Goal: Task Accomplishment & Management: Complete application form

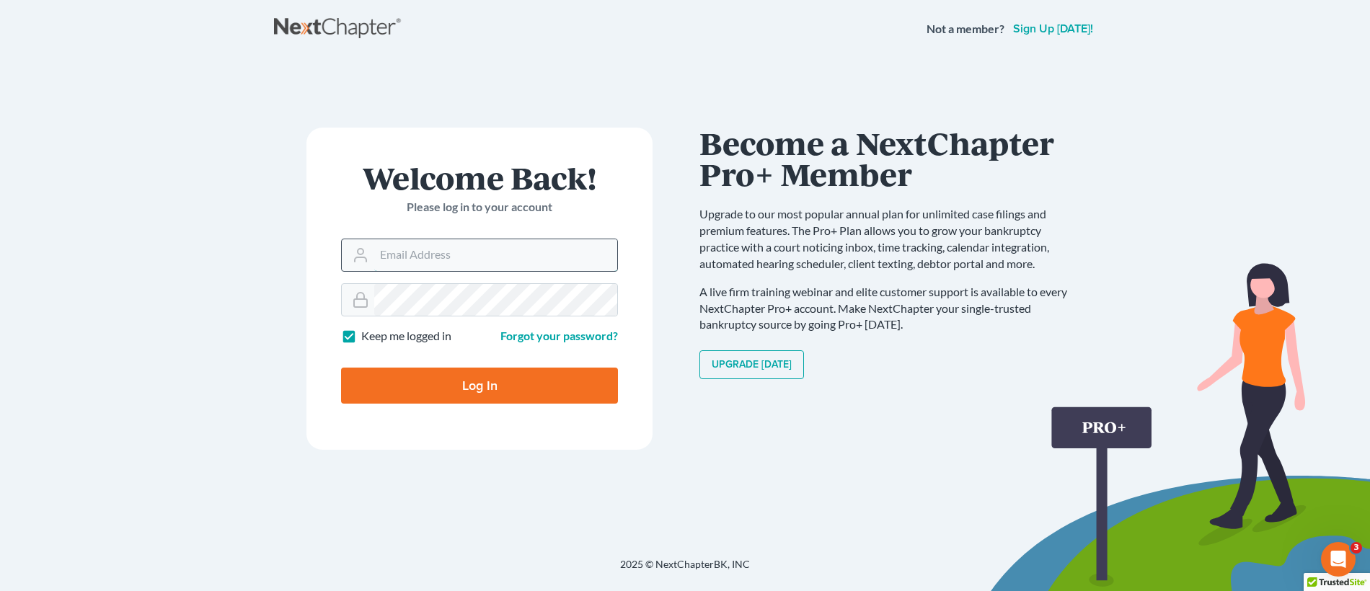
click at [516, 263] on input "Email Address" at bounding box center [495, 255] width 243 height 32
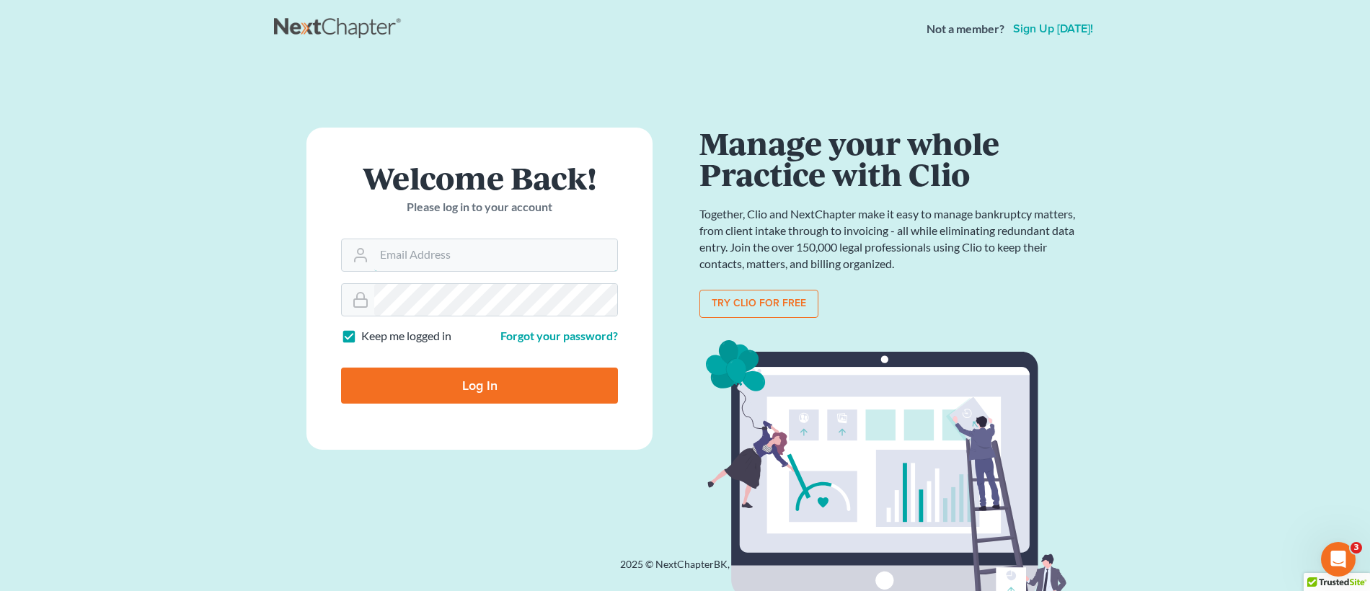
type input "[EMAIL_ADDRESS][DOMAIN_NAME]"
click at [509, 386] on input "Log In" at bounding box center [479, 386] width 277 height 36
type input "Thinking..."
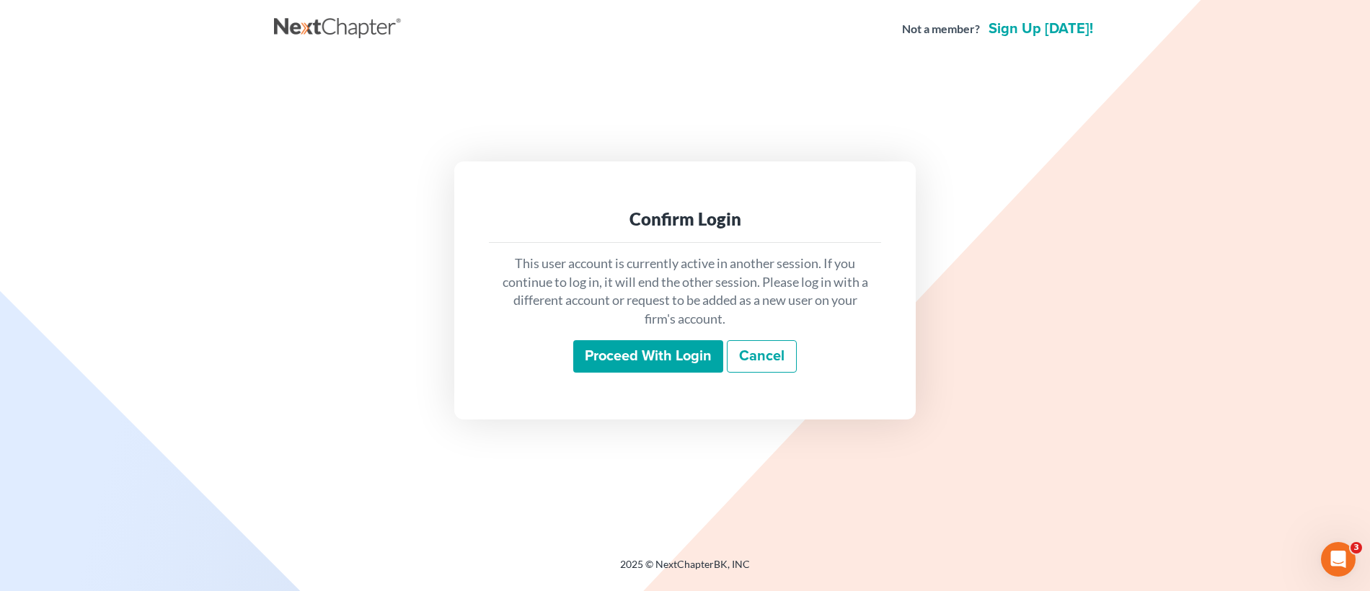
click at [643, 360] on input "Proceed with login" at bounding box center [648, 356] width 150 height 33
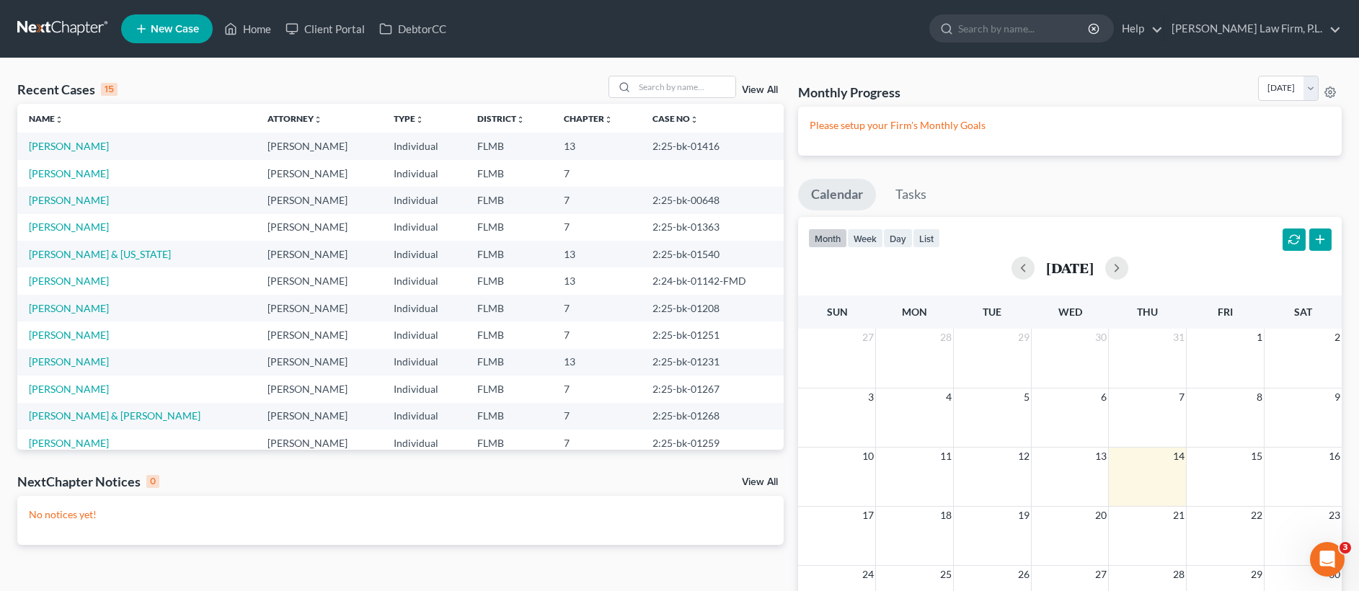
click at [162, 33] on span "New Case" at bounding box center [175, 29] width 48 height 11
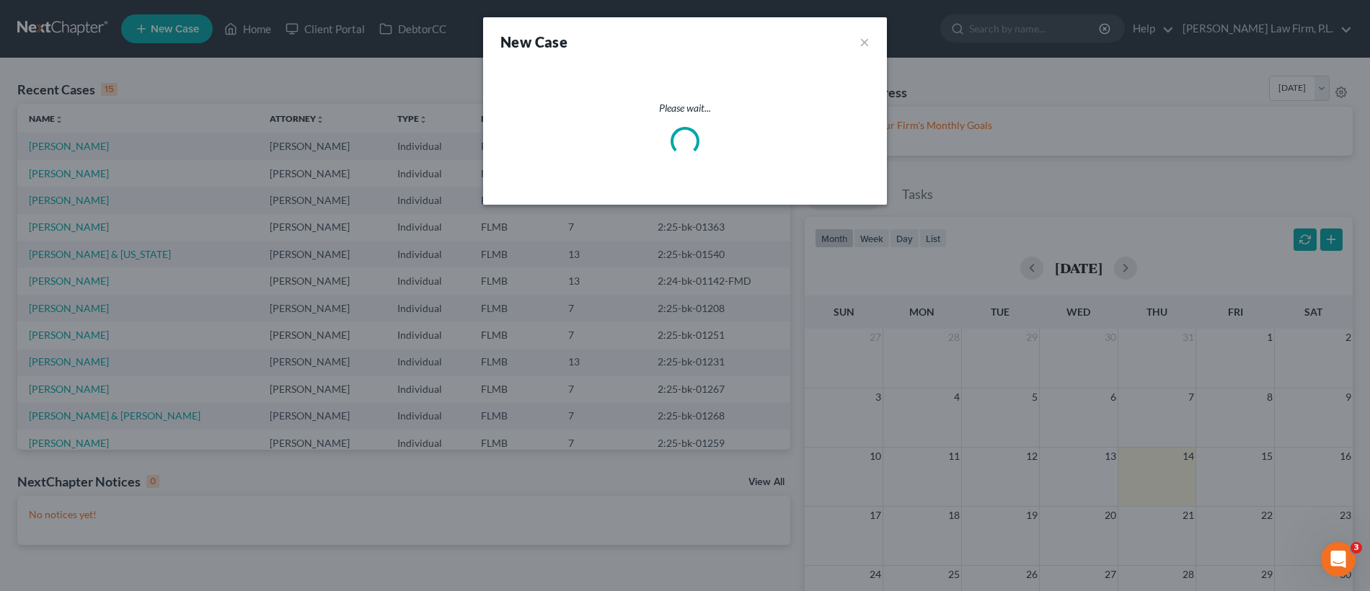
select select "15"
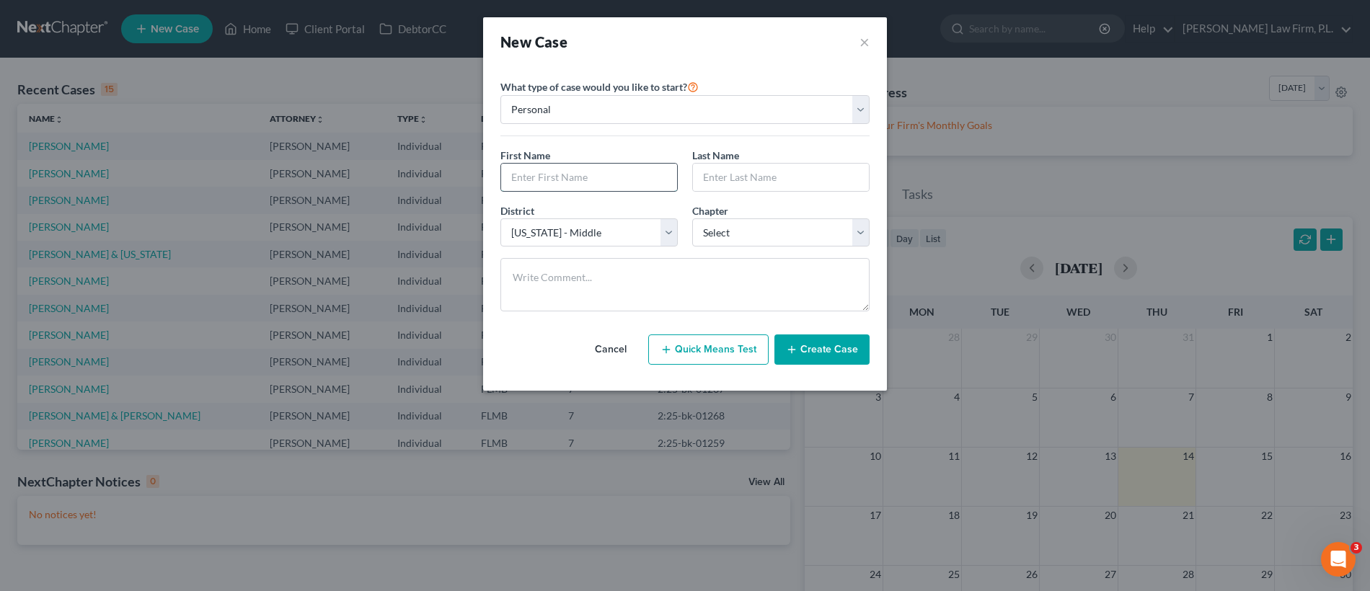
click at [555, 177] on input "text" at bounding box center [589, 177] width 176 height 27
type input "Robert"
type input "Ebert"
click at [739, 240] on select "Select 7 11 12 13" at bounding box center [780, 232] width 177 height 29
click at [818, 239] on select "Select 7 11 12 13" at bounding box center [780, 232] width 177 height 29
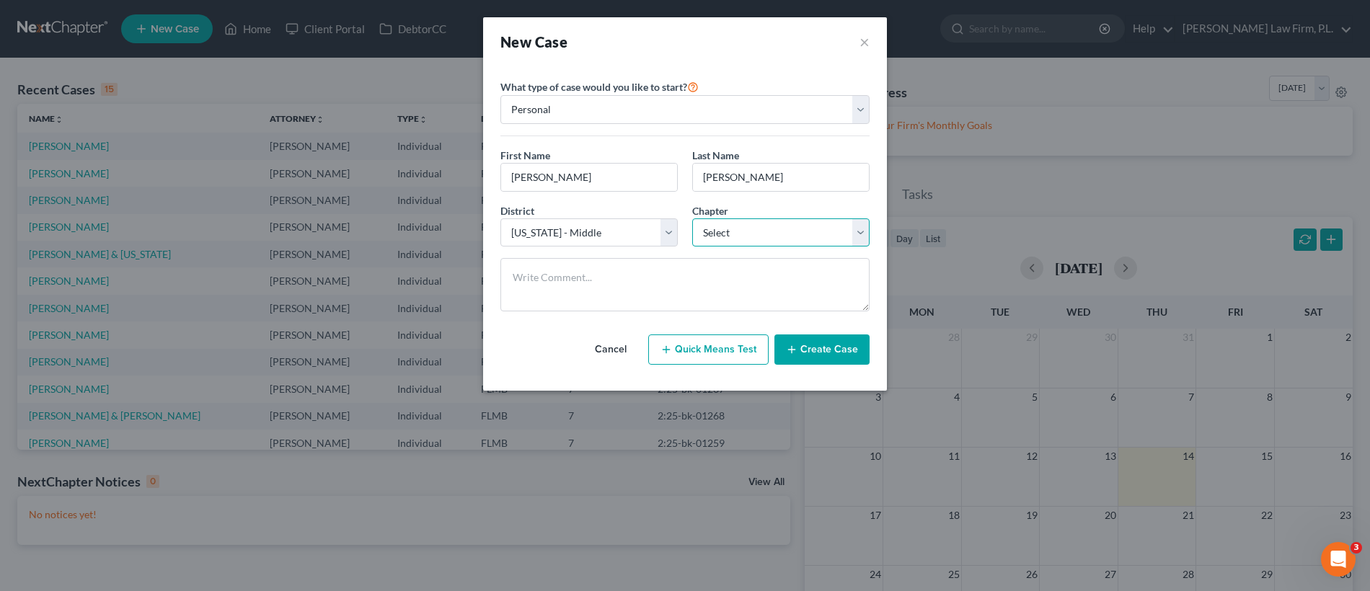
select select "0"
click at [852, 337] on button "Create Case" at bounding box center [821, 350] width 95 height 30
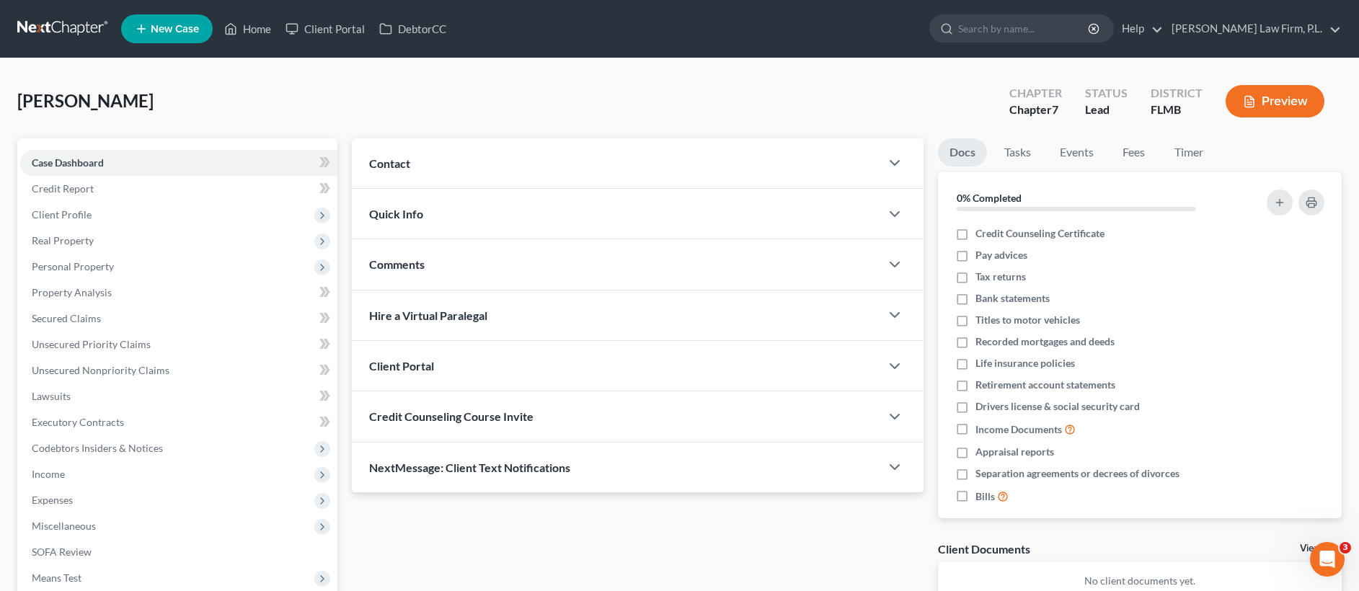
click at [527, 169] on div "Contact" at bounding box center [616, 163] width 528 height 50
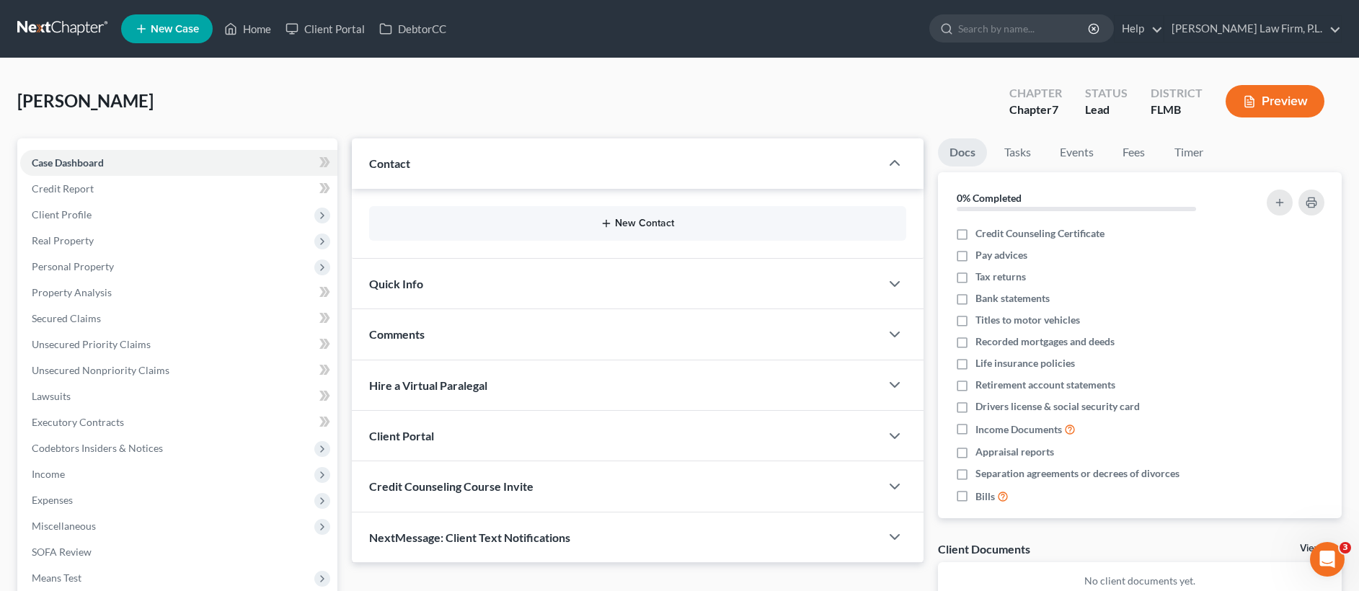
click at [508, 220] on button "New Contact" at bounding box center [637, 224] width 513 height 12
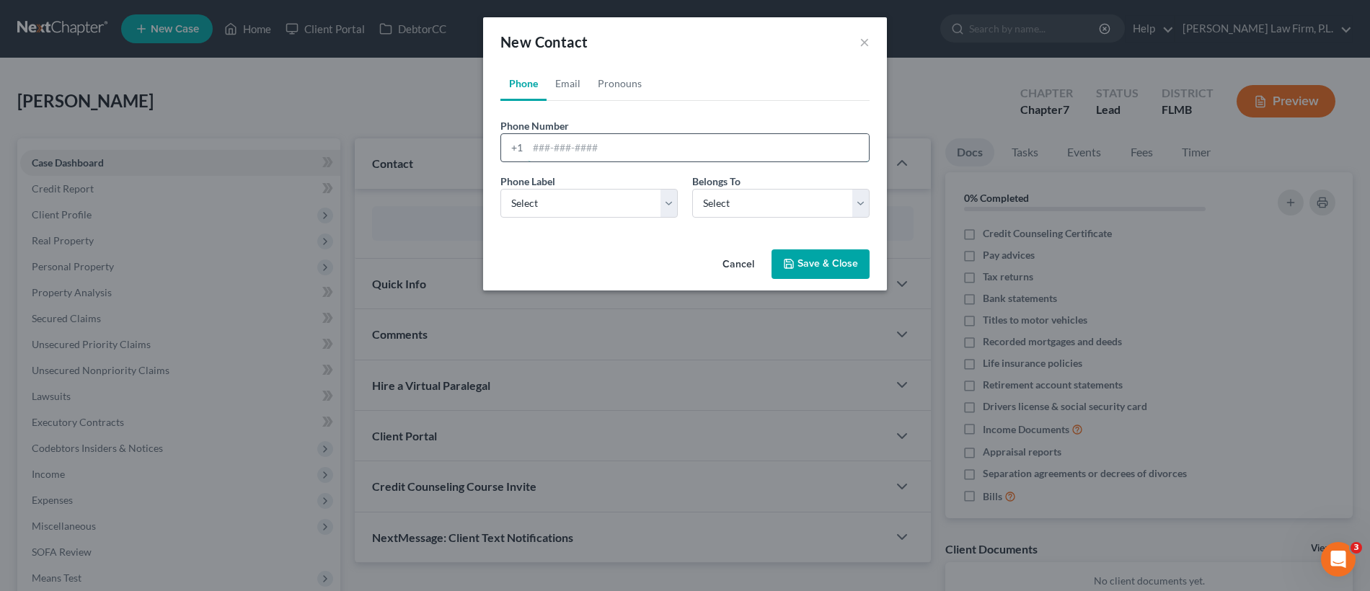
click at [549, 141] on input "tel" at bounding box center [698, 147] width 341 height 27
type input "2397845106"
click at [575, 195] on select "Select Mobile Home Work Other" at bounding box center [588, 203] width 177 height 29
select select "0"
click at [779, 203] on select "Select Client Other" at bounding box center [780, 203] width 177 height 29
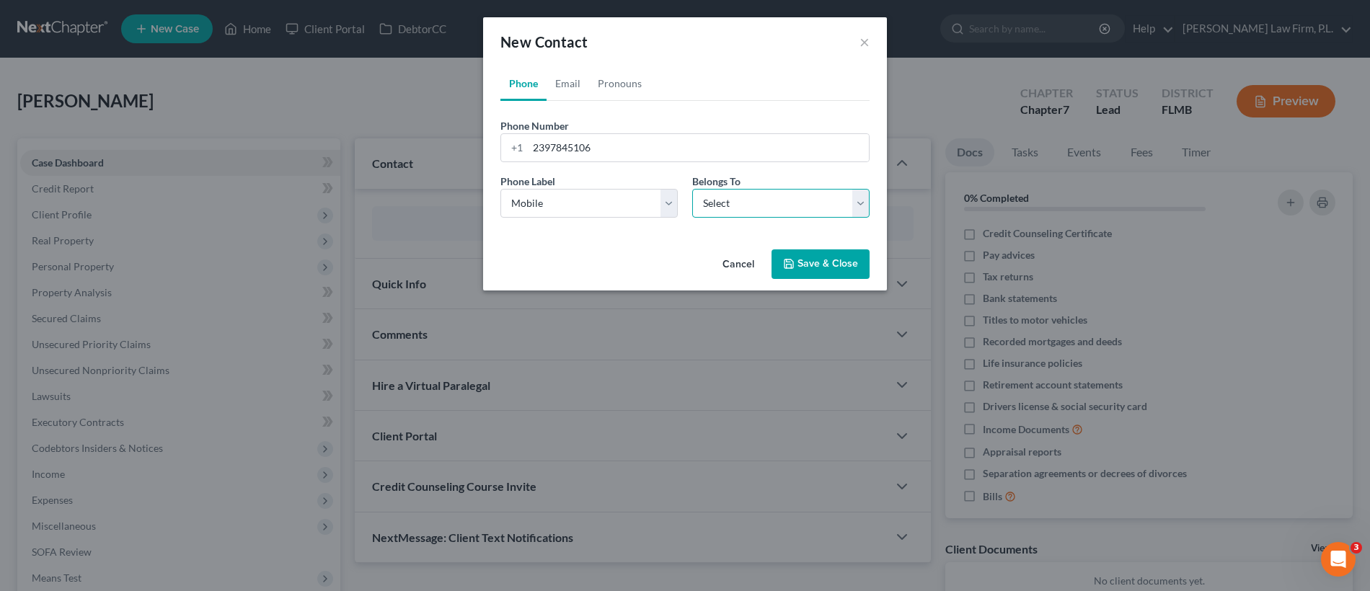
click at [737, 200] on select "Select Client Other" at bounding box center [780, 203] width 177 height 29
select select "0"
click at [560, 79] on link "Email" at bounding box center [567, 83] width 43 height 35
click at [585, 154] on input "email" at bounding box center [698, 147] width 341 height 27
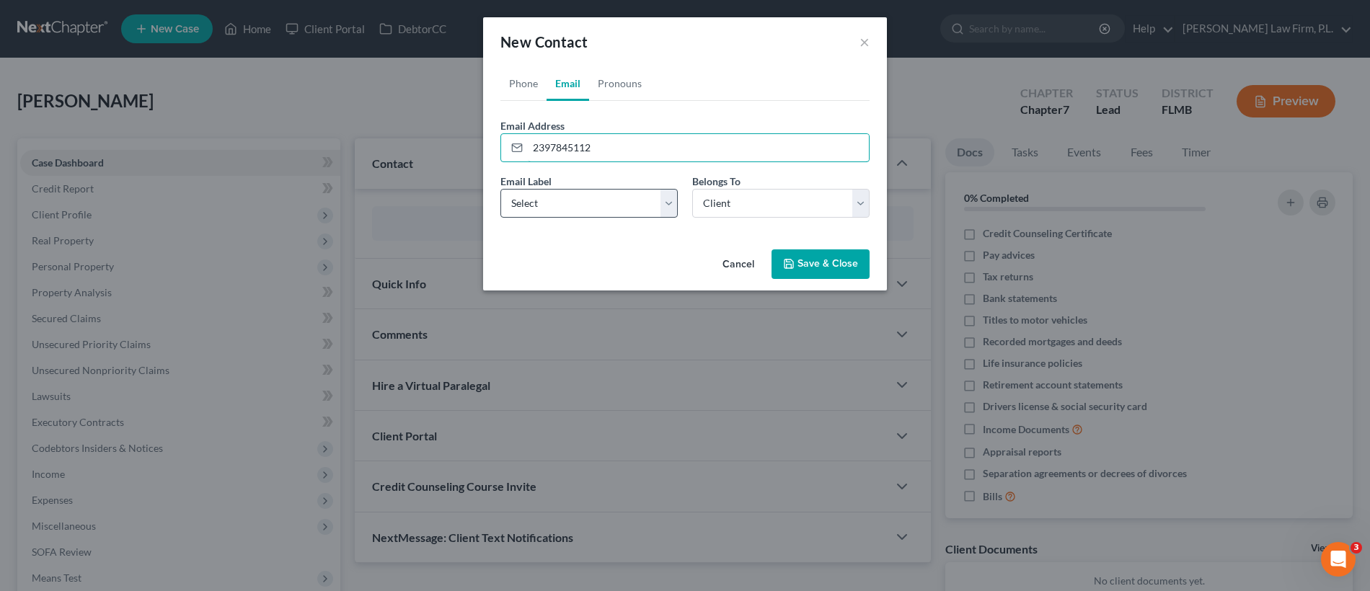
type input "2397845112"
click at [569, 208] on select "Select Home Work Other" at bounding box center [588, 203] width 177 height 29
select select "0"
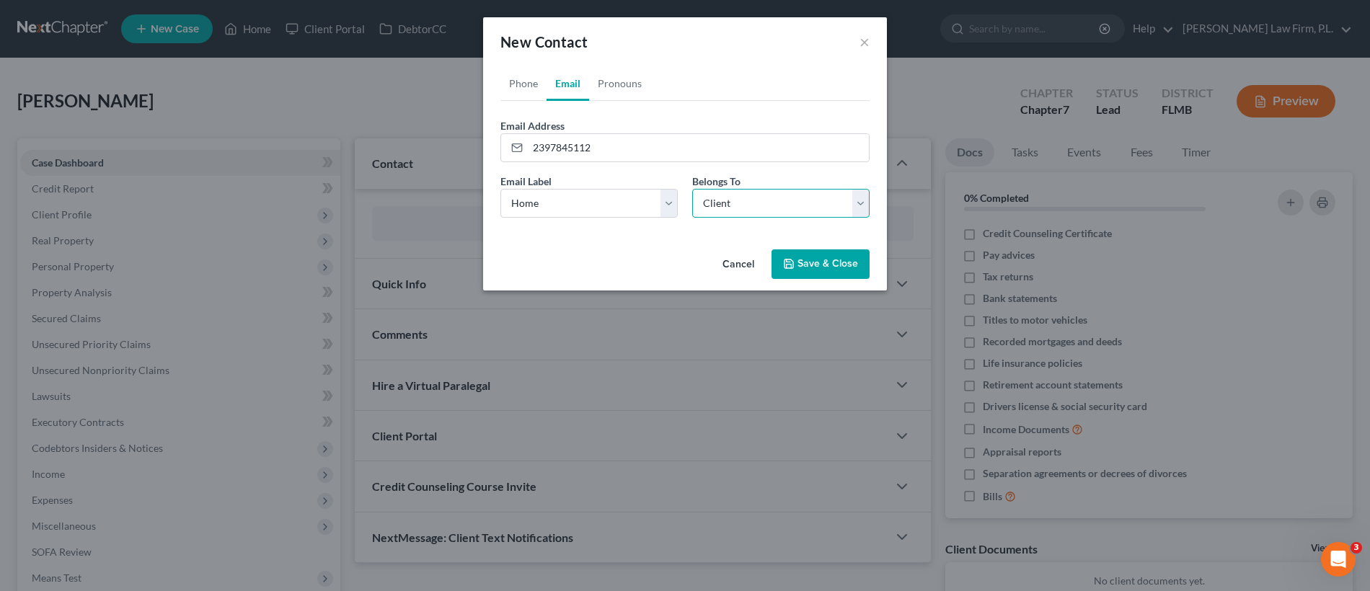
click at [730, 198] on select "Select Client Other" at bounding box center [780, 203] width 177 height 29
click at [832, 264] on button "Save & Close" at bounding box center [820, 264] width 98 height 30
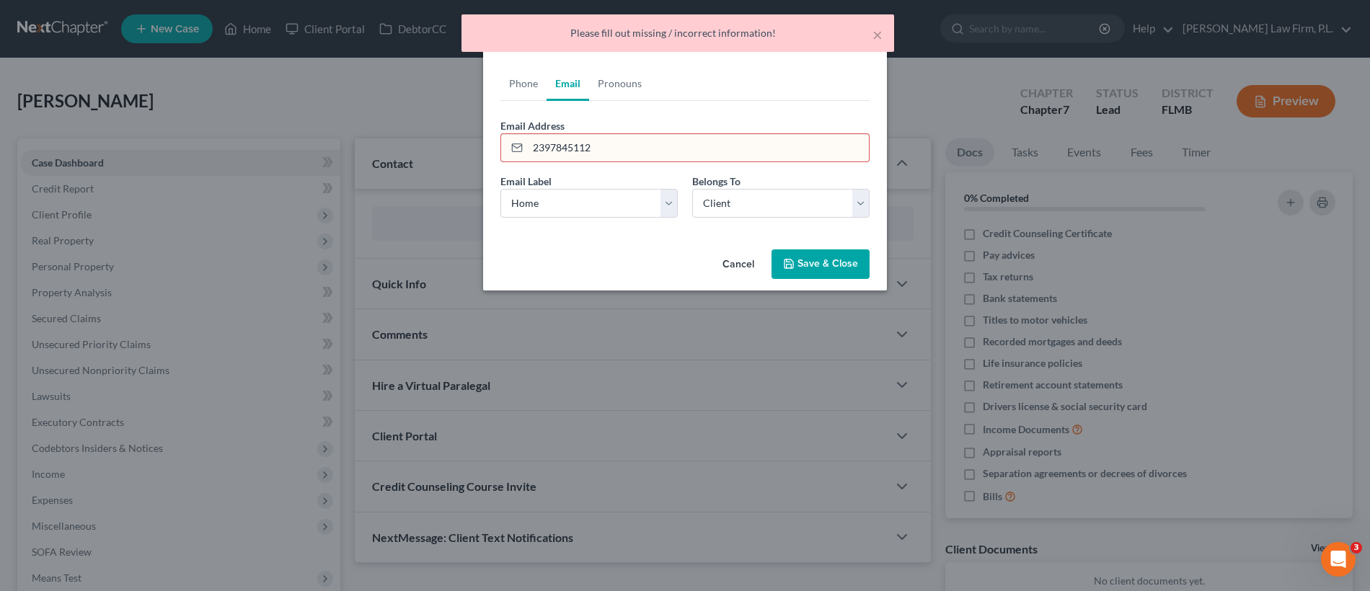
drag, startPoint x: 625, startPoint y: 151, endPoint x: 505, endPoint y: 149, distance: 120.4
click at [505, 149] on div "2397845112" at bounding box center [684, 147] width 369 height 29
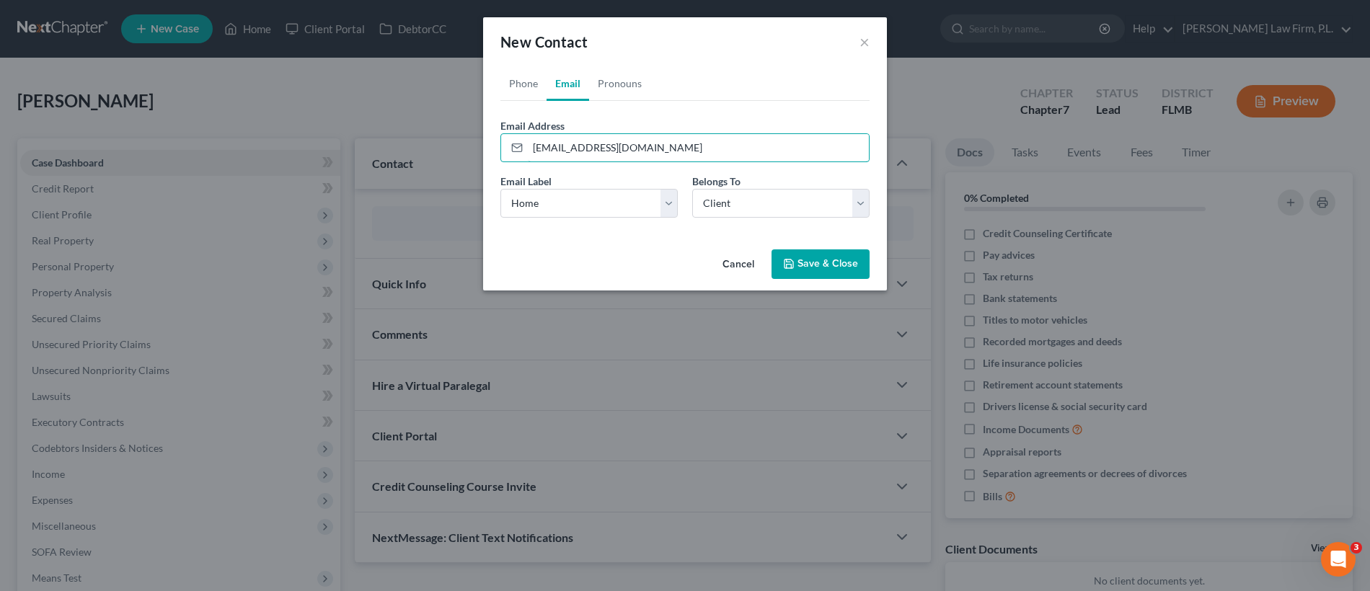
type input "ebeone960@gmail.com"
click at [801, 262] on button "Save & Close" at bounding box center [820, 264] width 98 height 30
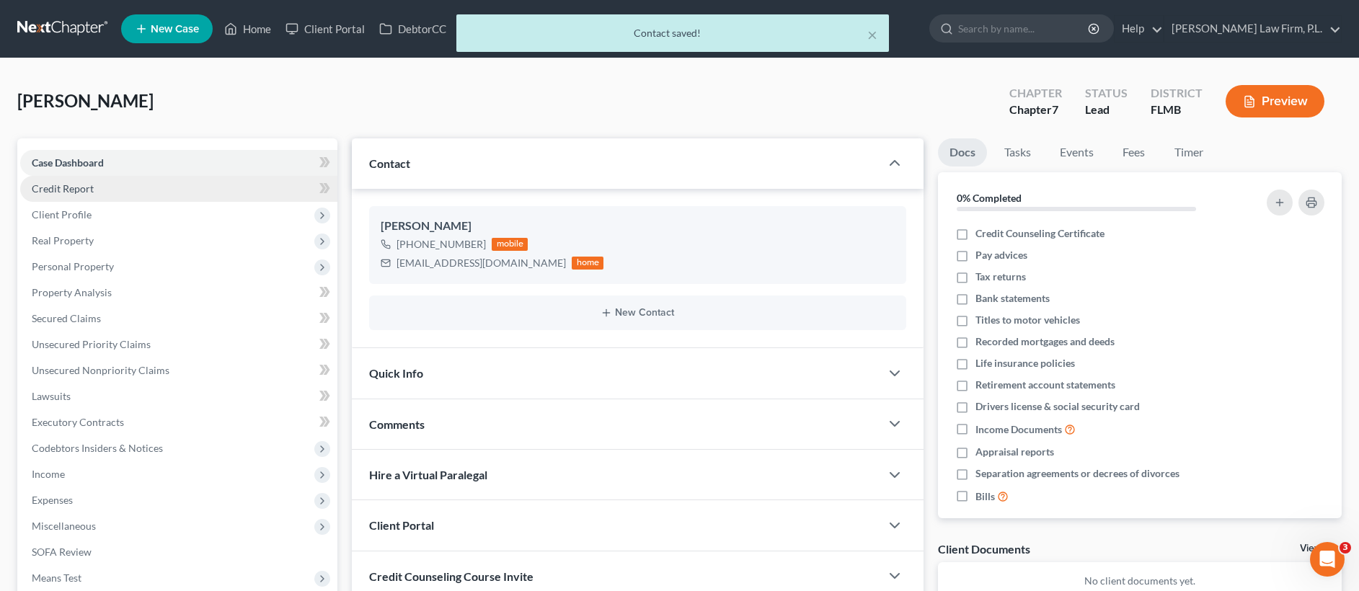
click at [151, 188] on link "Credit Report" at bounding box center [178, 189] width 317 height 26
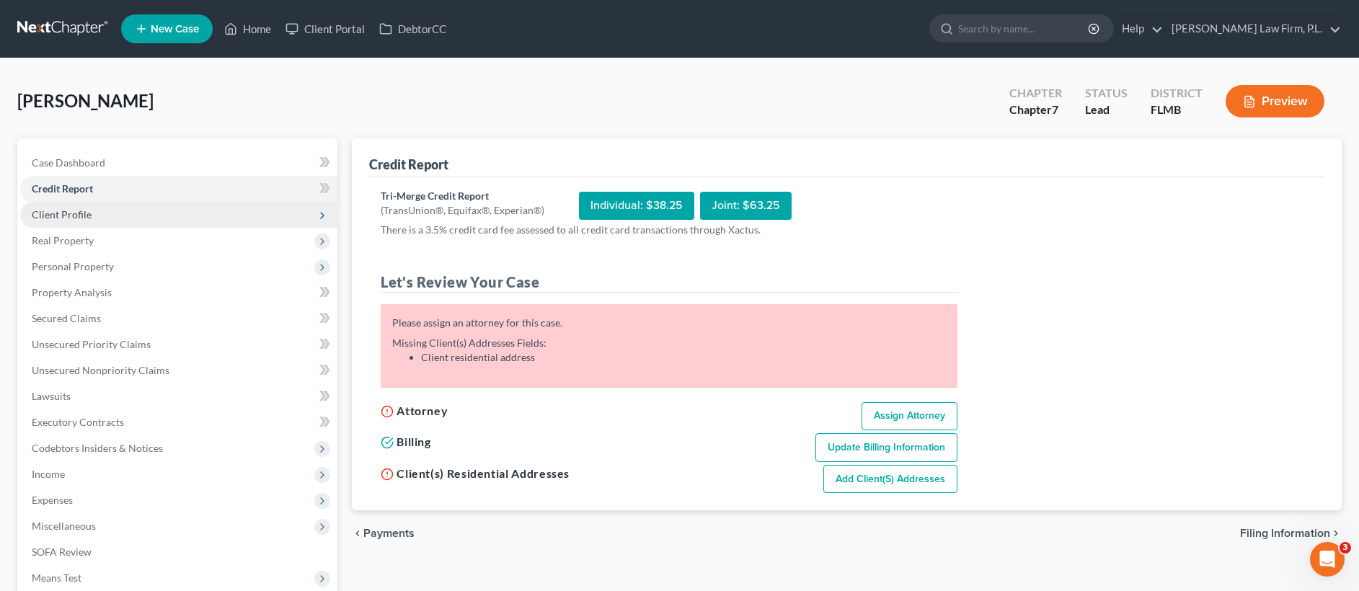
click at [141, 212] on span "Client Profile" at bounding box center [178, 215] width 317 height 26
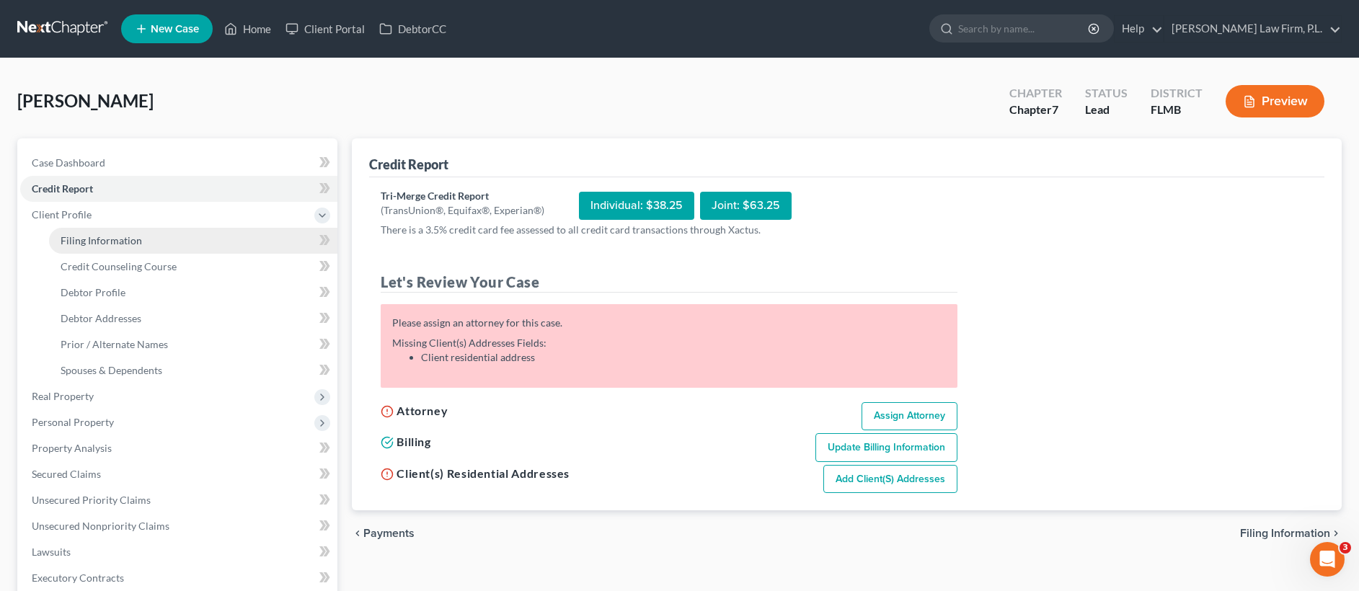
click at [120, 244] on span "Filing Information" at bounding box center [101, 240] width 81 height 12
select select "1"
select select "0"
select select "15"
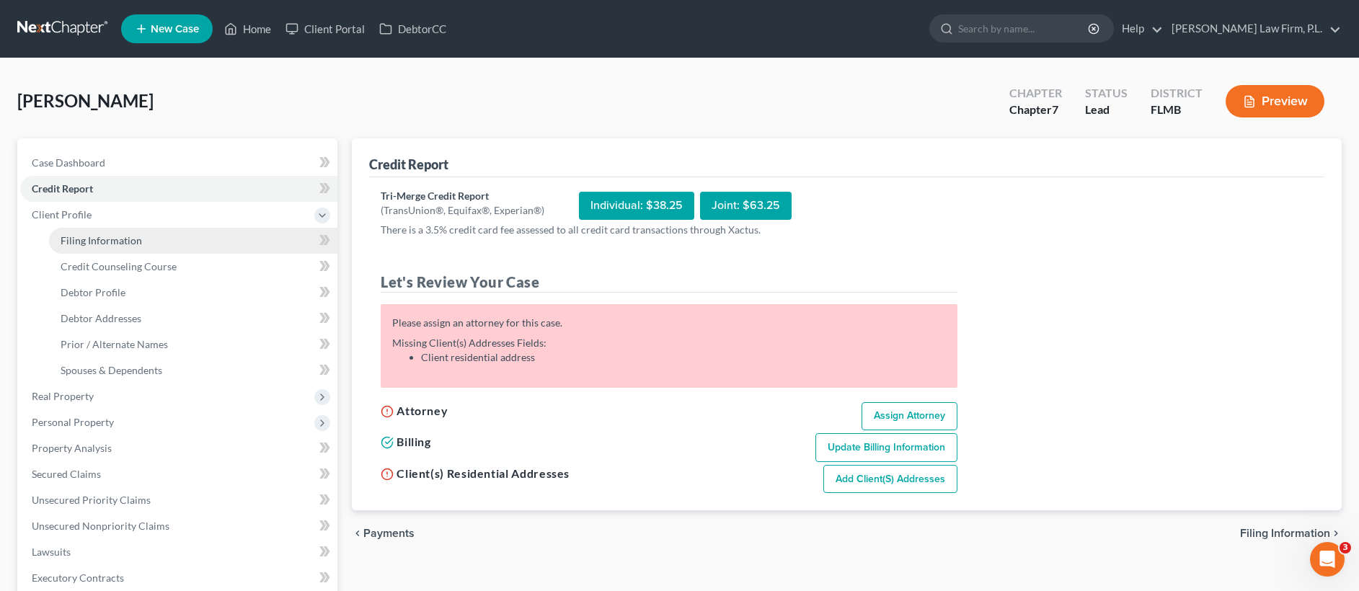
select select "9"
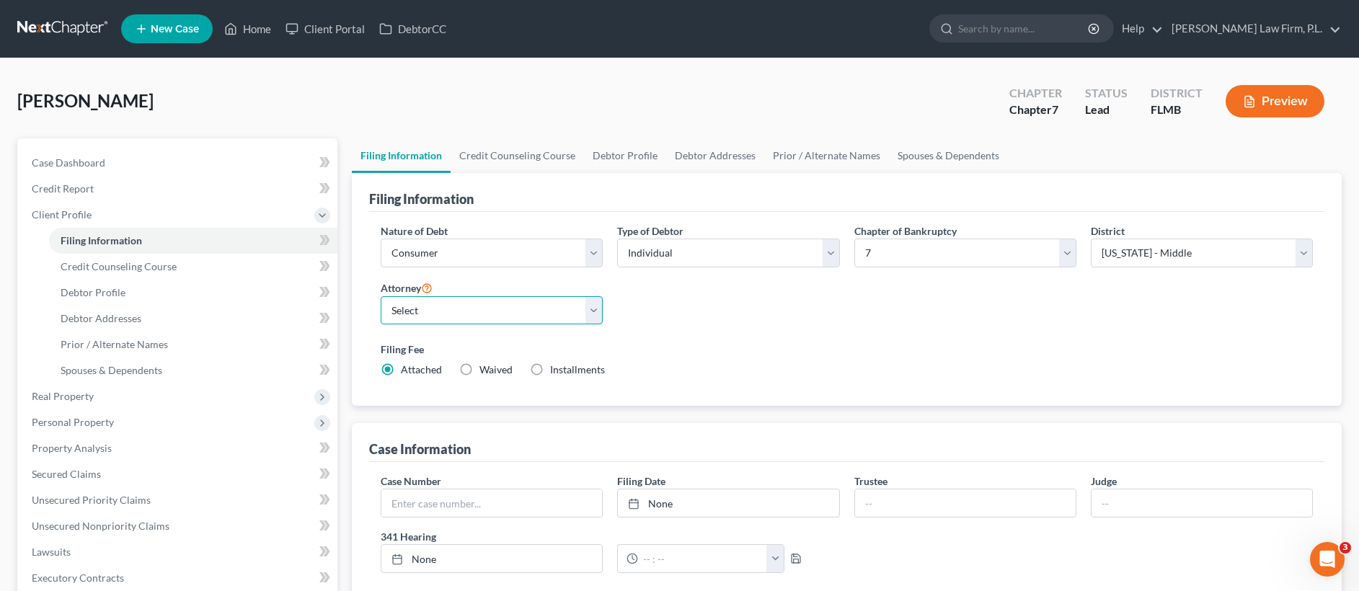
click at [508, 307] on select "Select Jonathan Bierfeld - FLMB Steven Martin - null" at bounding box center [492, 310] width 222 height 29
select select "0"
click at [502, 137] on div "Ebert, Robert Upgraded Chapter Chapter 7 Status Lead District FLMB Preview" at bounding box center [679, 107] width 1324 height 63
click at [500, 147] on link "Credit Counseling Course" at bounding box center [517, 155] width 133 height 35
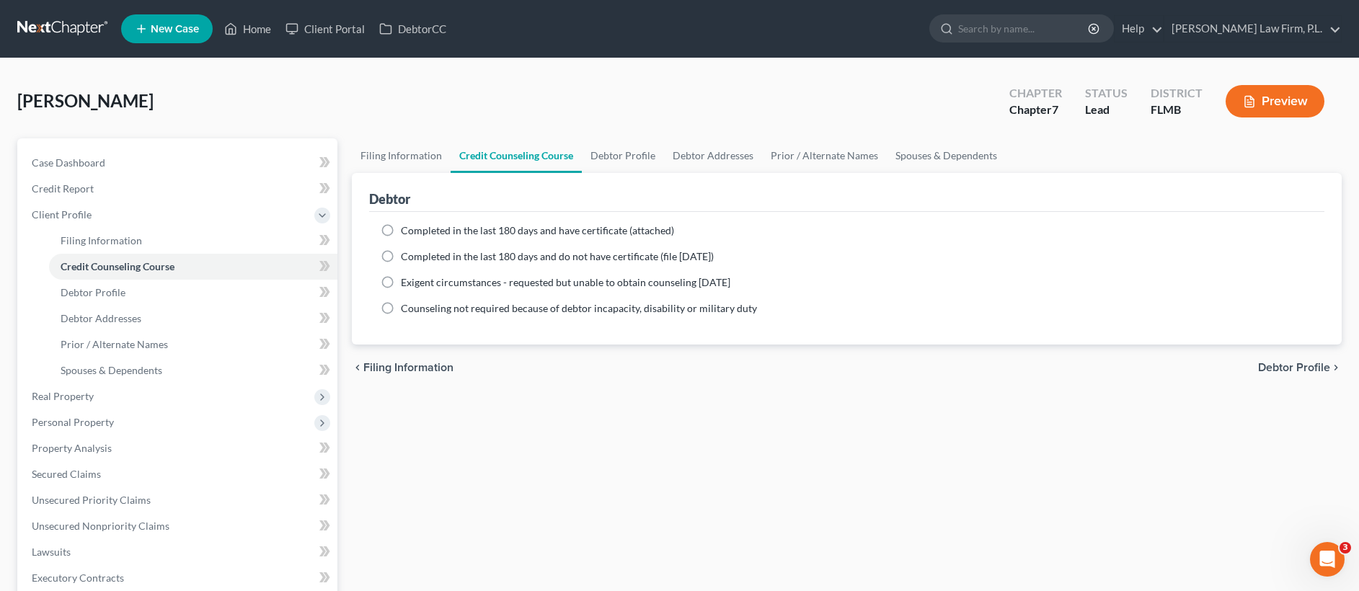
click at [401, 231] on label "Completed in the last 180 days and have certificate (attached)" at bounding box center [537, 230] width 273 height 14
click at [407, 231] on input "Completed in the last 180 days and have certificate (attached)" at bounding box center [411, 227] width 9 height 9
radio input "true"
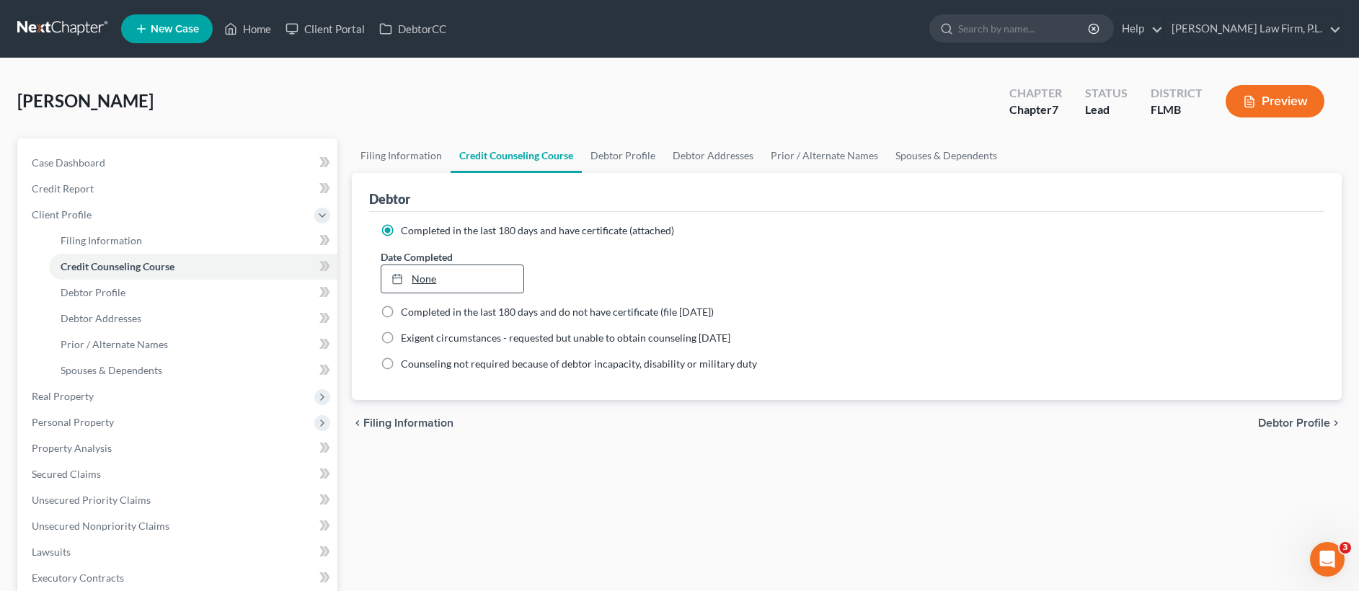
click at [422, 284] on link "None" at bounding box center [452, 278] width 142 height 27
type input "8/14/2025"
click at [616, 148] on link "Debtor Profile" at bounding box center [623, 155] width 82 height 35
select select "0"
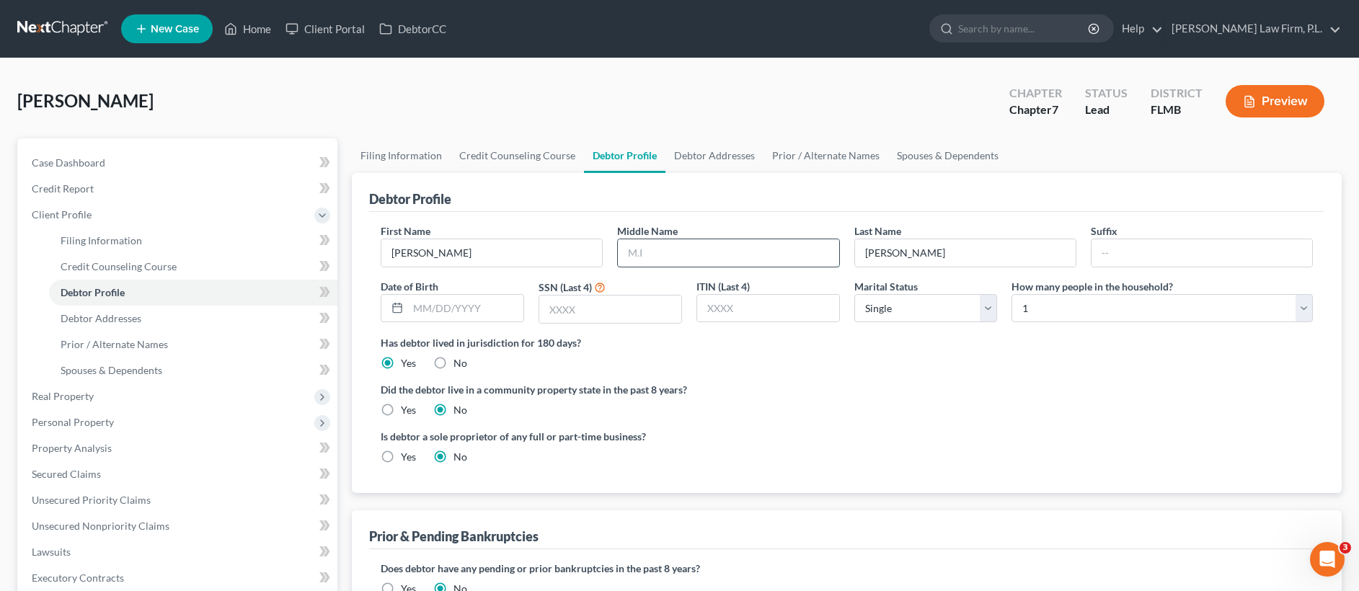
click at [688, 252] on input "text" at bounding box center [728, 252] width 221 height 27
click at [425, 156] on link "Filing Information" at bounding box center [401, 155] width 99 height 35
select select "1"
select select "0"
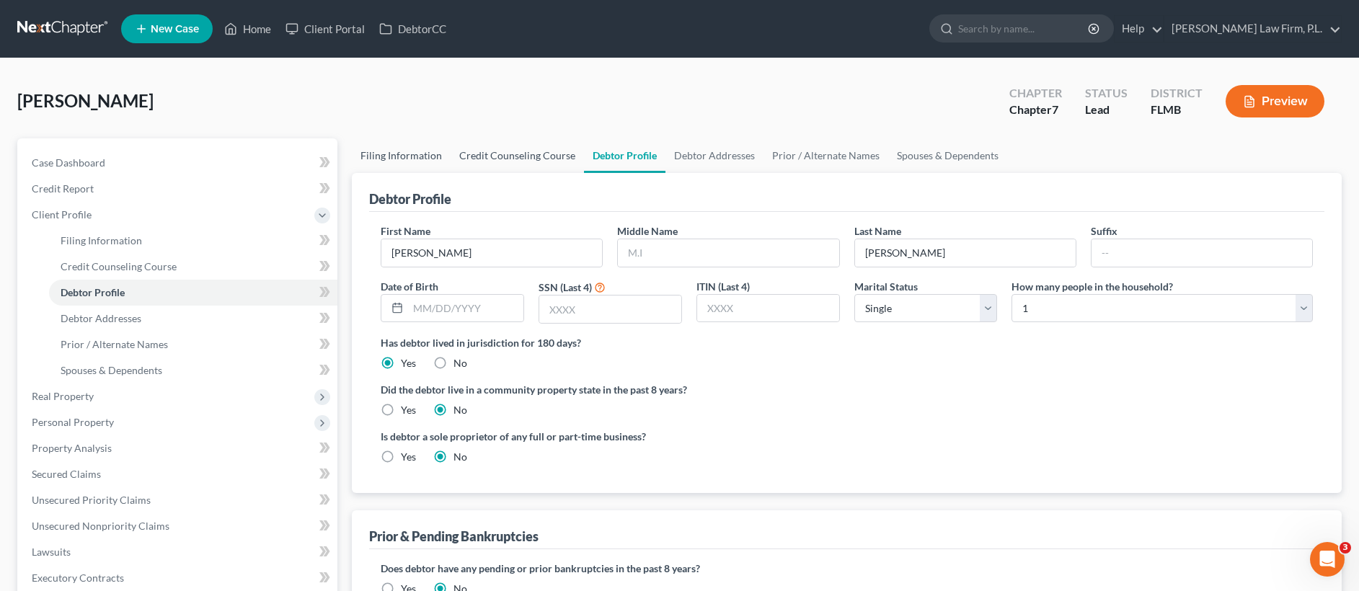
select select "15"
select select "0"
select select "9"
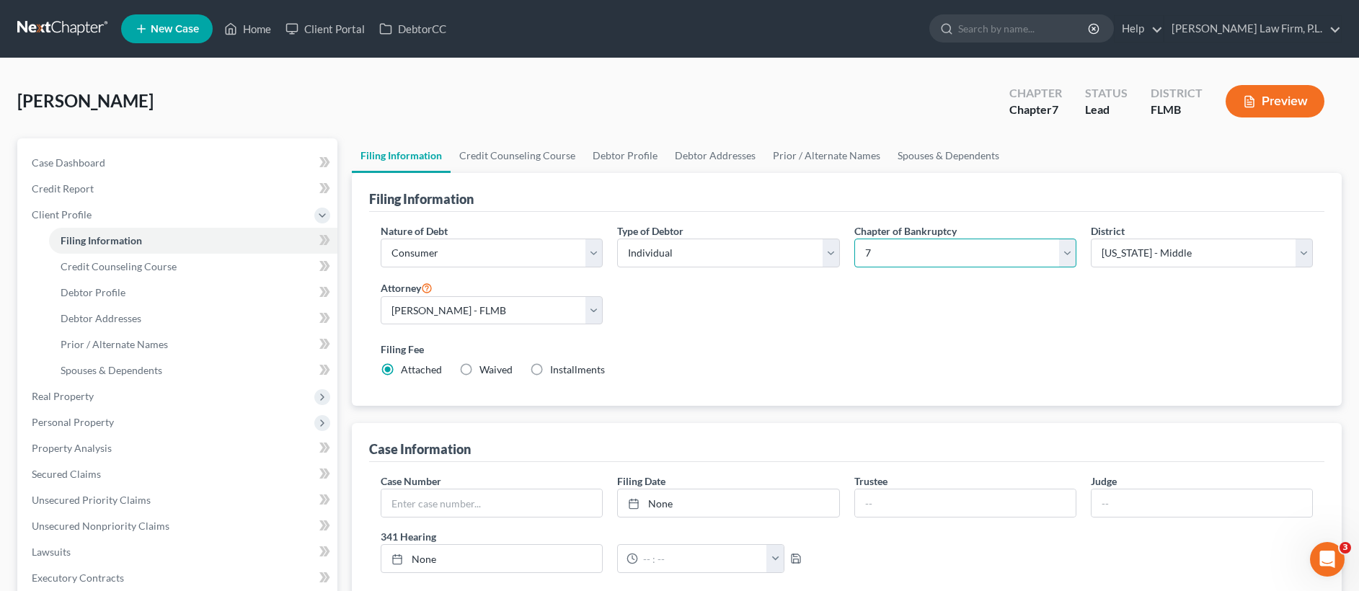
click at [917, 248] on select "Select 7 11 12 13" at bounding box center [965, 253] width 222 height 29
click at [693, 256] on select "Select Individual Joint" at bounding box center [728, 253] width 222 height 29
select select "1"
click at [604, 151] on link "Debtor Profile" at bounding box center [625, 155] width 82 height 35
select select "1"
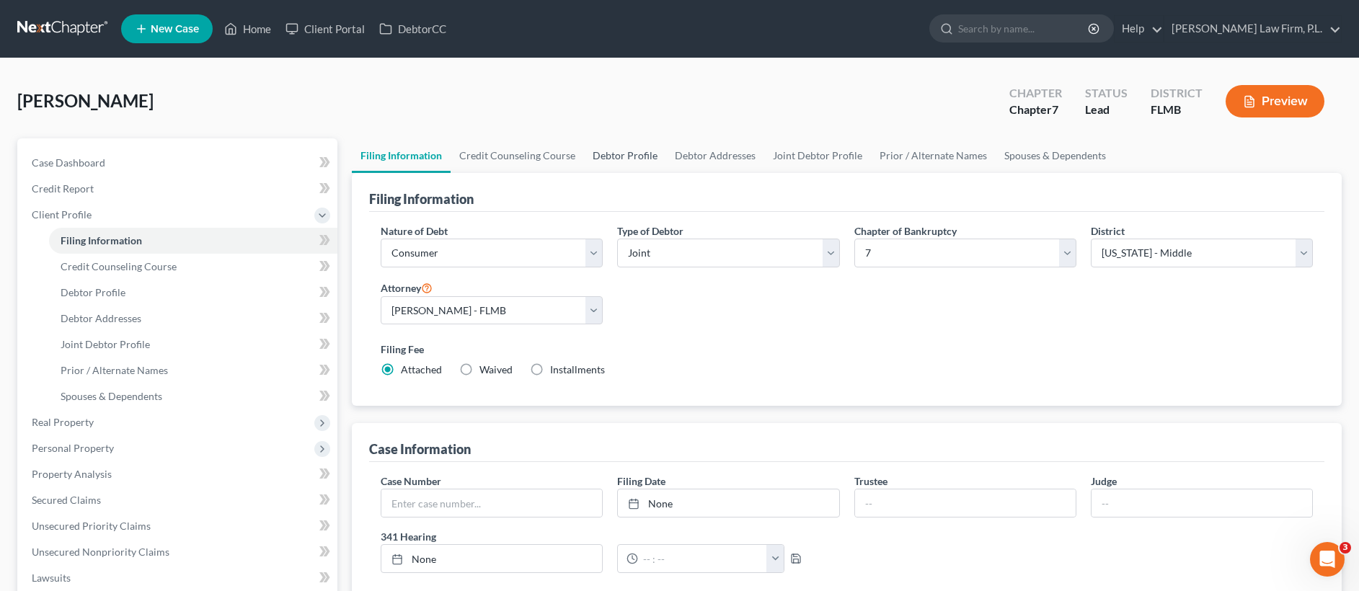
select select "0"
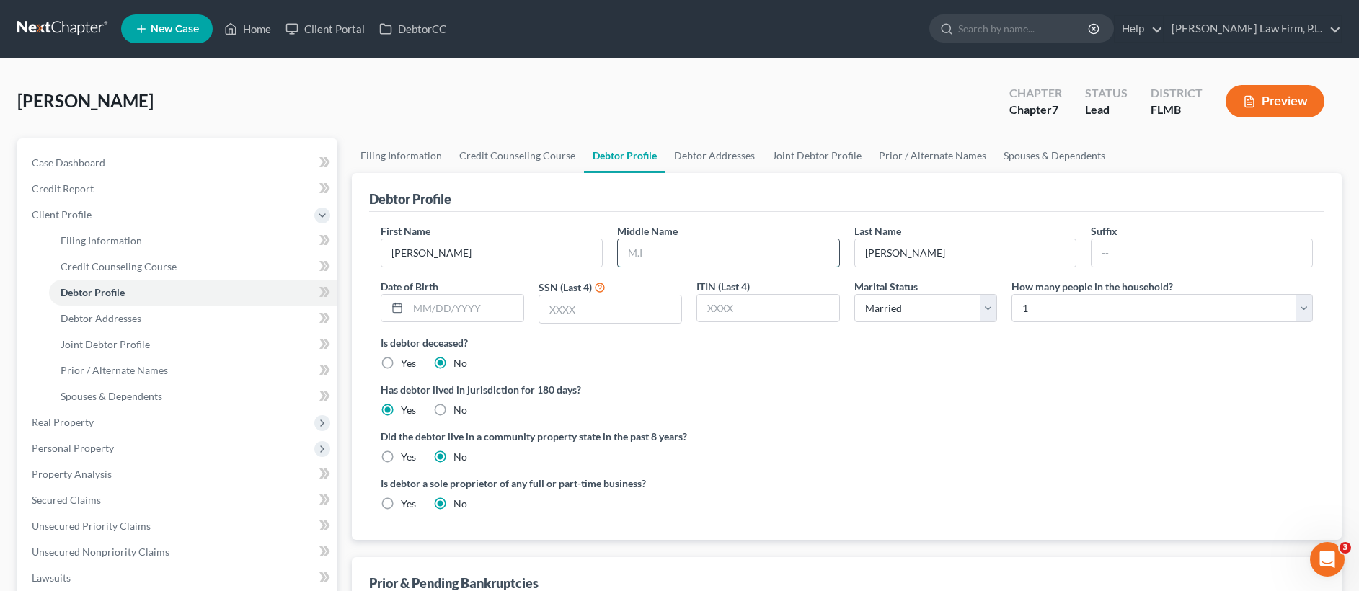
click at [681, 257] on input "text" at bounding box center [728, 252] width 221 height 27
type input "John"
type input "01/02/1960"
click at [633, 295] on div at bounding box center [610, 309] width 143 height 29
click at [632, 308] on input "text" at bounding box center [610, 309] width 142 height 27
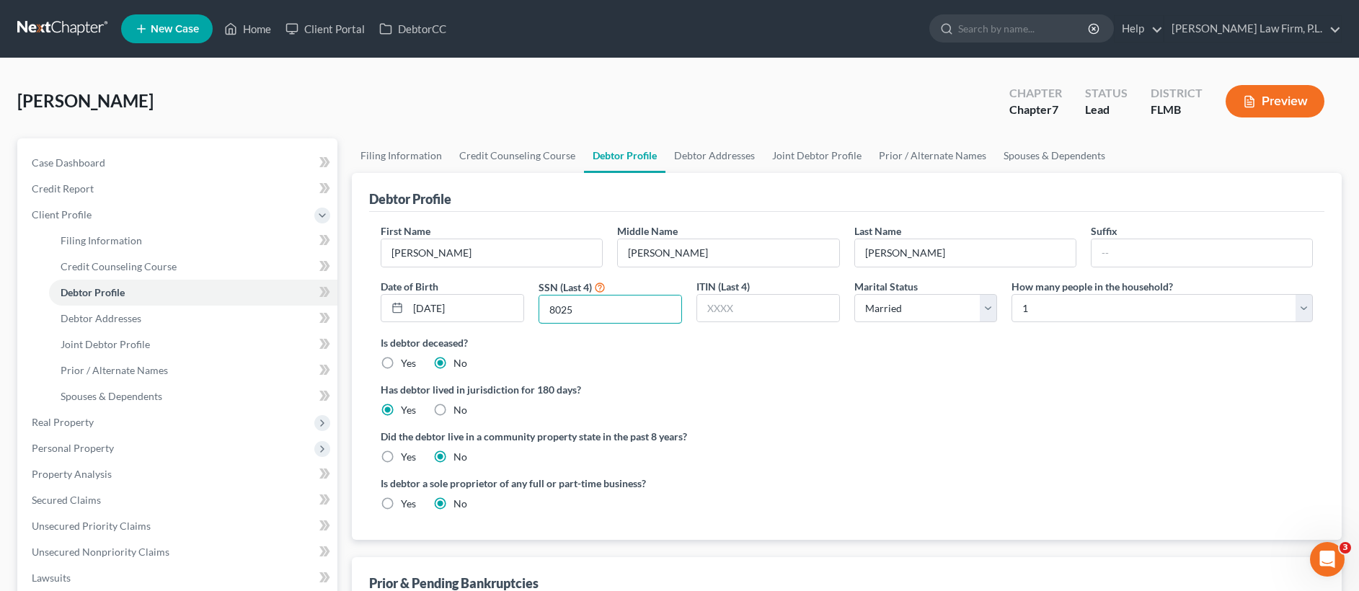
type input "8025"
click at [1142, 290] on label "How many people in the household?" at bounding box center [1091, 286] width 161 height 15
click at [1133, 301] on select "Select 1 2 3 4 5 6 7 8 9 10 11 12 13 14 15 16 17 18 19 20" at bounding box center [1161, 308] width 301 height 29
select select "1"
click at [724, 169] on link "Debtor Addresses" at bounding box center [714, 155] width 98 height 35
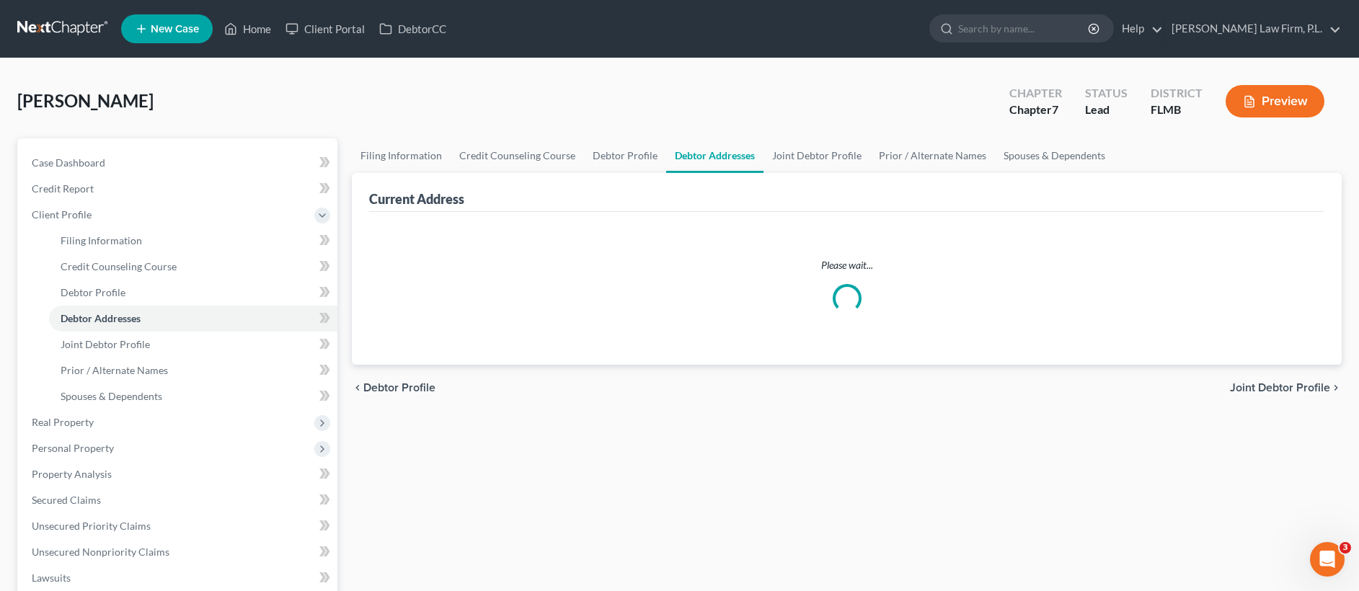
select select "0"
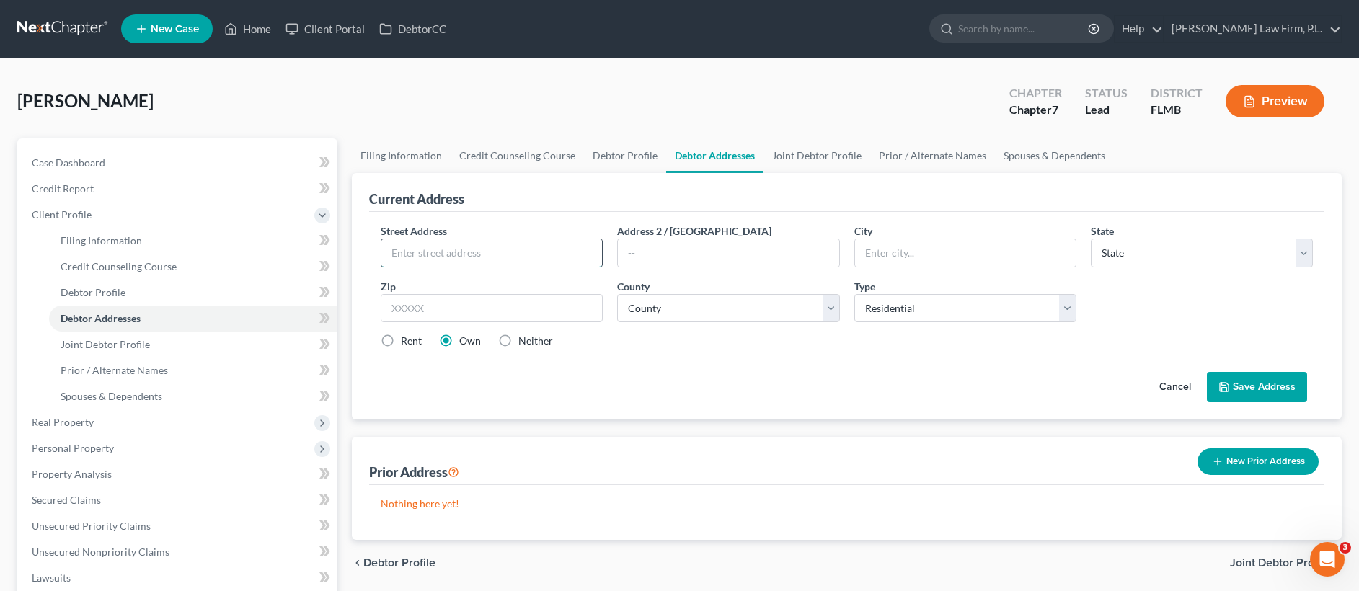
click at [500, 265] on input "text" at bounding box center [491, 252] width 221 height 27
type input "8757 Swell Brooks Court"
type input "33917"
type input "North Fort Myers"
select select "9"
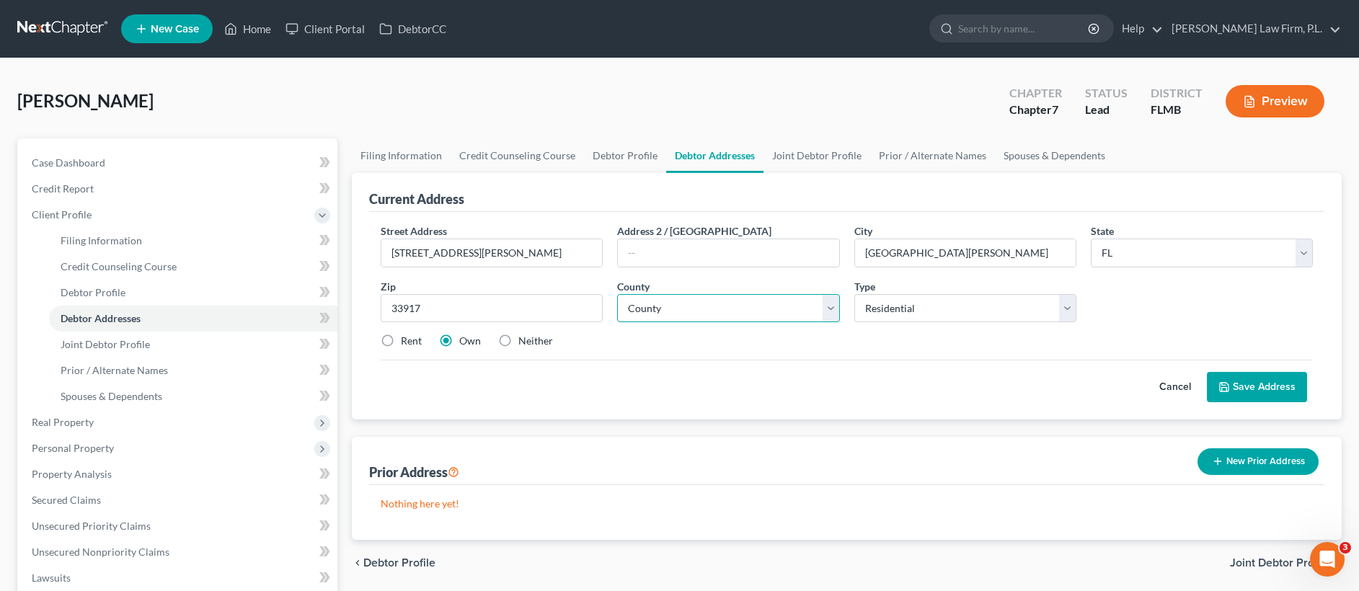
click at [687, 310] on select "County Alachua County Baker County Bay County Bradford County Brevard County Br…" at bounding box center [728, 308] width 222 height 29
select select "34"
click at [1239, 394] on button "Save Address" at bounding box center [1257, 387] width 100 height 30
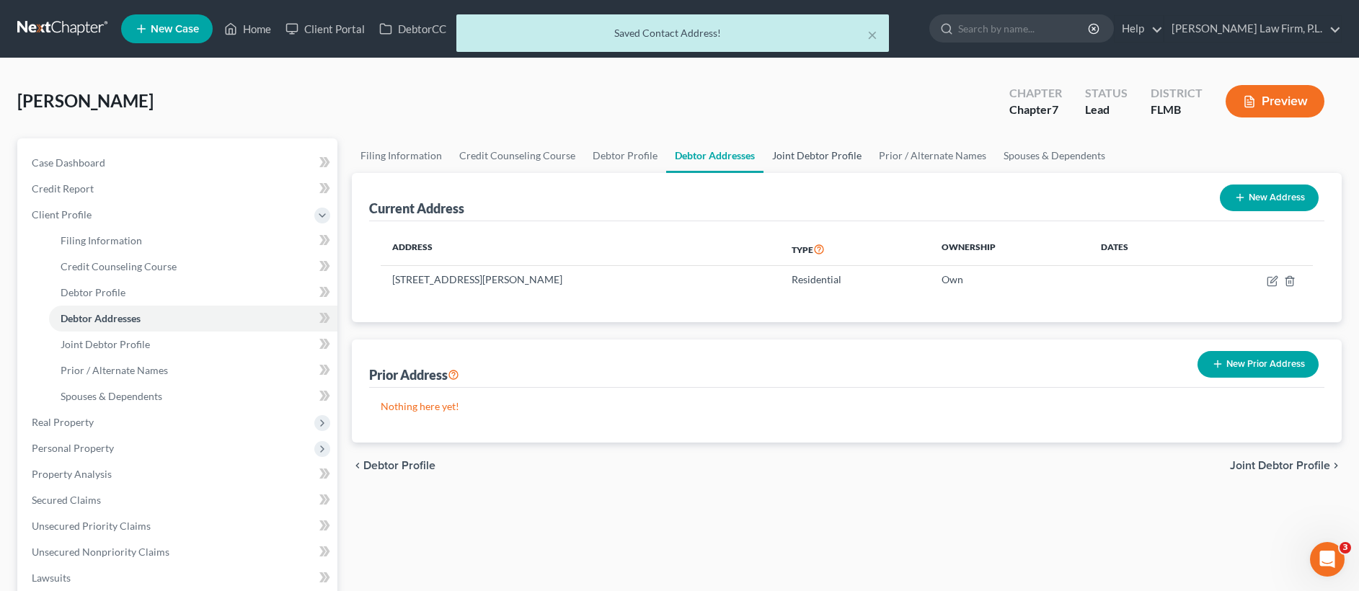
click at [825, 159] on link "Joint Debtor Profile" at bounding box center [816, 155] width 107 height 35
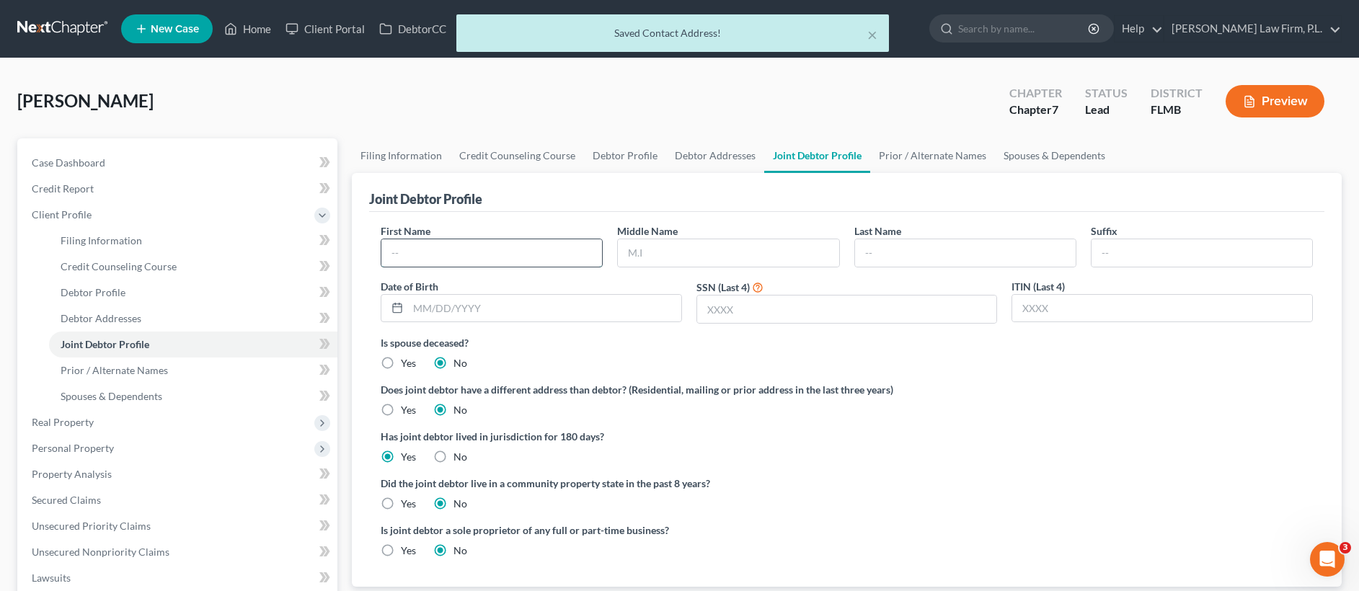
click at [496, 250] on input "text" at bounding box center [491, 252] width 221 height 27
type input "Rebecca"
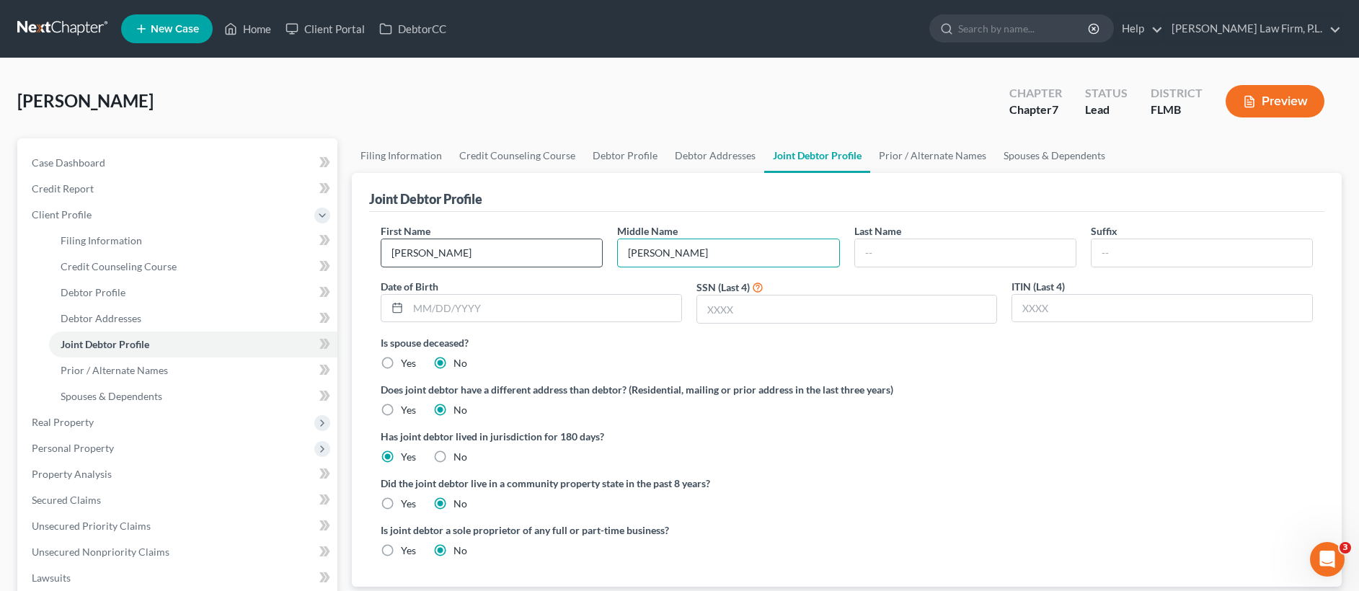
type input "Marie"
type input "Ebert"
click at [469, 310] on input "text" at bounding box center [544, 308] width 273 height 27
type input "10/19/1964"
click at [789, 311] on input "text" at bounding box center [847, 309] width 300 height 27
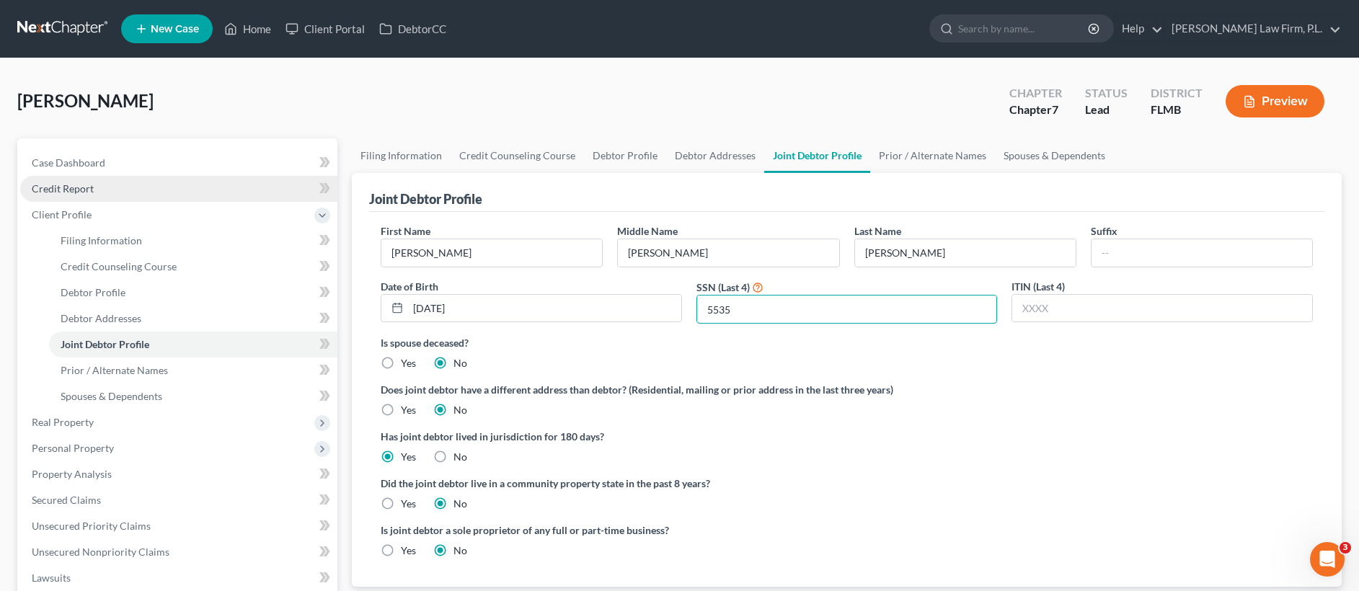
type input "5535"
click at [155, 192] on link "Credit Report" at bounding box center [178, 189] width 317 height 26
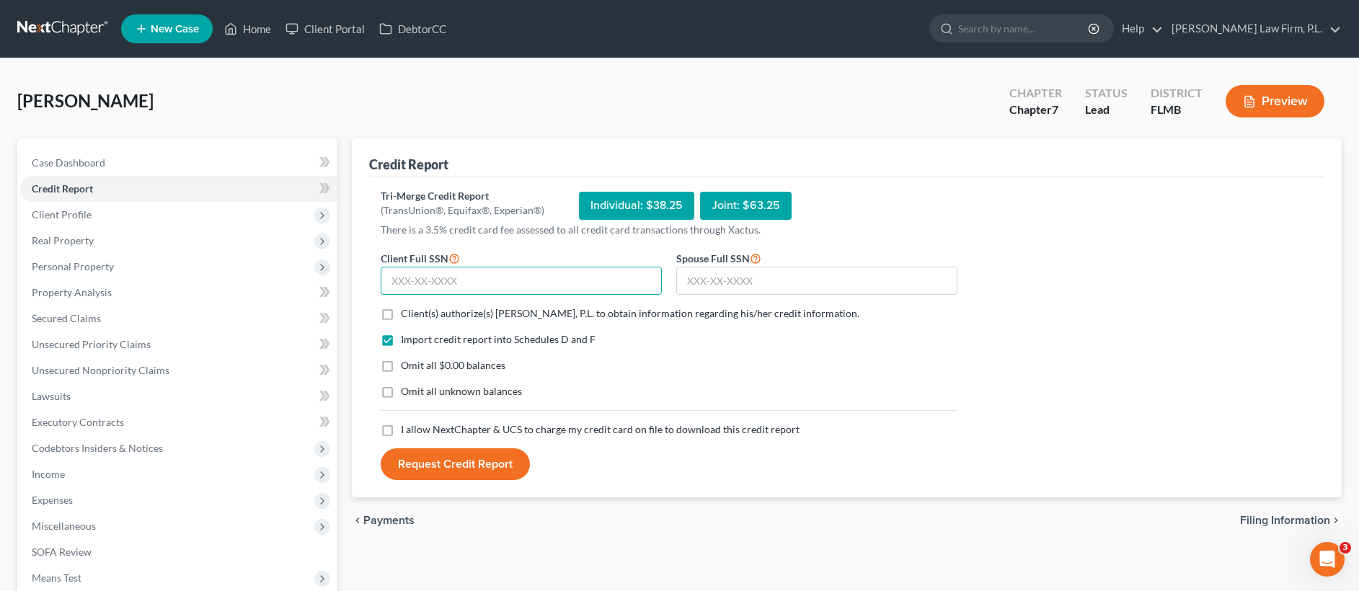
click at [451, 279] on input "text" at bounding box center [521, 281] width 281 height 29
type input "397-76-8025"
click at [754, 274] on input "text" at bounding box center [816, 281] width 281 height 29
type input "271-50-5535"
click at [401, 313] on label "Client(s) authorize(s) Martin Law Firm, P.L. to obtain information regarding hi…" at bounding box center [630, 313] width 458 height 14
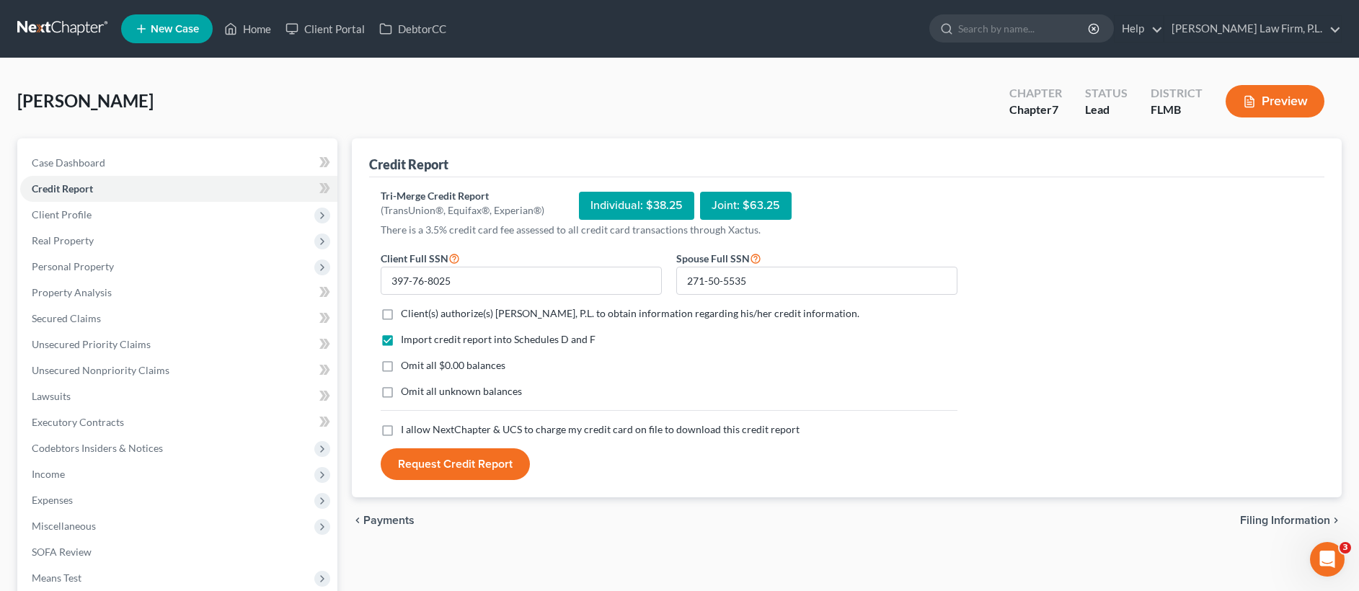
click at [407, 313] on input "Client(s) authorize(s) Martin Law Firm, P.L. to obtain information regarding hi…" at bounding box center [411, 310] width 9 height 9
checkbox input "true"
click at [401, 368] on label "Omit all $0.00 balances" at bounding box center [453, 365] width 105 height 14
click at [407, 368] on input "Omit all $0.00 balances" at bounding box center [411, 362] width 9 height 9
checkbox input "true"
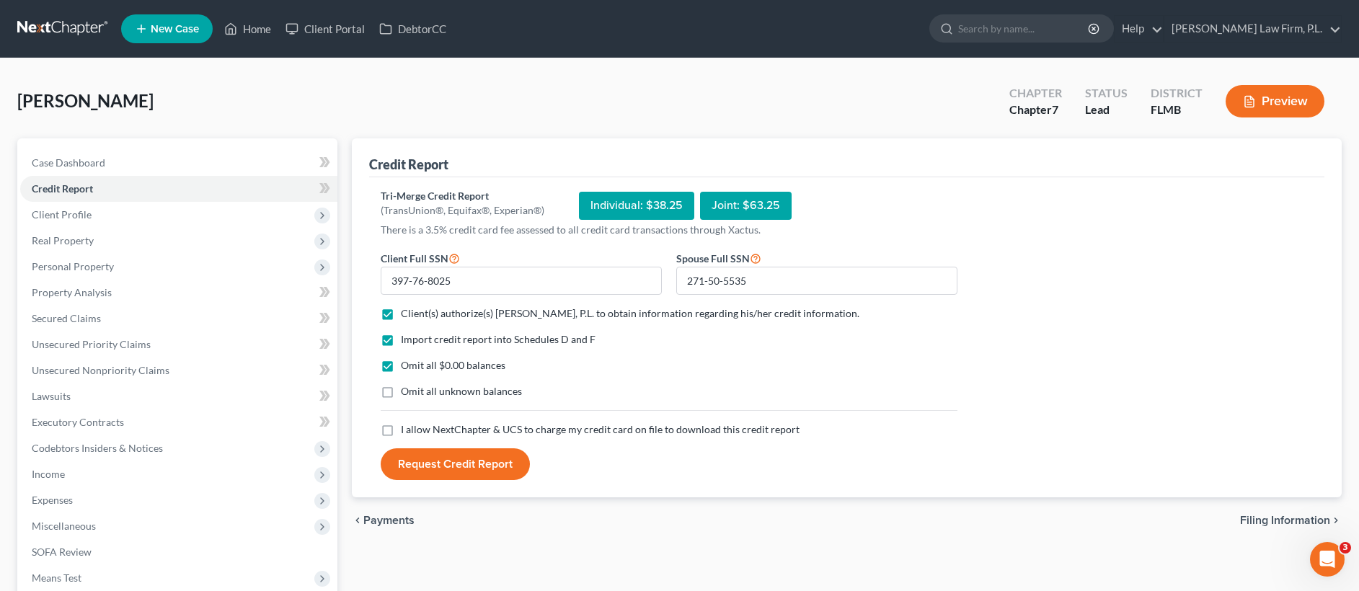
click at [401, 433] on label "I allow NextChapter & UCS to charge my credit card on file to download this cre…" at bounding box center [600, 429] width 399 height 14
click at [407, 432] on input "I allow NextChapter & UCS to charge my credit card on file to download this cre…" at bounding box center [411, 426] width 9 height 9
checkbox input "true"
click at [464, 466] on button "Request Credit Report" at bounding box center [455, 464] width 149 height 32
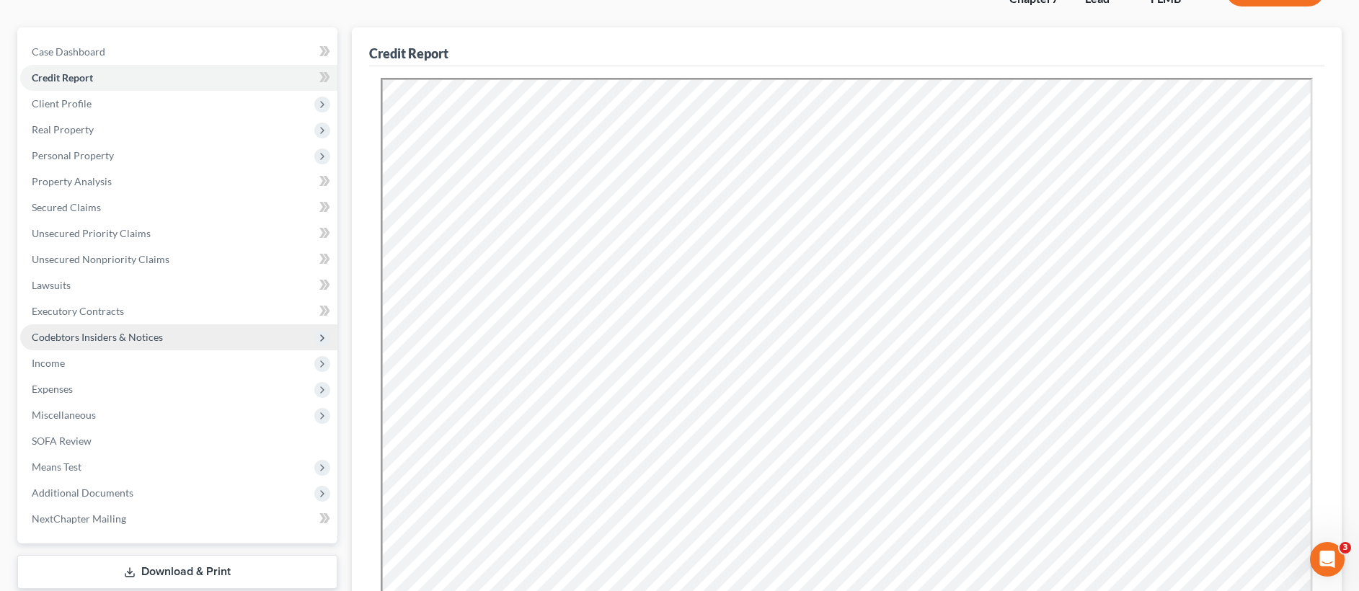
scroll to position [174, 0]
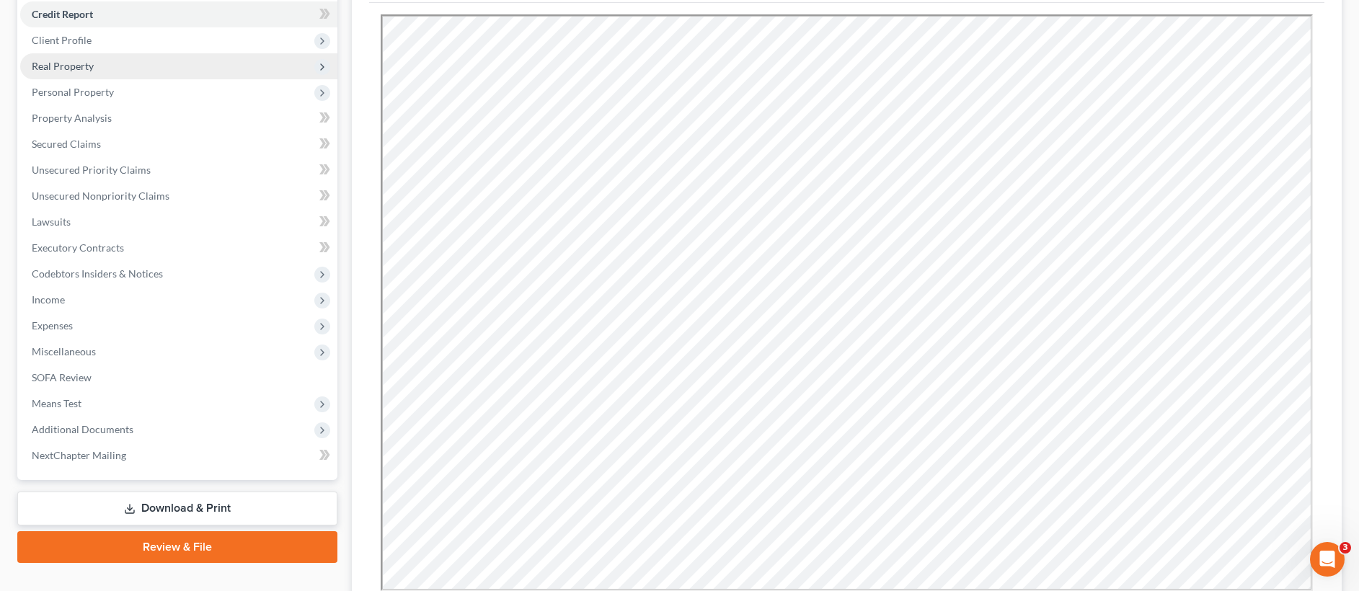
click at [105, 63] on span "Real Property" at bounding box center [178, 66] width 317 height 26
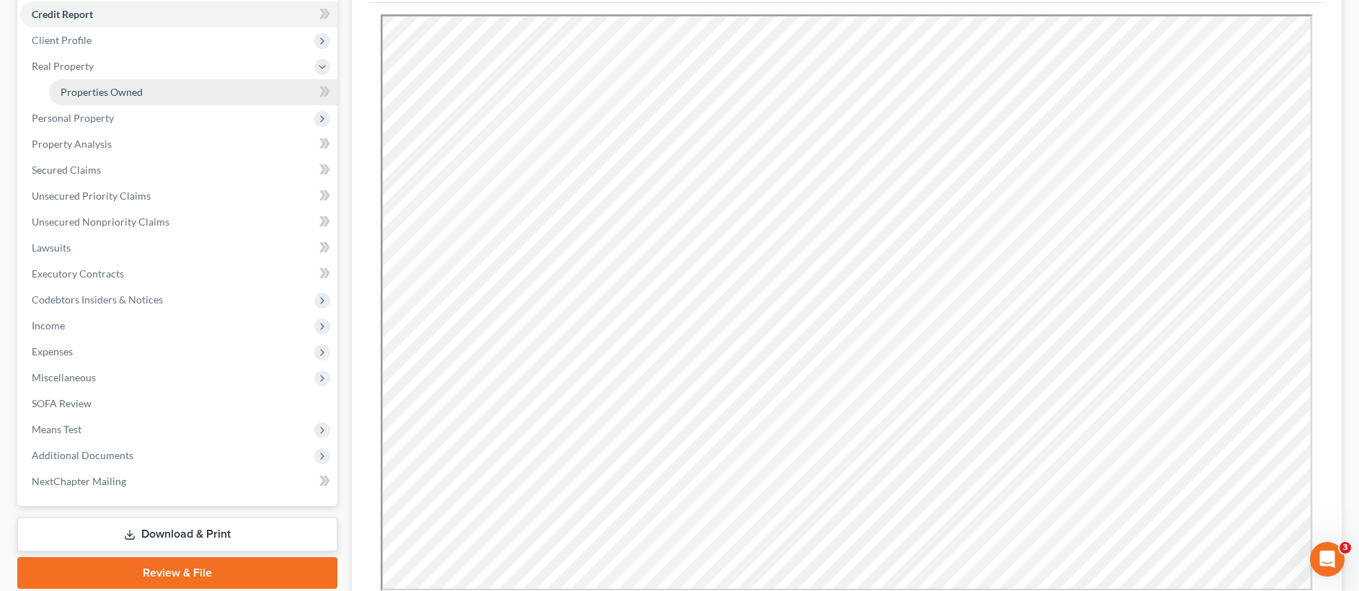
click at [109, 96] on span "Properties Owned" at bounding box center [102, 92] width 82 height 12
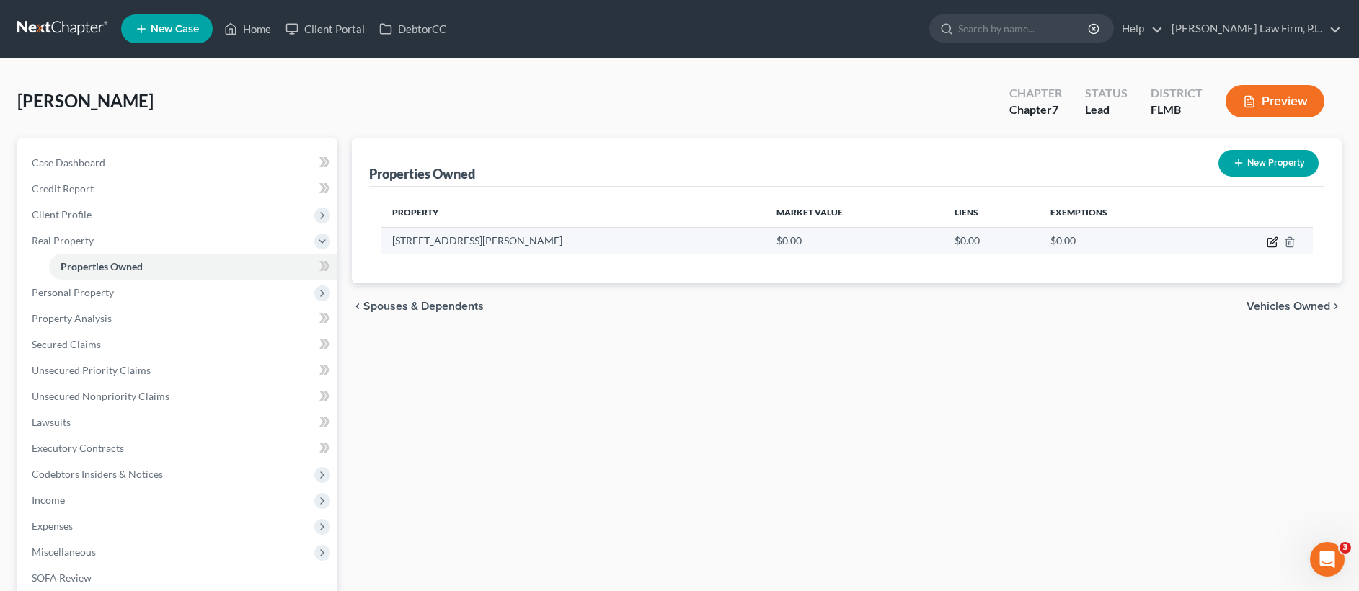
click at [1272, 244] on icon "button" at bounding box center [1273, 242] width 12 height 12
select select "9"
select select "34"
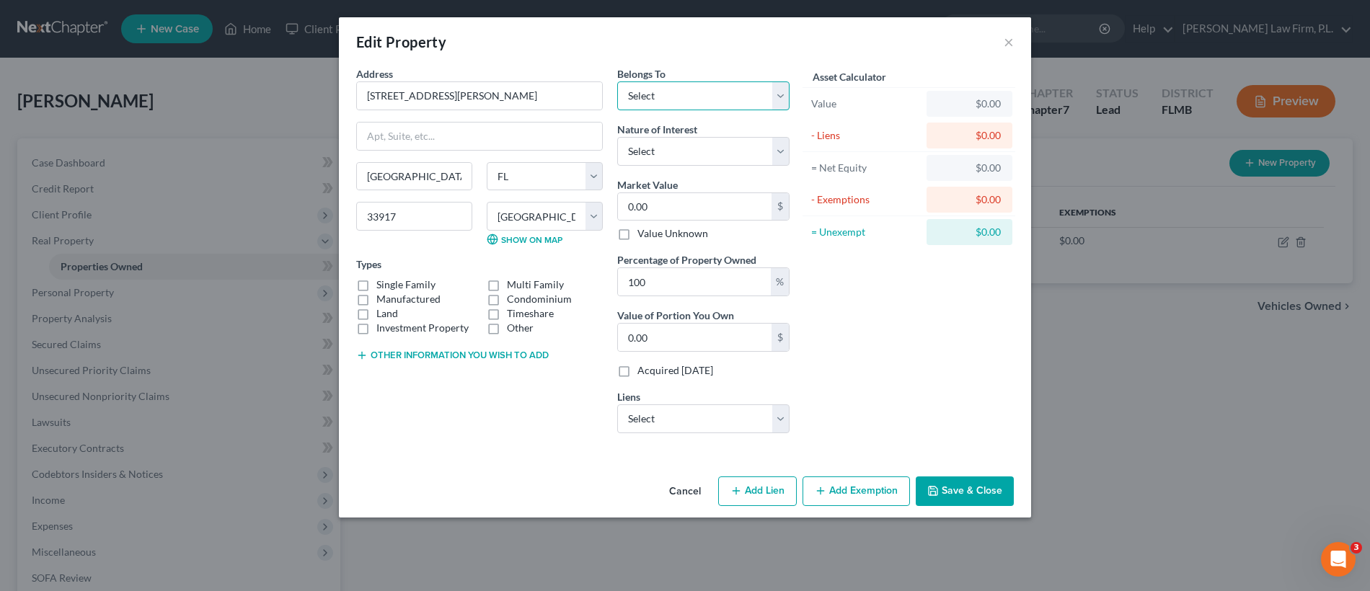
click at [716, 96] on select "Select Debtor 1 Only Debtor 2 Only Debtor 1 And Debtor 2 Only At Least One Of T…" at bounding box center [703, 95] width 172 height 29
select select "2"
click at [376, 285] on label "Single Family" at bounding box center [405, 285] width 59 height 14
click at [382, 285] on input "Single Family" at bounding box center [386, 282] width 9 height 9
checkbox input "true"
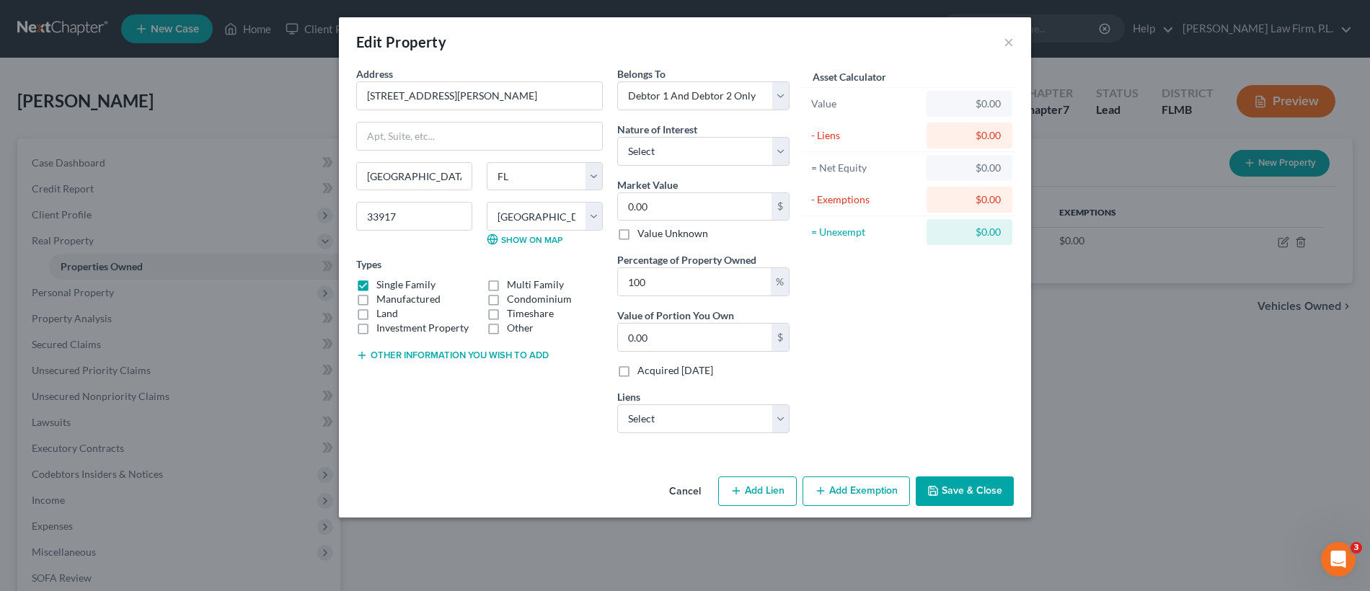
click at [405, 353] on button "Other information you wish to add" at bounding box center [452, 356] width 192 height 12
click at [402, 384] on textarea at bounding box center [479, 388] width 247 height 53
type textarea "Tax Appraiser Value Debtors' Homestead"
click at [699, 203] on input "0.00" at bounding box center [695, 206] width 154 height 27
paste input "295,450"
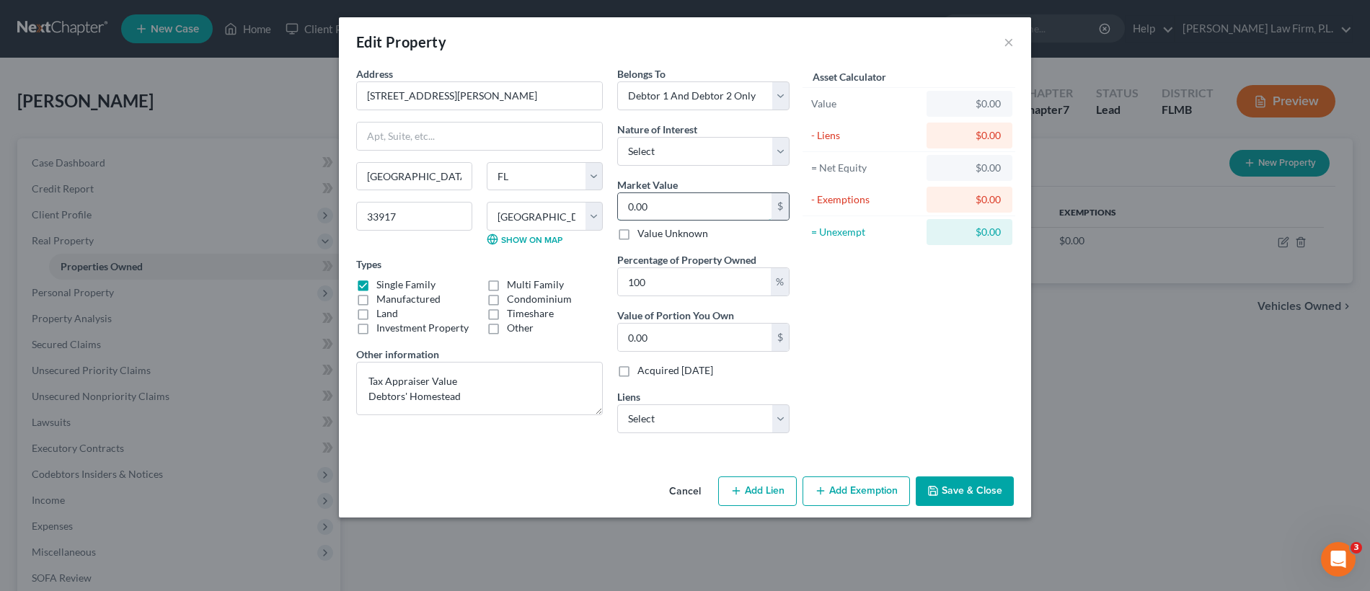
type input "295,450"
type input "295,450.00"
type input "295,450"
click at [672, 420] on select "Select Freedom Mtg - $237,232.00 Am Honda Fin - $18,619.00 Exeter Fin - $8,907.…" at bounding box center [703, 418] width 172 height 29
select select "0"
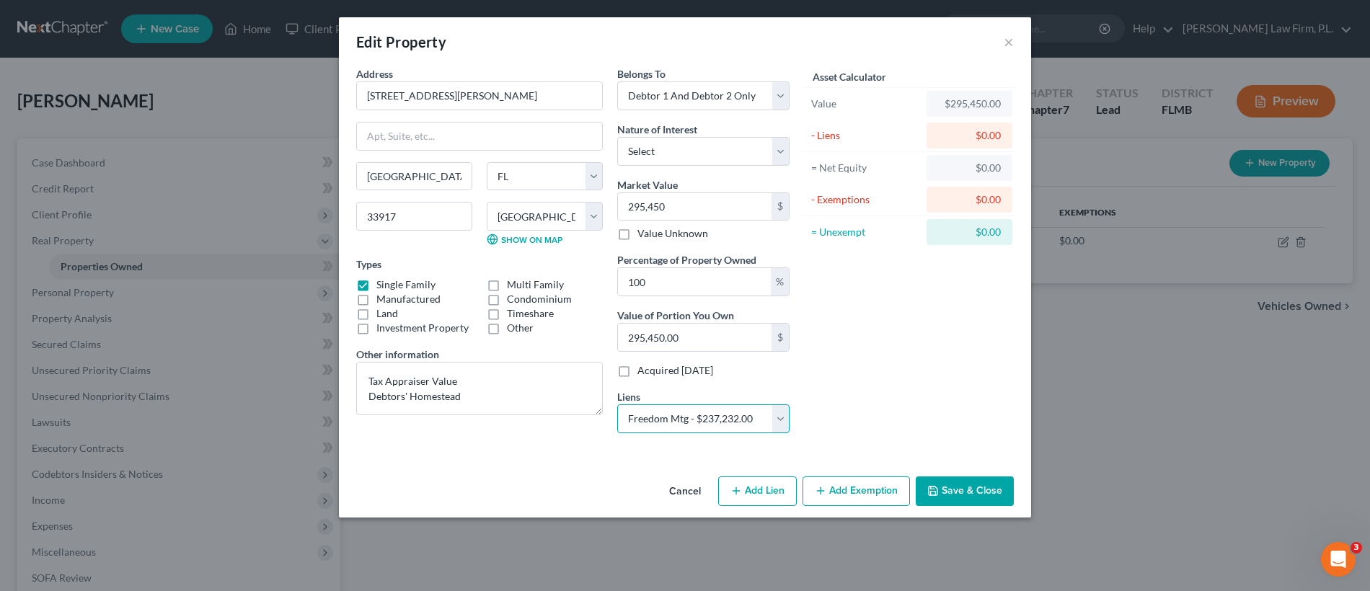
select select
select select "15"
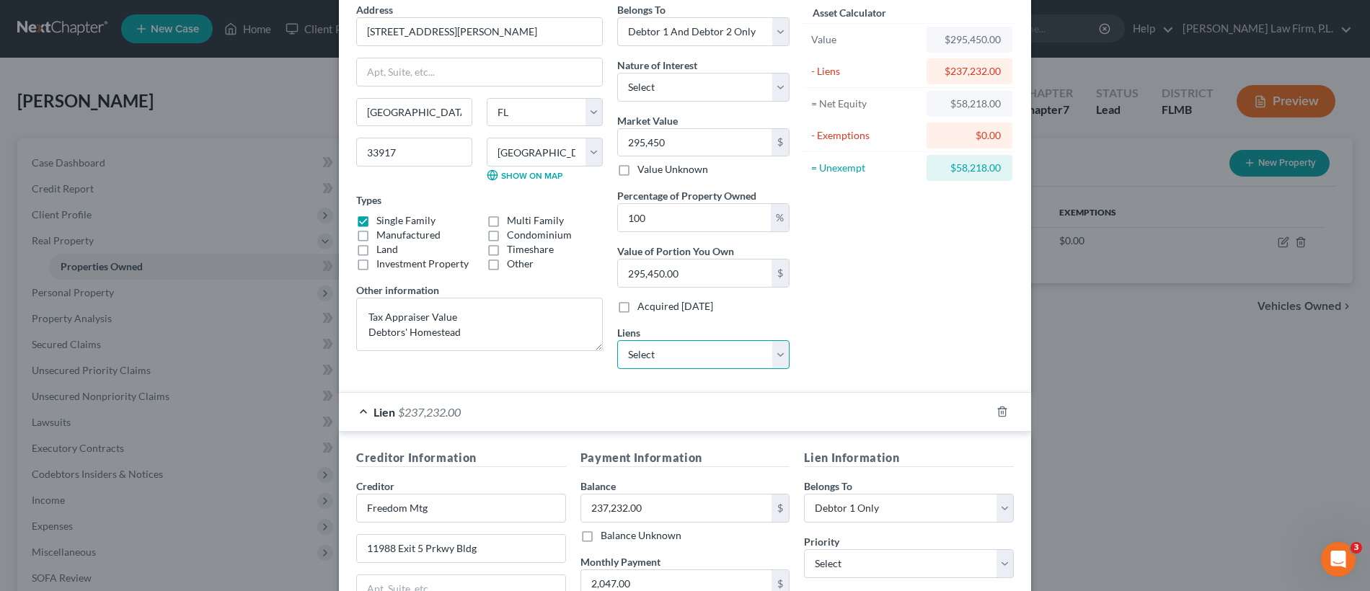
scroll to position [250, 0]
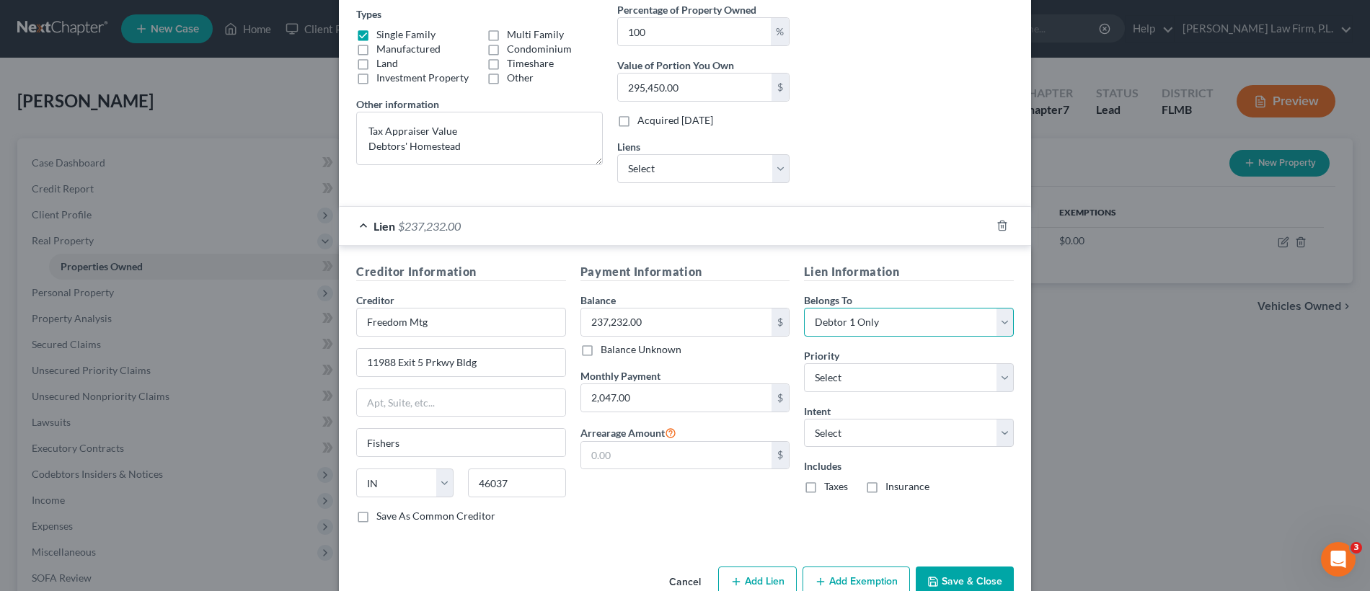
click at [889, 316] on select "Select Debtor 1 Only Debtor 2 Only Debtor 1 And Debtor 2 Only At Least One Of T…" at bounding box center [909, 322] width 210 height 29
select select "2"
click at [856, 438] on select "Select Surrender Redeem Reaffirm Avoid Other" at bounding box center [909, 433] width 210 height 29
select select "2"
click at [875, 373] on select "Select 1st 2nd 3rd 4th 5th 6th 7th 8th 9th 10th 11th 12th 13th 14th 15th 16th 1…" at bounding box center [909, 377] width 210 height 29
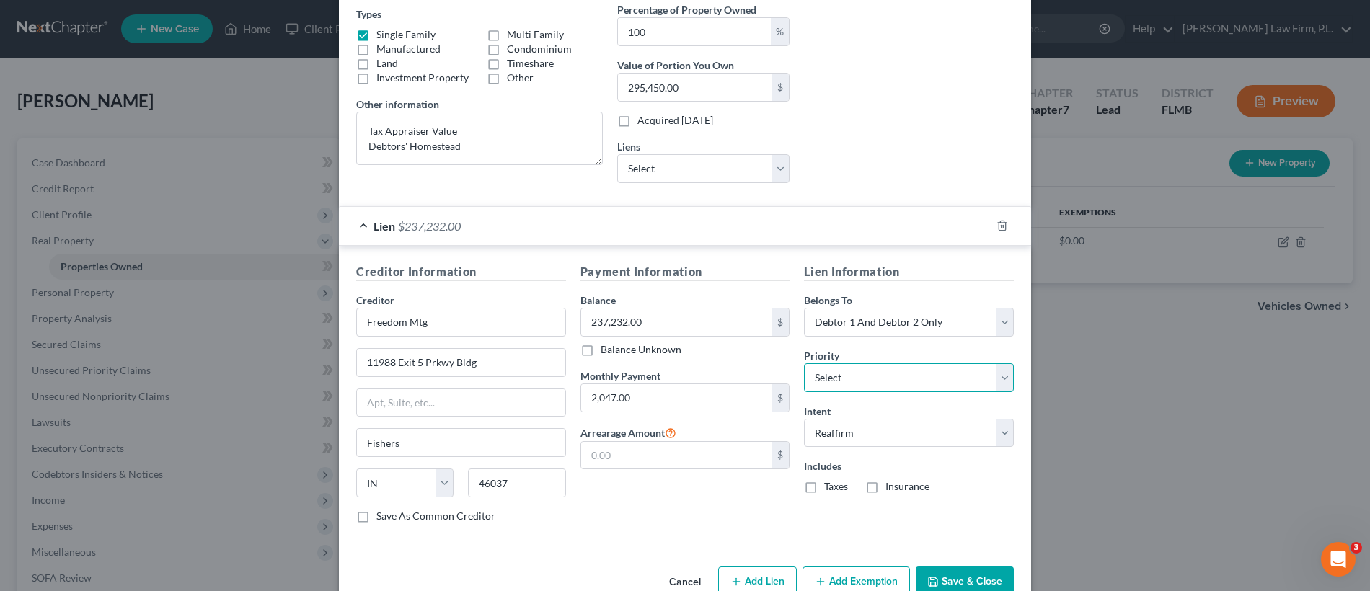
select select "0"
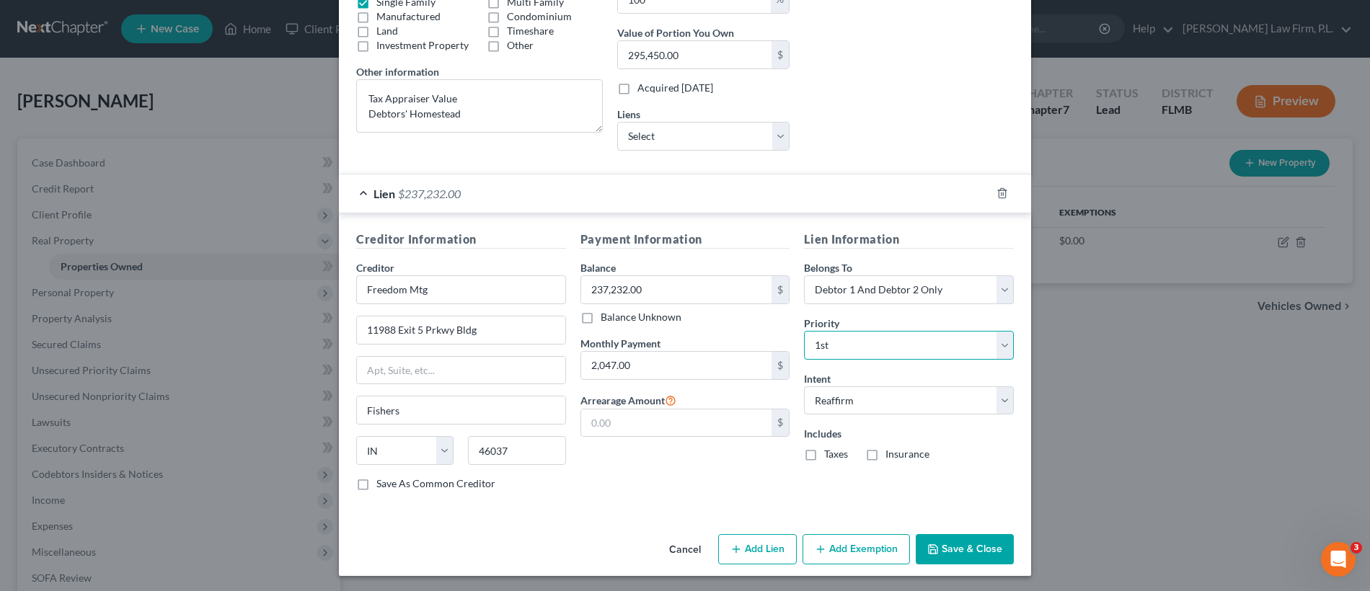
scroll to position [285, 0]
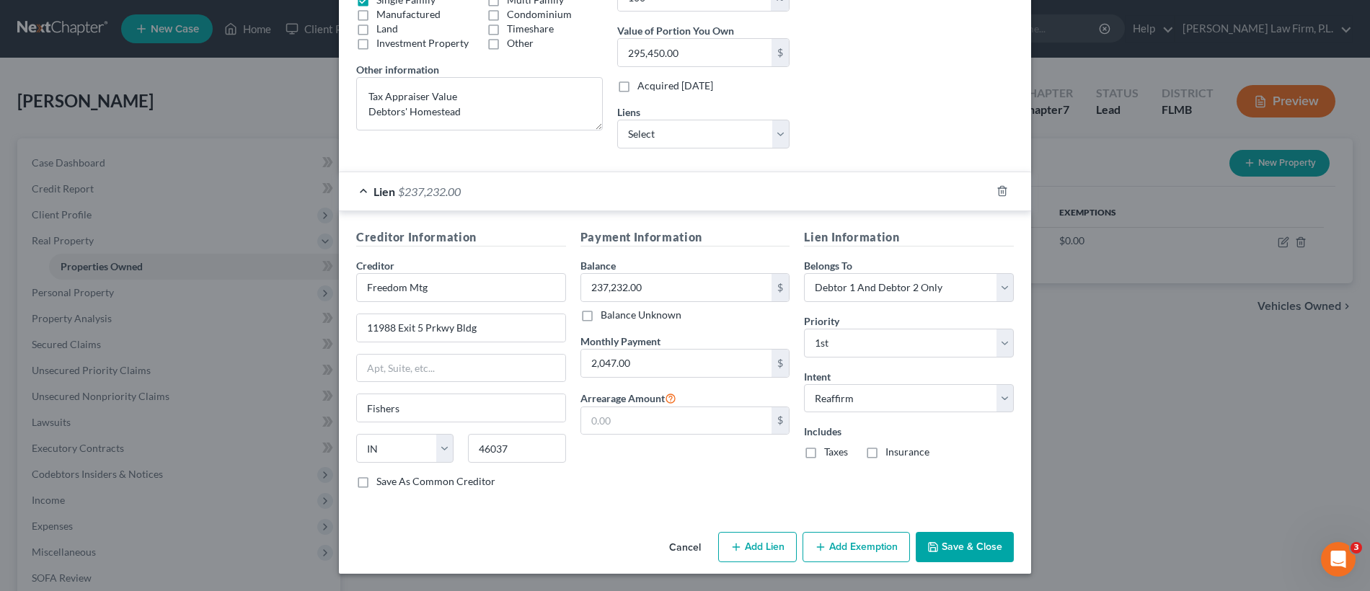
click at [946, 554] on button "Save & Close" at bounding box center [965, 547] width 98 height 30
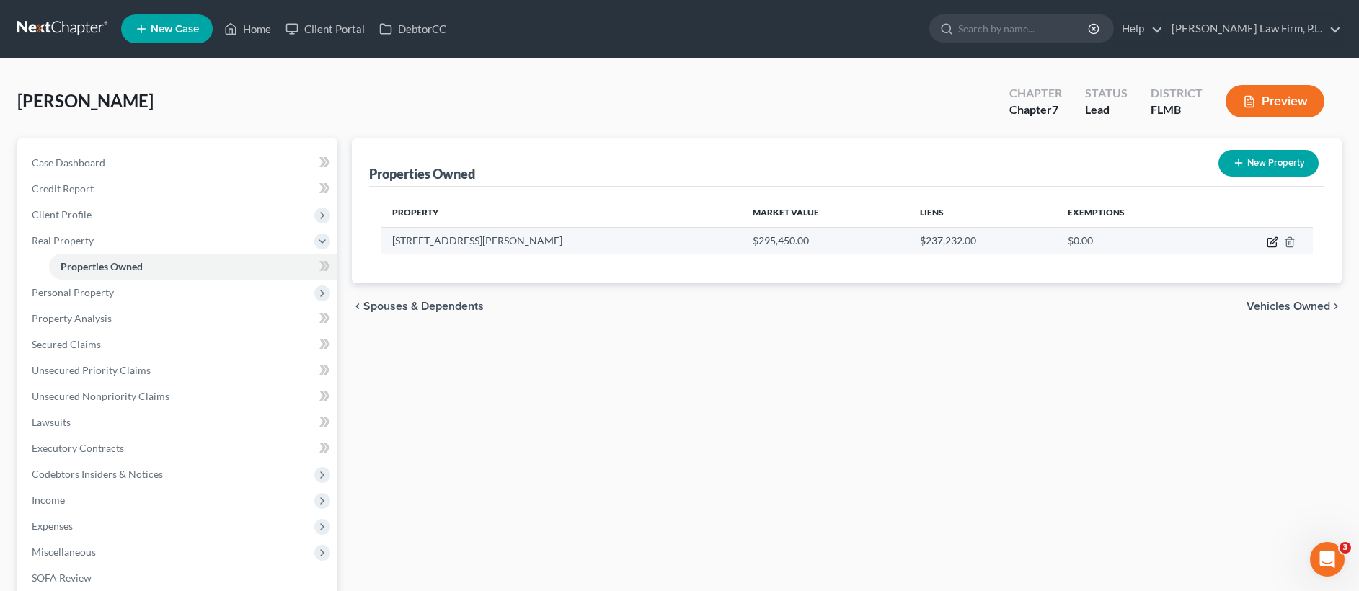
click at [1272, 240] on icon "button" at bounding box center [1273, 240] width 6 height 6
select select "9"
select select "34"
select select "2"
select select "15"
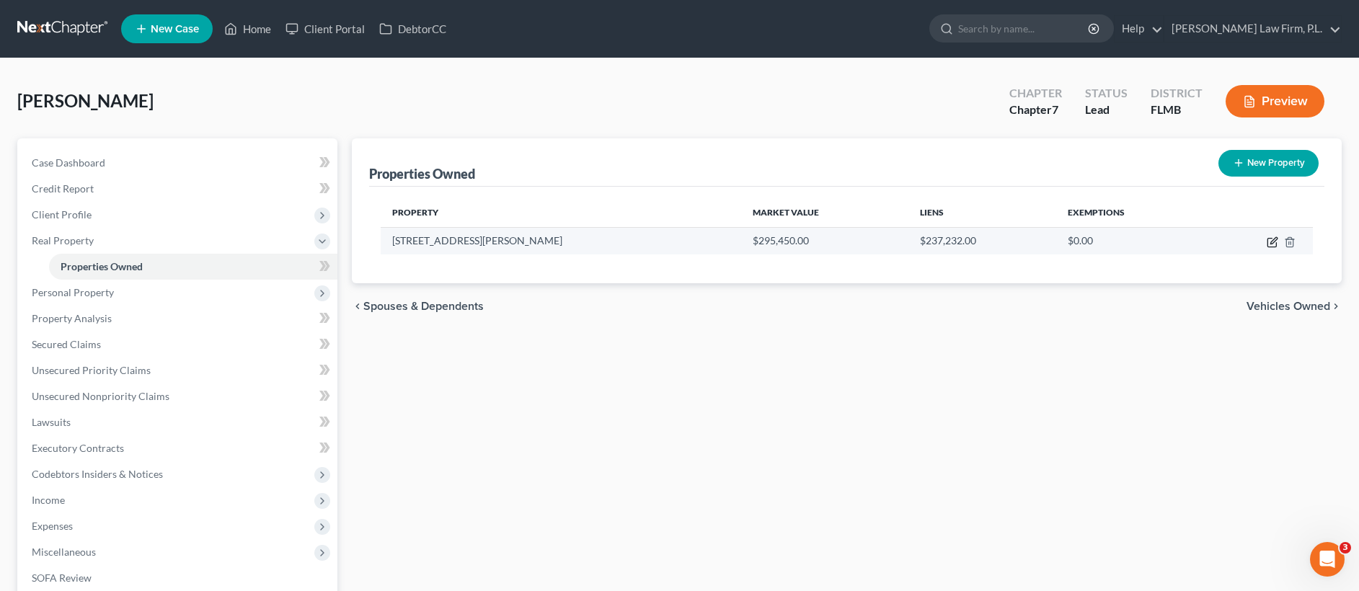
select select "2"
select select "0"
select select "2"
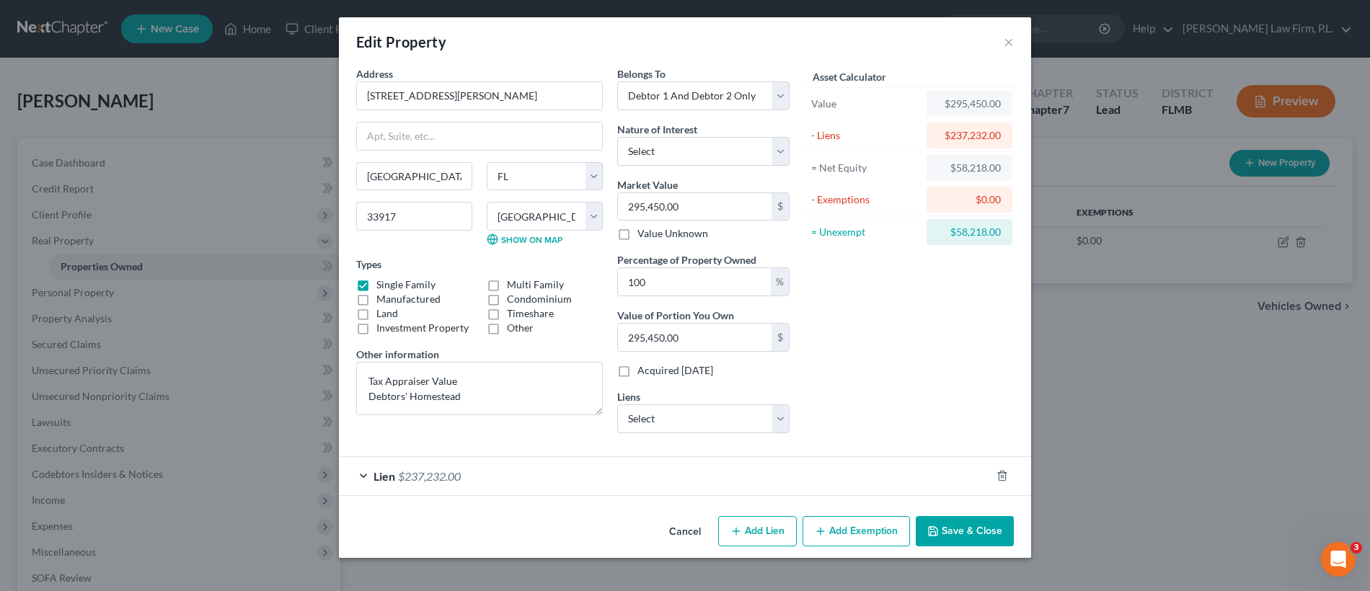
click at [495, 471] on div "Lien $237,232.00" at bounding box center [665, 476] width 652 height 38
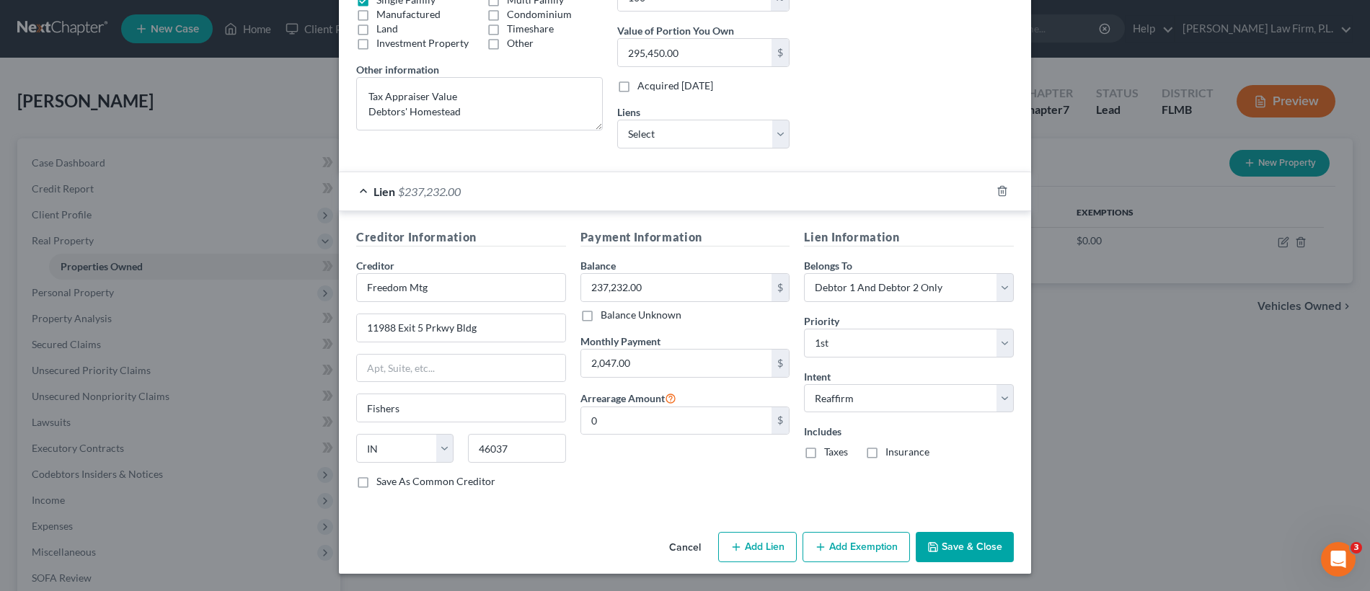
click at [984, 551] on button "Save & Close" at bounding box center [965, 547] width 98 height 30
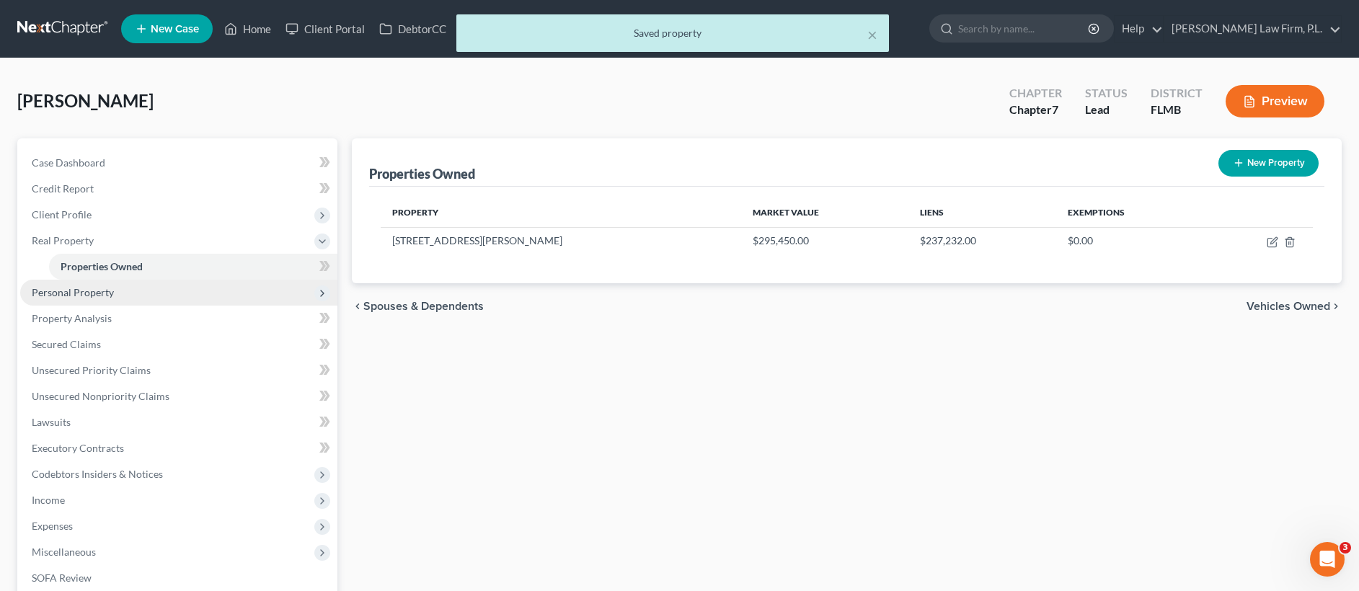
click at [118, 288] on span "Personal Property" at bounding box center [178, 293] width 317 height 26
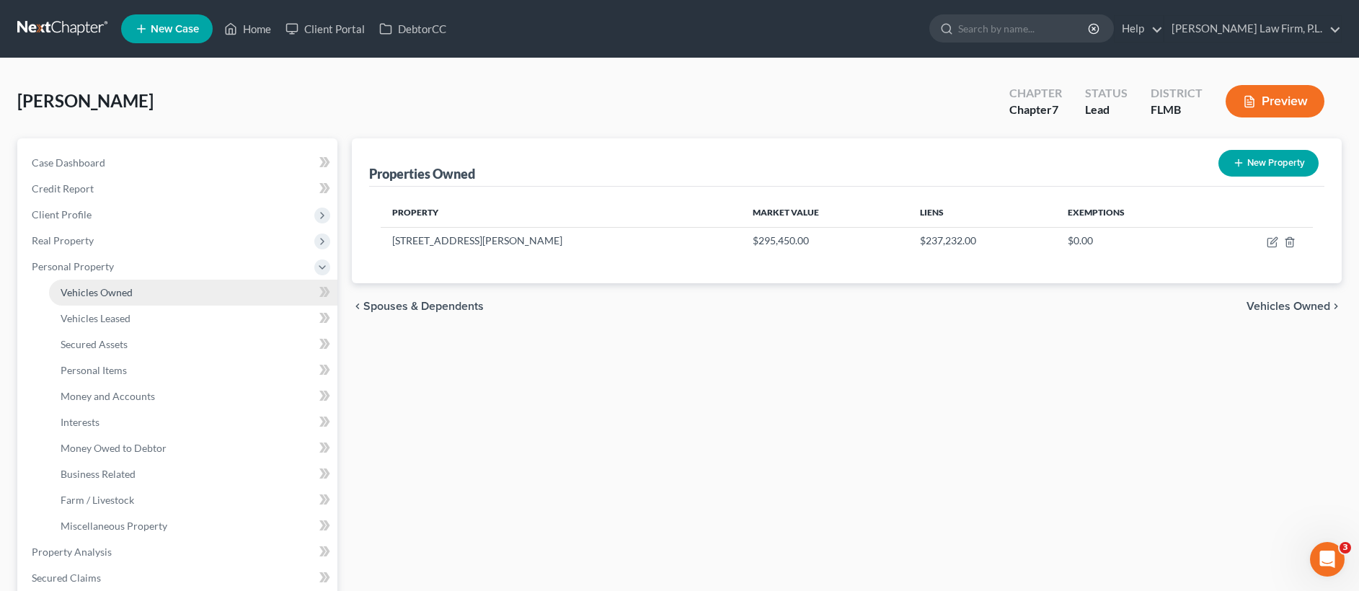
click at [102, 291] on span "Vehicles Owned" at bounding box center [97, 292] width 72 height 12
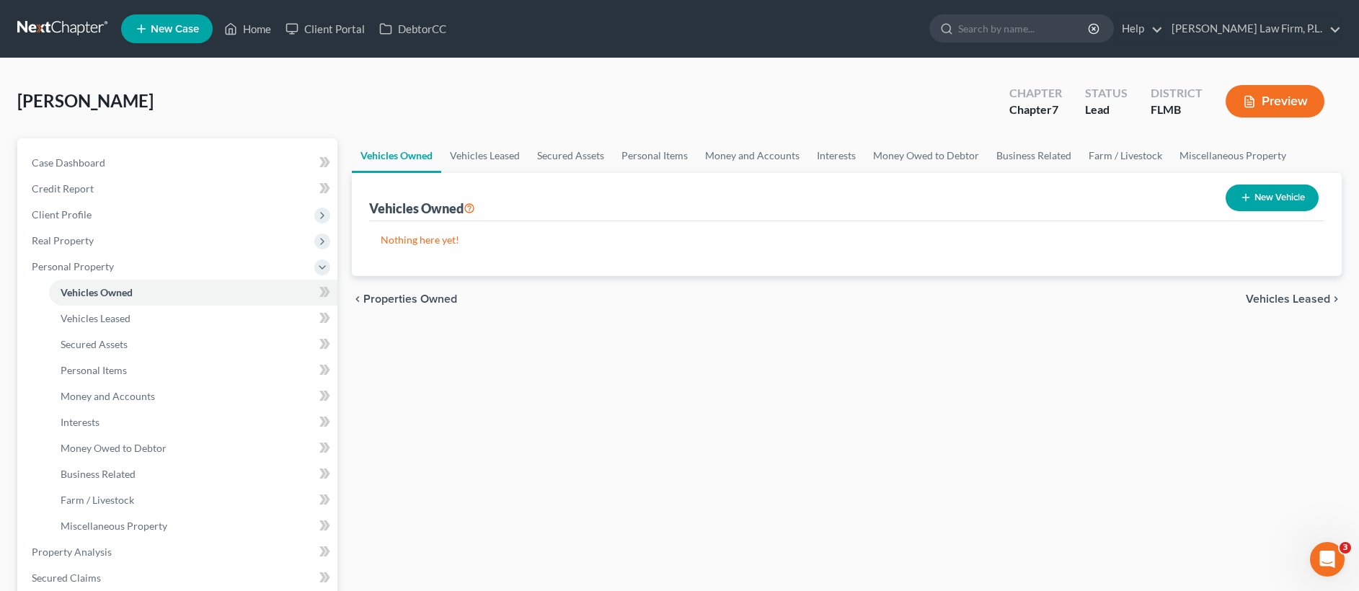
click at [1277, 193] on button "New Vehicle" at bounding box center [1272, 198] width 93 height 27
select select "0"
select select "2"
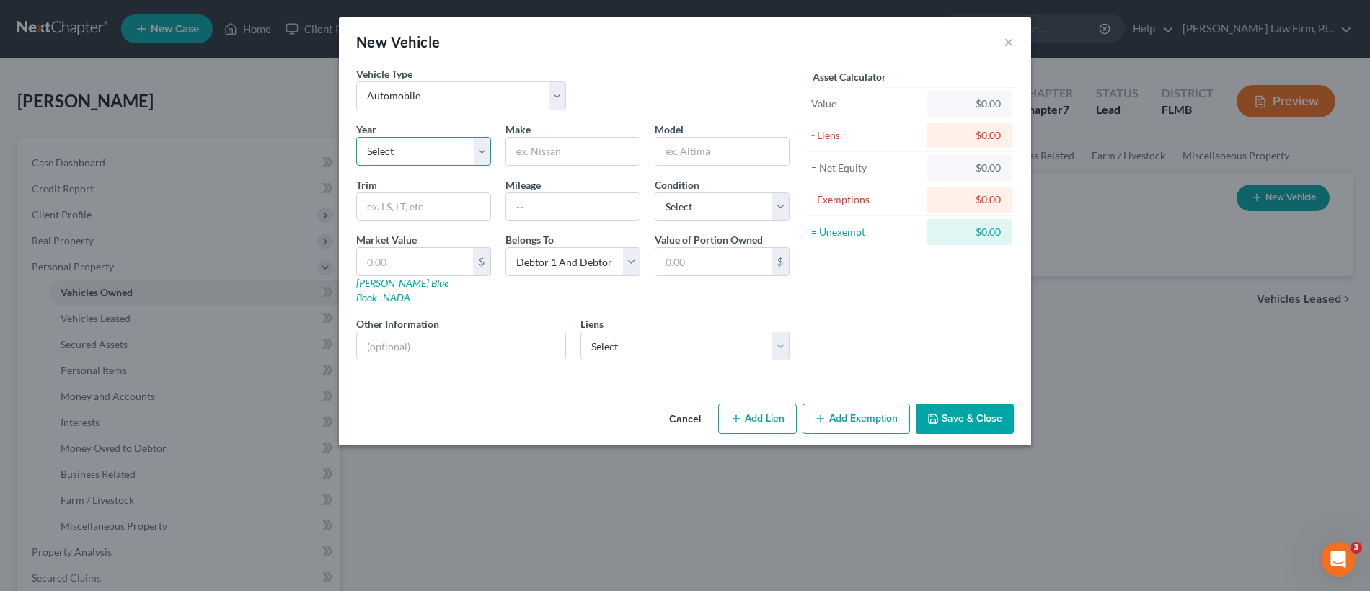
click at [447, 149] on select "Select 2026 2025 2024 2023 2022 2021 2020 2019 2018 2017 2016 2015 2014 2013 20…" at bounding box center [423, 151] width 135 height 29
select select "11"
click at [549, 154] on input "text" at bounding box center [572, 151] width 133 height 27
type input "Lincoln"
type input "m"
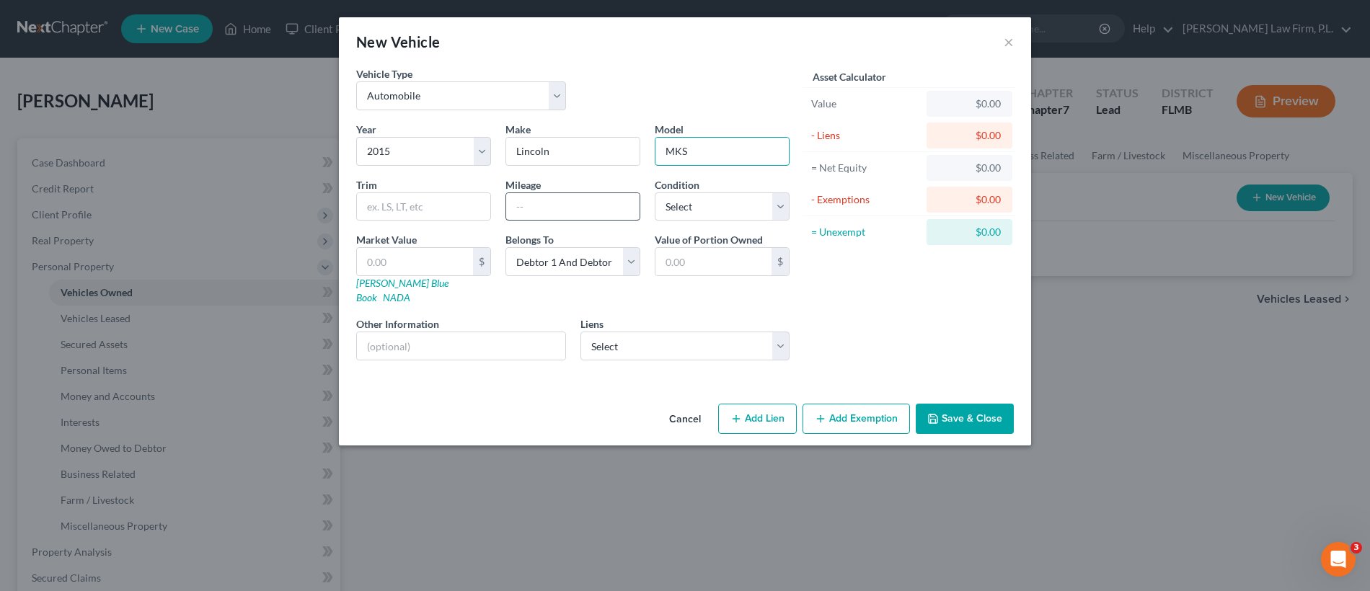
type input "MKS"
click at [543, 213] on input "text" at bounding box center [572, 206] width 133 height 27
type input "89000"
click at [598, 265] on select "Select Debtor 1 Only Debtor 2 Only Debtor 1 And Debtor 2 Only At Least One Of T…" at bounding box center [572, 261] width 135 height 29
select select "0"
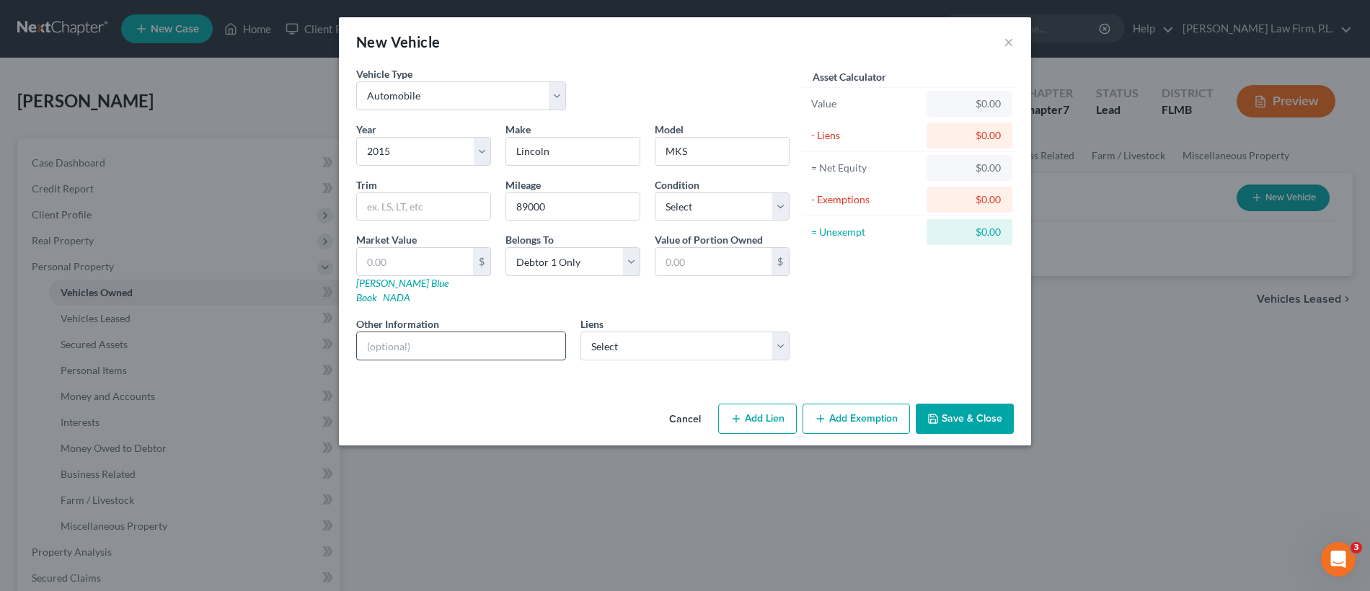
click at [422, 332] on input "text" at bounding box center [461, 345] width 208 height 27
type input "NADA Value"
click at [740, 335] on select "Select Am Honda Fin - $18,619.00 Exeter Fin - $8,907.00 Gm Financial - $1,225.00" at bounding box center [685, 346] width 210 height 29
select select "1"
select select
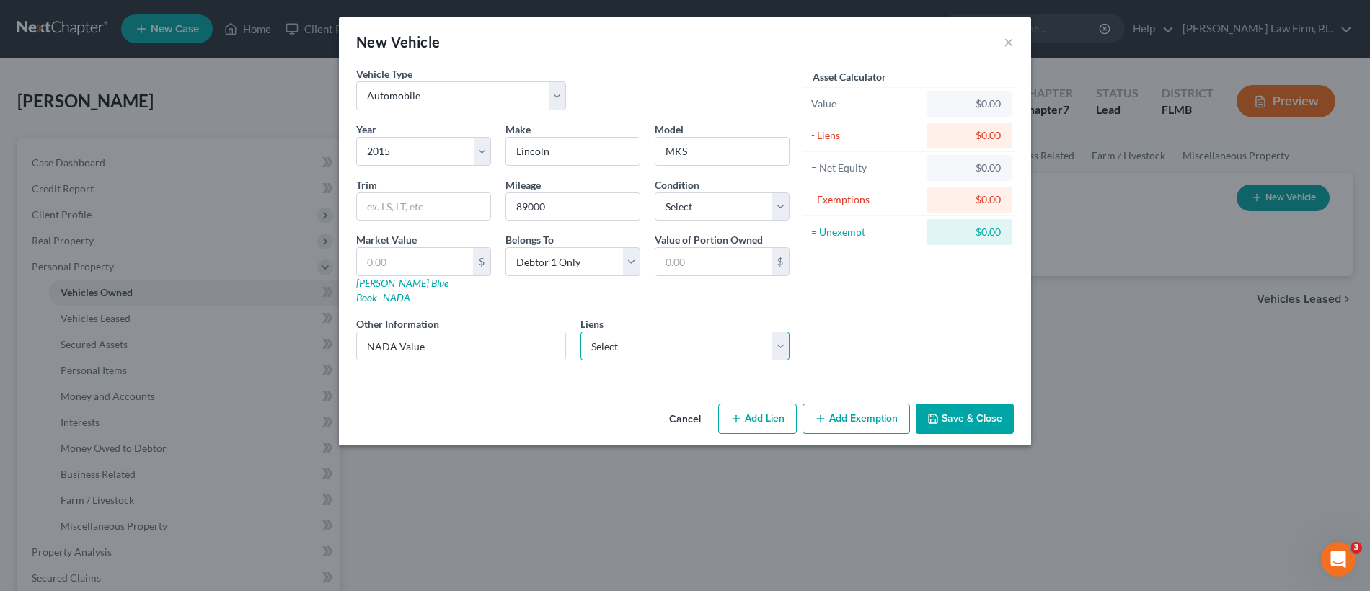
select select "45"
select select "0"
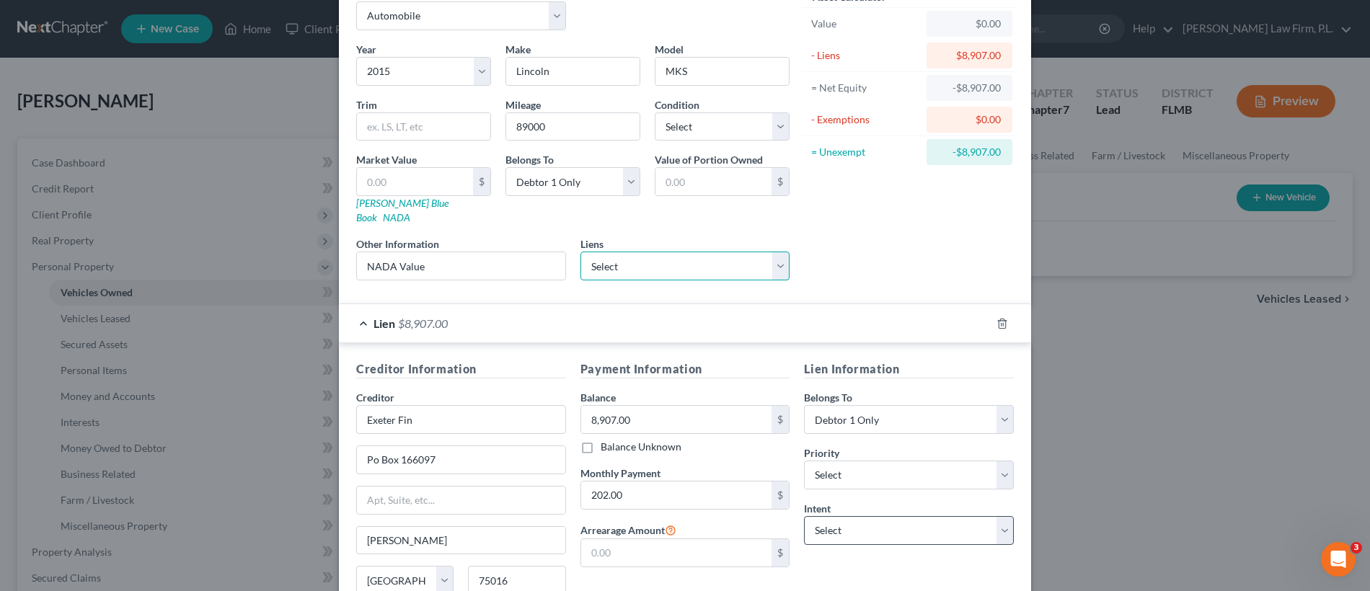
scroll to position [96, 0]
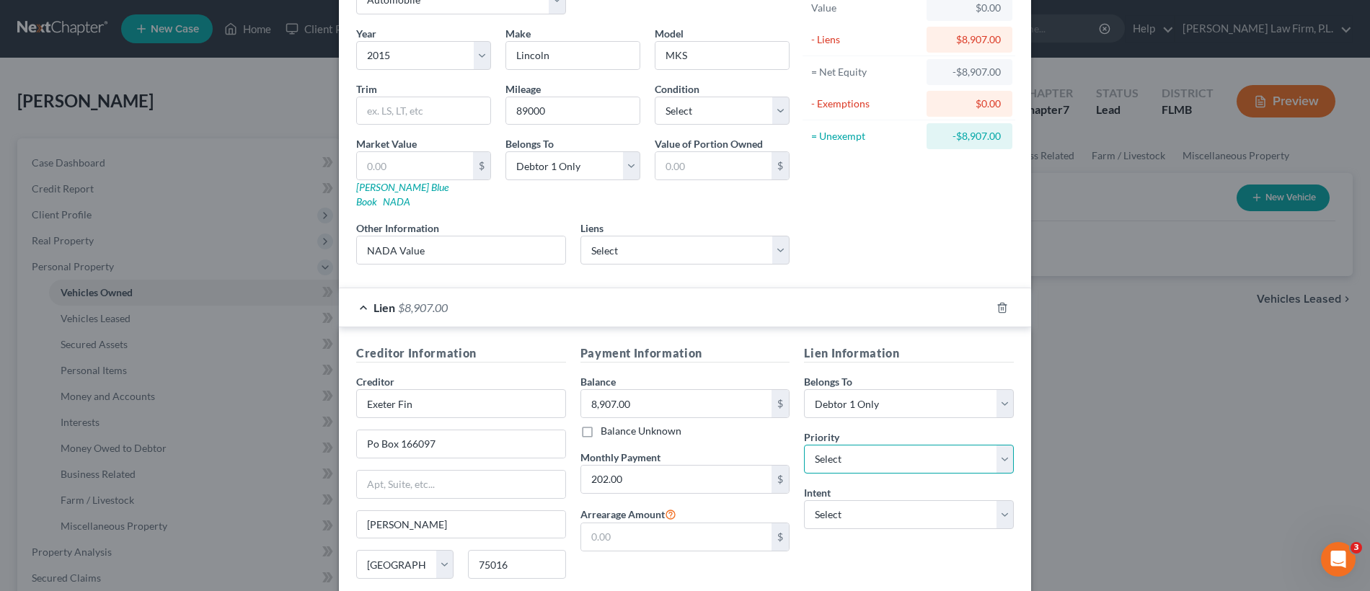
click at [916, 446] on select "Select 1st 2nd 3rd 4th 5th 6th 7th 8th 9th 10th 11th 12th 13th 14th 15th 16th 1…" at bounding box center [909, 459] width 210 height 29
select select "0"
click at [894, 502] on select "Select Surrender Redeem Reaffirm Avoid Other" at bounding box center [909, 514] width 210 height 29
select select "2"
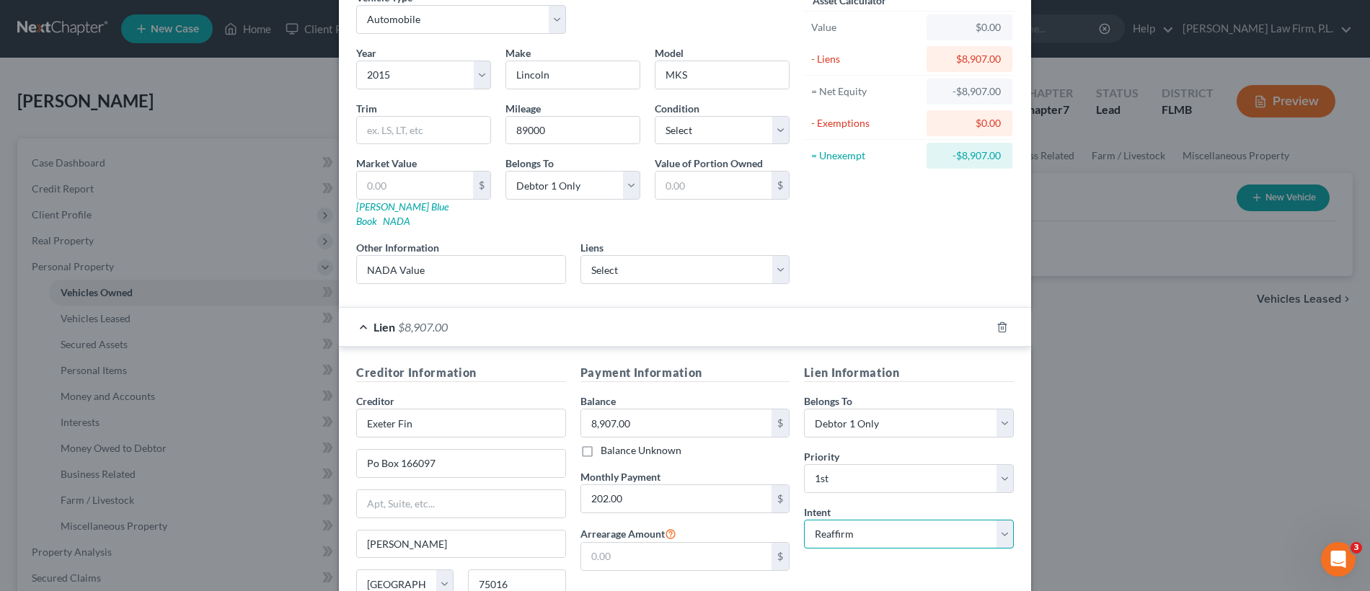
scroll to position [198, 0]
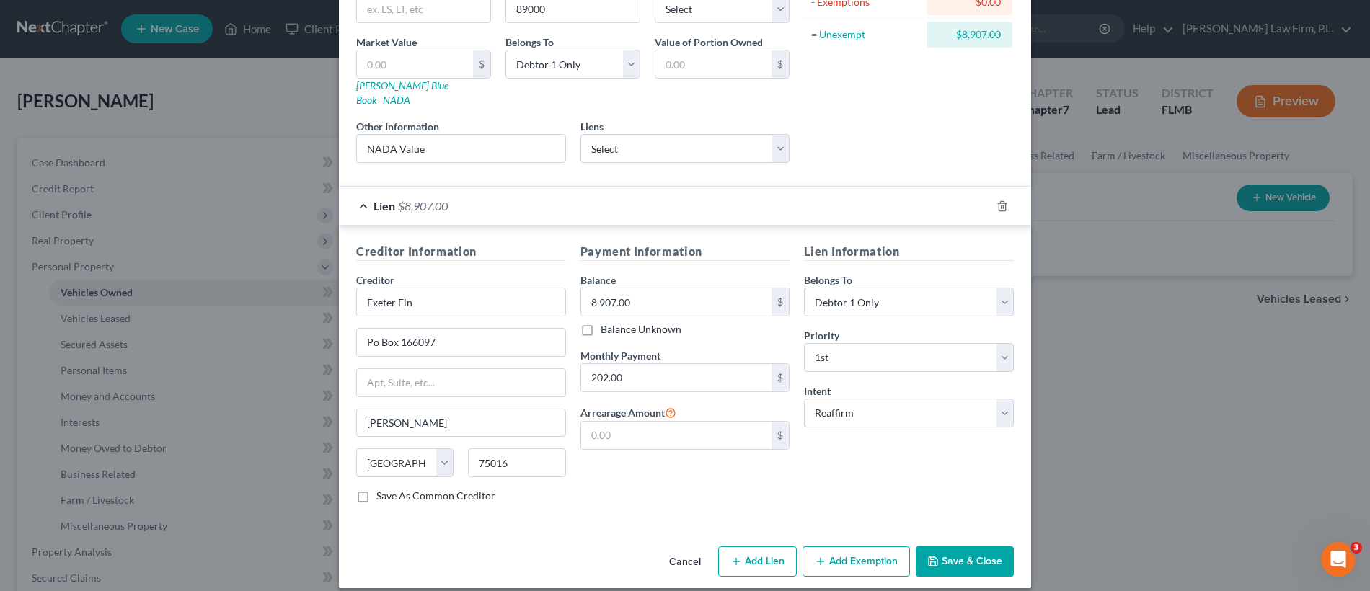
click at [960, 550] on button "Save & Close" at bounding box center [965, 561] width 98 height 30
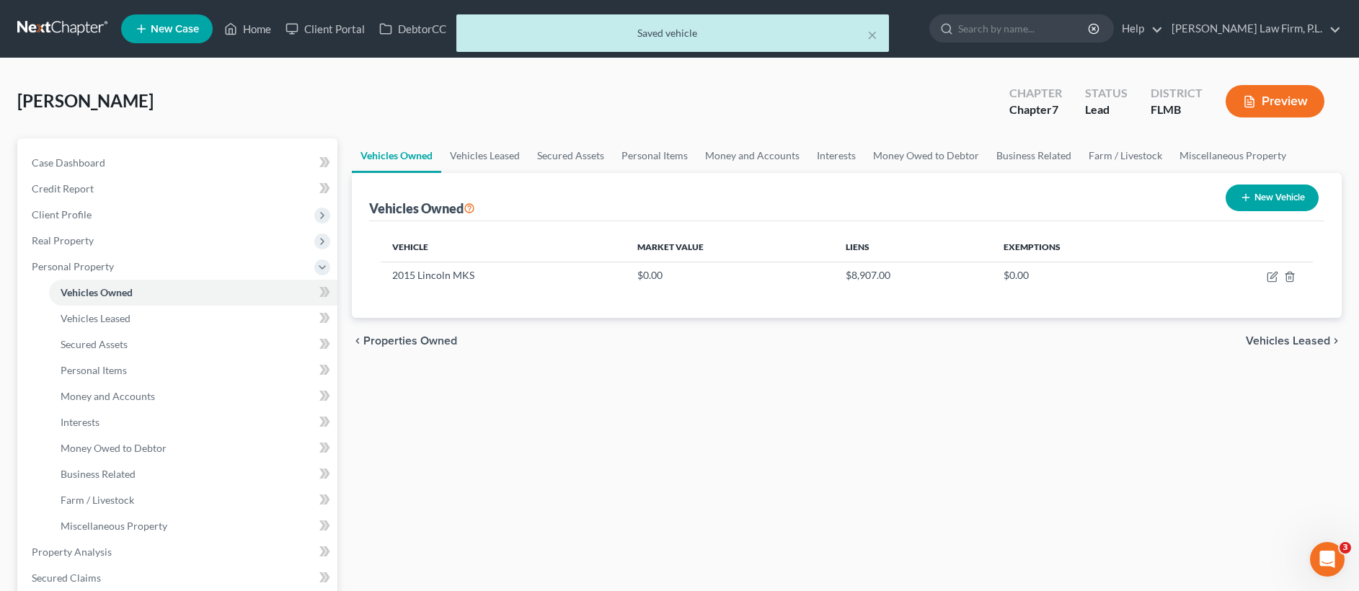
click at [1291, 200] on button "New Vehicle" at bounding box center [1272, 198] width 93 height 27
select select "0"
select select "2"
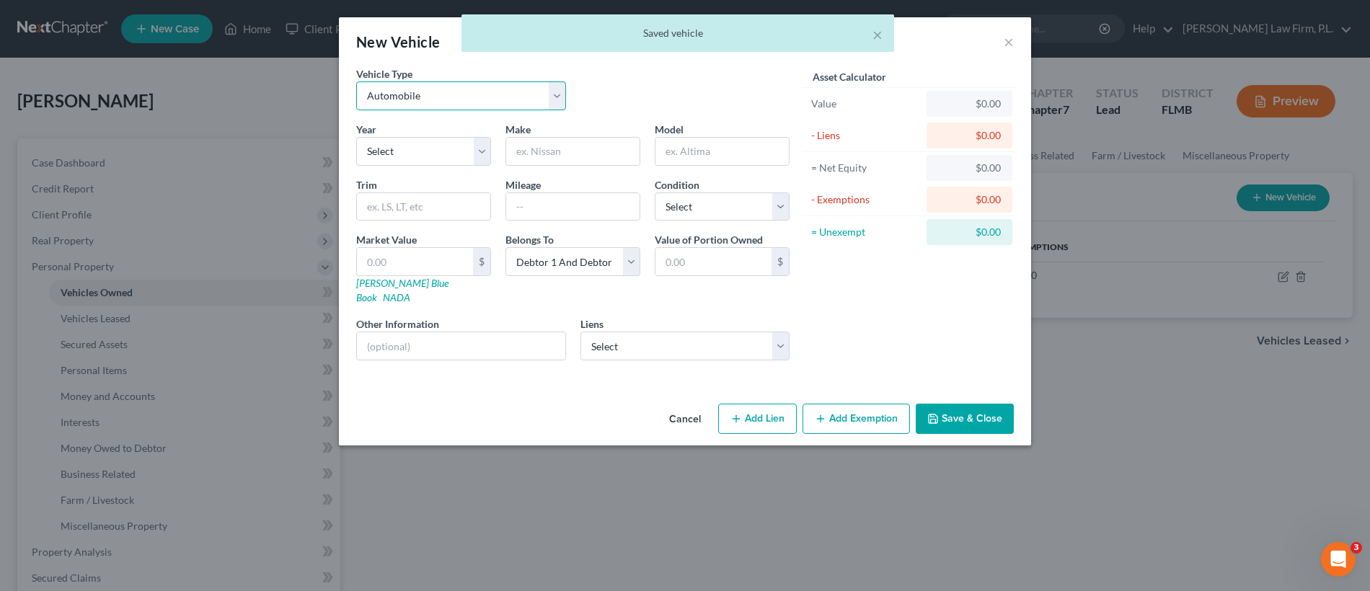
click at [467, 93] on select "Select Automobile Truck Trailer Watercraft Aircraft Motor Home Atv Other Vehicle" at bounding box center [461, 95] width 210 height 29
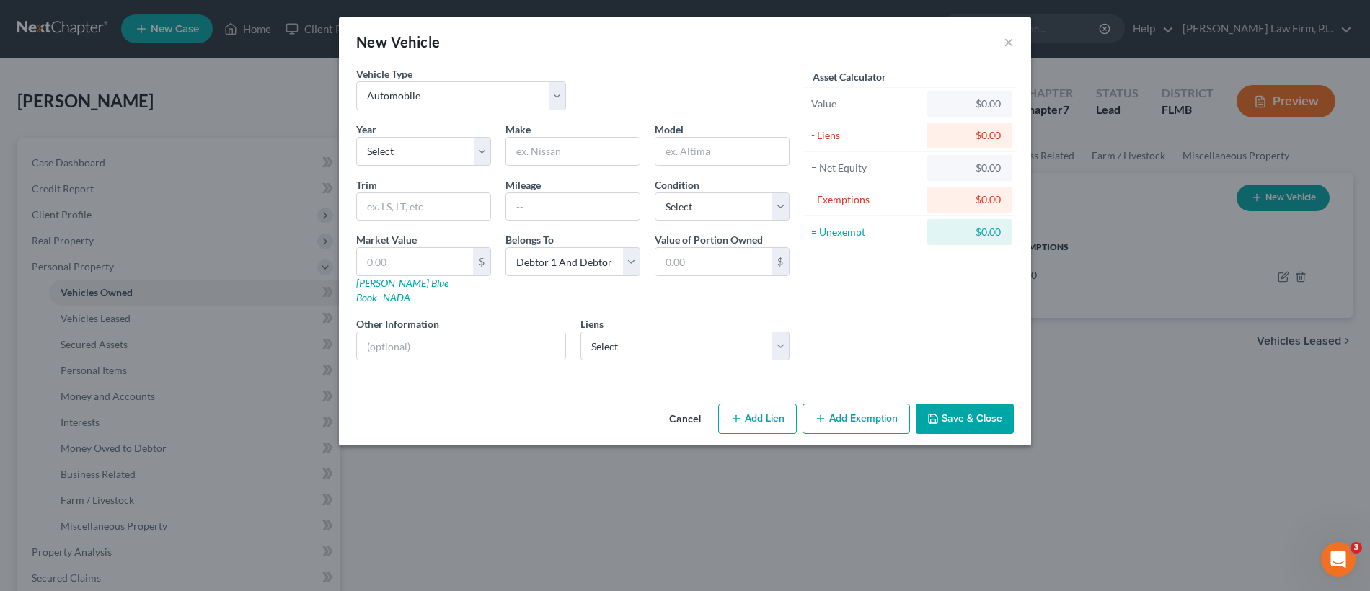
click at [686, 412] on button "Cancel" at bounding box center [684, 419] width 55 height 29
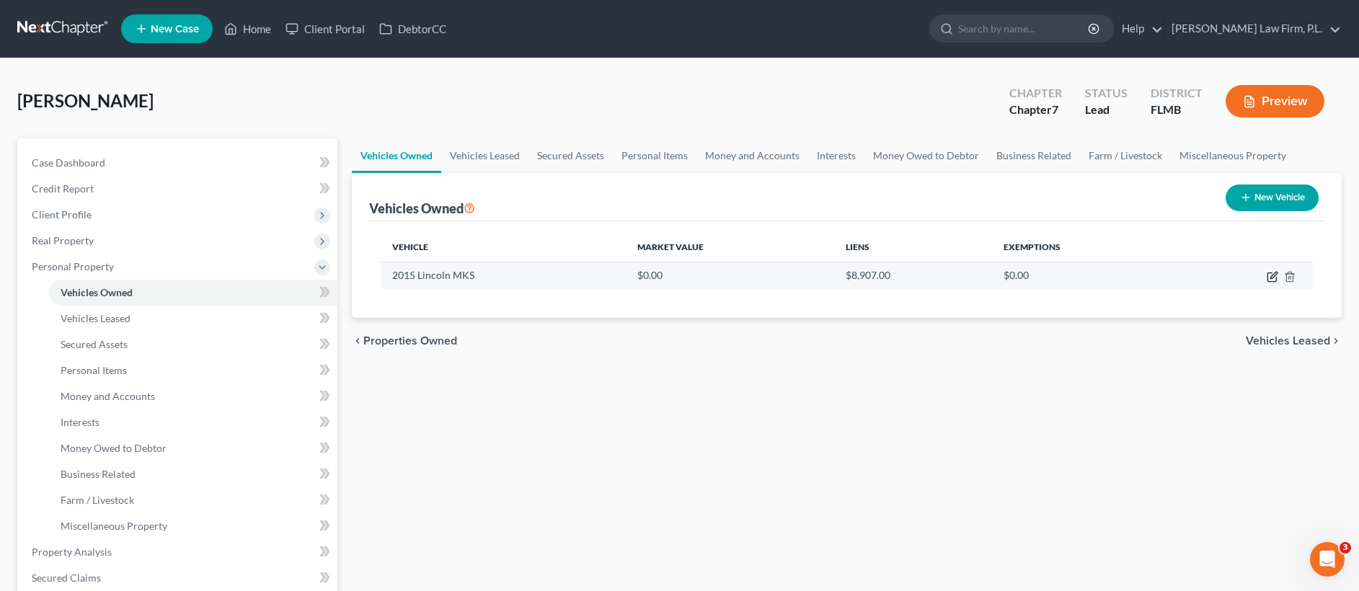
click at [1270, 278] on icon "button" at bounding box center [1273, 275] width 6 height 6
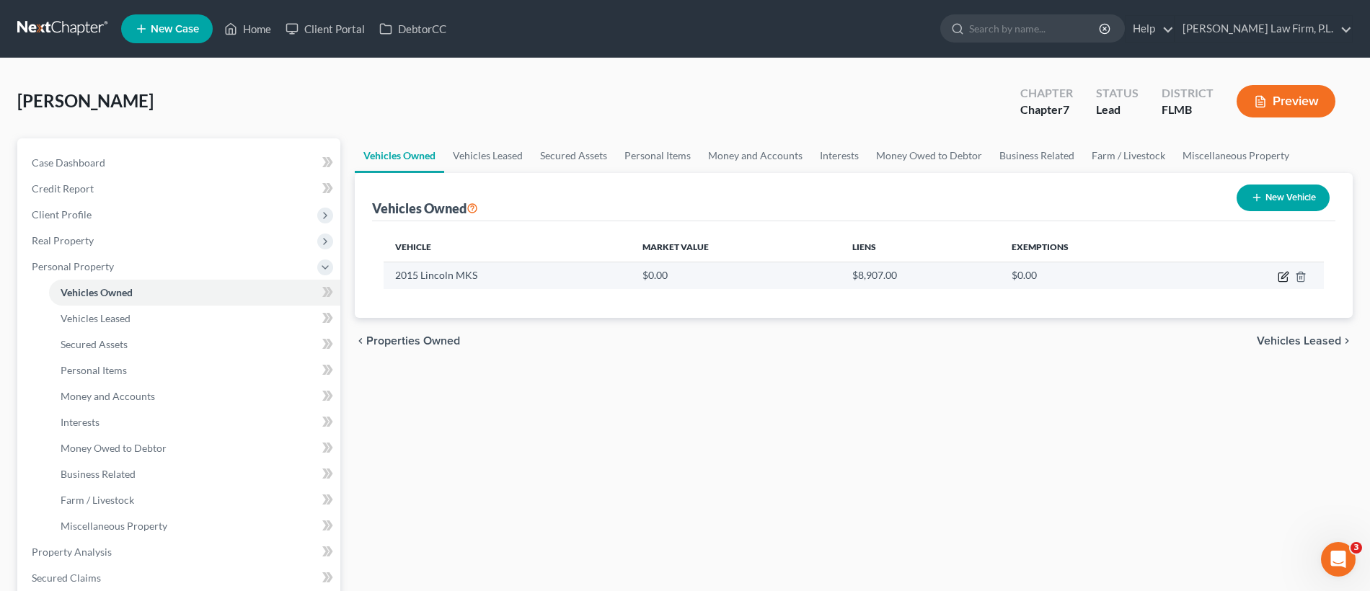
select select "0"
select select "11"
select select "0"
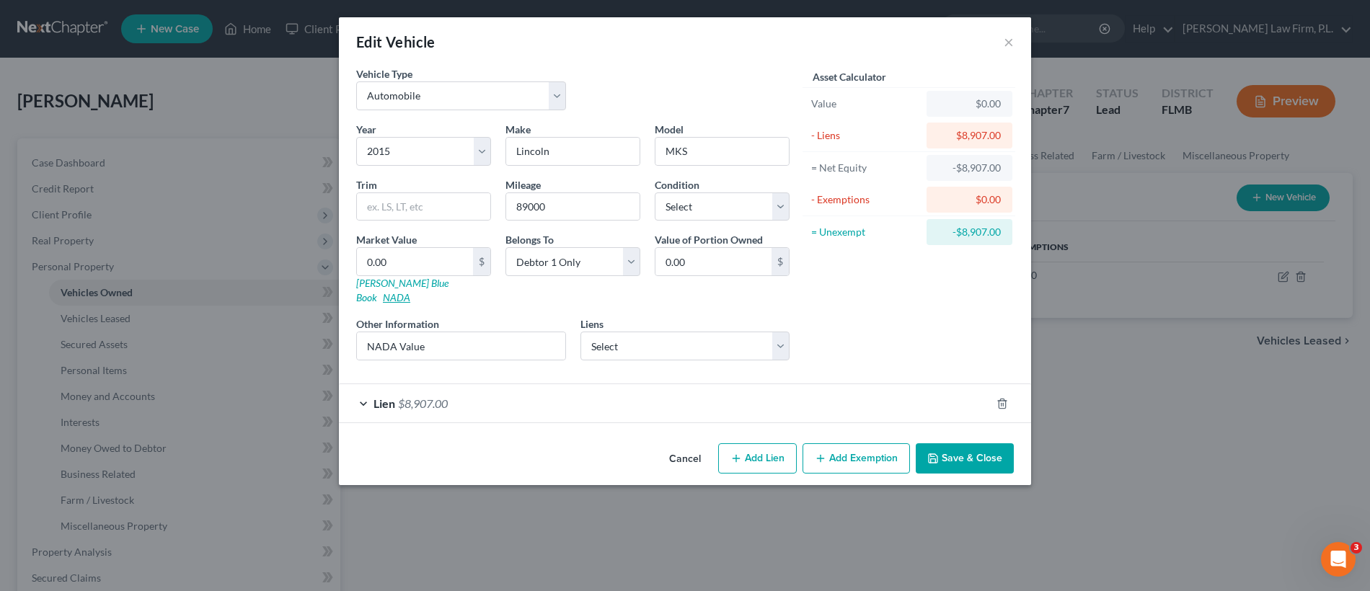
click at [410, 291] on link "NADA" at bounding box center [396, 297] width 27 height 12
click at [423, 261] on input "0.00" at bounding box center [415, 261] width 116 height 27
paste input "$6,5"
type input "$6,500"
type input "6,500.00"
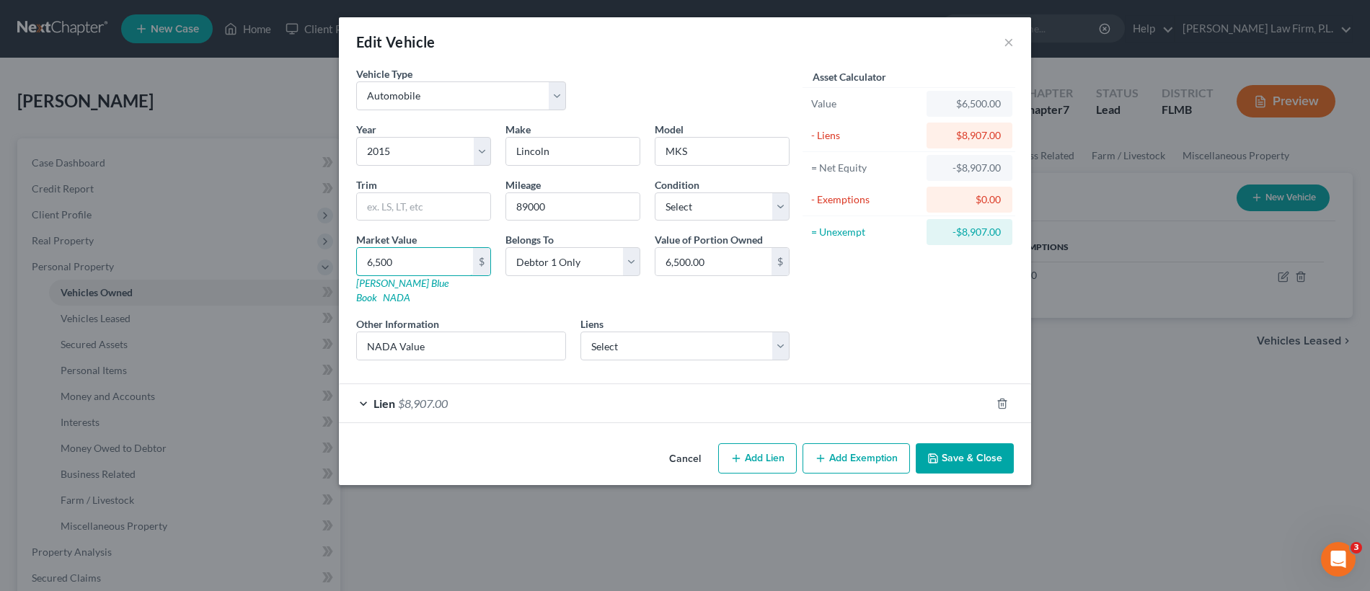
type input "6,500"
click at [963, 443] on button "Save & Close" at bounding box center [965, 458] width 98 height 30
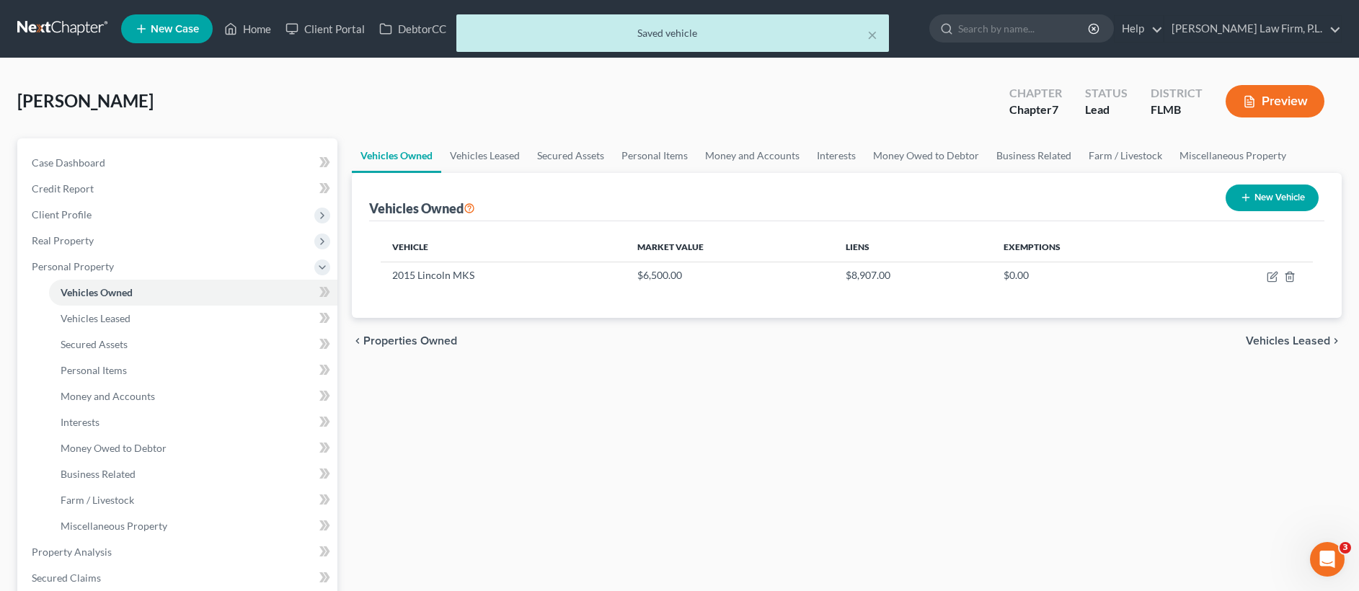
click at [1260, 198] on button "New Vehicle" at bounding box center [1272, 198] width 93 height 27
select select "0"
select select "2"
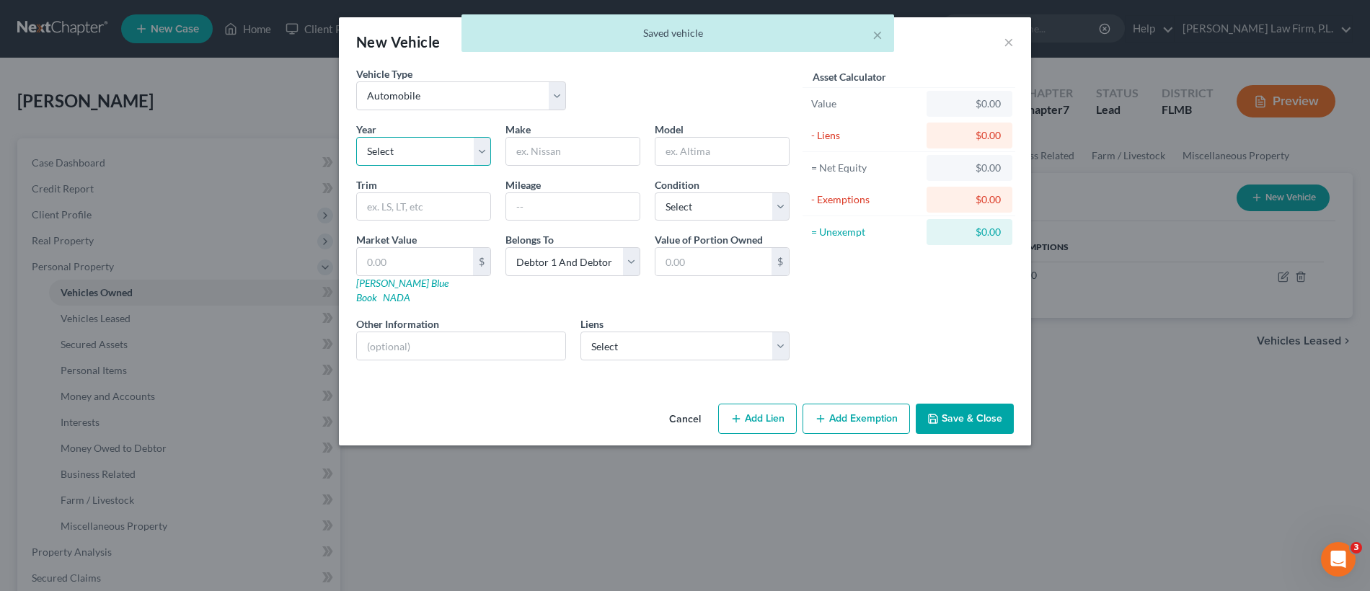
click at [428, 164] on select "Select 2026 2025 2024 2023 2022 2021 2020 2019 2018 2017 2016 2015 2014 2013 20…" at bounding box center [423, 151] width 135 height 29
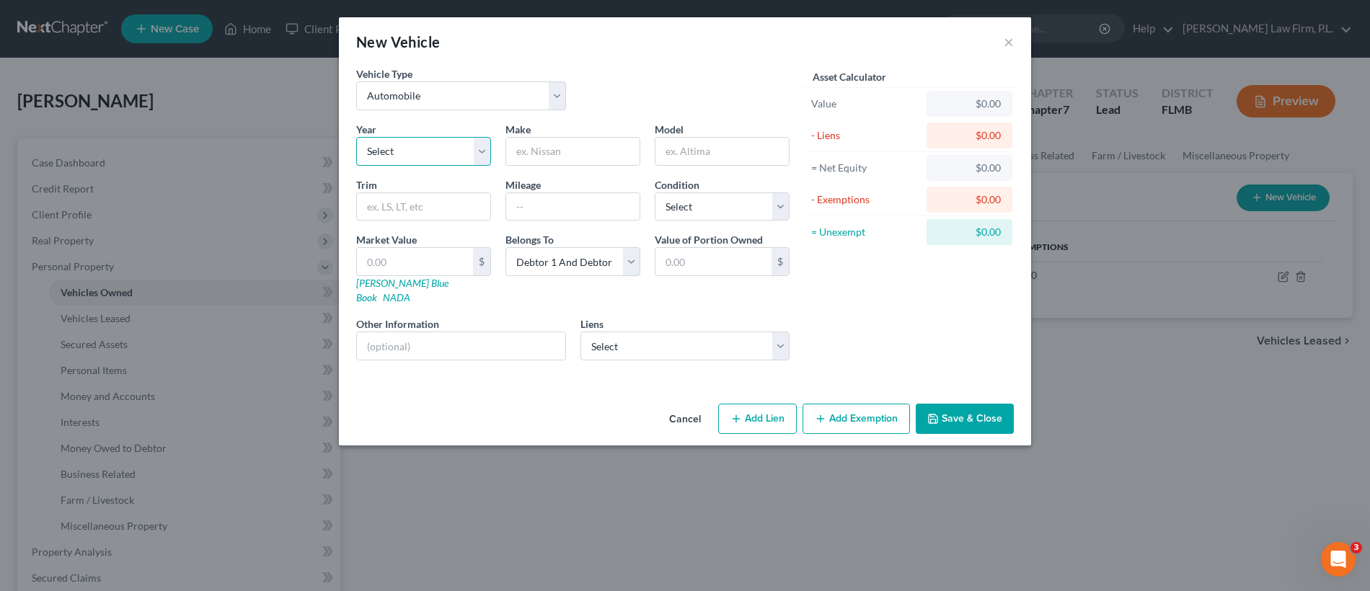
select select "1"
click at [591, 157] on input "text" at bounding box center [572, 151] width 133 height 27
type input "Honda"
type input "Civic"
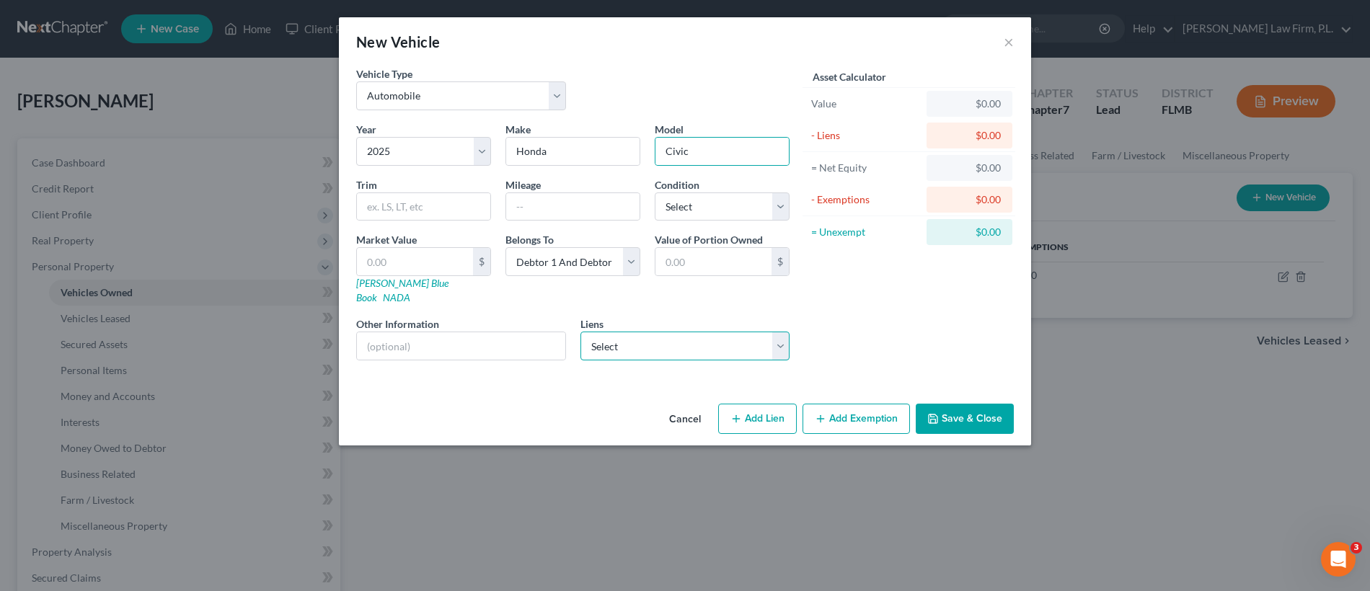
click at [659, 338] on select "Select Am Honda Fin - $18,619.00 Gm Financial - $1,225.00" at bounding box center [685, 346] width 210 height 29
select select "0"
select select
select select "45"
select select "2"
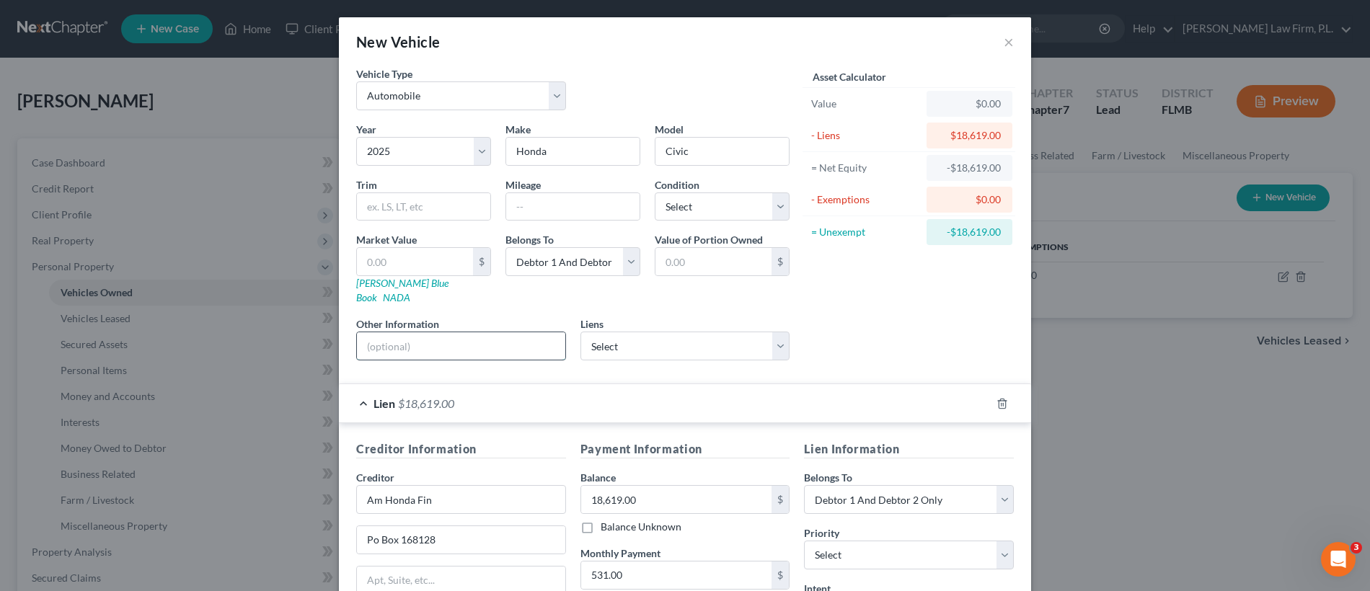
click at [513, 332] on input "text" at bounding box center [461, 345] width 208 height 27
type input "NADA Value"
click at [547, 209] on input "text" at bounding box center [572, 206] width 133 height 27
type input "5000"
click at [421, 259] on input "text" at bounding box center [415, 261] width 116 height 27
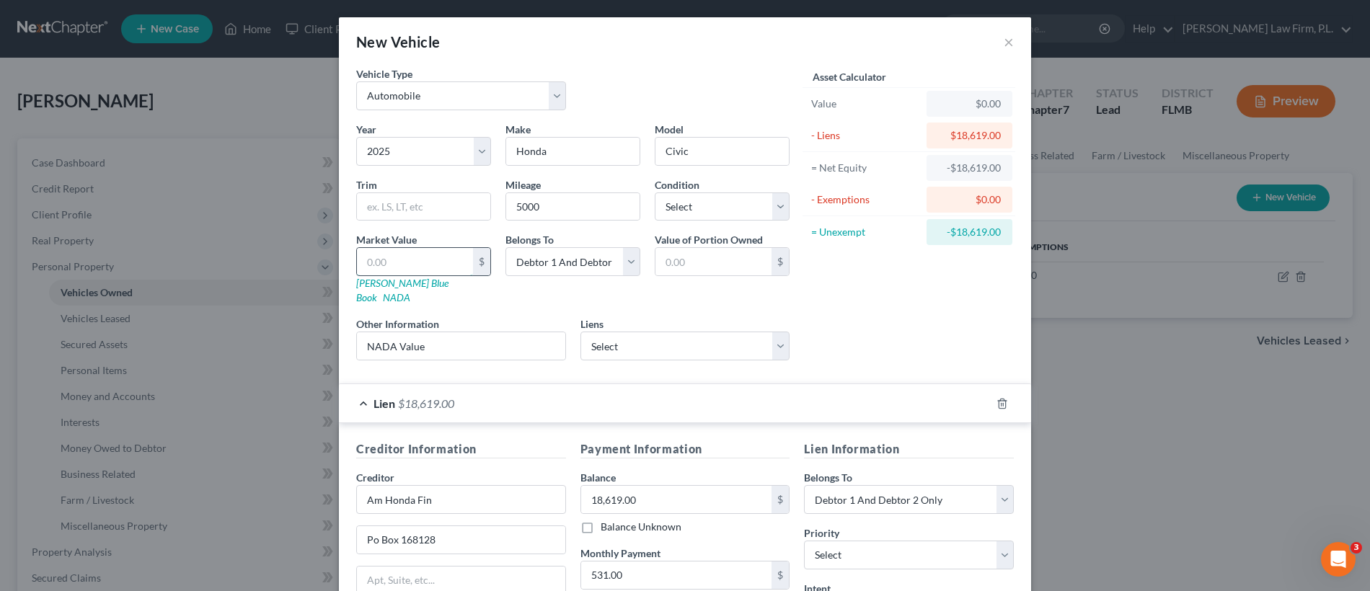
paste input "$10,450"
type input "$10,450"
type input "10,450.00"
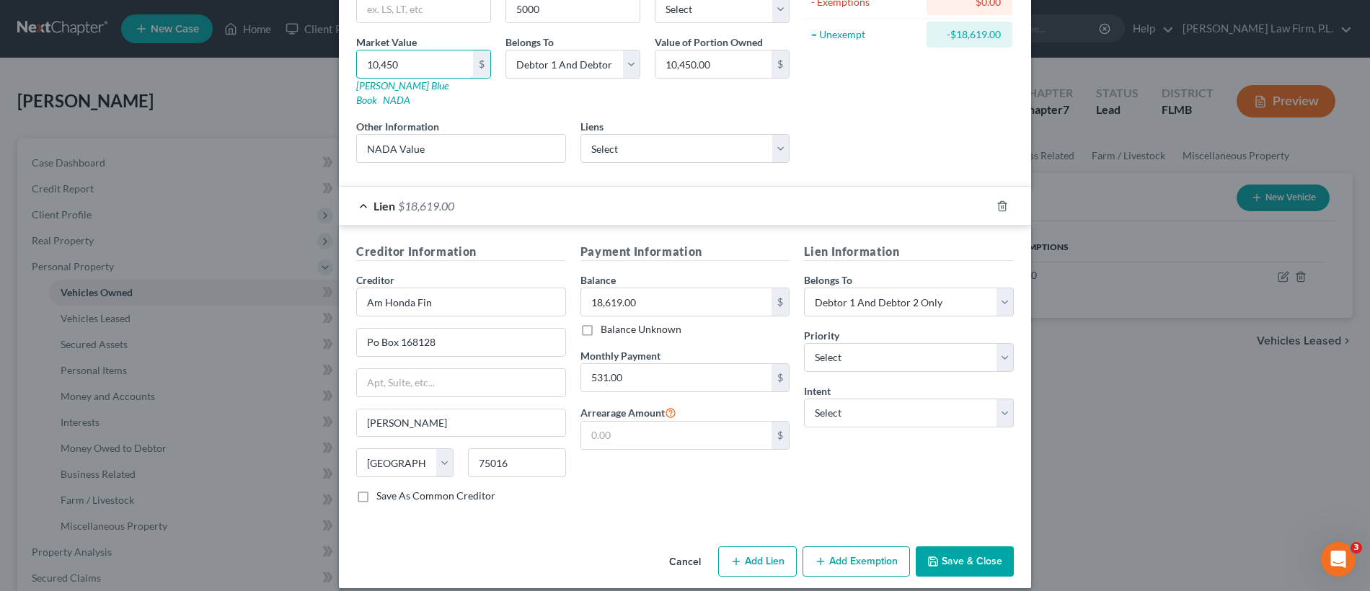
type input "10,450"
click at [962, 548] on button "Save & Close" at bounding box center [965, 561] width 98 height 30
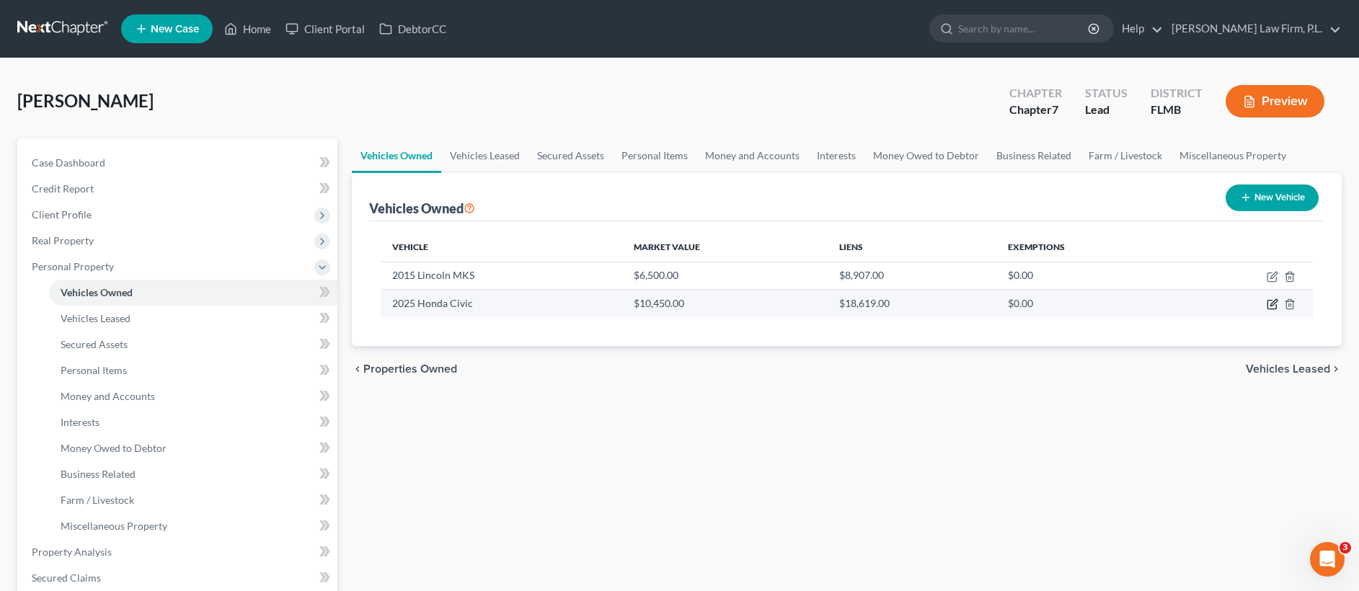
click at [1272, 304] on icon "button" at bounding box center [1273, 304] width 12 height 12
select select "0"
select select "1"
select select "2"
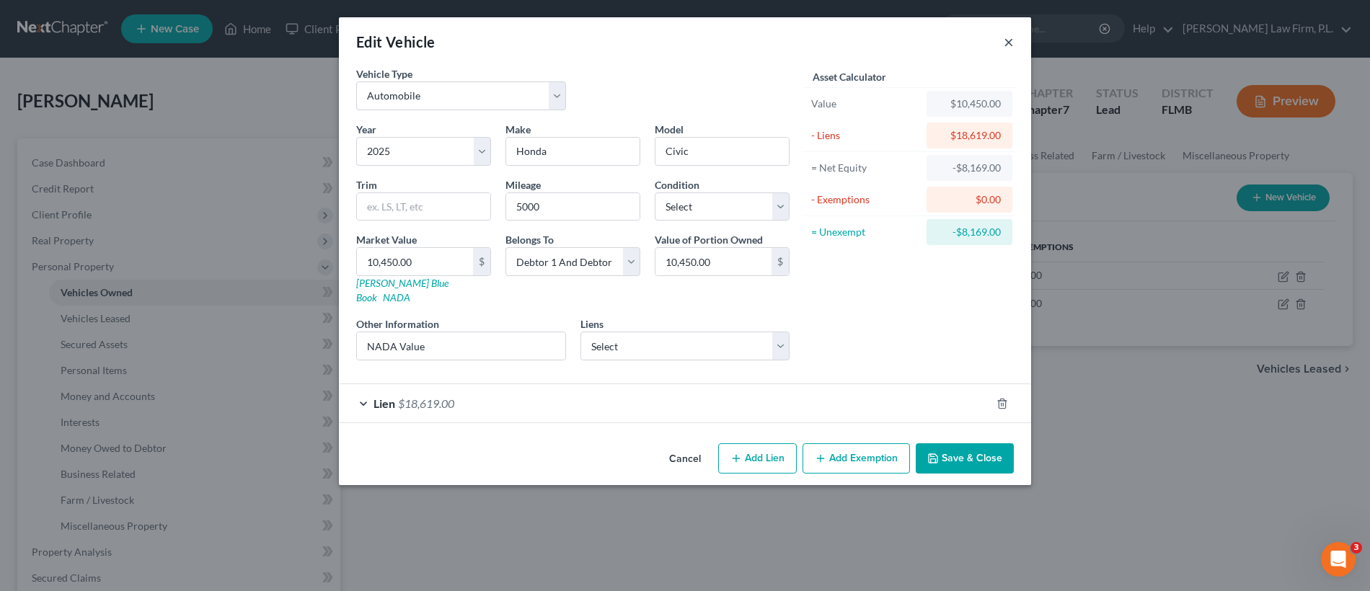
click at [1004, 46] on button "×" at bounding box center [1009, 41] width 10 height 17
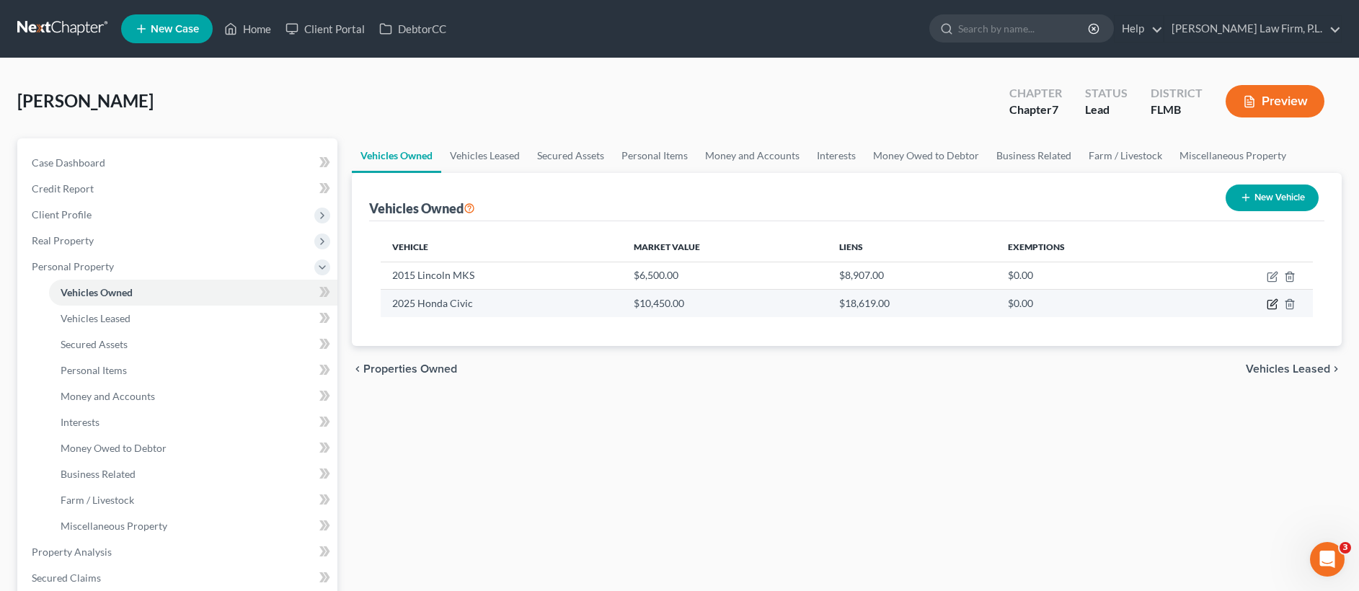
click at [1277, 303] on icon "button" at bounding box center [1273, 304] width 12 height 12
select select "0"
select select "1"
select select "2"
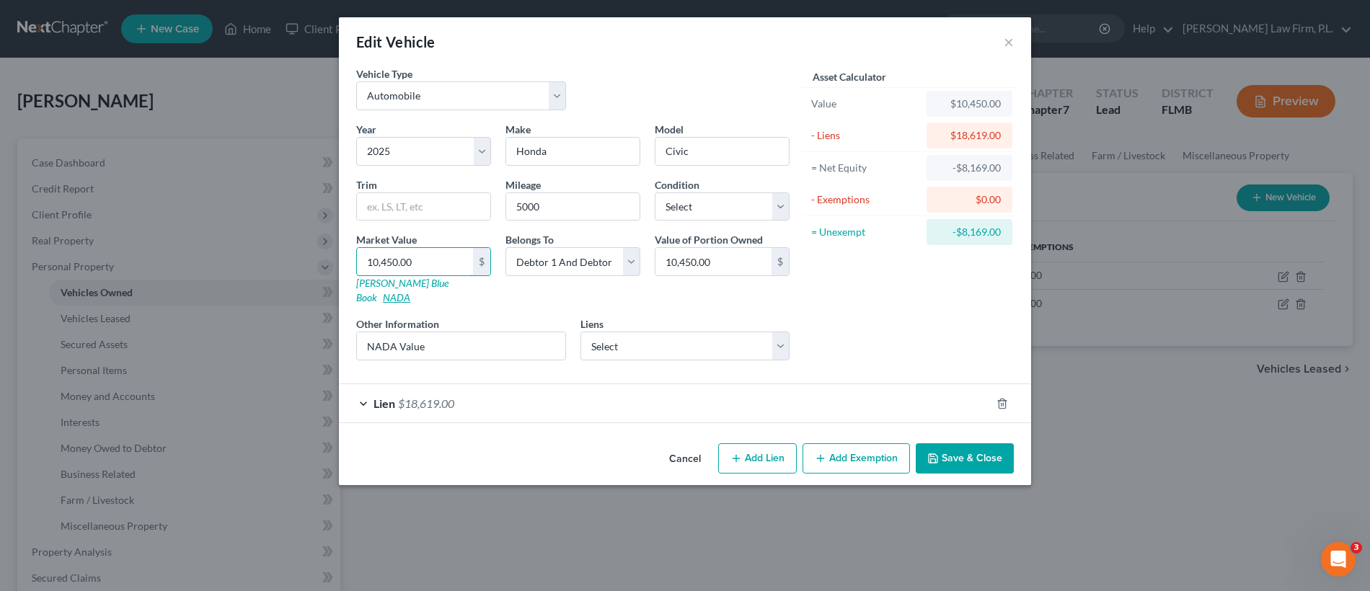
drag, startPoint x: 438, startPoint y: 265, endPoint x: 435, endPoint y: 276, distance: 11.7
click at [435, 276] on div "Market Value 10,450.00 $ Kelly Blue Book NADA" at bounding box center [423, 268] width 149 height 73
drag, startPoint x: 438, startPoint y: 262, endPoint x: 340, endPoint y: 249, distance: 98.9
click at [340, 249] on div "Vehicle Type Select Automobile Truck Trailer Watercraft Aircraft Motor Home Atv…" at bounding box center [685, 251] width 692 height 371
click at [690, 445] on button "Cancel" at bounding box center [684, 459] width 55 height 29
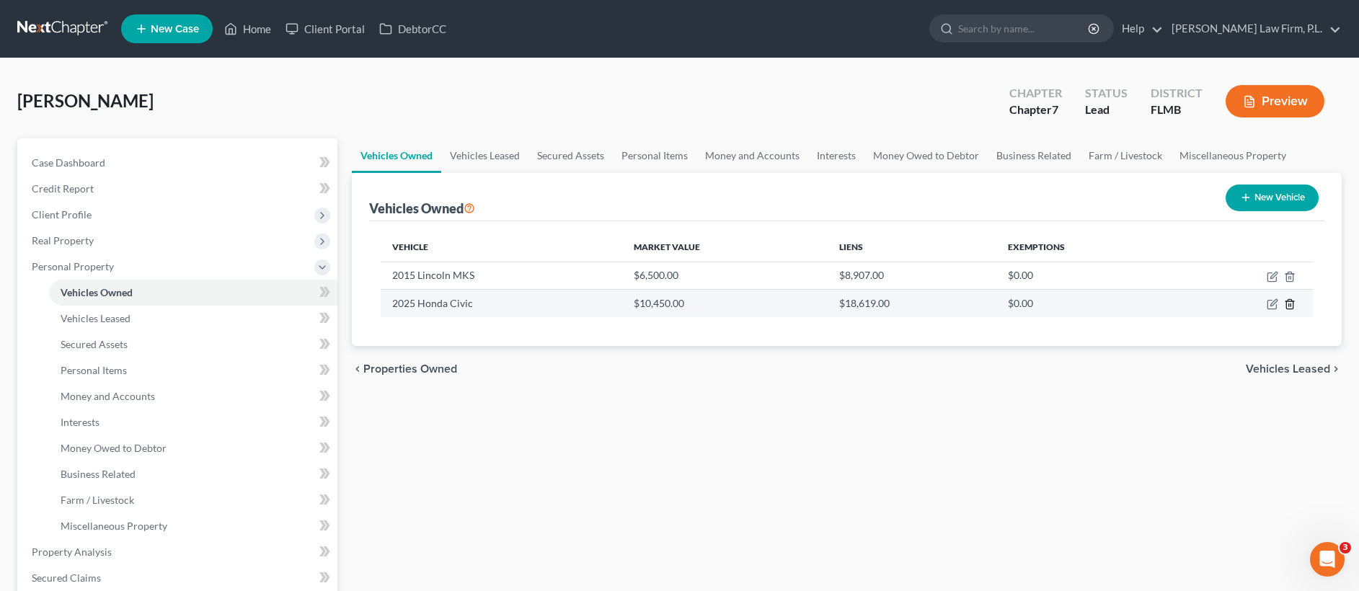
click at [1289, 306] on line "button" at bounding box center [1289, 305] width 0 height 3
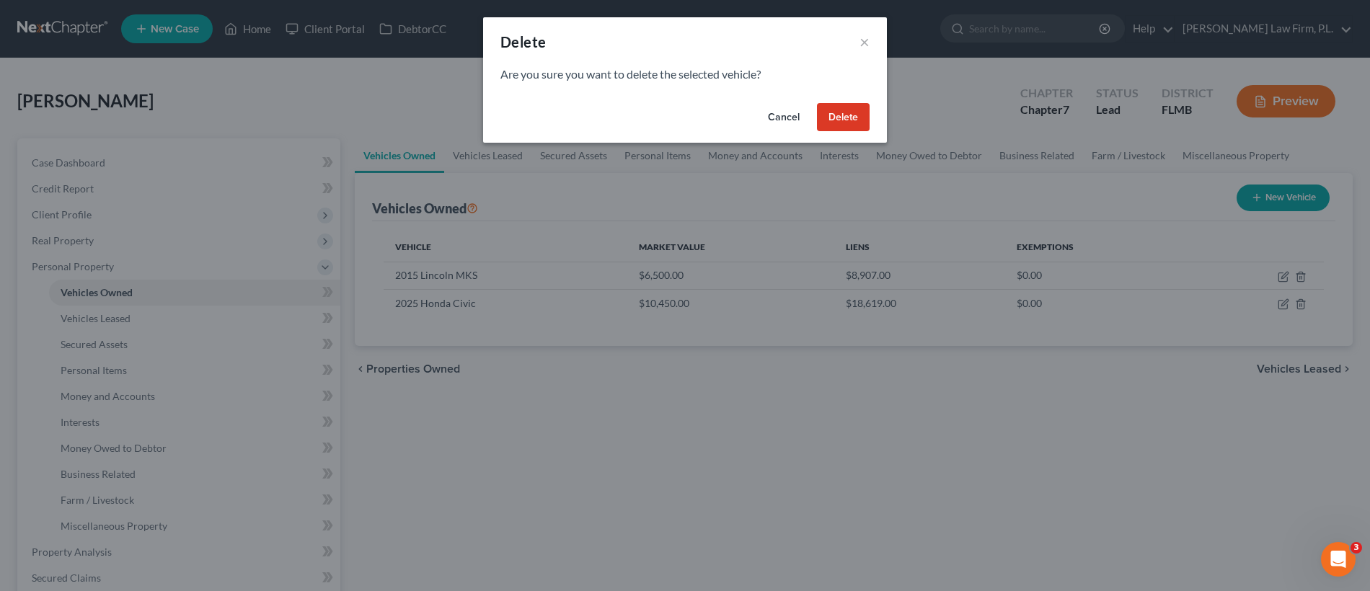
click at [842, 114] on button "Delete" at bounding box center [843, 117] width 53 height 29
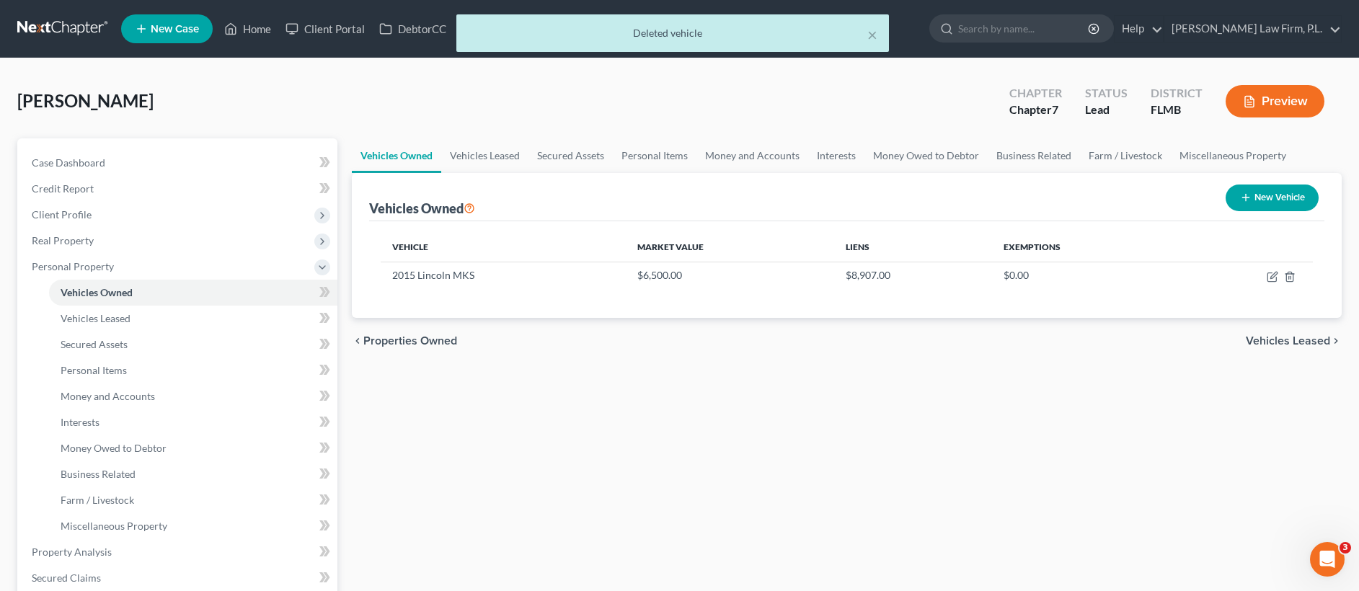
click at [1278, 190] on button "New Vehicle" at bounding box center [1272, 198] width 93 height 27
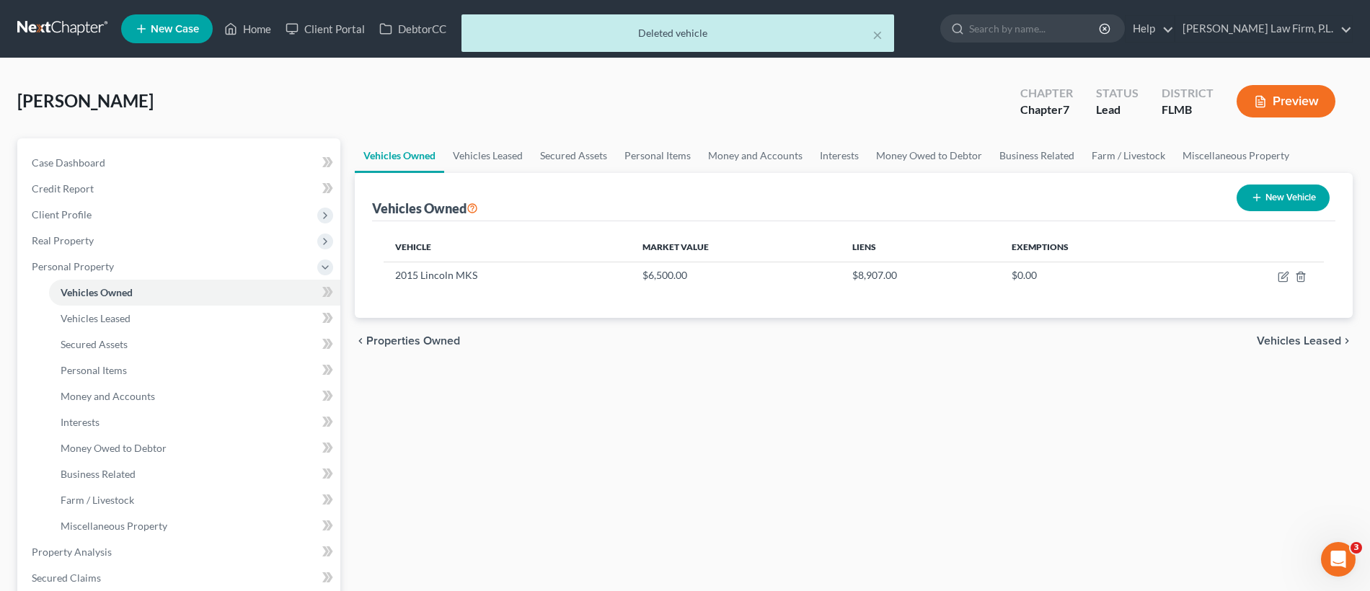
select select "0"
select select "2"
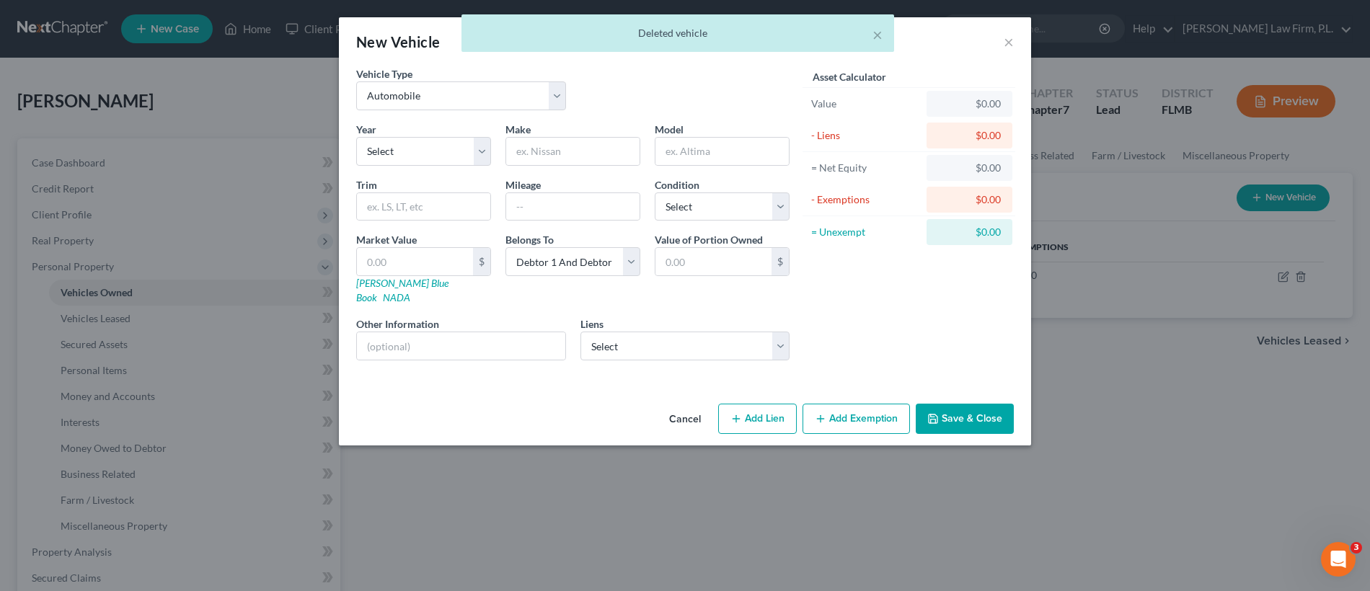
click at [686, 407] on button "Cancel" at bounding box center [684, 419] width 55 height 29
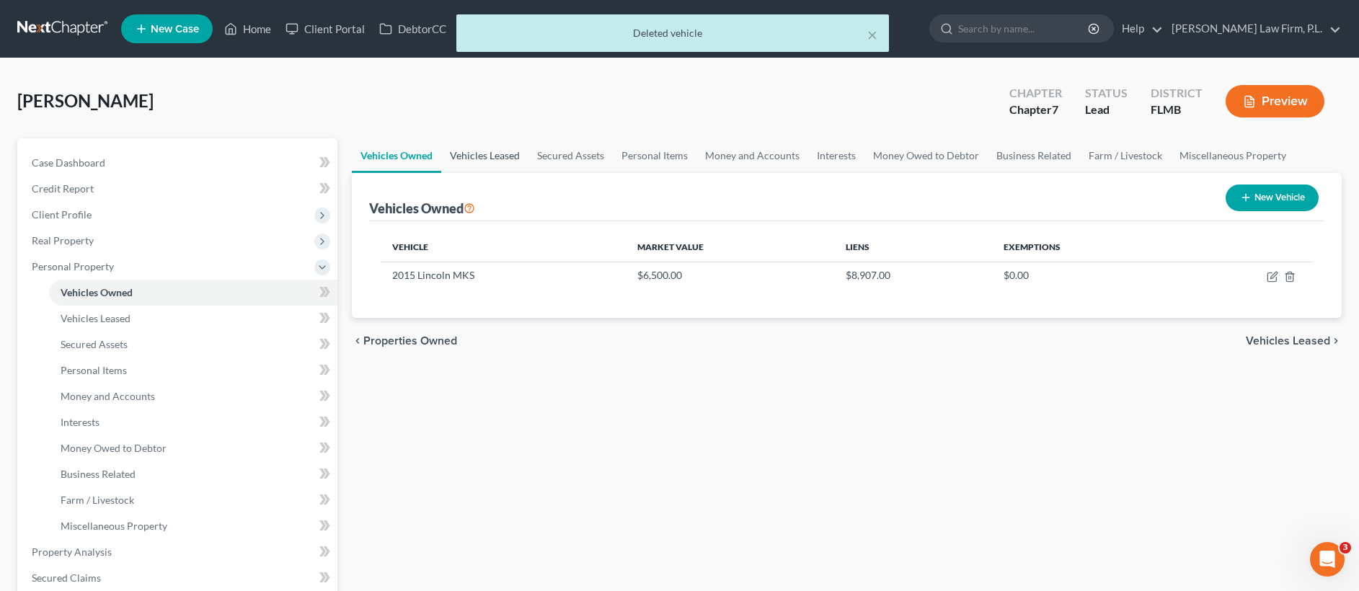
click at [495, 152] on link "Vehicles Leased" at bounding box center [484, 155] width 87 height 35
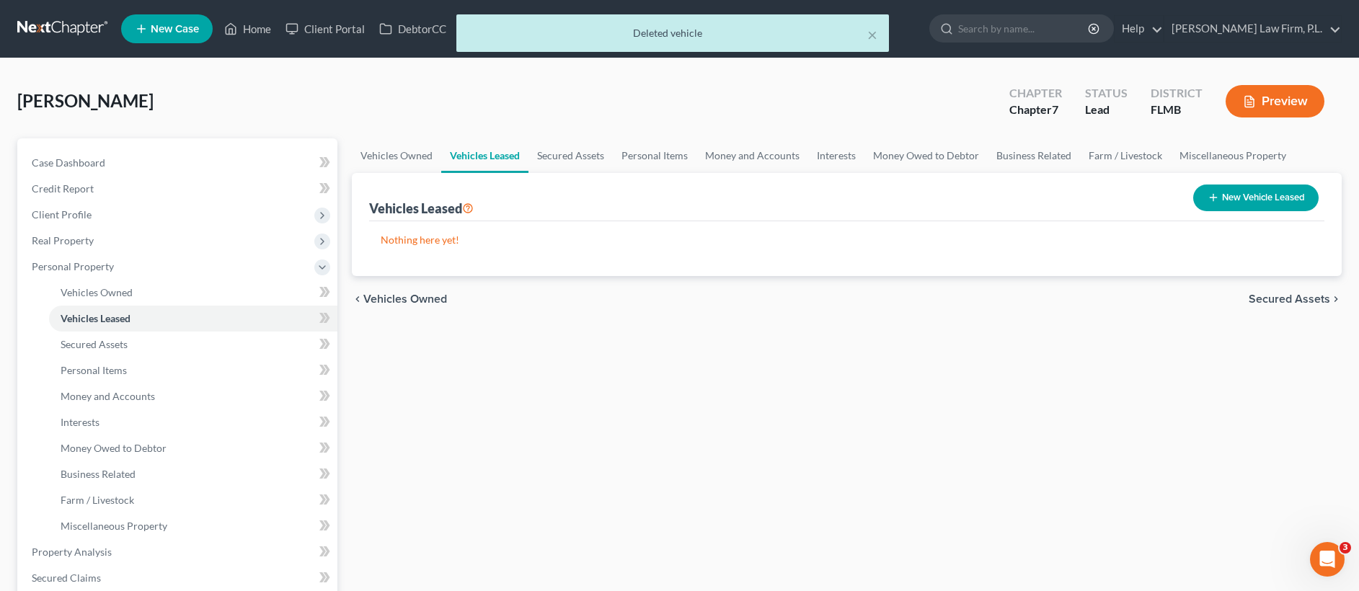
click at [1267, 196] on button "New Vehicle Leased" at bounding box center [1255, 198] width 125 height 27
select select "2"
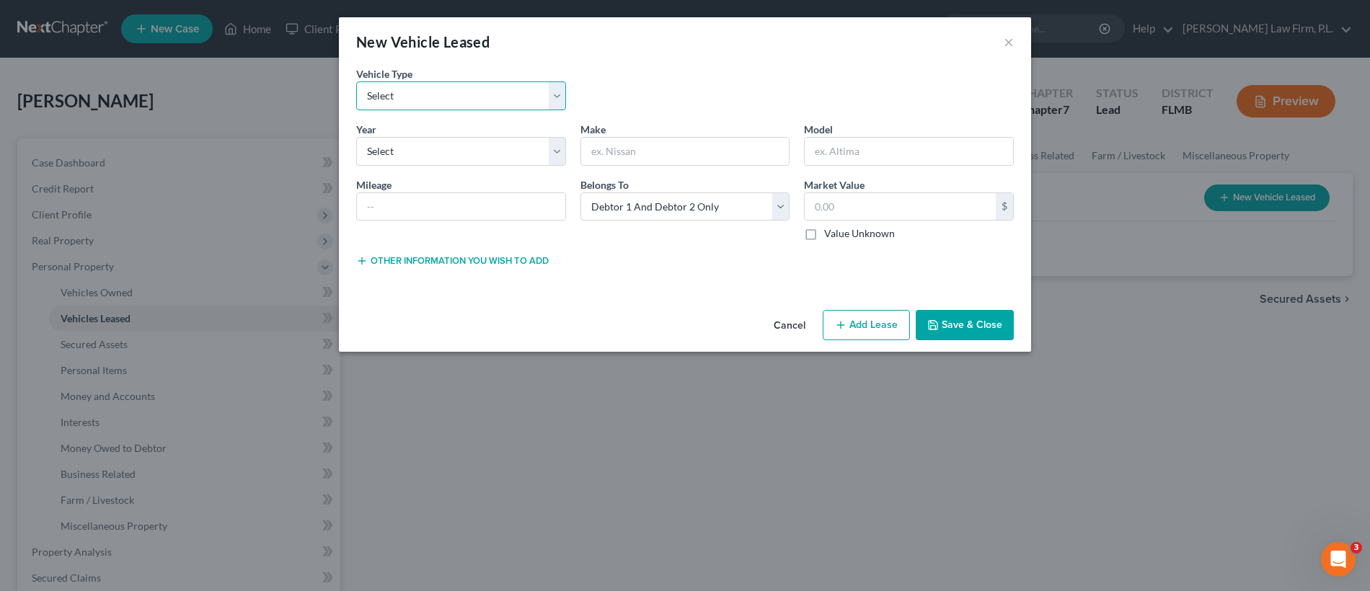
click at [446, 96] on select "Select Automobile Truck Trailer Watercraft Aircraft Motor Home Atv Other Vehicle" at bounding box center [461, 95] width 210 height 29
select select "0"
click at [448, 154] on select "Select 2026 2025 2024 2023 2022 2021 2020 2019 2018 2017 2016 2015 2014 2013 20…" at bounding box center [461, 151] width 210 height 29
select select "1"
click at [660, 157] on input "text" at bounding box center [685, 151] width 208 height 27
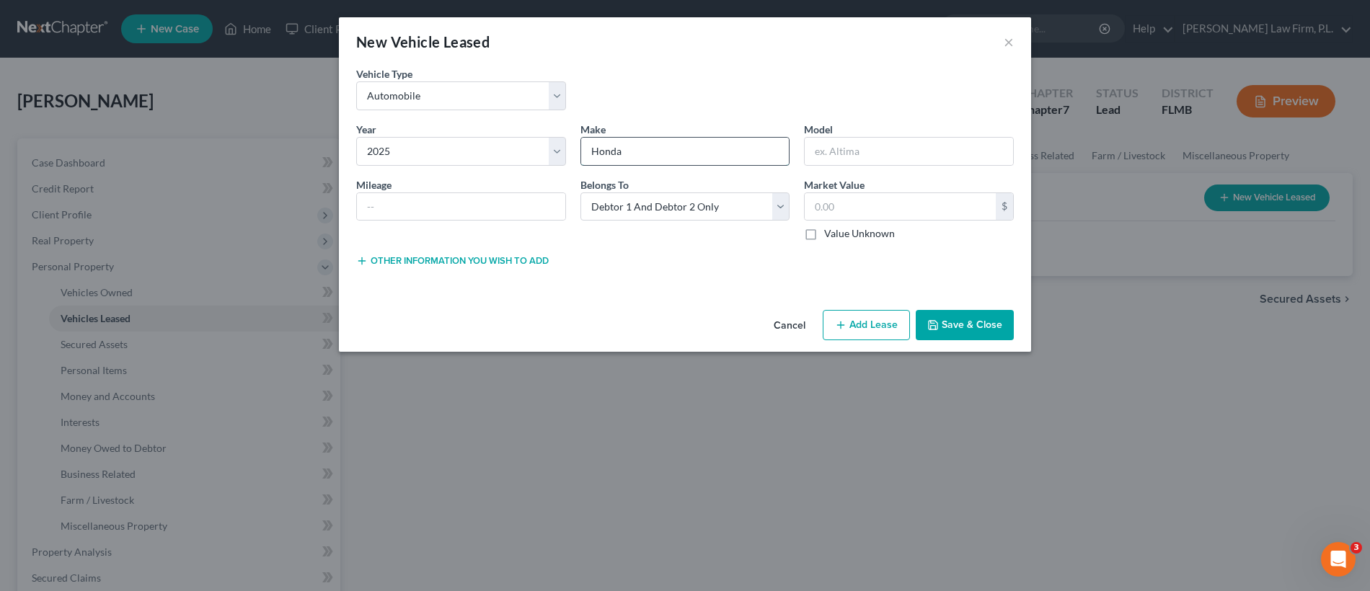
type input "Honda"
type input "Civic"
click at [427, 213] on input "text" at bounding box center [461, 206] width 208 height 27
type input "5000"
click at [910, 203] on input "text" at bounding box center [900, 206] width 191 height 27
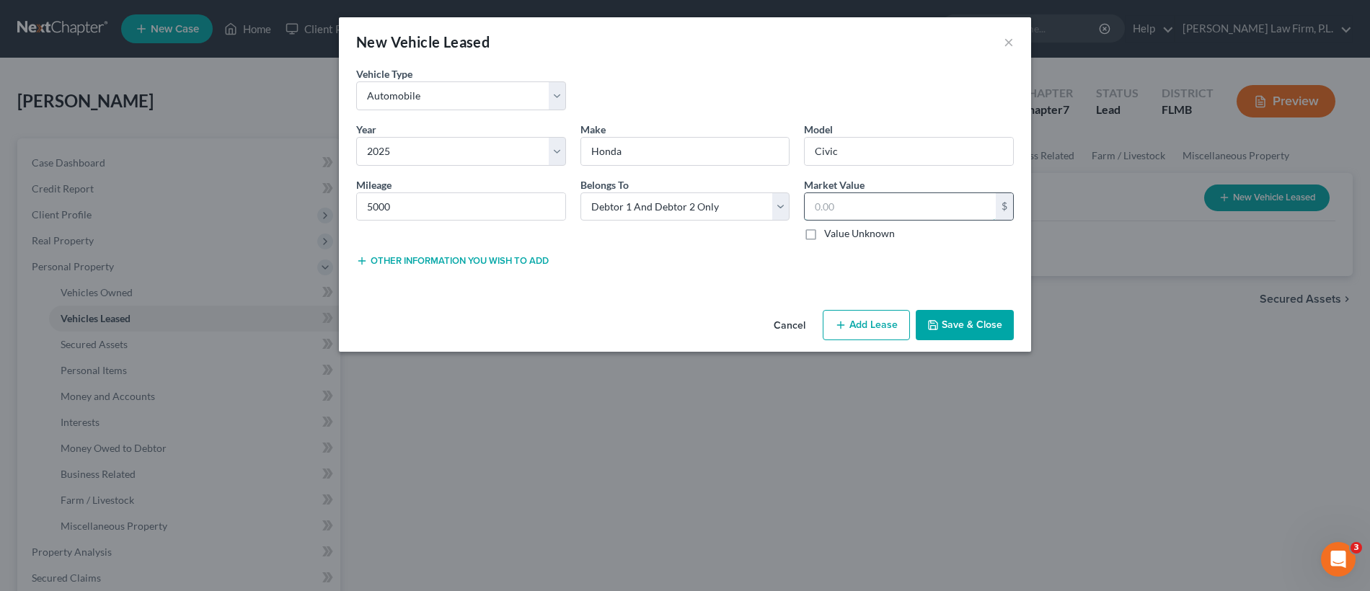
paste input "10,450.00"
type input "10,450.00"
click at [454, 257] on button "Other information you wish to add" at bounding box center [452, 261] width 192 height 12
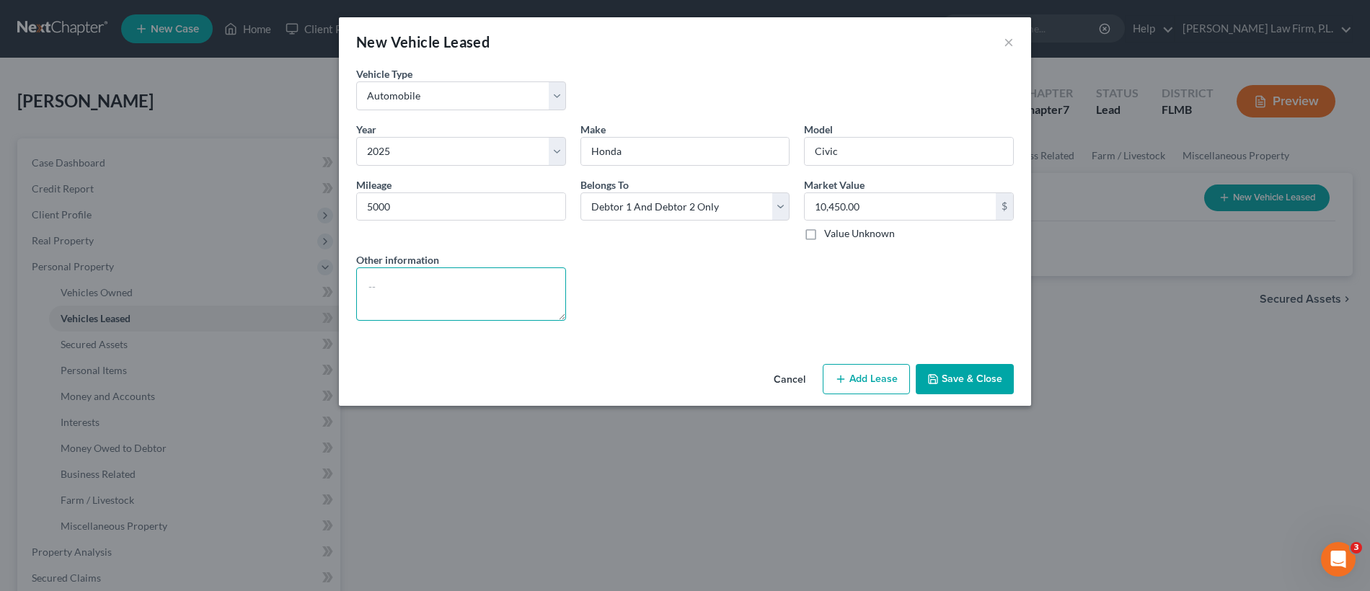
click at [406, 273] on textarea at bounding box center [461, 293] width 210 height 53
type textarea "NADA VALUE"
click at [954, 374] on button "Save & Close" at bounding box center [965, 379] width 98 height 30
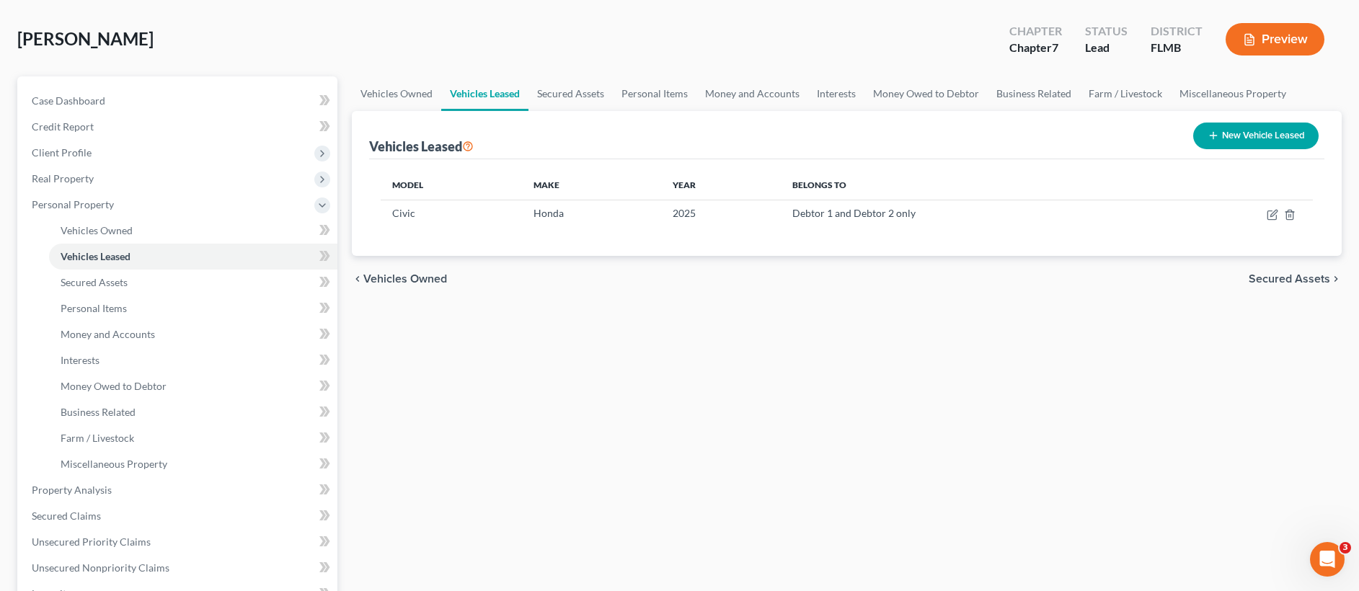
scroll to position [81, 0]
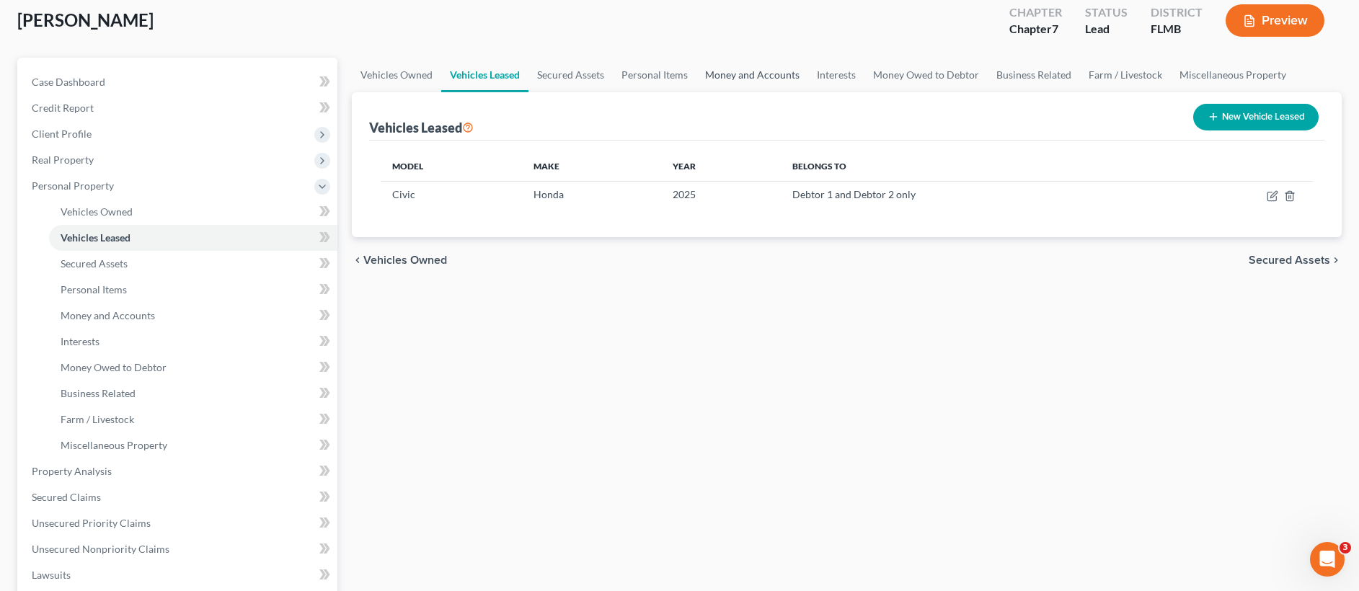
click at [766, 81] on link "Money and Accounts" at bounding box center [752, 75] width 112 height 35
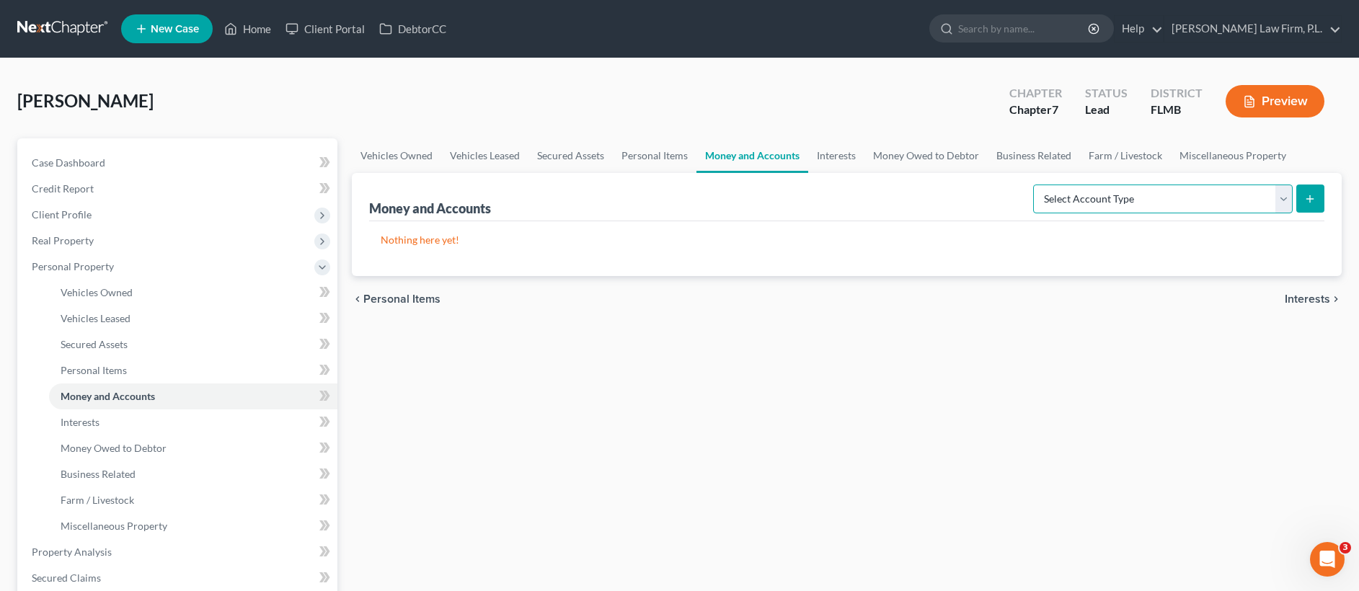
click at [1178, 205] on select "Select Account Type Brokerage Cash on Hand Certificates of Deposit Checking Acc…" at bounding box center [1163, 199] width 260 height 29
select select "checking"
click at [1303, 191] on button "submit" at bounding box center [1310, 199] width 28 height 28
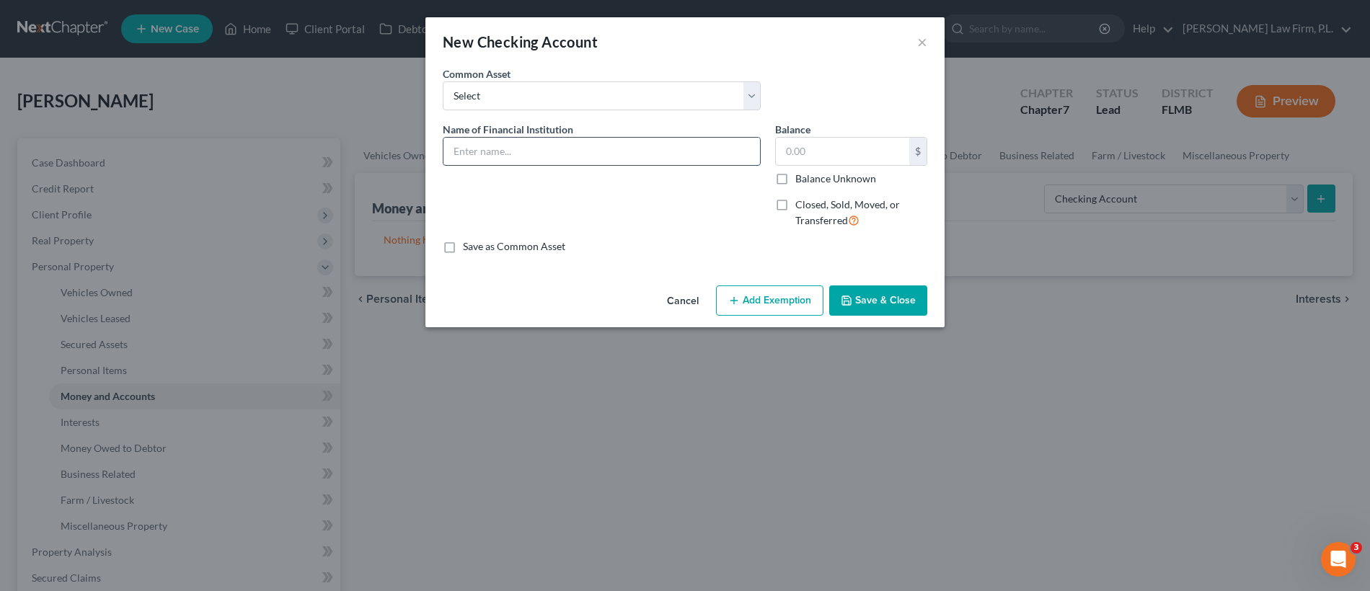
click at [573, 155] on input "text" at bounding box center [601, 151] width 316 height 27
type input "Fifth Third Joint Checking Acct. XX1464"
click at [879, 306] on button "Save & Close" at bounding box center [878, 300] width 98 height 30
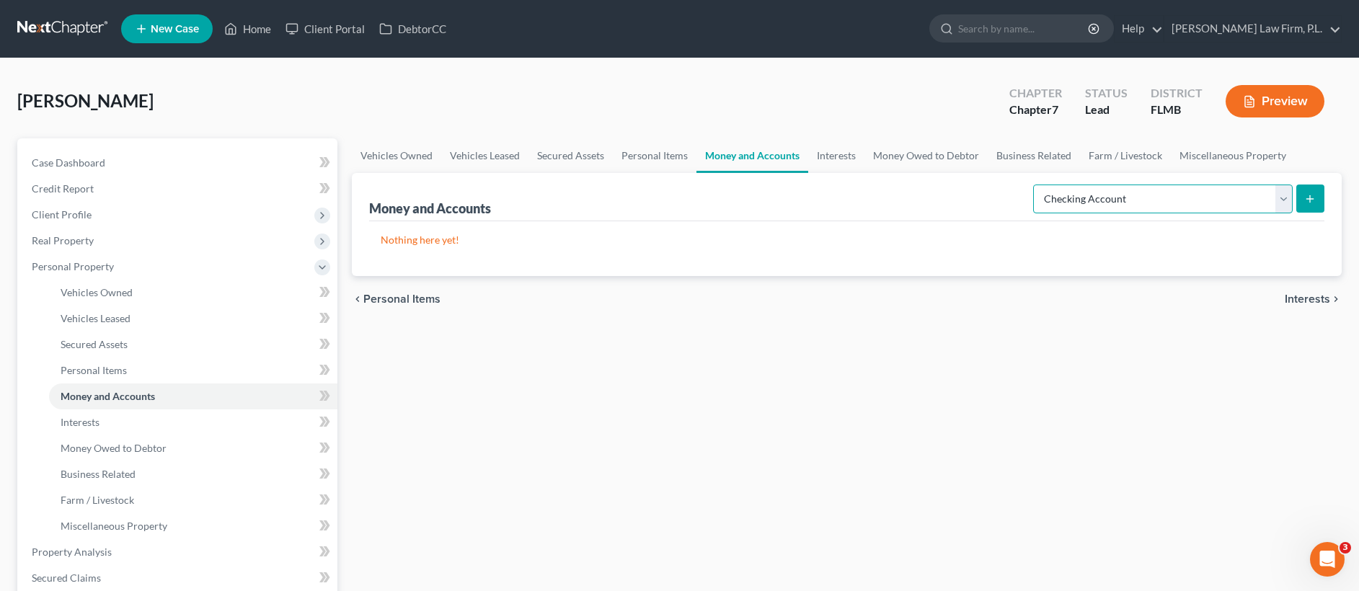
click at [1207, 197] on select "Select Account Type Brokerage Cash on Hand Certificates of Deposit Checking Acc…" at bounding box center [1163, 199] width 260 height 29
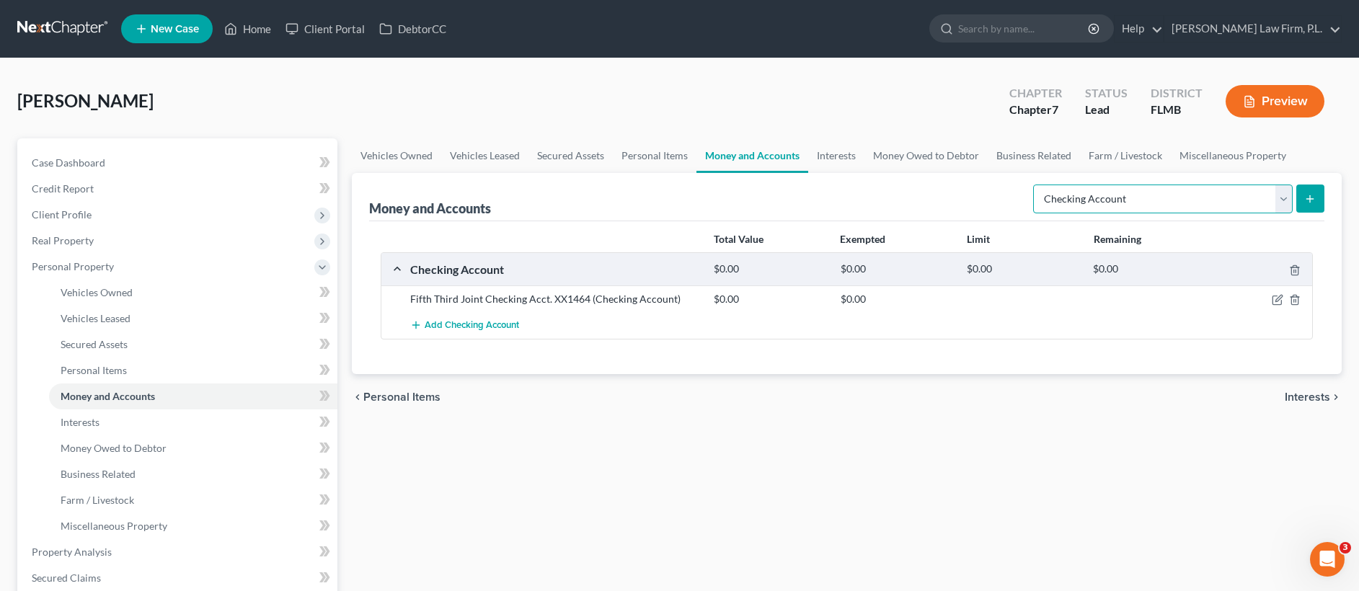
select select "savings"
click at [1304, 195] on icon "submit" at bounding box center [1310, 199] width 12 height 12
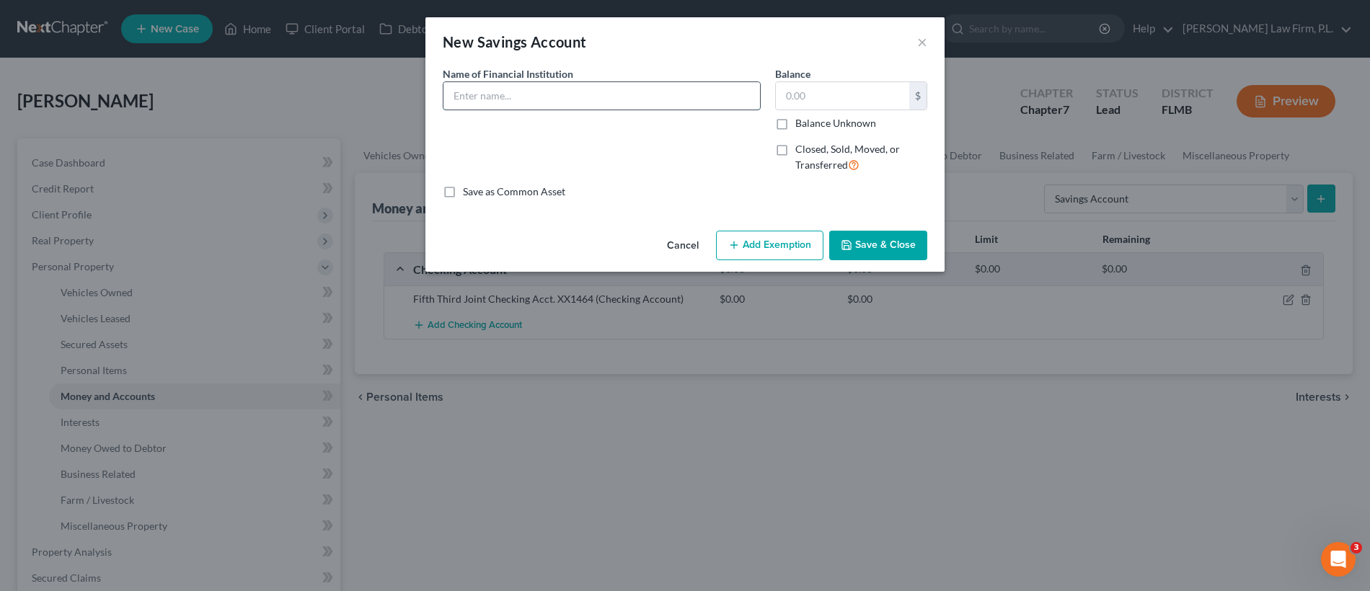
click at [564, 103] on input "text" at bounding box center [601, 95] width 316 height 27
type input "Fifth Third Bank Joint Savings Acct."
click at [795, 123] on label "Balance Unknown" at bounding box center [835, 123] width 81 height 14
click at [801, 123] on input "Balance Unknown" at bounding box center [805, 120] width 9 height 9
checkbox input "true"
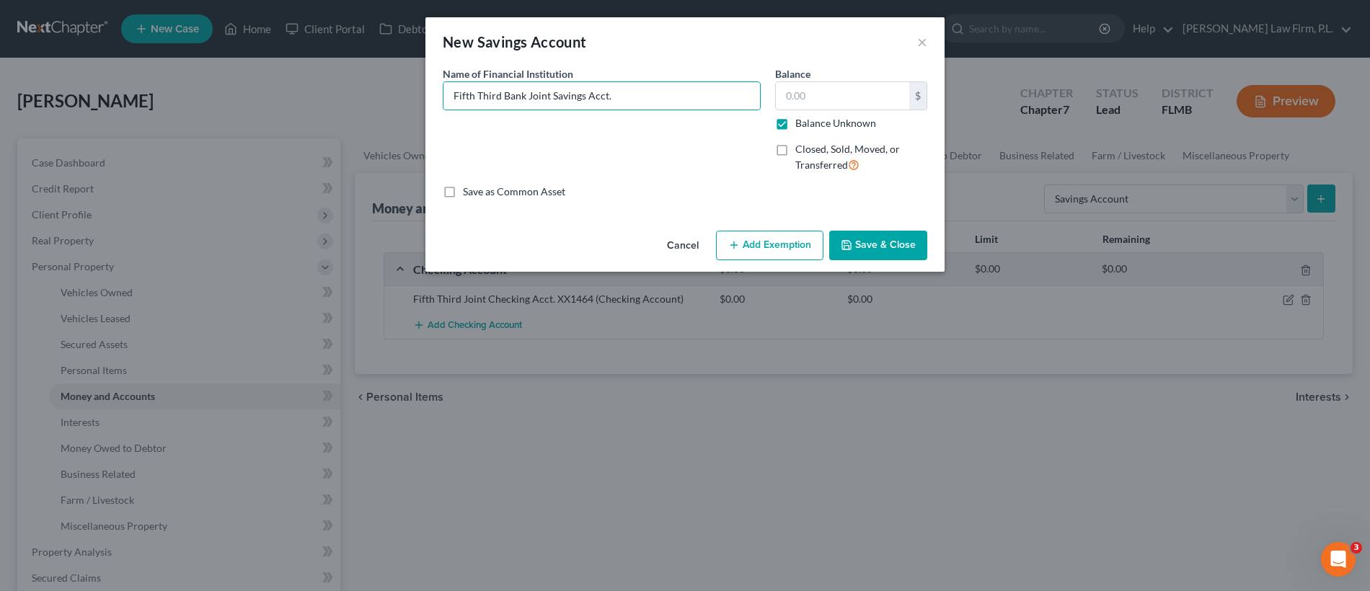
type input "0.00"
click at [880, 244] on button "Save & Close" at bounding box center [878, 246] width 98 height 30
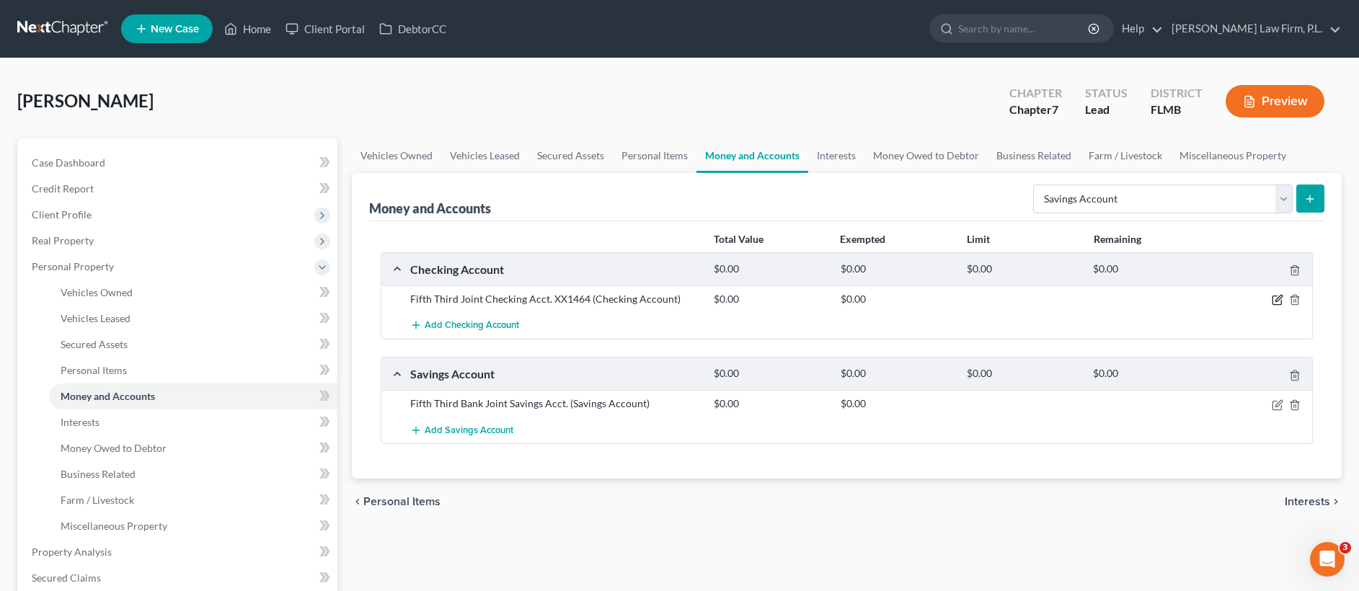
click at [1275, 300] on icon "button" at bounding box center [1278, 299] width 6 height 6
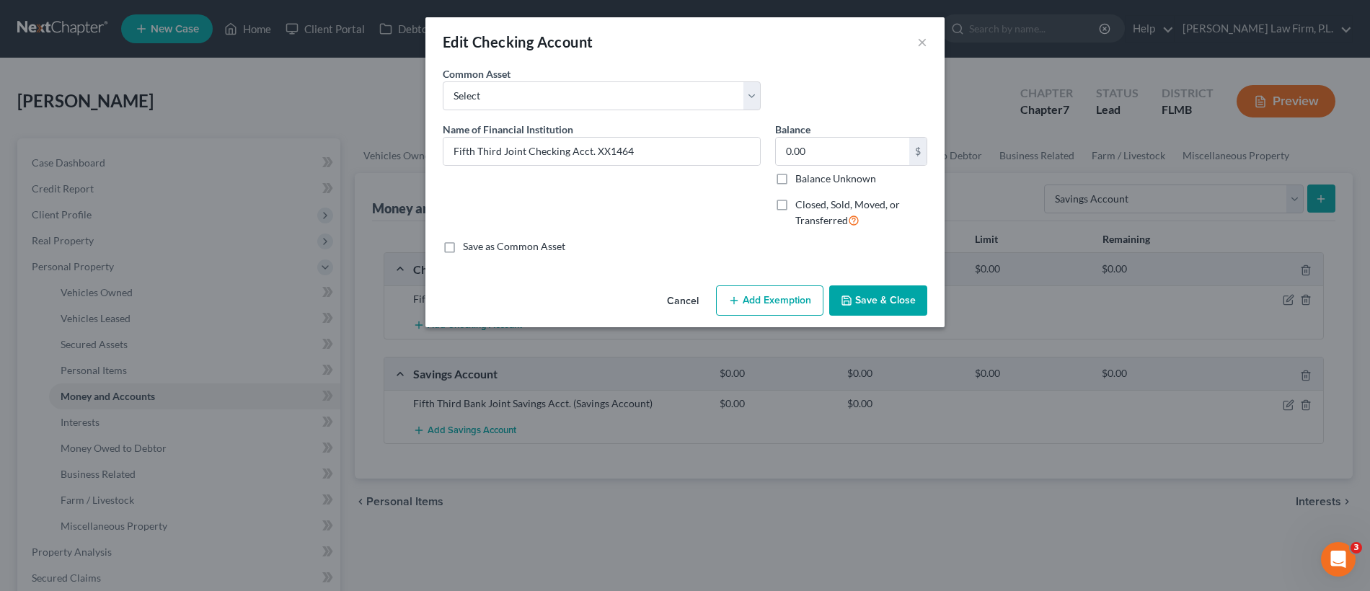
click at [795, 177] on label "Balance Unknown" at bounding box center [835, 179] width 81 height 14
click at [801, 177] on input "Balance Unknown" at bounding box center [805, 176] width 9 height 9
checkbox input "true"
click at [864, 299] on button "Save & Close" at bounding box center [878, 300] width 98 height 30
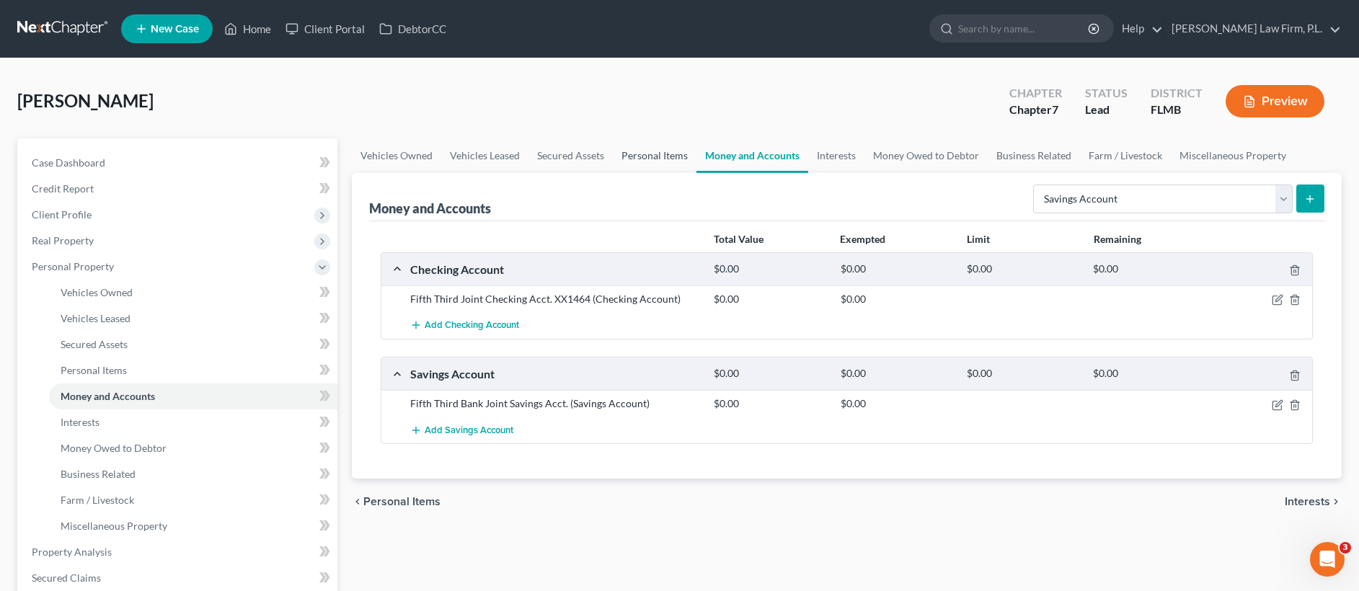
click at [654, 158] on link "Personal Items" at bounding box center [655, 155] width 84 height 35
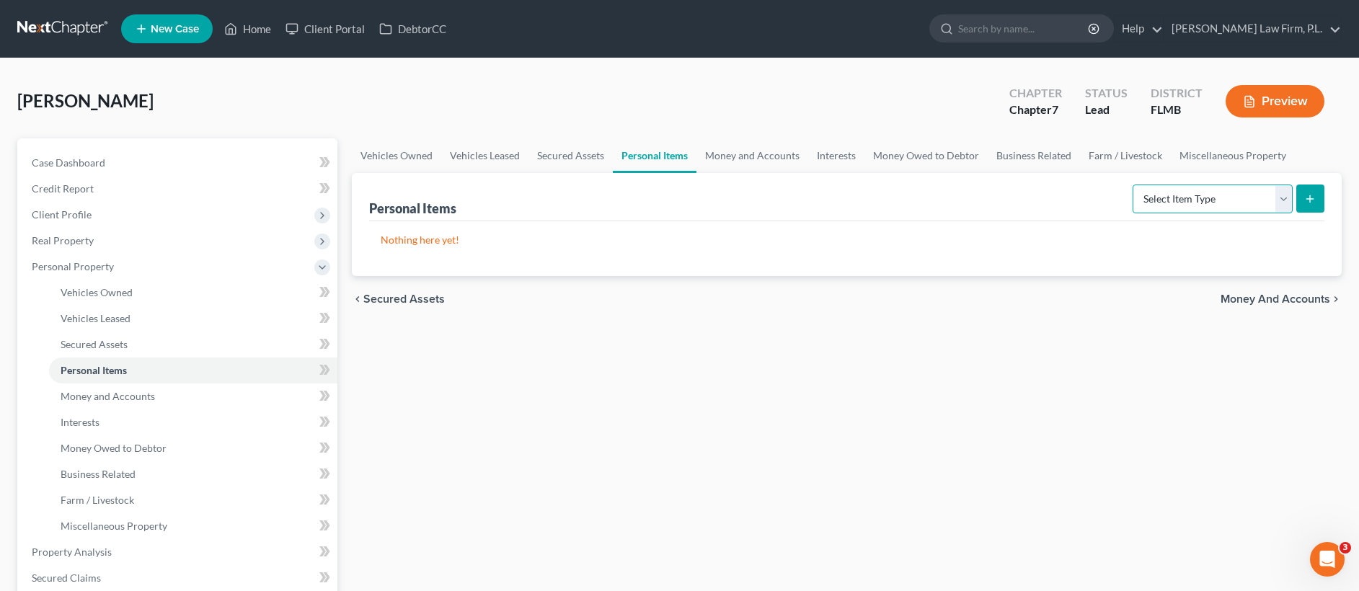
click at [1193, 203] on select "Select Item Type Clothing Collectibles Of Value Electronics Firearms Household …" at bounding box center [1213, 199] width 160 height 29
select select "collectibles_of_value"
click at [1301, 193] on button "submit" at bounding box center [1310, 199] width 28 height 28
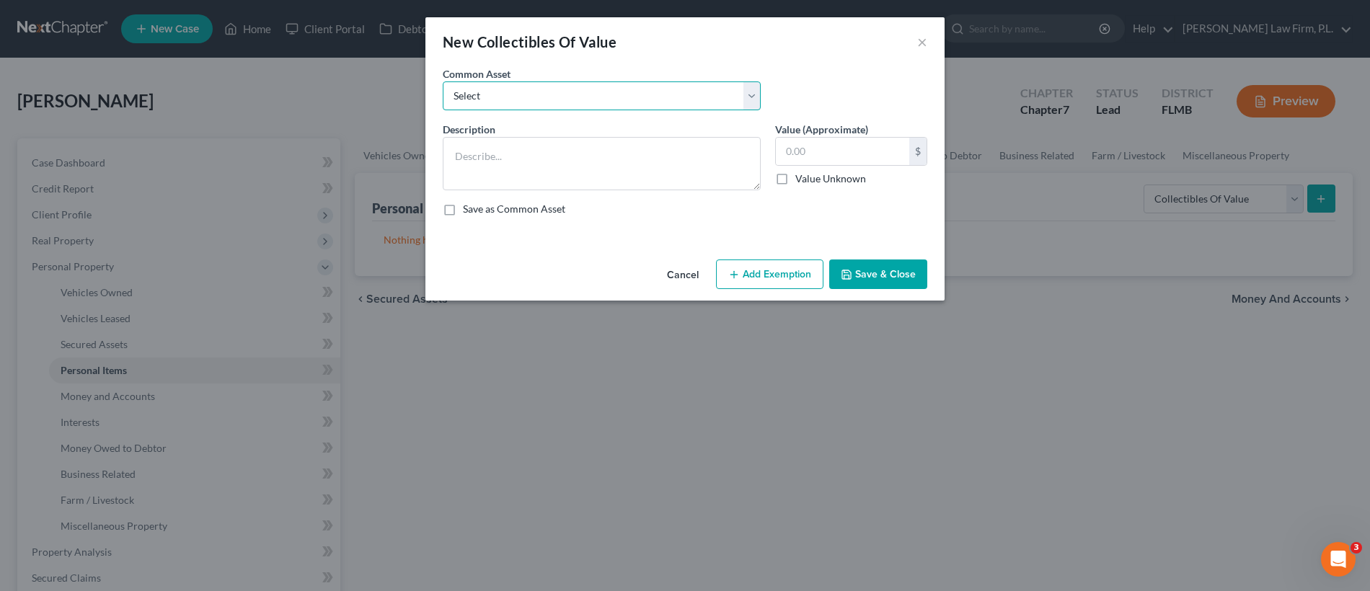
click at [595, 93] on select "Select Books, Pictures, Discs, Etc. Books, Pictures, Discs, Etc. Books, Picture…" at bounding box center [602, 95] width 318 height 29
select select "0"
type textarea "Books, Pictures, Discs, Etc."
type input "10.00"
click at [888, 275] on button "Save & Close" at bounding box center [878, 275] width 98 height 30
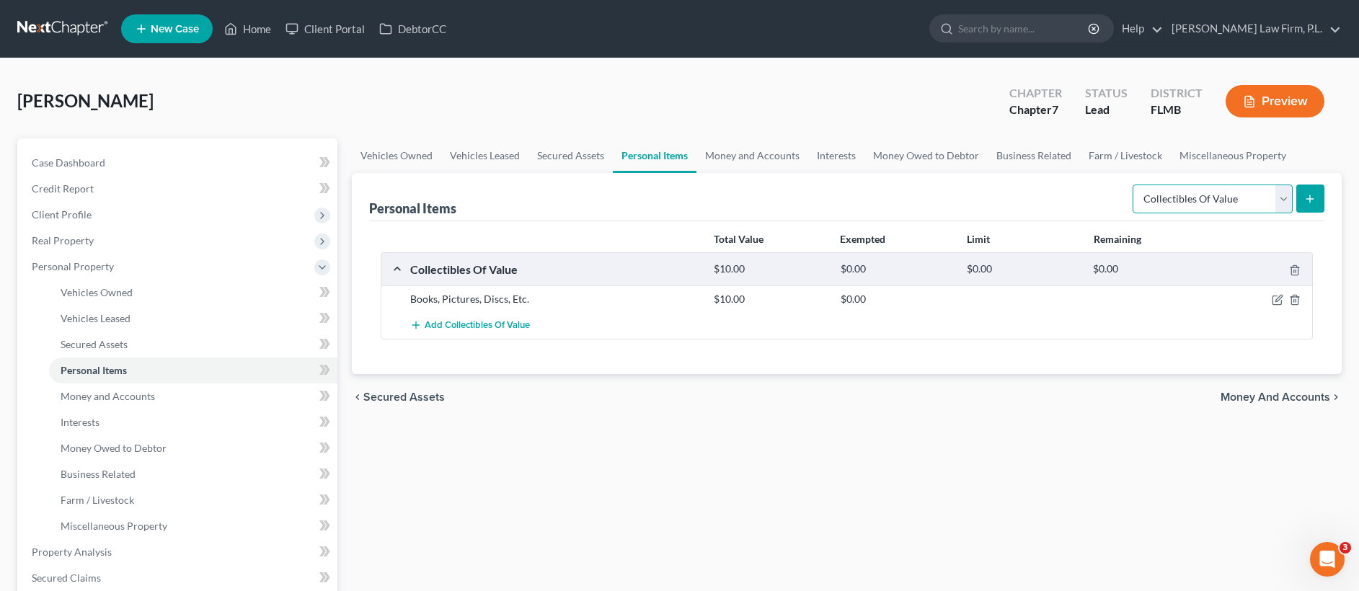
click at [1203, 200] on select "Select Item Type Clothing Collectibles Of Value Electronics Firearms Household …" at bounding box center [1213, 199] width 160 height 29
select select "clothing"
click at [1301, 190] on button "submit" at bounding box center [1310, 199] width 28 height 28
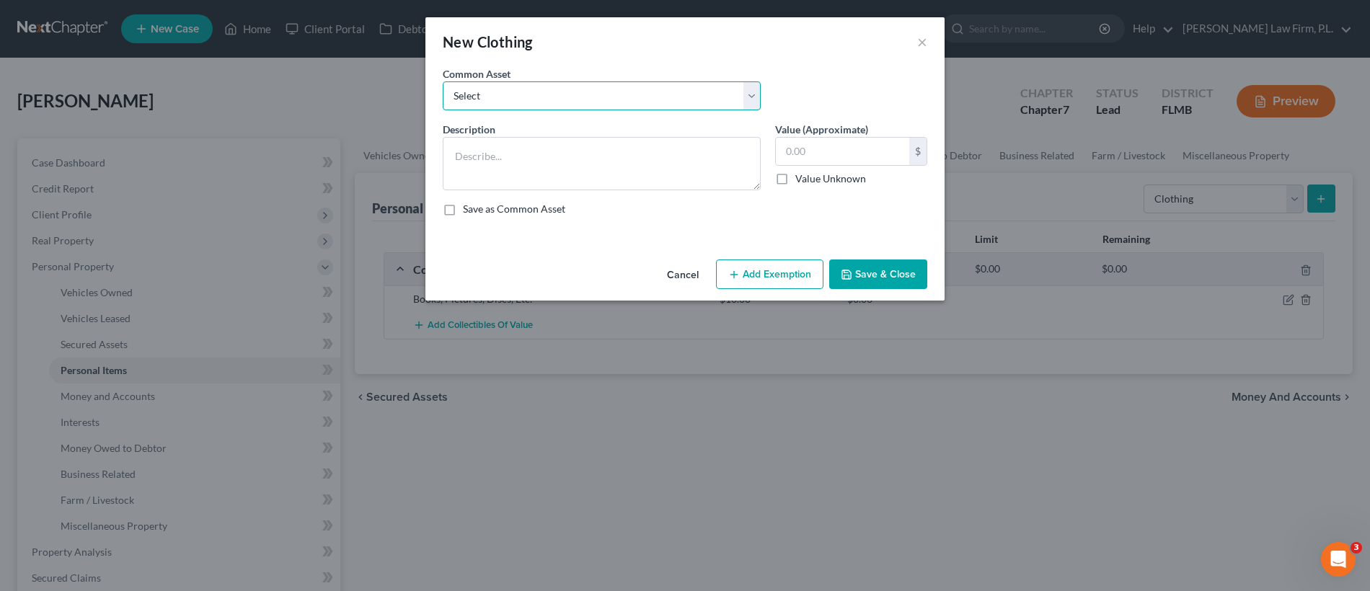
click at [588, 104] on select "Select Clothes" at bounding box center [602, 95] width 318 height 29
select select "0"
type textarea "Clothes"
type input "100.00"
click at [872, 270] on button "Save & Close" at bounding box center [878, 275] width 98 height 30
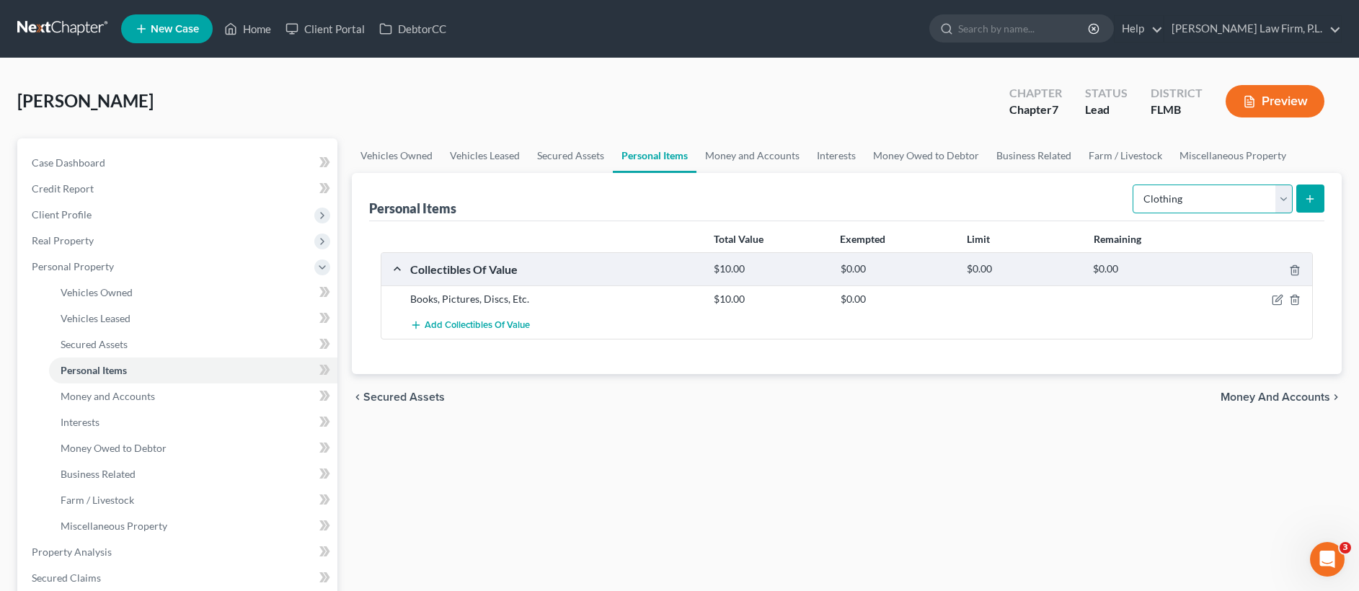
click at [1223, 205] on select "Select Item Type Clothing Collectibles Of Value Electronics Firearms Household …" at bounding box center [1213, 199] width 160 height 29
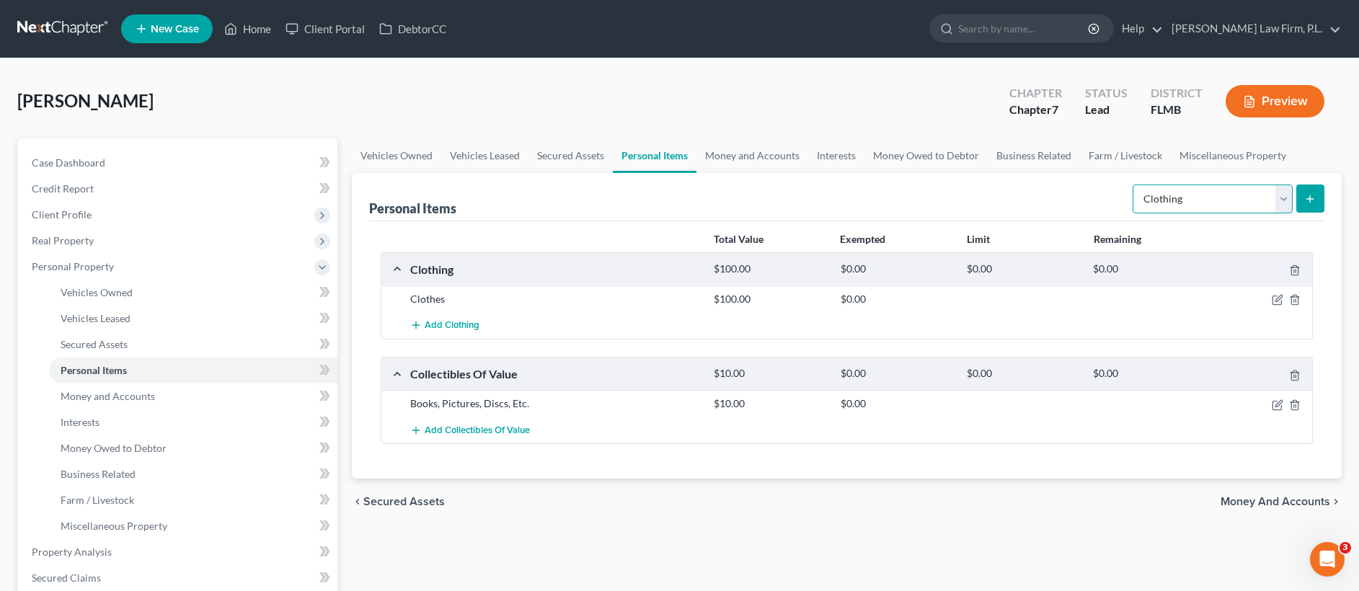
select select "jewelry"
click at [1309, 197] on icon "submit" at bounding box center [1310, 199] width 12 height 12
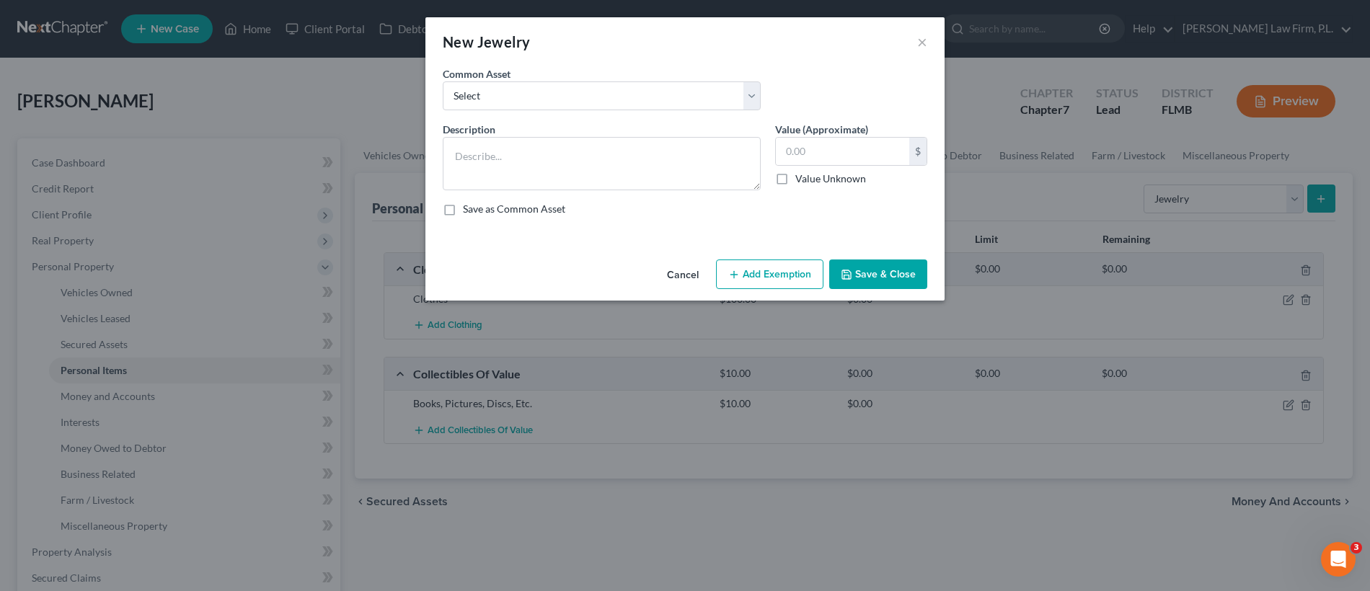
click at [477, 80] on label "Common Asset" at bounding box center [477, 73] width 68 height 15
click at [490, 99] on select "Select Misc. Costume Jewelry Misc. Costume Jewelry jewelry" at bounding box center [602, 95] width 318 height 29
select select "1"
type textarea "Misc. Costume Jewelry"
type input "20.00"
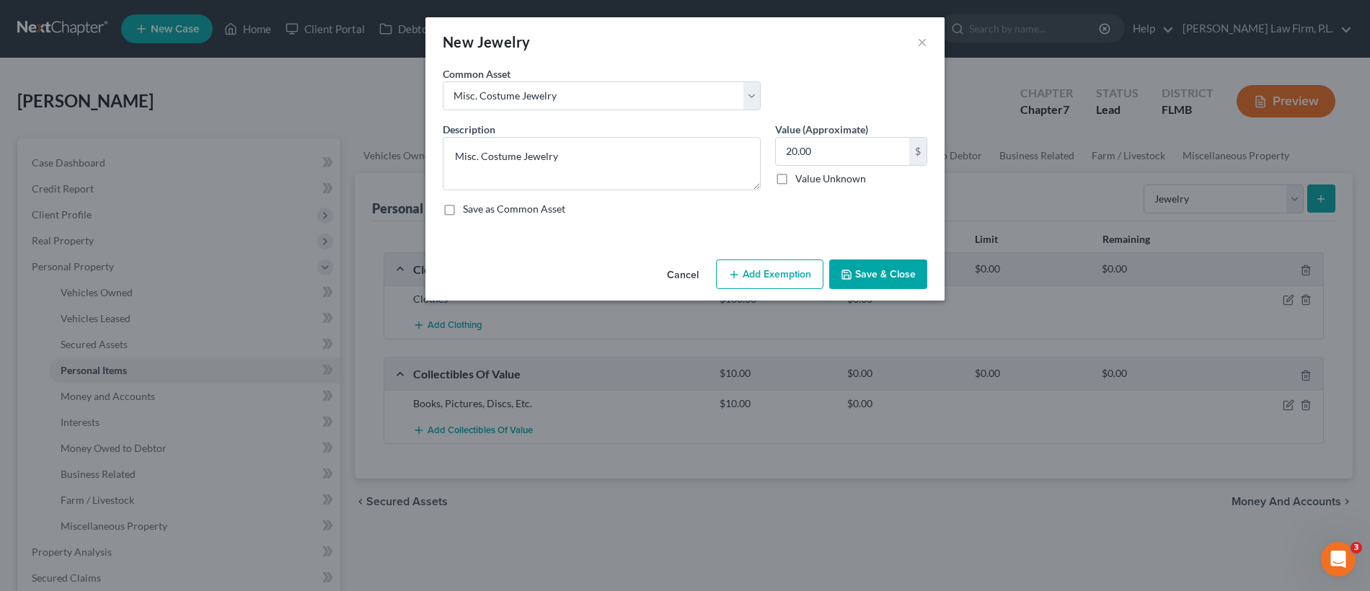
click at [866, 270] on button "Save & Close" at bounding box center [878, 275] width 98 height 30
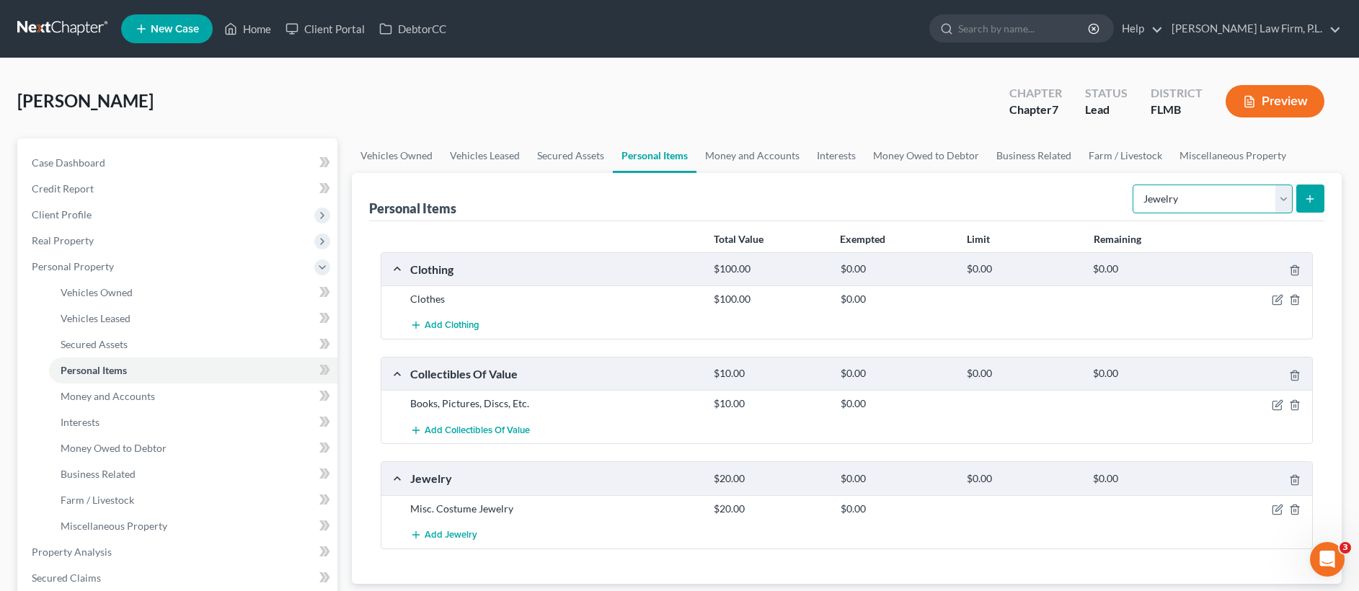
click at [1230, 185] on select "Select Item Type Clothing Collectibles Of Value Electronics Firearms Household …" at bounding box center [1213, 199] width 160 height 29
select select "pets"
click at [1305, 197] on icon "submit" at bounding box center [1310, 199] width 12 height 12
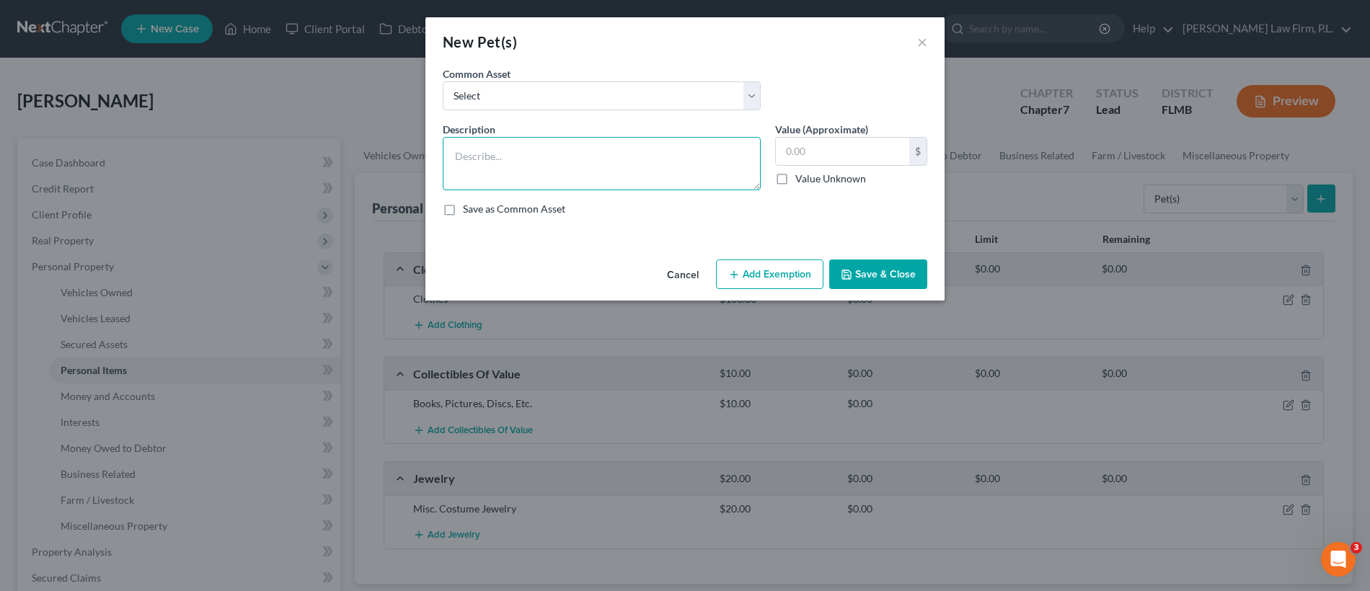
click at [481, 141] on textarea at bounding box center [602, 163] width 318 height 53
type textarea "2 Dogs"
click at [788, 160] on input "text" at bounding box center [842, 151] width 133 height 27
type input "10"
click at [891, 280] on button "Save & Close" at bounding box center [878, 275] width 98 height 30
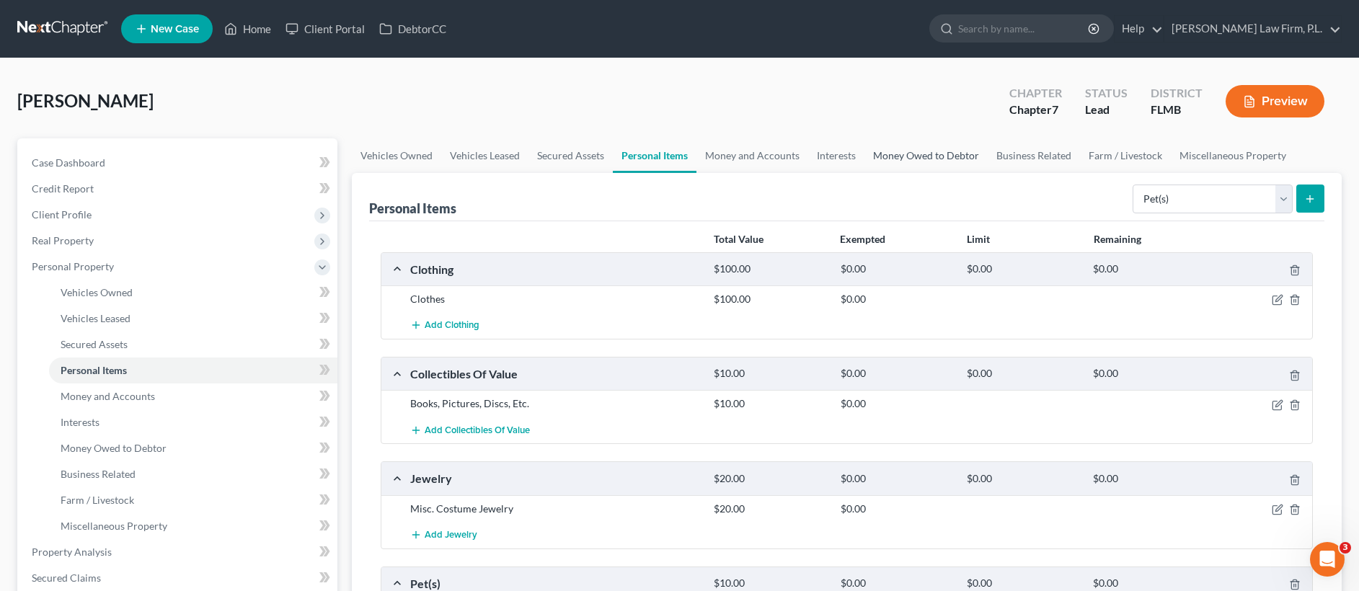
click at [905, 157] on link "Money Owed to Debtor" at bounding box center [925, 155] width 123 height 35
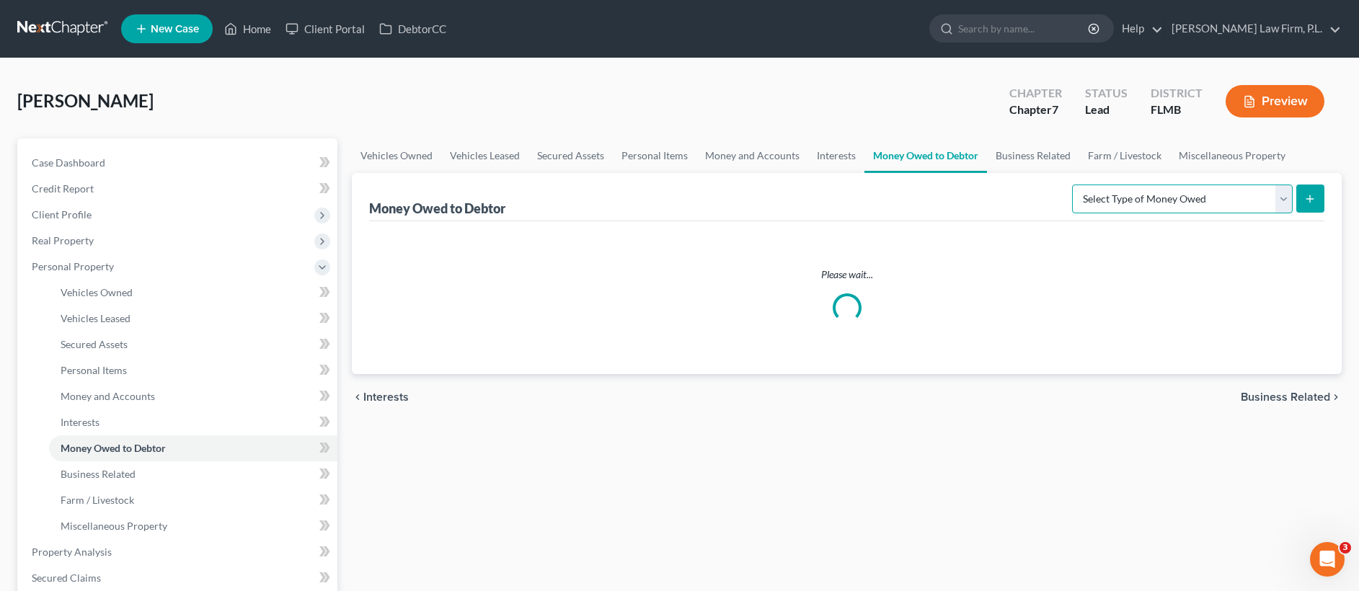
click at [1207, 199] on select "Select Type of Money Owed Accounts Receivable Alimony Child Support Claims Agai…" at bounding box center [1182, 199] width 221 height 29
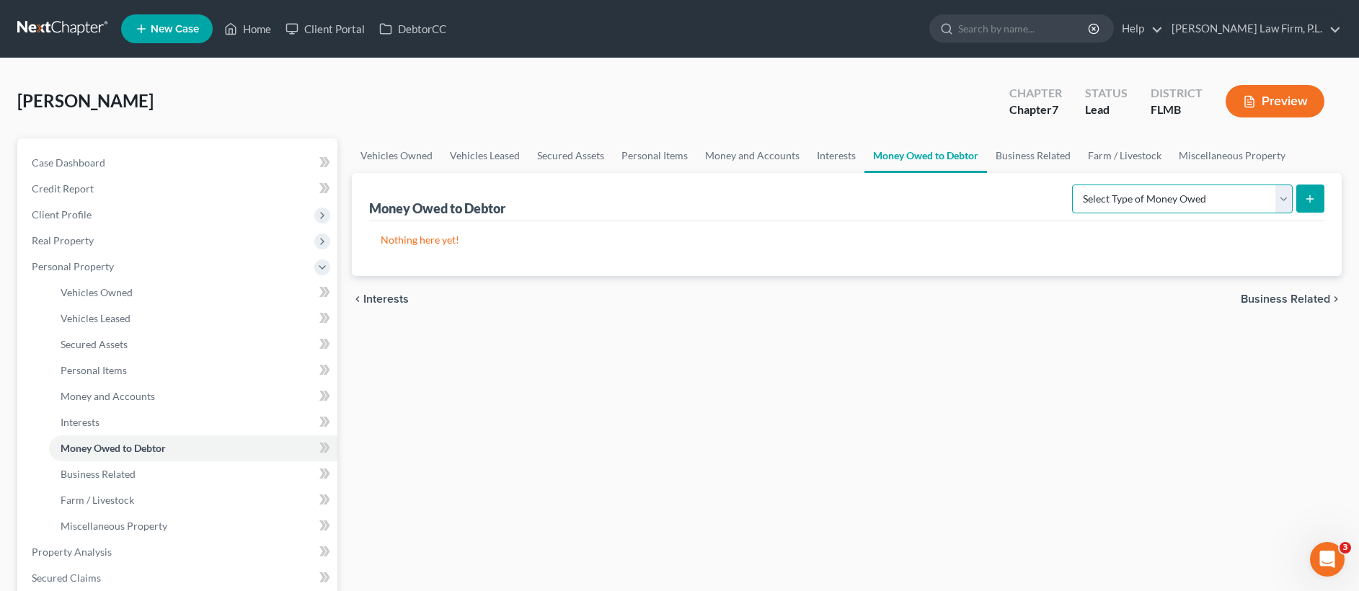
select select "expected_tax_refund"
click at [1298, 200] on button "submit" at bounding box center [1310, 199] width 28 height 28
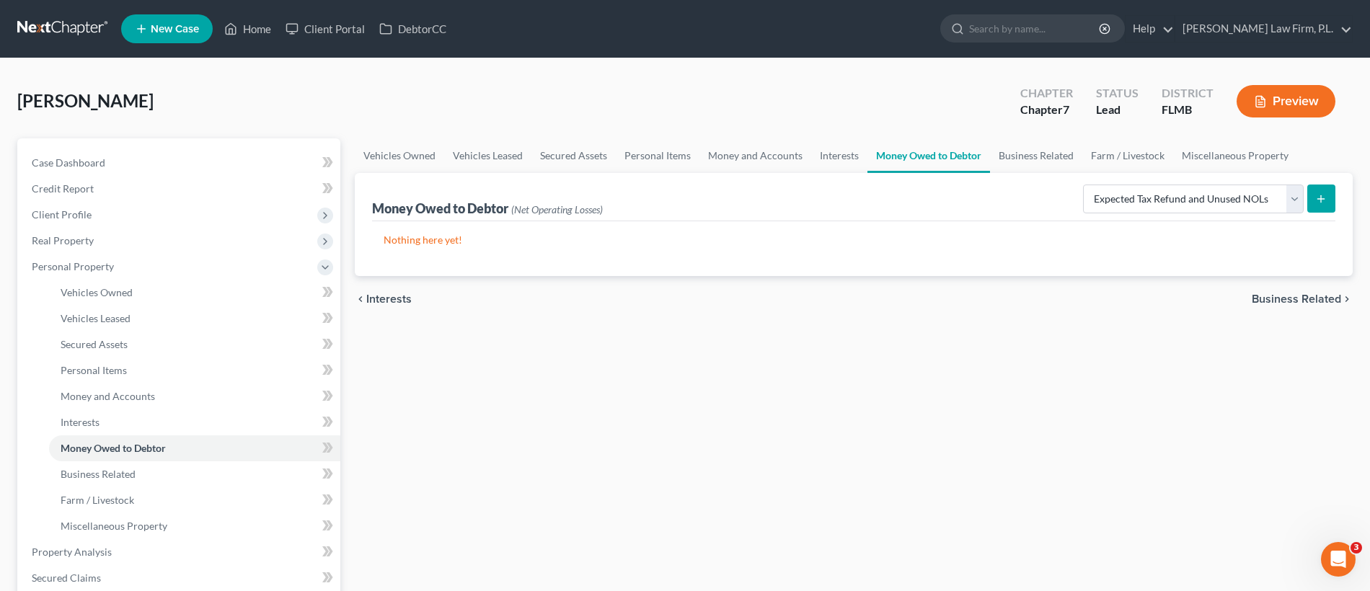
select select "0"
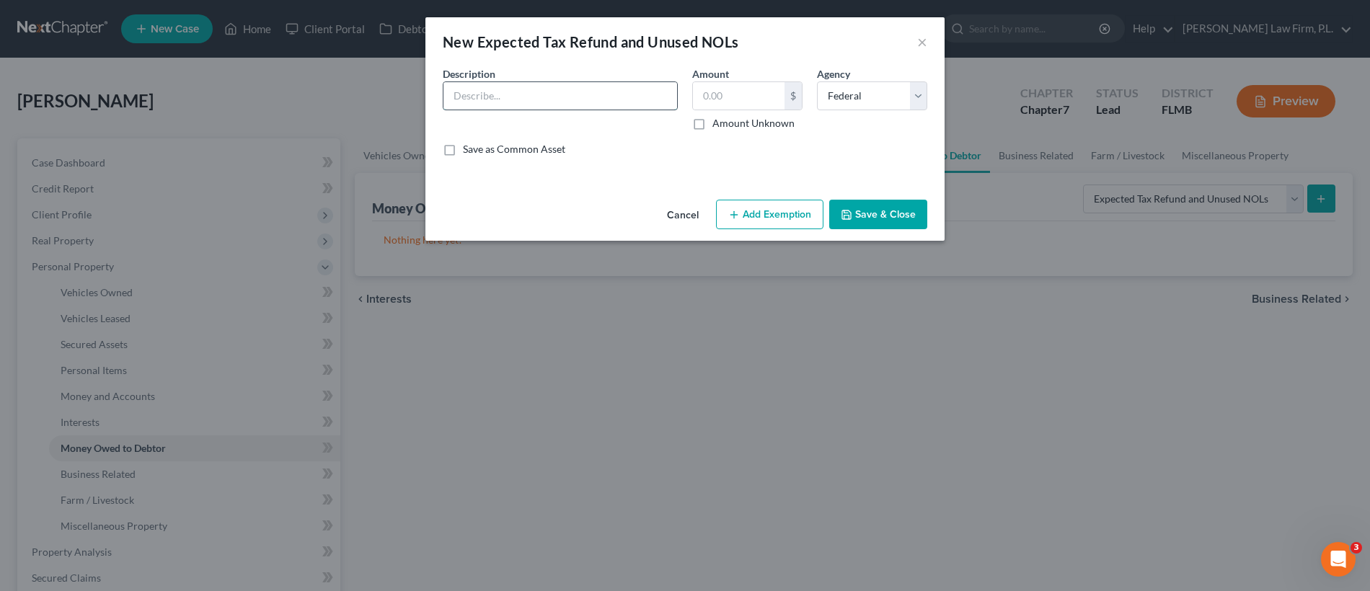
click at [530, 97] on input "text" at bounding box center [560, 95] width 234 height 27
type input "8/12ths of 2025 Joint Tax Refund"
click at [712, 125] on label "Amount Unknown" at bounding box center [753, 123] width 82 height 14
click at [718, 125] on input "Amount Unknown" at bounding box center [722, 120] width 9 height 9
checkbox input "true"
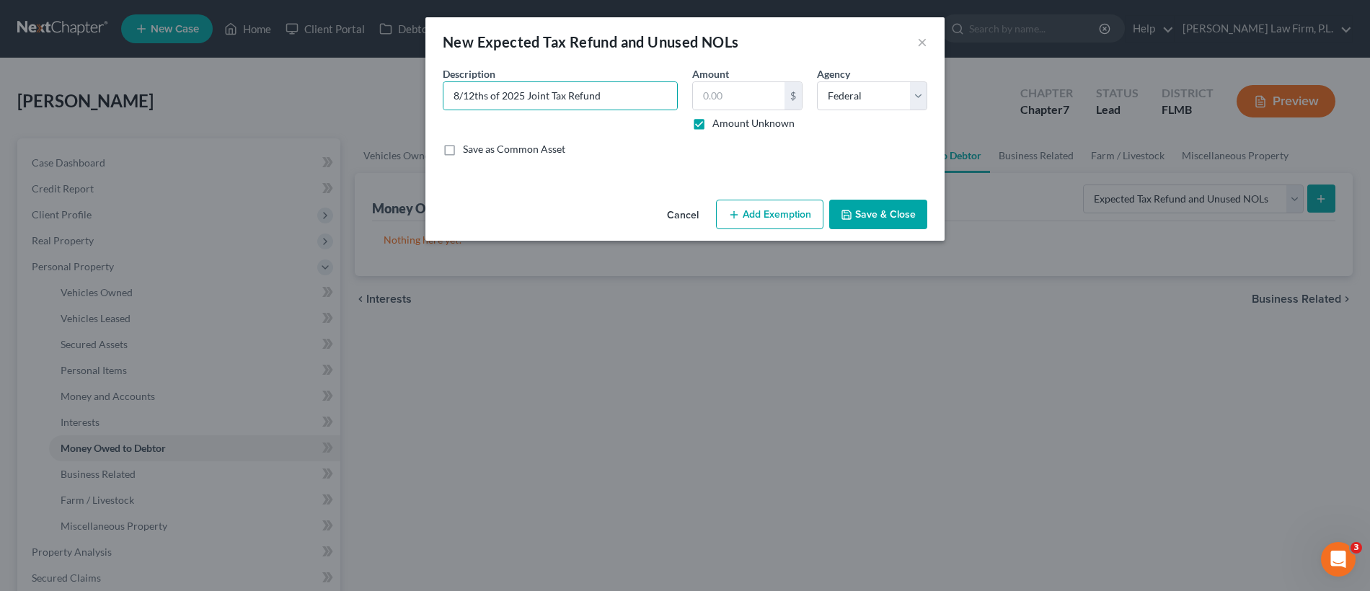
type input "0.00"
click at [885, 214] on button "Save & Close" at bounding box center [878, 215] width 98 height 30
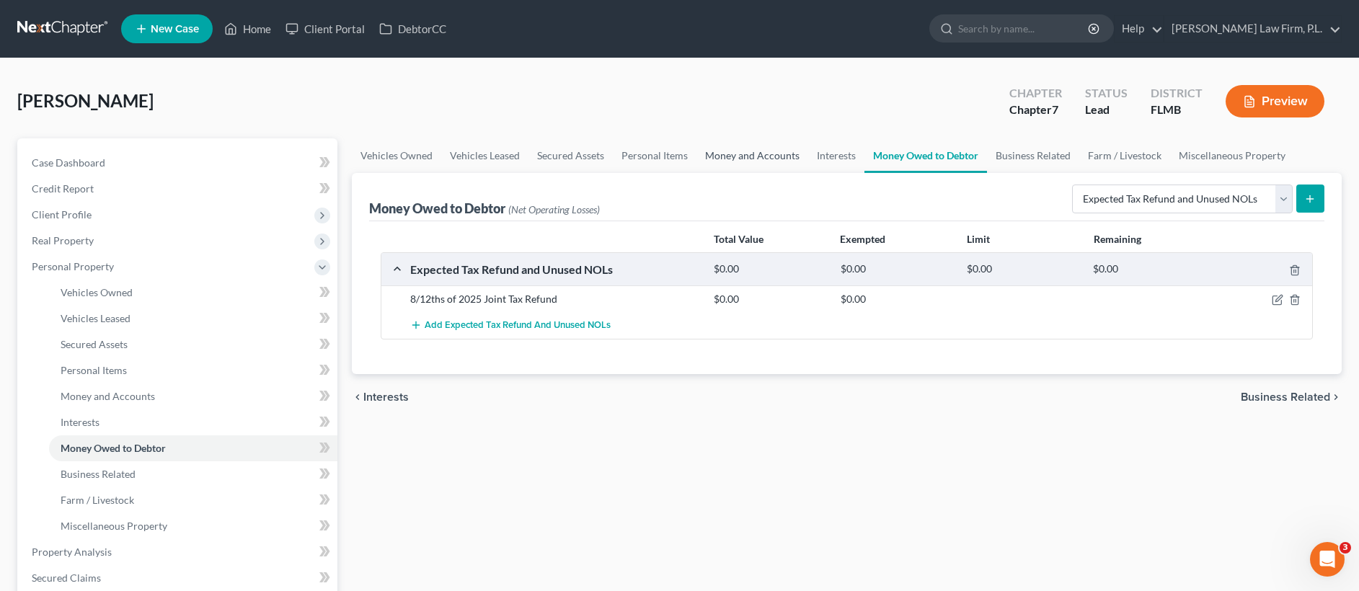
click at [755, 154] on link "Money and Accounts" at bounding box center [752, 155] width 112 height 35
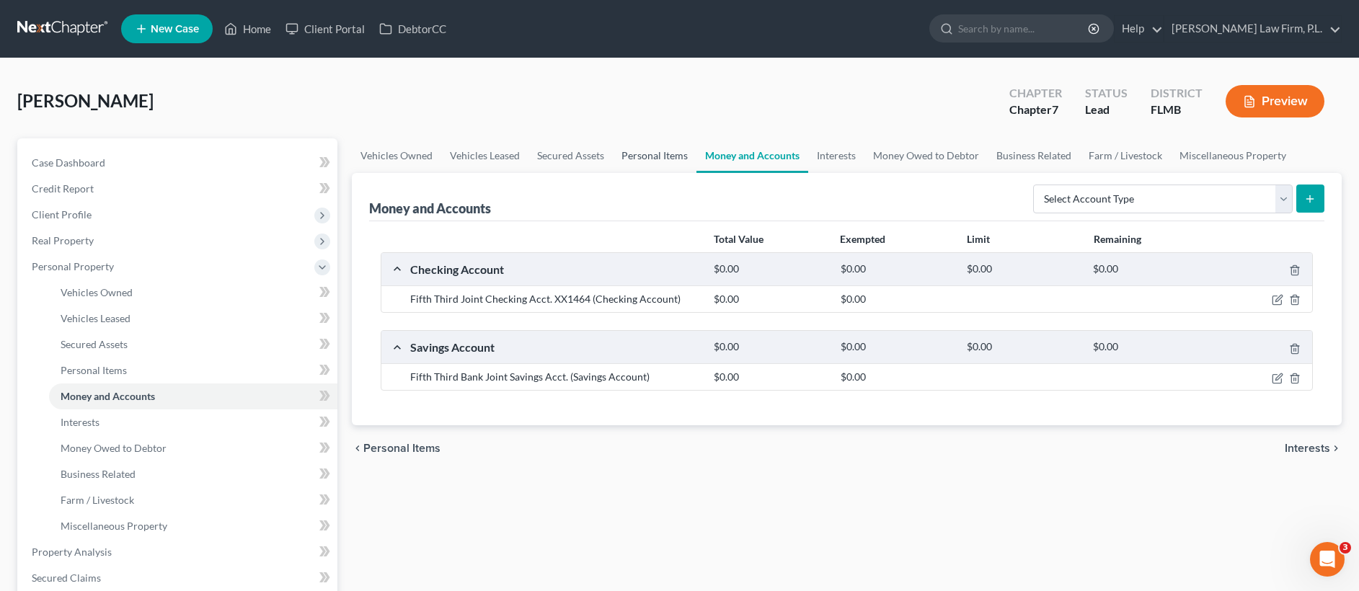
click at [651, 154] on link "Personal Items" at bounding box center [655, 155] width 84 height 35
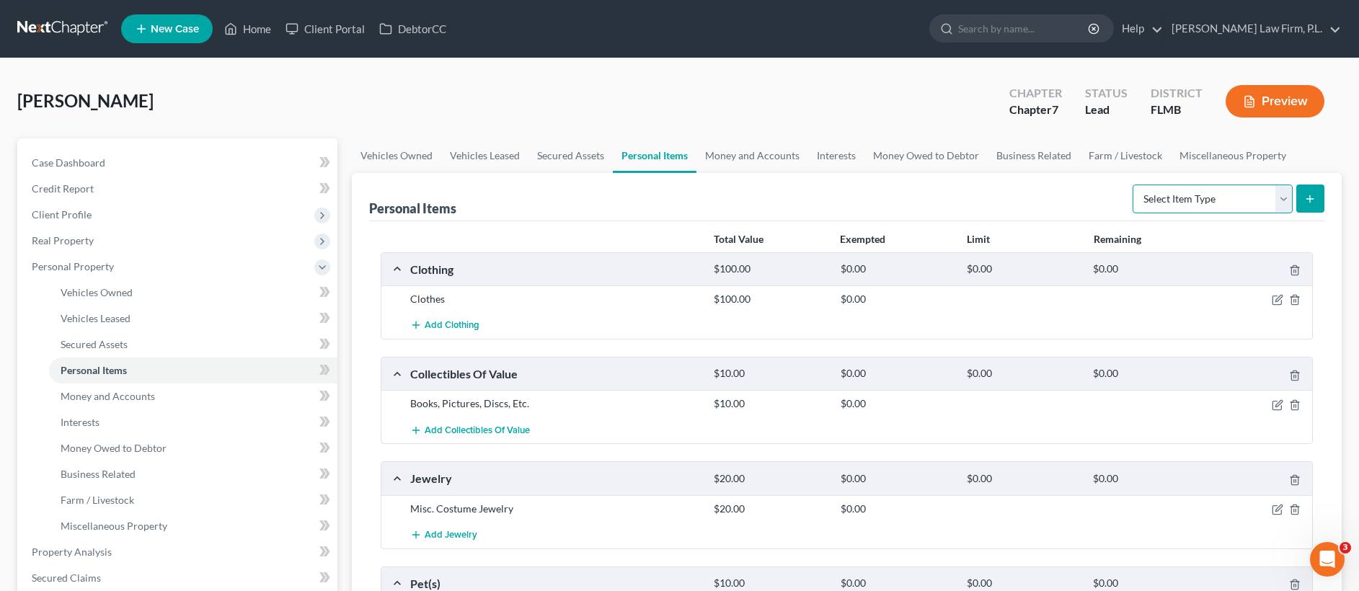
click at [1220, 205] on select "Select Item Type Clothing Collectibles Of Value Electronics Firearms Household …" at bounding box center [1213, 199] width 160 height 29
select select "household_goods"
click at [1311, 202] on icon "submit" at bounding box center [1310, 199] width 12 height 12
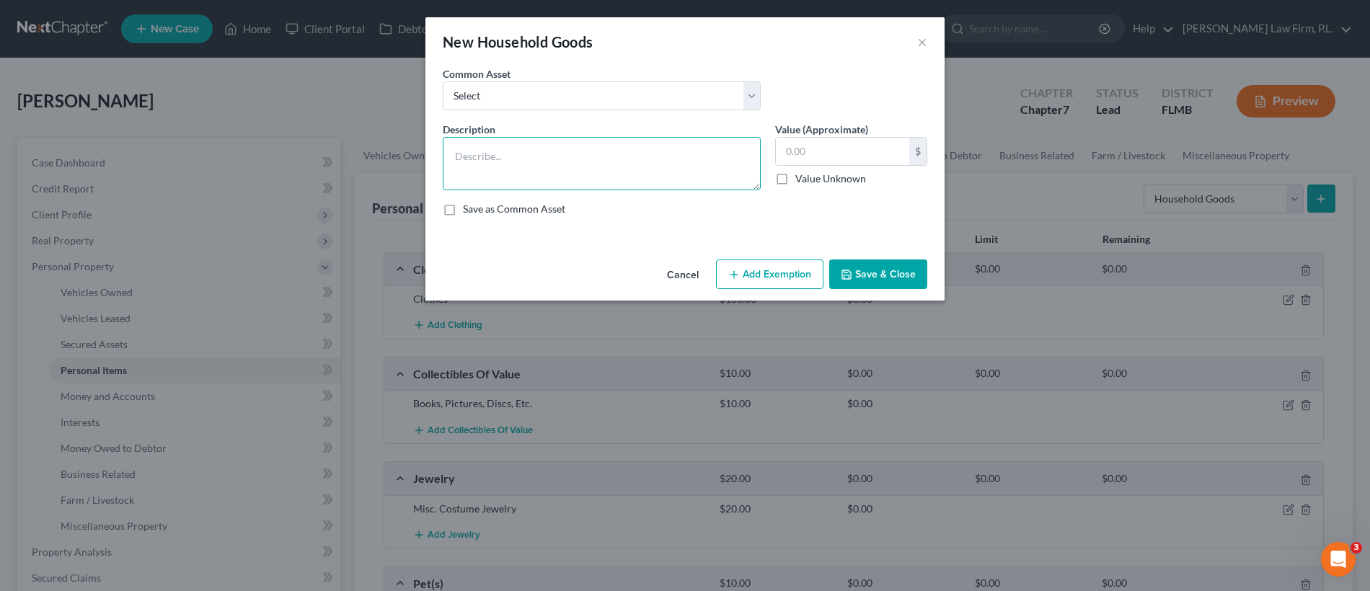
click at [535, 169] on textarea at bounding box center [602, 163] width 318 height 53
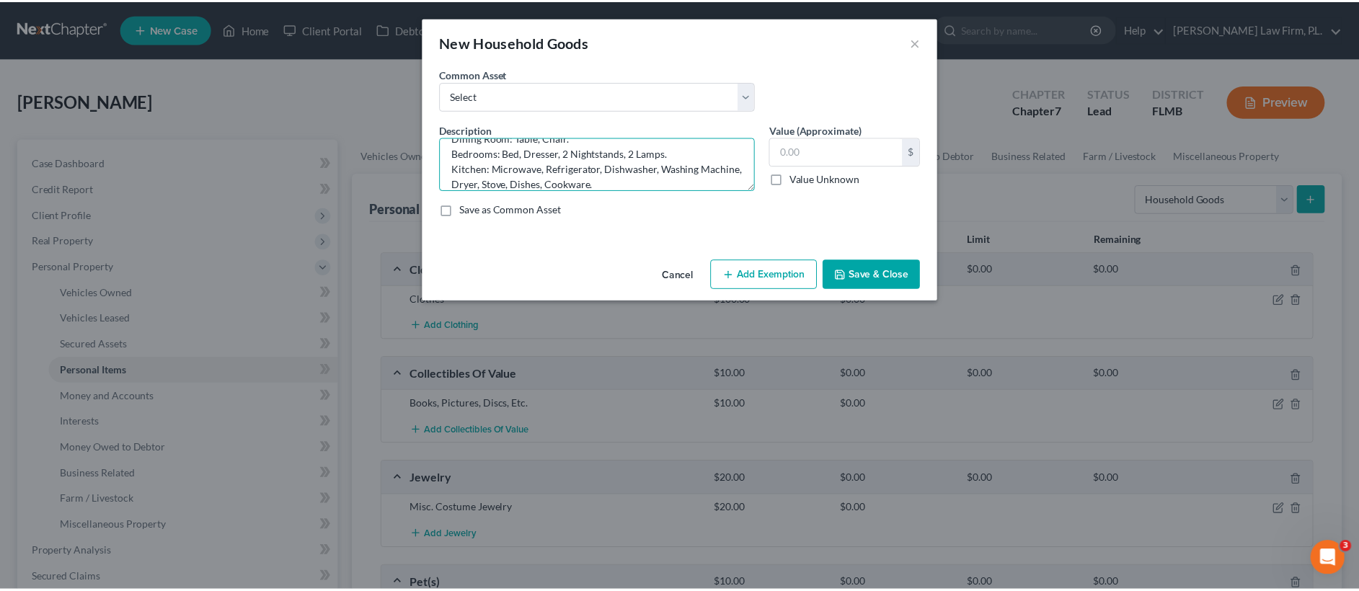
scroll to position [63, 0]
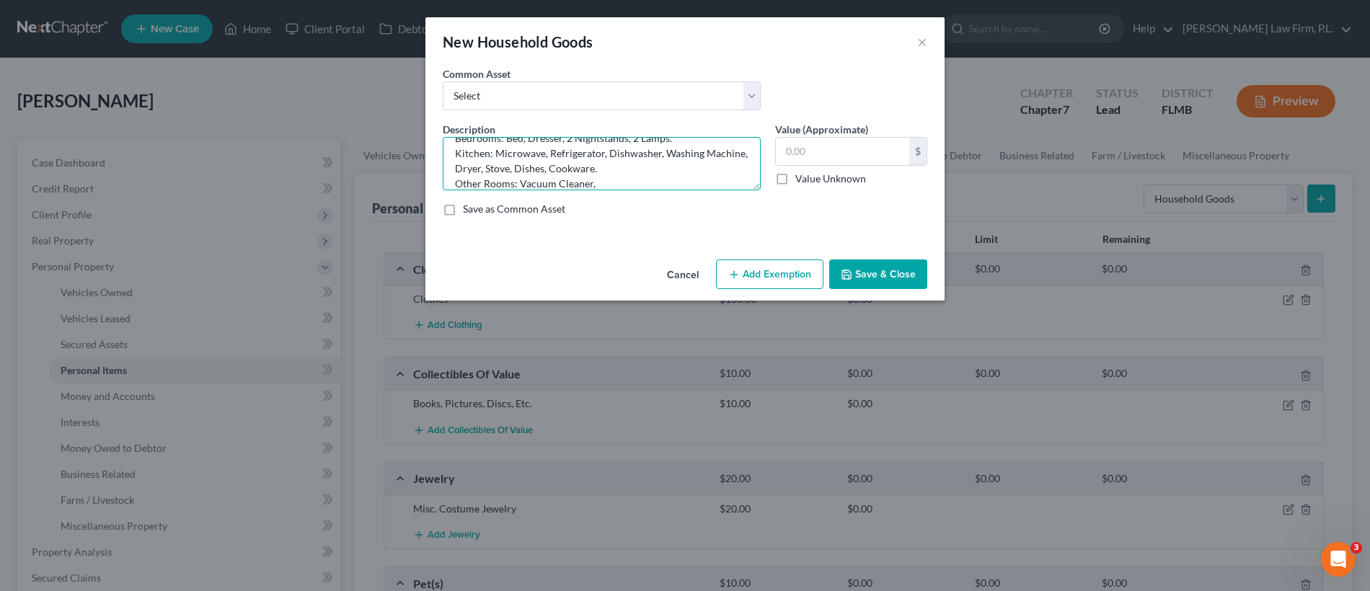
click at [517, 180] on textarea "Living Room: 2 Couches, Chair, 3 Tables, 2 Lamps, Television, Cellphones. Dinin…" at bounding box center [602, 163] width 318 height 53
click at [598, 181] on textarea "Living Room: 2 Couches, Chair, 3 Tables, 2 Lamps, Television, Cellphones. Dinin…" at bounding box center [602, 163] width 318 height 53
click at [599, 182] on textarea "Living Room: 2 Couches, Chair, 3 Tables, 2 Lamps, Television, Cellphones. Dinin…" at bounding box center [602, 163] width 318 height 53
click at [619, 182] on textarea "Living Room: 2 Couches, Chair, 3 Tables, 2 Lamps, Television, Cellphones. Dinin…" at bounding box center [602, 163] width 318 height 53
type textarea "Living Room: 2 Couches, Chair, 3 Tables, 2 Lamps, Television, Cellphones. Dinin…"
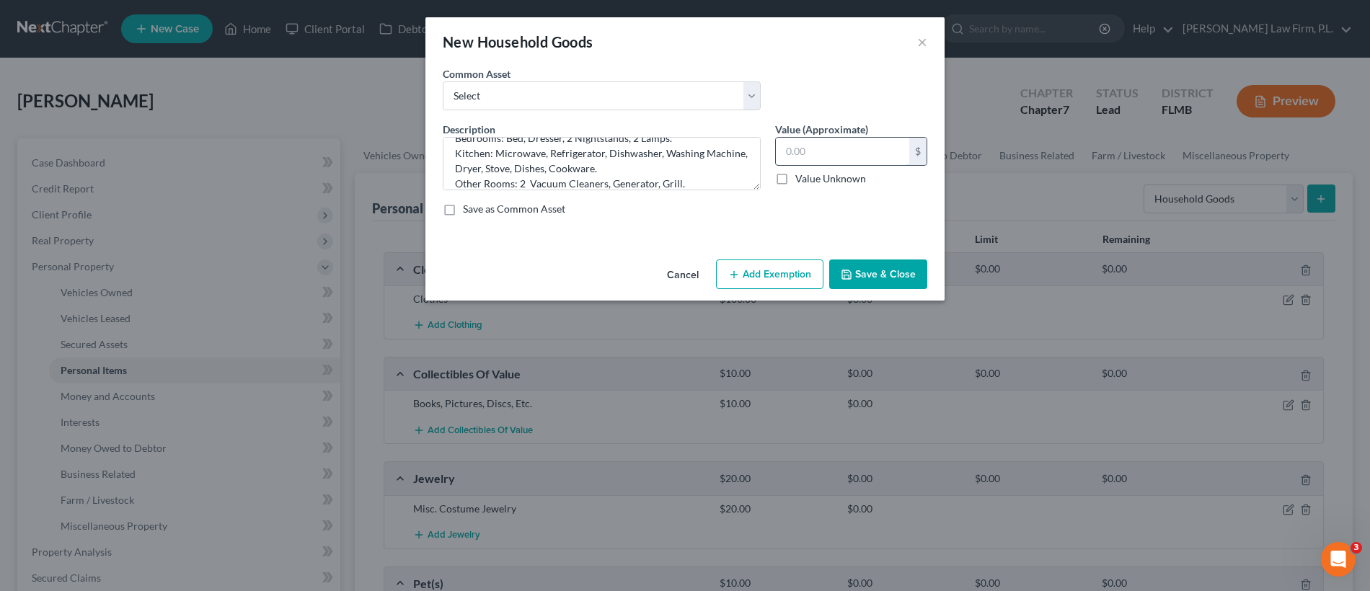
click at [811, 142] on input "text" at bounding box center [842, 151] width 133 height 27
type input "2,000"
drag, startPoint x: 875, startPoint y: 271, endPoint x: 882, endPoint y: 261, distance: 12.4
click at [875, 271] on button "Save & Close" at bounding box center [878, 275] width 98 height 30
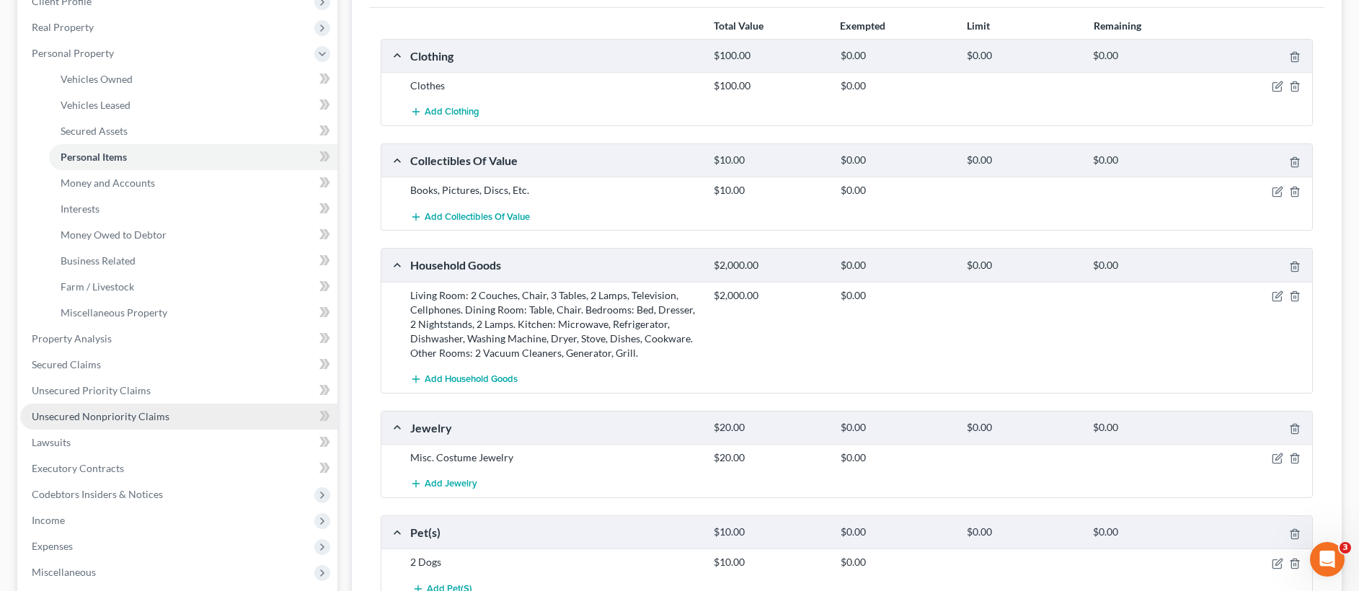
scroll to position [228, 0]
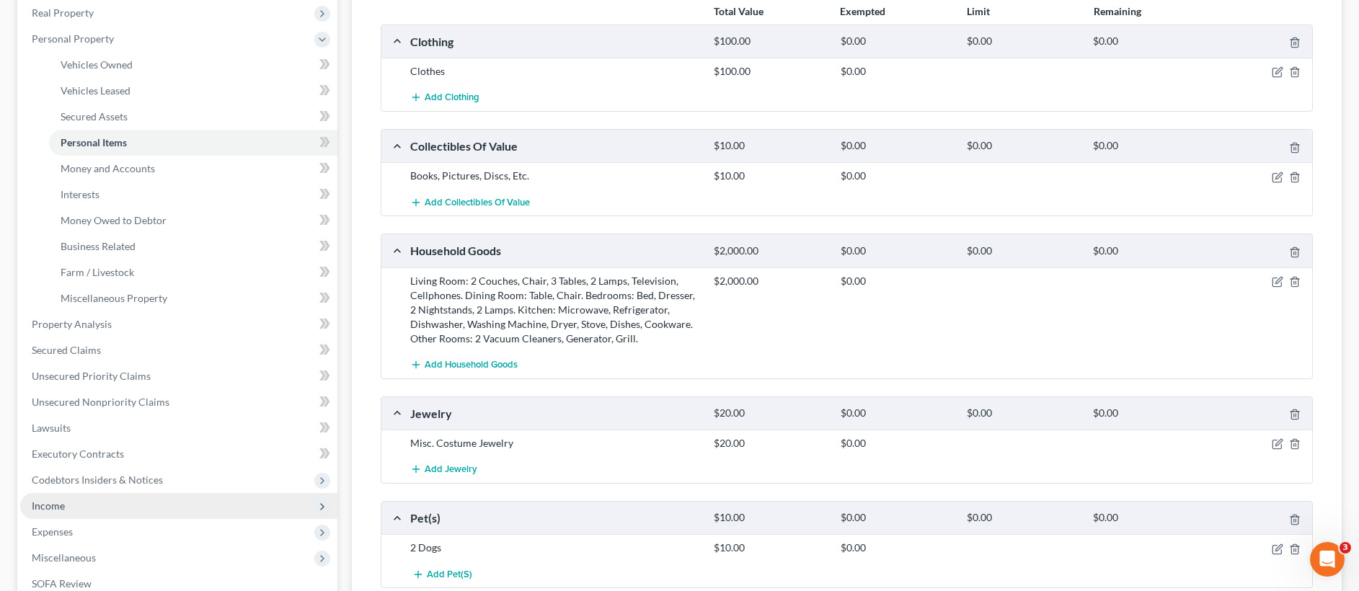
click at [103, 505] on span "Income" at bounding box center [178, 506] width 317 height 26
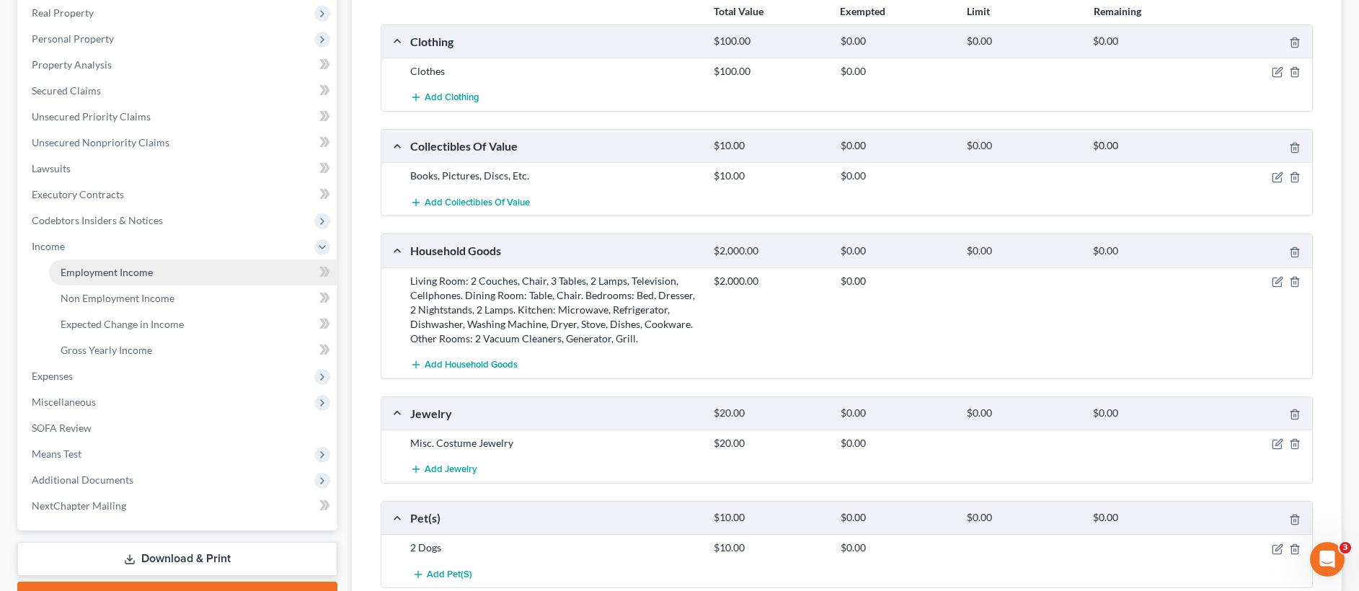
click at [169, 275] on link "Employment Income" at bounding box center [193, 273] width 288 height 26
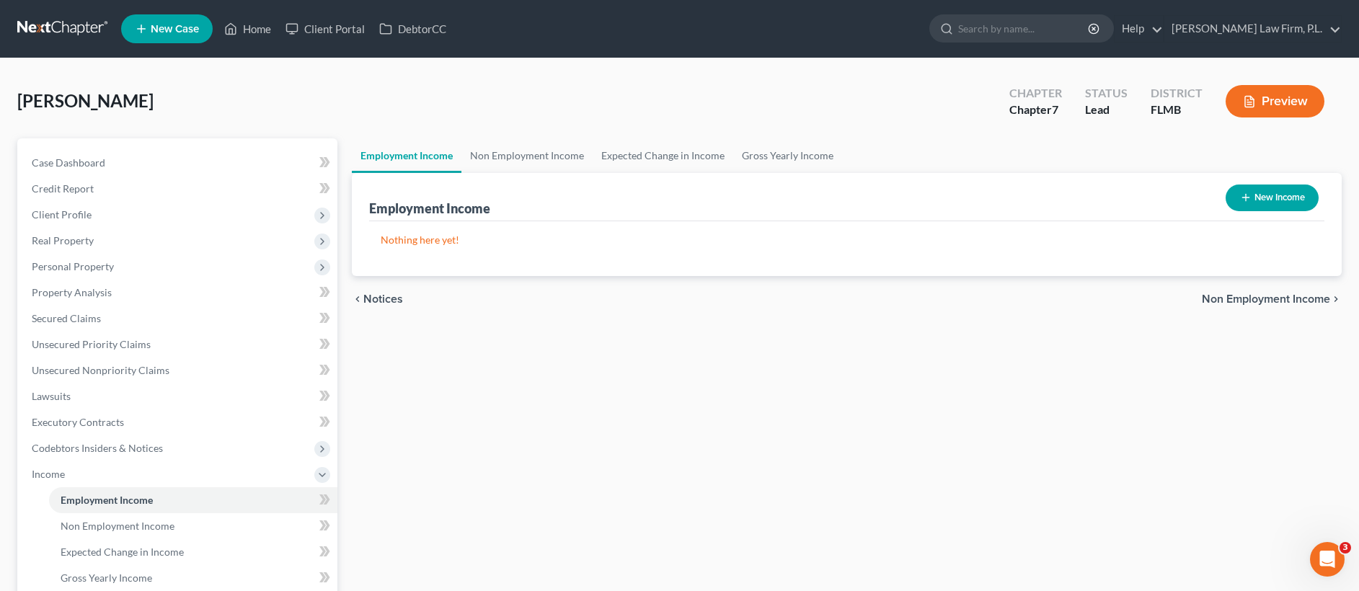
click at [1254, 196] on button "New Income" at bounding box center [1272, 198] width 93 height 27
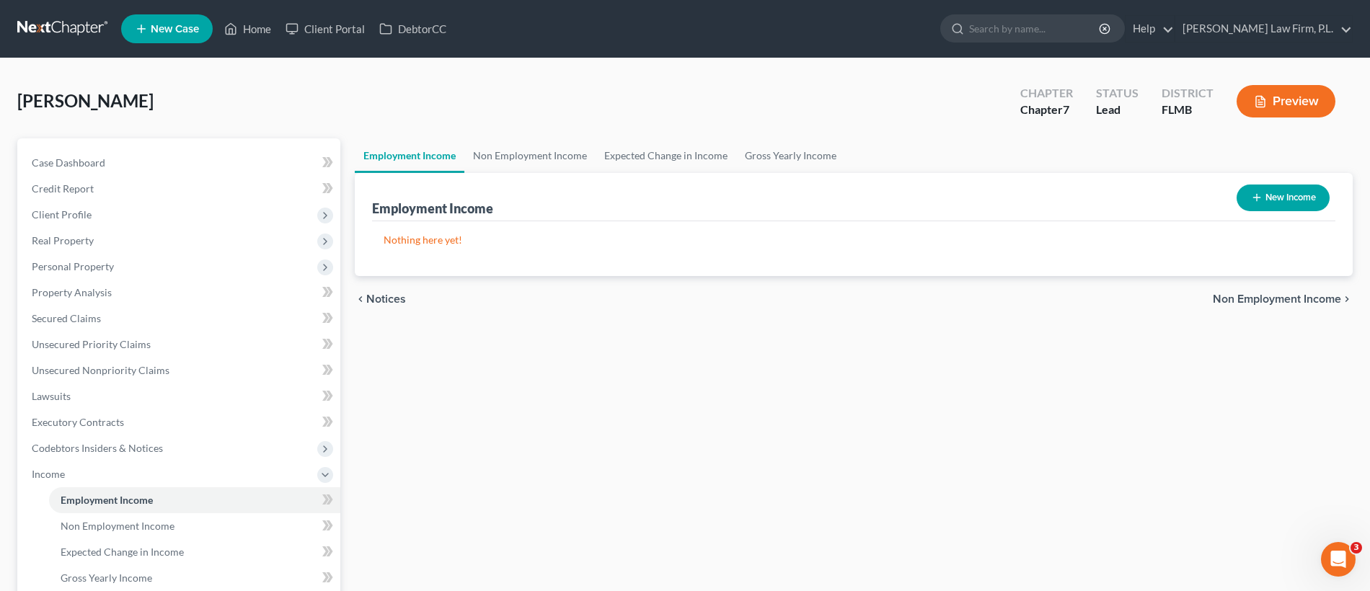
select select "0"
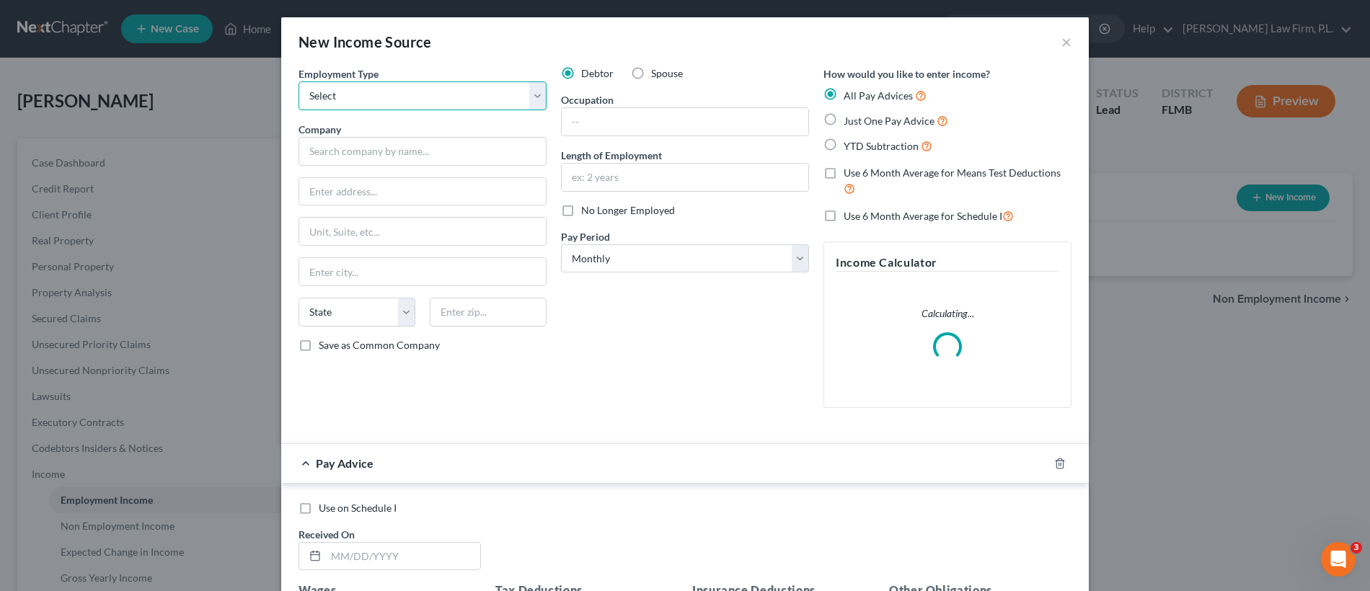
click at [417, 87] on select "Select Full or Part Time Employment Self Employment" at bounding box center [422, 95] width 248 height 29
select select "0"
click at [651, 75] on label "Spouse" at bounding box center [667, 73] width 32 height 14
click at [657, 75] on input "Spouse" at bounding box center [661, 70] width 9 height 9
radio input "true"
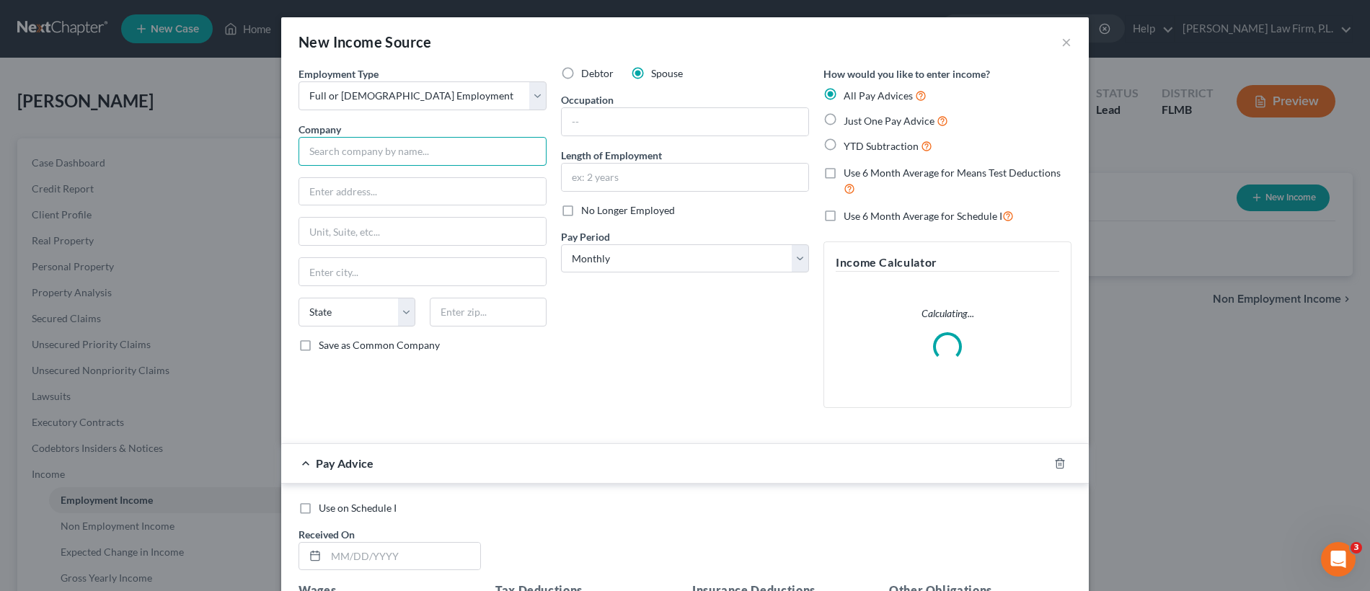
click at [446, 150] on input "text" at bounding box center [422, 151] width 248 height 29
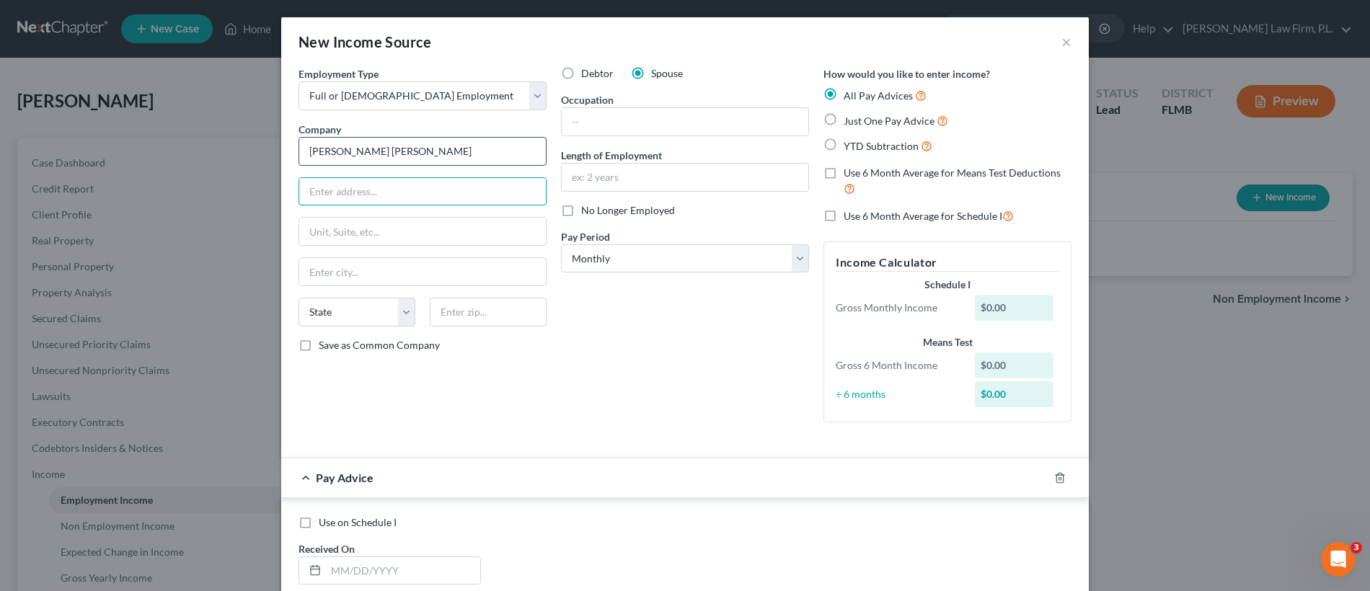
type input "Cooper's Hawk"
type input "3500 Lacey Road"
type input "Suite 1000"
type input "Downers Grove"
click at [378, 319] on select "State AL AK AR AZ CA CO CT DE DC FL GA GU HI ID IL IN IA KS KY LA ME MD MA MI M…" at bounding box center [356, 312] width 117 height 29
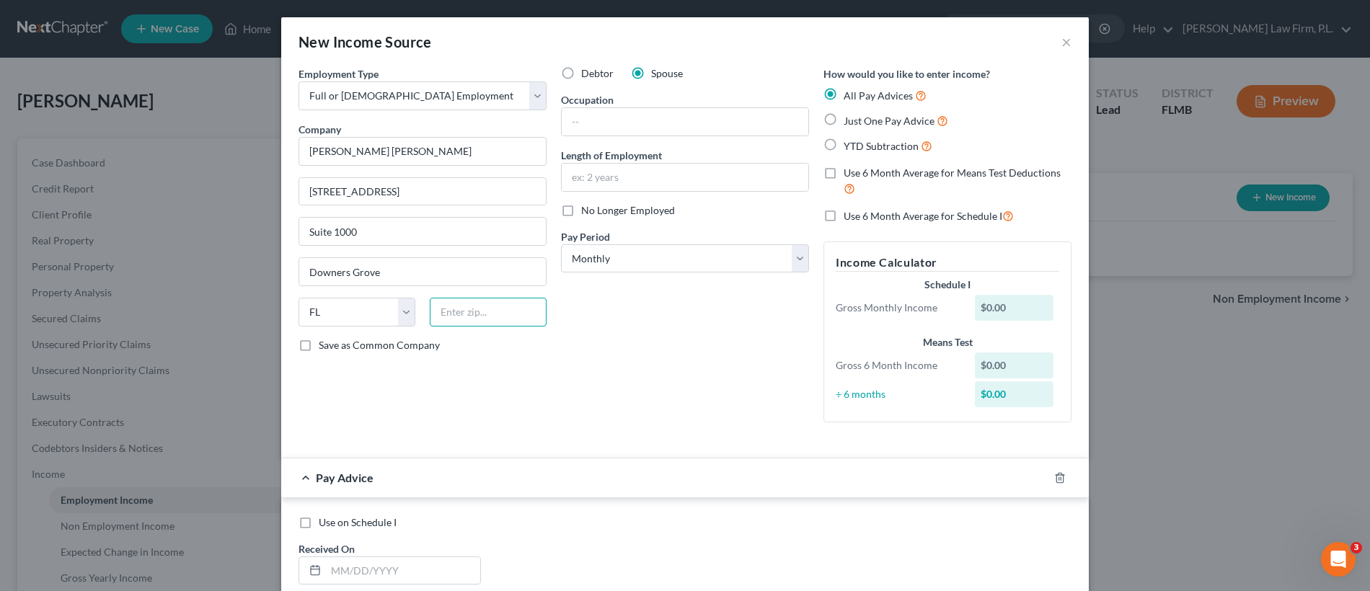
click at [484, 319] on input "text" at bounding box center [488, 312] width 117 height 29
click at [378, 301] on select "State AL AK AR AZ CA CO CT DE DC FL GA GU HI ID IL IN IA KS KY LA ME MD MA MI M…" at bounding box center [356, 312] width 117 height 29
select select "14"
click at [470, 317] on input "text" at bounding box center [488, 312] width 117 height 29
type input "60515"
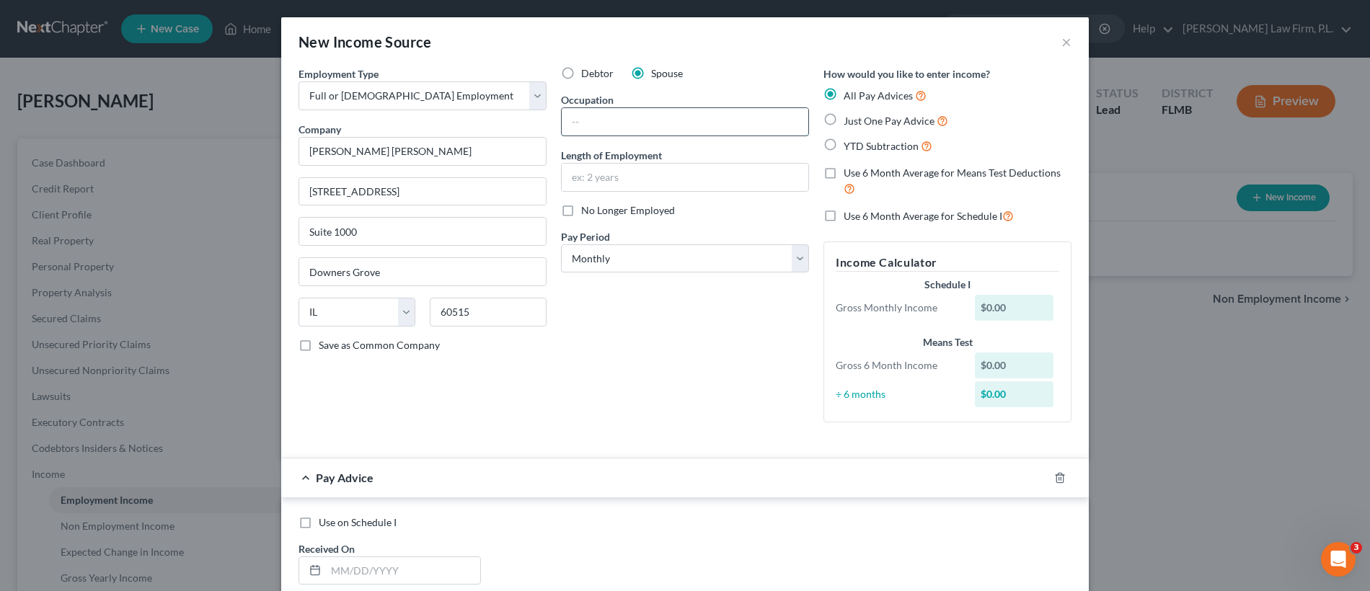
click at [654, 126] on input "text" at bounding box center [685, 121] width 247 height 27
type input "Bartender"
type input "2 Years"
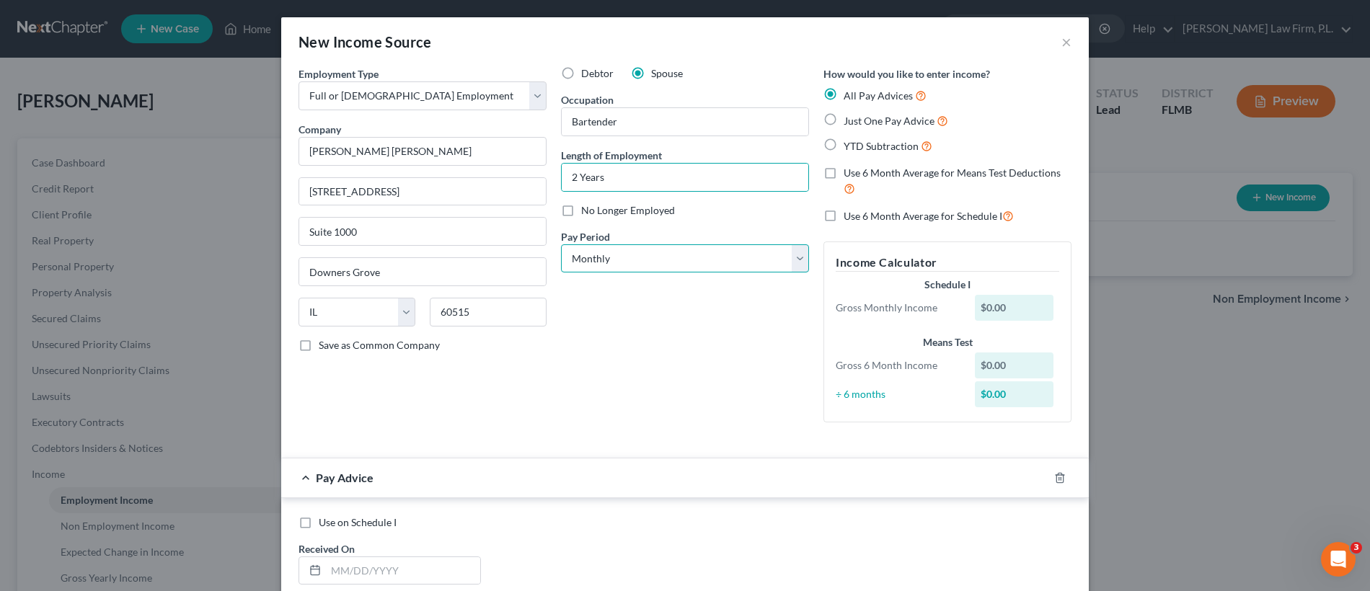
click at [626, 261] on select "Select Monthly Twice Monthly Every Other Week Weekly" at bounding box center [685, 258] width 248 height 29
select select "2"
click at [843, 145] on label "YTD Subtraction" at bounding box center [887, 146] width 89 height 17
click at [849, 145] on input "YTD Subtraction" at bounding box center [853, 142] width 9 height 9
radio input "true"
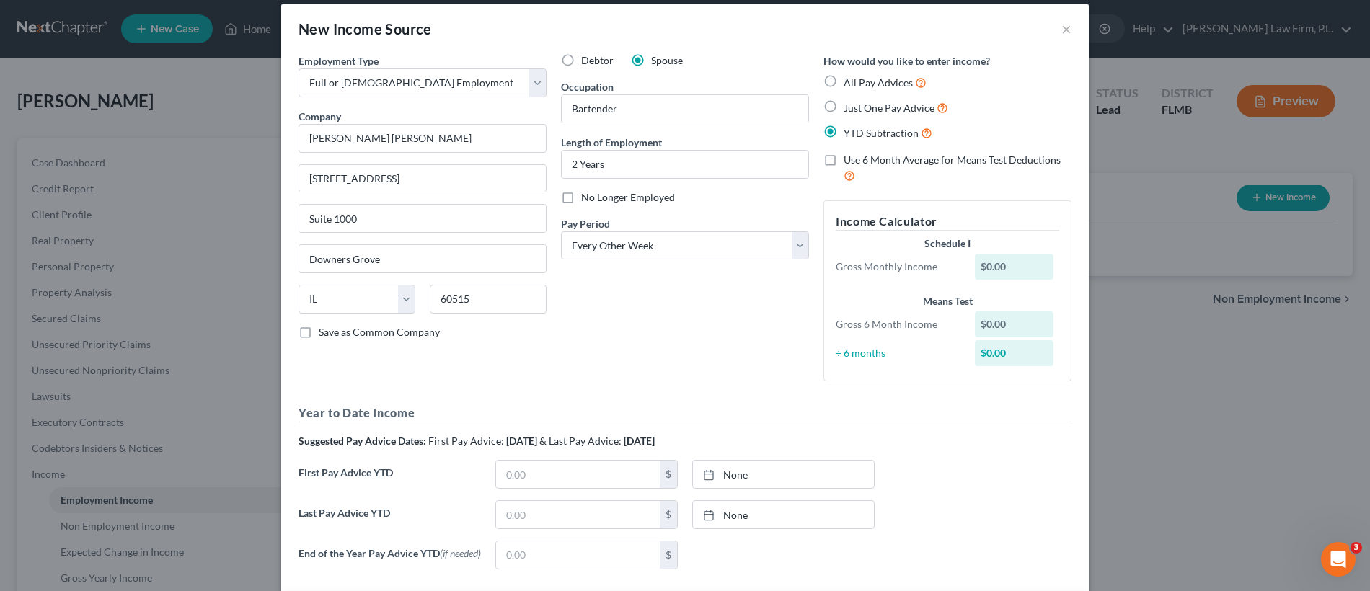
scroll to position [38, 0]
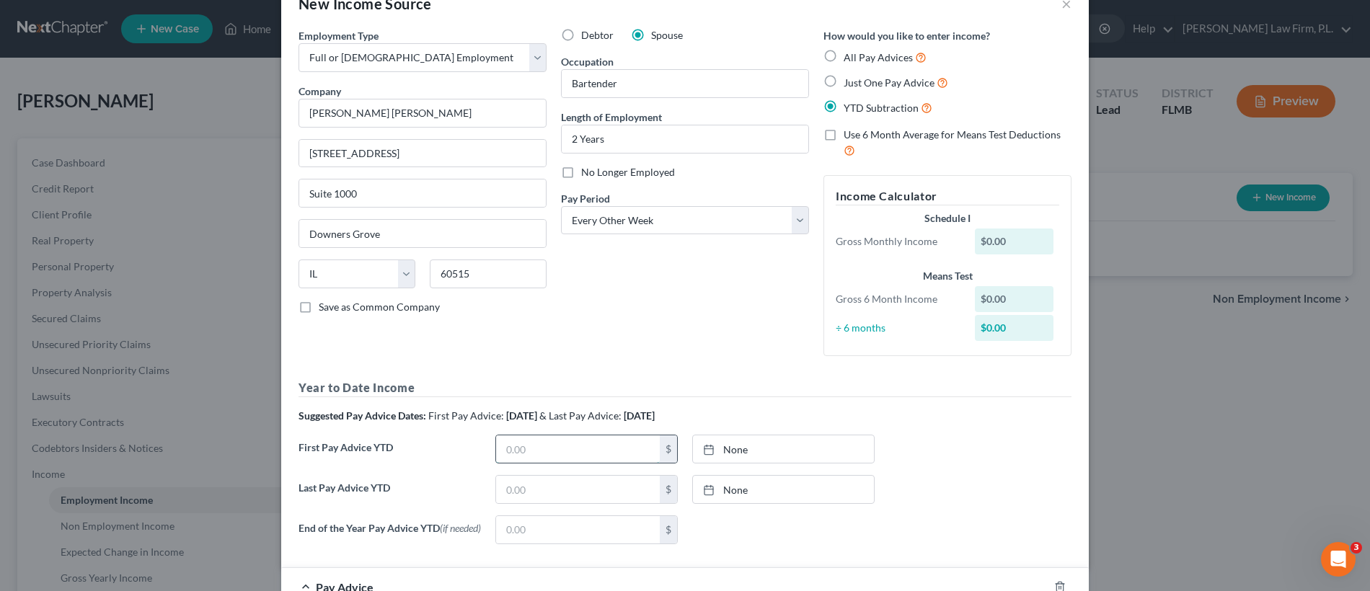
click at [567, 444] on input "text" at bounding box center [578, 448] width 164 height 27
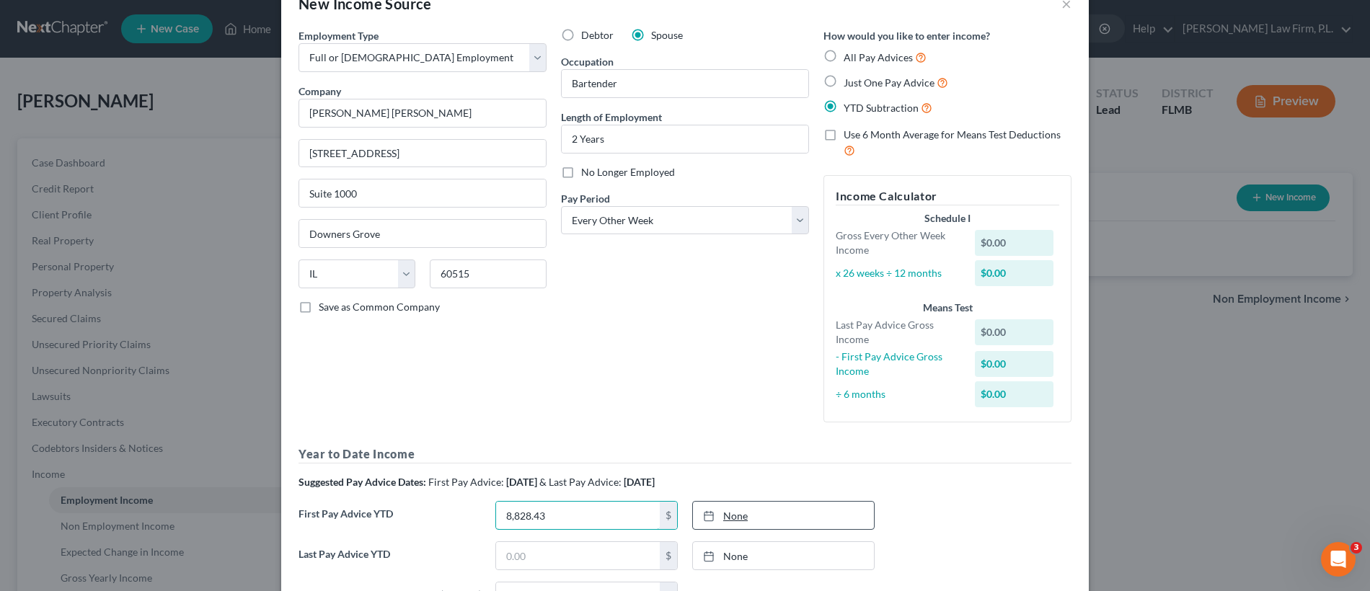
type input "8,828.43"
type input "8/14/2025"
click at [756, 518] on link "None" at bounding box center [783, 515] width 181 height 27
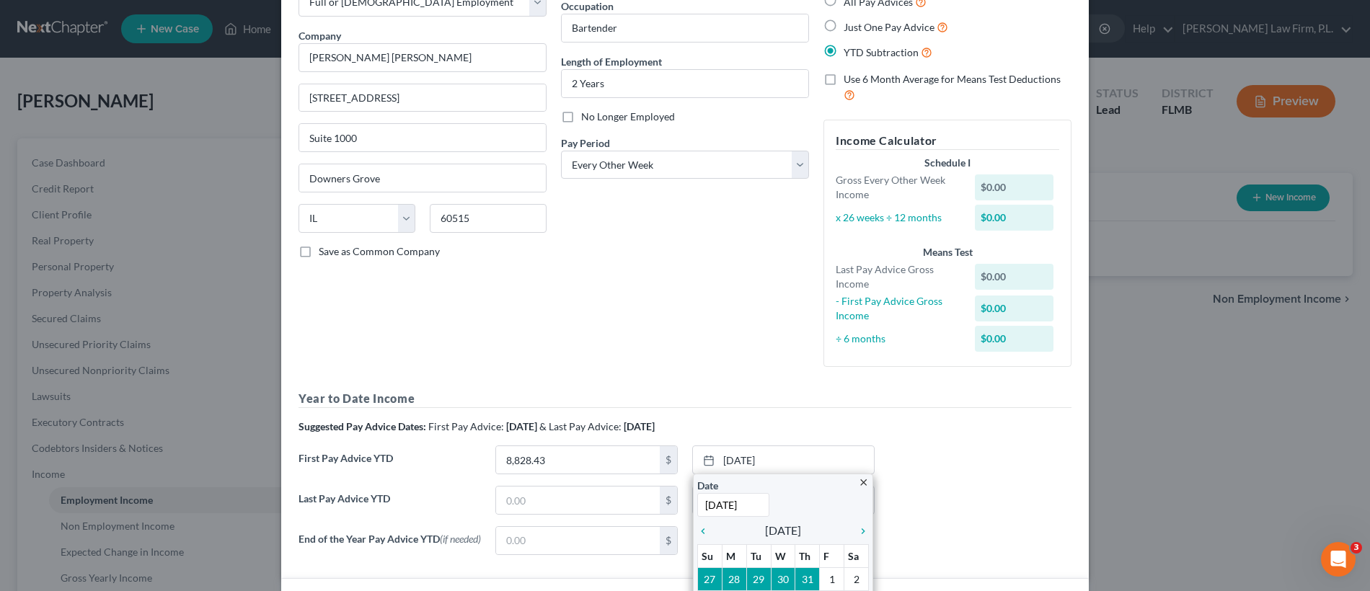
scroll to position [124, 0]
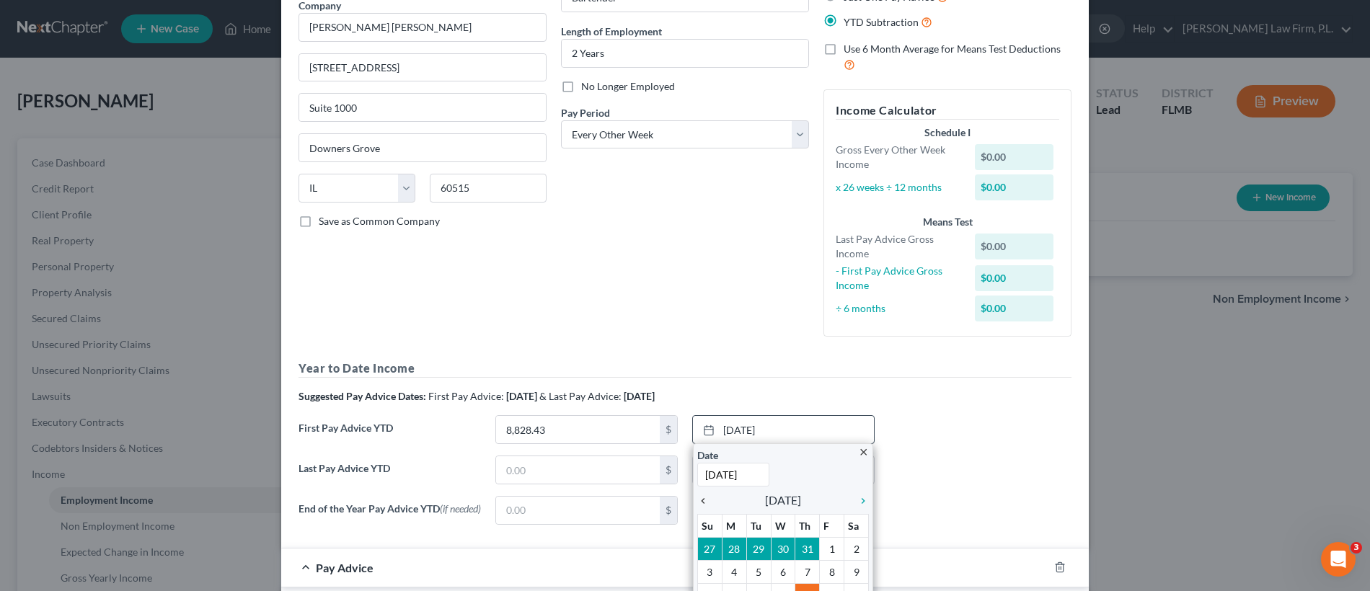
click at [697, 501] on icon "chevron_left" at bounding box center [706, 501] width 19 height 12
click at [699, 504] on icon "chevron_left" at bounding box center [706, 501] width 19 height 12
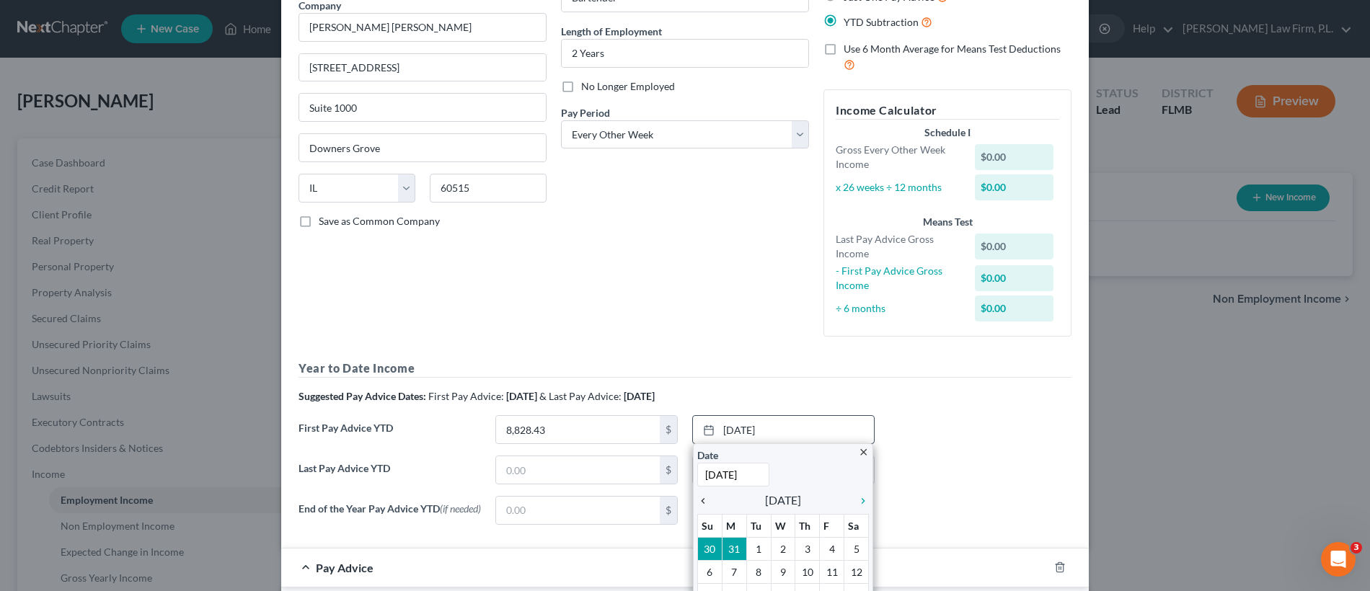
click at [699, 504] on icon "chevron_left" at bounding box center [706, 501] width 19 height 12
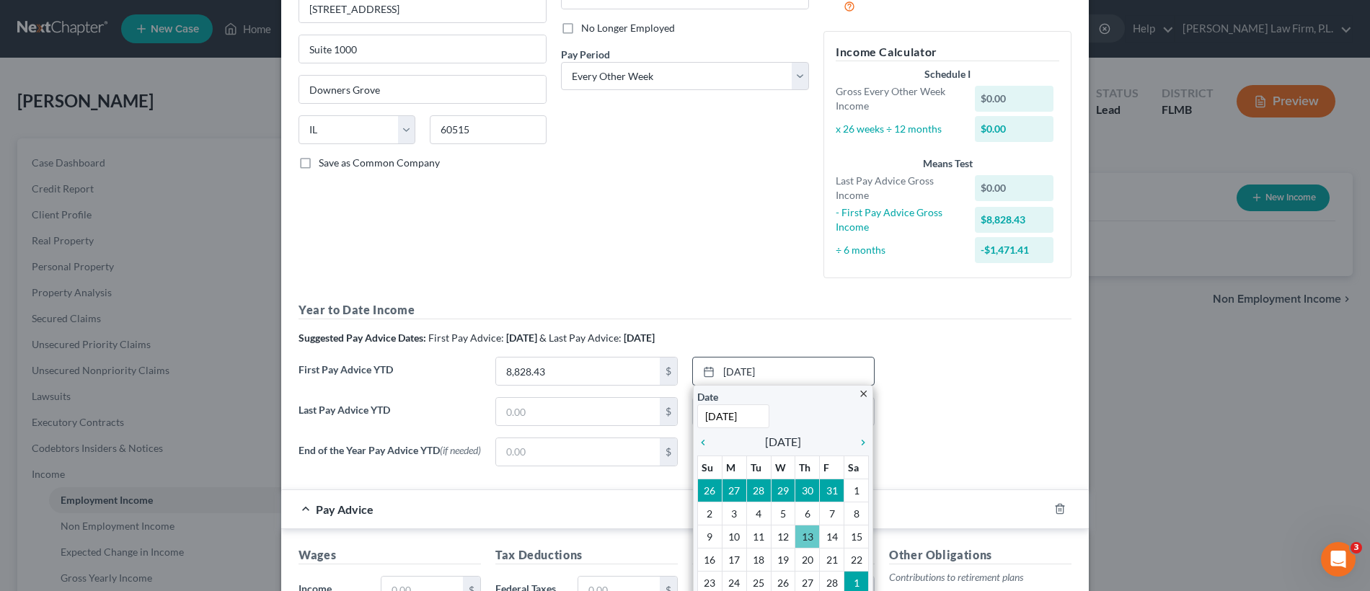
scroll to position [209, 0]
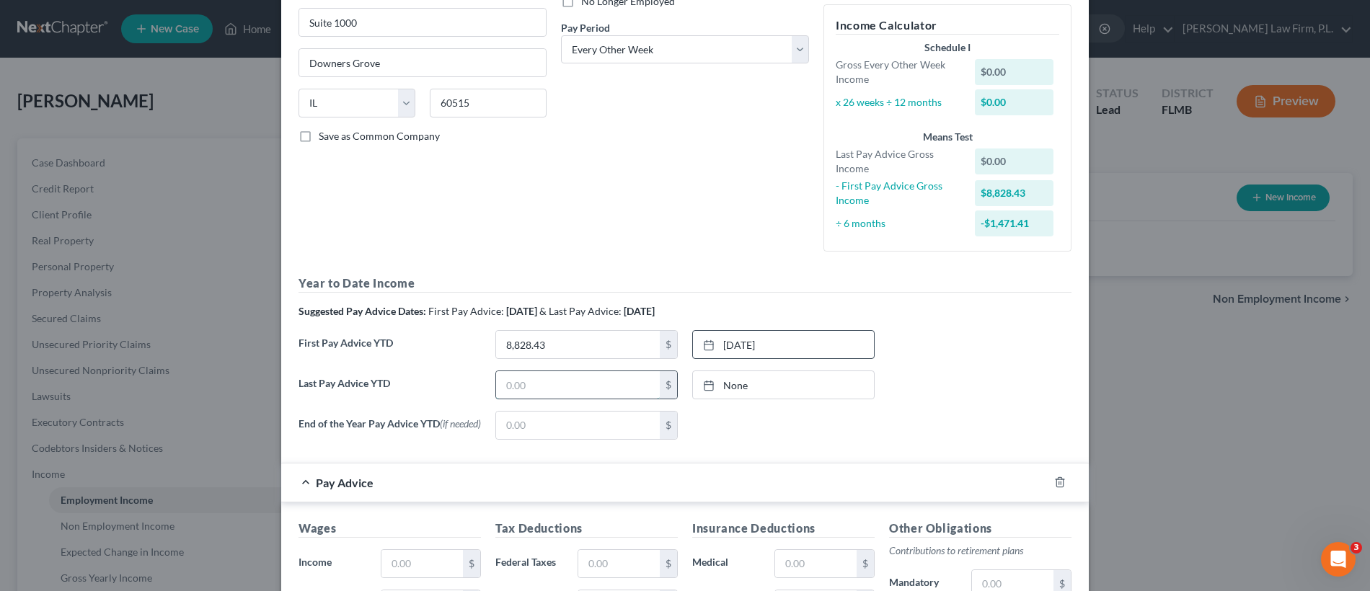
click at [571, 382] on input "text" at bounding box center [578, 384] width 164 height 27
type input "9"
type input "43,978.97"
click at [750, 379] on link "None" at bounding box center [783, 384] width 181 height 27
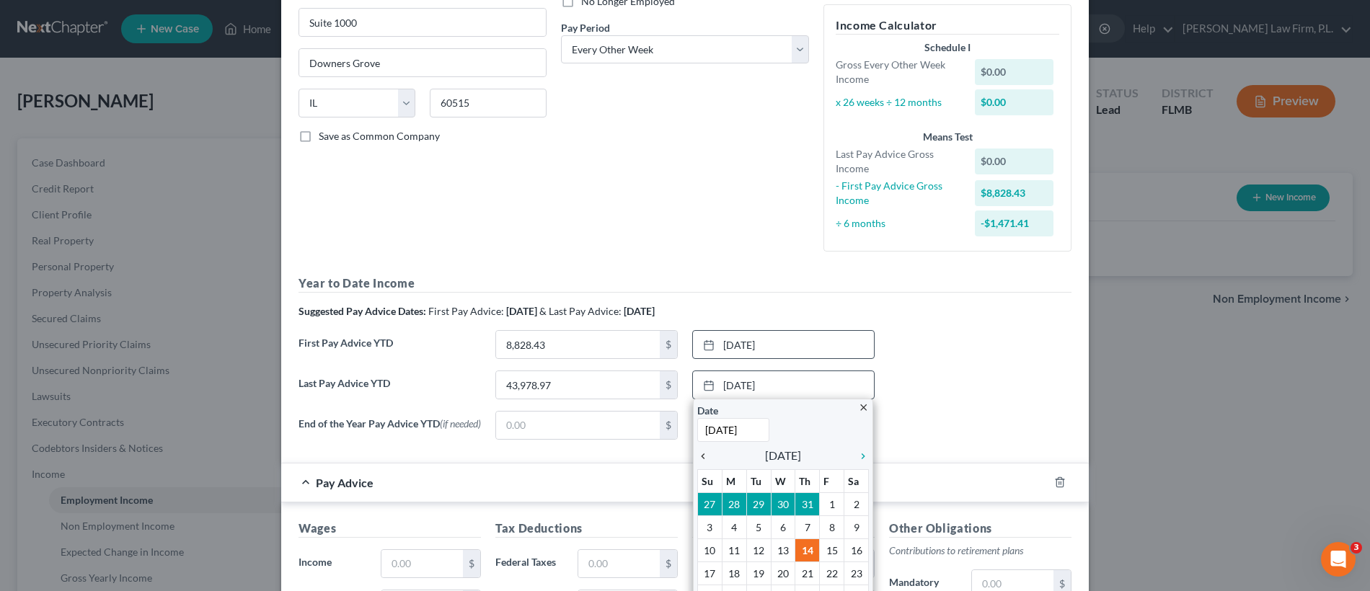
click at [701, 457] on icon "chevron_left" at bounding box center [706, 457] width 19 height 12
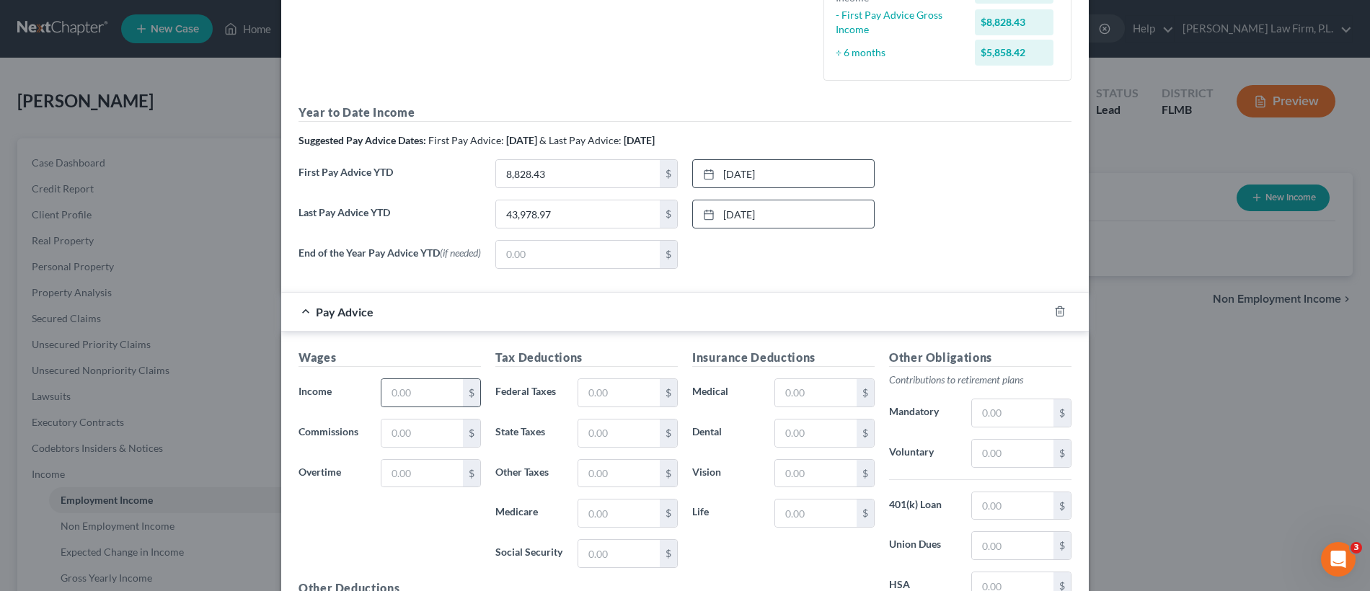
scroll to position [397, 0]
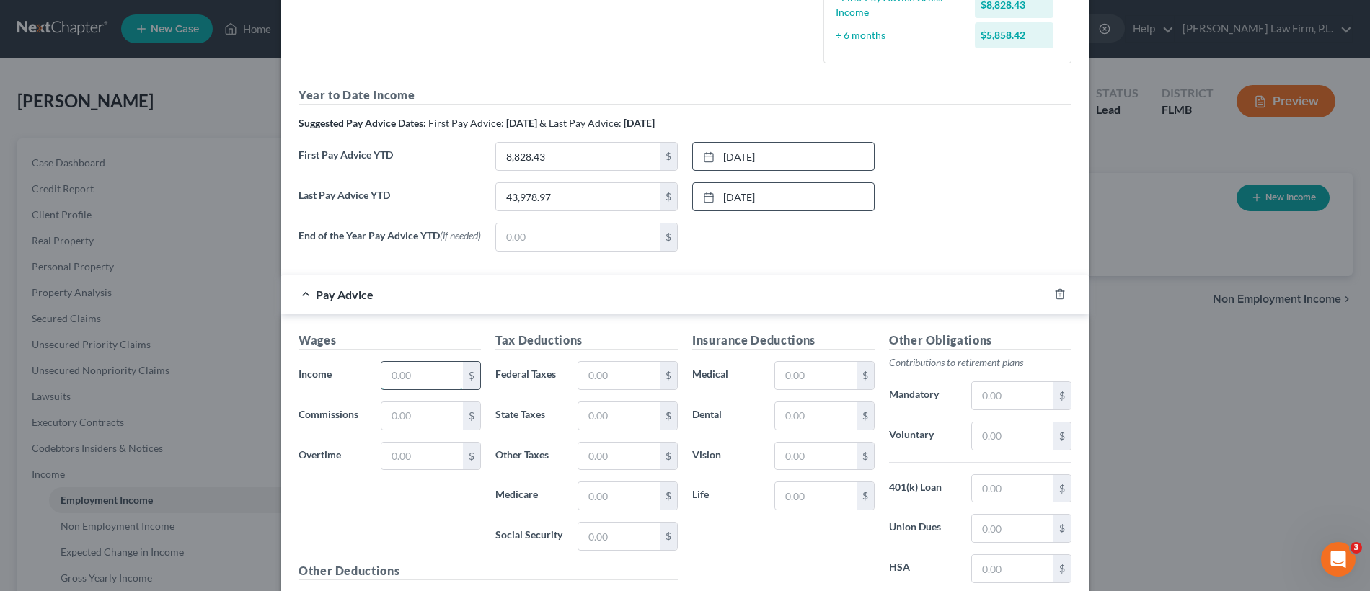
click at [427, 386] on input "text" at bounding box center [421, 375] width 81 height 27
type input "2,660.55"
click at [595, 375] on input "text" at bounding box center [618, 375] width 81 height 27
type input "566.31"
click at [1015, 438] on input "text" at bounding box center [1012, 435] width 81 height 27
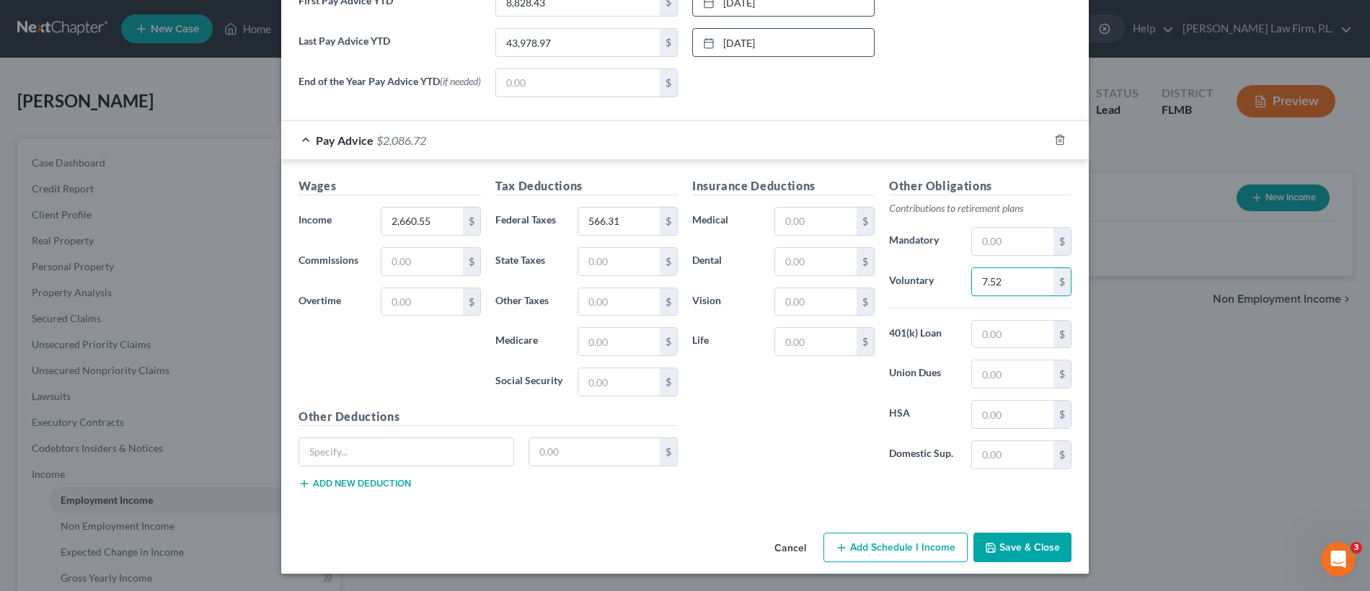
scroll to position [555, 0]
type input "7.52"
click at [1032, 549] on button "Save & Close" at bounding box center [1022, 548] width 98 height 30
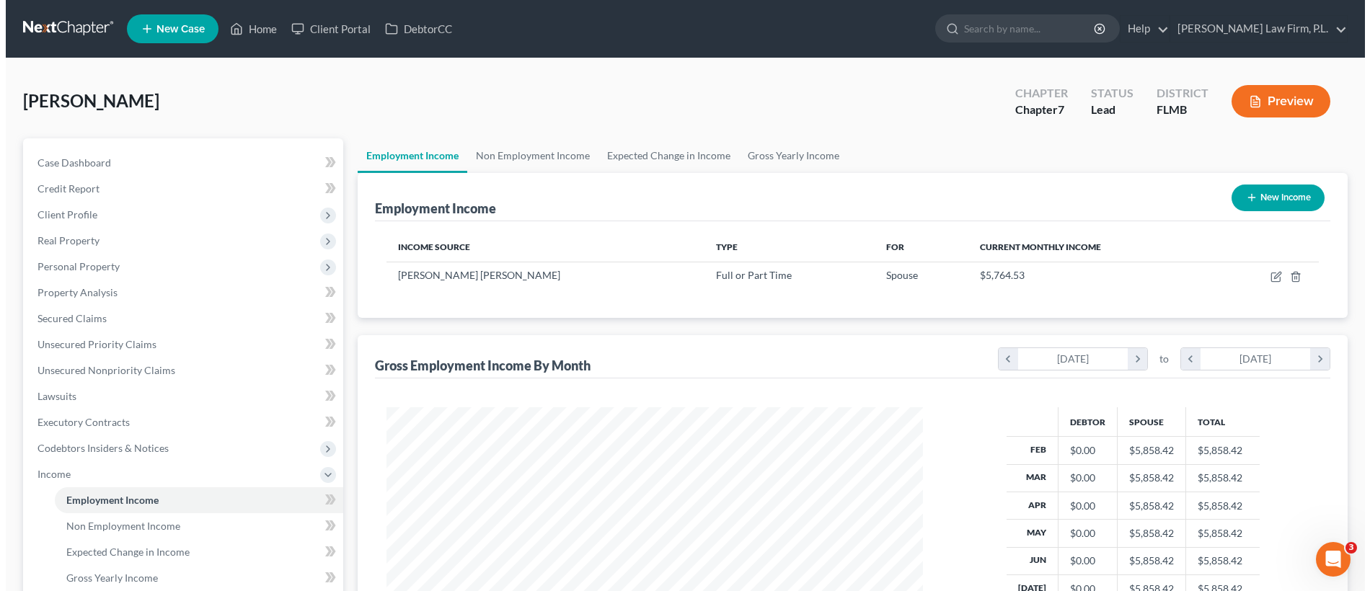
scroll to position [720645, 720350]
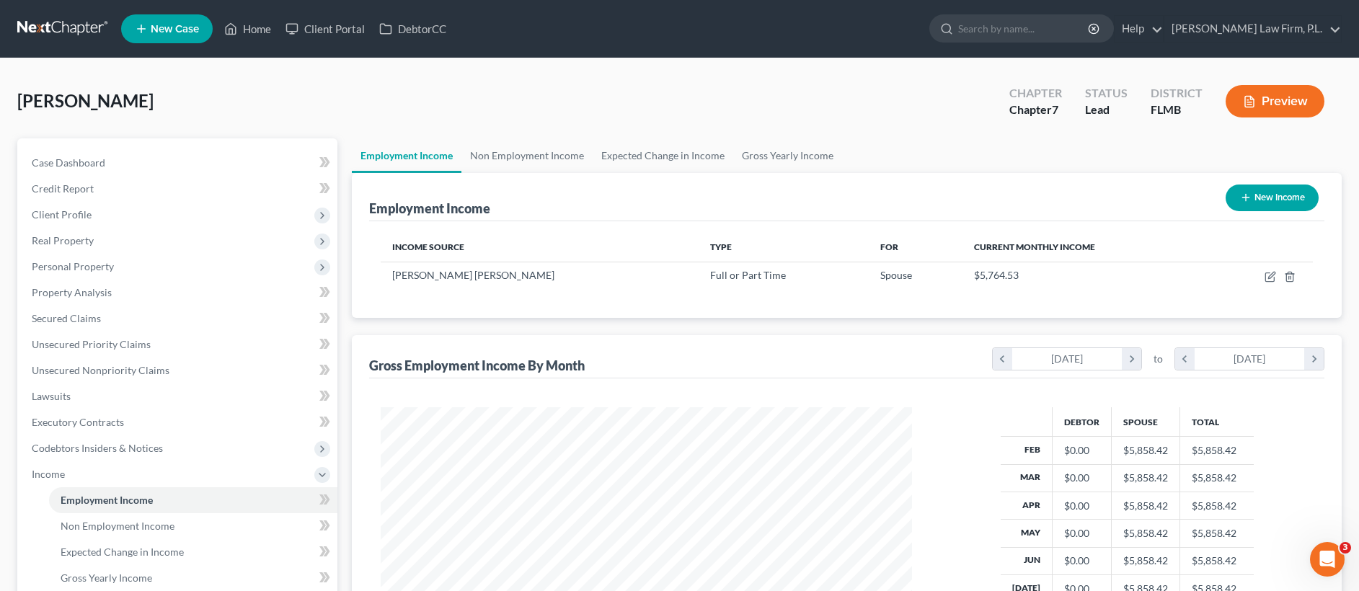
click at [1280, 208] on button "New Income" at bounding box center [1272, 198] width 93 height 27
select select "0"
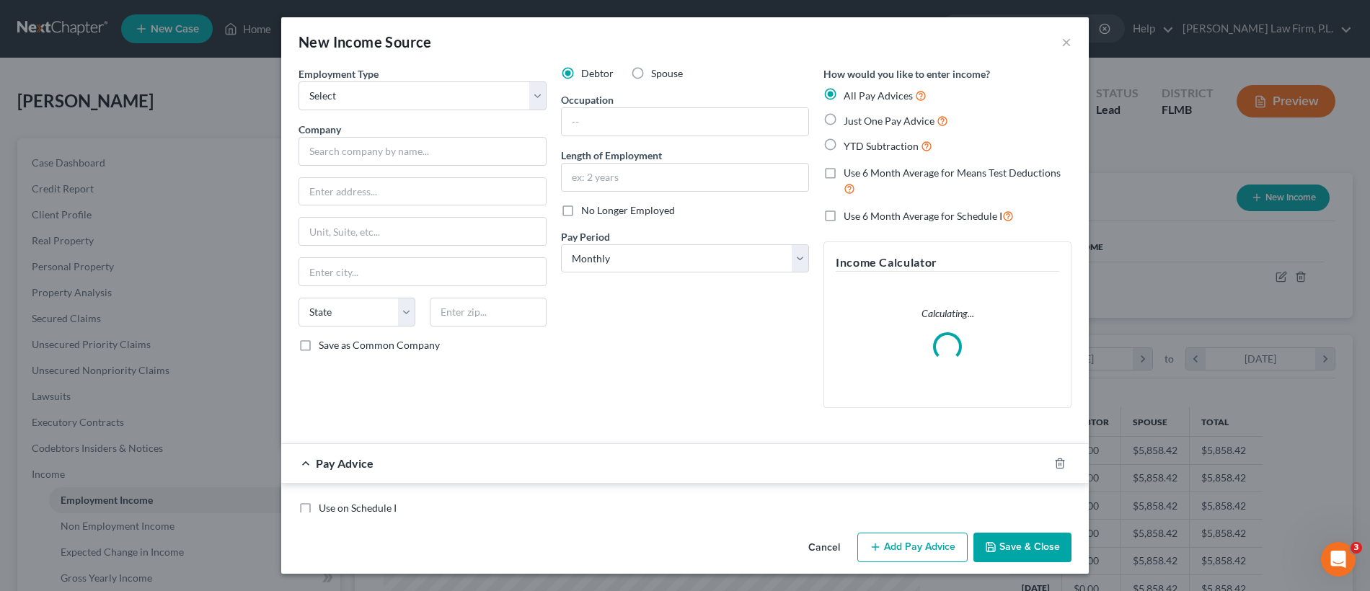
scroll to position [268, 565]
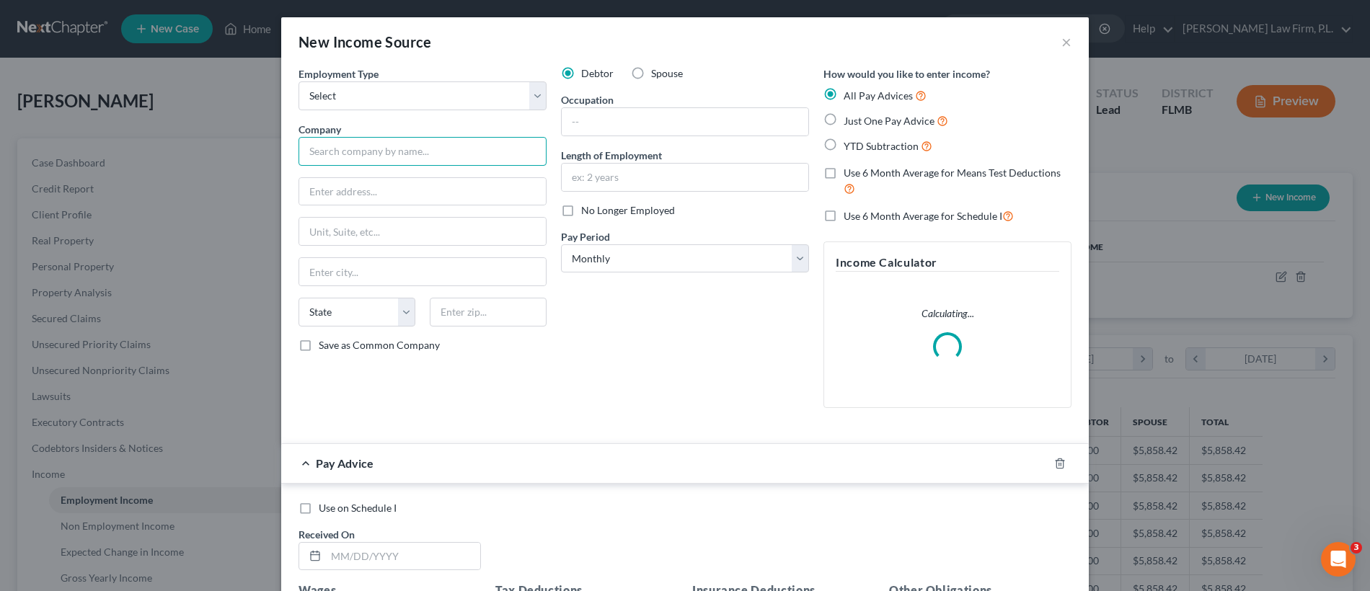
click at [482, 152] on input "text" at bounding box center [422, 151] width 248 height 29
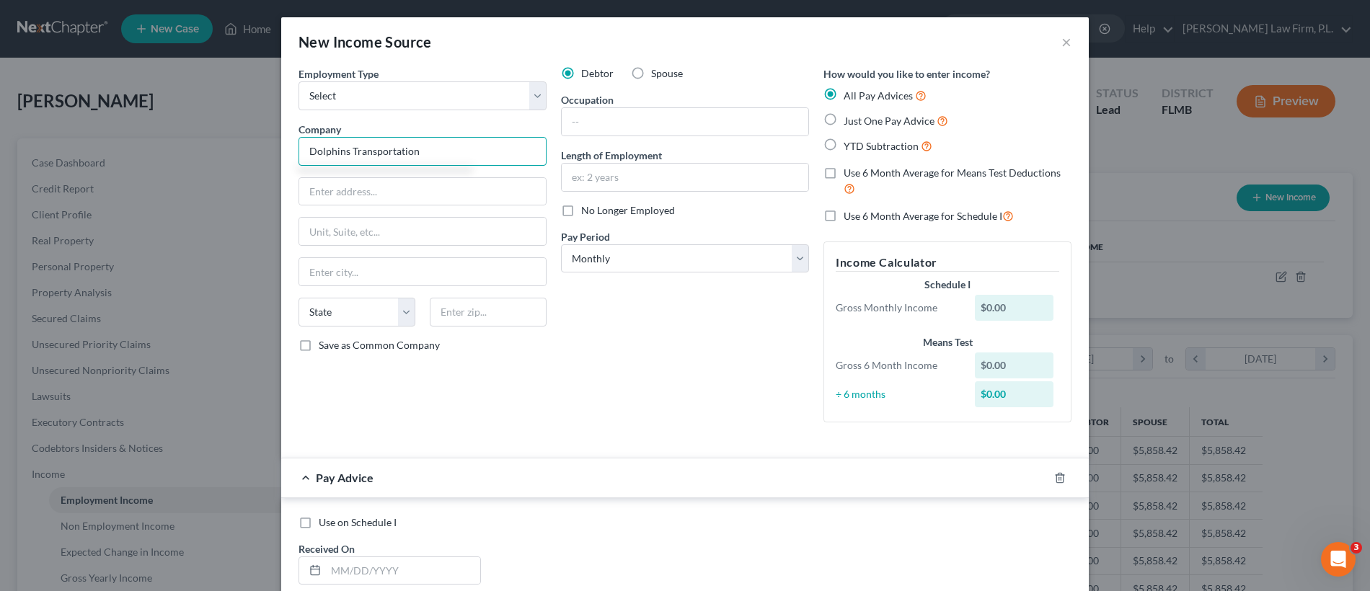
type input "Dolphins Transportation"
type input "3963 Progress Avenue"
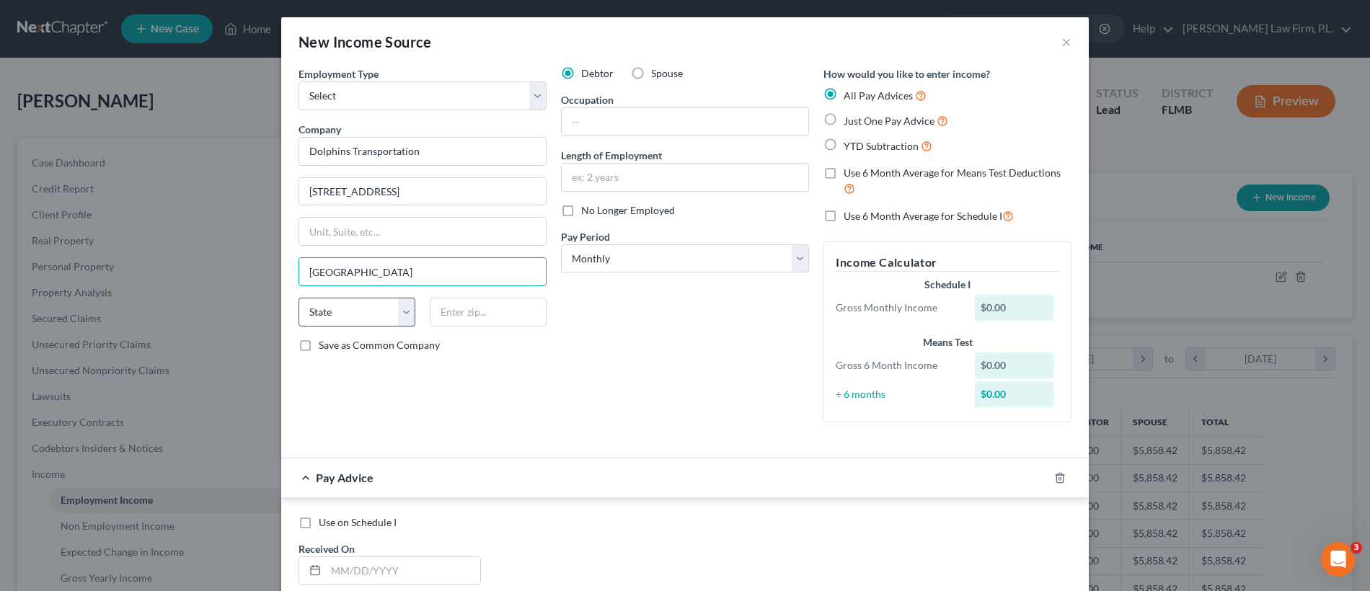
type input "Naples"
click at [329, 322] on select "State AL AK AR AZ CA CO CT DE DC FL GA GU HI ID IL IN IA KS KY LA ME MD MA MI M…" at bounding box center [356, 312] width 117 height 29
select select "9"
click at [481, 322] on input "text" at bounding box center [488, 312] width 117 height 29
type input "34104"
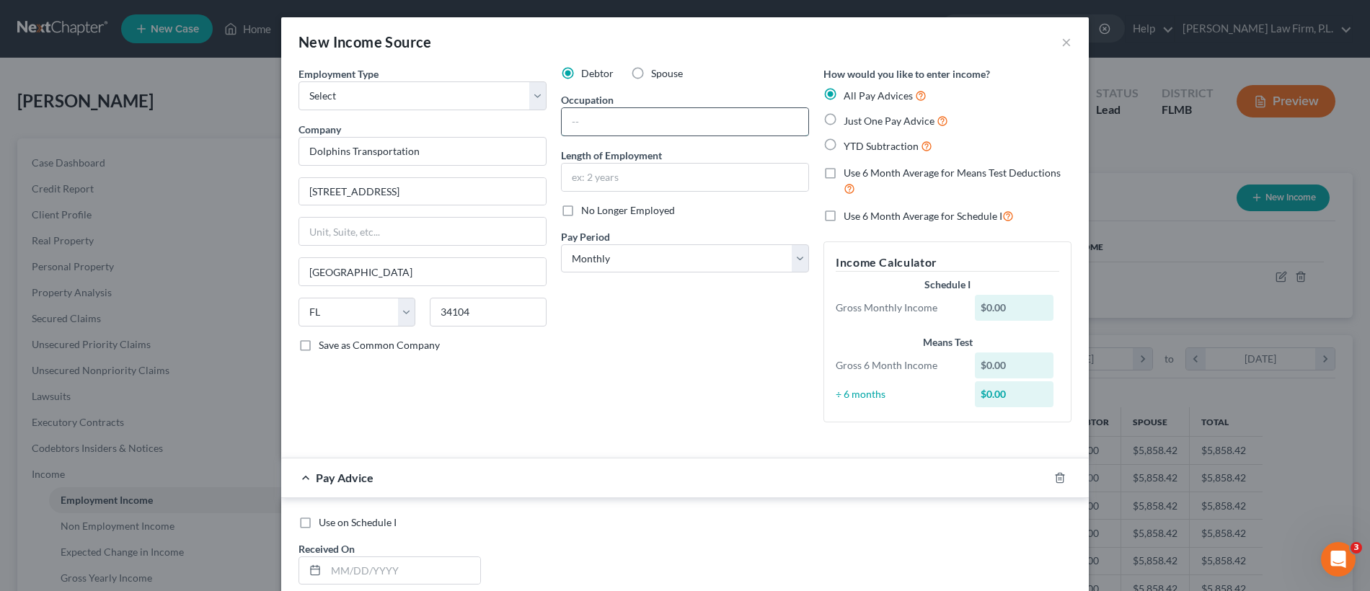
click at [644, 128] on input "text" at bounding box center [685, 121] width 247 height 27
type input "Bus Driver"
click at [624, 180] on input "text" at bounding box center [685, 177] width 247 height 27
type input "4 Years"
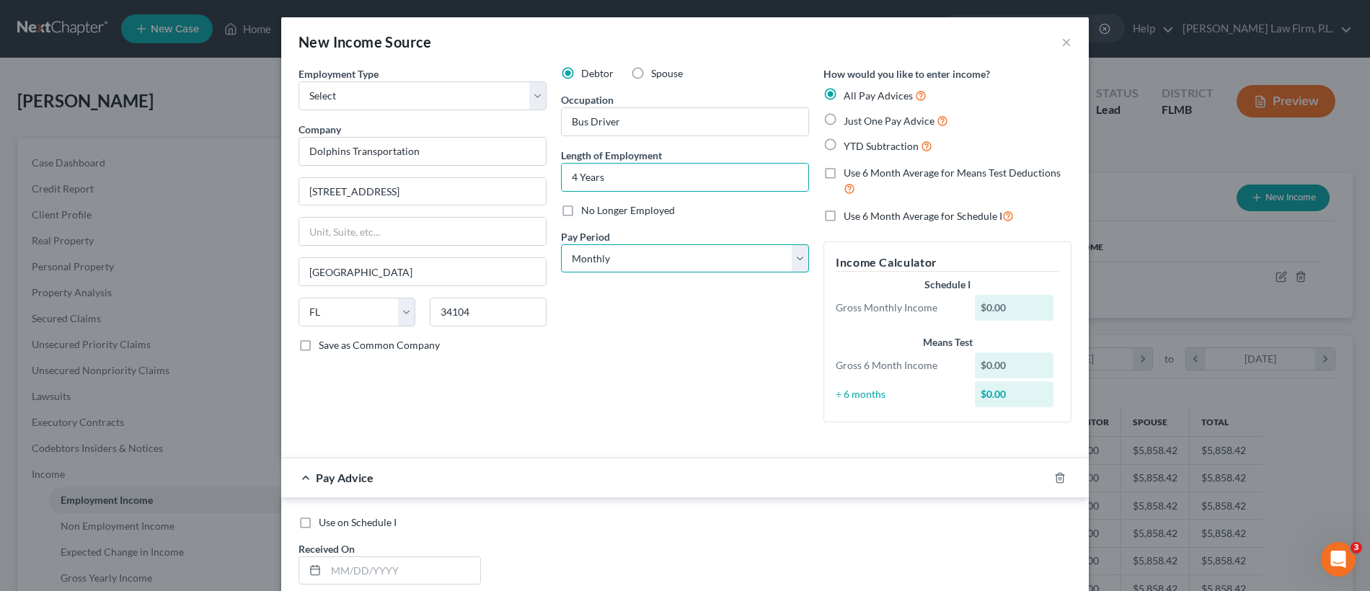
click at [645, 258] on select "Select Monthly Twice Monthly Every Other Week Weekly" at bounding box center [685, 258] width 248 height 29
select select "2"
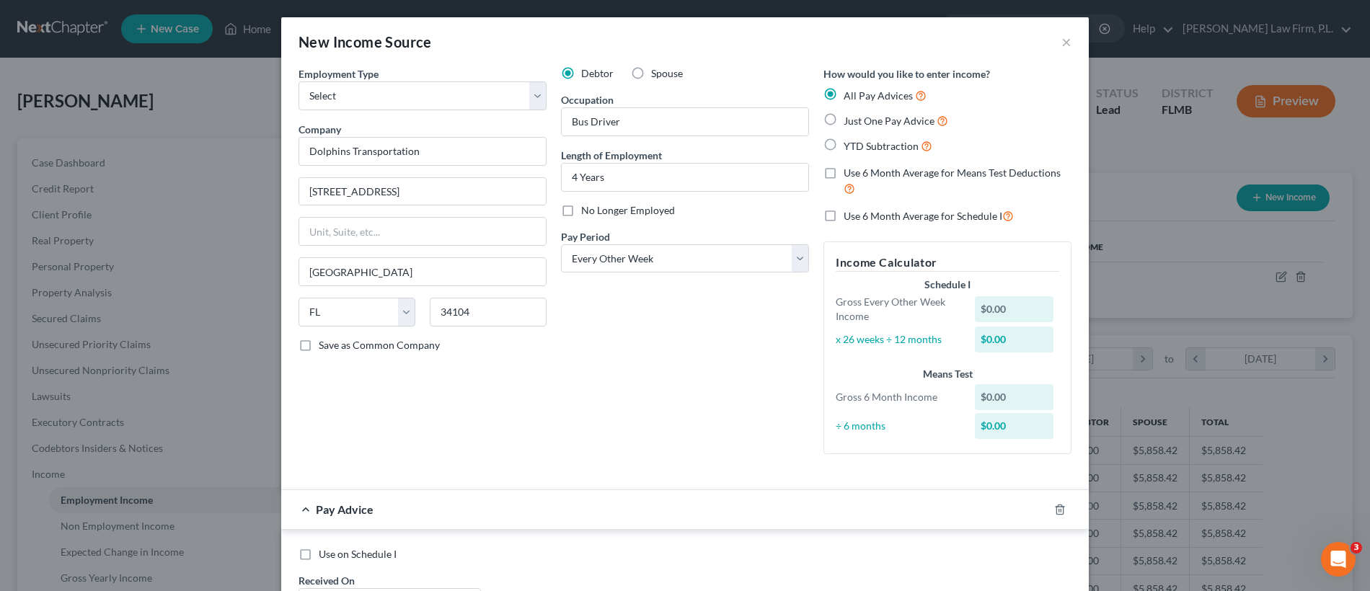
click at [843, 143] on label "YTD Subtraction" at bounding box center [887, 146] width 89 height 17
click at [849, 143] on input "YTD Subtraction" at bounding box center [853, 142] width 9 height 9
radio input "true"
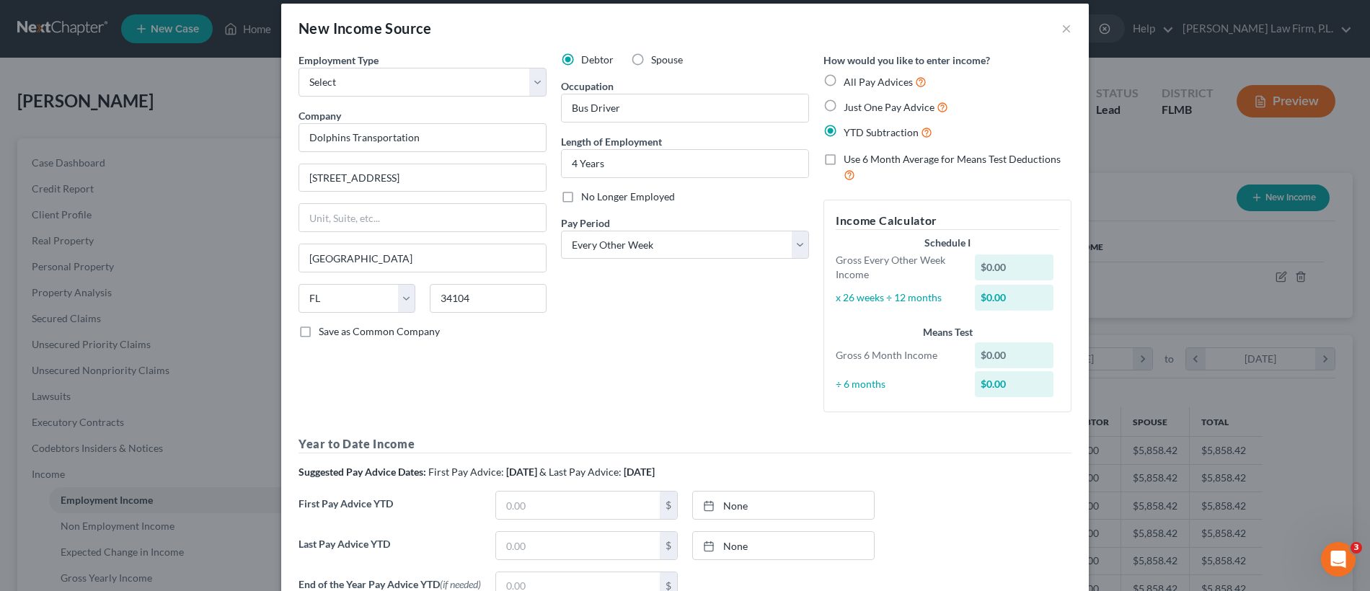
scroll to position [92, 0]
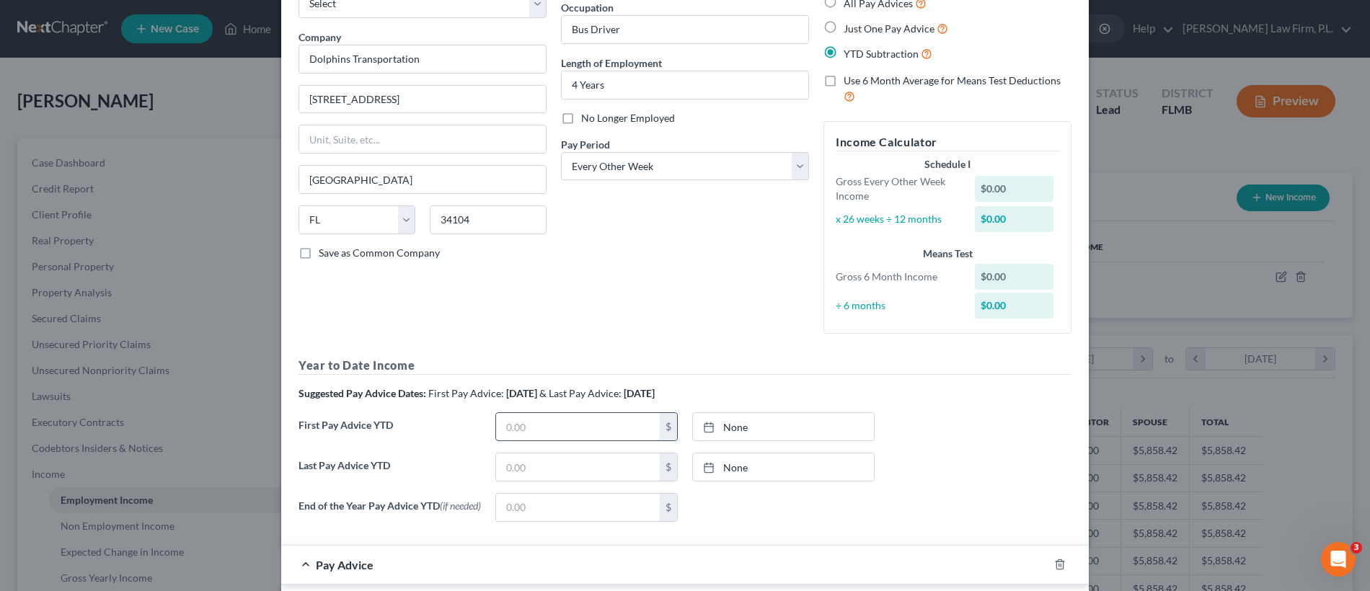
click at [558, 435] on input "text" at bounding box center [578, 426] width 164 height 27
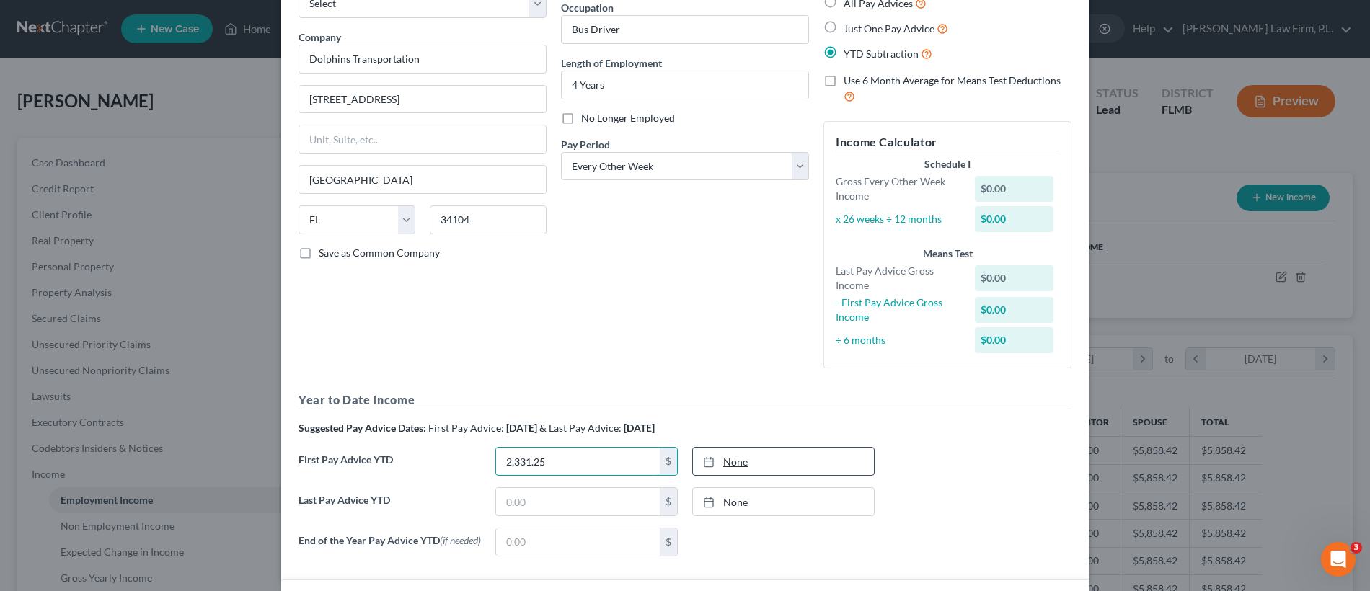
type input "2,331.25"
type input "8/14/2025"
click at [780, 466] on link "8/14/2025" at bounding box center [783, 461] width 181 height 27
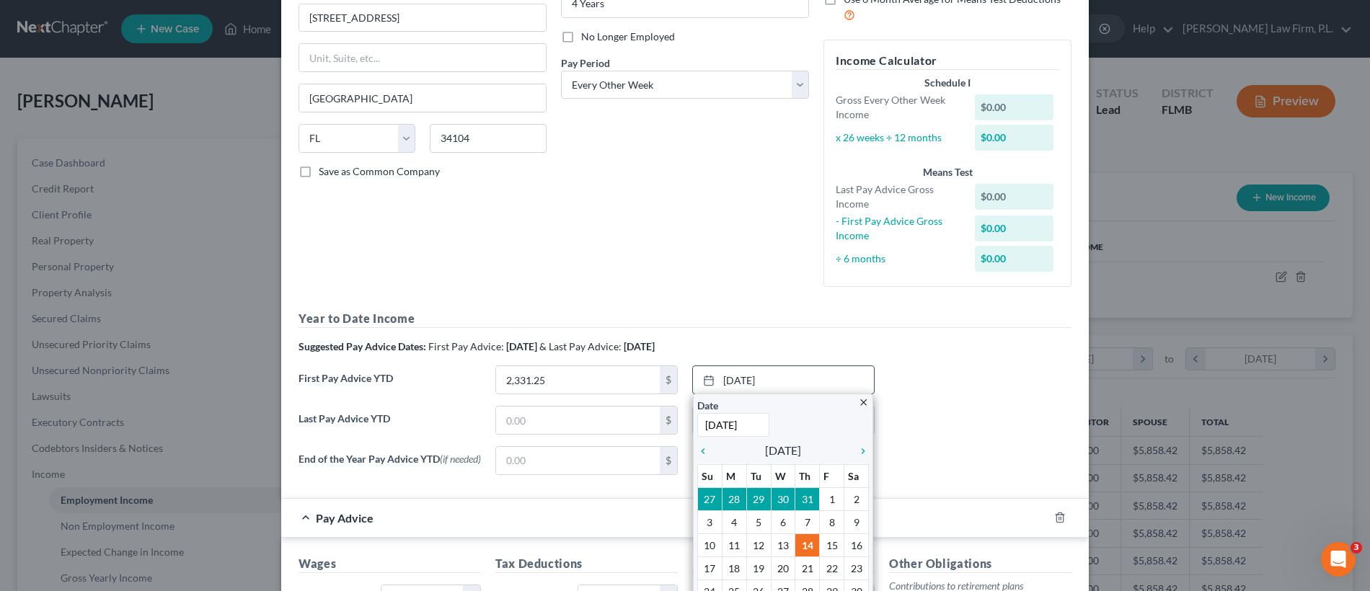
scroll to position [180, 0]
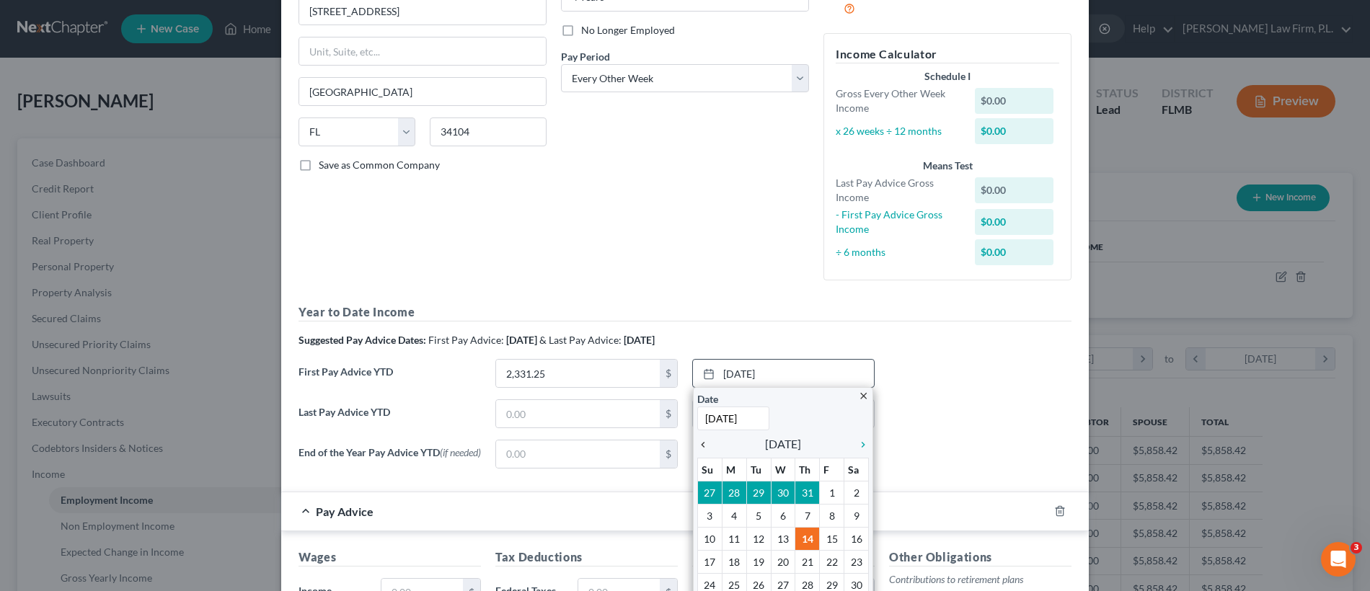
click at [697, 446] on icon "chevron_left" at bounding box center [706, 445] width 19 height 12
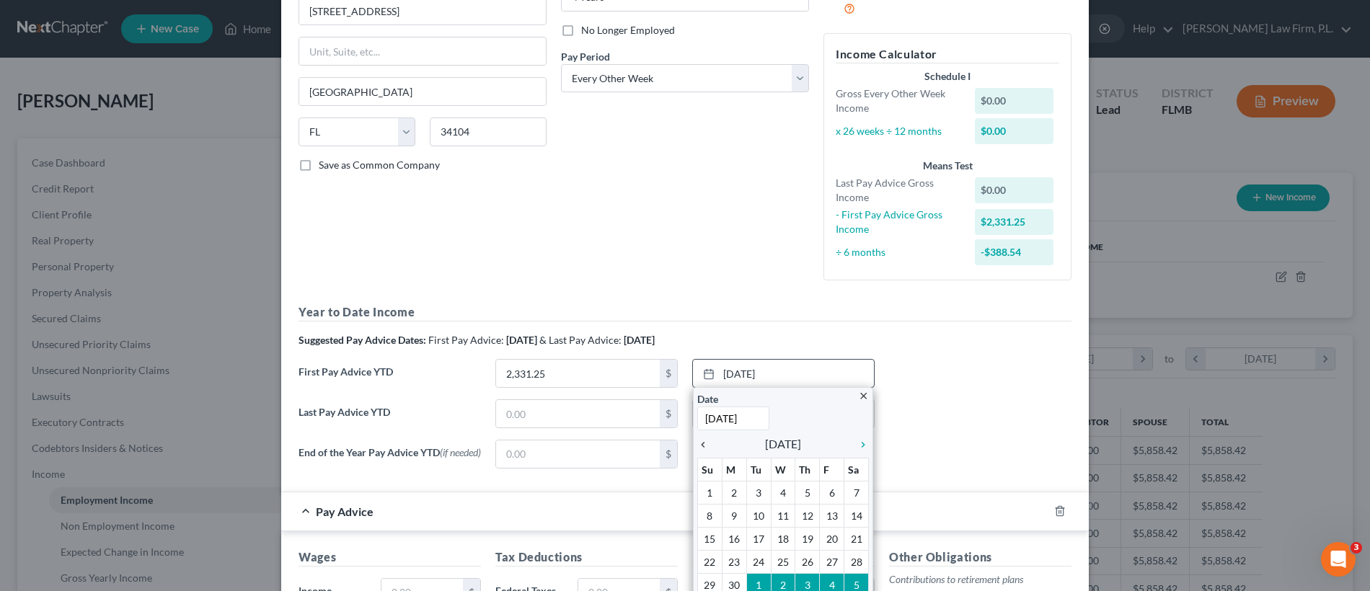
click at [704, 446] on icon "chevron_left" at bounding box center [706, 445] width 19 height 12
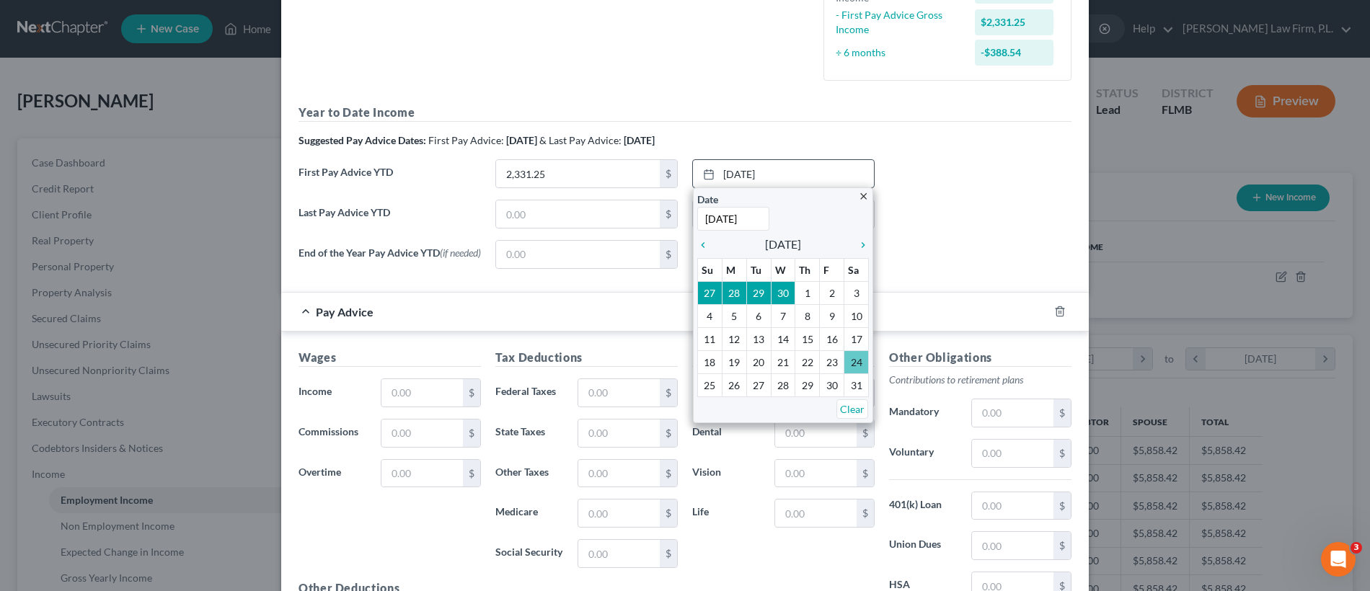
scroll to position [384, 0]
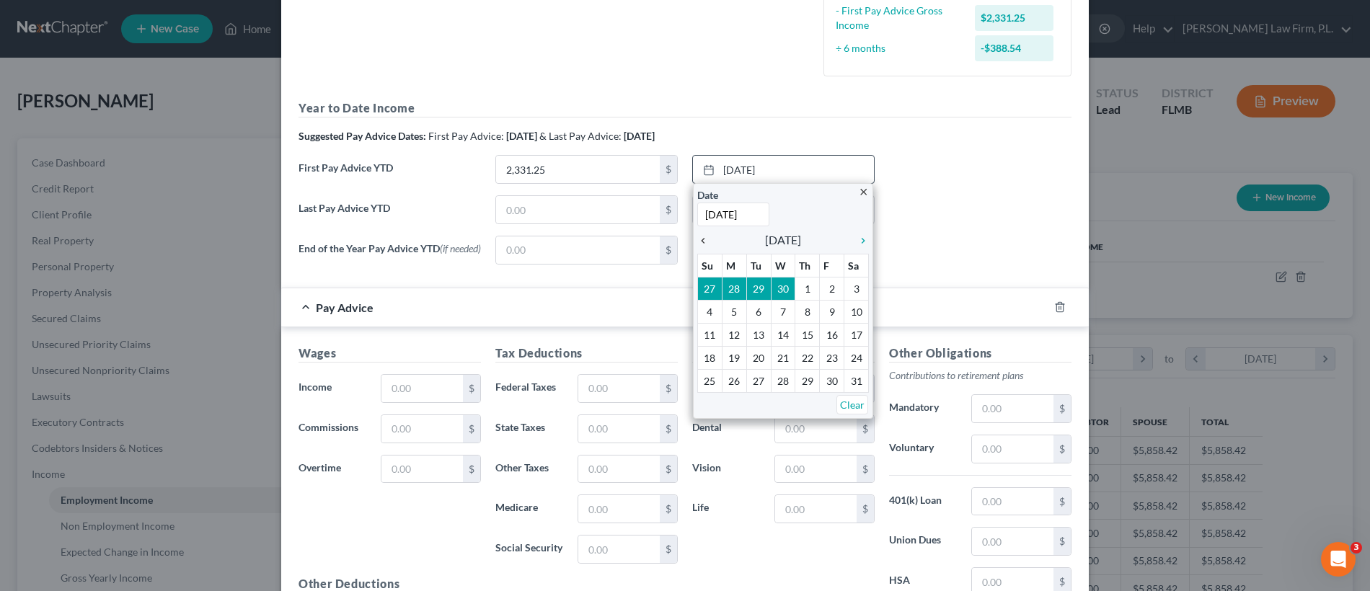
click at [697, 235] on icon "chevron_left" at bounding box center [706, 241] width 19 height 12
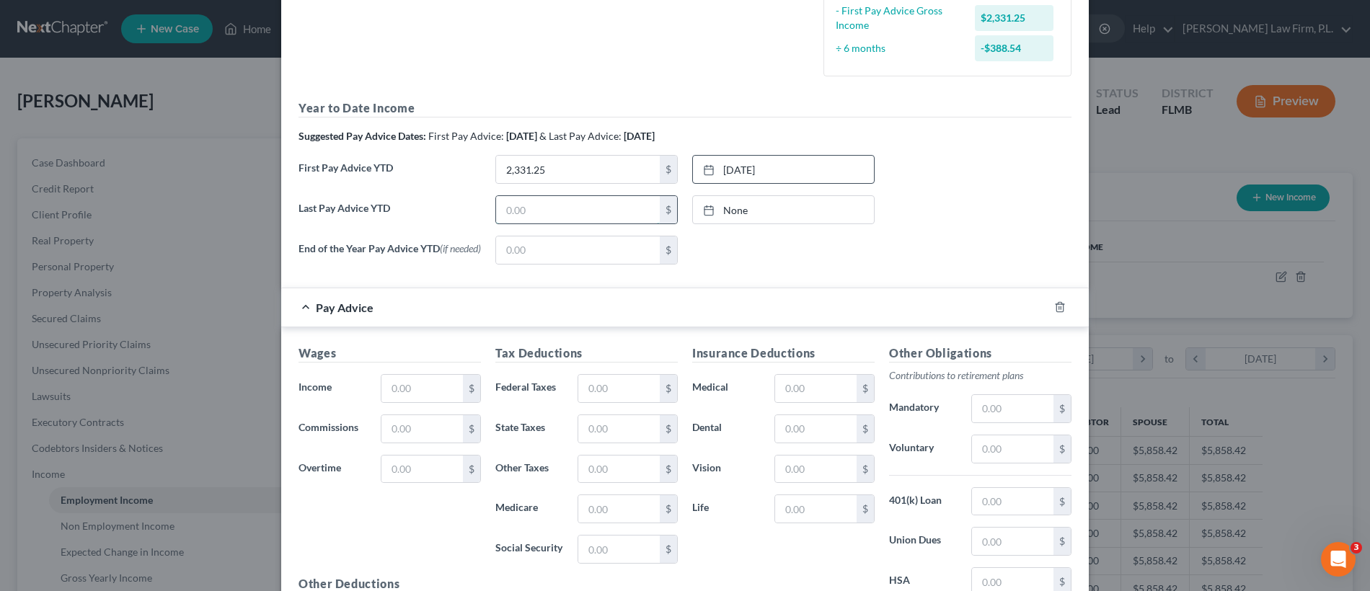
click at [554, 209] on input "text" at bounding box center [578, 209] width 164 height 27
type input "877.50"
type input "8/14/2025"
click at [750, 201] on link "None" at bounding box center [783, 209] width 181 height 27
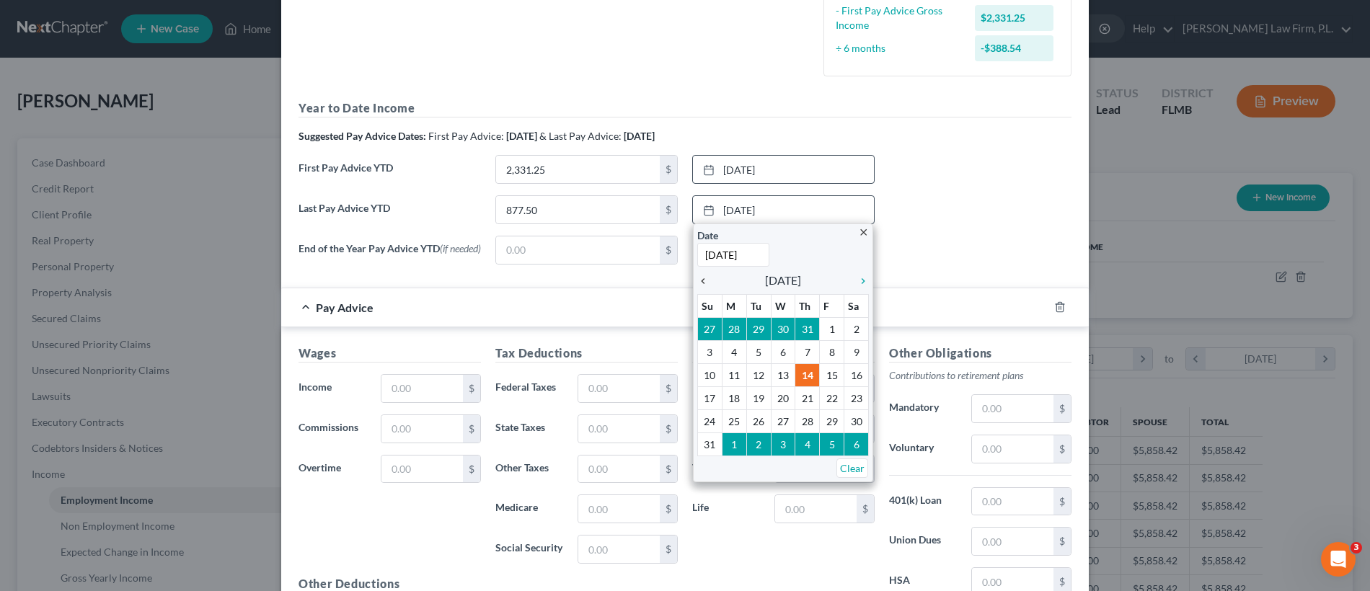
click at [697, 283] on icon "chevron_left" at bounding box center [706, 281] width 19 height 12
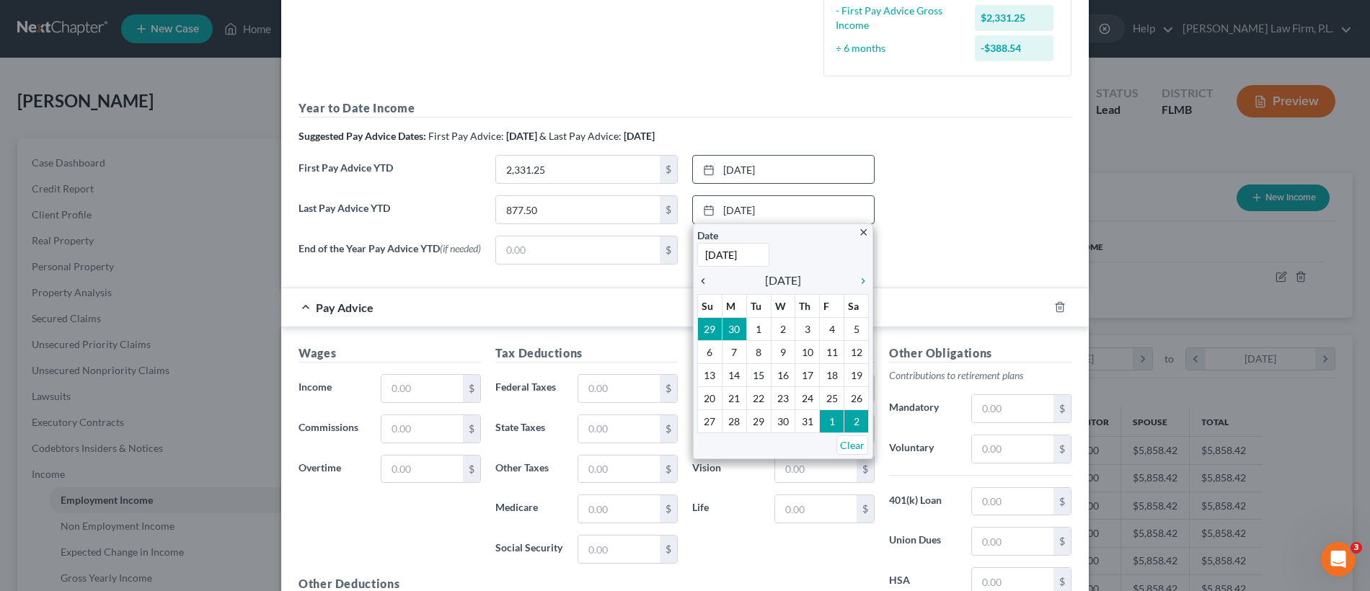
click at [697, 283] on icon "chevron_left" at bounding box center [706, 281] width 19 height 12
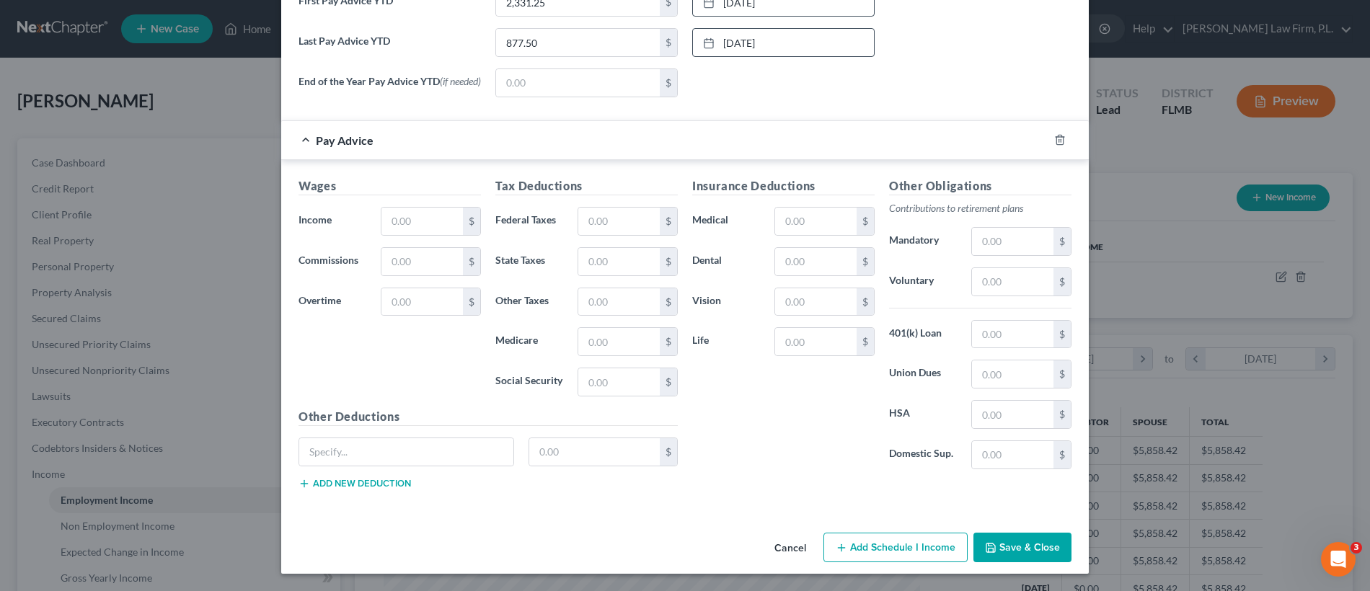
scroll to position [283, 0]
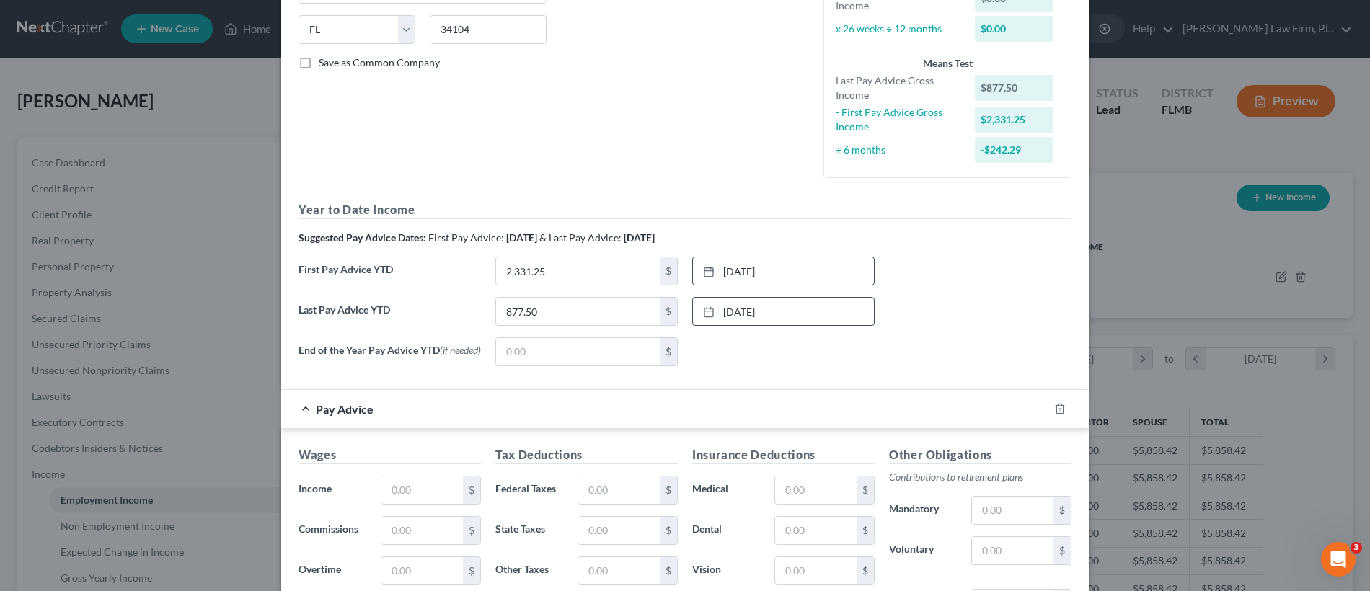
click at [903, 316] on div "Last Pay Advice YTD 877.50 $ 5/23/2025 close Date 5/23/2025 Time 12:00 AM chevr…" at bounding box center [684, 317] width 787 height 40
drag, startPoint x: 608, startPoint y: 316, endPoint x: 570, endPoint y: 325, distance: 39.3
click at [570, 325] on div "877.50 $" at bounding box center [586, 311] width 182 height 29
type input "8,777.50"
click at [926, 374] on div "End of the Year Pay Advice YTD (if needed) $ None close Date Time chevron_left …" at bounding box center [684, 357] width 787 height 40
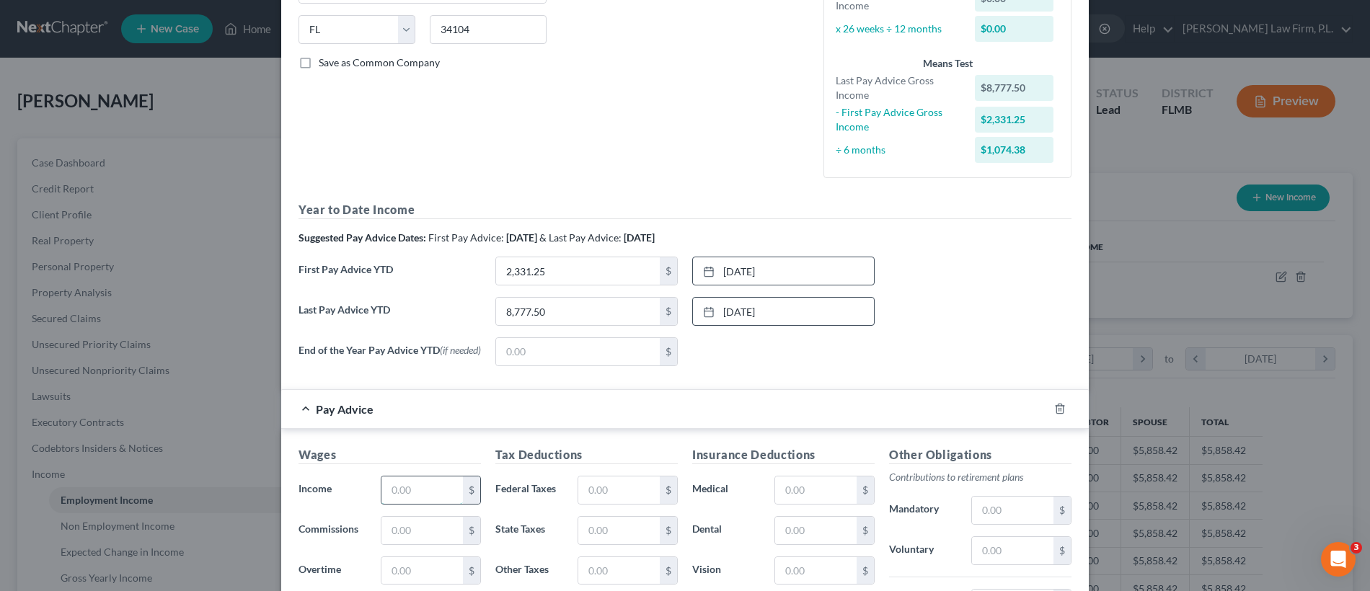
click at [400, 495] on input "text" at bounding box center [421, 490] width 81 height 27
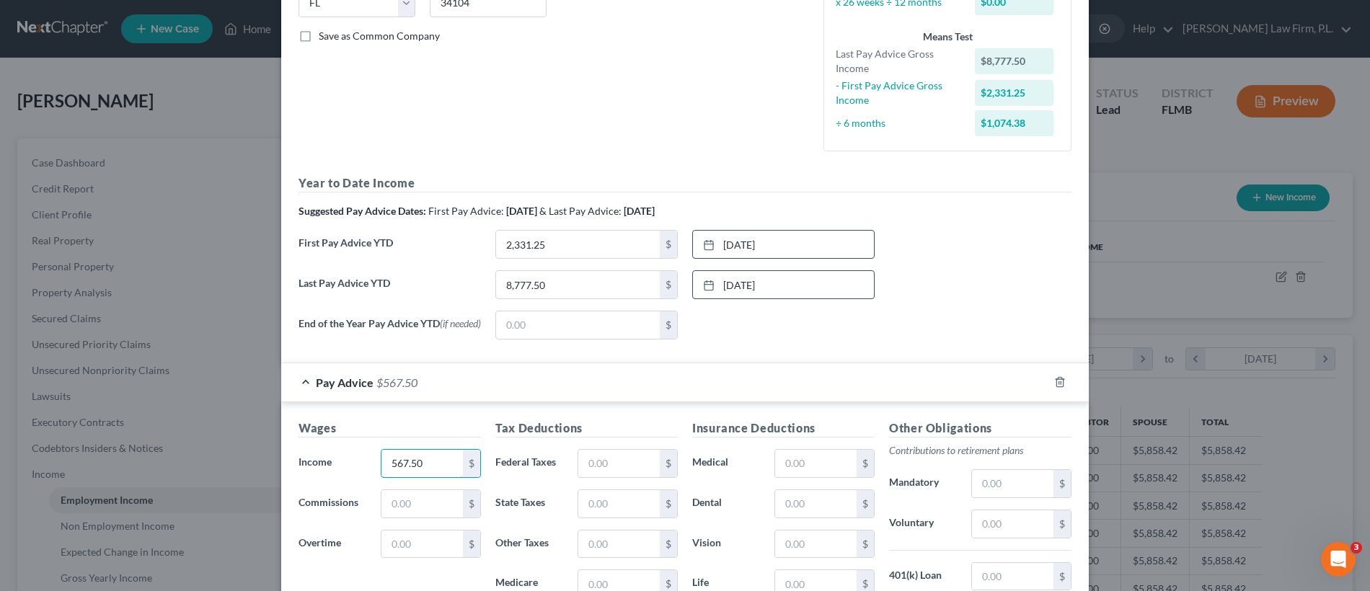
scroll to position [311, 0]
type input "567.50"
click at [599, 458] on input "text" at bounding box center [618, 461] width 81 height 27
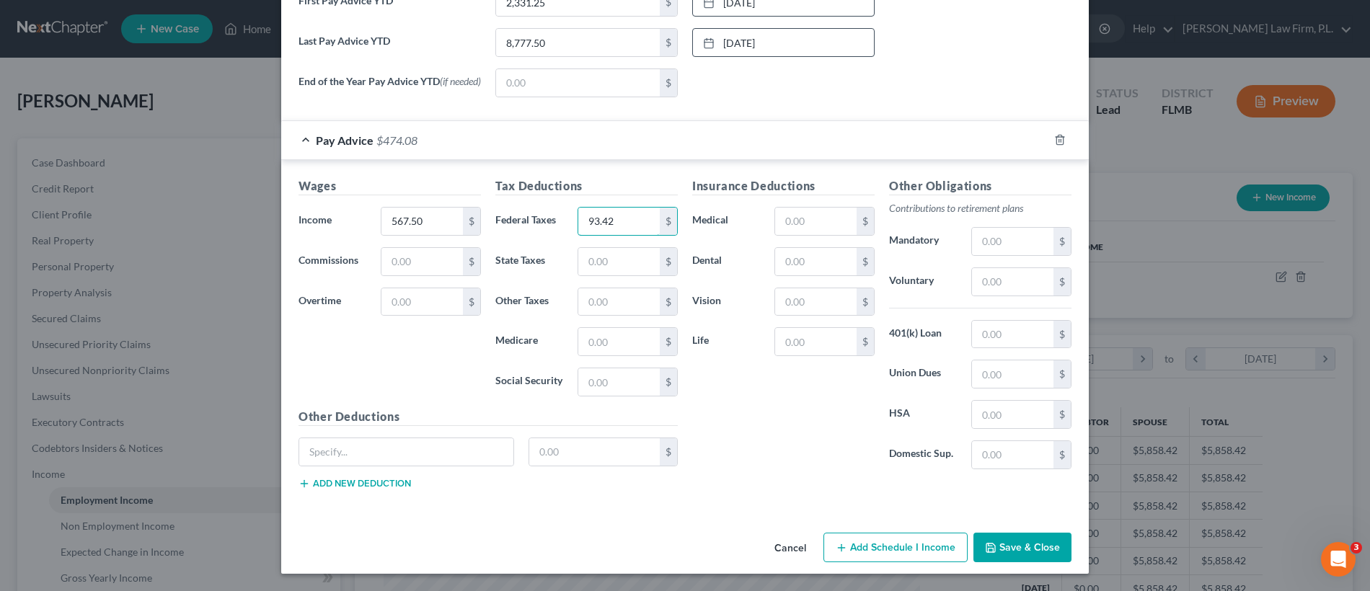
scroll to position [555, 0]
type input "93.42"
click at [1039, 543] on button "Save & Close" at bounding box center [1022, 548] width 98 height 30
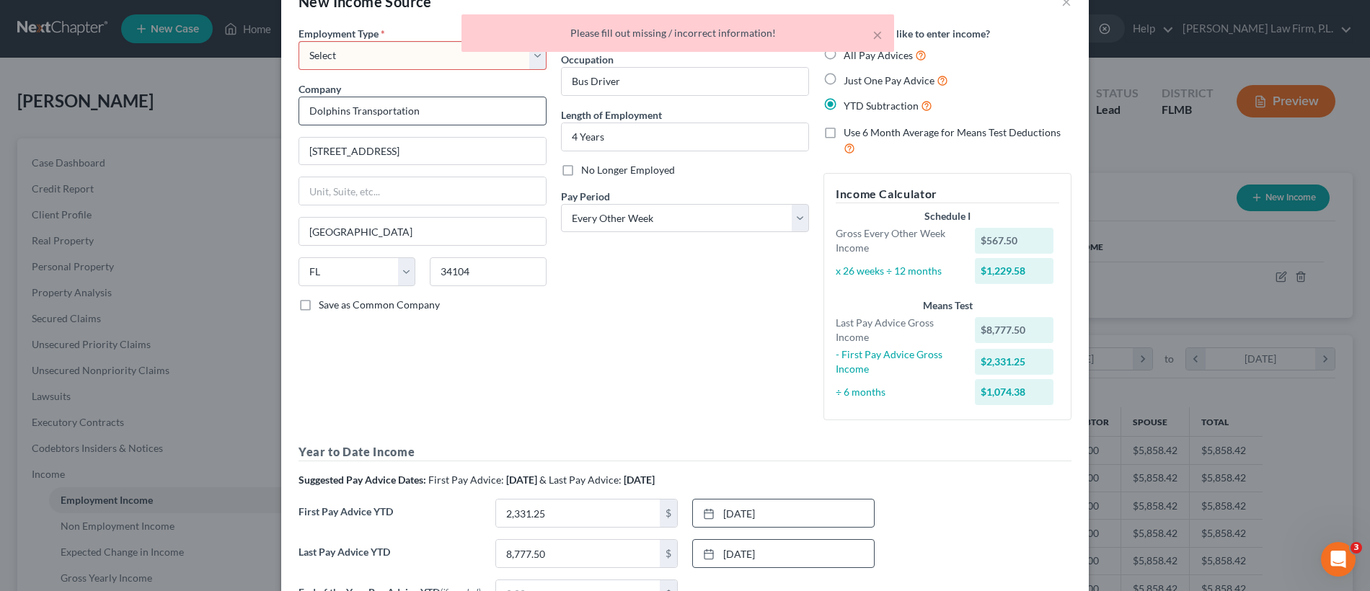
scroll to position [38, 0]
click at [403, 59] on select "Select Full or Part Time Employment Self Employment" at bounding box center [422, 57] width 248 height 29
select select "0"
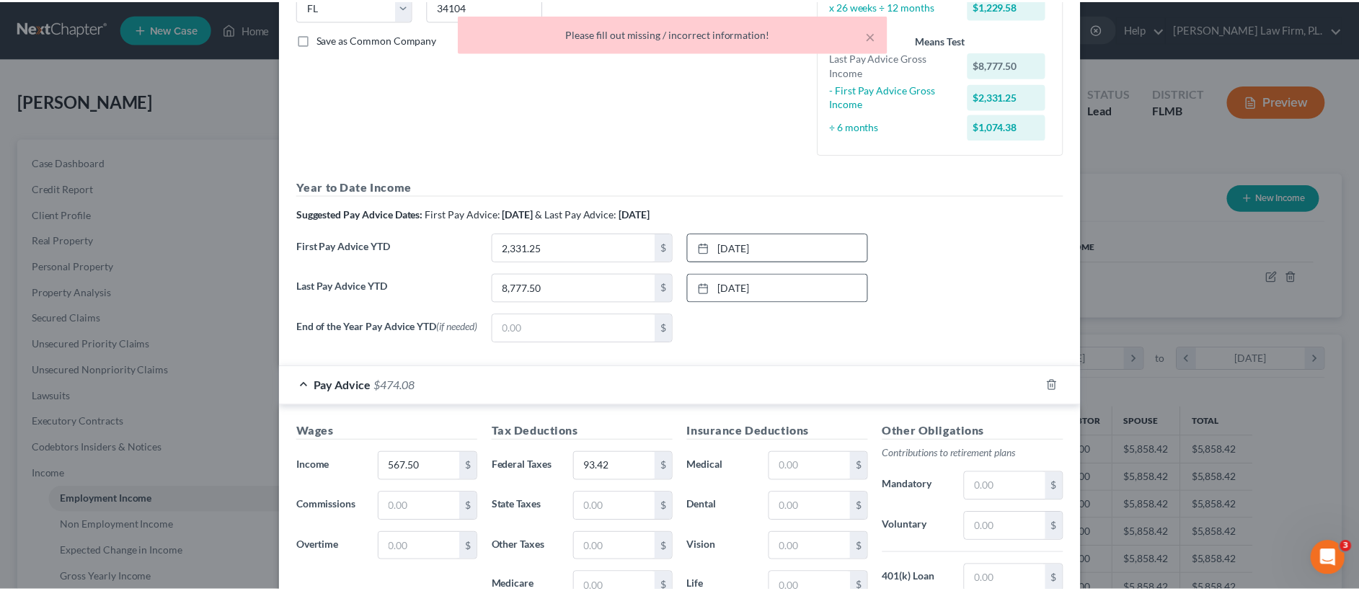
scroll to position [555, 0]
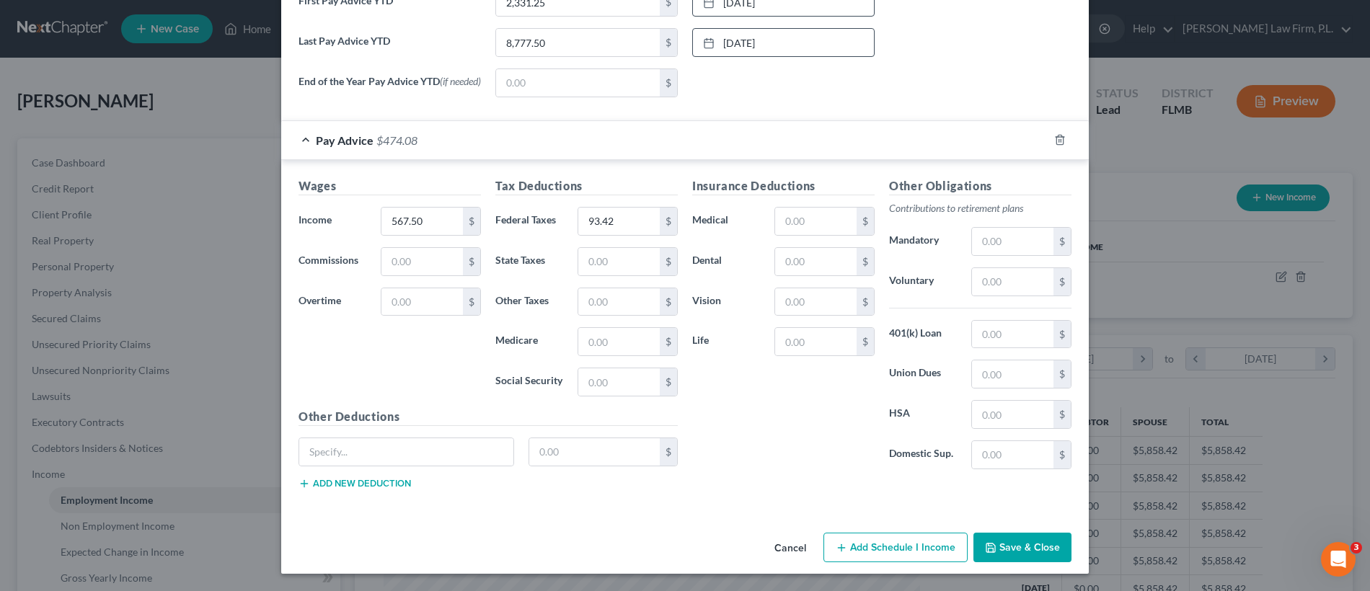
click at [1006, 541] on button "Save & Close" at bounding box center [1022, 548] width 98 height 30
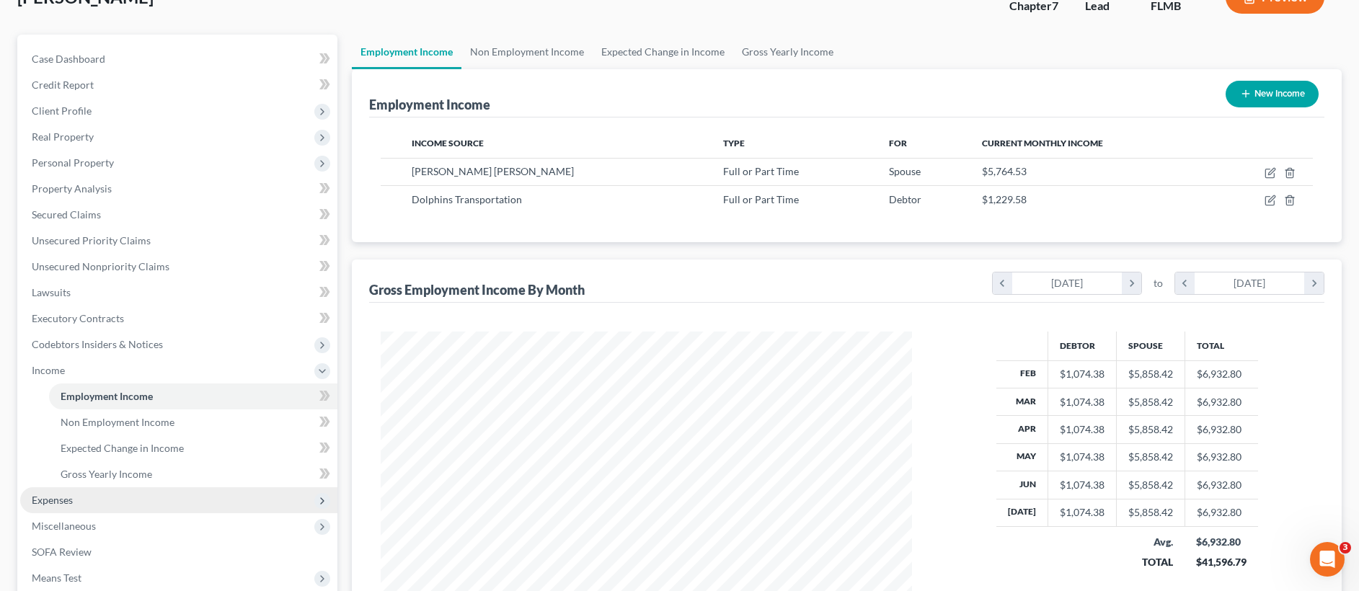
scroll to position [215, 0]
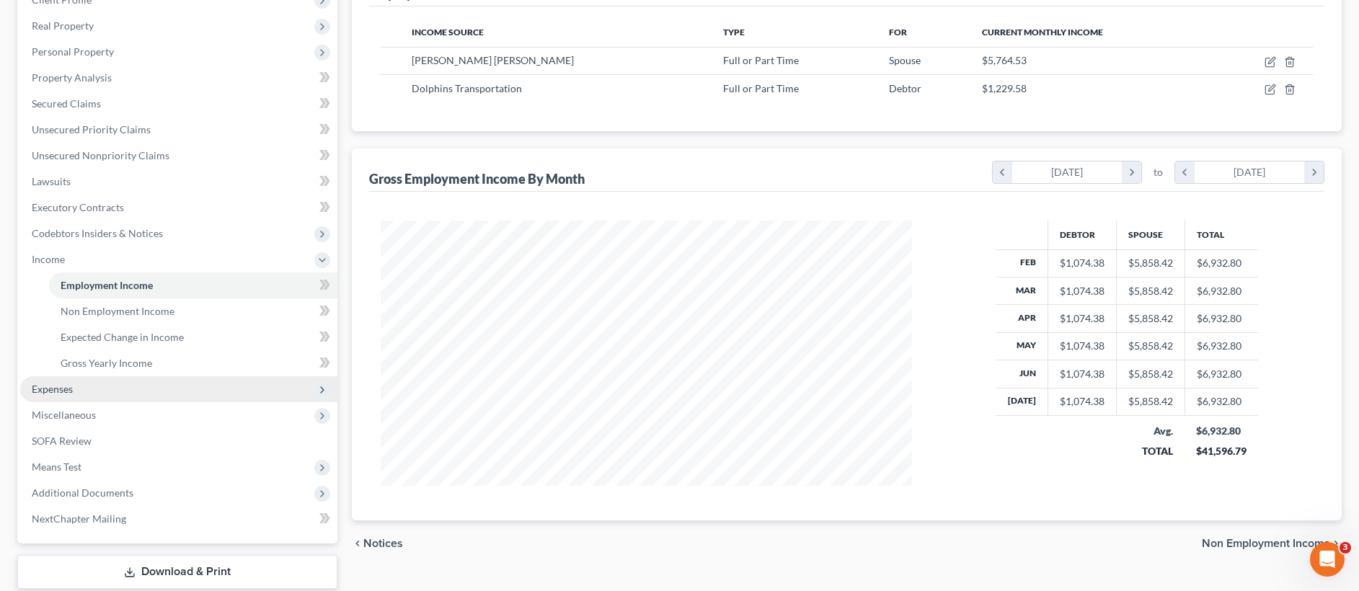
click at [119, 389] on span "Expenses" at bounding box center [178, 389] width 317 height 26
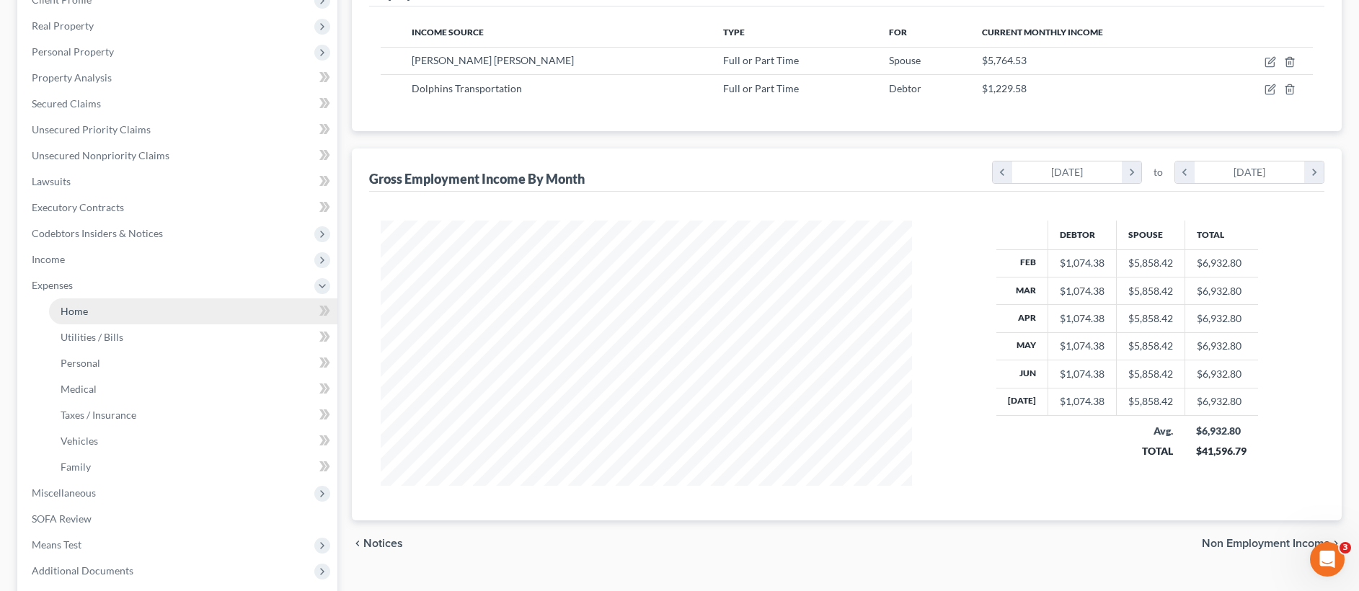
click at [140, 314] on link "Home" at bounding box center [193, 311] width 288 height 26
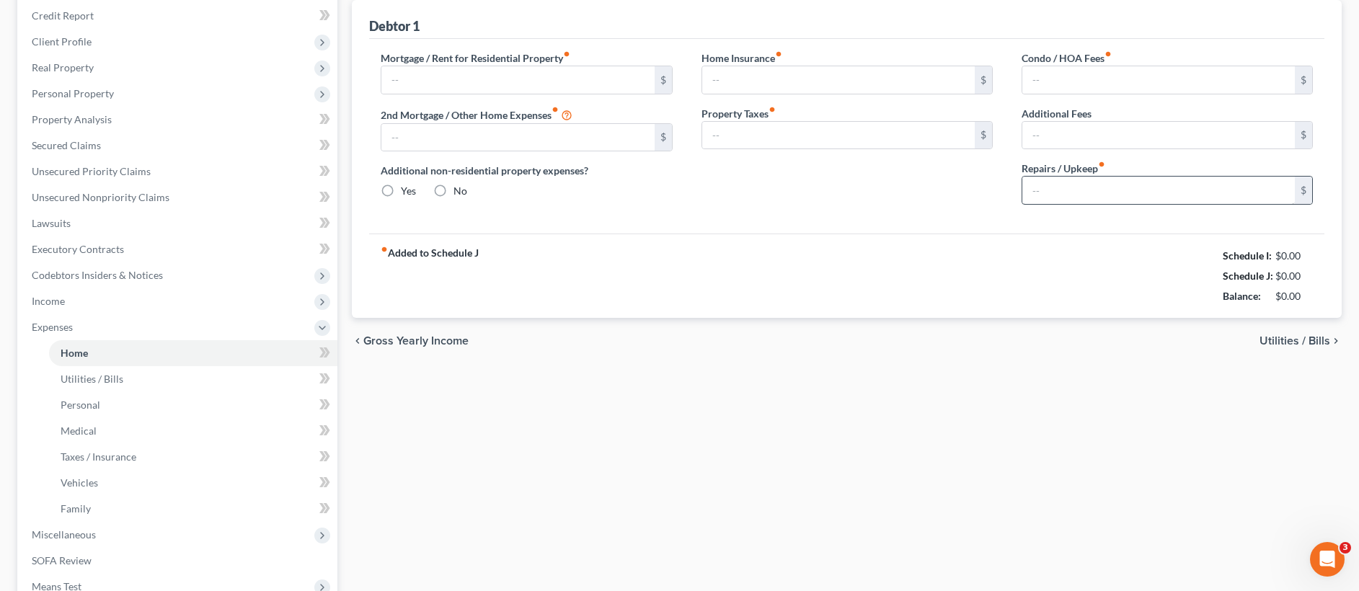
type input "0.00"
radio input "true"
type input "0.00"
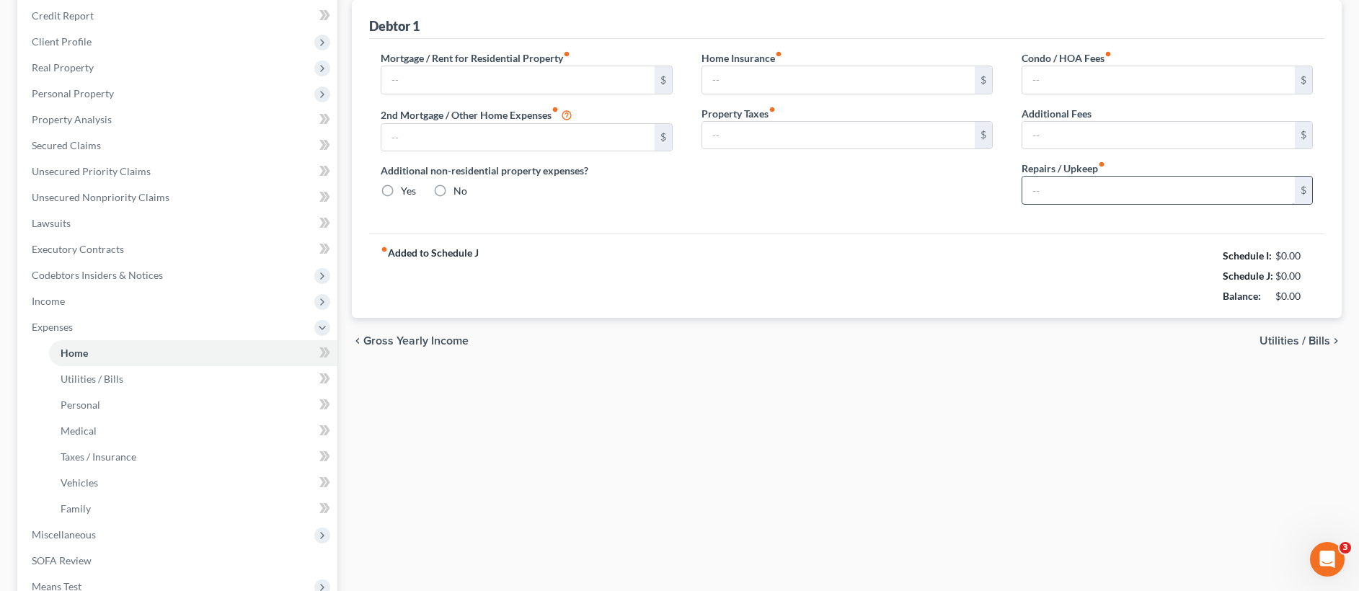
type input "0.00"
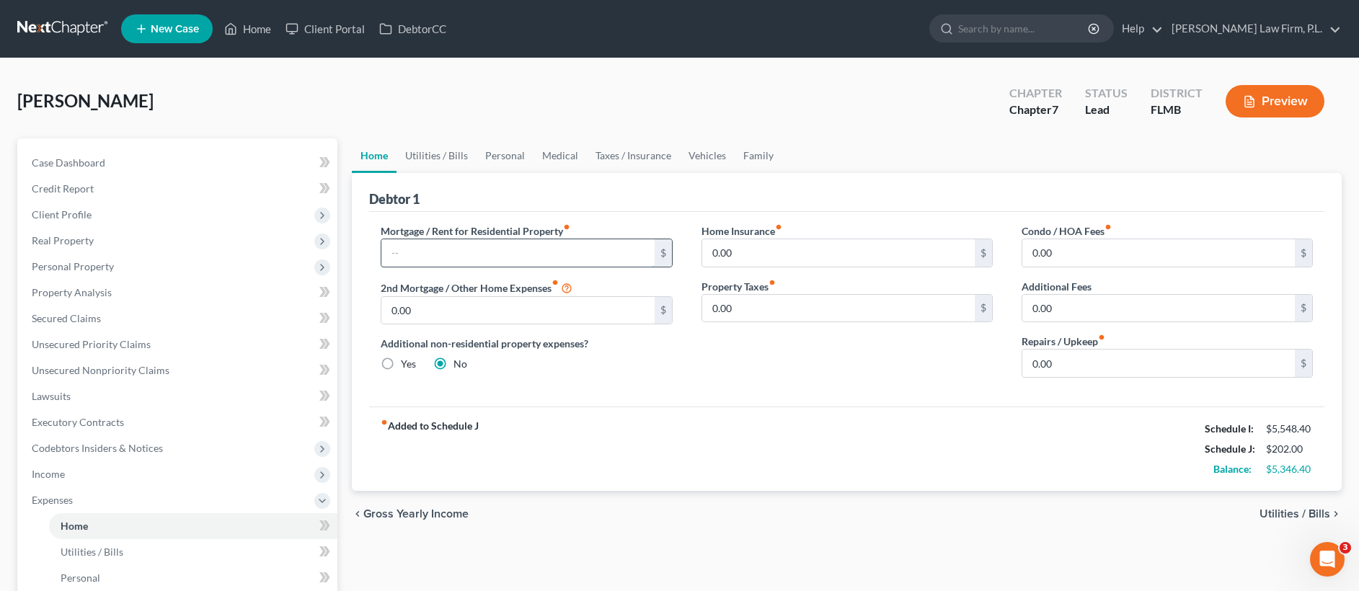
click at [494, 265] on input "text" at bounding box center [517, 252] width 273 height 27
type input "2,040"
click at [1099, 360] on input "0.00" at bounding box center [1158, 363] width 273 height 27
type input "200"
click at [433, 154] on link "Utilities / Bills" at bounding box center [437, 155] width 80 height 35
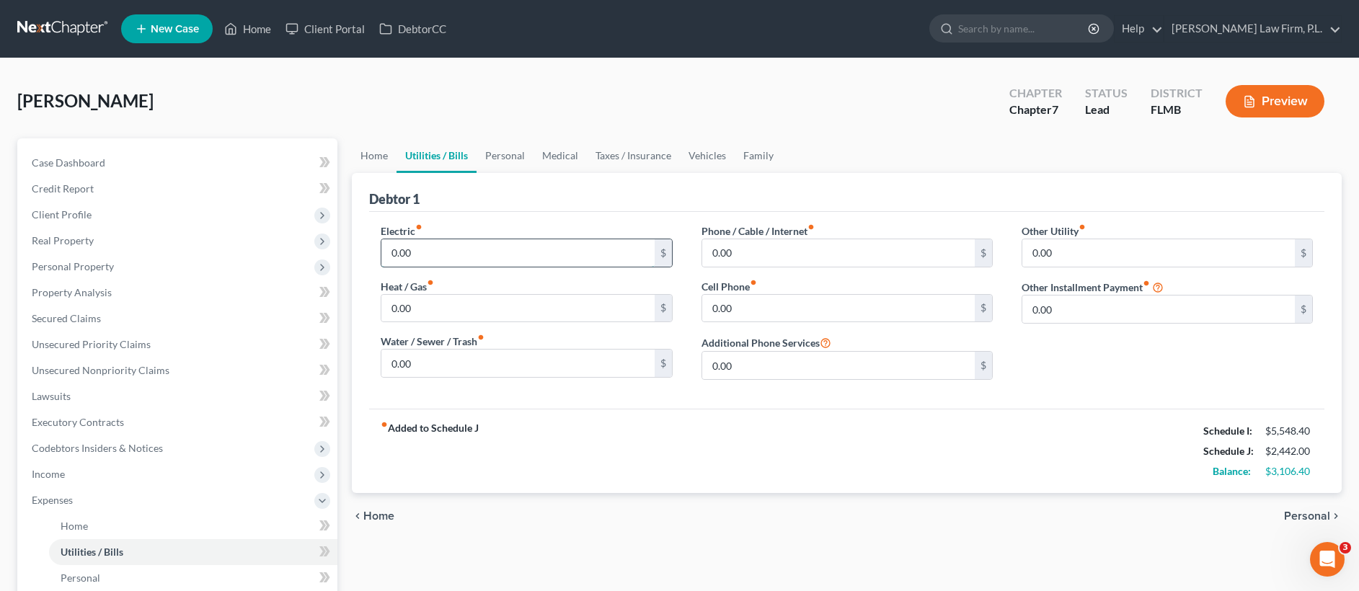
click at [424, 246] on input "0.00" at bounding box center [517, 252] width 273 height 27
click at [763, 243] on input "0.00" at bounding box center [838, 252] width 273 height 27
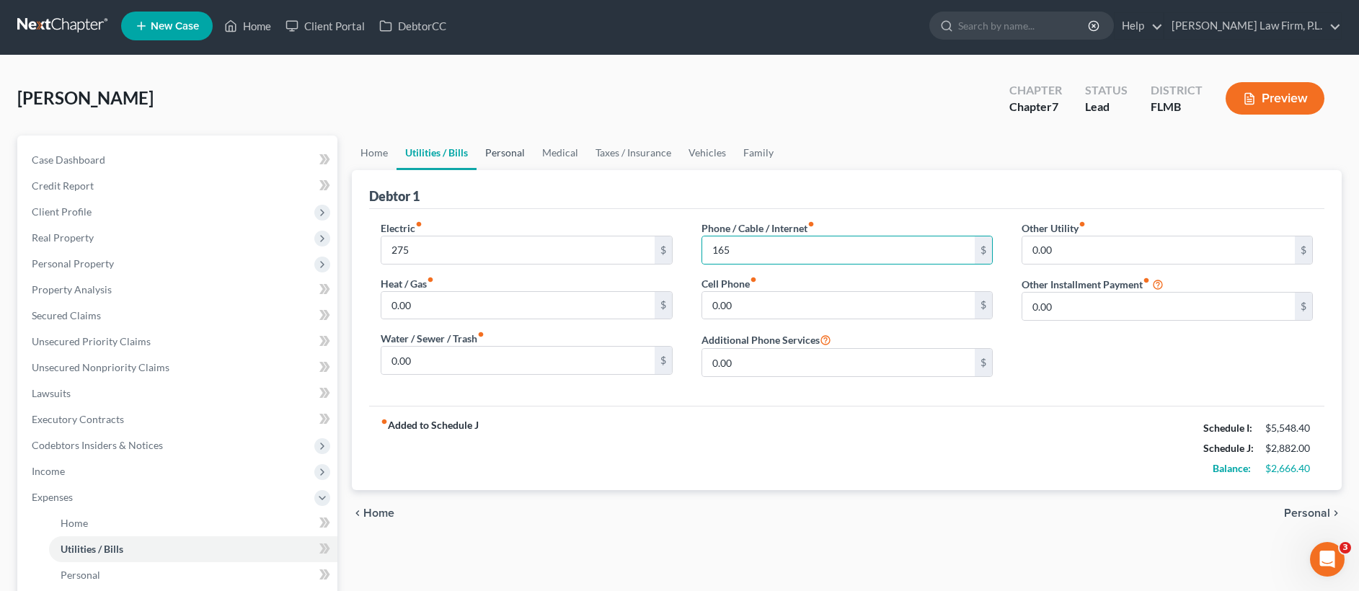
click at [489, 153] on link "Personal" at bounding box center [505, 153] width 57 height 35
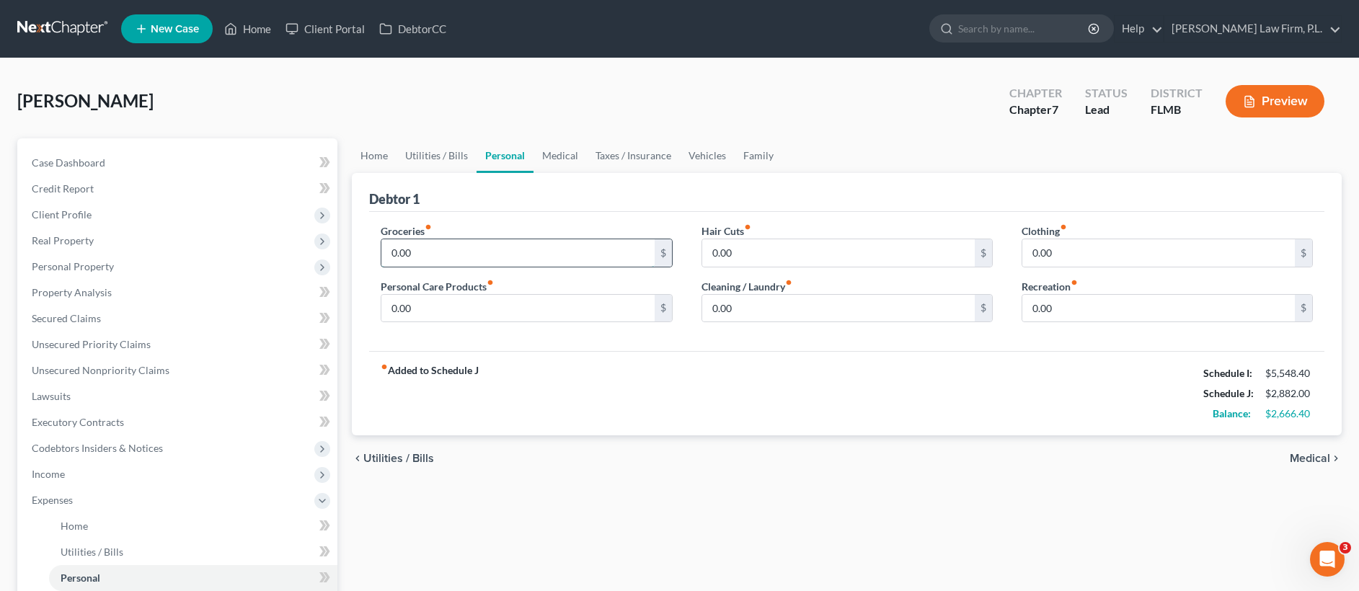
click at [443, 249] on input "0.00" at bounding box center [517, 252] width 273 height 27
click at [460, 312] on input "0.00" at bounding box center [517, 308] width 273 height 27
click at [551, 155] on link "Medical" at bounding box center [559, 155] width 53 height 35
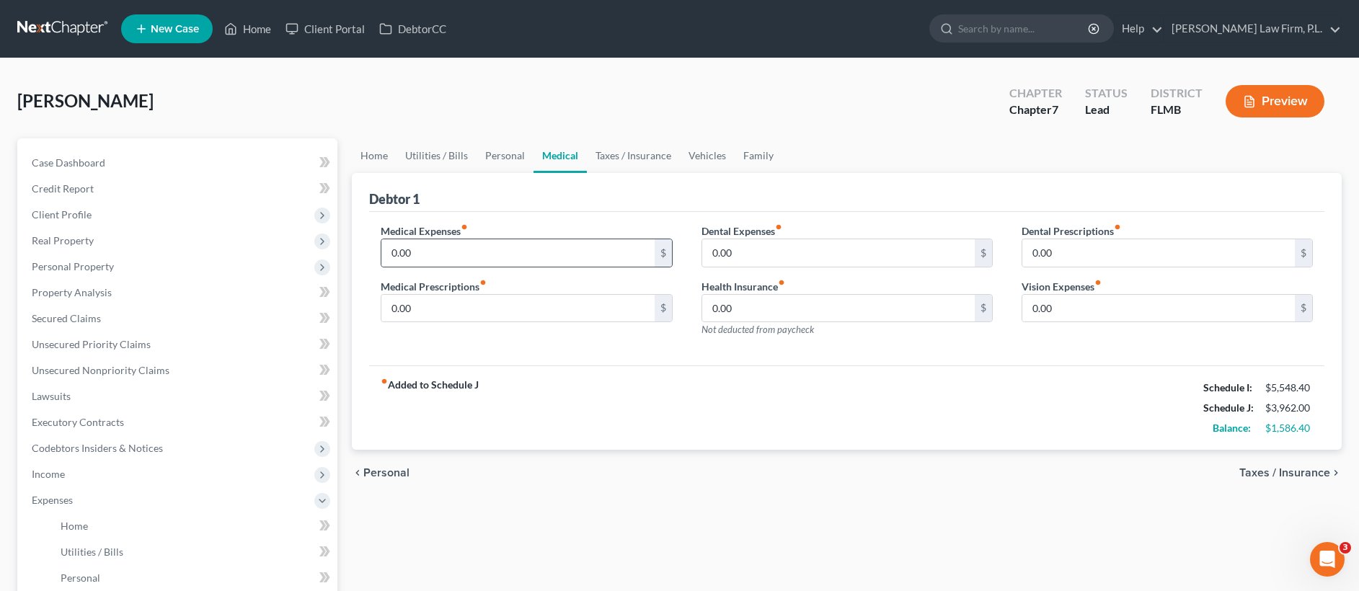
click at [420, 266] on div "0.00 $" at bounding box center [526, 253] width 291 height 29
click at [423, 262] on input "0.00" at bounding box center [517, 252] width 273 height 27
drag, startPoint x: 622, startPoint y: 142, endPoint x: 629, endPoint y: 143, distance: 7.4
click at [622, 142] on link "Taxes / Insurance" at bounding box center [633, 155] width 93 height 35
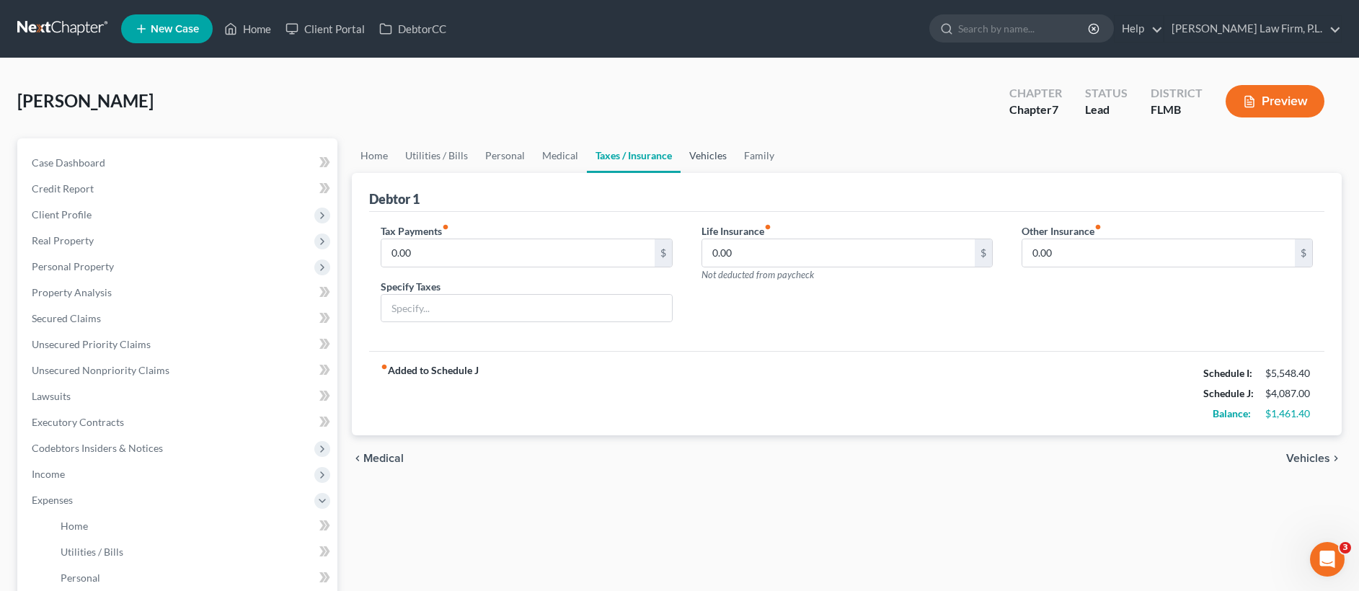
click at [694, 151] on link "Vehicles" at bounding box center [708, 155] width 55 height 35
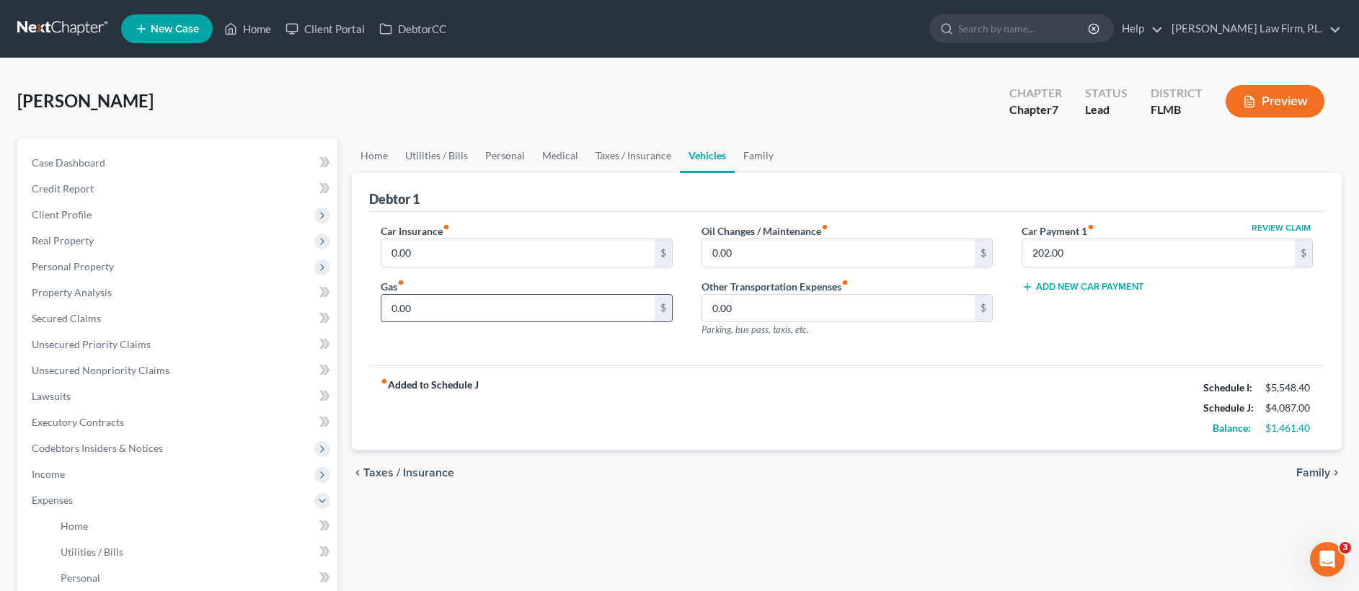
click at [439, 319] on input "0.00" at bounding box center [517, 308] width 273 height 27
click at [620, 159] on link "Taxes / Insurance" at bounding box center [633, 155] width 93 height 35
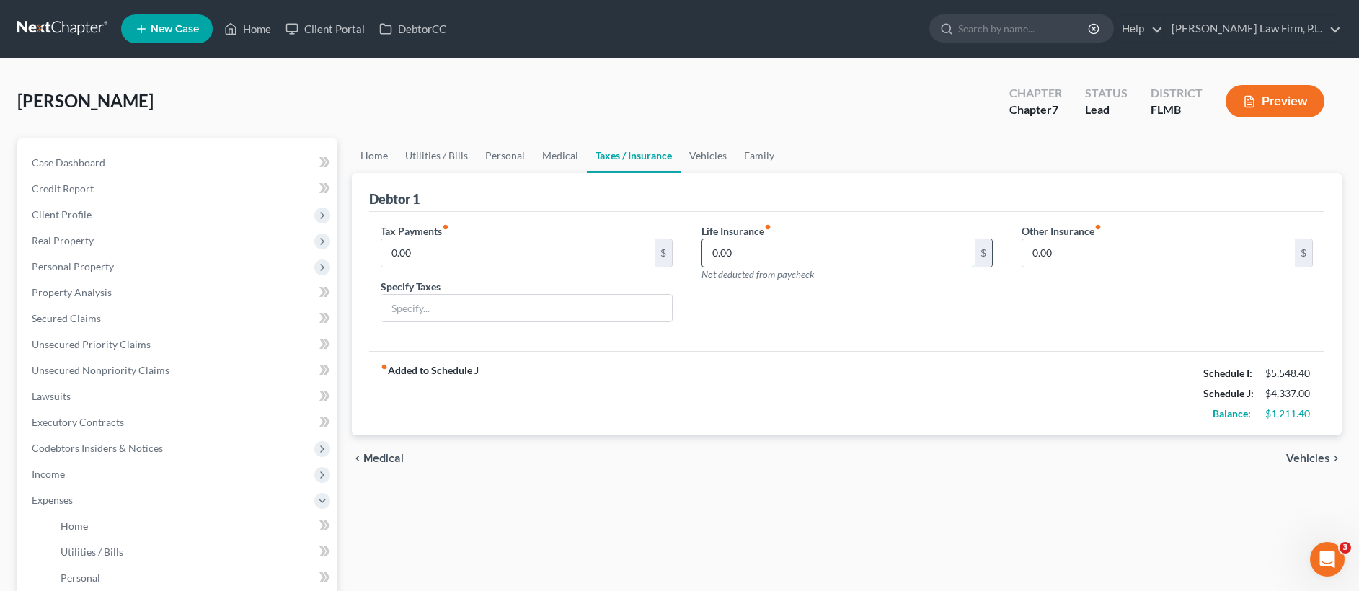
click at [752, 248] on input "0.00" at bounding box center [838, 252] width 273 height 27
click at [699, 163] on link "Vehicles" at bounding box center [708, 155] width 55 height 35
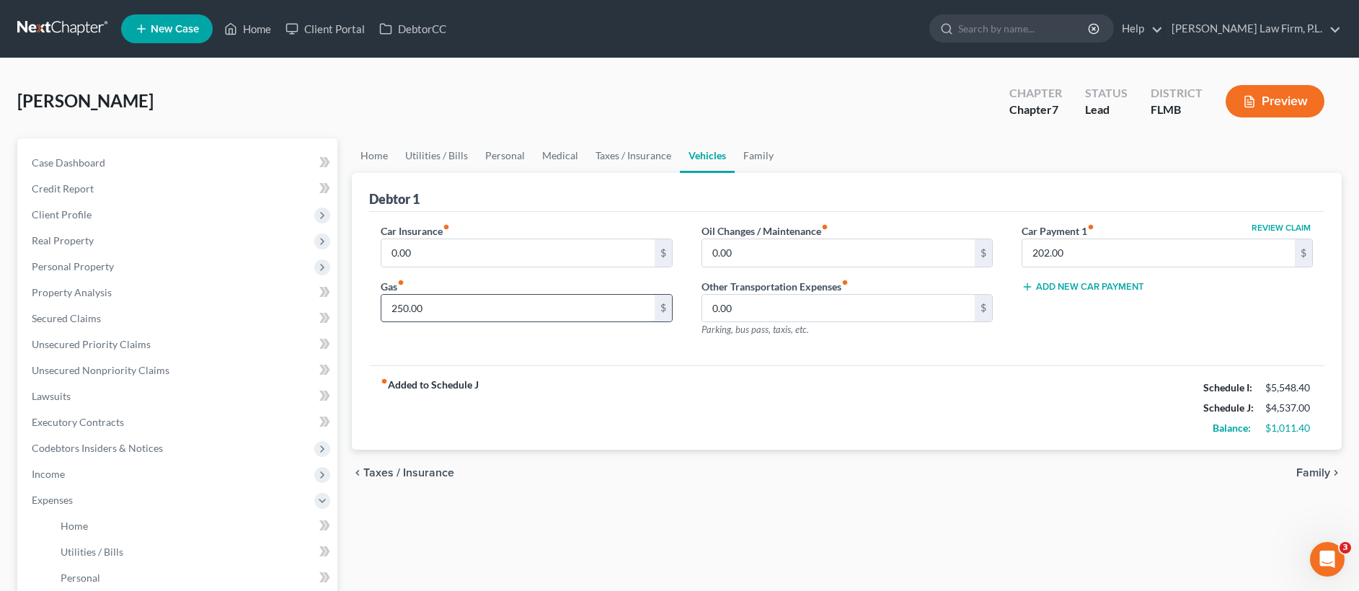
click at [489, 302] on input "250.00" at bounding box center [517, 308] width 273 height 27
click at [479, 242] on input "0.00" at bounding box center [517, 252] width 273 height 27
click at [457, 160] on link "Utilities / Bills" at bounding box center [437, 155] width 80 height 35
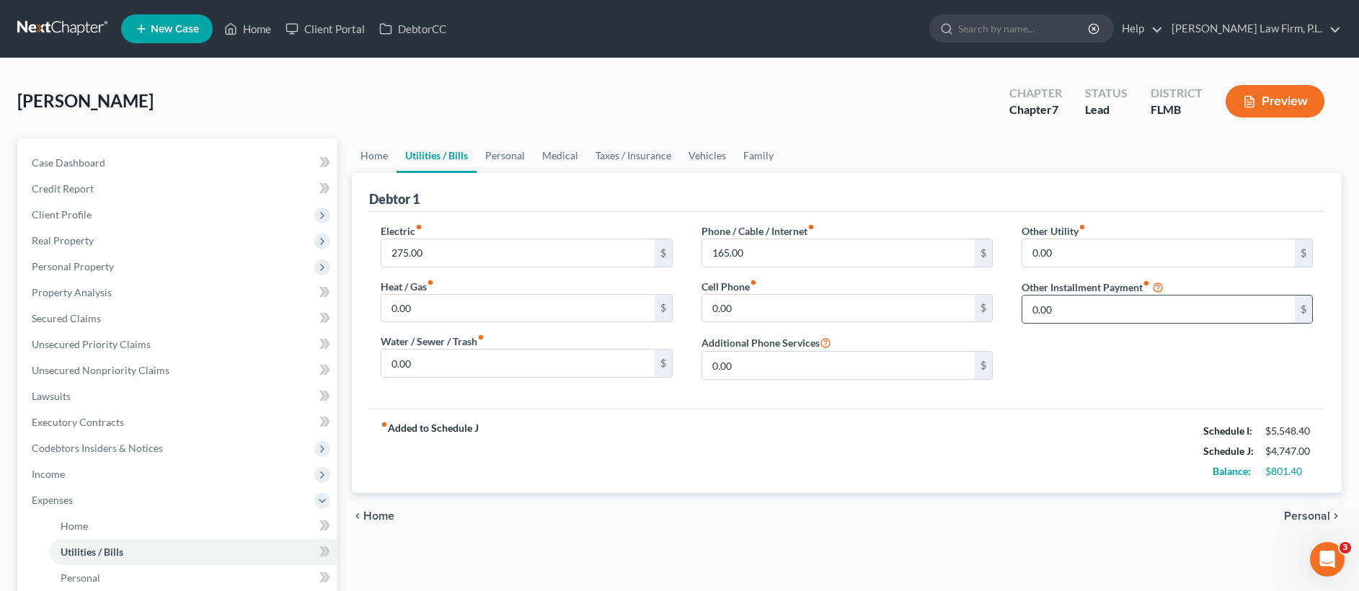
click at [1060, 308] on input "0.00" at bounding box center [1158, 309] width 273 height 27
click at [1077, 338] on input "text" at bounding box center [1167, 349] width 290 height 27
click at [754, 149] on link "Family" at bounding box center [759, 155] width 48 height 35
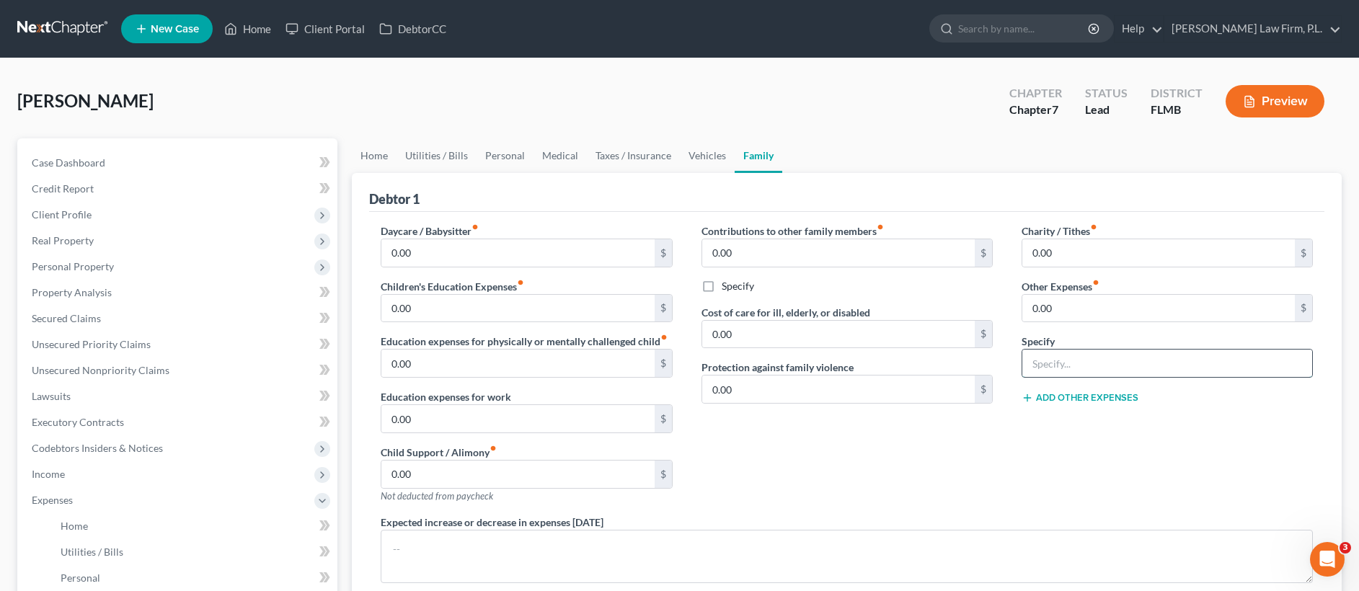
click at [1145, 369] on input "text" at bounding box center [1167, 363] width 290 height 27
drag, startPoint x: 1073, startPoint y: 363, endPoint x: 1035, endPoint y: 306, distance: 68.2
click at [1015, 362] on div "Charity / Tithes fiber_manual_record 0.00 $ Other Expenses fiber_manual_record …" at bounding box center [1167, 368] width 320 height 291
click at [1085, 306] on input "0.00" at bounding box center [1158, 308] width 273 height 27
paste input "15"
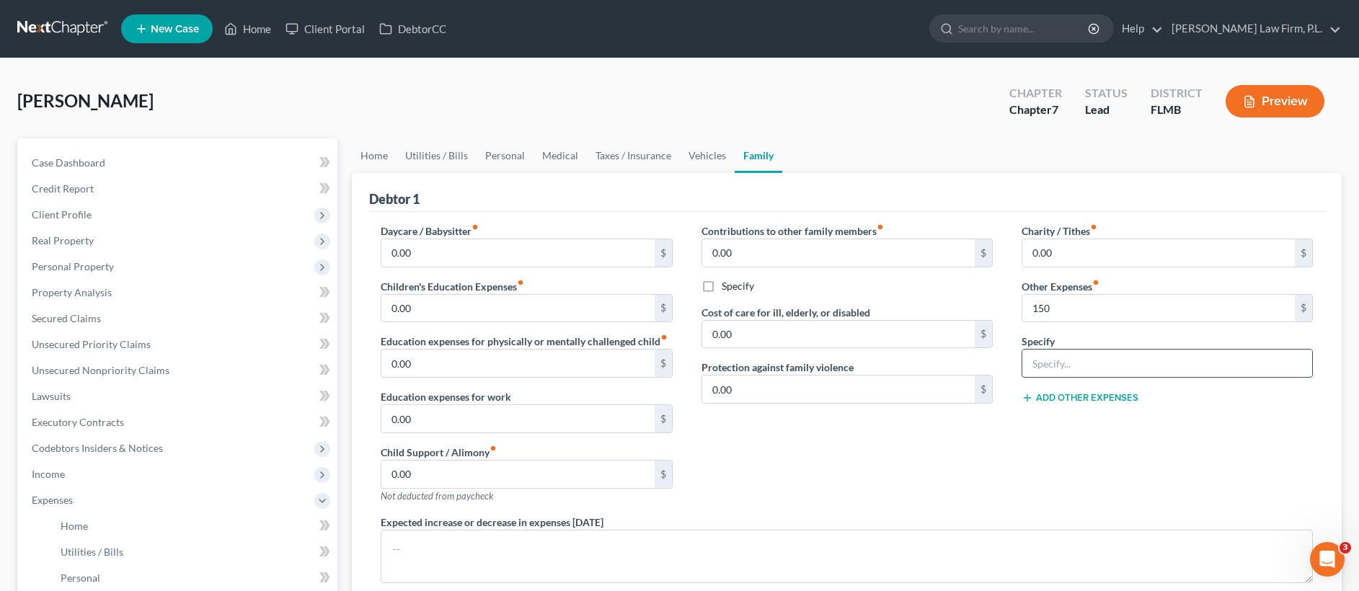
click at [1107, 359] on input "text" at bounding box center [1167, 363] width 290 height 27
click at [133, 310] on link "Secured Claims" at bounding box center [178, 319] width 317 height 26
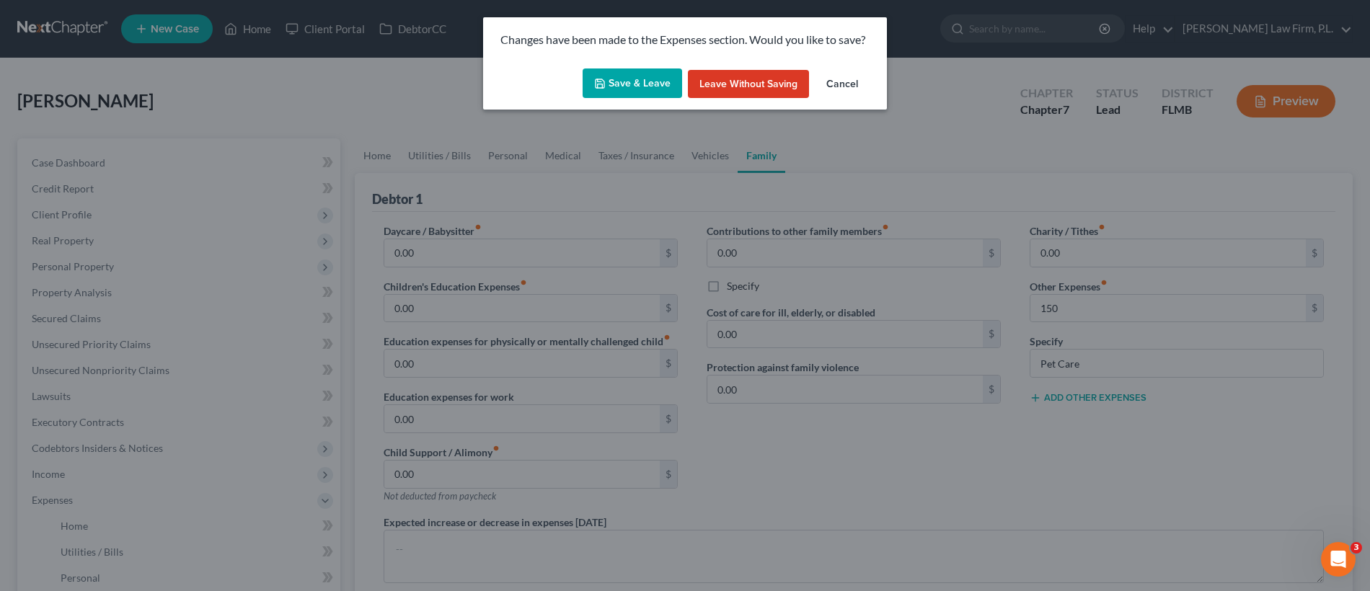
click at [640, 87] on button "Save & Leave" at bounding box center [631, 83] width 99 height 30
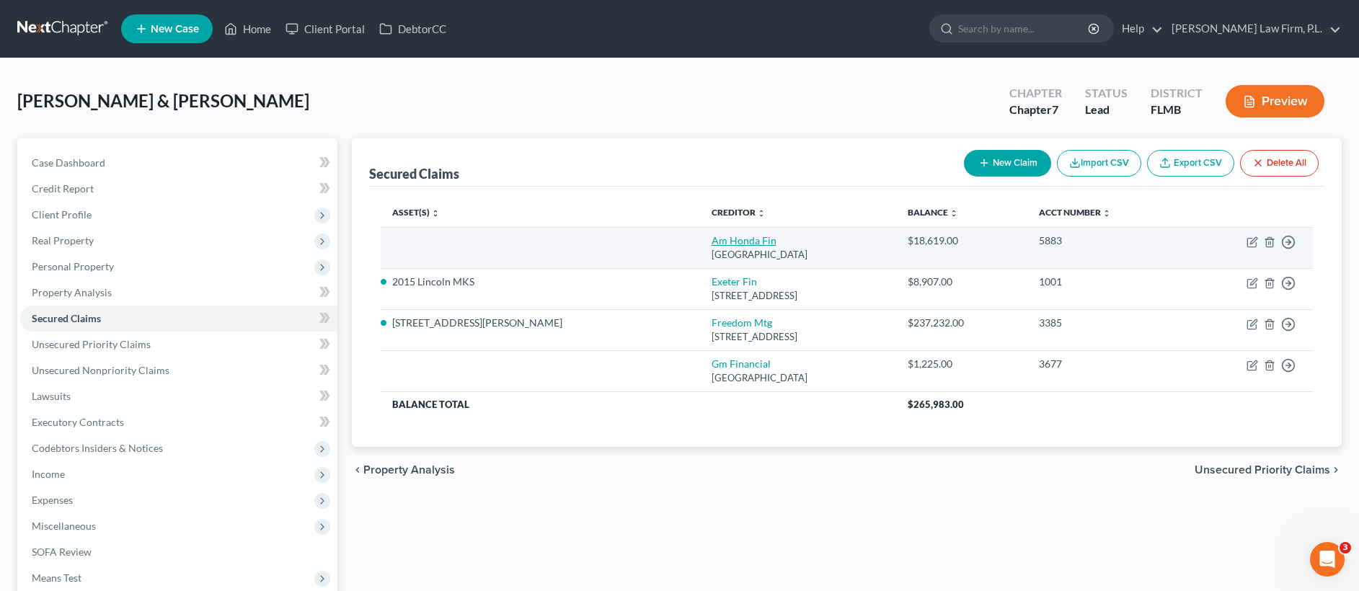
click at [712, 240] on link "Am Honda Fin" at bounding box center [744, 240] width 65 height 12
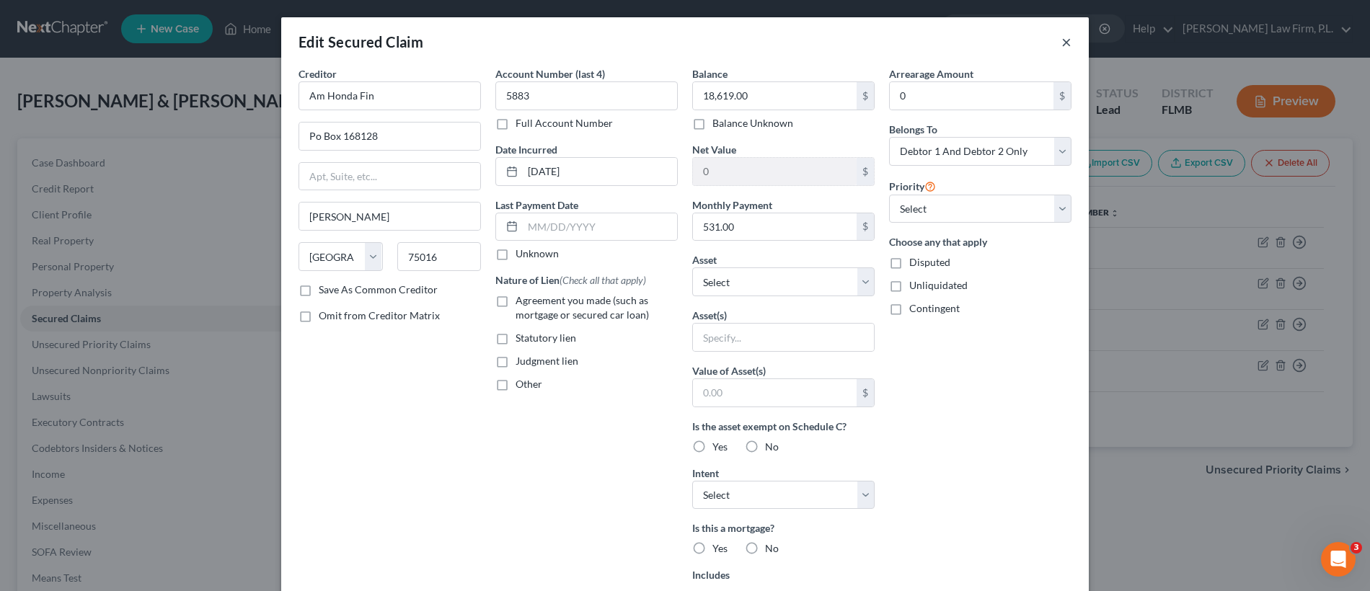
click at [1065, 47] on button "×" at bounding box center [1066, 41] width 10 height 17
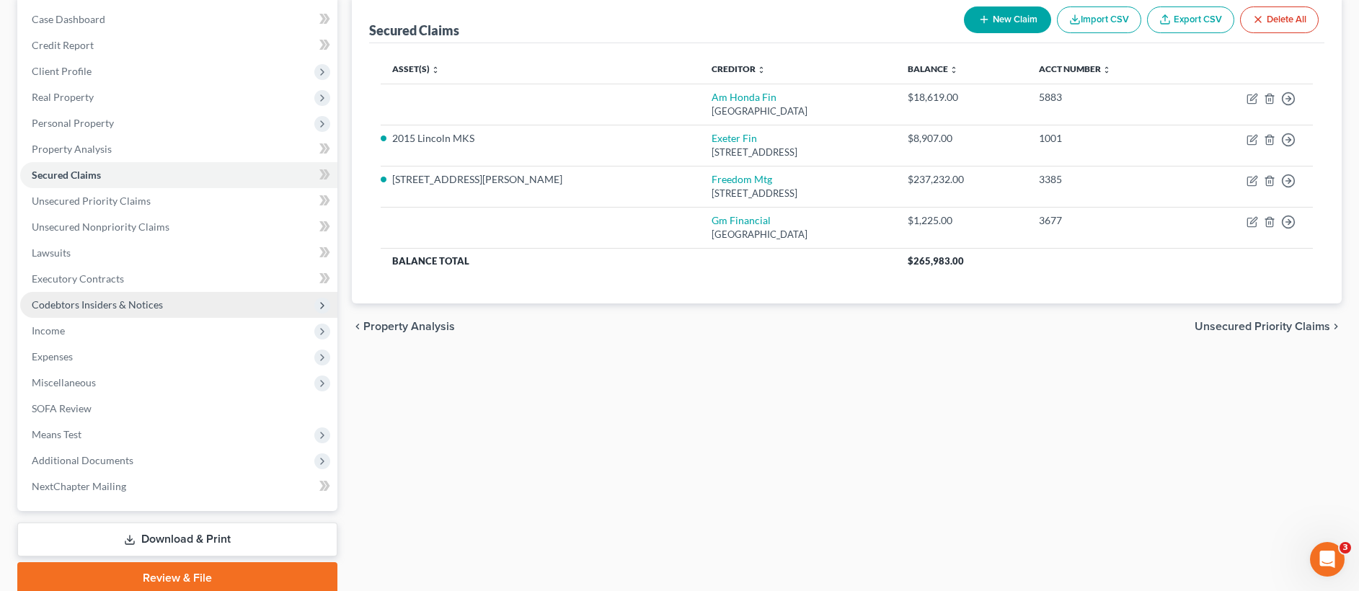
scroll to position [201, 0]
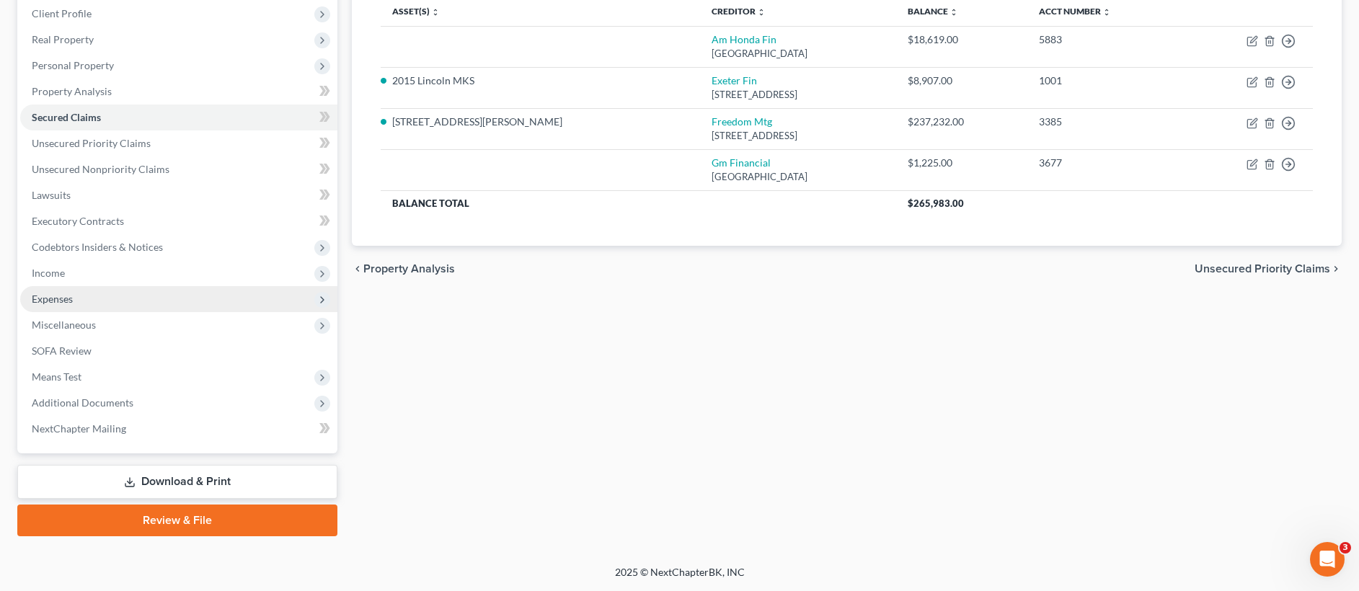
click at [110, 296] on span "Expenses" at bounding box center [178, 299] width 317 height 26
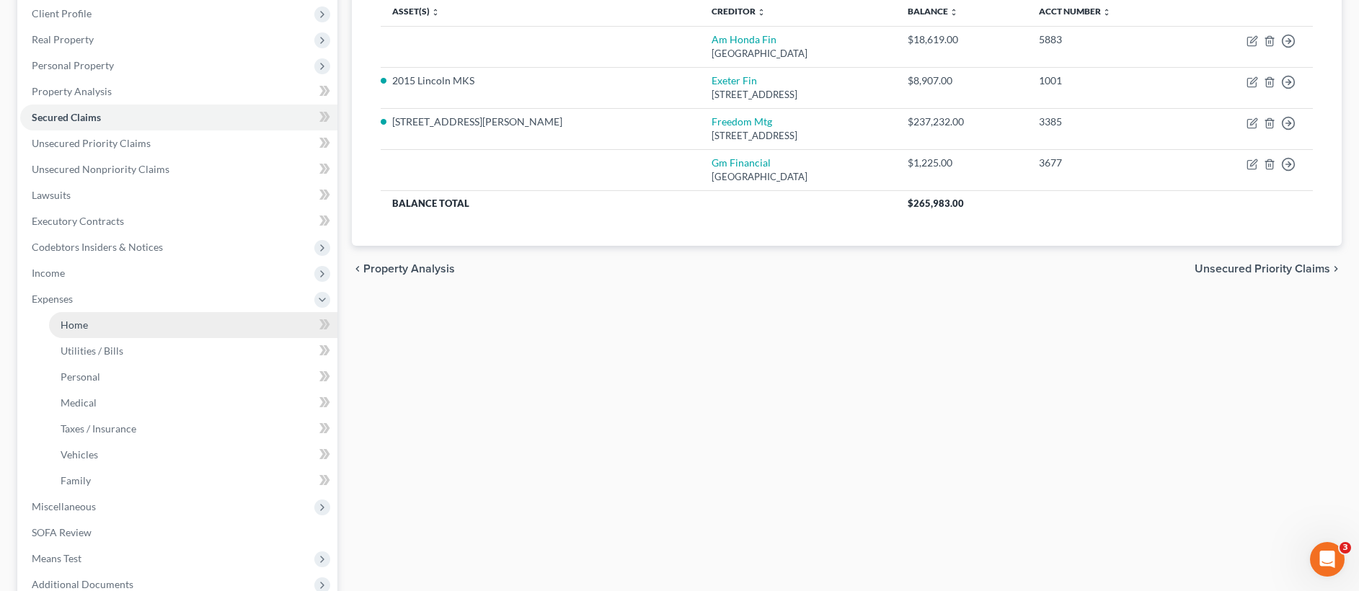
click at [127, 329] on link "Home" at bounding box center [193, 325] width 288 height 26
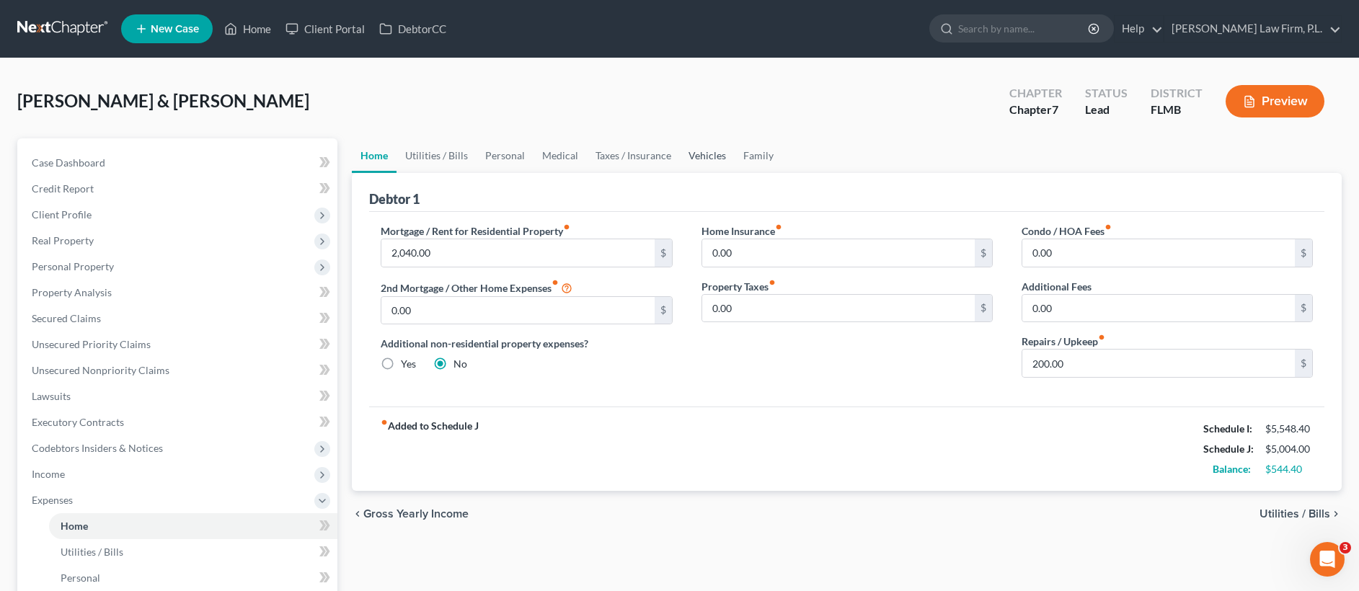
click at [690, 151] on link "Vehicles" at bounding box center [707, 155] width 55 height 35
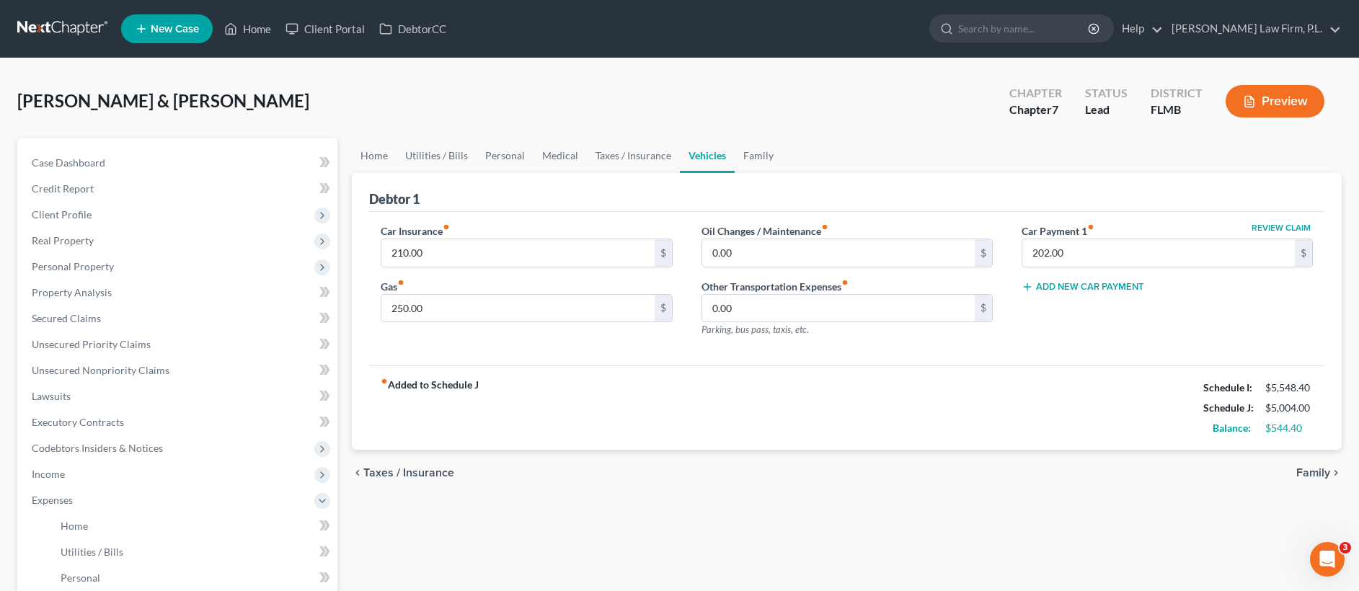
click at [1061, 289] on button "Add New Car Payment" at bounding box center [1083, 287] width 123 height 12
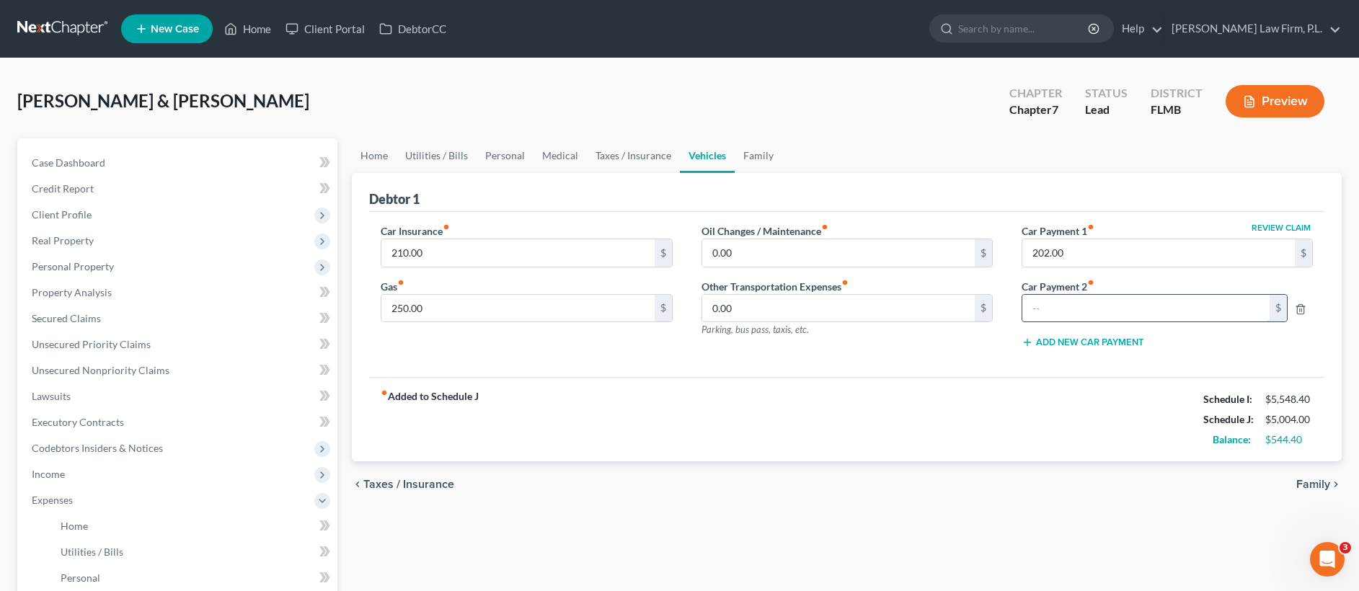
click at [1055, 301] on input "text" at bounding box center [1145, 308] width 247 height 27
click at [752, 156] on link "Family" at bounding box center [759, 155] width 48 height 35
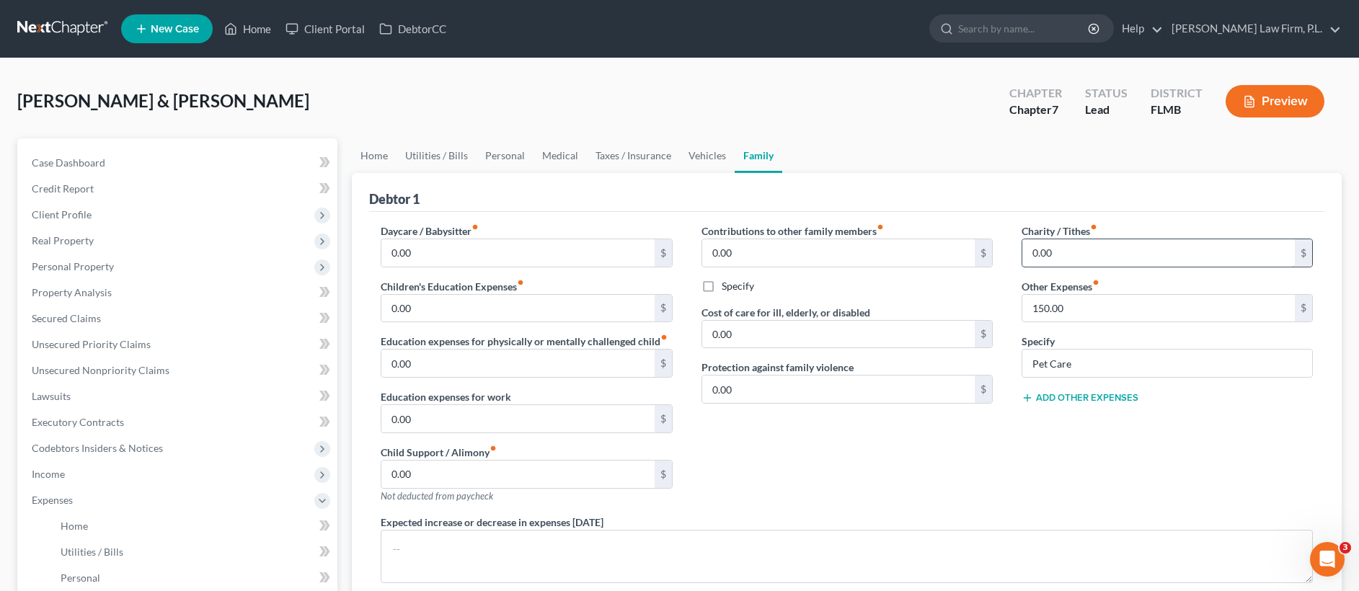
click at [1077, 253] on input "0.00" at bounding box center [1158, 252] width 273 height 27
click at [820, 461] on div "Contributions to other family members fiber_manual_record 0.00 $ Specify Cost o…" at bounding box center [847, 368] width 320 height 291
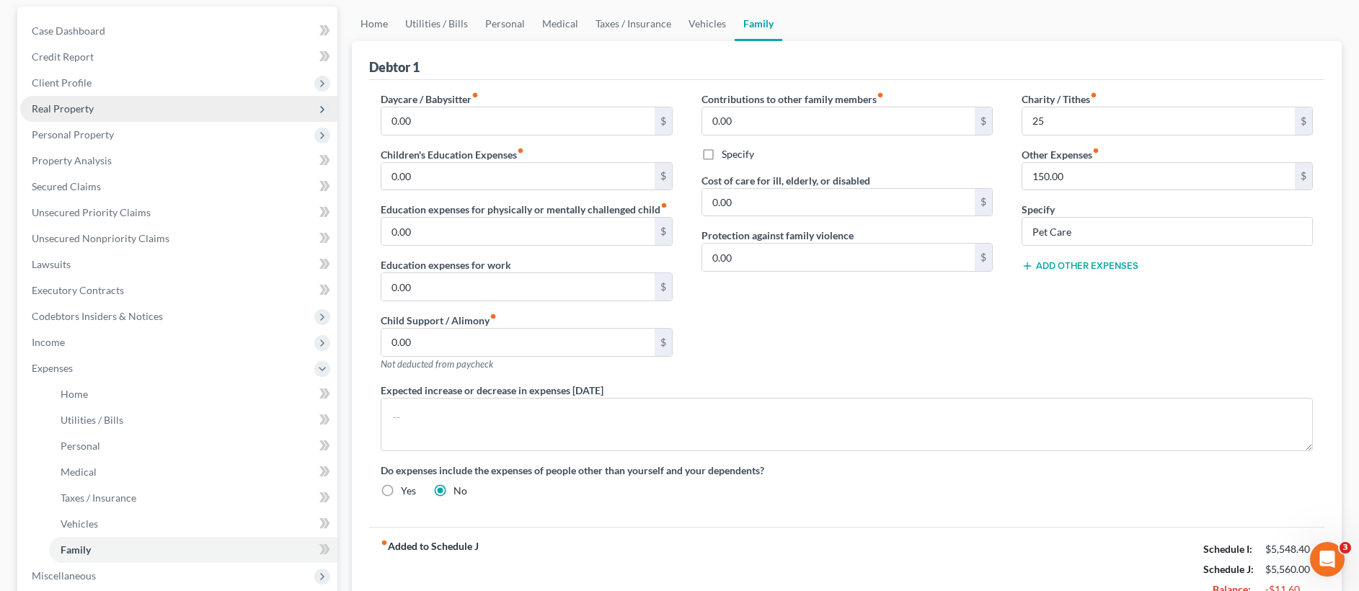
scroll to position [131, 0]
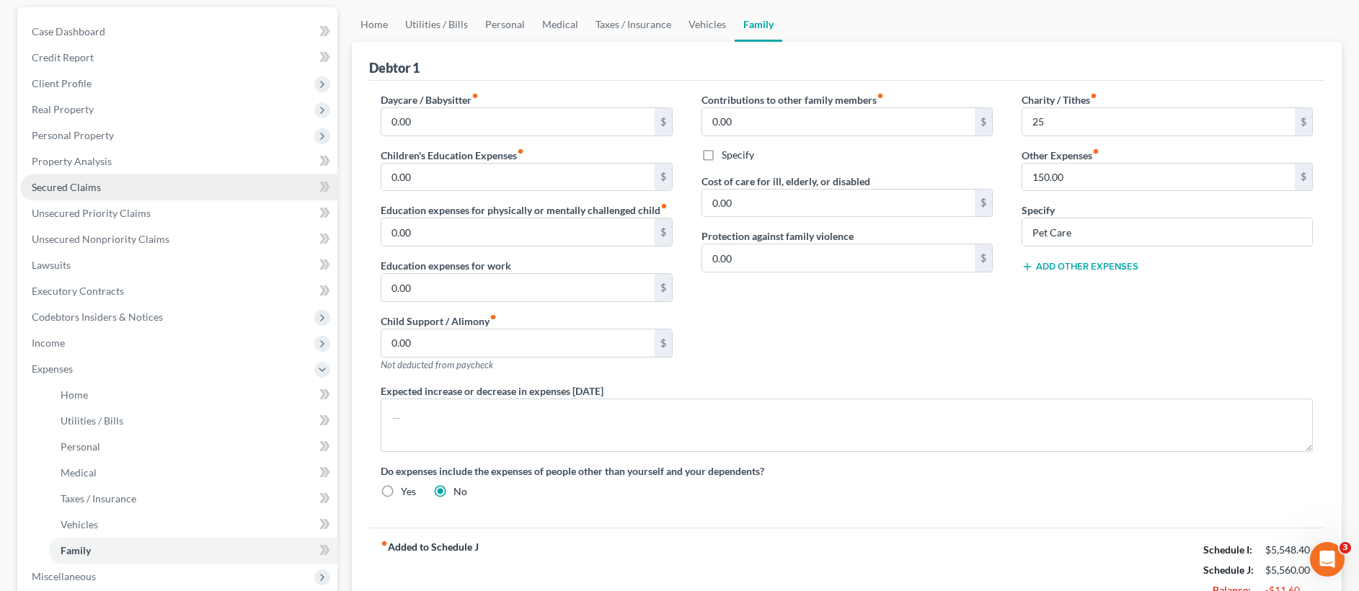
click at [92, 185] on span "Secured Claims" at bounding box center [66, 187] width 69 height 12
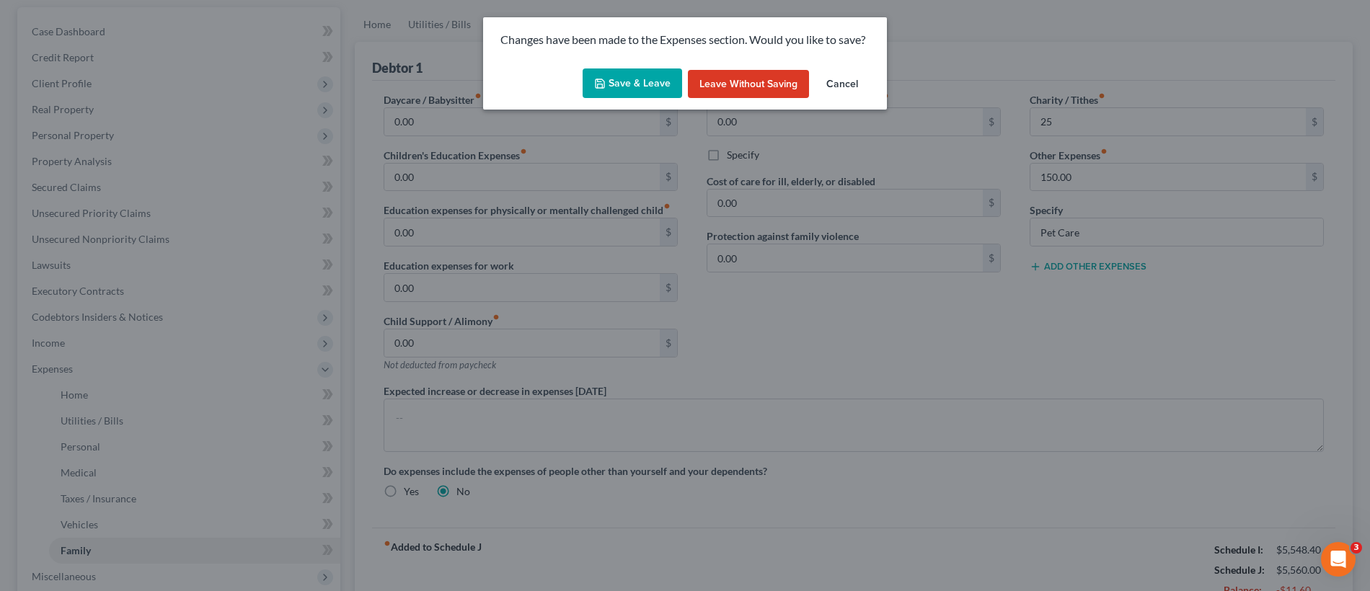
click at [638, 80] on button "Save & Leave" at bounding box center [631, 83] width 99 height 30
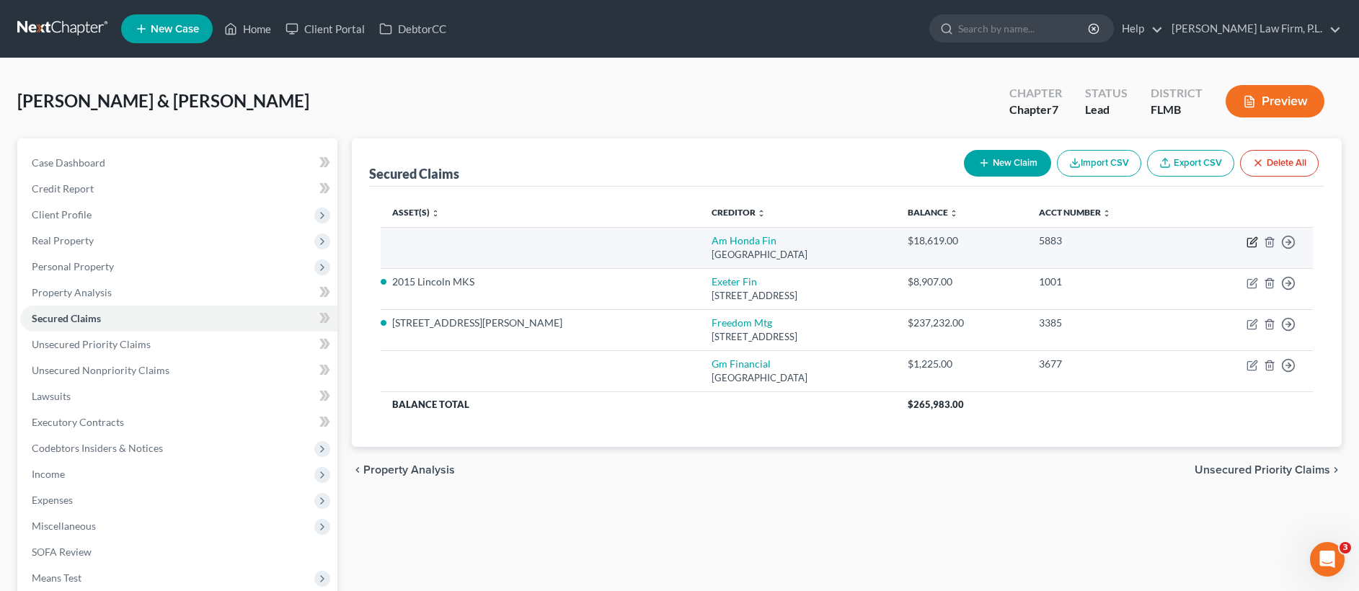
click at [1249, 244] on icon "button" at bounding box center [1252, 242] width 12 height 12
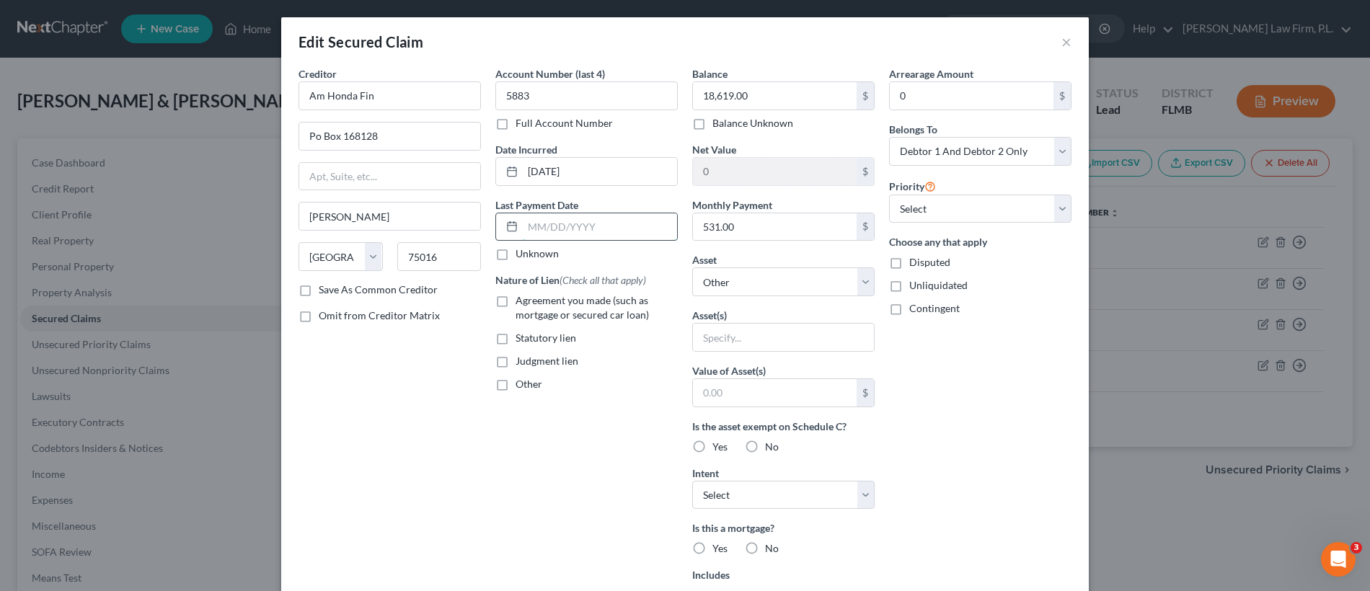
click at [560, 221] on input "text" at bounding box center [600, 226] width 154 height 27
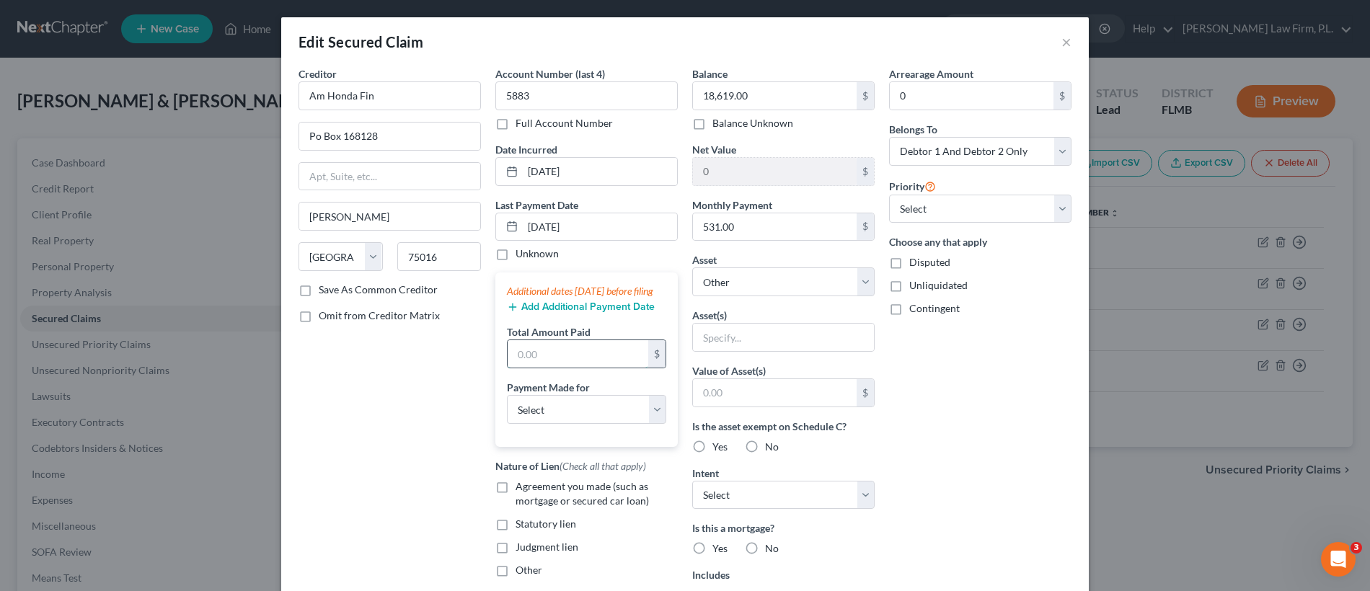
click at [535, 368] on input "text" at bounding box center [578, 353] width 141 height 27
click at [546, 313] on button "Add Additional Payment Date" at bounding box center [581, 307] width 148 height 12
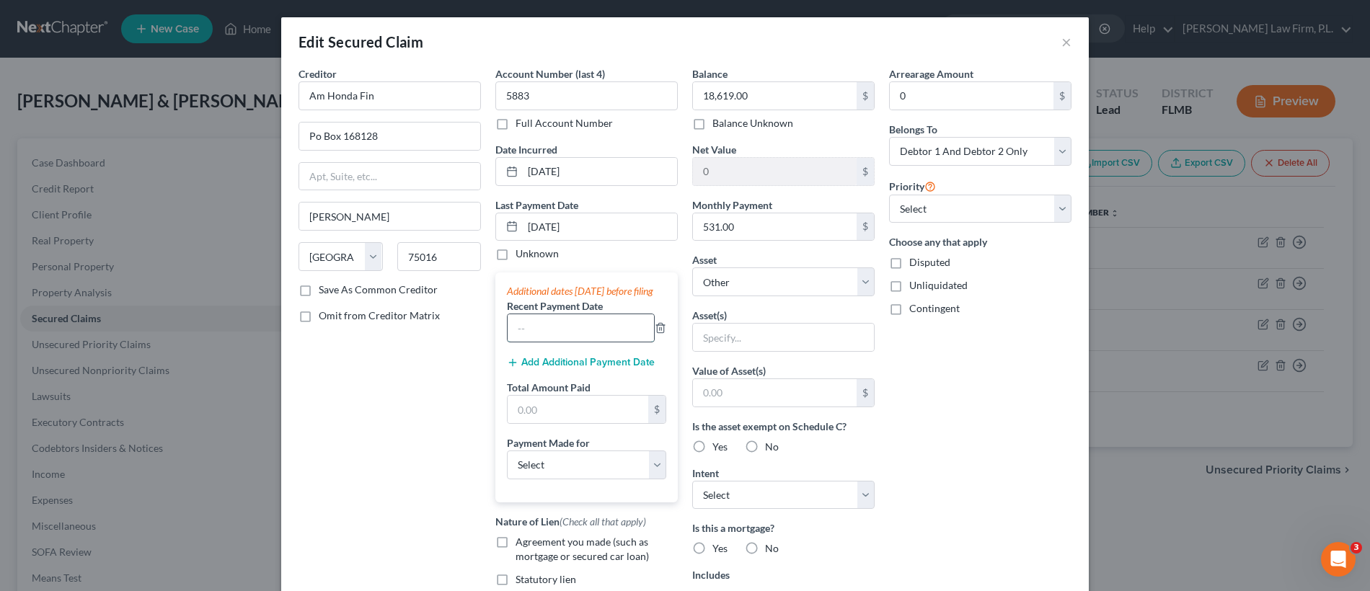
click at [539, 342] on input "text" at bounding box center [581, 327] width 146 height 27
click at [559, 368] on button "Add Additional Payment Date" at bounding box center [581, 363] width 148 height 12
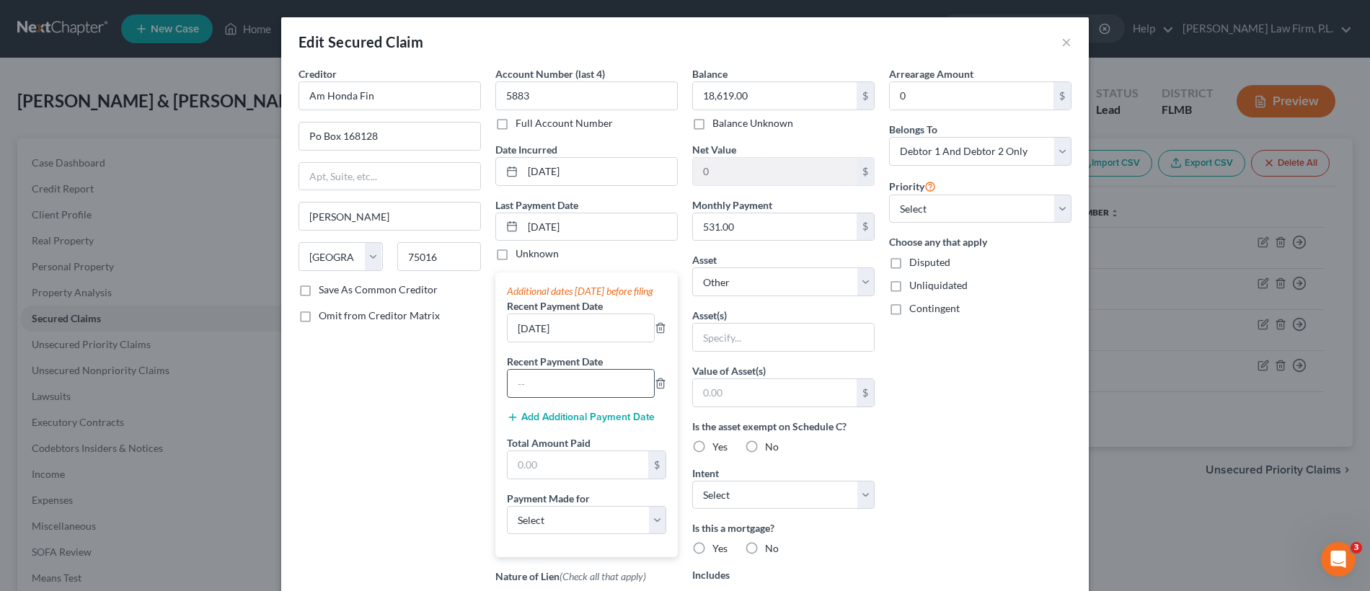
click at [557, 391] on input "text" at bounding box center [581, 383] width 146 height 27
click at [557, 523] on select "Select Car Credit Card Loan Repayment Mortgage Other Suppliers Or Vendors" at bounding box center [586, 520] width 159 height 29
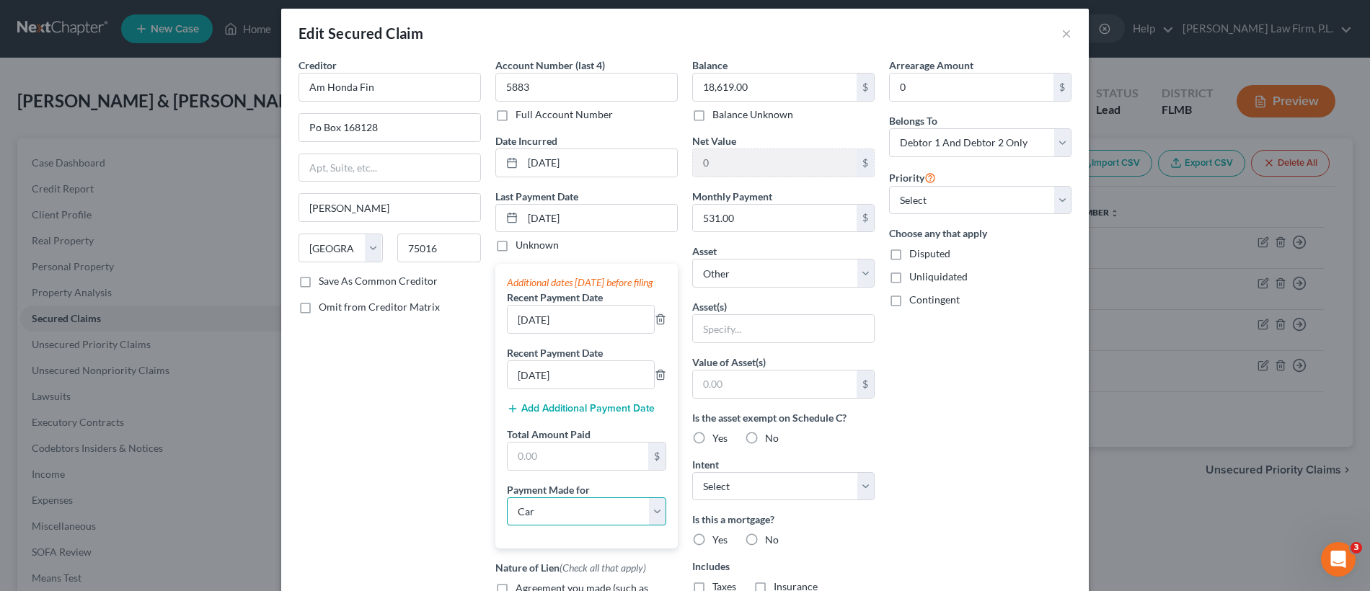
scroll to position [9, 0]
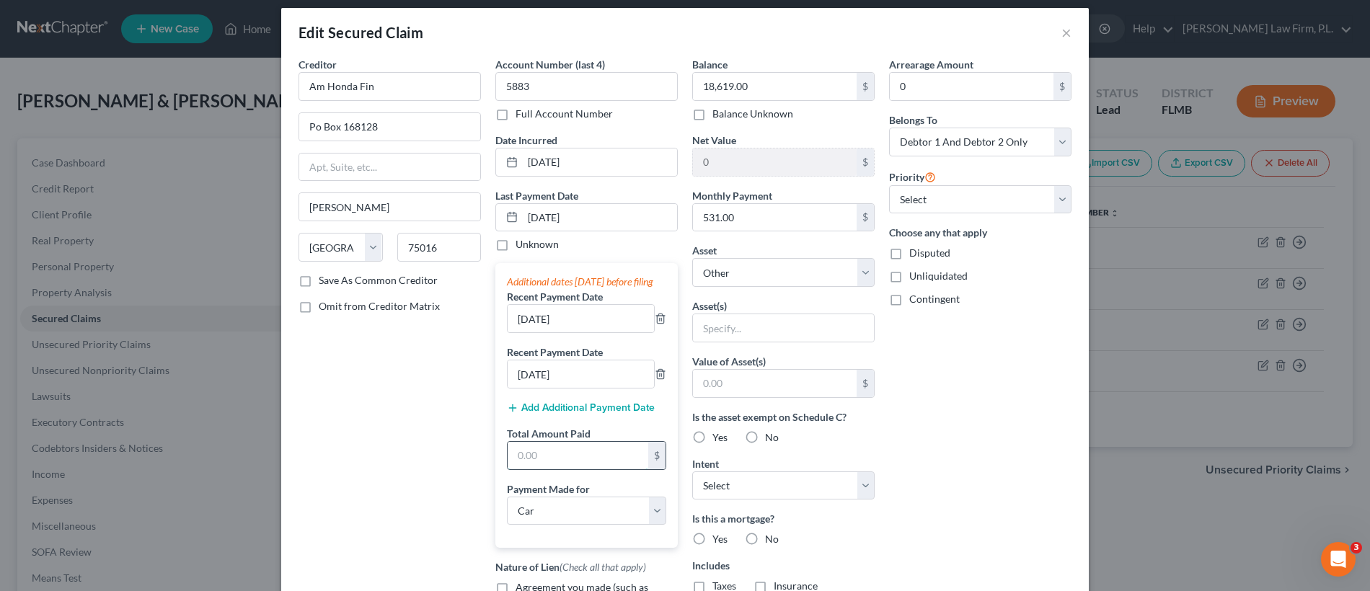
click at [564, 469] on input "text" at bounding box center [578, 455] width 141 height 27
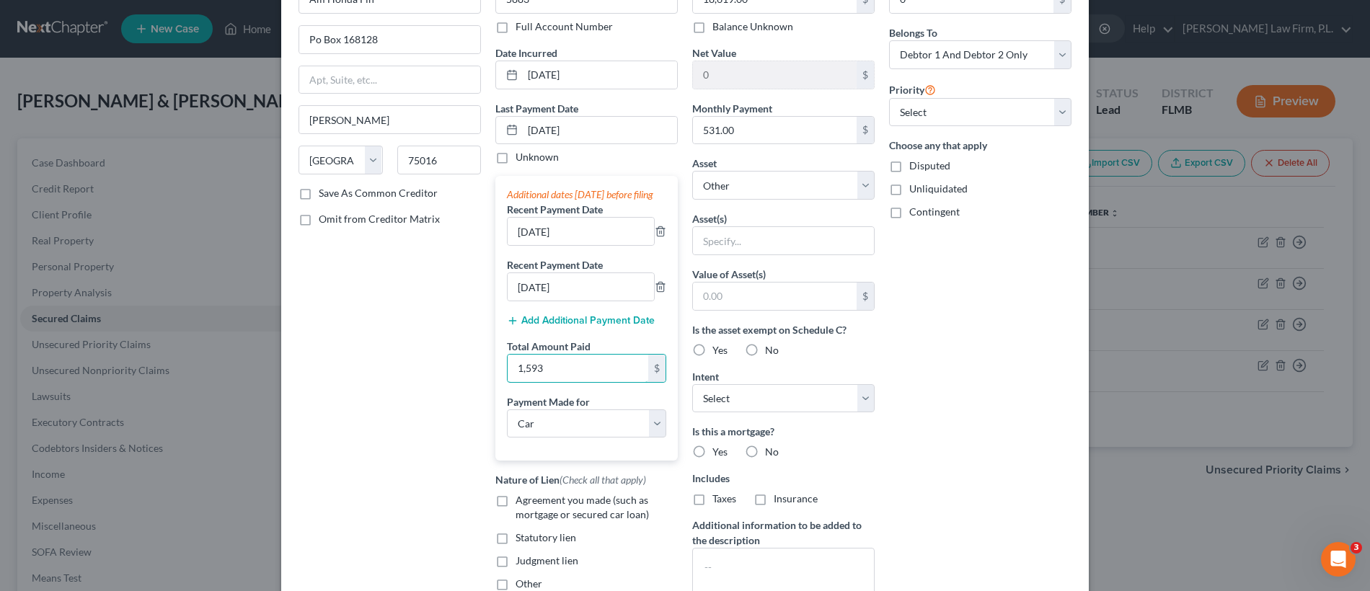
scroll to position [98, 0]
click at [515, 510] on label "Agreement you made (such as mortgage or secured car loan)" at bounding box center [596, 506] width 162 height 29
click at [521, 501] on input "Agreement you made (such as mortgage or secured car loan)" at bounding box center [525, 496] width 9 height 9
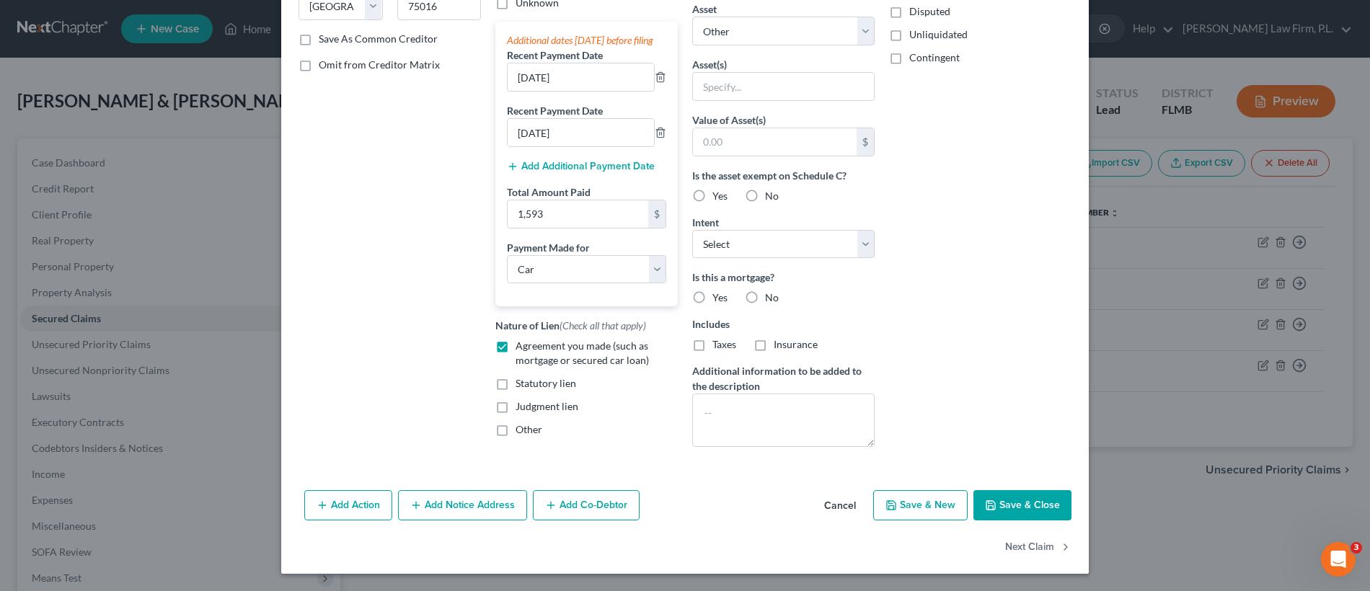
scroll to position [255, 0]
click at [766, 428] on textarea at bounding box center [783, 420] width 182 height 53
click at [763, 242] on select "Select Surrender Redeem Reaffirm Avoid Other" at bounding box center [783, 244] width 182 height 29
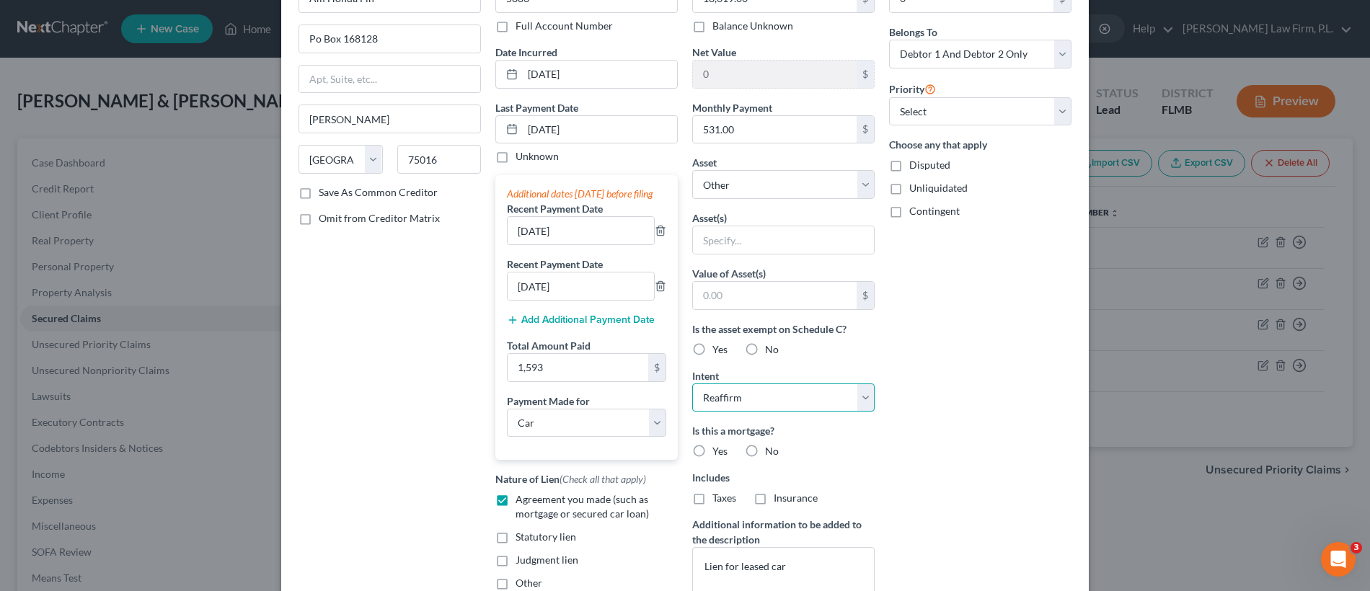
scroll to position [89, 0]
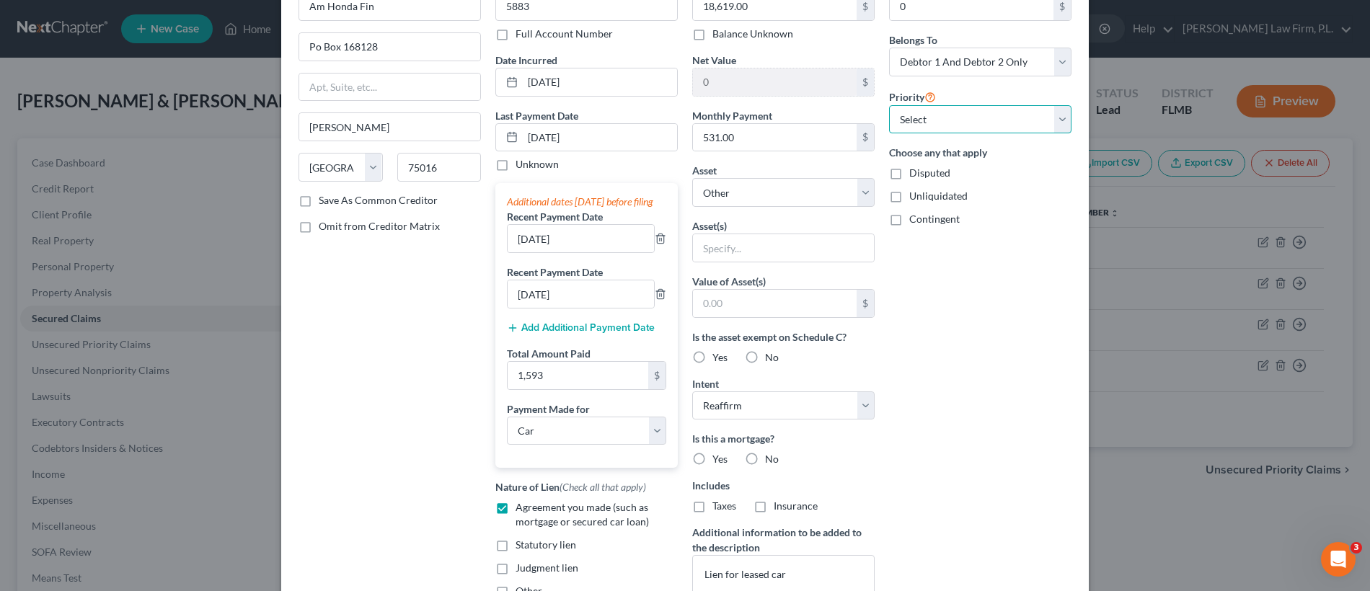
click at [978, 121] on select "Select 1st 2nd 3rd 4th 5th 6th 7th 8th 9th 10th 11th 12th 13th 14th 15th 16th 1…" at bounding box center [980, 119] width 182 height 29
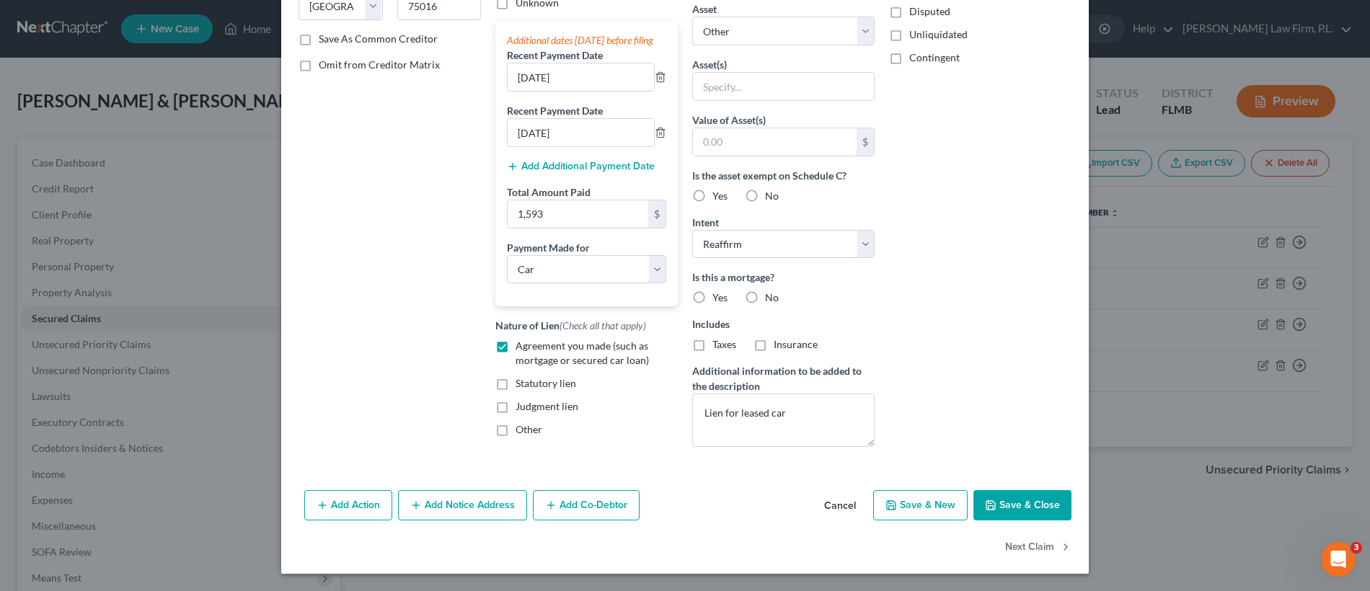
scroll to position [255, 0]
click at [1024, 510] on button "Save & Close" at bounding box center [1022, 505] width 98 height 30
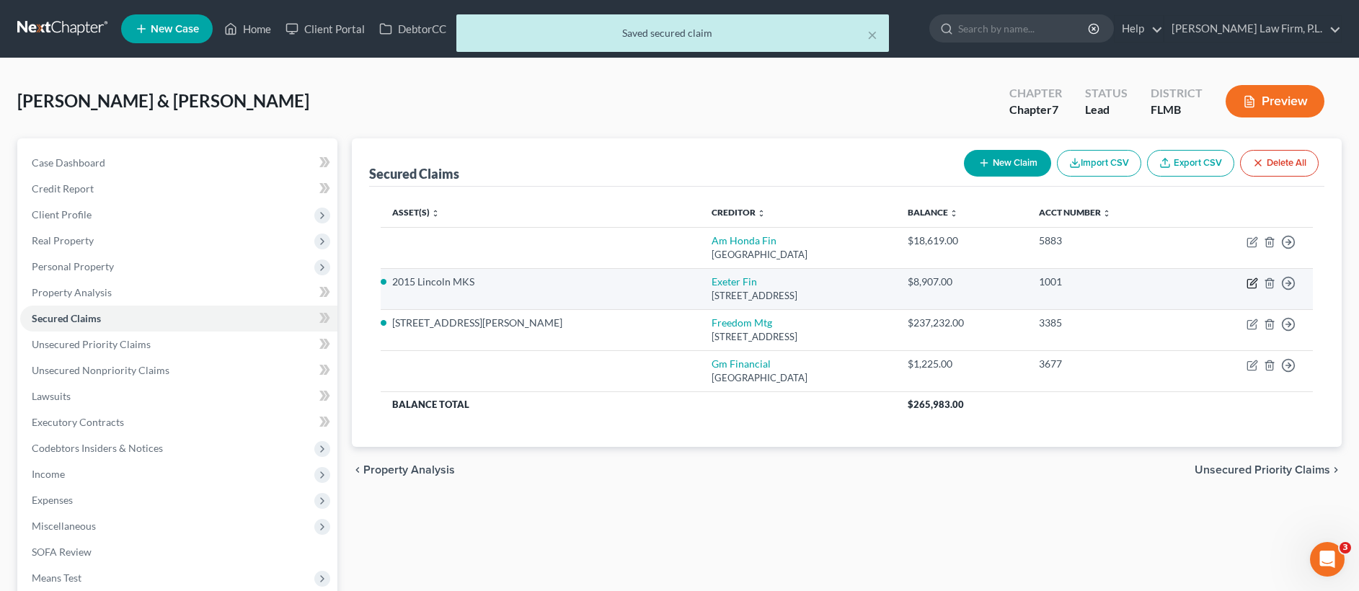
click at [1251, 286] on icon "button" at bounding box center [1252, 284] width 12 height 12
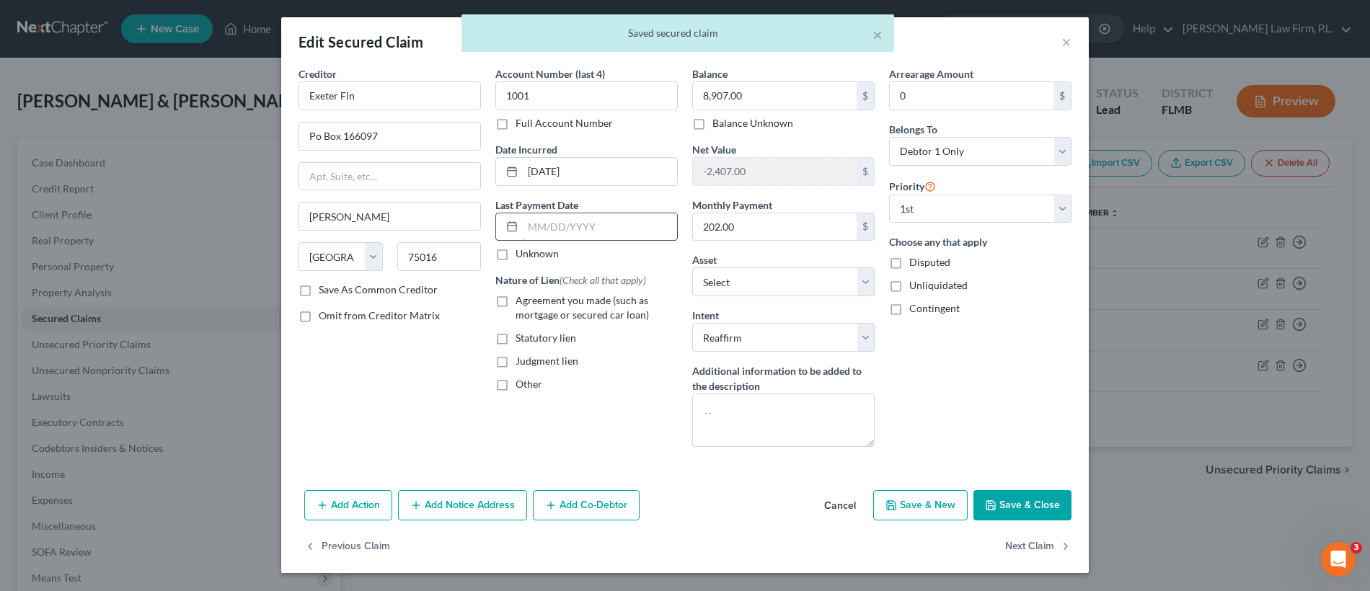
click at [541, 236] on input "text" at bounding box center [600, 226] width 154 height 27
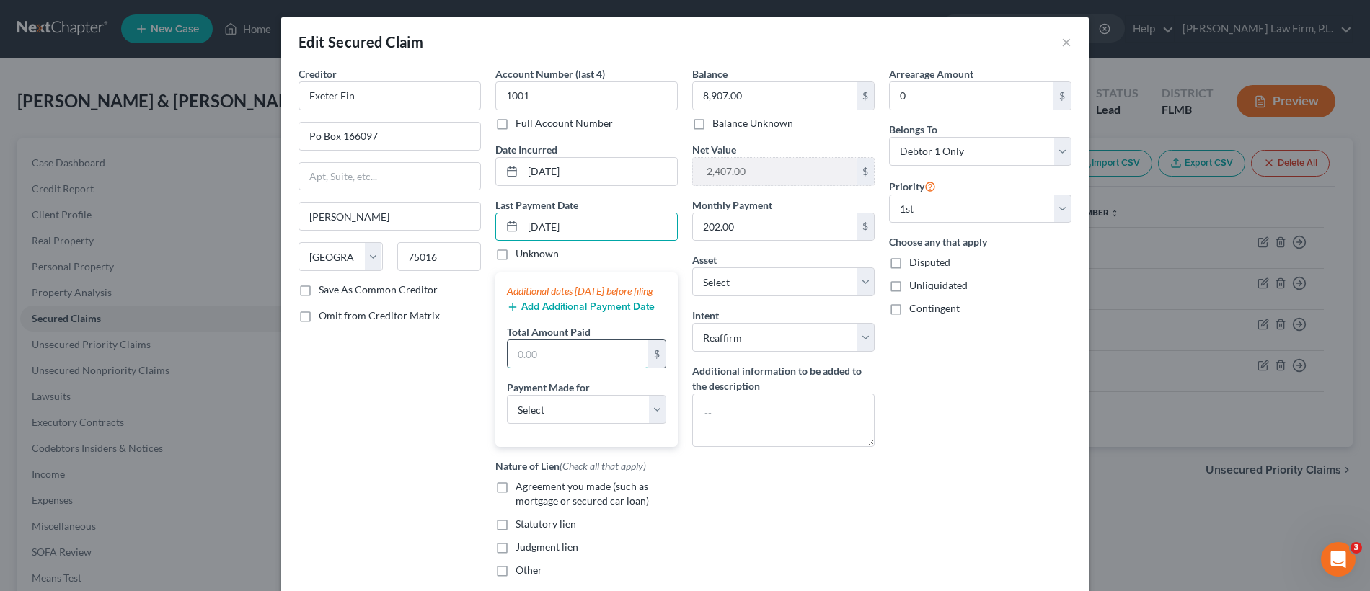
click at [562, 368] on input "text" at bounding box center [578, 353] width 141 height 27
click at [570, 313] on button "Add Additional Payment Date" at bounding box center [581, 307] width 148 height 12
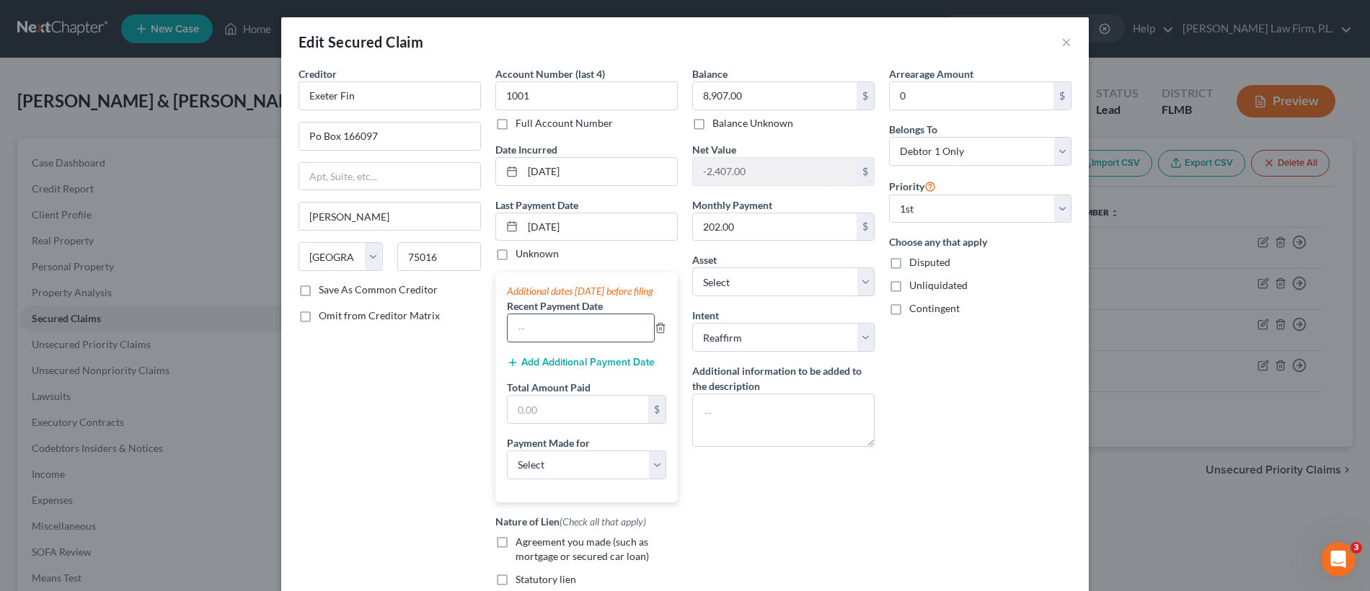
click at [575, 340] on input "text" at bounding box center [581, 327] width 146 height 27
click at [576, 368] on button "Add Additional Payment Date" at bounding box center [581, 363] width 148 height 12
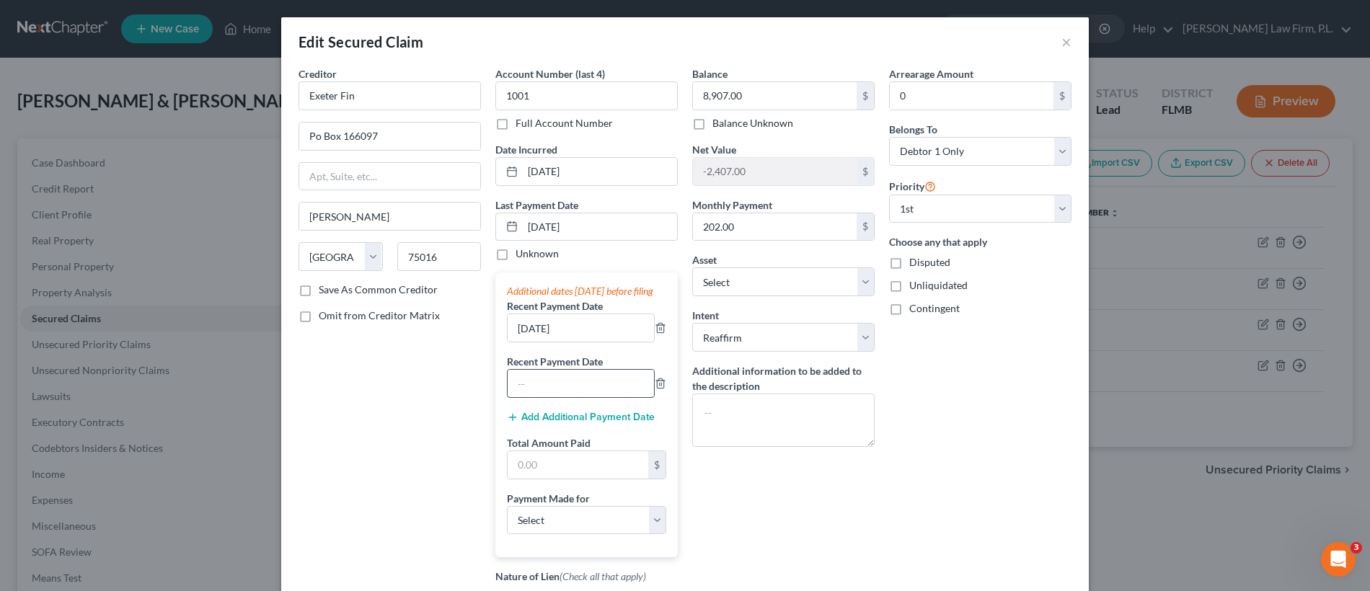
click at [574, 397] on input "text" at bounding box center [581, 383] width 146 height 27
click at [575, 473] on input "text" at bounding box center [578, 464] width 141 height 27
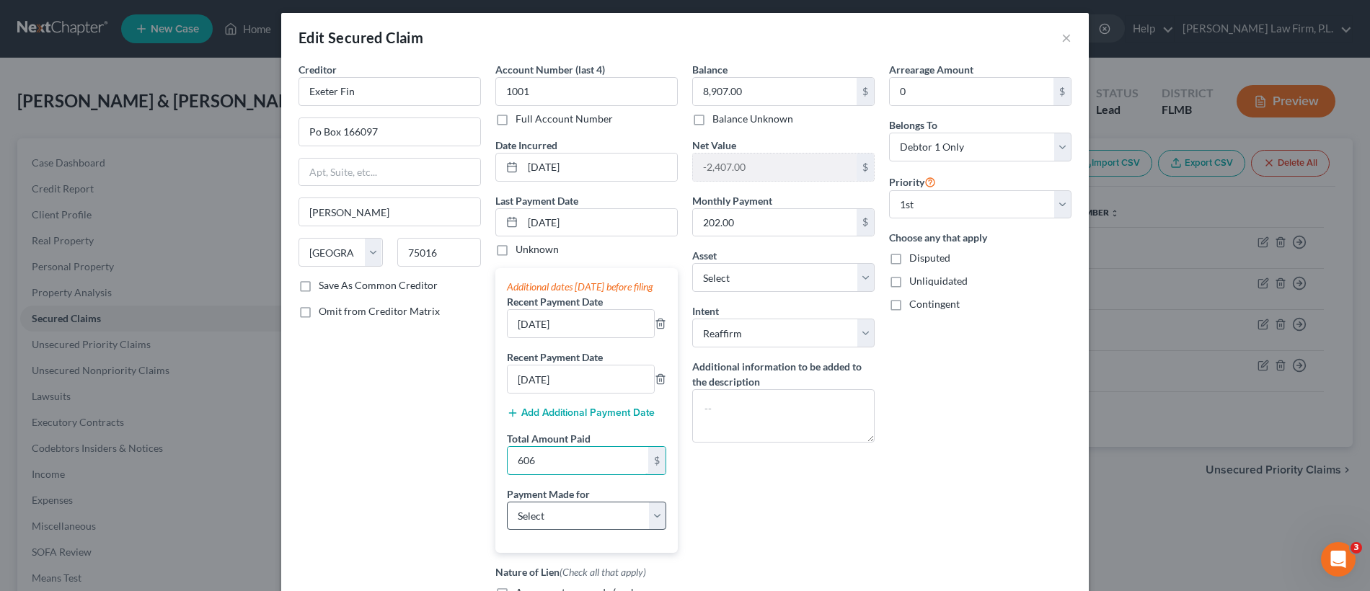
scroll to position [6, 0]
click at [566, 523] on select "Select Car Credit Card Loan Repayment Mortgage Other Suppliers Or Vendors" at bounding box center [586, 514] width 159 height 29
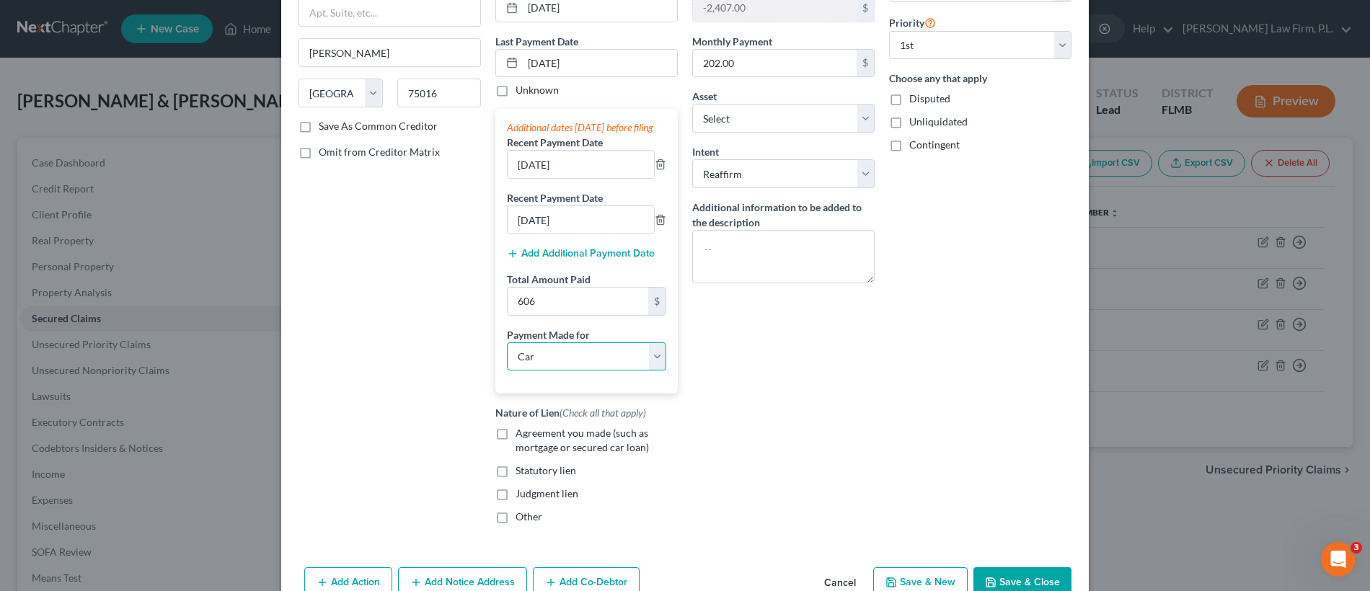
scroll to position [255, 0]
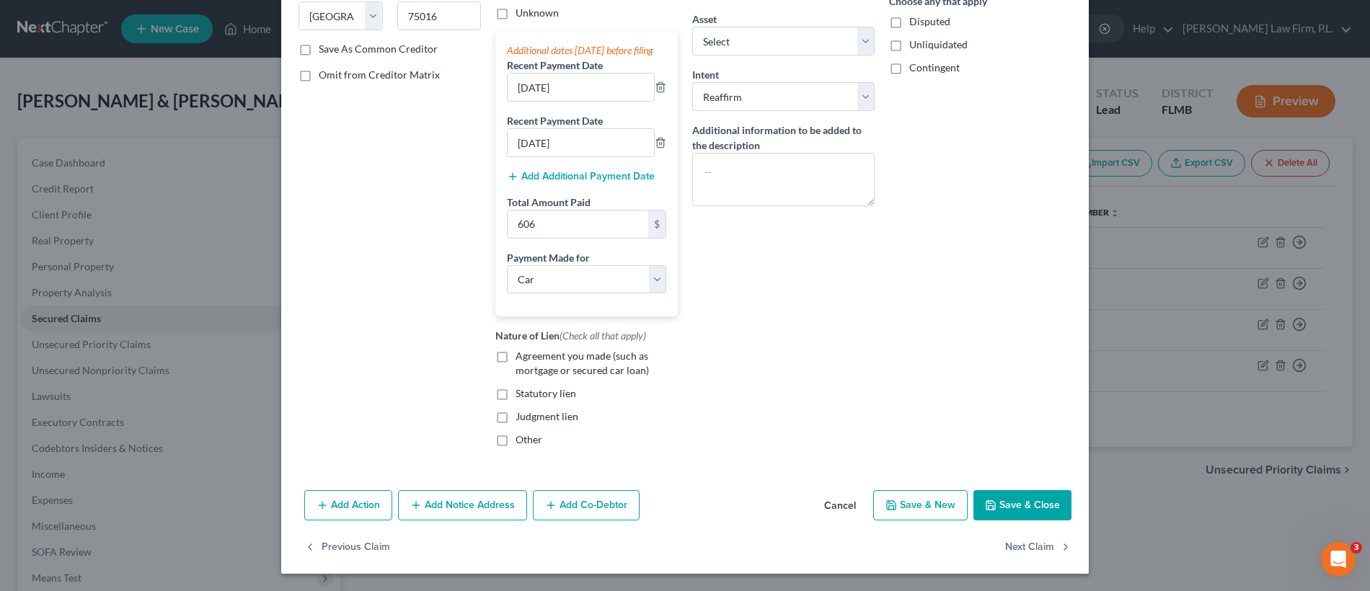
click at [1010, 503] on button "Save & Close" at bounding box center [1022, 505] width 98 height 30
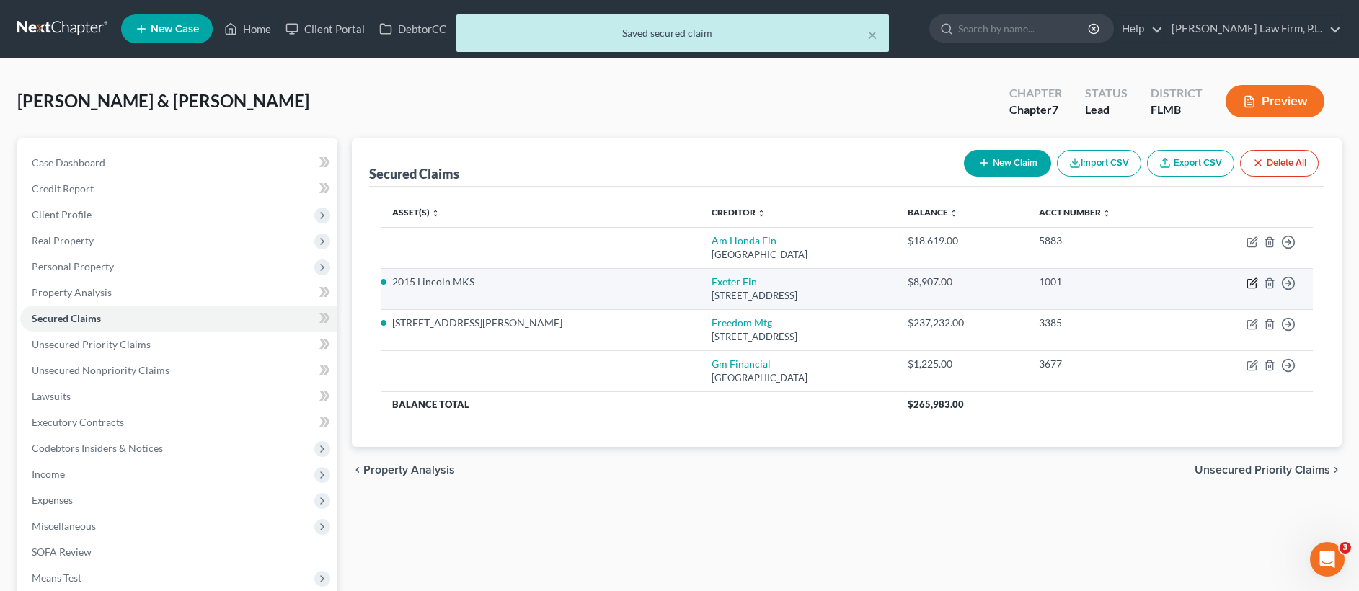
click at [1248, 283] on icon "button" at bounding box center [1252, 284] width 12 height 12
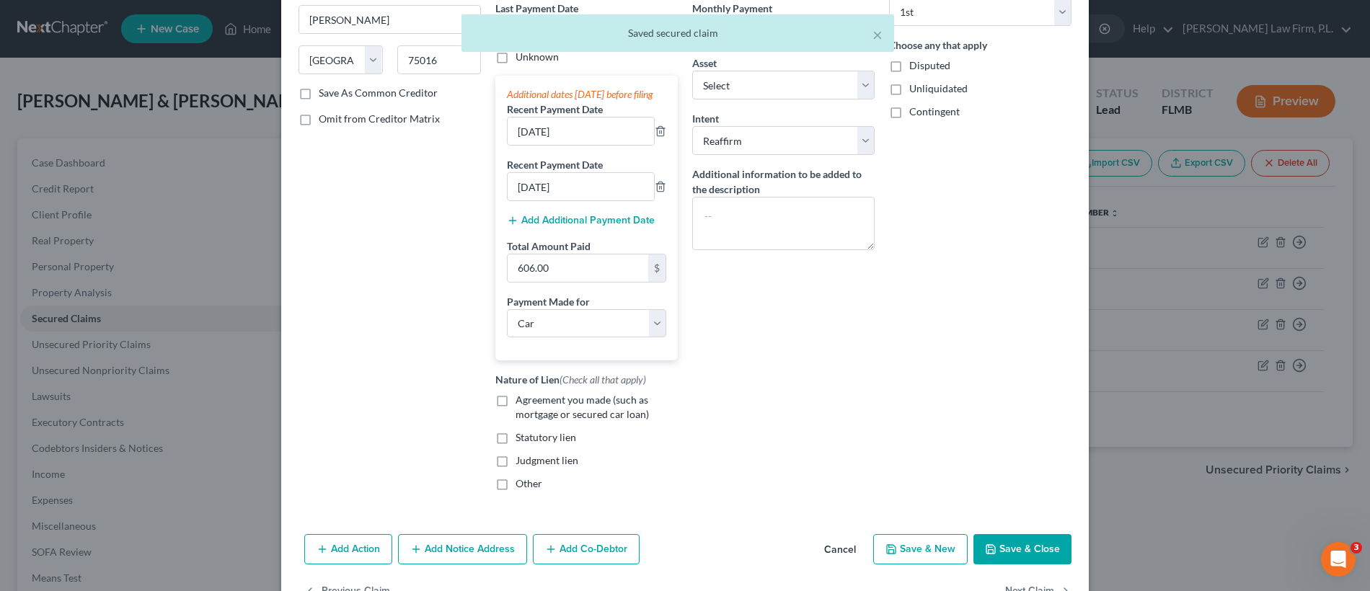
scroll to position [241, 0]
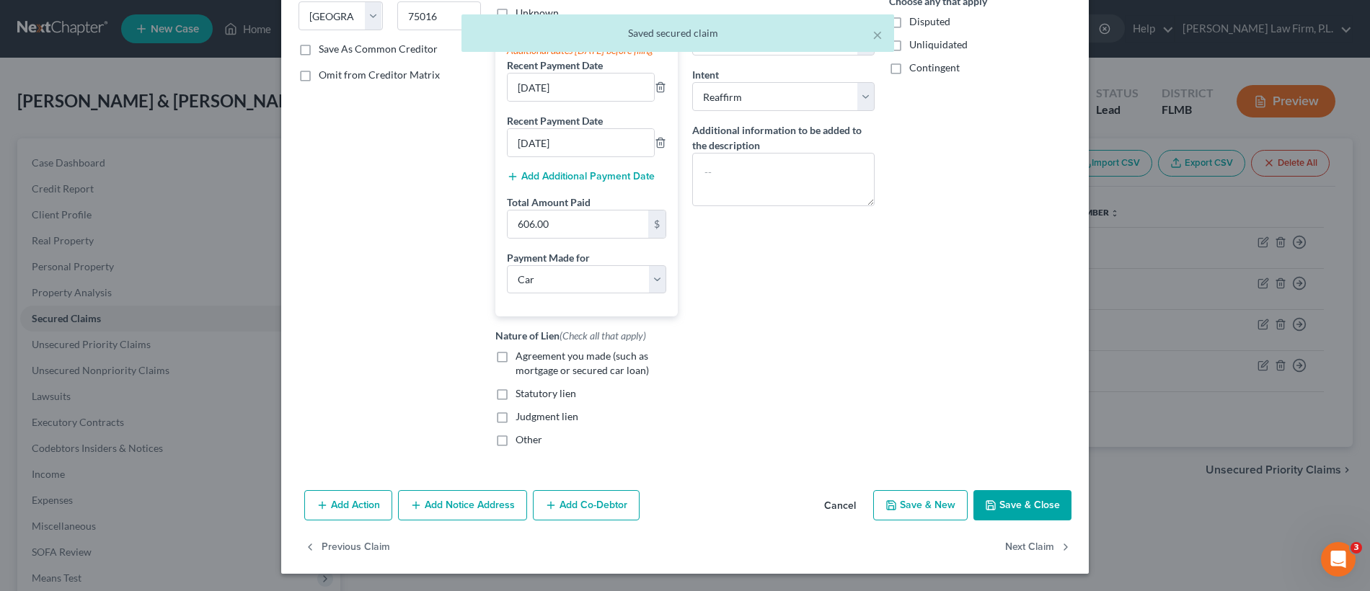
click at [515, 372] on label "Agreement you made (such as mortgage or secured car loan)" at bounding box center [596, 363] width 162 height 29
click at [521, 358] on input "Agreement you made (such as mortgage or secured car loan)" at bounding box center [525, 353] width 9 height 9
click at [1009, 514] on button "Save & Close" at bounding box center [1022, 505] width 98 height 30
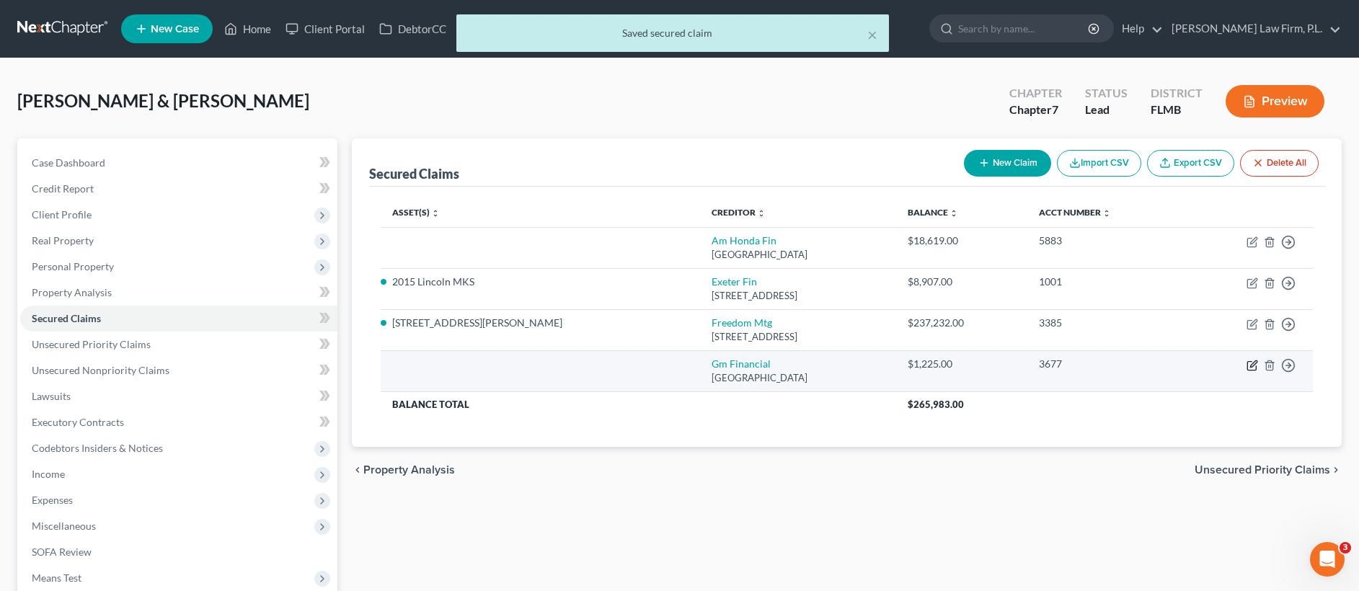
click at [1249, 362] on icon "button" at bounding box center [1252, 366] width 12 height 12
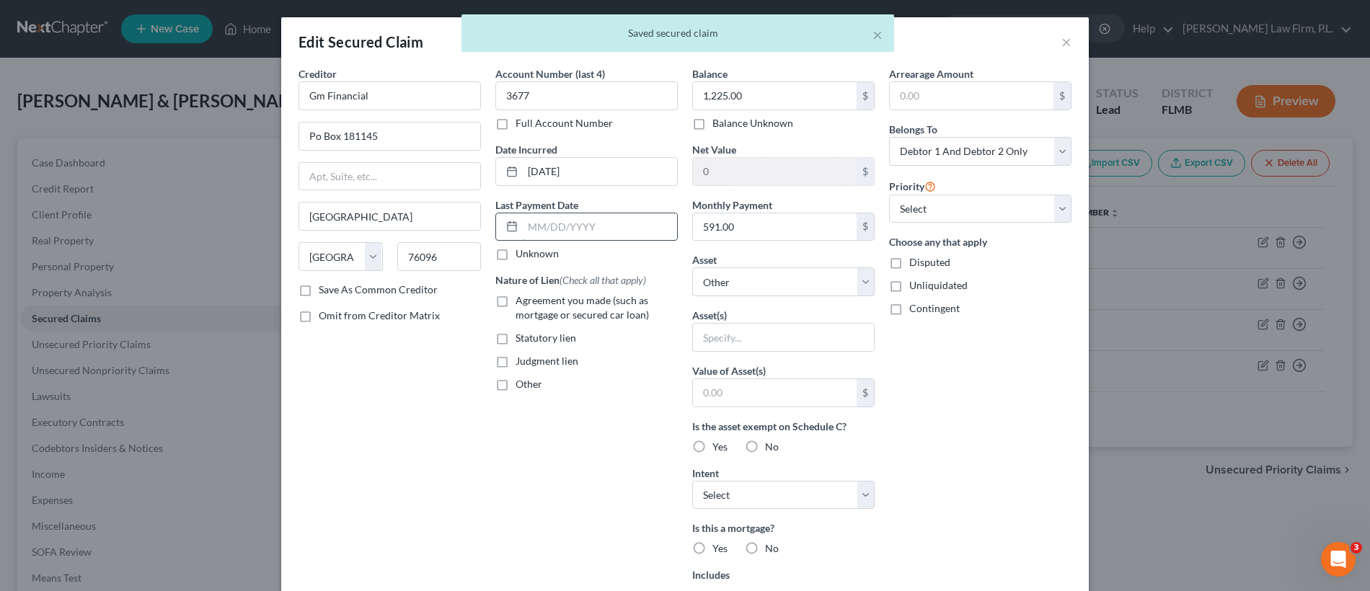
click at [596, 230] on input "text" at bounding box center [600, 226] width 154 height 27
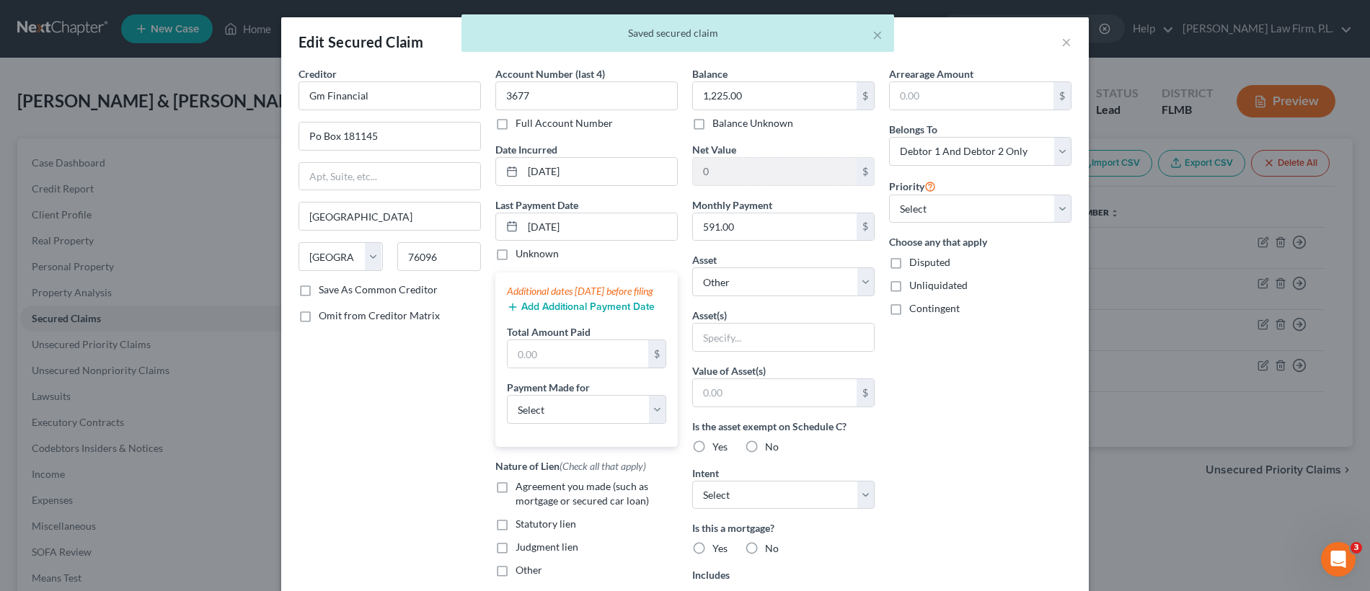
click at [550, 313] on button "Add Additional Payment Date" at bounding box center [581, 307] width 148 height 12
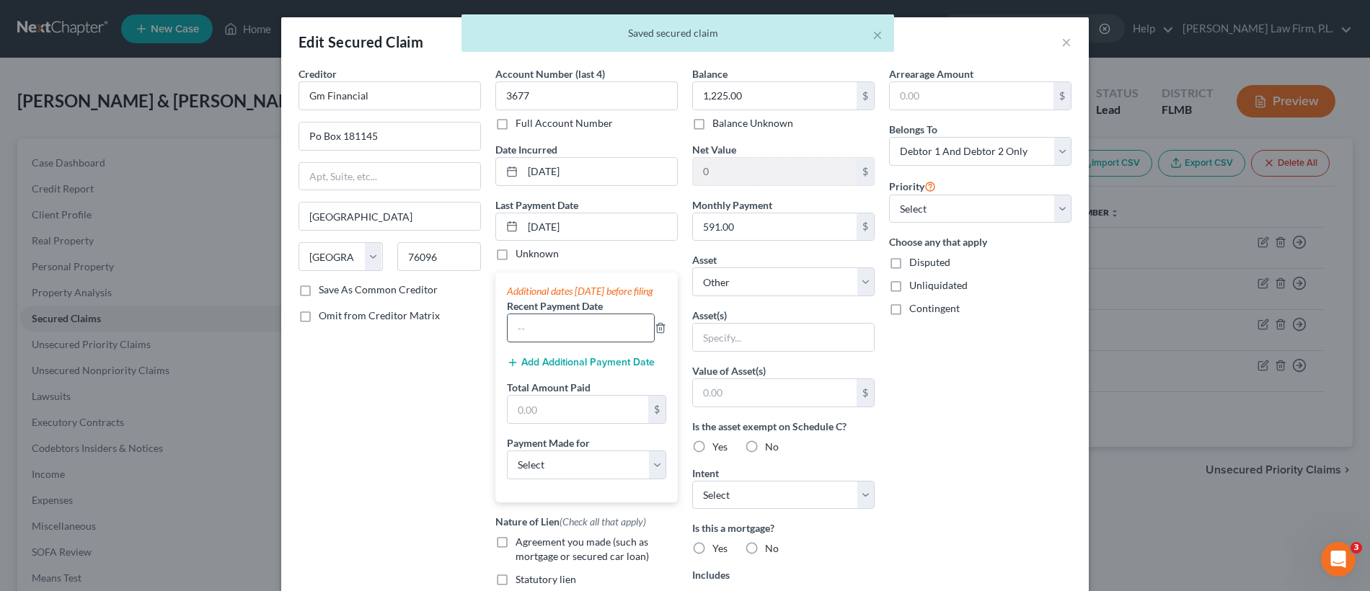
click at [544, 342] on input "text" at bounding box center [581, 327] width 146 height 27
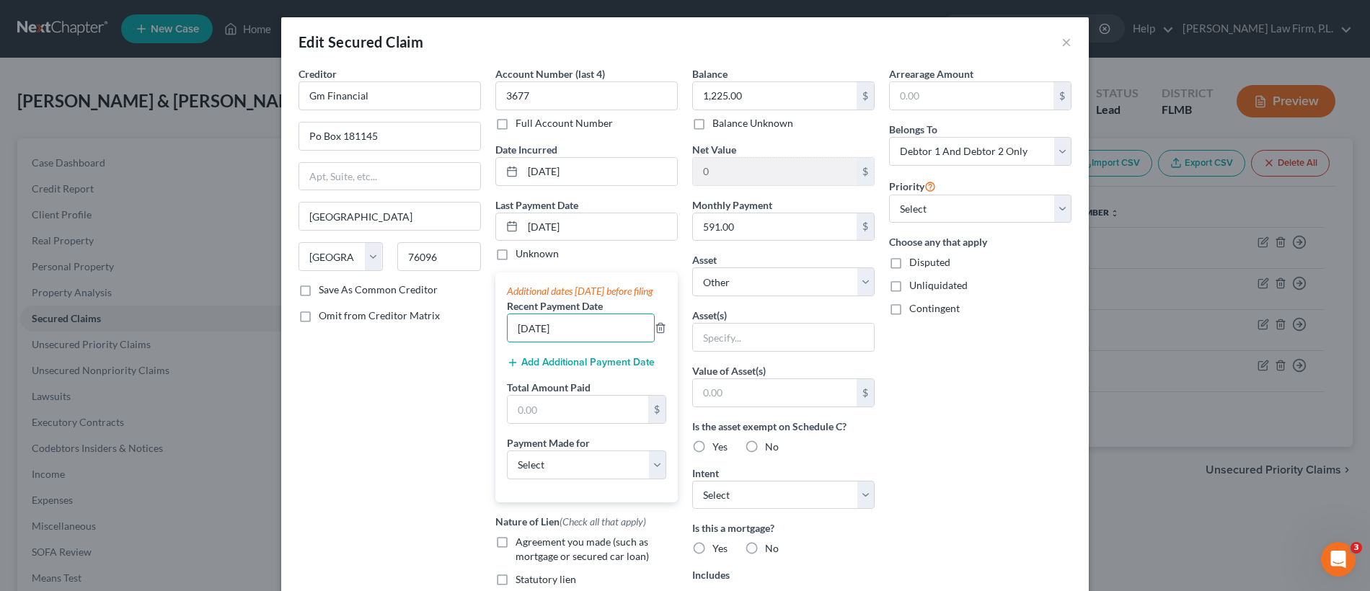
click at [591, 368] on button "Add Additional Payment Date" at bounding box center [581, 363] width 148 height 12
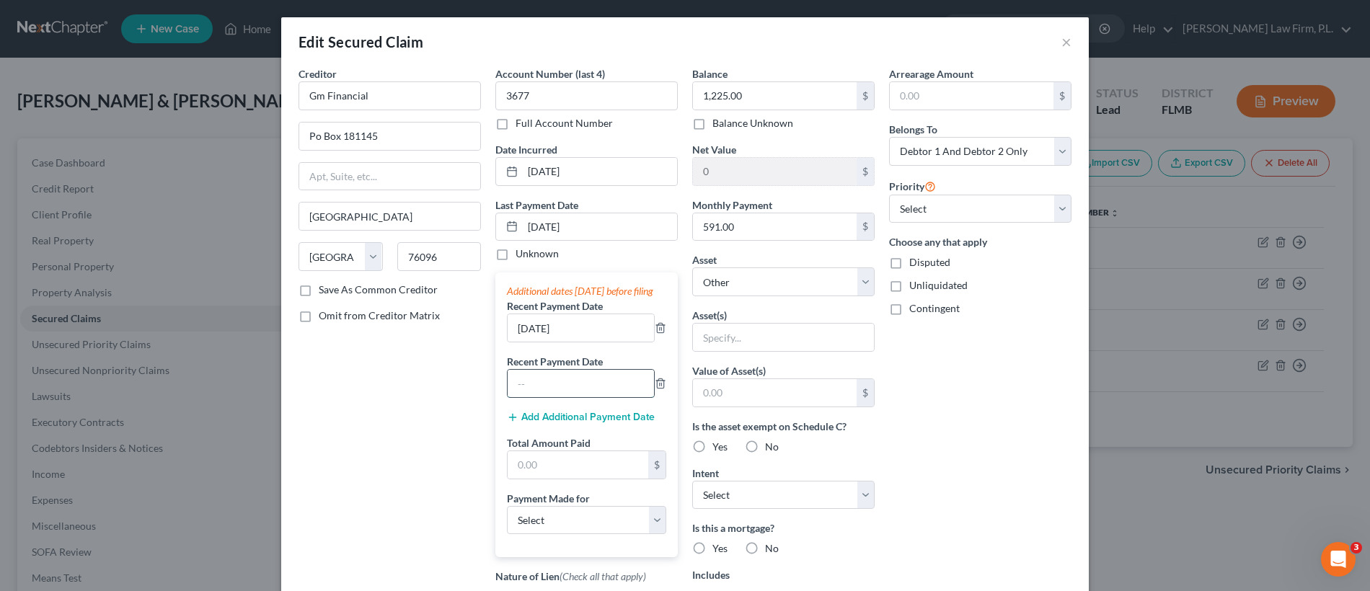
click at [587, 397] on input "text" at bounding box center [581, 383] width 146 height 27
click at [558, 479] on input "text" at bounding box center [578, 464] width 141 height 27
click at [594, 535] on select "Select Car Credit Card Loan Repayment Mortgage Other Suppliers Or Vendors" at bounding box center [586, 520] width 159 height 29
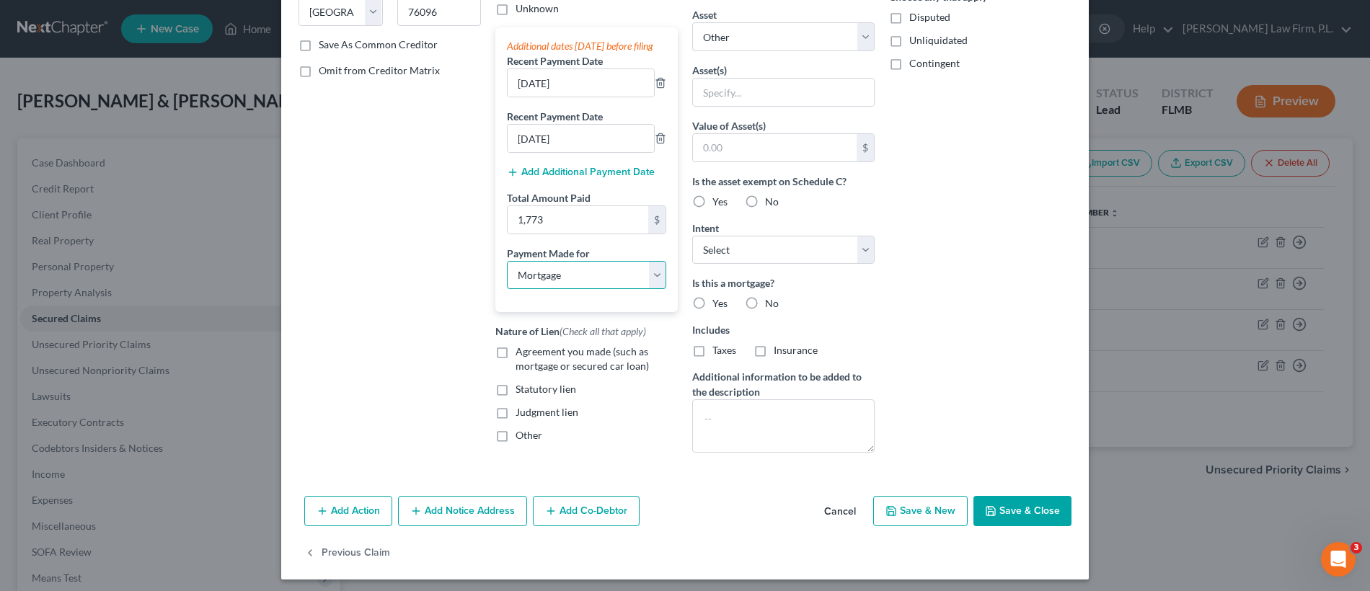
scroll to position [255, 0]
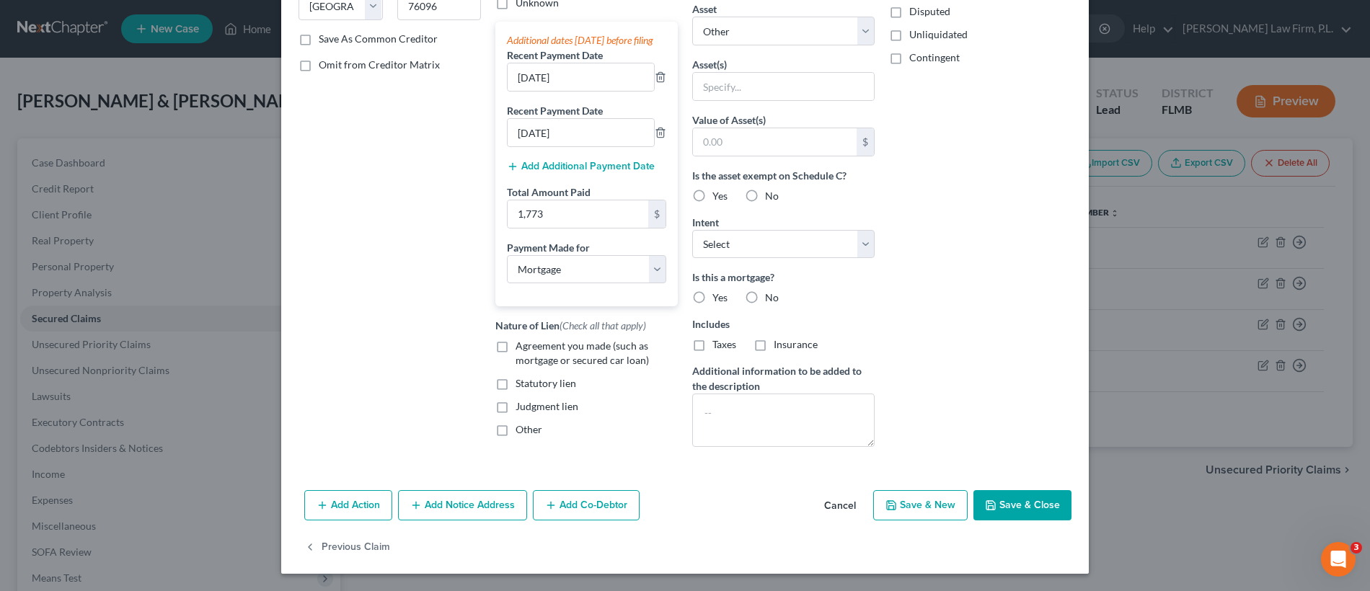
click at [515, 358] on label "Agreement you made (such as mortgage or secured car loan)" at bounding box center [596, 353] width 162 height 29
click at [521, 348] on input "Agreement you made (such as mortgage or secured car loan)" at bounding box center [525, 343] width 9 height 9
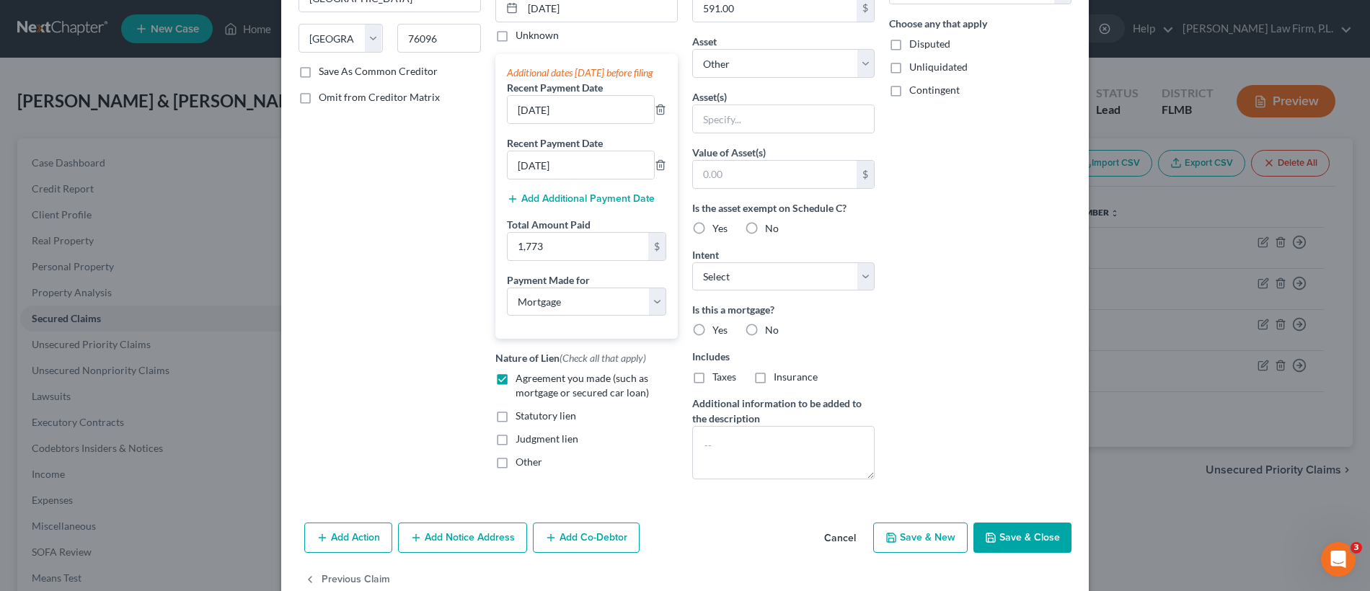
scroll to position [216, 0]
click at [767, 288] on select "Select Surrender Redeem Reaffirm Avoid Other" at bounding box center [783, 279] width 182 height 29
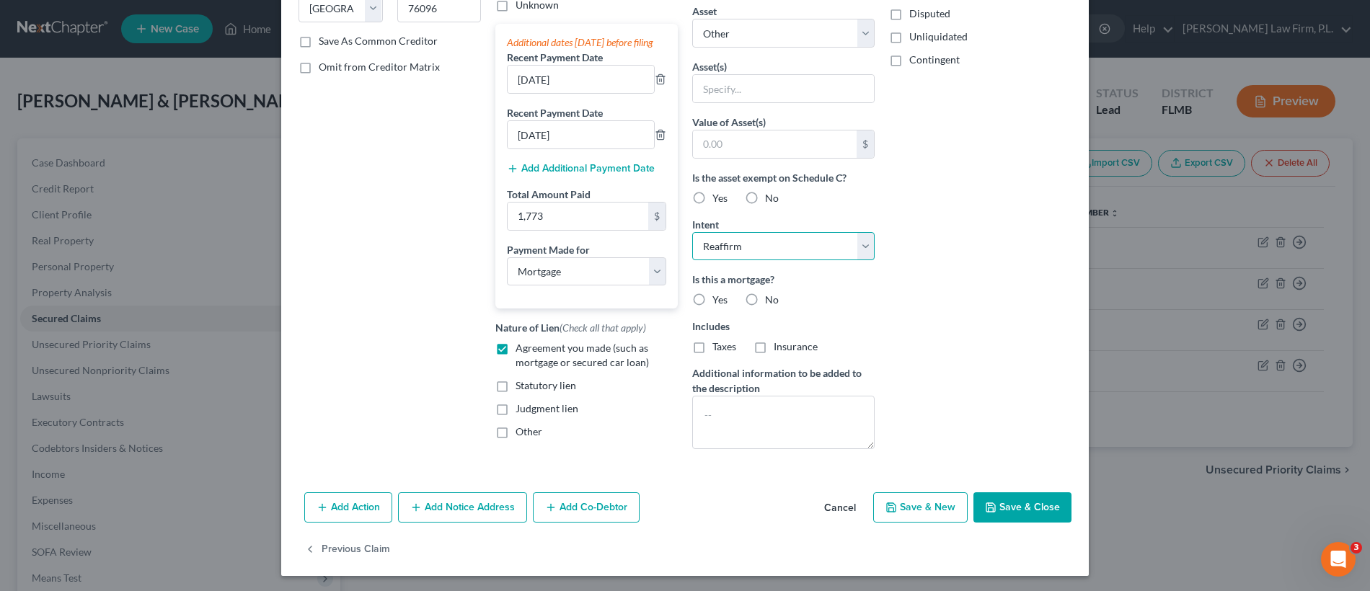
scroll to position [249, 0]
click at [712, 296] on label "Yes" at bounding box center [719, 299] width 15 height 14
click at [718, 296] on input "Yes" at bounding box center [722, 296] width 9 height 9
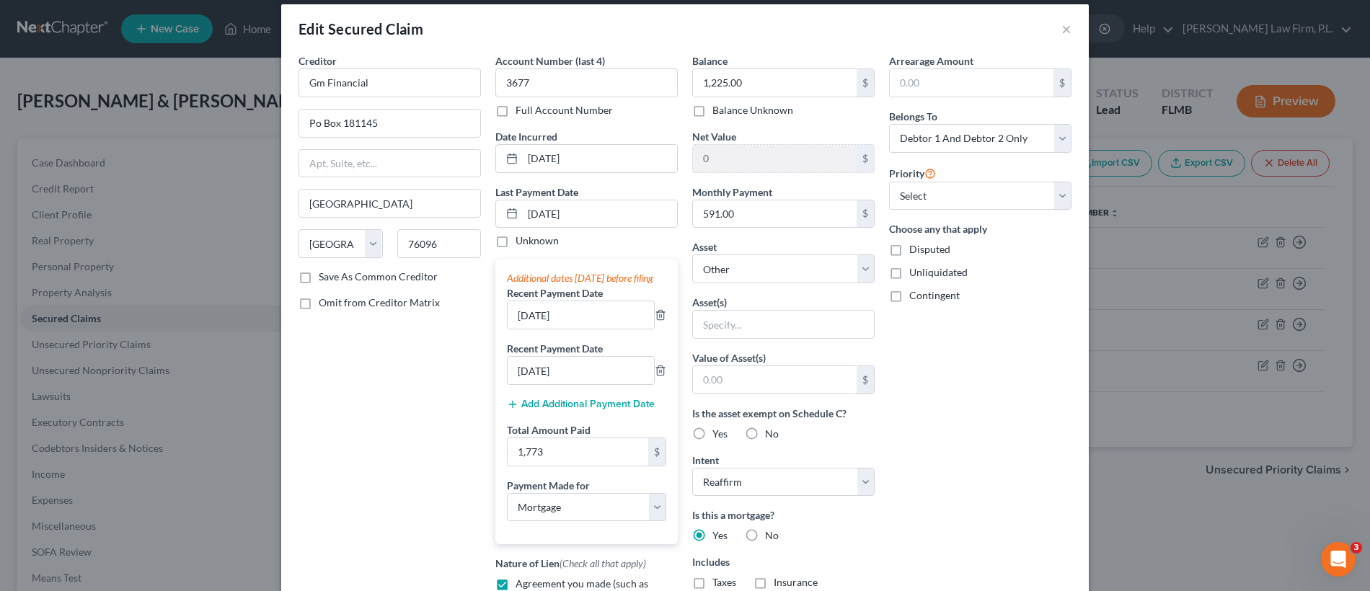
scroll to position [0, 0]
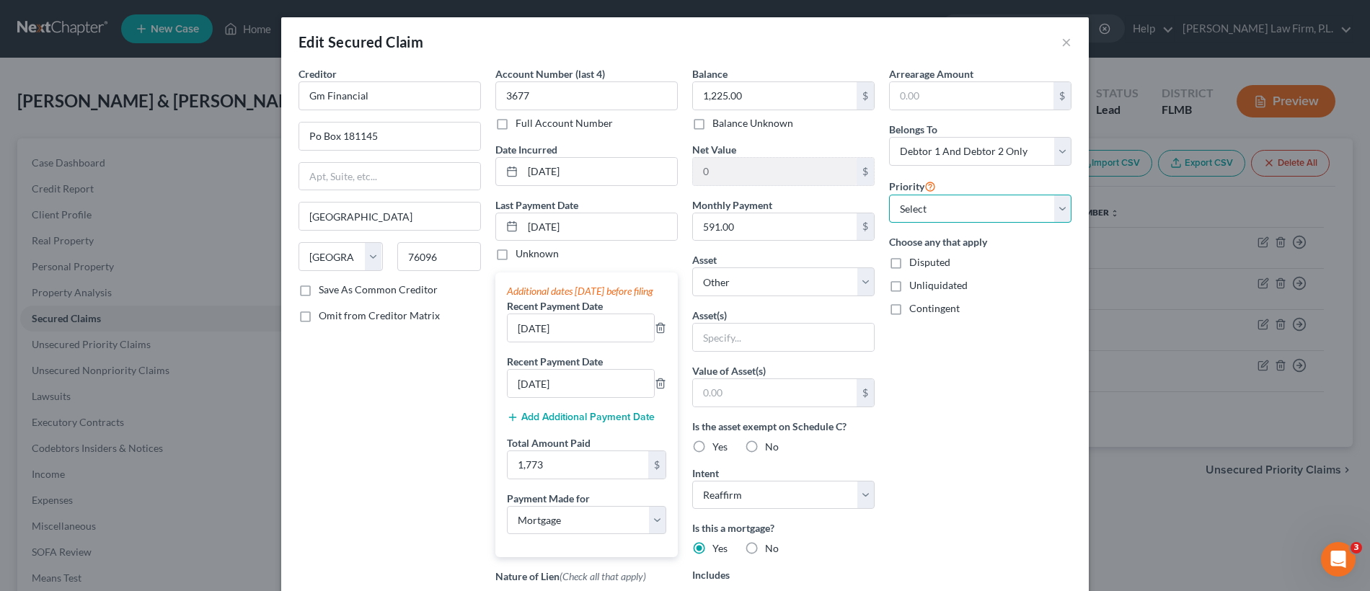
click at [954, 213] on select "Select 1st 2nd 3rd 4th 5th 6th 7th 8th 9th 10th 11th 12th 13th 14th 15th 16th 1…" at bounding box center [980, 209] width 182 height 29
click at [942, 204] on select "Select 1st 2nd 3rd 4th 5th 6th 7th 8th 9th 10th 11th 12th 13th 14th 15th 16th 1…" at bounding box center [980, 209] width 182 height 29
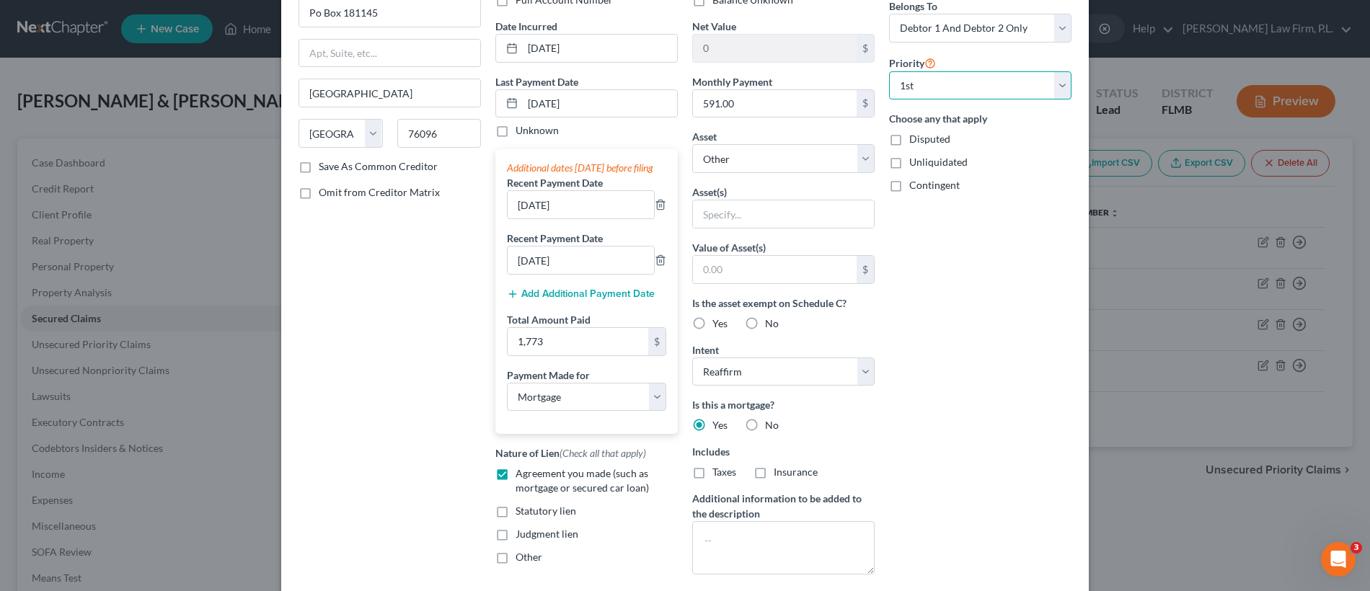
scroll to position [188, 0]
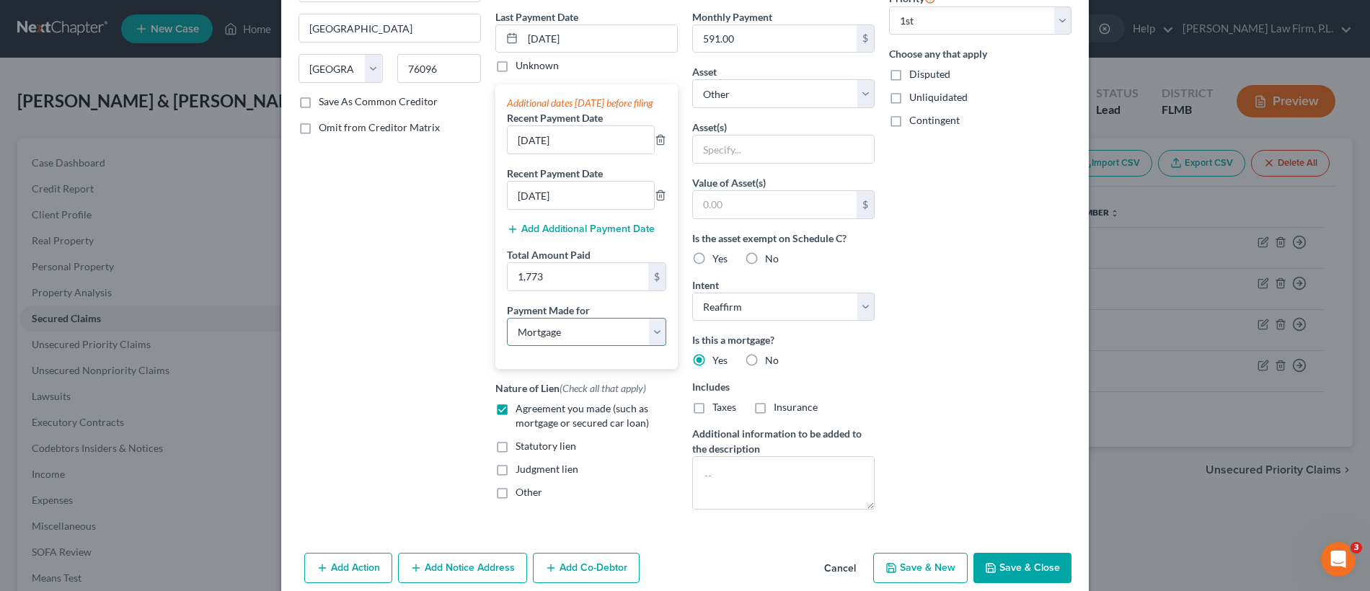
click at [600, 337] on select "Select Car Credit Card Loan Repayment Mortgage Other Suppliers Or Vendors" at bounding box center [586, 332] width 159 height 29
click at [712, 358] on label "Yes" at bounding box center [719, 360] width 15 height 14
click at [718, 358] on input "Yes" at bounding box center [722, 357] width 9 height 9
click at [765, 359] on label "No" at bounding box center [772, 360] width 14 height 14
click at [771, 359] on input "No" at bounding box center [775, 357] width 9 height 9
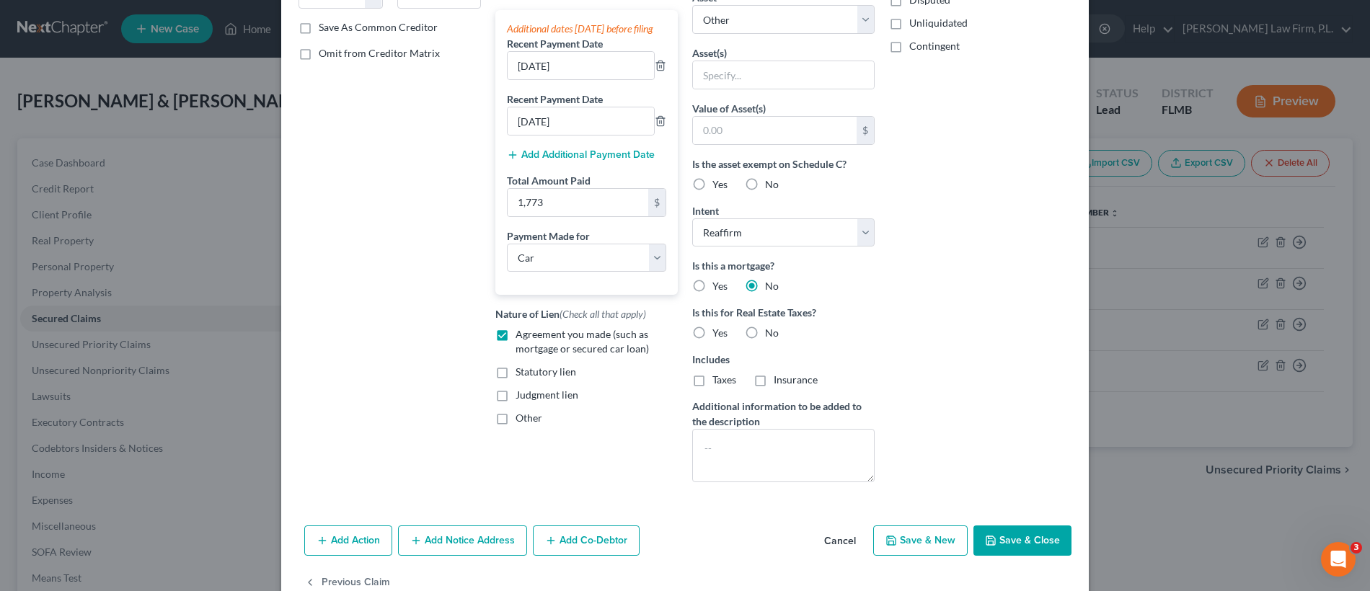
scroll to position [298, 0]
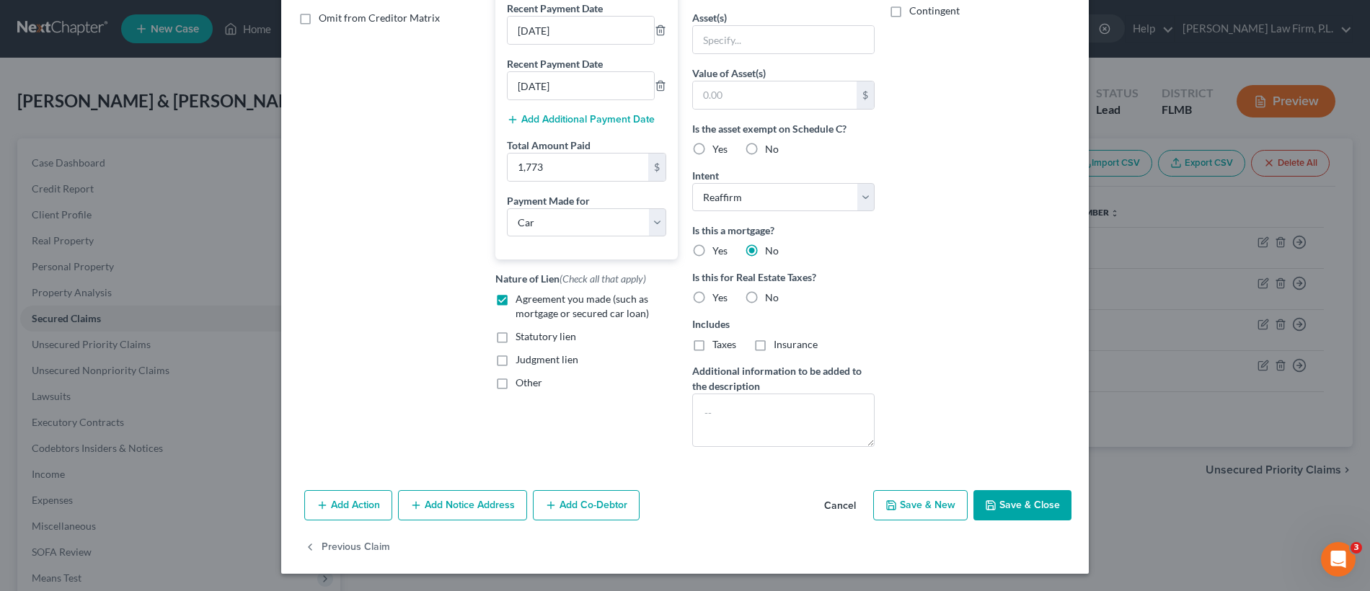
click at [989, 510] on icon "button" at bounding box center [991, 506] width 12 height 12
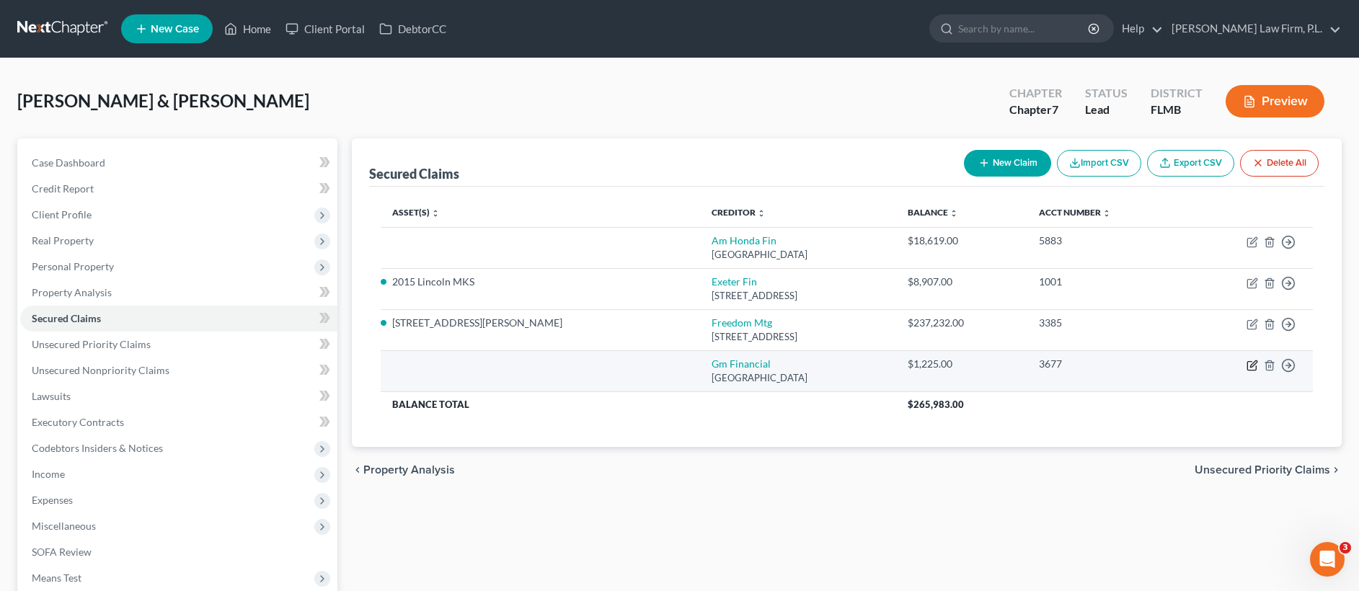
click at [1247, 363] on icon "button" at bounding box center [1251, 365] width 9 height 9
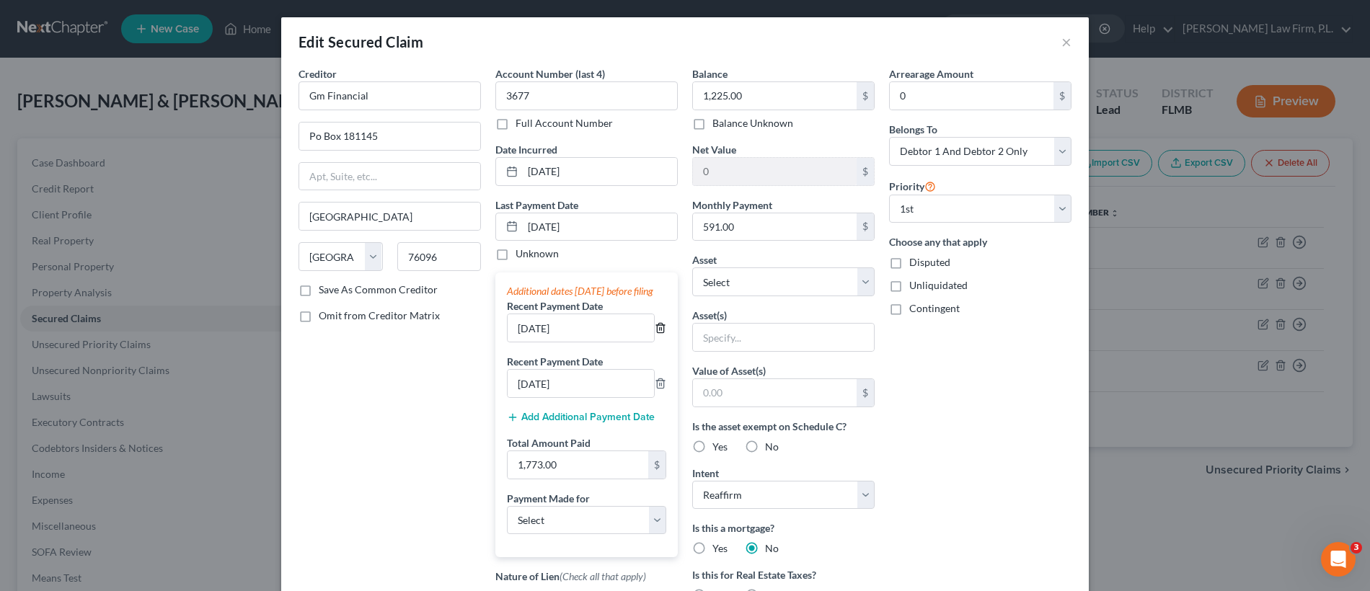
click at [655, 334] on icon "button" at bounding box center [661, 328] width 12 height 12
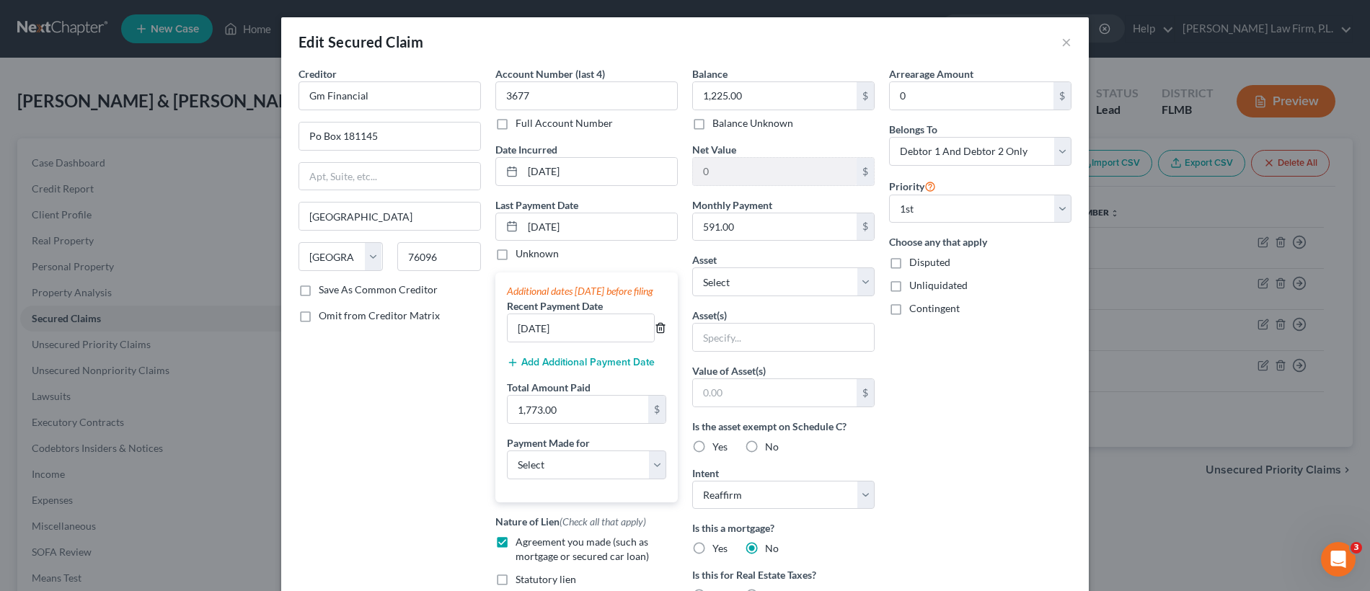
click at [657, 333] on icon "button" at bounding box center [660, 328] width 6 height 9
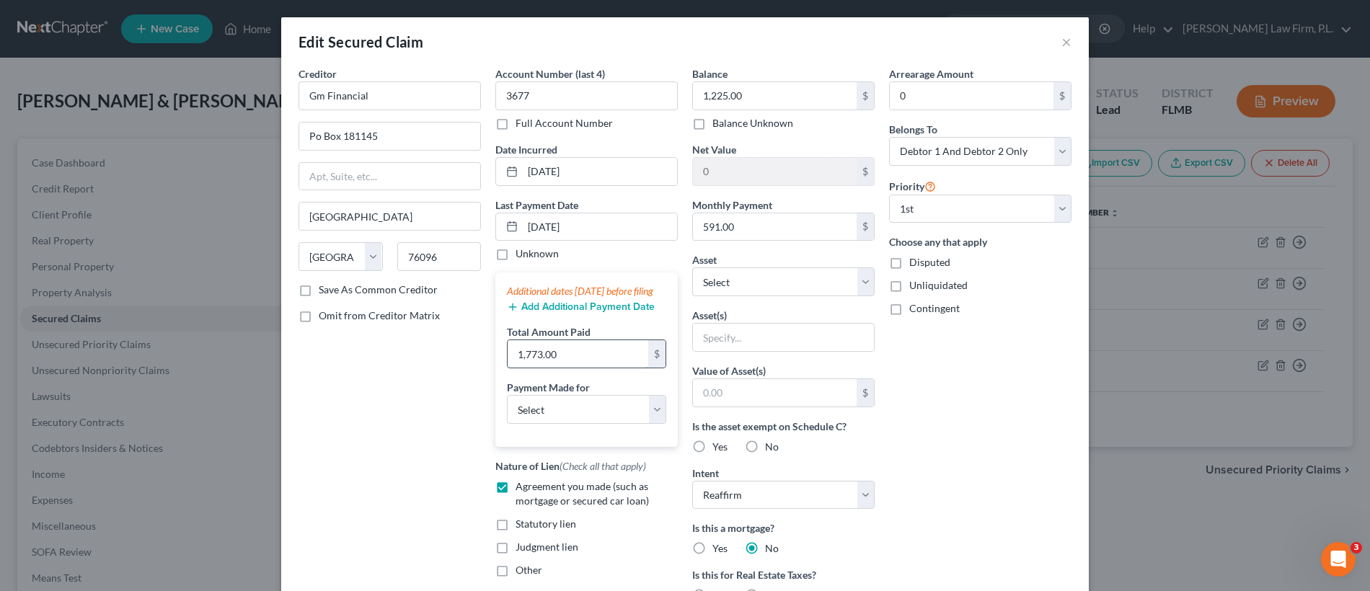
drag, startPoint x: 618, startPoint y: 371, endPoint x: 610, endPoint y: 369, distance: 8.1
click at [610, 368] on input "1,773.00" at bounding box center [578, 353] width 141 height 27
click at [598, 227] on input "[DATE]" at bounding box center [600, 226] width 154 height 27
click at [515, 256] on label "Unknown" at bounding box center [536, 254] width 43 height 14
click at [521, 256] on input "Unknown" at bounding box center [525, 251] width 9 height 9
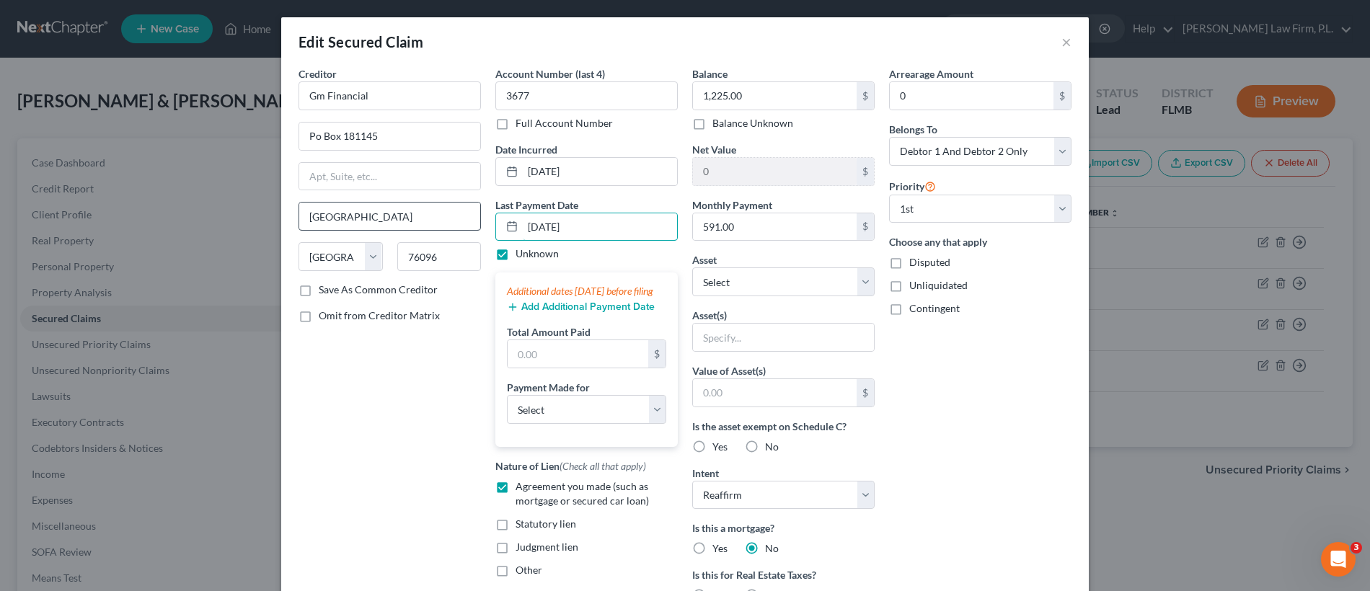
drag, startPoint x: 544, startPoint y: 227, endPoint x: 472, endPoint y: 221, distance: 71.7
click at [472, 221] on div "Creditor * Gm Financial Po Box 181145 Arlington State AL AK AR AZ CA CO CT DE D…" at bounding box center [684, 411] width 787 height 690
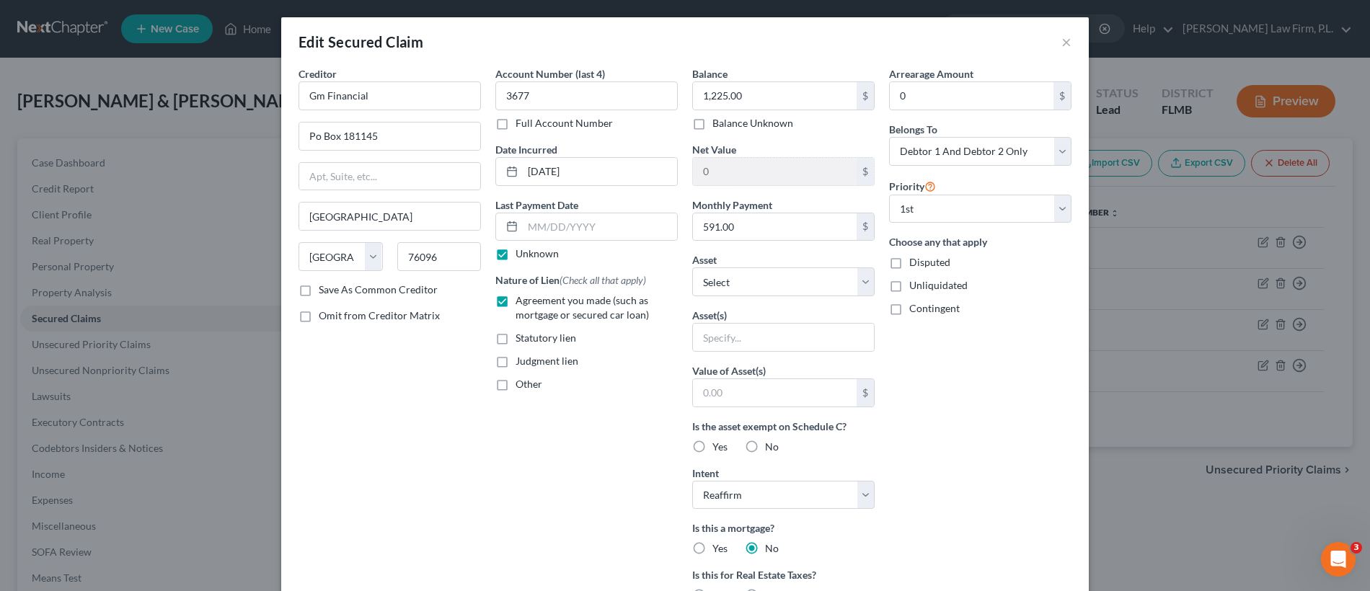
click at [600, 443] on div "Account Number (last 4) 3677 Full Account Number Date Incurred 12-11-2024 Last …" at bounding box center [586, 411] width 197 height 690
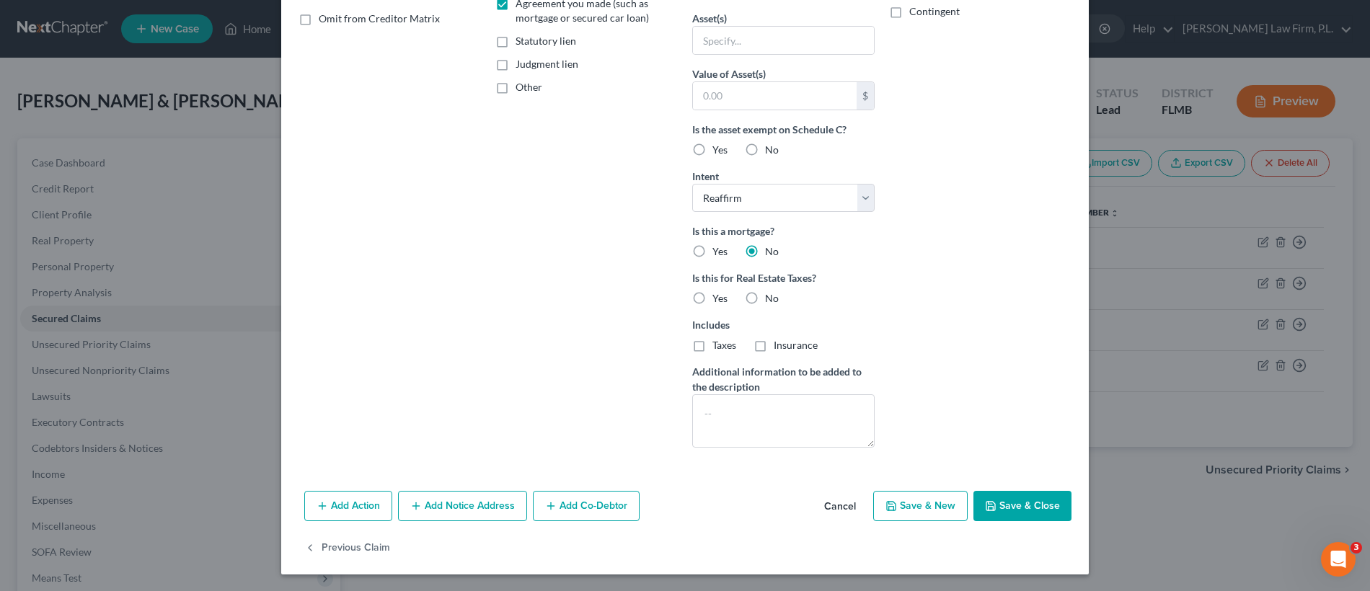
scroll to position [298, 0]
click at [1045, 515] on button "Save & Close" at bounding box center [1022, 505] width 98 height 30
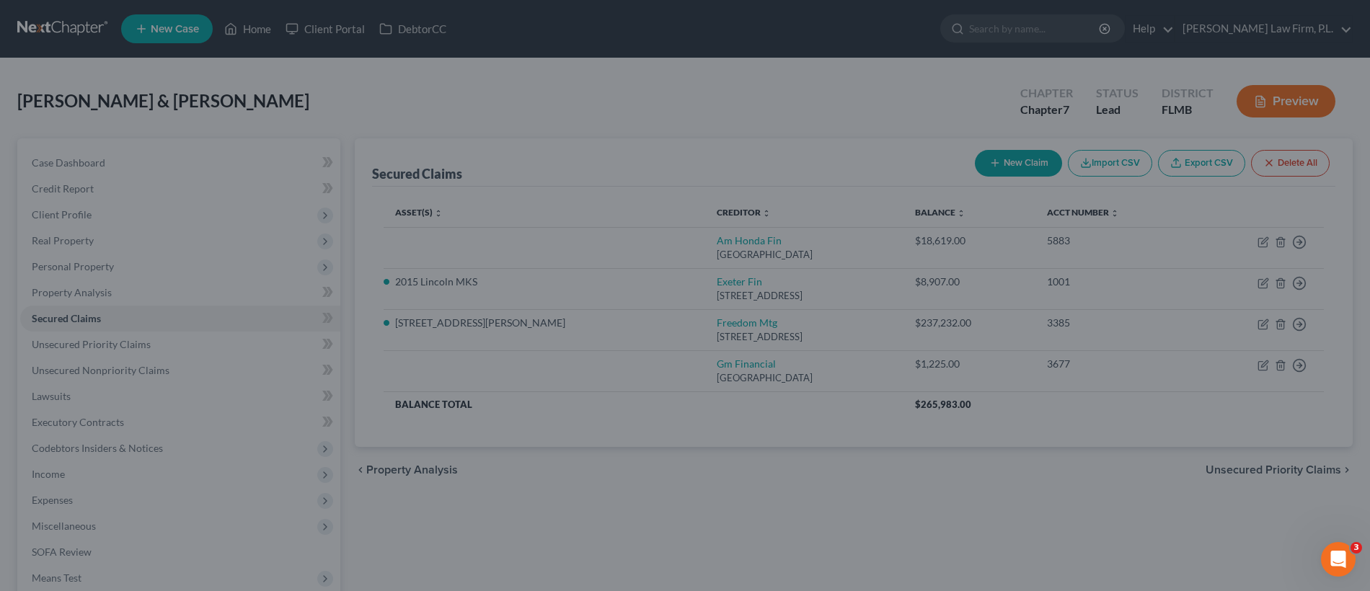
scroll to position [140, 0]
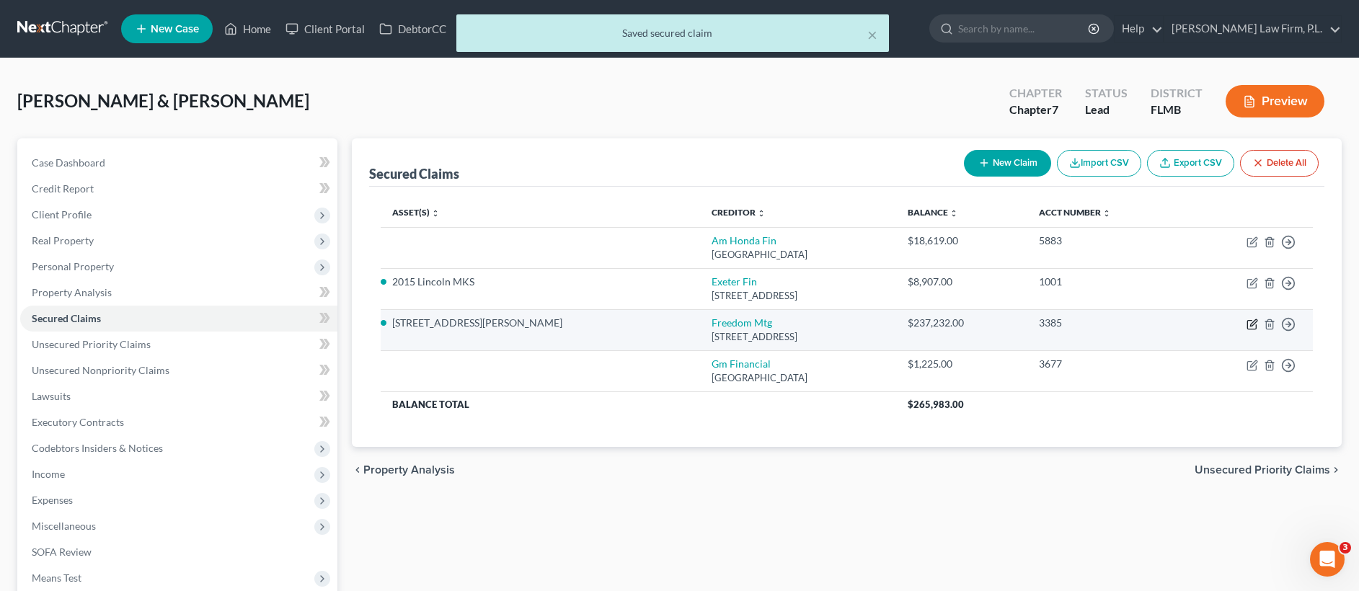
click at [1249, 327] on icon "button" at bounding box center [1252, 325] width 12 height 12
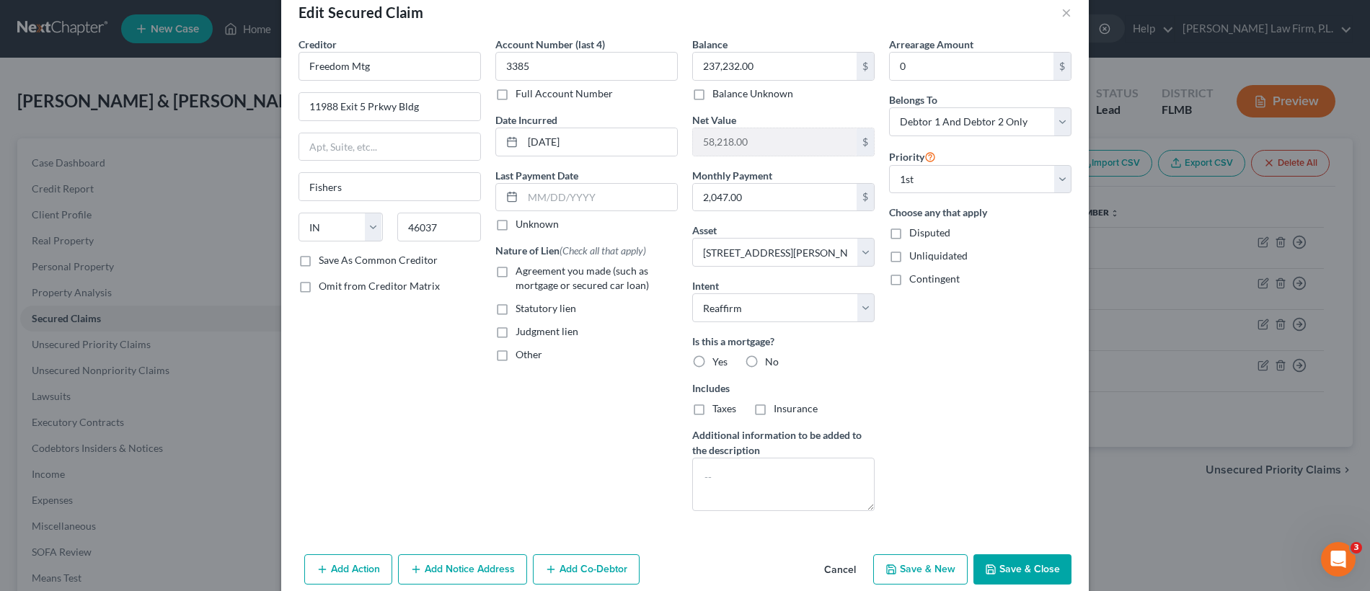
scroll to position [34, 0]
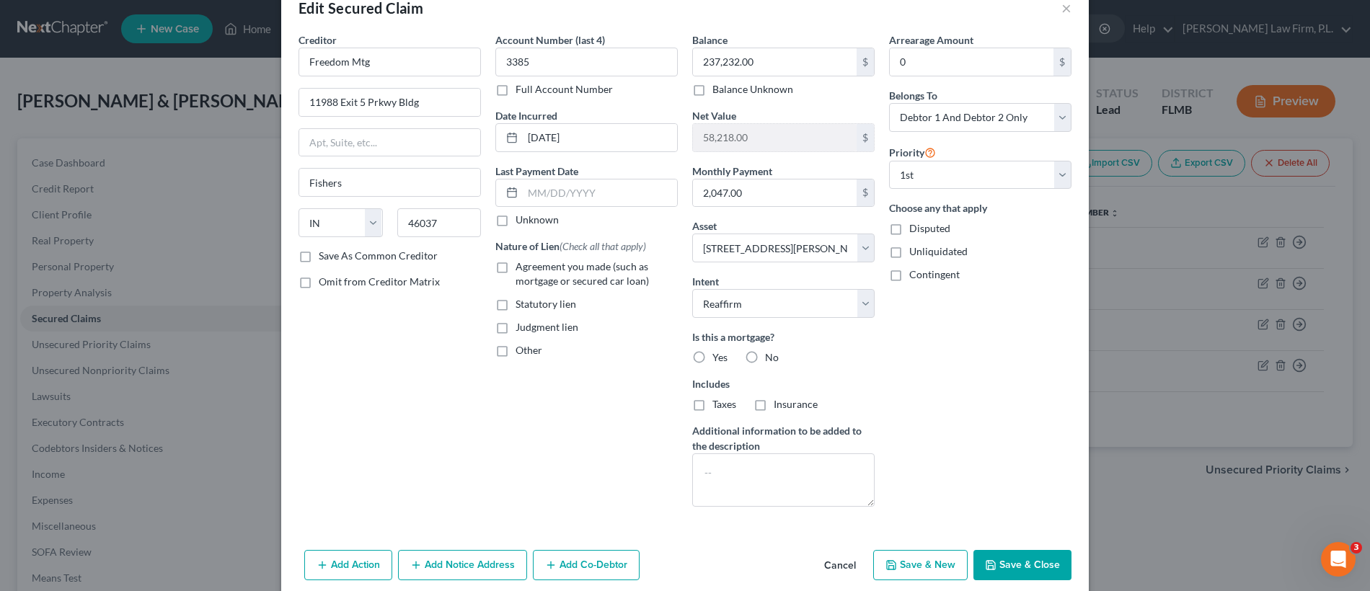
click at [712, 353] on label "Yes" at bounding box center [719, 357] width 15 height 14
click at [718, 353] on input "Yes" at bounding box center [722, 354] width 9 height 9
click at [554, 186] on input "text" at bounding box center [600, 193] width 154 height 27
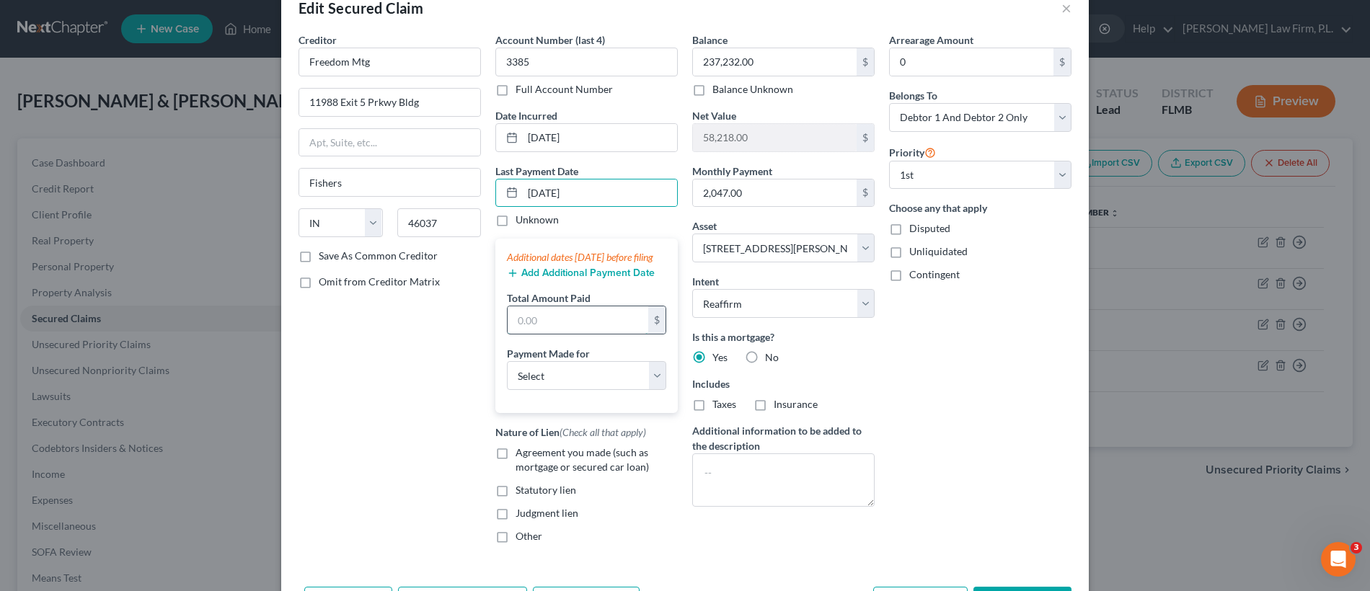
click at [527, 334] on input "text" at bounding box center [578, 319] width 141 height 27
click at [536, 279] on button "Add Additional Payment Date" at bounding box center [581, 273] width 148 height 12
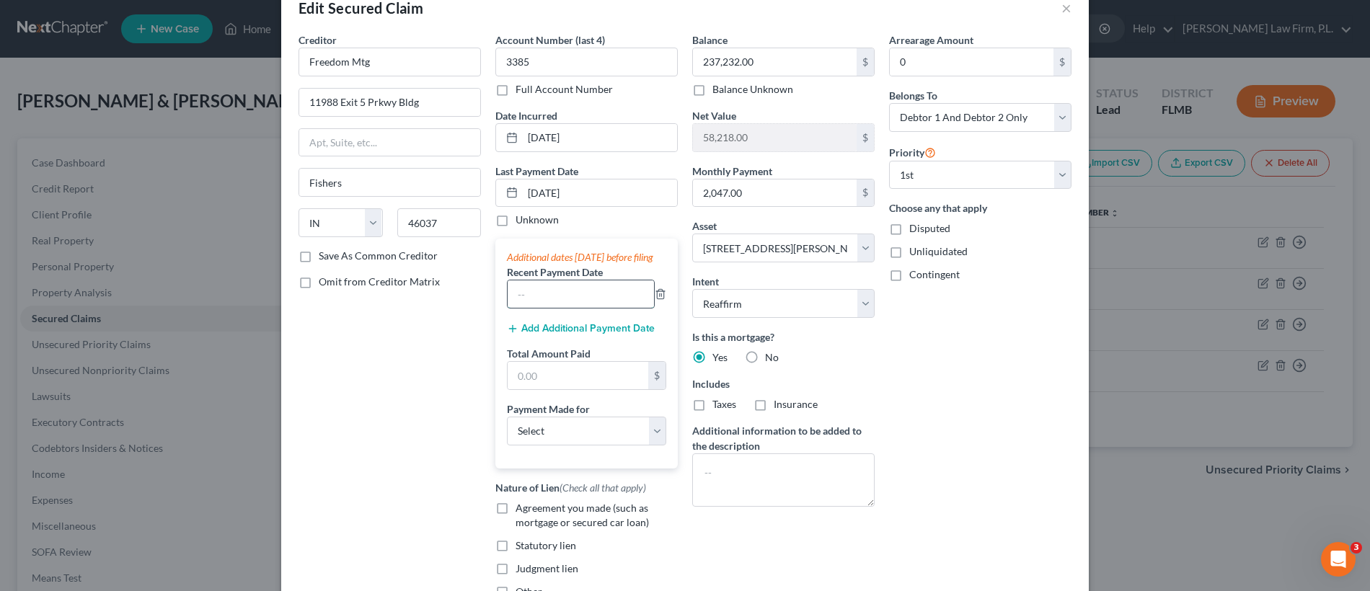
click at [580, 306] on input "text" at bounding box center [581, 293] width 146 height 27
drag, startPoint x: 549, startPoint y: 316, endPoint x: 593, endPoint y: 314, distance: 43.4
click at [549, 308] on input "04/01/2025" at bounding box center [581, 293] width 146 height 27
drag, startPoint x: 593, startPoint y: 314, endPoint x: 497, endPoint y: 295, distance: 97.0
click at [497, 295] on div "Additional dates within 90 days before filing Recent Payment Date 04/01/2025 Ad…" at bounding box center [586, 353] width 182 height 229
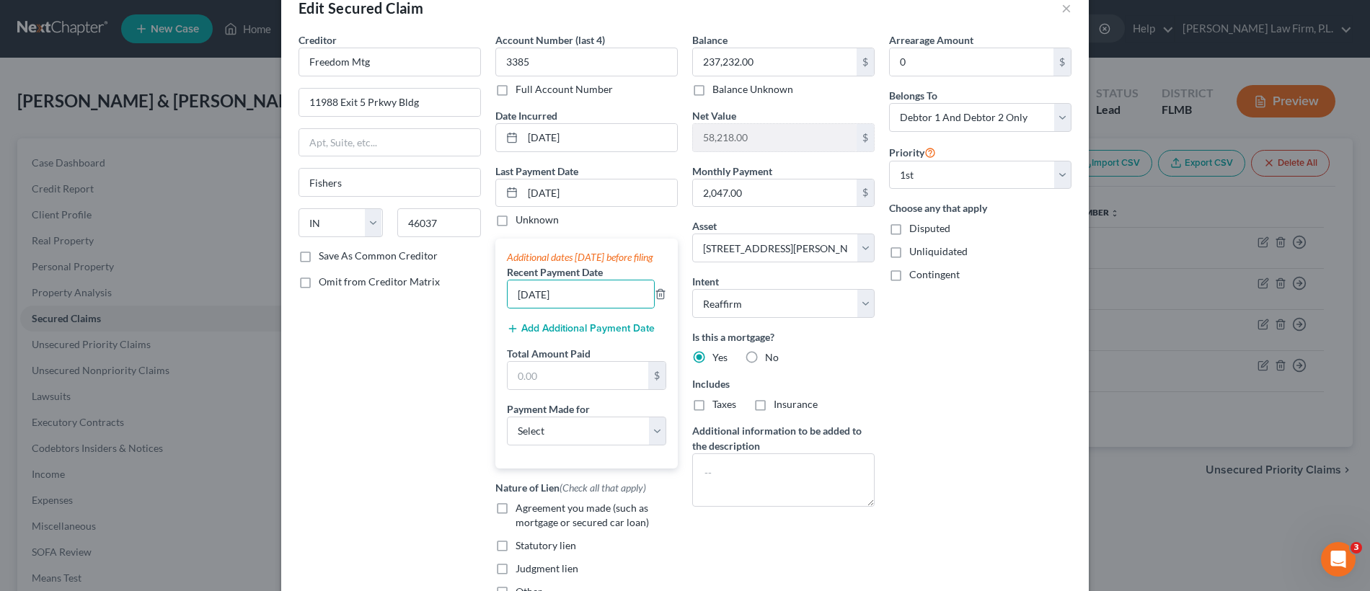
click at [660, 312] on div "Additional dates within 90 days before filing Recent Payment Date 04/01/2025 Ad…" at bounding box center [586, 353] width 182 height 229
click at [655, 300] on icon "button" at bounding box center [661, 294] width 12 height 12
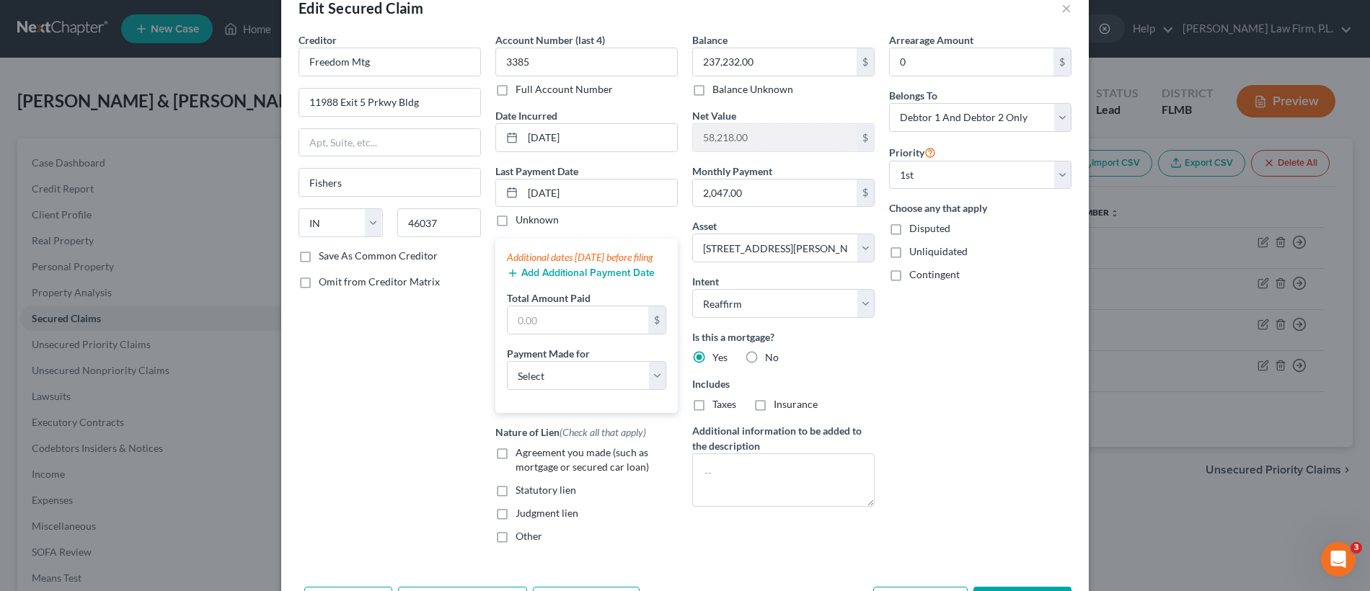
click at [603, 279] on button "Add Additional Payment Date" at bounding box center [581, 273] width 148 height 12
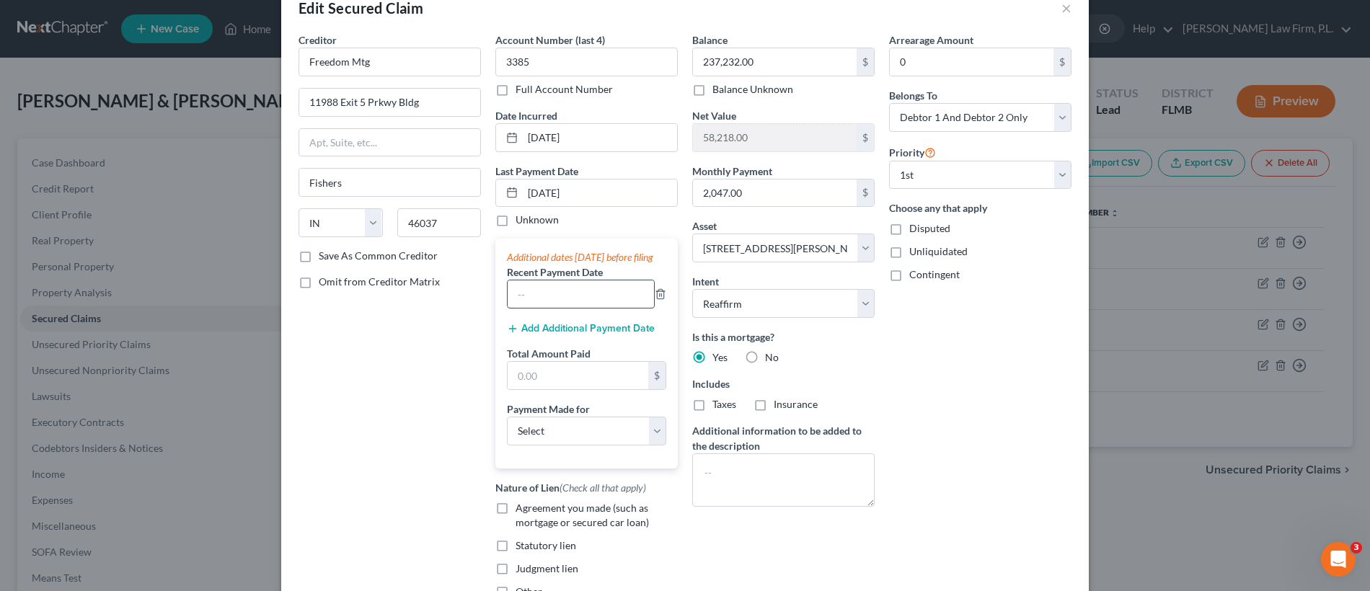
click at [606, 299] on input "text" at bounding box center [581, 293] width 146 height 27
click at [577, 335] on button "Add Additional Payment Date" at bounding box center [581, 329] width 148 height 12
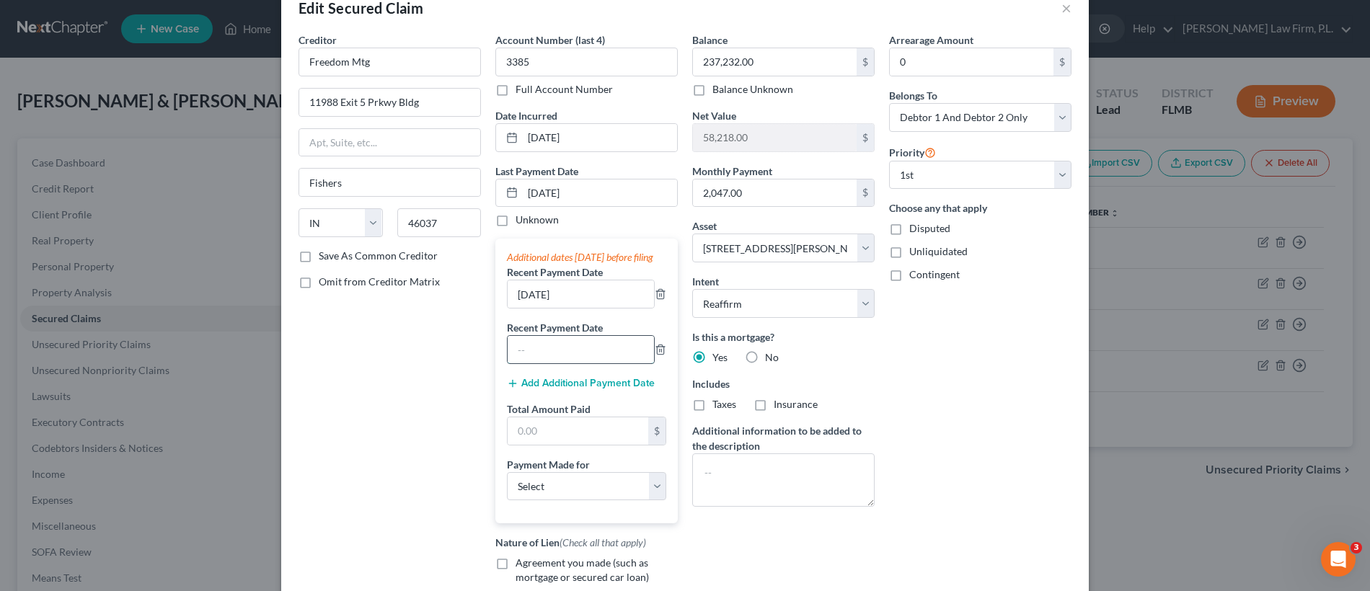
click at [571, 352] on input "text" at bounding box center [581, 349] width 146 height 27
click at [559, 445] on input "text" at bounding box center [578, 430] width 141 height 27
click at [596, 492] on select "Select Car Credit Card Loan Repayment Mortgage Other Suppliers Or Vendors" at bounding box center [586, 486] width 159 height 29
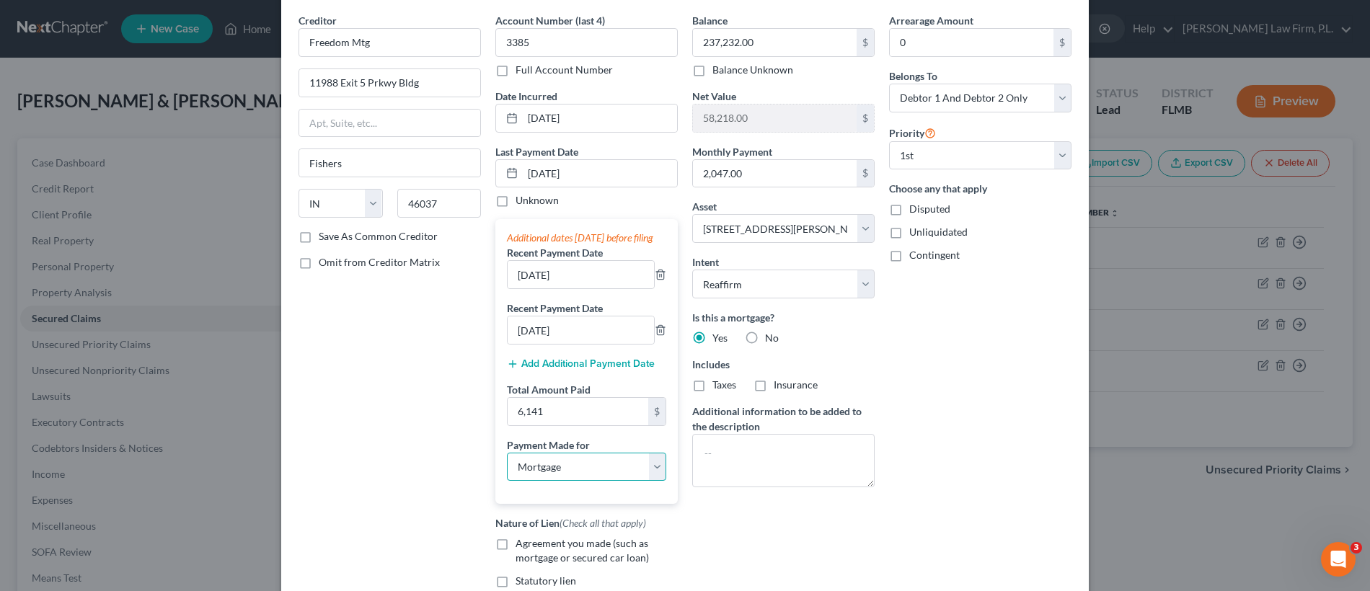
scroll to position [126, 0]
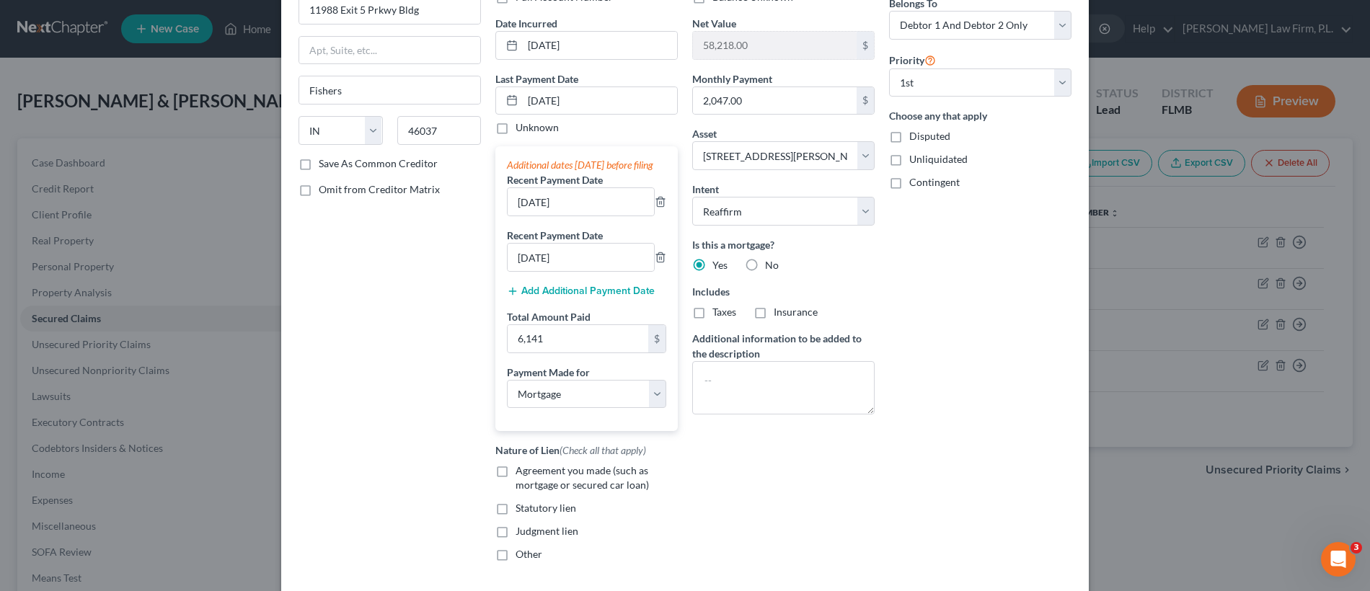
click at [515, 487] on label "Agreement you made (such as mortgage or secured car loan)" at bounding box center [596, 478] width 162 height 29
click at [521, 473] on input "Agreement you made (such as mortgage or secured car loan)" at bounding box center [525, 468] width 9 height 9
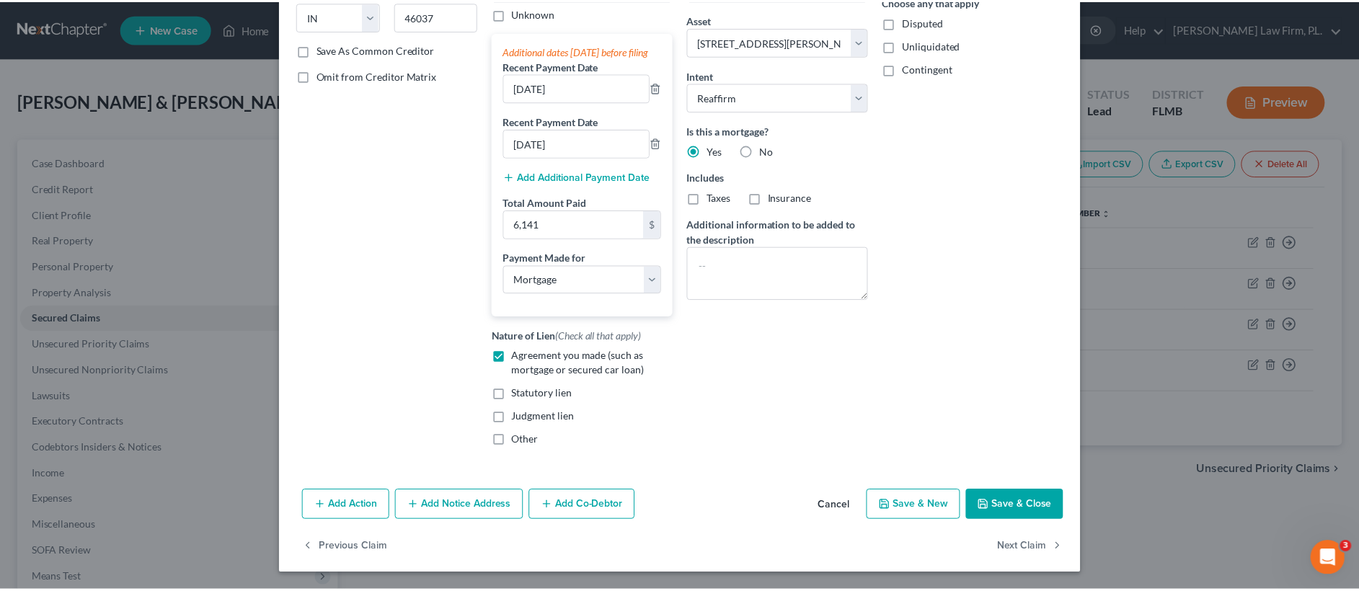
scroll to position [255, 0]
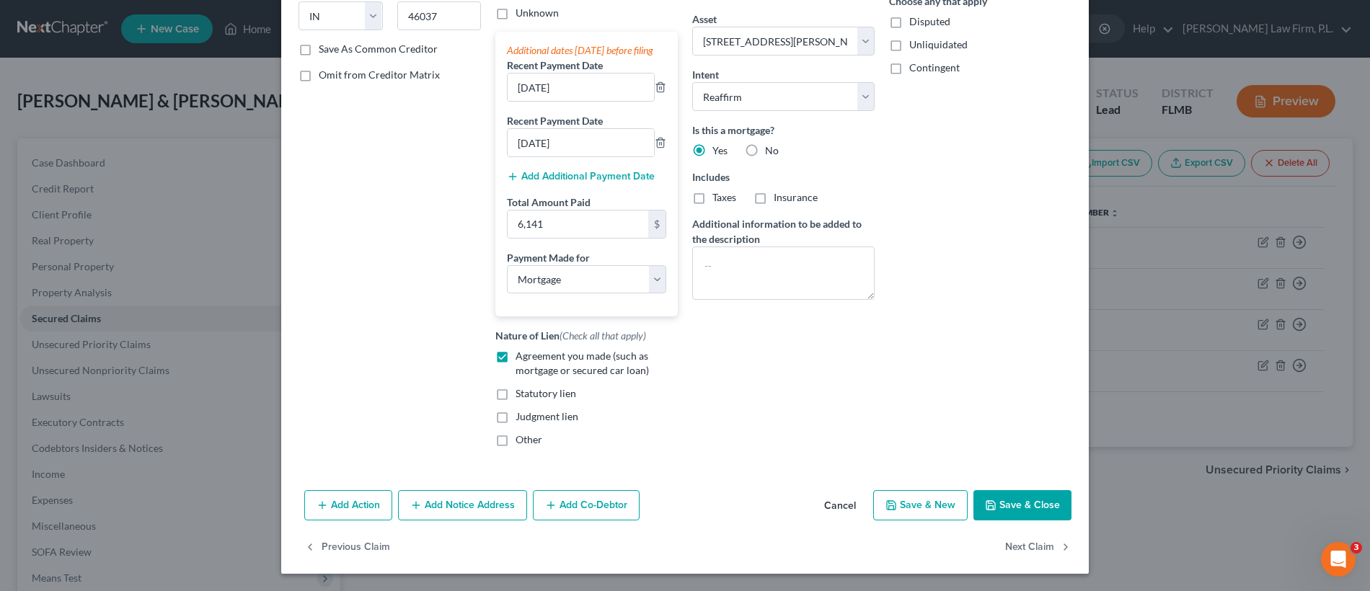
click at [1019, 500] on button "Save & Close" at bounding box center [1022, 505] width 98 height 30
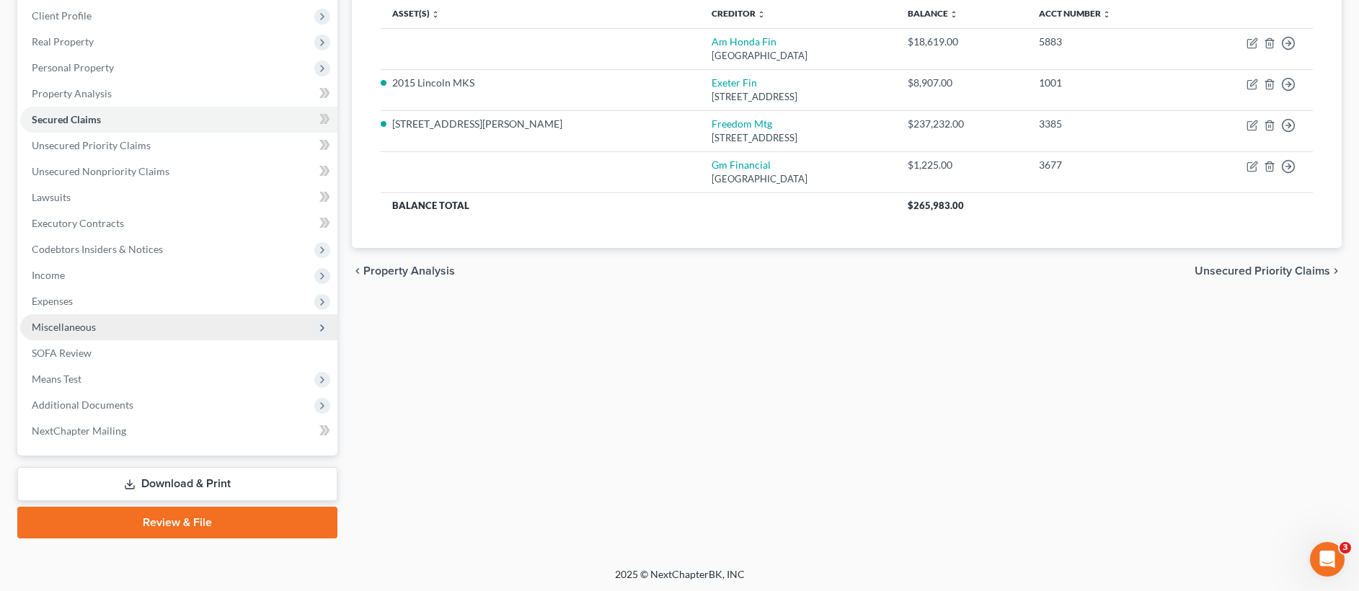
scroll to position [198, 0]
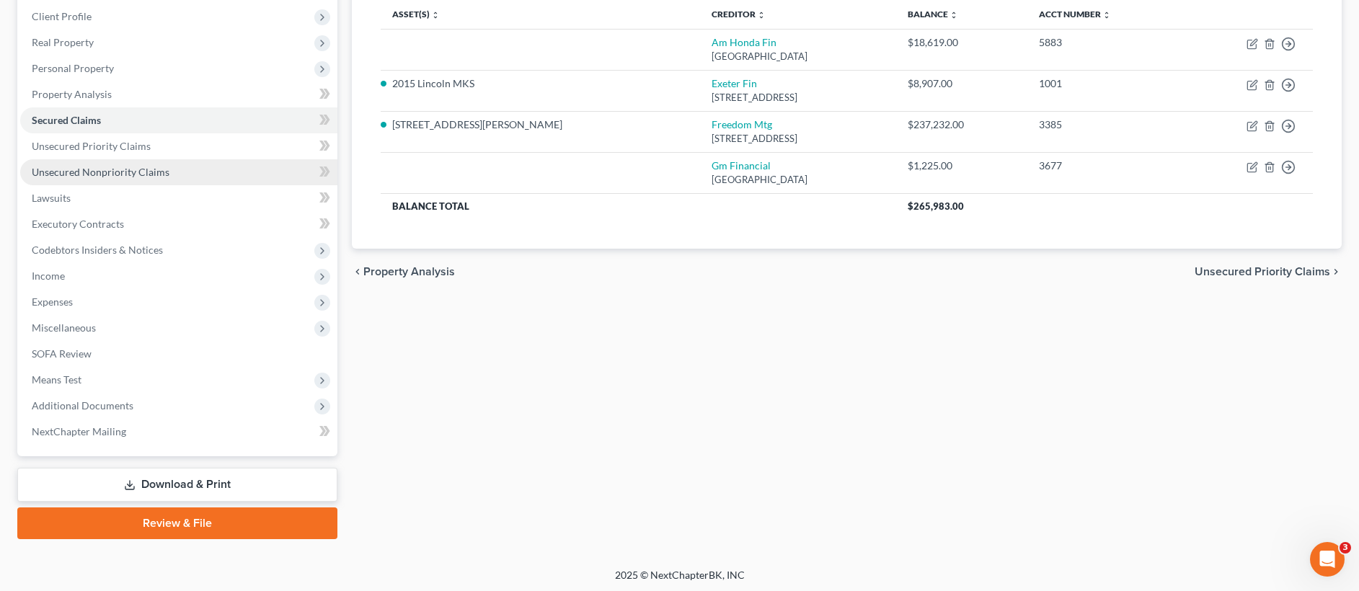
click at [190, 167] on link "Unsecured Nonpriority Claims" at bounding box center [178, 172] width 317 height 26
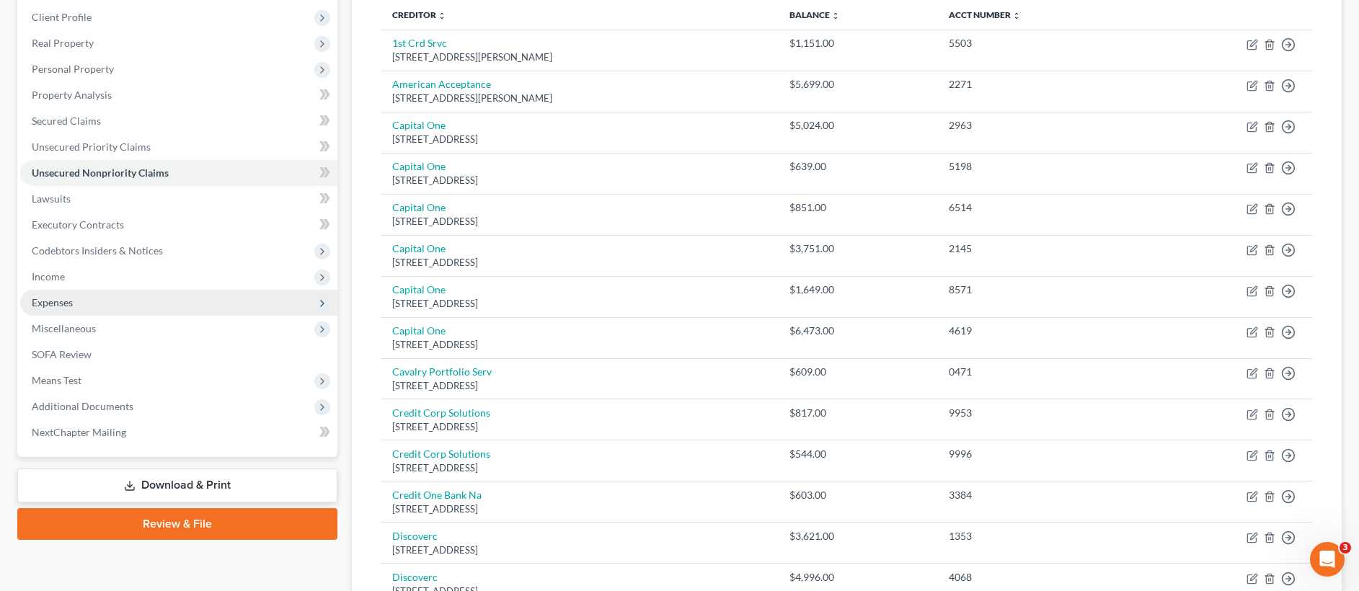
scroll to position [195, 0]
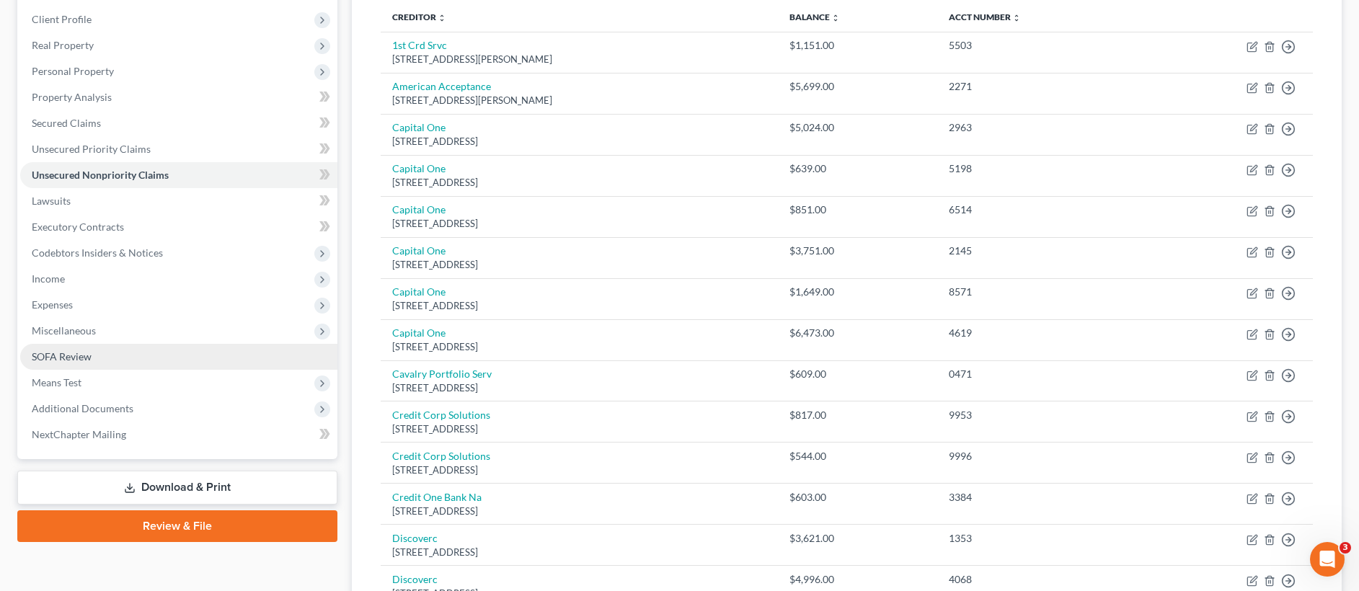
click at [156, 355] on link "SOFA Review" at bounding box center [178, 357] width 317 height 26
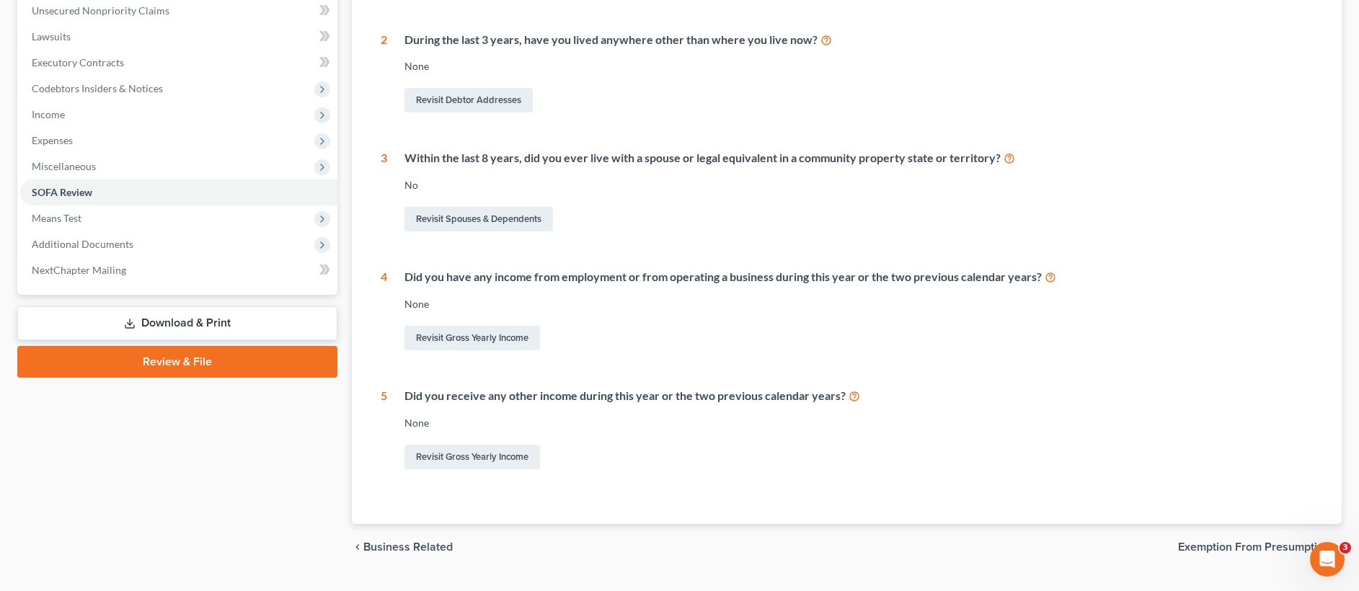
scroll to position [394, 0]
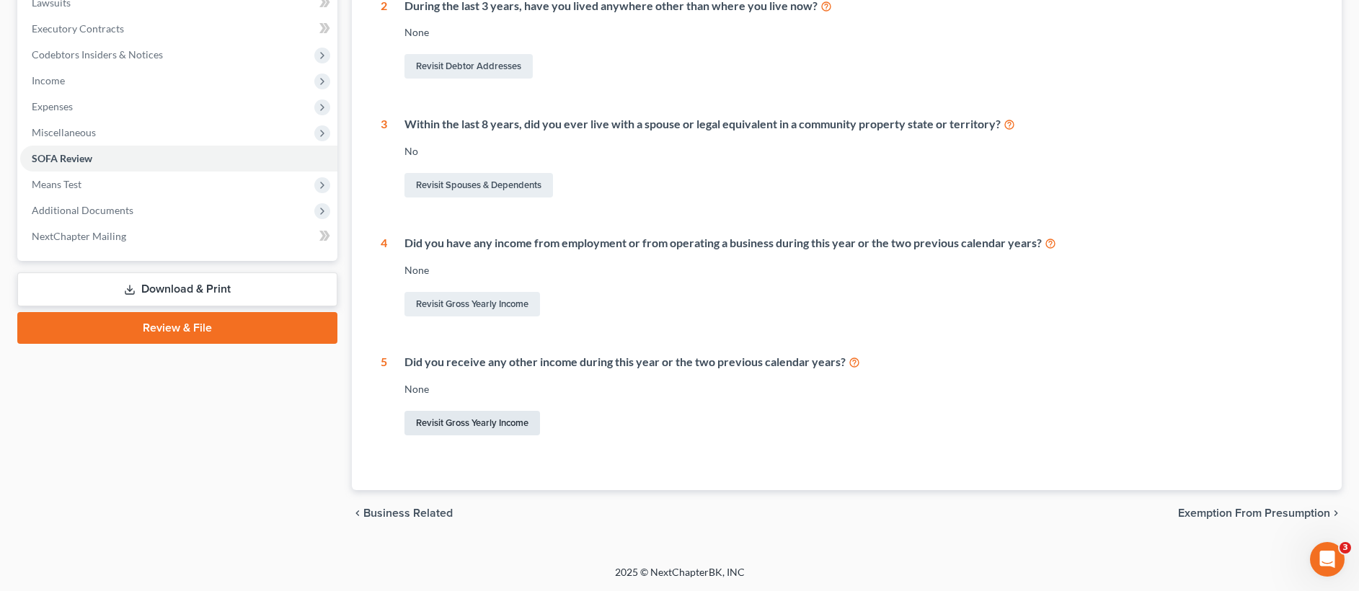
click at [497, 421] on link "Revisit Gross Yearly Income" at bounding box center [472, 423] width 136 height 25
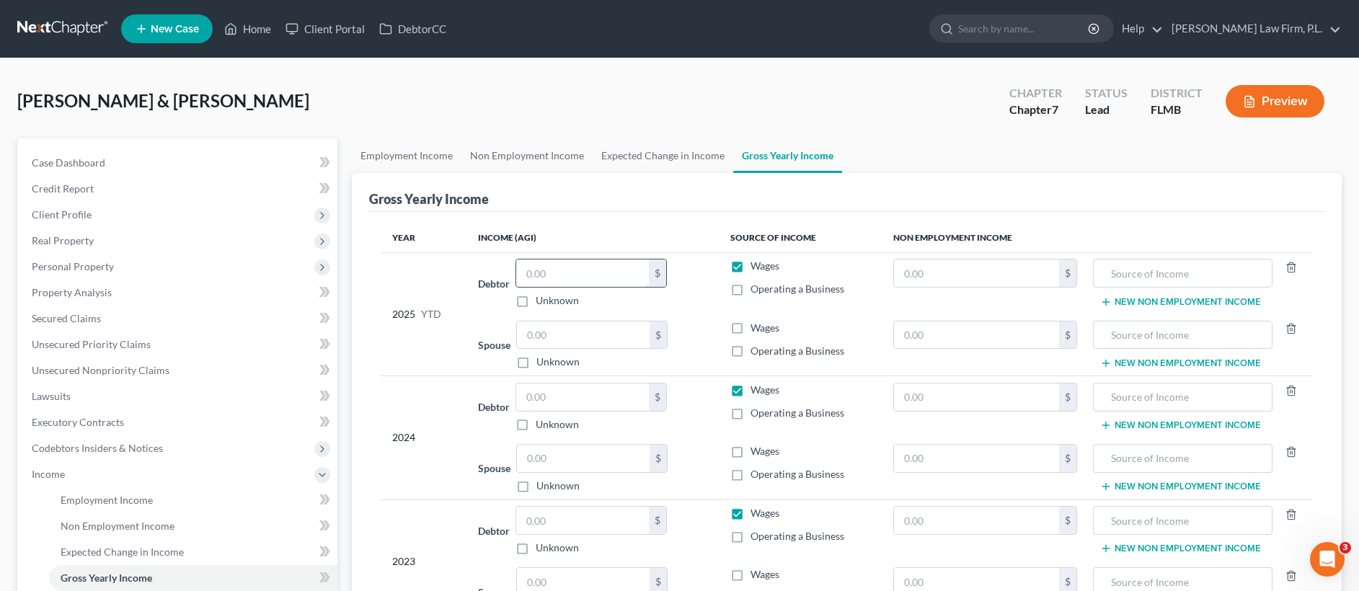
click at [570, 272] on input "text" at bounding box center [582, 273] width 133 height 27
click at [598, 341] on input "text" at bounding box center [583, 335] width 133 height 27
click at [940, 273] on input "text" at bounding box center [976, 273] width 165 height 27
click at [1127, 279] on input "text" at bounding box center [1183, 273] width 164 height 27
click at [1171, 325] on input "text" at bounding box center [1183, 335] width 164 height 27
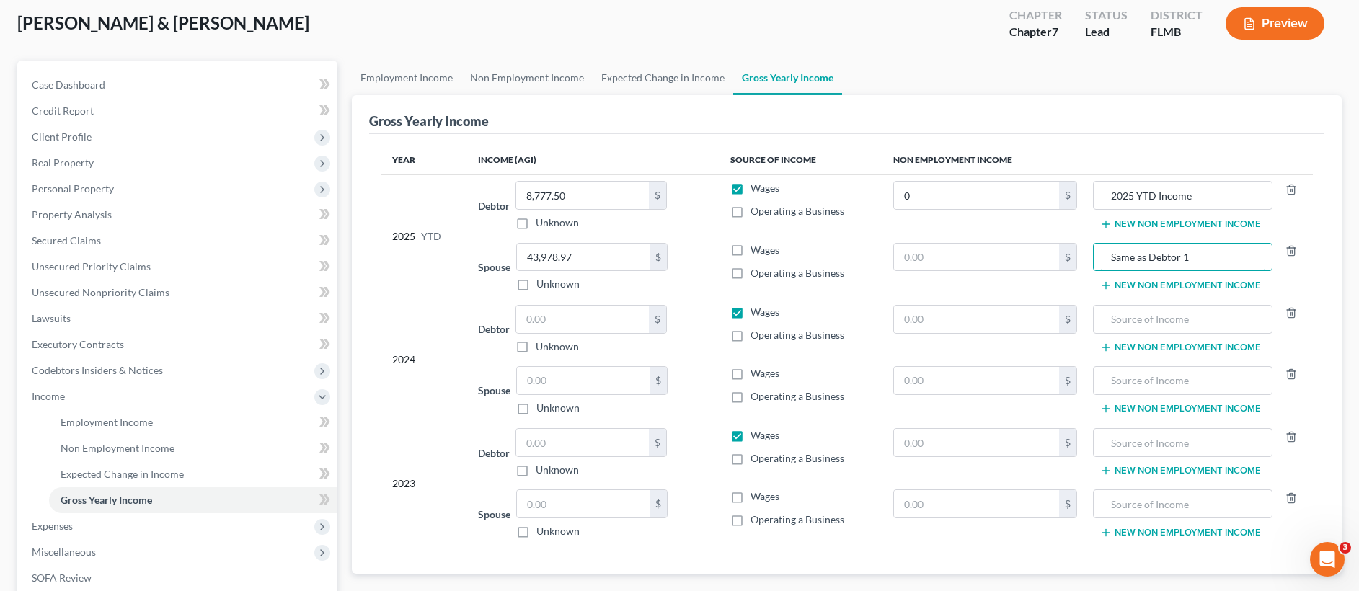
scroll to position [99, 0]
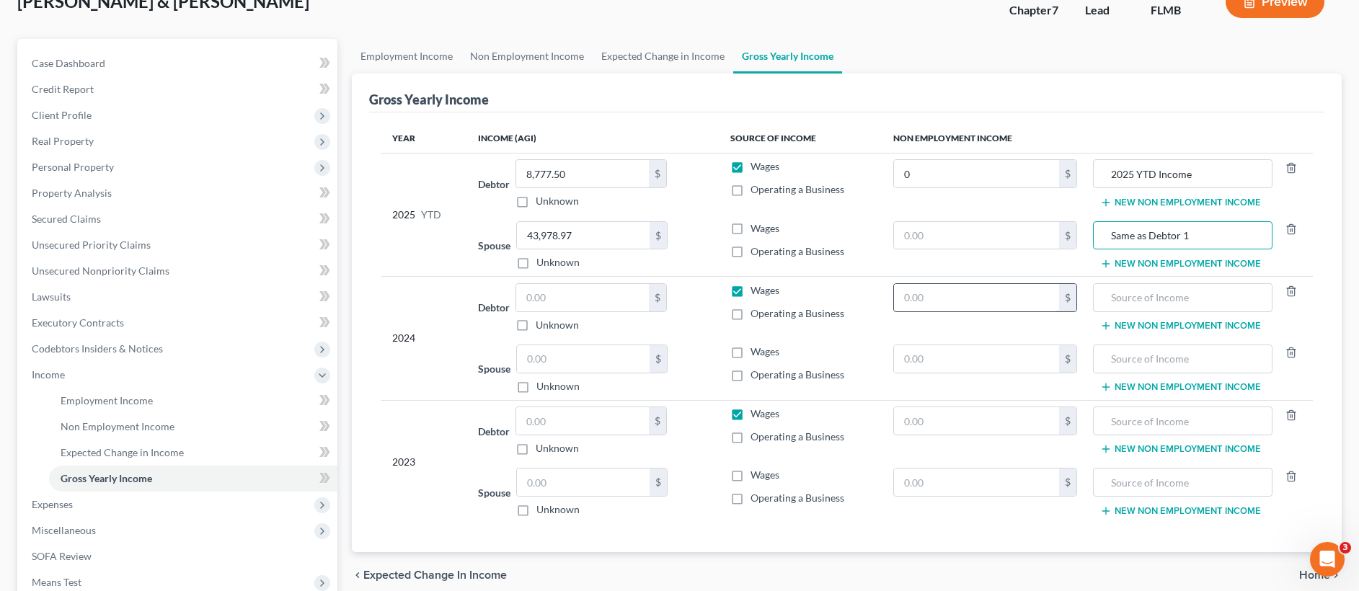
click at [942, 285] on input "text" at bounding box center [976, 297] width 165 height 27
click at [1130, 292] on input "text" at bounding box center [1183, 297] width 164 height 27
click at [1174, 345] on input "text" at bounding box center [1183, 358] width 164 height 27
click at [1210, 356] on input "Same as Debtor" at bounding box center [1183, 358] width 164 height 27
click at [561, 422] on input "text" at bounding box center [582, 420] width 133 height 27
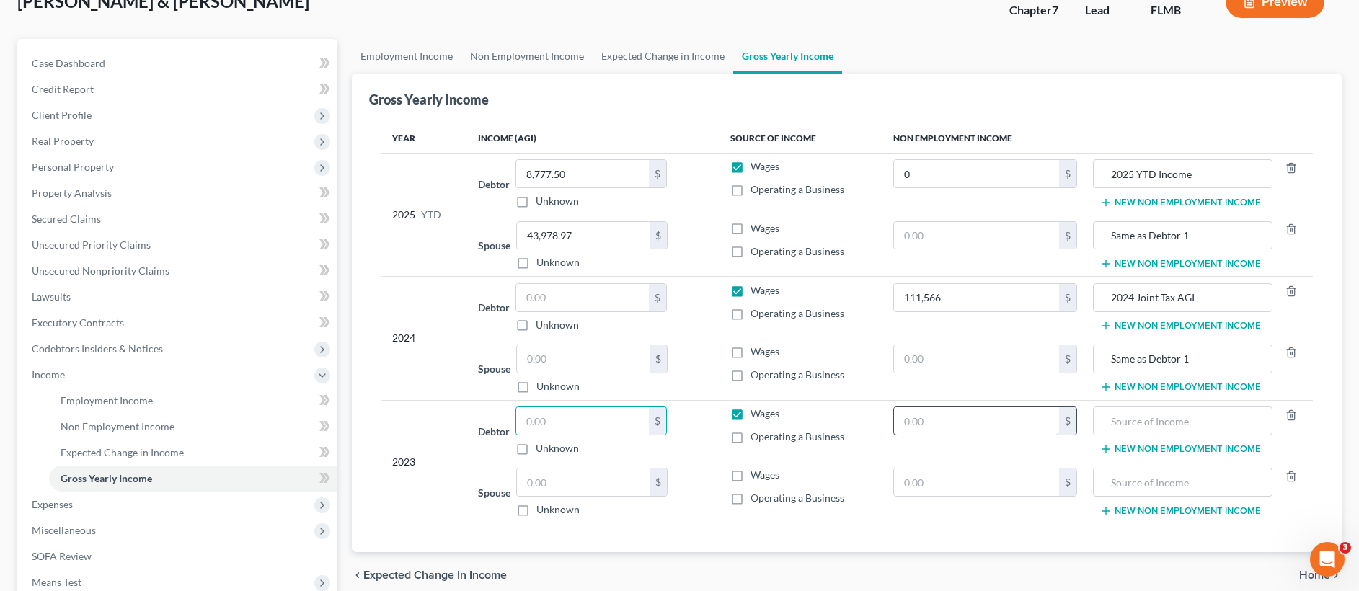
click at [921, 430] on input "text" at bounding box center [976, 420] width 165 height 27
click at [1139, 423] on input "text" at bounding box center [1183, 420] width 164 height 27
click at [1149, 474] on input "text" at bounding box center [1183, 482] width 164 height 27
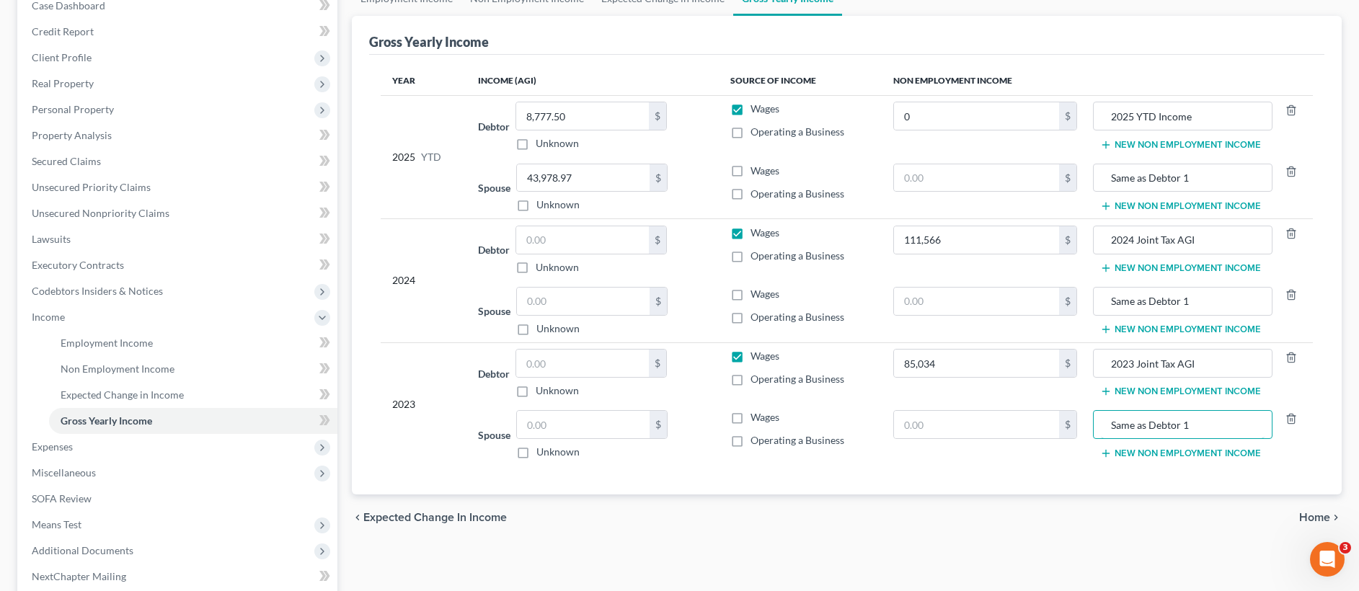
scroll to position [305, 0]
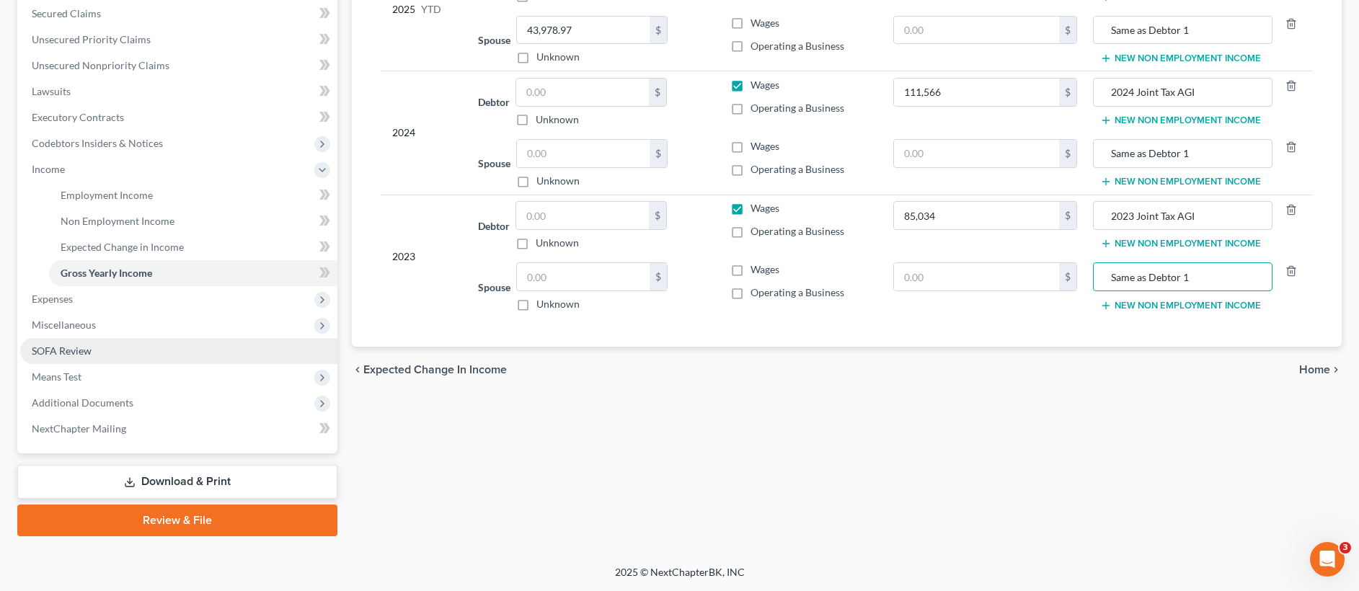
click at [133, 347] on link "SOFA Review" at bounding box center [178, 351] width 317 height 26
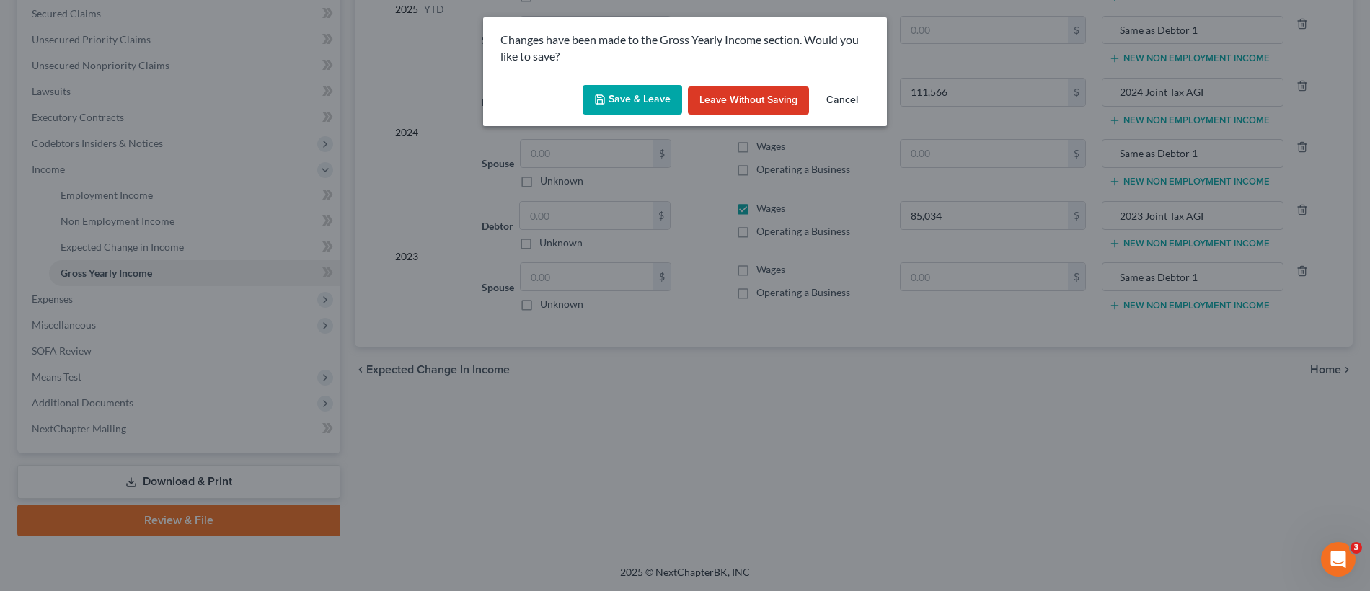
click at [639, 99] on button "Save & Leave" at bounding box center [631, 100] width 99 height 30
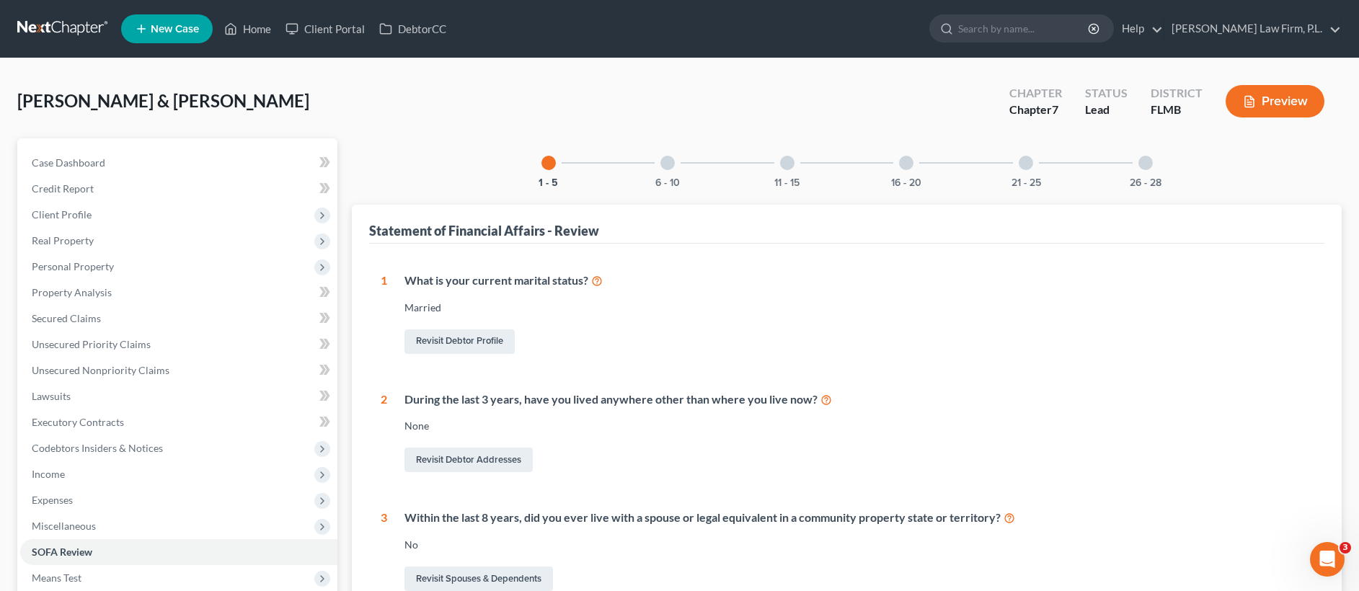
click at [664, 170] on div "6 - 10" at bounding box center [667, 162] width 49 height 49
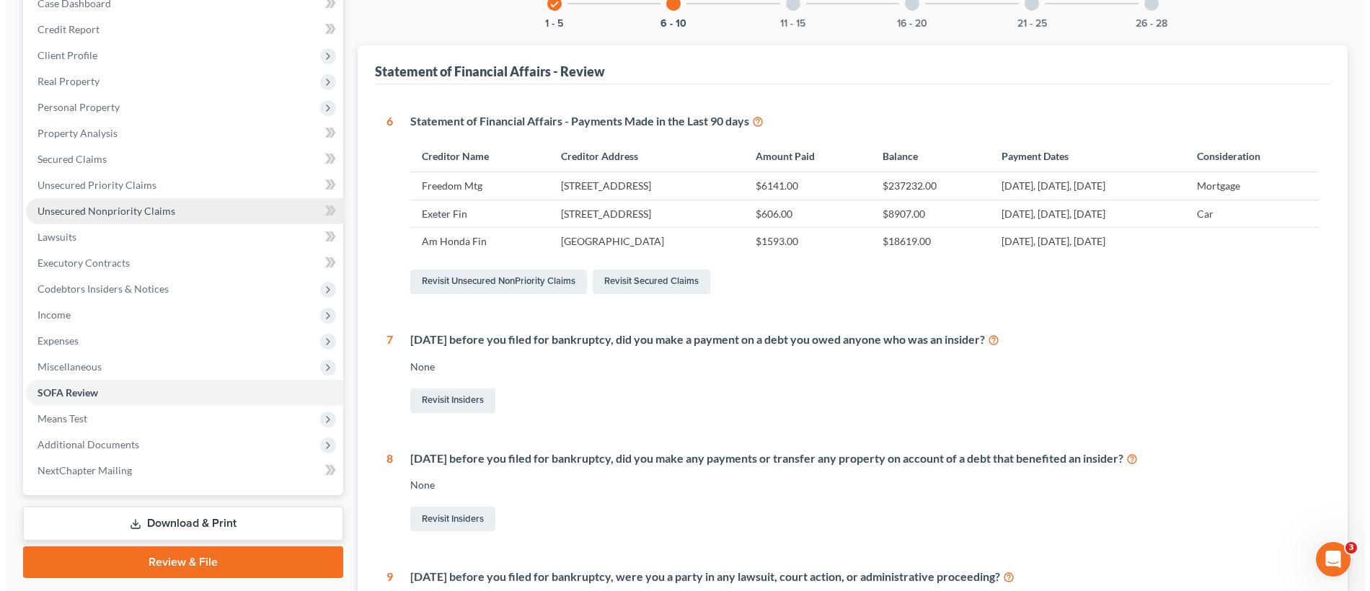
scroll to position [144, 0]
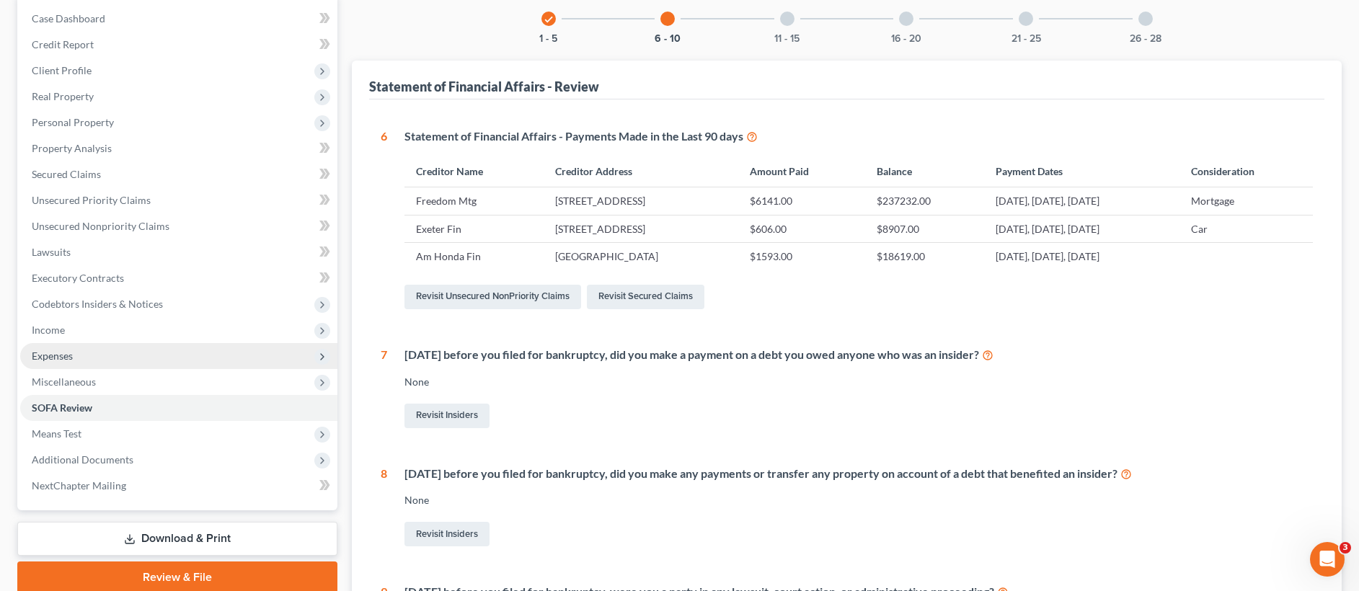
click at [132, 344] on span "Expenses" at bounding box center [178, 356] width 317 height 26
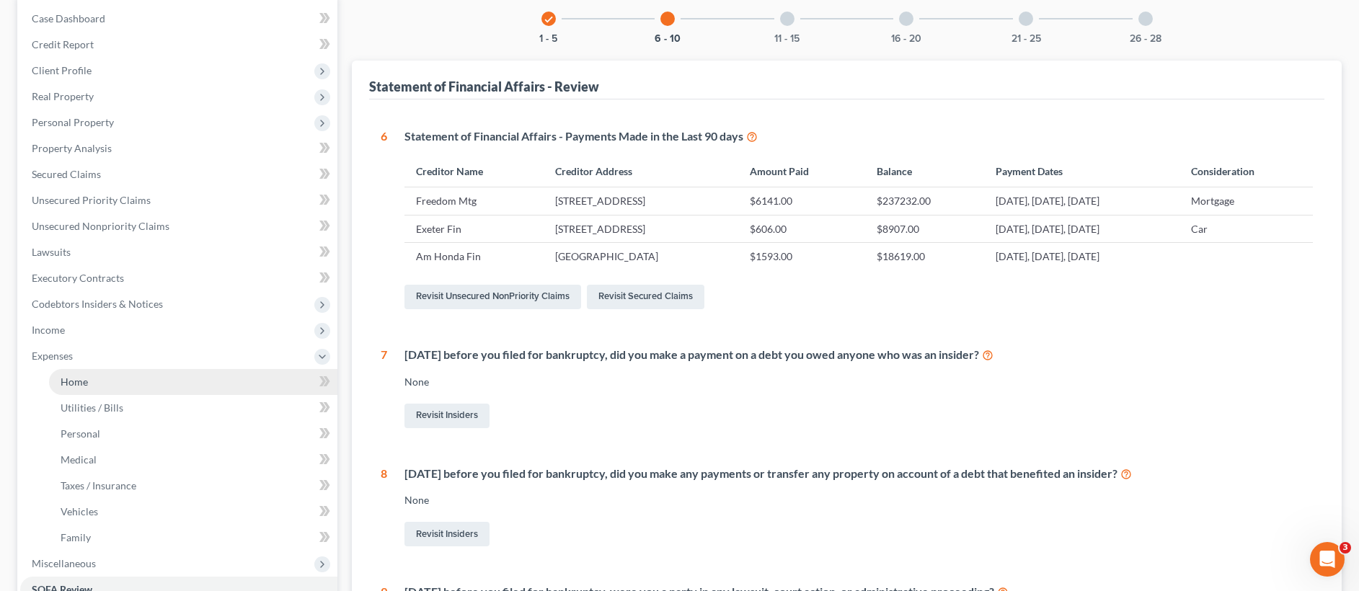
click at [133, 381] on link "Home" at bounding box center [193, 382] width 288 height 26
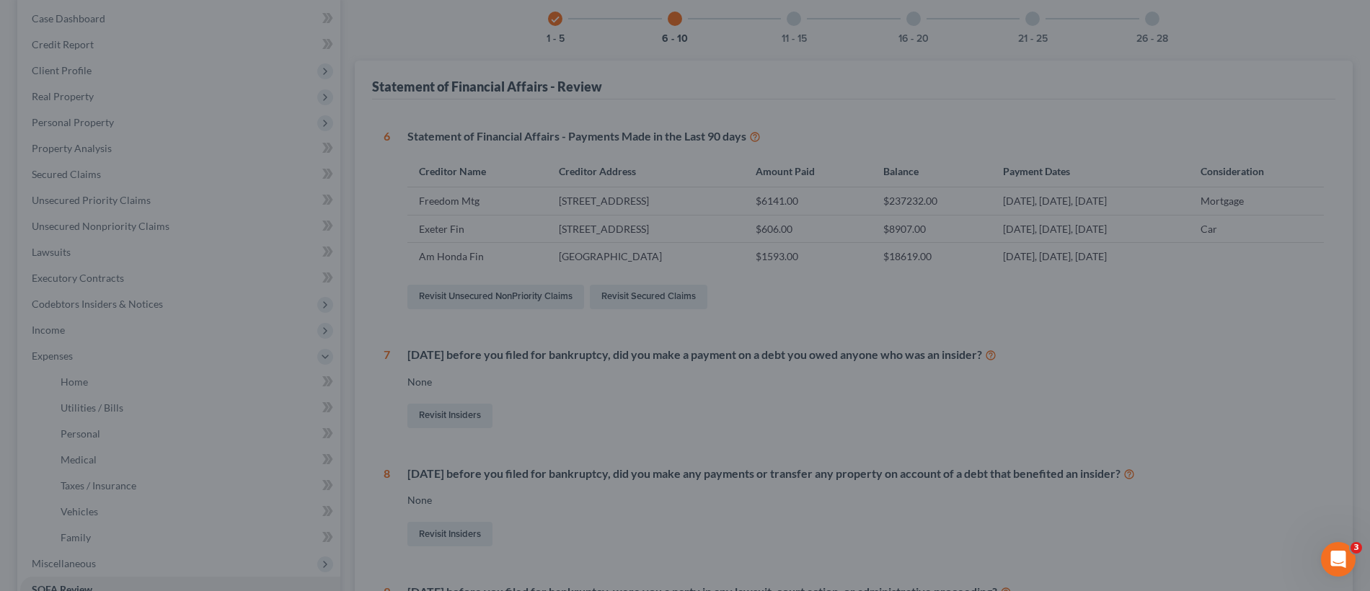
click at [903, 342] on div at bounding box center [685, 295] width 1370 height 591
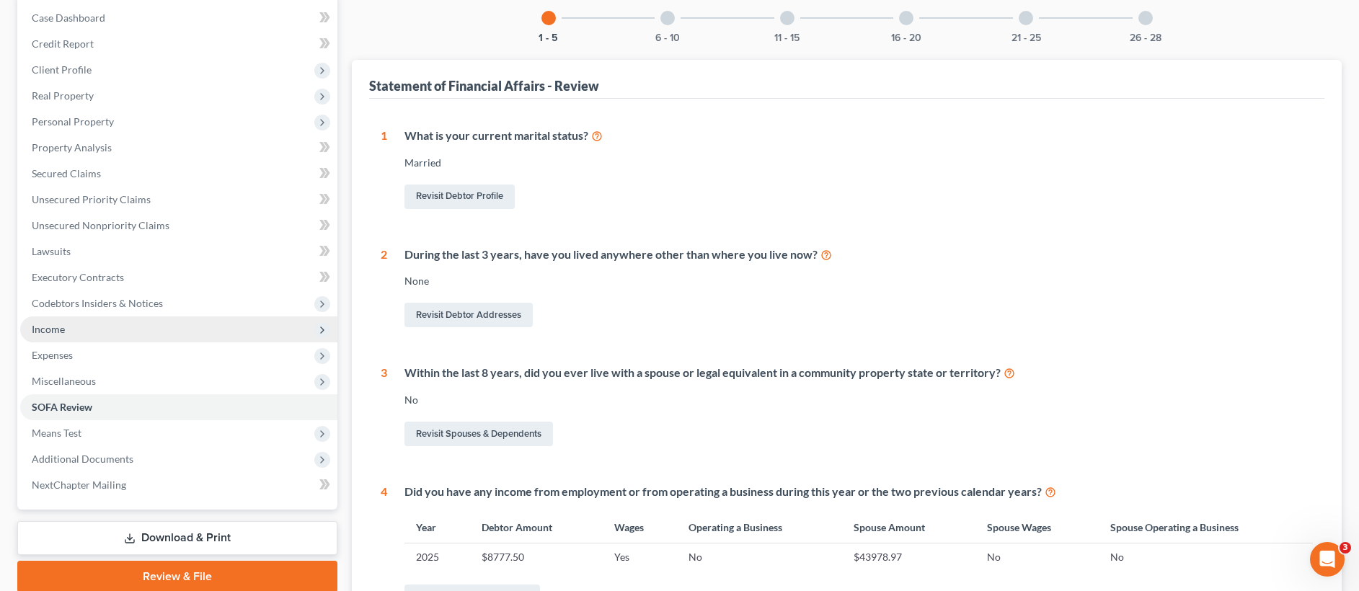
scroll to position [147, 0]
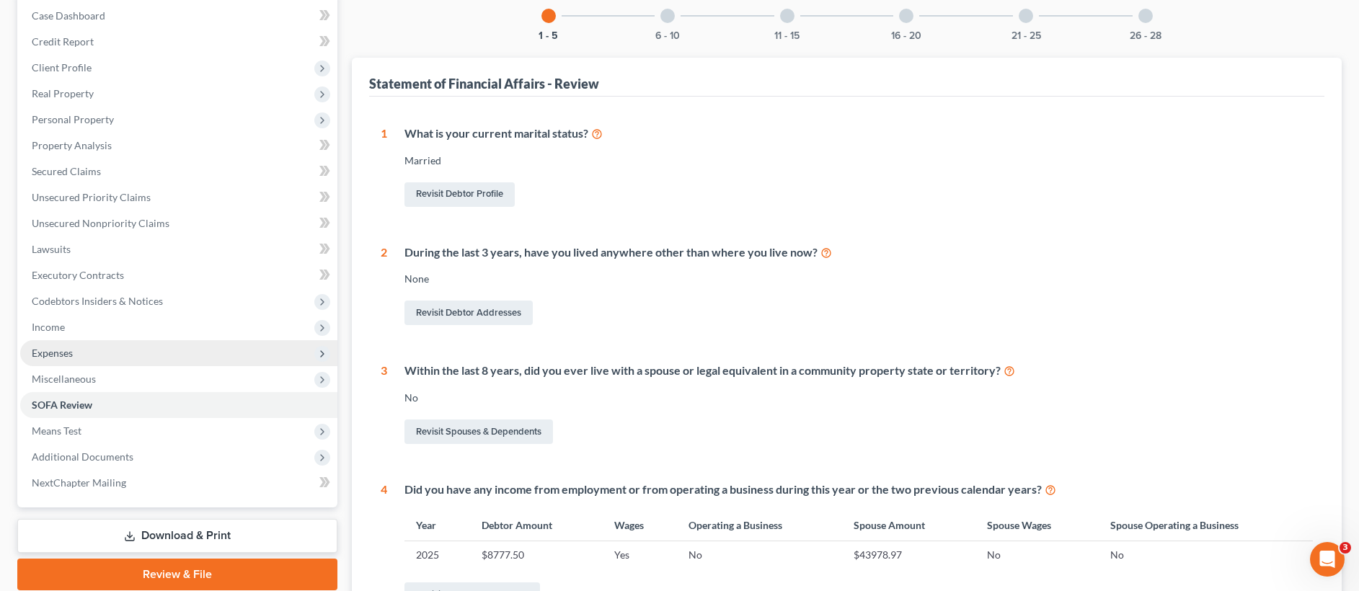
click at [89, 345] on span "Expenses" at bounding box center [178, 353] width 317 height 26
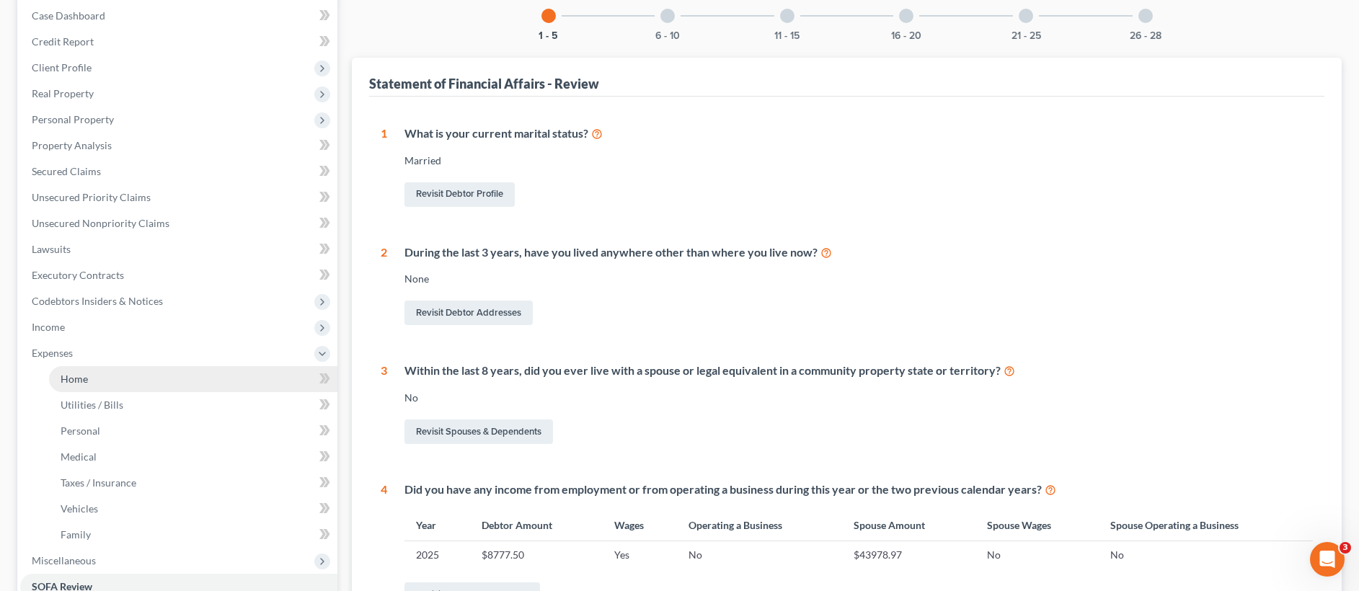
click at [99, 374] on link "Home" at bounding box center [193, 379] width 288 height 26
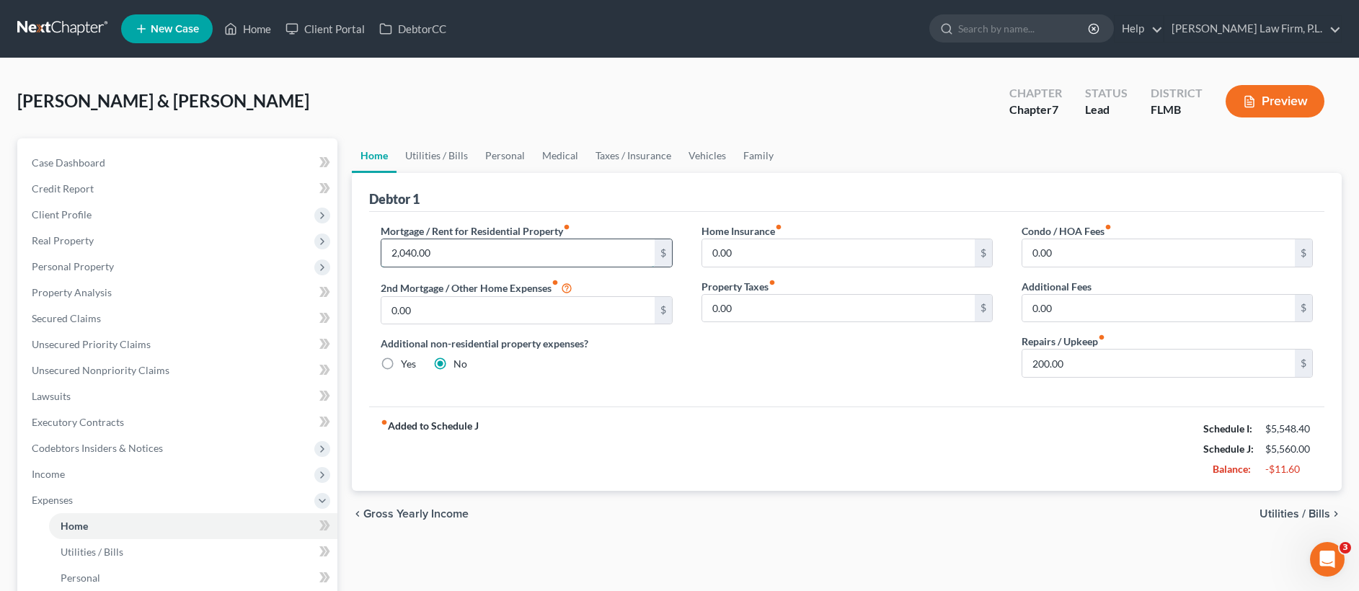
click at [412, 252] on input "2,040.00" at bounding box center [517, 252] width 273 height 27
click at [414, 251] on input "2,040.00" at bounding box center [517, 252] width 273 height 27
click at [415, 251] on input "2,040.00" at bounding box center [517, 252] width 273 height 27
click at [630, 435] on div "fiber_manual_record Added to Schedule J Schedule I: $5,548.40 Schedule J: $23,9…" at bounding box center [846, 449] width 955 height 84
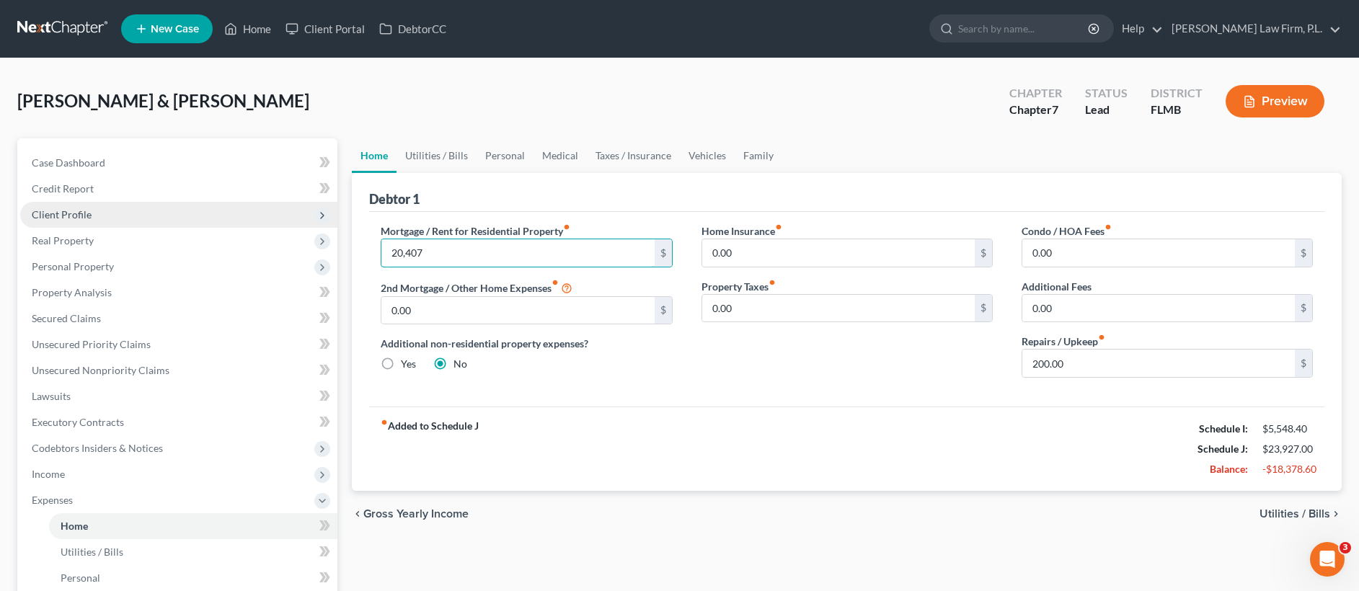
drag, startPoint x: 473, startPoint y: 248, endPoint x: 316, endPoint y: 203, distance: 163.4
click at [316, 203] on div "Petition Navigation Case Dashboard Payments Invoices Payments Payments Credit R…" at bounding box center [679, 528] width 1339 height 781
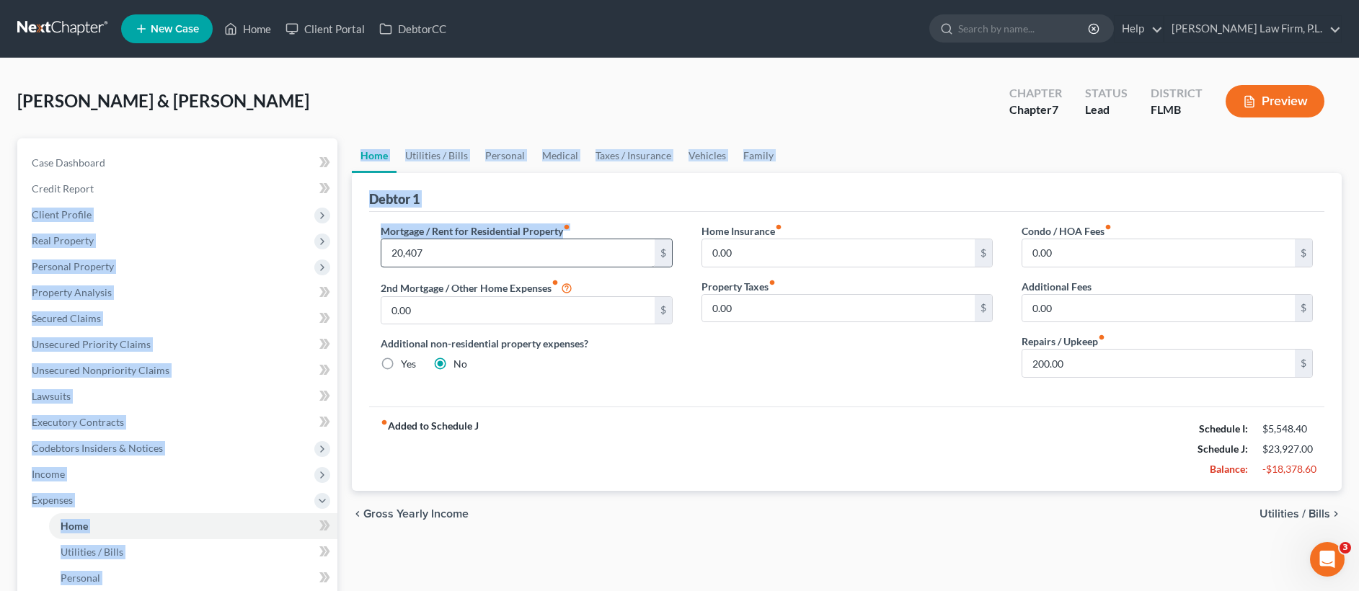
drag, startPoint x: 426, startPoint y: 218, endPoint x: 546, endPoint y: 258, distance: 127.0
click at [542, 250] on div "Petition Navigation Case Dashboard Payments Invoices Payments Payments Credit R…" at bounding box center [679, 528] width 1339 height 781
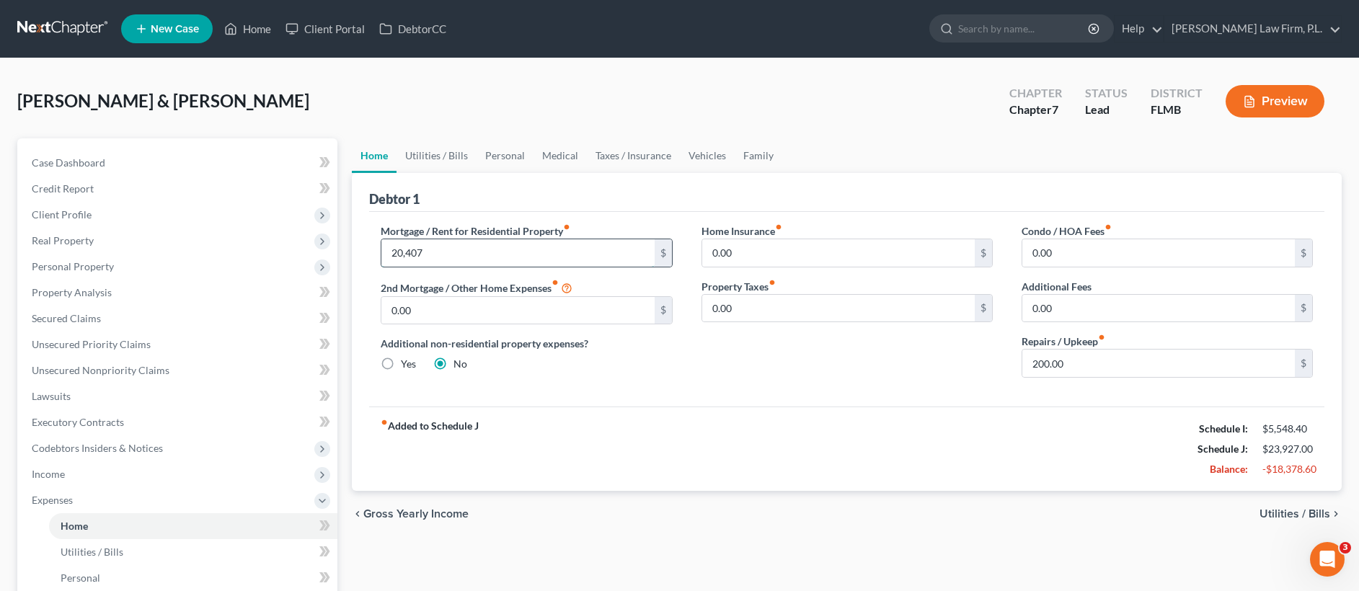
click at [460, 256] on input "20,407" at bounding box center [517, 252] width 273 height 27
click at [446, 256] on input "20,407" at bounding box center [517, 252] width 273 height 27
click at [721, 425] on div "fiber_manual_record Added to Schedule J Schedule I: $5,548.40 Schedule J: $5,56…" at bounding box center [846, 449] width 955 height 84
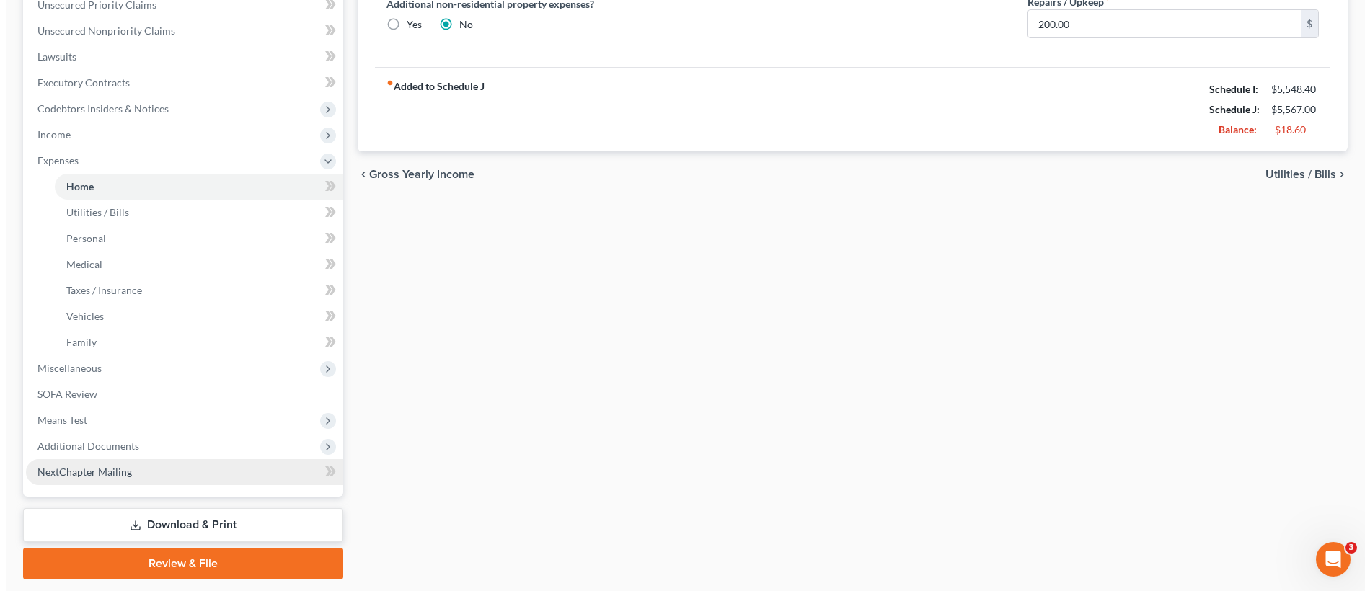
scroll to position [377, 0]
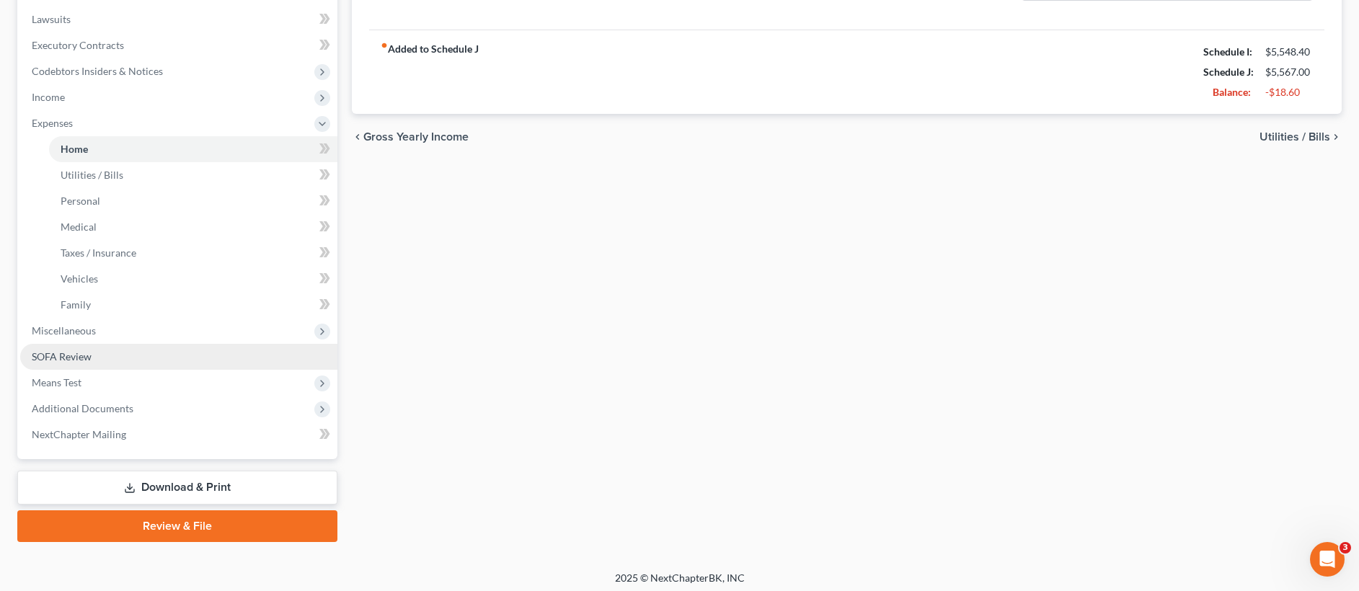
click at [158, 351] on link "SOFA Review" at bounding box center [178, 357] width 317 height 26
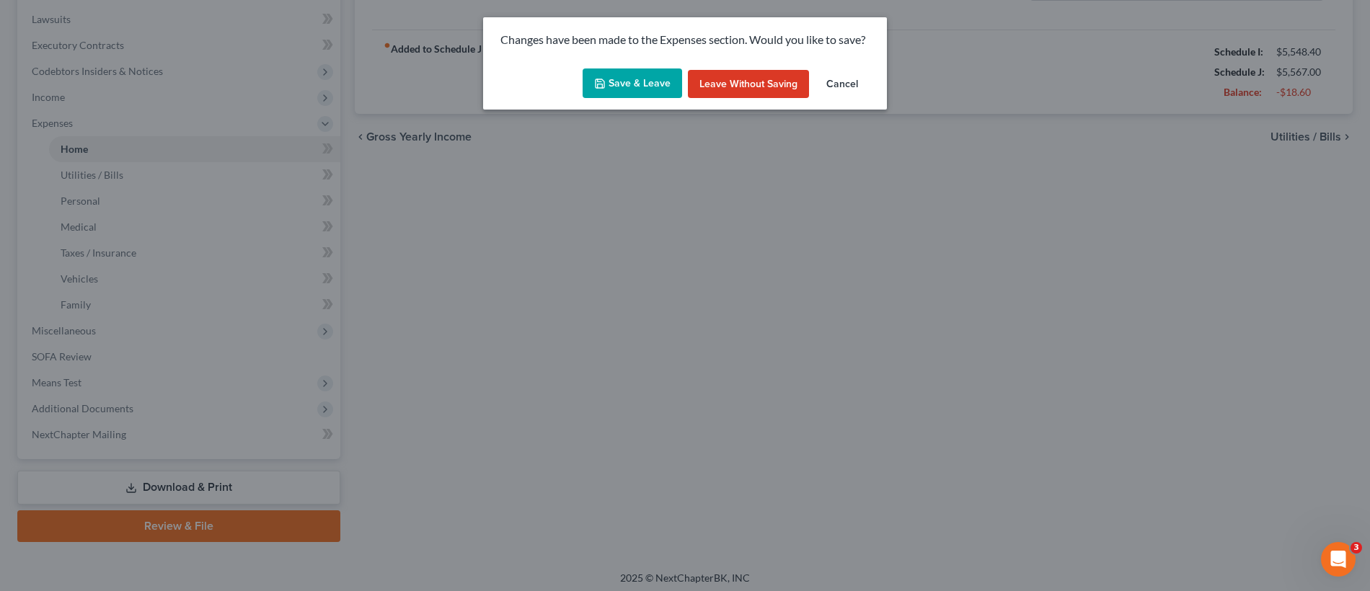
click at [632, 83] on button "Save & Leave" at bounding box center [631, 83] width 99 height 30
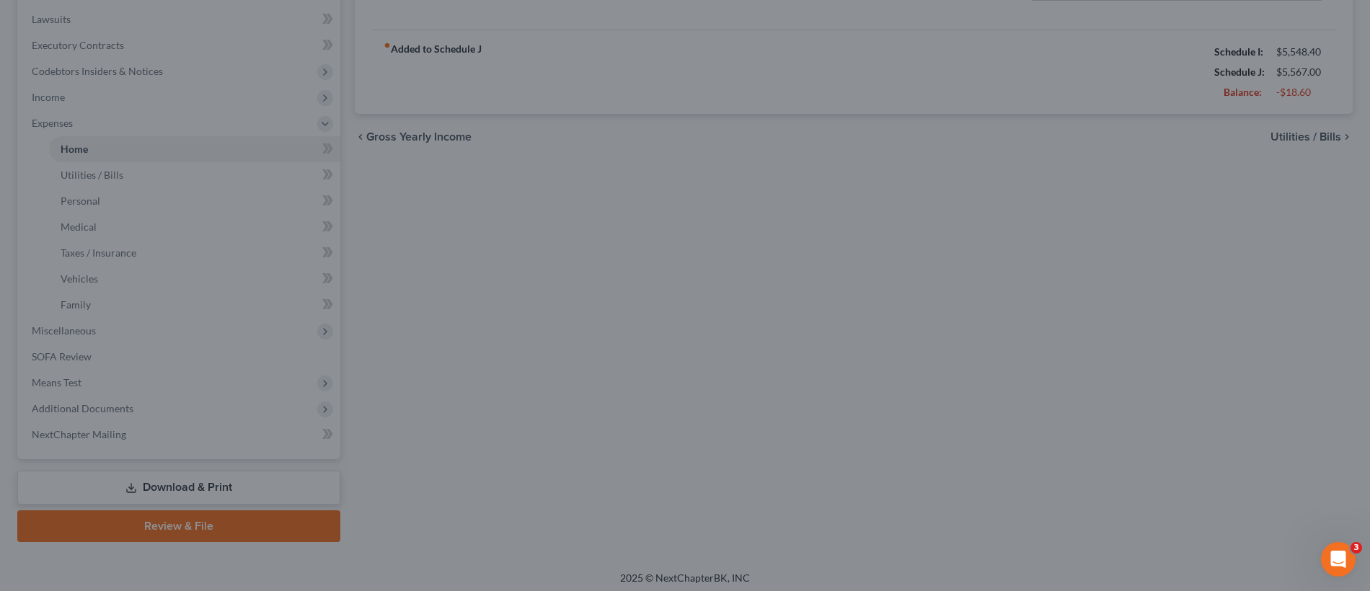
type input "2,047.00"
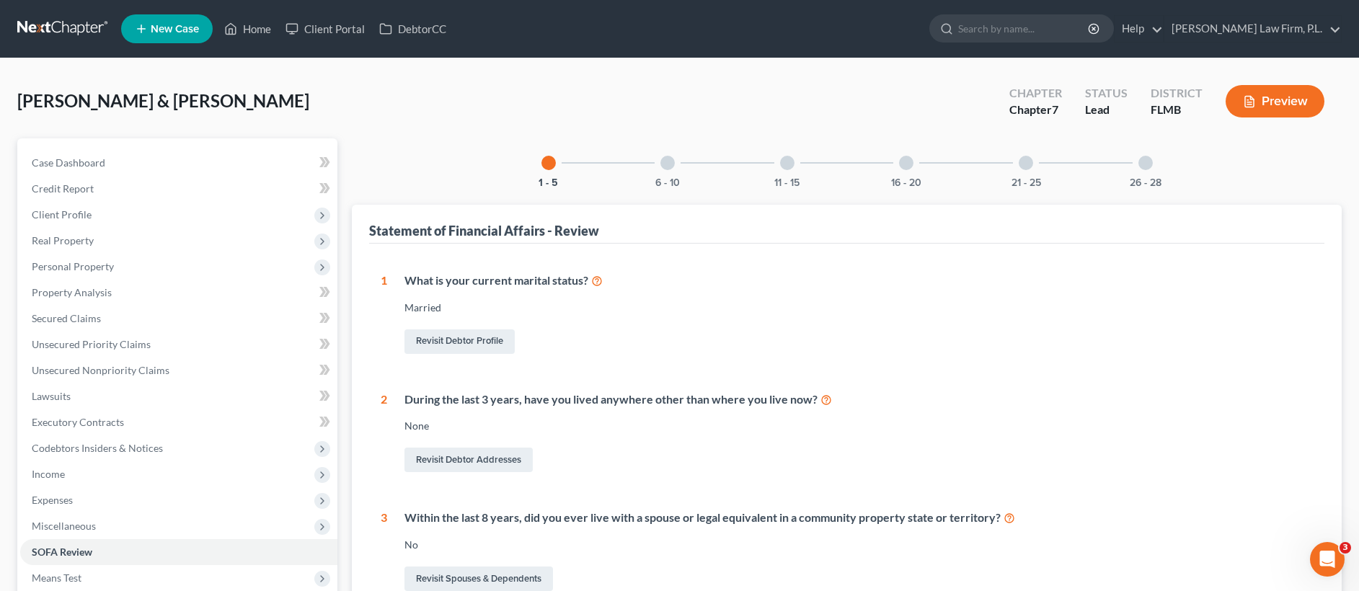
click at [667, 161] on div at bounding box center [667, 163] width 14 height 14
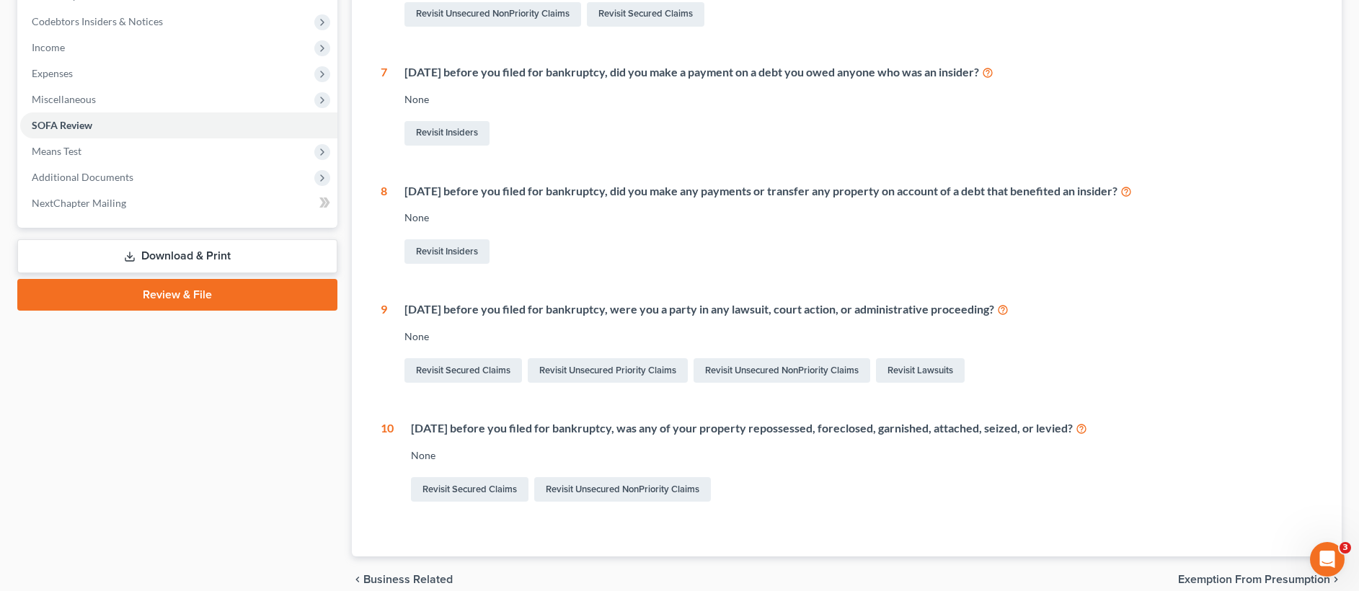
scroll to position [429, 0]
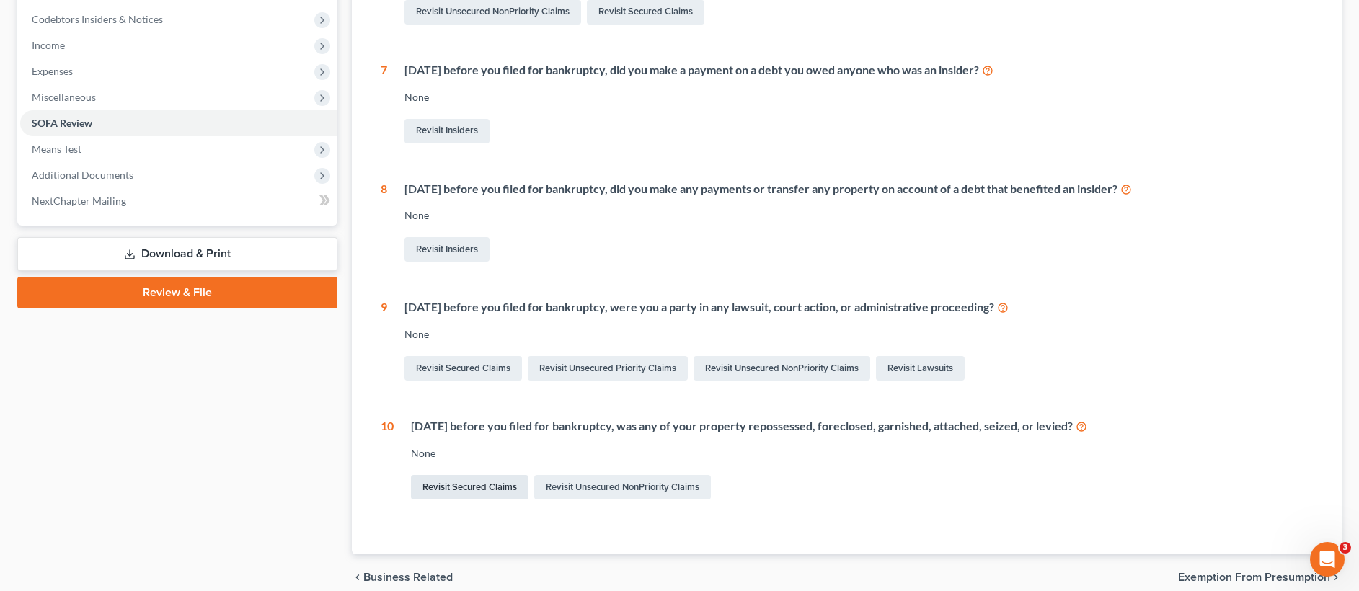
click at [480, 487] on link "Revisit Secured Claims" at bounding box center [470, 487] width 118 height 25
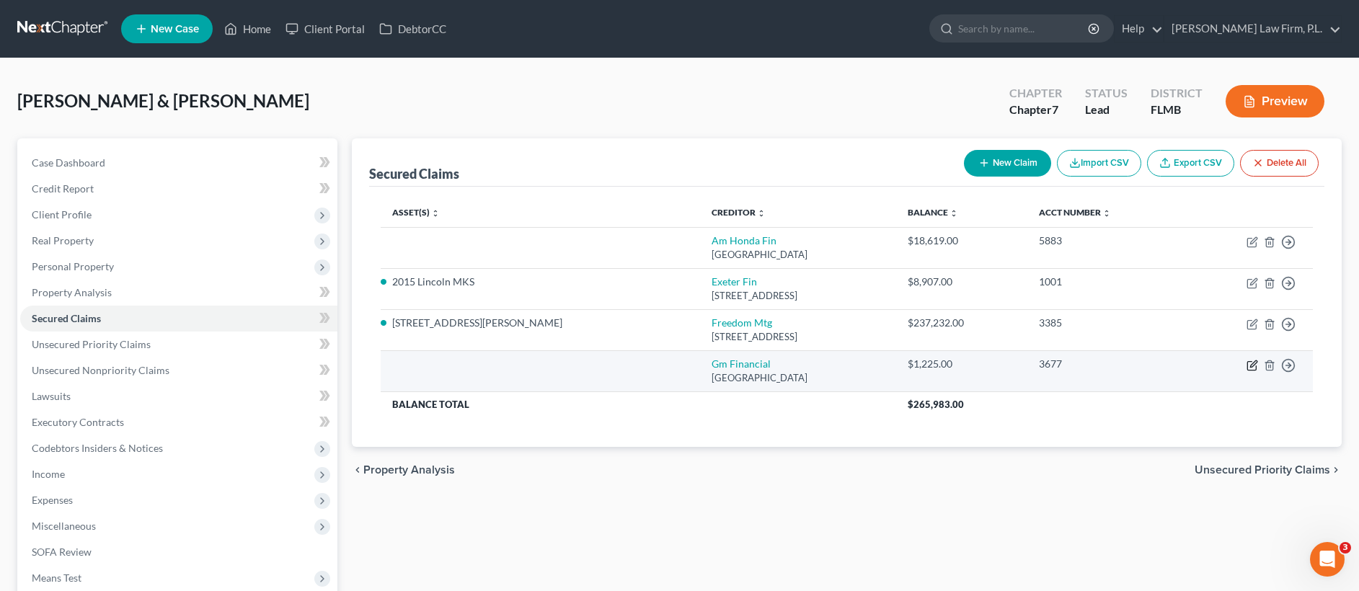
click at [1251, 368] on icon "button" at bounding box center [1252, 366] width 12 height 12
select select "45"
select select "2"
select select "0"
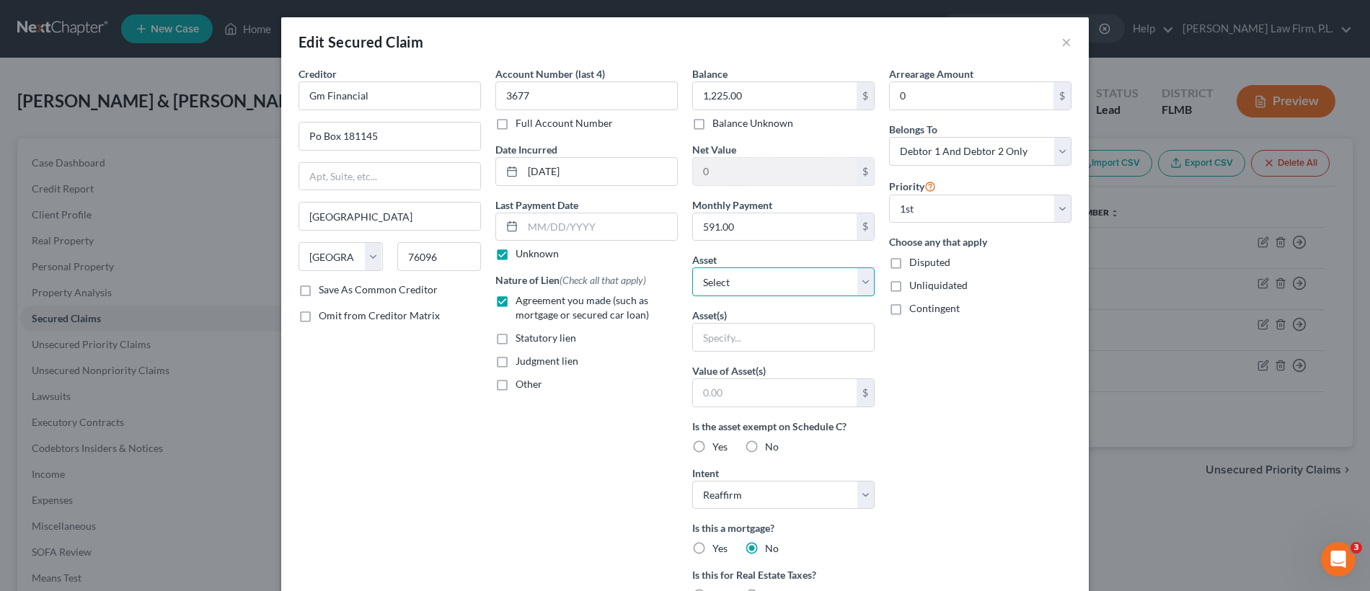
click at [776, 278] on select "Select Other Multiple Assets 8/12ths of 2025 Joint Tax Refund (owed to debtor) …" at bounding box center [783, 281] width 182 height 29
click at [515, 303] on label "Agreement you made (such as mortgage or secured car loan)" at bounding box center [596, 307] width 162 height 29
click at [521, 303] on input "Agreement you made (such as mortgage or secured car loan)" at bounding box center [525, 297] width 9 height 9
checkbox input "false"
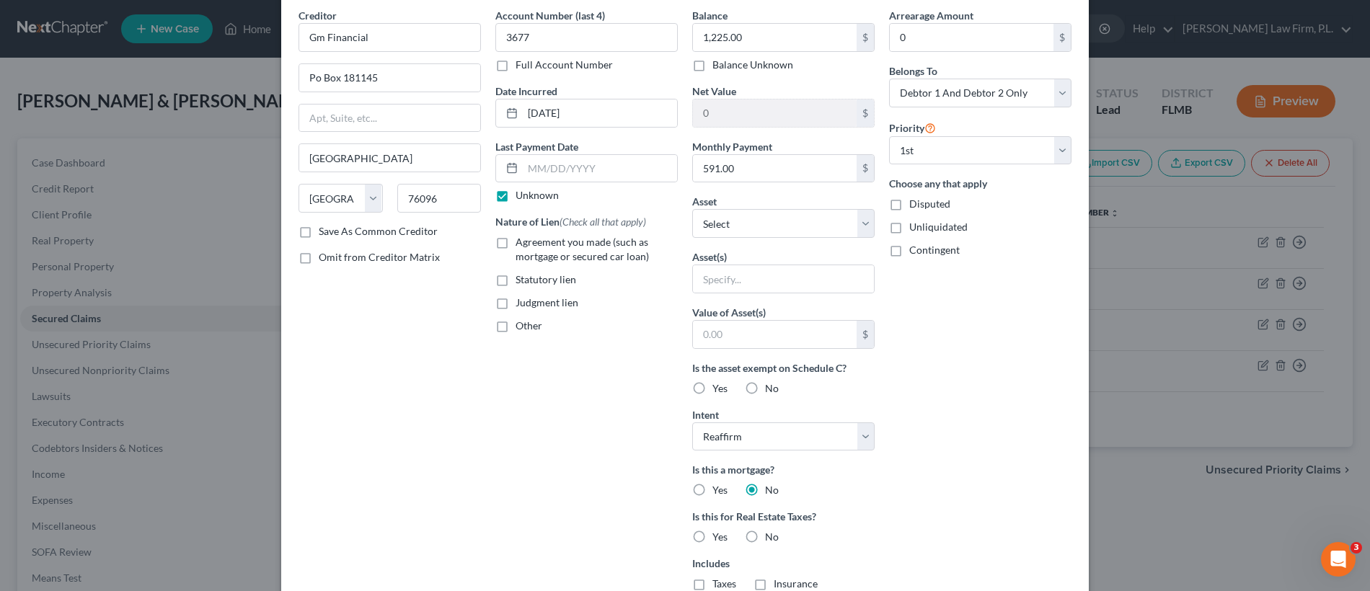
scroll to position [61, 0]
click at [857, 432] on select "Select Surrender Redeem Reaffirm Avoid Other" at bounding box center [783, 434] width 182 height 29
select select "4"
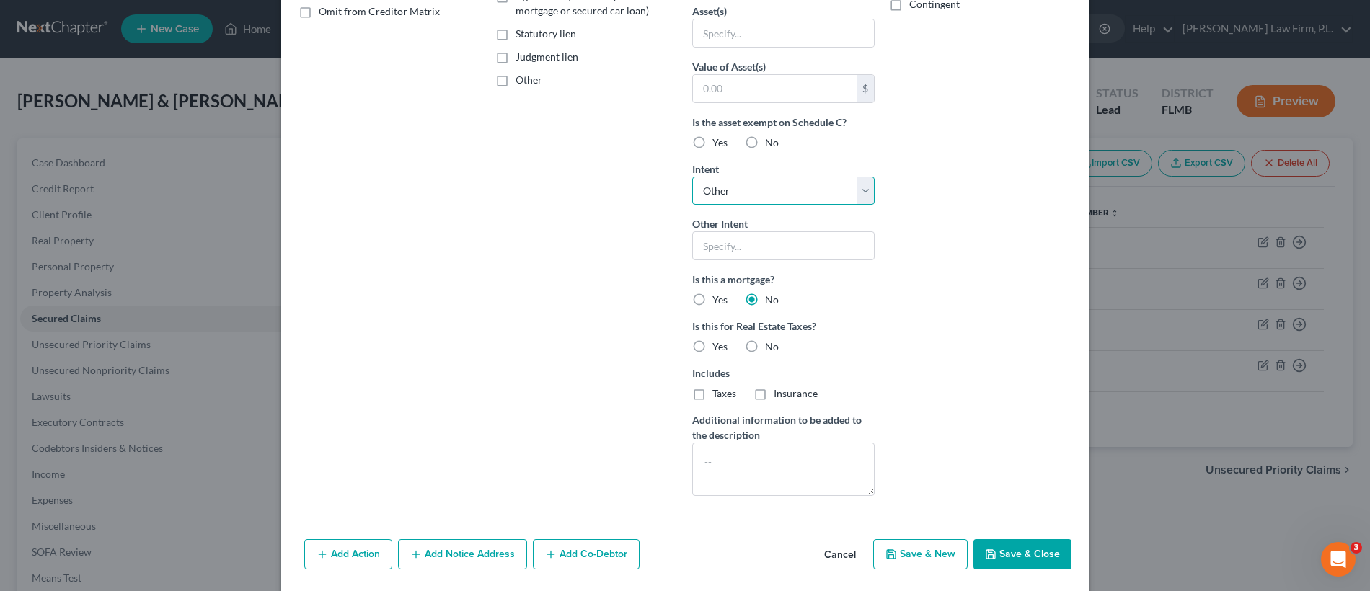
scroll to position [311, 0]
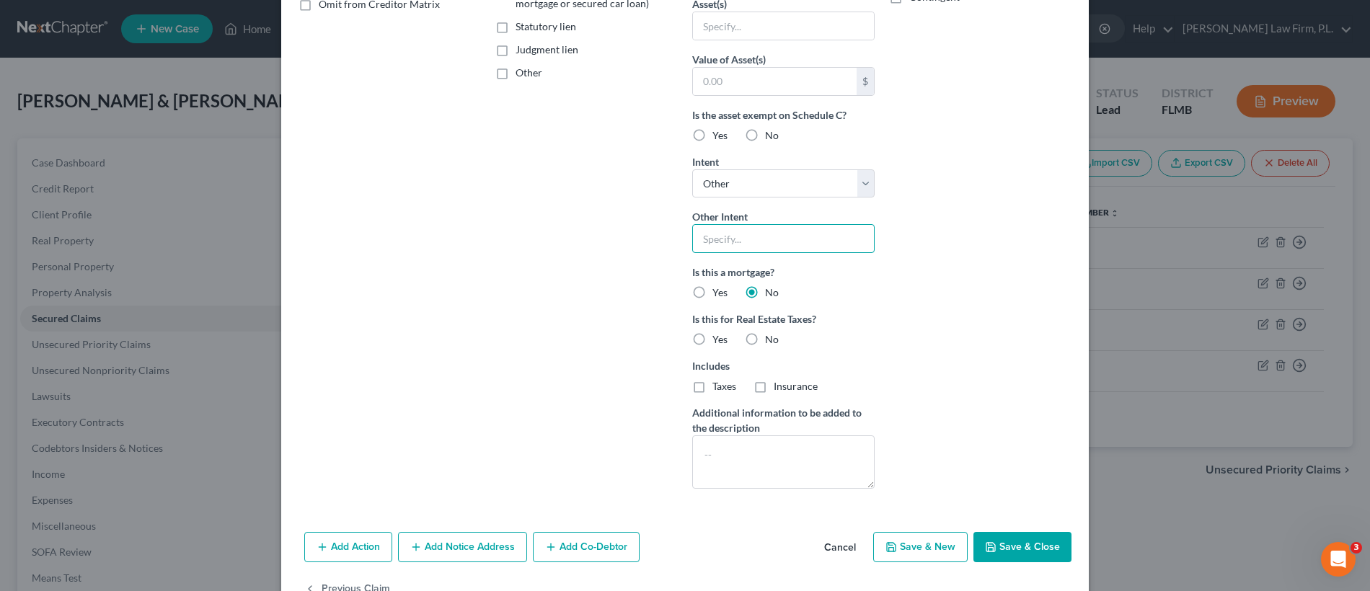
click at [771, 234] on input "text" at bounding box center [783, 238] width 182 height 29
type input "Repossessed June 2025"
click at [346, 546] on button "Add Action" at bounding box center [348, 547] width 88 height 30
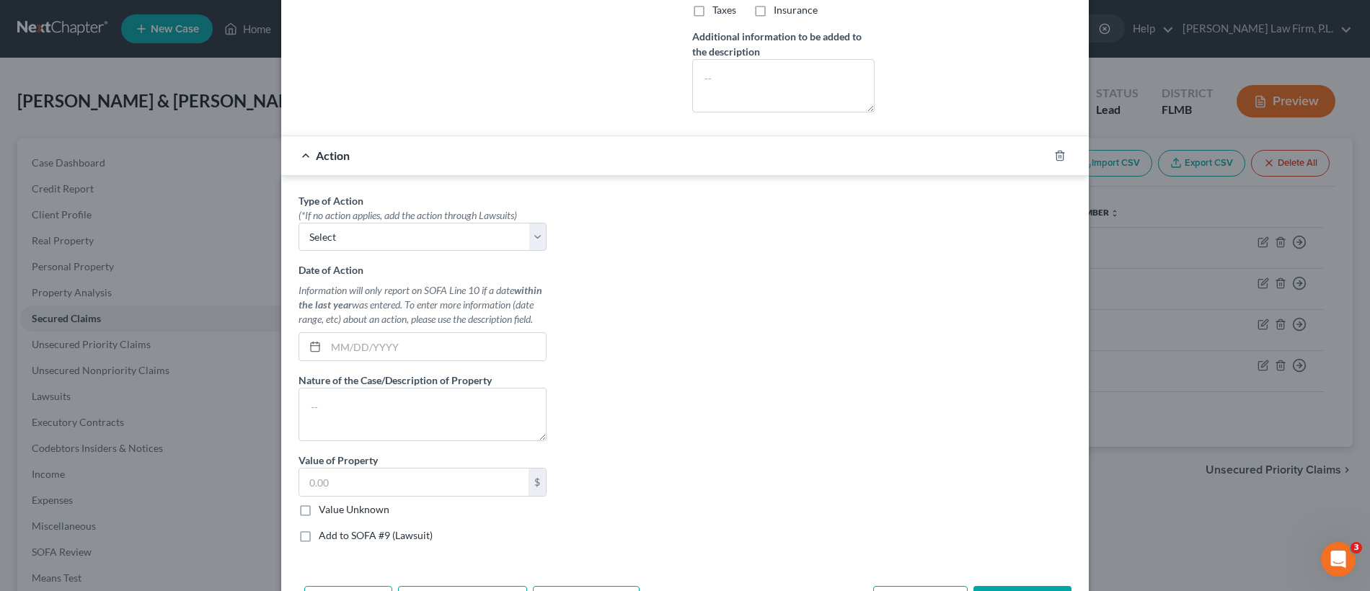
scroll to position [721, 0]
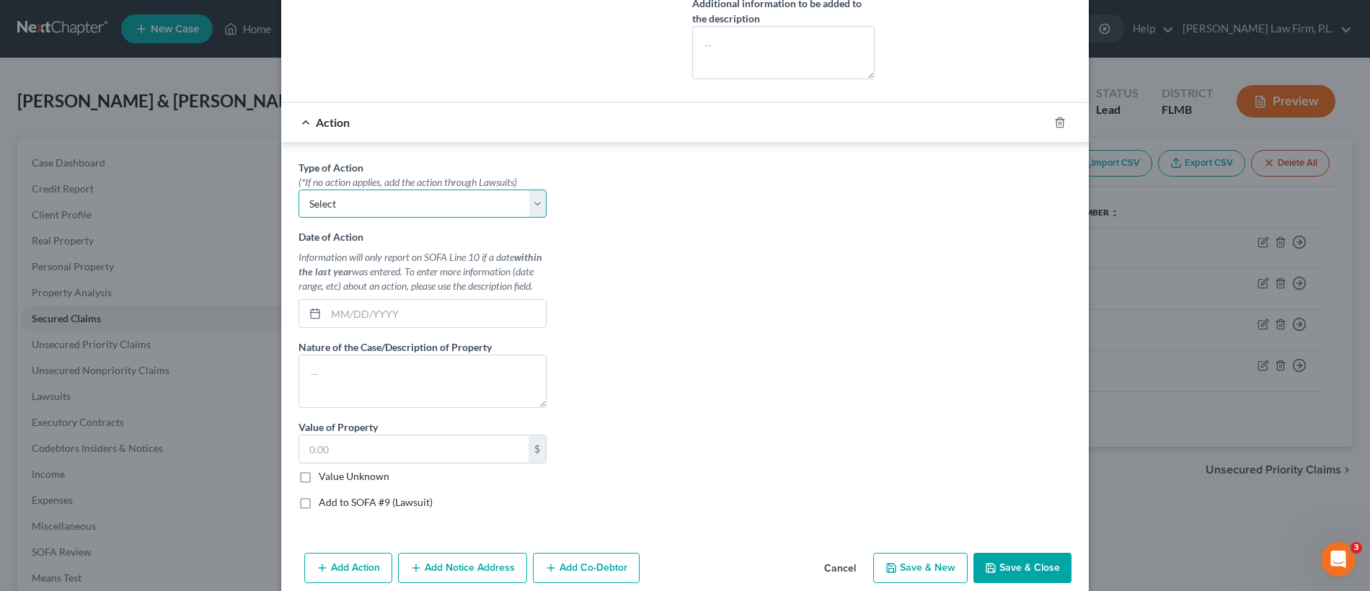
click at [412, 209] on select "Select Repossession Garnishment Foreclosure Personal Injury Attached, Seized, O…" at bounding box center [422, 204] width 248 height 29
select select "0"
click at [391, 311] on input "text" at bounding box center [436, 313] width 220 height 27
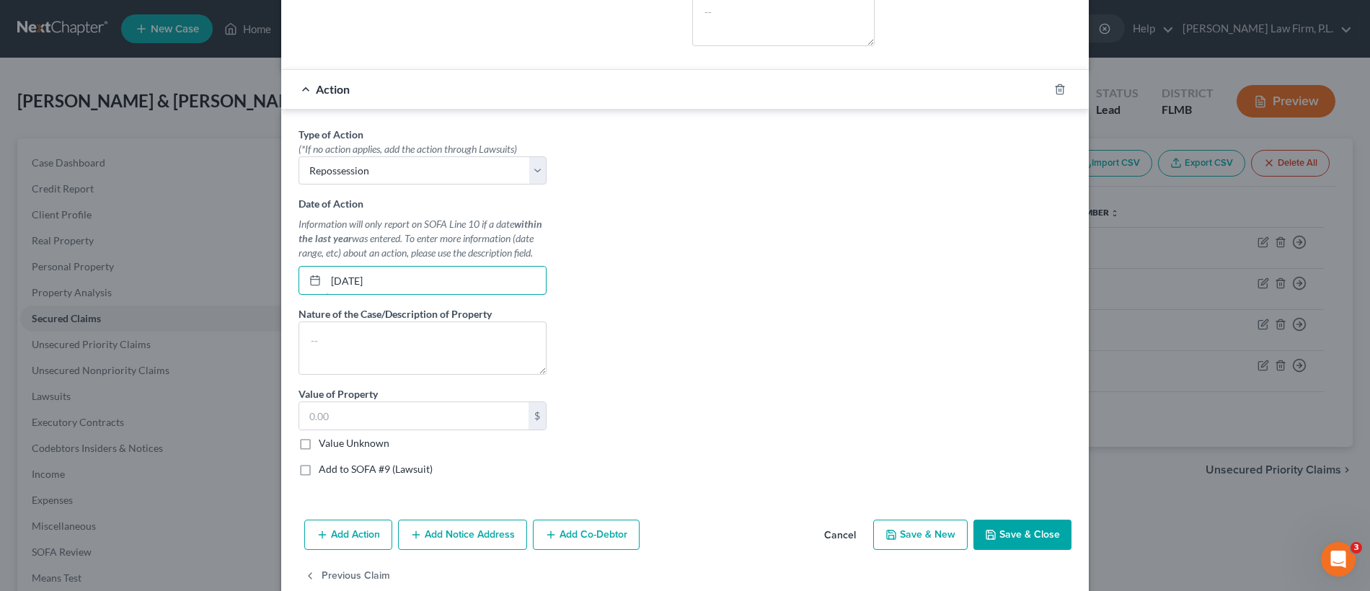
scroll to position [755, 0]
type input "[DATE]"
click at [389, 342] on textarea at bounding box center [422, 347] width 248 height 53
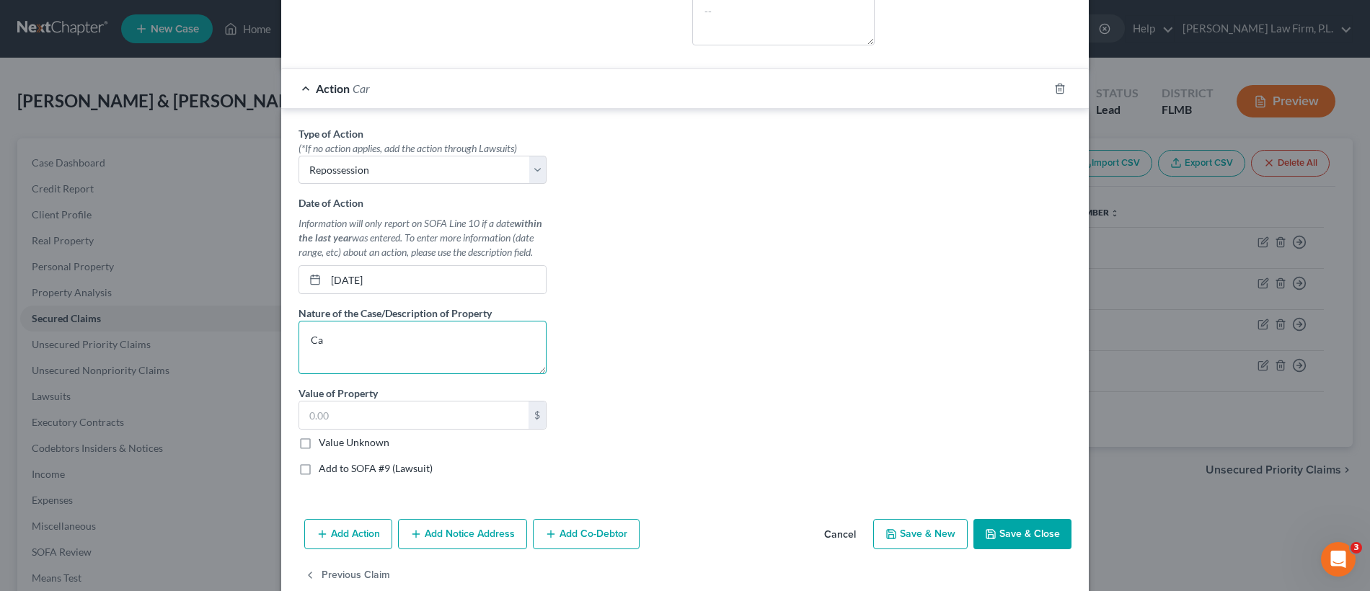
type textarea "C"
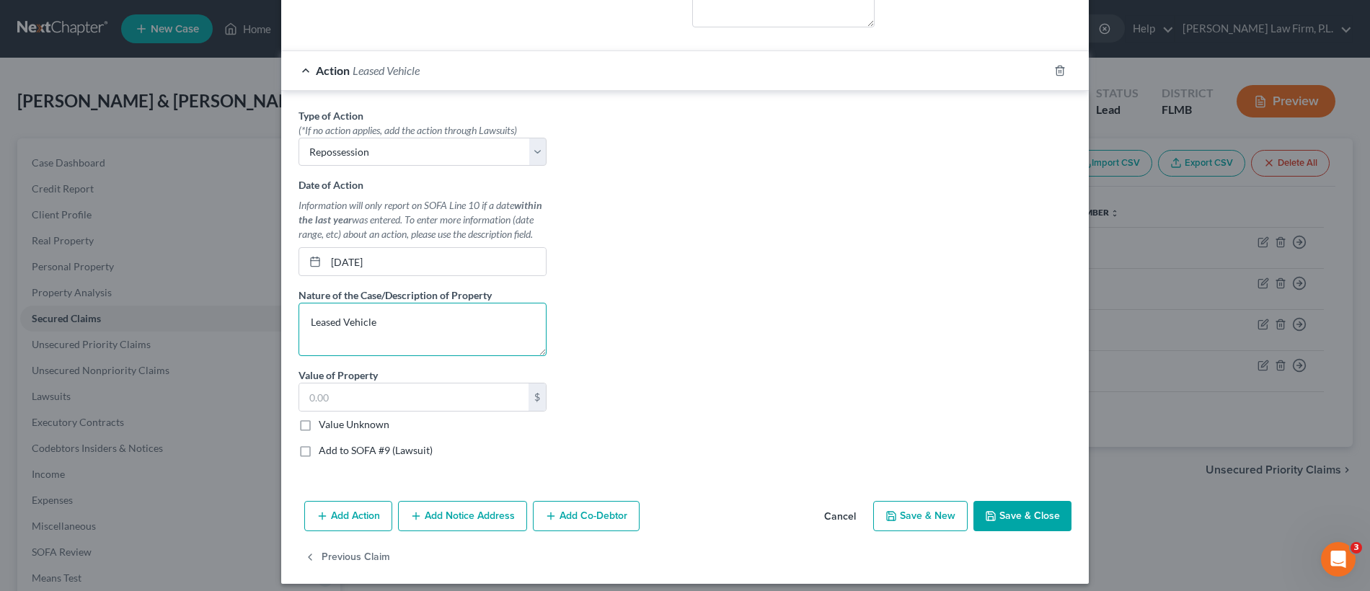
scroll to position [783, 0]
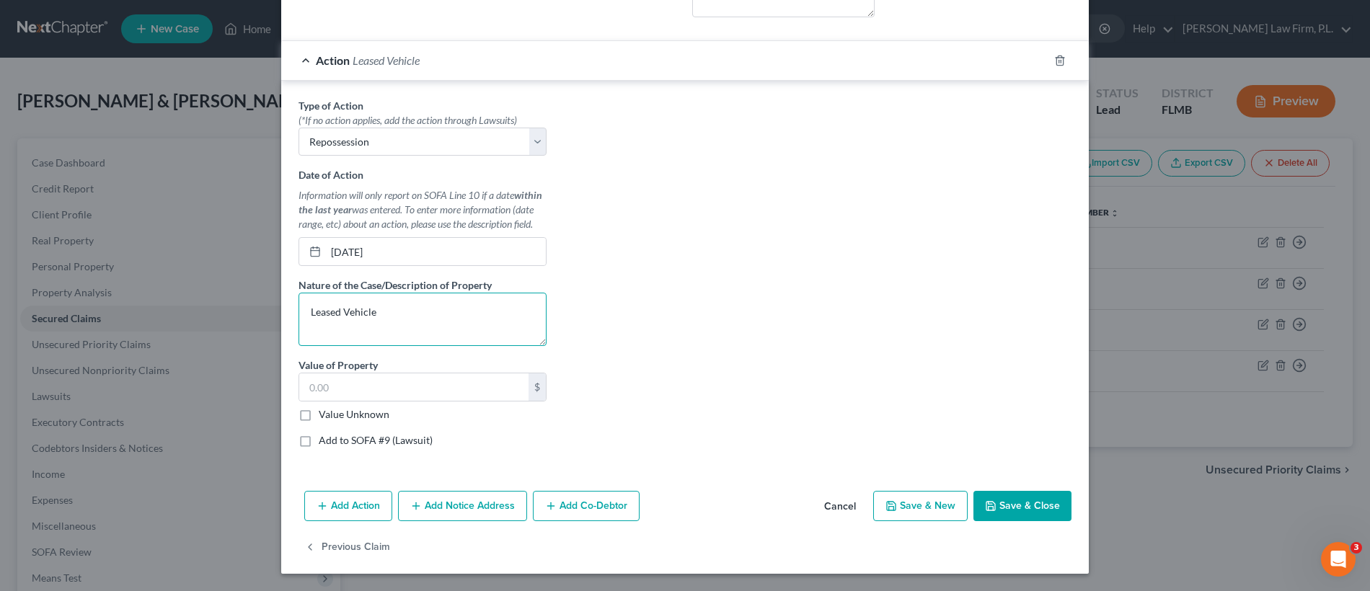
type textarea "Leased Vehicle"
click at [319, 414] on label "Value Unknown" at bounding box center [354, 414] width 71 height 14
click at [324, 414] on input "Value Unknown" at bounding box center [328, 411] width 9 height 9
checkbox input "true"
type input "0.00"
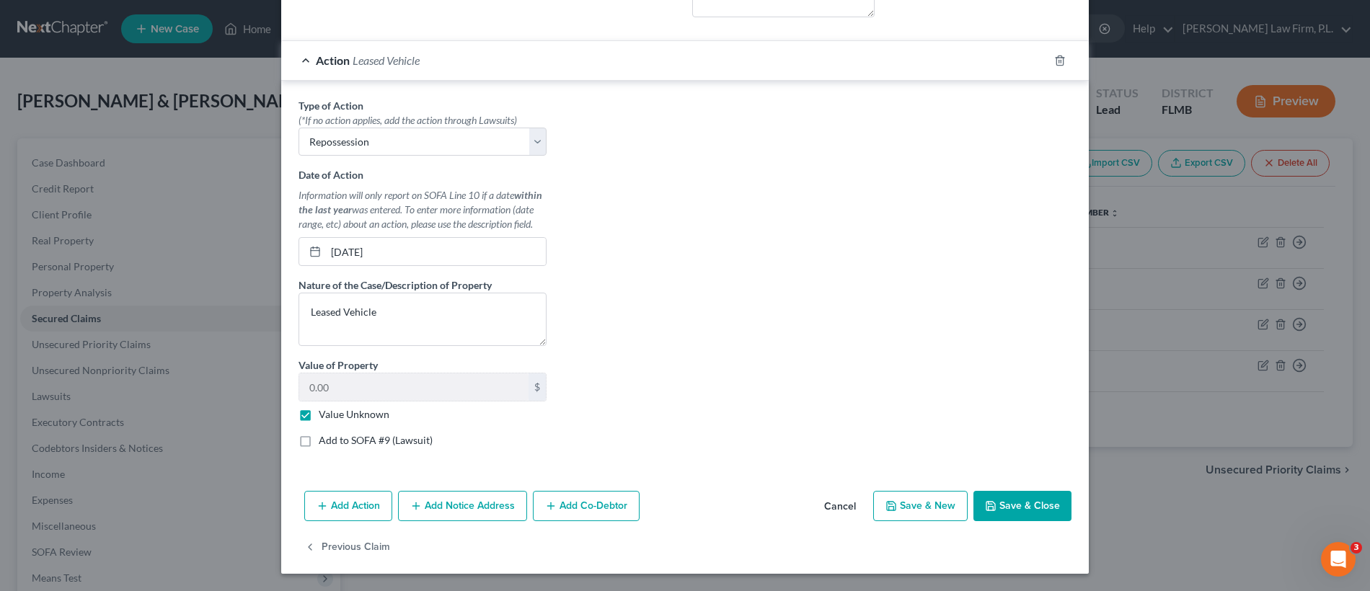
click at [1003, 496] on button "Save & Close" at bounding box center [1022, 506] width 98 height 30
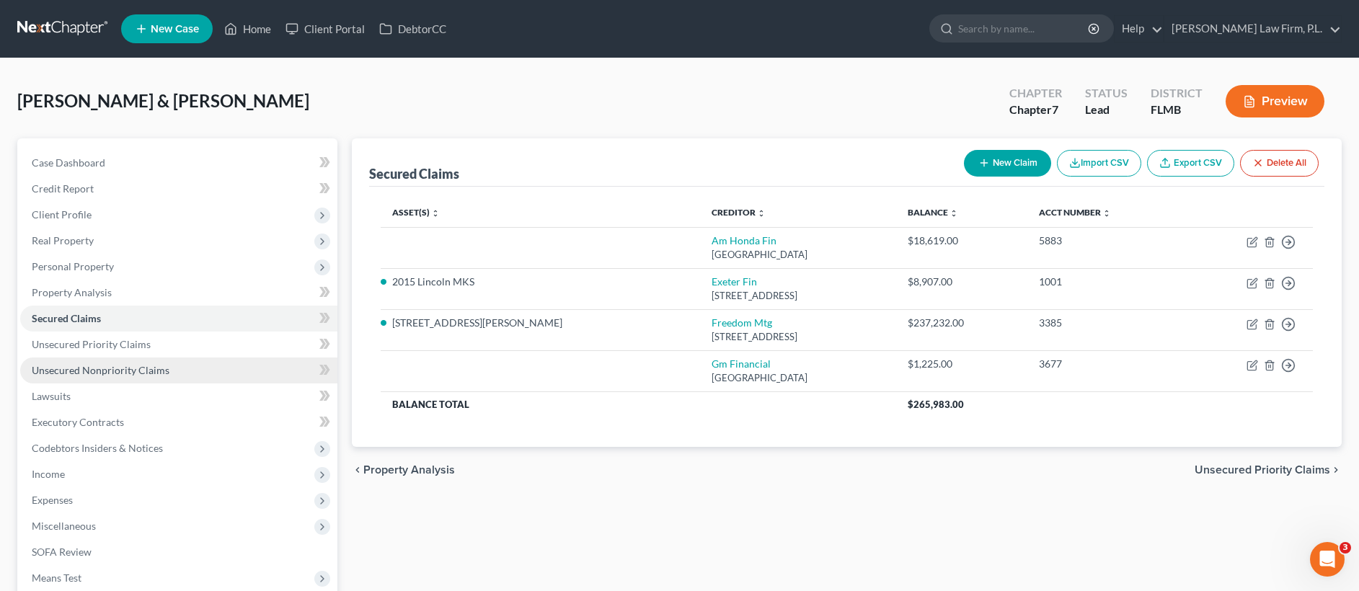
click at [148, 375] on span "Unsecured Nonpriority Claims" at bounding box center [101, 370] width 138 height 12
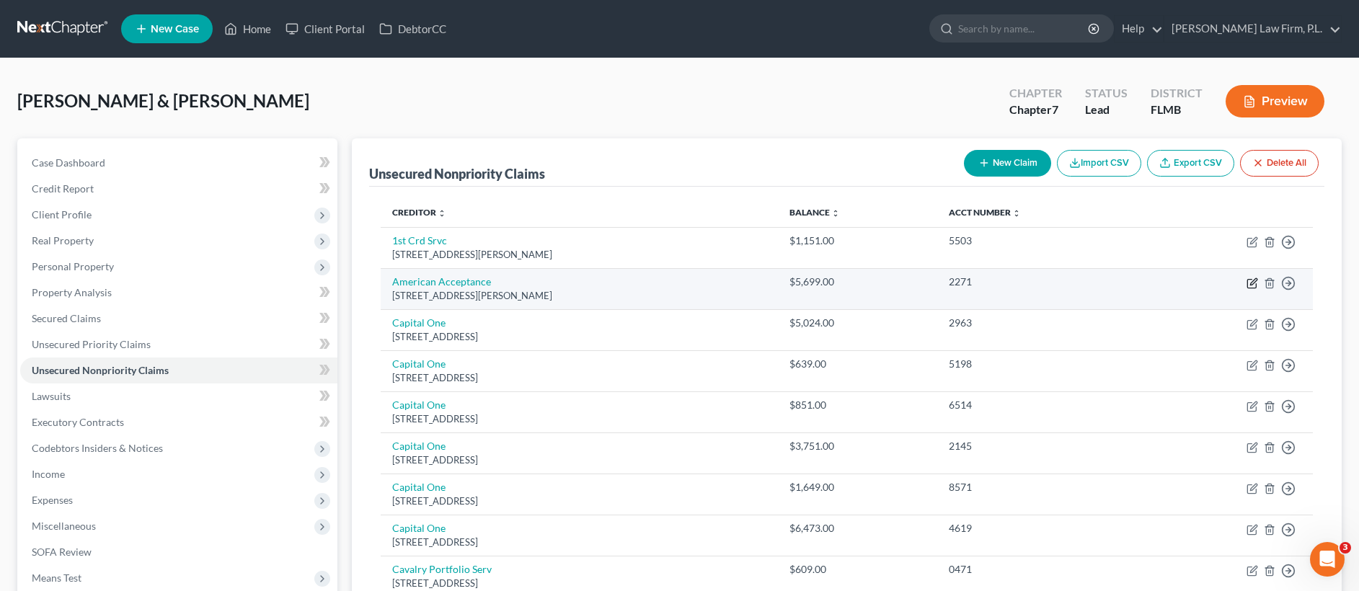
click at [1249, 280] on icon "button" at bounding box center [1252, 284] width 12 height 12
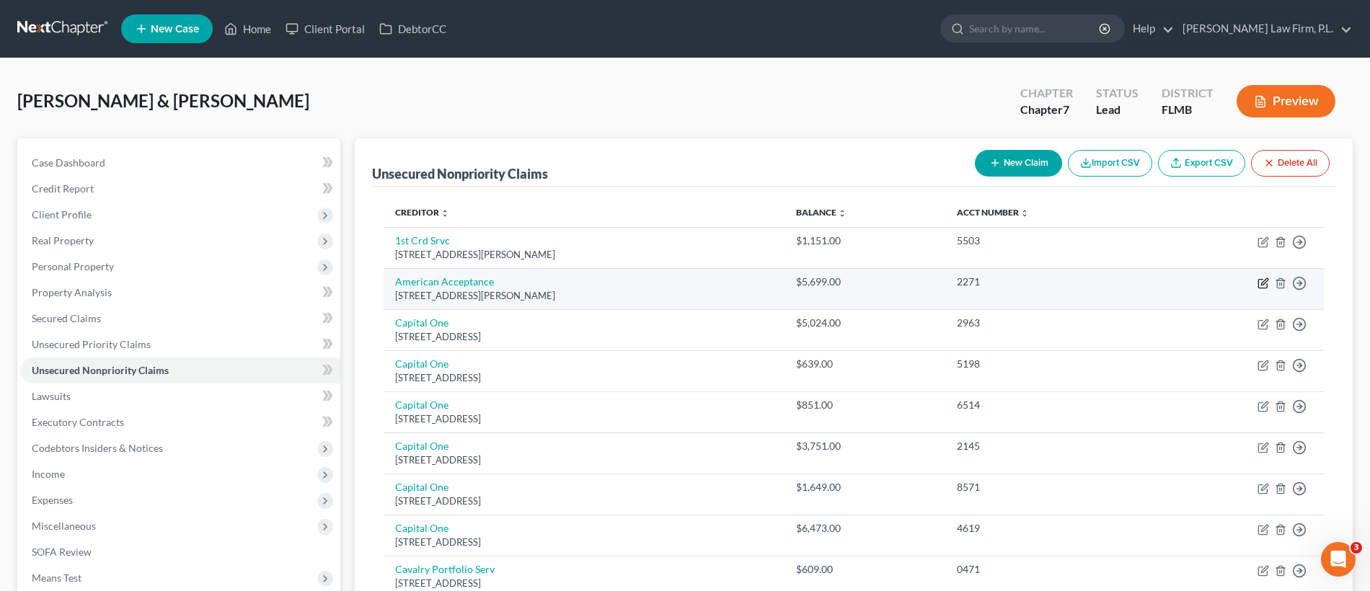
select select "42"
select select "1"
select select "2"
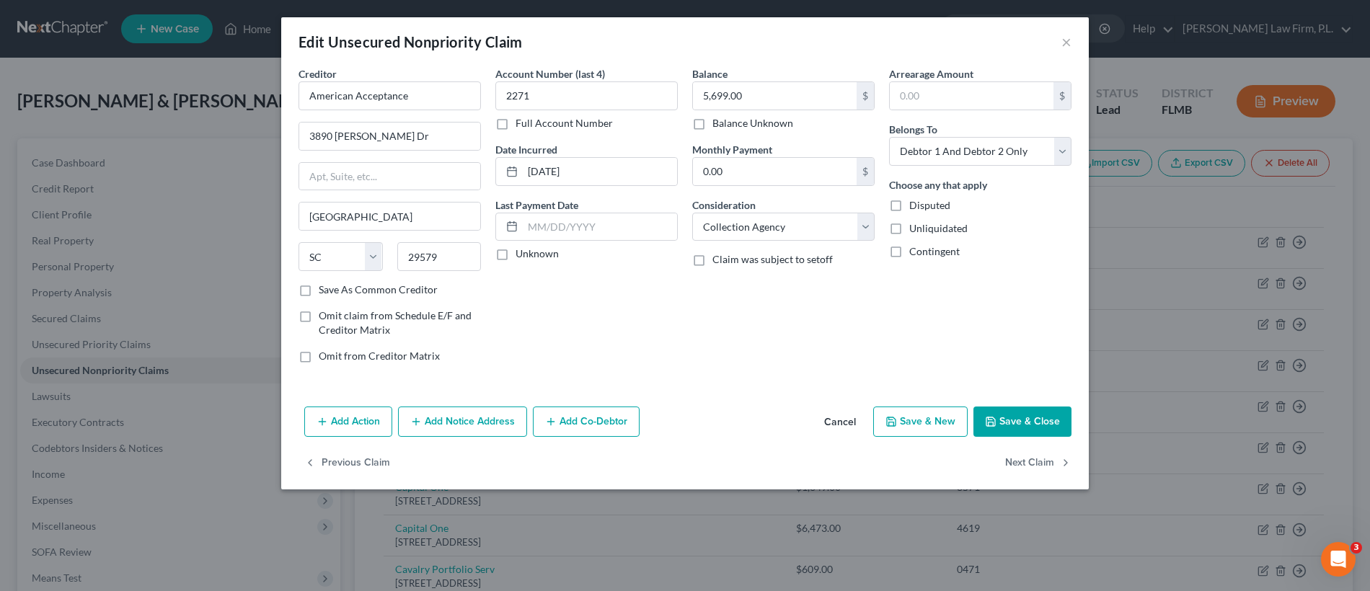
click at [357, 434] on button "Add Action" at bounding box center [348, 422] width 88 height 30
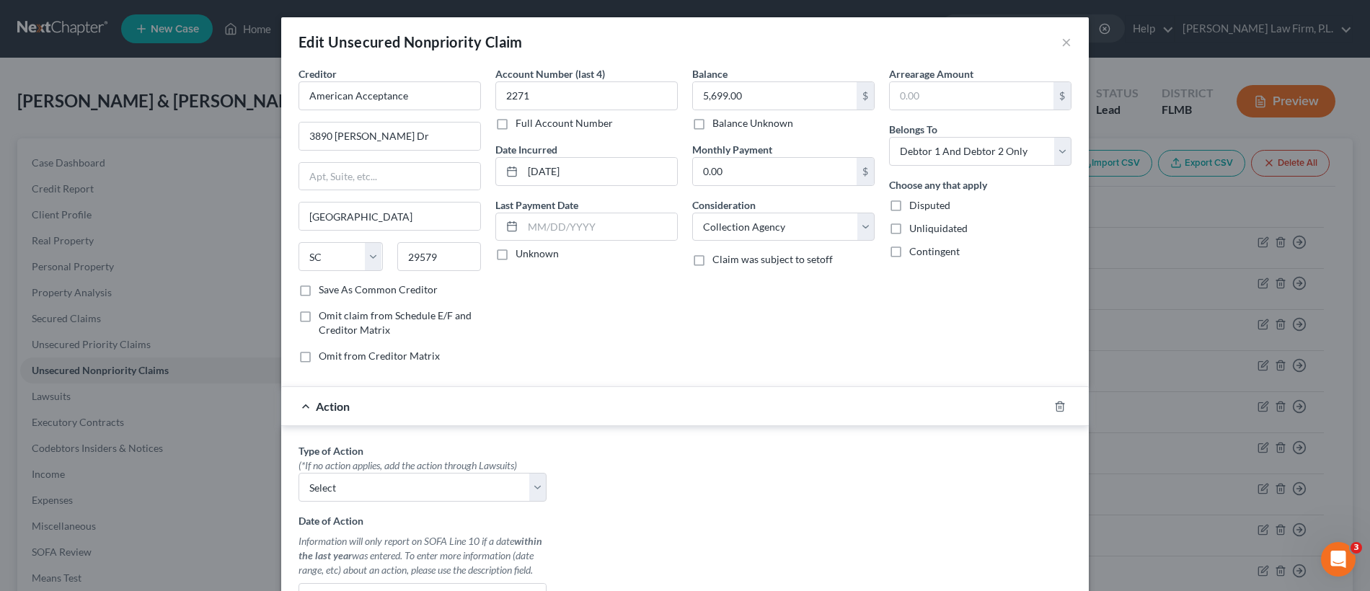
scroll to position [297, 0]
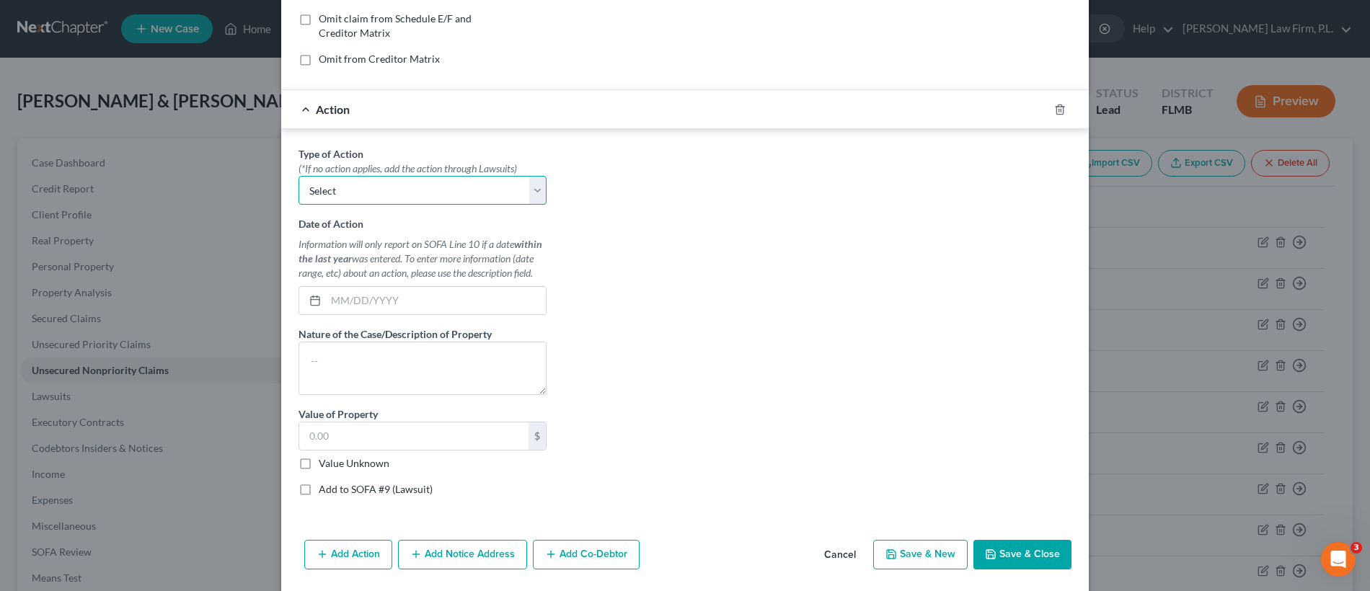
click at [415, 185] on select "Select Repossession Garnishment Foreclosure Personal Injury Attached, Seized, O…" at bounding box center [422, 190] width 248 height 29
select select "0"
click at [407, 296] on input "text" at bounding box center [436, 300] width 220 height 27
type input "02/01/2025"
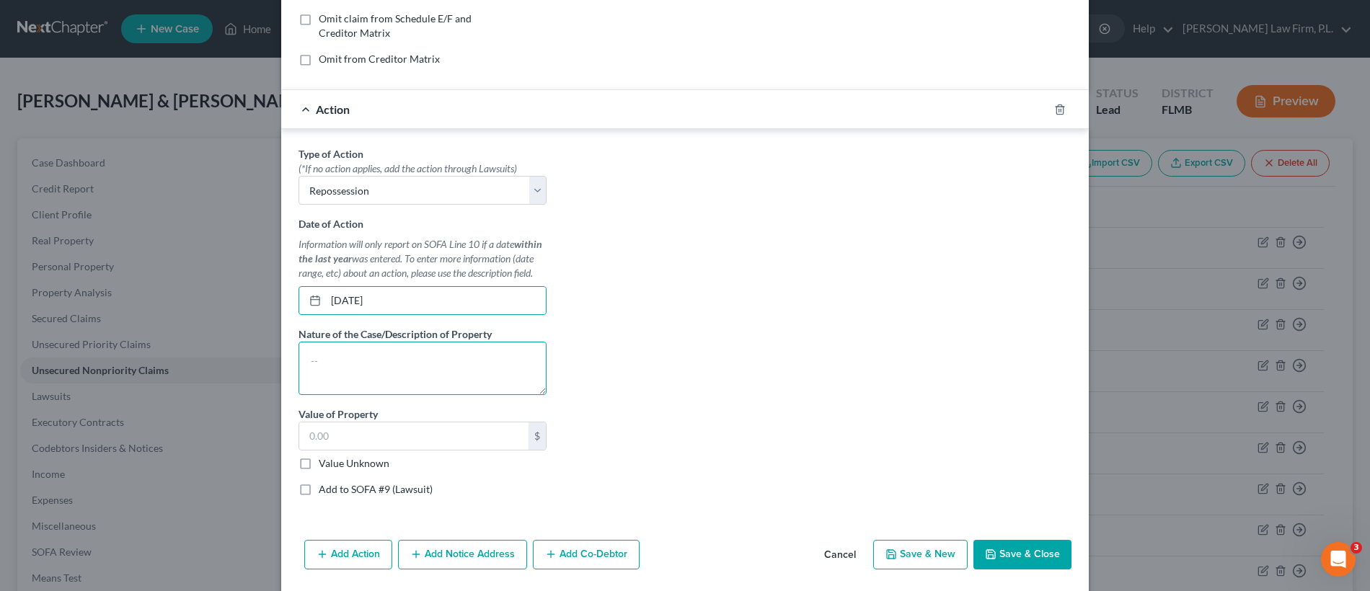
click at [391, 363] on textarea at bounding box center [422, 368] width 248 height 53
type textarea "Harley Davidson Motorcycle"
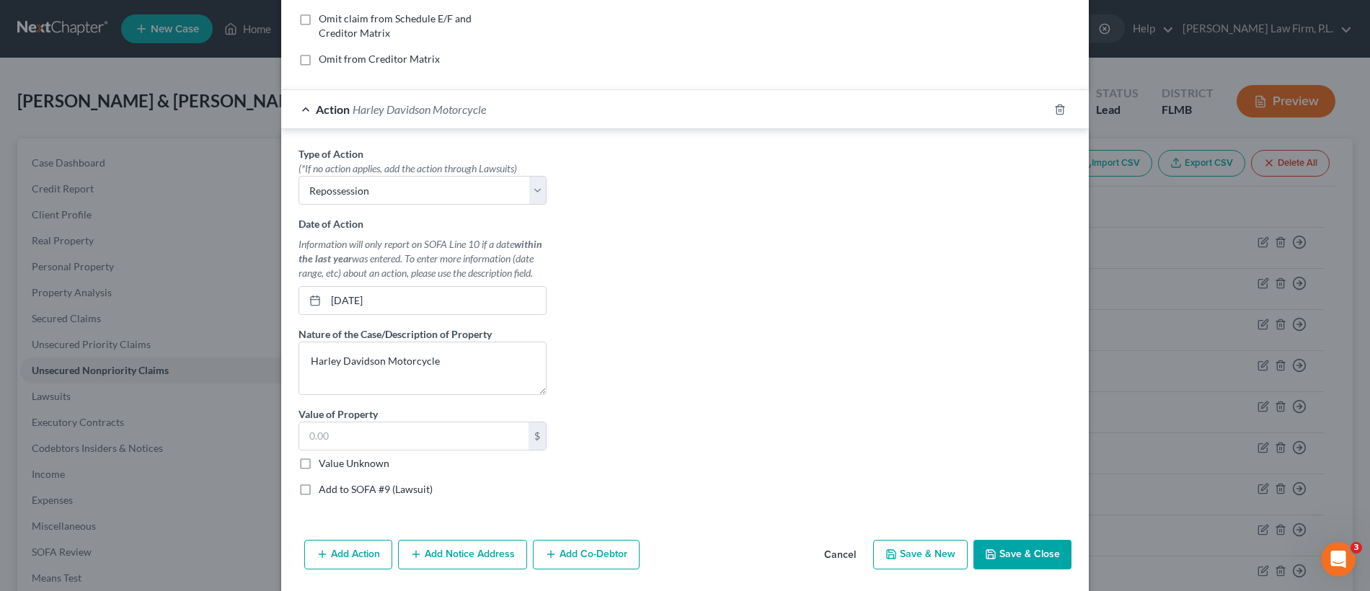
click at [319, 461] on label "Value Unknown" at bounding box center [354, 463] width 71 height 14
click at [324, 461] on input "Value Unknown" at bounding box center [328, 460] width 9 height 9
checkbox input "true"
type input "0.00"
click at [1021, 551] on button "Save & Close" at bounding box center [1022, 555] width 98 height 30
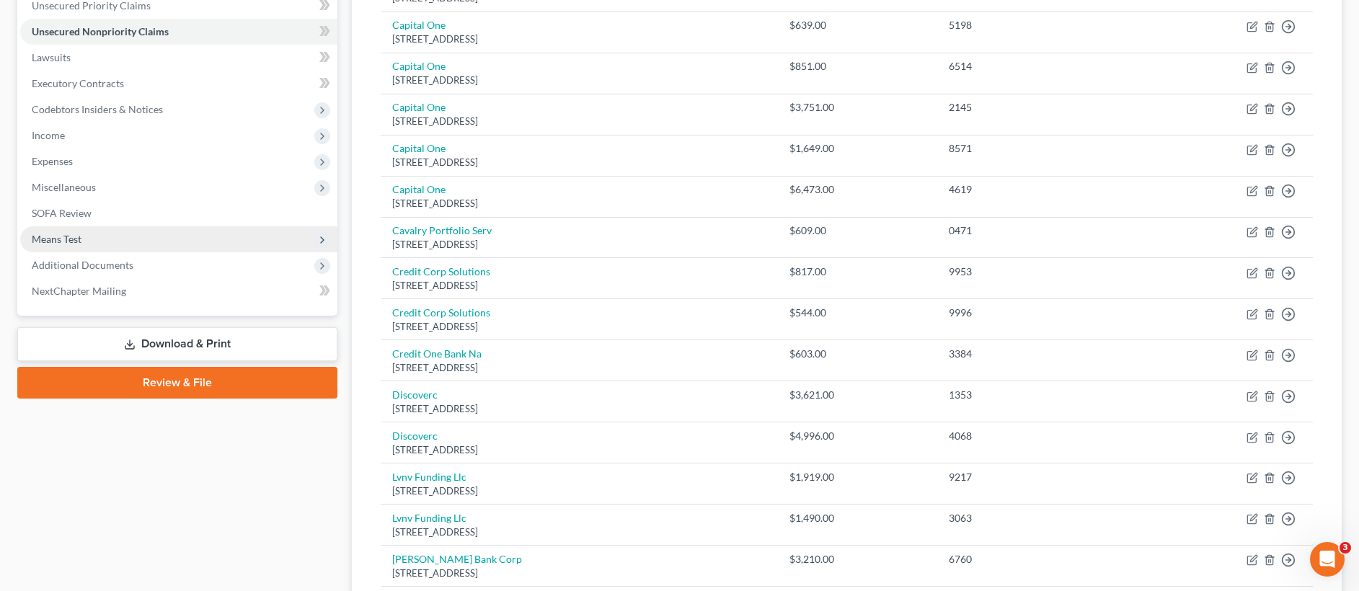
scroll to position [306, 0]
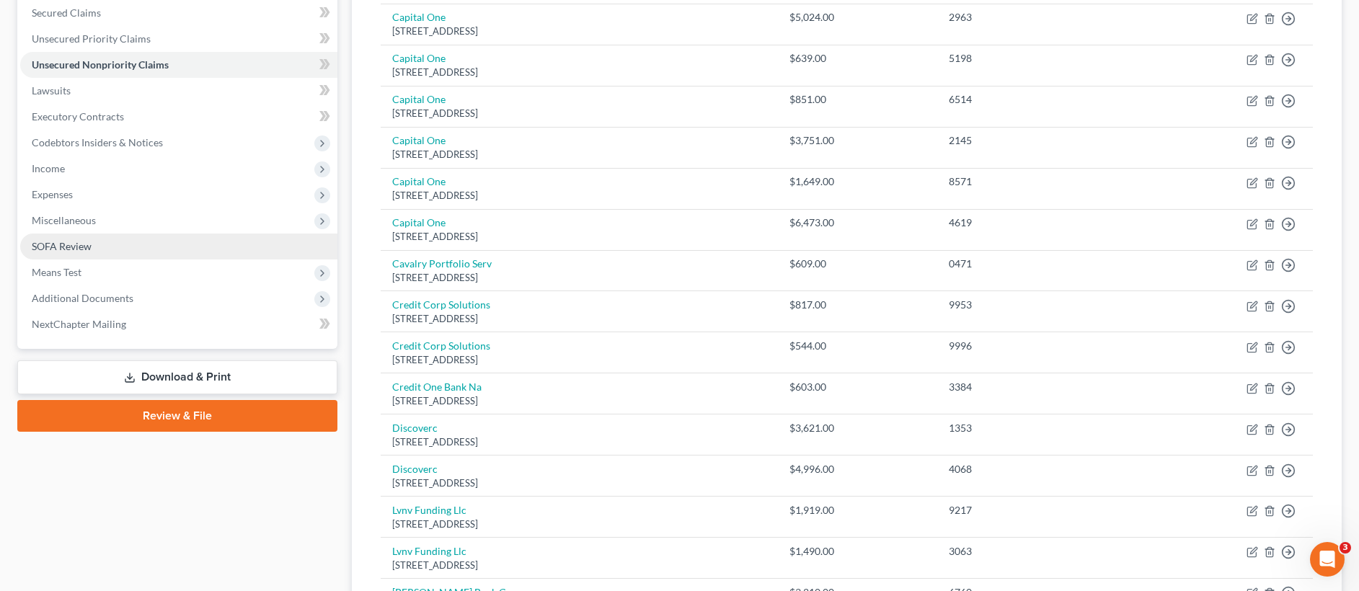
click at [103, 249] on link "SOFA Review" at bounding box center [178, 247] width 317 height 26
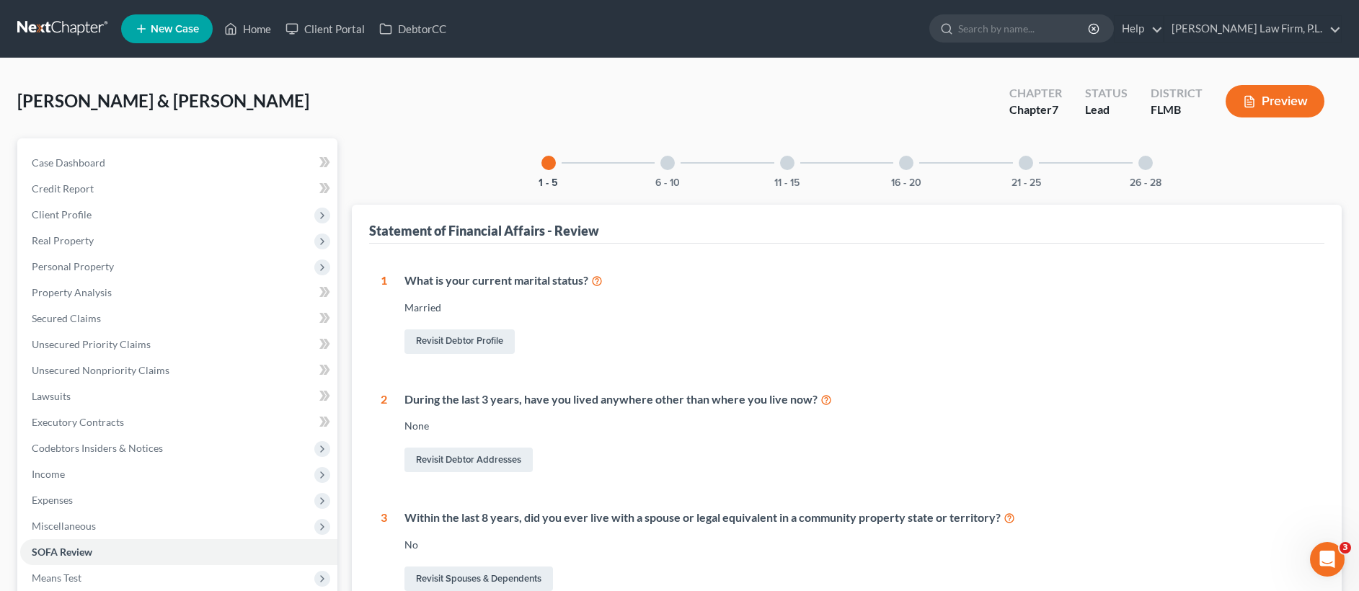
click at [672, 164] on div at bounding box center [667, 163] width 14 height 14
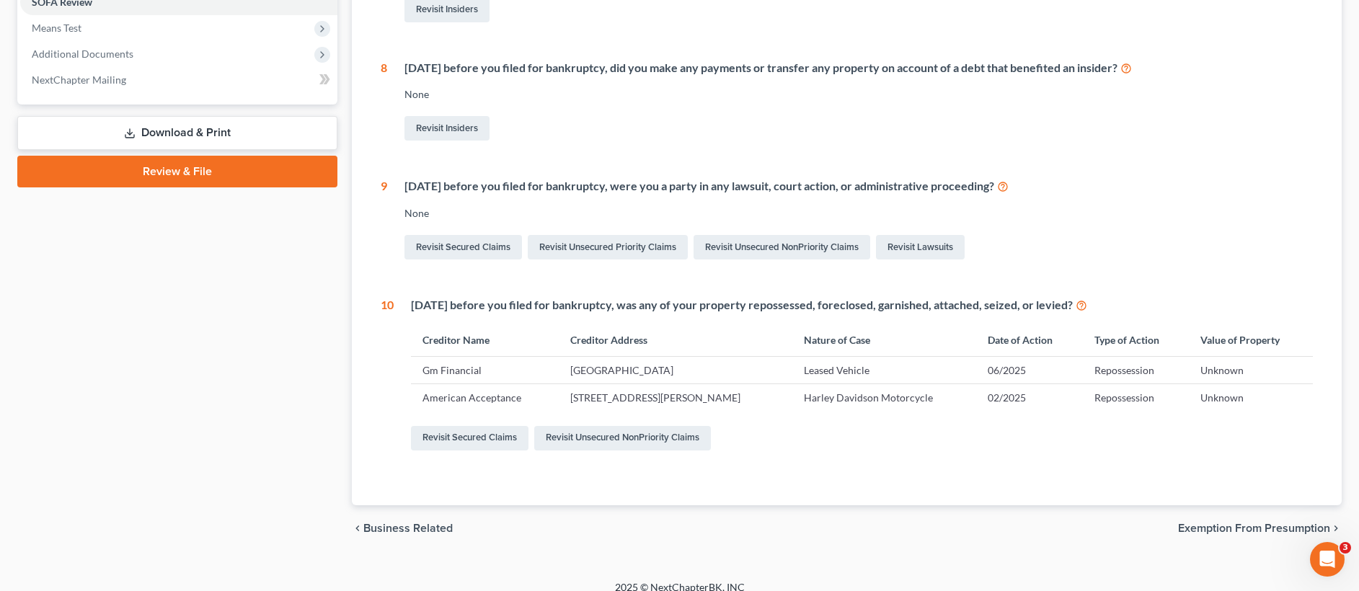
scroll to position [524, 0]
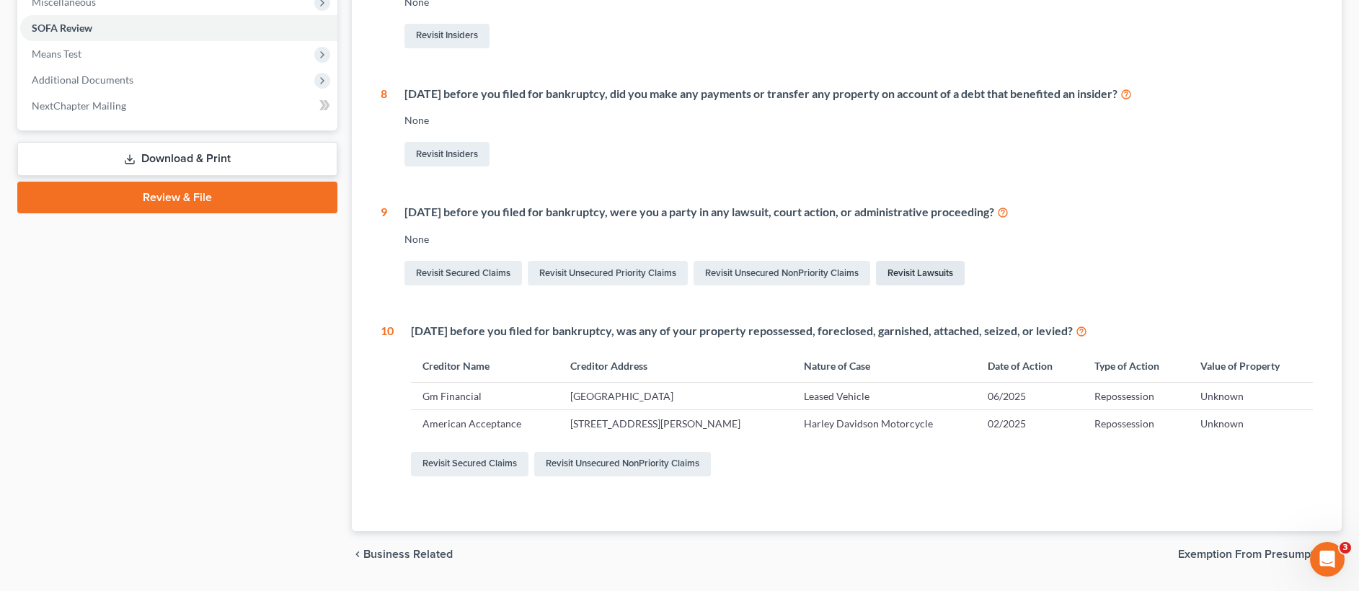
click at [906, 271] on link "Revisit Lawsuits" at bounding box center [920, 273] width 89 height 25
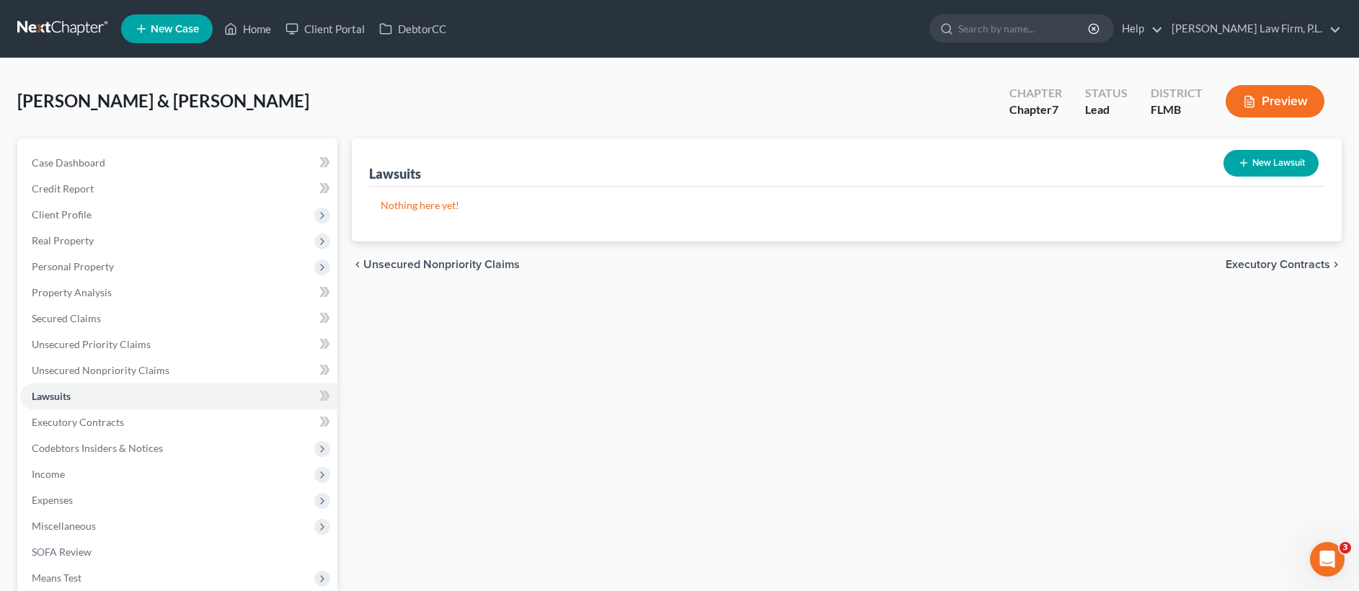
click at [1276, 167] on button "New Lawsuit" at bounding box center [1270, 163] width 95 height 27
select select "0"
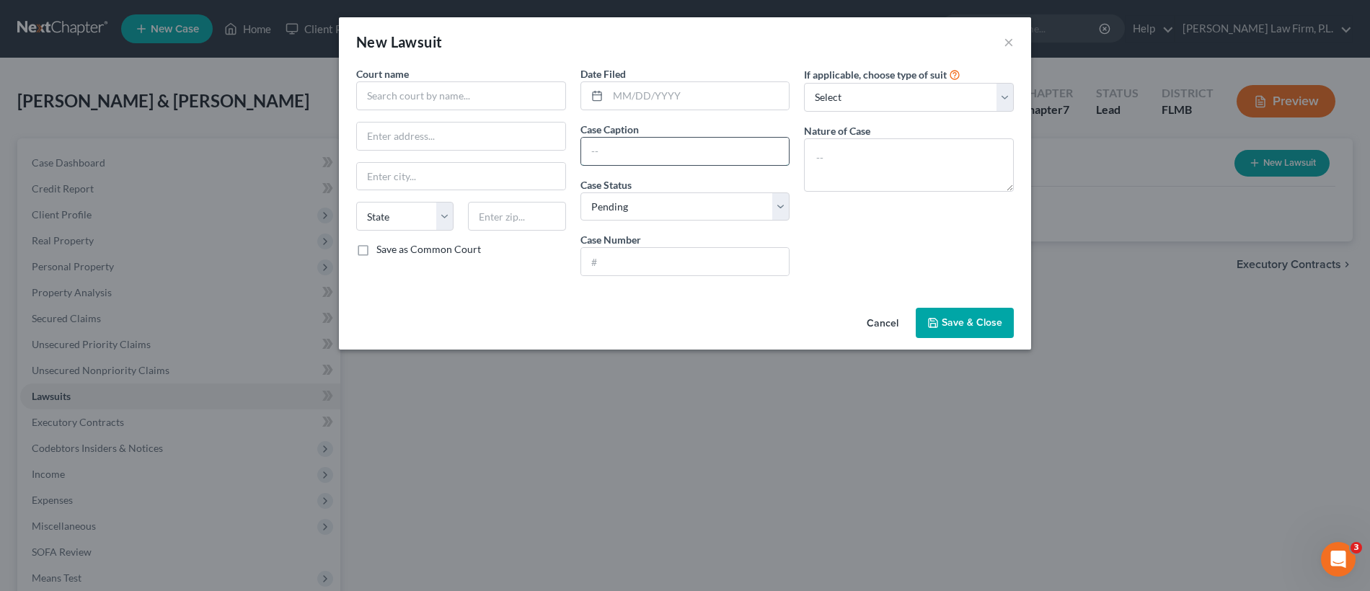
click at [615, 156] on input "text" at bounding box center [685, 151] width 208 height 27
click at [608, 252] on input "text" at bounding box center [685, 261] width 208 height 27
paste input "24-SC-009969"
type input "24-SC-009969"
click at [654, 94] on input "text" at bounding box center [699, 95] width 182 height 27
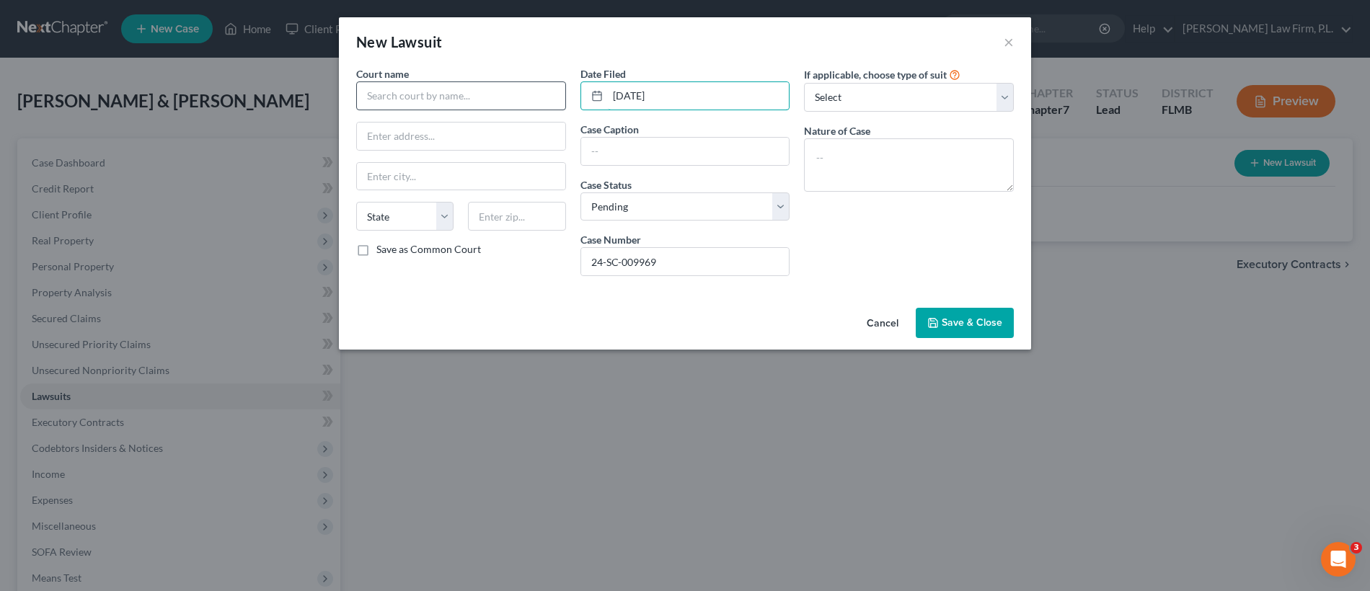
type input "11/25/2024"
click at [486, 104] on input "text" at bounding box center [461, 95] width 210 height 29
type input "Lee Clerk of Courts"
click at [658, 148] on input "text" at bounding box center [685, 151] width 208 height 27
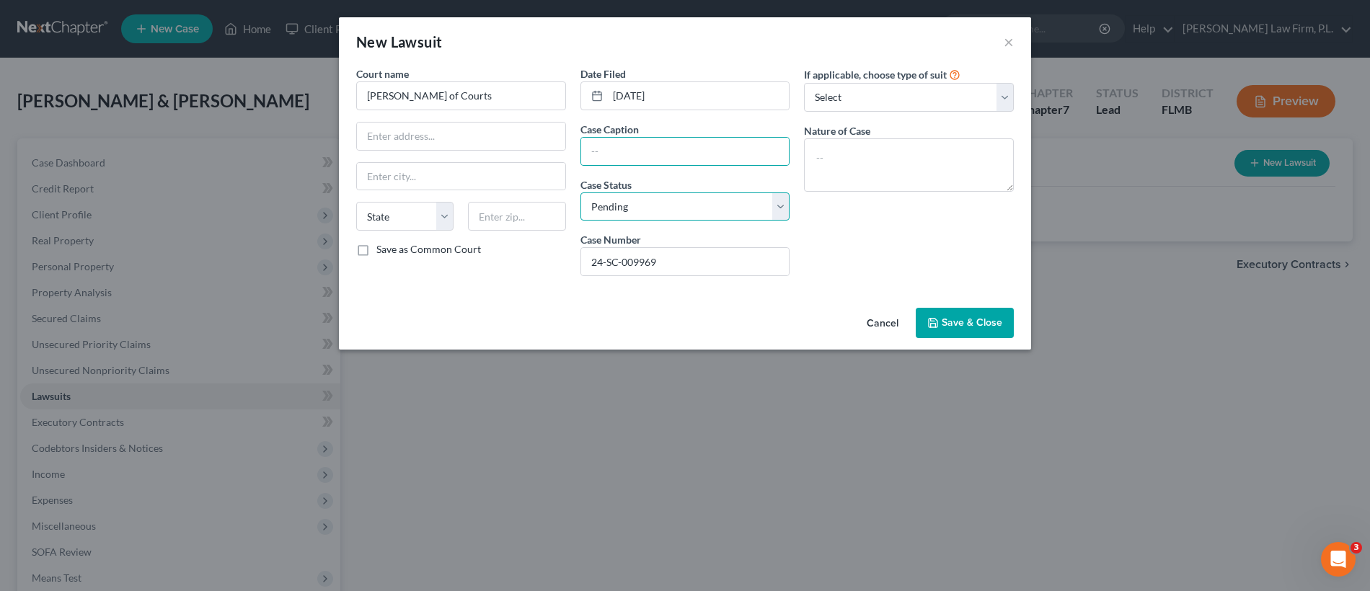
click at [611, 198] on select "Select Pending On Appeal Concluded" at bounding box center [685, 206] width 210 height 29
select select "2"
click at [663, 156] on input "text" at bounding box center [685, 151] width 208 height 27
paste input "Capital One NA Plaintiff vs Ebert, Rebecca M Defendant"
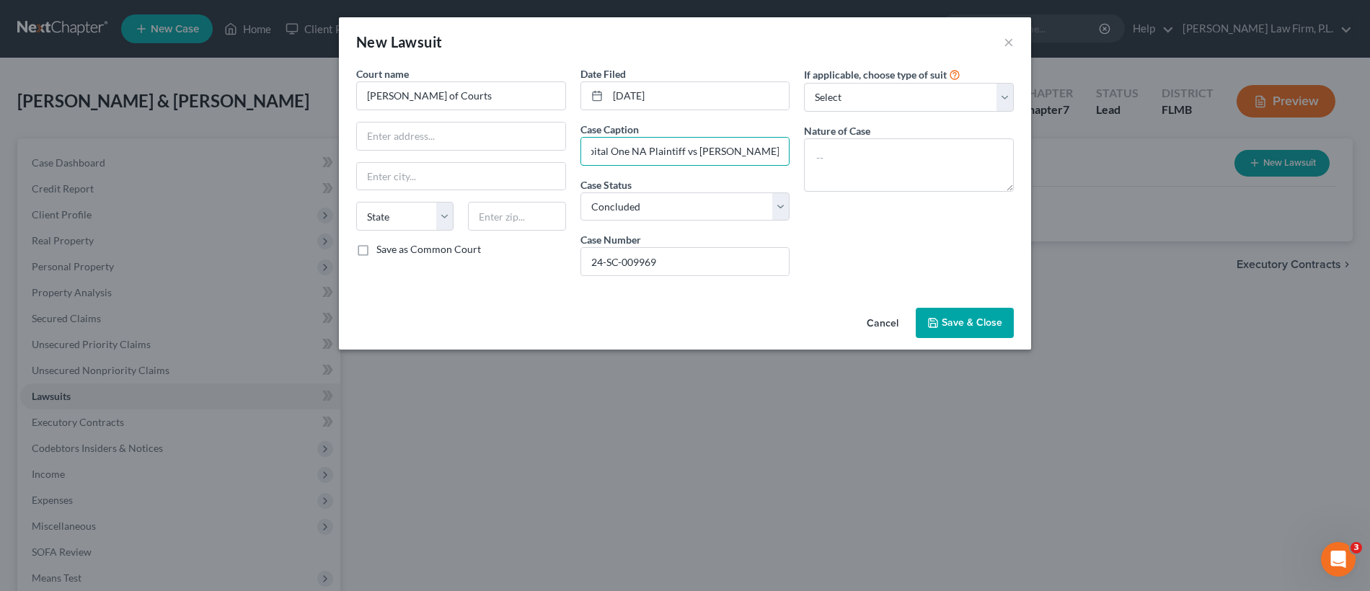
type input "Capital One NA Plaintiff vs Ebert, Rebecca M Defendant"
click at [961, 321] on span "Save & Close" at bounding box center [972, 322] width 61 height 12
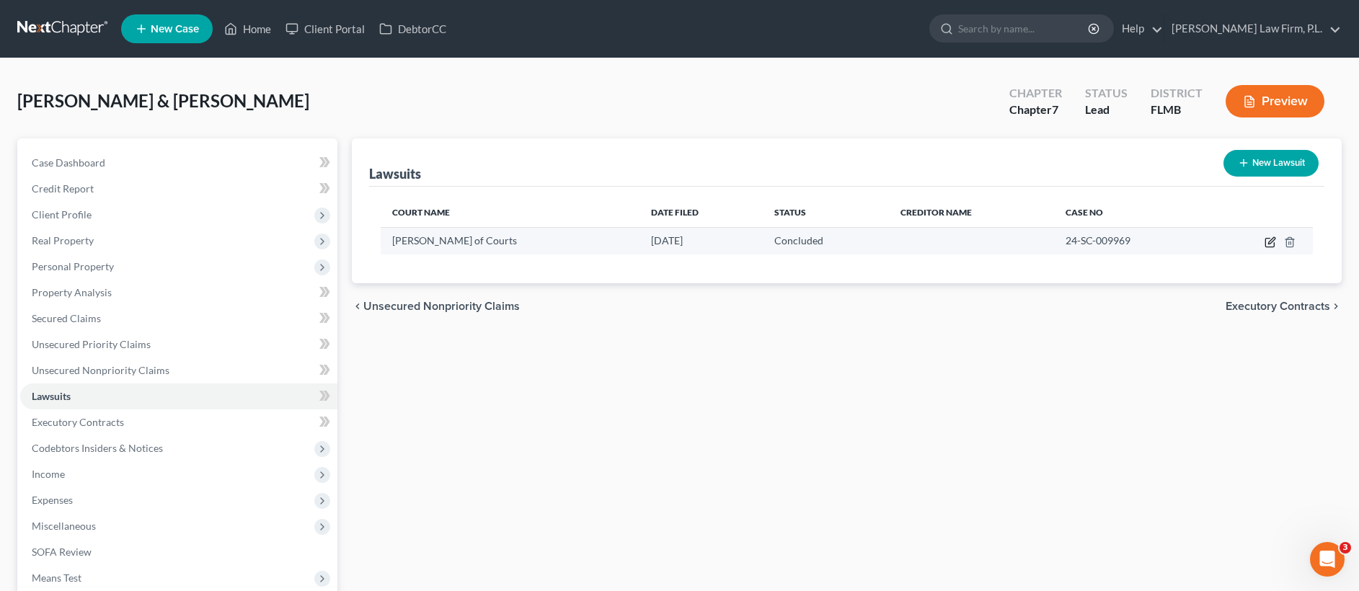
click at [1264, 243] on icon "button" at bounding box center [1270, 242] width 12 height 12
select select "2"
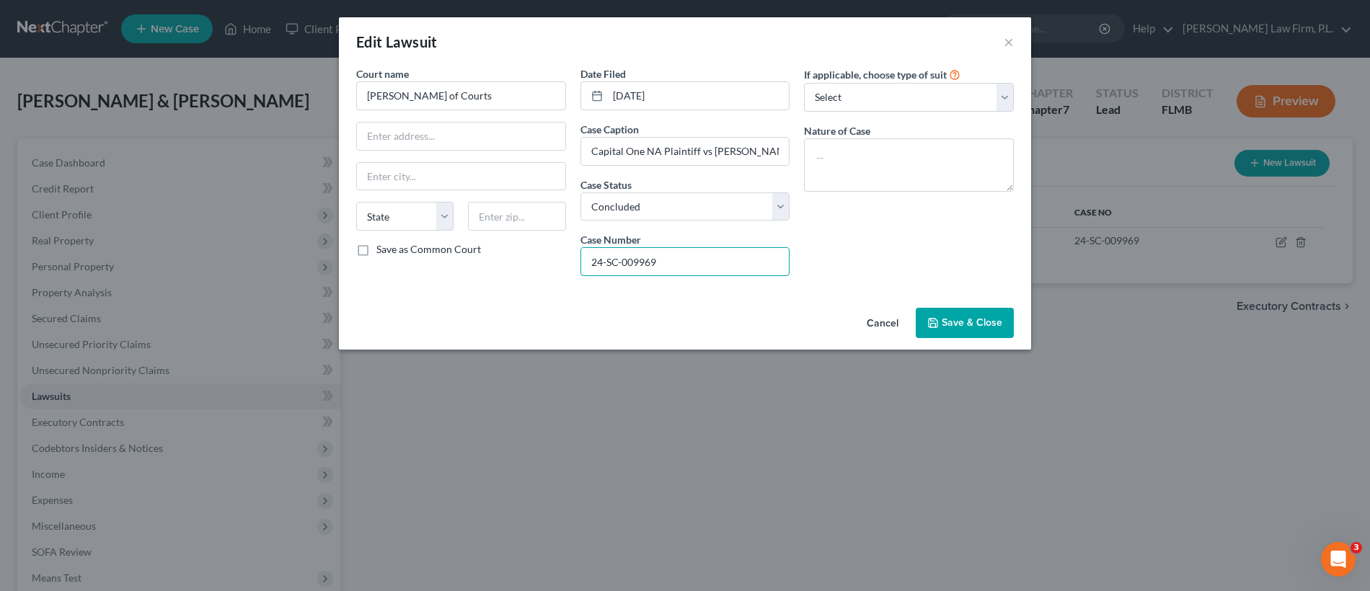
drag, startPoint x: 682, startPoint y: 266, endPoint x: 513, endPoint y: 262, distance: 169.5
click at [513, 262] on div "Court name * Lee Clerk of Courts State AL AK AR AZ CA CO CT DE DC FL GA GU HI I…" at bounding box center [685, 176] width 672 height 221
paste input "24-SC-007133"
type input "24-SC-007133"
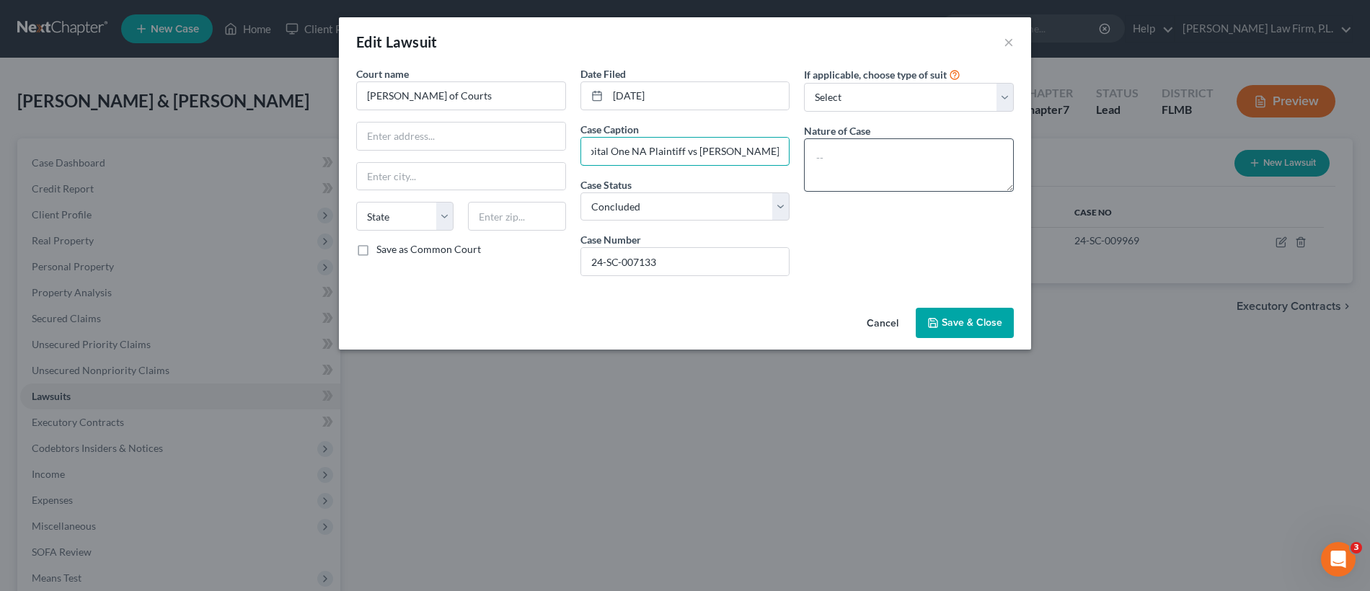
drag, startPoint x: 590, startPoint y: 151, endPoint x: 856, endPoint y: 164, distance: 266.3
click at [856, 164] on div "Court name * Lee Clerk of Courts State AL AK AR AZ CA CO CT DE DC FL GA GU HI I…" at bounding box center [685, 176] width 672 height 221
paste input "Midland Credit Management INC Plaintiff vs Ebert, Rebecca"
type input "Midland Credit Management INC Plaintiff vs Ebert, Rebecca Defendant"
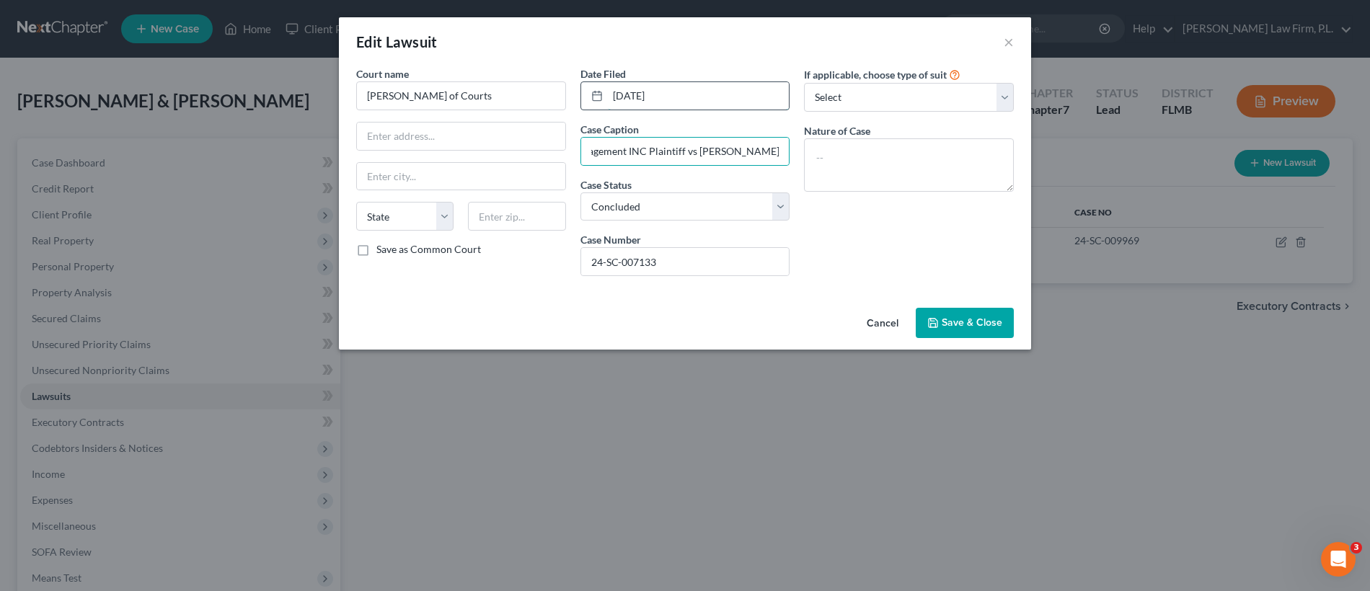
scroll to position [0, 0]
click at [625, 97] on input "11/25/2024" at bounding box center [699, 95] width 182 height 27
type input "0"
type input "08/20/2024"
click at [971, 328] on span "Save & Close" at bounding box center [972, 322] width 61 height 12
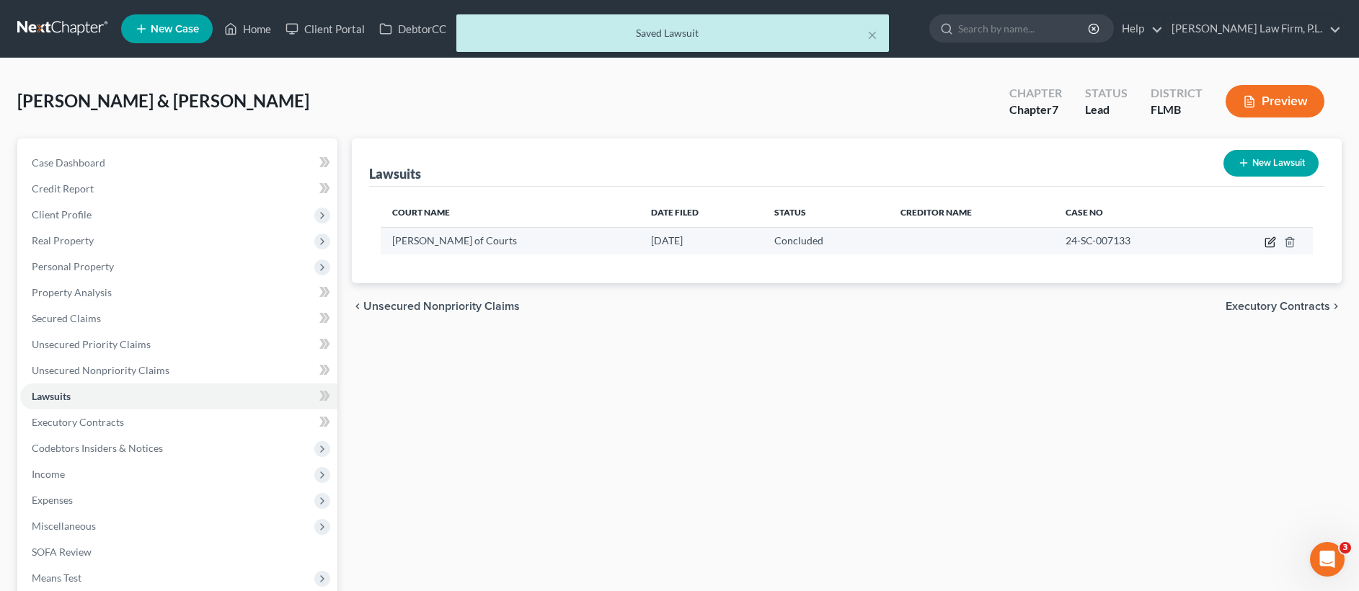
click at [1270, 242] on icon "button" at bounding box center [1270, 242] width 12 height 12
select select "2"
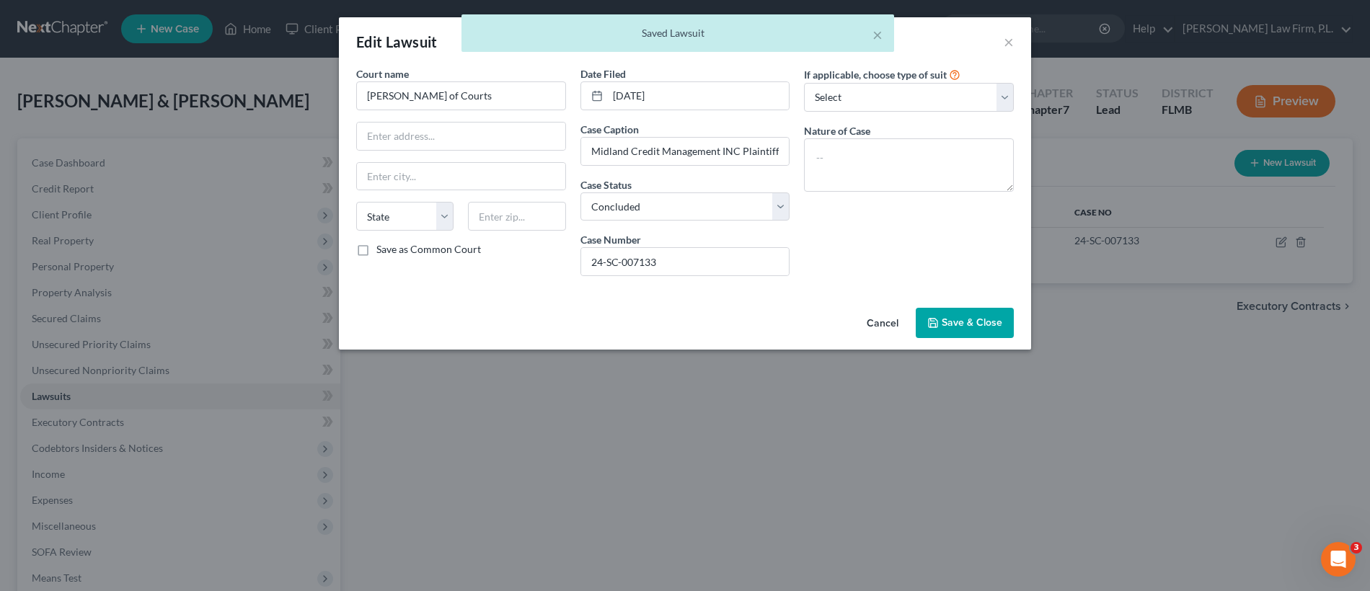
click at [895, 329] on button "Cancel" at bounding box center [882, 323] width 55 height 29
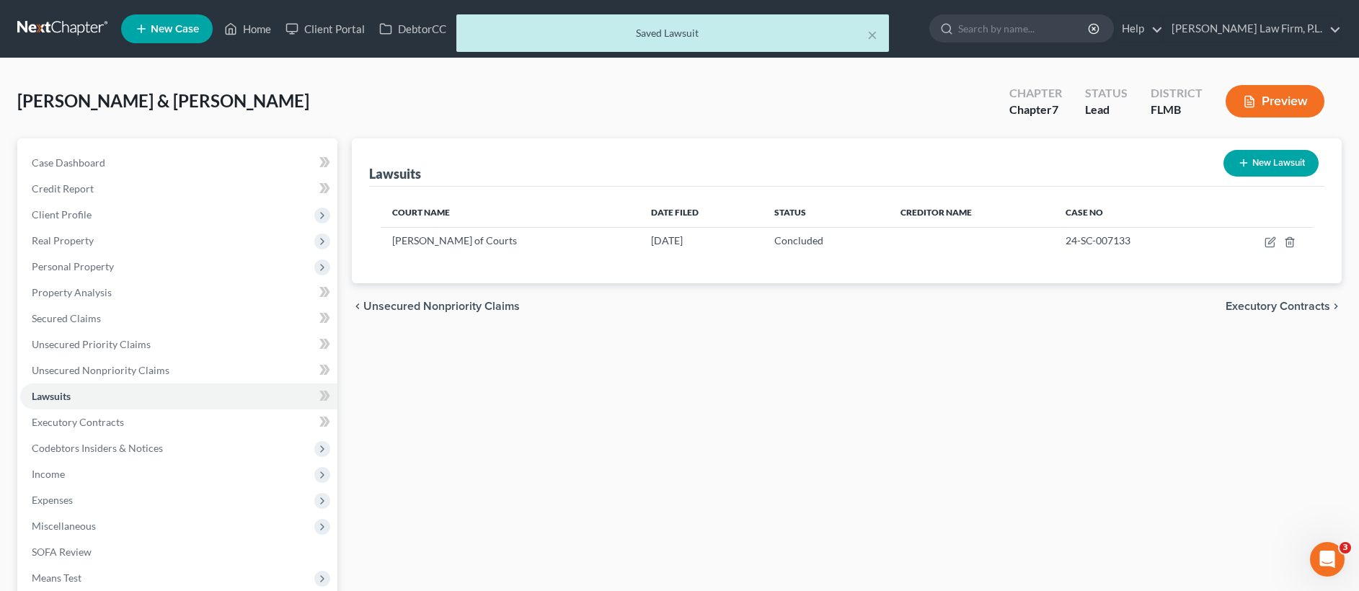
click at [1258, 149] on div "New Lawsuit" at bounding box center [1271, 163] width 107 height 38
click at [1261, 157] on button "New Lawsuit" at bounding box center [1270, 163] width 95 height 27
select select "0"
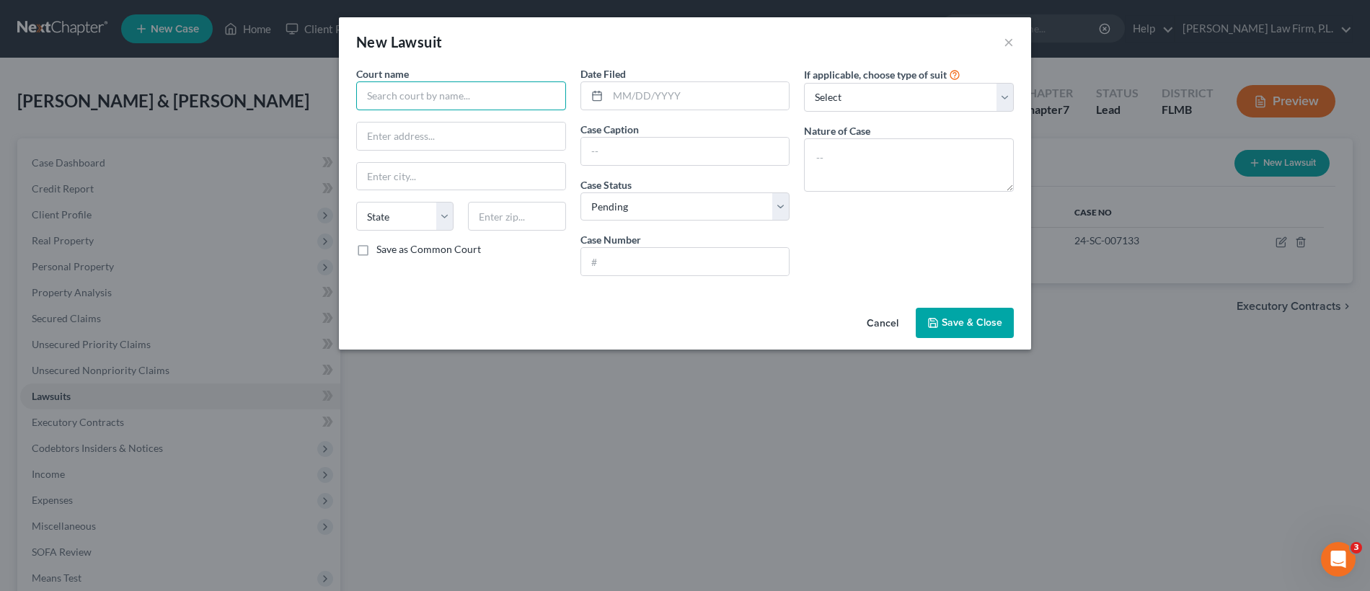
click at [417, 104] on input "text" at bounding box center [461, 95] width 210 height 29
click at [682, 99] on input "text" at bounding box center [699, 95] width 182 height 27
type input "Lee Clerk of Courts"
type input "11/25/2025"
click at [647, 261] on input "text" at bounding box center [685, 261] width 208 height 27
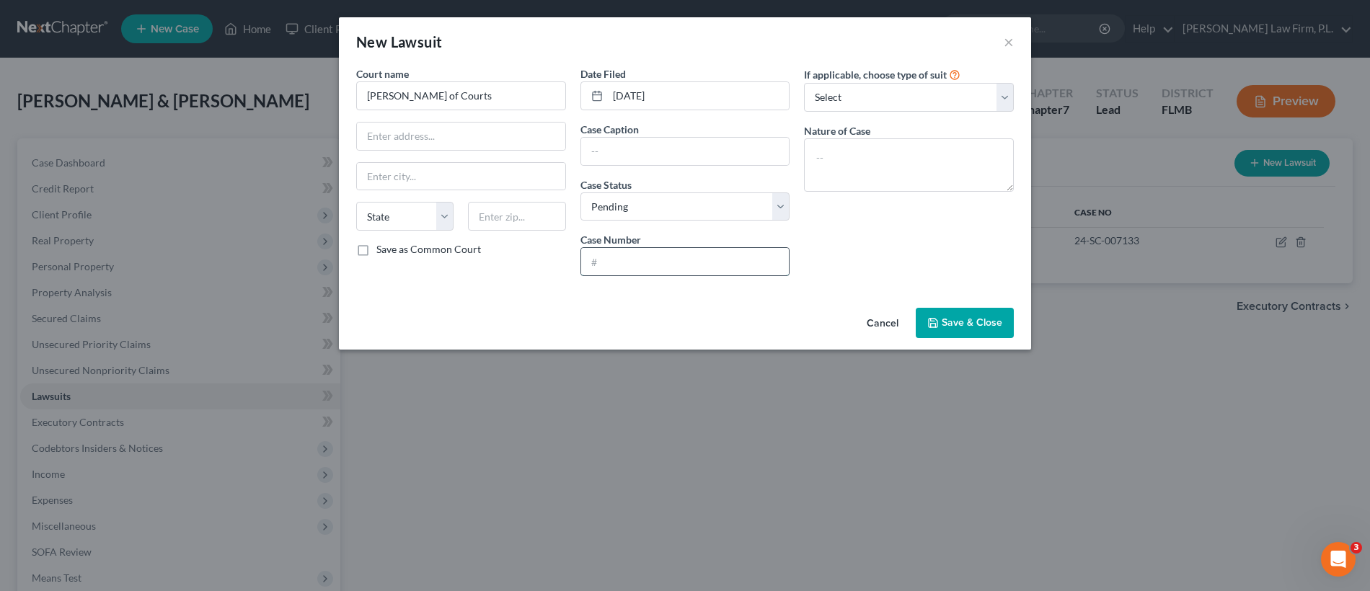
paste input "Capital One NA Plaintiff vs Ebert, Rebecca M Defendant"
type input "Capital One NA Plaintiff vs Ebert, Rebecca M Defendant"
drag, startPoint x: 782, startPoint y: 263, endPoint x: 492, endPoint y: 252, distance: 290.7
click at [493, 258] on div "Court name * Lee Clerk of Courts State AL AK AR AZ CA CO CT DE DC FL GA GU HI I…" at bounding box center [685, 176] width 672 height 221
click at [663, 162] on input "text" at bounding box center [685, 151] width 208 height 27
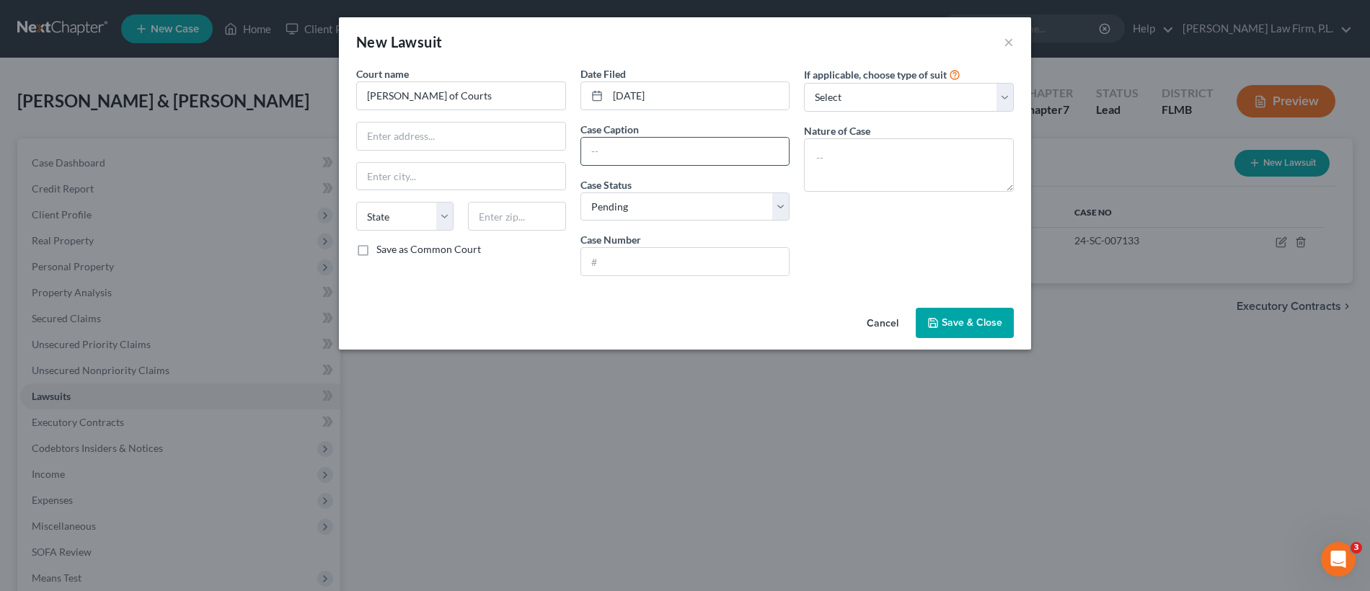
paste input "Capital One NA Plaintiff vs Ebert, Rebecca M Defendant"
type input "Capital One NA Plaintiff vs Ebert, Rebecca M Defendant"
click at [650, 267] on input "text" at bounding box center [685, 261] width 208 height 27
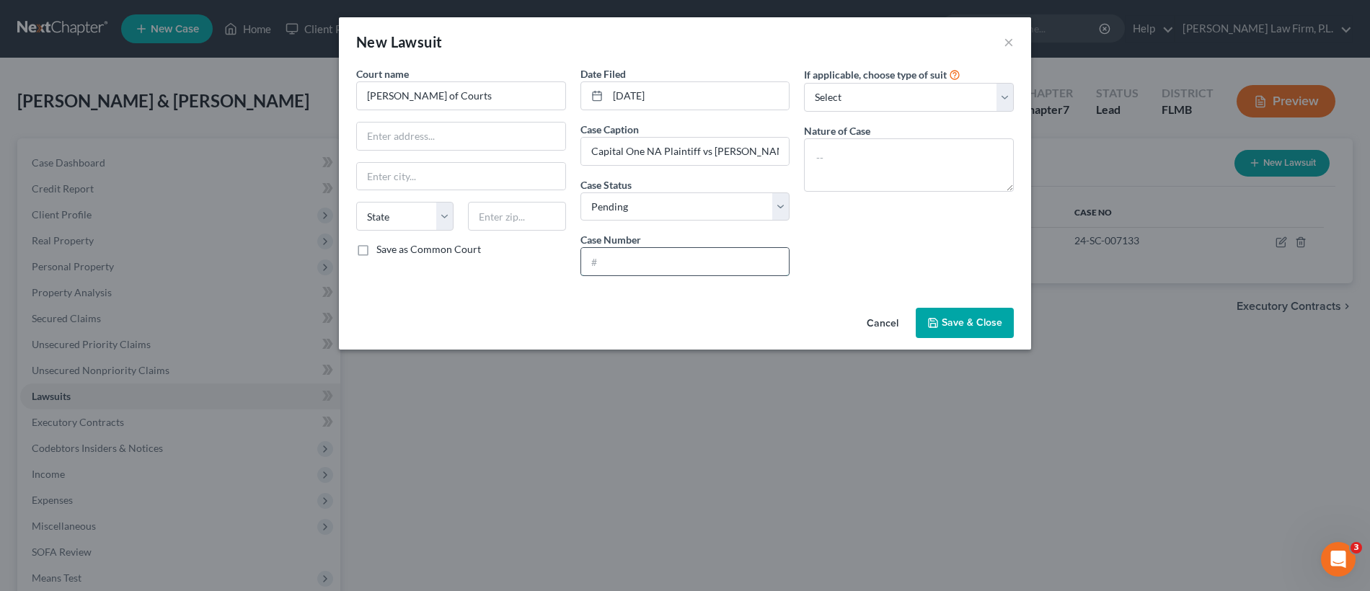
paste input "24-SC-009969"
type input "24-SC-009969"
click at [666, 212] on select "Select Pending On Appeal Concluded" at bounding box center [685, 206] width 210 height 29
select select "2"
click at [983, 332] on button "Save & Close" at bounding box center [965, 323] width 98 height 30
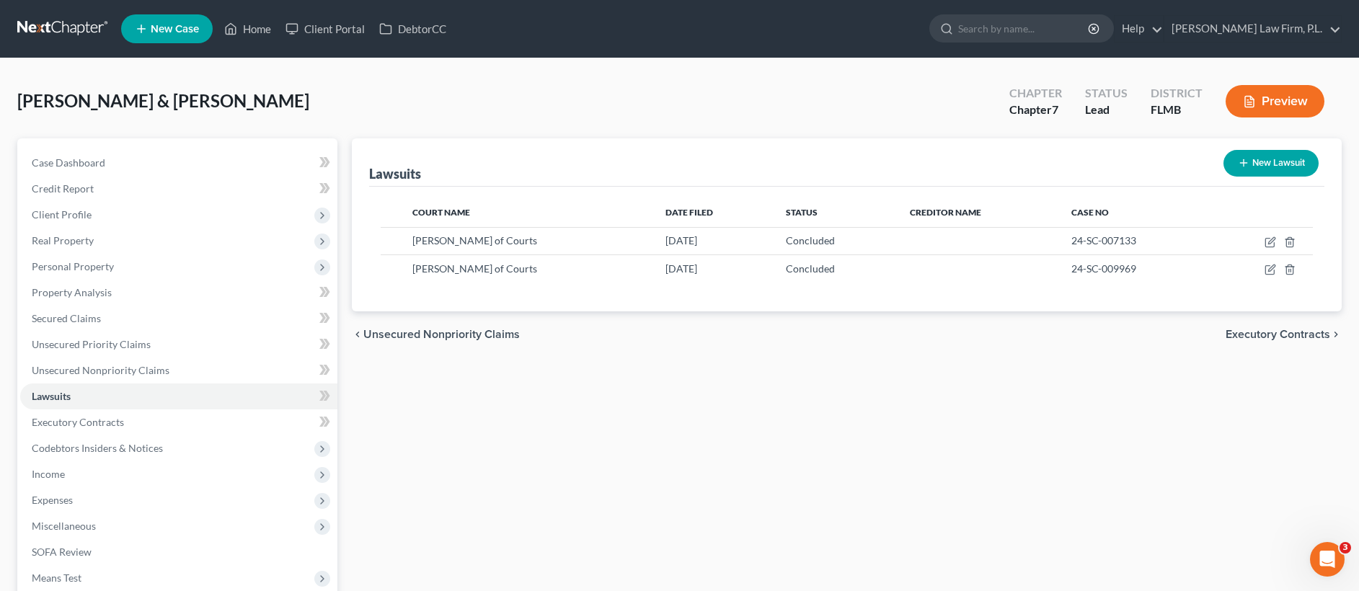
click at [1277, 168] on button "New Lawsuit" at bounding box center [1270, 163] width 95 height 27
select select "0"
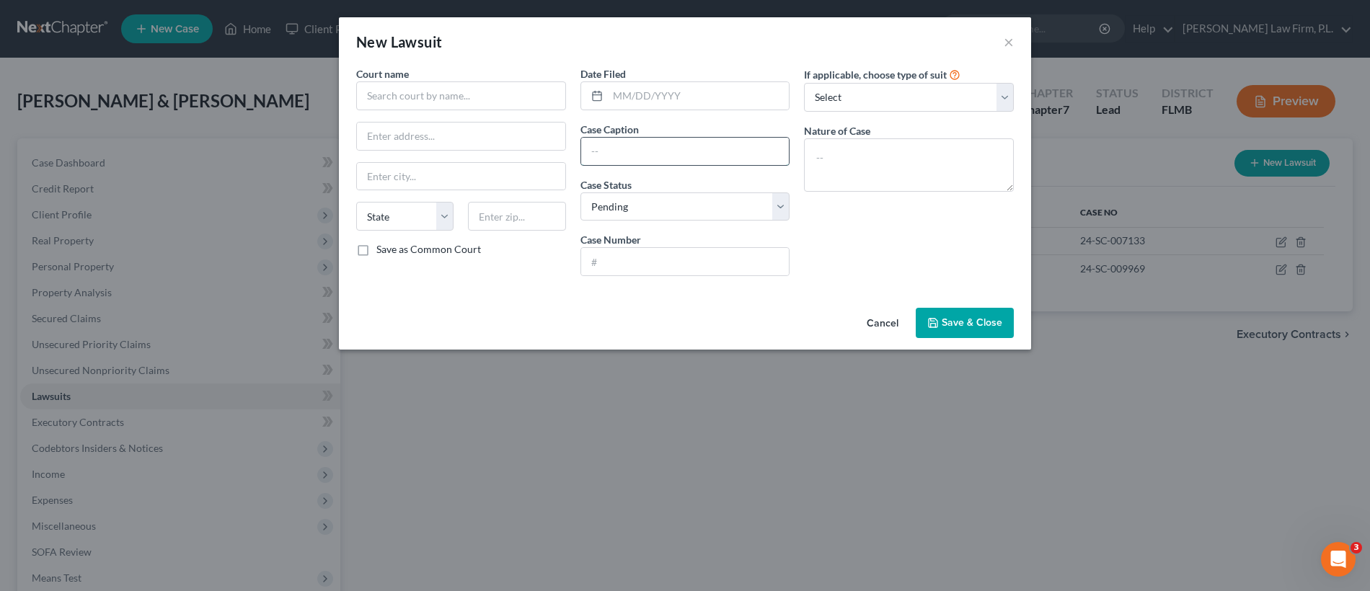
click at [664, 159] on input "text" at bounding box center [685, 151] width 208 height 27
paste input "LVNV Funding LLC Plaintiff vs Ebert, Robert Defendant"
type input "LVNV Funding LLC Plaintiff vs Ebert, Robert Defendant"
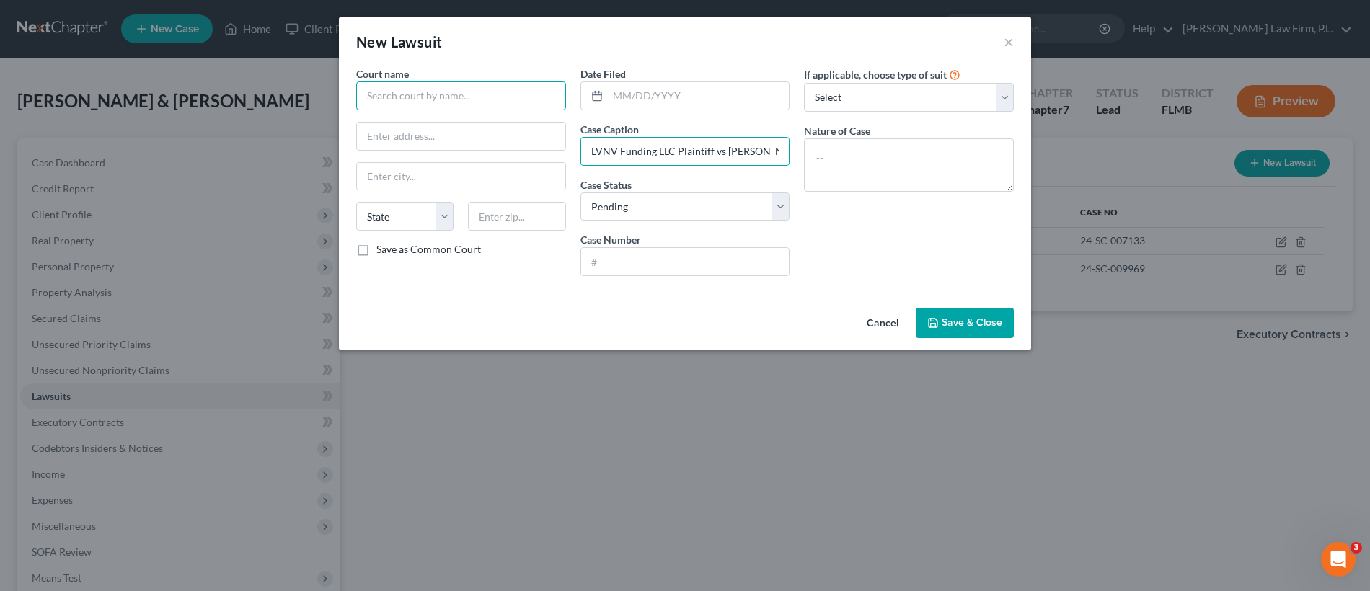
click at [487, 102] on input "text" at bounding box center [461, 95] width 210 height 29
type input "Lee Clerk of Courts"
click at [376, 254] on label "Save as Common Court" at bounding box center [428, 249] width 105 height 14
click at [382, 252] on input "Save as Common Court" at bounding box center [386, 246] width 9 height 9
checkbox input "true"
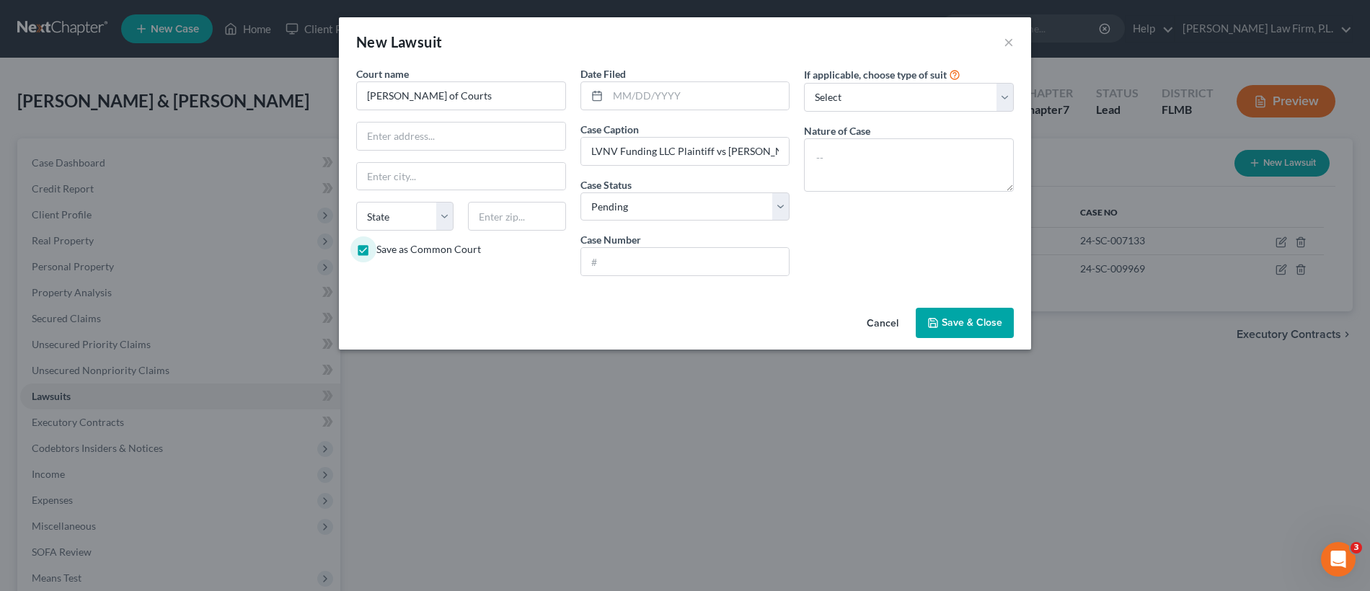
type input "Lee Clerk of Courts"
click at [693, 92] on input "text" at bounding box center [699, 95] width 182 height 27
type input "09/19/2024"
click at [666, 254] on input "text" at bounding box center [685, 261] width 208 height 27
paste input "24-SC-007971"
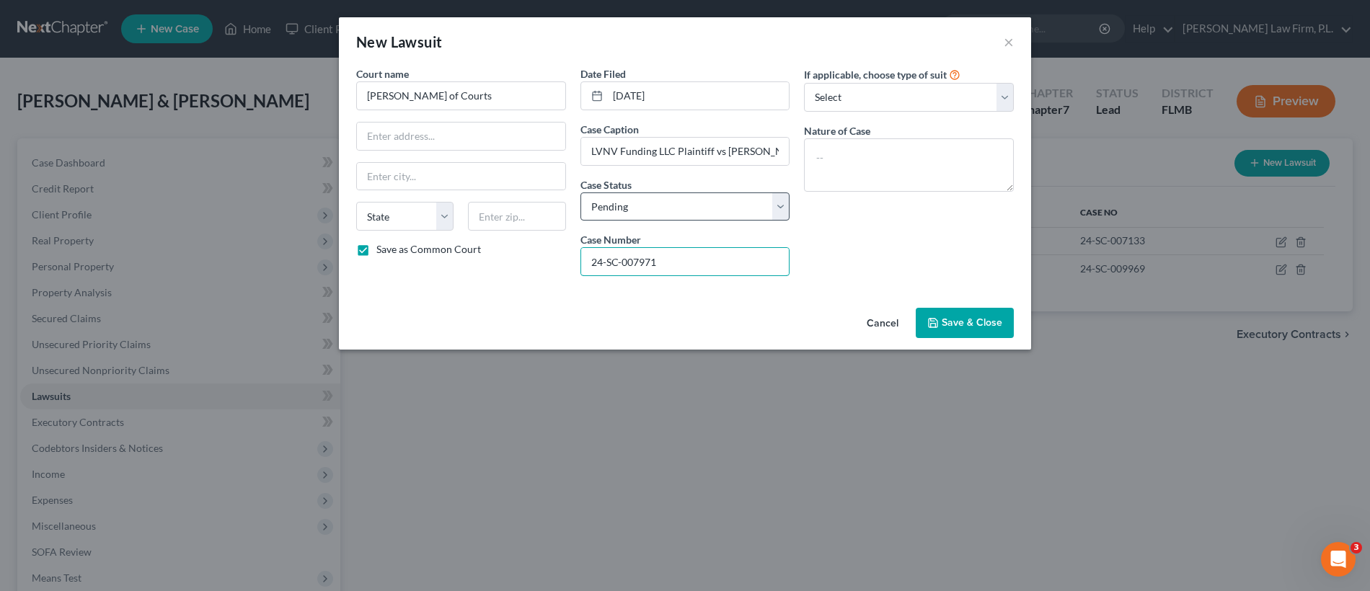
type input "24-SC-007971"
click at [650, 209] on select "Select Pending On Appeal Concluded" at bounding box center [685, 206] width 210 height 29
select select "2"
click at [984, 327] on span "Save & Close" at bounding box center [972, 322] width 61 height 12
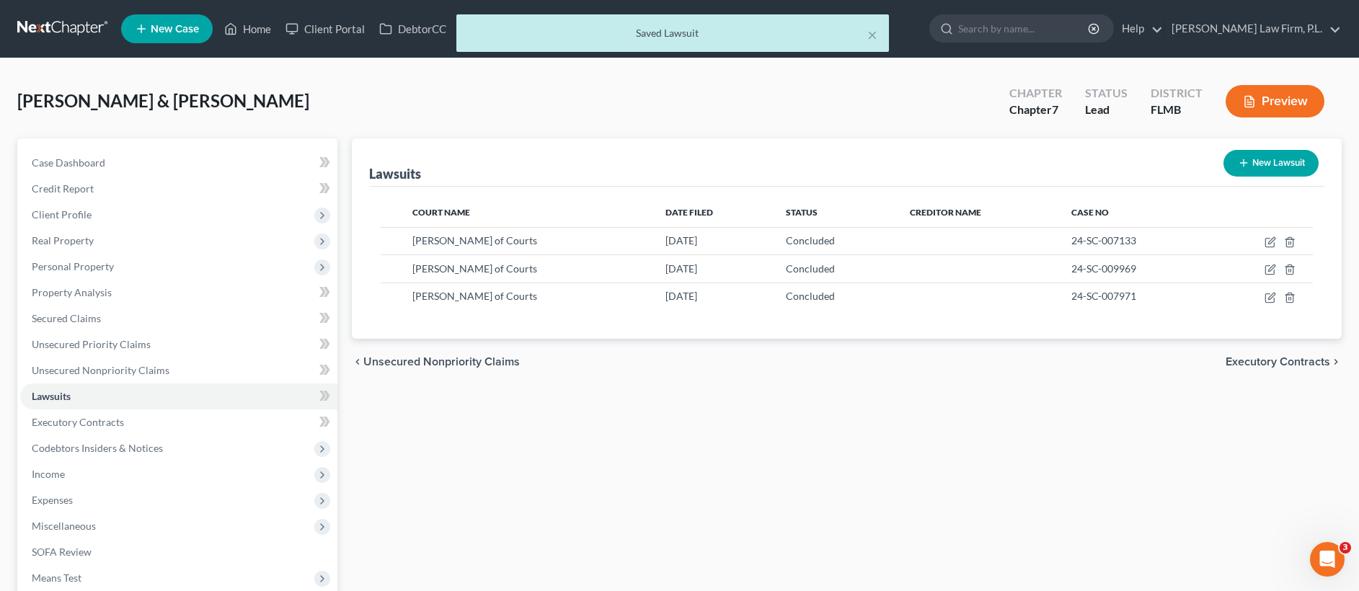
click at [1270, 167] on button "New Lawsuit" at bounding box center [1270, 163] width 95 height 27
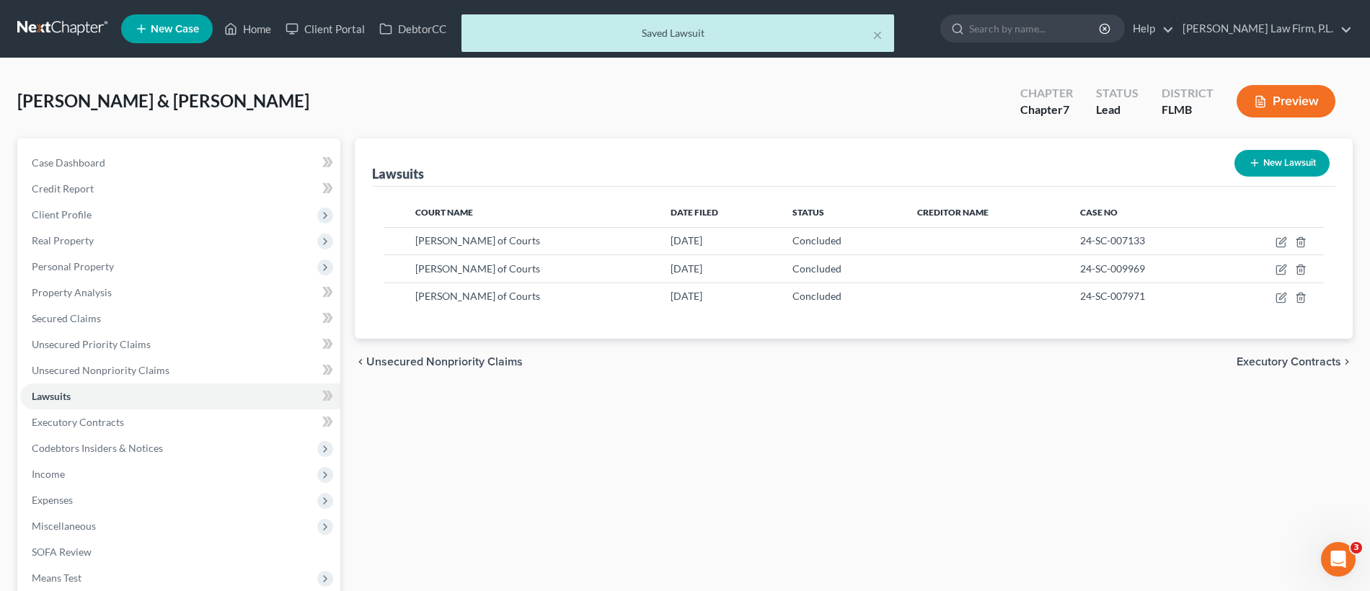
select select "0"
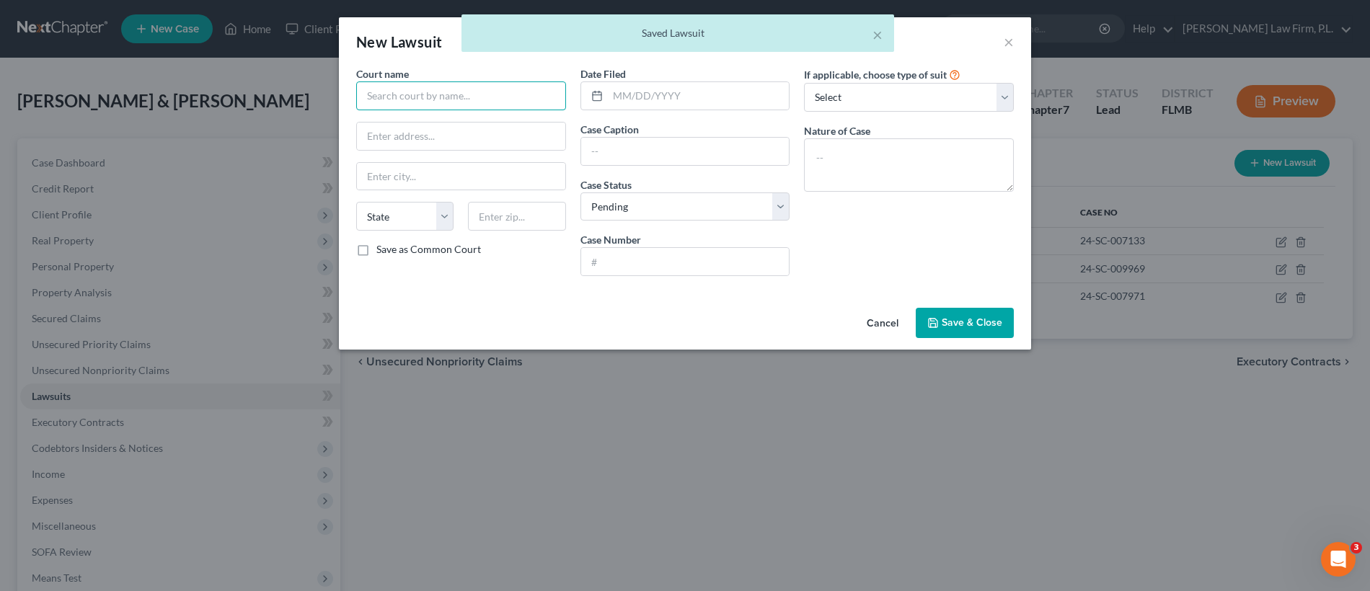
click at [491, 96] on input "text" at bounding box center [461, 95] width 210 height 29
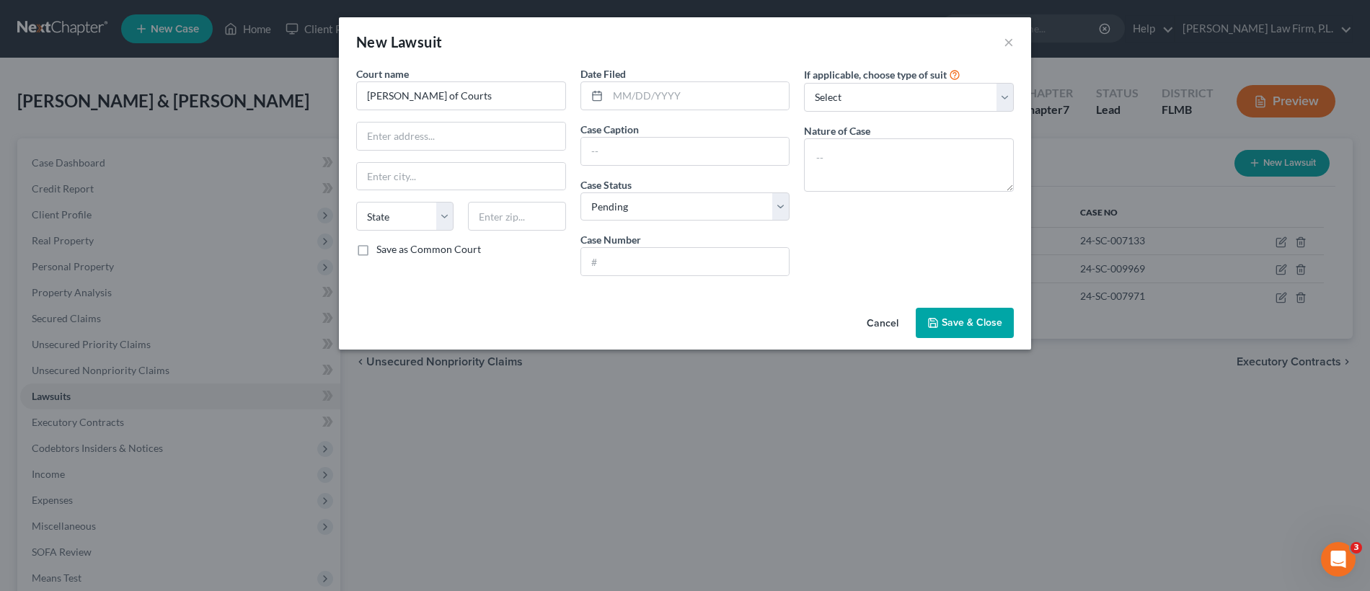
type input "Lee Clerk of Courts"
click at [625, 263] on input "text" at bounding box center [685, 261] width 208 height 27
paste input "24-SC-009285"
type input "24-SC-009285"
click at [645, 150] on input "text" at bounding box center [685, 151] width 208 height 27
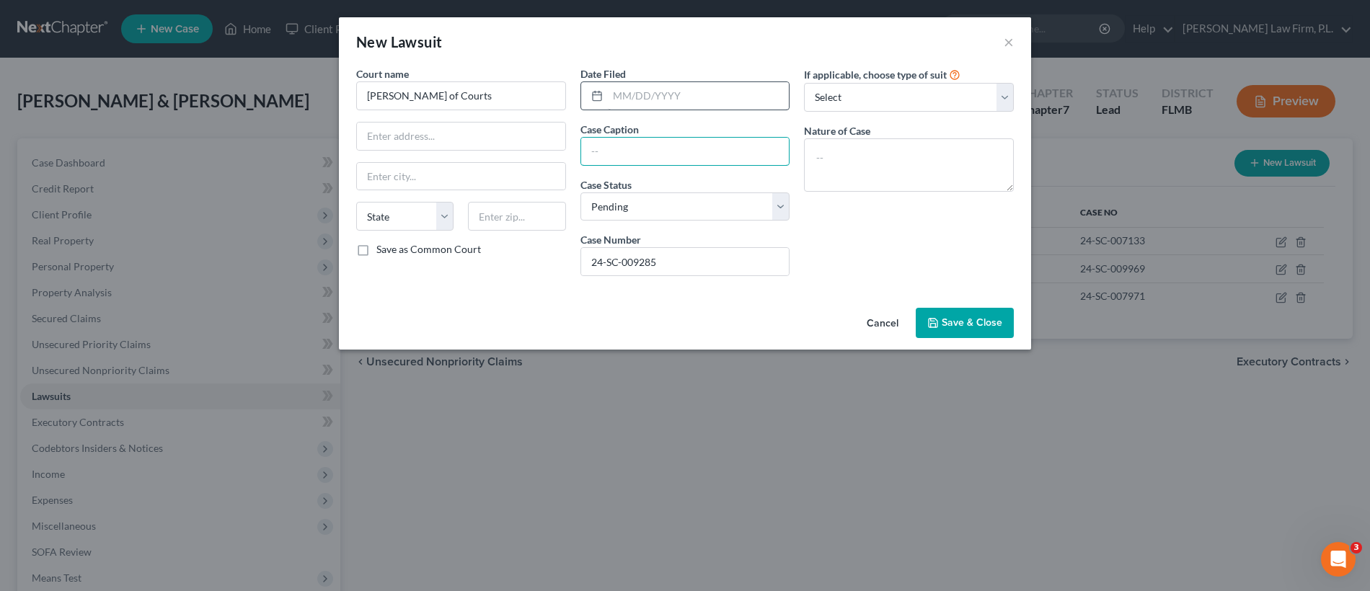
paste input "Lvnv Funding Llc Plaintiff vs Ebert, Robert J Defendant"
type input "Lvnv Funding Llc Plaintiff vs Ebert, Robert J Defendant"
click at [673, 96] on input "text" at bounding box center [699, 95] width 182 height 27
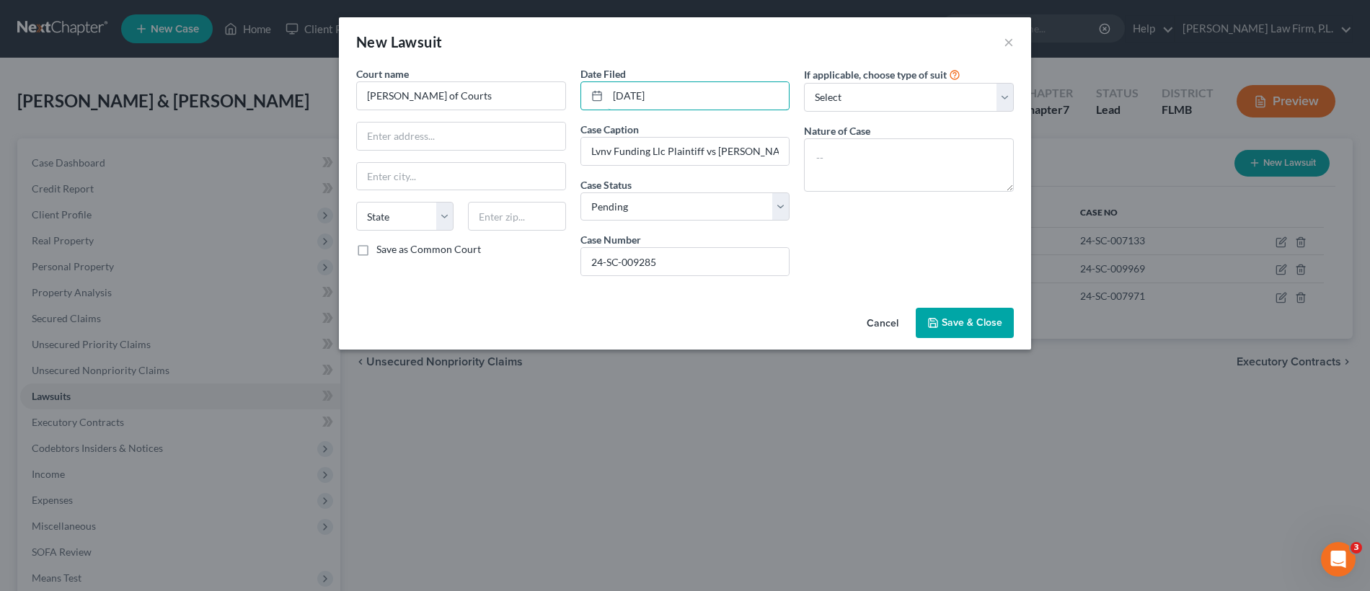
type input "11/02/2024"
click at [642, 221] on div "Date Filed 11/02/2024 Case Caption Lvnv Funding Llc Plaintiff vs Ebert, Robert …" at bounding box center [685, 176] width 224 height 221
click at [650, 216] on select "Select Pending On Appeal Concluded" at bounding box center [685, 206] width 210 height 29
select select "2"
click at [978, 319] on span "Save & Close" at bounding box center [972, 322] width 61 height 12
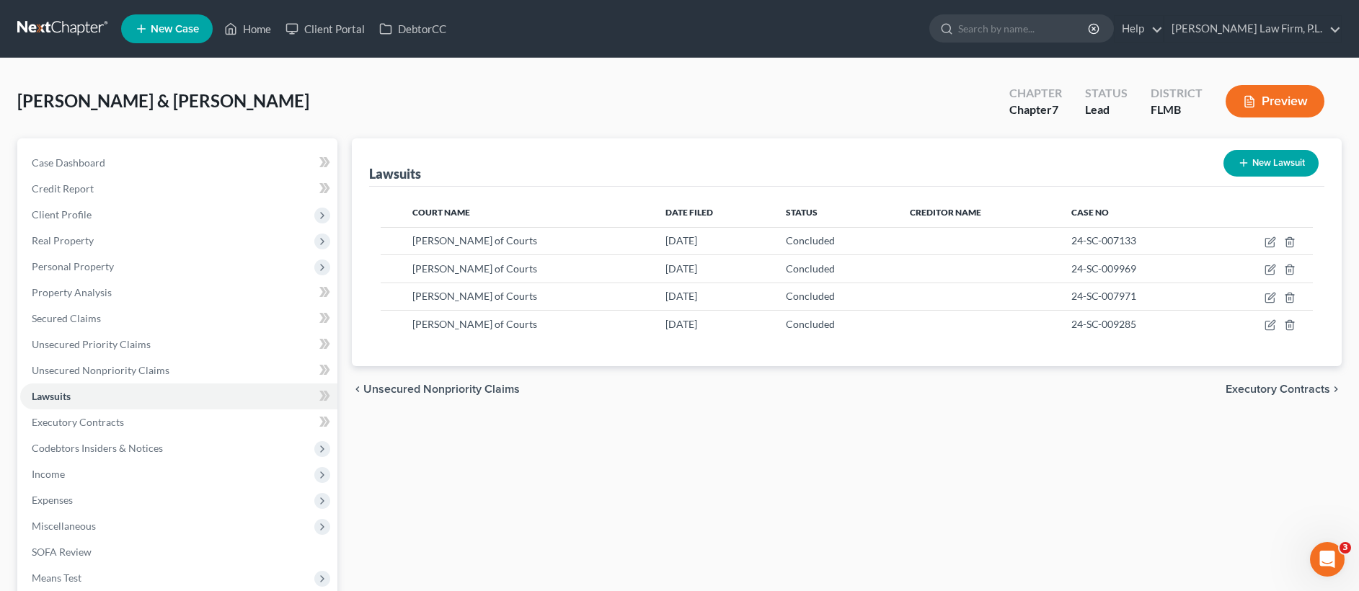
click at [1277, 167] on button "New Lawsuit" at bounding box center [1270, 163] width 95 height 27
select select "0"
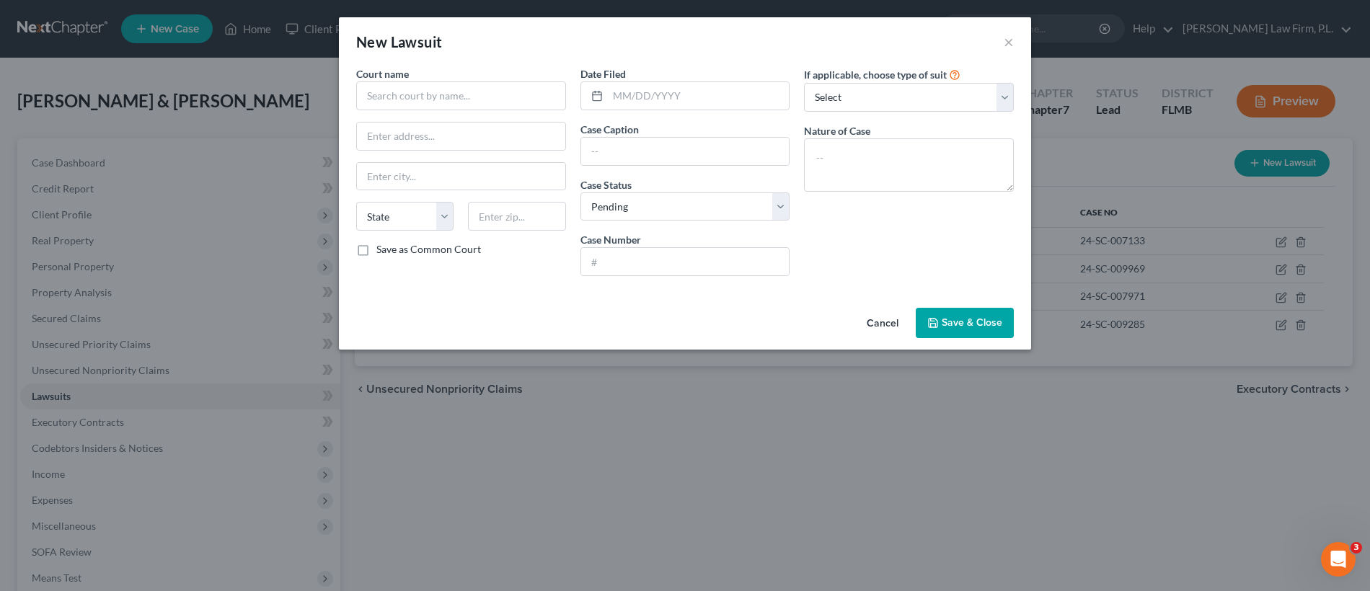
click at [639, 165] on div "Date Filed Case Caption Case Status * Select Pending On Appeal Concluded Case N…" at bounding box center [685, 176] width 224 height 221
click at [643, 159] on input "text" at bounding box center [685, 151] width 208 height 27
paste input "Capital One NA Plaintiff vs Ebert, Robert J Defendant"
type input "Capital One NA Plaintiff vs Ebert, Robert J Defendant"
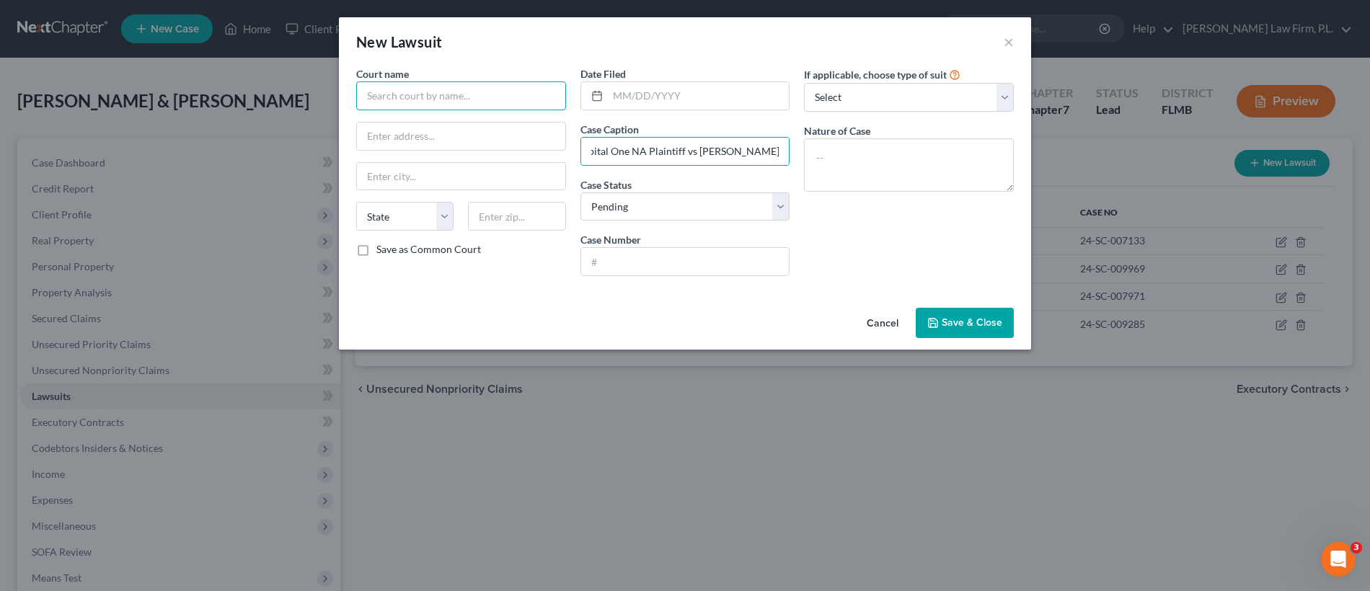
click at [495, 95] on input "text" at bounding box center [461, 95] width 210 height 29
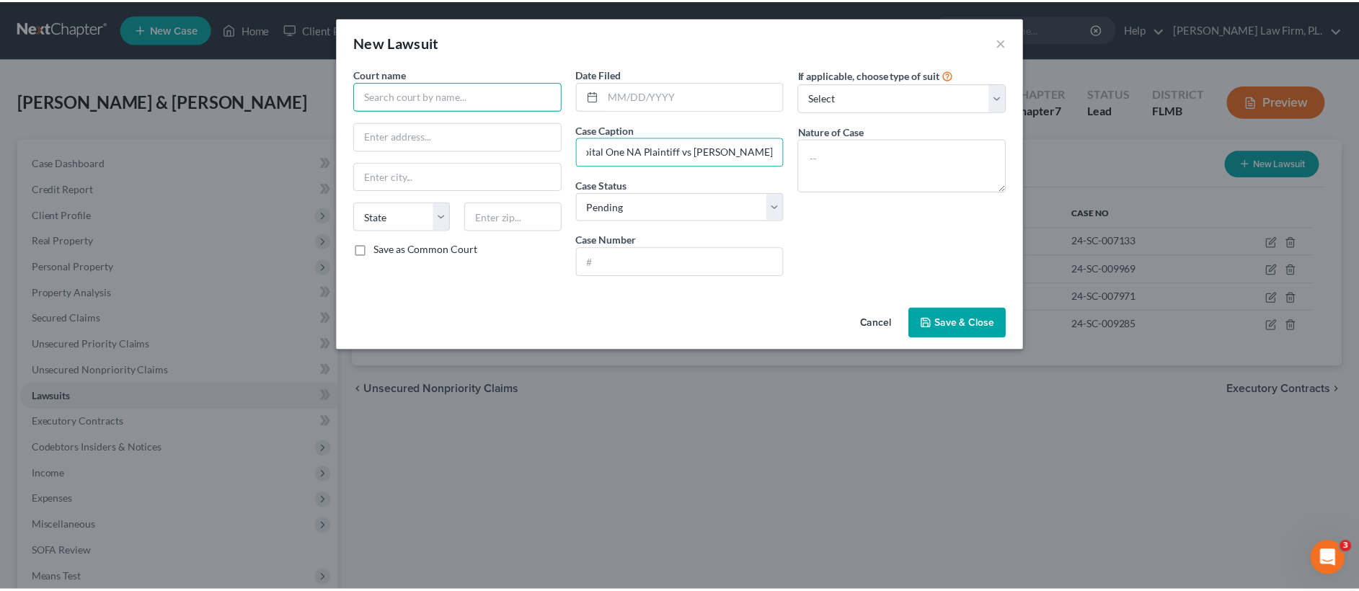
scroll to position [0, 0]
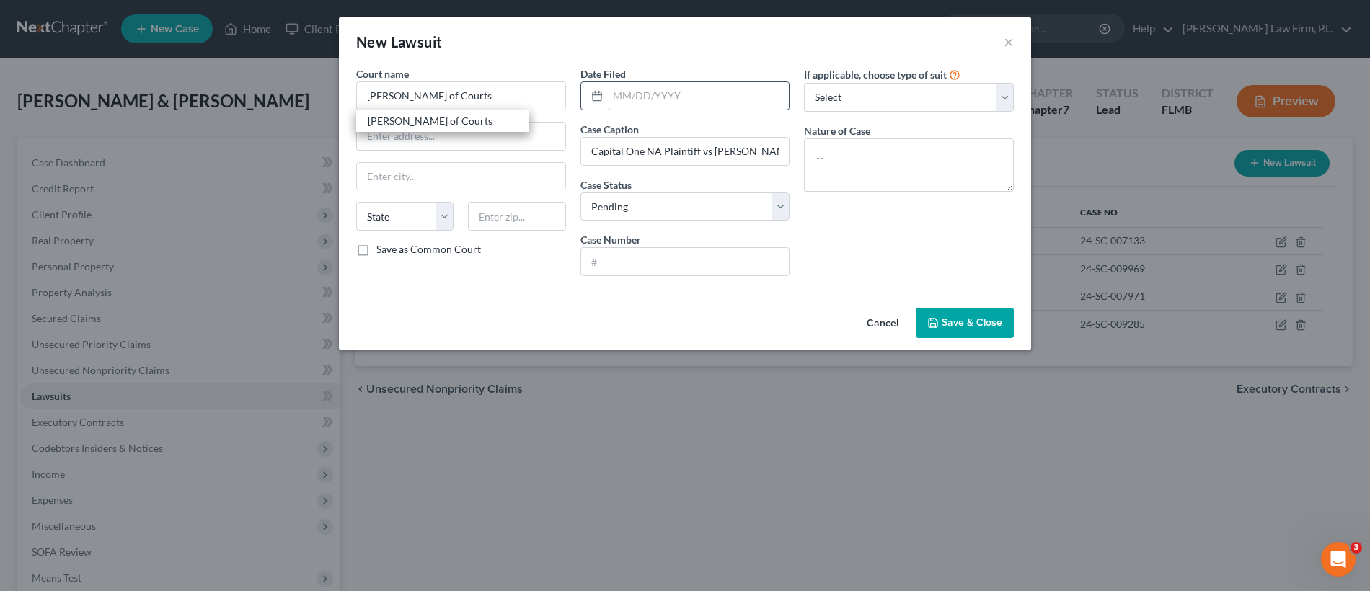
click at [680, 86] on input "text" at bounding box center [699, 95] width 182 height 27
type input "Lee Clerk of Courts"
click at [621, 257] on input "text" at bounding box center [685, 261] width 208 height 27
paste input "24-SC-011012"
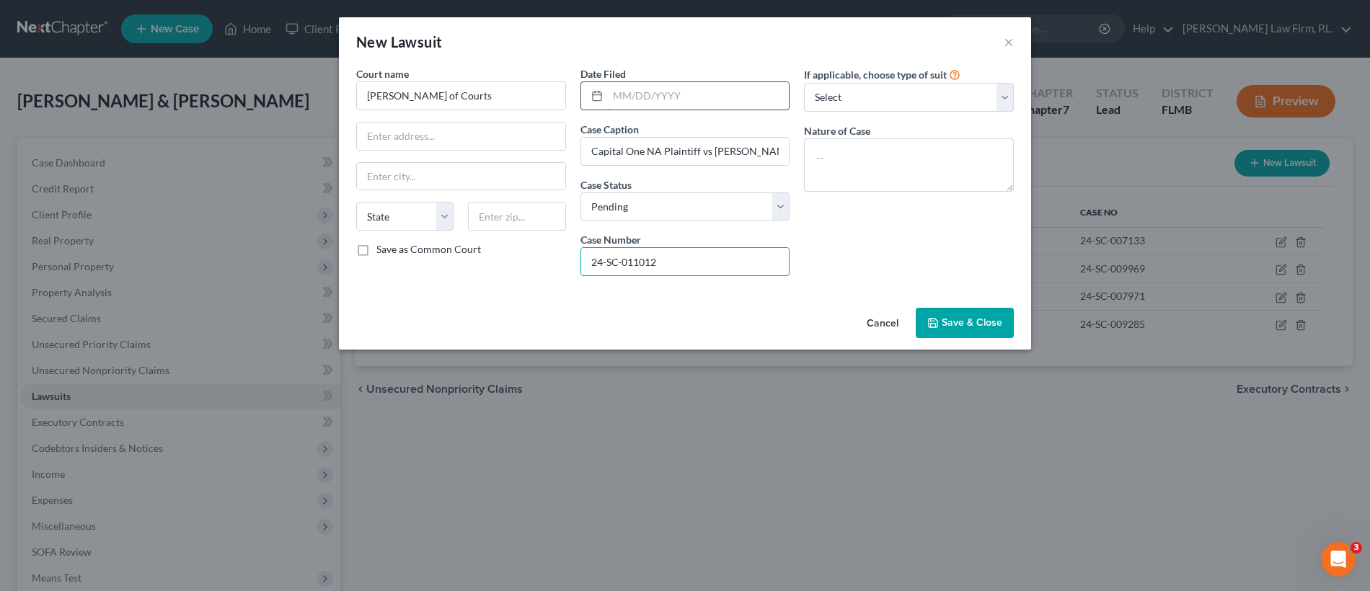
type input "24-SC-011012"
click at [691, 103] on input "text" at bounding box center [699, 95] width 182 height 27
type input "12/27/2024"
click at [709, 194] on select "Select Pending On Appeal Concluded" at bounding box center [685, 206] width 210 height 29
select select "2"
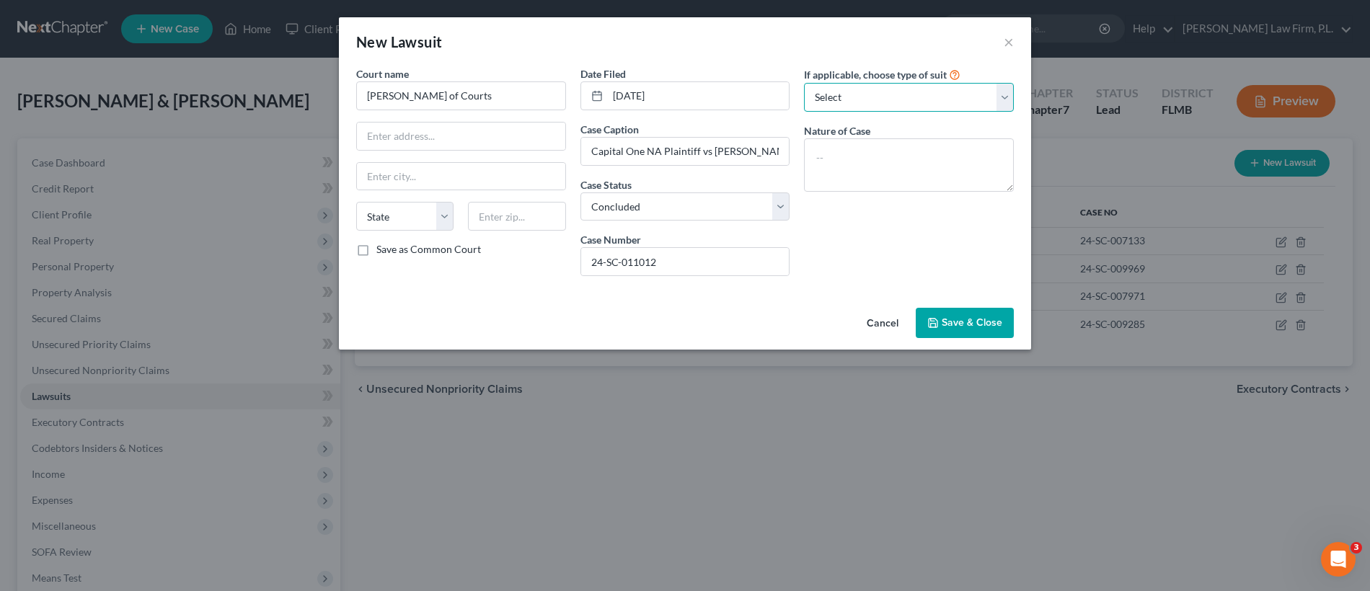
click at [947, 102] on select "Select Repossession Garnishment Foreclosure Attached, Seized, Or Levied Other" at bounding box center [909, 97] width 210 height 29
click at [971, 325] on span "Save & Close" at bounding box center [972, 322] width 61 height 12
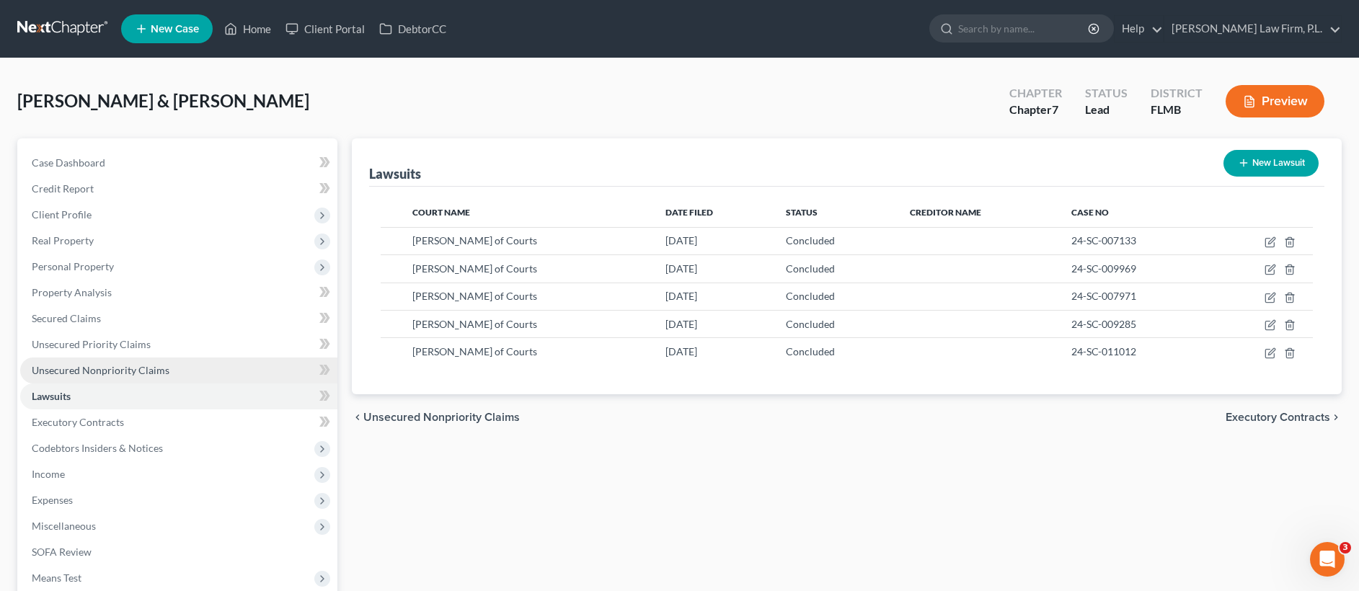
click at [167, 363] on link "Unsecured Nonpriority Claims" at bounding box center [178, 371] width 317 height 26
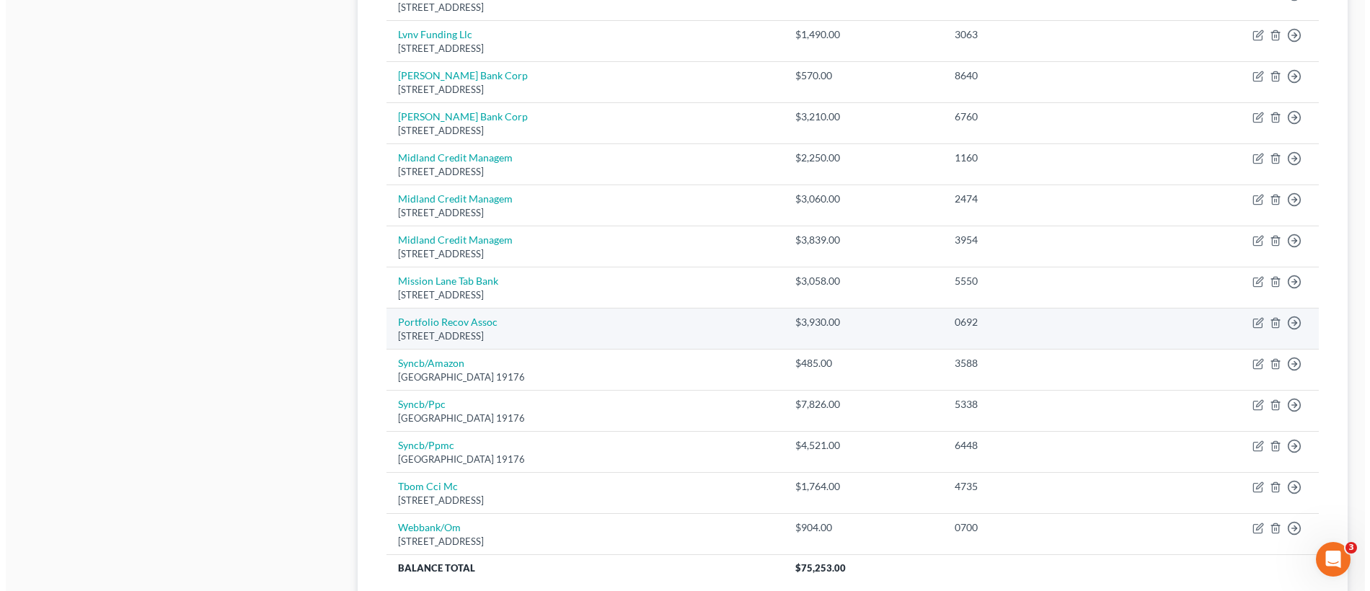
scroll to position [821, 0]
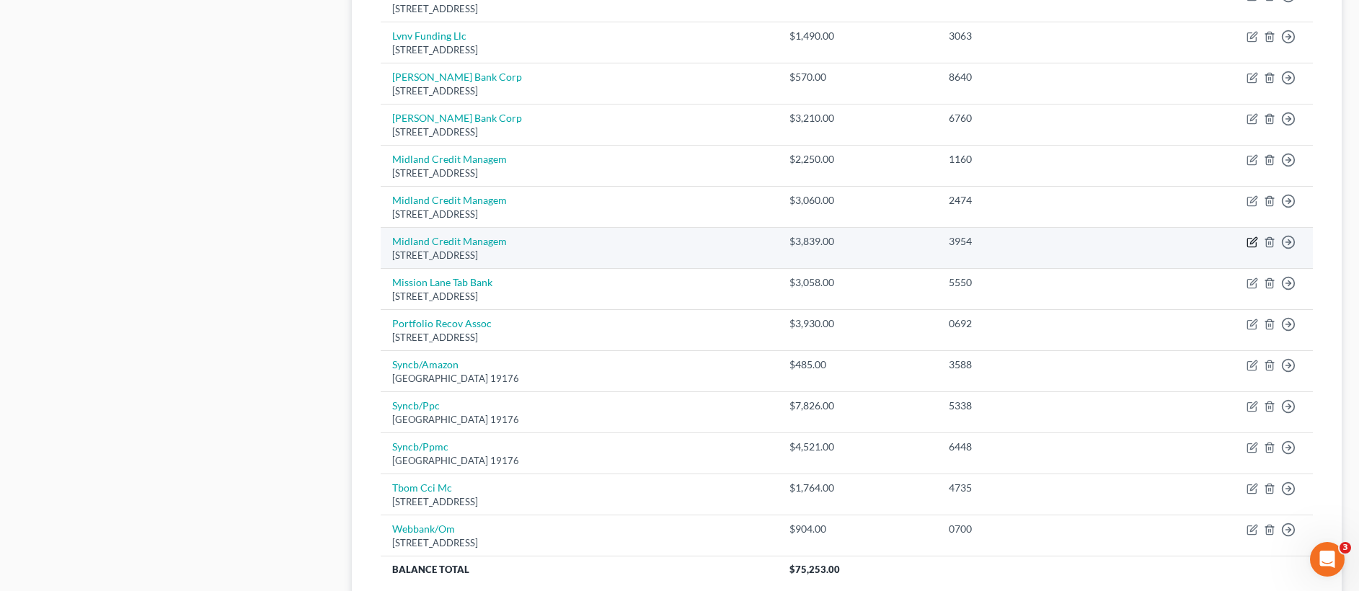
click at [1249, 239] on icon "button" at bounding box center [1251, 243] width 9 height 9
select select "23"
select select "1"
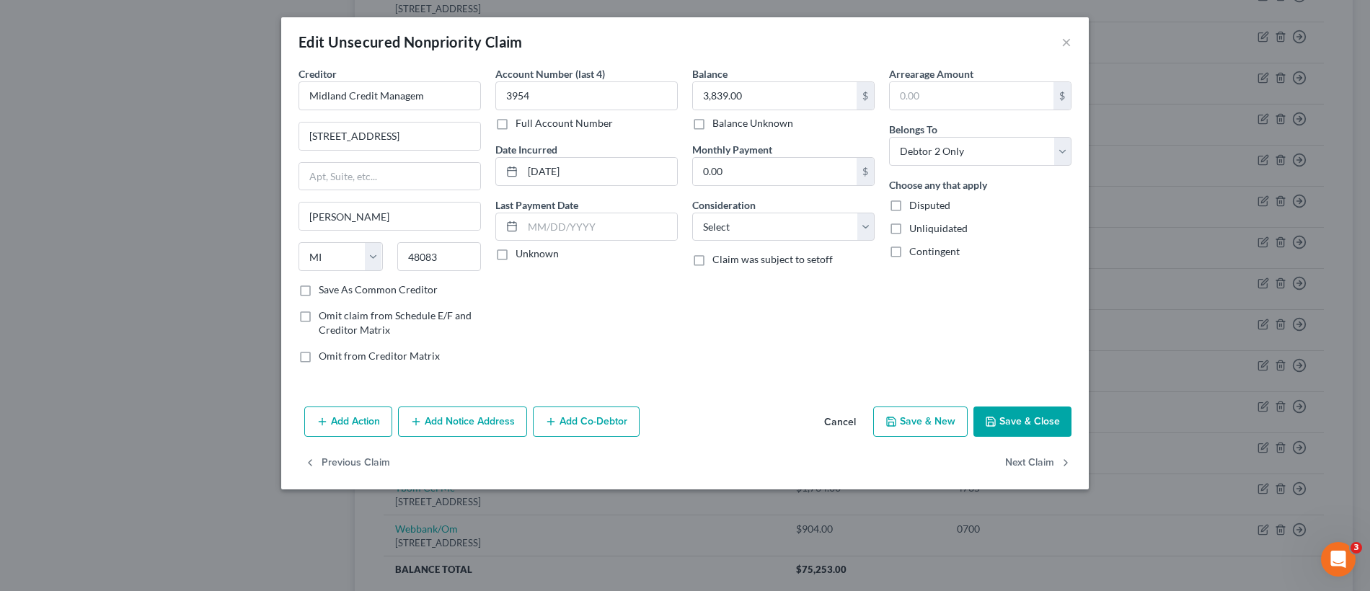
click at [491, 419] on button "Add Notice Address" at bounding box center [462, 422] width 129 height 30
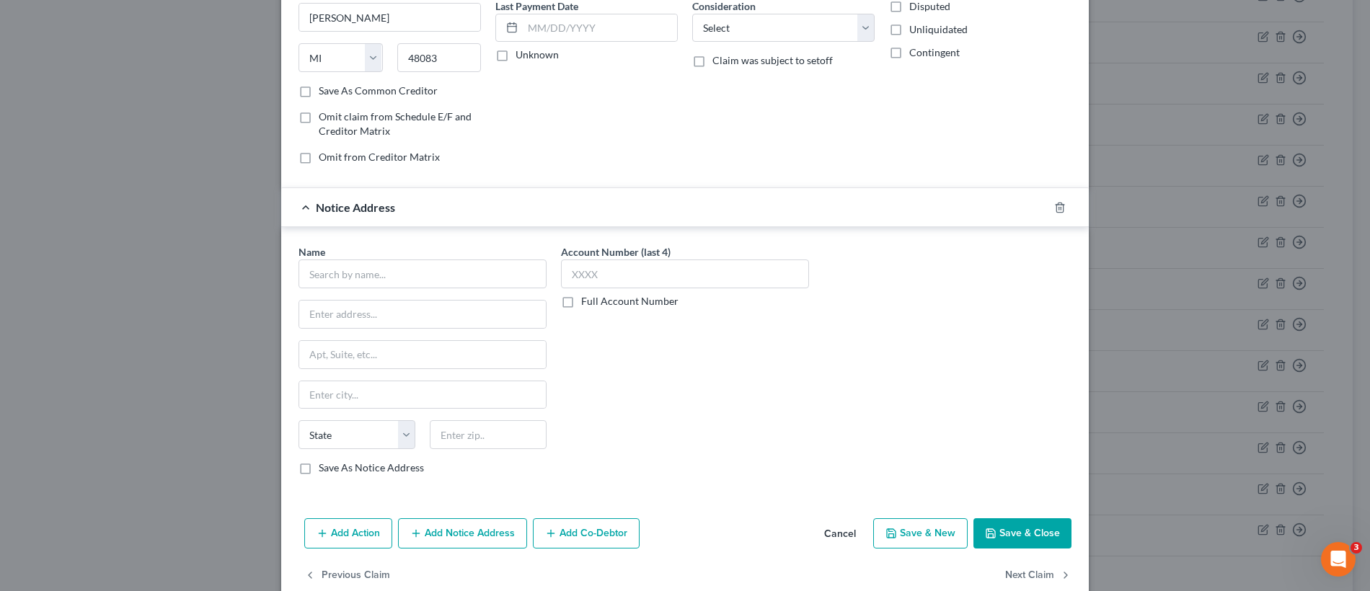
scroll to position [226, 0]
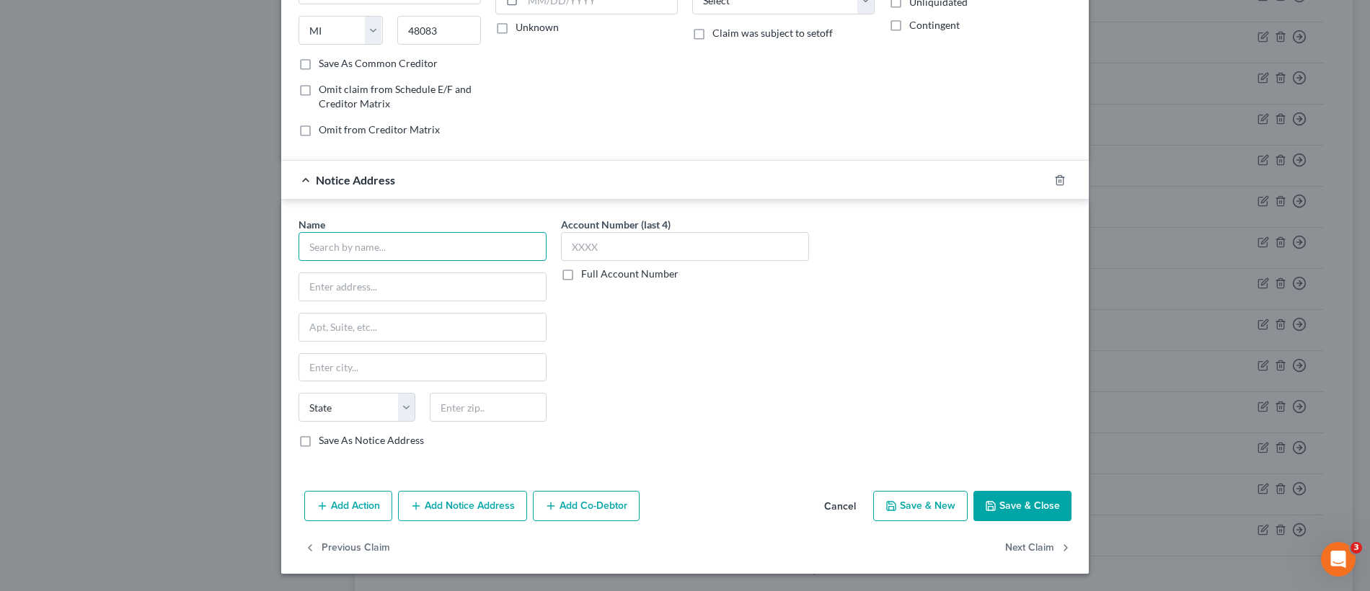
click at [417, 249] on input "text" at bounding box center [422, 246] width 248 height 29
type input "Midland Credit"
type input "c/o Adrian Collins"
type input "PO Box 2121"
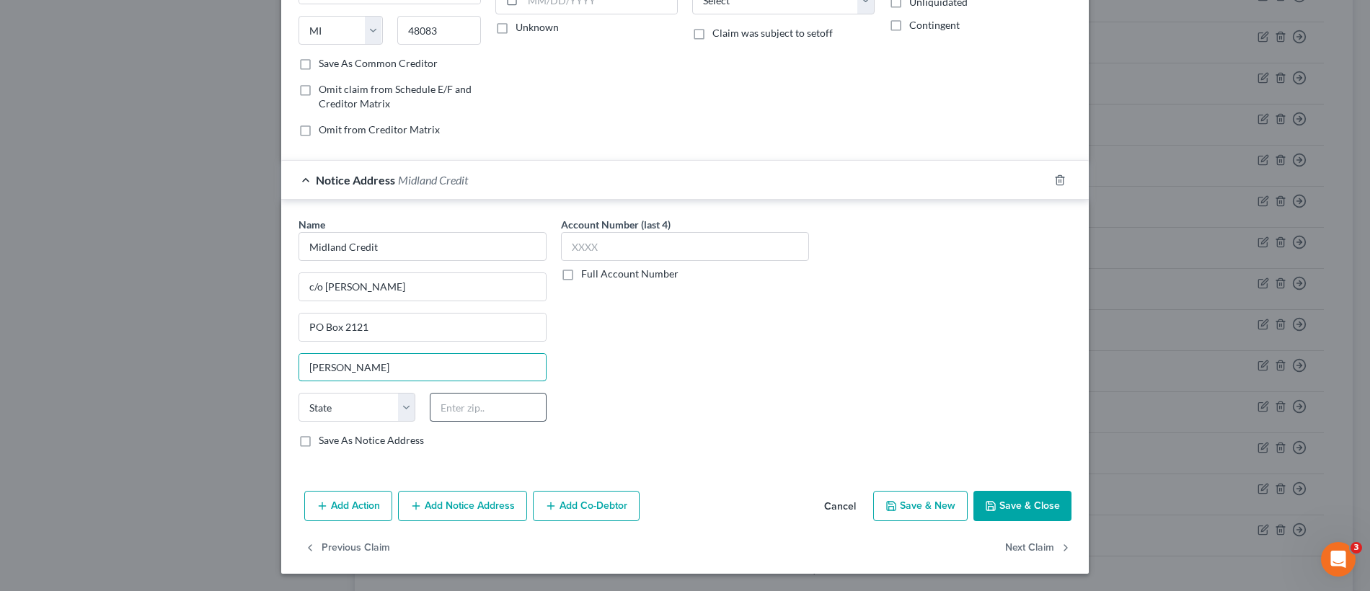
type input "Warren"
click at [471, 404] on input "text" at bounding box center [488, 407] width 117 height 29
type input "48090"
click at [368, 406] on select "State AL AK AR AZ CA CO CT DE DC FL GA GU HI ID IL IN IA KS KY LA ME MD MA MI M…" at bounding box center [356, 407] width 117 height 29
select select "23"
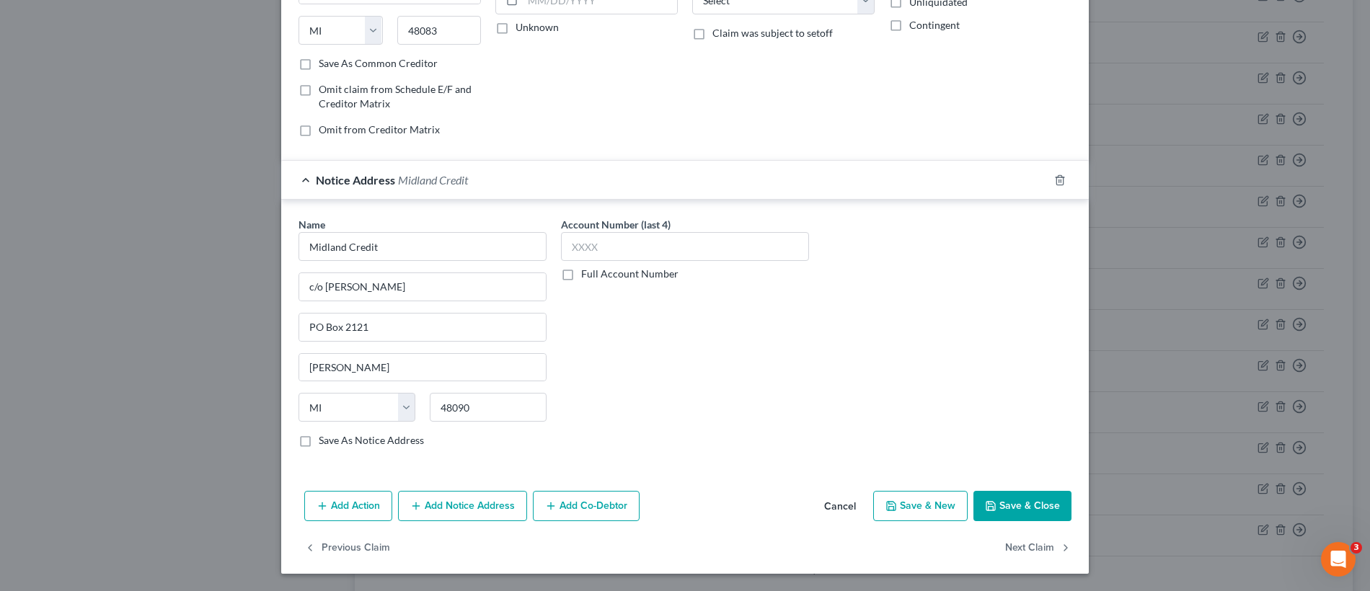
click at [1022, 509] on button "Save & Close" at bounding box center [1022, 506] width 98 height 30
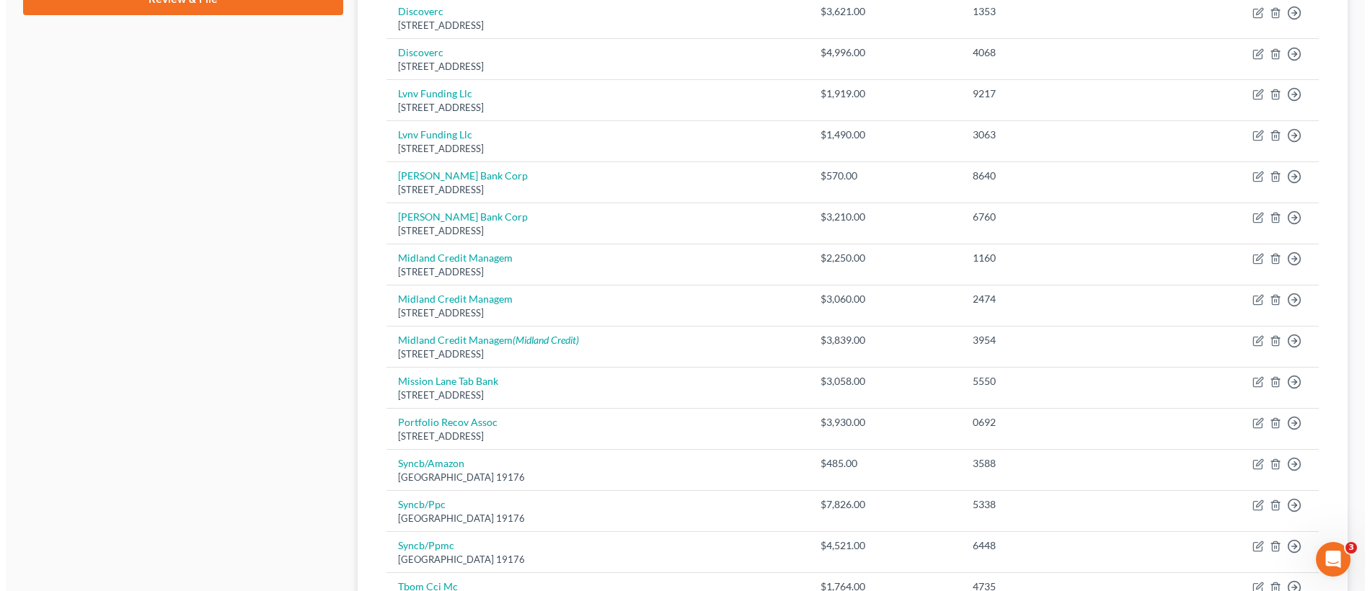
scroll to position [634, 0]
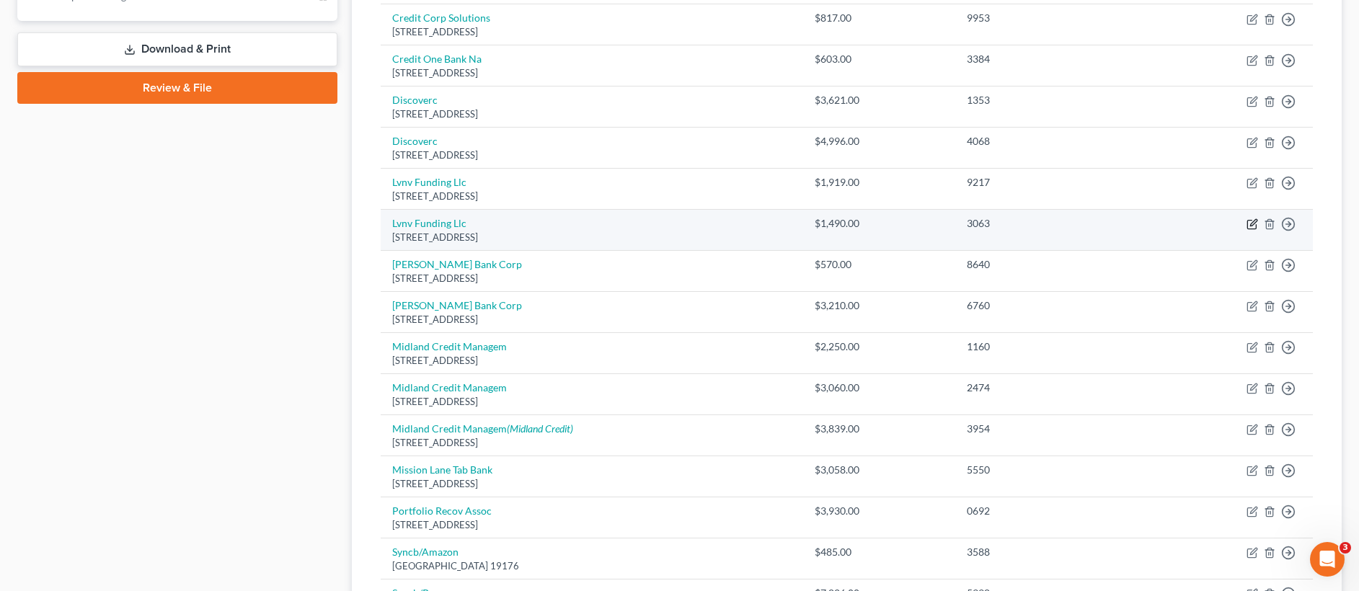
click at [1251, 226] on icon "button" at bounding box center [1252, 224] width 12 height 12
select select "42"
select select "0"
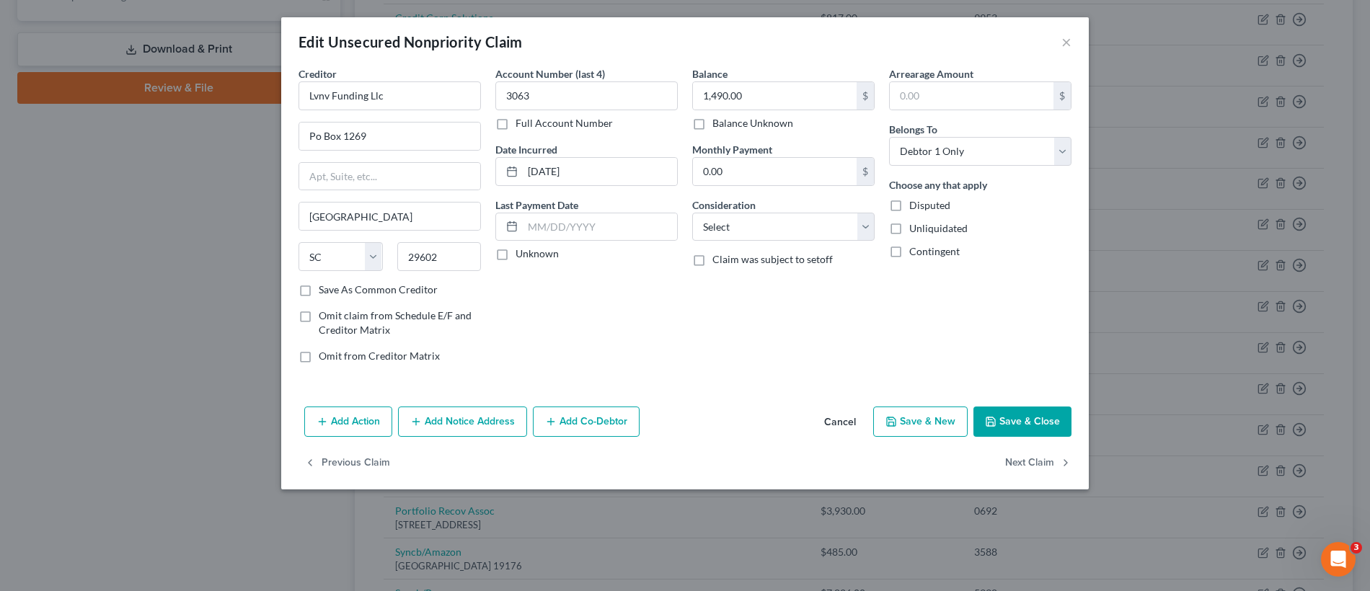
click at [503, 428] on button "Add Notice Address" at bounding box center [462, 422] width 129 height 30
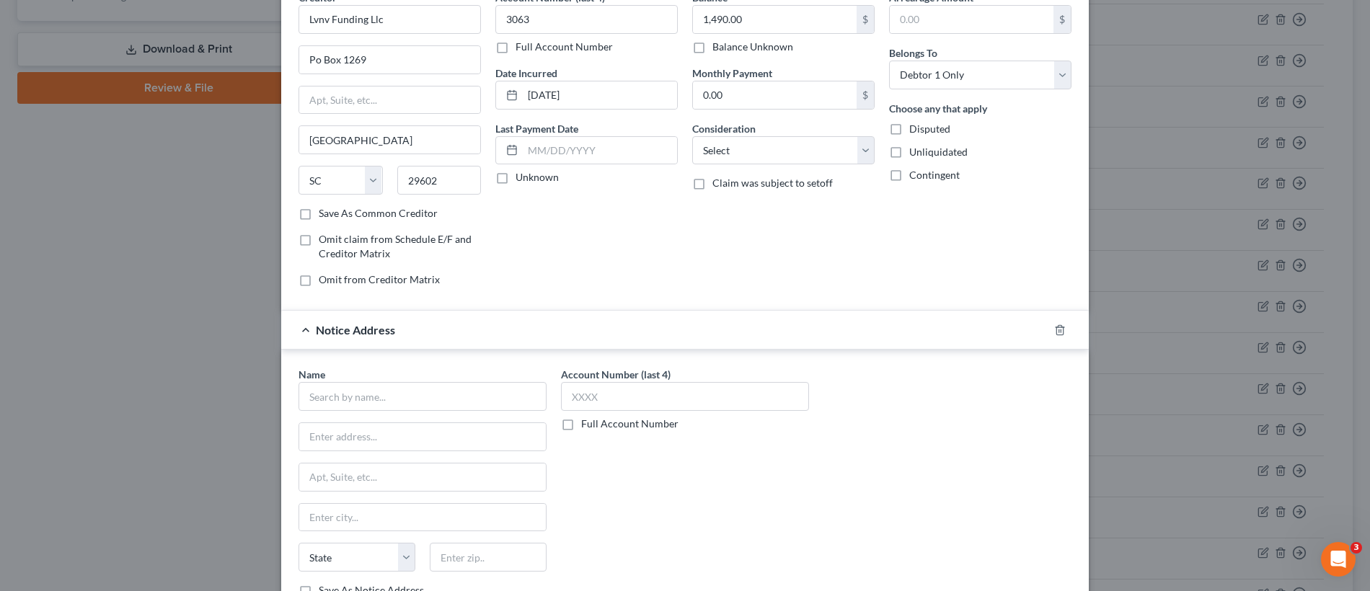
scroll to position [0, 0]
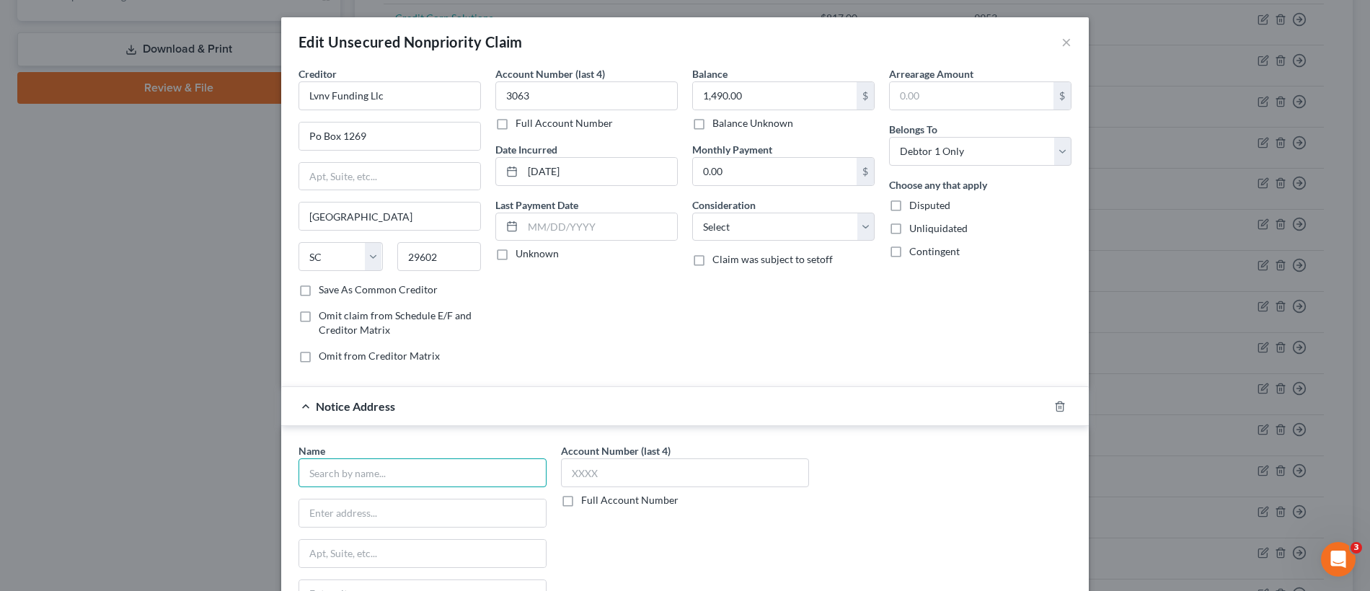
click at [382, 458] on input "text" at bounding box center [422, 472] width 248 height 29
type input "Lvnv Funding LLC"
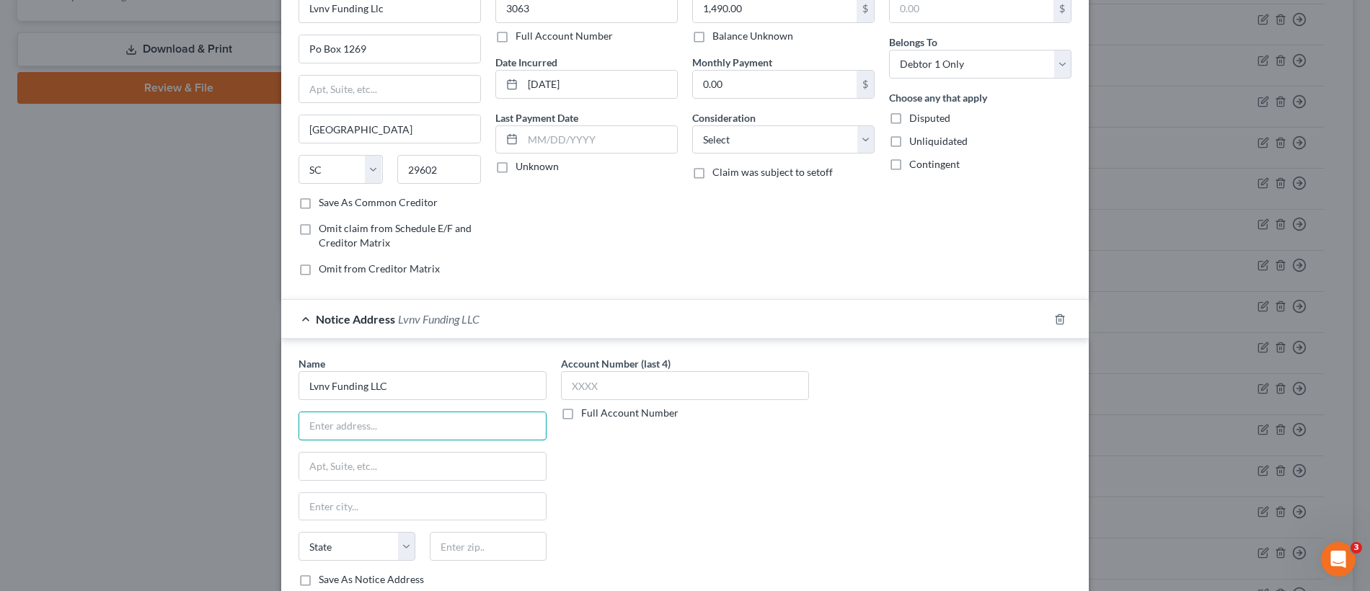
scroll to position [105, 0]
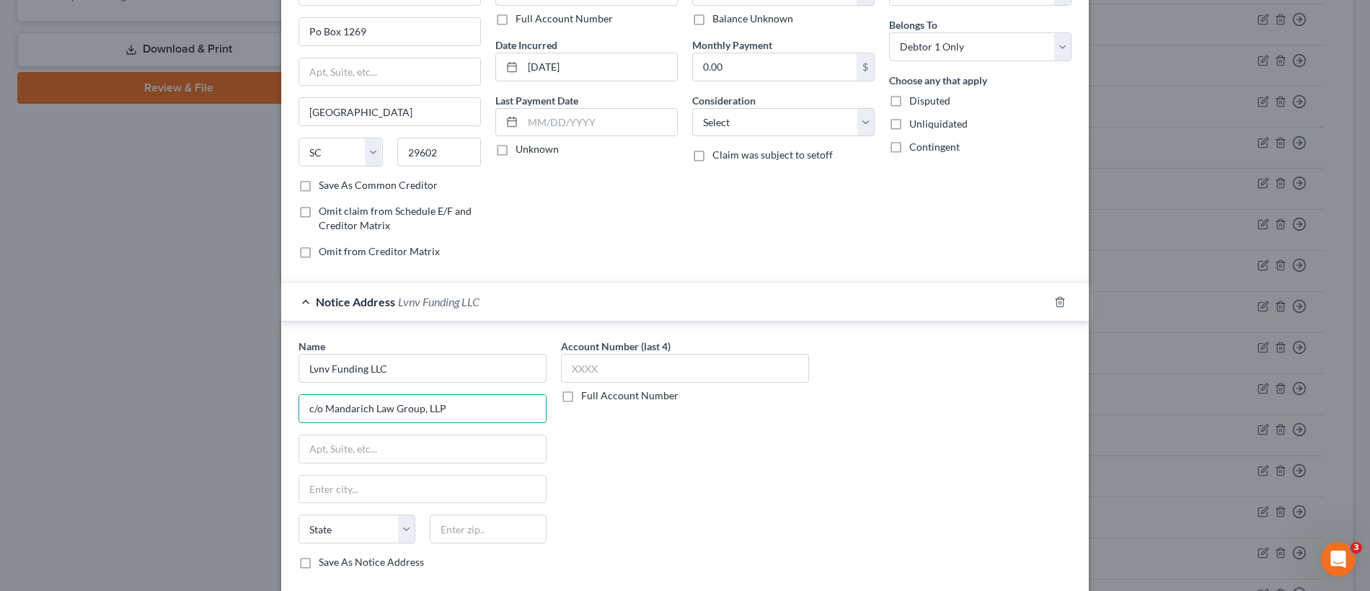
type input "c/o Mandarich Law Group, LLP"
type input "PO Box 109032"
click at [414, 492] on input "text" at bounding box center [422, 489] width 247 height 27
type input "Chicago"
click at [345, 533] on select "State AL AK AR AZ CA CO CT DE DC FL GA GU HI ID IL IN IA KS KY LA ME MD MA MI M…" at bounding box center [356, 529] width 117 height 29
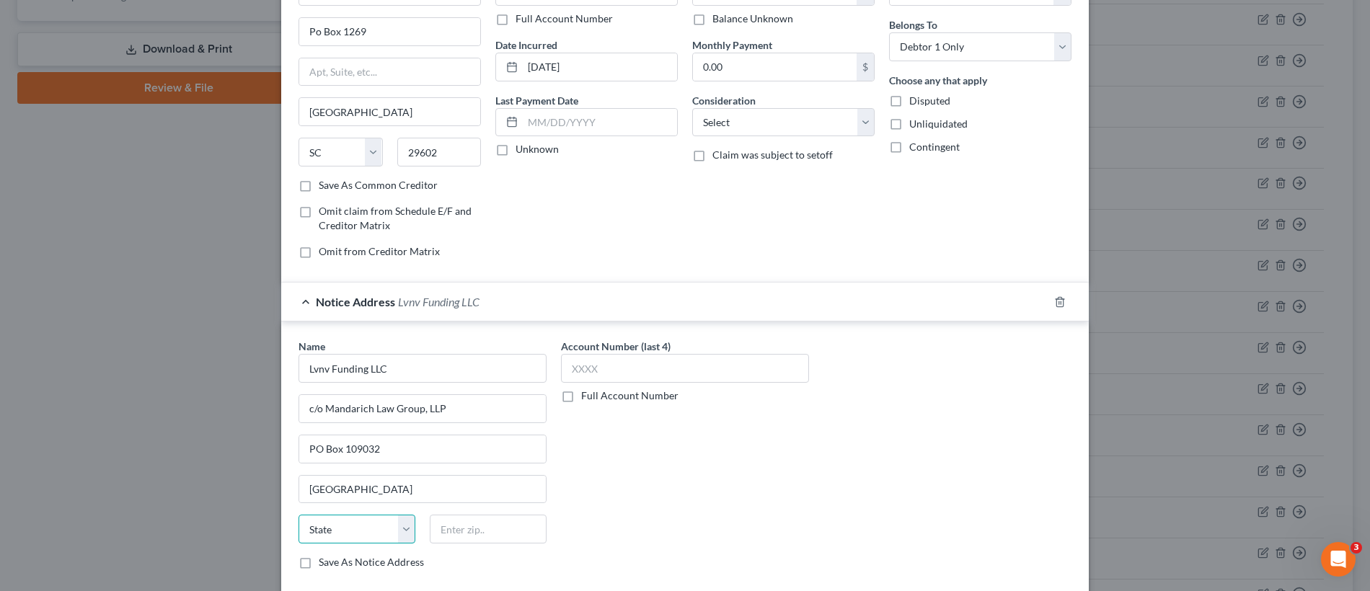
select select "14"
click at [469, 531] on input "text" at bounding box center [488, 529] width 117 height 29
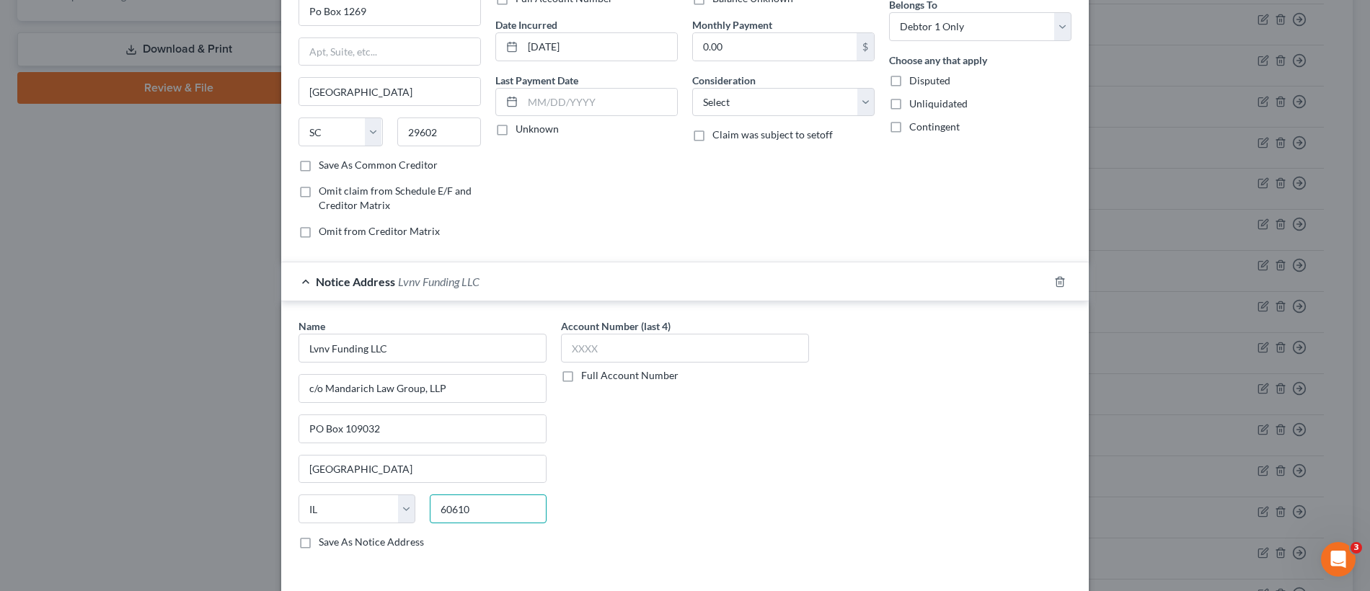
scroll to position [226, 0]
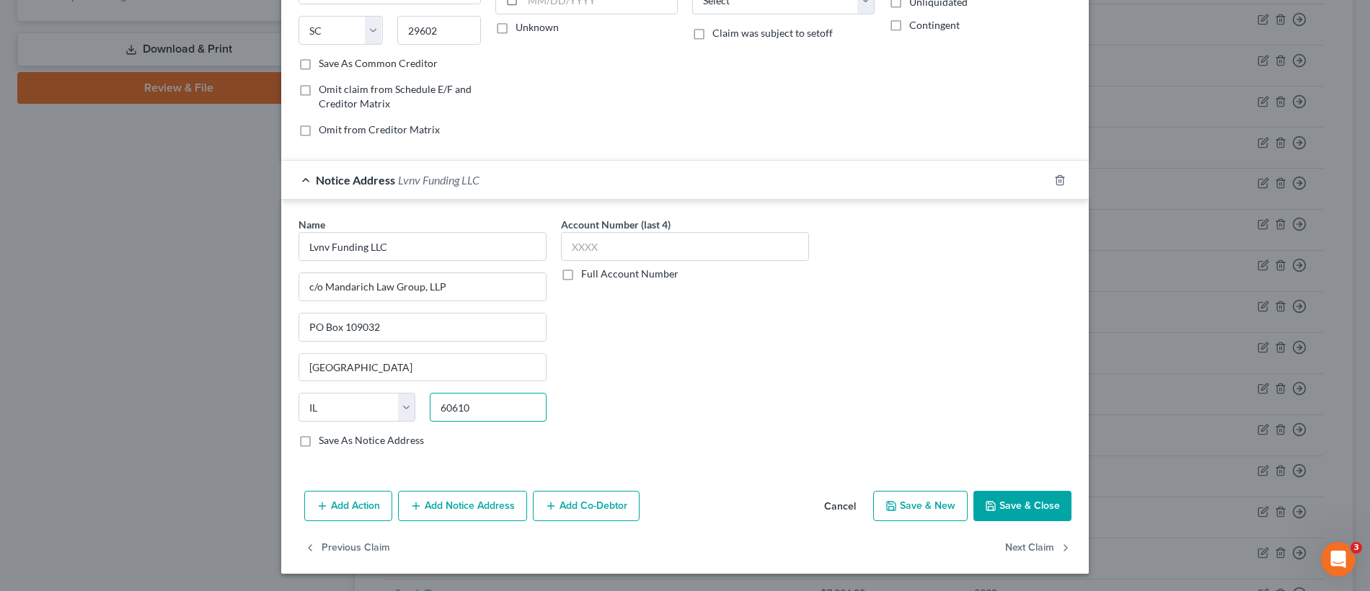
type input "60610"
click at [1014, 502] on button "Save & Close" at bounding box center [1022, 506] width 98 height 30
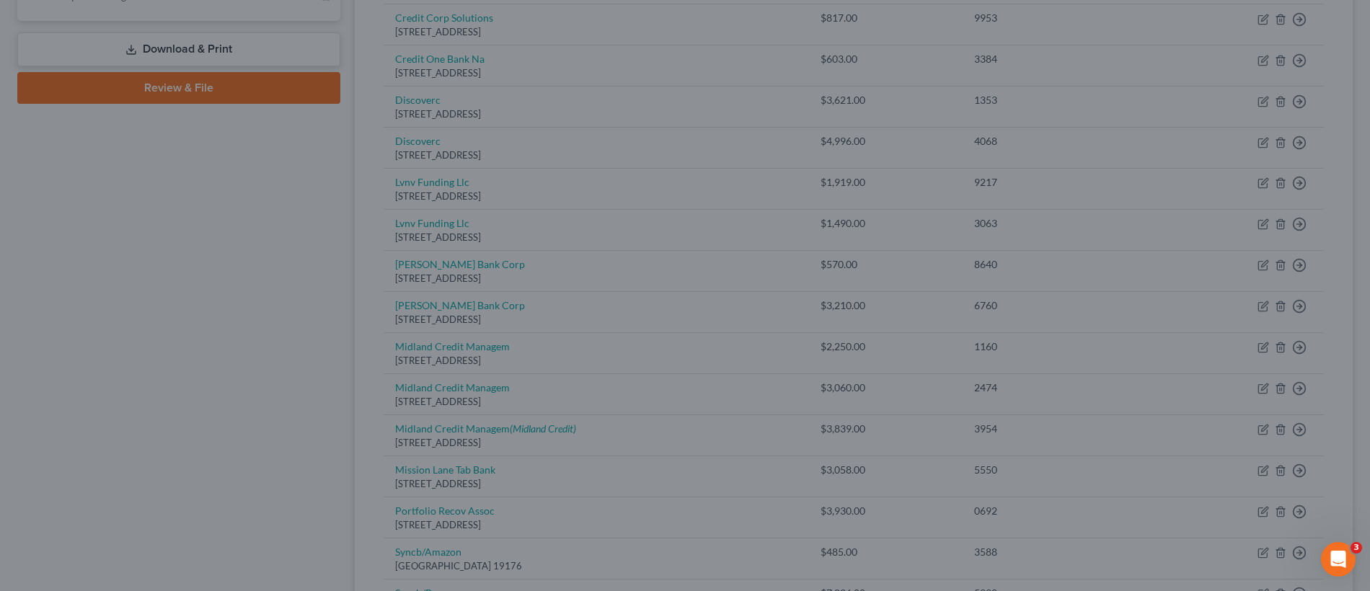
type input "0"
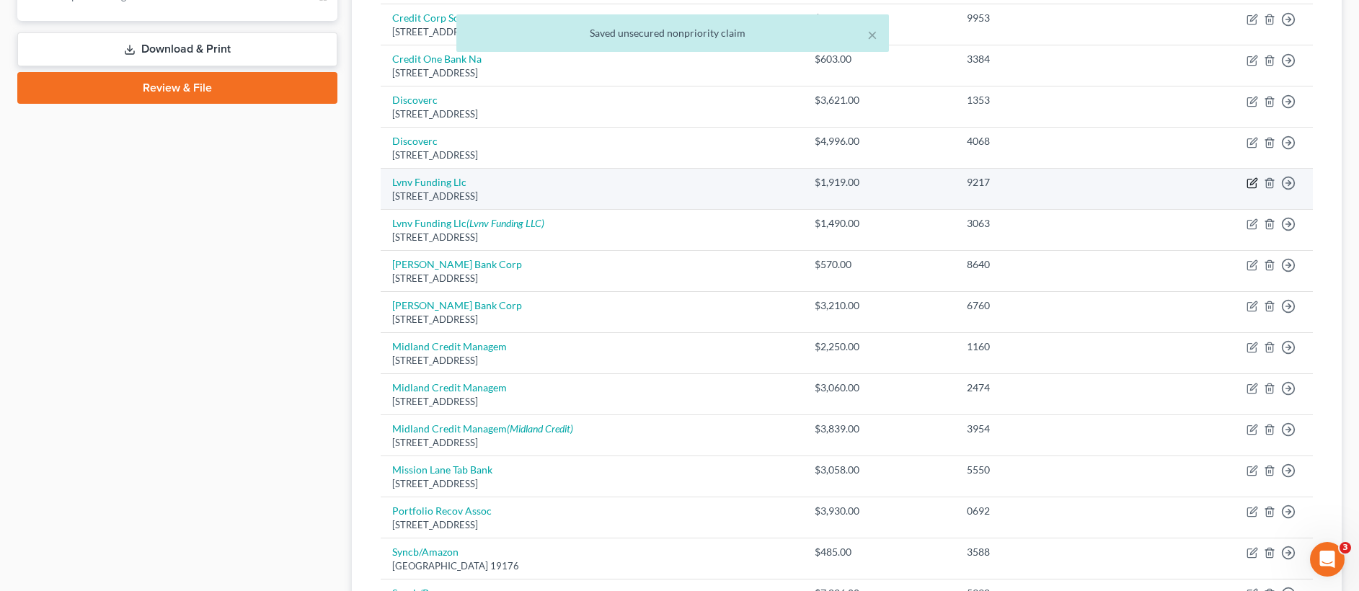
click at [1249, 180] on icon "button" at bounding box center [1252, 183] width 12 height 12
select select "42"
select select "0"
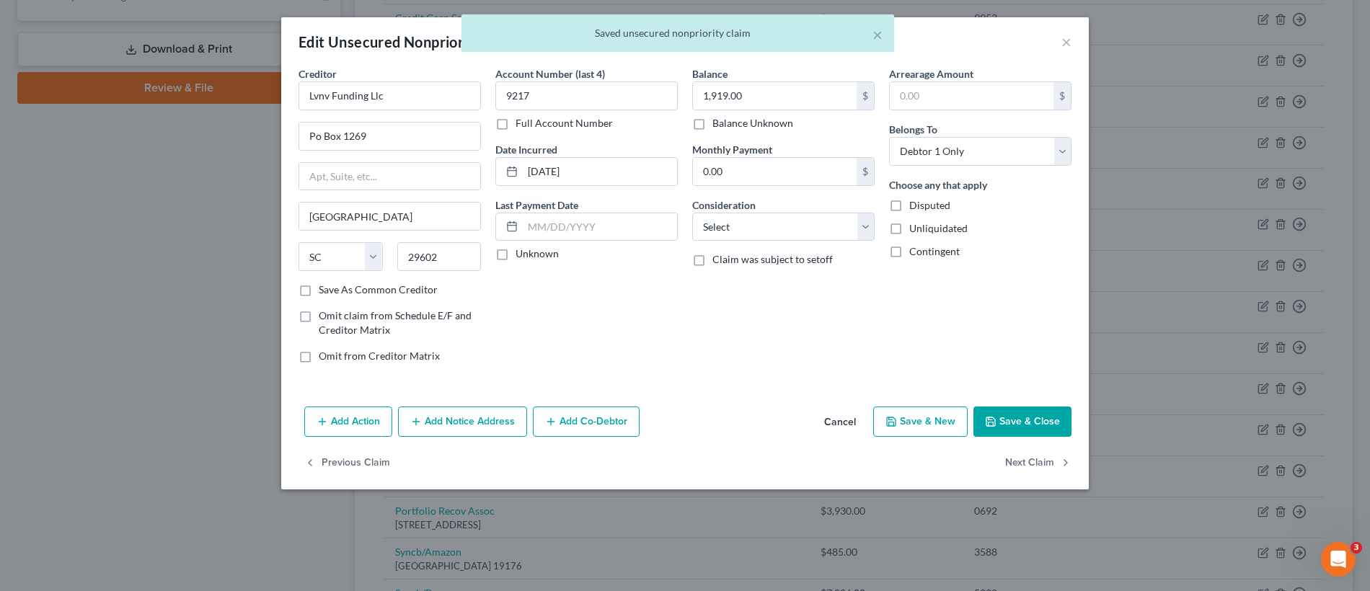
click at [477, 425] on button "Add Notice Address" at bounding box center [462, 422] width 129 height 30
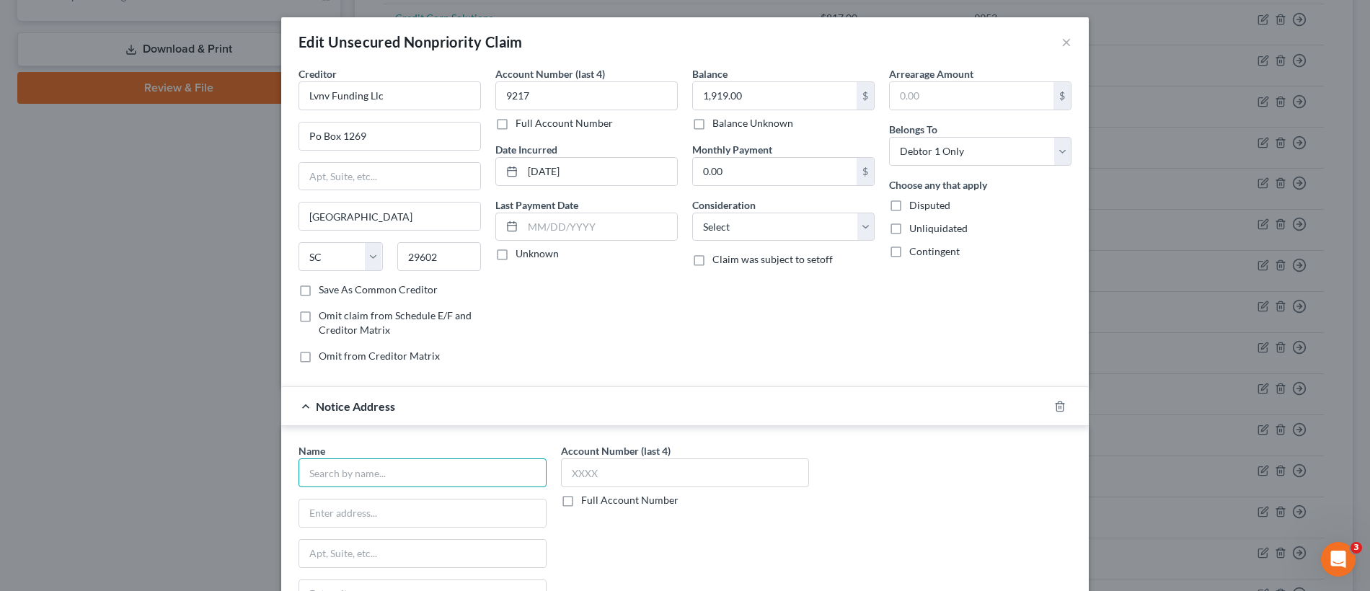
click at [428, 487] on input "text" at bounding box center [422, 472] width 248 height 29
type input "Lvnv Funding LLC"
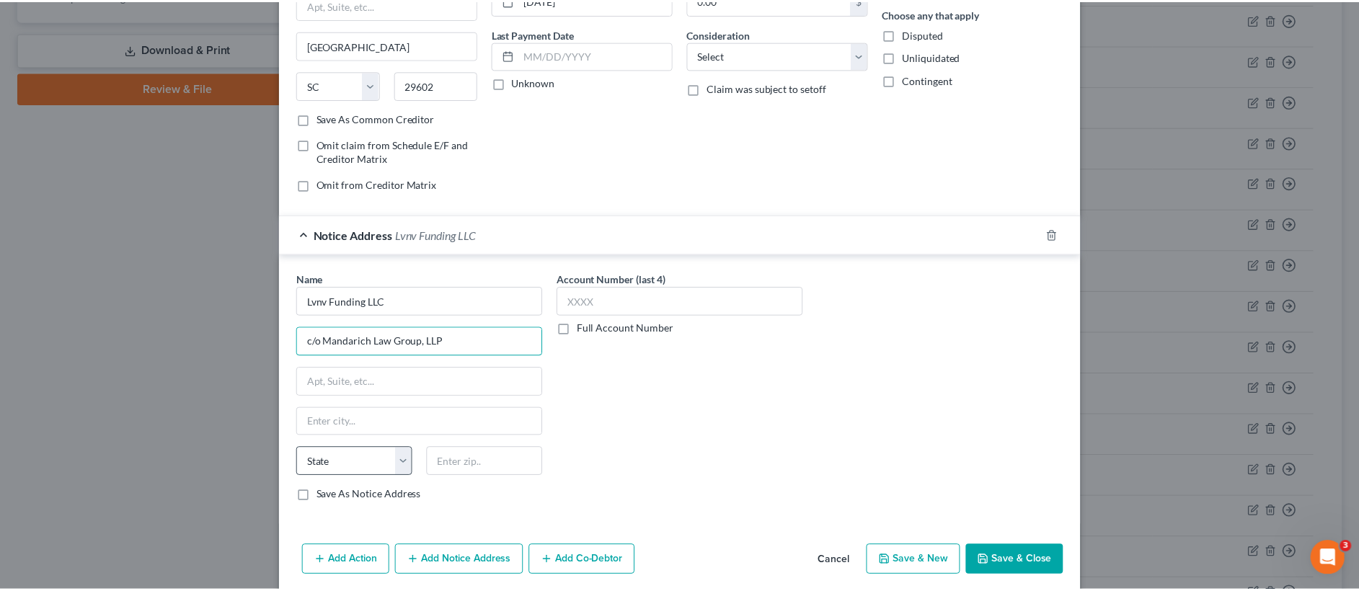
scroll to position [226, 0]
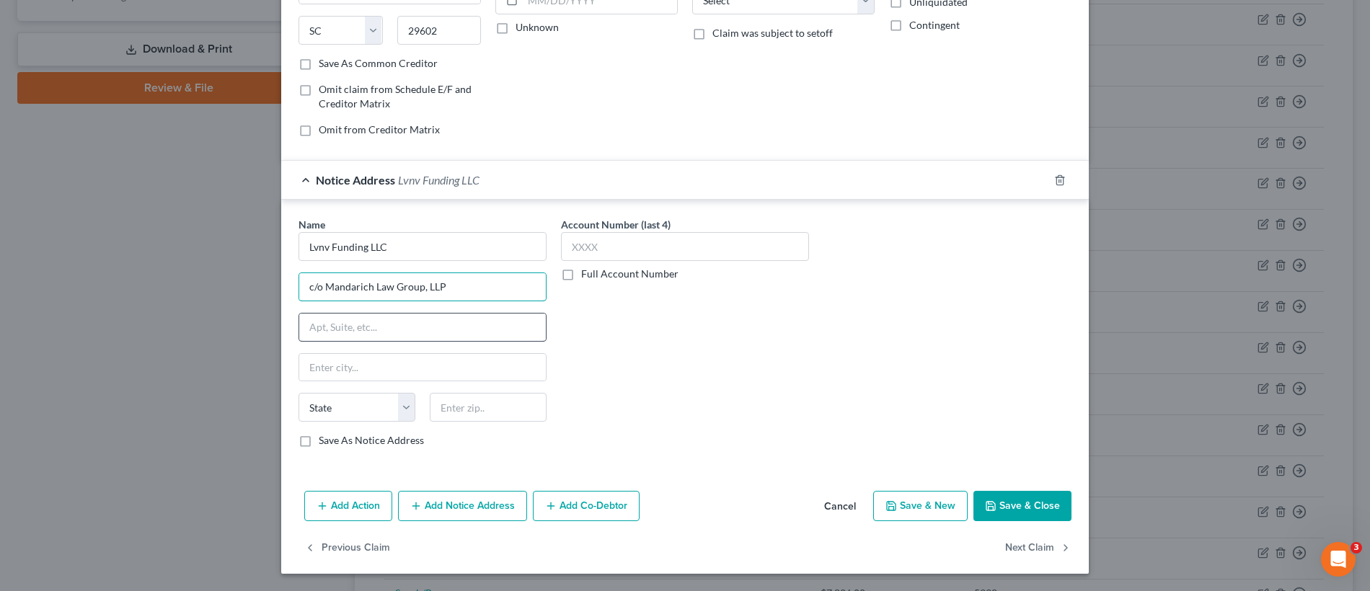
type input "c/o Mandarich Law Group, LLP"
click at [379, 337] on input "text" at bounding box center [422, 327] width 247 height 27
type input "PO Box 109032"
click at [353, 359] on input "text" at bounding box center [422, 367] width 247 height 27
type input "Chicago"
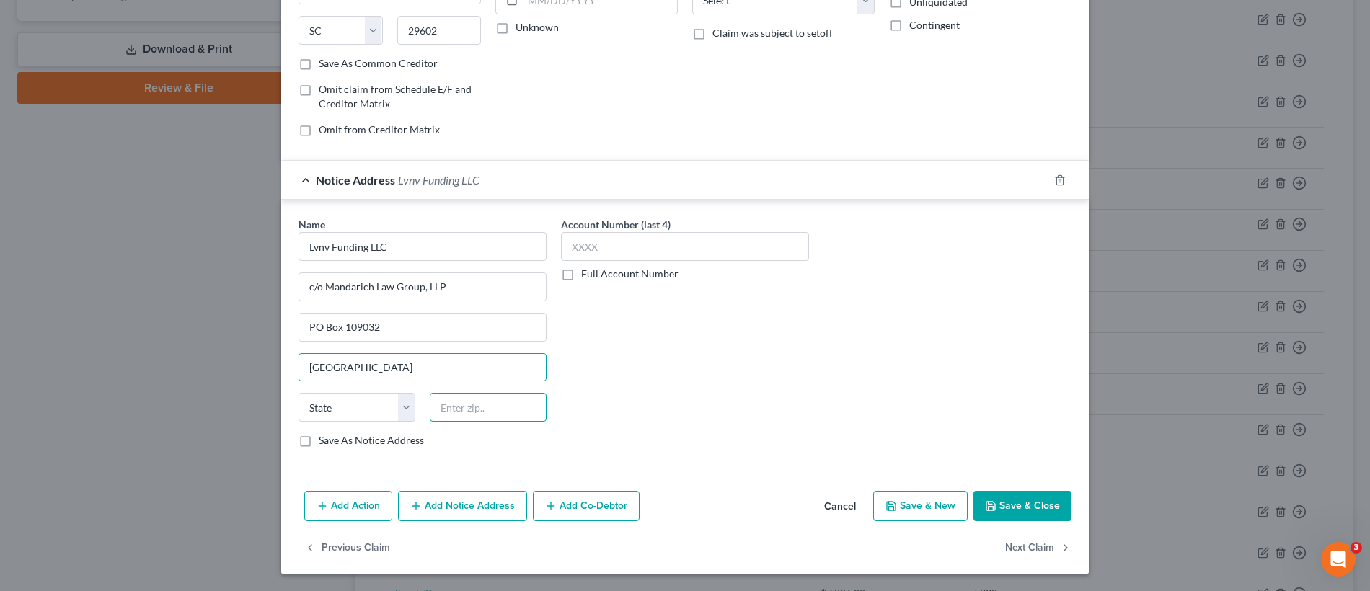
click at [456, 414] on input "text" at bounding box center [488, 407] width 117 height 29
type input "60610"
click at [366, 402] on select "State AL AK AR AZ CA CO CT DE DC FL GA GU HI ID IL IN IA KS KY LA ME MD MA MI M…" at bounding box center [356, 407] width 117 height 29
select select "14"
click at [1015, 500] on button "Save & Close" at bounding box center [1022, 506] width 98 height 30
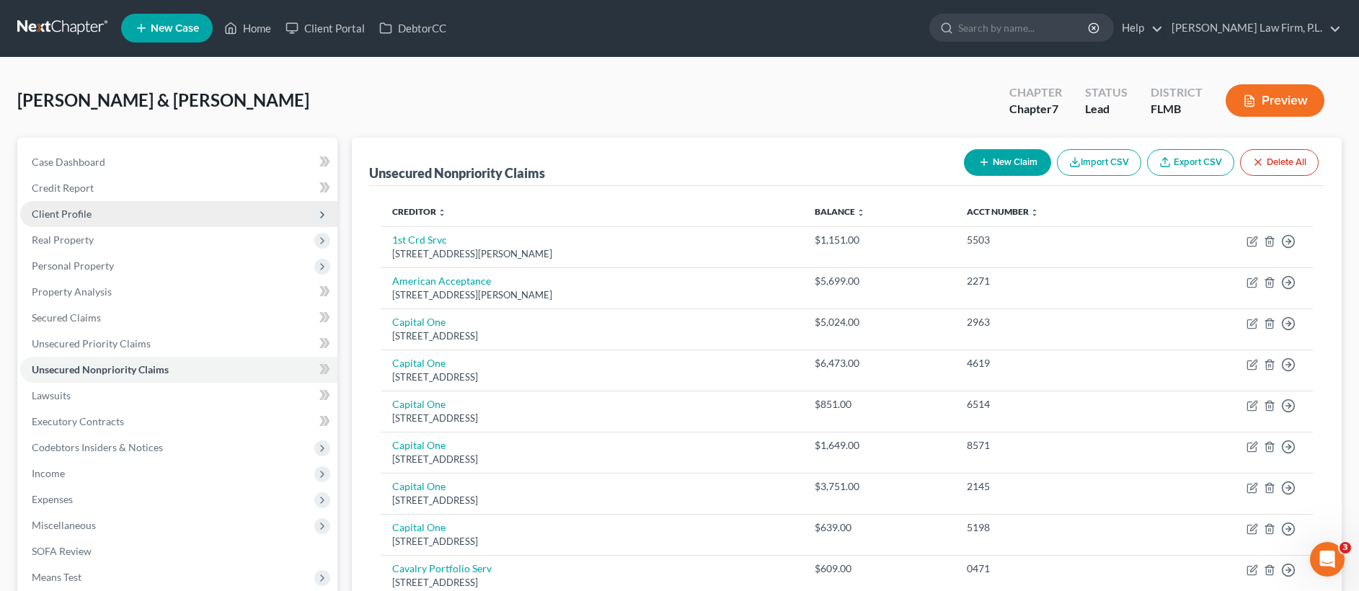
scroll to position [0, 0]
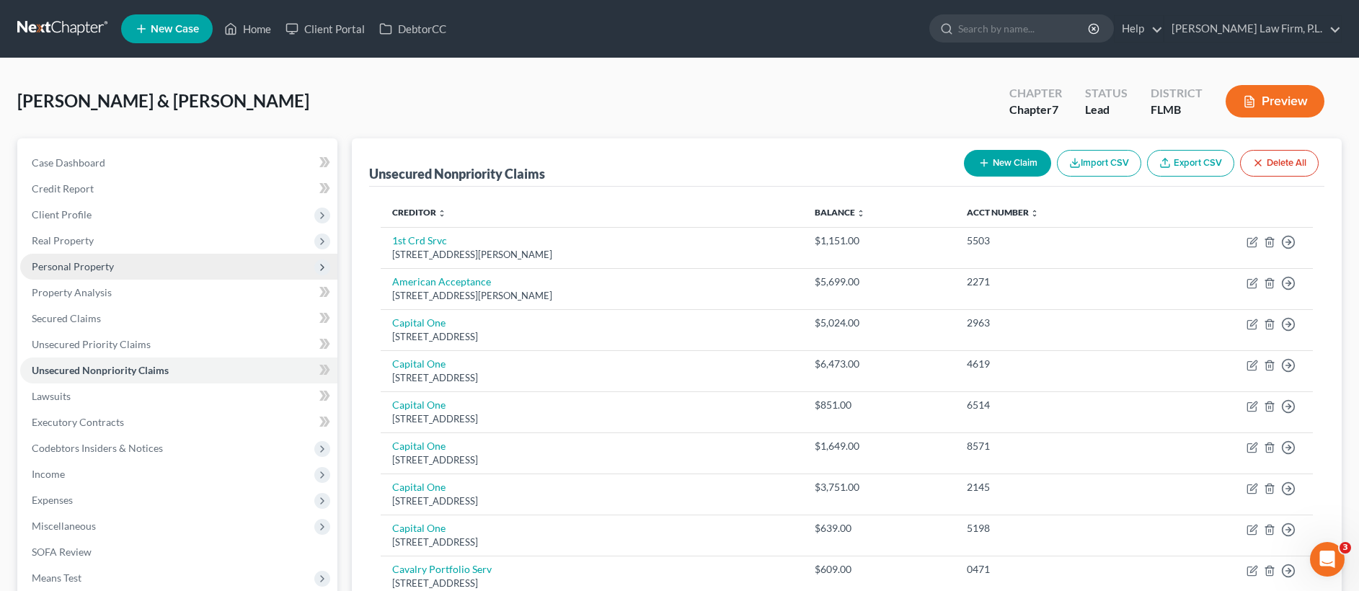
click at [110, 268] on span "Personal Property" at bounding box center [73, 266] width 82 height 12
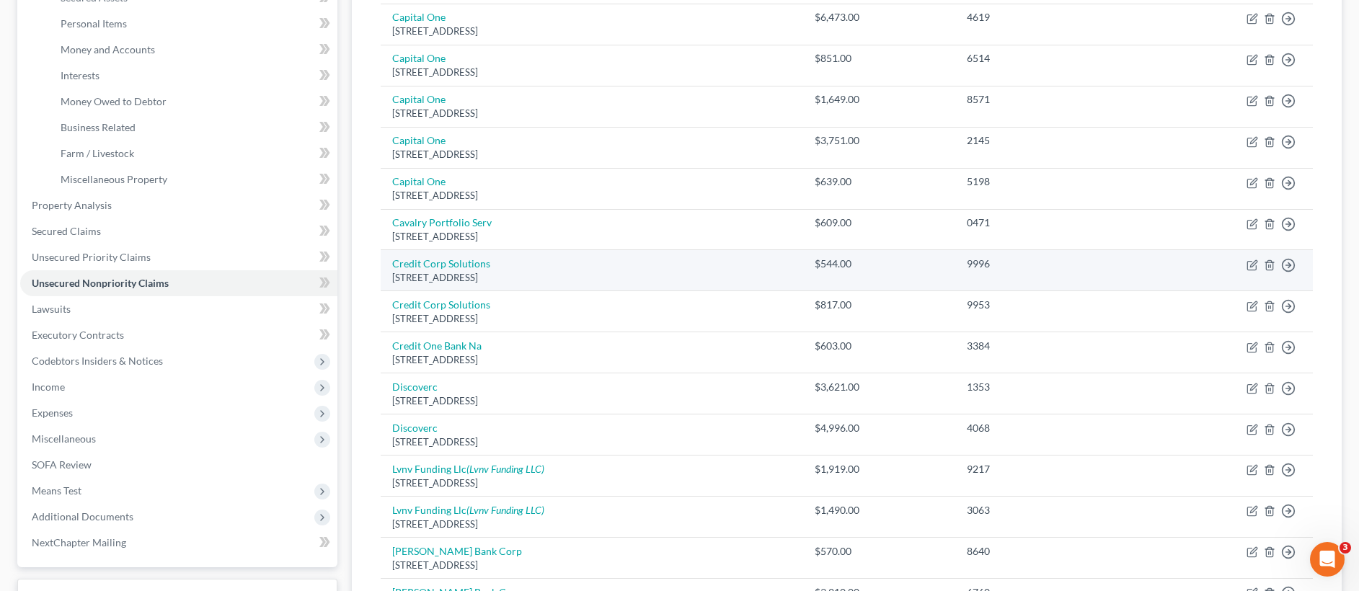
scroll to position [419, 0]
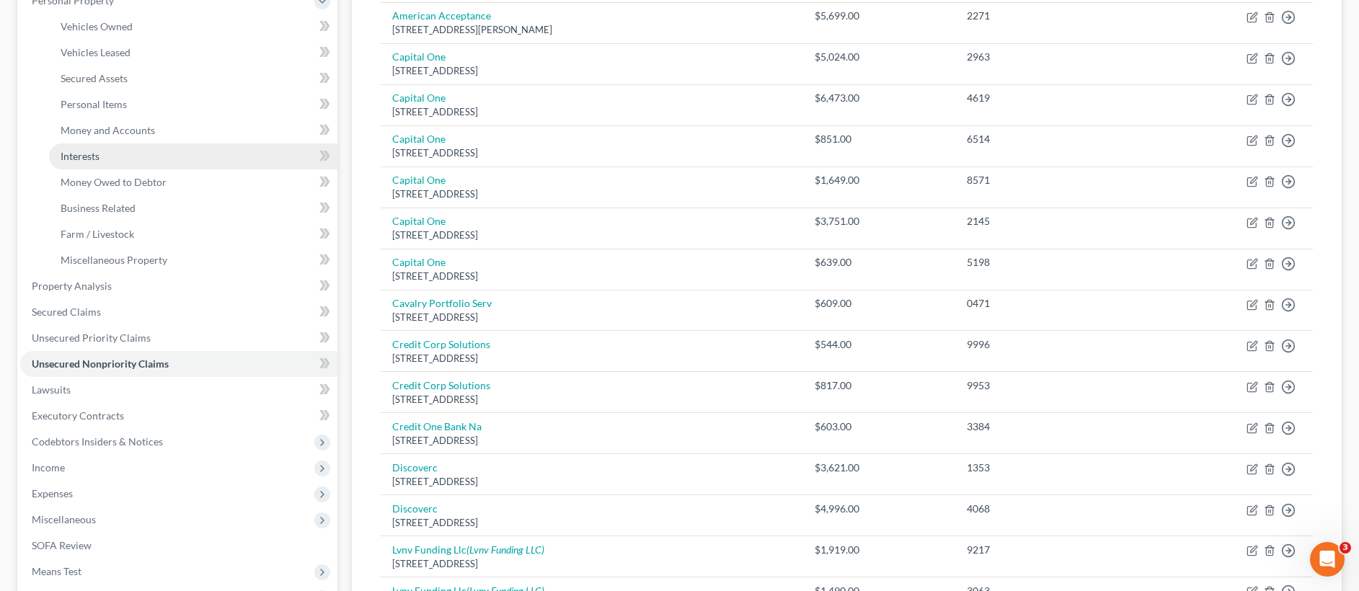
click at [144, 152] on link "Interests" at bounding box center [193, 156] width 288 height 26
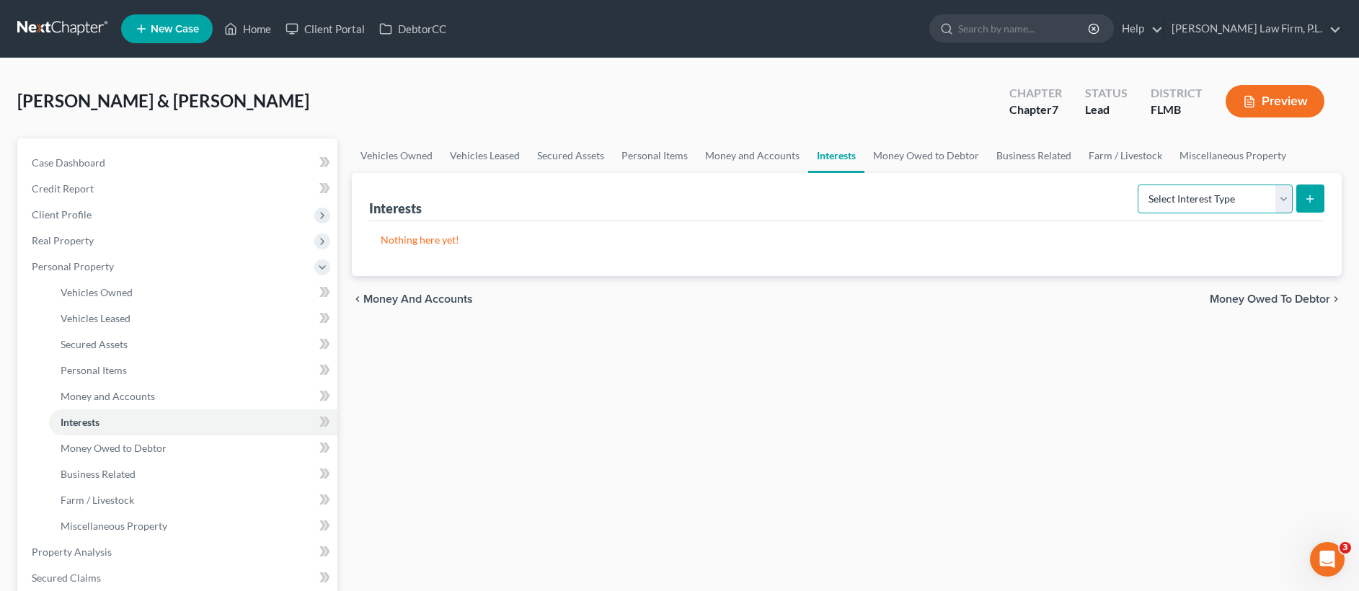
click at [1233, 190] on select "Select Interest Type 401K Annuity Bond Education IRA Government Bond Government…" at bounding box center [1215, 199] width 155 height 29
select select "whole_life_insurance"
click at [1311, 194] on icon "submit" at bounding box center [1310, 199] width 12 height 12
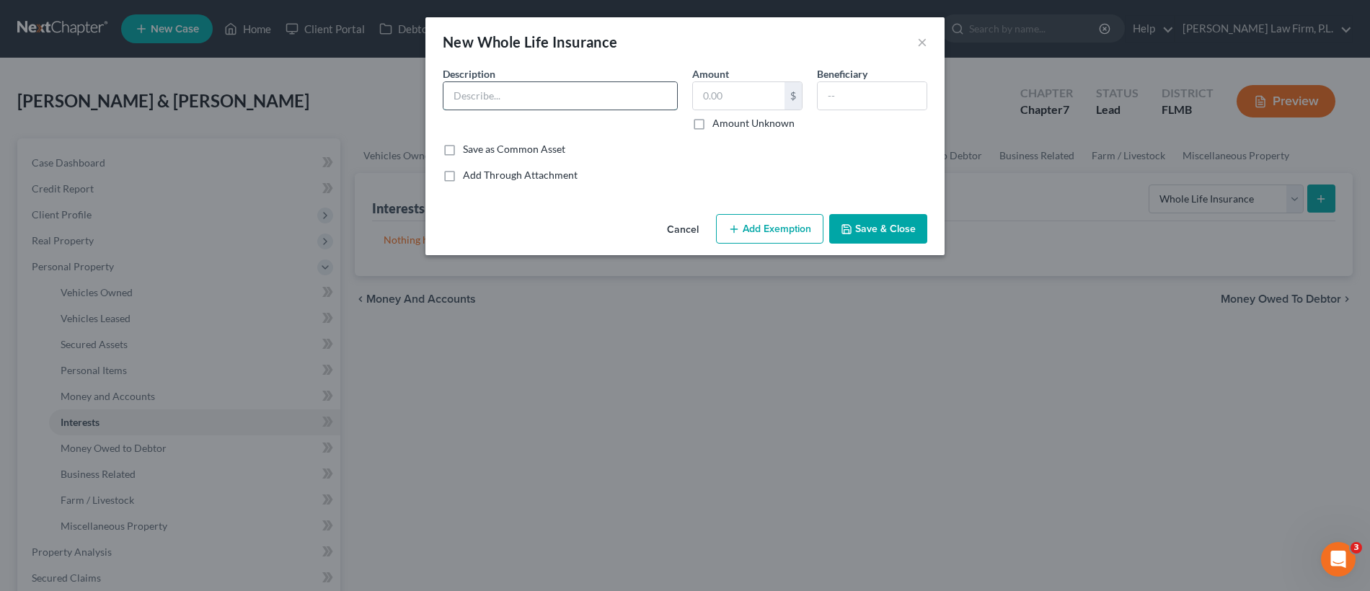
click at [611, 109] on input "text" at bounding box center [560, 95] width 234 height 27
type input "Lincoln Benefit Life"
click at [916, 41] on div "New Whole Life Insurance ×" at bounding box center [684, 41] width 519 height 49
click at [670, 231] on button "Cancel" at bounding box center [682, 230] width 55 height 29
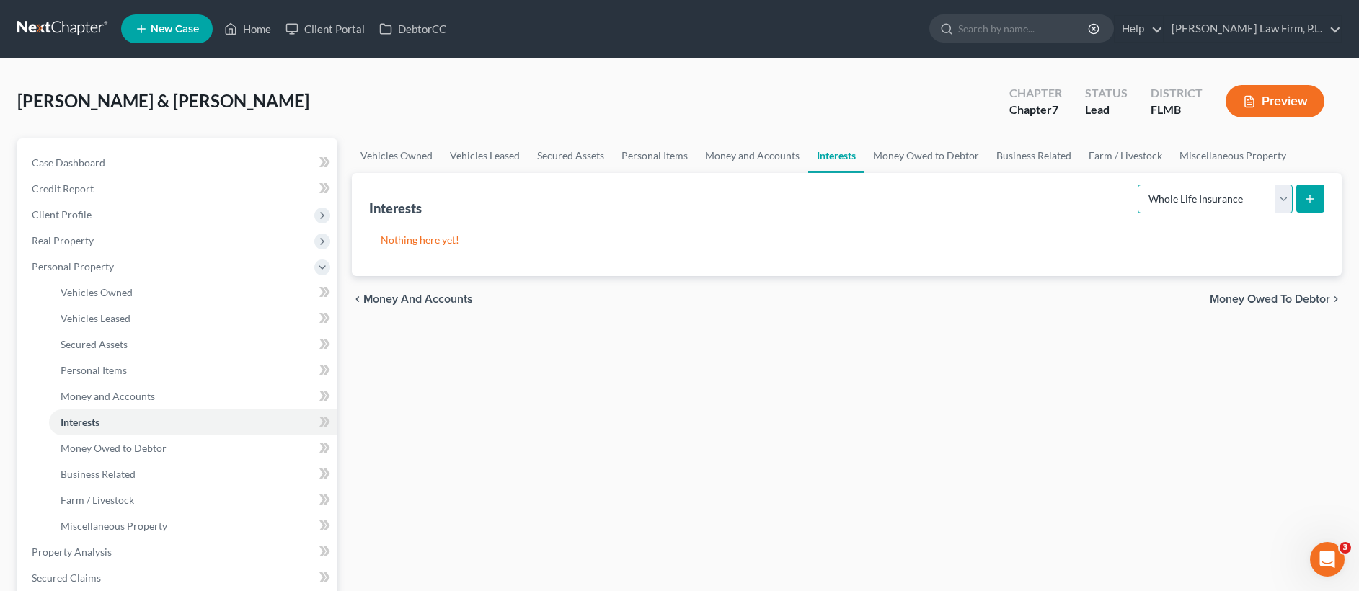
click at [1208, 199] on select "Select Interest Type 401K Annuity Bond Education IRA Government Bond Government…" at bounding box center [1215, 199] width 155 height 29
select select "term_life_insurance"
click at [1319, 210] on button "submit" at bounding box center [1310, 199] width 28 height 28
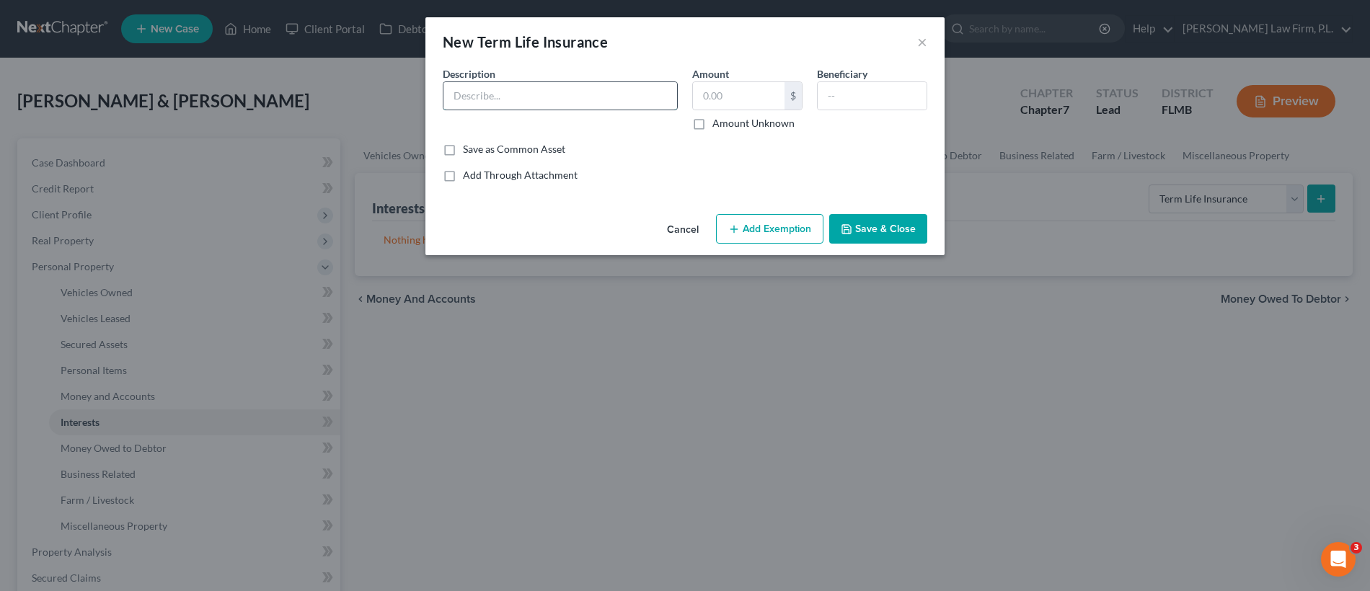
click at [549, 94] on input "text" at bounding box center [560, 95] width 234 height 27
type input "Life Benefit Life Insurance"
click at [867, 88] on input "text" at bounding box center [872, 95] width 109 height 27
type input "Robert Ebert"
click at [712, 126] on label "Amount Unknown" at bounding box center [753, 123] width 82 height 14
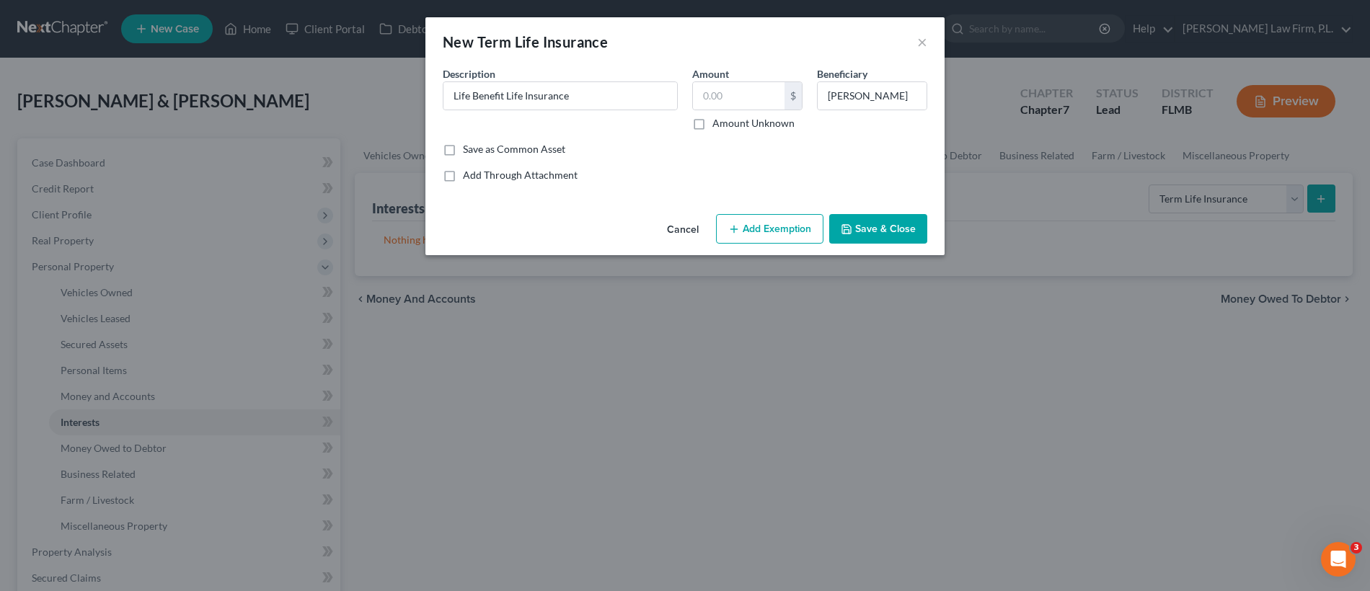
click at [718, 125] on input "Amount Unknown" at bounding box center [722, 120] width 9 height 9
checkbox input "true"
click at [864, 235] on button "Save & Close" at bounding box center [878, 229] width 98 height 30
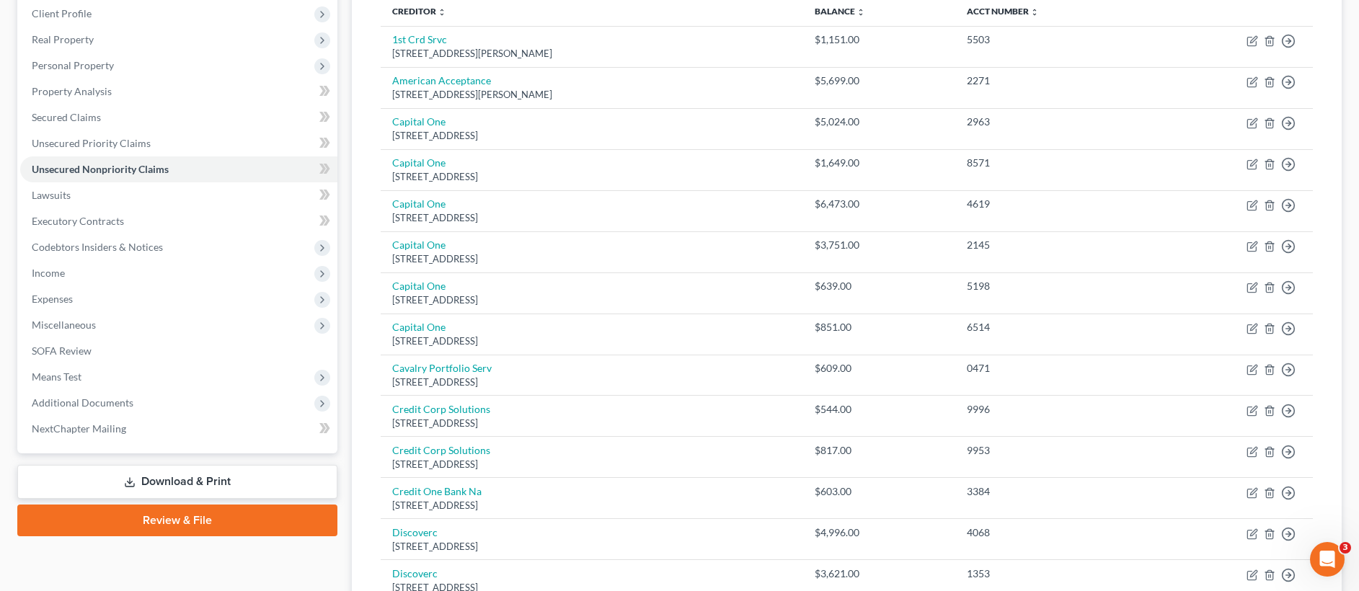
scroll to position [266, 0]
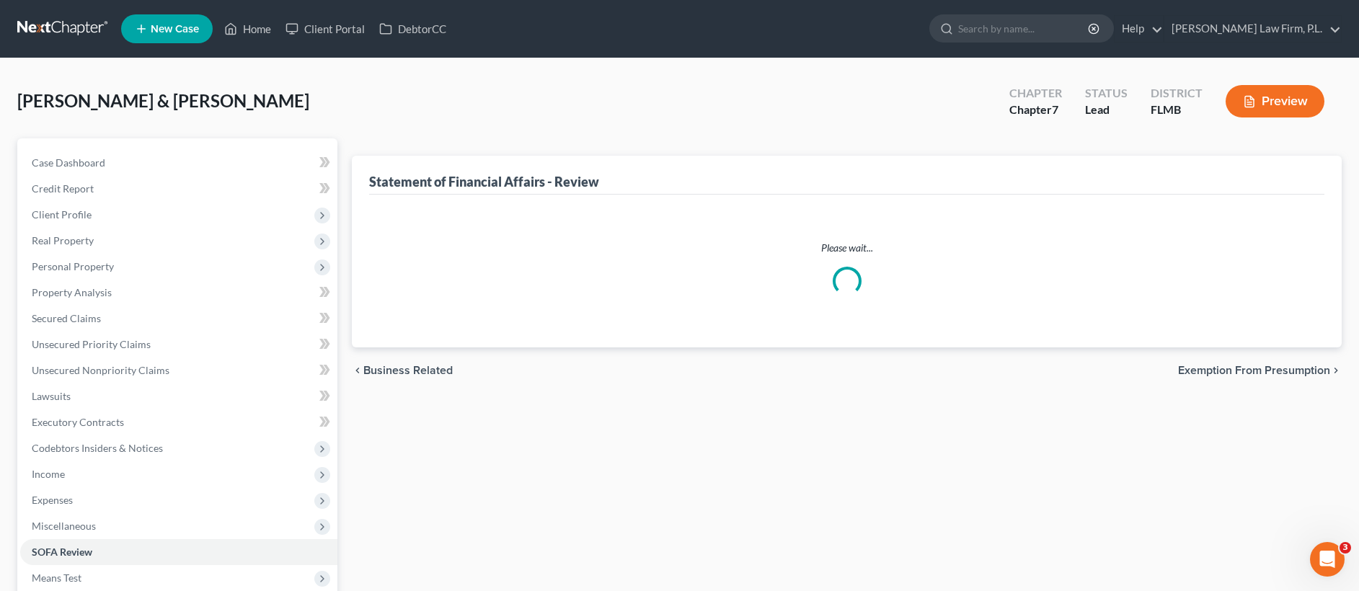
scroll to position [201, 0]
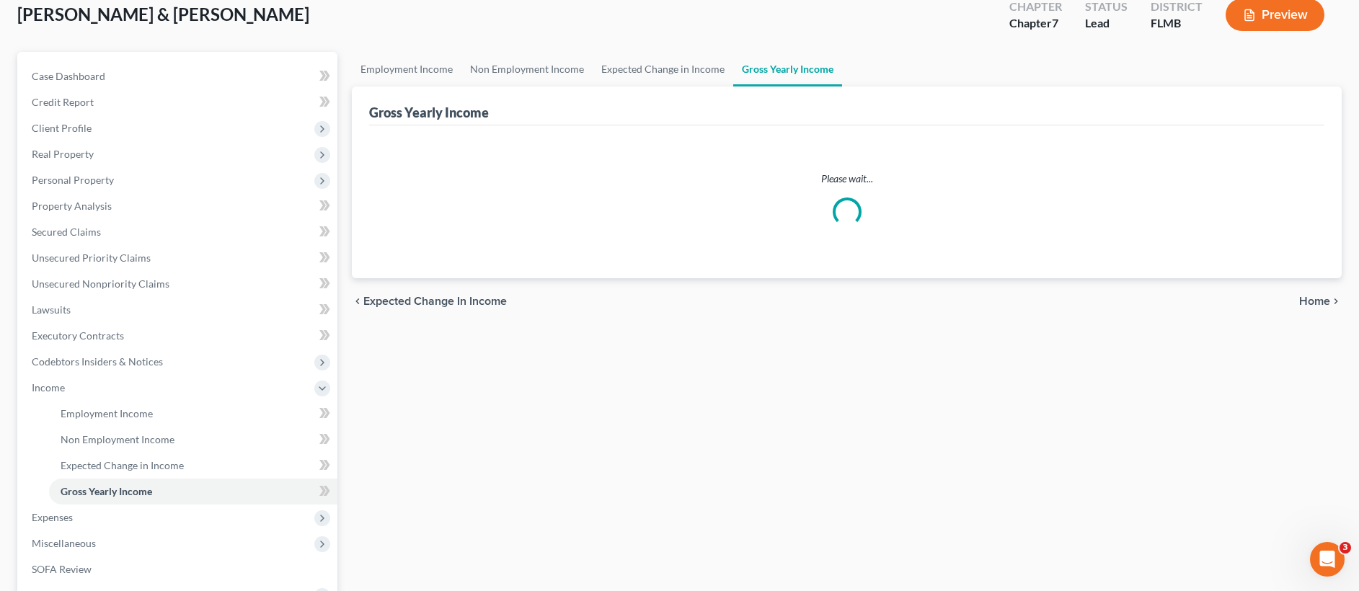
scroll to position [7, 0]
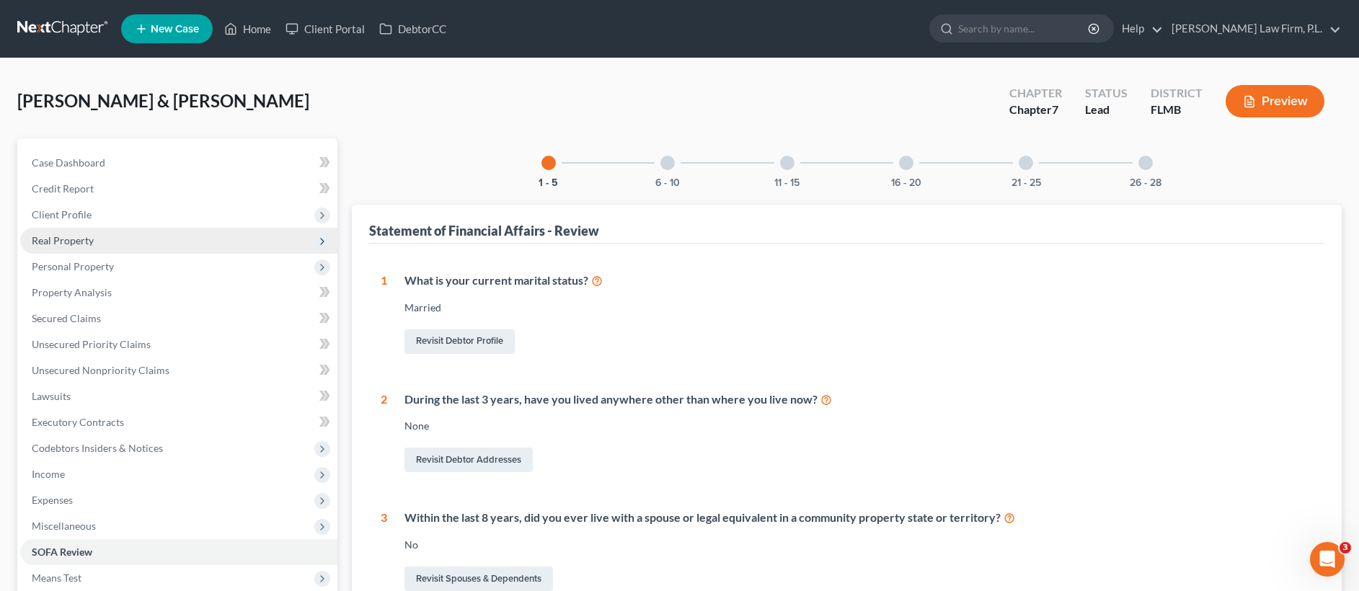
click at [96, 244] on span "Real Property" at bounding box center [178, 241] width 317 height 26
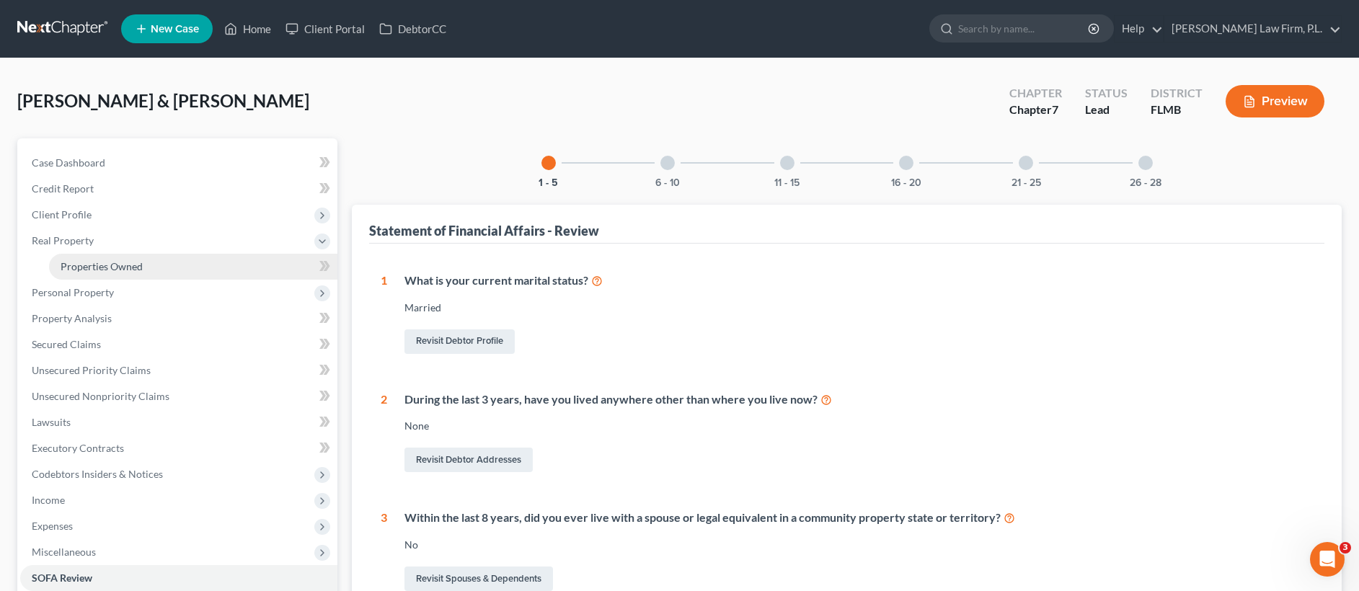
click at [174, 264] on link "Properties Owned" at bounding box center [193, 267] width 288 height 26
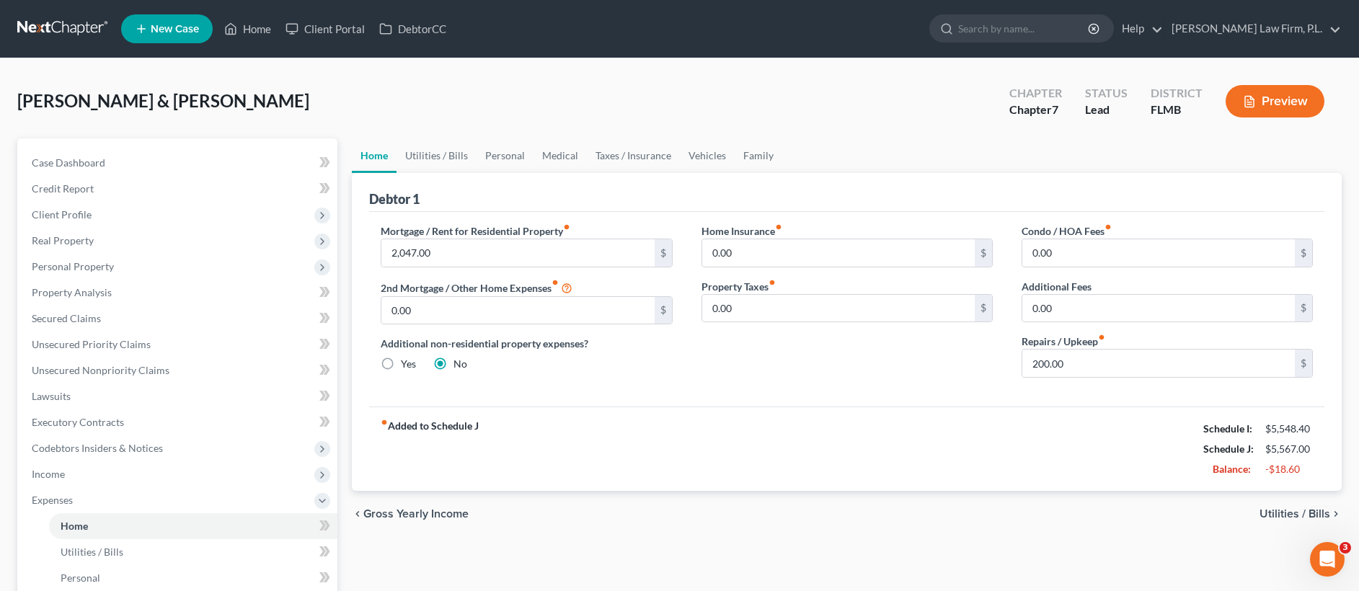
scroll to position [201, 0]
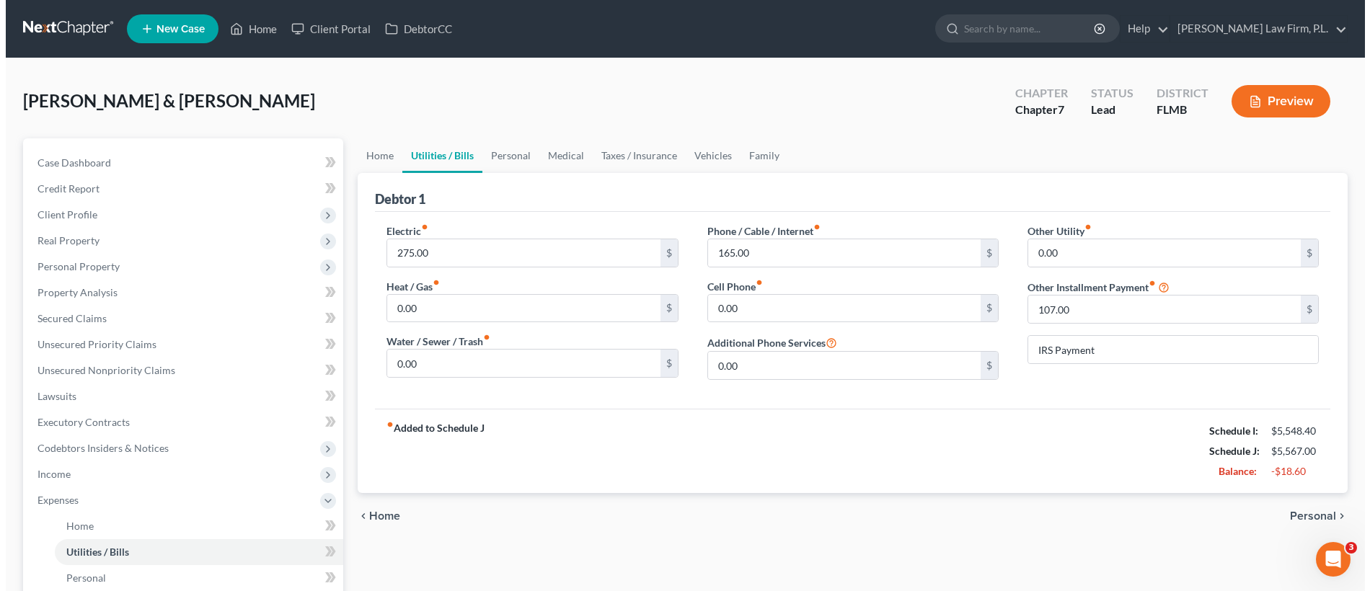
scroll to position [3, 0]
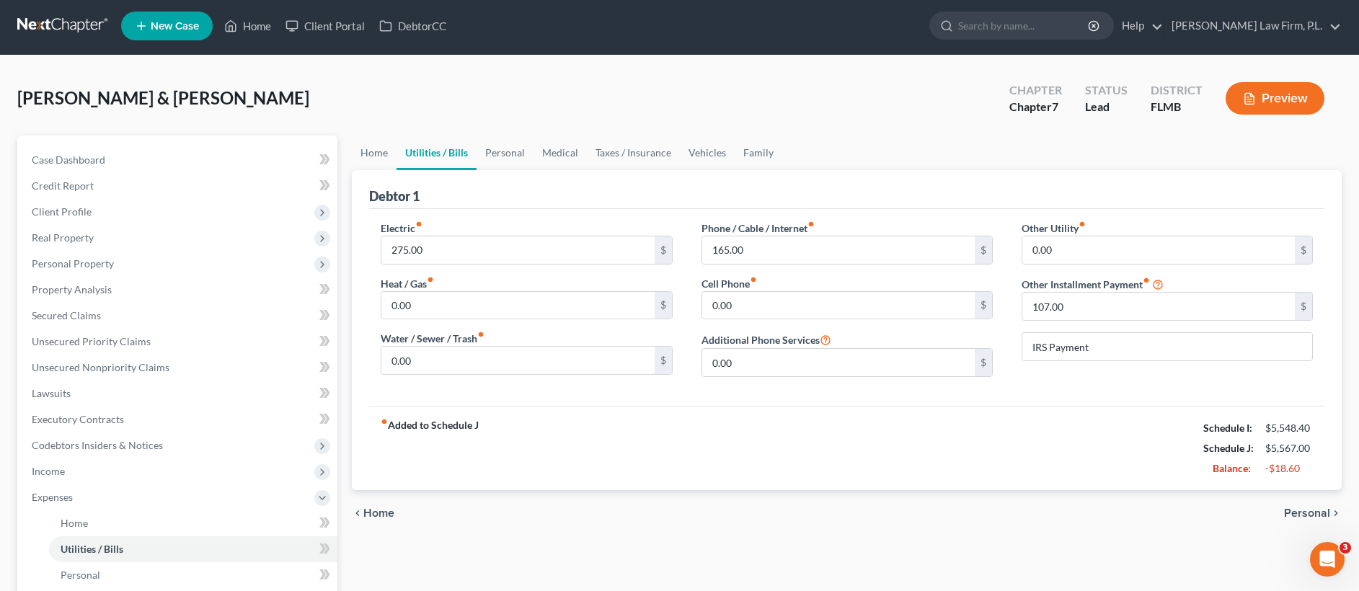
click at [154, 27] on span "New Case" at bounding box center [175, 26] width 48 height 11
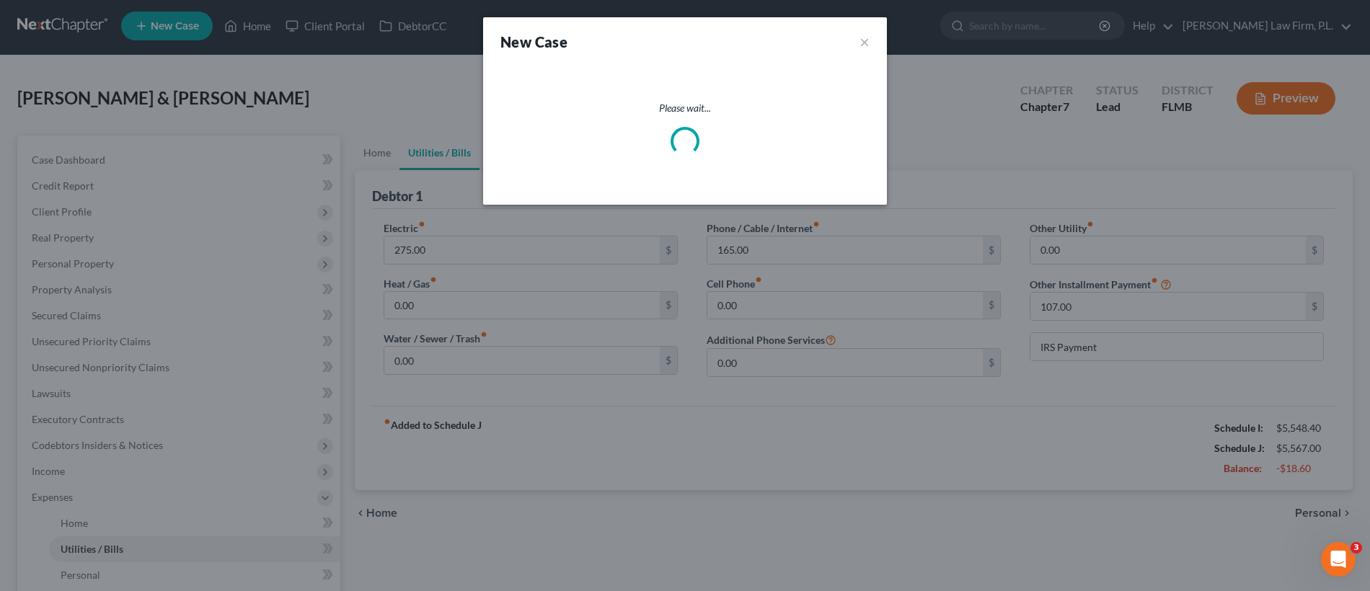
select select "15"
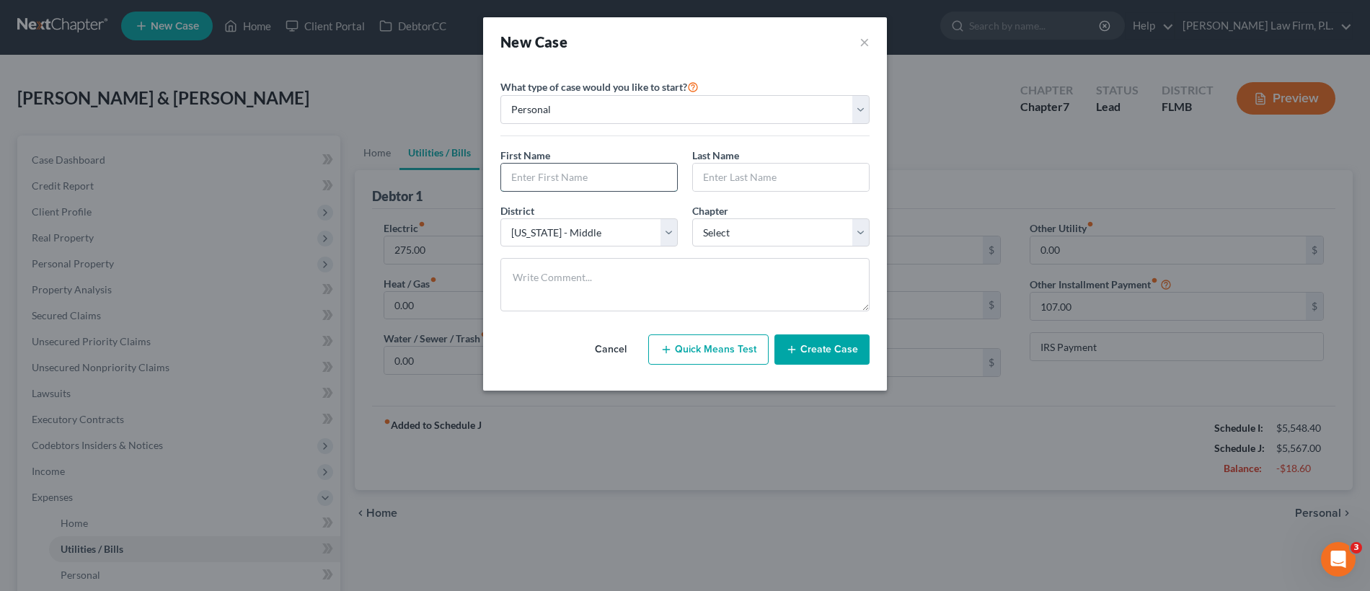
click at [564, 185] on input "text" at bounding box center [589, 177] width 176 height 27
type input "Joshua"
type input "Crockett"
click at [815, 233] on select "Select 7 11 12 13" at bounding box center [780, 232] width 177 height 29
click at [773, 236] on select "Select 7 11 12 13" at bounding box center [780, 232] width 177 height 29
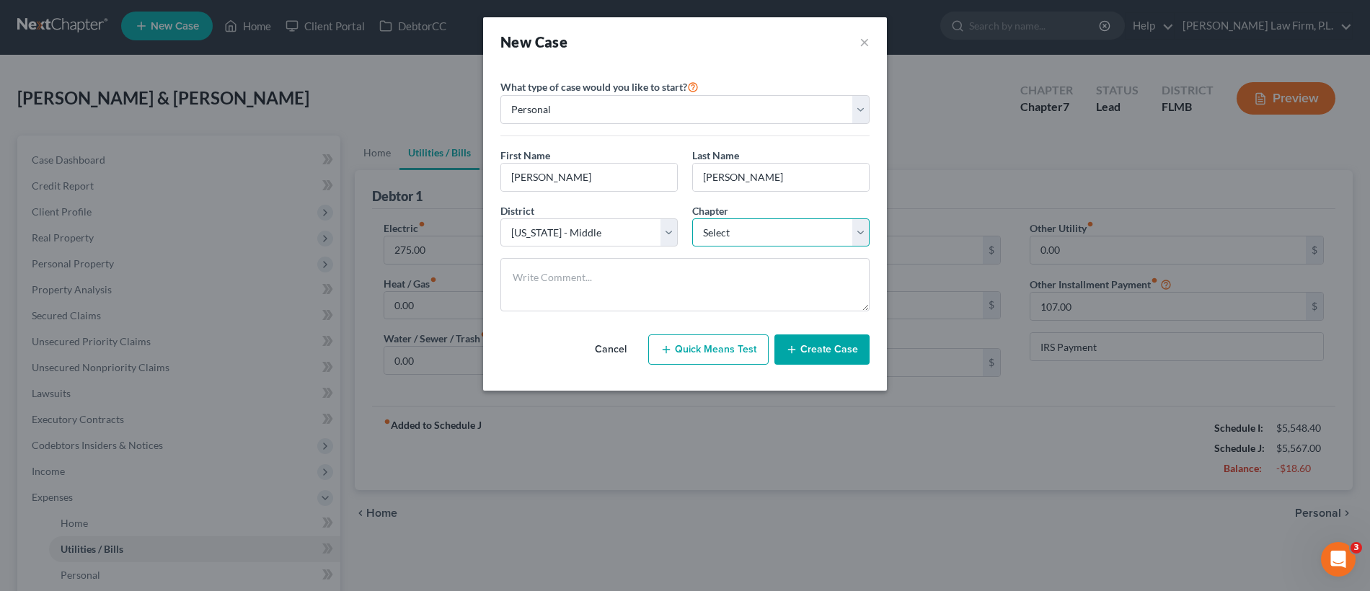
select select "0"
click at [813, 360] on button "Create Case" at bounding box center [821, 350] width 95 height 30
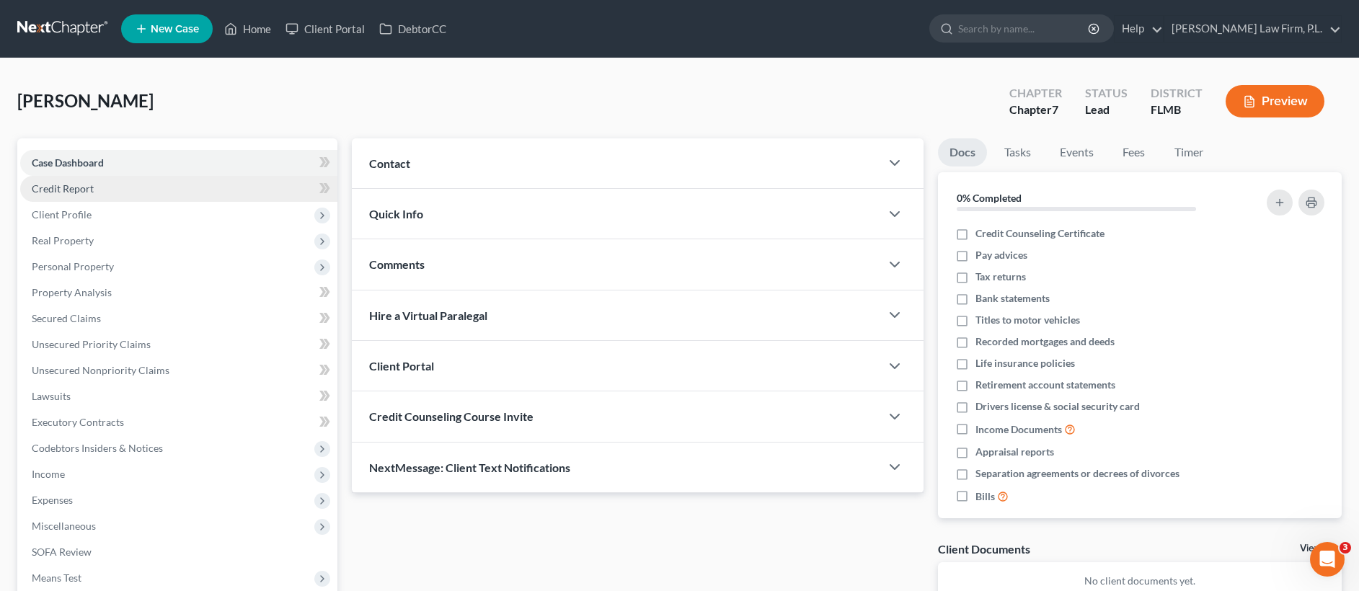
click at [108, 194] on link "Credit Report" at bounding box center [178, 189] width 317 height 26
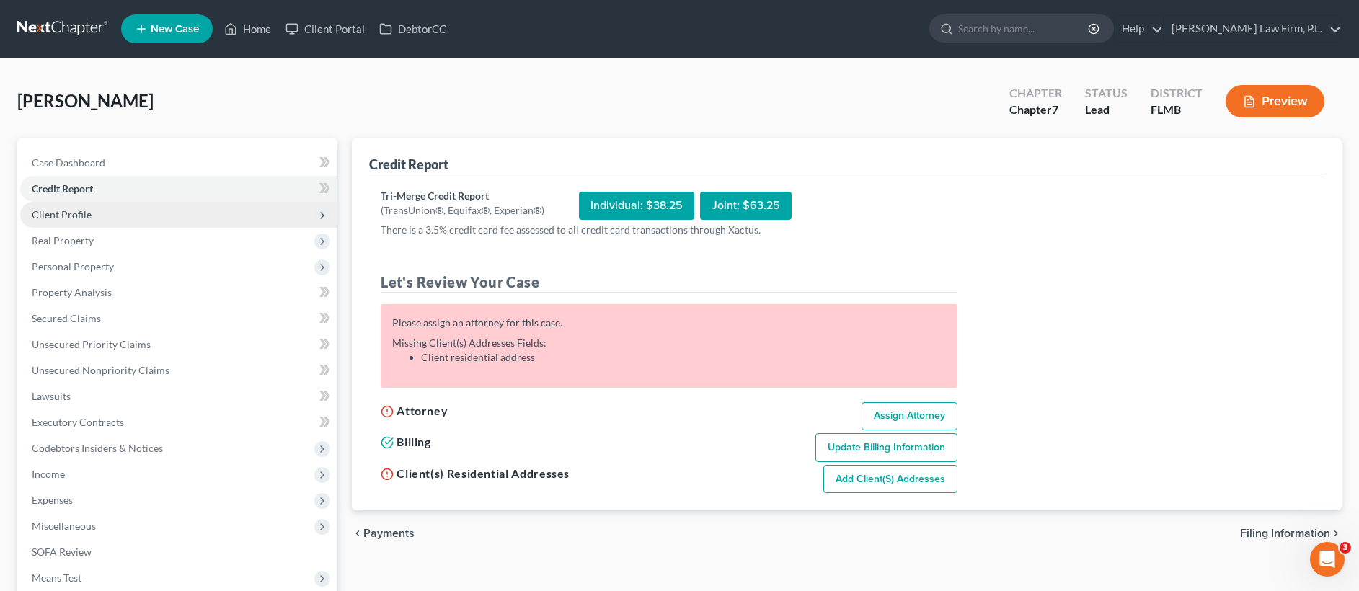
click at [107, 209] on span "Client Profile" at bounding box center [178, 215] width 317 height 26
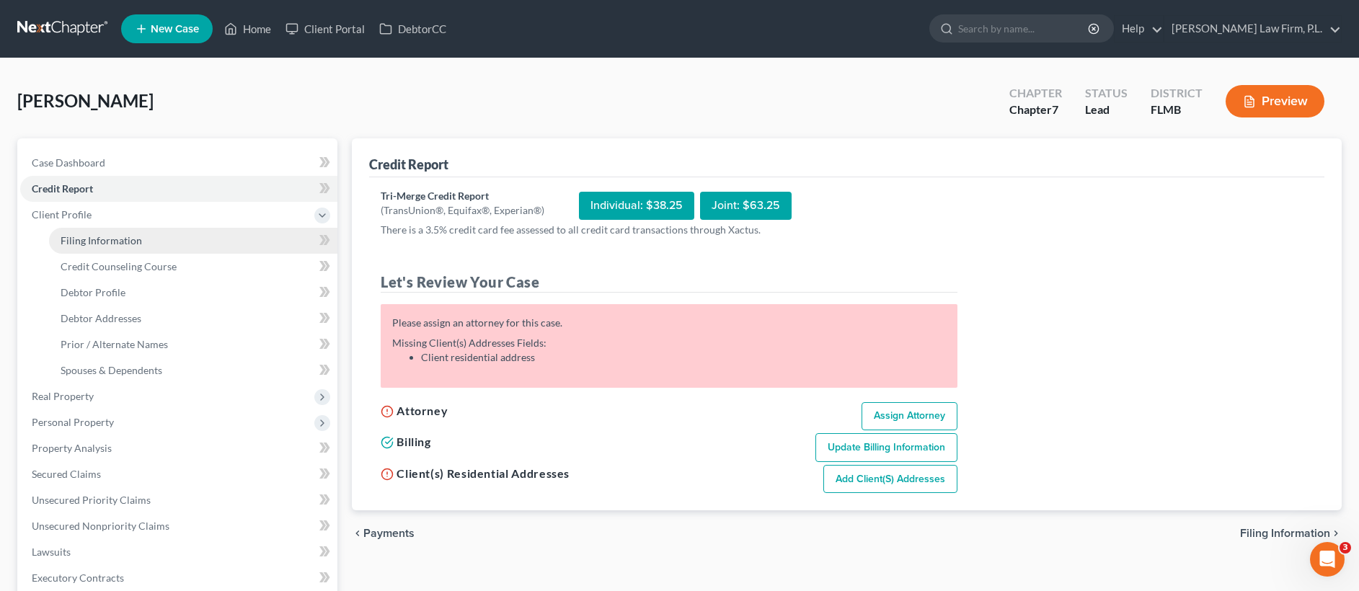
click at [118, 236] on span "Filing Information" at bounding box center [101, 240] width 81 height 12
select select "1"
select select "0"
select select "15"
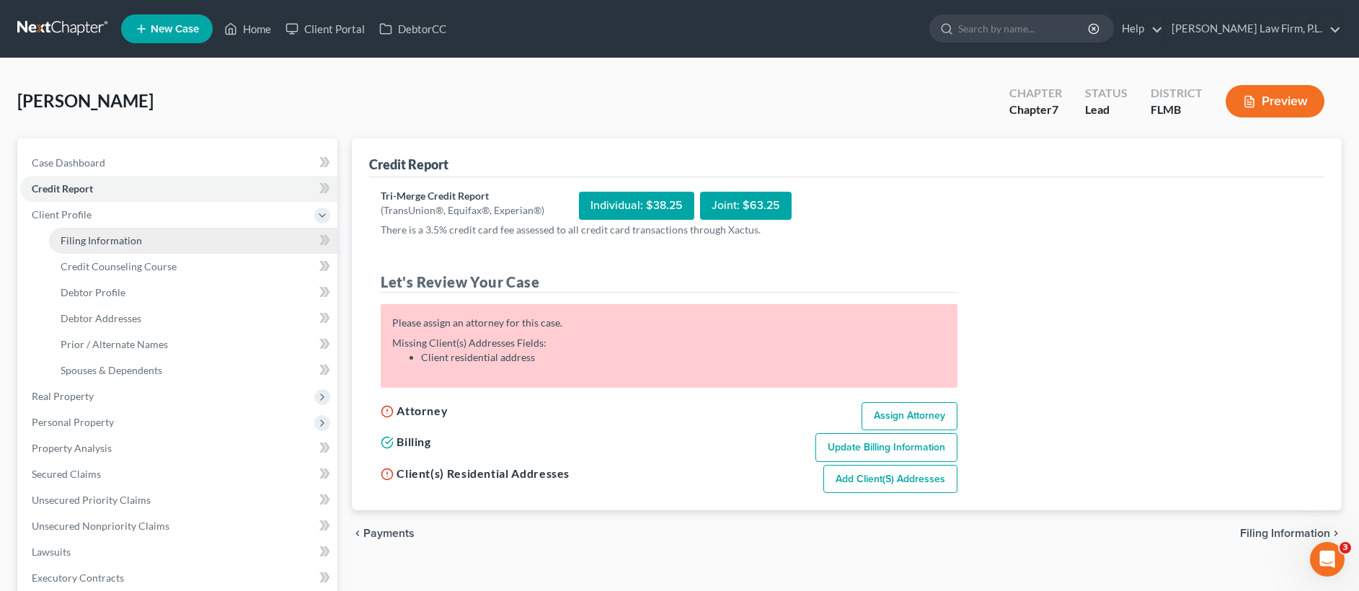
select select "9"
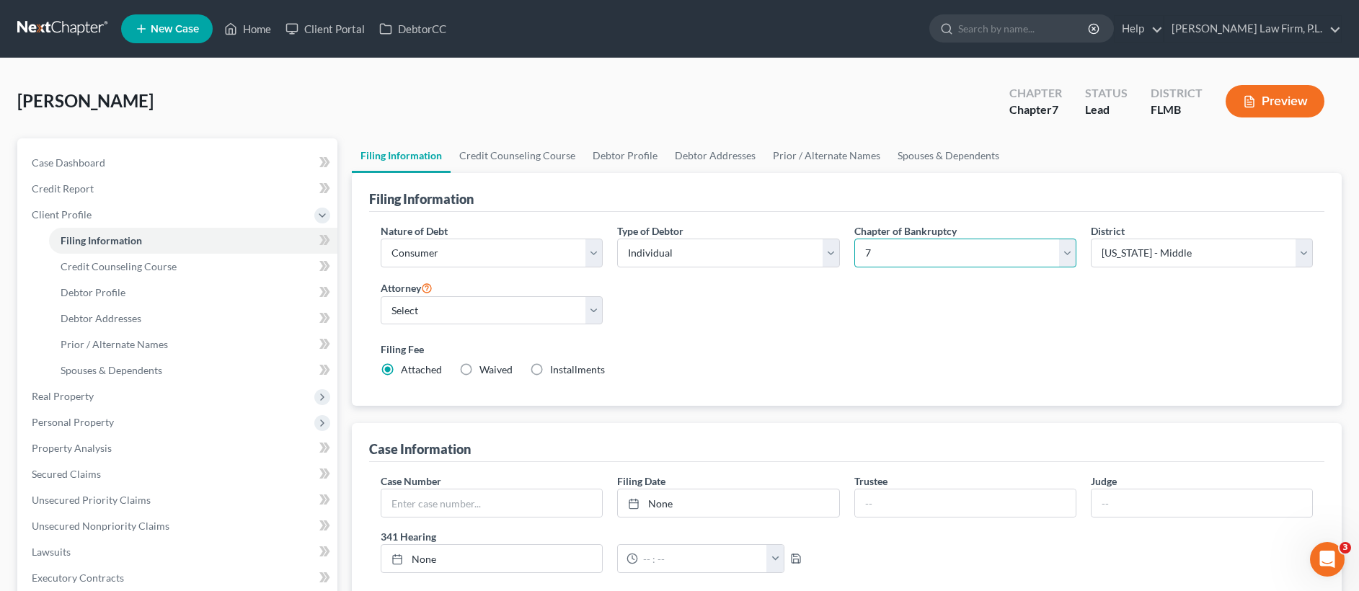
click at [995, 264] on select "Select 7 11 12 13" at bounding box center [965, 253] width 222 height 29
click at [663, 248] on select "Select Individual Joint" at bounding box center [728, 253] width 222 height 29
select select "1"
click at [428, 297] on select "Select Jonathan Bierfeld - FLMB Steven Martin - null" at bounding box center [492, 310] width 222 height 29
select select "0"
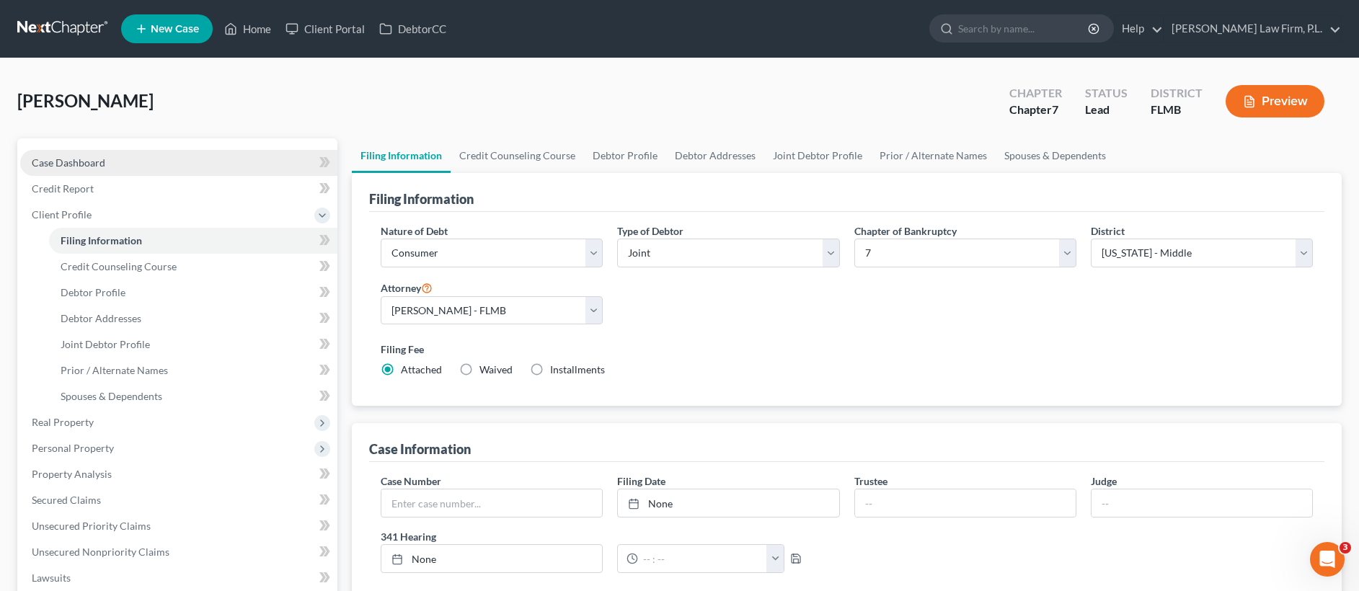
click at [139, 161] on link "Case Dashboard" at bounding box center [178, 163] width 317 height 26
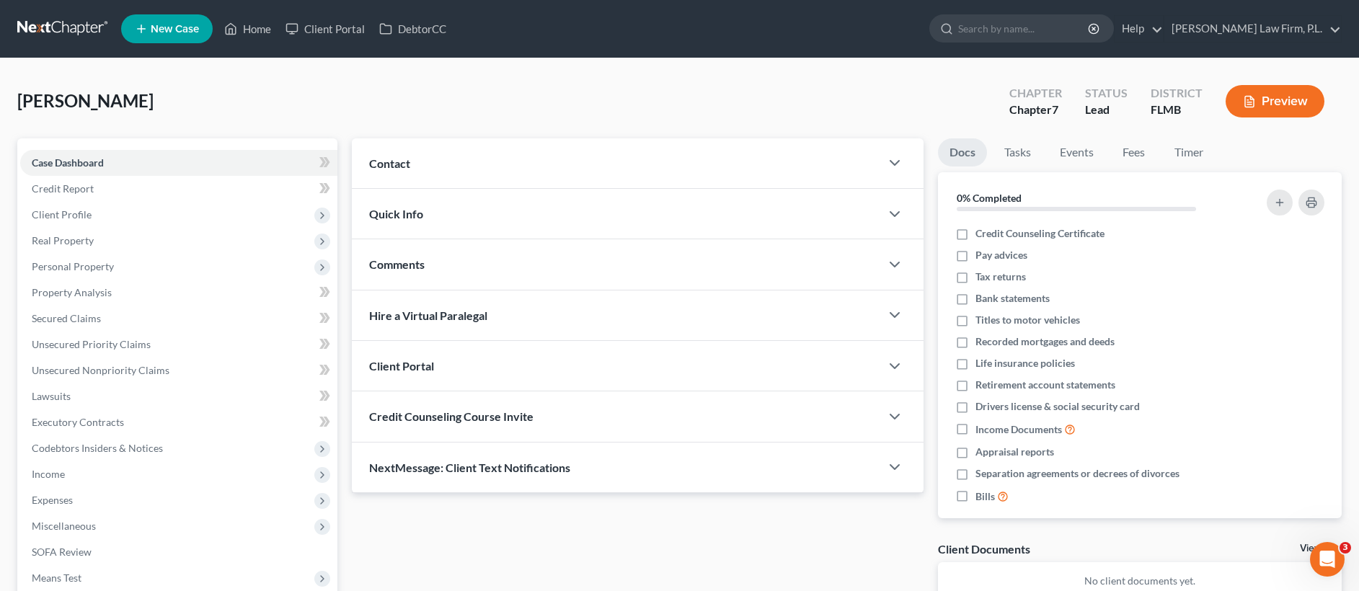
click at [525, 168] on div "Contact" at bounding box center [616, 163] width 528 height 50
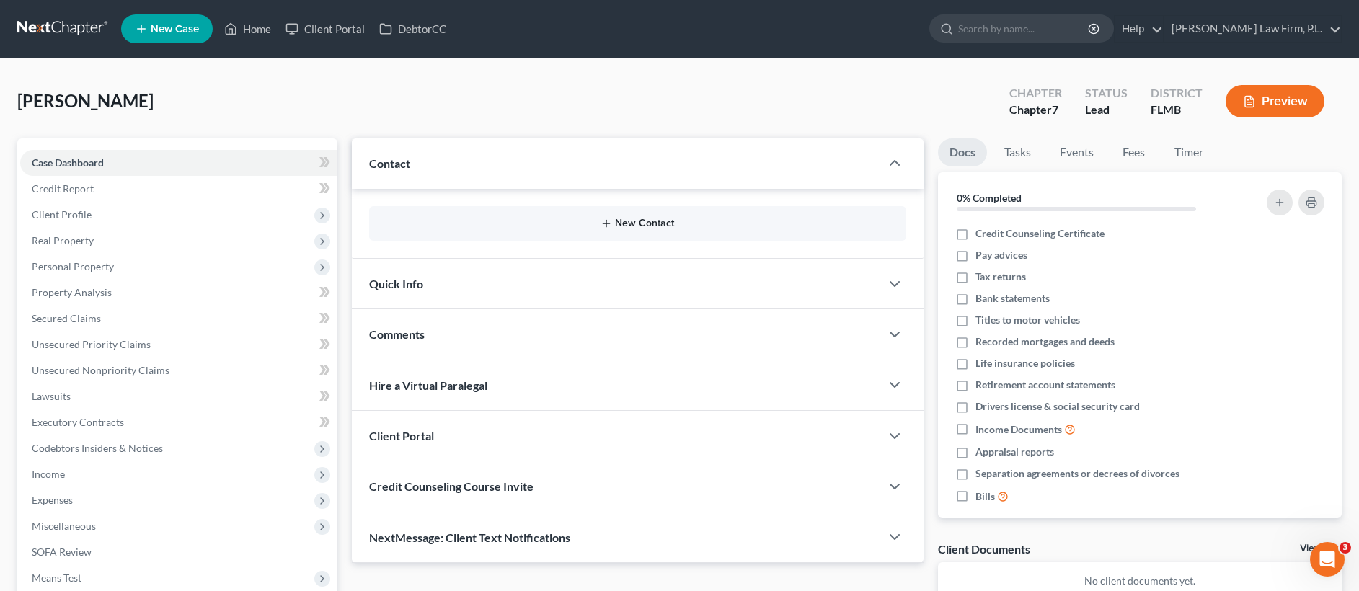
click at [603, 223] on line "button" at bounding box center [606, 223] width 6 height 0
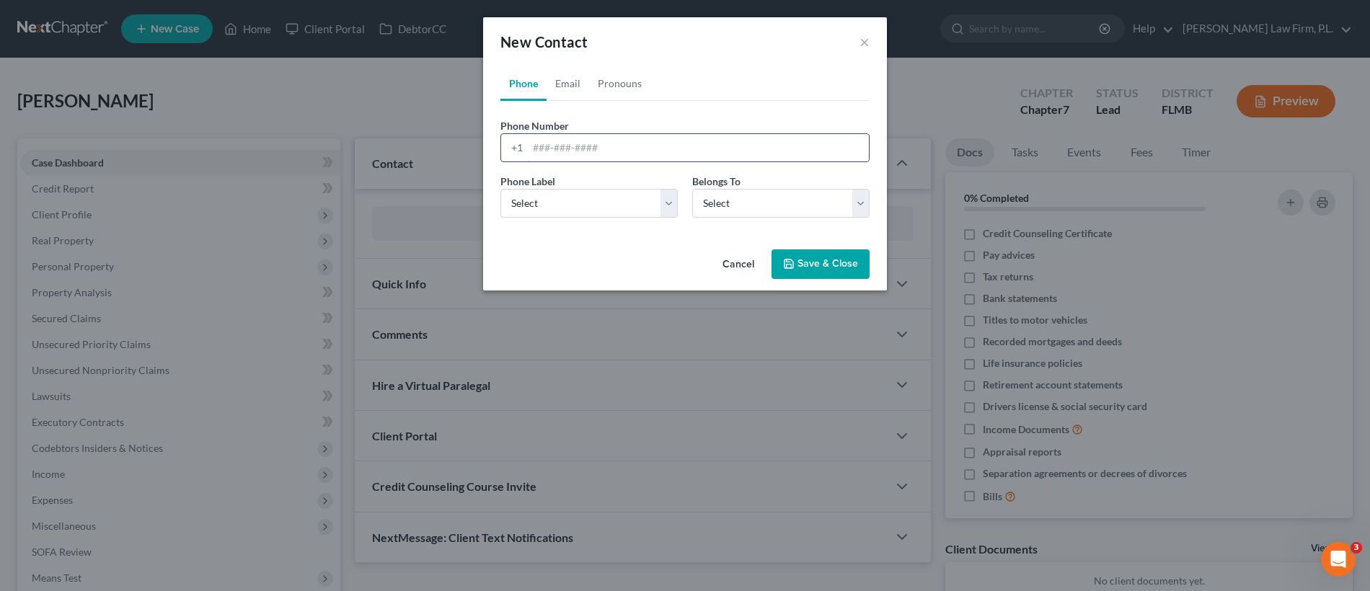
click at [568, 146] on input "tel" at bounding box center [698, 147] width 341 height 27
type input "6786777727"
click at [572, 195] on select "Select Mobile Home Work Other" at bounding box center [588, 203] width 177 height 29
select select "0"
click at [762, 208] on select "Select Client Spouse Other" at bounding box center [780, 203] width 177 height 29
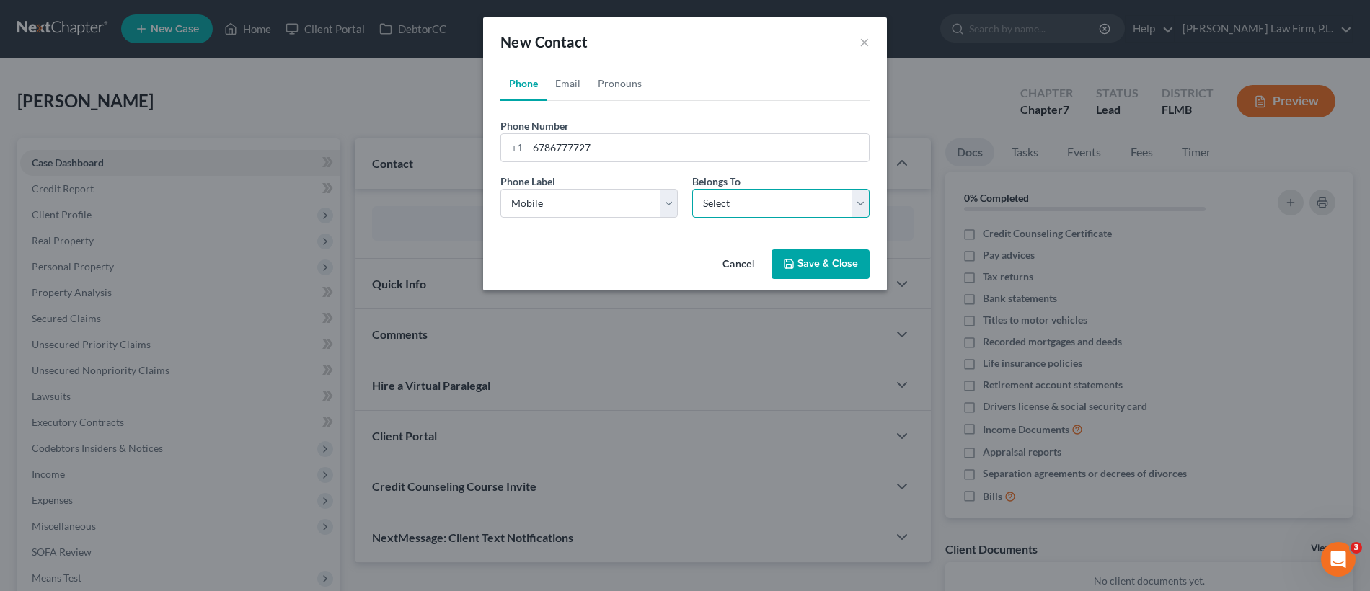
select select "0"
click at [812, 272] on button "Save & Close" at bounding box center [820, 264] width 98 height 30
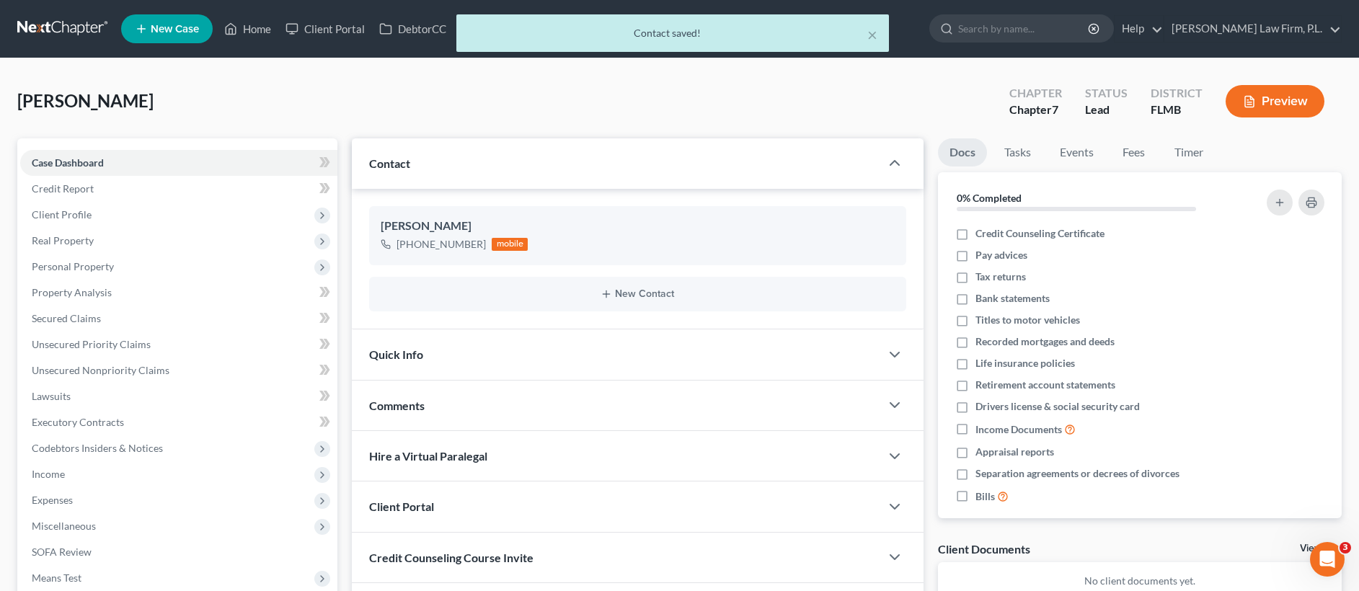
click at [650, 283] on div "New Contact" at bounding box center [637, 294] width 536 height 35
click at [634, 301] on div "New Contact" at bounding box center [637, 294] width 536 height 35
click at [613, 289] on button "New Contact" at bounding box center [637, 294] width 513 height 12
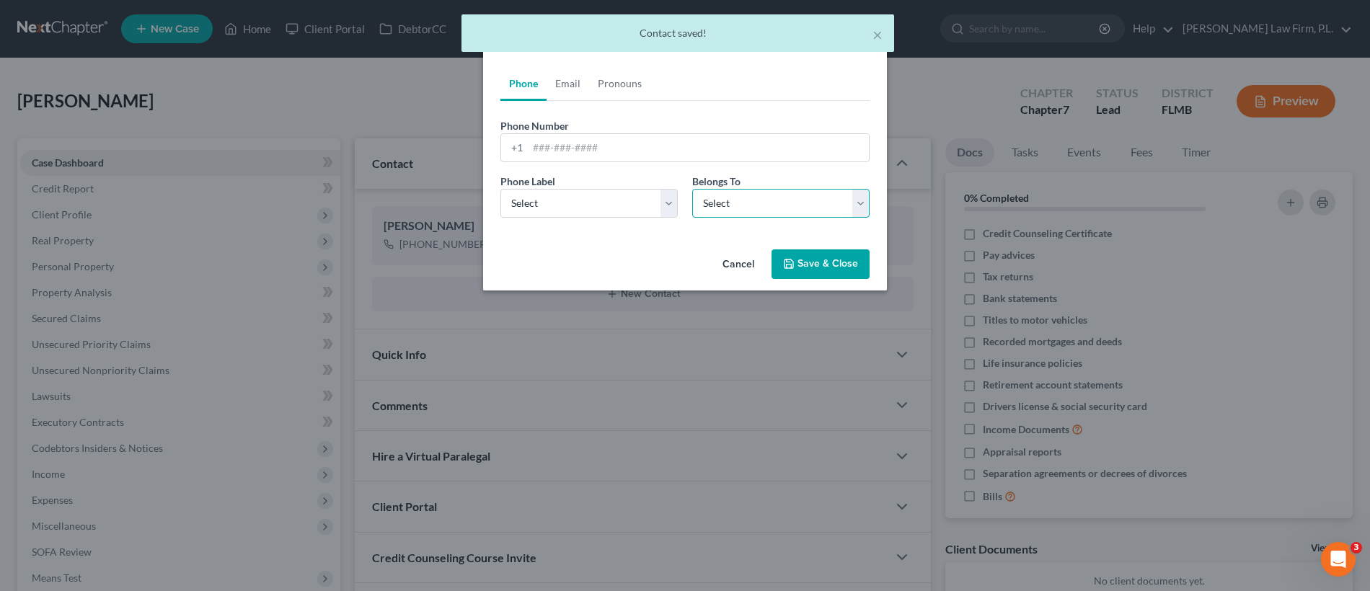
click at [787, 200] on select "Select Client Spouse Other" at bounding box center [780, 203] width 177 height 29
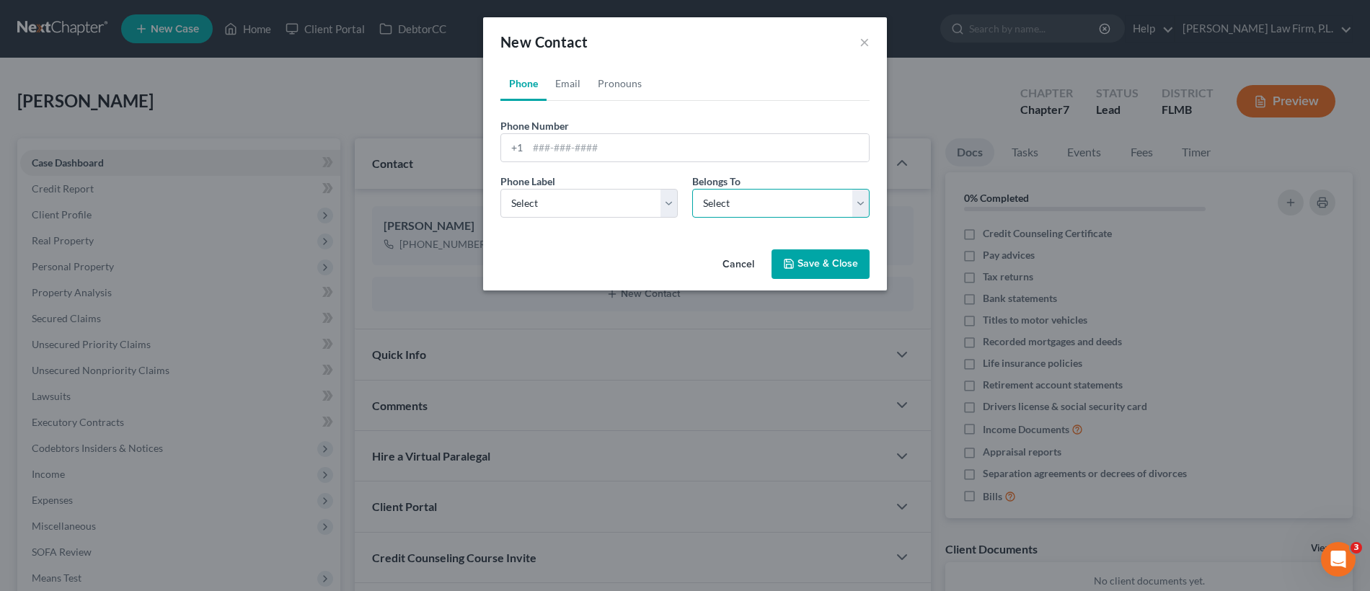
select select "1"
click at [575, 141] on input "tel" at bounding box center [698, 147] width 341 height 27
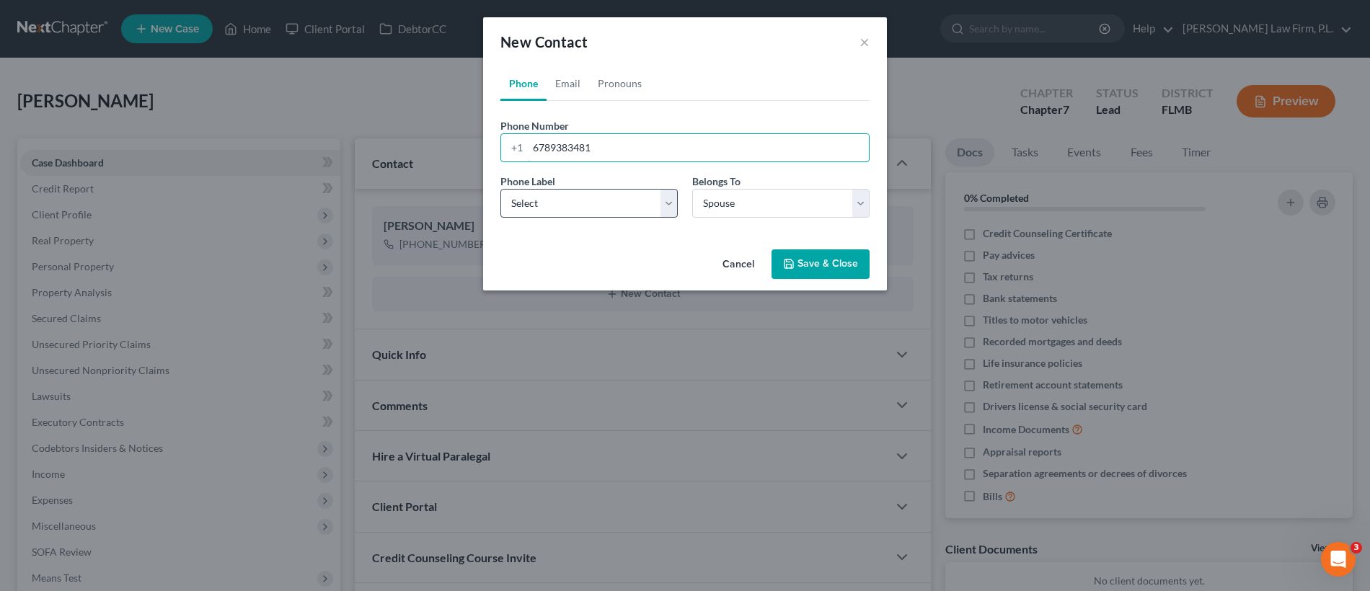
type input "6789383481"
click at [602, 192] on select "Select Mobile Home Work Other" at bounding box center [588, 203] width 177 height 29
select select "0"
click at [558, 84] on link "Email" at bounding box center [567, 83] width 43 height 35
click at [577, 149] on input "email" at bounding box center [698, 147] width 341 height 27
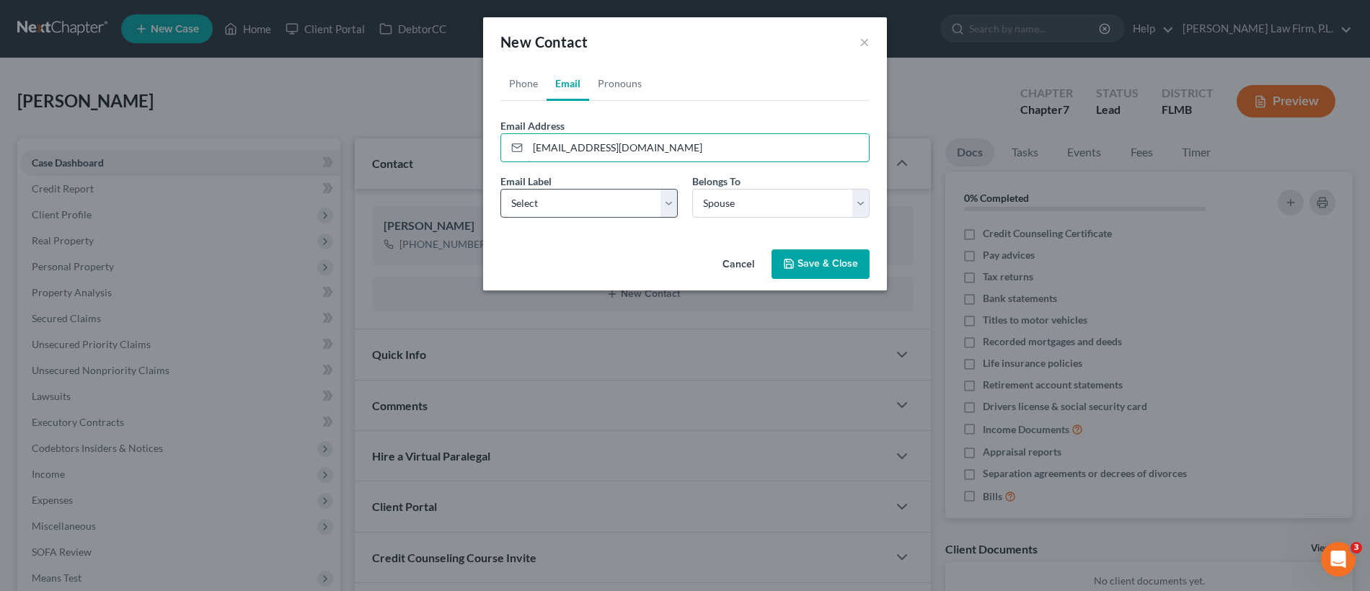
type input "aprilcrockett10612@gmail.com"
click at [539, 201] on select "Select Home Work Other" at bounding box center [588, 203] width 177 height 29
select select "0"
drag, startPoint x: 806, startPoint y: 265, endPoint x: 693, endPoint y: 265, distance: 113.2
click at [806, 265] on button "Save & Close" at bounding box center [820, 264] width 98 height 30
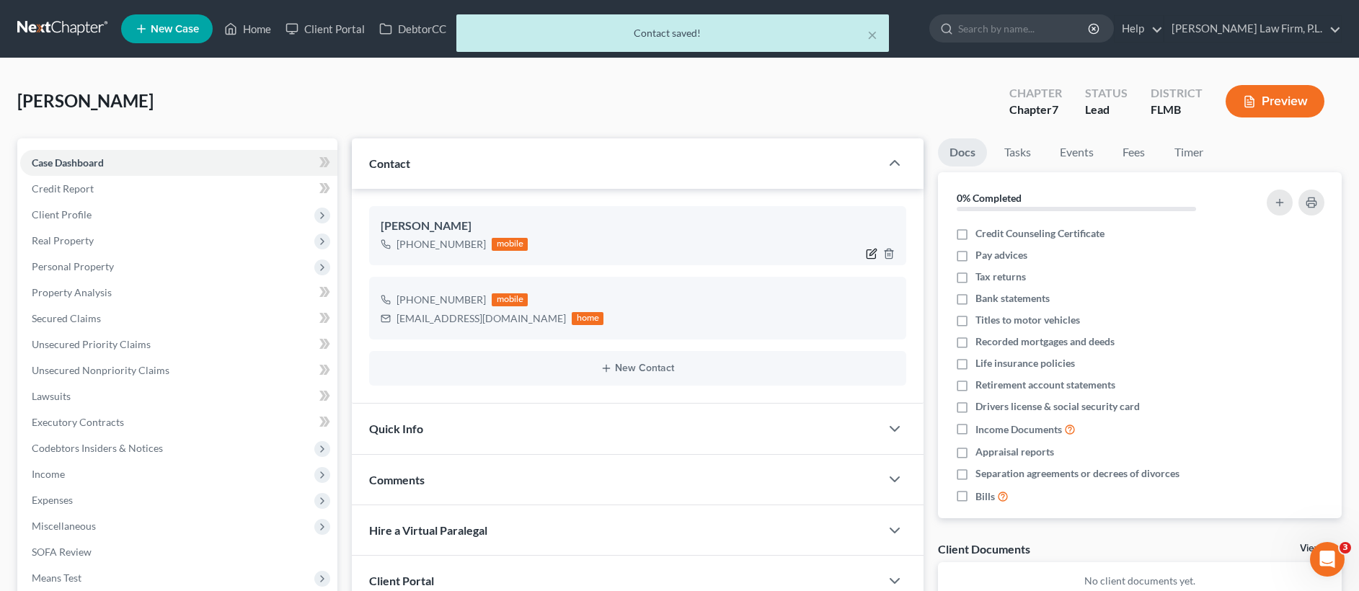
click at [871, 254] on icon "button" at bounding box center [872, 254] width 12 height 12
select select "0"
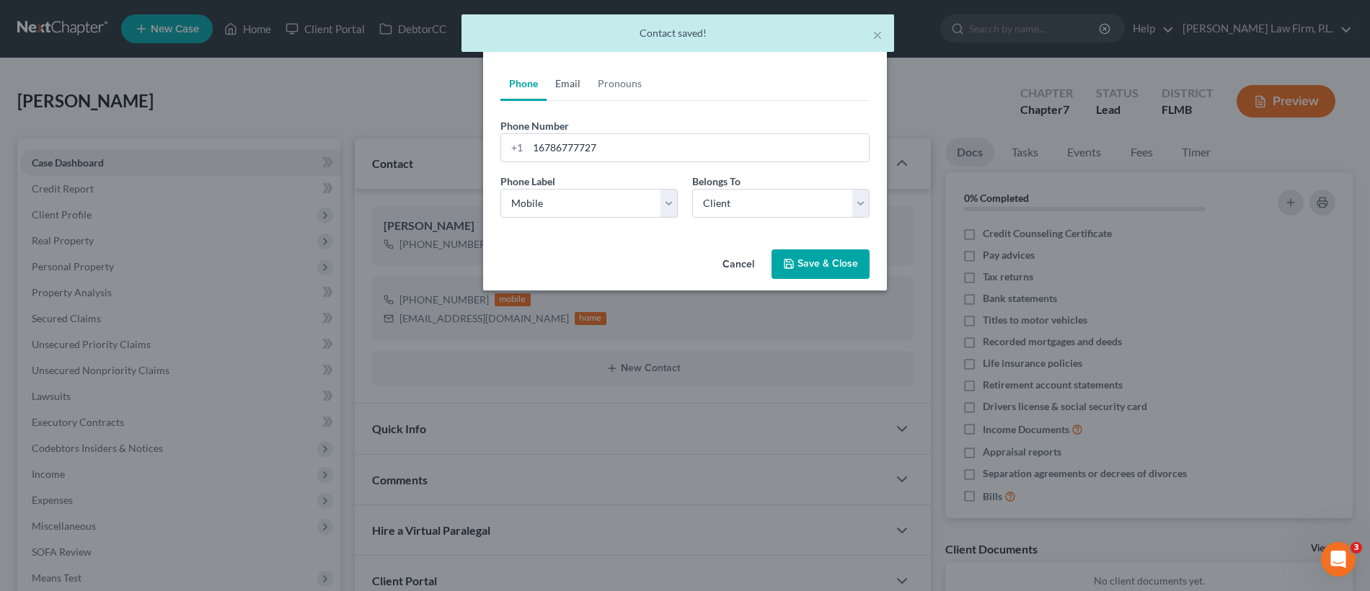
click at [580, 87] on link "Email" at bounding box center [567, 83] width 43 height 35
click at [576, 148] on input "email" at bounding box center [698, 147] width 341 height 27
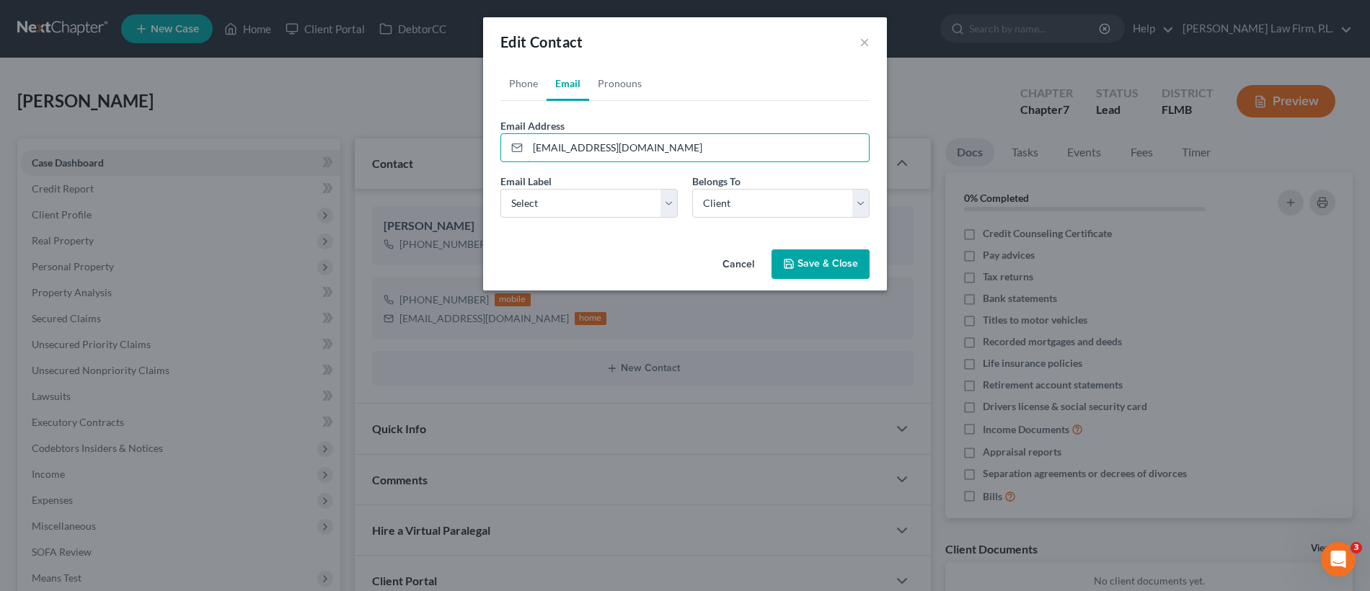
type input "joshcrock1812@yahoo.com"
click at [836, 259] on button "Save & Close" at bounding box center [820, 264] width 98 height 30
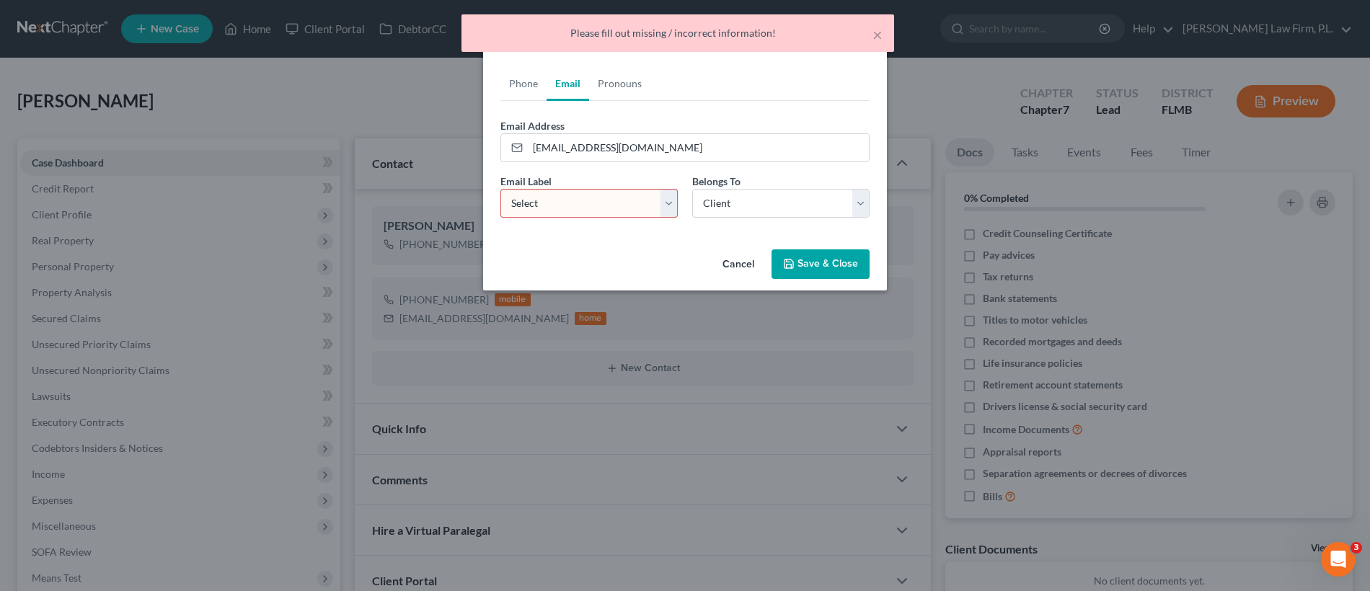
click at [603, 211] on select "Select Home Work Other" at bounding box center [588, 203] width 177 height 29
select select "0"
click at [792, 253] on button "Save & Close" at bounding box center [820, 264] width 98 height 30
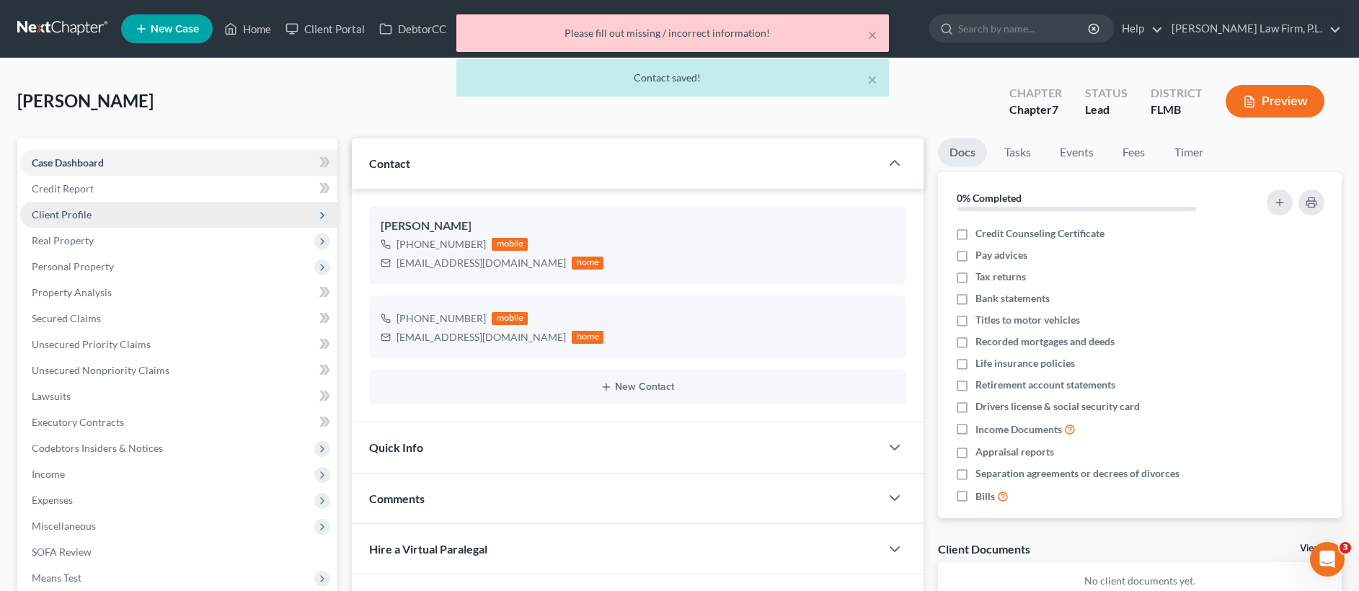
click at [169, 208] on span "Client Profile" at bounding box center [178, 215] width 317 height 26
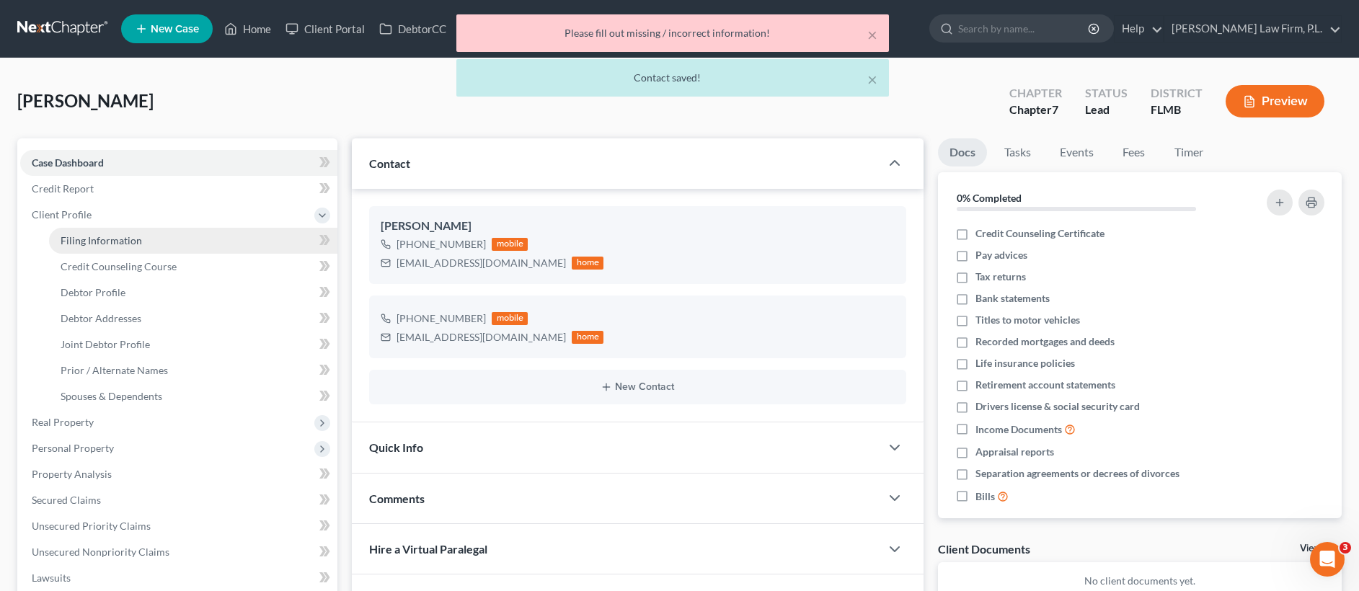
click at [149, 232] on link "Filing Information" at bounding box center [193, 241] width 288 height 26
select select "1"
select select "0"
select select "15"
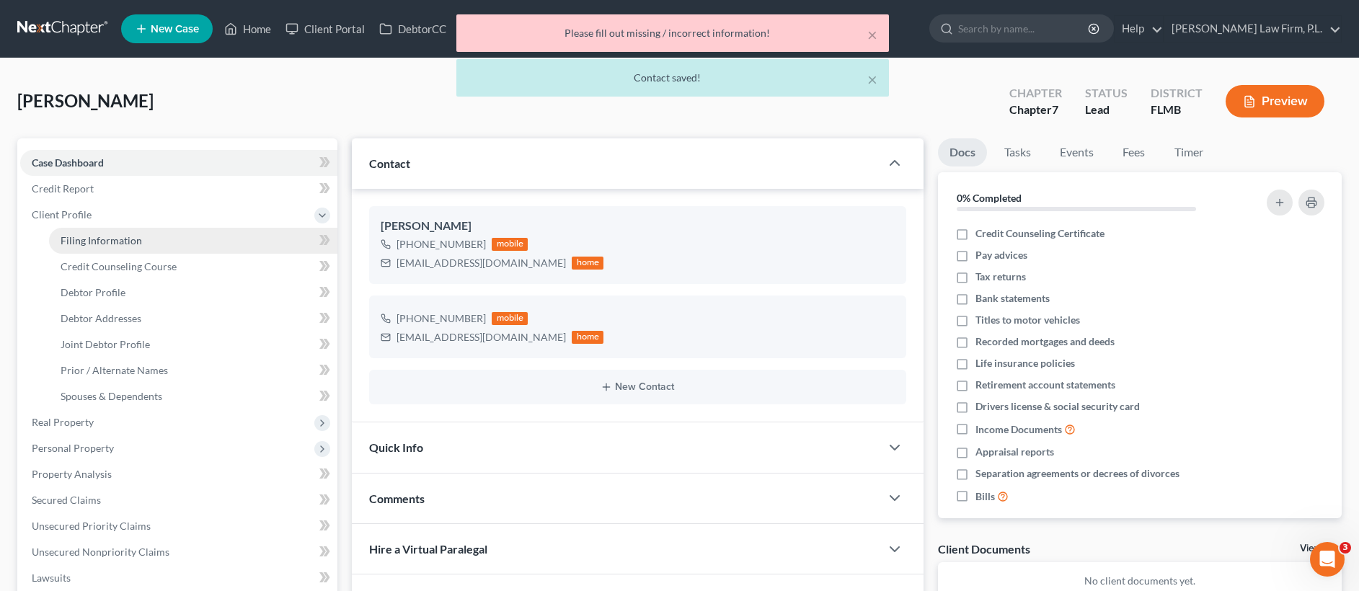
select select "0"
select select "9"
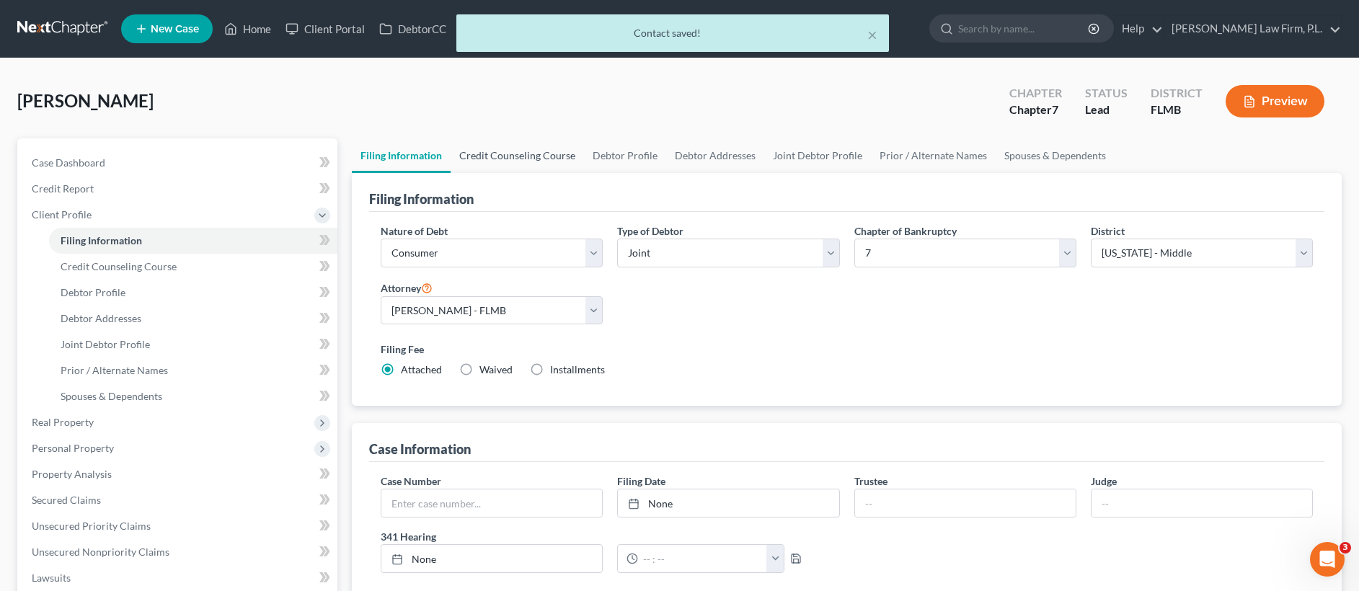
click at [482, 145] on link "Credit Counseling Course" at bounding box center [517, 155] width 133 height 35
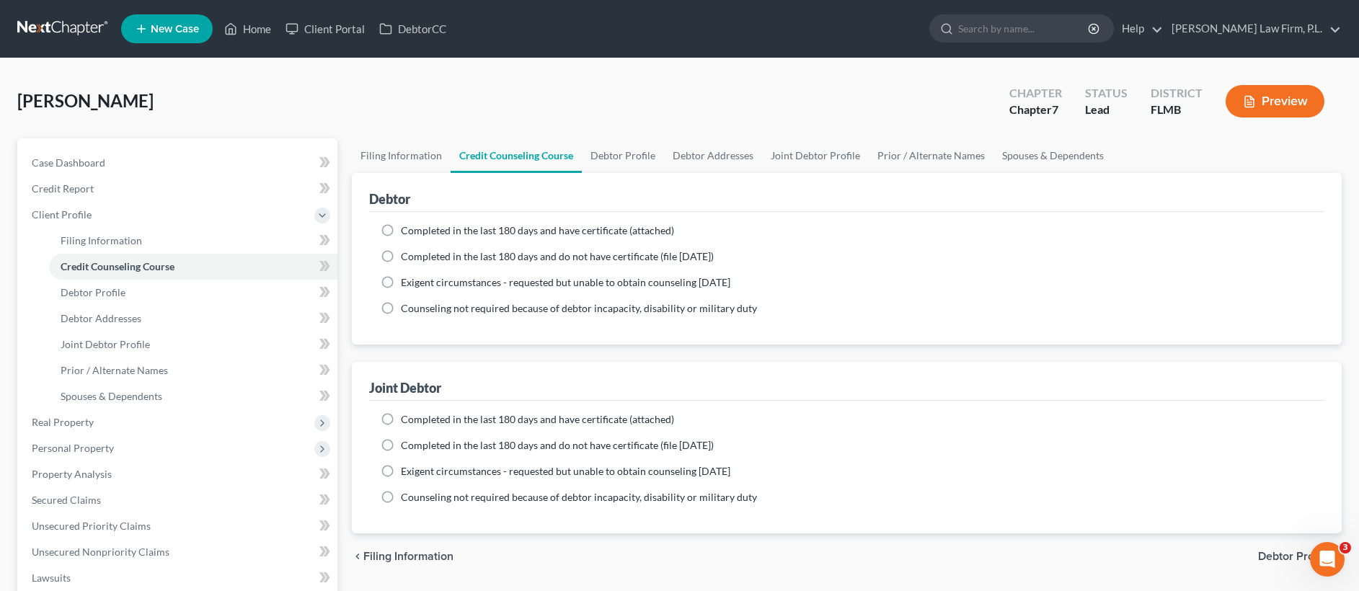
click at [401, 231] on label "Completed in the last 180 days and have certificate (attached)" at bounding box center [537, 230] width 273 height 14
click at [407, 231] on input "Completed in the last 180 days and have certificate (attached)" at bounding box center [411, 227] width 9 height 9
radio input "true"
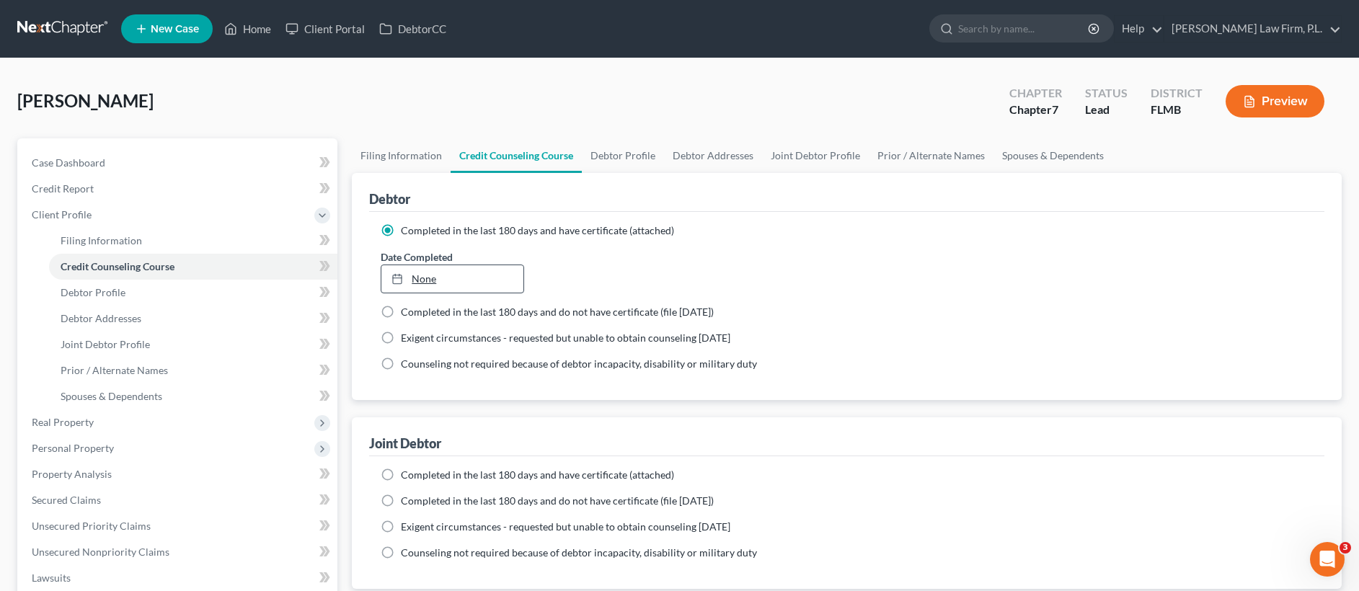
click at [425, 284] on link "None" at bounding box center [452, 278] width 142 height 27
type input "8/14/2025"
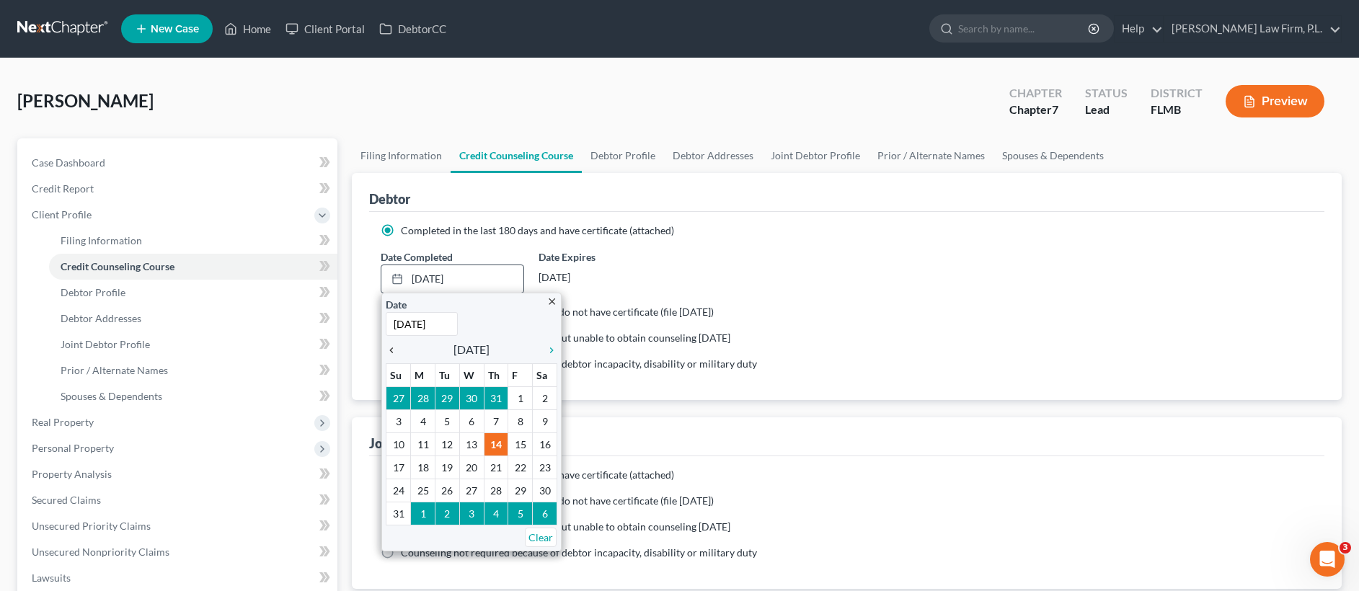
click at [389, 347] on icon "chevron_left" at bounding box center [395, 351] width 19 height 12
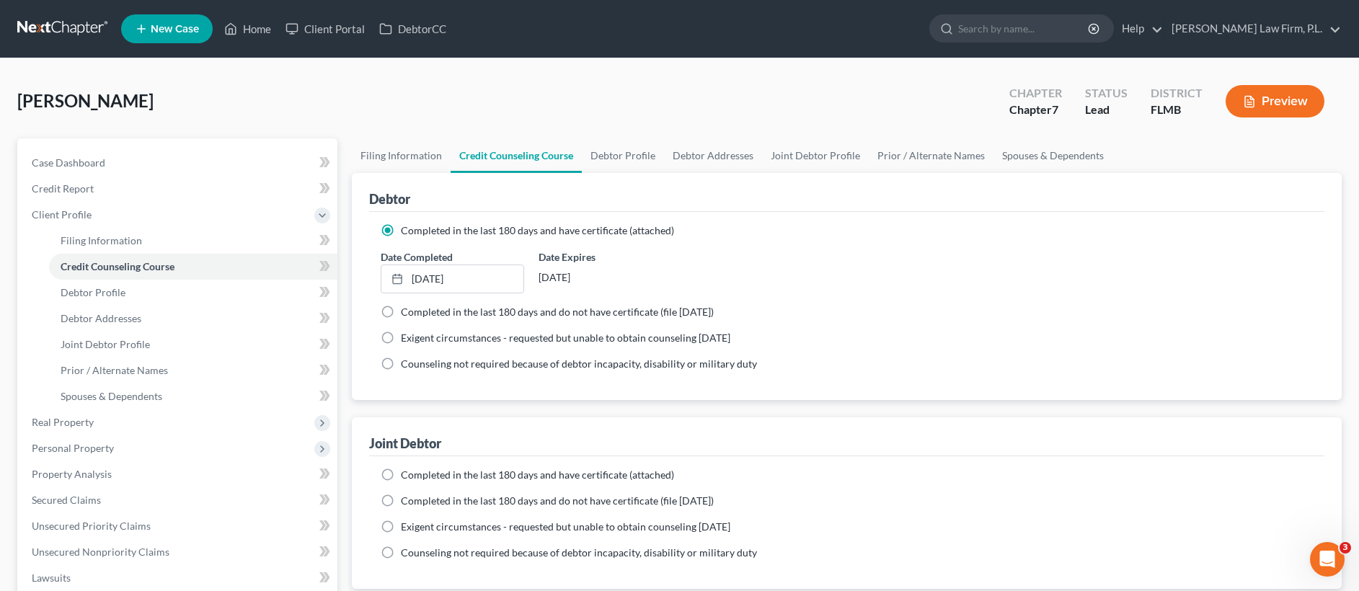
click at [401, 472] on label "Completed in the last 180 days and have certificate (attached)" at bounding box center [537, 475] width 273 height 14
click at [407, 472] on input "Completed in the last 180 days and have certificate (attached)" at bounding box center [411, 472] width 9 height 9
radio input "true"
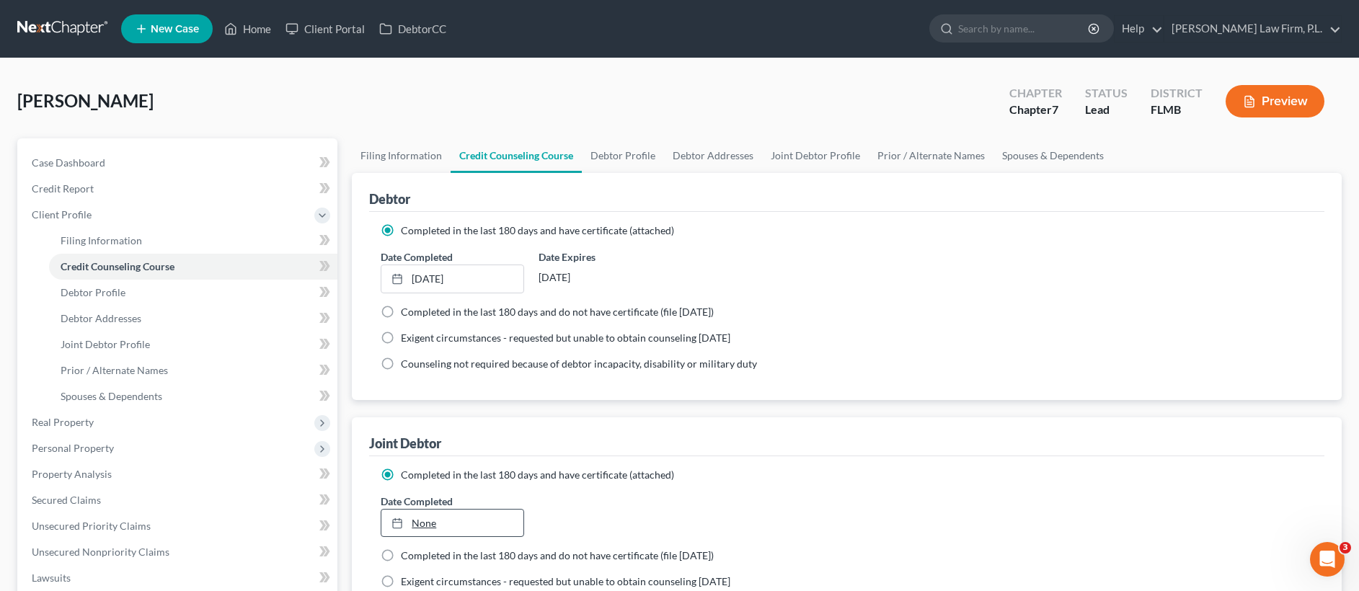
click at [425, 531] on link "None" at bounding box center [452, 523] width 142 height 27
type input "8/14/2025"
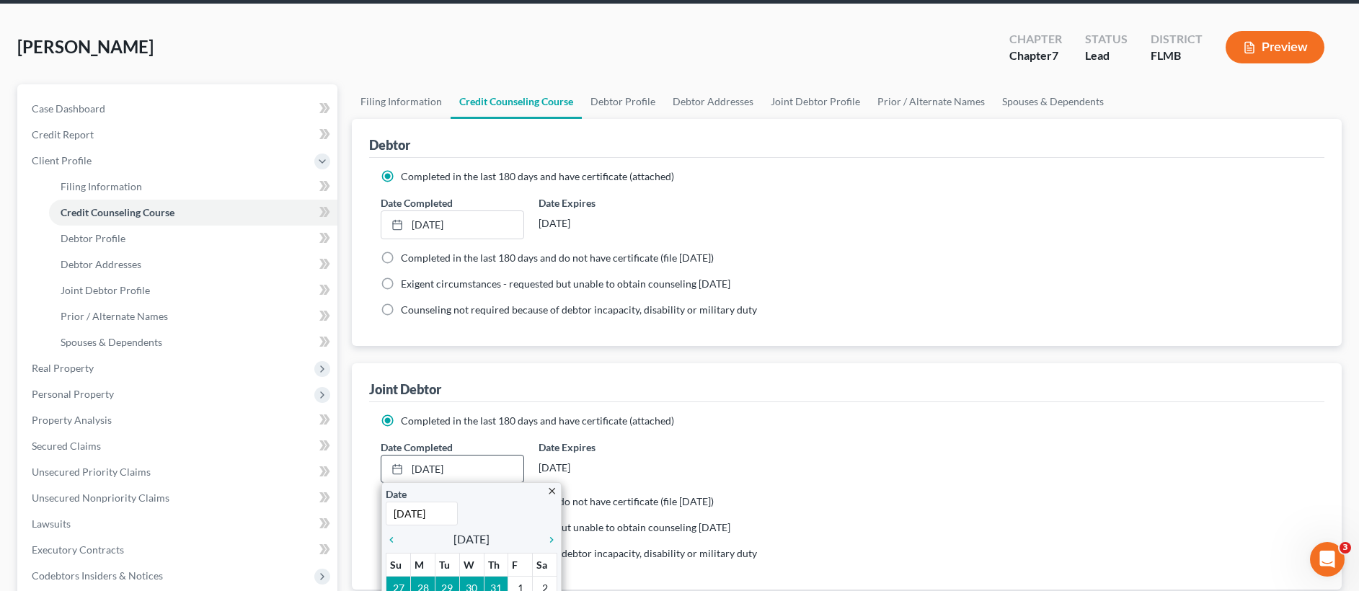
scroll to position [280, 0]
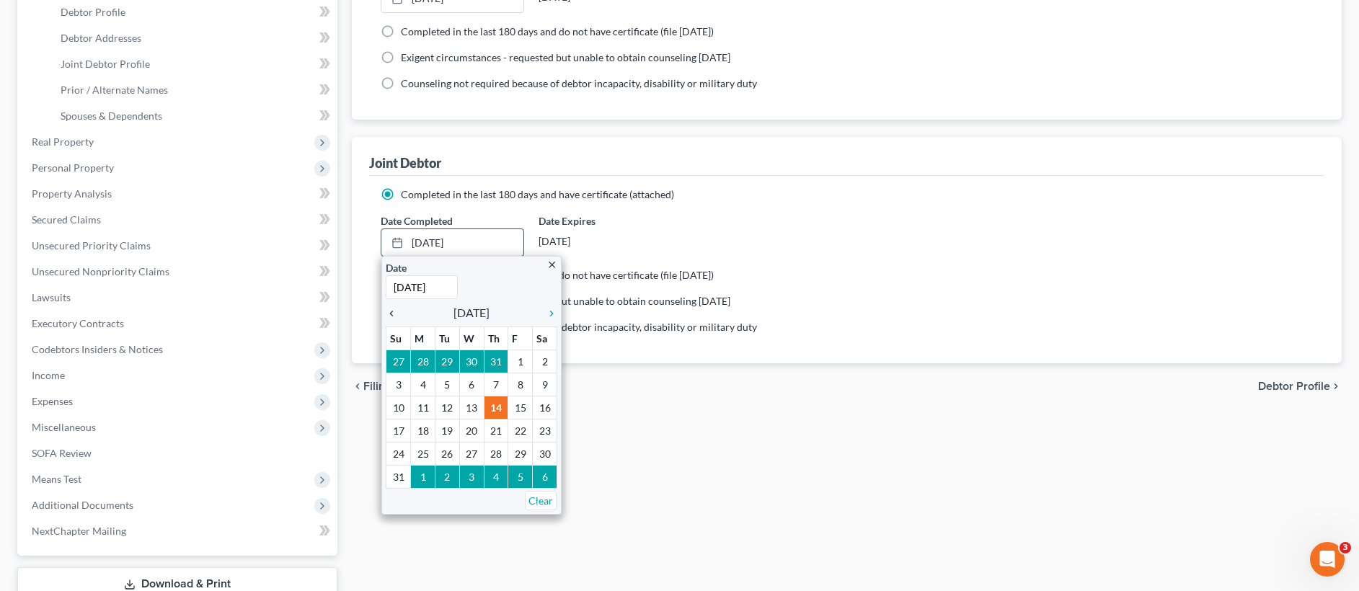
click at [393, 312] on icon "chevron_left" at bounding box center [395, 314] width 19 height 12
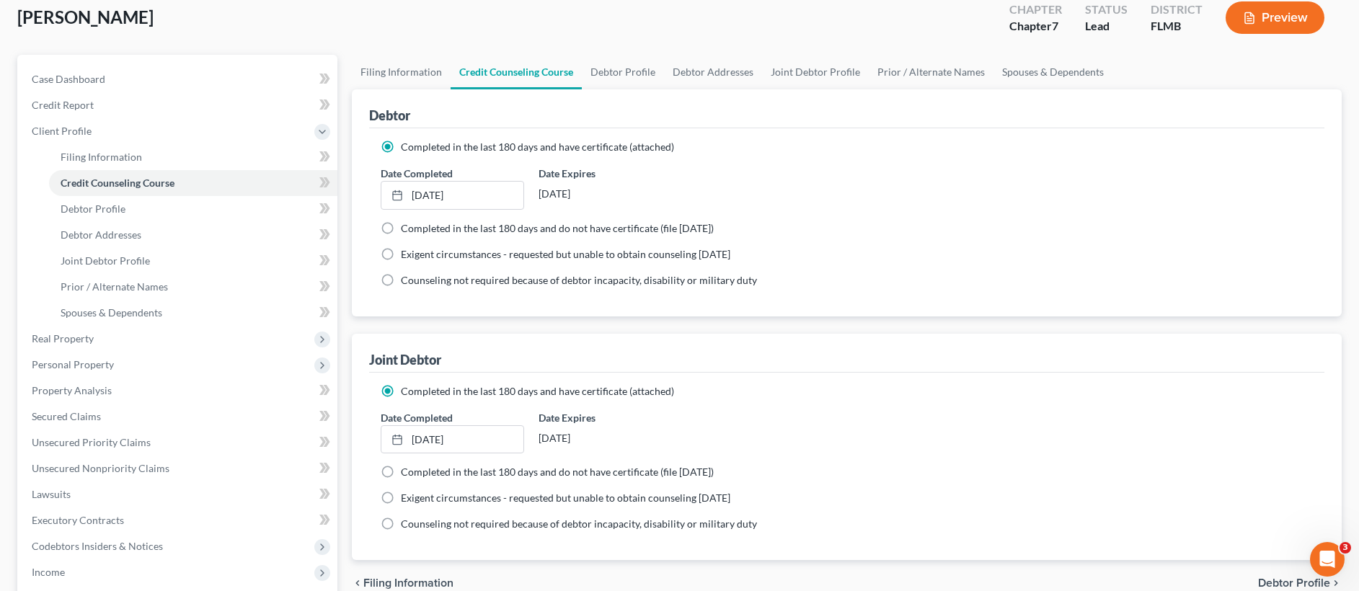
scroll to position [0, 0]
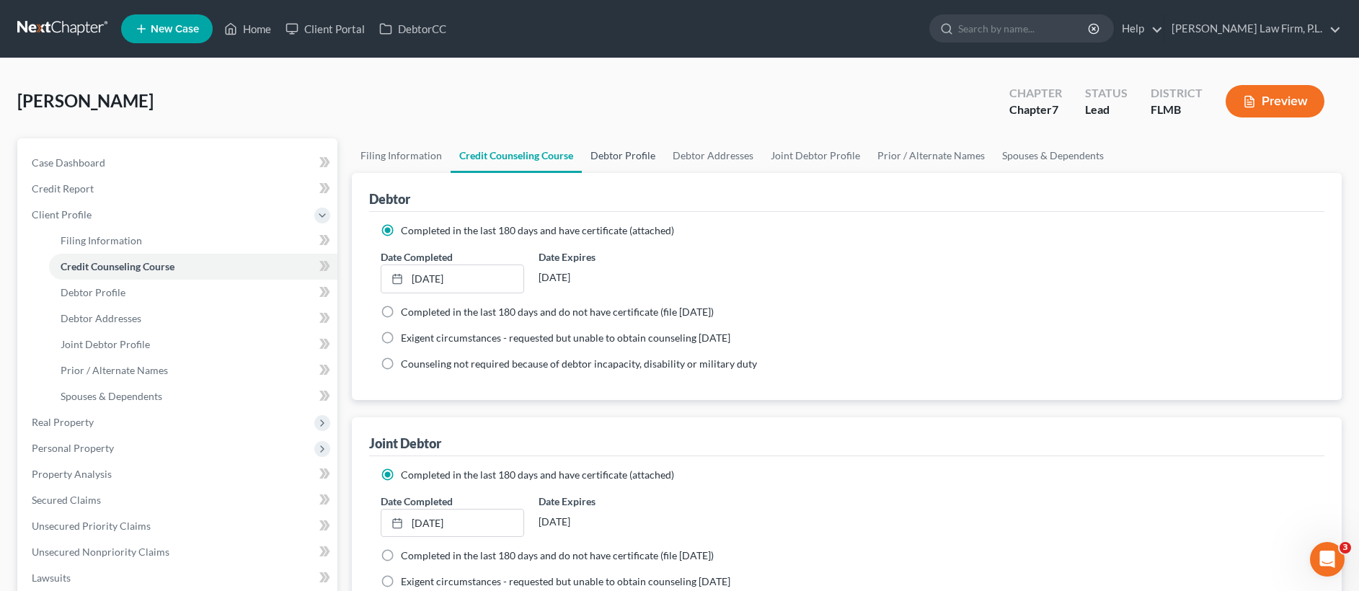
click at [636, 163] on link "Debtor Profile" at bounding box center [623, 155] width 82 height 35
select select "1"
select select "0"
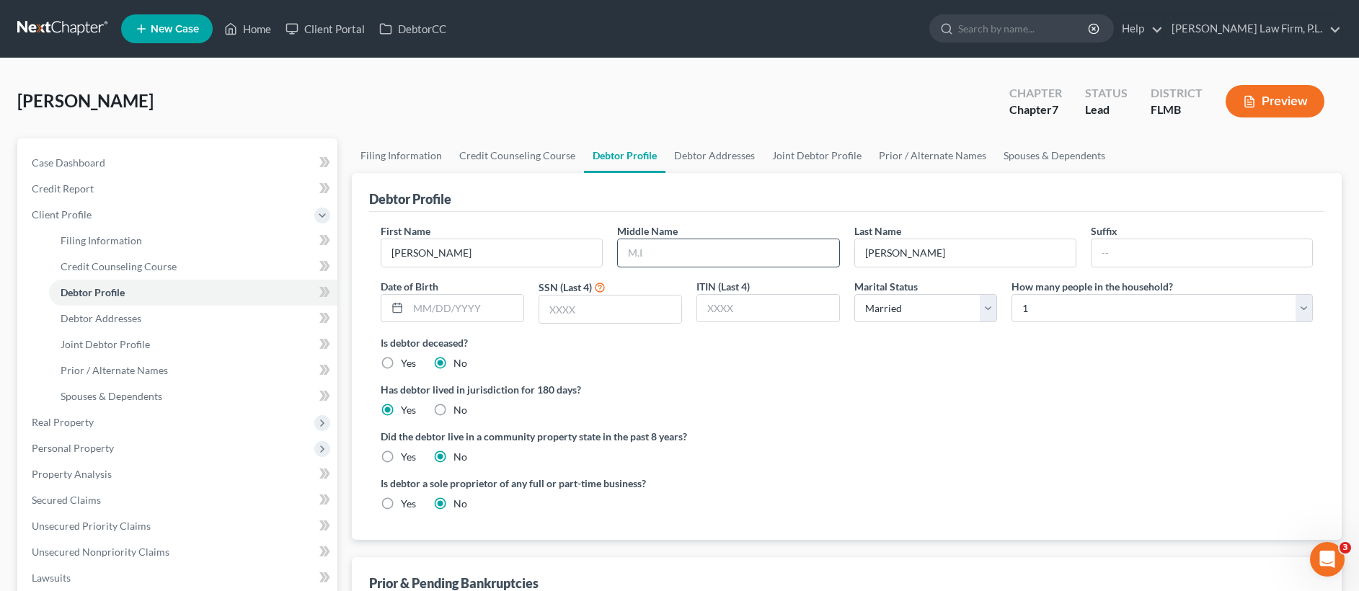
click at [699, 258] on input "text" at bounding box center [728, 252] width 221 height 27
type input "Charles"
click at [1208, 308] on select "Select 1 2 3 4 5 6 7 8 9 10 11 12 13 14 15 16 17 18 19 20" at bounding box center [1161, 308] width 301 height 29
select select "3"
click at [578, 317] on input "text" at bounding box center [610, 309] width 142 height 27
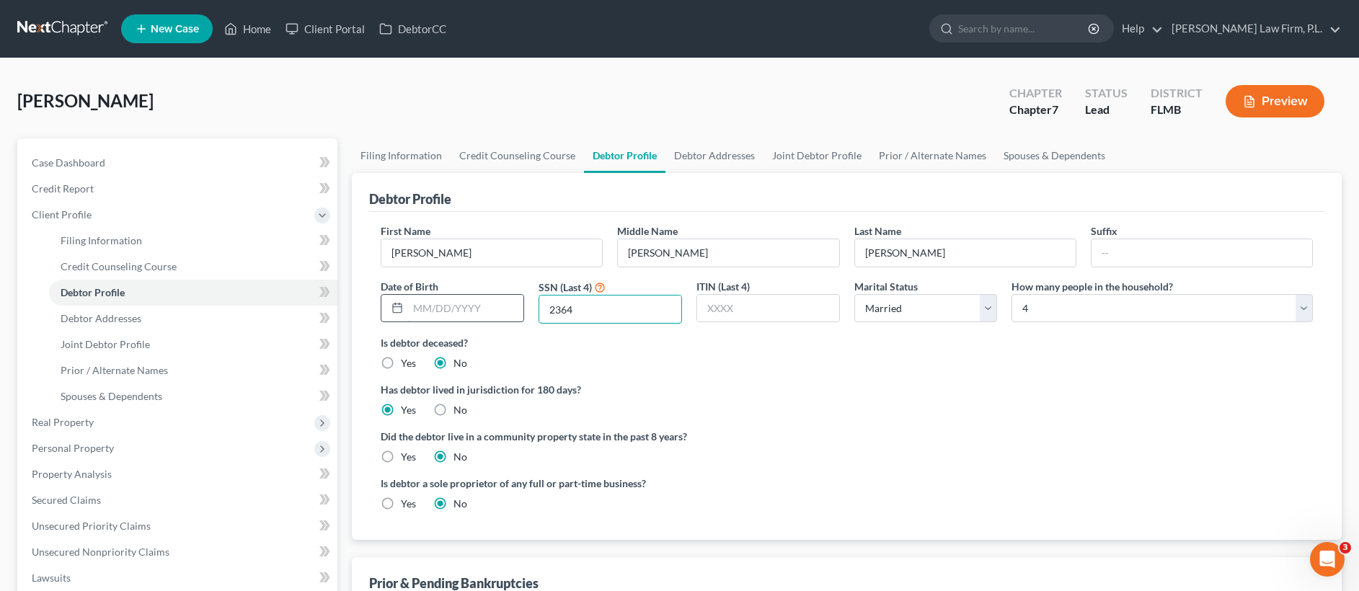
type input "2364"
click at [488, 304] on input "text" at bounding box center [465, 308] width 115 height 27
type input "06/16/1988"
click at [723, 153] on link "Debtor Addresses" at bounding box center [714, 155] width 98 height 35
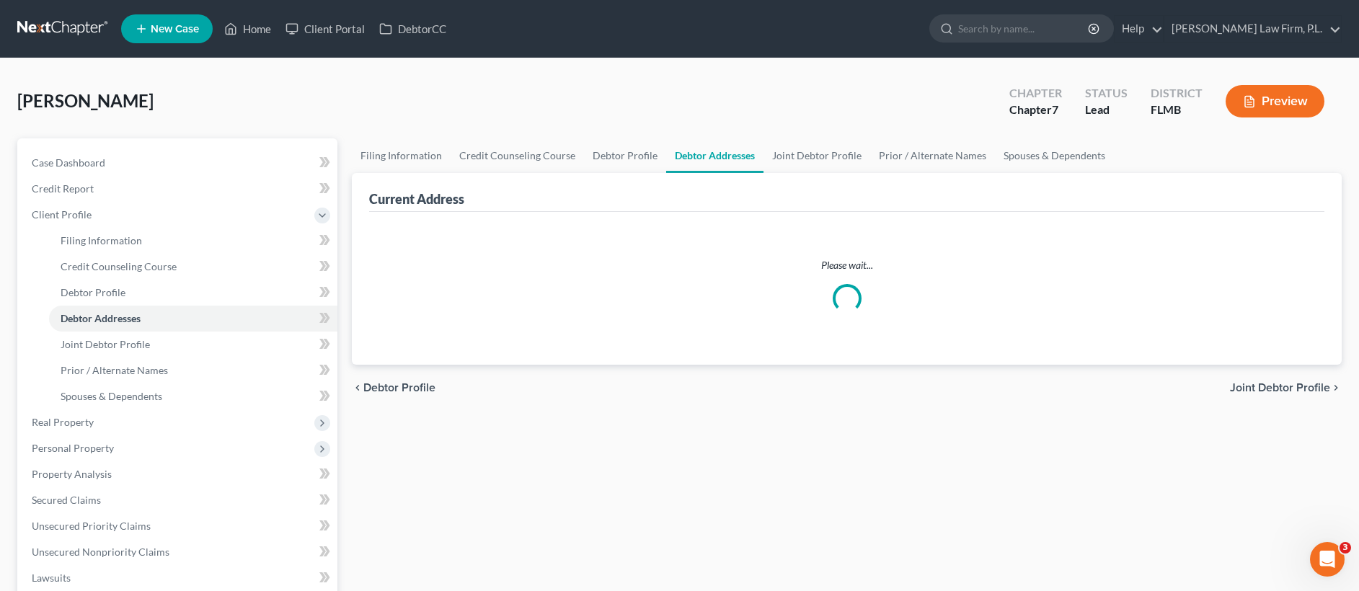
select select "0"
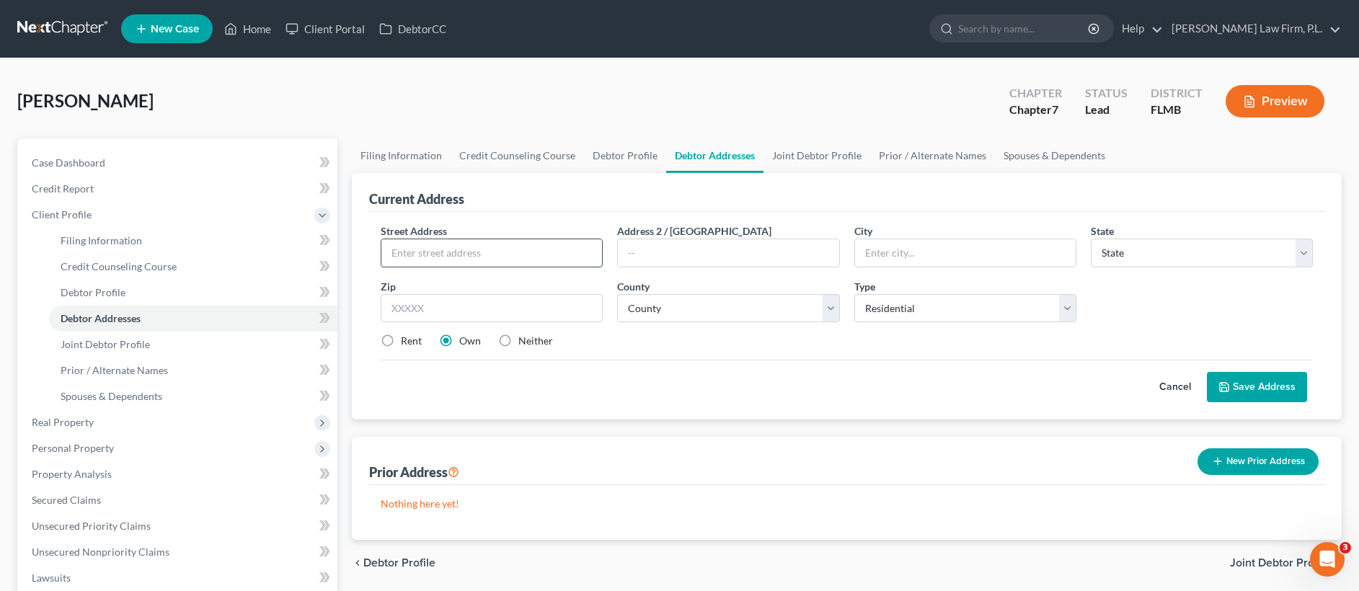
click at [495, 256] on input "text" at bounding box center [491, 252] width 221 height 27
type input "[STREET_ADDRESS]"
type input "33990"
type input "Cape Coral"
select select "9"
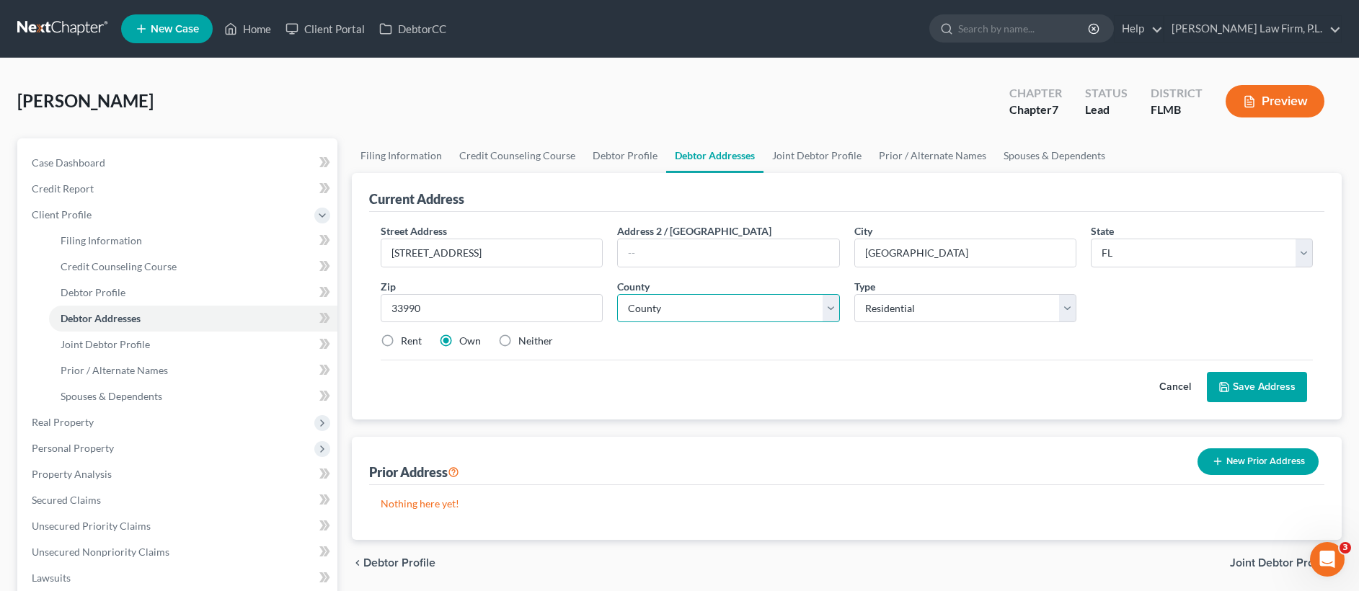
click at [673, 309] on select "County Alachua County Baker County Bay County Bradford County Brevard County Br…" at bounding box center [728, 308] width 222 height 29
select select "34"
click at [1281, 388] on button "Save Address" at bounding box center [1257, 387] width 100 height 30
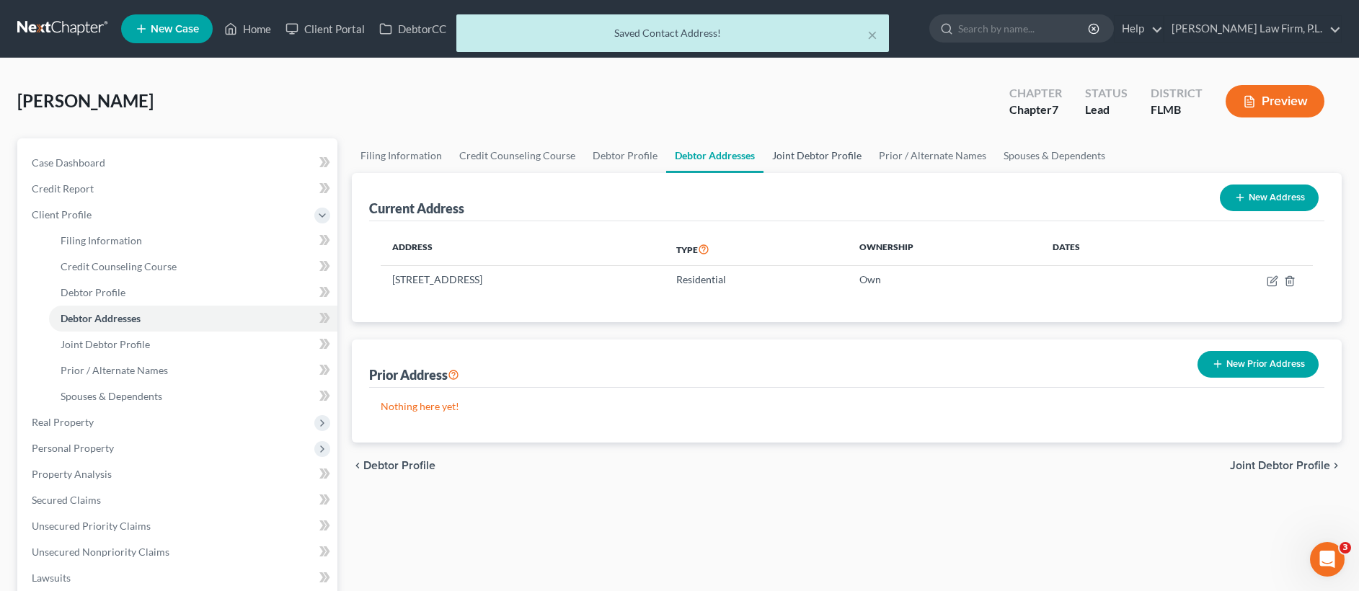
click at [816, 160] on link "Joint Debtor Profile" at bounding box center [816, 155] width 107 height 35
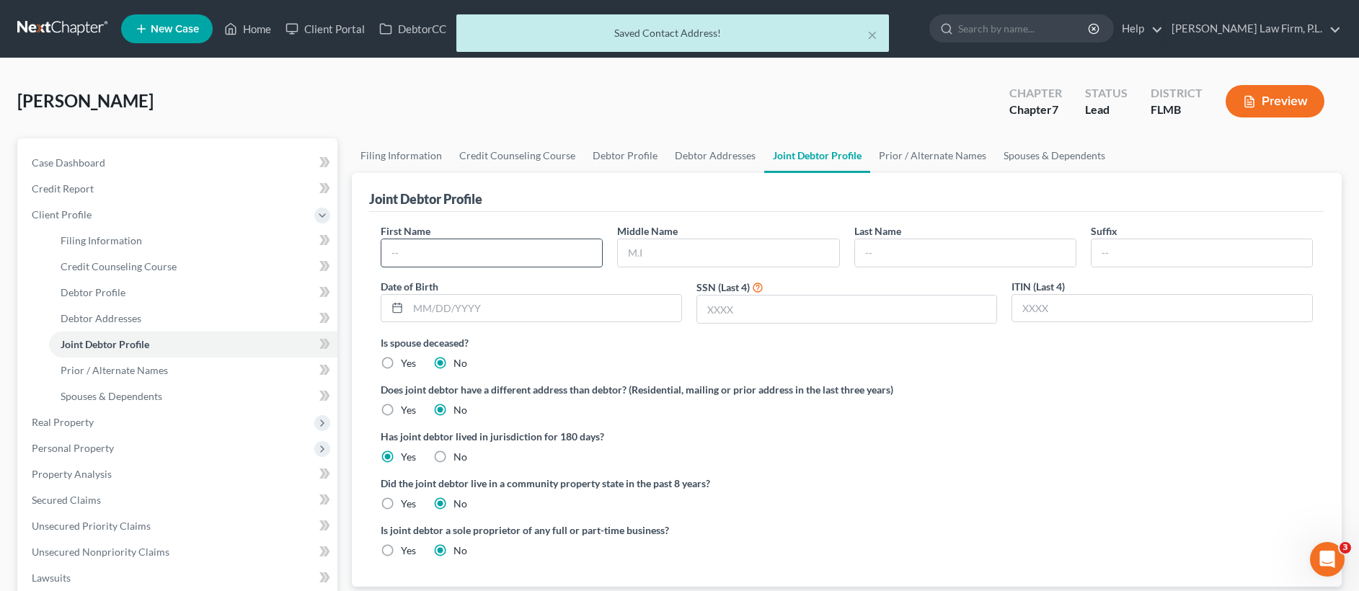
click at [470, 247] on input "text" at bounding box center [491, 252] width 221 height 27
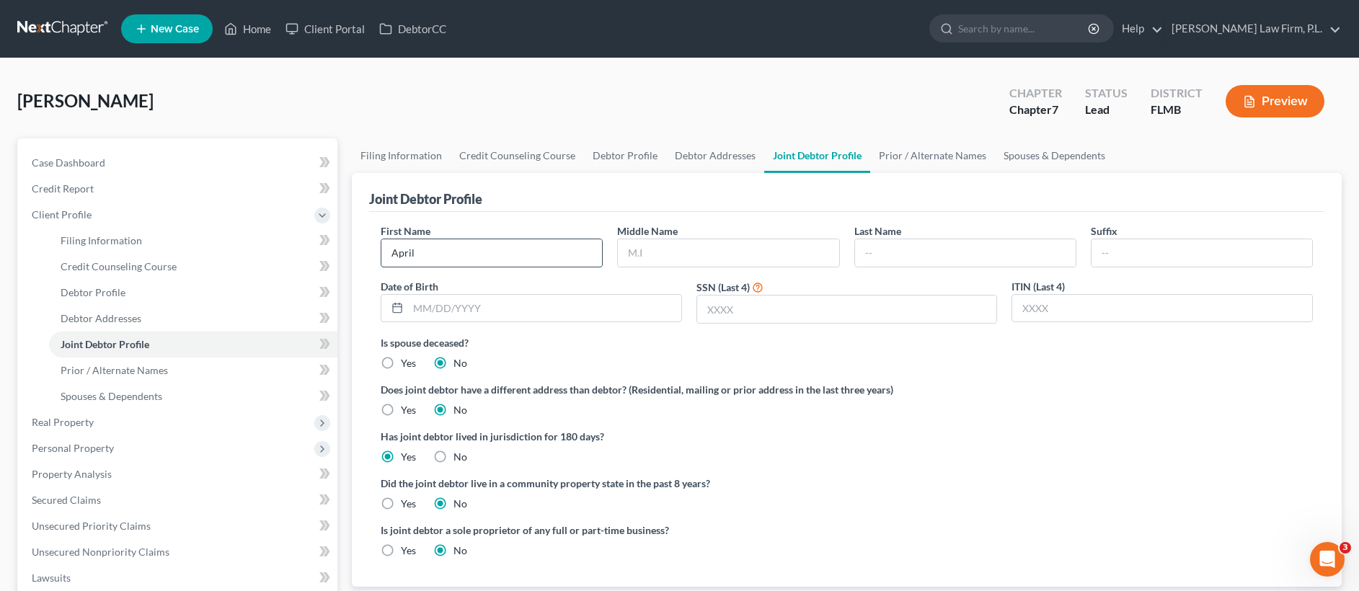
type input "April"
type input "A"
type input "Crockett"
click at [516, 316] on input "text" at bounding box center [544, 308] width 273 height 27
type input "06/02/1987"
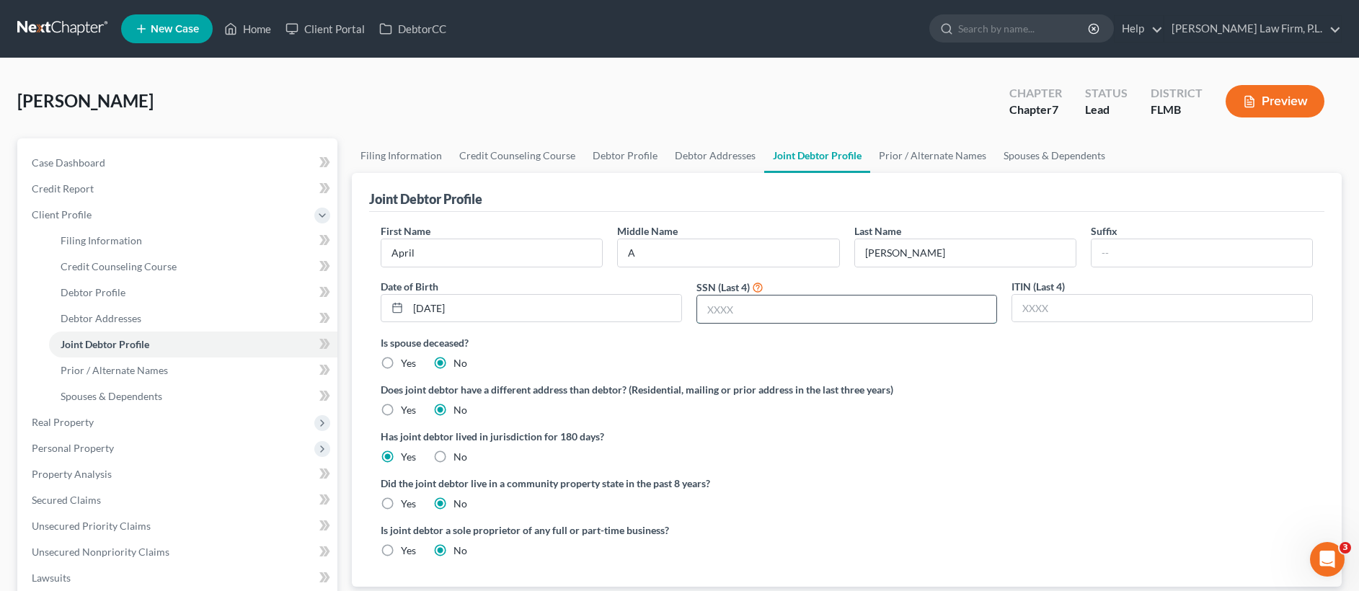
click at [848, 307] on input "text" at bounding box center [847, 309] width 300 height 27
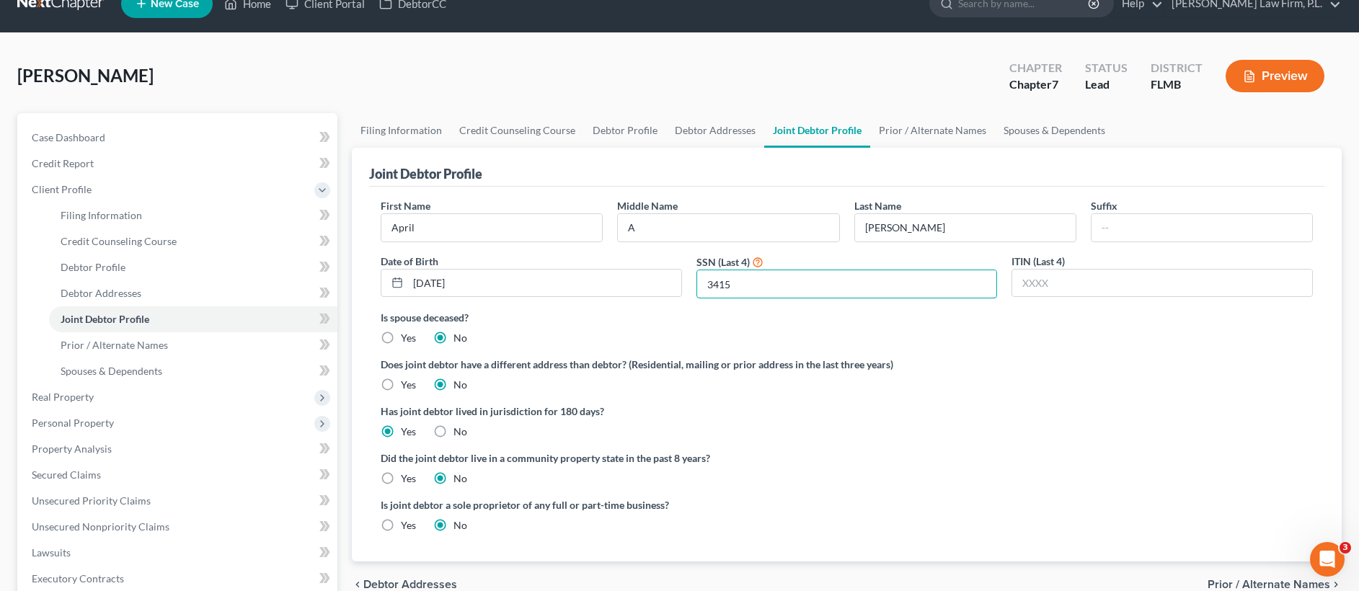
scroll to position [26, 0]
type input "3415"
click at [925, 131] on link "Prior / Alternate Names" at bounding box center [932, 129] width 125 height 35
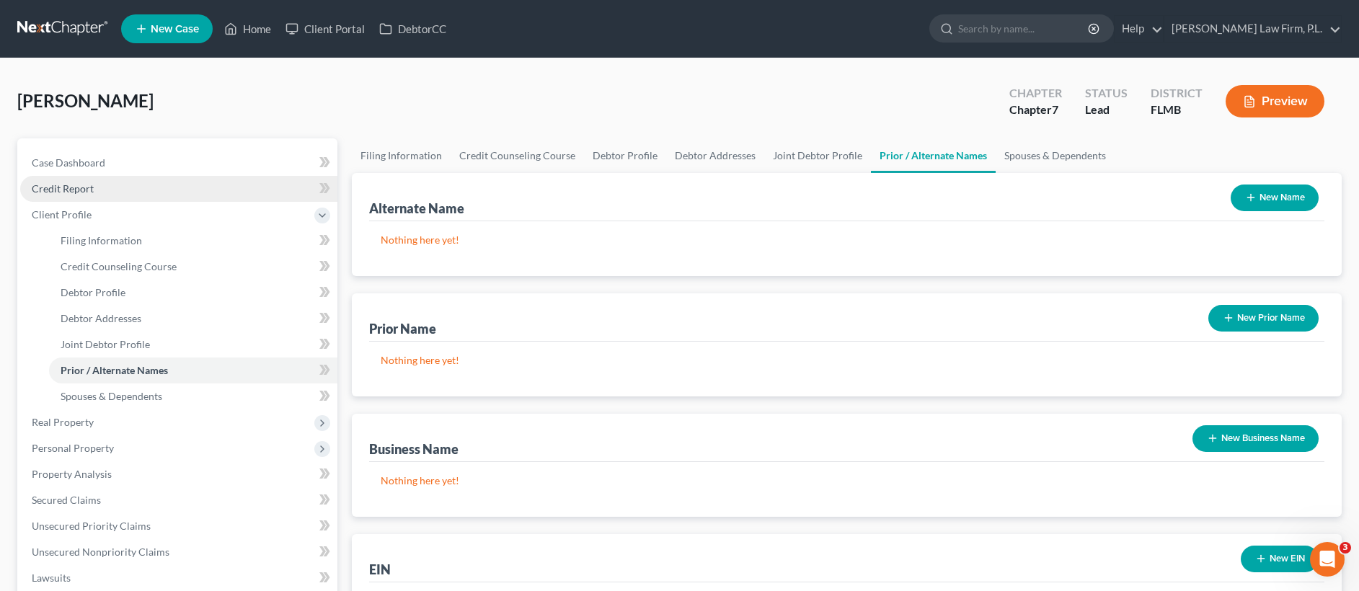
click at [161, 198] on link "Credit Report" at bounding box center [178, 189] width 317 height 26
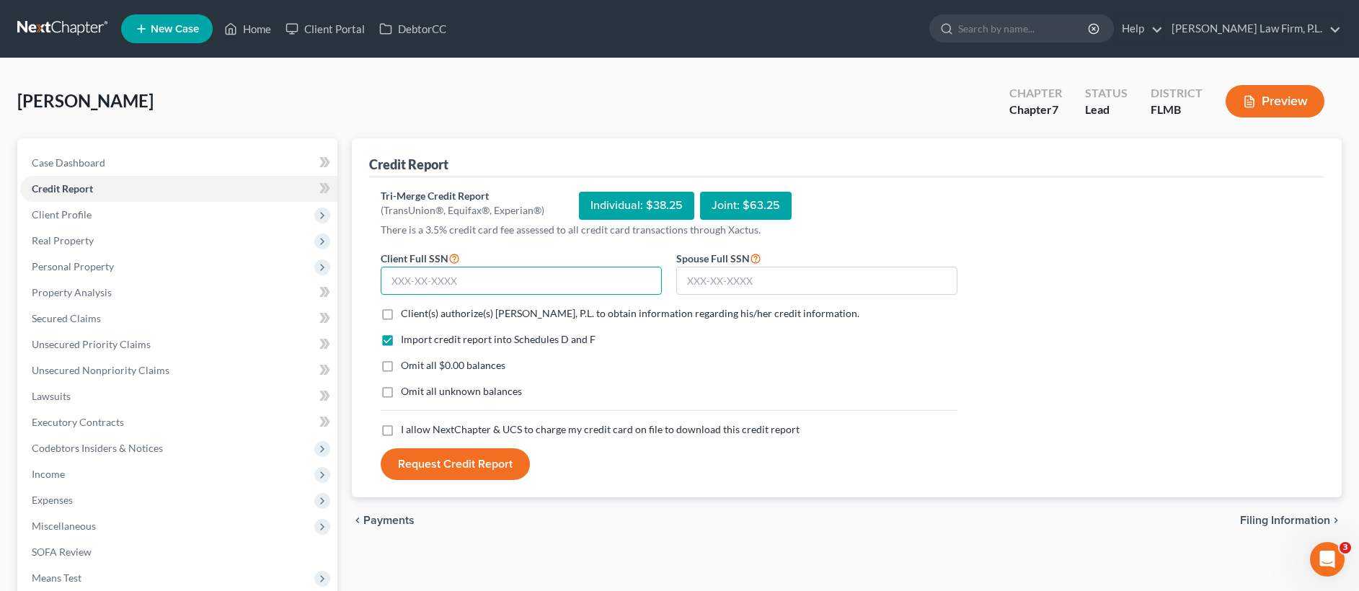
click at [487, 285] on input "text" at bounding box center [521, 281] width 281 height 29
type input "520-27-2364"
click at [820, 285] on input "text" at bounding box center [816, 281] width 281 height 29
type input "593-62-3415"
click at [401, 313] on label "Client(s) authorize(s) Martin Law Firm, P.L. to obtain information regarding hi…" at bounding box center [630, 313] width 458 height 14
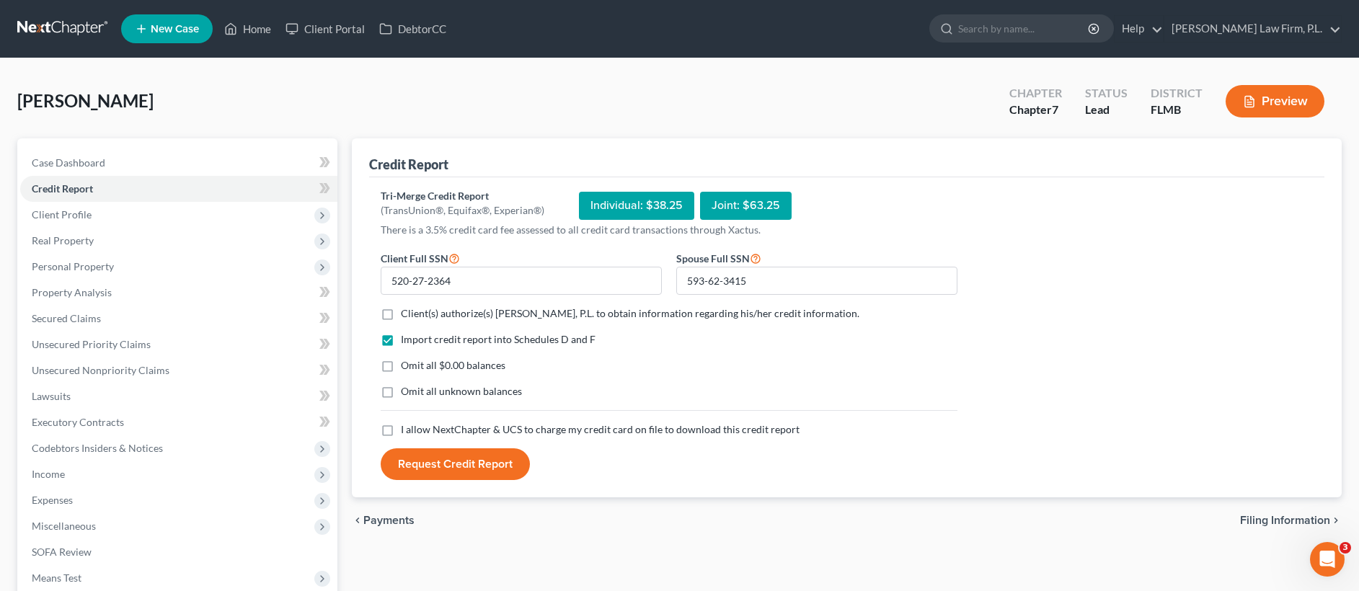
click at [407, 313] on input "Client(s) authorize(s) Martin Law Firm, P.L. to obtain information regarding hi…" at bounding box center [411, 310] width 9 height 9
checkbox input "true"
click at [401, 366] on label "Omit all $0.00 balances" at bounding box center [453, 365] width 105 height 14
click at [407, 366] on input "Omit all $0.00 balances" at bounding box center [411, 362] width 9 height 9
checkbox input "true"
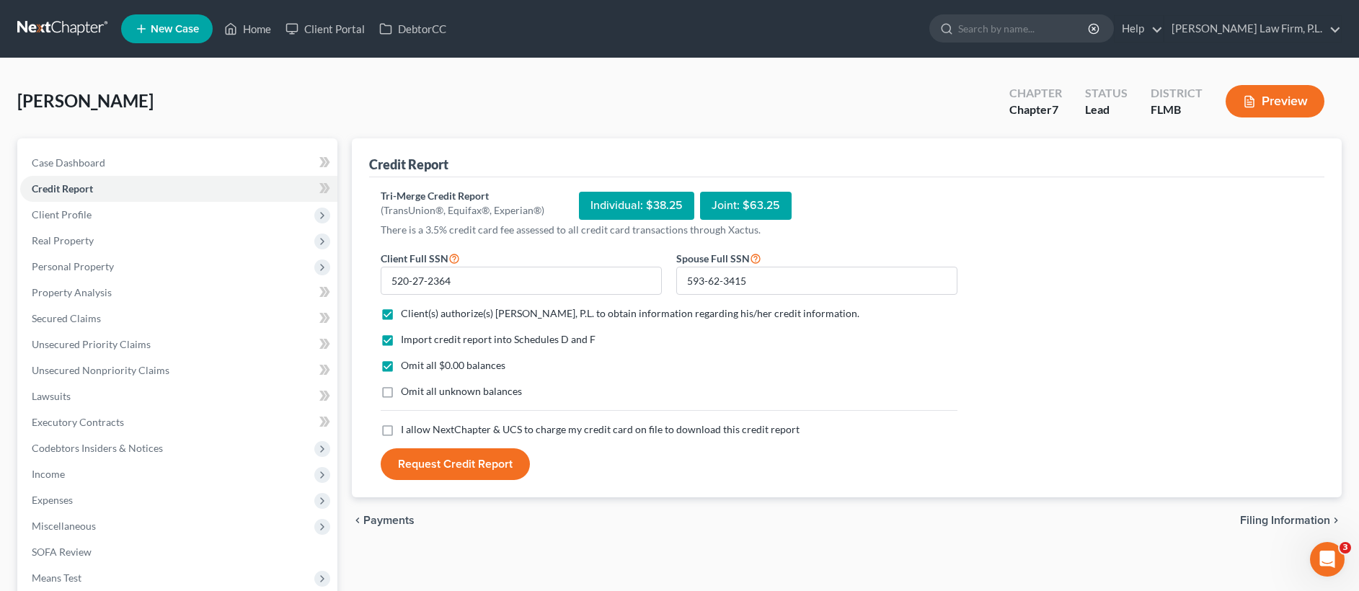
click at [401, 425] on label "I allow NextChapter & UCS to charge my credit card on file to download this cre…" at bounding box center [600, 429] width 399 height 14
click at [407, 425] on input "I allow NextChapter & UCS to charge my credit card on file to download this cre…" at bounding box center [411, 426] width 9 height 9
checkbox input "true"
click at [438, 464] on button "Request Credit Report" at bounding box center [455, 464] width 149 height 32
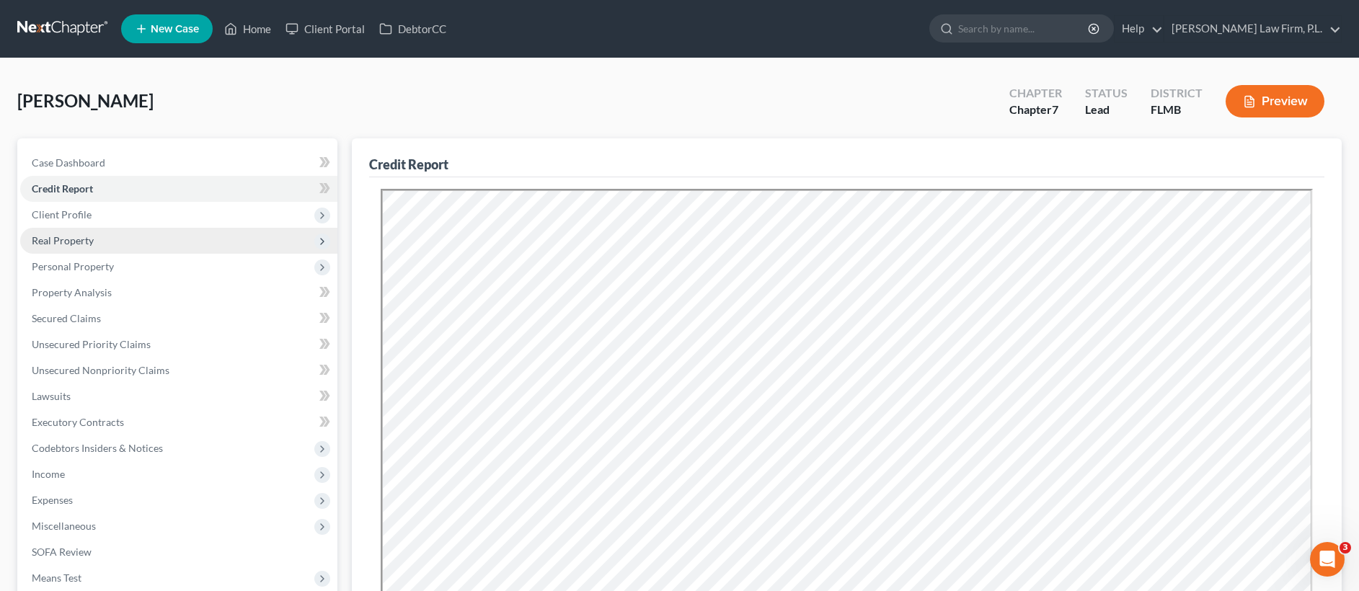
click at [67, 242] on span "Real Property" at bounding box center [63, 240] width 62 height 12
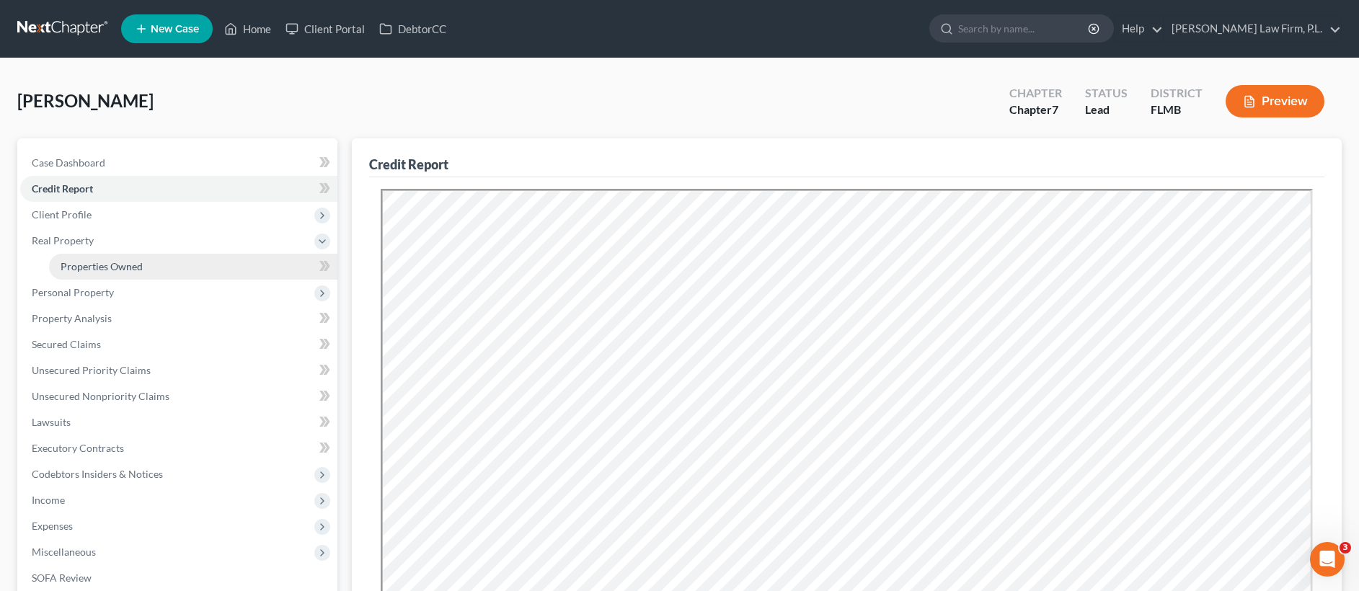
click at [75, 272] on span "Properties Owned" at bounding box center [102, 266] width 82 height 12
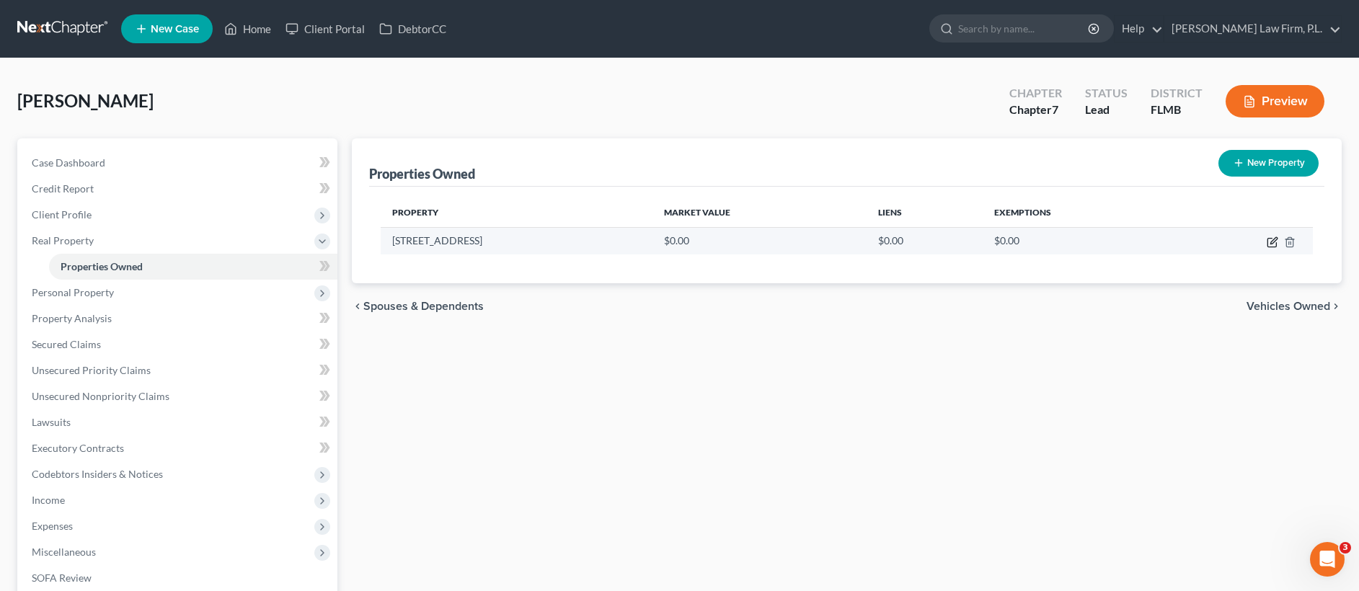
click at [1271, 239] on icon "button" at bounding box center [1273, 242] width 12 height 12
select select "9"
select select "34"
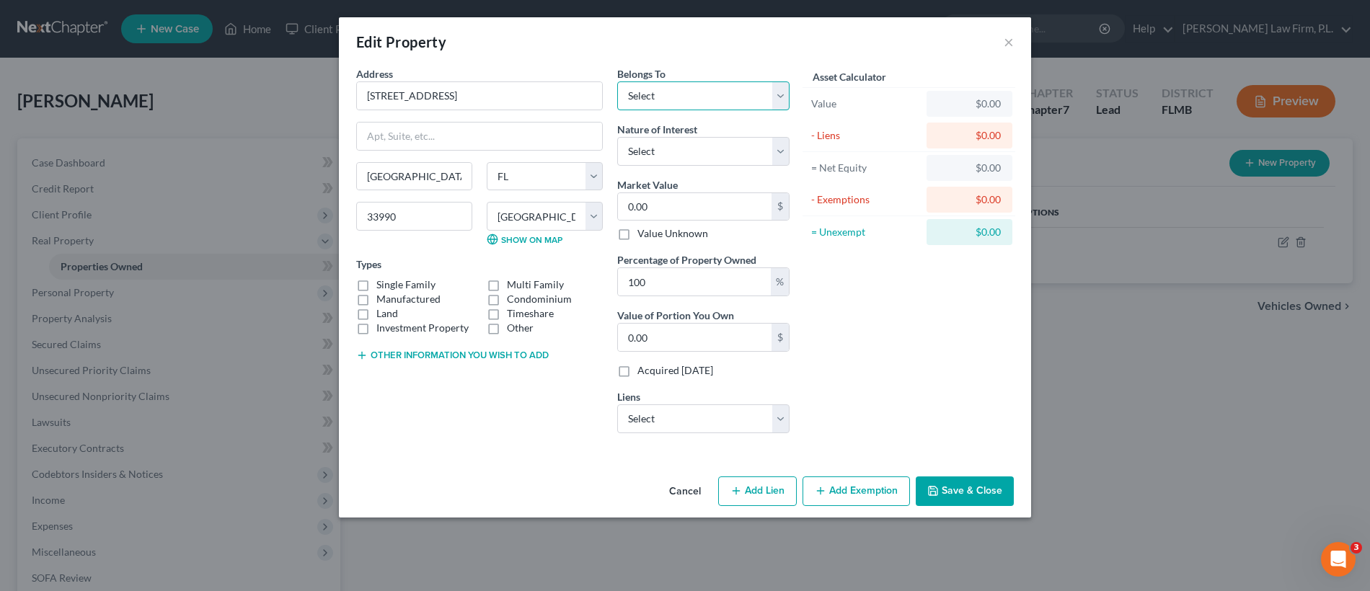
click at [700, 103] on select "Select Debtor 1 Only Debtor 2 Only Debtor 1 And Debtor 2 Only At Least One Of T…" at bounding box center [703, 95] width 172 height 29
select select "2"
click at [376, 285] on label "Single Family" at bounding box center [405, 285] width 59 height 14
click at [382, 285] on input "Single Family" at bounding box center [386, 282] width 9 height 9
checkbox input "true"
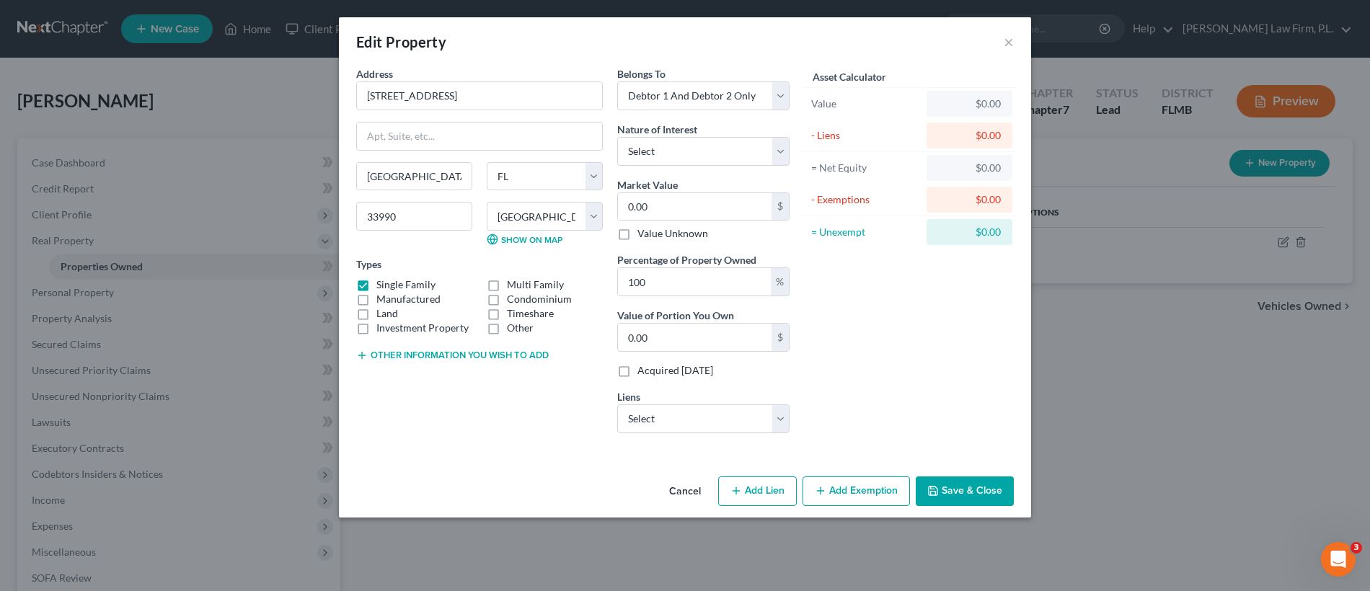
click at [436, 355] on button "Other information you wish to add" at bounding box center [452, 356] width 192 height 12
click at [400, 382] on textarea at bounding box center [479, 388] width 247 height 53
click at [433, 398] on textarea "Tax Appraiser Value" at bounding box center [479, 388] width 247 height 53
type textarea "Tax Appraiser Value Debtors' Homestead"
click at [677, 206] on input "0.00" at bounding box center [695, 206] width 154 height 27
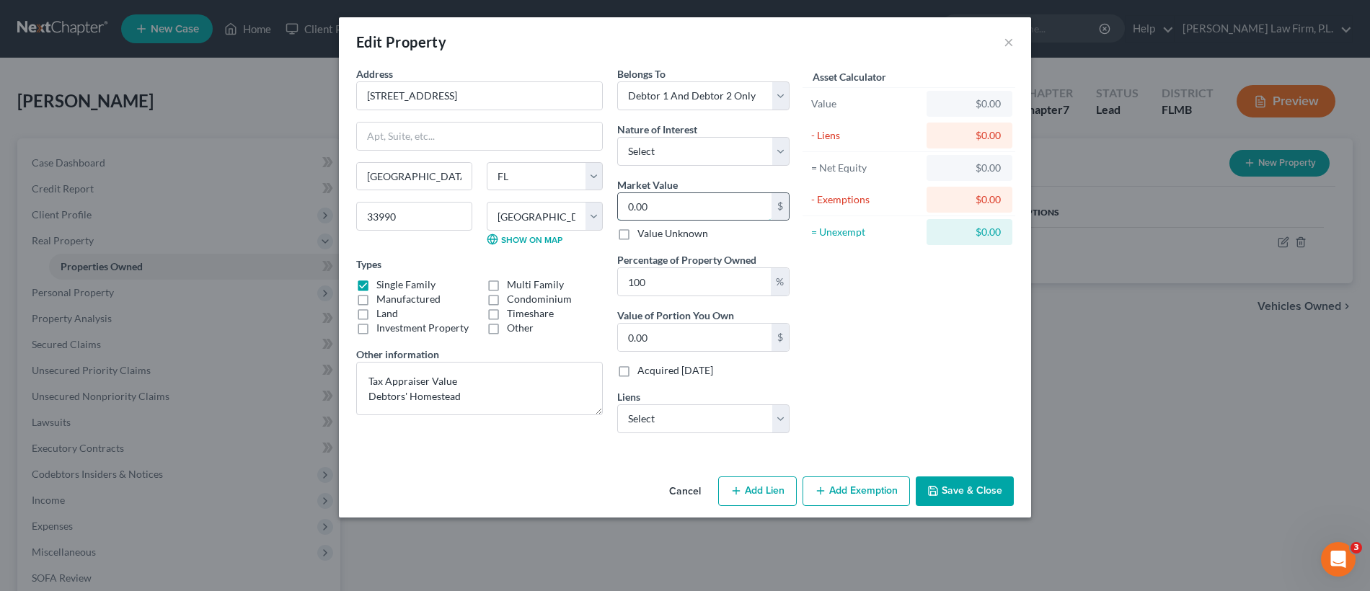
paste input "204,993"
type input "204,993"
type input "204,993.00"
type input "204,993"
click at [736, 415] on select "Select Us Bk Hm Mtg - $147,294.00 Suncoast Cu - $9,064.00" at bounding box center [703, 418] width 172 height 29
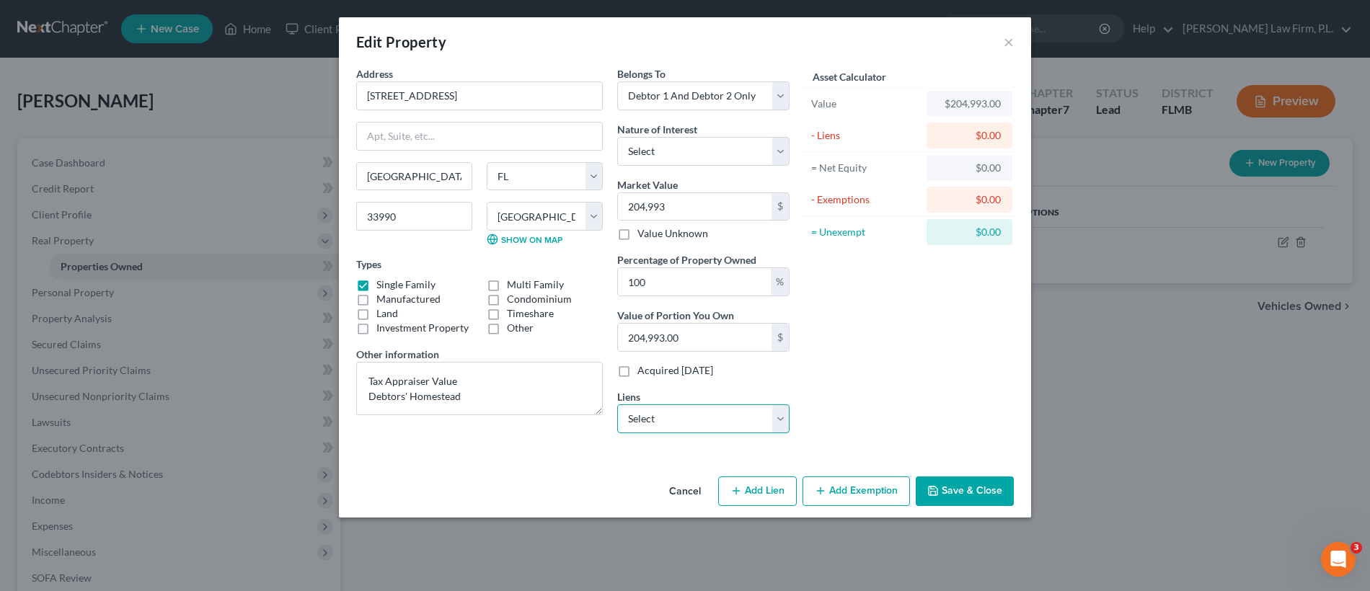
select select "0"
select select
select select "24"
select select "0"
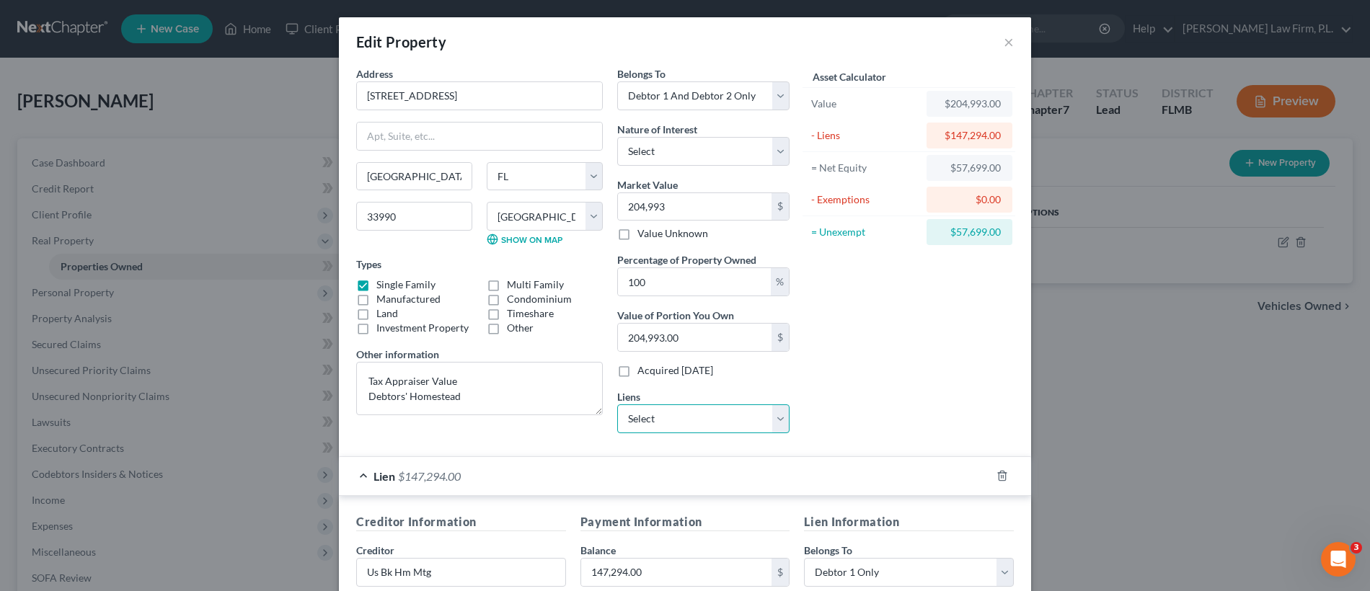
scroll to position [285, 0]
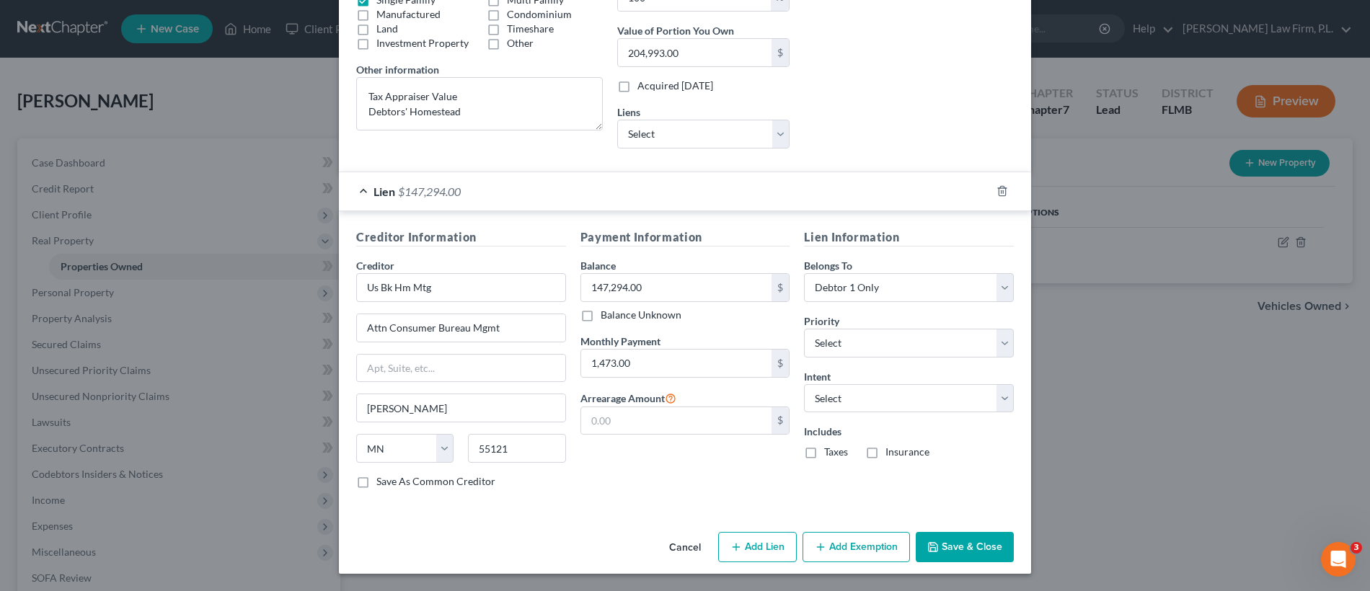
click at [983, 541] on button "Save & Close" at bounding box center [965, 547] width 98 height 30
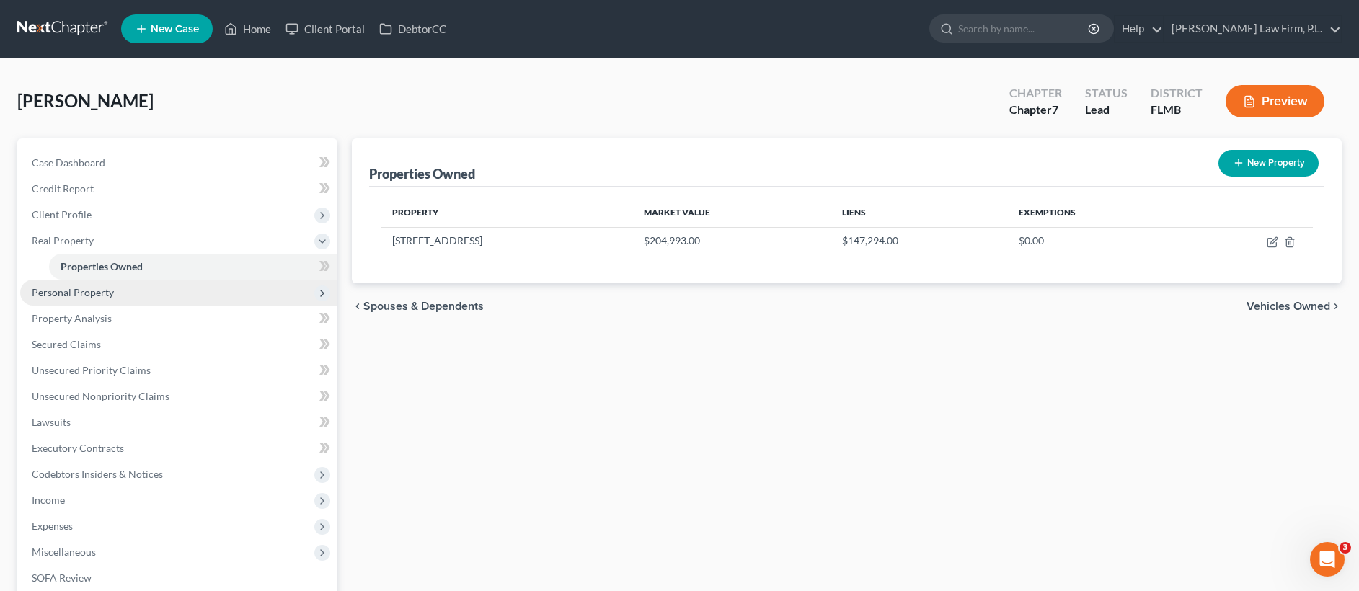
click at [114, 283] on span "Personal Property" at bounding box center [178, 293] width 317 height 26
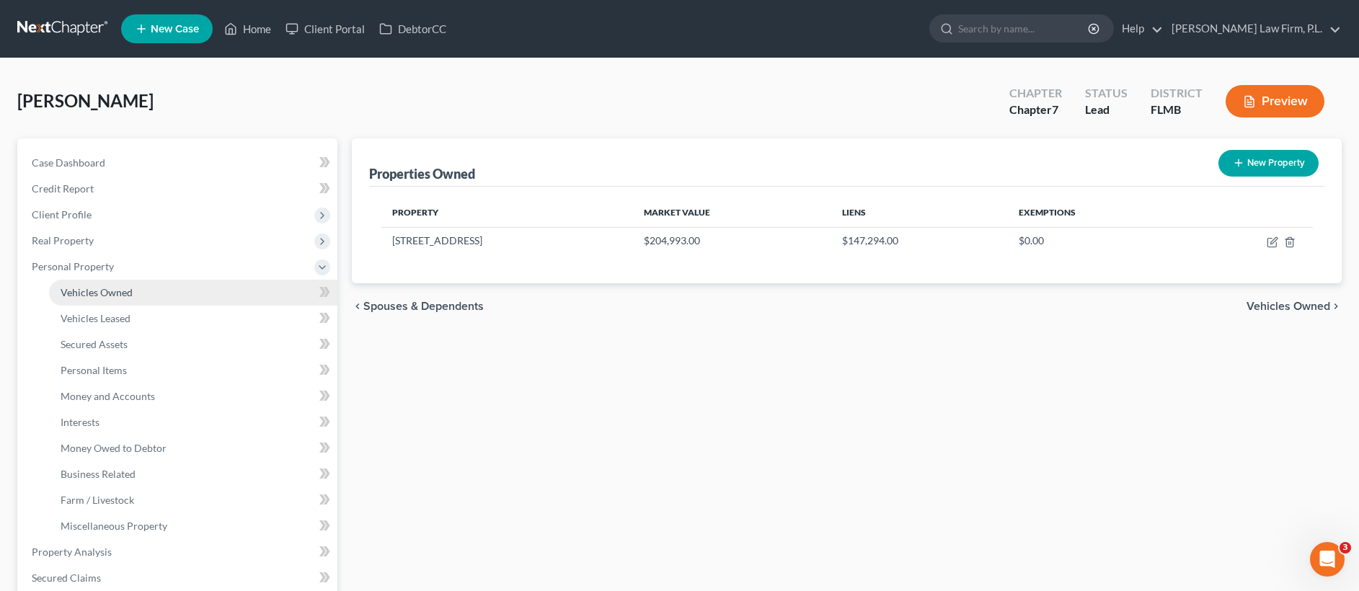
click at [164, 293] on link "Vehicles Owned" at bounding box center [193, 293] width 288 height 26
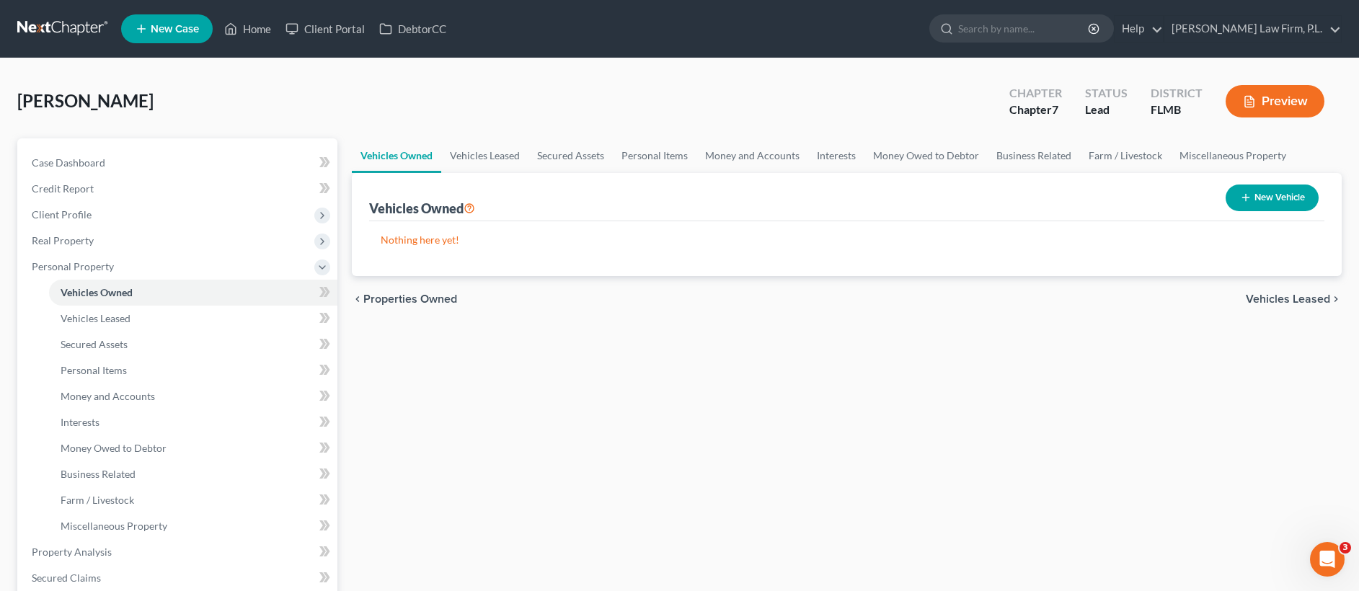
click at [1264, 190] on button "New Vehicle" at bounding box center [1272, 198] width 93 height 27
select select "0"
select select "2"
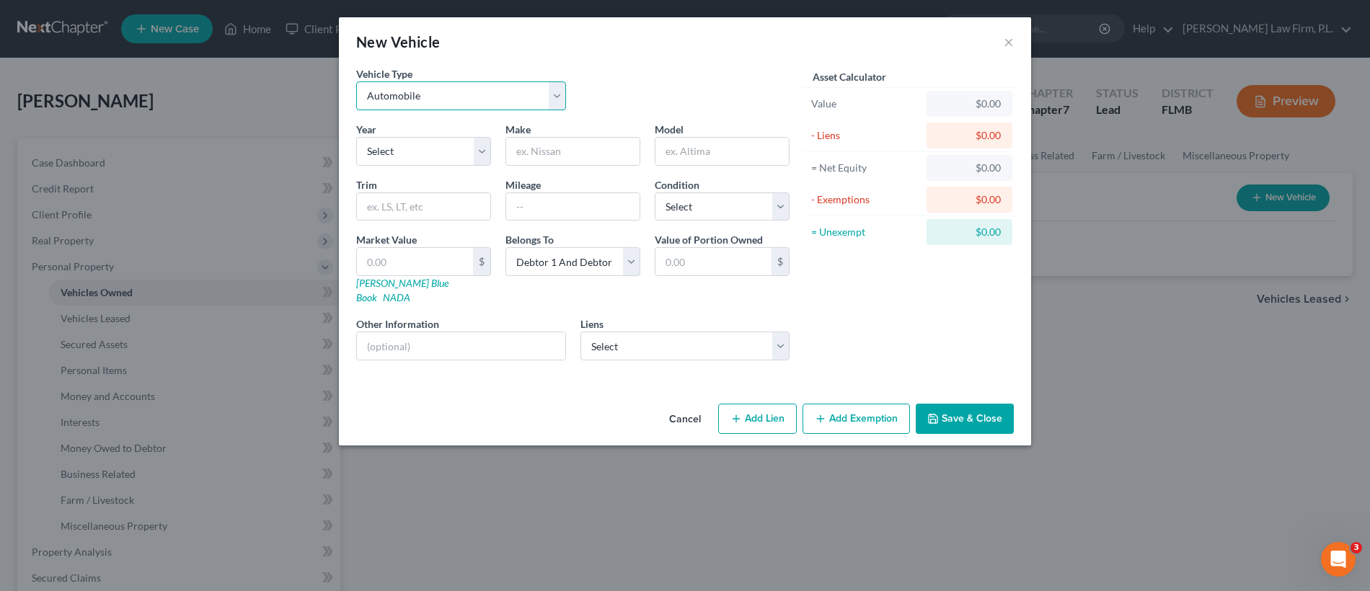
click at [450, 84] on select "Select Automobile Truck Trailer Watercraft Aircraft Motor Home Atv Other Vehicle" at bounding box center [461, 95] width 210 height 29
click at [386, 155] on select "Select 2026 2025 2024 2023 2022 2021 2020 2019 2018 2017 2016 2015 2014 2013 20…" at bounding box center [423, 151] width 135 height 29
select select "11"
click at [559, 152] on input "text" at bounding box center [572, 151] width 133 height 27
type input "Toyota"
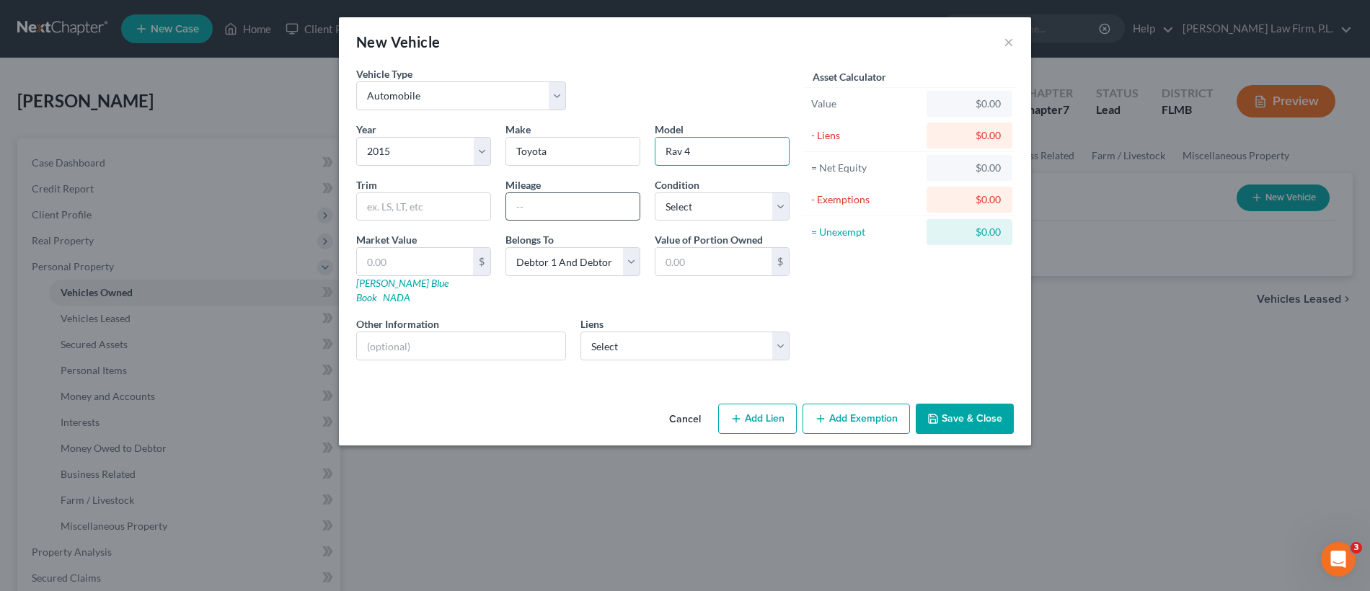
type input "Rav 4"
click at [559, 207] on input "text" at bounding box center [572, 206] width 133 height 27
type input "73000"
click at [616, 332] on select "Select Suncoast Cu - $9,064.00" at bounding box center [685, 346] width 210 height 29
select select "9"
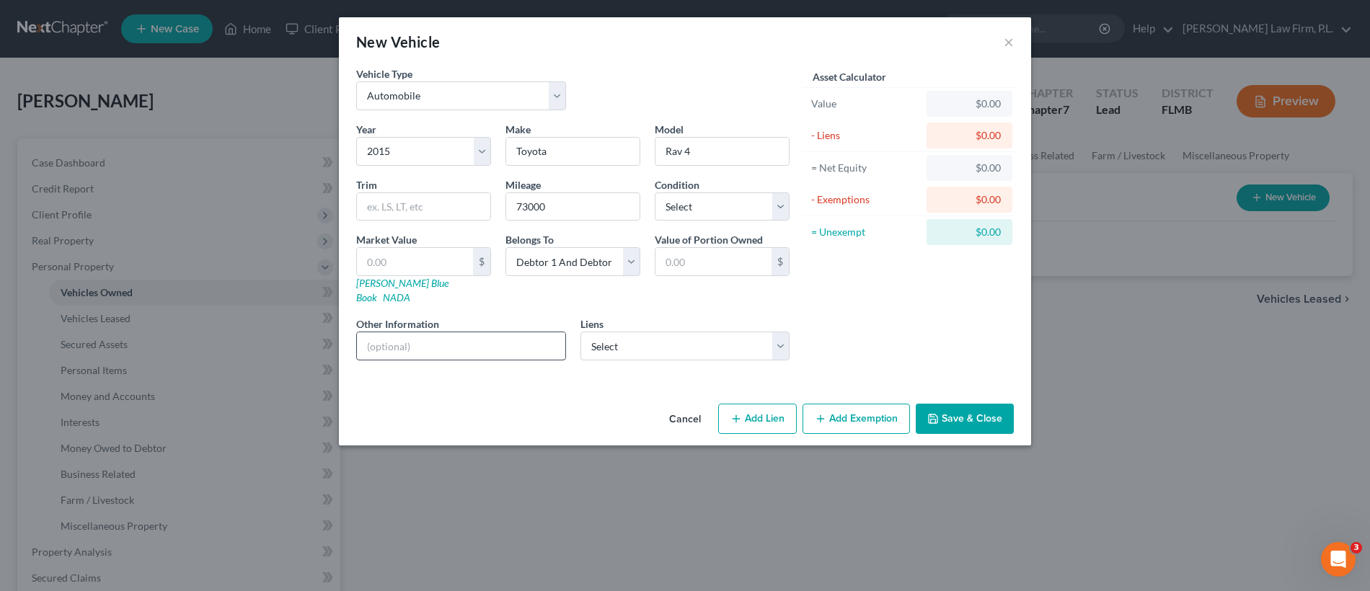
select select "0"
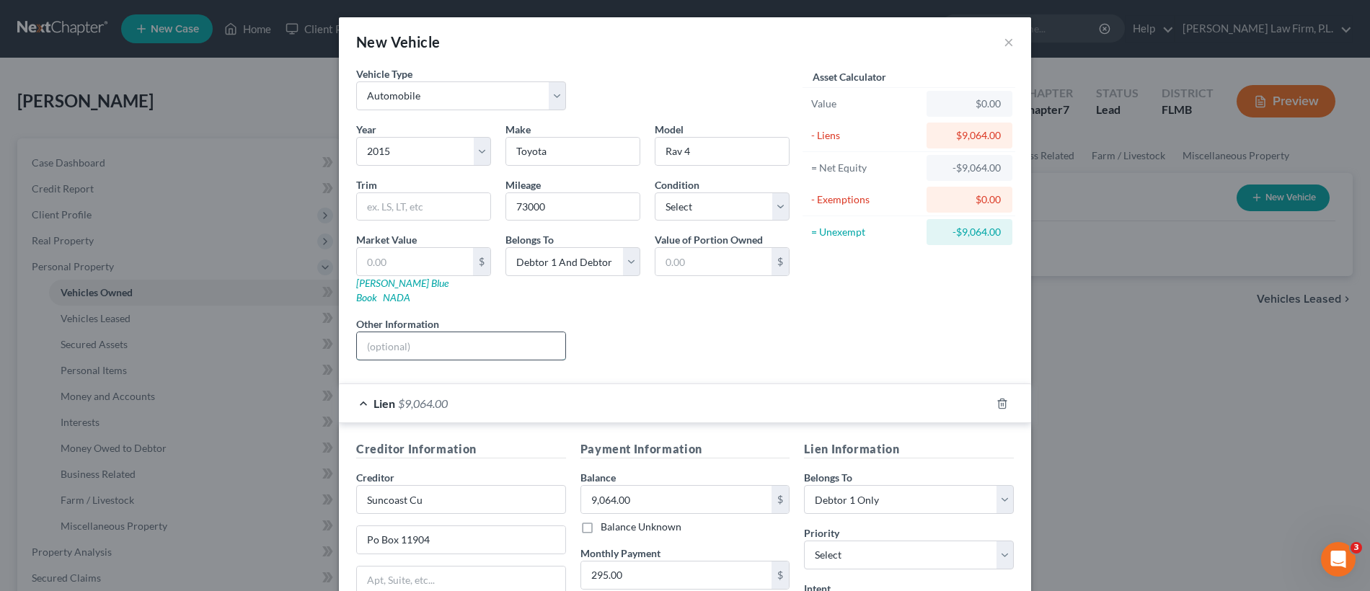
click at [456, 335] on input "text" at bounding box center [461, 345] width 208 height 27
type input "NADA Value"
click at [629, 102] on div "Vehicle Type Select Automobile Truck Trailer Watercraft Aircraft Motor Home Atv…" at bounding box center [573, 94] width 448 height 56
click at [920, 485] on select "Select Debtor 1 Only Debtor 2 Only Debtor 1 And Debtor 2 Only At Least One Of T…" at bounding box center [909, 499] width 210 height 29
click at [410, 291] on link "NADA" at bounding box center [396, 297] width 27 height 12
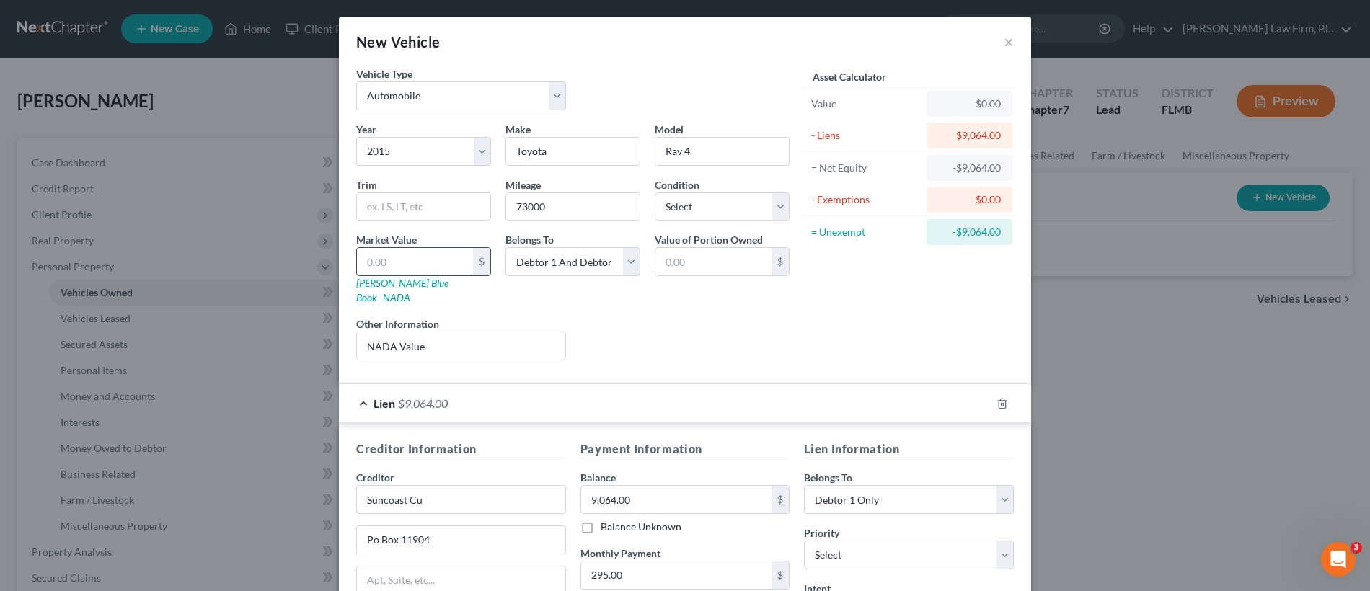
click at [432, 259] on input "text" at bounding box center [415, 261] width 116 height 27
paste input "$13,675"
type input "$13,675"
type input "13,675.00"
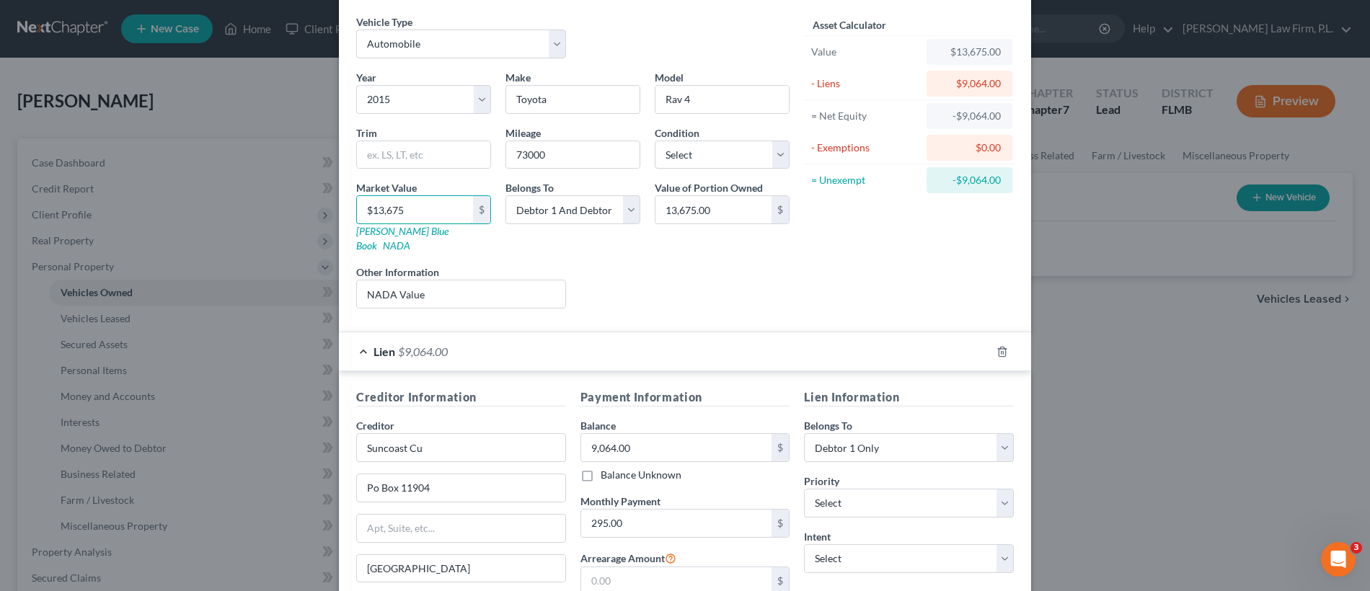
scroll to position [198, 0]
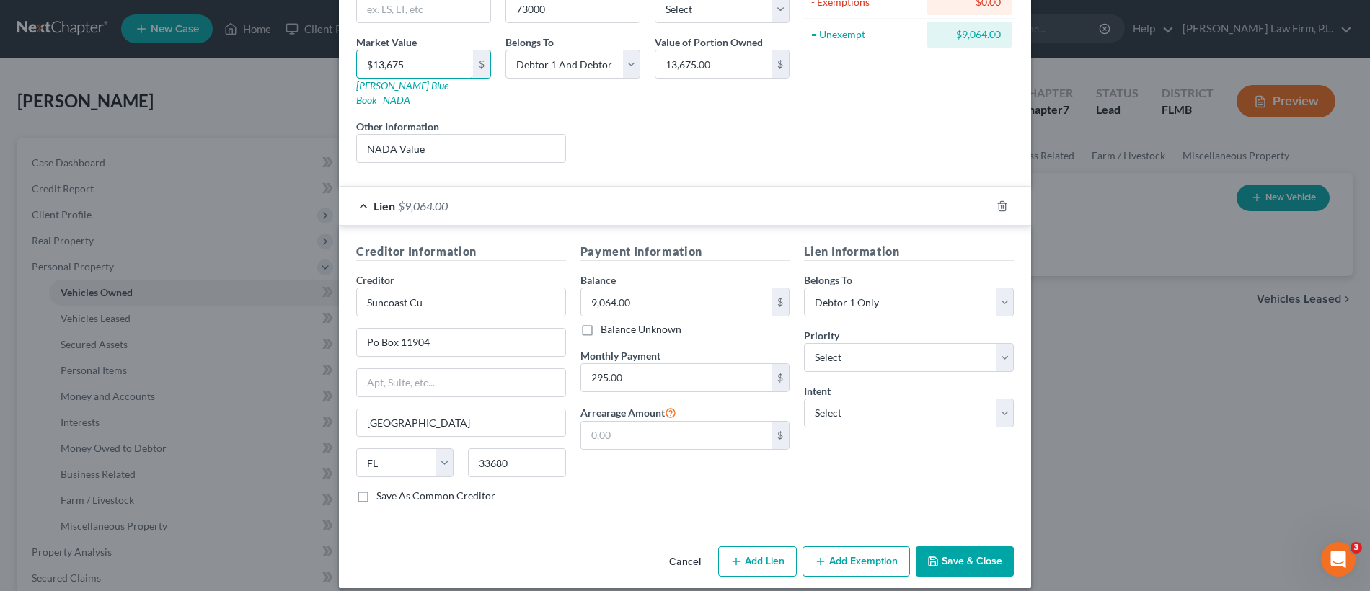
type input "$13,675"
click at [967, 546] on button "Save & Close" at bounding box center [965, 561] width 98 height 30
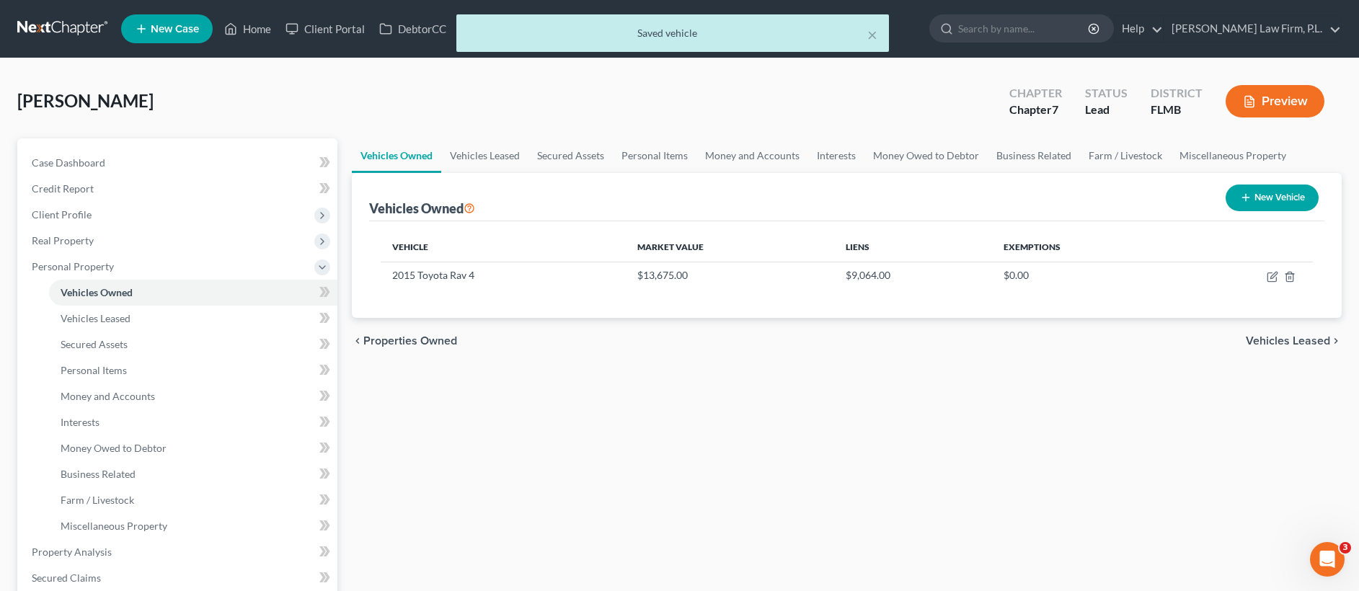
click at [1275, 205] on button "New Vehicle" at bounding box center [1272, 198] width 93 height 27
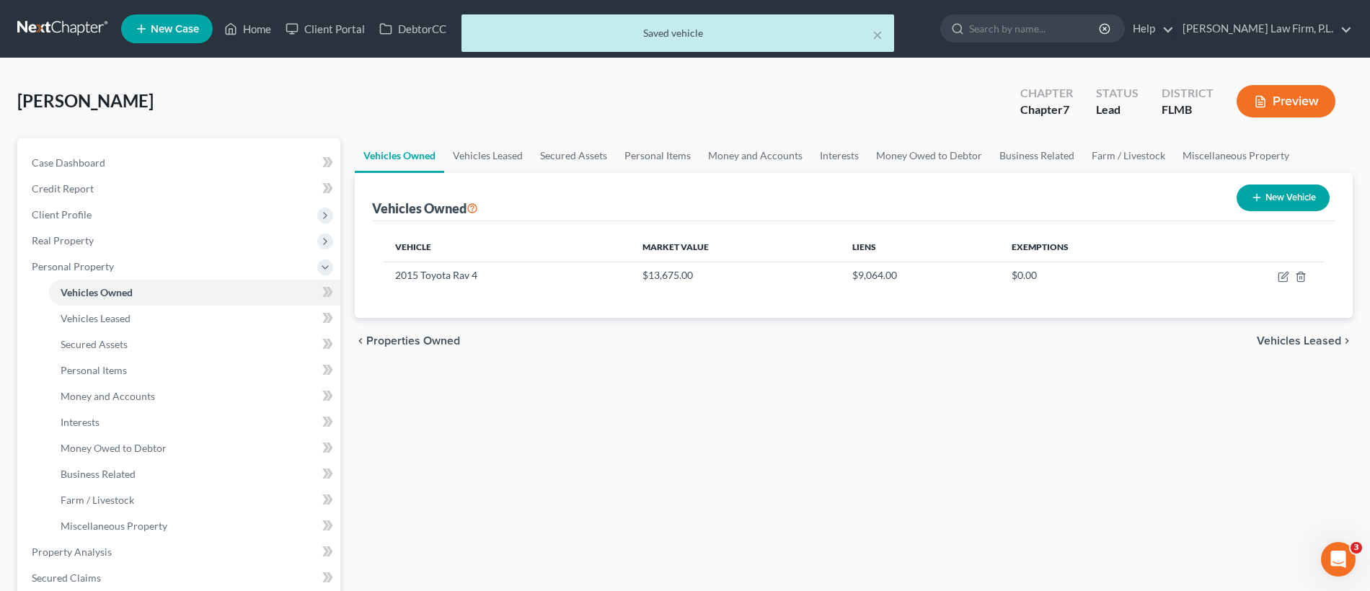
select select "0"
select select "2"
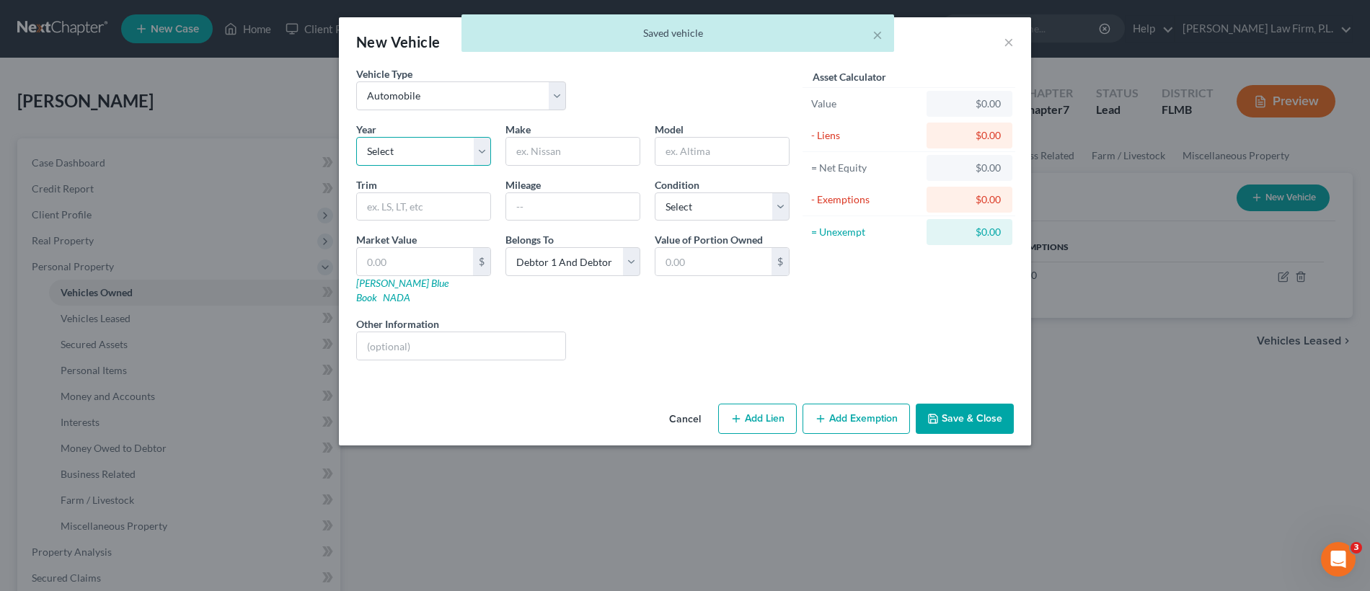
click at [412, 143] on select "Select 2026 2025 2024 2023 2022 2021 2020 2019 2018 2017 2016 2015 2014 2013 20…" at bounding box center [423, 151] width 135 height 29
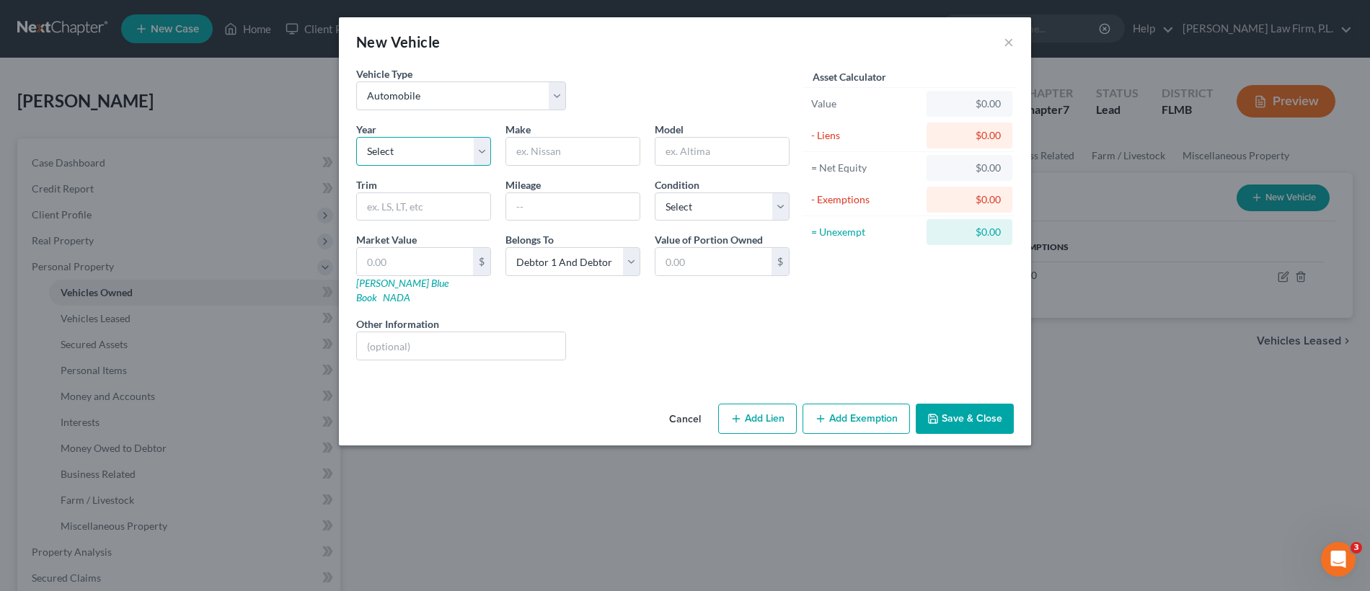
select select "20"
click at [559, 148] on input "text" at bounding box center [572, 151] width 133 height 27
type input "Toyota"
type input "Corolla"
click at [564, 242] on div "Belongs To * Select Debtor 1 Only Debtor 2 Only Debtor 1 And Debtor 2 Only At L…" at bounding box center [572, 268] width 149 height 73
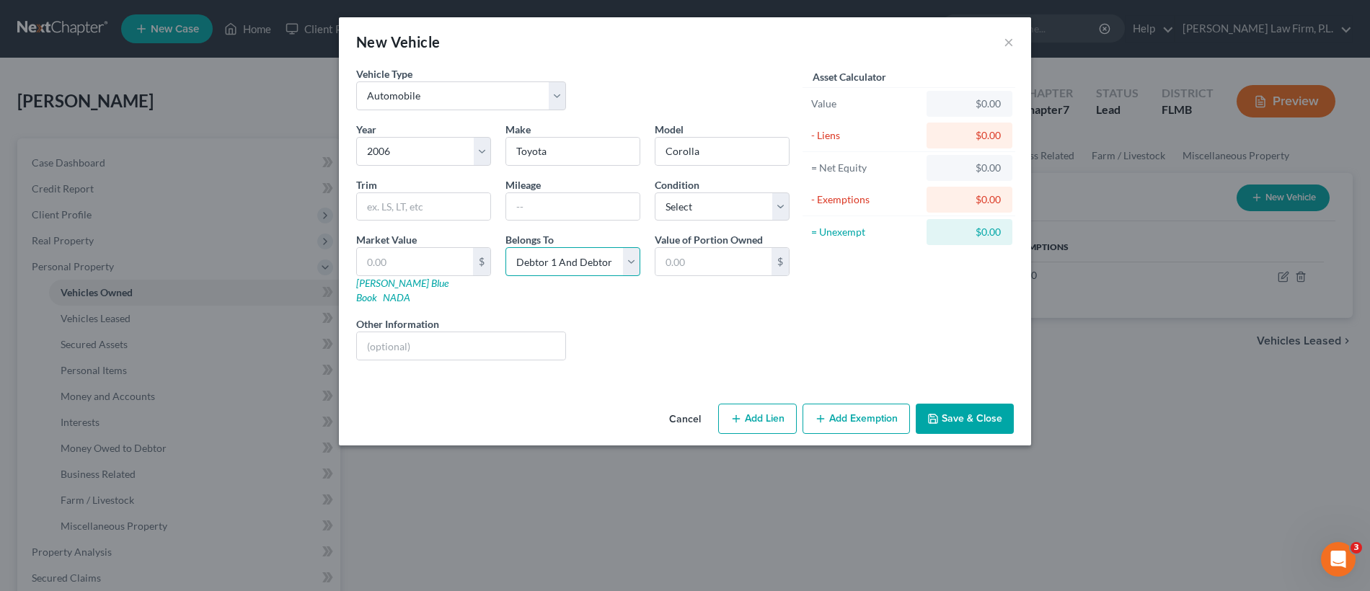
click at [567, 254] on select "Select Debtor 1 Only Debtor 2 Only Debtor 1 And Debtor 2 Only At Least One Of T…" at bounding box center [572, 261] width 135 height 29
click at [568, 254] on select "Select Debtor 1 Only Debtor 2 Only Debtor 1 And Debtor 2 Only At Least One Of T…" at bounding box center [572, 261] width 135 height 29
select select "1"
click at [491, 332] on input "text" at bounding box center [461, 345] width 208 height 27
type input "NADA Value"
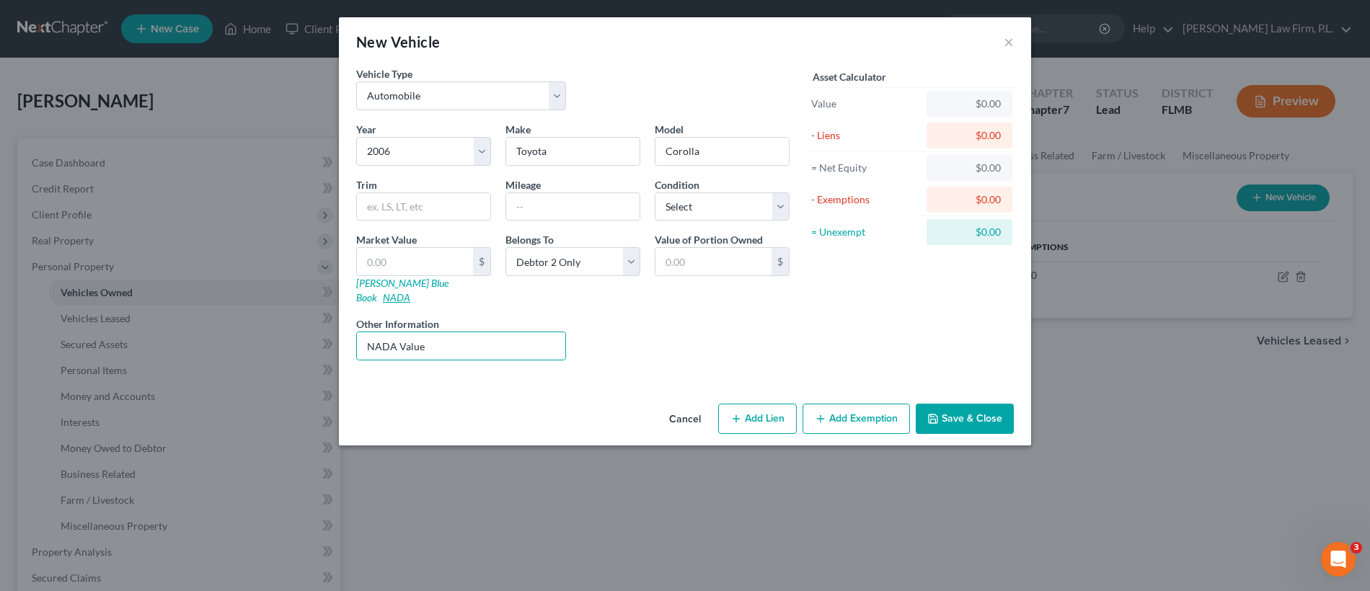
click at [410, 291] on link "NADA" at bounding box center [396, 297] width 27 height 12
click at [605, 208] on input "text" at bounding box center [572, 206] width 133 height 27
paste input "$3,875"
type input "$3,875"
click at [439, 262] on input "text" at bounding box center [415, 261] width 116 height 27
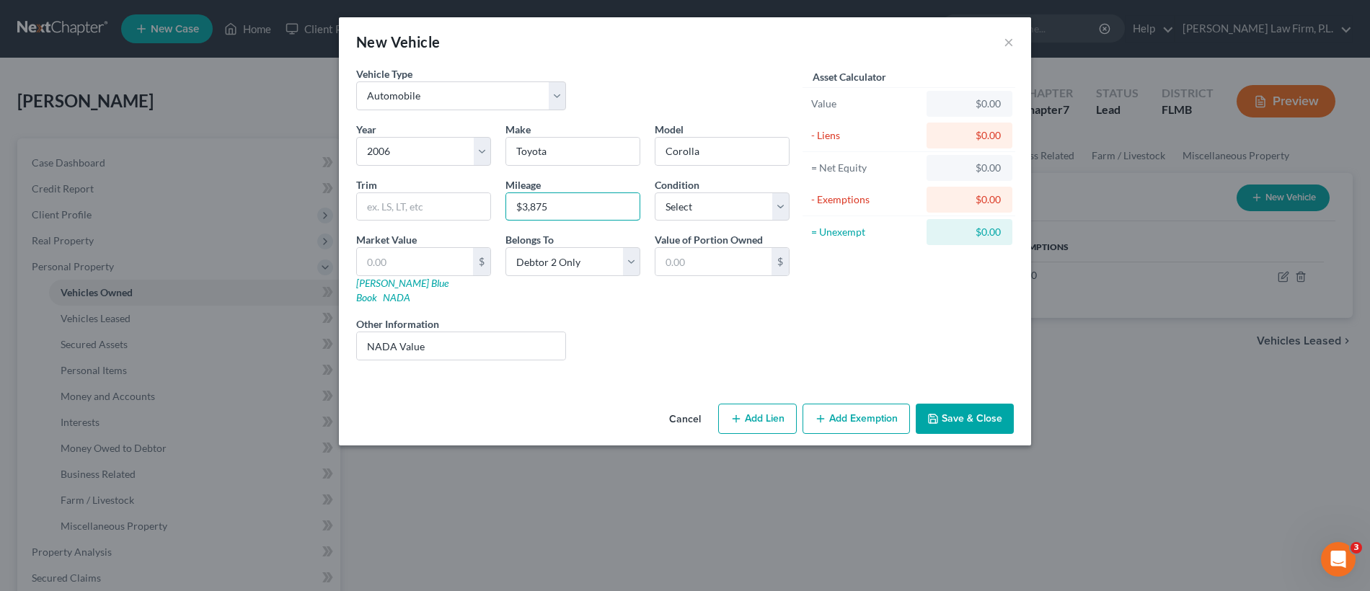
drag, startPoint x: 556, startPoint y: 208, endPoint x: 502, endPoint y: 205, distance: 53.4
click at [502, 205] on div "Mileage $3,875" at bounding box center [572, 199] width 149 height 44
click at [427, 268] on input "text" at bounding box center [415, 261] width 116 height 27
paste input "$3,875"
type input "$3,875"
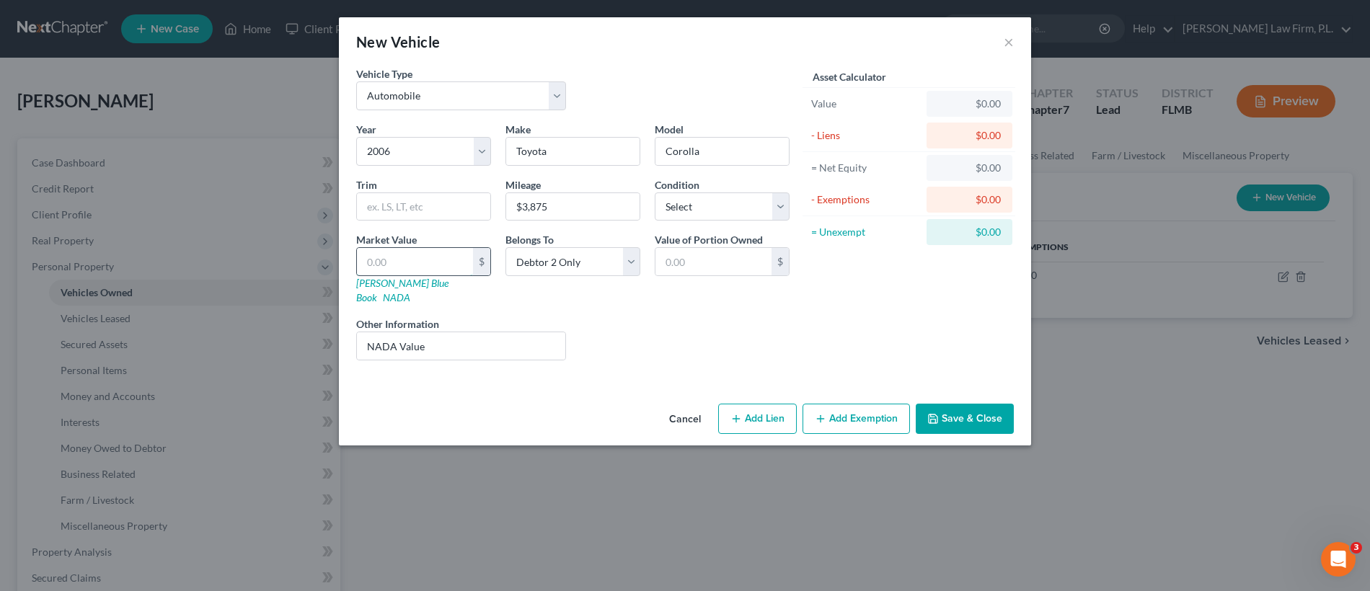
type input "3,875.00"
type input "$3,875"
drag, startPoint x: 569, startPoint y: 206, endPoint x: 504, endPoint y: 205, distance: 64.9
click at [504, 205] on div "Mileage $3,875" at bounding box center [572, 199] width 149 height 44
type input "142000"
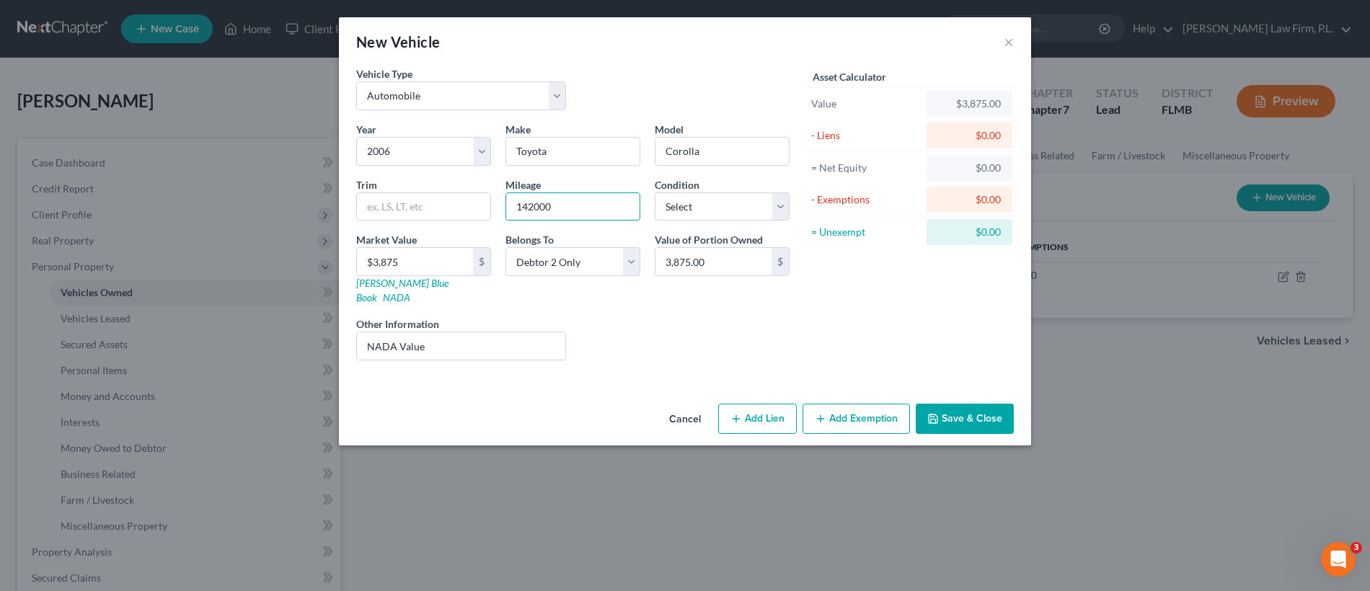
click at [954, 404] on button "Save & Close" at bounding box center [965, 419] width 98 height 30
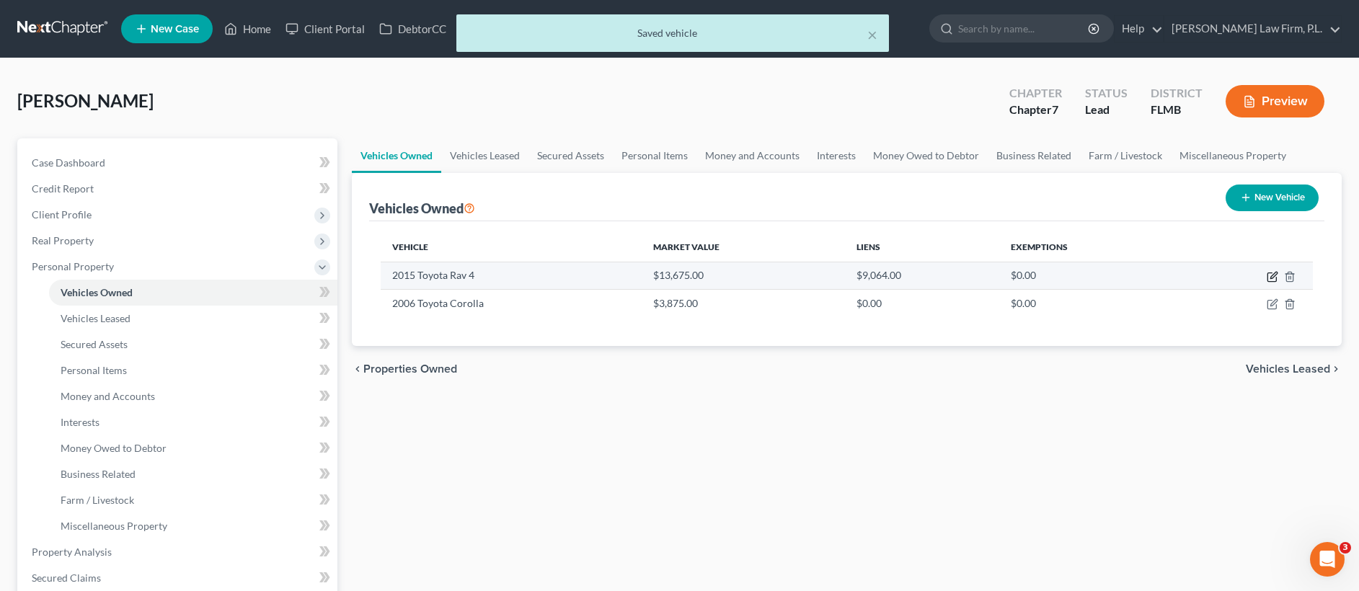
click at [1269, 275] on icon "button" at bounding box center [1273, 277] width 12 height 12
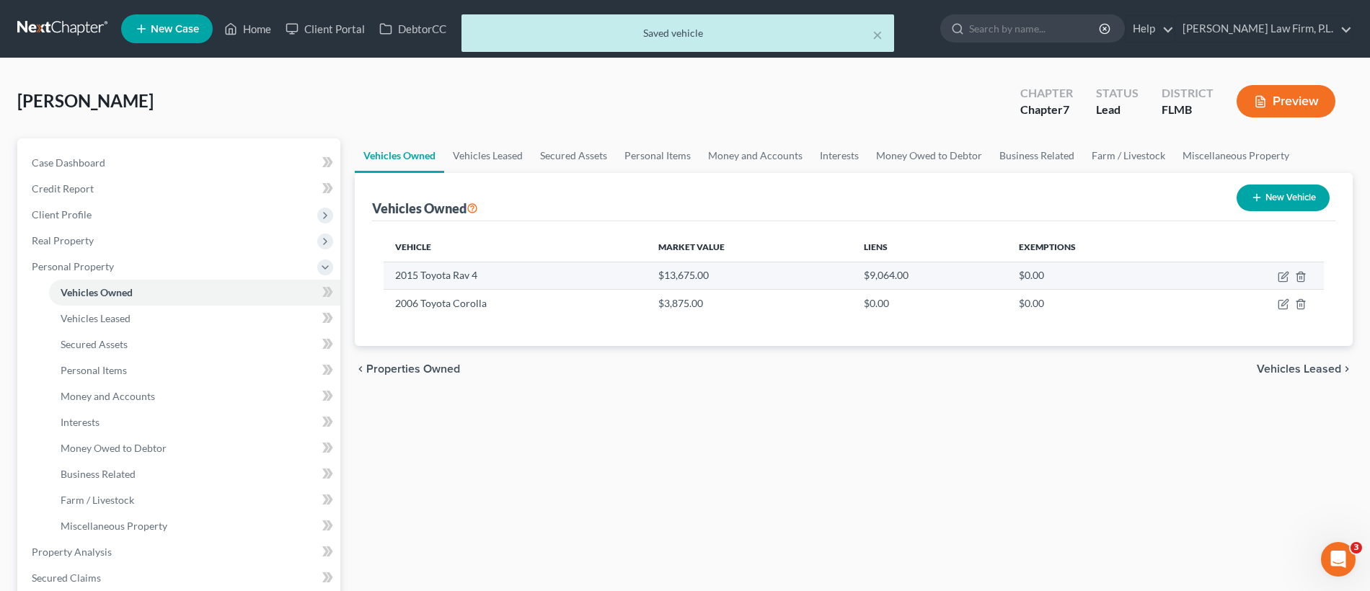
select select "0"
select select "11"
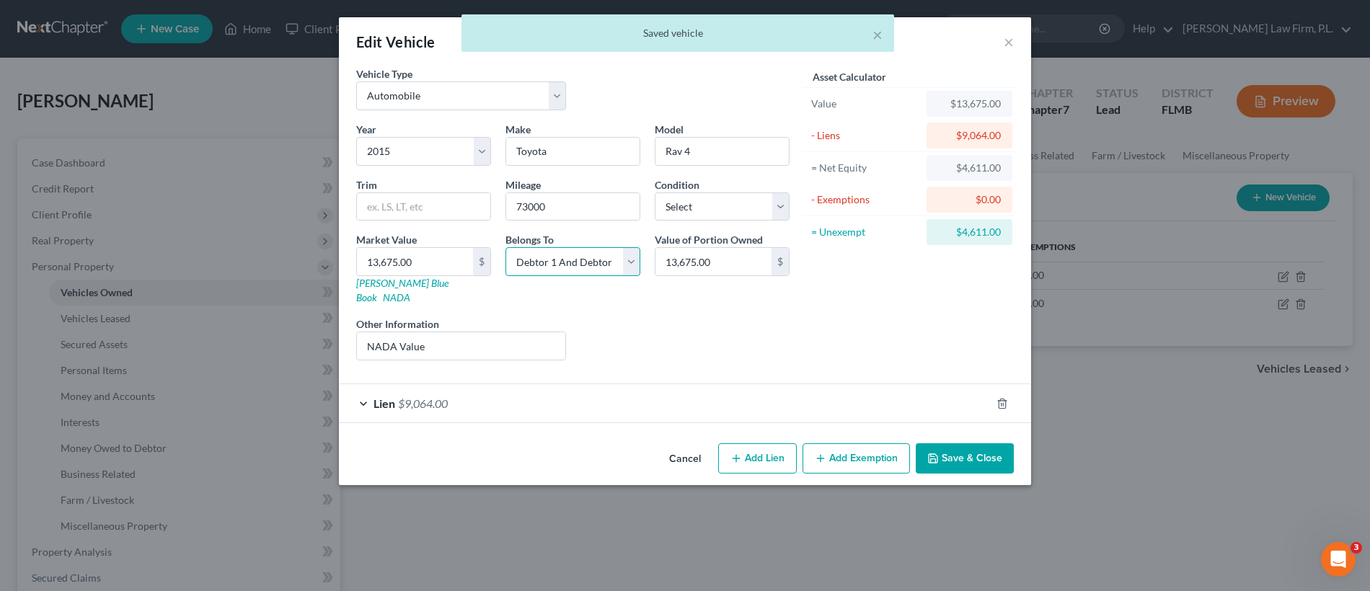
click at [582, 270] on select "Select Debtor 1 Only Debtor 2 Only Debtor 1 And Debtor 2 Only At Least One Of T…" at bounding box center [572, 261] width 135 height 29
select select "0"
click at [531, 396] on div "Lien $9,064.00" at bounding box center [665, 403] width 652 height 38
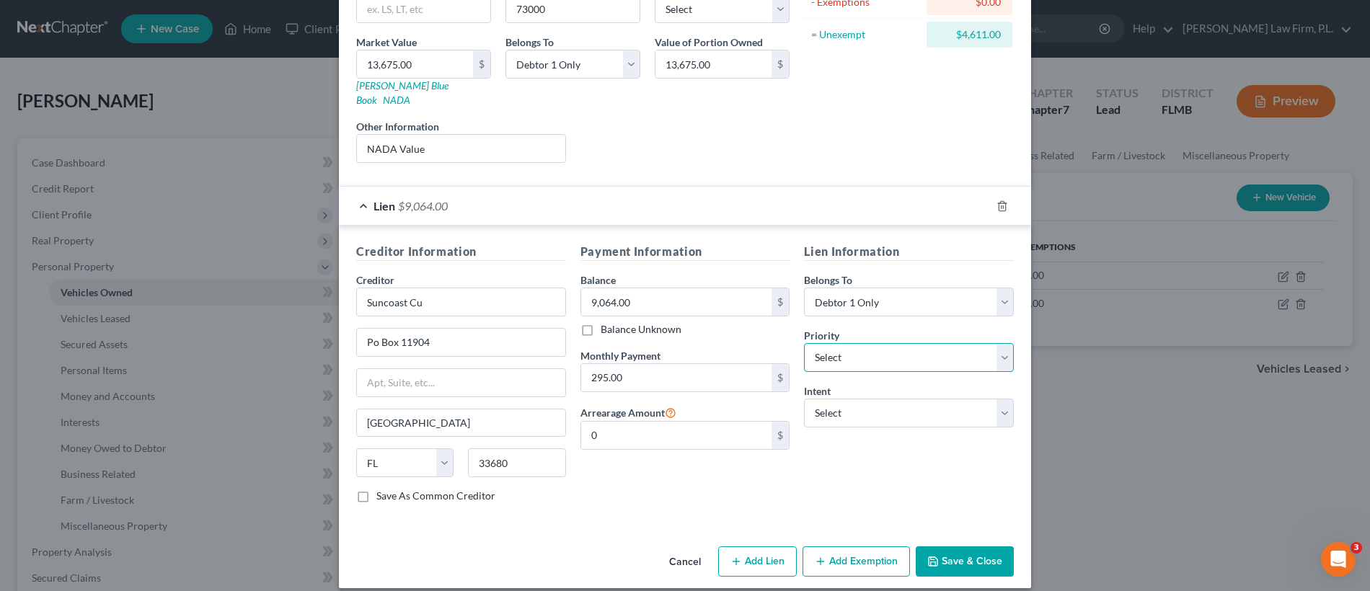
click at [858, 343] on select "Select 1st 2nd 3rd 4th 5th 6th 7th 8th 9th 10th 11th 12th 13th 14th 15th 16th 1…" at bounding box center [909, 357] width 210 height 29
select select "0"
click at [867, 407] on select "Select Surrender Redeem Reaffirm Avoid Other" at bounding box center [909, 413] width 210 height 29
select select "2"
click at [967, 546] on button "Save & Close" at bounding box center [965, 561] width 98 height 30
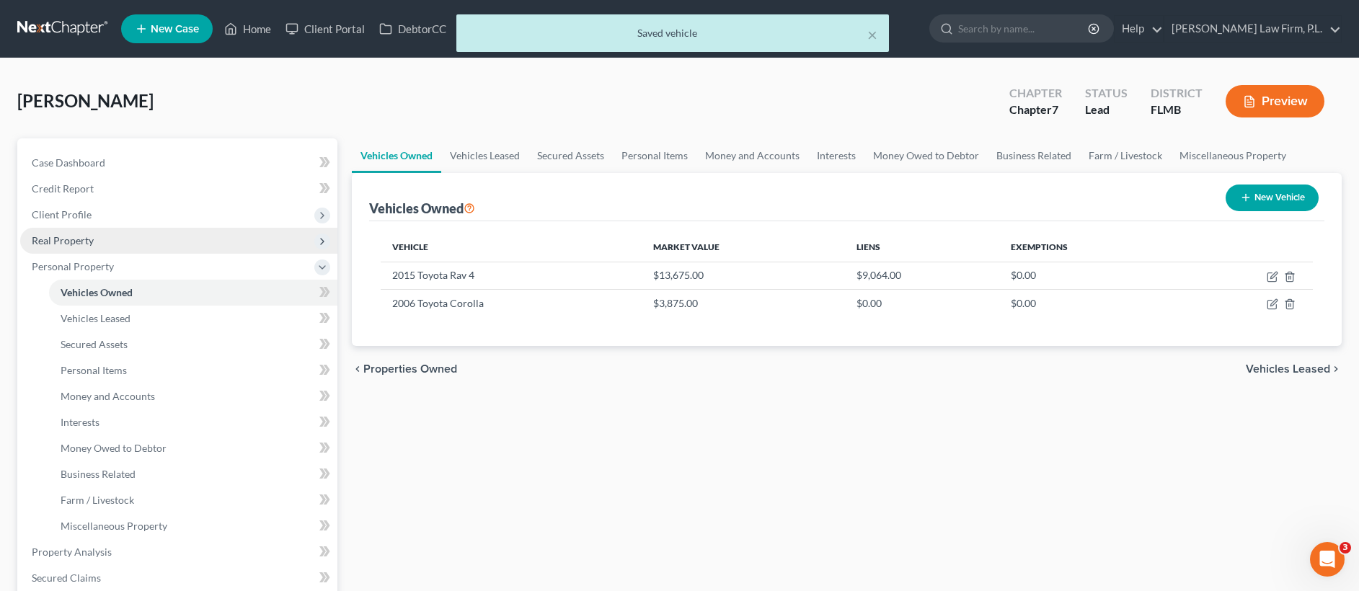
click at [137, 234] on span "Real Property" at bounding box center [178, 241] width 317 height 26
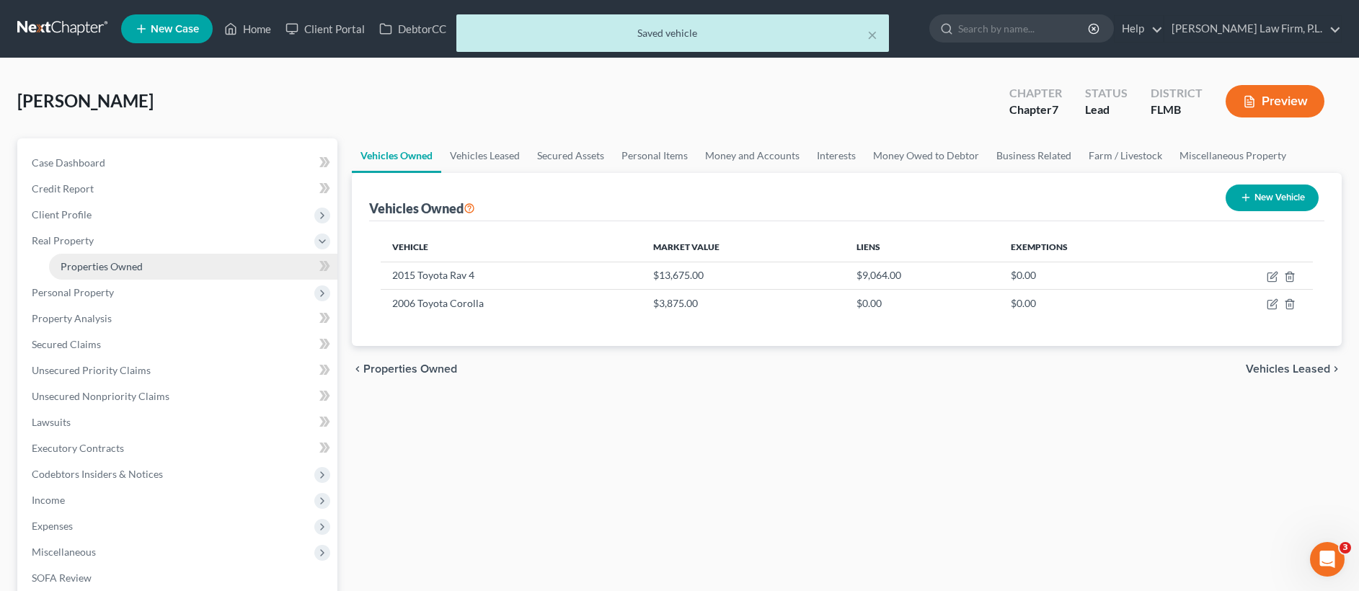
click at [190, 263] on link "Properties Owned" at bounding box center [193, 267] width 288 height 26
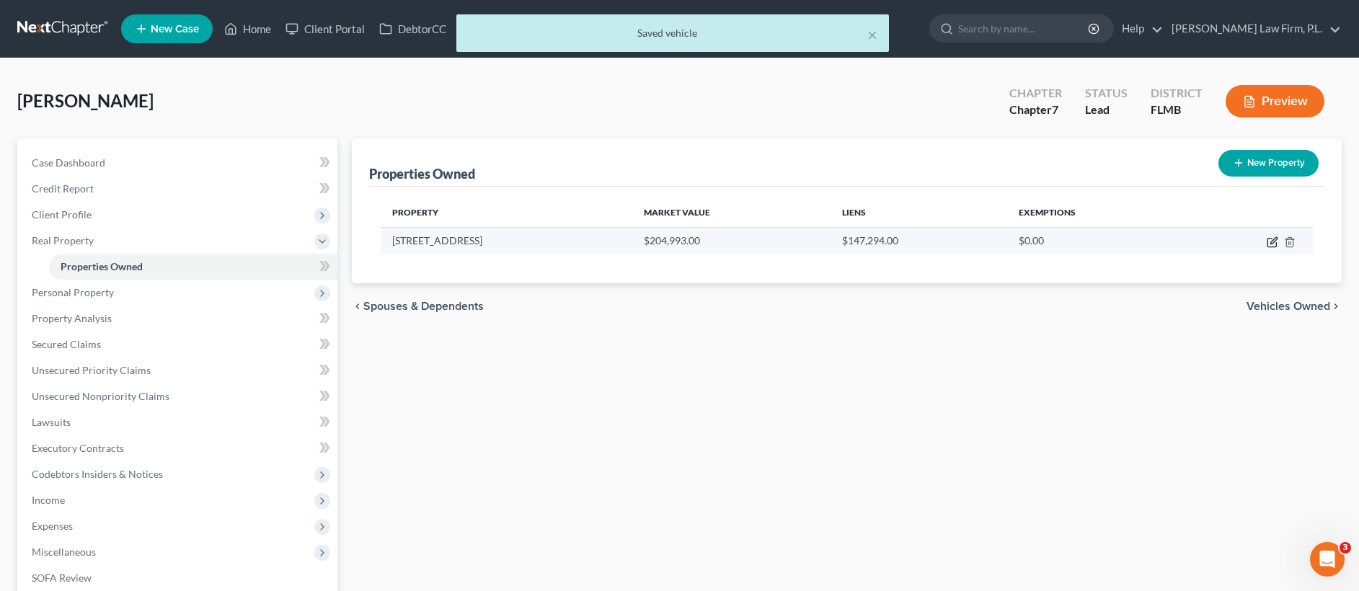
click at [1273, 244] on icon "button" at bounding box center [1273, 242] width 12 height 12
select select "9"
select select "34"
select select "2"
select select "24"
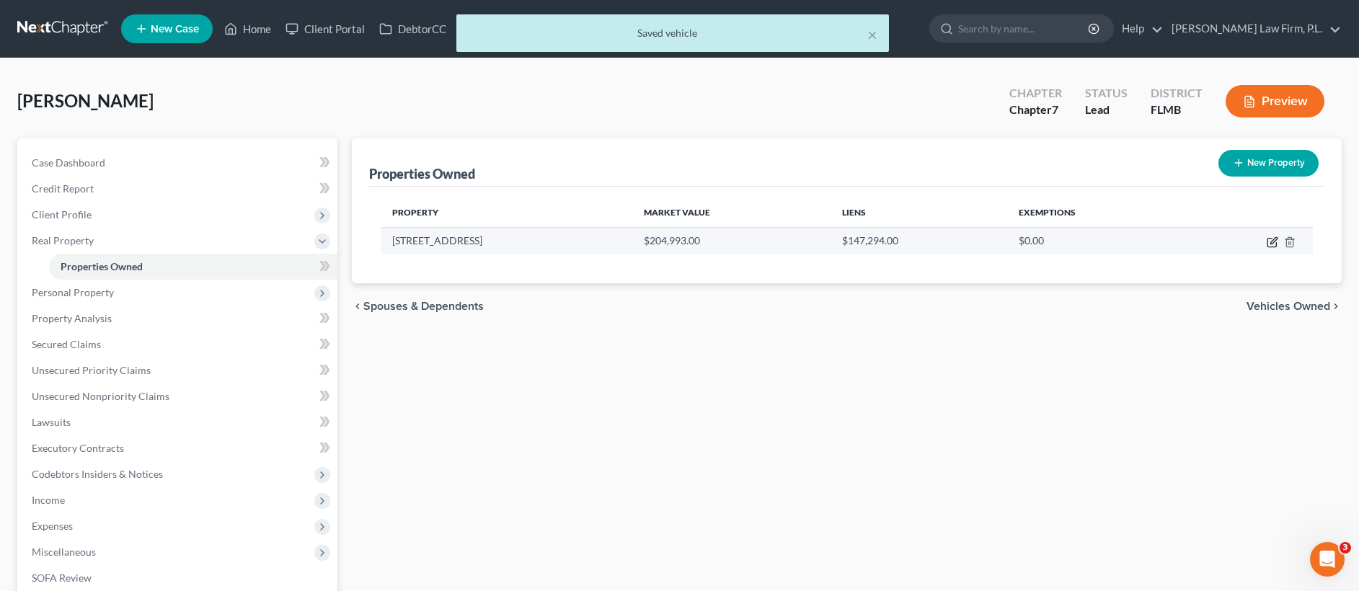
select select "0"
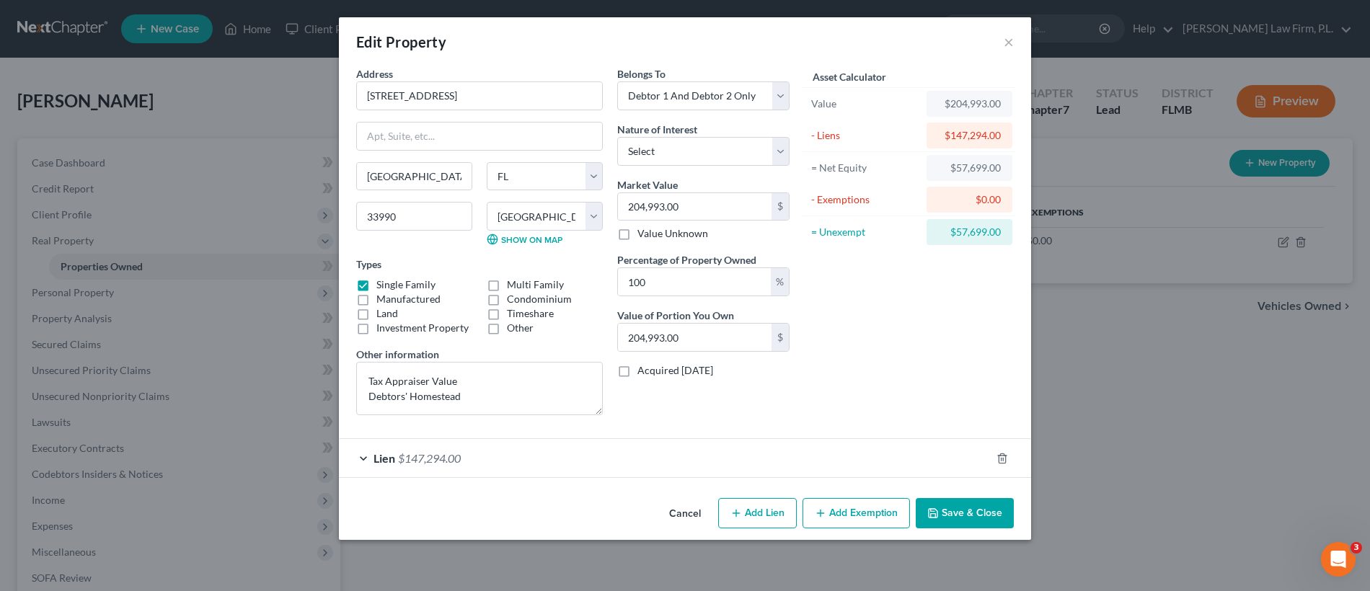
click at [502, 473] on div "Lien $147,294.00" at bounding box center [665, 458] width 652 height 38
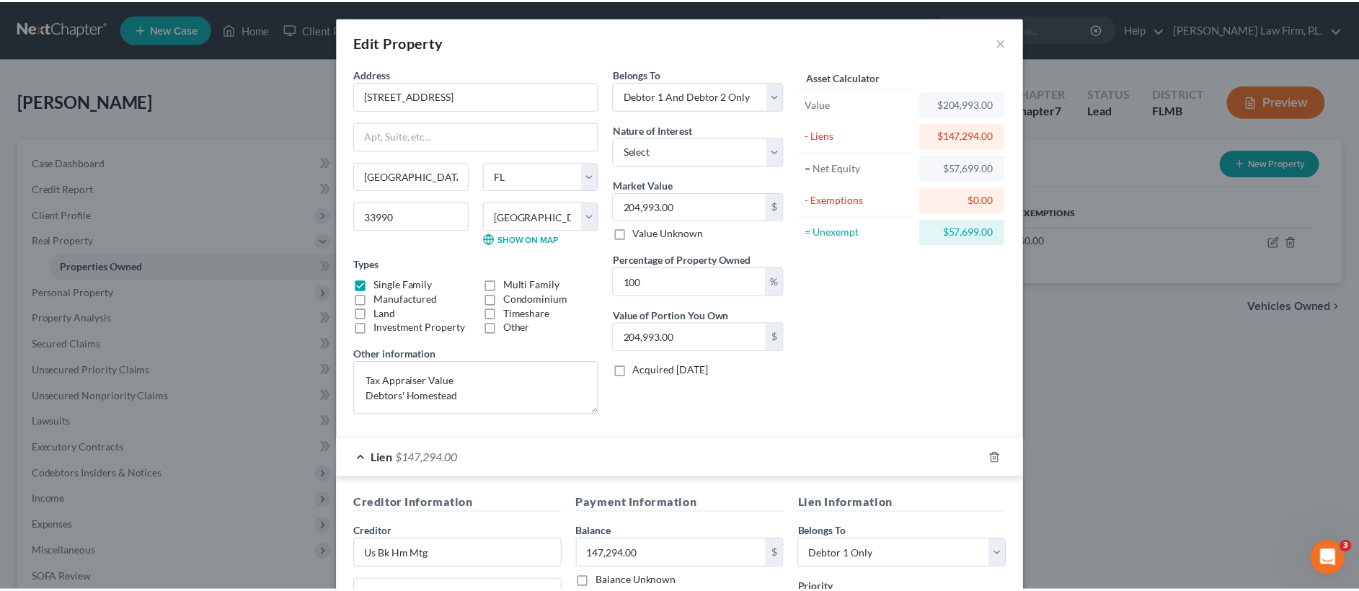
scroll to position [267, 0]
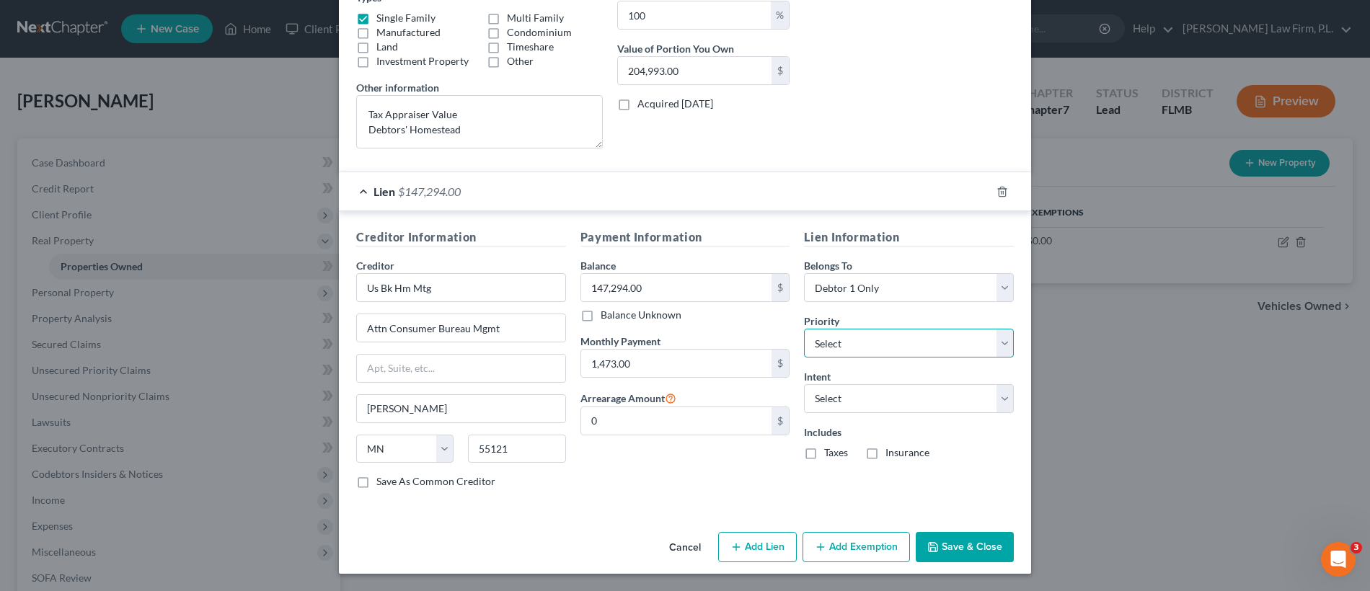
click at [876, 341] on select "Select 1st 2nd 3rd 4th 5th 6th 7th 8th 9th 10th 11th 12th 13th 14th 15th 16th 1…" at bounding box center [909, 343] width 210 height 29
select select "0"
click at [869, 394] on select "Select Surrender Redeem Reaffirm Avoid Other" at bounding box center [909, 398] width 210 height 29
select select "2"
click at [975, 547] on button "Save & Close" at bounding box center [965, 547] width 98 height 30
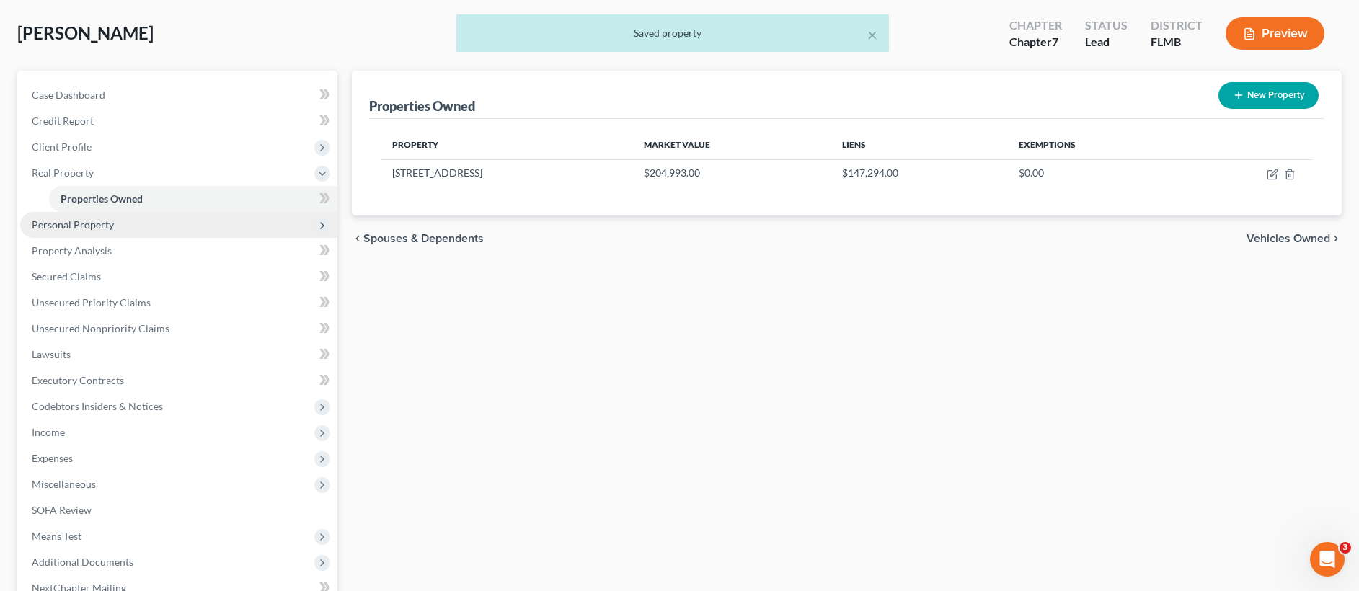
scroll to position [68, 0]
click at [146, 234] on span "Personal Property" at bounding box center [178, 224] width 317 height 26
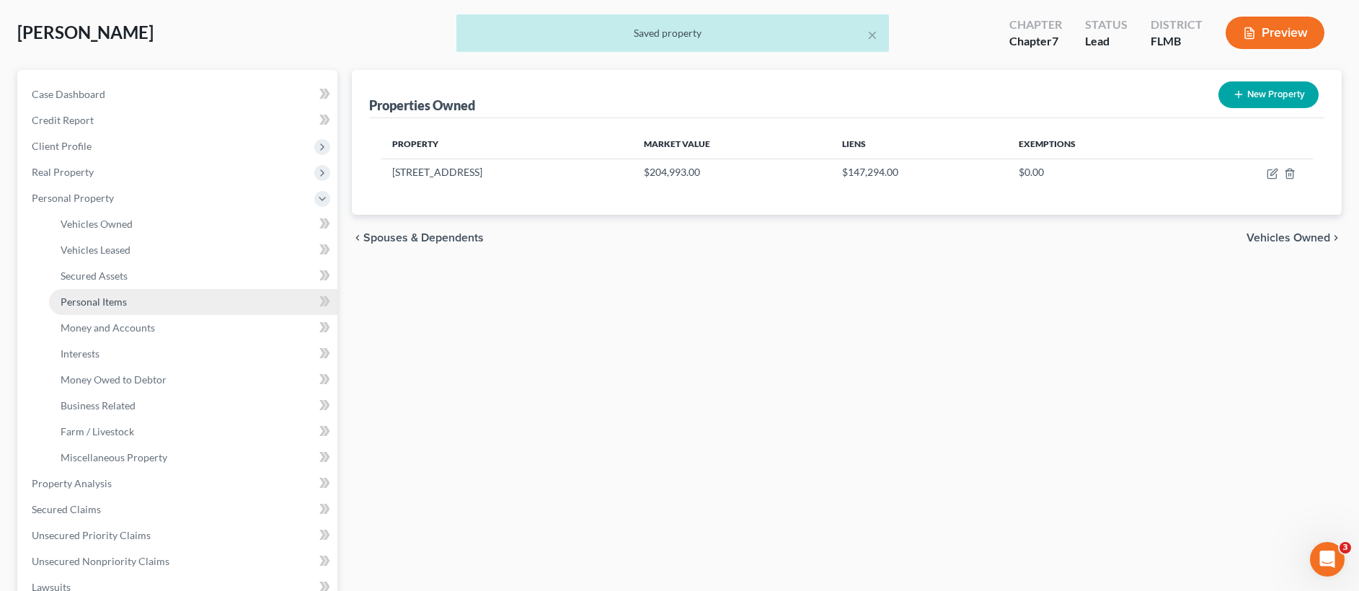
click at [140, 302] on link "Personal Items" at bounding box center [193, 302] width 288 height 26
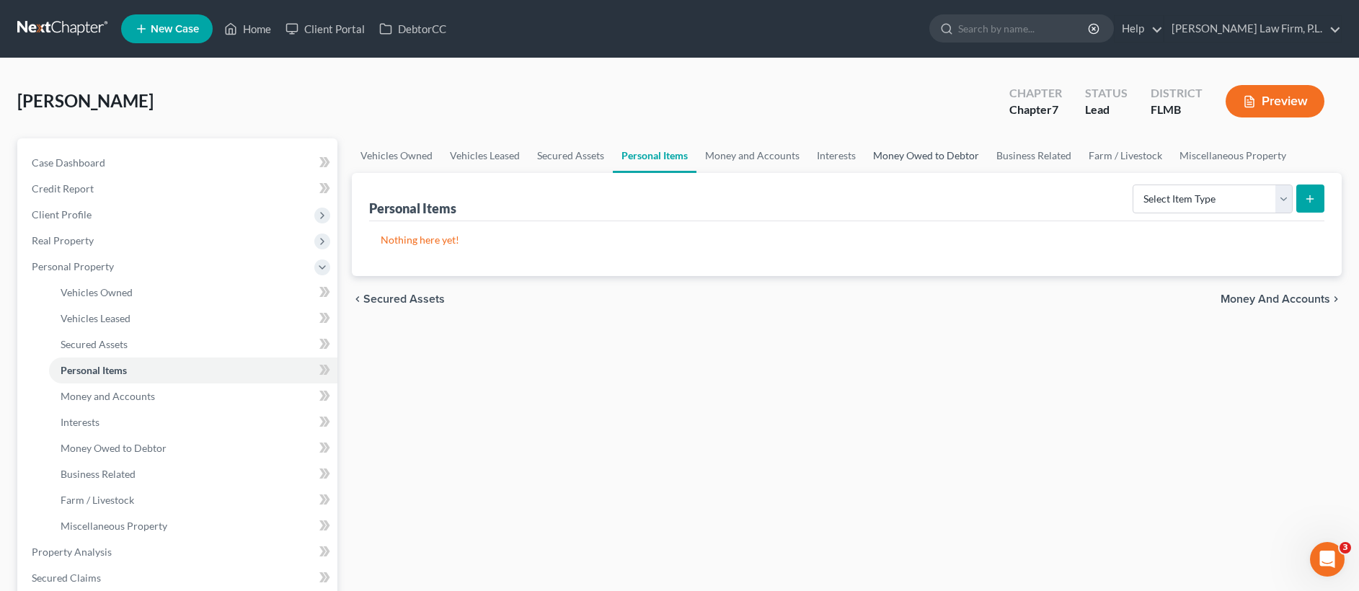
click at [927, 155] on link "Money Owed to Debtor" at bounding box center [925, 155] width 123 height 35
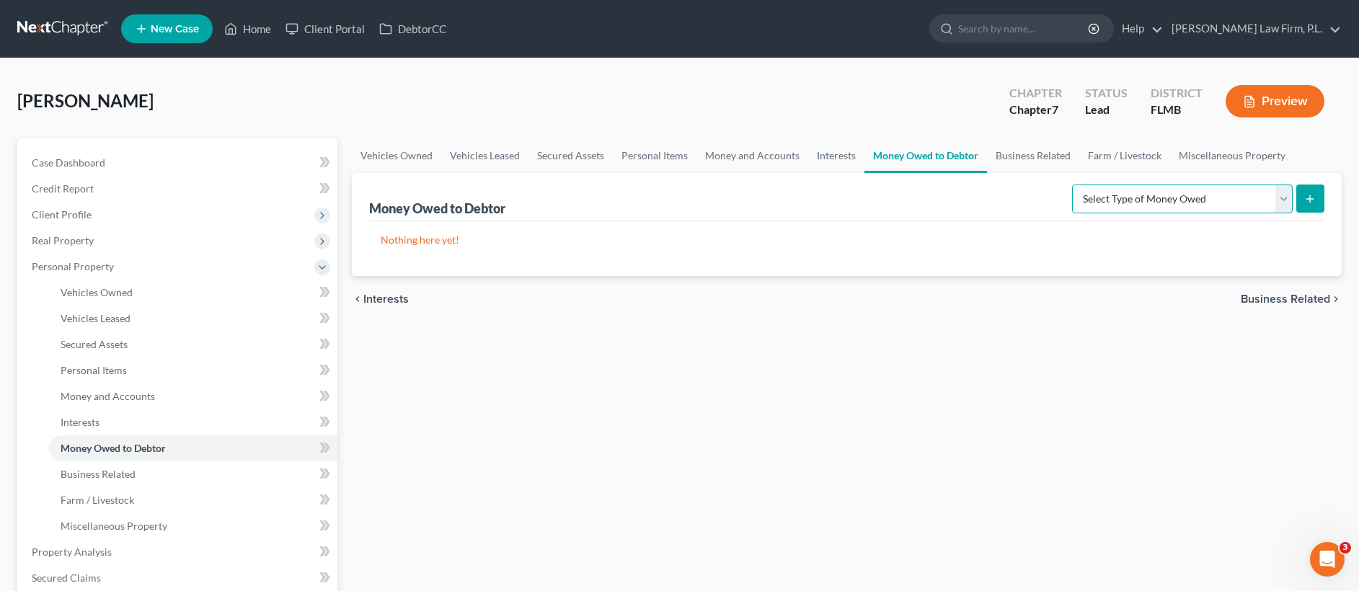
click at [1133, 202] on select "Select Type of Money Owed Accounts Receivable Alimony Child Support Claims Agai…" at bounding box center [1182, 199] width 221 height 29
select select "expected_tax_refund"
click at [1310, 200] on line "submit" at bounding box center [1310, 198] width 0 height 6
select select "0"
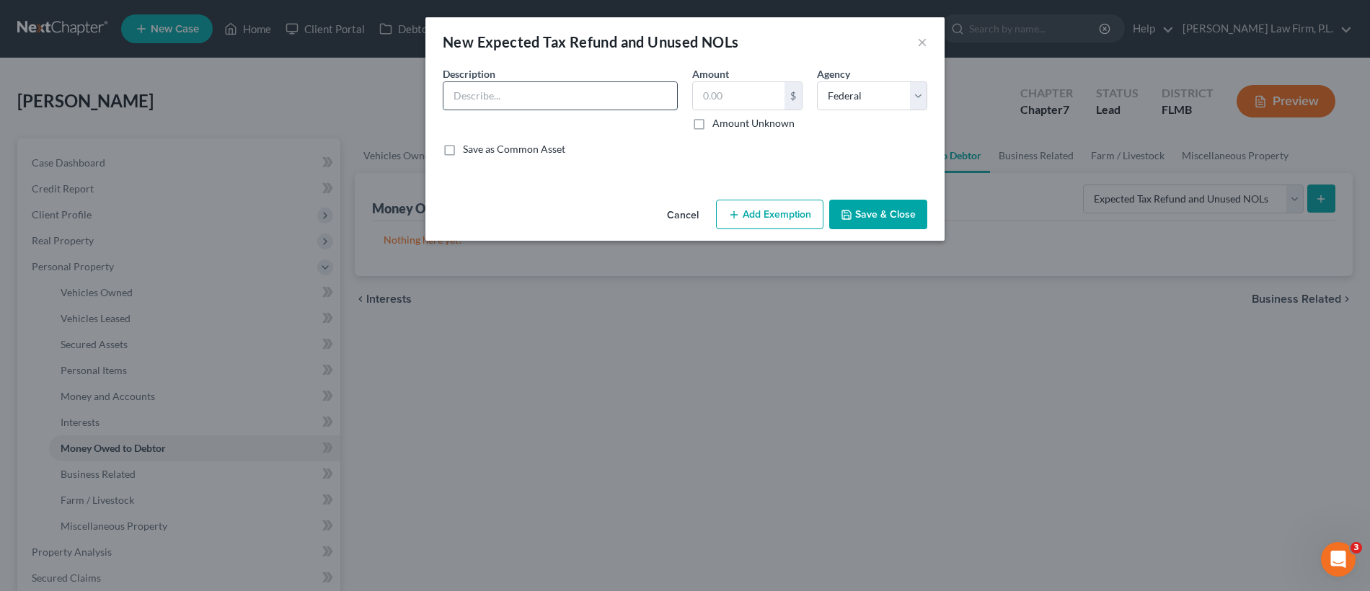
click at [545, 90] on input "text" at bounding box center [560, 95] width 234 height 27
type input "8/12ths of 2025 Joint Tax Refund"
click at [712, 125] on label "Amount Unknown" at bounding box center [753, 123] width 82 height 14
click at [718, 125] on input "Amount Unknown" at bounding box center [722, 120] width 9 height 9
click at [898, 219] on button "Save & Close" at bounding box center [878, 215] width 98 height 30
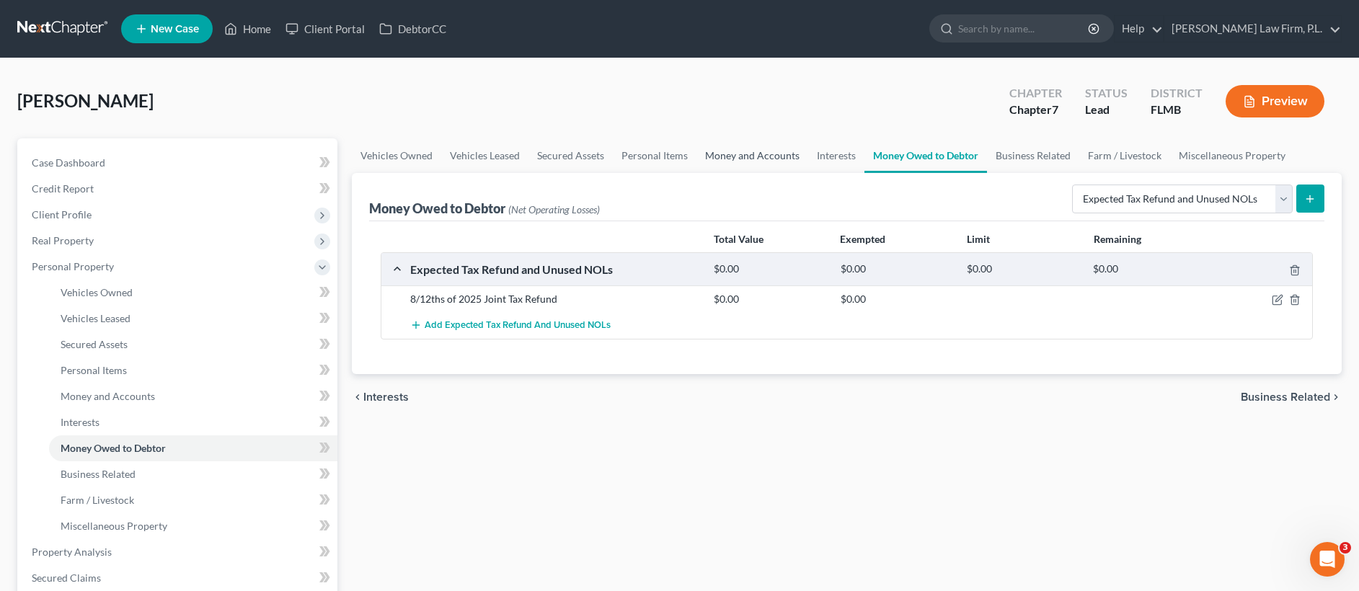
click at [748, 151] on link "Money and Accounts" at bounding box center [752, 155] width 112 height 35
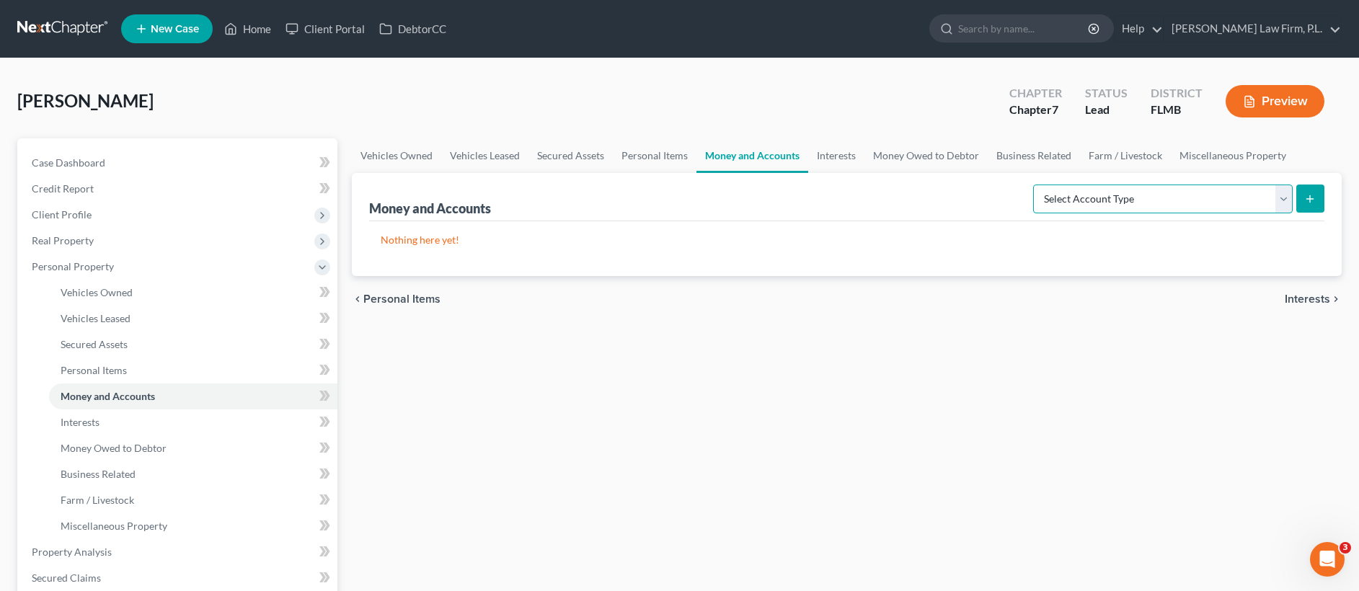
click at [1180, 205] on select "Select Account Type Brokerage Cash on Hand Certificates of Deposit Checking Acc…" at bounding box center [1163, 199] width 260 height 29
click at [1315, 203] on icon "submit" at bounding box center [1310, 199] width 12 height 12
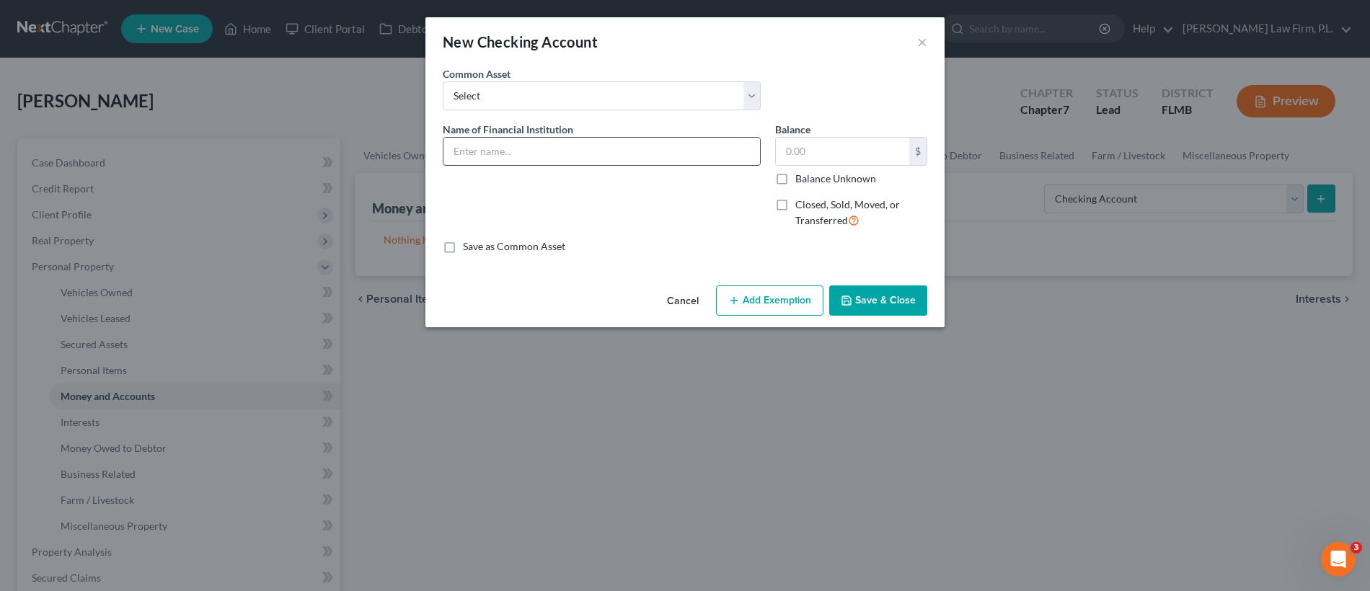
click at [567, 159] on input "text" at bounding box center [601, 151] width 316 height 27
click at [795, 177] on label "Balance Unknown" at bounding box center [835, 179] width 81 height 14
click at [801, 177] on input "Balance Unknown" at bounding box center [805, 176] width 9 height 9
click at [885, 306] on button "Save & Close" at bounding box center [878, 300] width 98 height 30
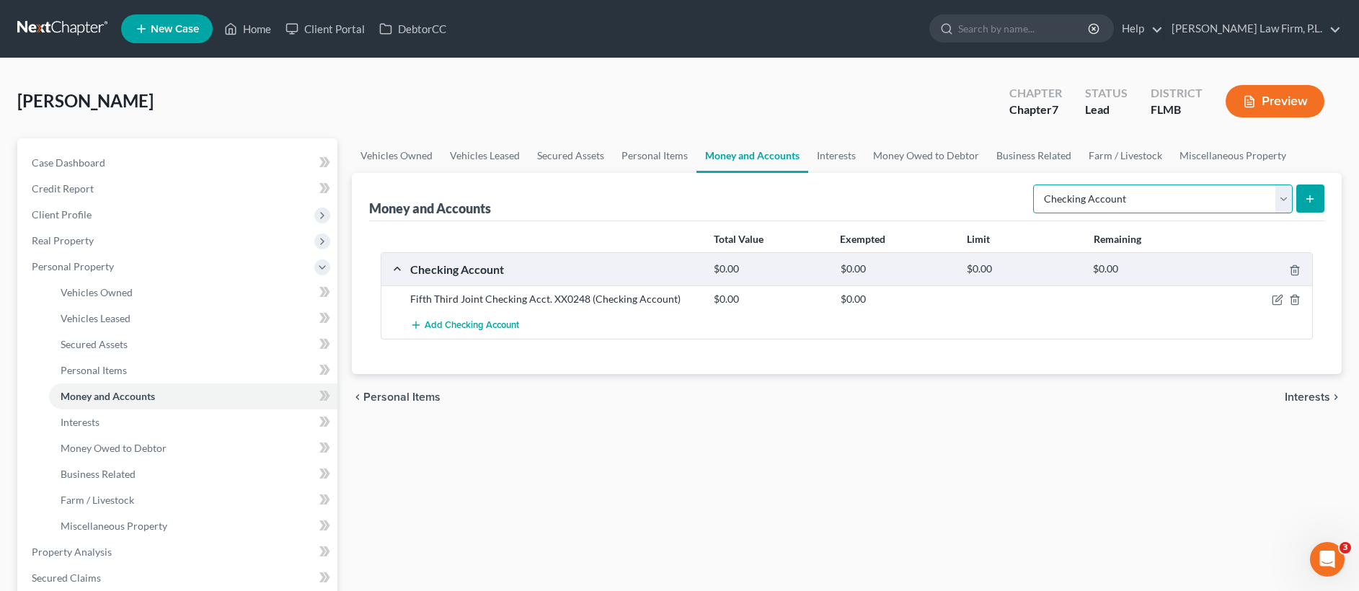
click at [1112, 200] on select "Select Account Type Brokerage Cash on Hand Certificates of Deposit Checking Acc…" at bounding box center [1163, 199] width 260 height 29
click at [1308, 195] on icon "submit" at bounding box center [1310, 199] width 12 height 12
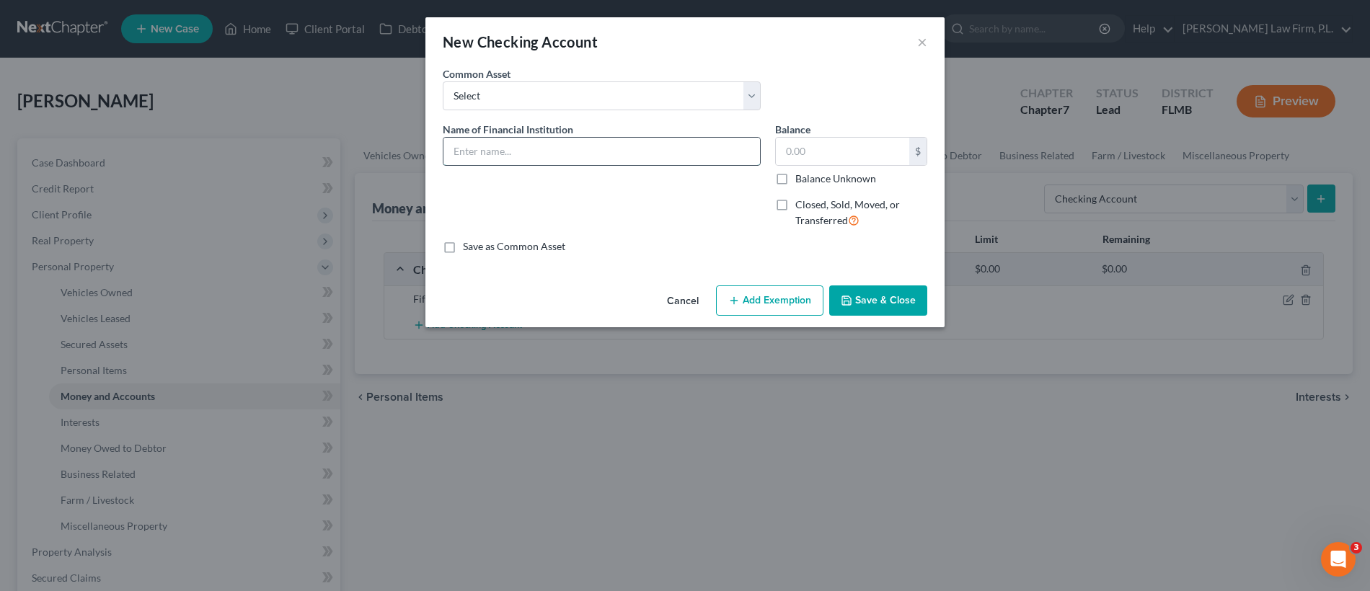
click at [593, 159] on input "text" at bounding box center [601, 151] width 316 height 27
click at [795, 179] on label "Balance Unknown" at bounding box center [835, 179] width 81 height 14
click at [801, 179] on input "Balance Unknown" at bounding box center [805, 176] width 9 height 9
click at [871, 306] on button "Save & Close" at bounding box center [878, 300] width 98 height 30
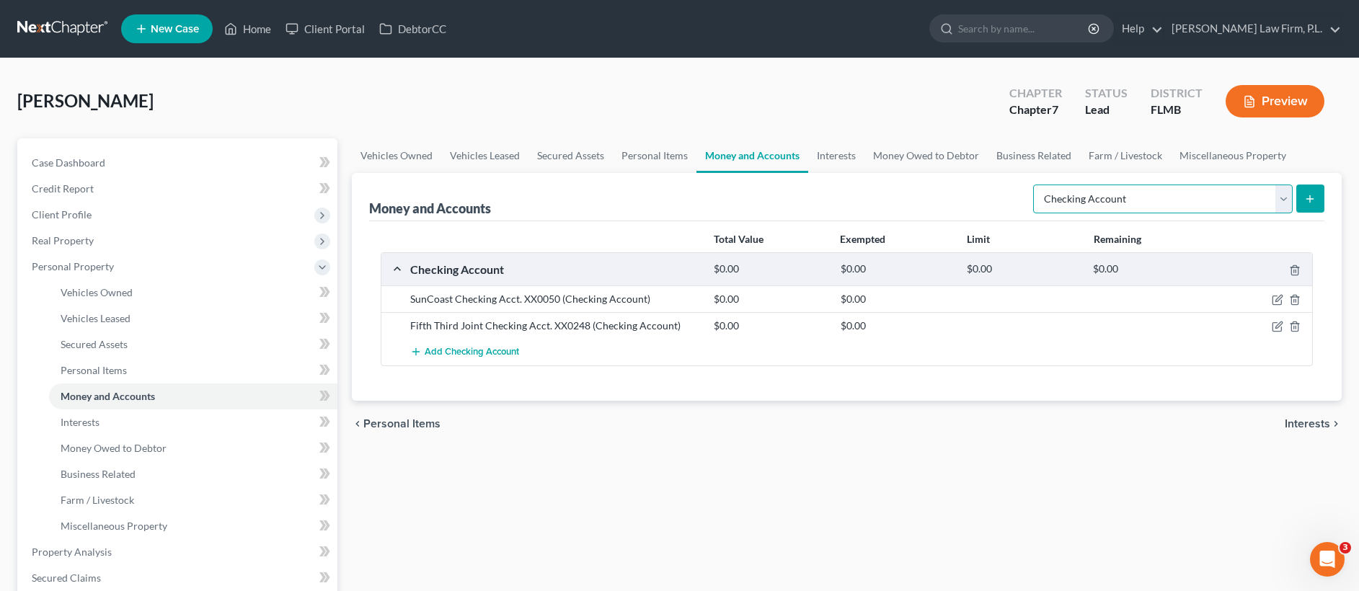
click at [1179, 197] on select "Select Account Type Brokerage Cash on Hand Certificates of Deposit Checking Acc…" at bounding box center [1163, 199] width 260 height 29
click at [1301, 199] on button "submit" at bounding box center [1310, 199] width 28 height 28
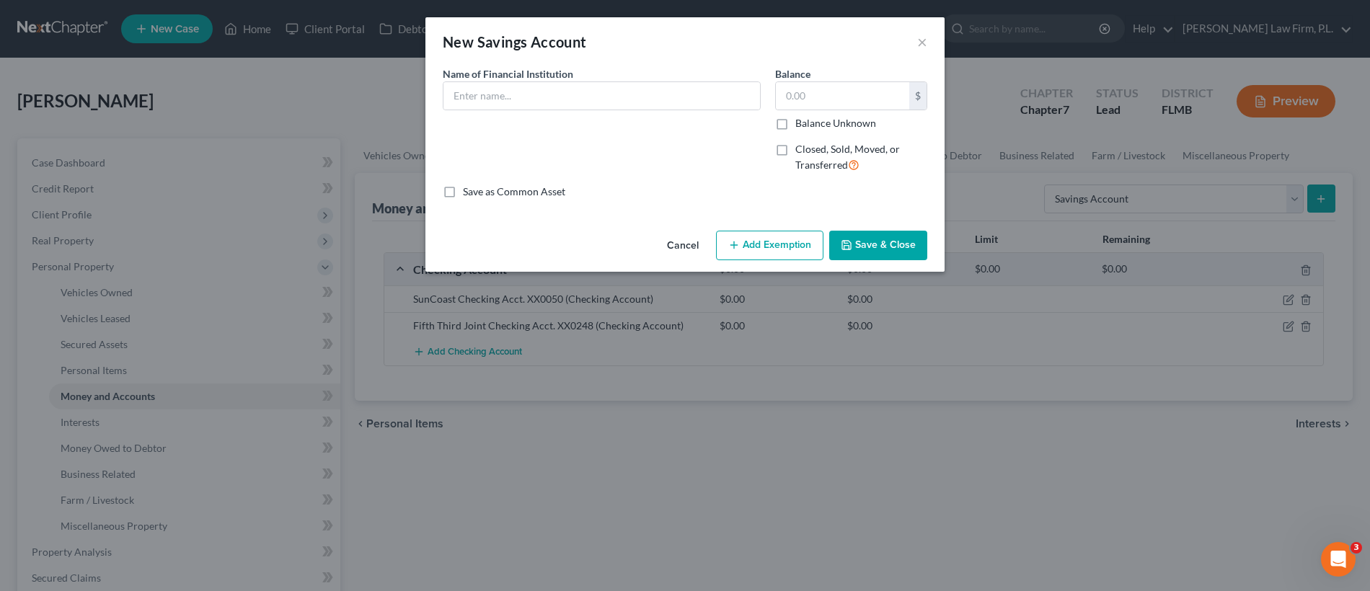
click at [606, 79] on div "Name of Financial Institution *" at bounding box center [602, 88] width 318 height 44
click at [590, 103] on input "text" at bounding box center [601, 95] width 316 height 27
click at [795, 120] on label "Balance Unknown" at bounding box center [835, 123] width 81 height 14
click at [801, 120] on input "Balance Unknown" at bounding box center [805, 120] width 9 height 9
drag, startPoint x: 859, startPoint y: 242, endPoint x: 1239, endPoint y: 234, distance: 380.0
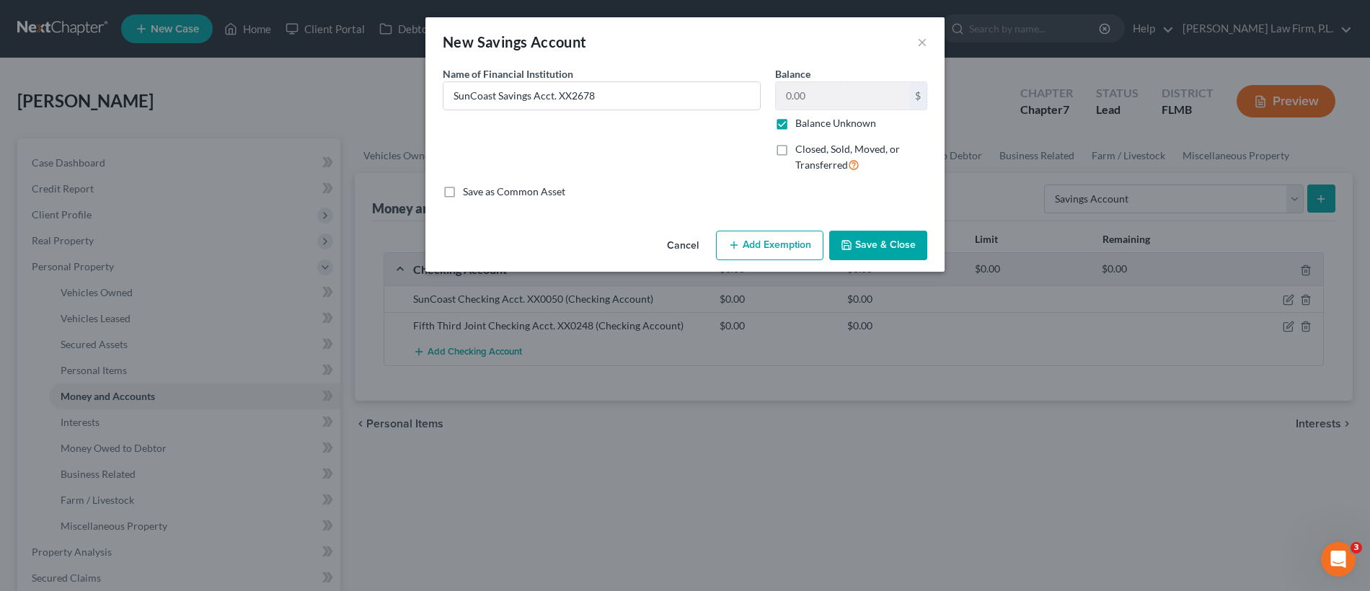
click at [861, 242] on button "Save & Close" at bounding box center [878, 246] width 98 height 30
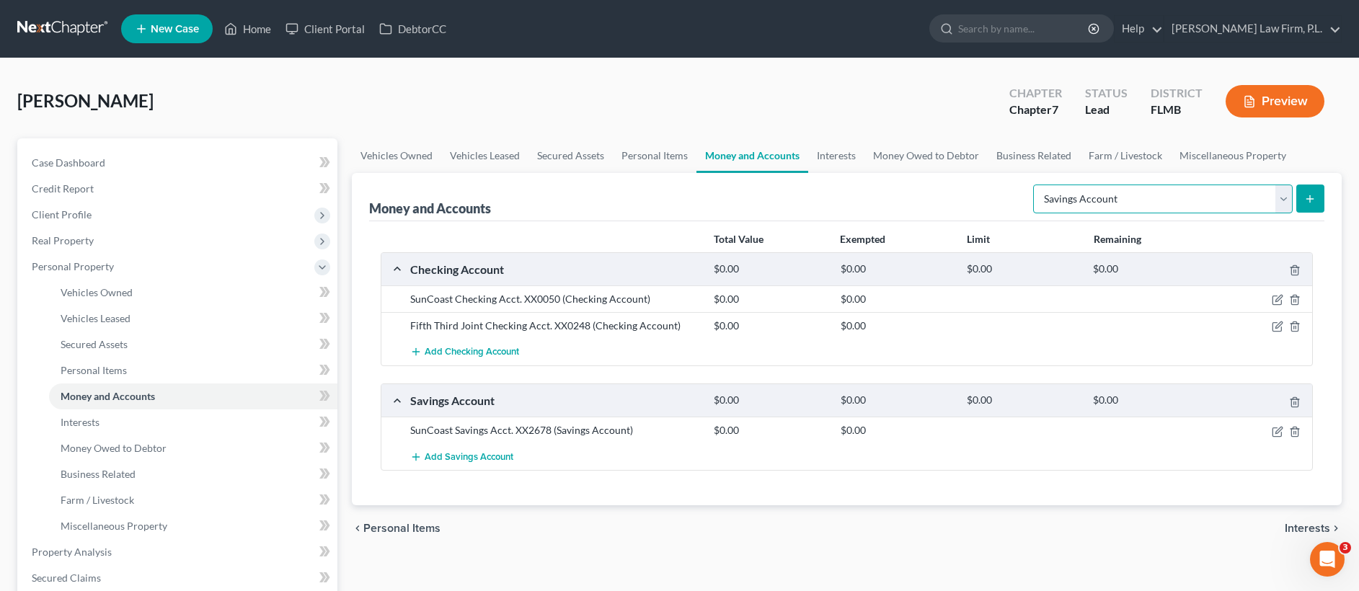
click at [1164, 195] on select "Select Account Type Brokerage Cash on Hand Certificates of Deposit Checking Acc…" at bounding box center [1163, 199] width 260 height 29
click at [1303, 203] on button "submit" at bounding box center [1310, 199] width 28 height 28
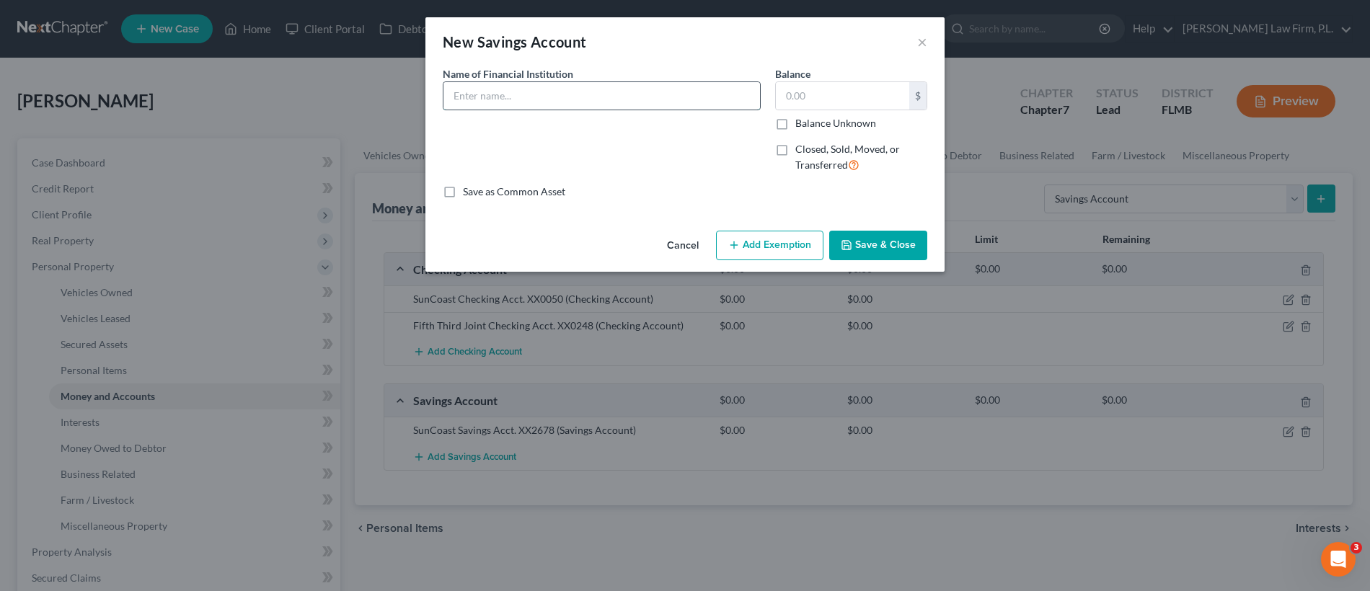
click at [526, 105] on input "text" at bounding box center [601, 95] width 316 height 27
click at [795, 126] on label "Balance Unknown" at bounding box center [835, 123] width 81 height 14
click at [801, 125] on input "Balance Unknown" at bounding box center [805, 120] width 9 height 9
click at [864, 251] on button "Save & Close" at bounding box center [878, 246] width 98 height 30
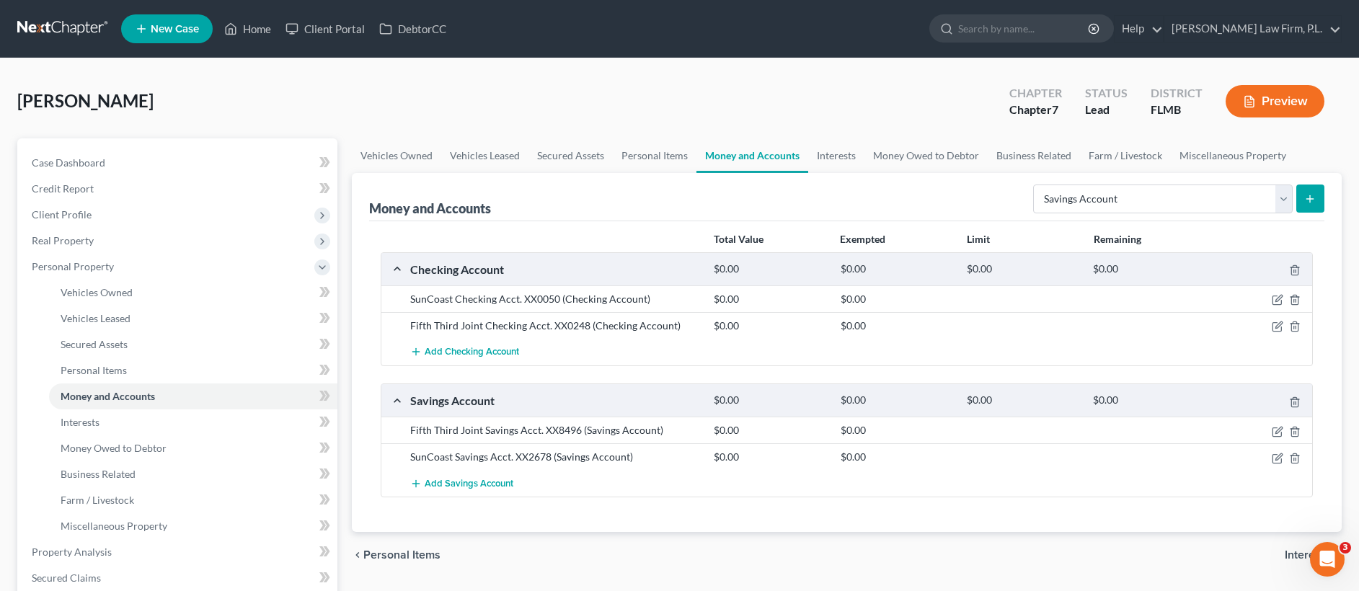
click at [1319, 207] on button "submit" at bounding box center [1310, 199] width 28 height 28
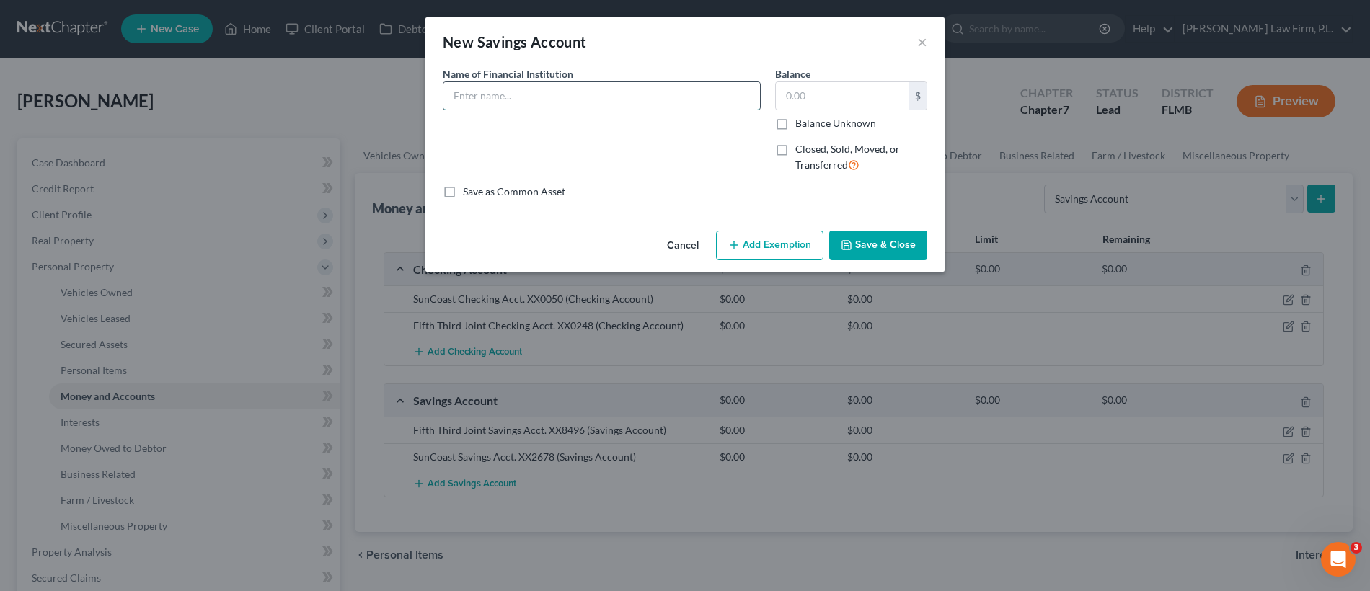
click at [609, 93] on input "text" at bounding box center [601, 95] width 316 height 27
click at [795, 124] on label "Balance Unknown" at bounding box center [835, 123] width 81 height 14
click at [801, 124] on input "Balance Unknown" at bounding box center [805, 120] width 9 height 9
click at [883, 240] on button "Save & Close" at bounding box center [878, 246] width 98 height 30
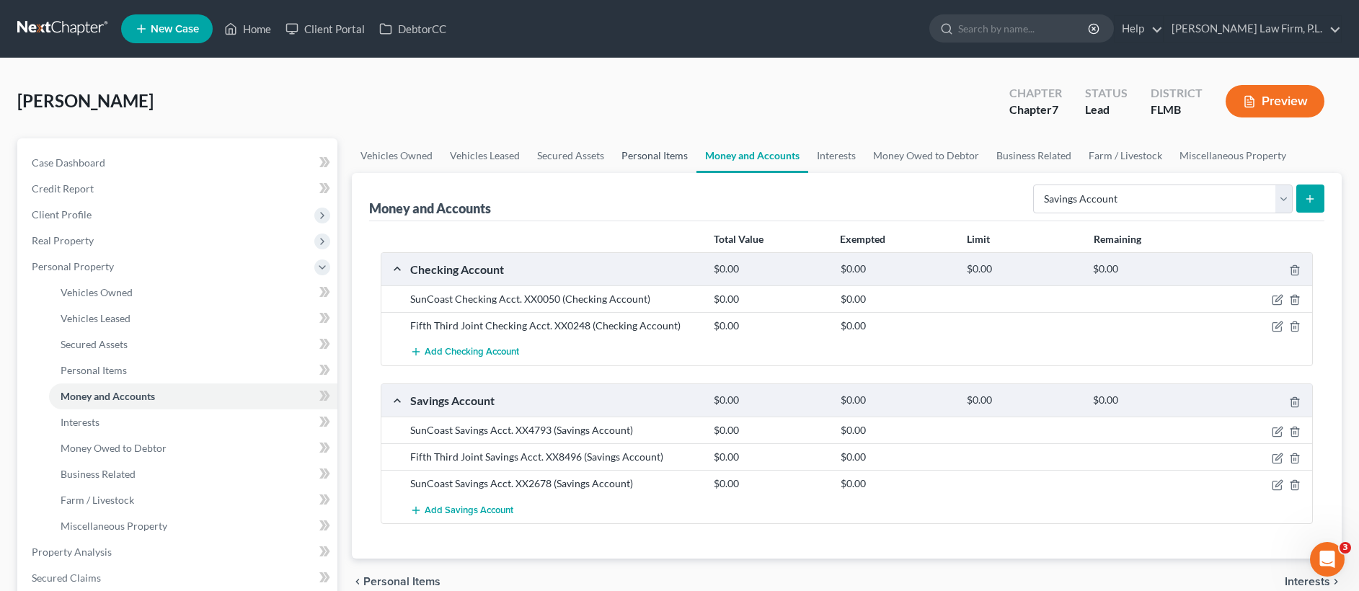
click at [647, 157] on link "Personal Items" at bounding box center [655, 155] width 84 height 35
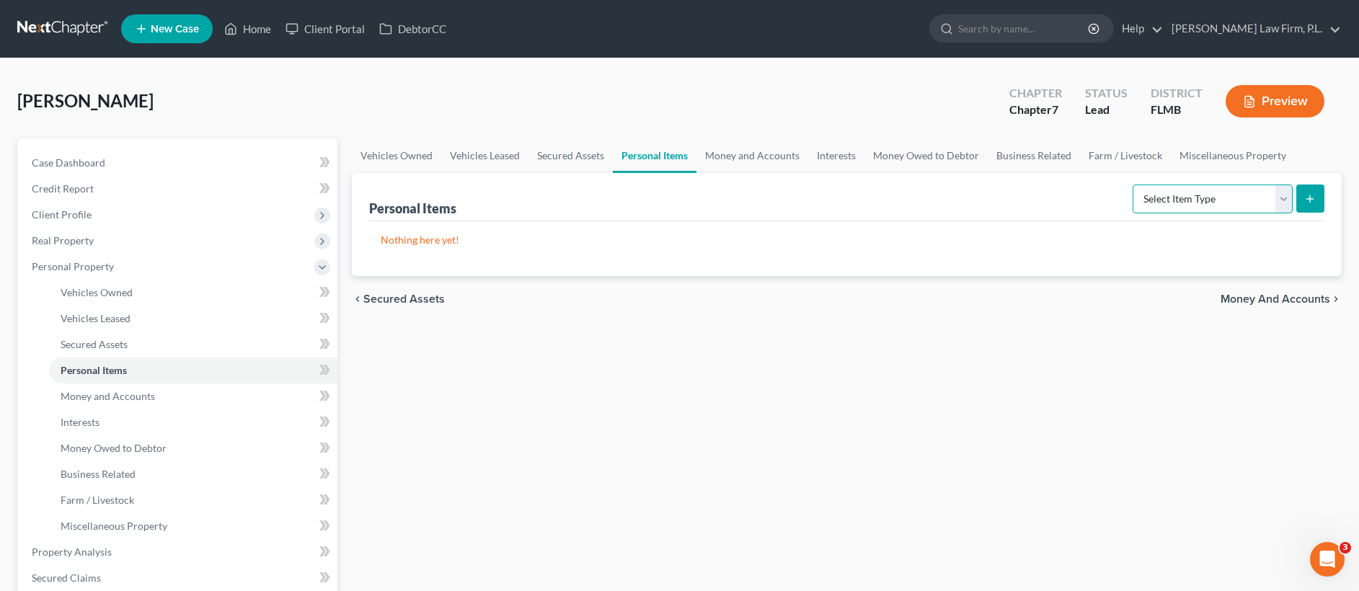
click at [1200, 199] on select "Select Item Type Clothing Collectibles Of Value Electronics Firearms Household …" at bounding box center [1213, 199] width 160 height 29
click at [1308, 199] on line "submit" at bounding box center [1310, 199] width 6 height 0
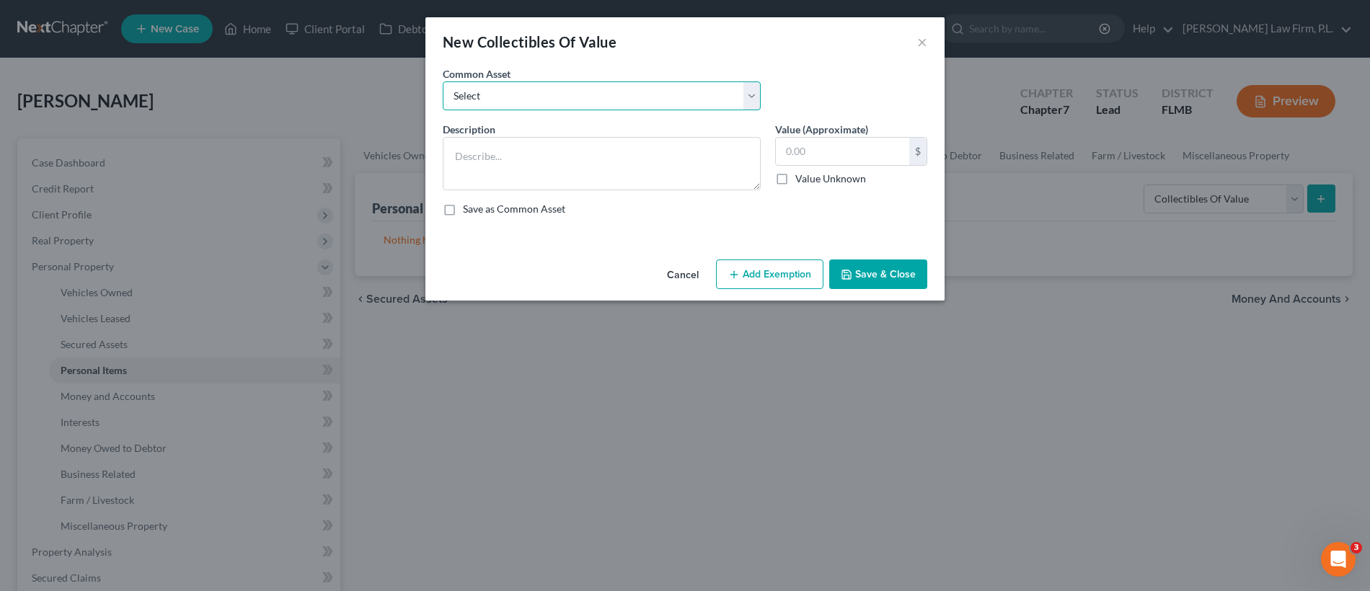
click at [608, 89] on select "Select Books, Pictures, Discs, Etc. Books, Pictures, Discs, Etc. Books, Picture…" at bounding box center [602, 95] width 318 height 29
click at [878, 280] on button "Save & Close" at bounding box center [878, 275] width 98 height 30
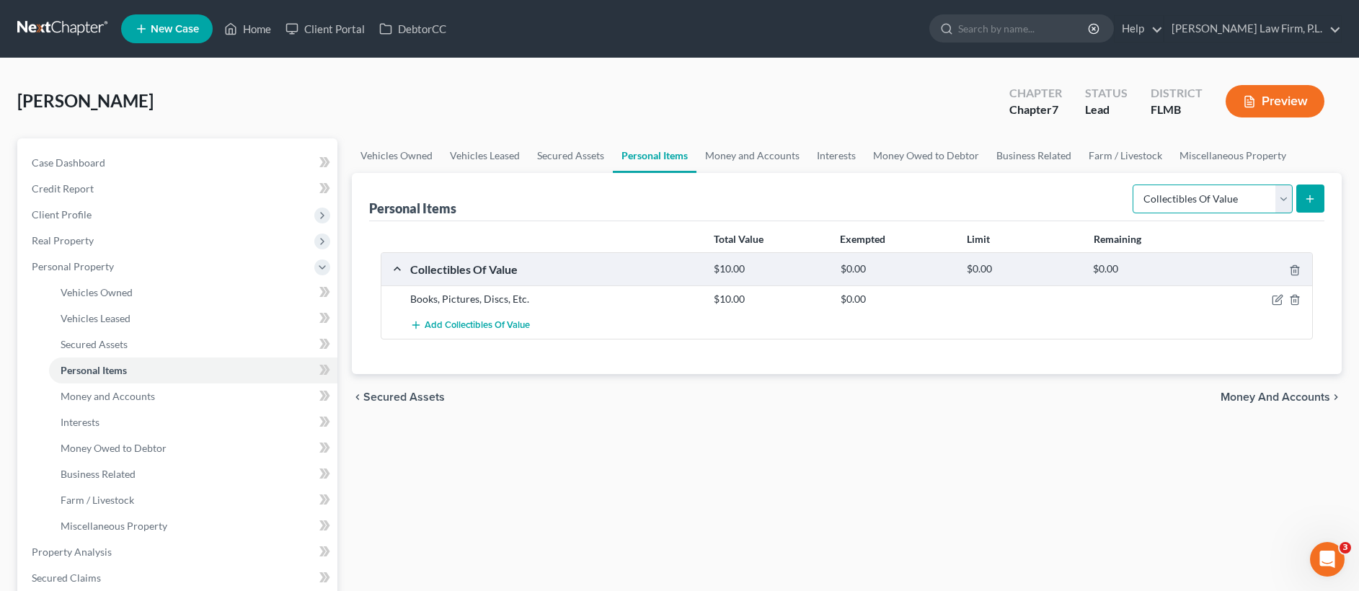
click at [1187, 203] on select "Select Item Type Clothing Collectibles Of Value Electronics Firearms Household …" at bounding box center [1213, 199] width 160 height 29
click at [1301, 198] on button "submit" at bounding box center [1310, 199] width 28 height 28
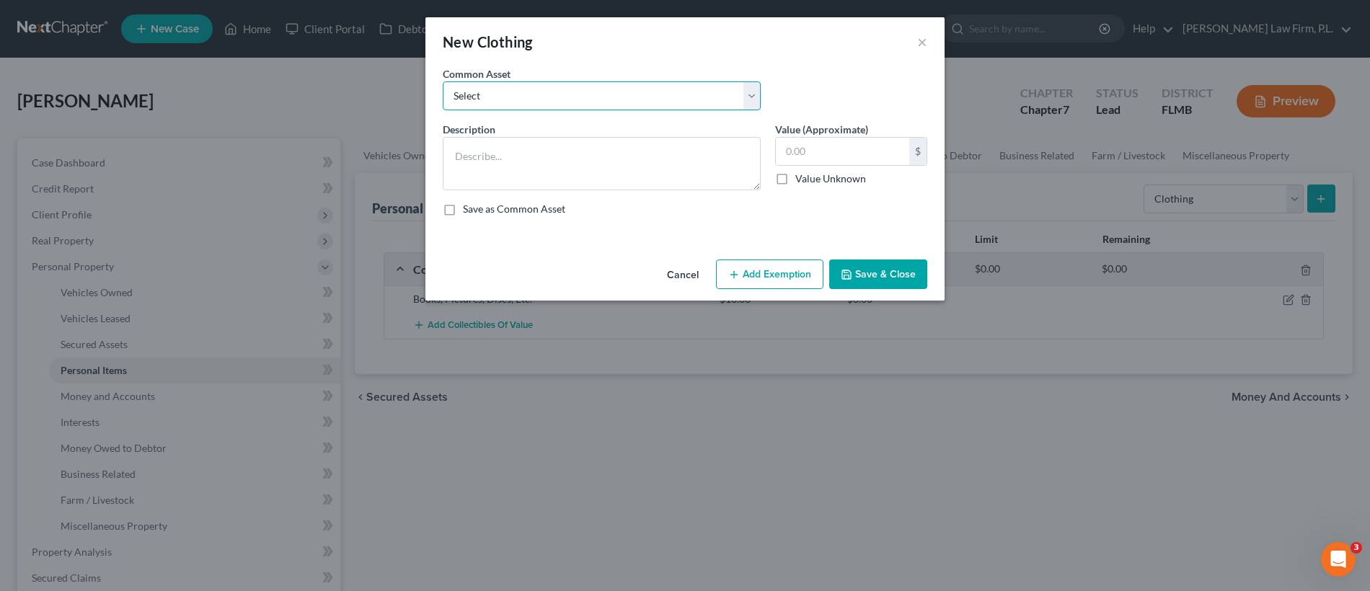
click at [610, 92] on select "Select Clothes" at bounding box center [602, 95] width 318 height 29
drag, startPoint x: 875, startPoint y: 267, endPoint x: 934, endPoint y: 269, distance: 58.4
click at [875, 267] on button "Save & Close" at bounding box center [878, 275] width 98 height 30
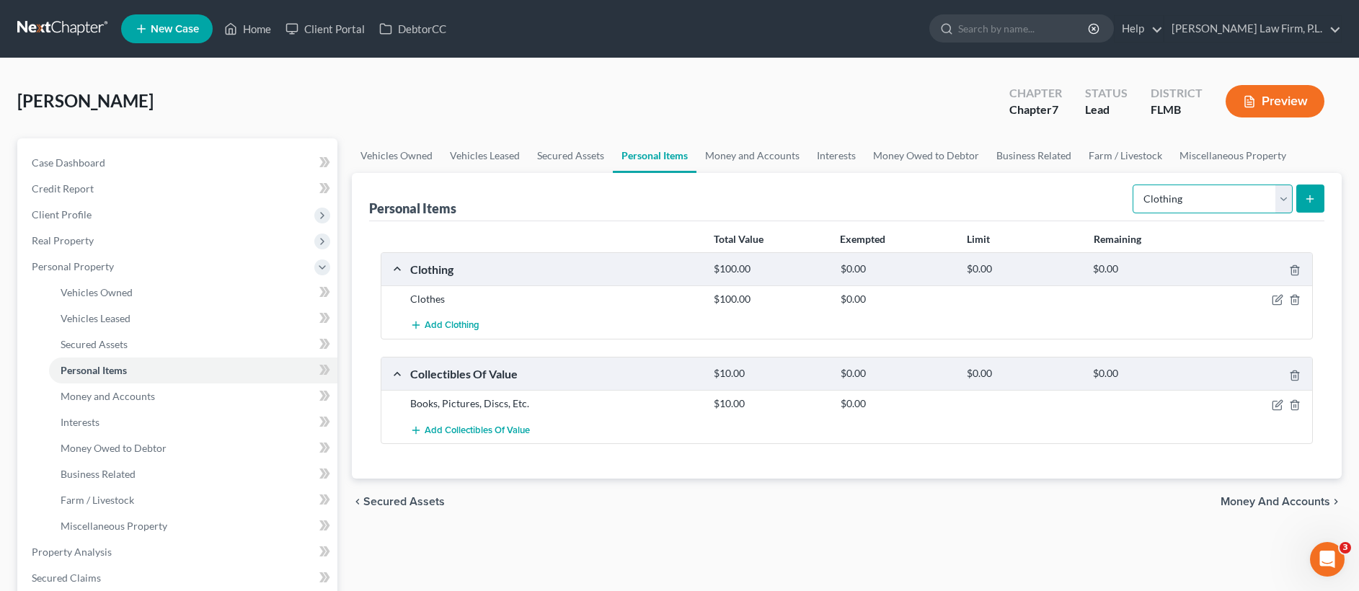
click at [1284, 194] on select "Select Item Type Clothing Collectibles Of Value Electronics Firearms Household …" at bounding box center [1213, 199] width 160 height 29
click at [1311, 205] on button "submit" at bounding box center [1310, 199] width 28 height 28
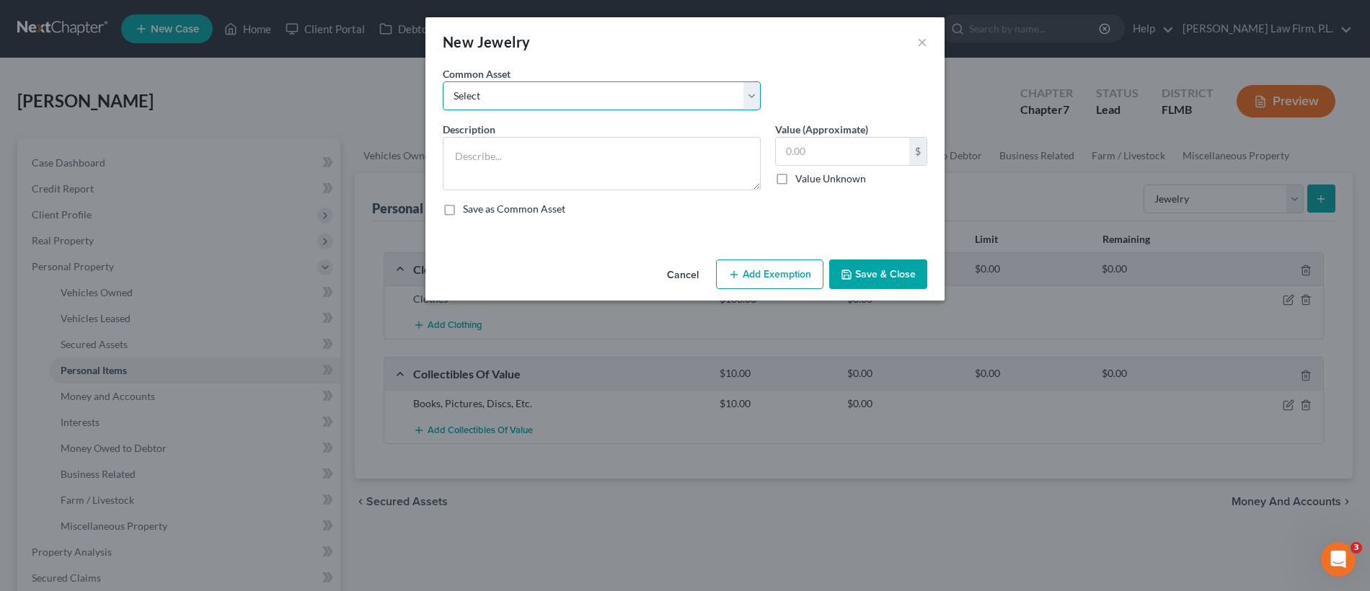
click at [594, 104] on select "Select Misc. Costume Jewelry Misc. Costume Jewelry jewelry" at bounding box center [602, 95] width 318 height 29
click at [585, 96] on select "Select Misc. Costume Jewelry Misc. Costume Jewelry jewelry" at bounding box center [602, 95] width 318 height 29
click at [789, 150] on input "25.00" at bounding box center [842, 151] width 133 height 27
click at [871, 279] on button "Save & Close" at bounding box center [878, 275] width 98 height 30
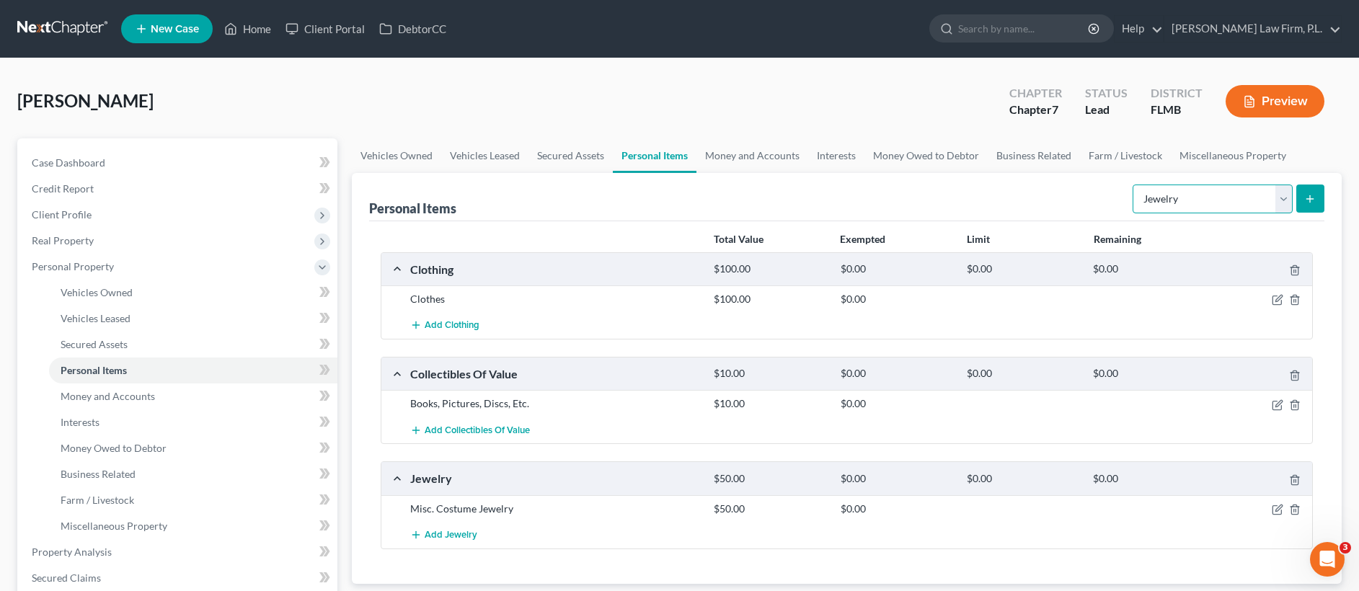
click at [1215, 200] on select "Select Item Type Clothing Collectibles Of Value Electronics Firearms Household …" at bounding box center [1213, 199] width 160 height 29
click at [1308, 190] on button "submit" at bounding box center [1310, 199] width 28 height 28
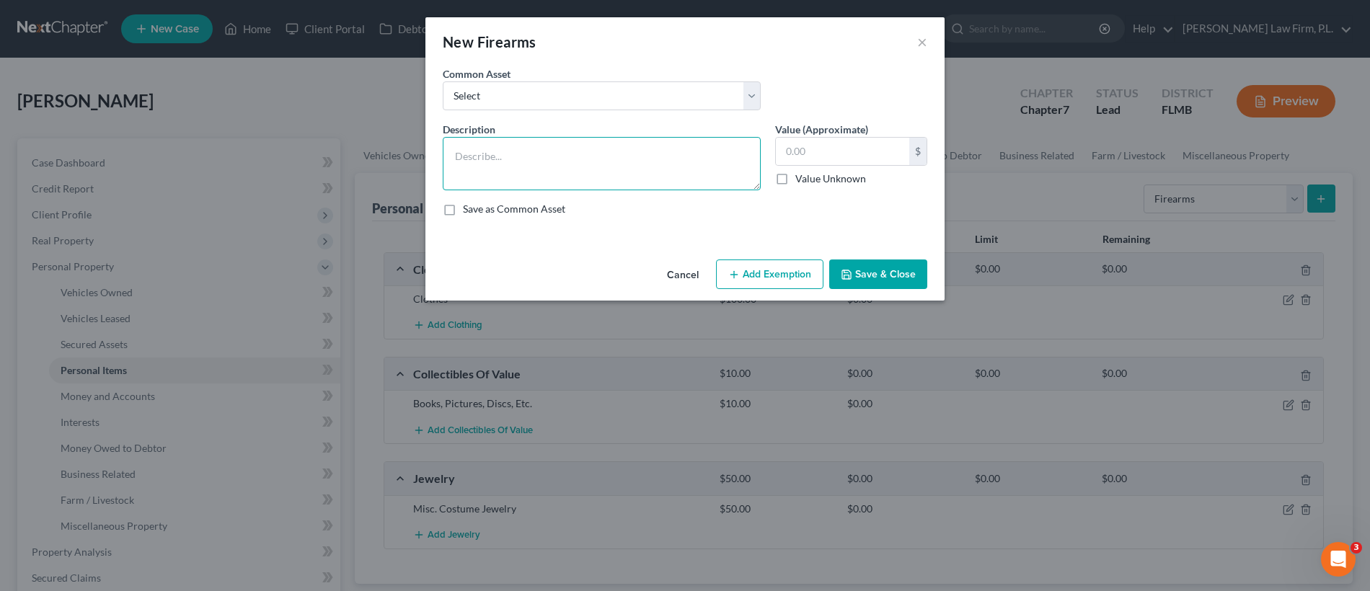
click at [559, 143] on textarea at bounding box center [602, 163] width 318 height 53
click at [799, 155] on input "text" at bounding box center [842, 151] width 133 height 27
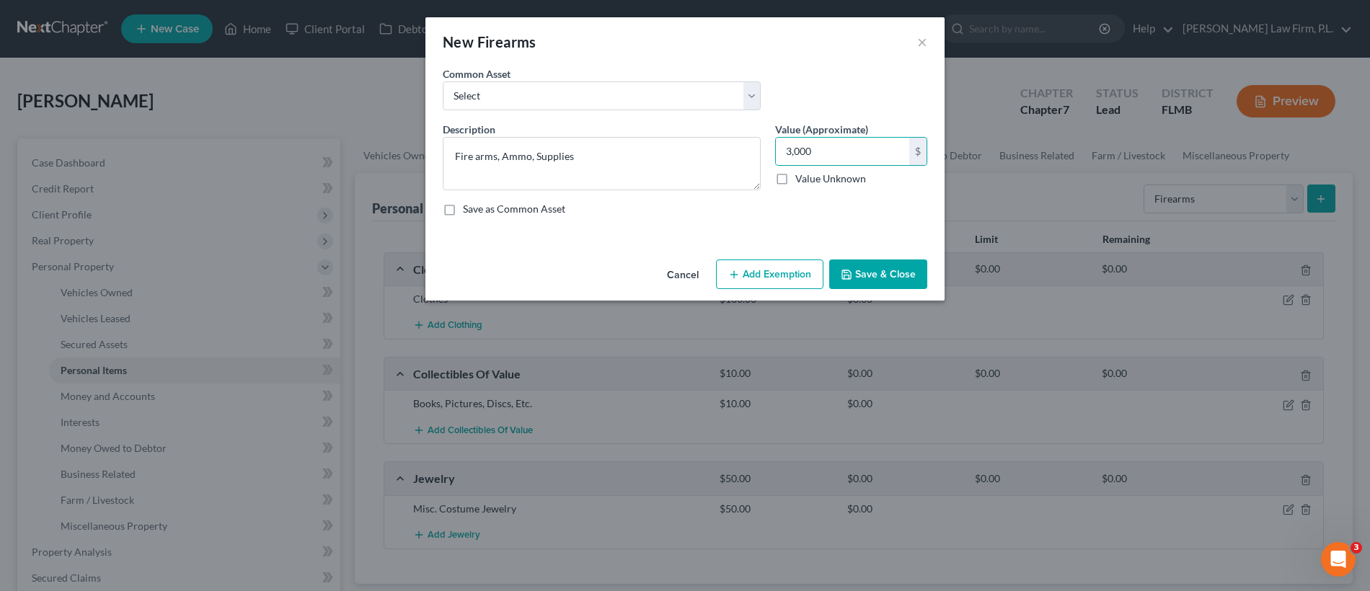
click at [890, 279] on button "Save & Close" at bounding box center [878, 275] width 98 height 30
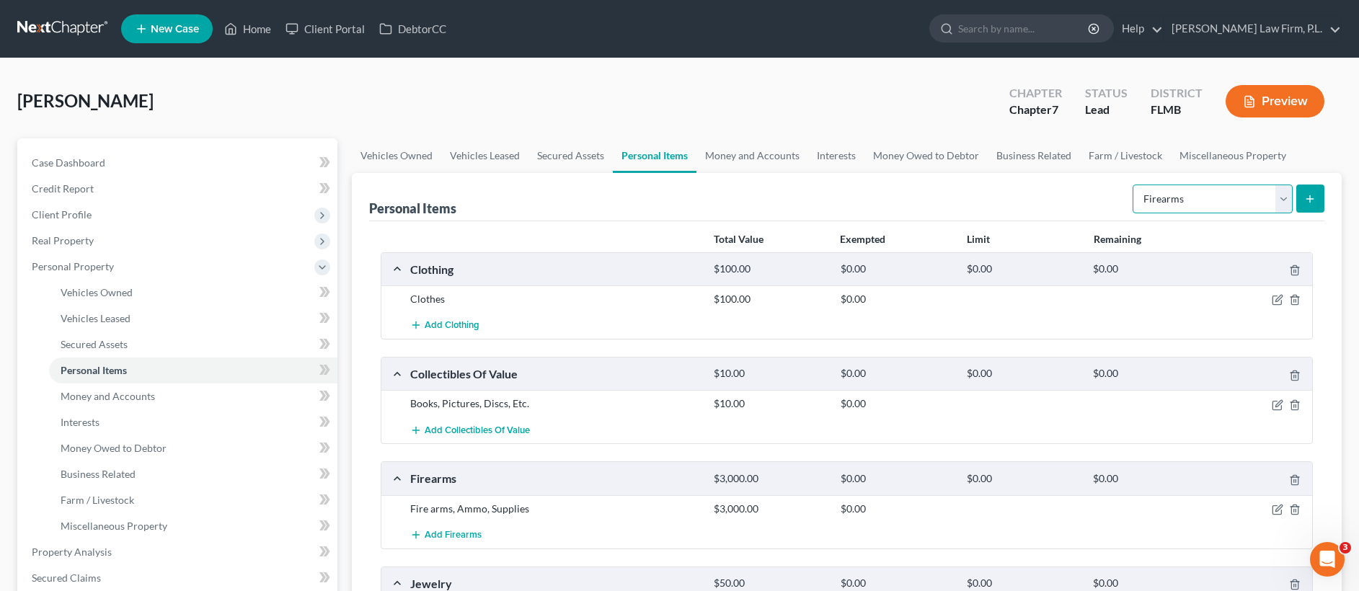
click at [1210, 191] on select "Select Item Type Clothing Collectibles Of Value Electronics Firearms Household …" at bounding box center [1213, 199] width 160 height 29
click at [833, 156] on link "Interests" at bounding box center [836, 155] width 56 height 35
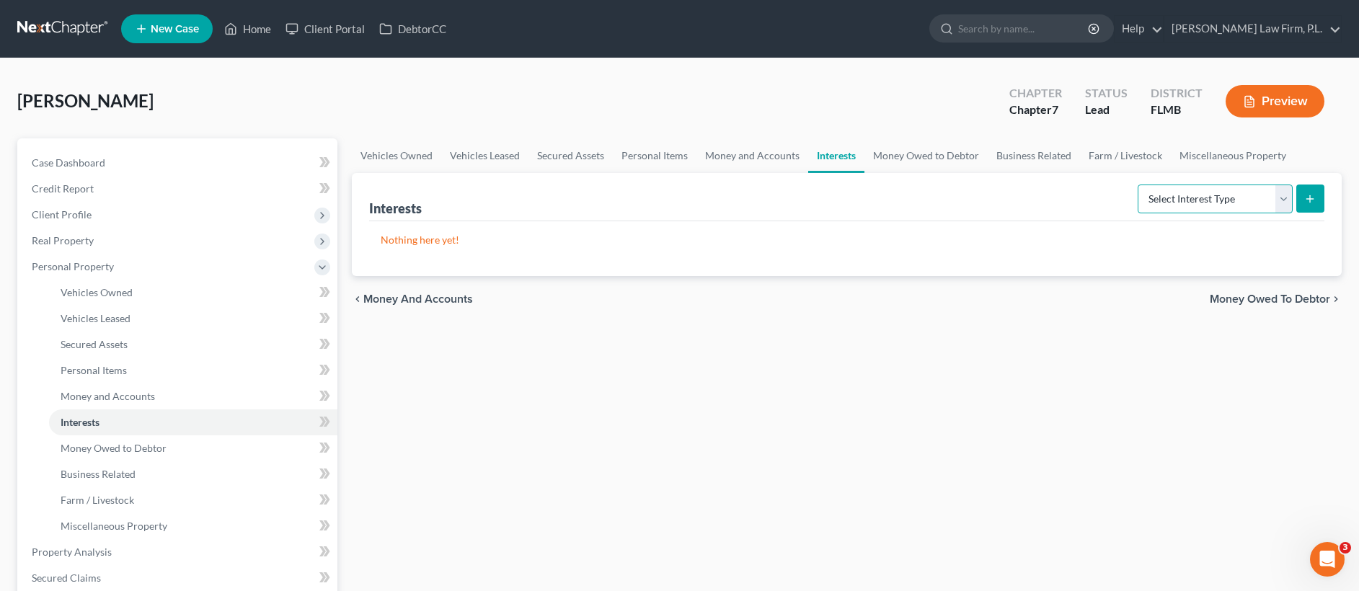
click at [1182, 197] on select "Select Interest Type 401K Annuity Bond Education IRA Government Bond Government…" at bounding box center [1215, 199] width 155 height 29
click at [1310, 194] on icon "submit" at bounding box center [1310, 199] width 12 height 12
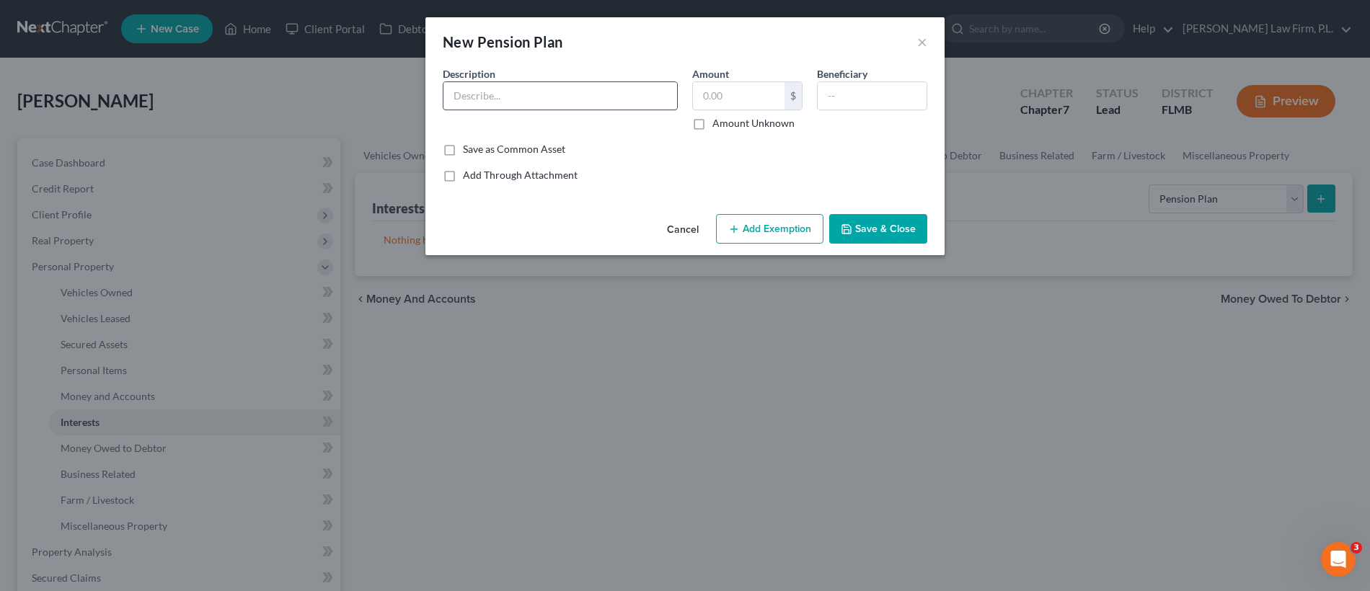
click at [588, 96] on input "text" at bounding box center [560, 95] width 234 height 27
click at [712, 128] on label "Amount Unknown" at bounding box center [753, 123] width 82 height 14
click at [718, 125] on input "Amount Unknown" at bounding box center [722, 120] width 9 height 9
click at [866, 224] on button "Save & Close" at bounding box center [878, 229] width 98 height 30
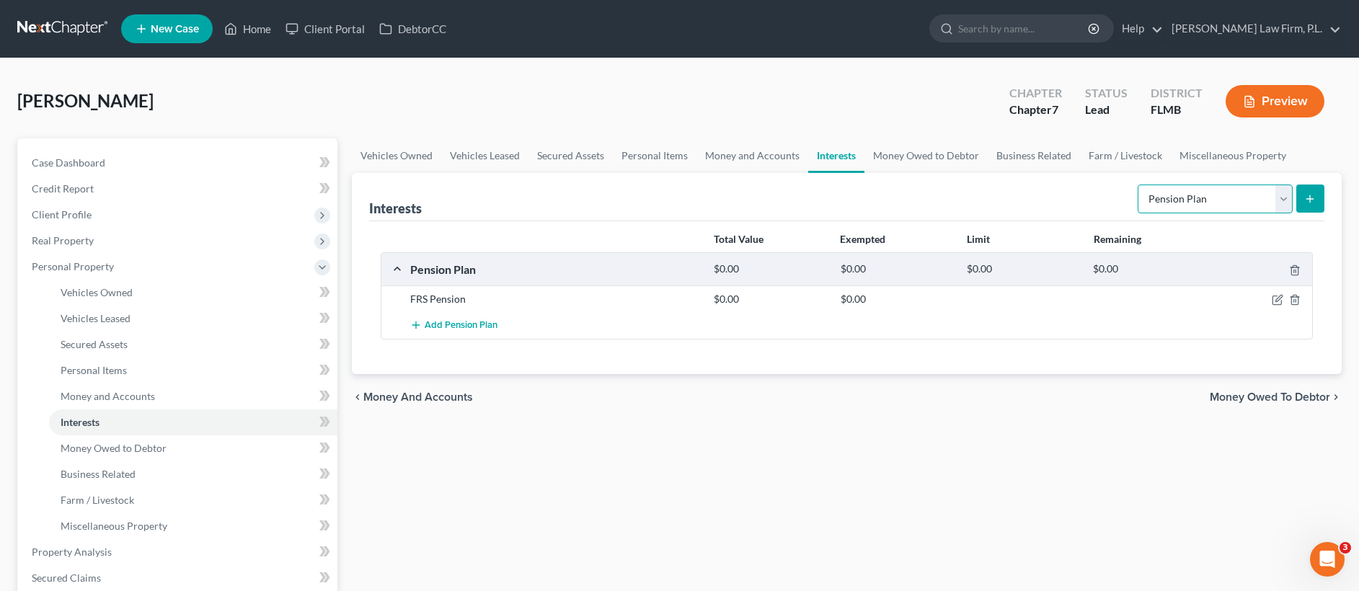
click at [1209, 204] on select "Select Interest Type 401K Annuity Bond Education IRA Government Bond Government…" at bounding box center [1215, 199] width 155 height 29
click at [1313, 200] on icon "submit" at bounding box center [1310, 199] width 12 height 12
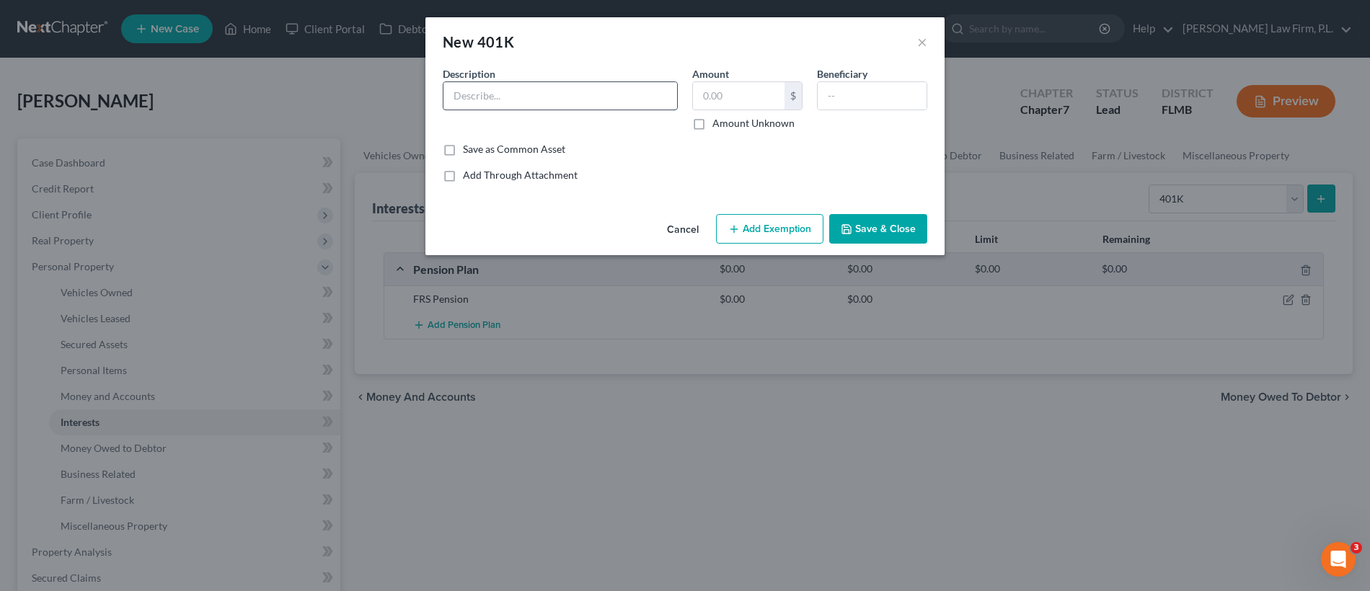
click at [603, 92] on input "text" at bounding box center [560, 95] width 234 height 27
click at [712, 120] on label "Amount Unknown" at bounding box center [753, 123] width 82 height 14
click at [718, 120] on input "Amount Unknown" at bounding box center [722, 120] width 9 height 9
click at [859, 238] on button "Save & Close" at bounding box center [878, 229] width 98 height 30
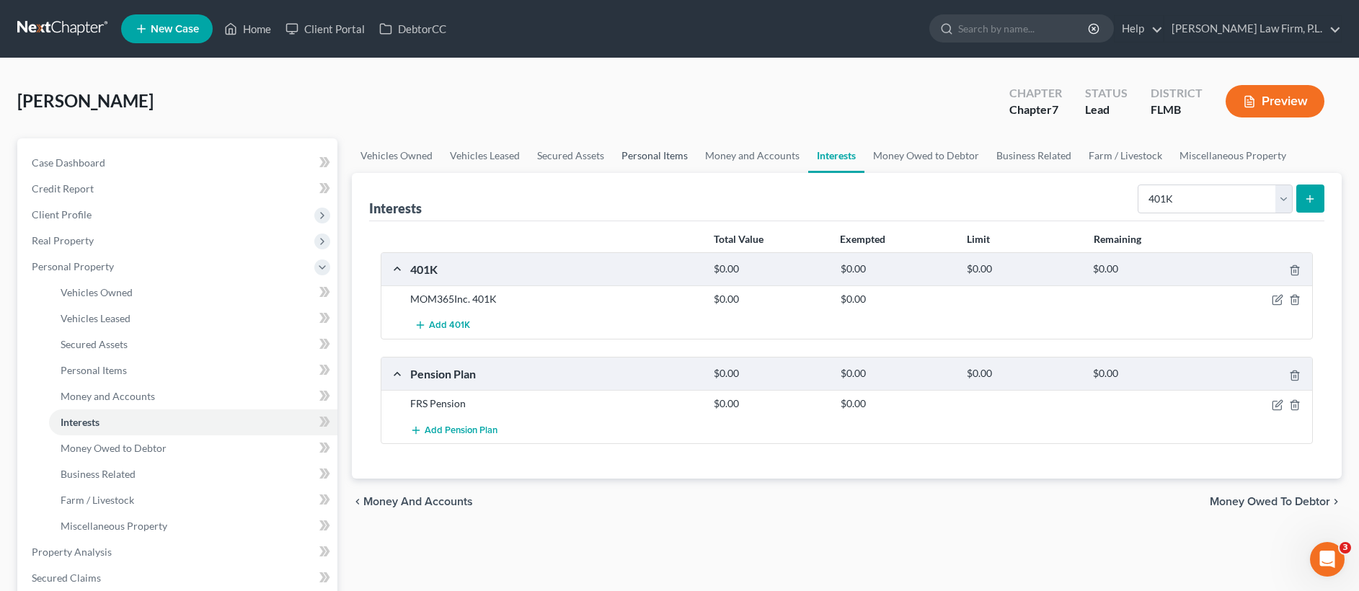
click at [639, 153] on link "Personal Items" at bounding box center [655, 155] width 84 height 35
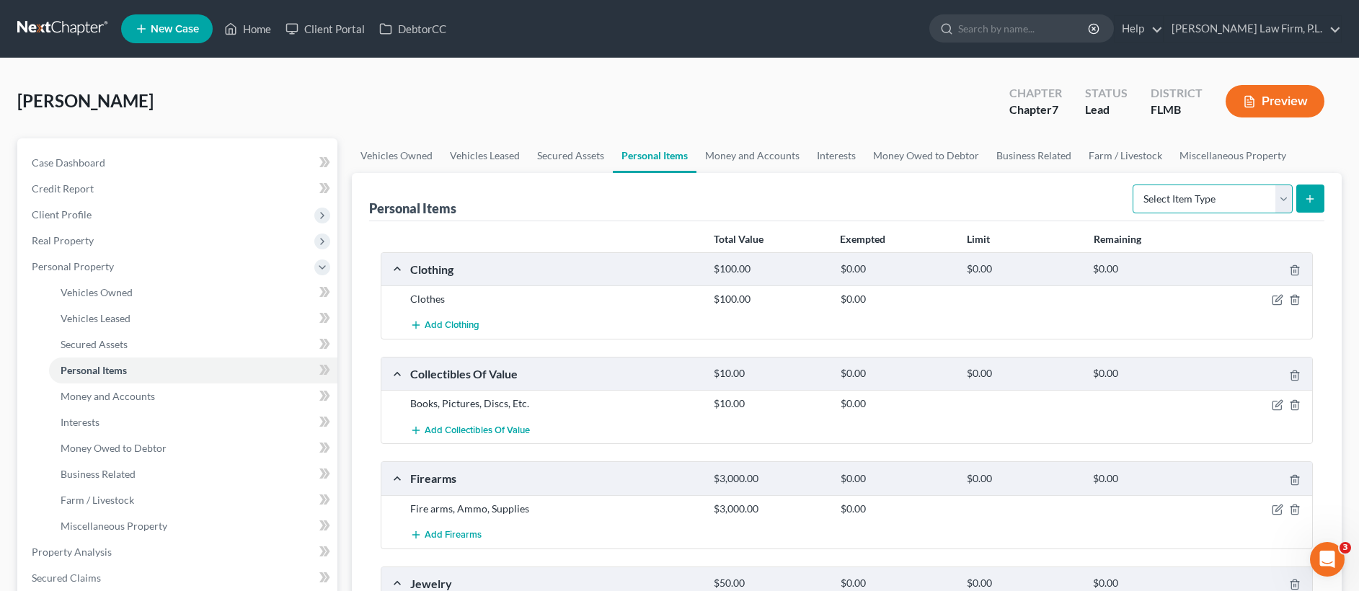
click at [1252, 196] on select "Select Item Type Clothing Collectibles Of Value Electronics Firearms Household …" at bounding box center [1213, 199] width 160 height 29
click at [1305, 193] on icon "submit" at bounding box center [1310, 199] width 12 height 12
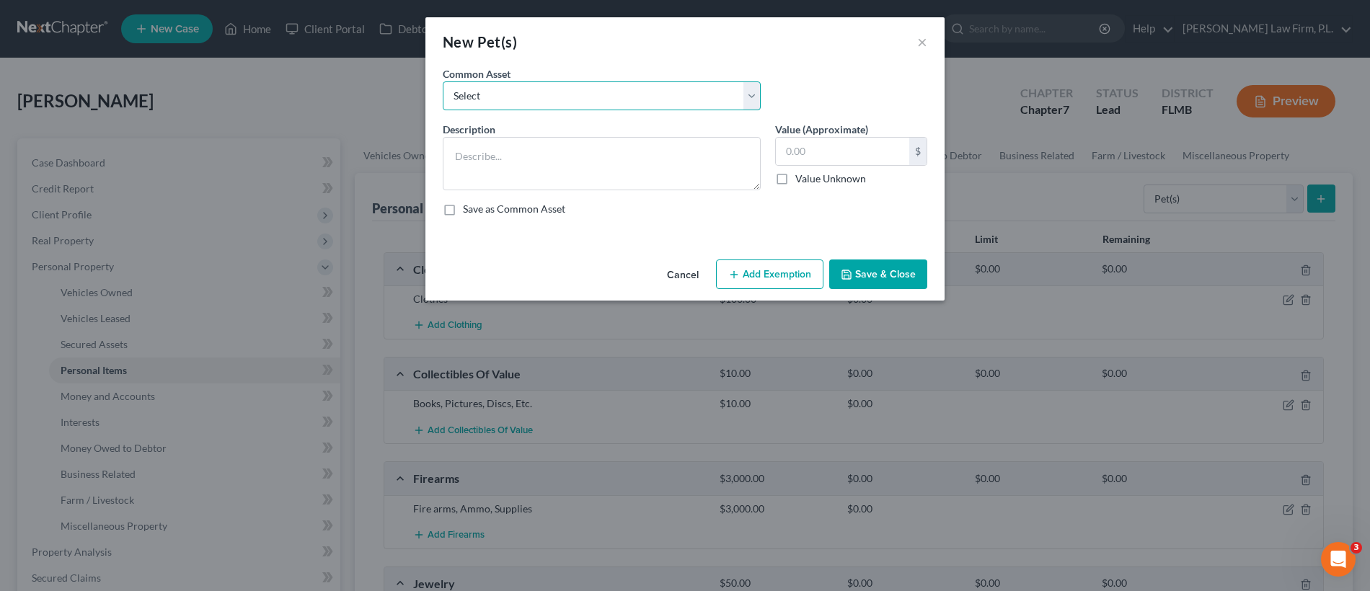
click at [528, 99] on select "Select 1 Cat 1 Dog 1 Dog" at bounding box center [602, 95] width 318 height 29
click at [874, 275] on button "Save & Close" at bounding box center [878, 275] width 98 height 30
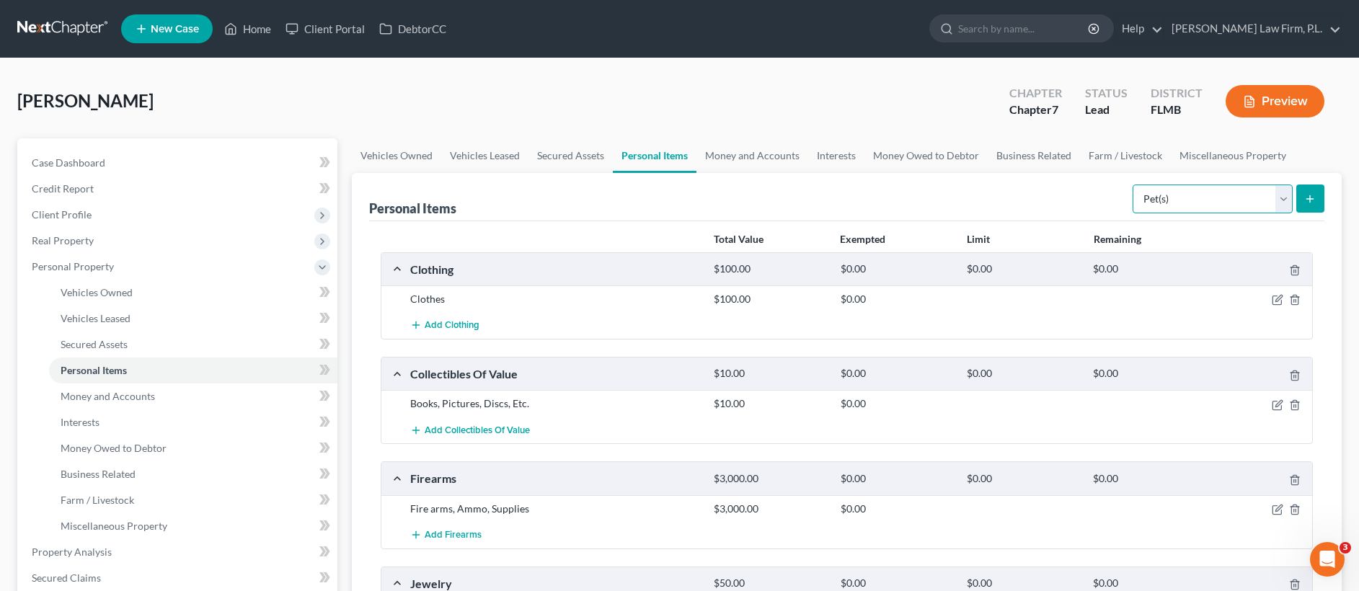
click at [1184, 195] on select "Select Item Type Clothing Collectibles Of Value Electronics Firearms Household …" at bounding box center [1213, 199] width 160 height 29
click at [1251, 200] on select "Select Item Type Clothing Collectibles Of Value Electronics Firearms Household …" at bounding box center [1213, 199] width 160 height 29
click at [1314, 200] on icon "submit" at bounding box center [1310, 199] width 12 height 12
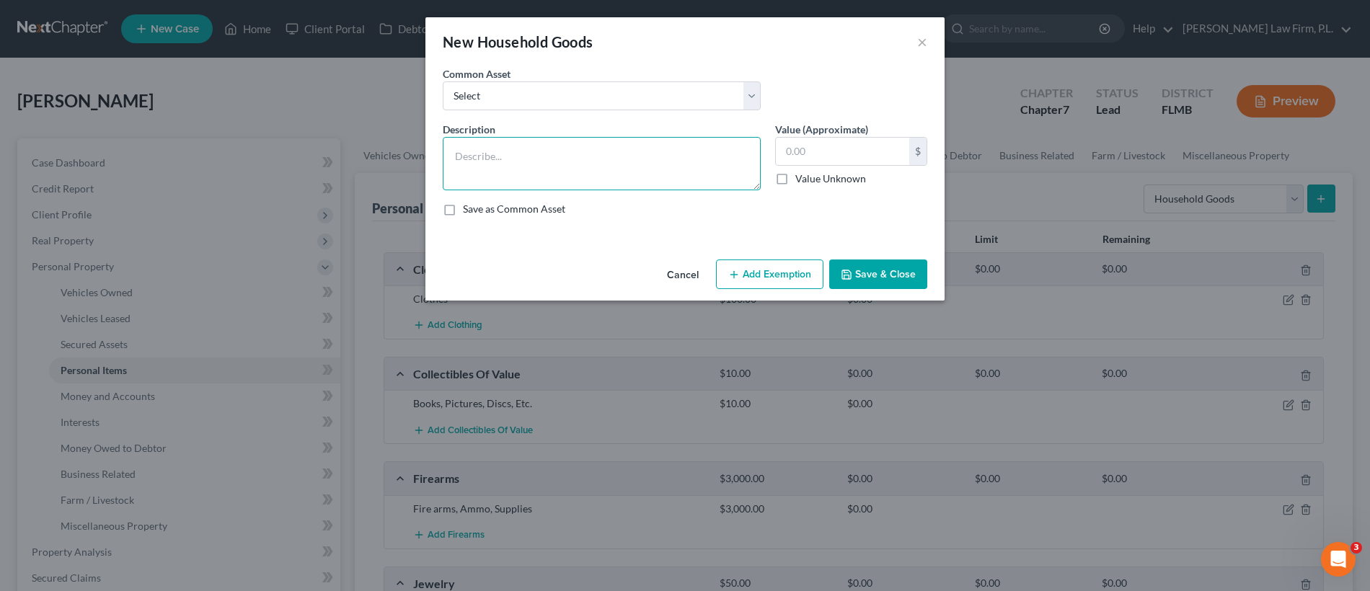
click at [603, 156] on textarea at bounding box center [602, 163] width 318 height 53
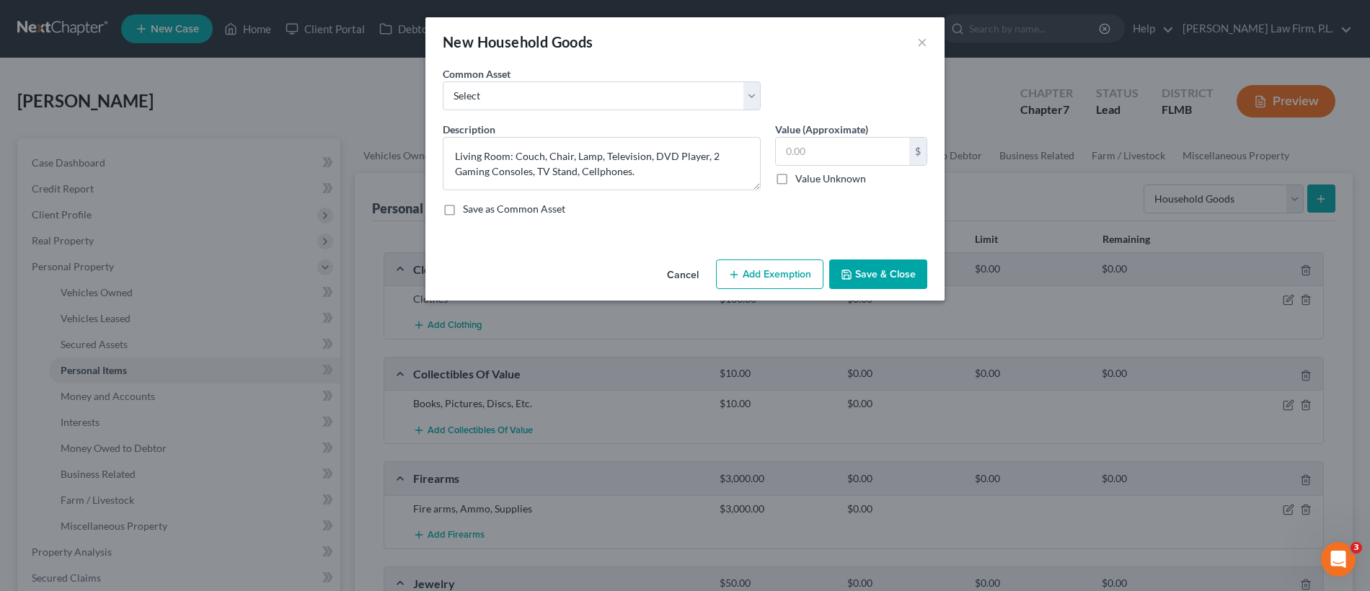
click at [679, 280] on button "Cancel" at bounding box center [682, 275] width 55 height 29
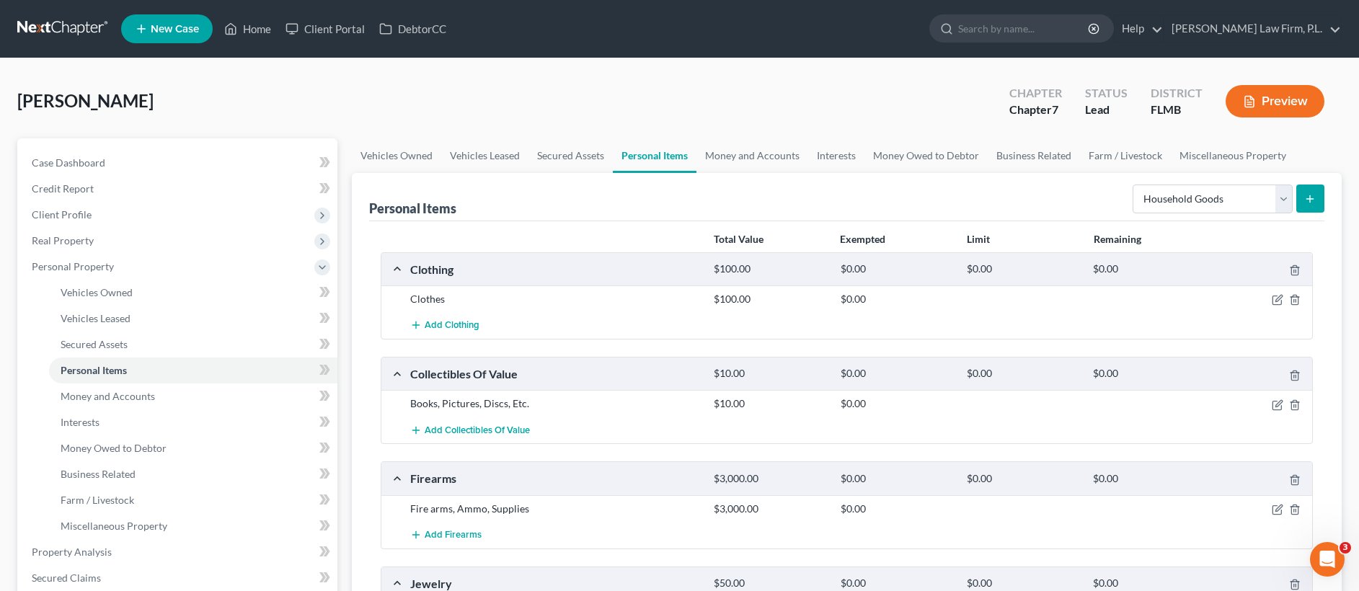
click at [1308, 197] on icon "submit" at bounding box center [1310, 199] width 12 height 12
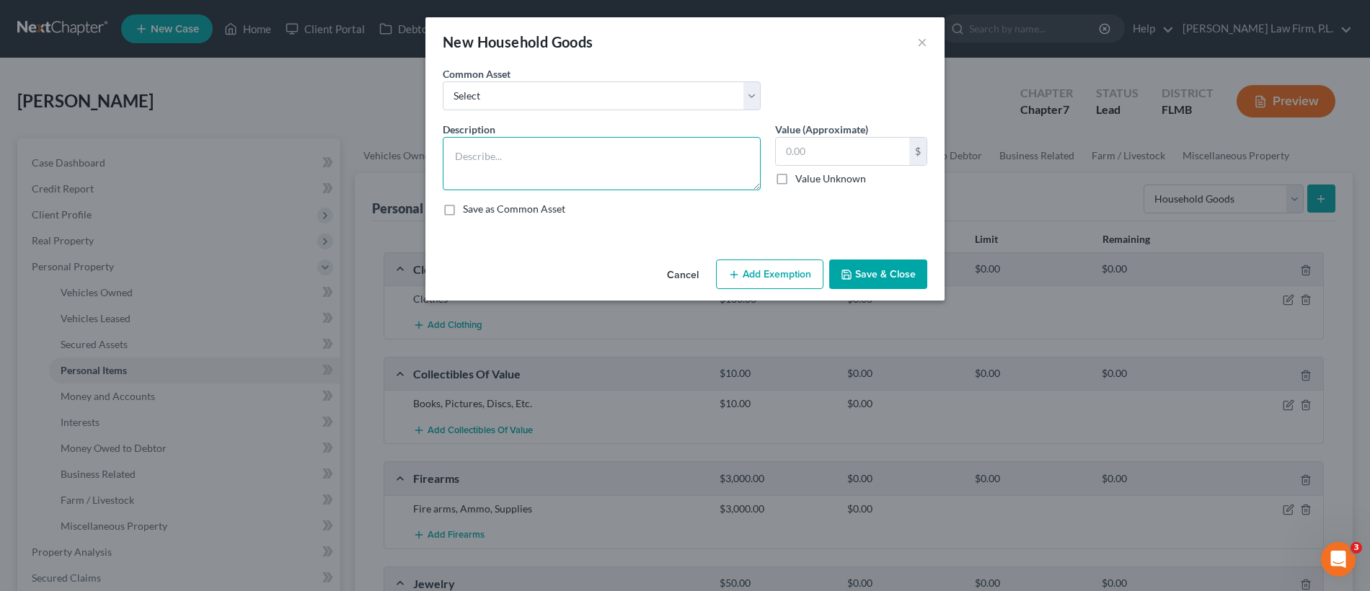
click at [501, 154] on textarea at bounding box center [602, 163] width 318 height 53
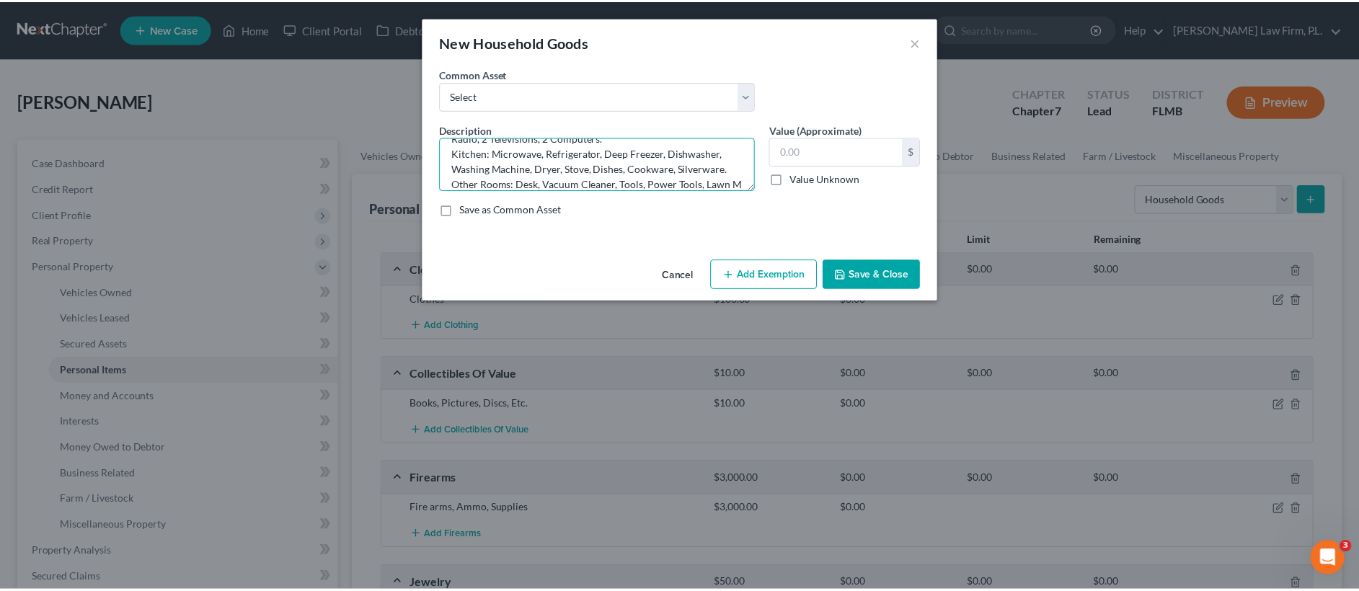
scroll to position [94, 0]
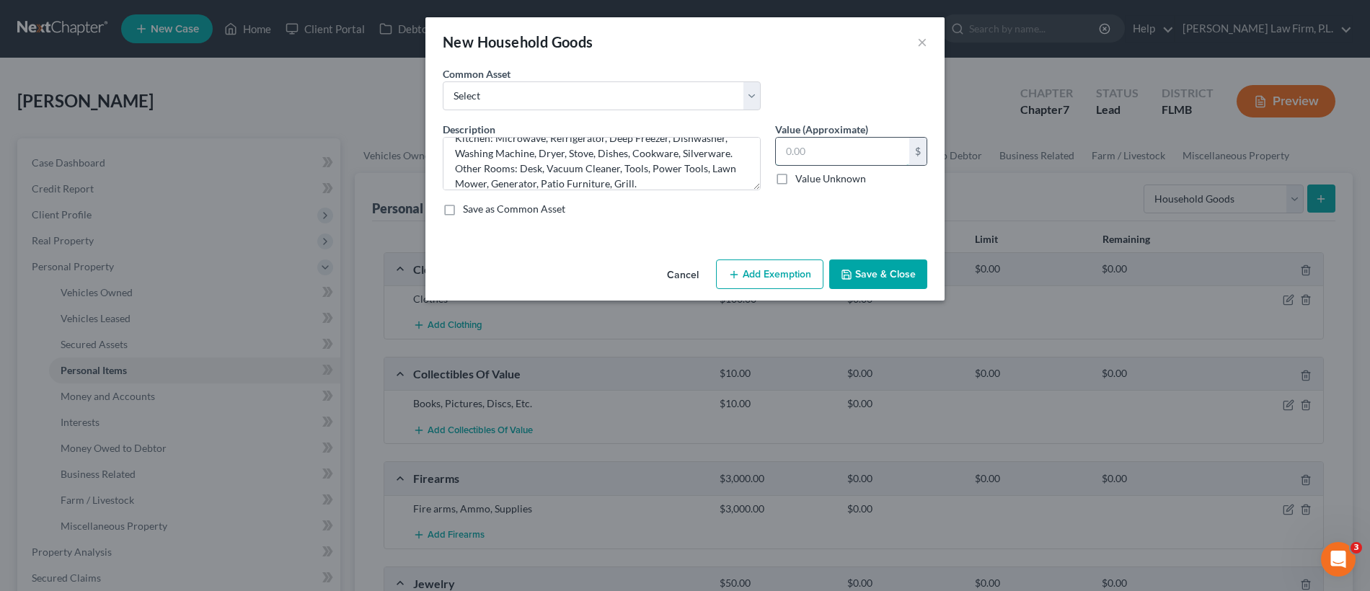
click at [811, 141] on input "text" at bounding box center [842, 151] width 133 height 27
click at [863, 285] on button "Save & Close" at bounding box center [878, 275] width 98 height 30
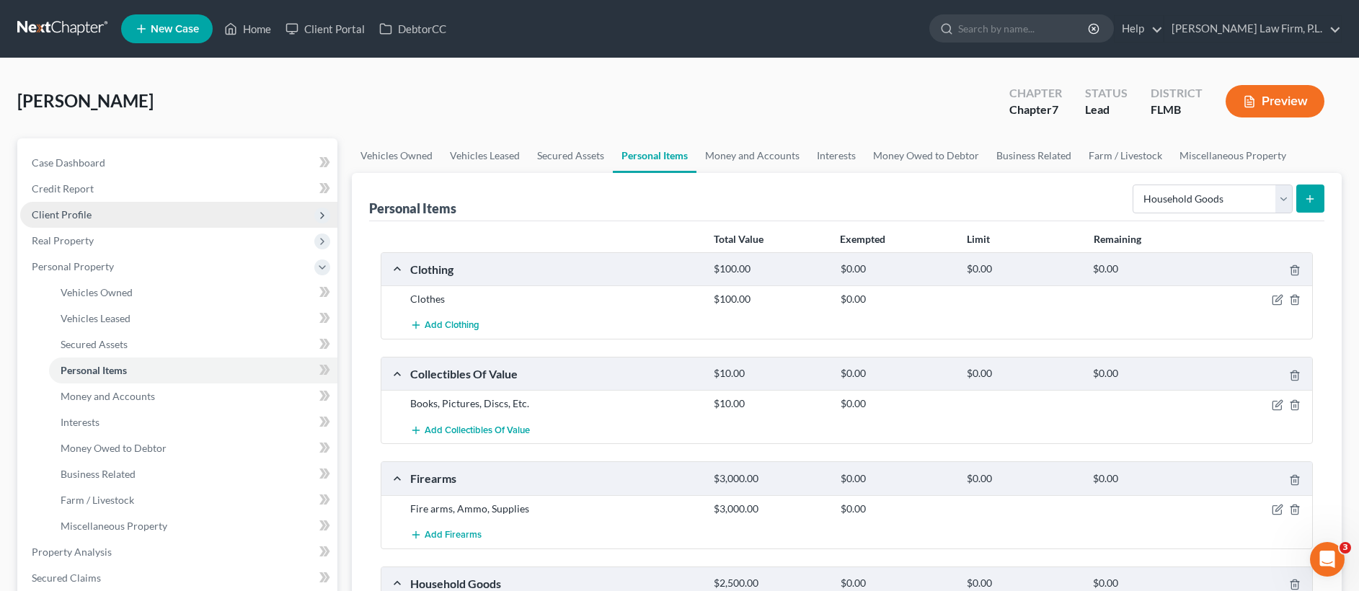
click at [133, 210] on span "Client Profile" at bounding box center [178, 215] width 317 height 26
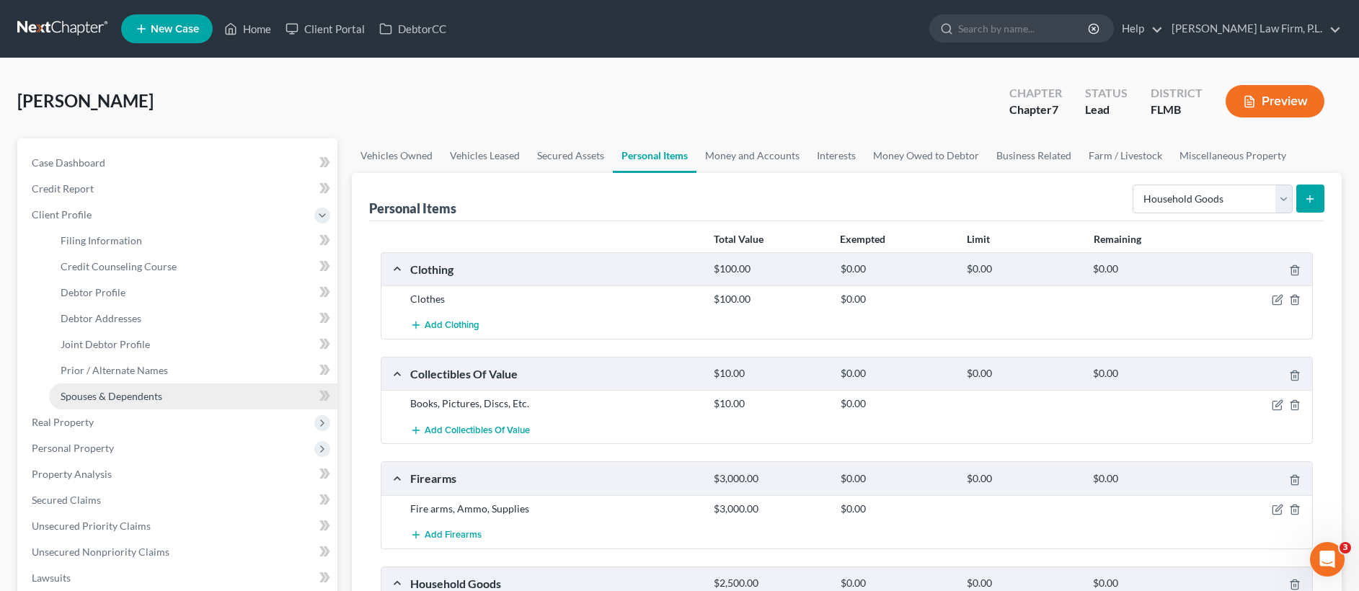
click at [164, 402] on link "Spouses & Dependents" at bounding box center [193, 397] width 288 height 26
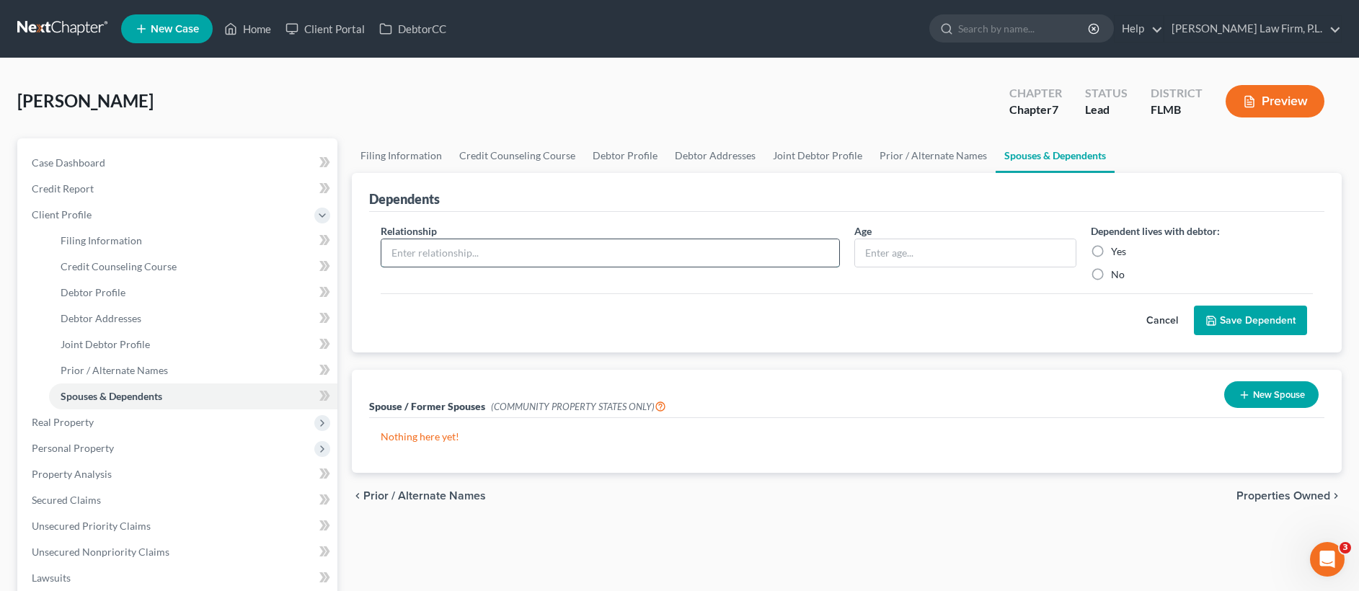
click at [582, 256] on input "text" at bounding box center [609, 252] width 457 height 27
click at [916, 261] on input "text" at bounding box center [965, 252] width 221 height 27
click at [1111, 246] on label "Yes" at bounding box center [1118, 251] width 15 height 14
click at [1117, 246] on input "Yes" at bounding box center [1121, 248] width 9 height 9
click at [1254, 313] on button "Save Dependent" at bounding box center [1250, 321] width 113 height 30
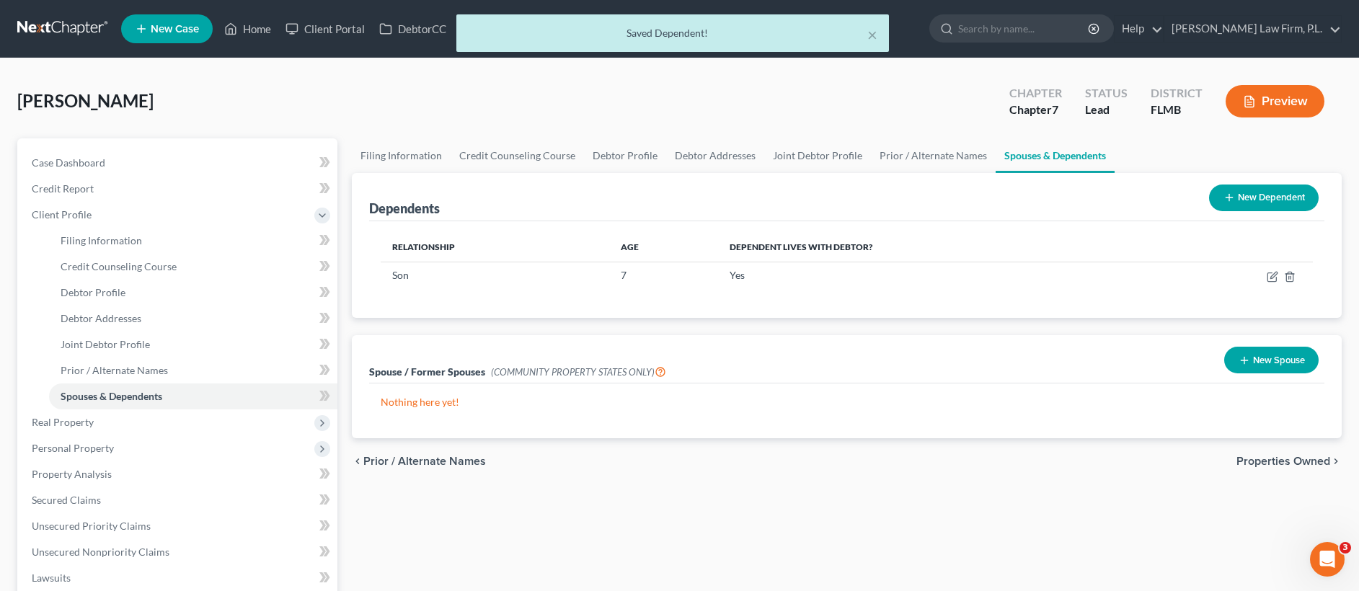
click at [1242, 189] on button "New Dependent" at bounding box center [1264, 198] width 110 height 27
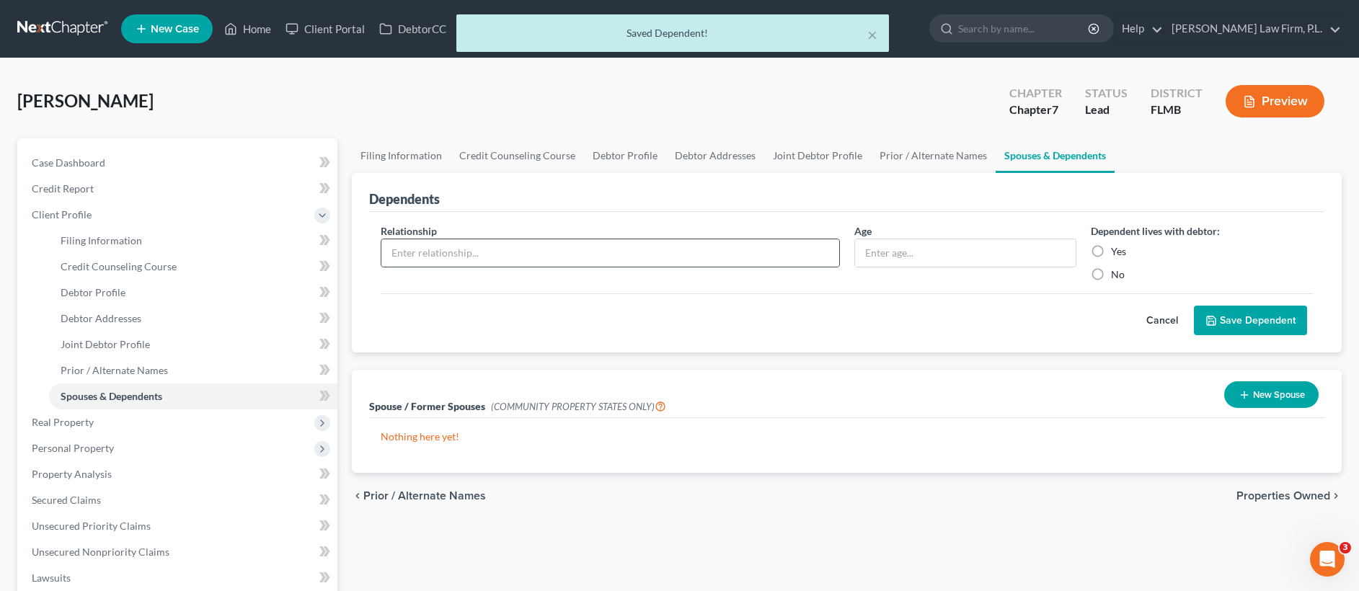
click at [452, 267] on div at bounding box center [610, 253] width 458 height 29
click at [456, 260] on input "text" at bounding box center [609, 252] width 457 height 27
click at [895, 255] on input "text" at bounding box center [965, 252] width 221 height 27
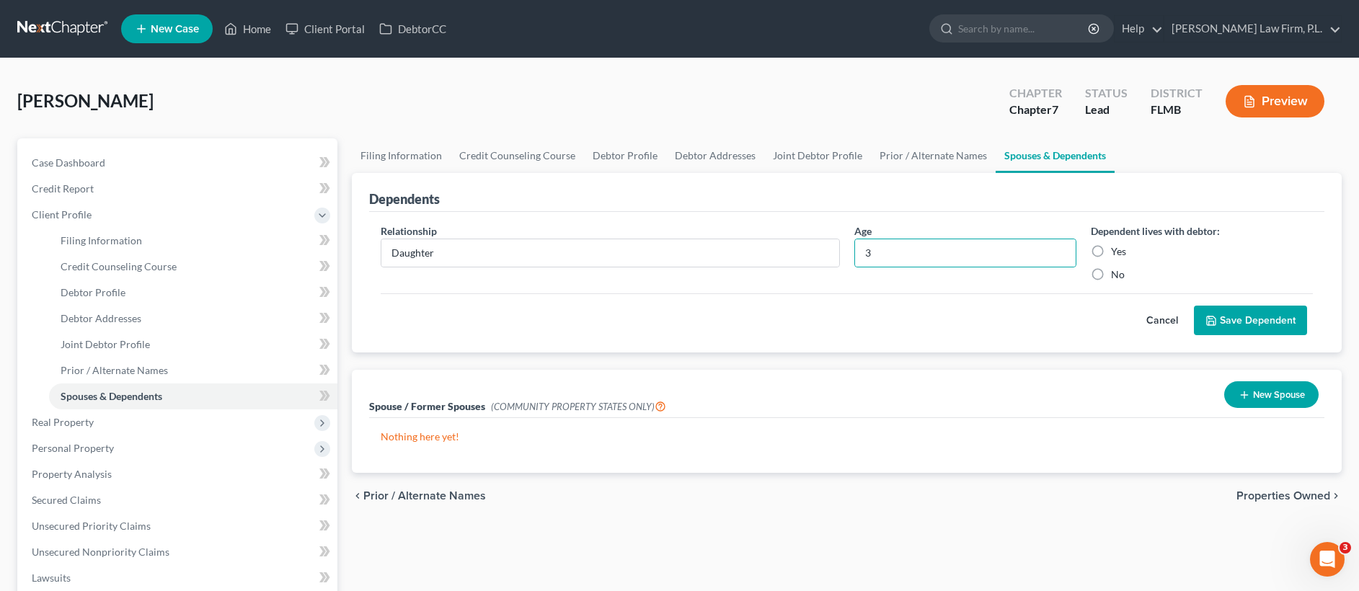
click at [1111, 249] on label "Yes" at bounding box center [1118, 251] width 15 height 14
click at [1117, 249] on input "Yes" at bounding box center [1121, 248] width 9 height 9
click at [1251, 324] on button "Save Dependent" at bounding box center [1250, 321] width 113 height 30
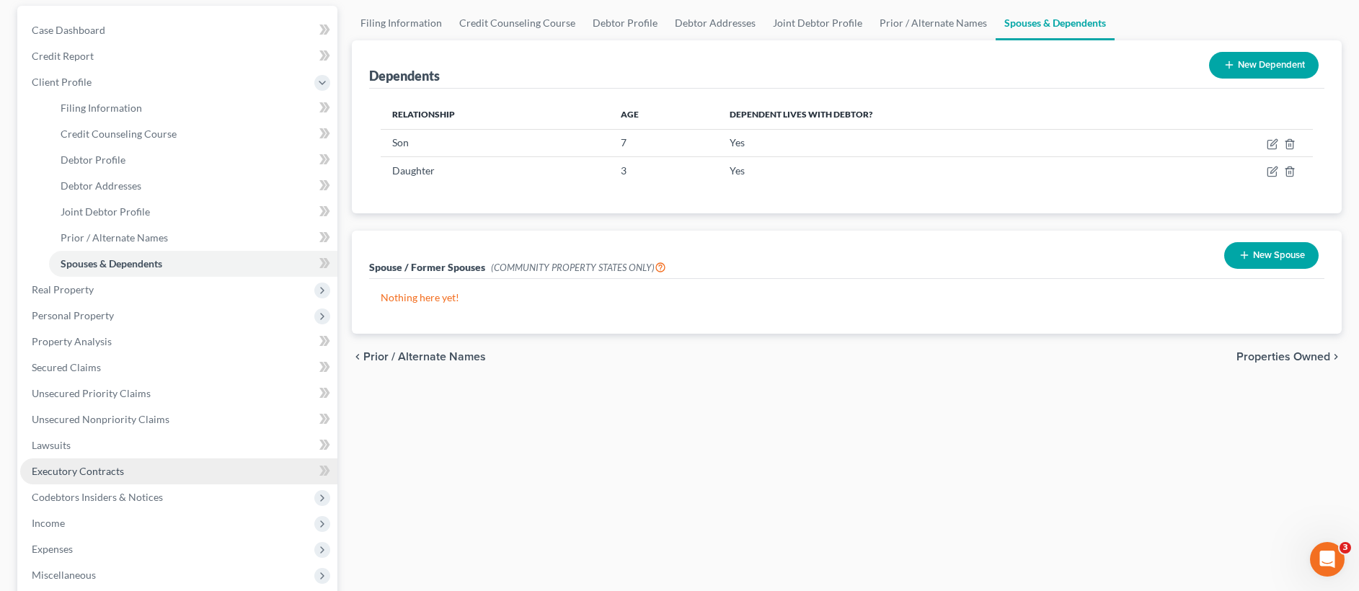
scroll to position [137, 0]
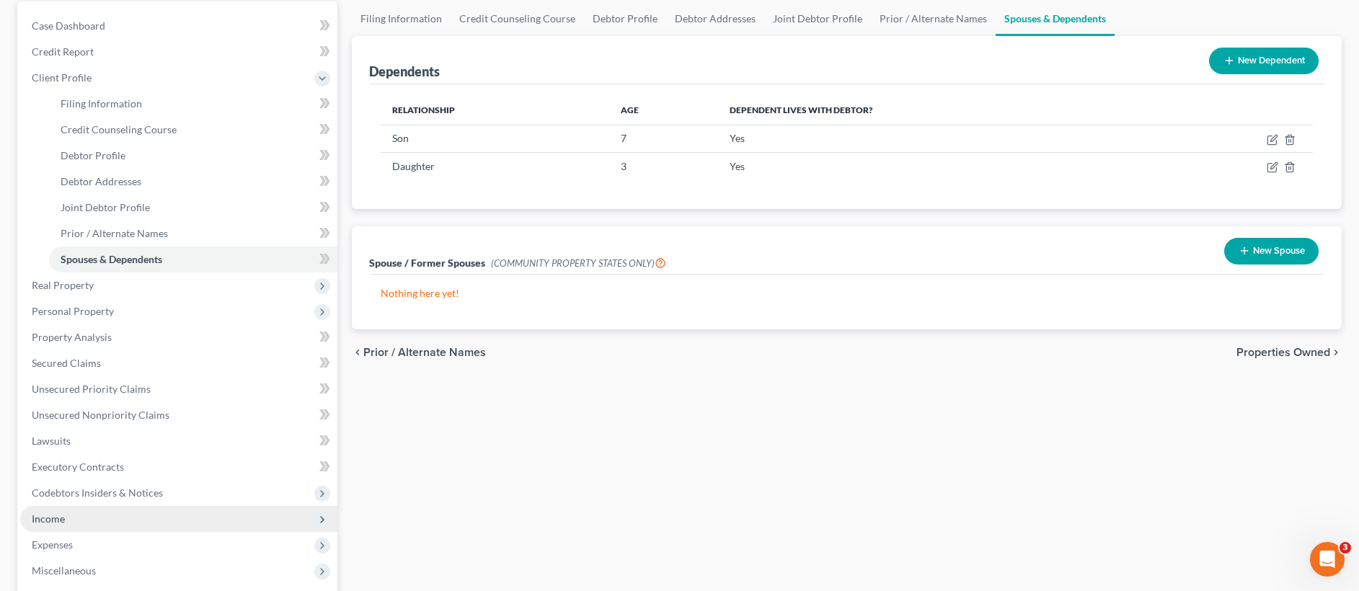
click at [67, 518] on span "Income" at bounding box center [178, 519] width 317 height 26
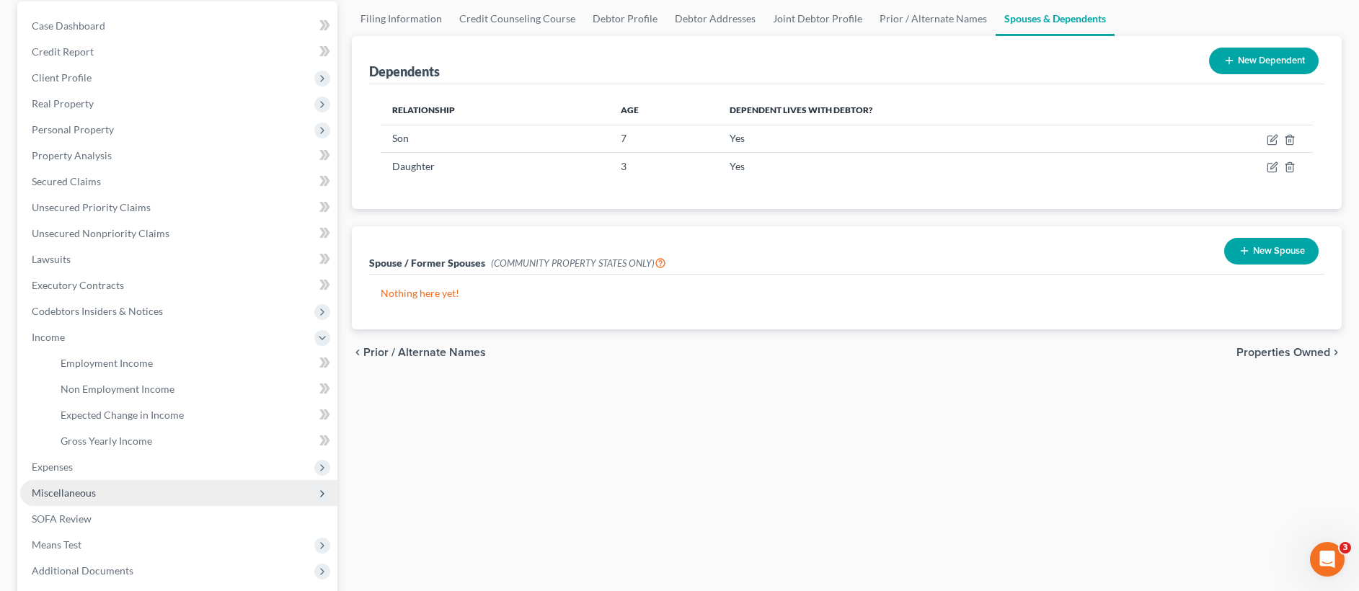
scroll to position [149, 0]
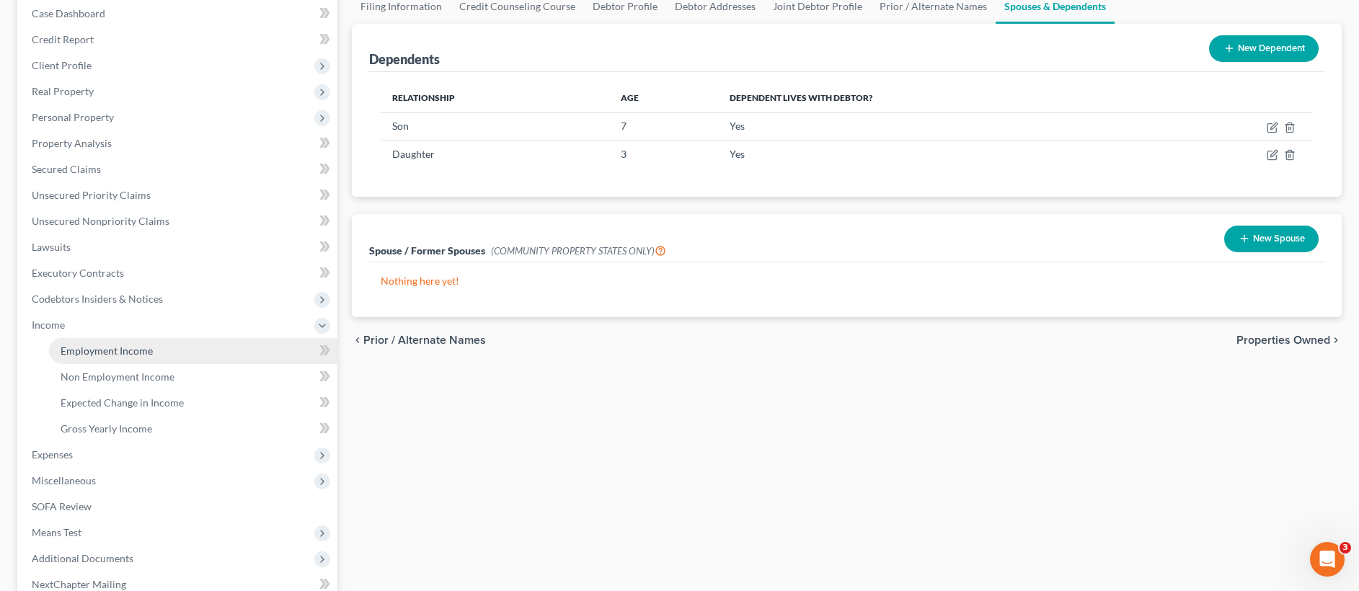
click at [141, 350] on span "Employment Income" at bounding box center [107, 351] width 92 height 12
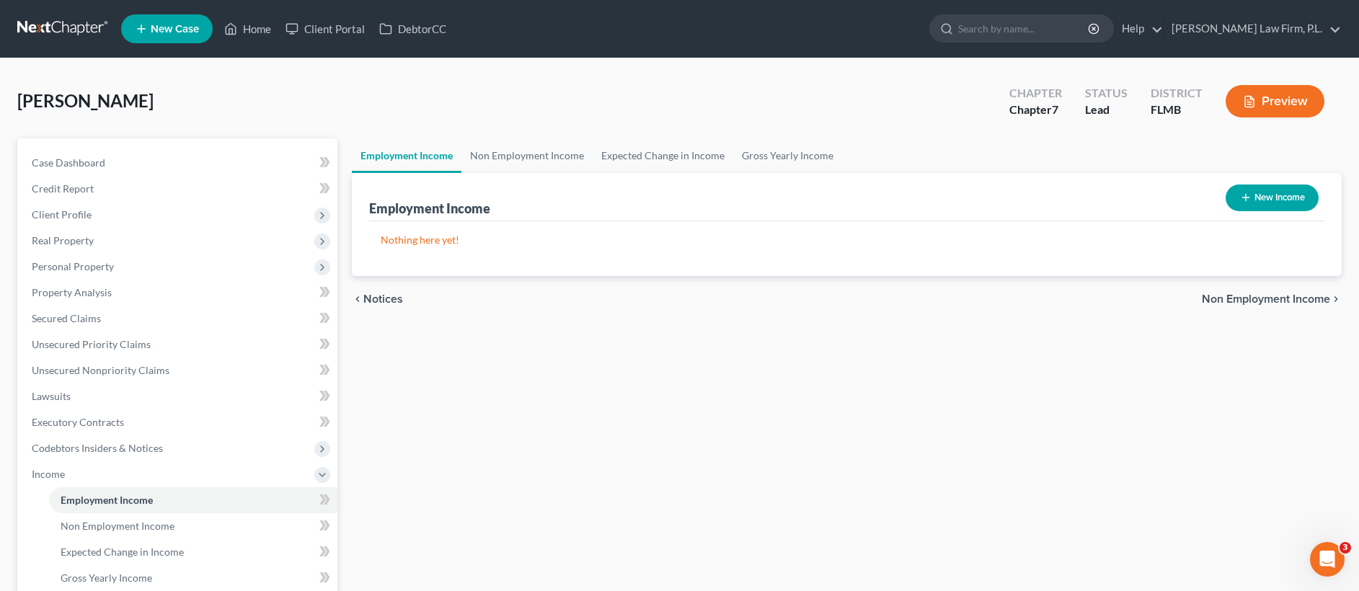
click at [1263, 203] on button "New Income" at bounding box center [1272, 198] width 93 height 27
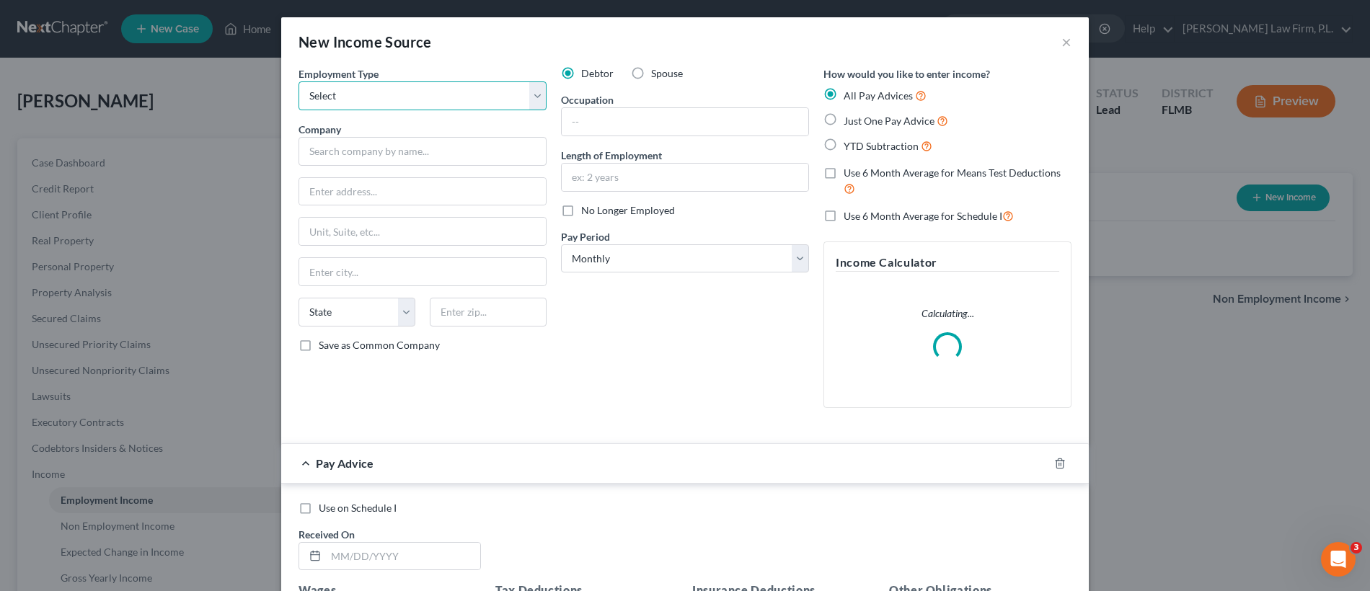
click at [402, 103] on select "Select Full or Part Time Employment Self Employment" at bounding box center [422, 95] width 248 height 29
click at [399, 151] on input "text" at bounding box center [422, 151] width 248 height 29
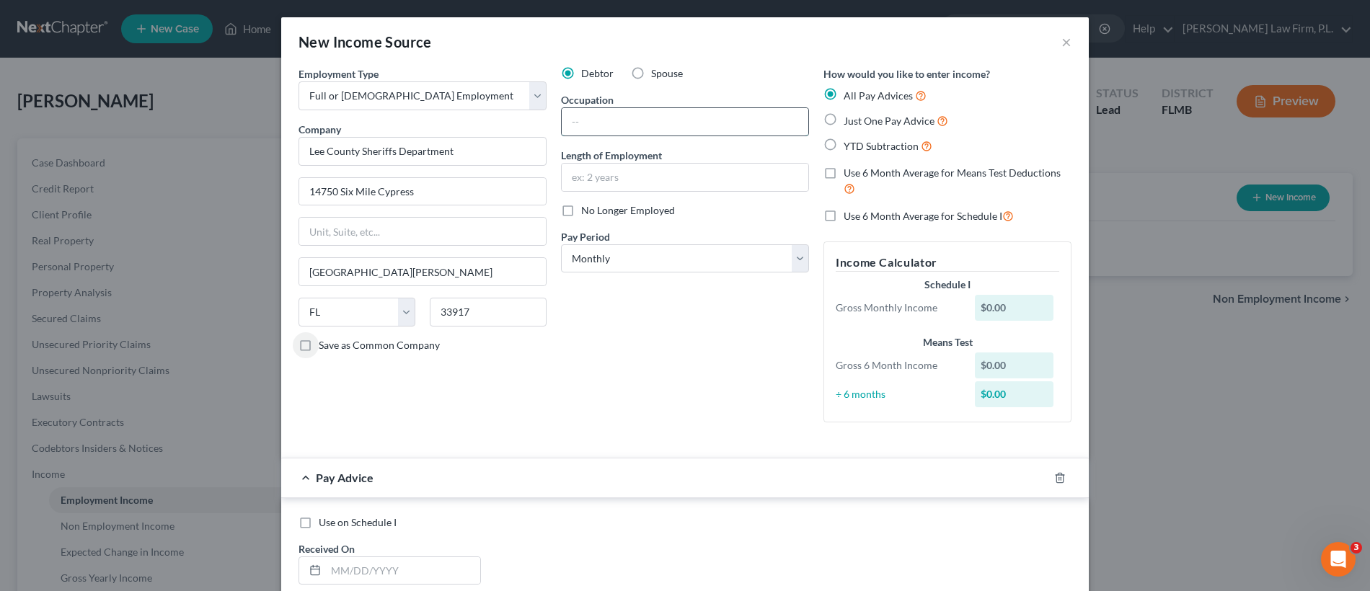
click at [646, 111] on input "text" at bounding box center [685, 121] width 247 height 27
click at [613, 175] on input "text" at bounding box center [685, 177] width 247 height 27
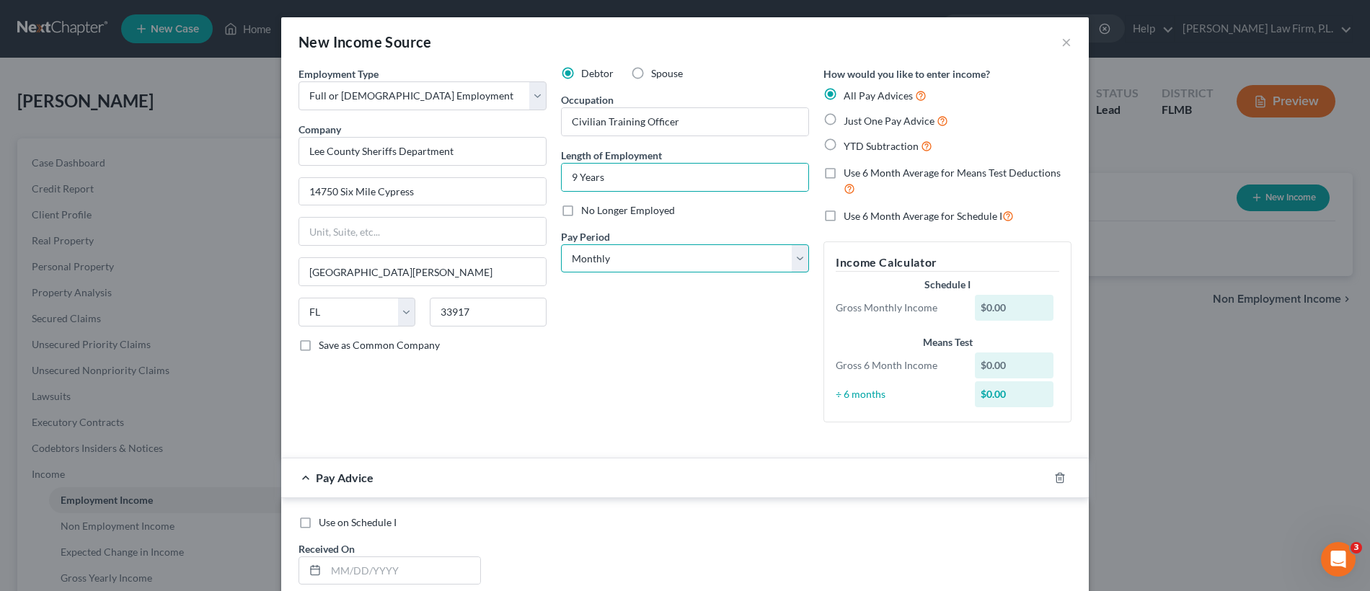
click at [684, 263] on select "Select Monthly Twice Monthly Every Other Week Weekly" at bounding box center [685, 258] width 248 height 29
click at [843, 145] on label "YTD Subtraction" at bounding box center [887, 146] width 89 height 17
click at [849, 145] on input "YTD Subtraction" at bounding box center [853, 142] width 9 height 9
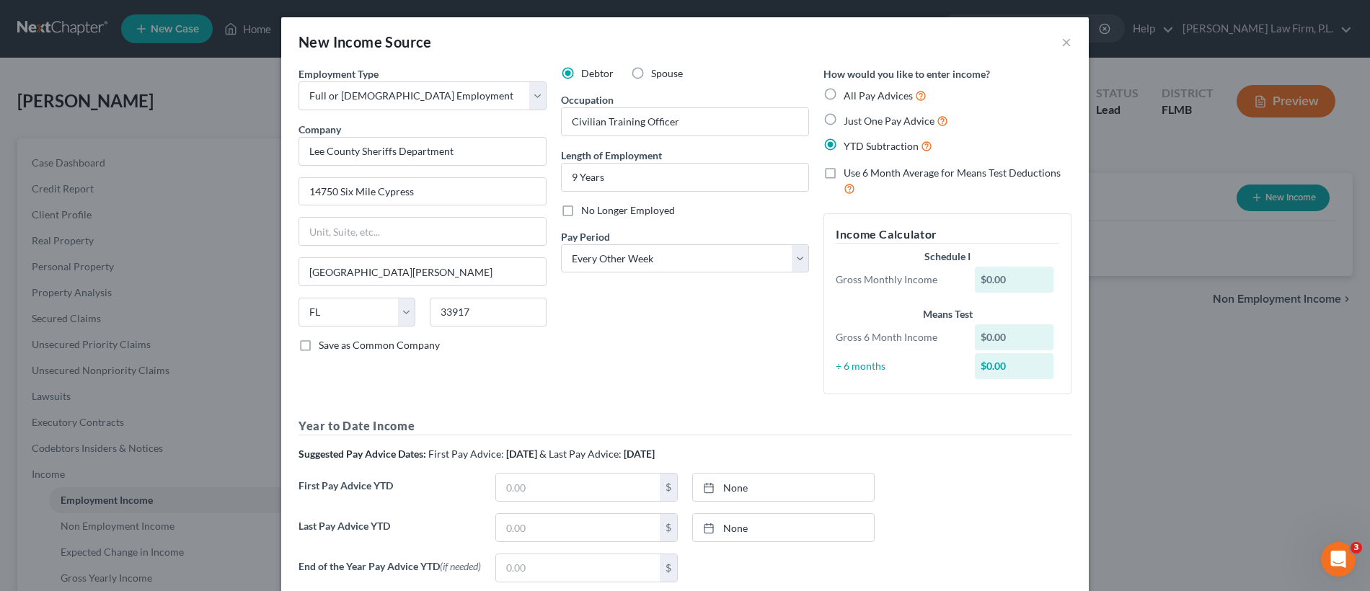
click at [843, 145] on label "YTD Subtraction" at bounding box center [887, 146] width 89 height 17
click at [849, 145] on input "YTD Subtraction" at bounding box center [853, 142] width 9 height 9
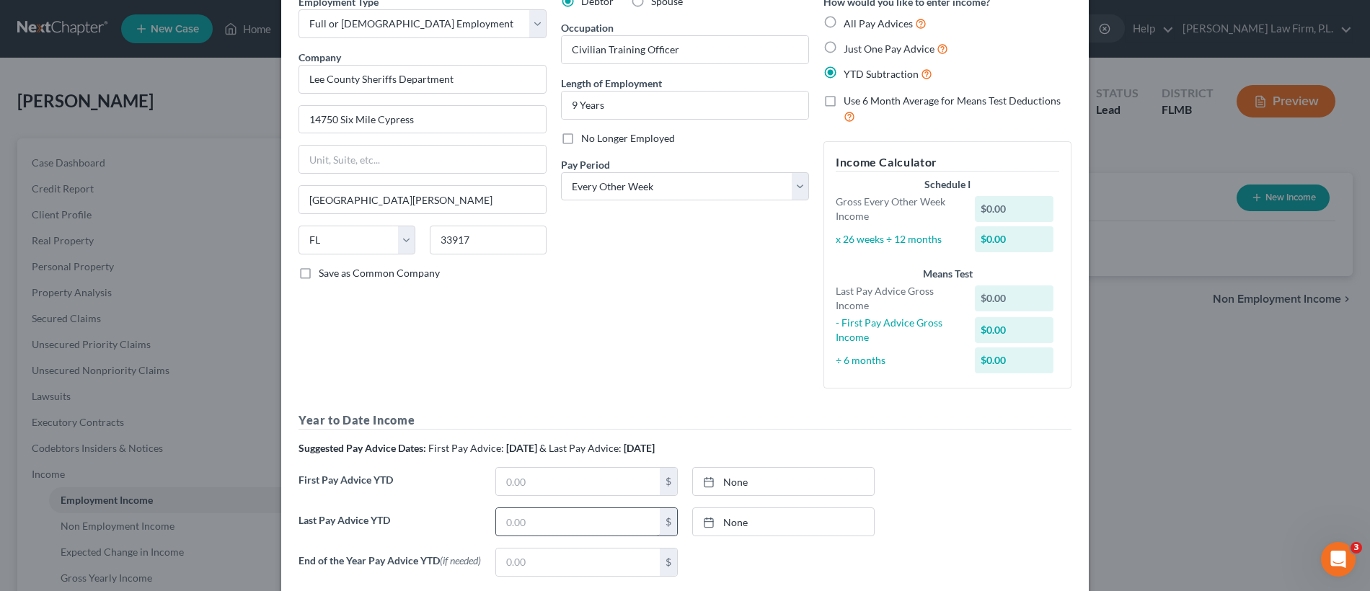
scroll to position [81, 0]
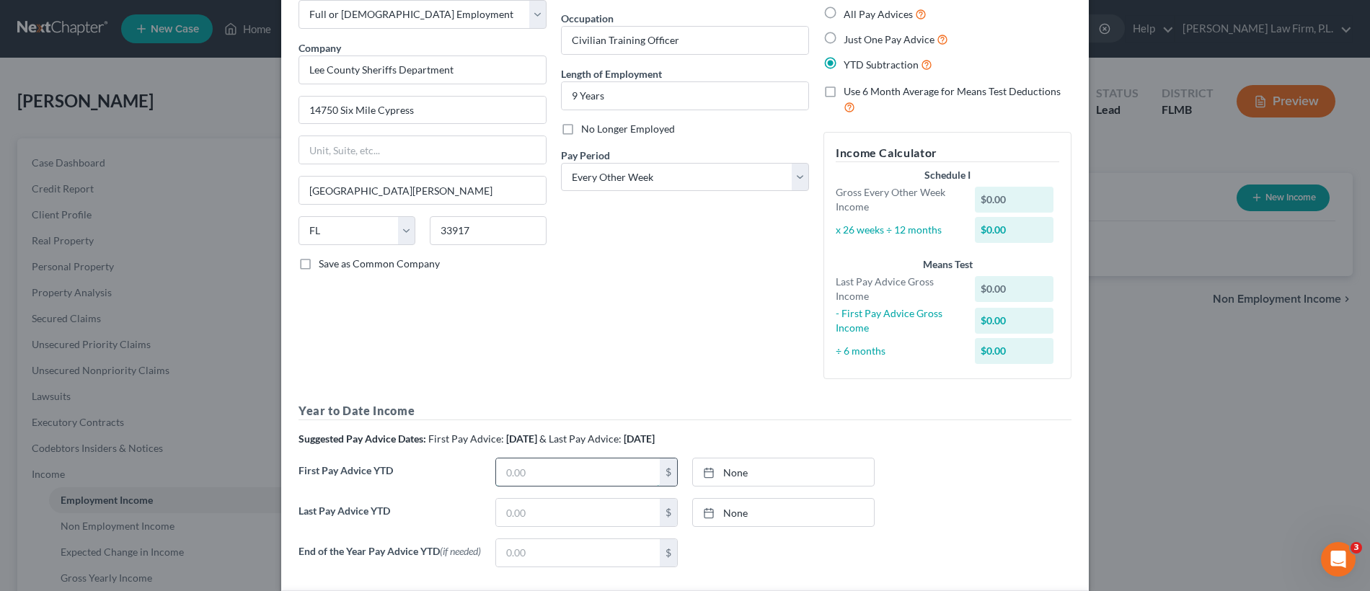
click at [567, 482] on input "text" at bounding box center [578, 471] width 164 height 27
click at [740, 475] on link "None" at bounding box center [783, 471] width 181 height 27
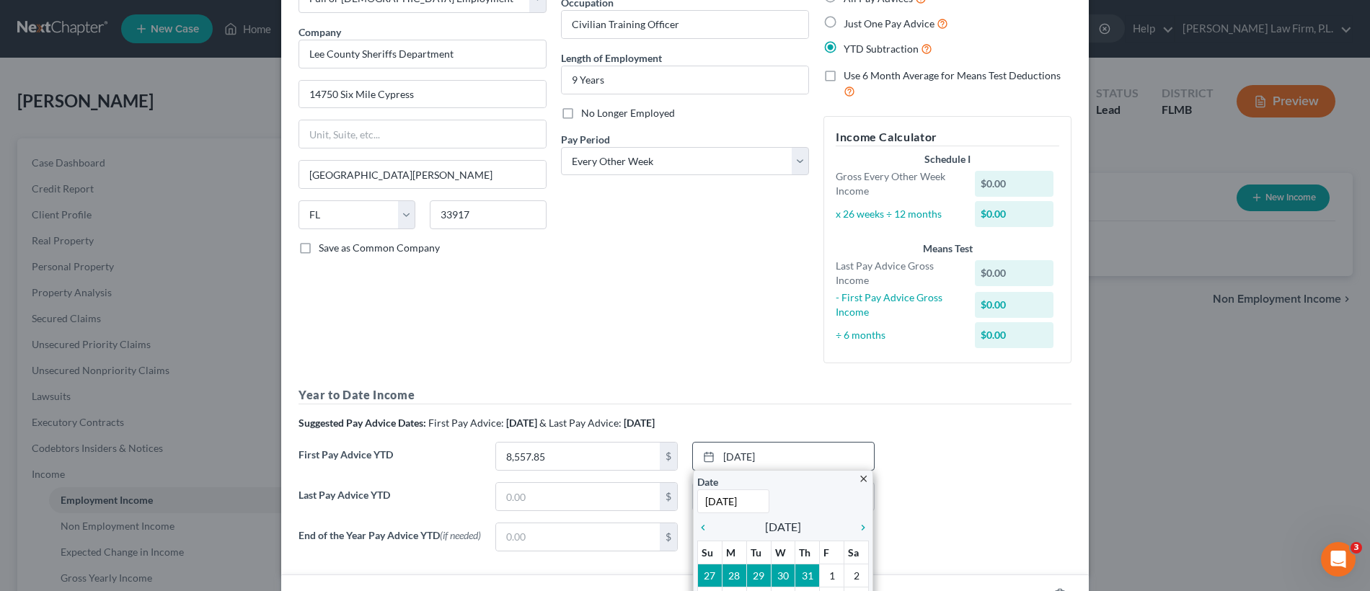
scroll to position [107, 0]
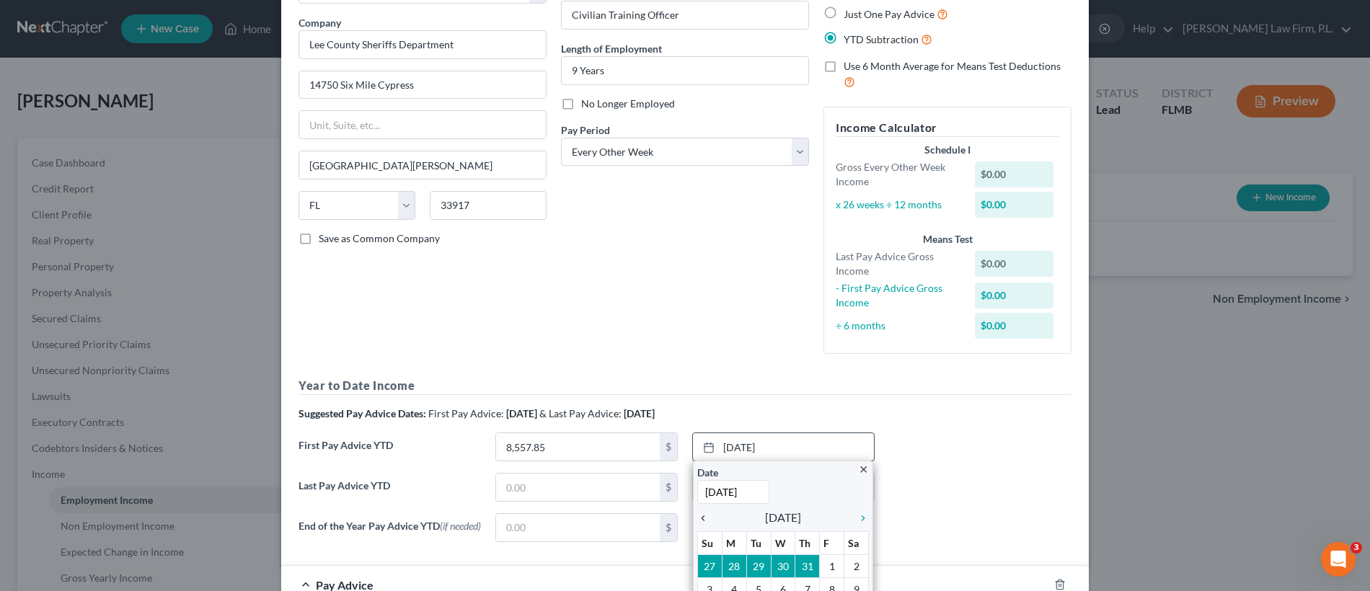
click at [701, 517] on icon "chevron_left" at bounding box center [706, 519] width 19 height 12
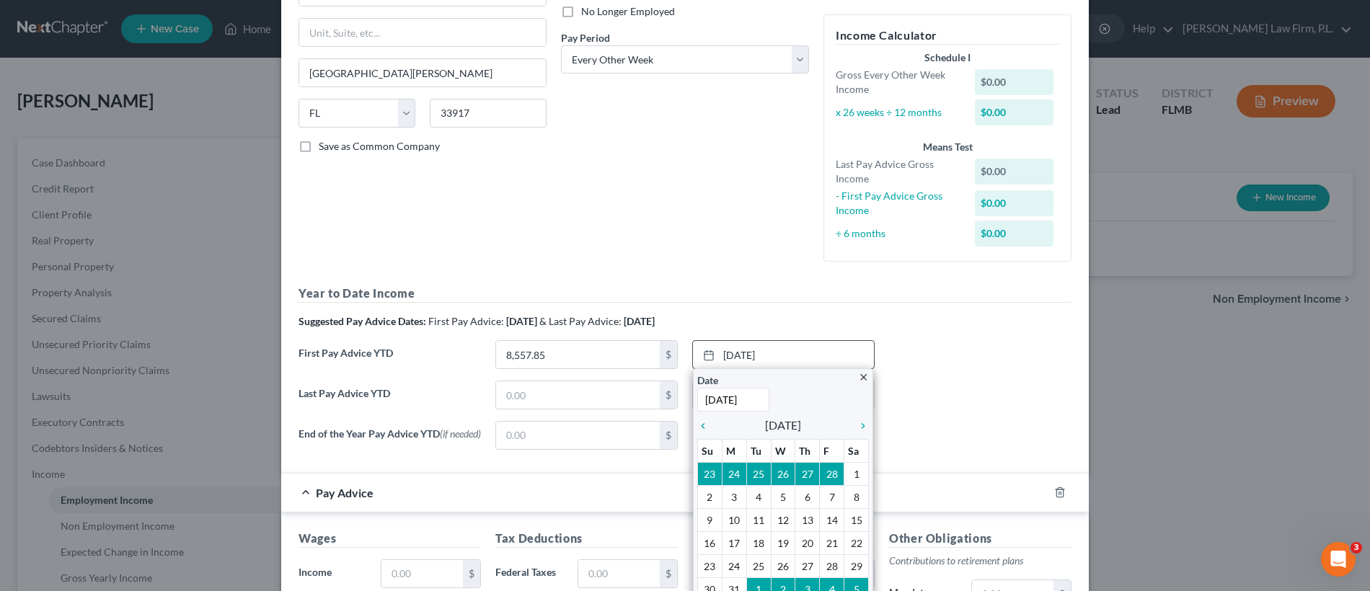
scroll to position [211, 0]
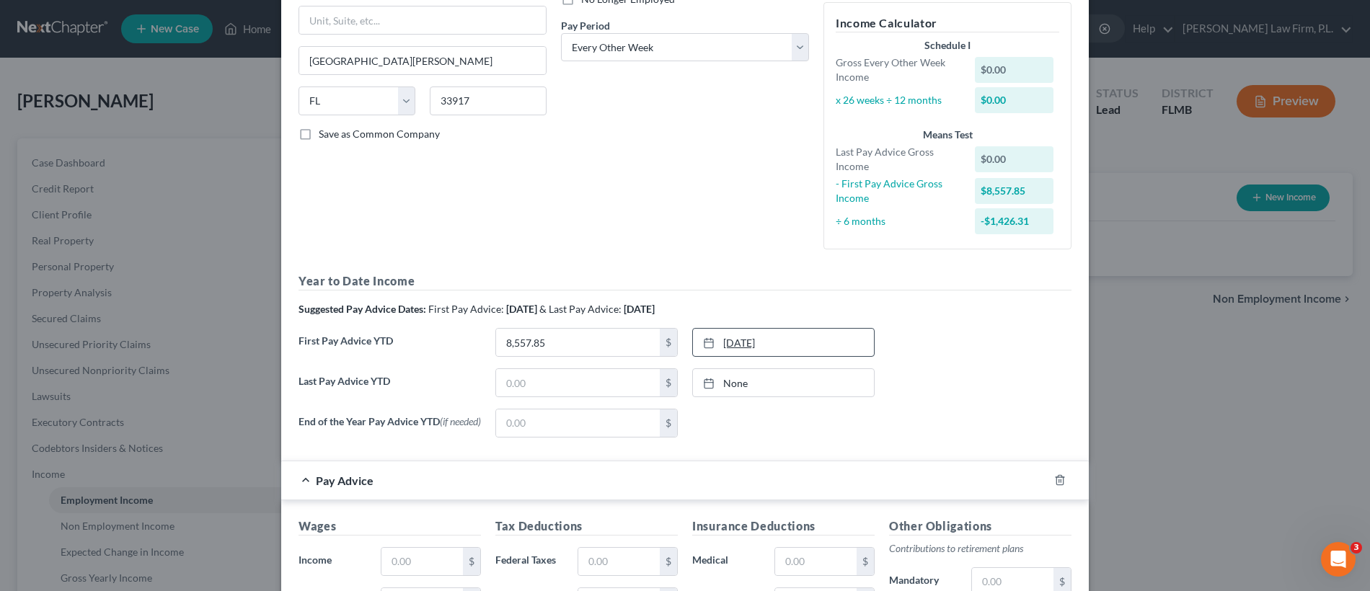
click at [774, 346] on link "3/7/2025" at bounding box center [783, 342] width 181 height 27
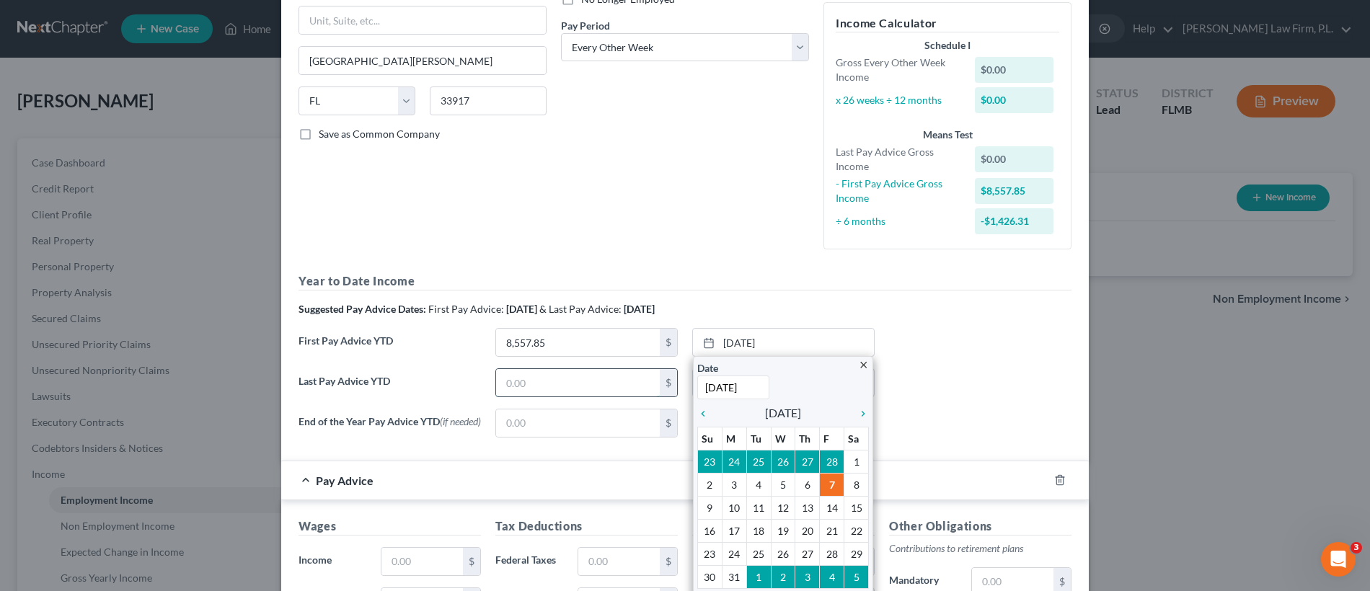
click at [561, 390] on input "text" at bounding box center [578, 382] width 164 height 27
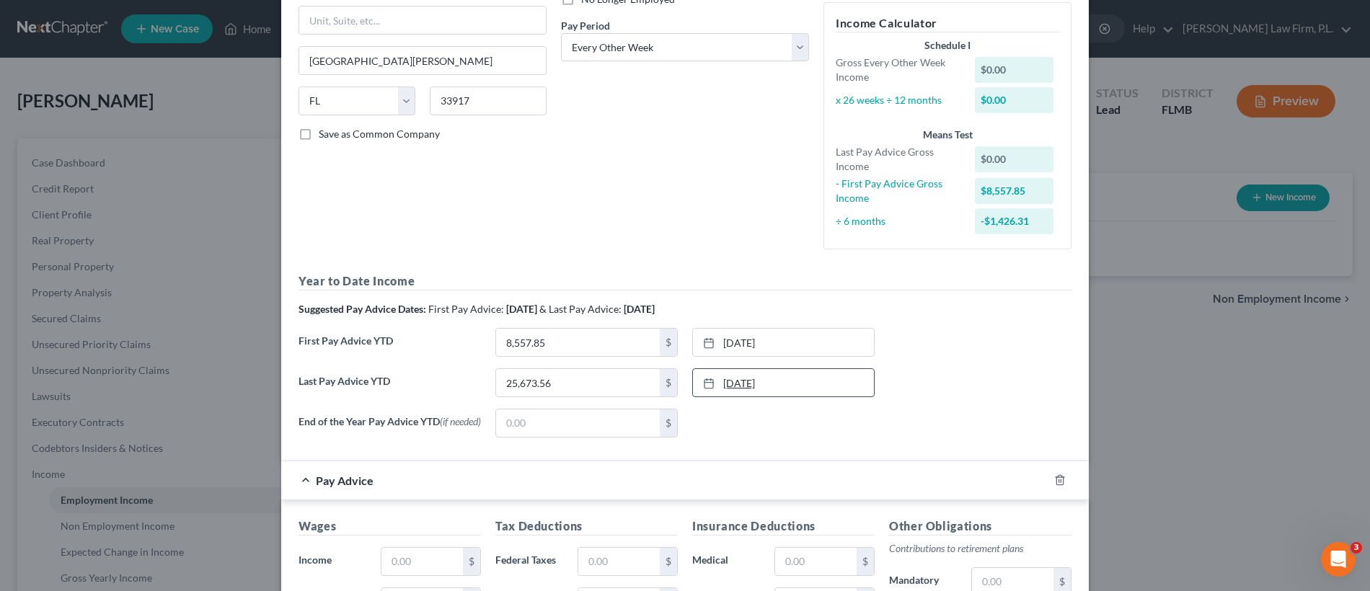
click at [799, 389] on link "8/14/2025" at bounding box center [783, 382] width 181 height 27
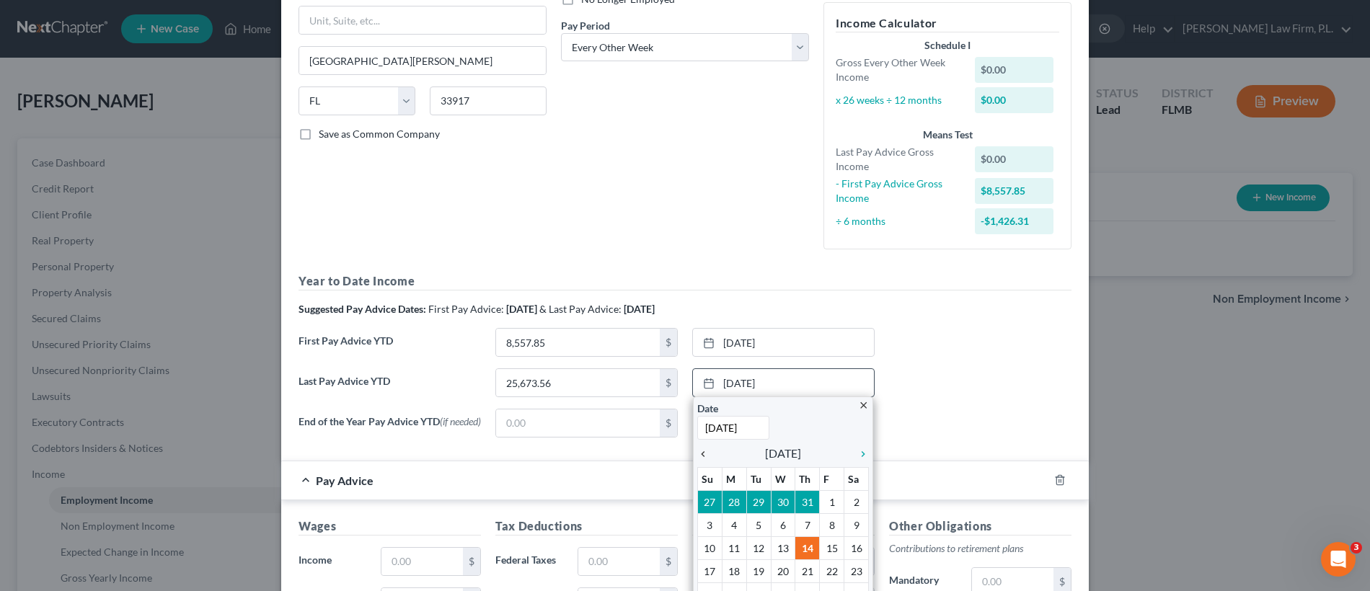
click at [700, 452] on icon "chevron_left" at bounding box center [706, 454] width 19 height 12
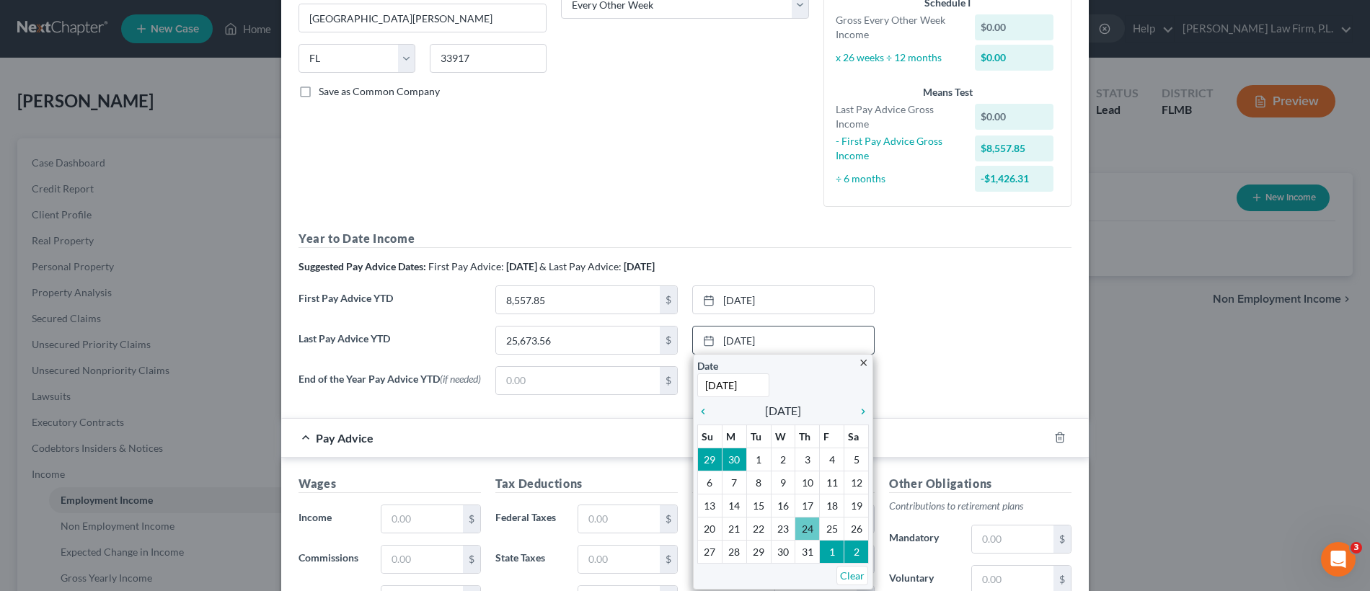
scroll to position [258, 0]
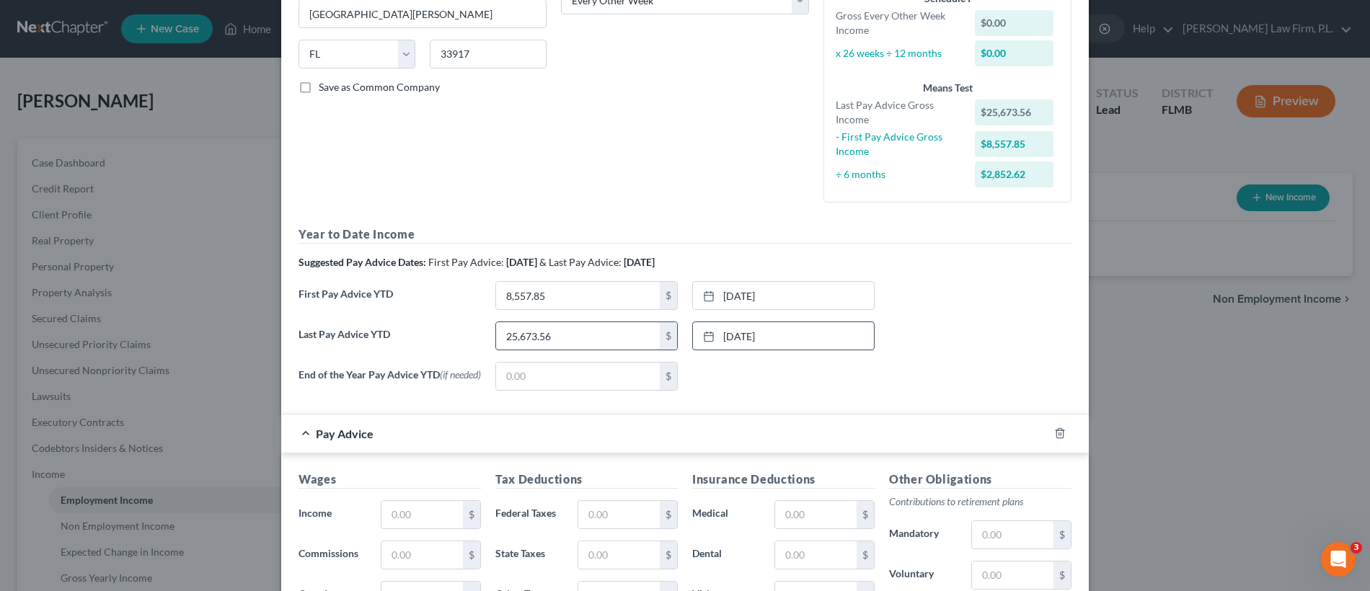
click at [560, 340] on input "25,673.56" at bounding box center [578, 335] width 164 height 27
click at [606, 305] on input "8,557.85" at bounding box center [578, 295] width 164 height 27
click at [963, 369] on div "End of the Year Pay Advice YTD (if needed) $ None close Date Time chevron_left …" at bounding box center [684, 382] width 787 height 40
click at [408, 523] on input "text" at bounding box center [421, 514] width 81 height 27
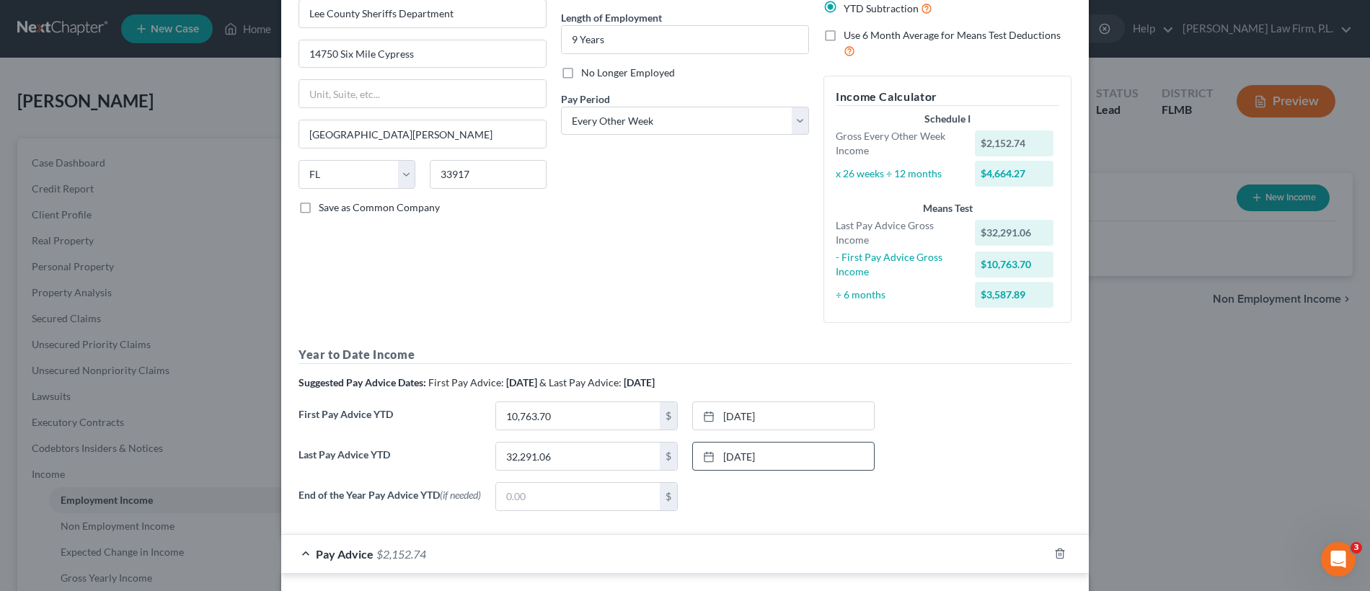
scroll to position [0, 0]
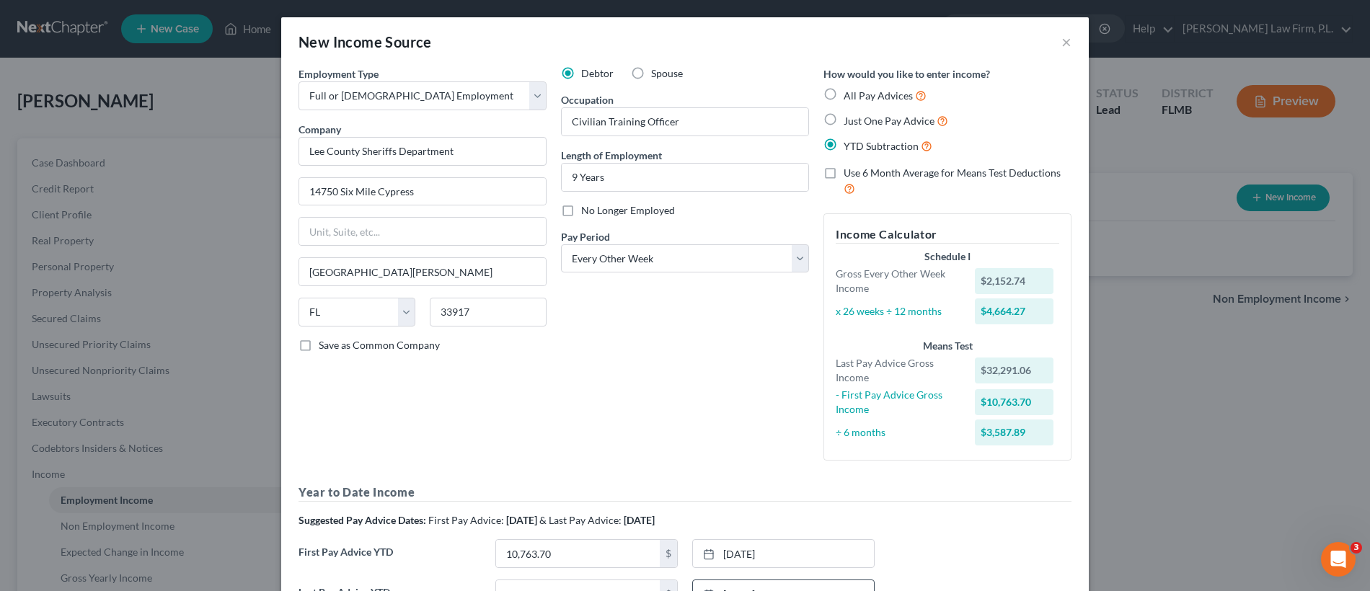
click at [843, 123] on label "Just One Pay Advice" at bounding box center [895, 120] width 105 height 17
click at [849, 122] on input "Just One Pay Advice" at bounding box center [853, 116] width 9 height 9
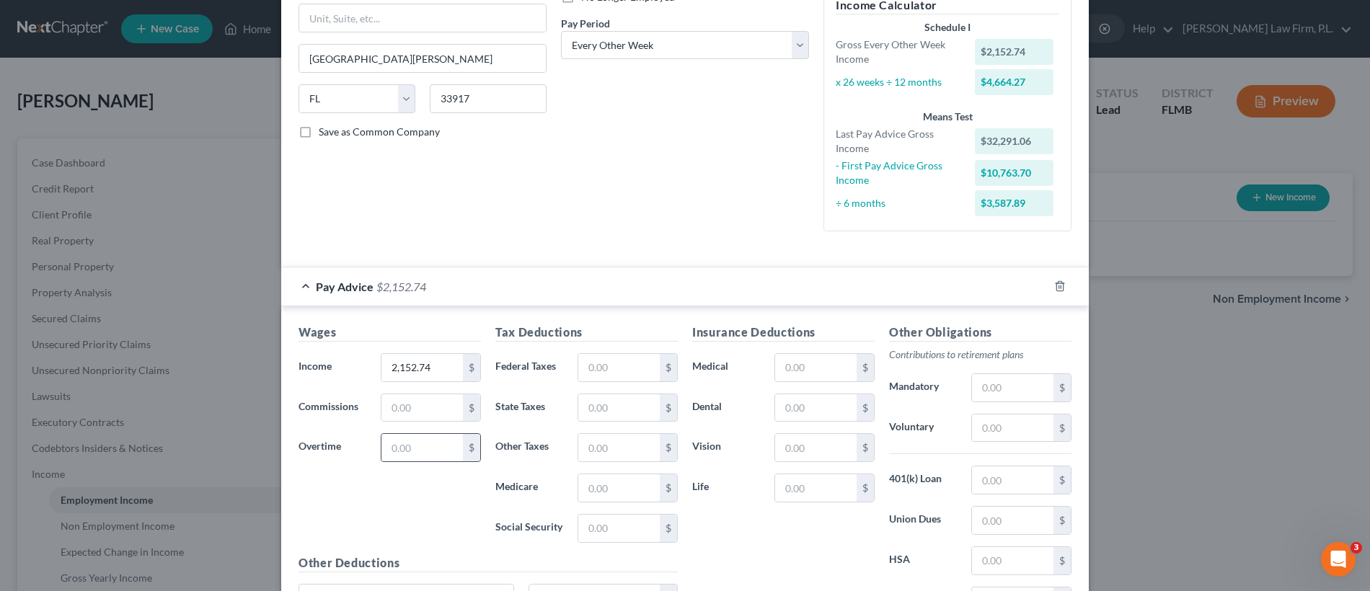
scroll to position [215, 0]
click at [601, 370] on input "text" at bounding box center [618, 366] width 81 height 27
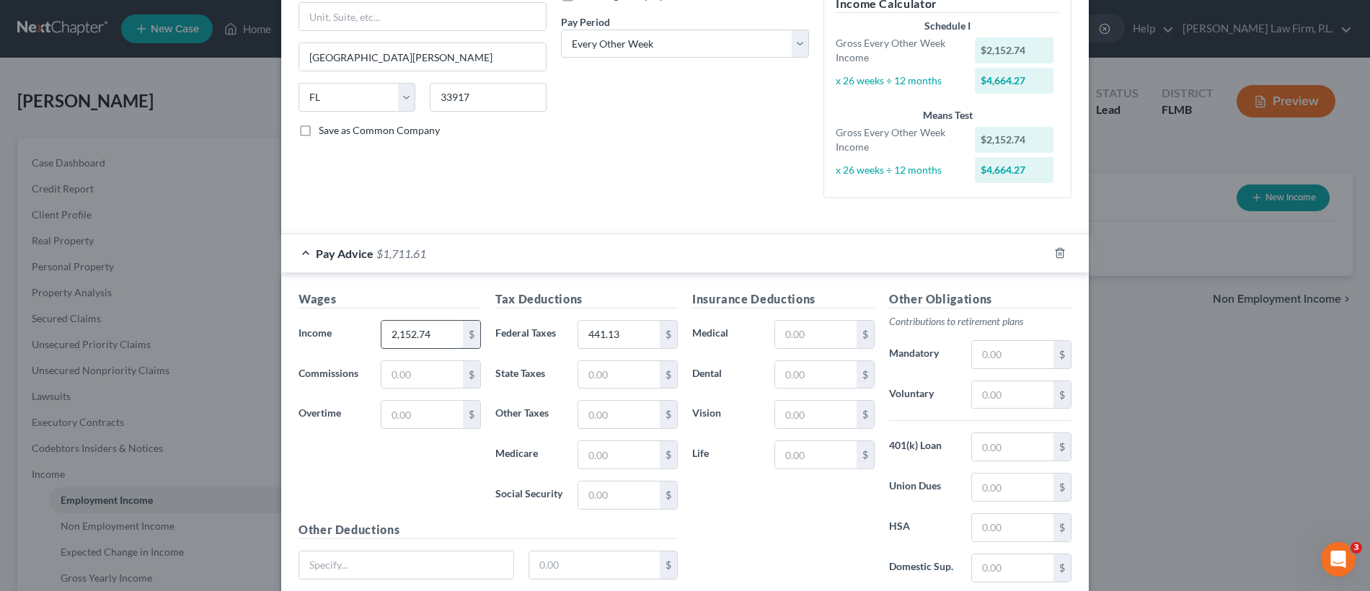
click at [435, 337] on input "2,152.74" at bounding box center [421, 334] width 81 height 27
click at [438, 332] on input "2,152.74" at bounding box center [421, 334] width 81 height 27
click at [443, 453] on div "Wages Income * 2,152.70 $ Commissions $ Overtime $" at bounding box center [389, 406] width 197 height 231
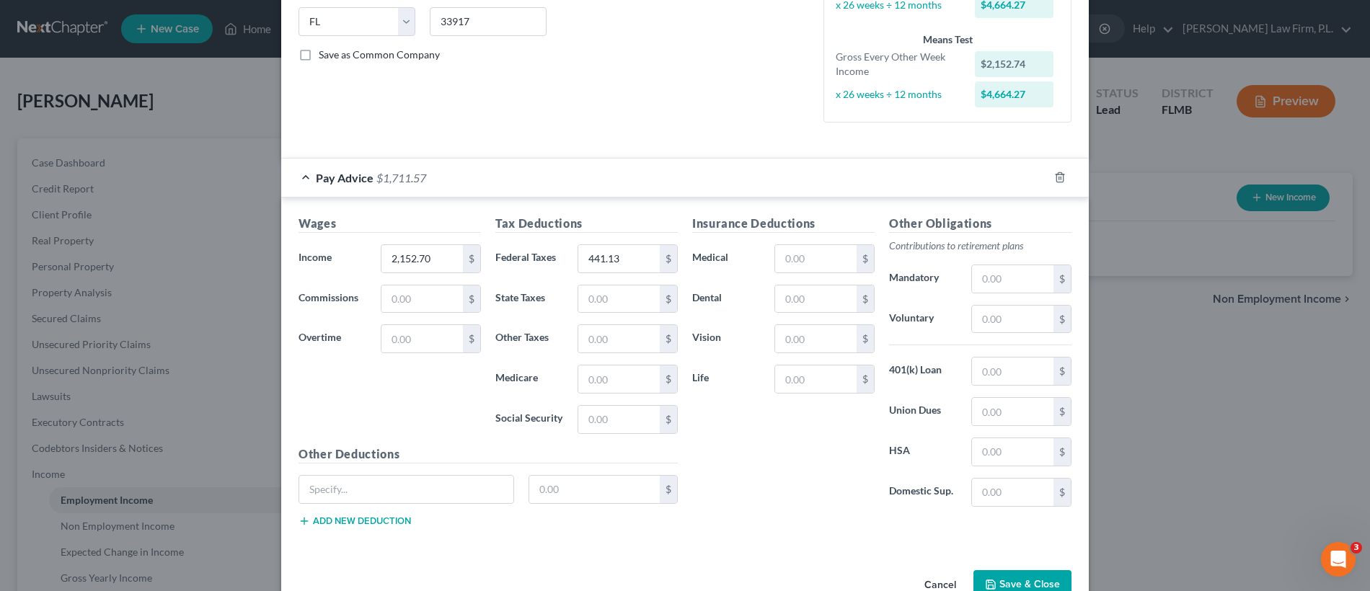
scroll to position [328, 0]
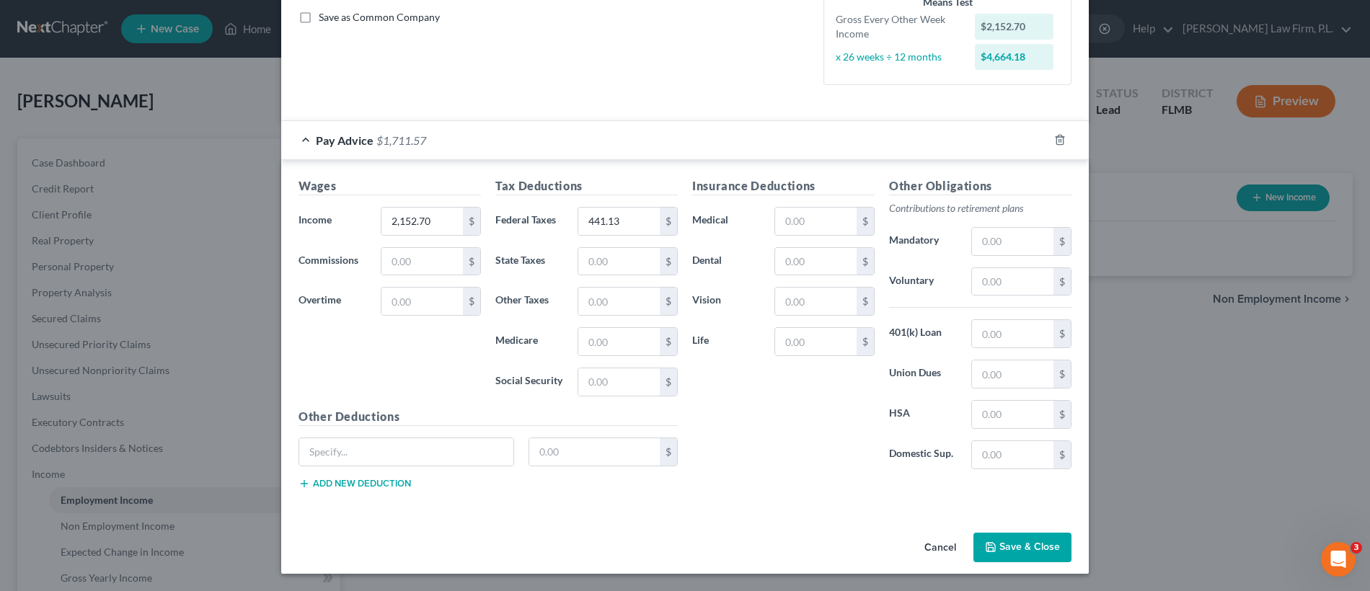
click at [1039, 545] on button "Save & Close" at bounding box center [1022, 548] width 98 height 30
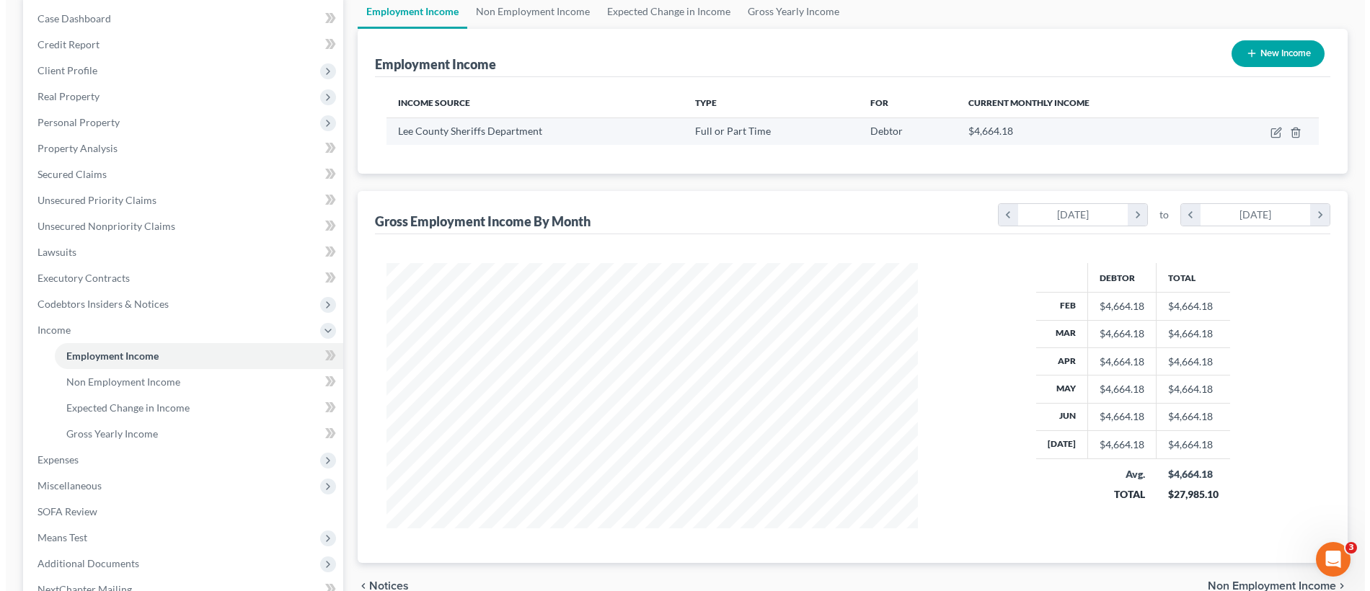
scroll to position [0, 0]
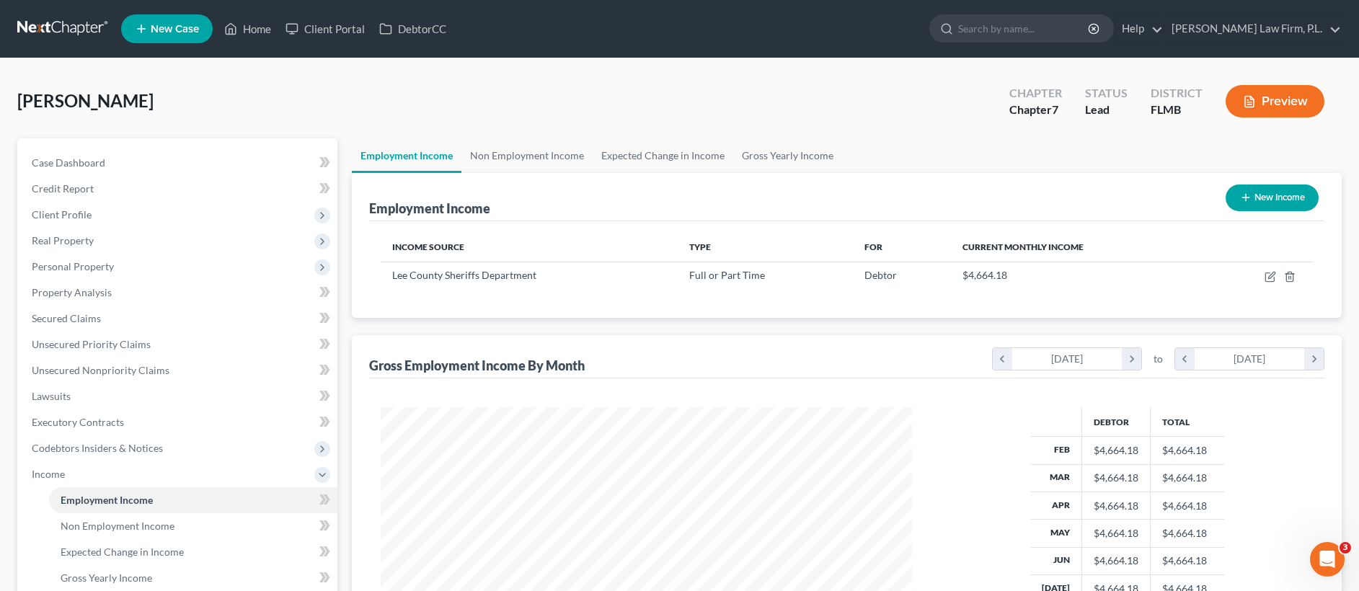
click at [1259, 196] on button "New Income" at bounding box center [1272, 198] width 93 height 27
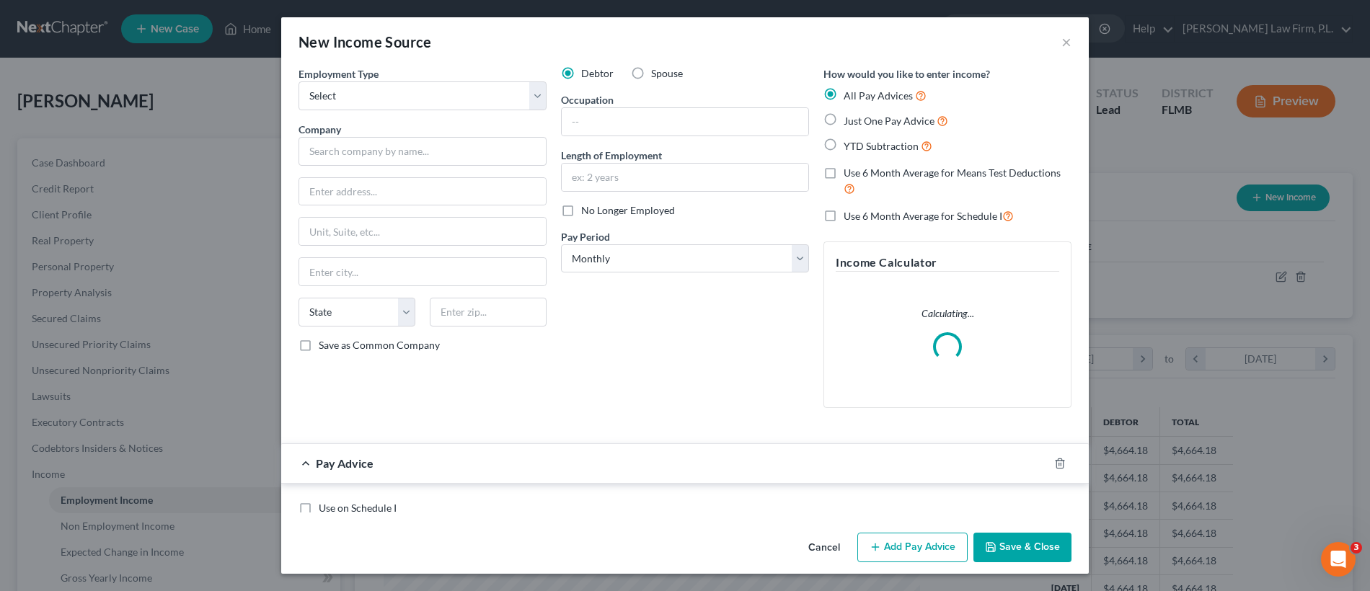
scroll to position [268, 565]
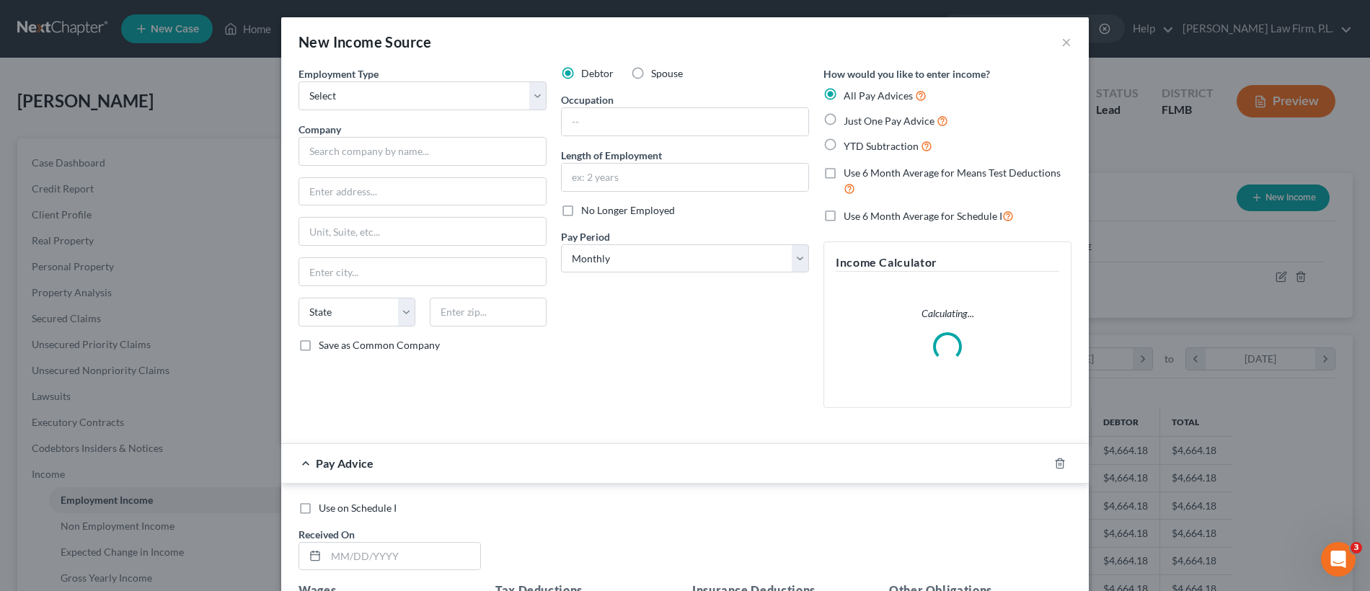
drag, startPoint x: 830, startPoint y: 116, endPoint x: 823, endPoint y: 120, distance: 8.1
click at [843, 116] on label "Just One Pay Advice" at bounding box center [895, 120] width 105 height 17
click at [849, 116] on input "Just One Pay Advice" at bounding box center [853, 116] width 9 height 9
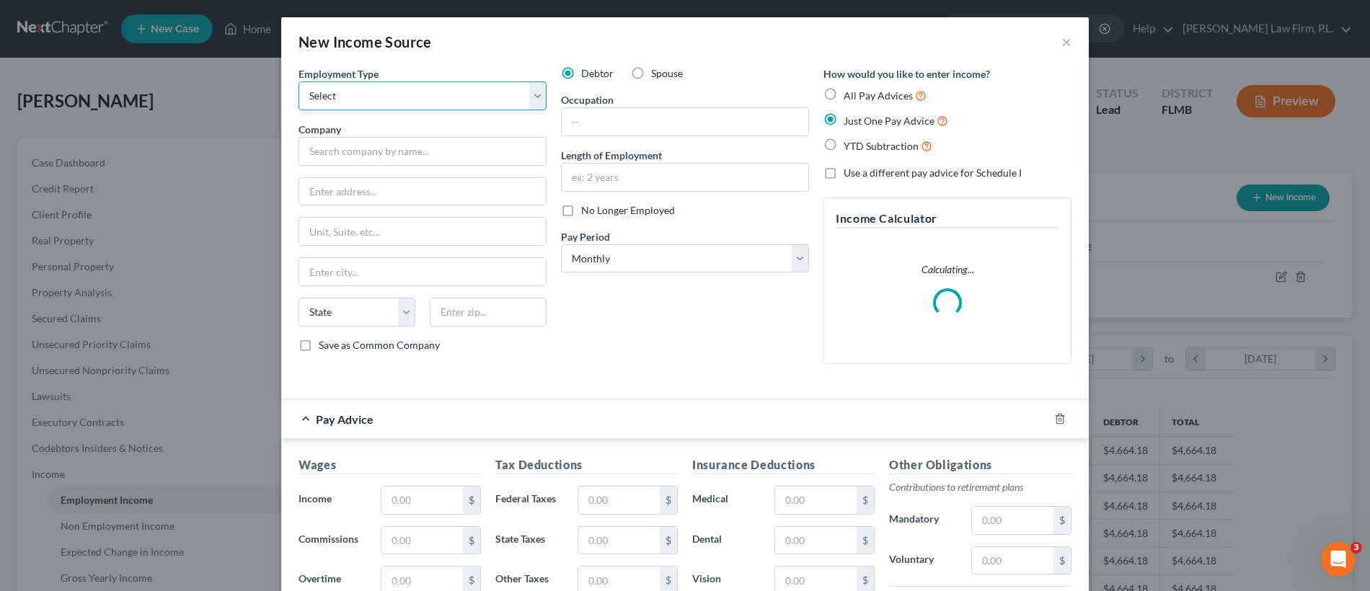
click at [431, 99] on select "Select Full or Part Time Employment Self Employment" at bounding box center [422, 95] width 248 height 29
click at [606, 128] on input "text" at bounding box center [685, 121] width 247 height 27
drag, startPoint x: 631, startPoint y: 69, endPoint x: 621, endPoint y: 118, distance: 49.9
click at [651, 70] on label "Spouse" at bounding box center [667, 73] width 32 height 14
click at [657, 70] on input "Spouse" at bounding box center [661, 70] width 9 height 9
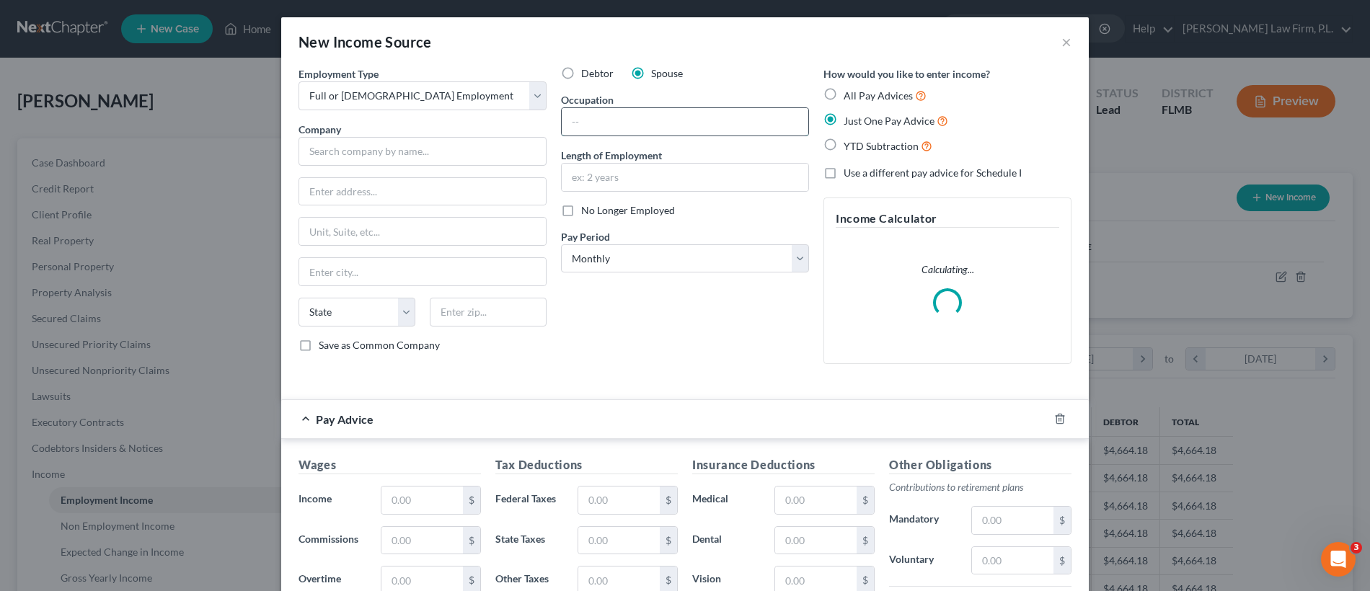
click at [621, 119] on input "text" at bounding box center [685, 121] width 247 height 27
click at [615, 190] on input "text" at bounding box center [685, 177] width 247 height 27
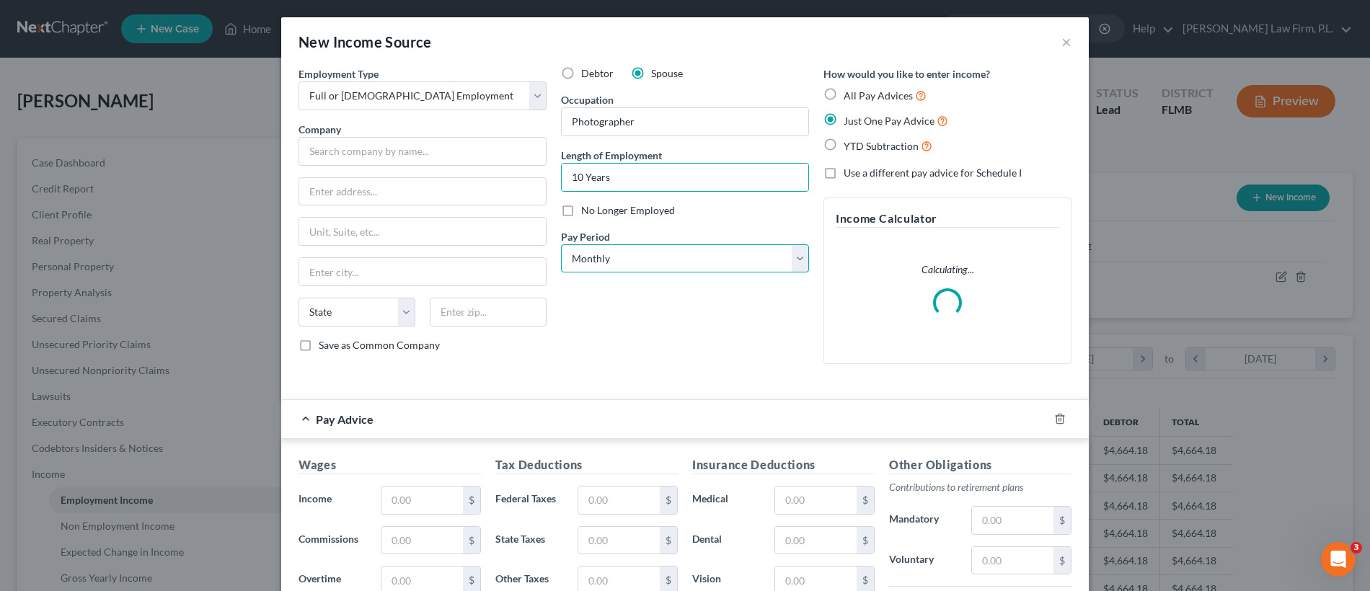
click at [625, 256] on select "Select Monthly Twice Monthly Every Other Week Weekly" at bounding box center [685, 258] width 248 height 29
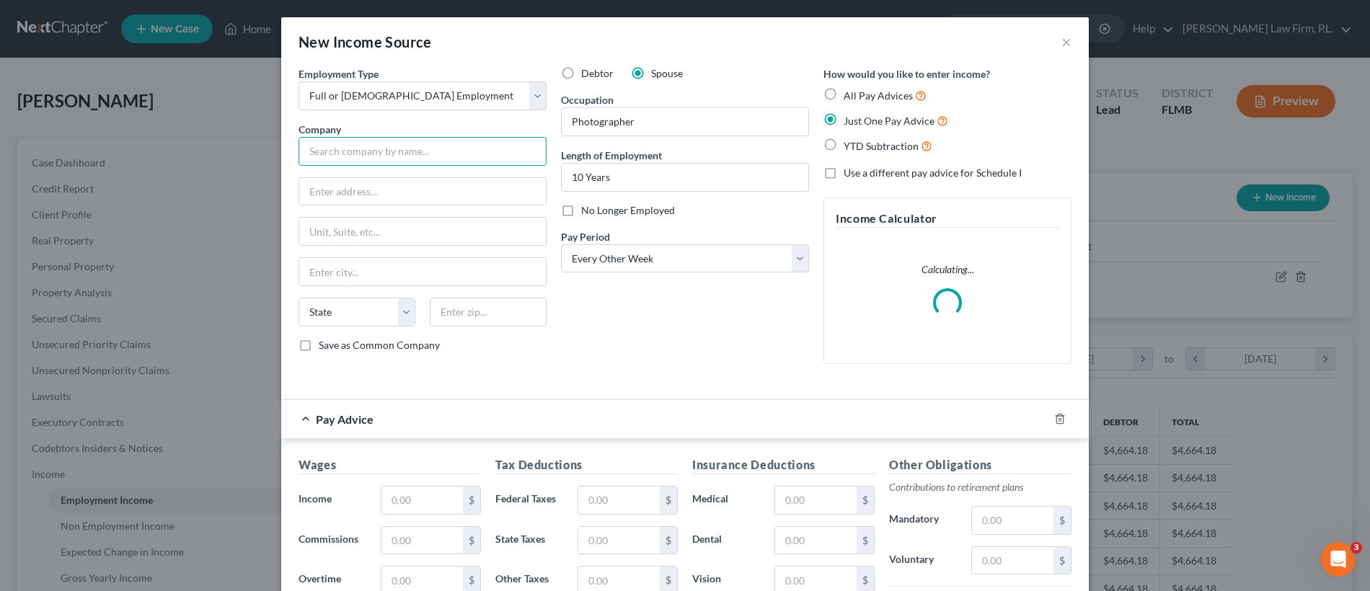
click at [441, 150] on input "text" at bounding box center [422, 151] width 248 height 29
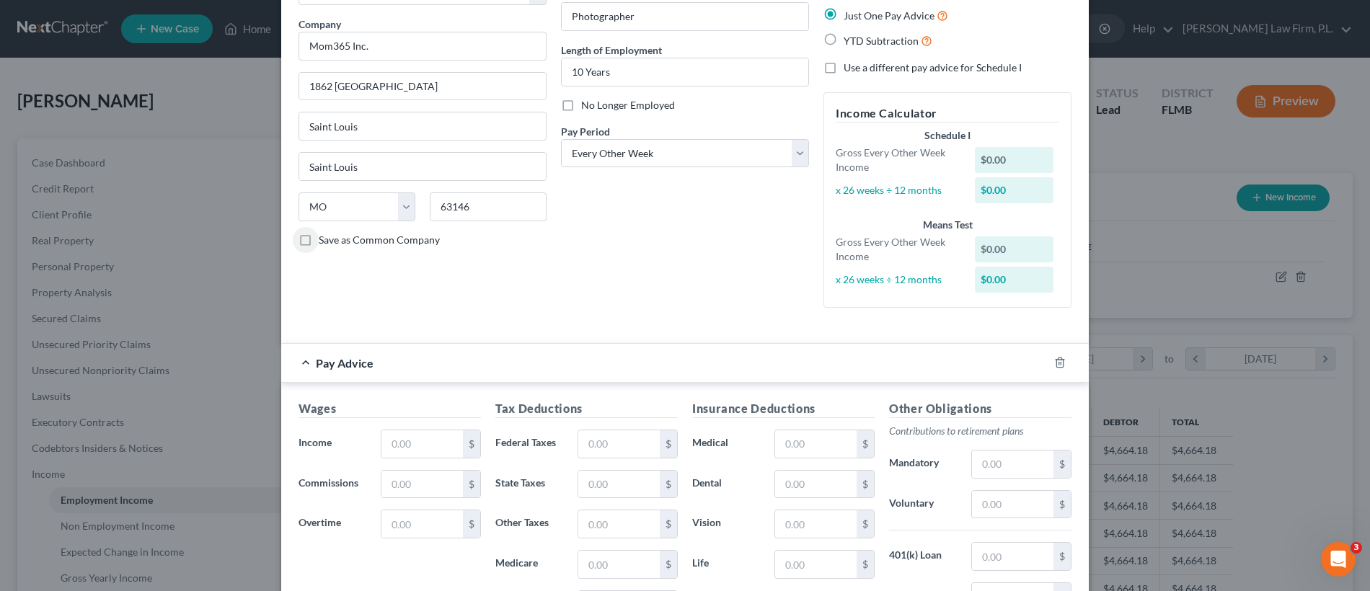
scroll to position [196, 0]
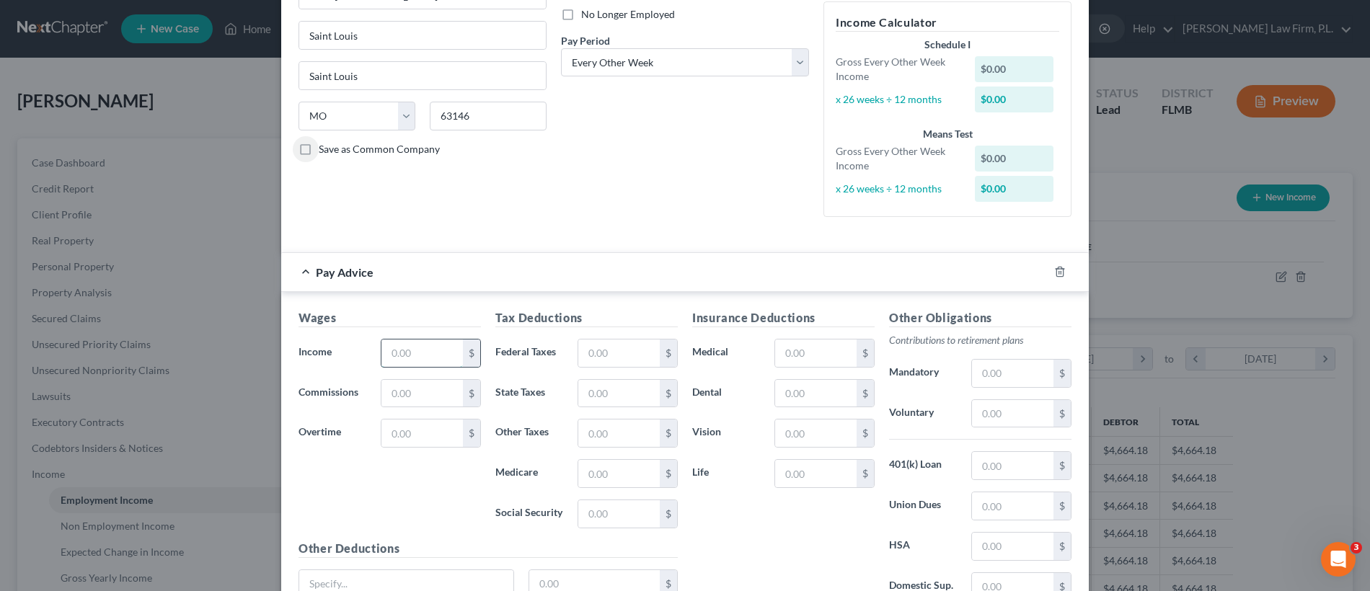
click at [434, 345] on input "text" at bounding box center [421, 353] width 81 height 27
click at [604, 347] on input "text" at bounding box center [618, 353] width 81 height 27
click at [782, 353] on input "text" at bounding box center [815, 353] width 81 height 27
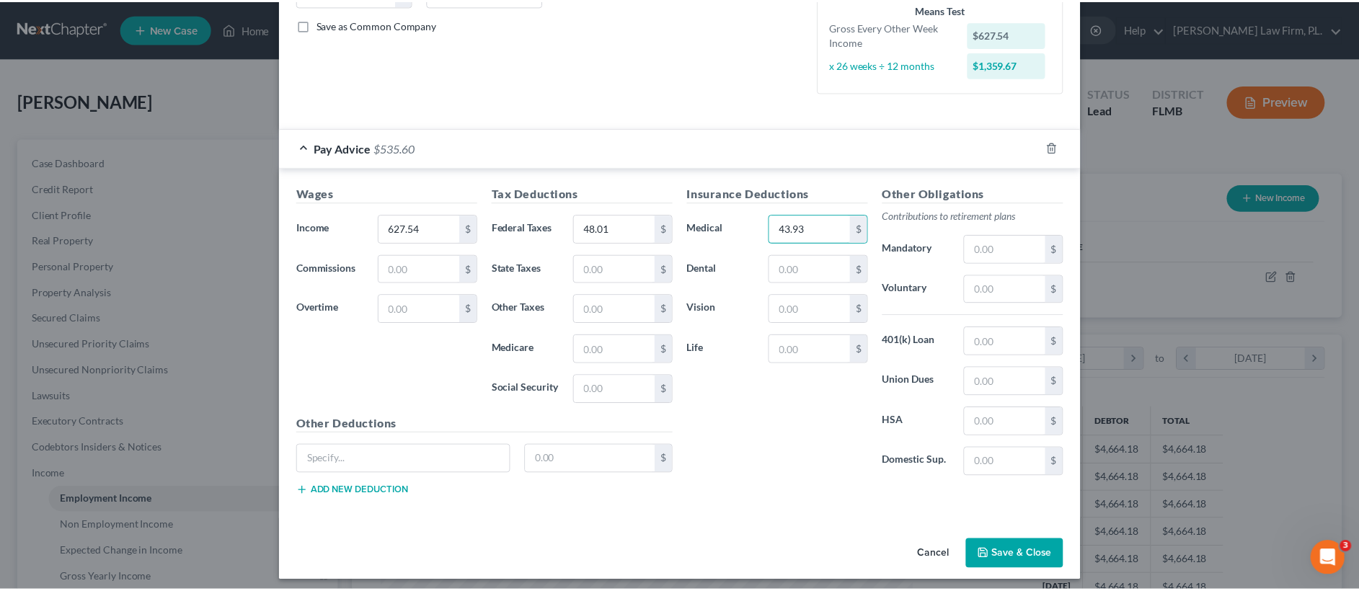
scroll to position [328, 0]
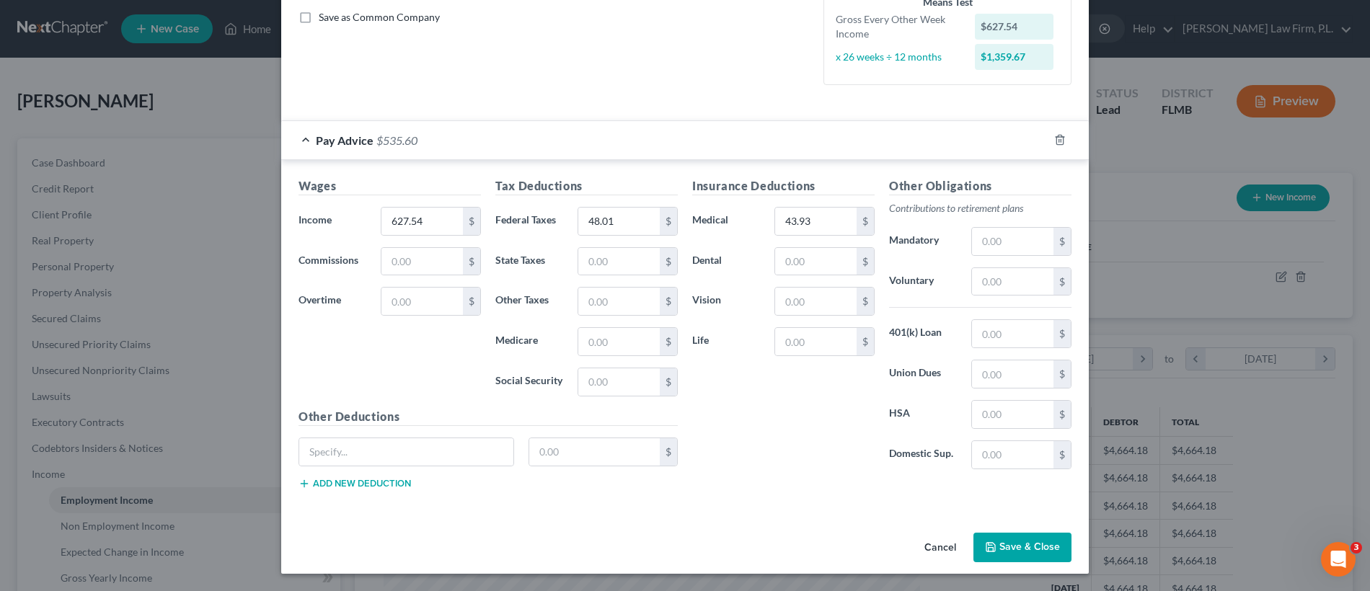
click at [1021, 554] on button "Save & Close" at bounding box center [1022, 548] width 98 height 30
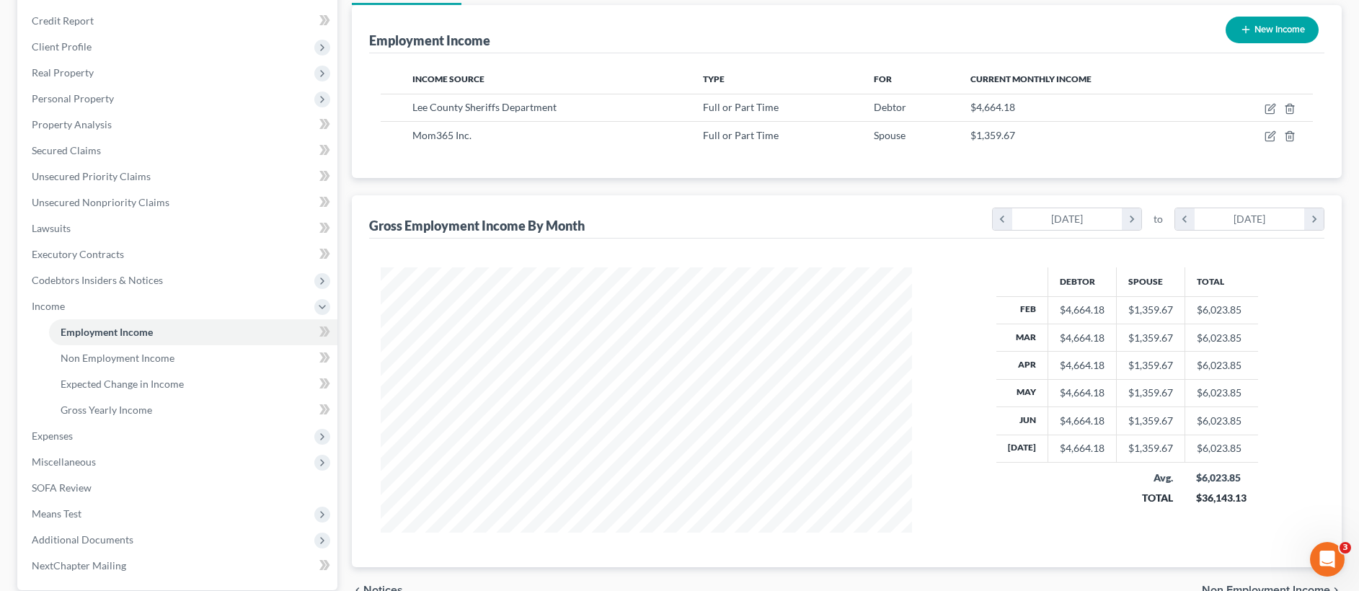
scroll to position [182, 0]
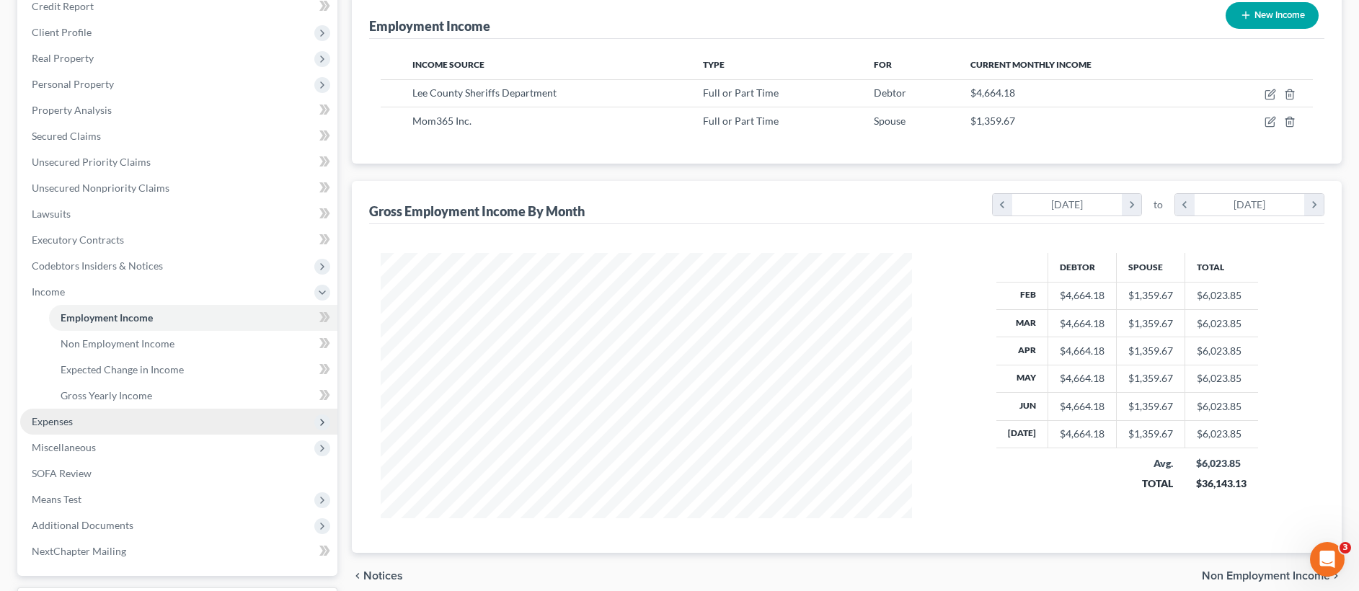
click at [97, 428] on span "Expenses" at bounding box center [178, 422] width 317 height 26
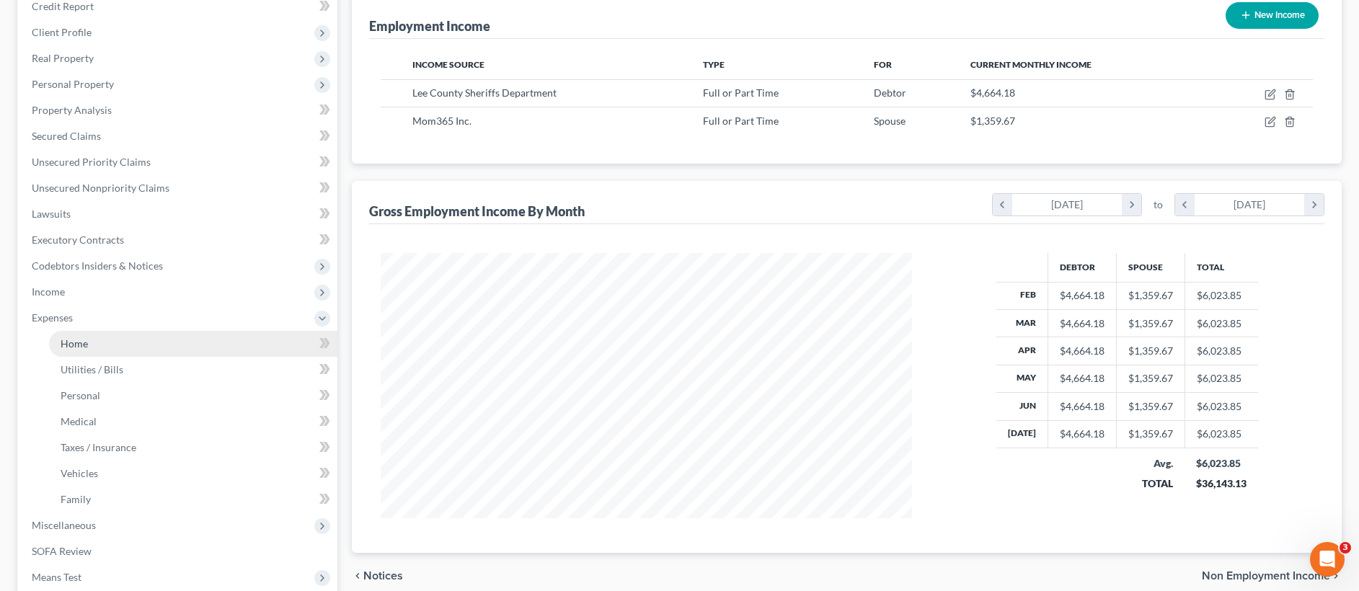
click at [136, 340] on link "Home" at bounding box center [193, 344] width 288 height 26
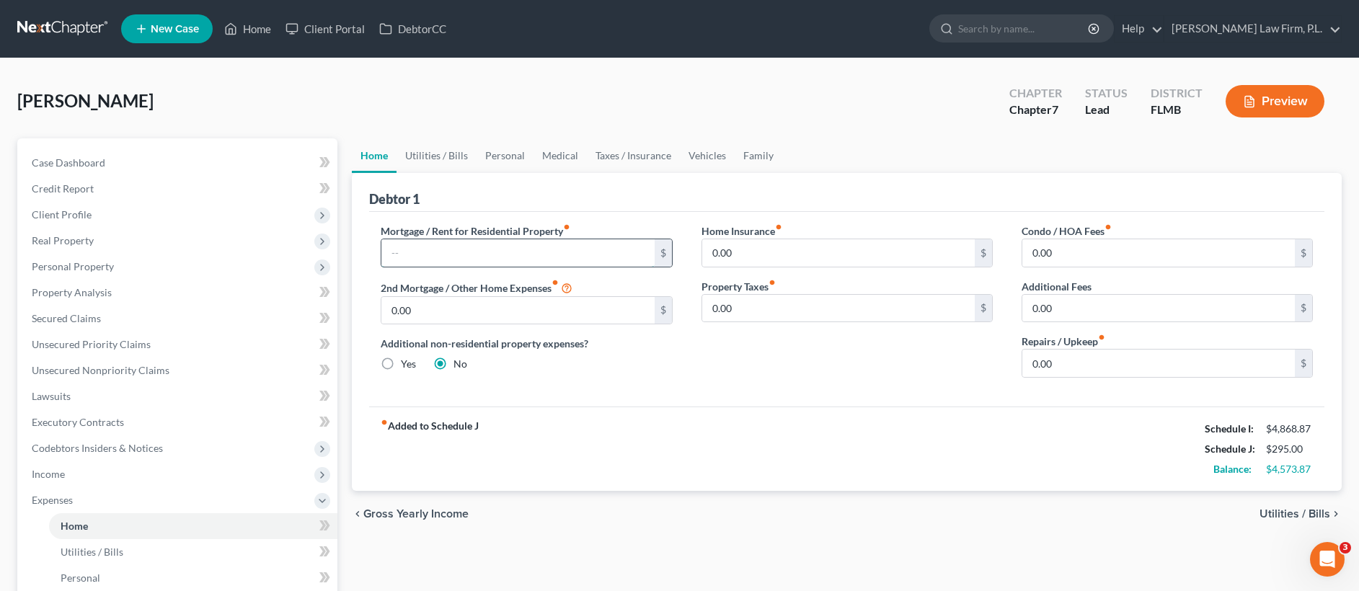
click at [424, 262] on input "text" at bounding box center [517, 252] width 273 height 27
click at [444, 154] on link "Utilities / Bills" at bounding box center [437, 155] width 80 height 35
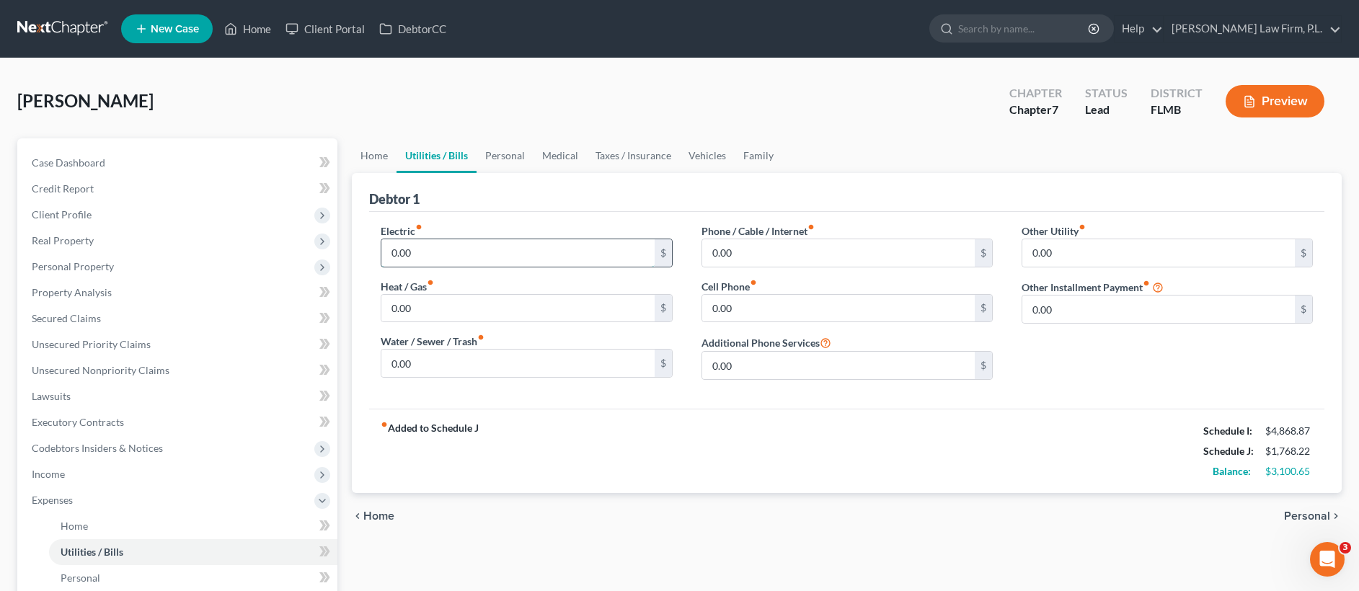
click at [442, 249] on input "0.00" at bounding box center [517, 252] width 273 height 27
click at [725, 246] on input "0.00" at bounding box center [838, 252] width 273 height 27
click at [499, 150] on link "Personal" at bounding box center [505, 155] width 57 height 35
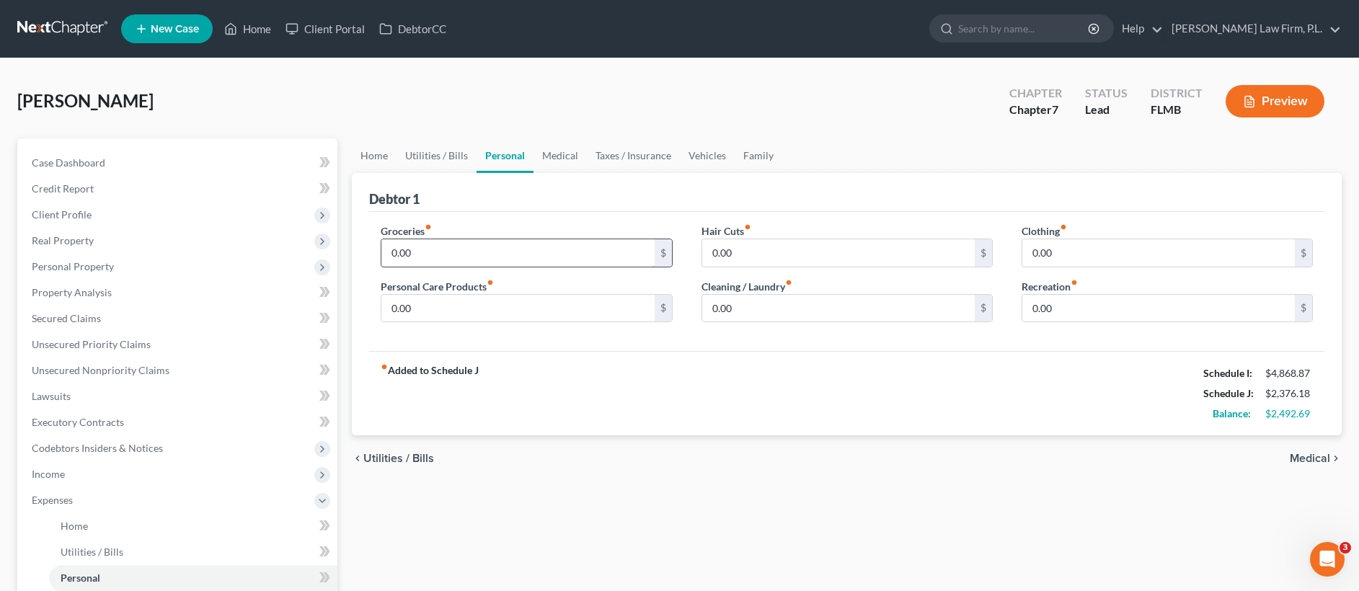
click at [440, 253] on input "0.00" at bounding box center [517, 252] width 273 height 27
click at [502, 326] on div "Groceries fiber_manual_record 800 $ Personal Care Products fiber_manual_record …" at bounding box center [526, 278] width 320 height 111
click at [495, 309] on input "0.00" at bounding box center [517, 308] width 273 height 27
click at [553, 155] on link "Medical" at bounding box center [559, 155] width 53 height 35
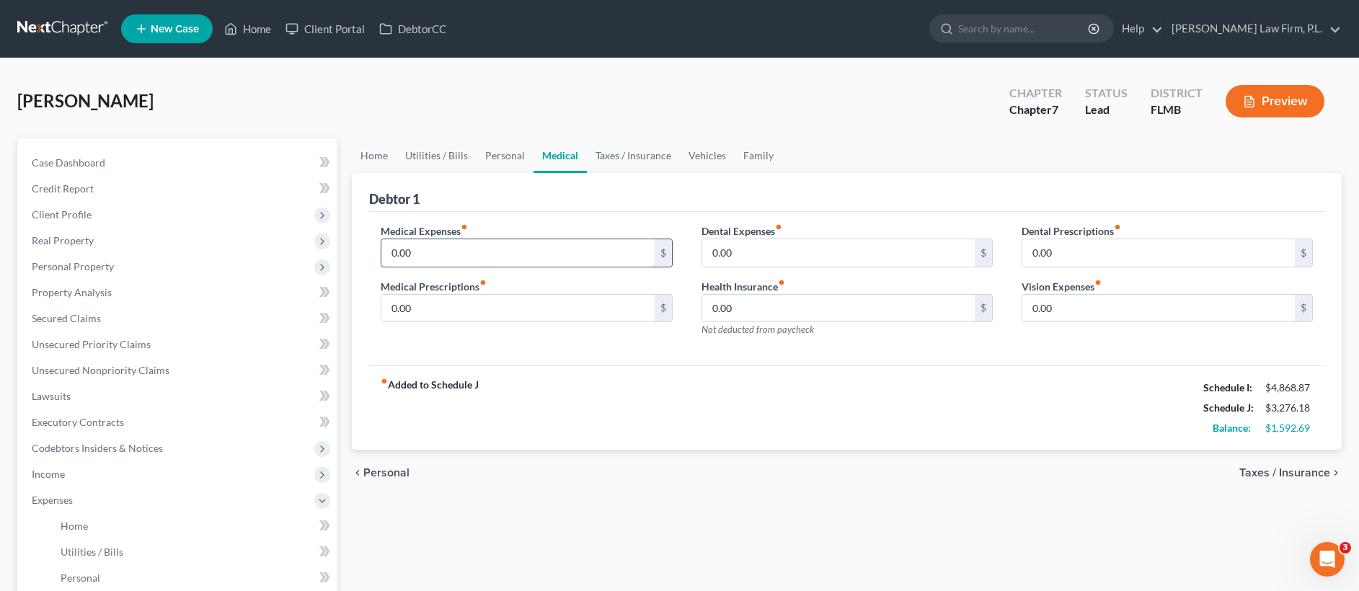
click at [455, 251] on input "0.00" at bounding box center [517, 252] width 273 height 27
click at [515, 149] on link "Personal" at bounding box center [505, 155] width 57 height 35
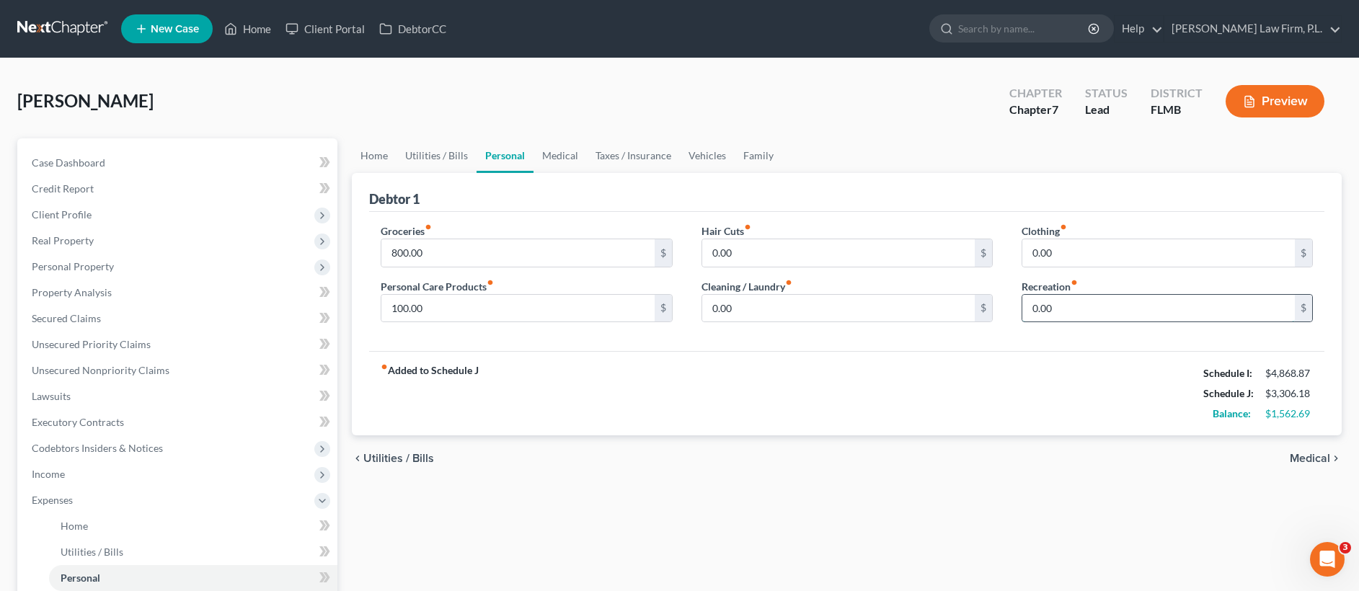
click at [1167, 306] on input "0.00" at bounding box center [1158, 308] width 273 height 27
drag, startPoint x: 445, startPoint y: 252, endPoint x: 383, endPoint y: 248, distance: 62.1
click at [324, 245] on div "Petition Navigation Case Dashboard Payments Invoices Payments Payments Credit R…" at bounding box center [679, 528] width 1339 height 781
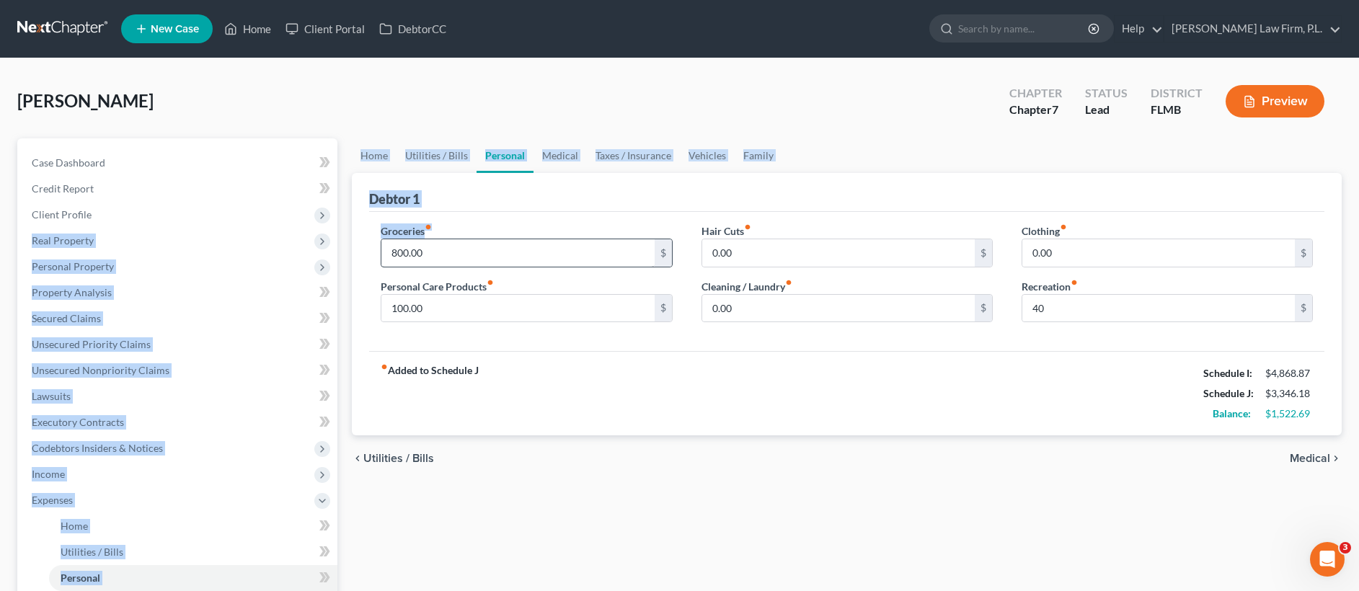
drag, startPoint x: 383, startPoint y: 248, endPoint x: 446, endPoint y: 261, distance: 64.0
click at [444, 265] on div "Petition Navigation Case Dashboard Payments Invoices Payments Payments Credit R…" at bounding box center [679, 528] width 1339 height 781
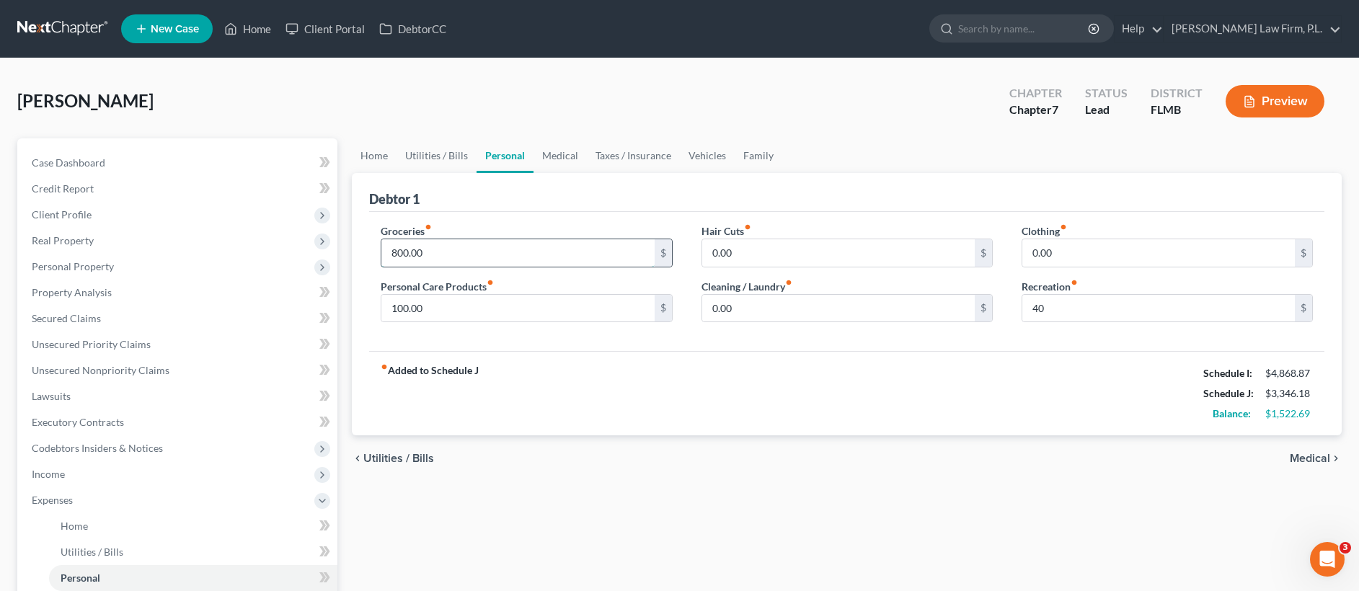
click at [448, 260] on input "800.00" at bounding box center [517, 252] width 273 height 27
click at [441, 300] on input "100.00" at bounding box center [517, 308] width 273 height 27
click at [568, 150] on link "Medical" at bounding box center [559, 155] width 53 height 35
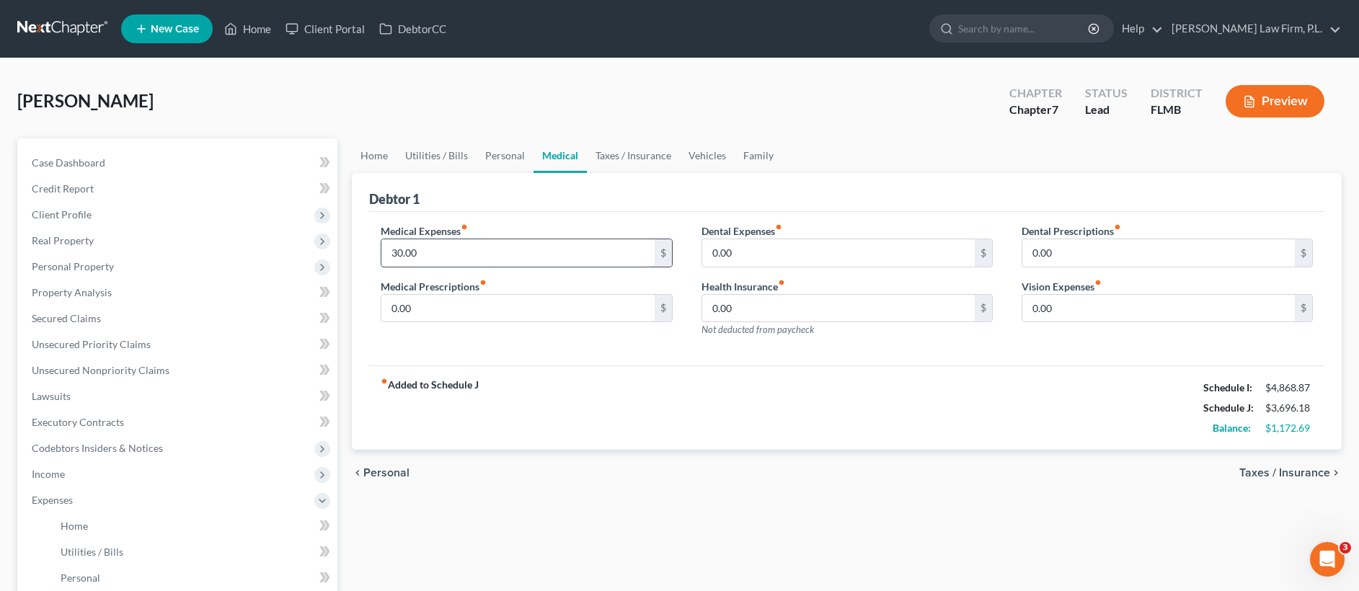
click at [451, 249] on input "30.00" at bounding box center [517, 252] width 273 height 27
click at [712, 159] on link "Vehicles" at bounding box center [707, 155] width 55 height 35
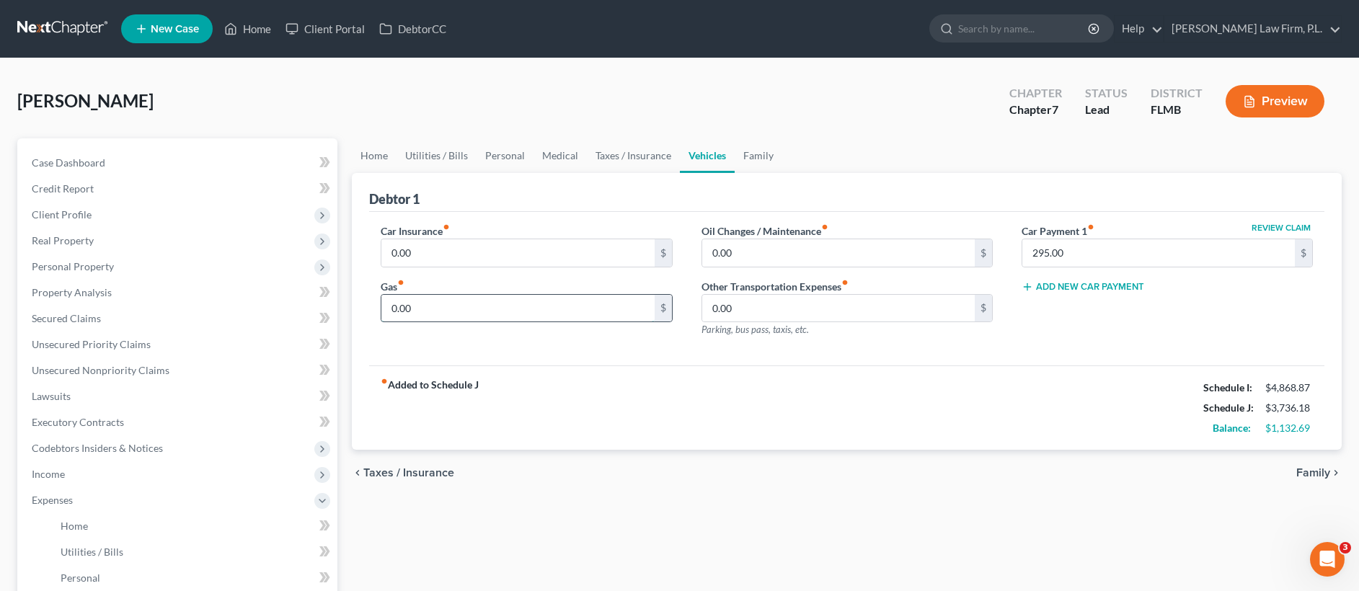
click at [419, 311] on input "0.00" at bounding box center [517, 308] width 273 height 27
click at [464, 254] on input "0.00" at bounding box center [517, 252] width 273 height 27
click at [482, 309] on input "200" at bounding box center [517, 308] width 273 height 27
click at [590, 159] on link "Taxes / Insurance" at bounding box center [633, 155] width 93 height 35
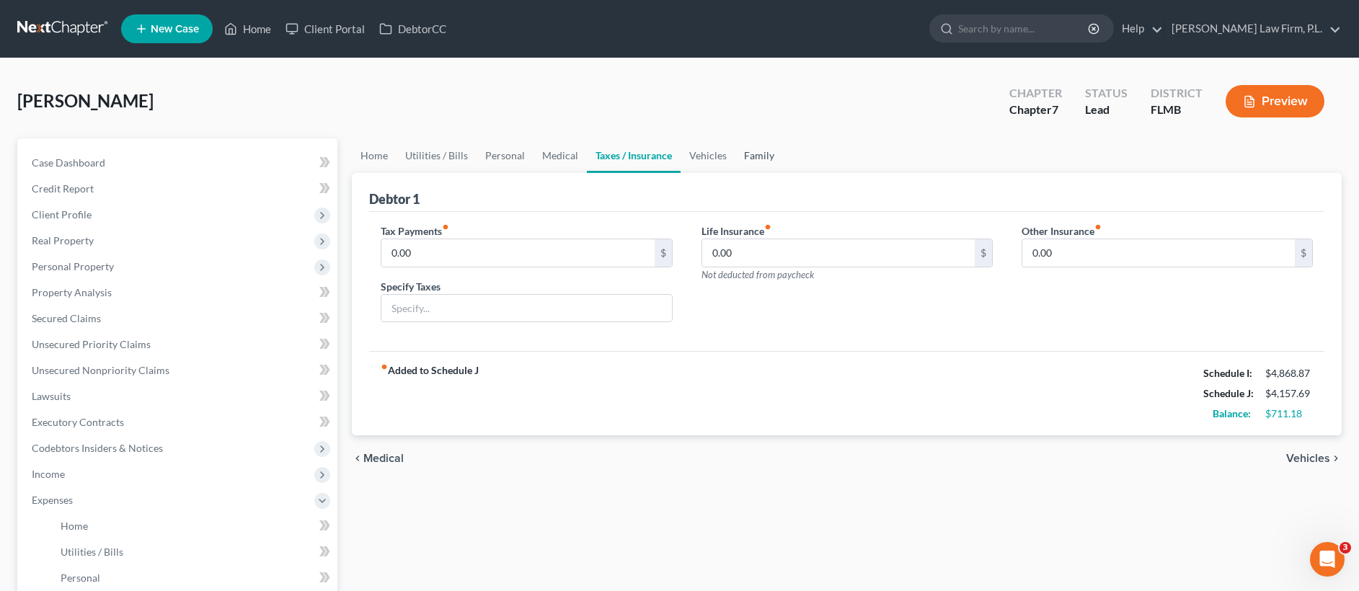
click at [737, 147] on link "Family" at bounding box center [759, 155] width 48 height 35
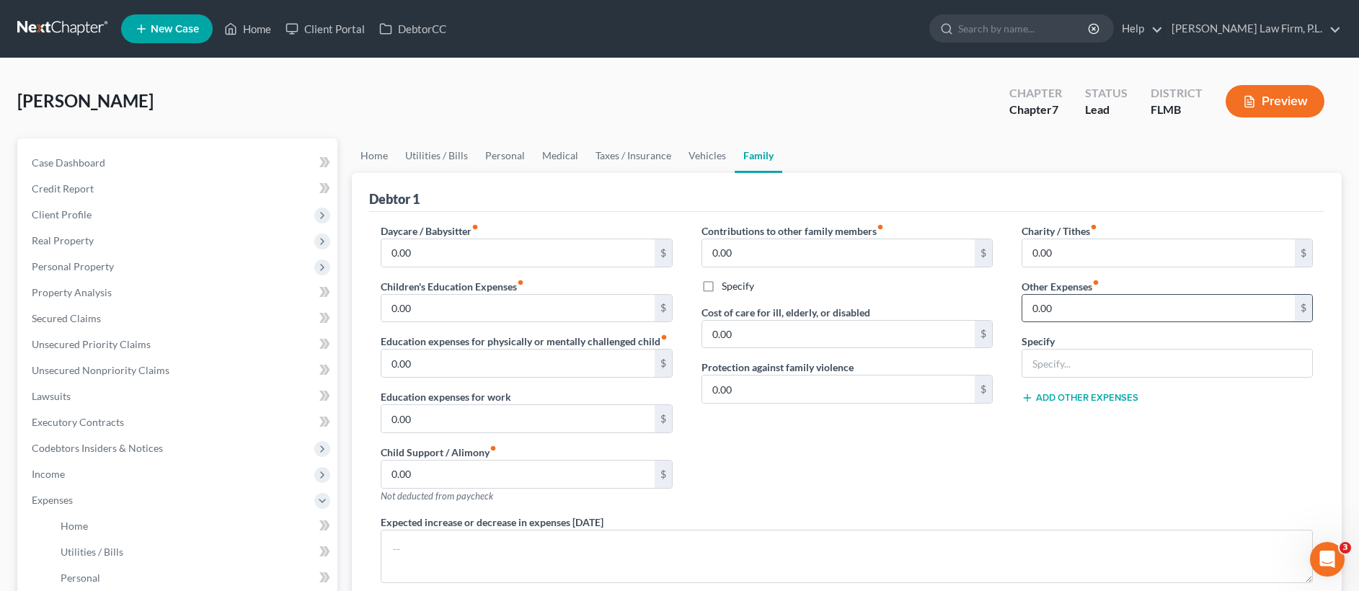
click at [1077, 309] on input "0.00" at bounding box center [1158, 308] width 273 height 27
click at [1085, 245] on input "0.00" at bounding box center [1158, 252] width 273 height 27
click at [367, 151] on link "Home" at bounding box center [374, 155] width 45 height 35
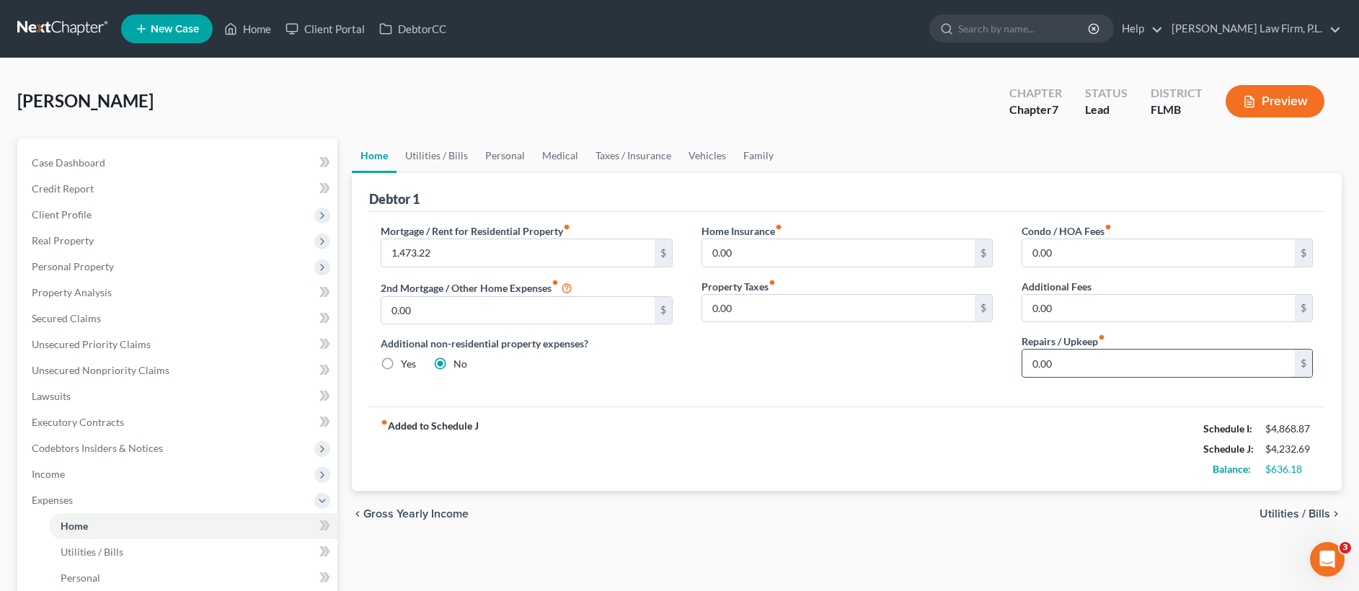
click at [1111, 375] on input "0.00" at bounding box center [1158, 363] width 273 height 27
click at [455, 159] on link "Utilities / Bills" at bounding box center [437, 155] width 80 height 35
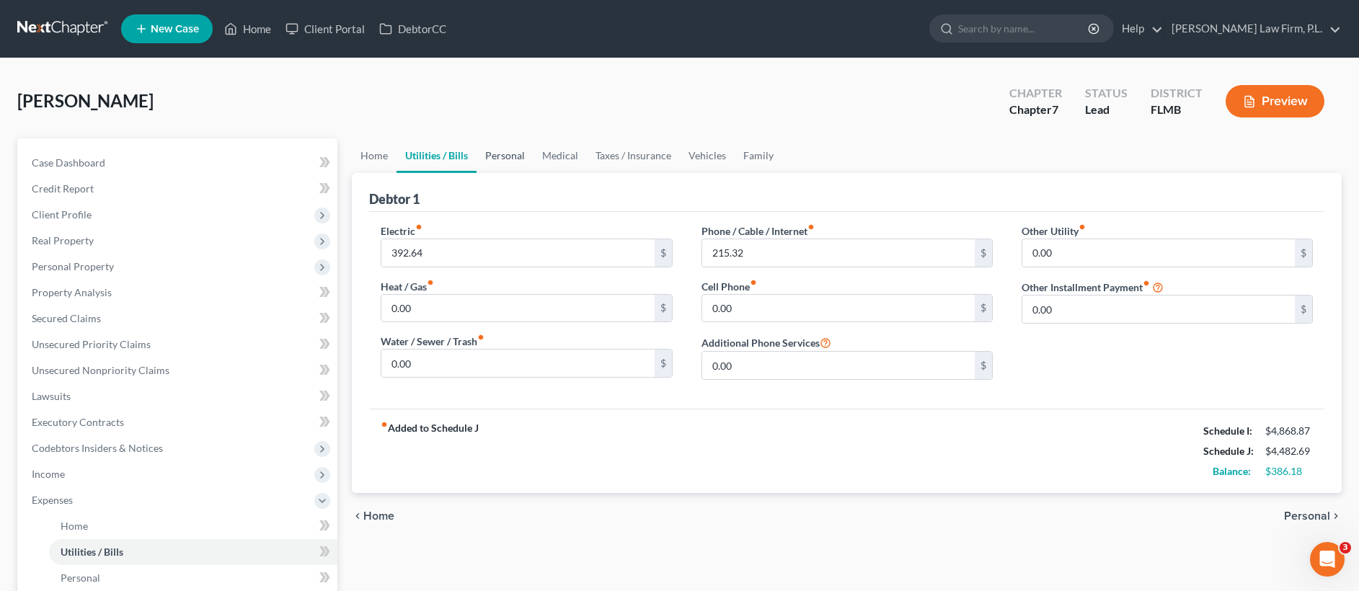
click at [502, 161] on link "Personal" at bounding box center [505, 155] width 57 height 35
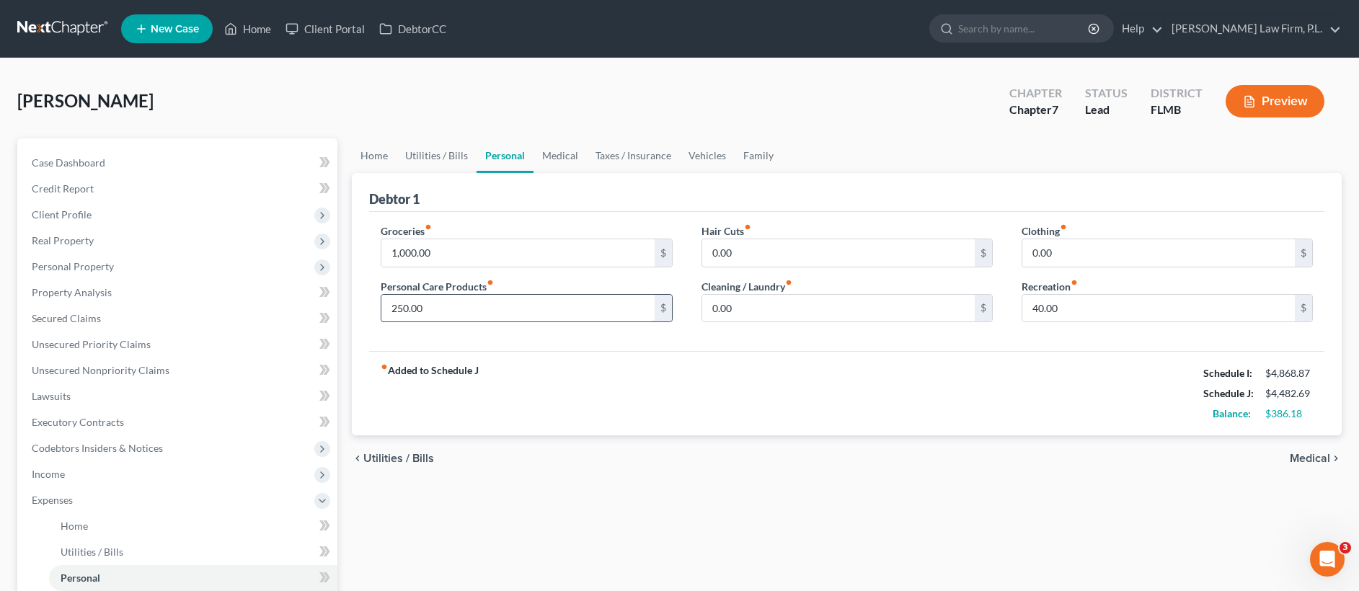
click at [537, 314] on input "250.00" at bounding box center [517, 308] width 273 height 27
drag, startPoint x: 1081, startPoint y: 311, endPoint x: 1089, endPoint y: 314, distance: 8.7
click at [1089, 314] on input "40.00" at bounding box center [1158, 308] width 273 height 27
drag, startPoint x: 551, startPoint y: 156, endPoint x: 549, endPoint y: 167, distance: 11.9
click at [551, 156] on link "Medical" at bounding box center [559, 155] width 53 height 35
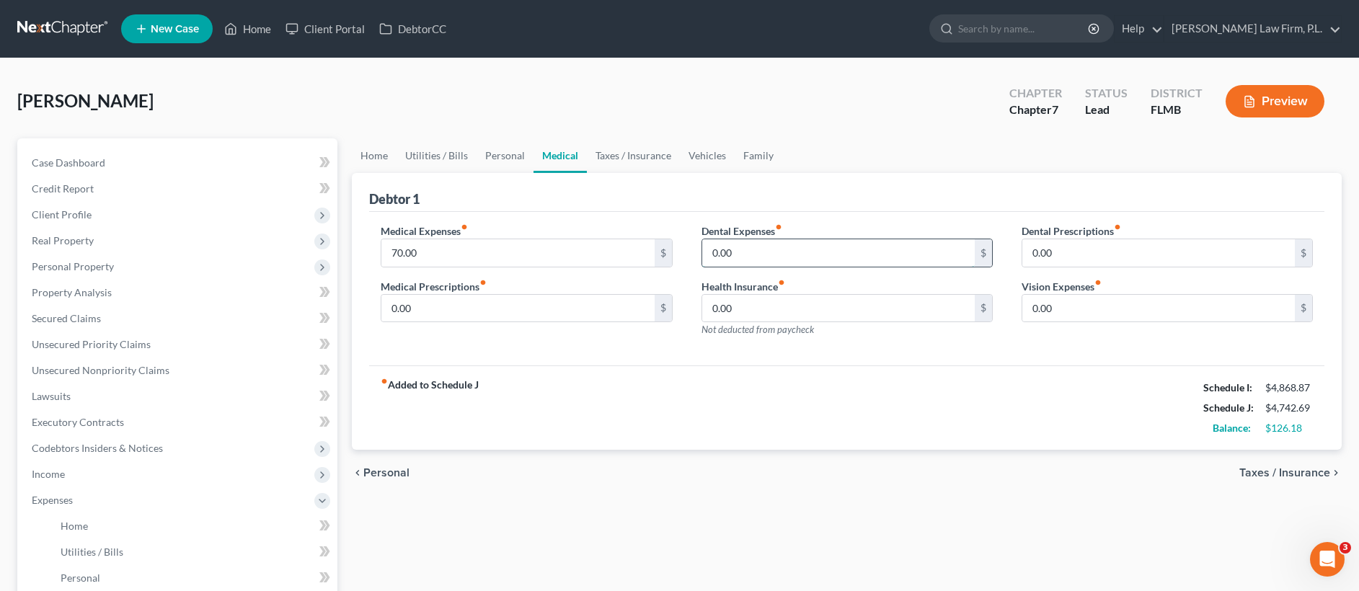
click at [733, 256] on input "0.00" at bounding box center [838, 252] width 273 height 27
click at [599, 152] on link "Taxes / Insurance" at bounding box center [633, 155] width 93 height 35
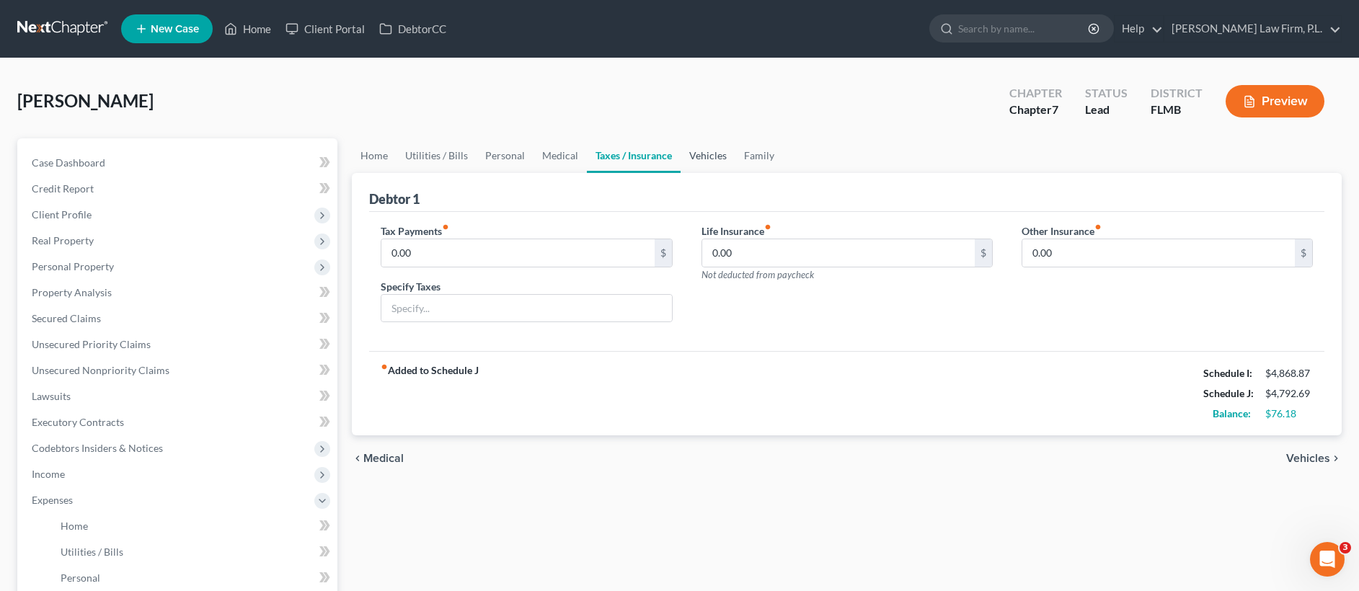
click at [712, 159] on link "Vehicles" at bounding box center [708, 155] width 55 height 35
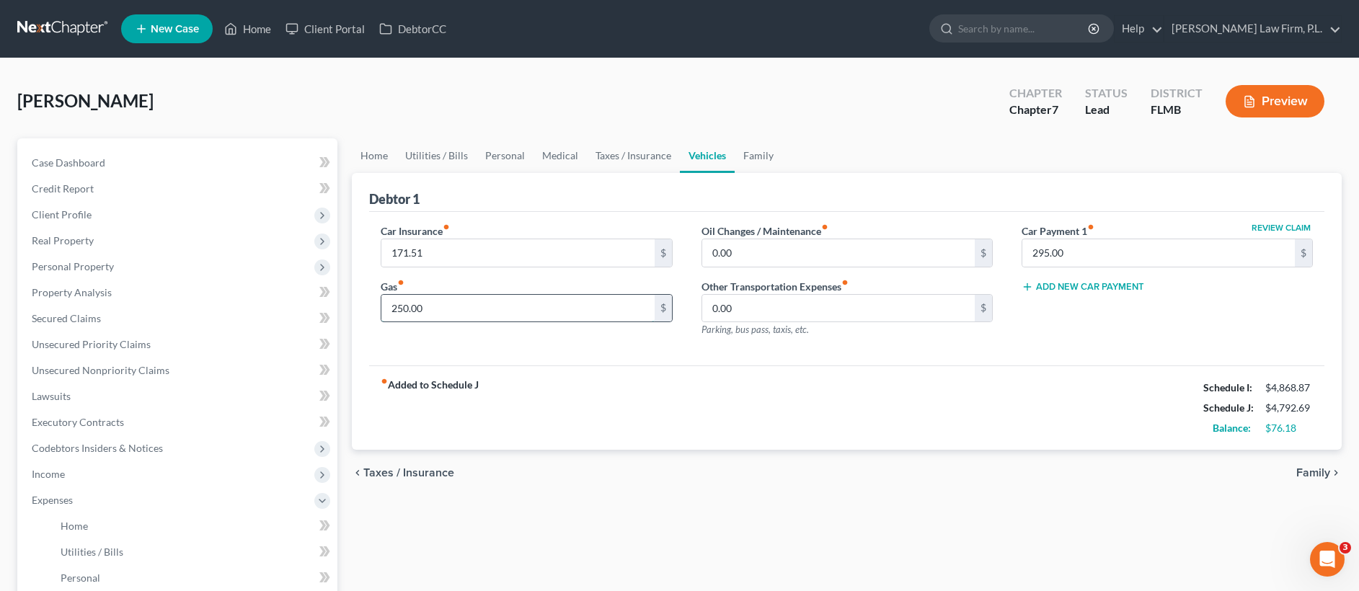
click at [513, 309] on input "250.00" at bounding box center [517, 308] width 273 height 27
click at [771, 161] on link "Family" at bounding box center [759, 155] width 48 height 35
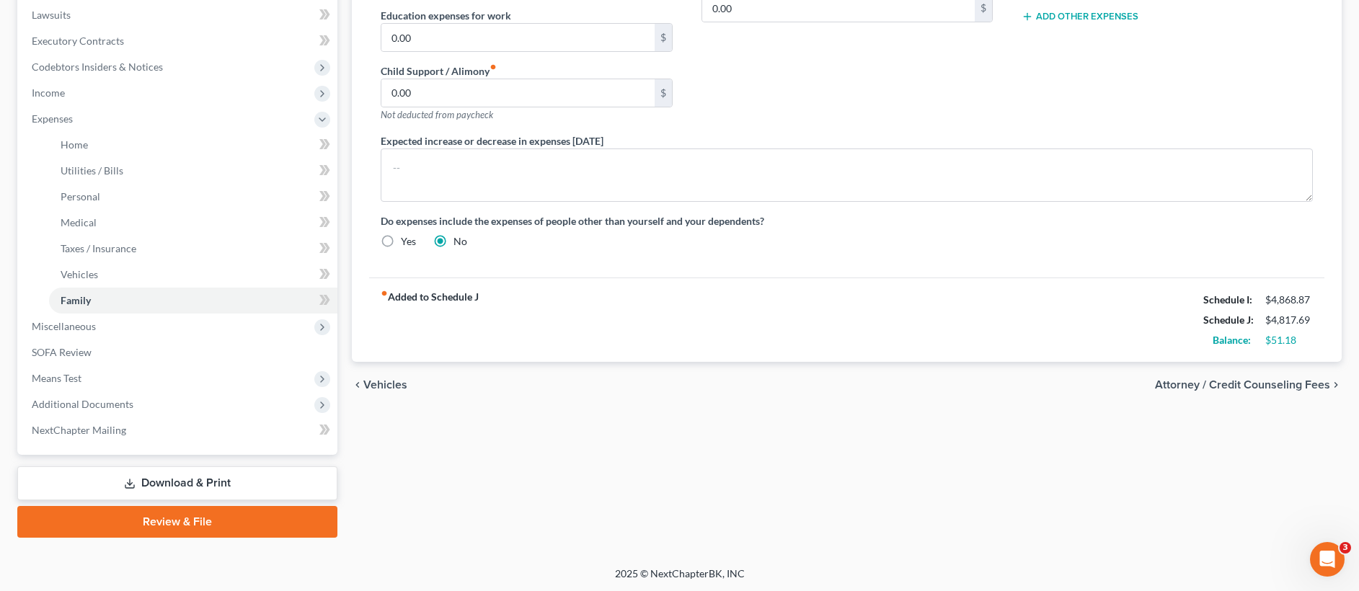
scroll to position [383, 0]
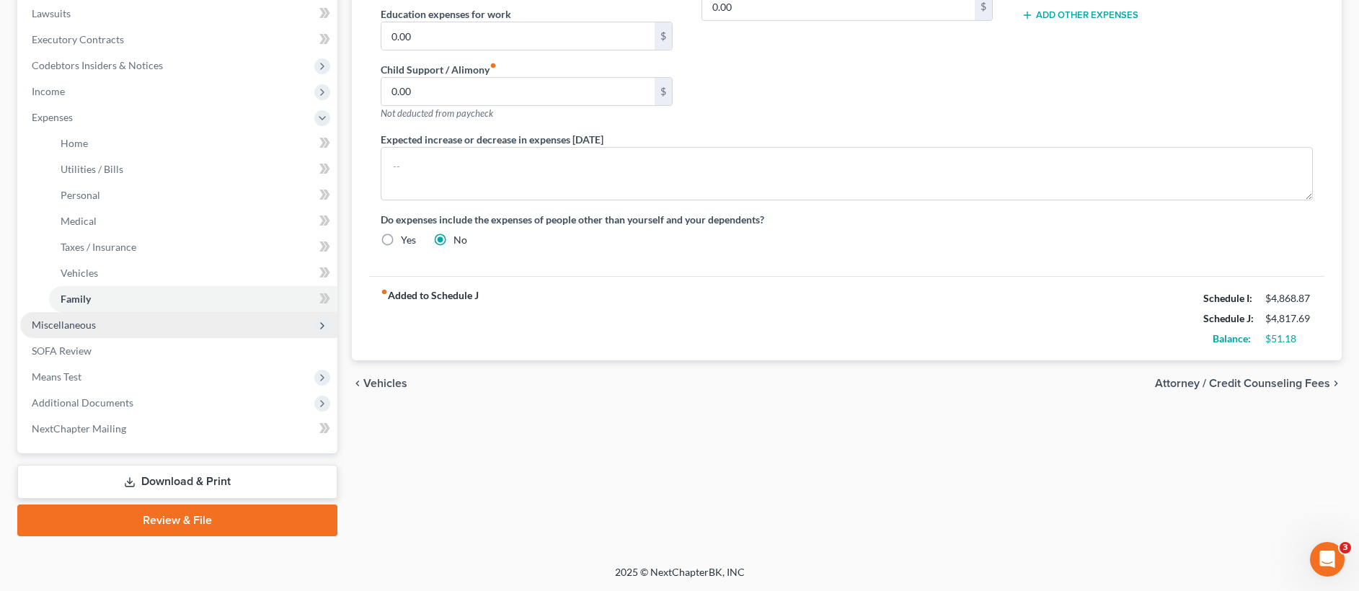
click at [148, 328] on span "Miscellaneous" at bounding box center [178, 325] width 317 height 26
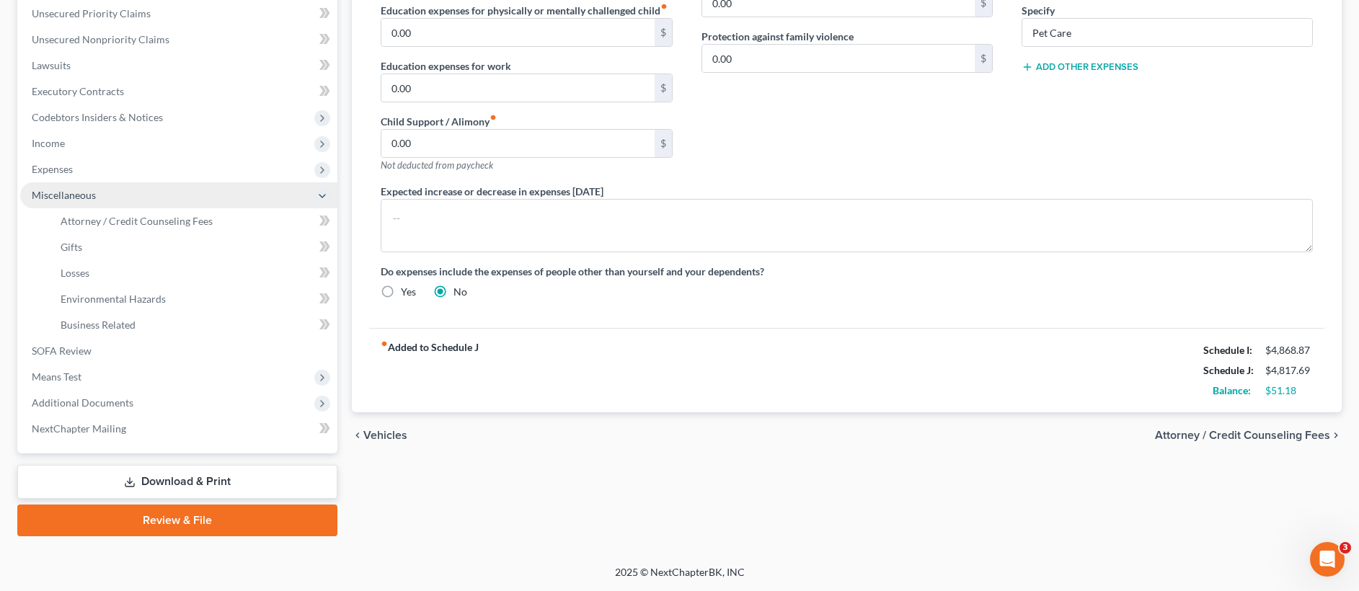
scroll to position [331, 0]
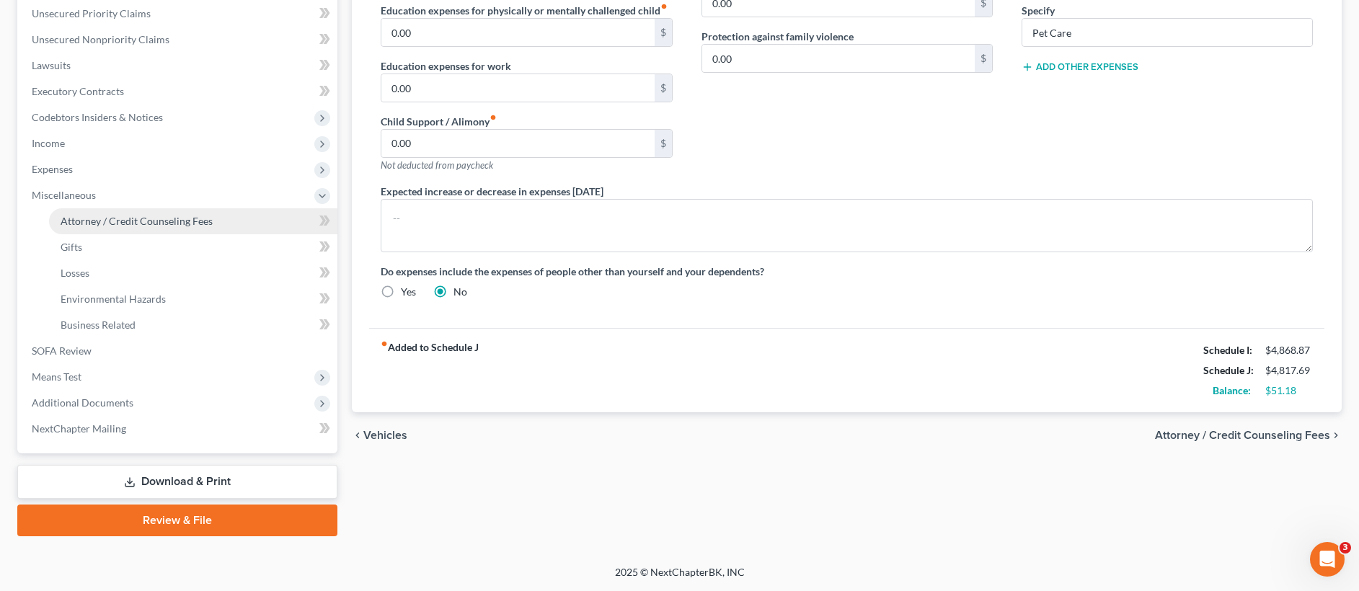
click at [202, 225] on span "Attorney / Credit Counseling Fees" at bounding box center [137, 221] width 152 height 12
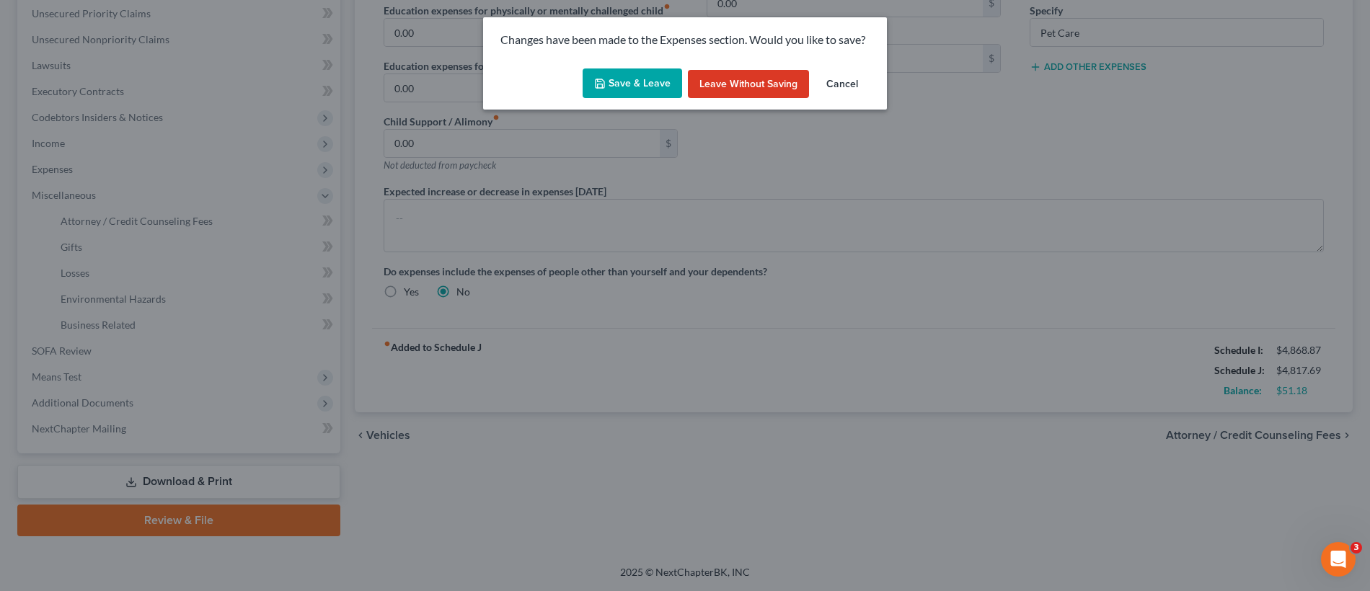
click at [640, 75] on button "Save & Leave" at bounding box center [631, 83] width 99 height 30
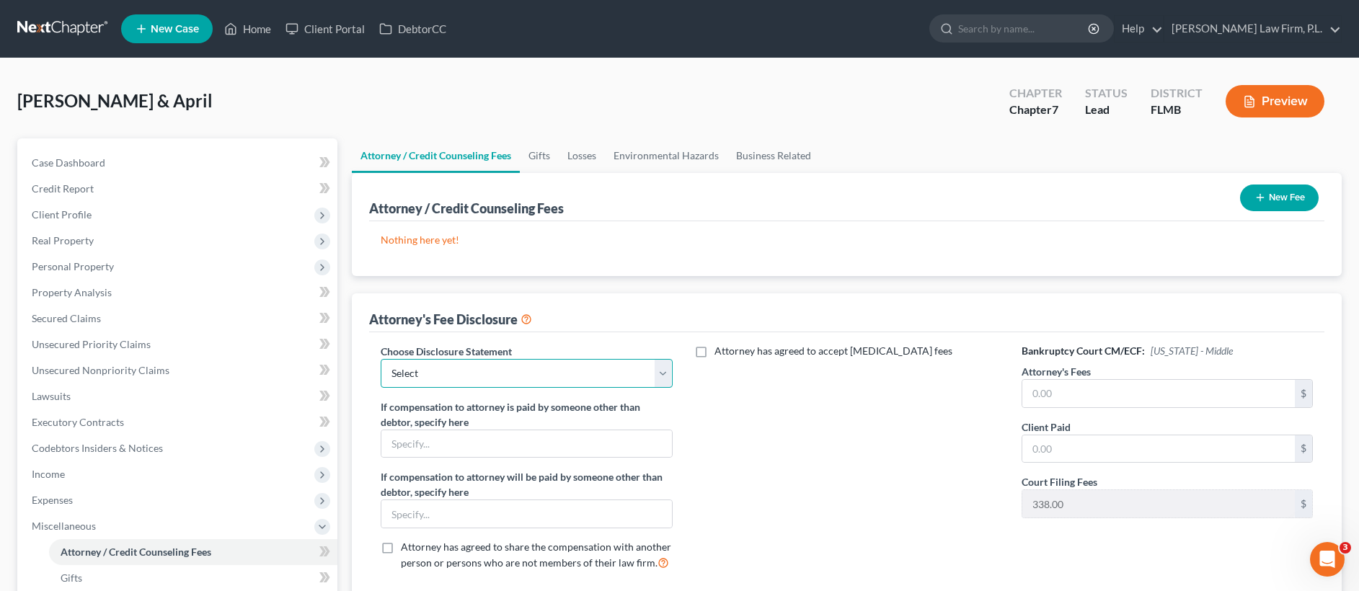
click at [513, 362] on select "Select JB- Standard Disclosure Disclosure" at bounding box center [526, 373] width 291 height 29
click at [1041, 392] on input "text" at bounding box center [1158, 393] width 273 height 27
click at [1022, 260] on div "Nothing here yet! Attorney / Credit Counselor Fees" at bounding box center [846, 248] width 955 height 55
click at [1278, 201] on button "New Fee" at bounding box center [1279, 198] width 79 height 27
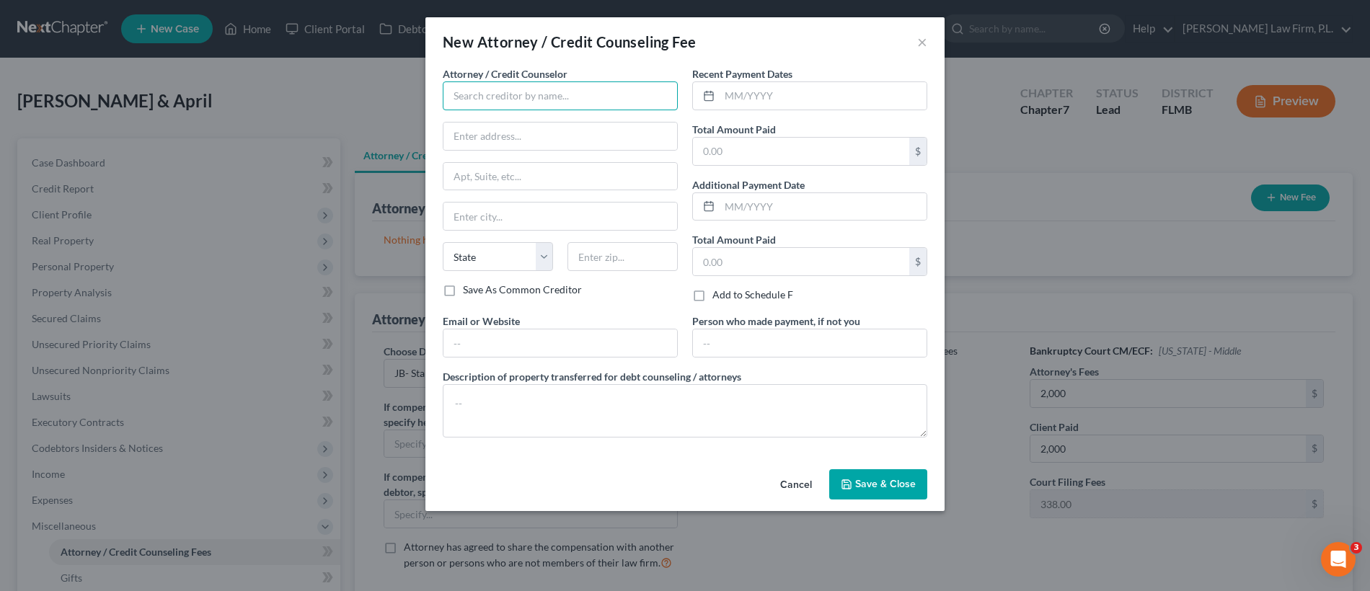
click at [494, 97] on input "text" at bounding box center [560, 95] width 235 height 29
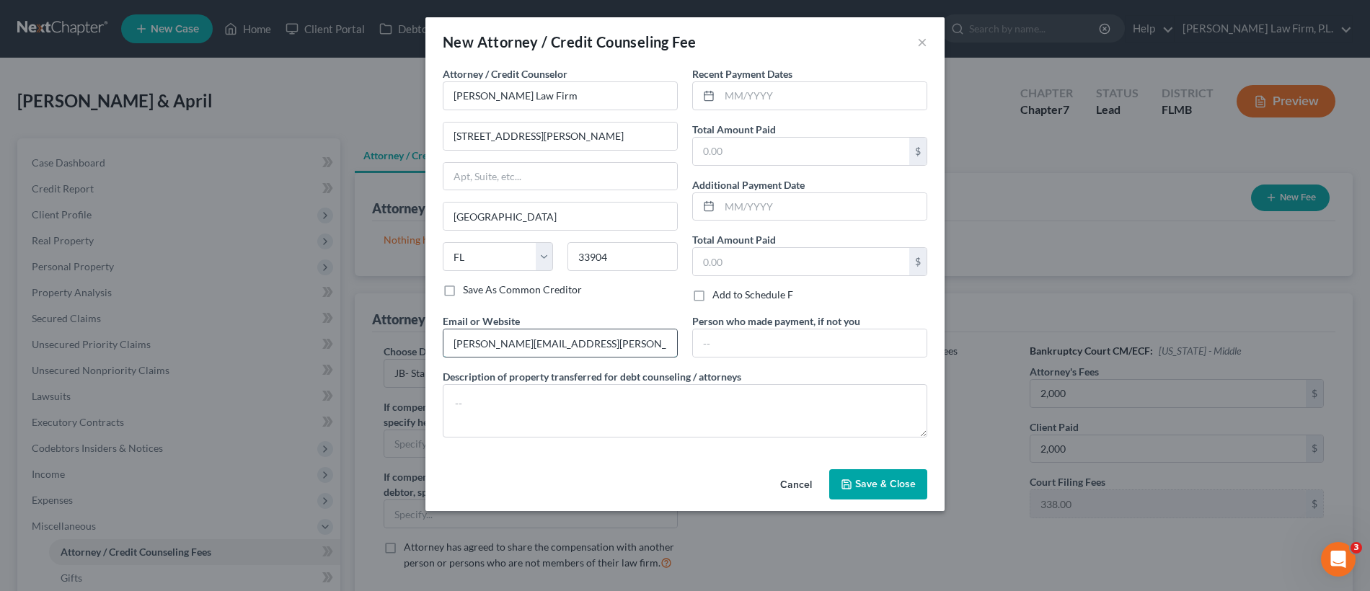
drag, startPoint x: 521, startPoint y: 346, endPoint x: 452, endPoint y: 329, distance: 71.3
click at [452, 329] on div "steven.martin@martinlawfirm.com" at bounding box center [560, 343] width 235 height 29
click at [752, 164] on div "$" at bounding box center [809, 151] width 235 height 29
click at [758, 157] on input "text" at bounding box center [801, 151] width 216 height 27
click at [789, 102] on input "text" at bounding box center [822, 95] width 207 height 27
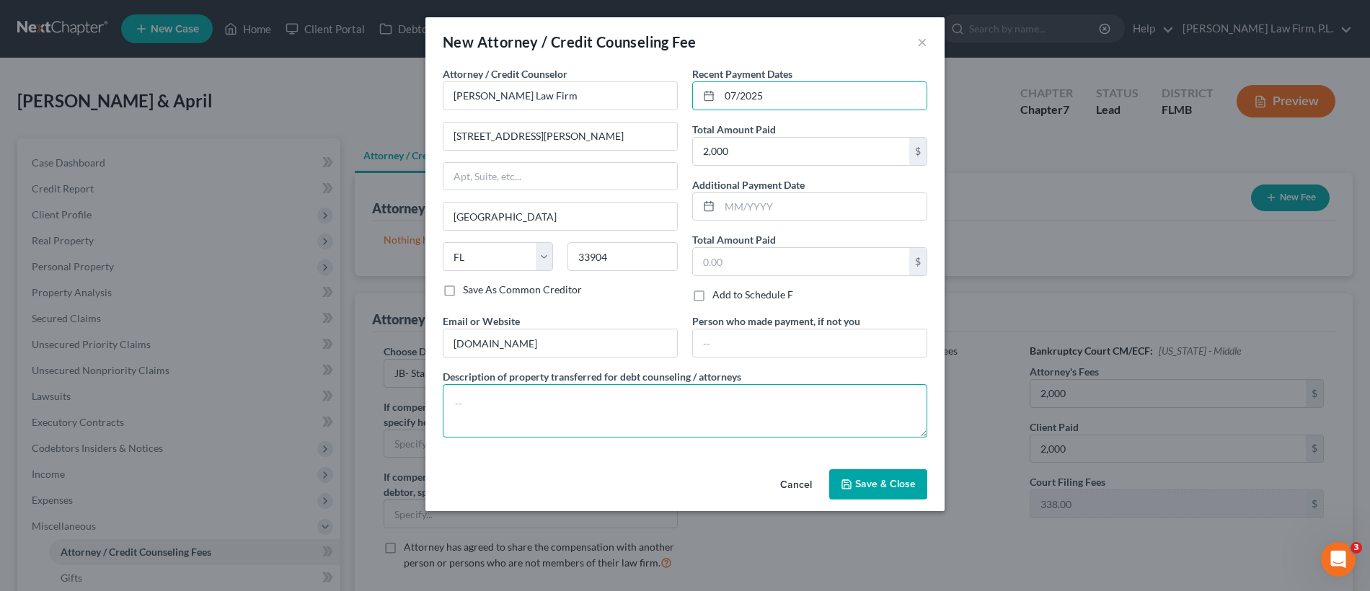
click at [564, 414] on textarea at bounding box center [685, 410] width 484 height 53
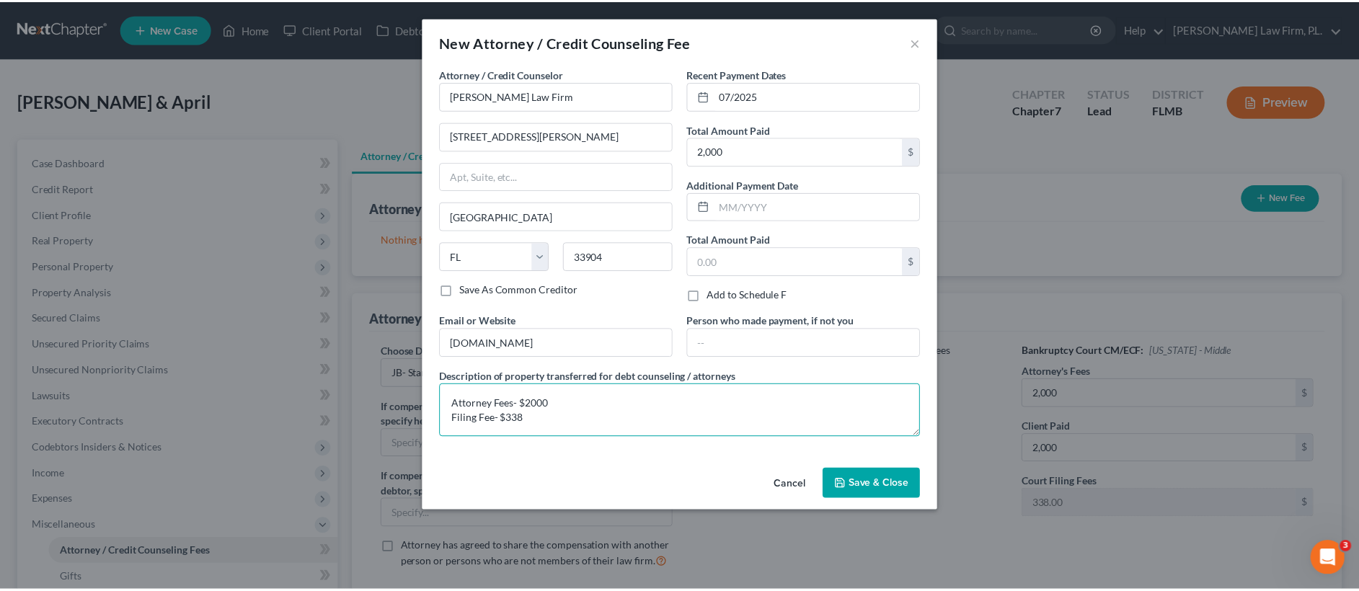
scroll to position [3, 0]
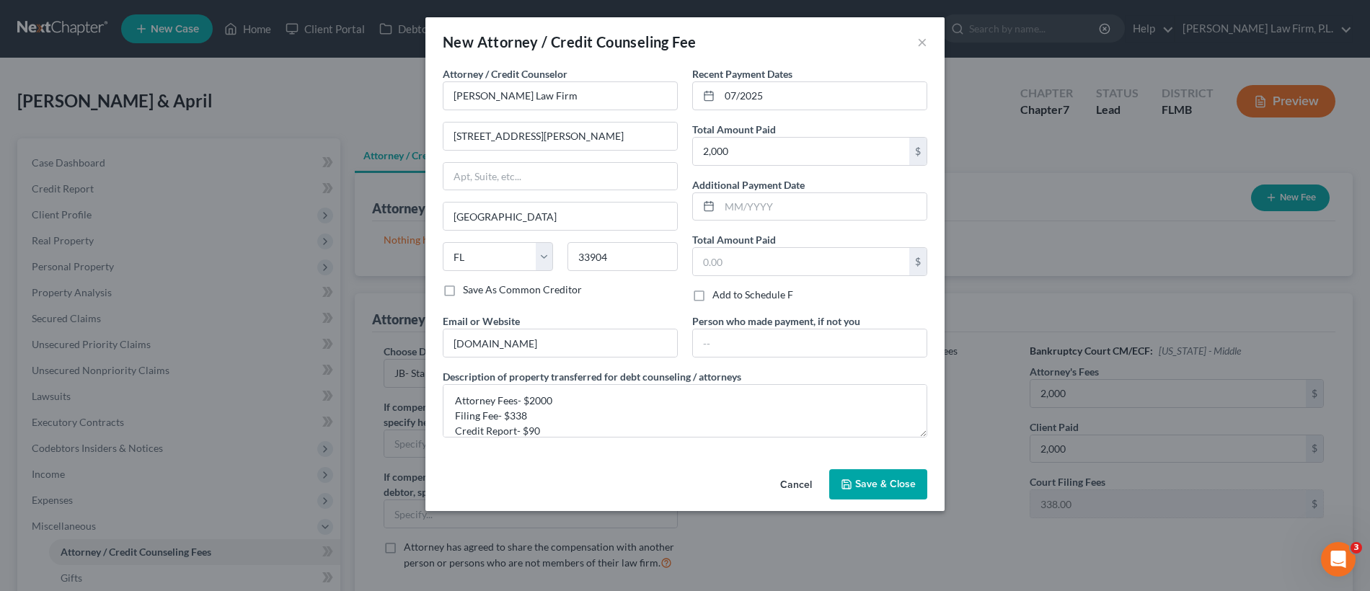
click at [887, 484] on span "Save & Close" at bounding box center [885, 484] width 61 height 12
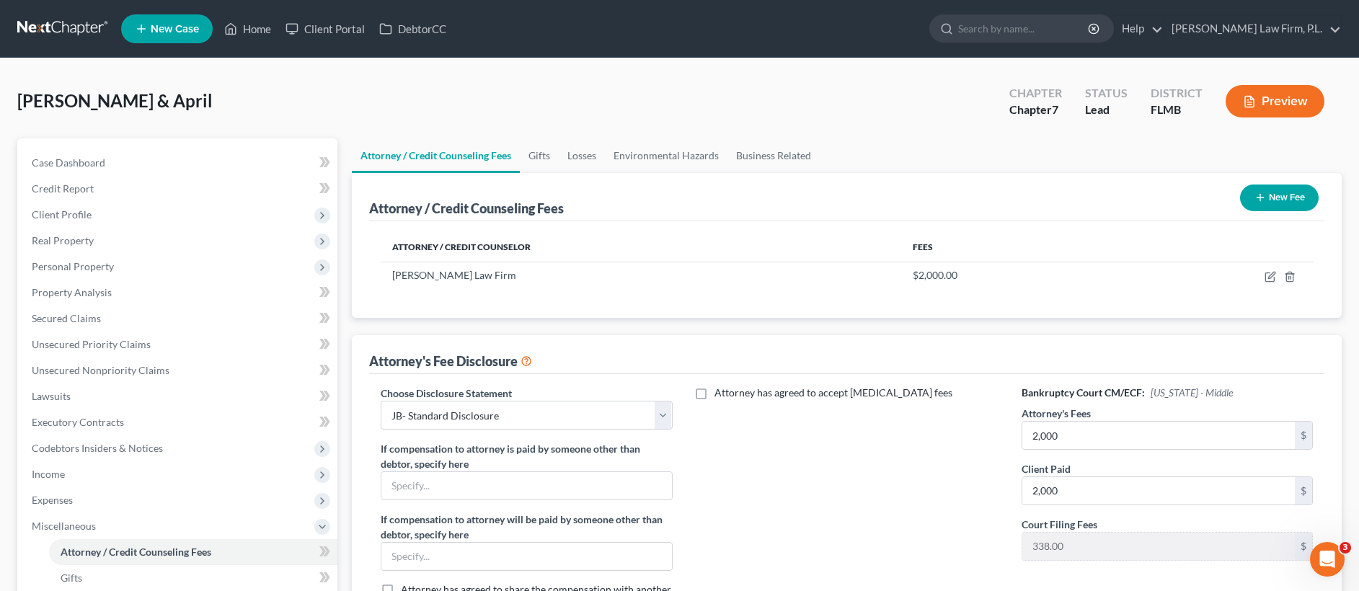
click at [1279, 199] on button "New Fee" at bounding box center [1279, 198] width 79 height 27
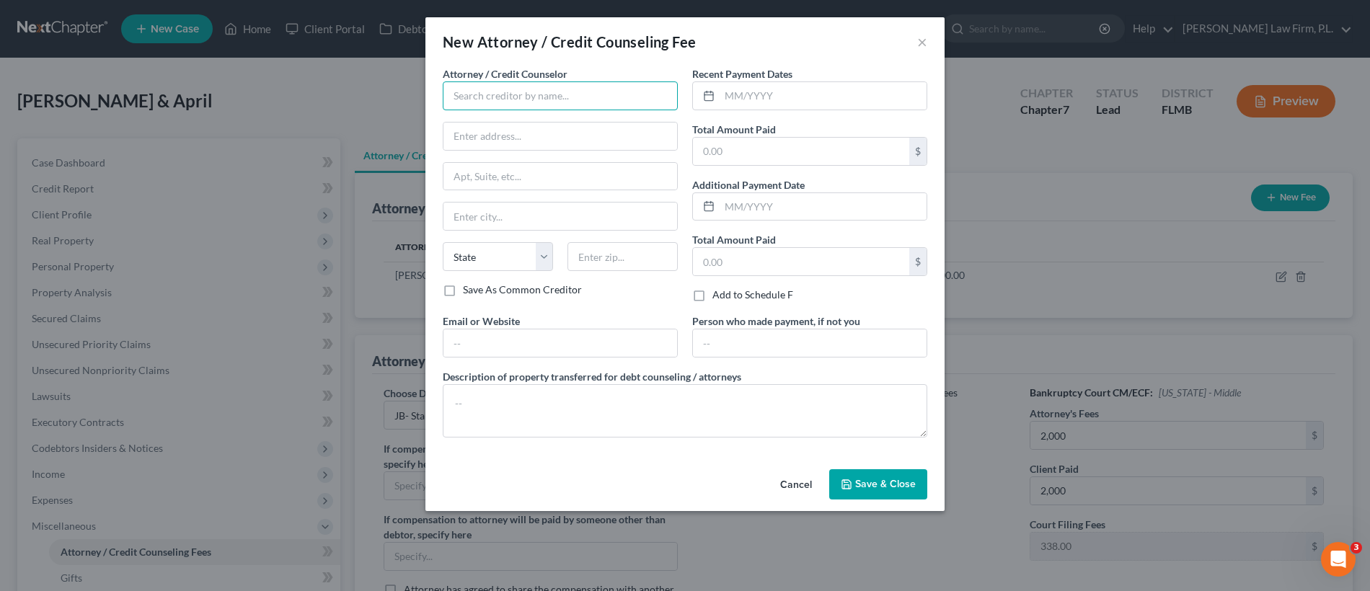
drag, startPoint x: 533, startPoint y: 107, endPoint x: 531, endPoint y: 91, distance: 16.0
click at [535, 101] on input "text" at bounding box center [560, 95] width 235 height 29
click at [860, 474] on button "Save & Close" at bounding box center [878, 484] width 98 height 30
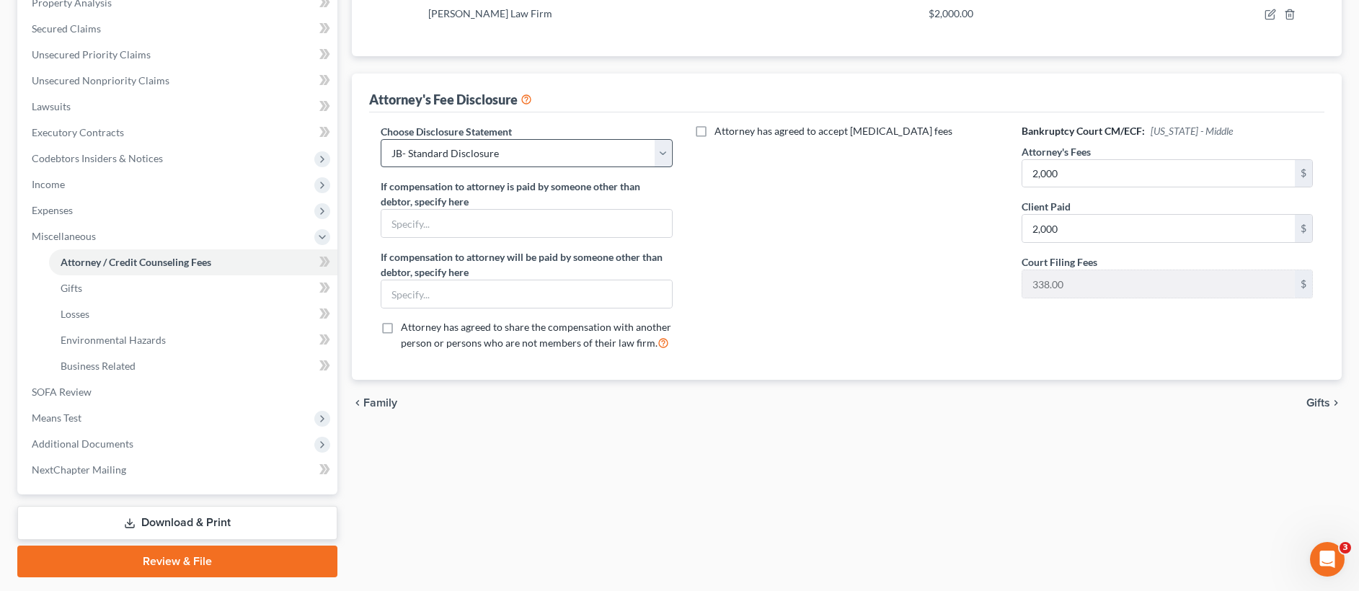
scroll to position [287, 0]
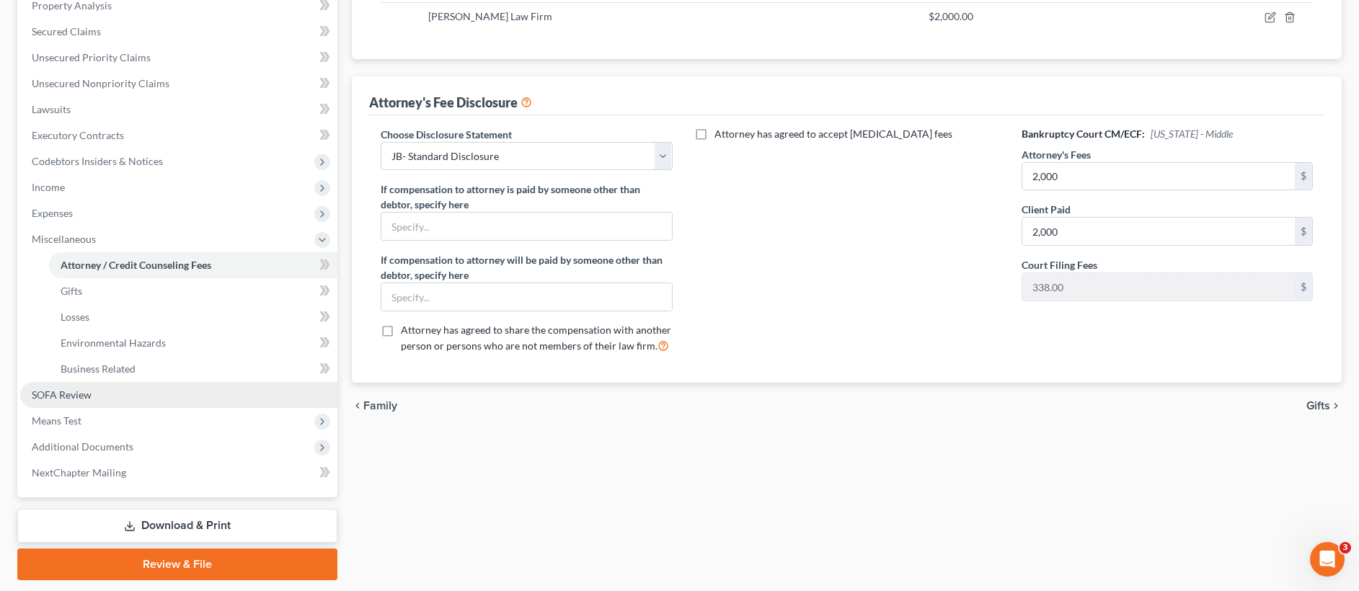
click at [121, 388] on link "SOFA Review" at bounding box center [178, 395] width 317 height 26
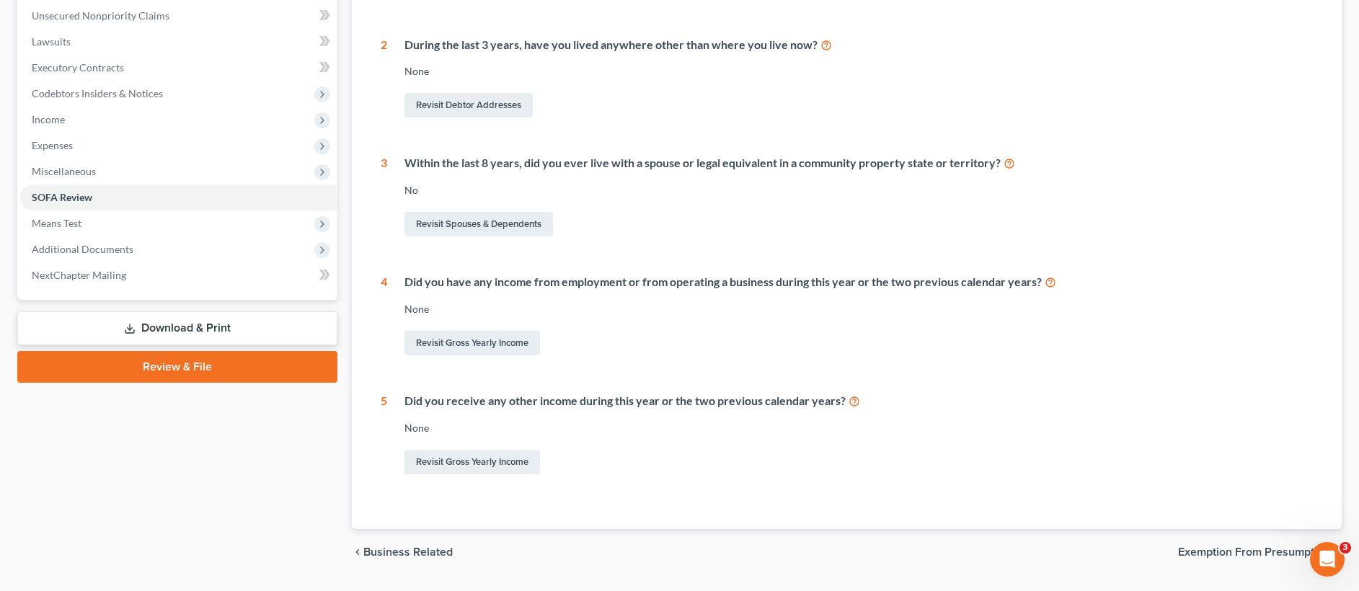
scroll to position [394, 0]
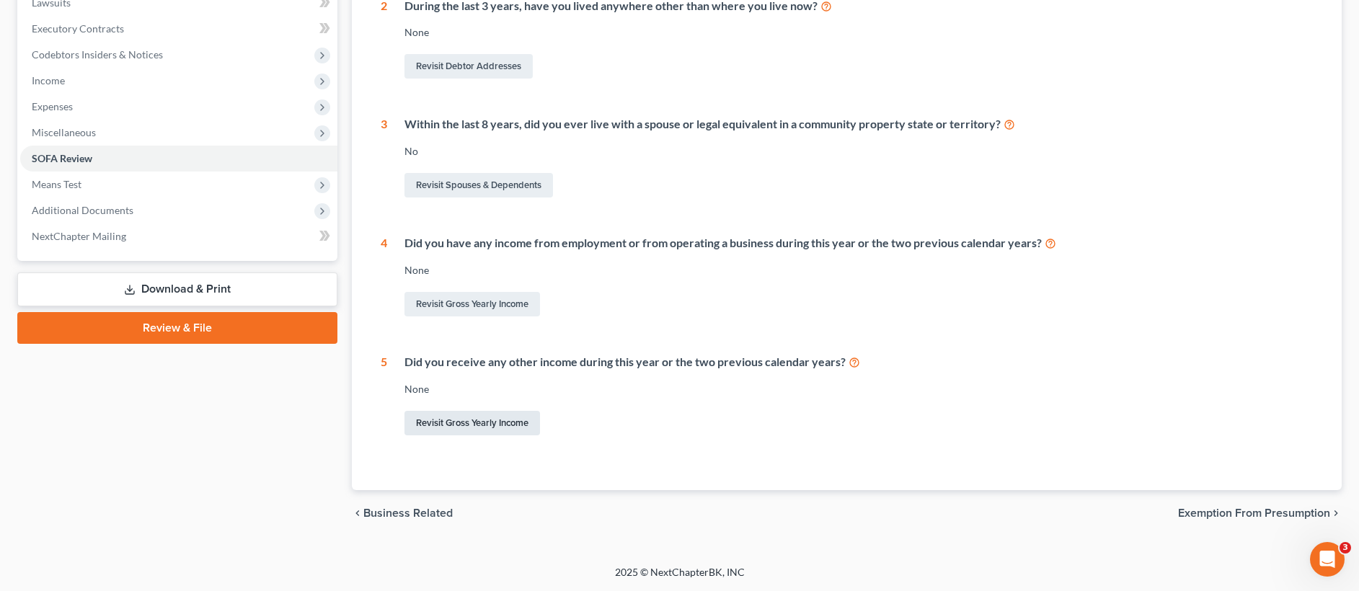
click at [513, 427] on link "Revisit Gross Yearly Income" at bounding box center [472, 423] width 136 height 25
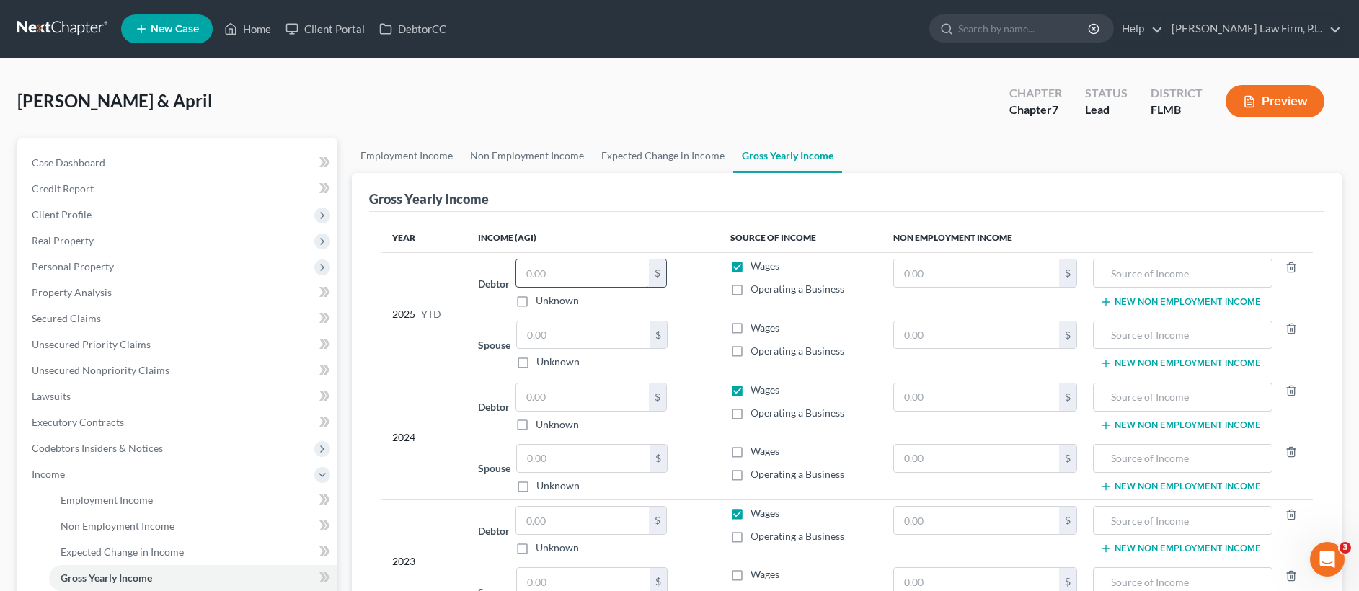
click at [567, 278] on input "text" at bounding box center [582, 273] width 133 height 27
click at [585, 342] on input "text" at bounding box center [583, 335] width 133 height 27
click at [575, 273] on input "text" at bounding box center [582, 273] width 133 height 27
click at [938, 270] on input "text" at bounding box center [976, 273] width 165 height 27
click at [1176, 280] on input "text" at bounding box center [1183, 273] width 164 height 27
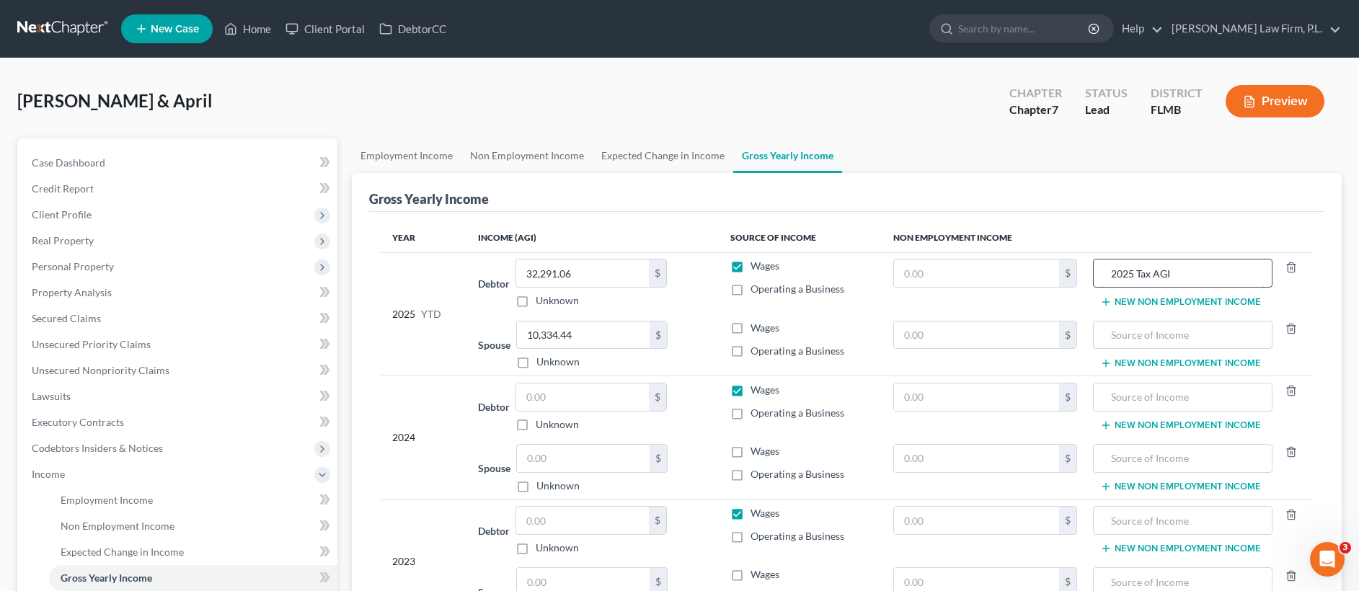
click at [1156, 275] on input "2025 Tax AGI" at bounding box center [1183, 273] width 164 height 27
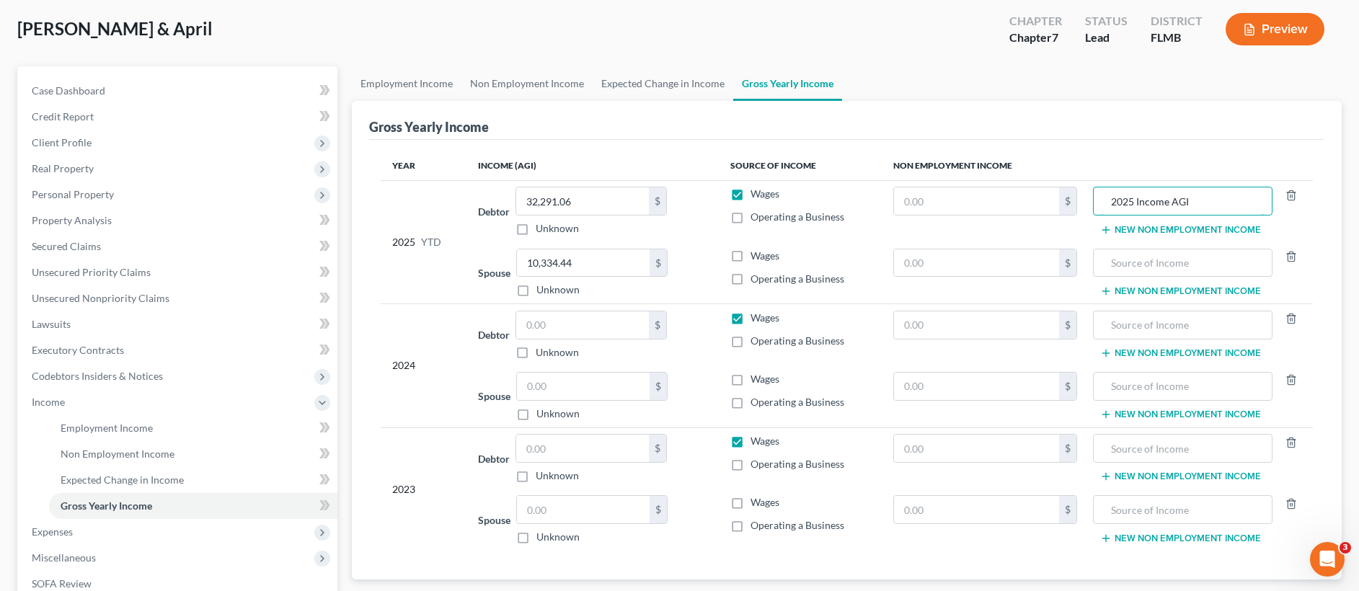
scroll to position [112, 0]
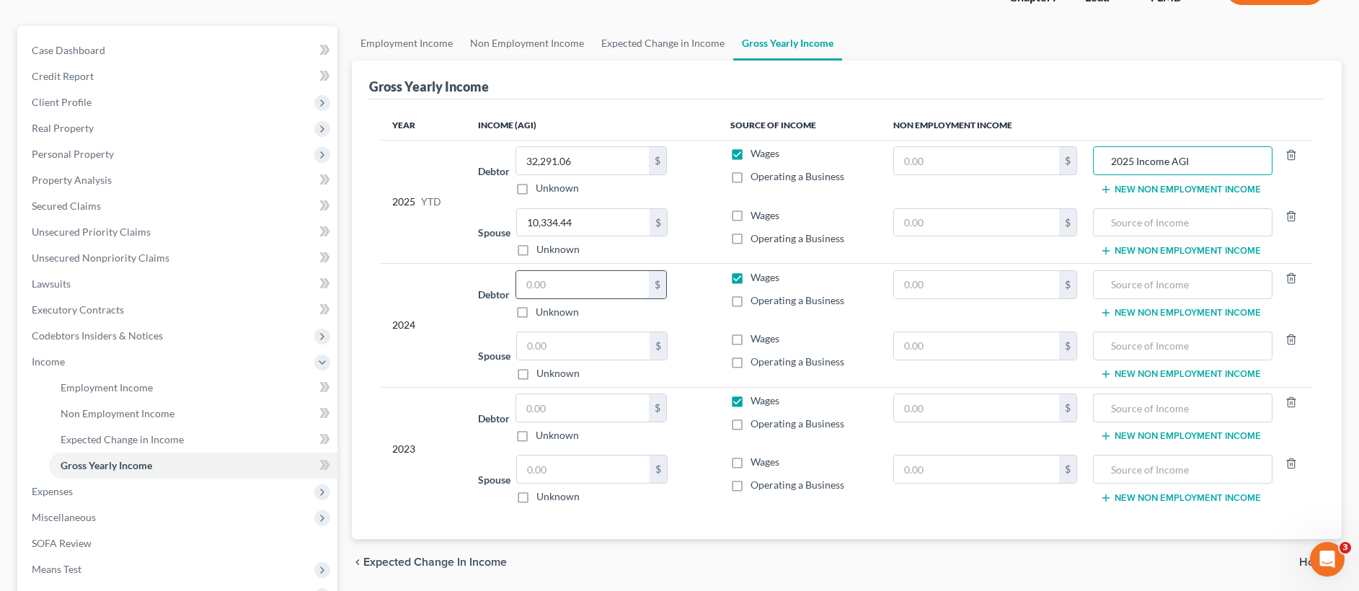
click at [601, 279] on input "text" at bounding box center [582, 284] width 133 height 27
click at [1021, 280] on input "text" at bounding box center [976, 284] width 165 height 27
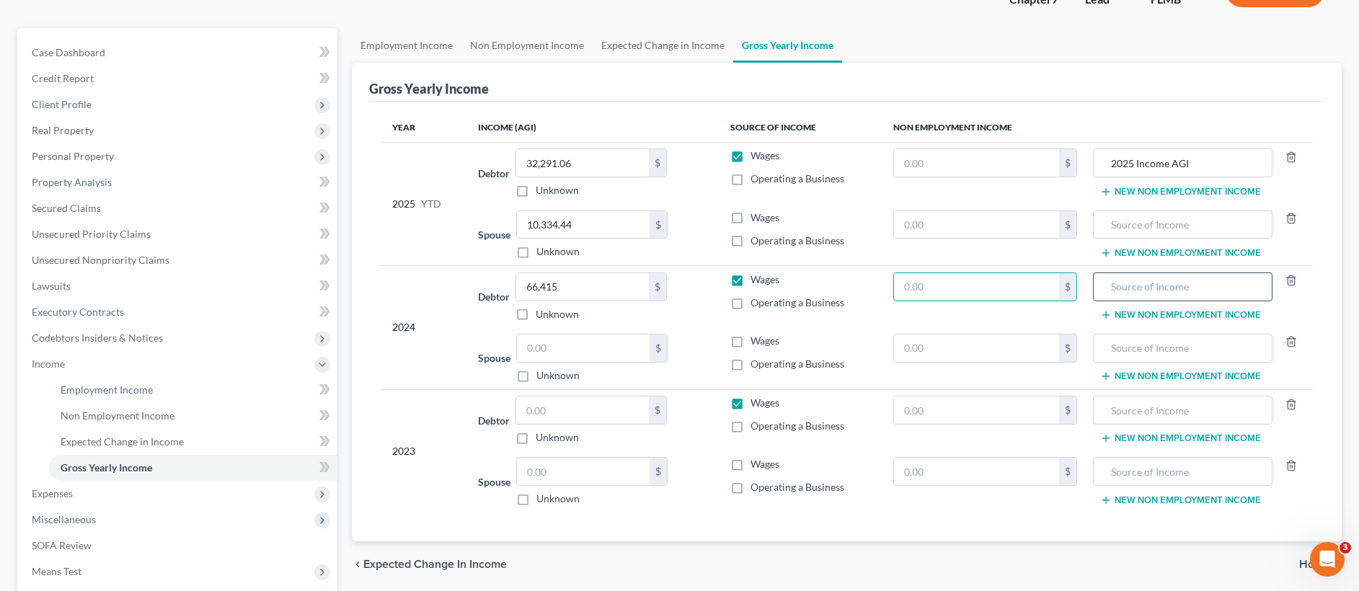
scroll to position [110, 0]
click at [1128, 283] on input "text" at bounding box center [1183, 287] width 164 height 27
click at [1186, 358] on input "text" at bounding box center [1183, 348] width 164 height 27
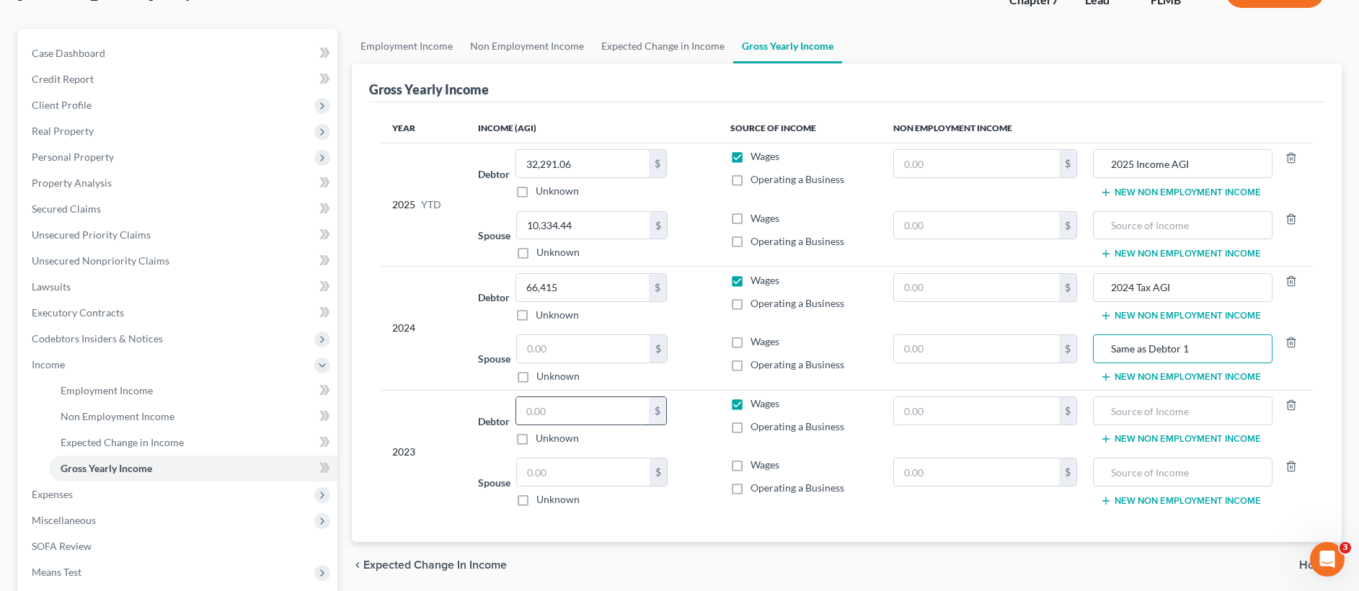
click at [610, 414] on input "text" at bounding box center [582, 410] width 133 height 27
click at [1122, 404] on input "text" at bounding box center [1183, 410] width 164 height 27
click at [1139, 286] on input "2024 Tax AGI" at bounding box center [1183, 287] width 164 height 27
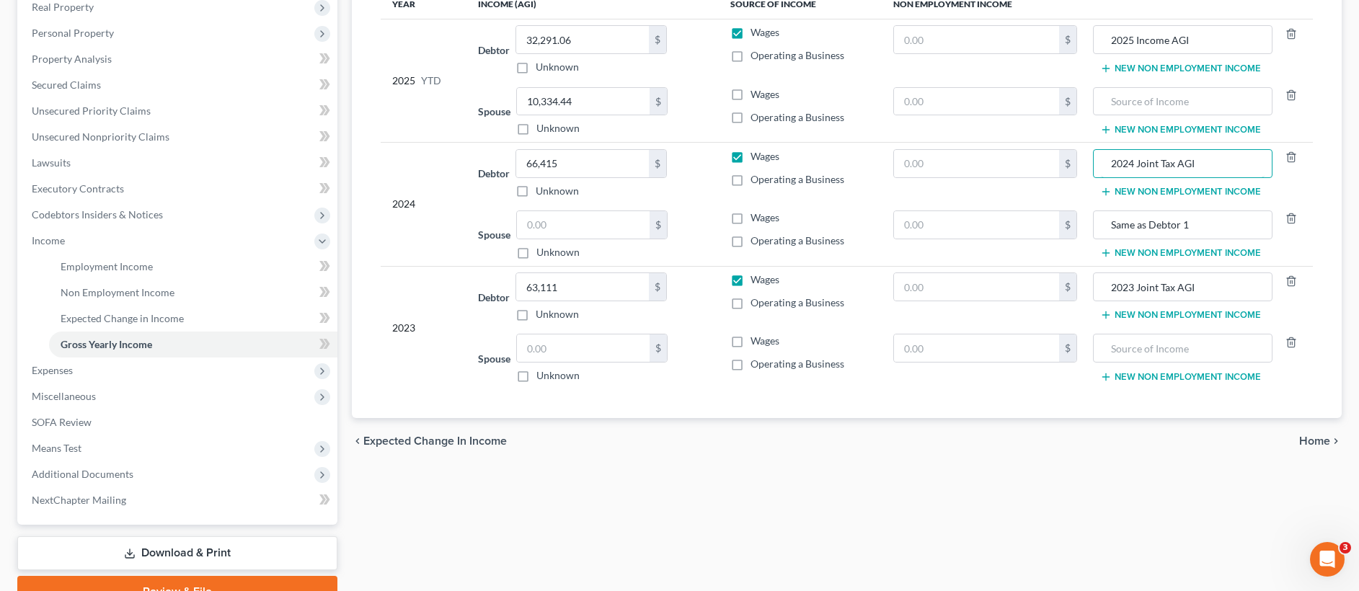
scroll to position [218, 0]
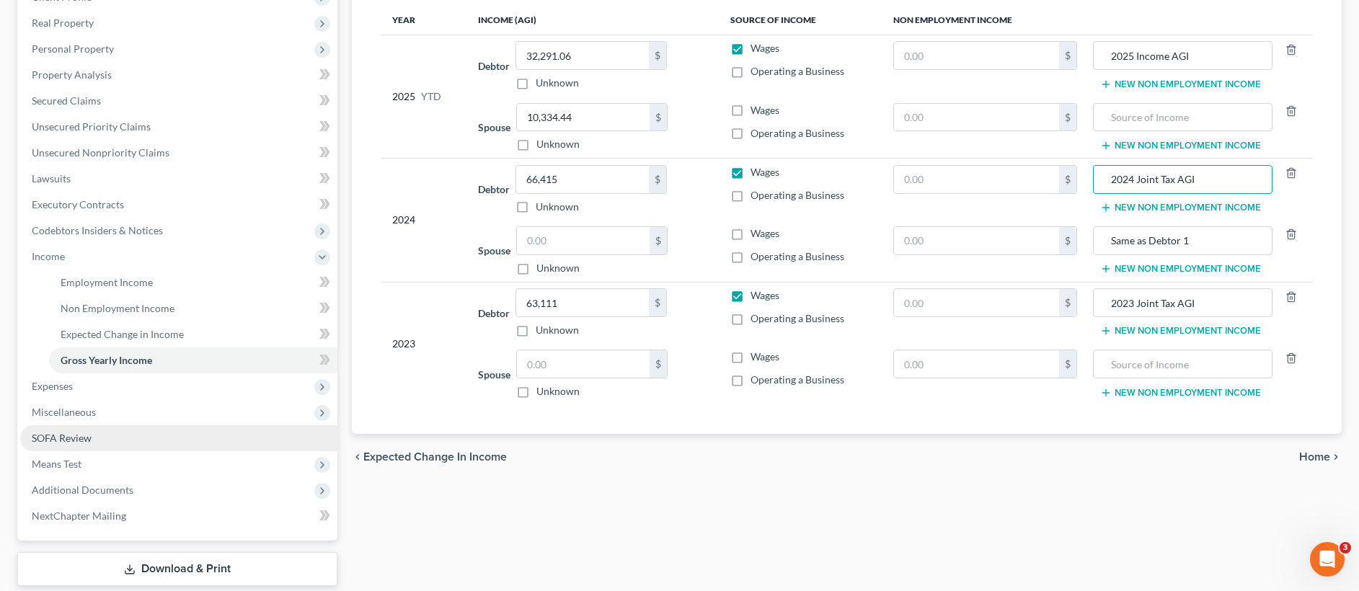
click at [190, 441] on link "SOFA Review" at bounding box center [178, 438] width 317 height 26
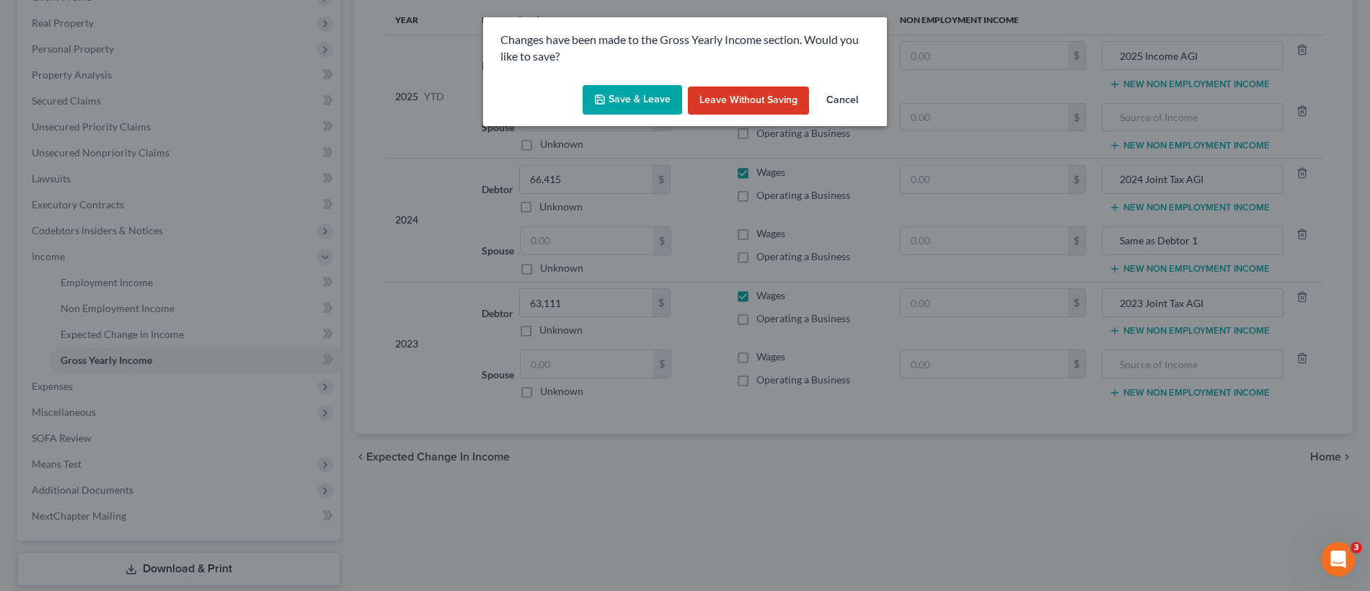
click at [634, 95] on button "Save & Leave" at bounding box center [631, 100] width 99 height 30
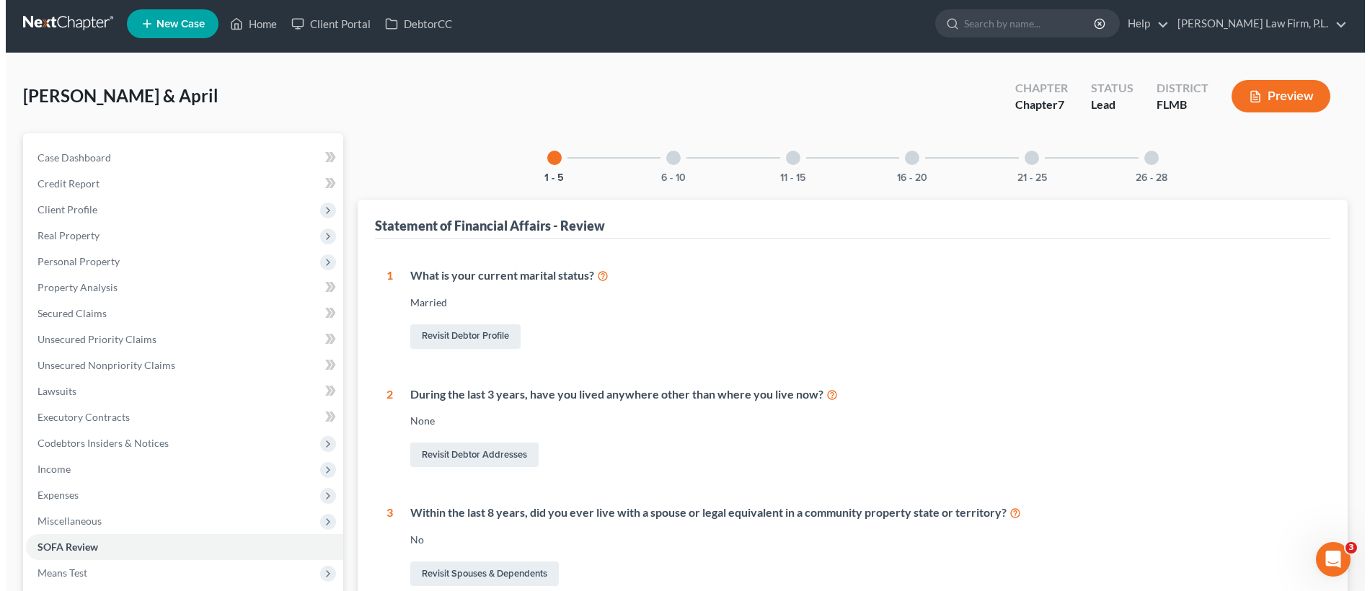
scroll to position [6, 0]
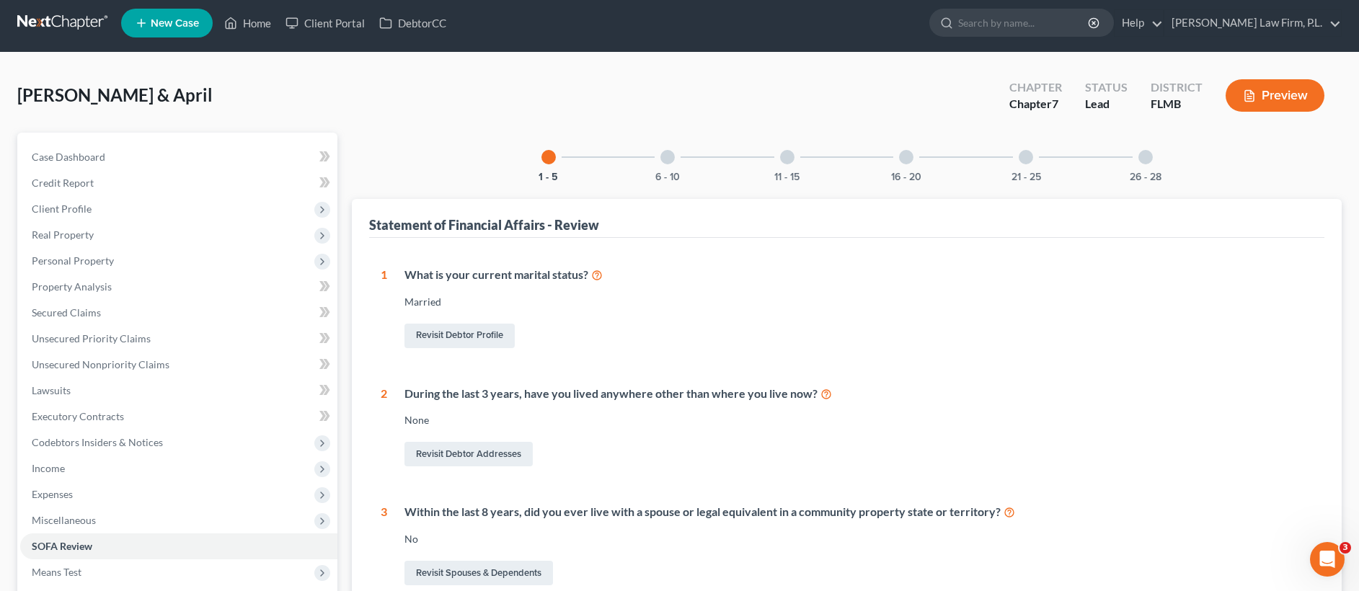
click at [668, 156] on div at bounding box center [667, 157] width 14 height 14
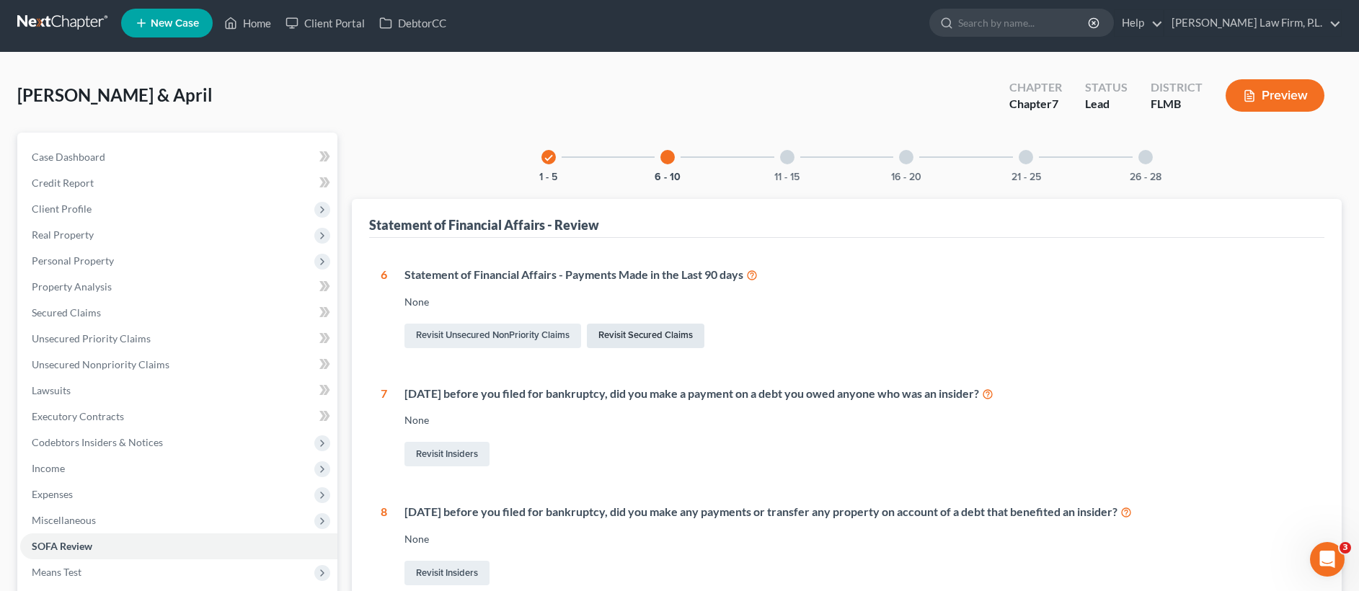
click at [663, 337] on link "Revisit Secured Claims" at bounding box center [646, 336] width 118 height 25
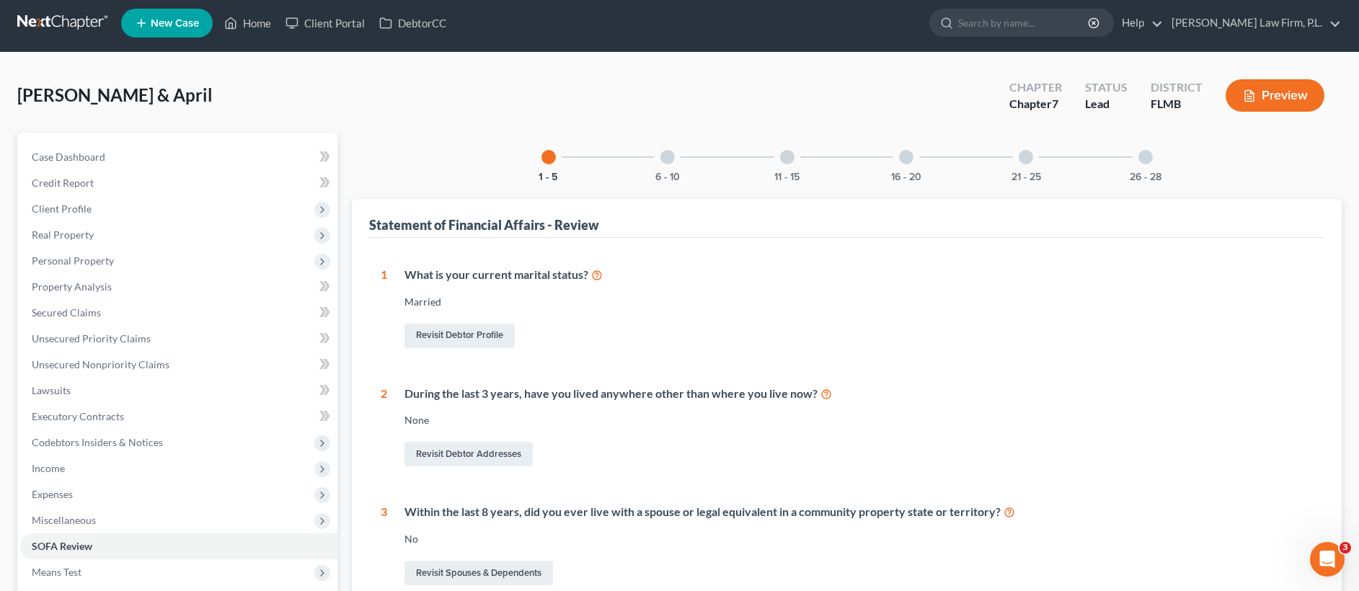
click at [668, 159] on div at bounding box center [667, 157] width 14 height 14
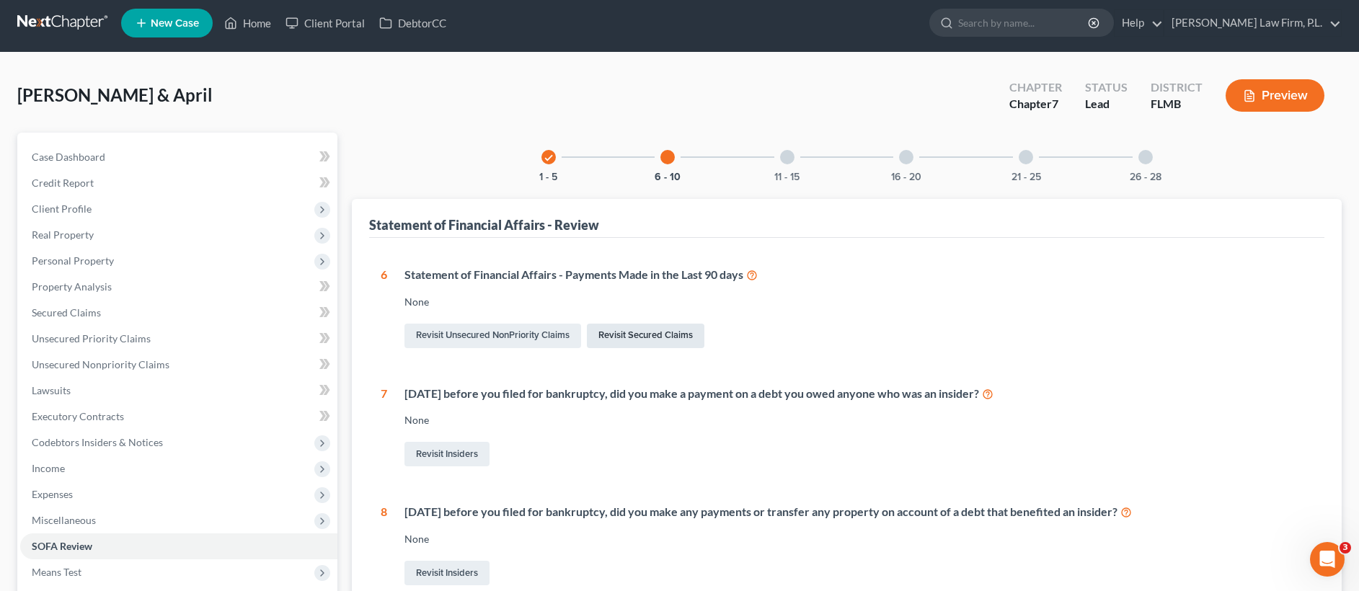
click at [638, 333] on link "Revisit Secured Claims" at bounding box center [646, 336] width 118 height 25
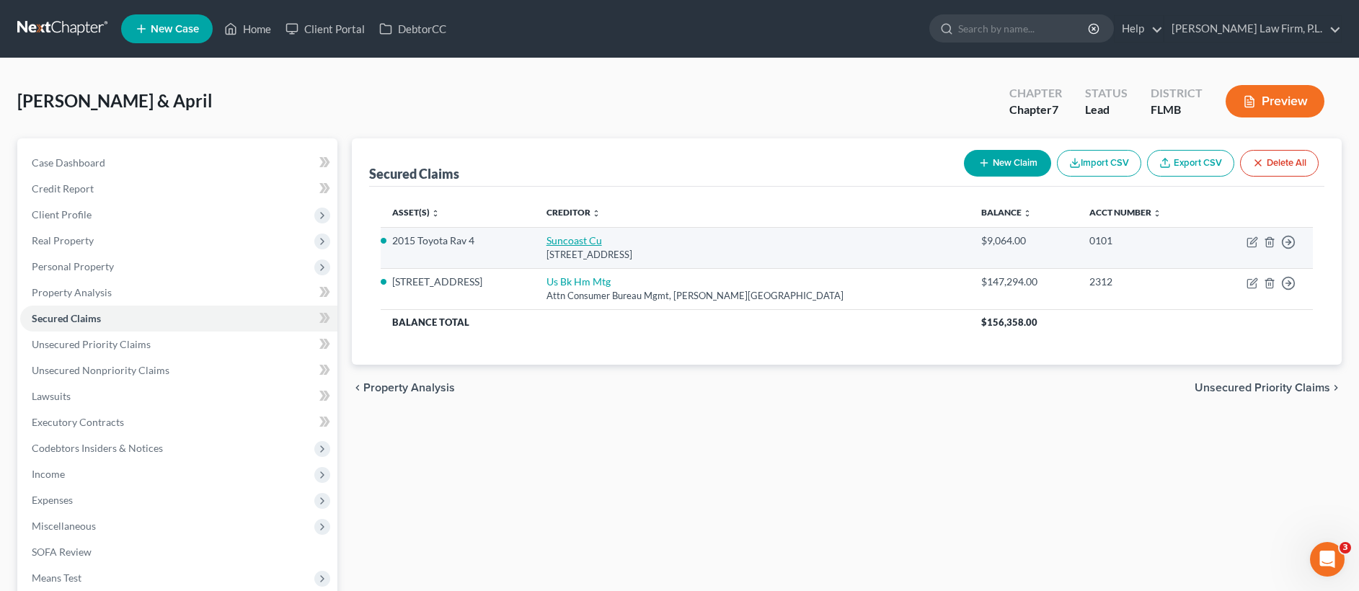
click at [599, 243] on link "Suncoast Cu" at bounding box center [574, 240] width 56 height 12
select select "9"
select select "2"
select select "0"
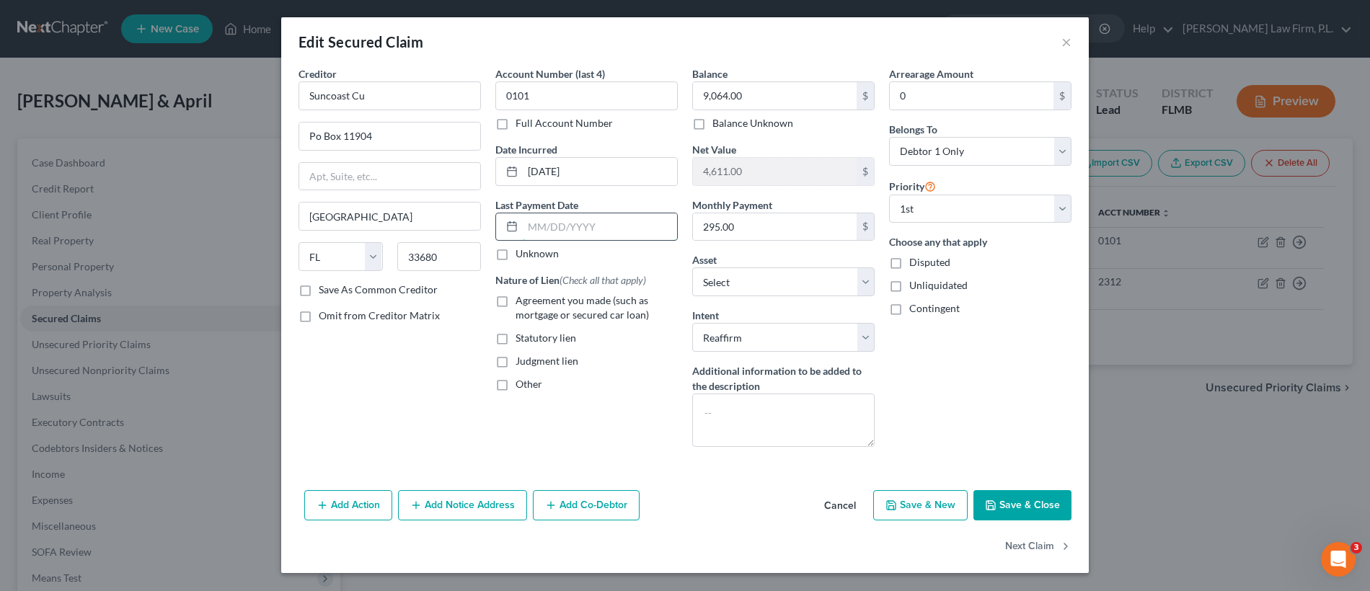
click at [539, 225] on input "text" at bounding box center [600, 226] width 154 height 27
type input "[DATE]"
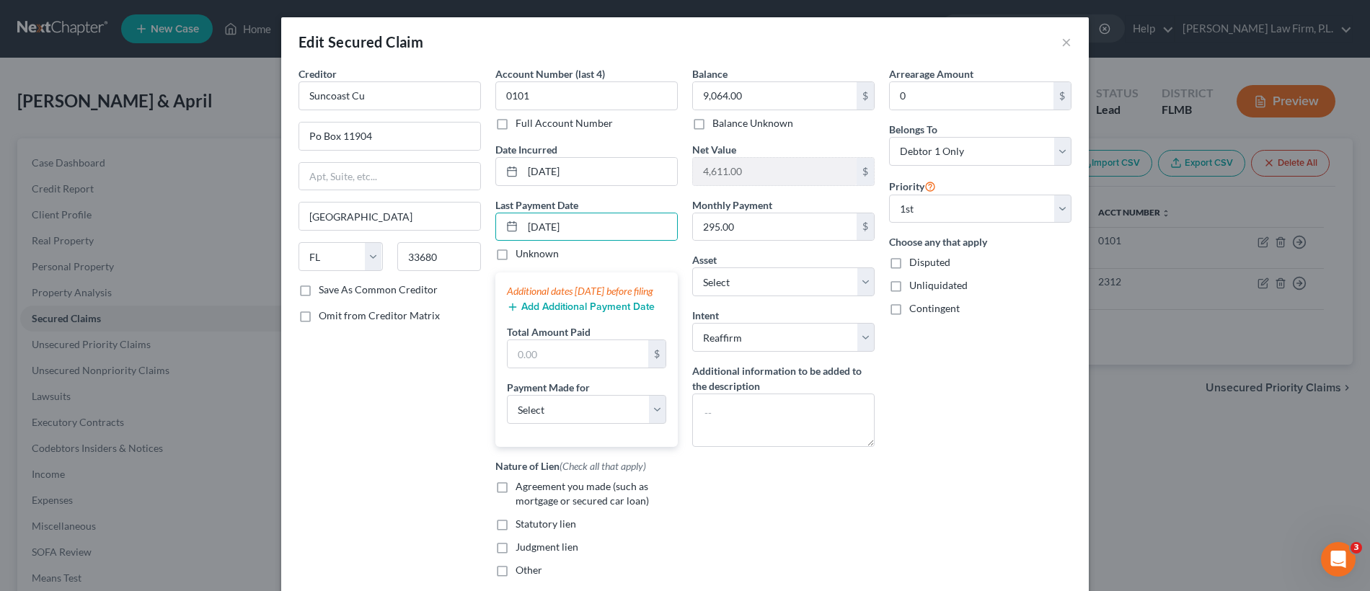
click at [529, 313] on button "Add Additional Payment Date" at bounding box center [581, 307] width 148 height 12
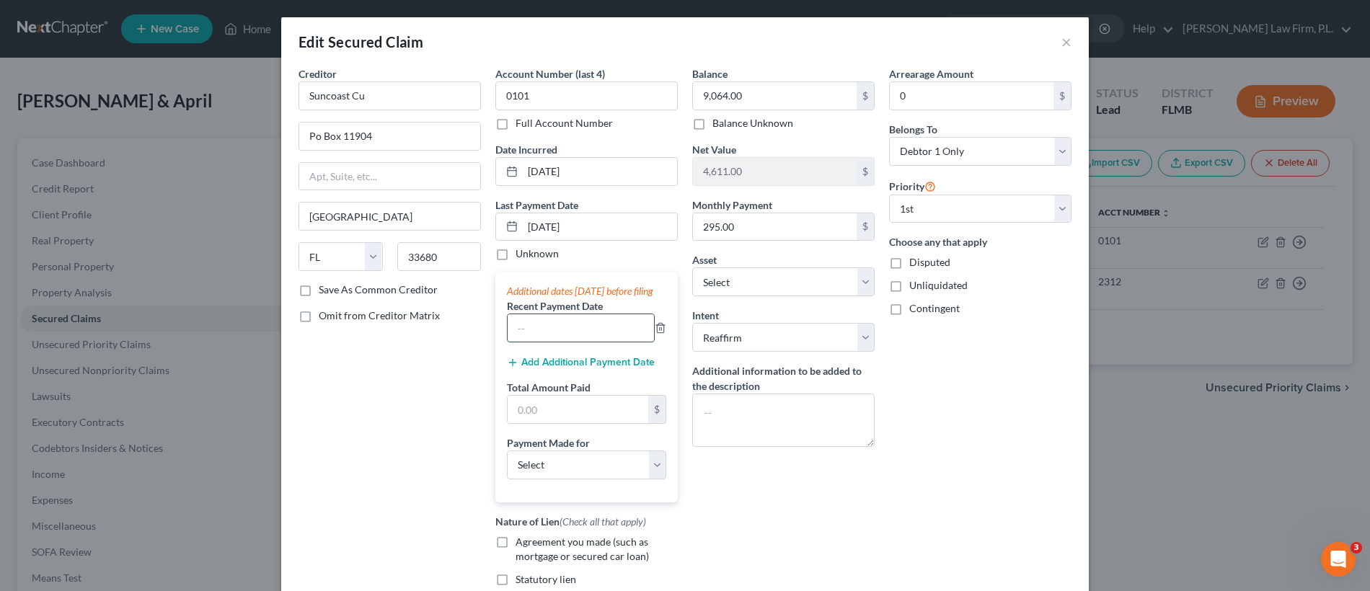
click at [556, 337] on input "text" at bounding box center [581, 327] width 146 height 27
type input "[DATE]"
click at [531, 368] on button "Add Additional Payment Date" at bounding box center [581, 363] width 148 height 12
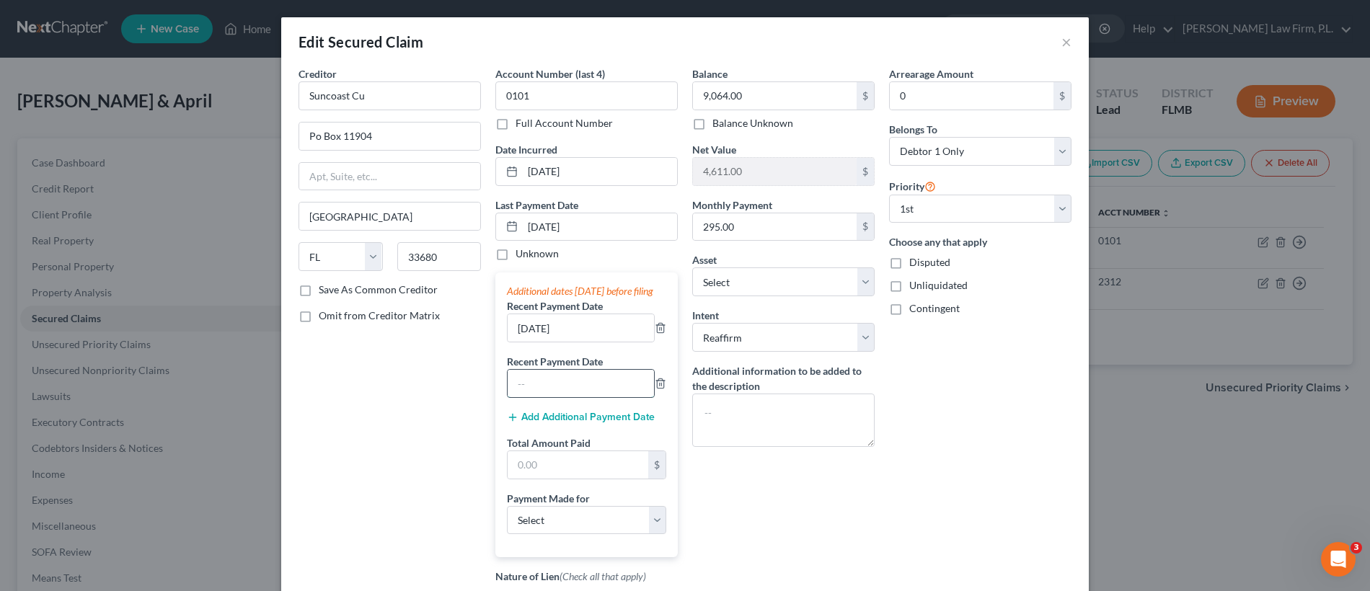
click at [575, 397] on input "text" at bounding box center [581, 383] width 146 height 27
type input "[DATE]"
click at [567, 477] on input "text" at bounding box center [578, 464] width 141 height 27
type input "885"
click at [551, 526] on select "Select Car Credit Card Loan Repayment Mortgage Other Suppliers Or Vendors" at bounding box center [586, 520] width 159 height 29
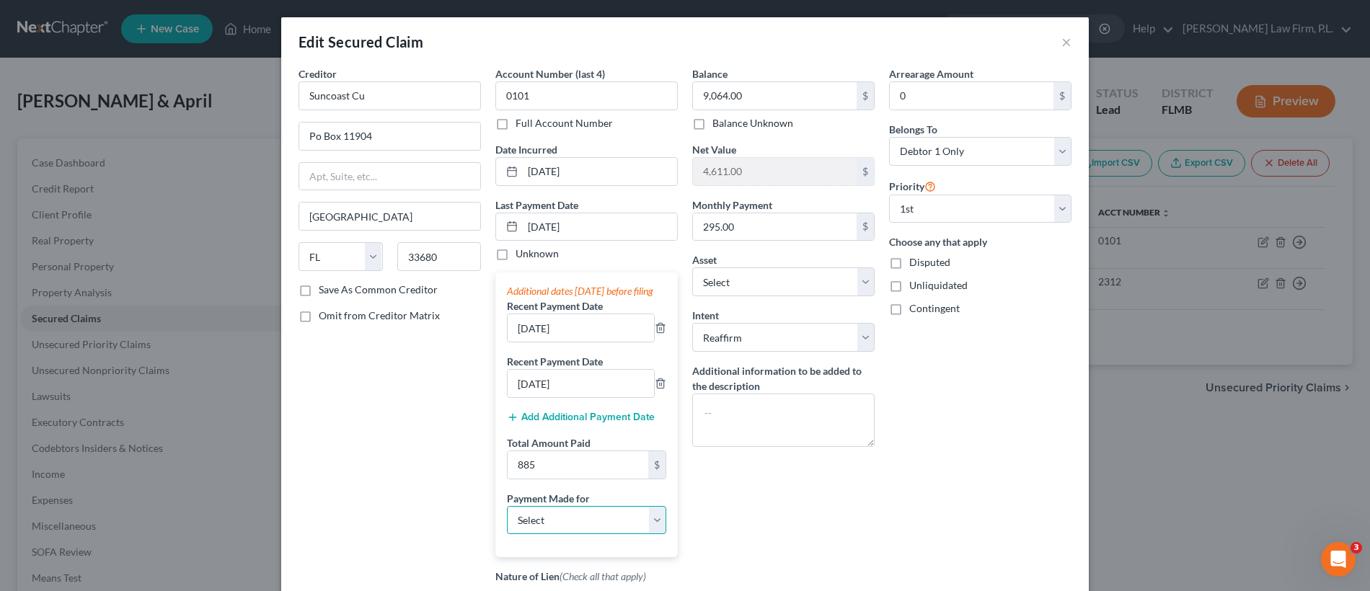
select select "0"
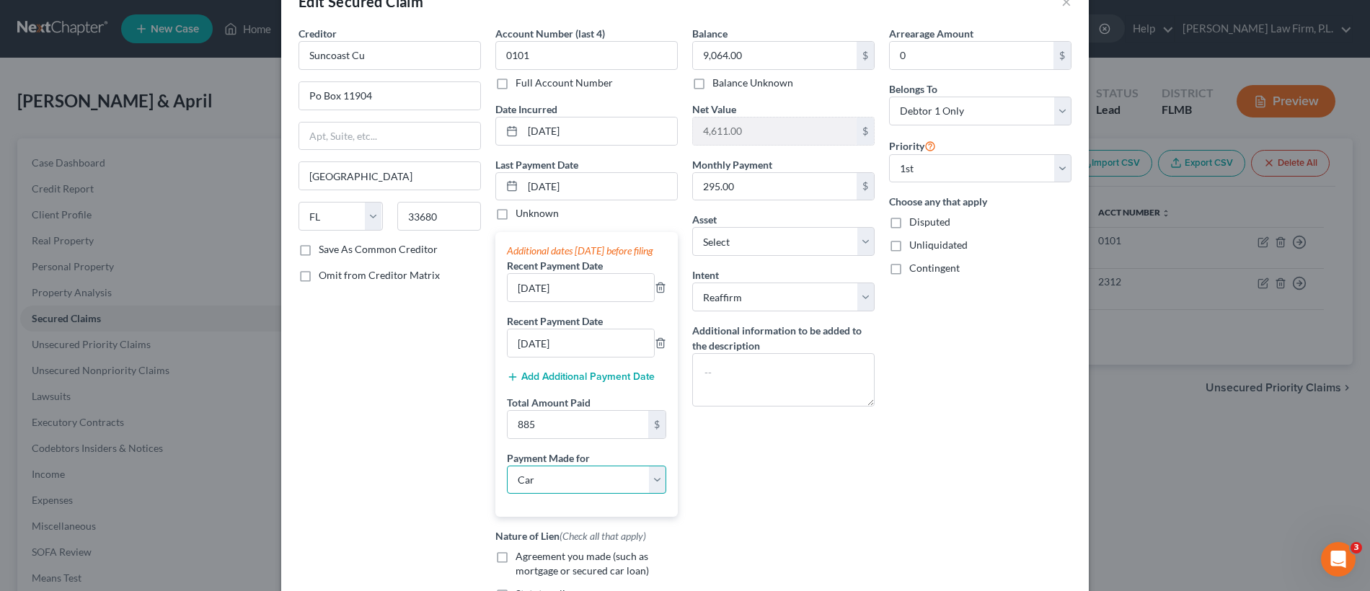
scroll to position [231, 0]
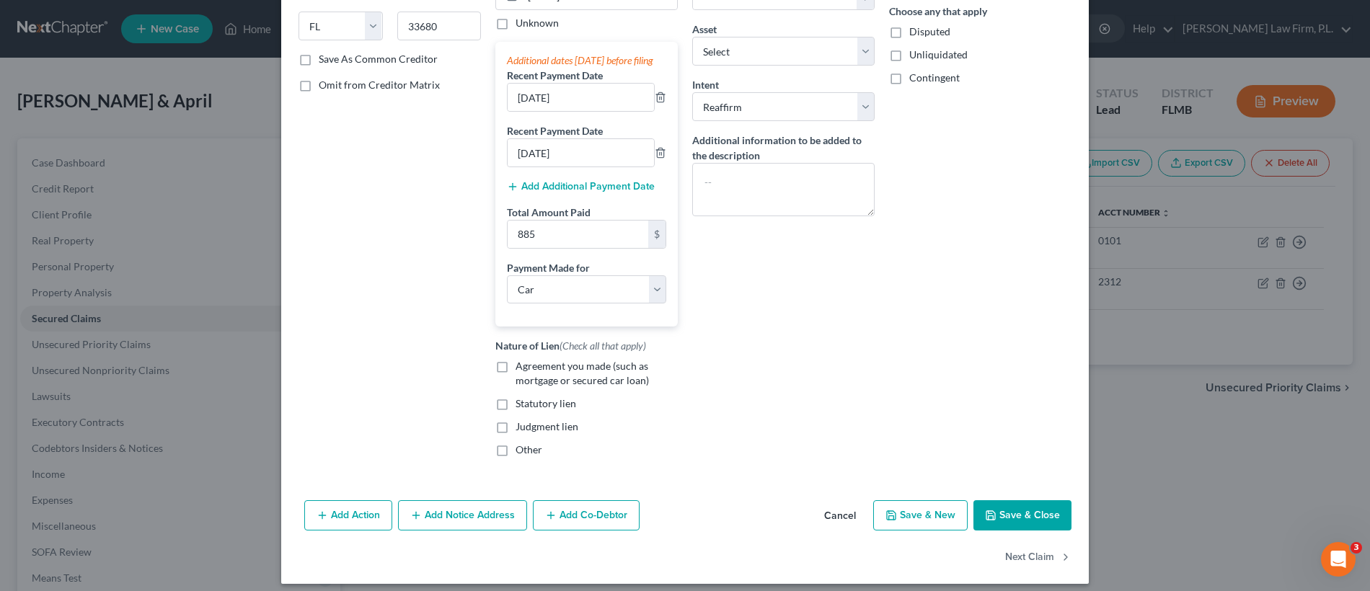
click at [515, 378] on label "Agreement you made (such as mortgage or secured car loan)" at bounding box center [596, 373] width 162 height 29
click at [521, 368] on input "Agreement you made (such as mortgage or secured car loan)" at bounding box center [525, 363] width 9 height 9
checkbox input "true"
click at [1014, 524] on button "Save & Close" at bounding box center [1022, 515] width 98 height 30
select select "17"
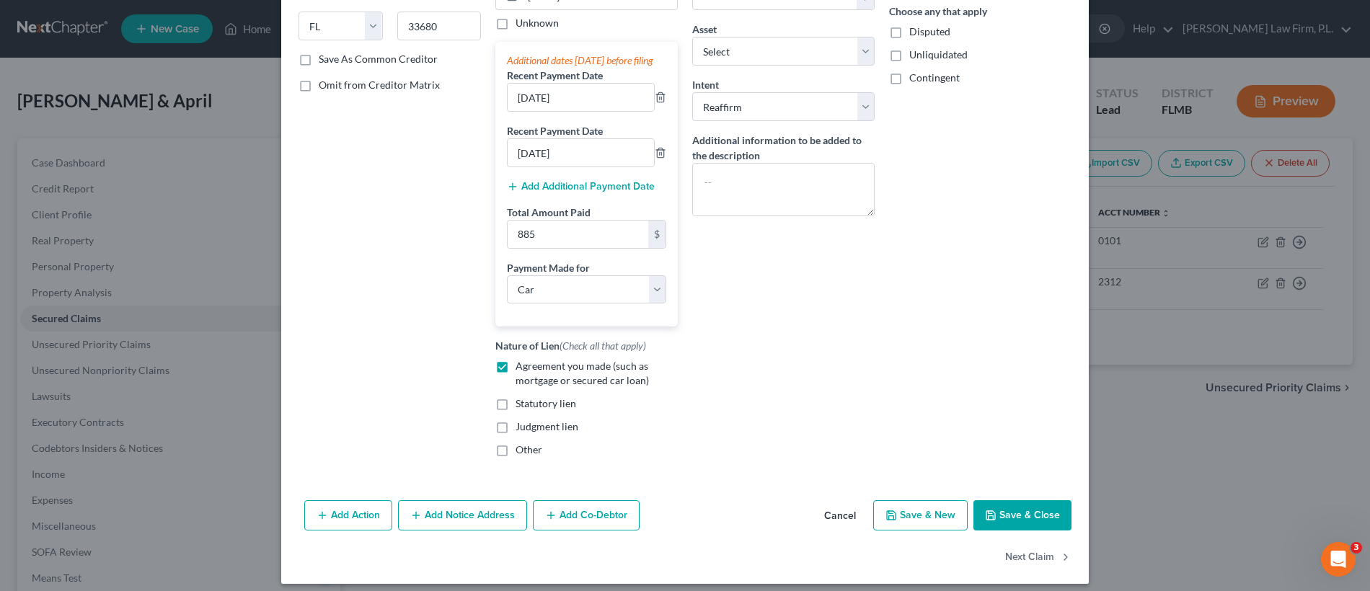
type input "885.00"
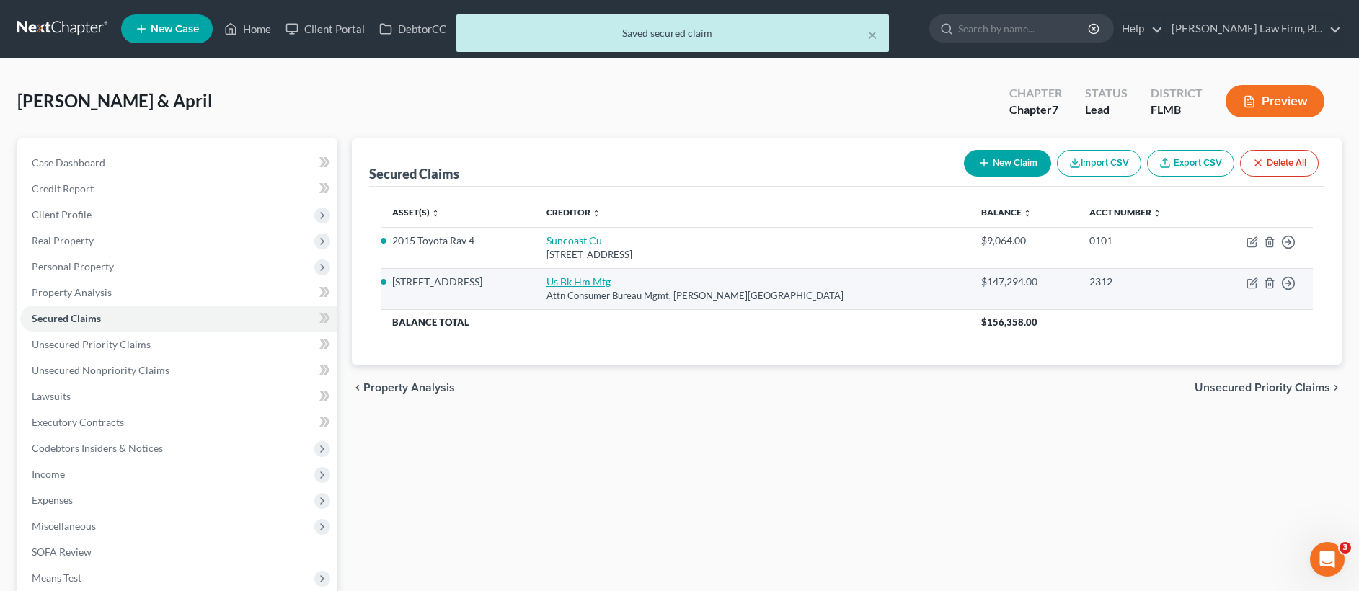
click at [611, 284] on link "Us Bk Hm Mtg" at bounding box center [578, 281] width 64 height 12
select select "24"
select select "2"
select select "0"
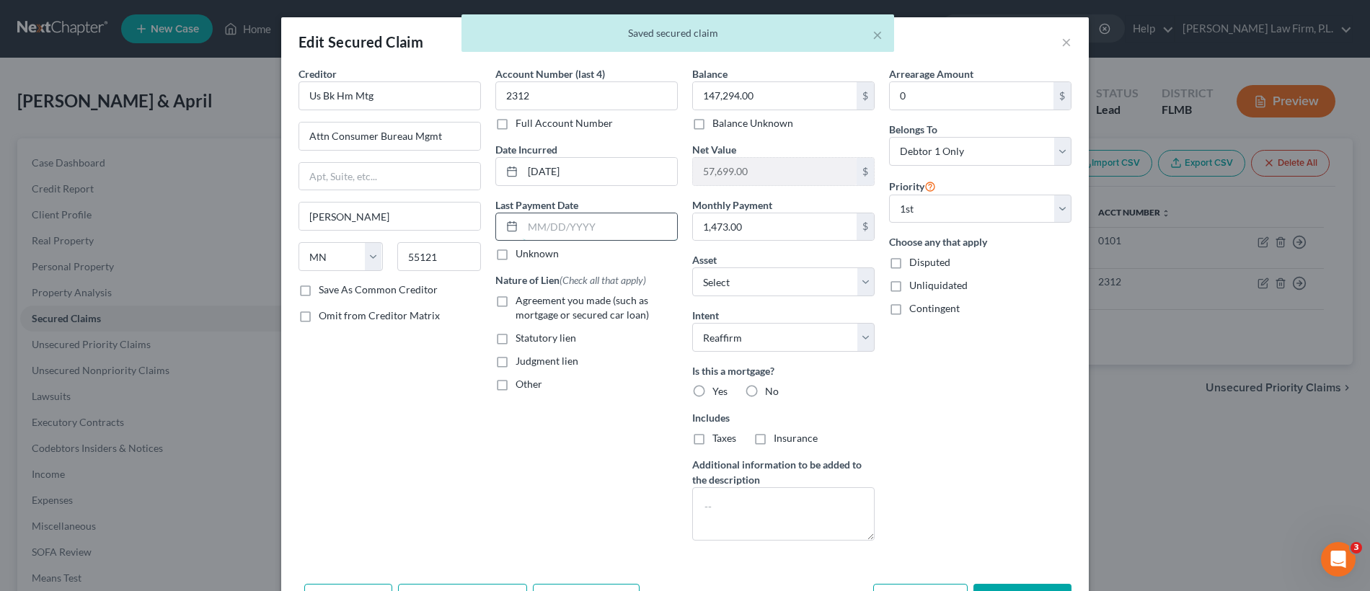
click at [589, 230] on input "text" at bounding box center [600, 226] width 154 height 27
type input "[DATE]"
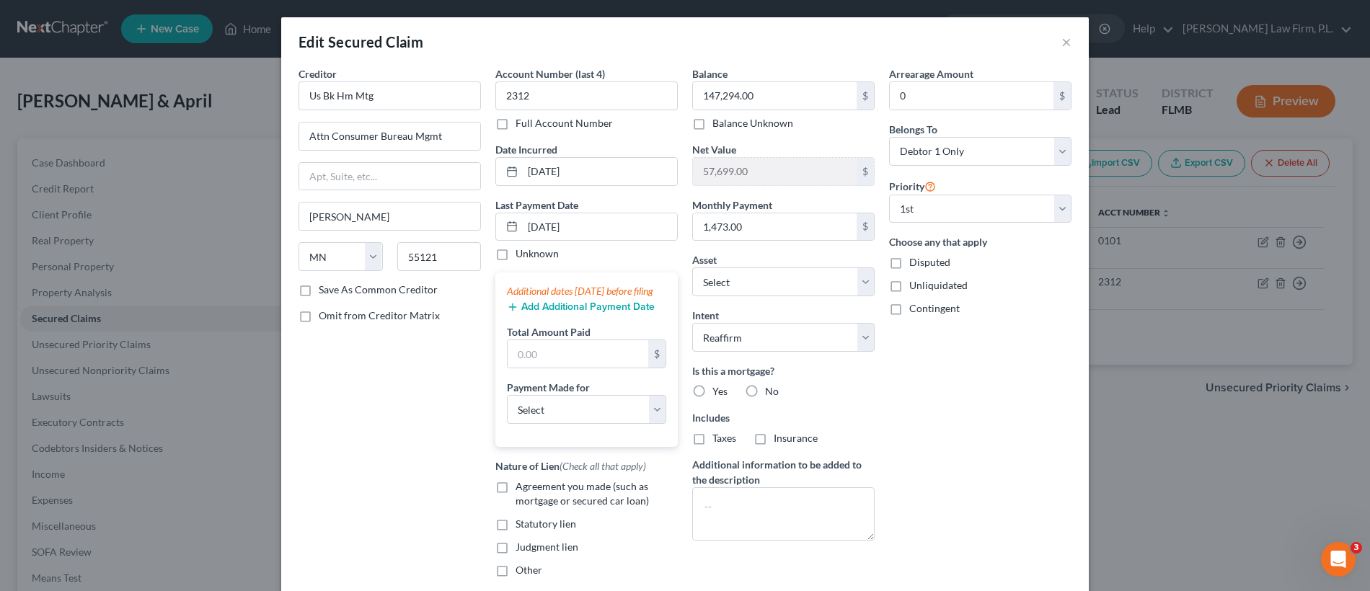
click at [557, 313] on button "Add Additional Payment Date" at bounding box center [581, 307] width 148 height 12
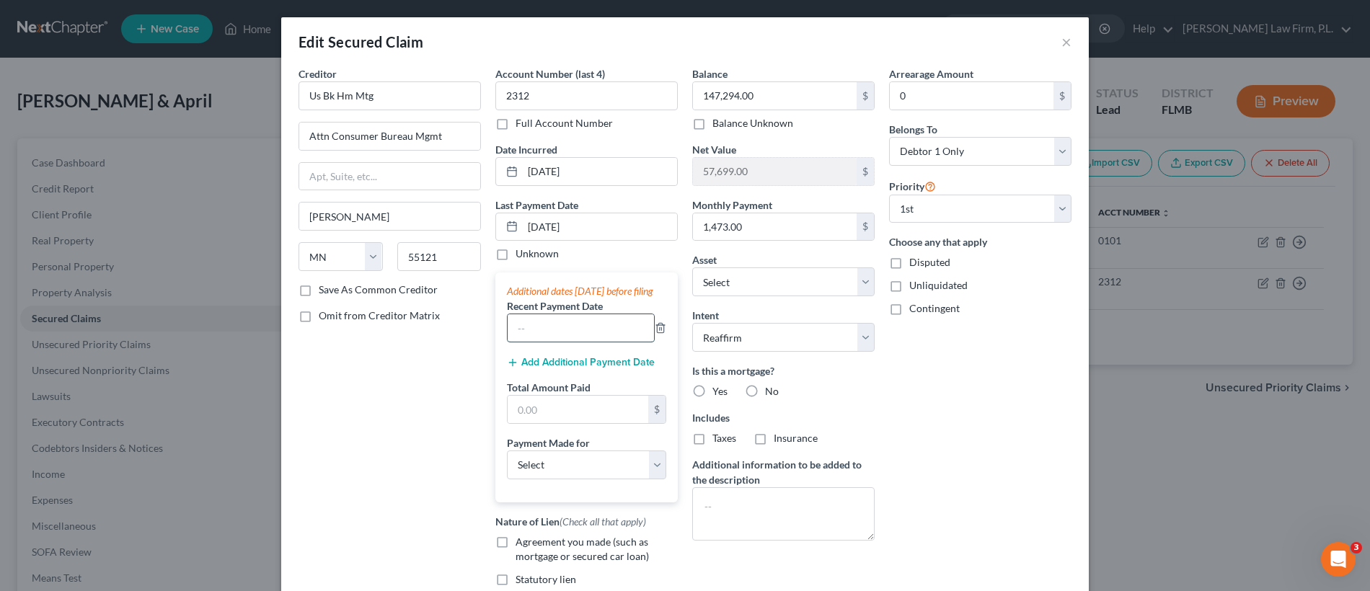
click at [541, 342] on input "text" at bounding box center [581, 327] width 146 height 27
type input "[DATE]"
click at [566, 368] on button "Add Additional Payment Date" at bounding box center [581, 363] width 148 height 12
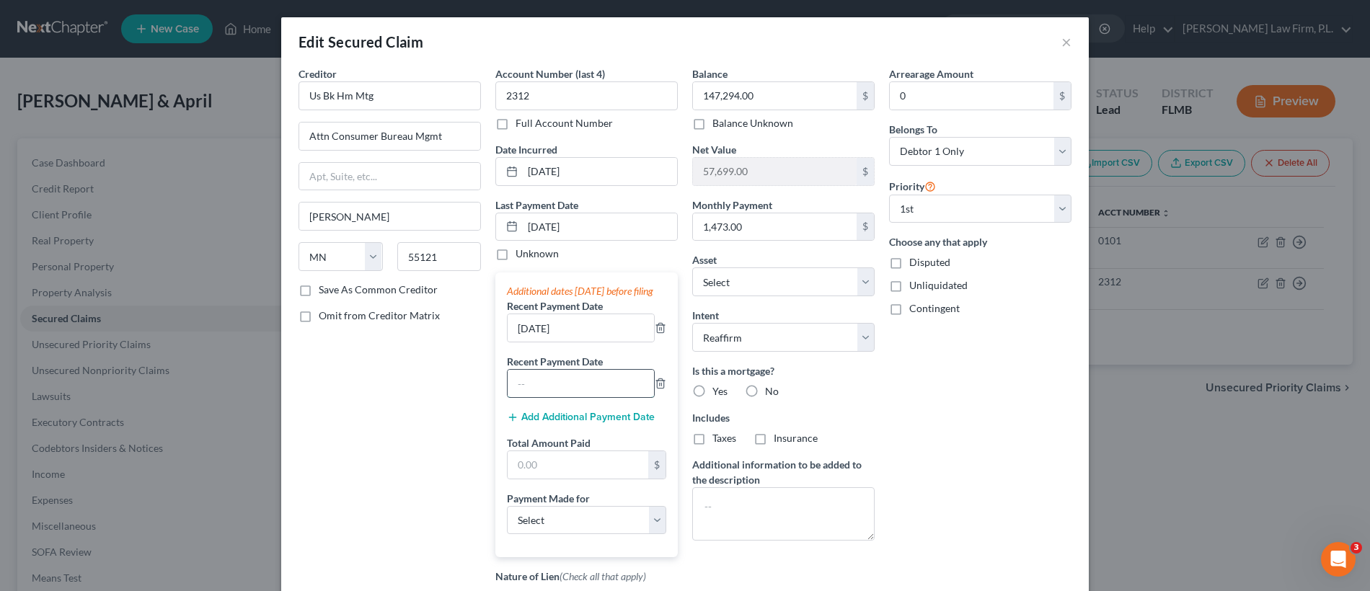
click at [580, 397] on input "text" at bounding box center [581, 383] width 146 height 27
type input "[DATE]"
click at [549, 476] on input "text" at bounding box center [578, 464] width 141 height 27
type input "4,419"
click at [578, 534] on select "Select Car Credit Card Loan Repayment Mortgage Other Suppliers Or Vendors" at bounding box center [586, 520] width 159 height 29
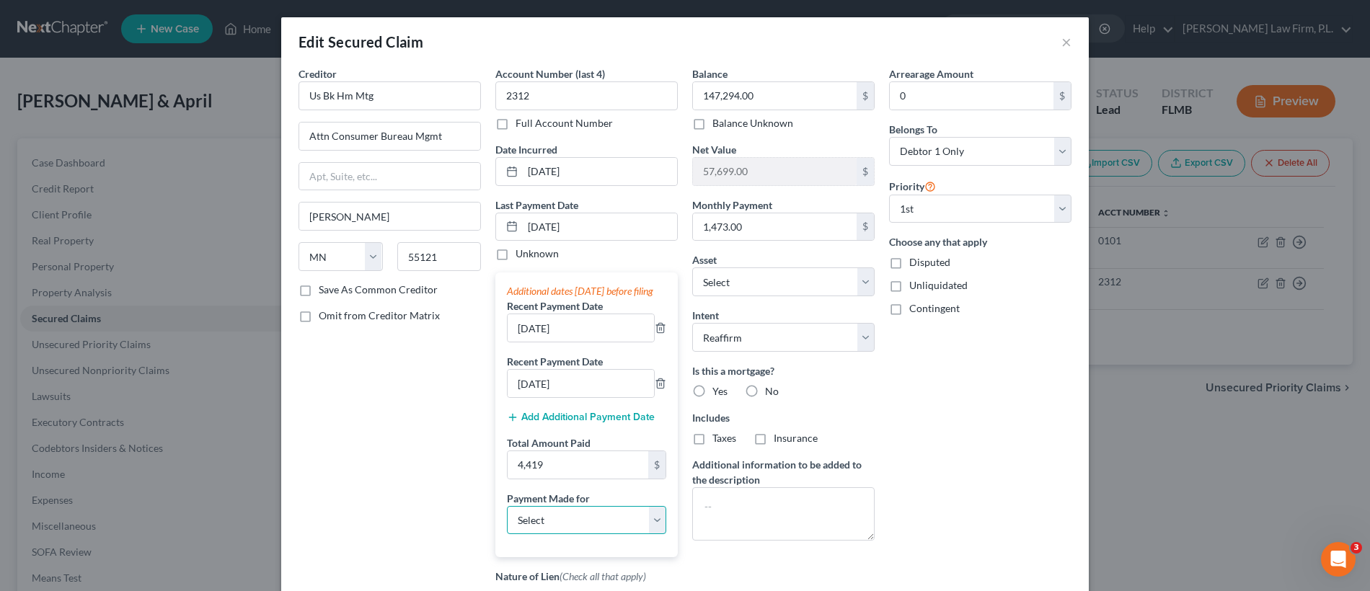
select select "3"
click at [712, 388] on label "Yes" at bounding box center [719, 391] width 15 height 14
click at [718, 388] on input "Yes" at bounding box center [722, 388] width 9 height 9
radio input "true"
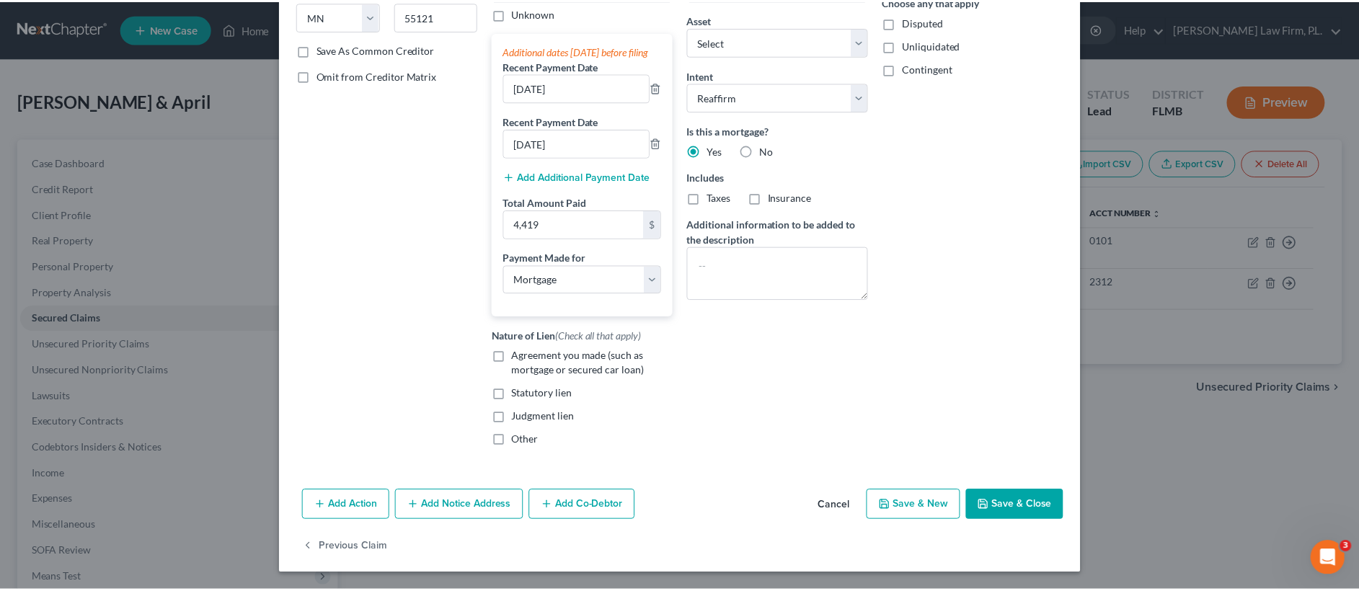
scroll to position [255, 0]
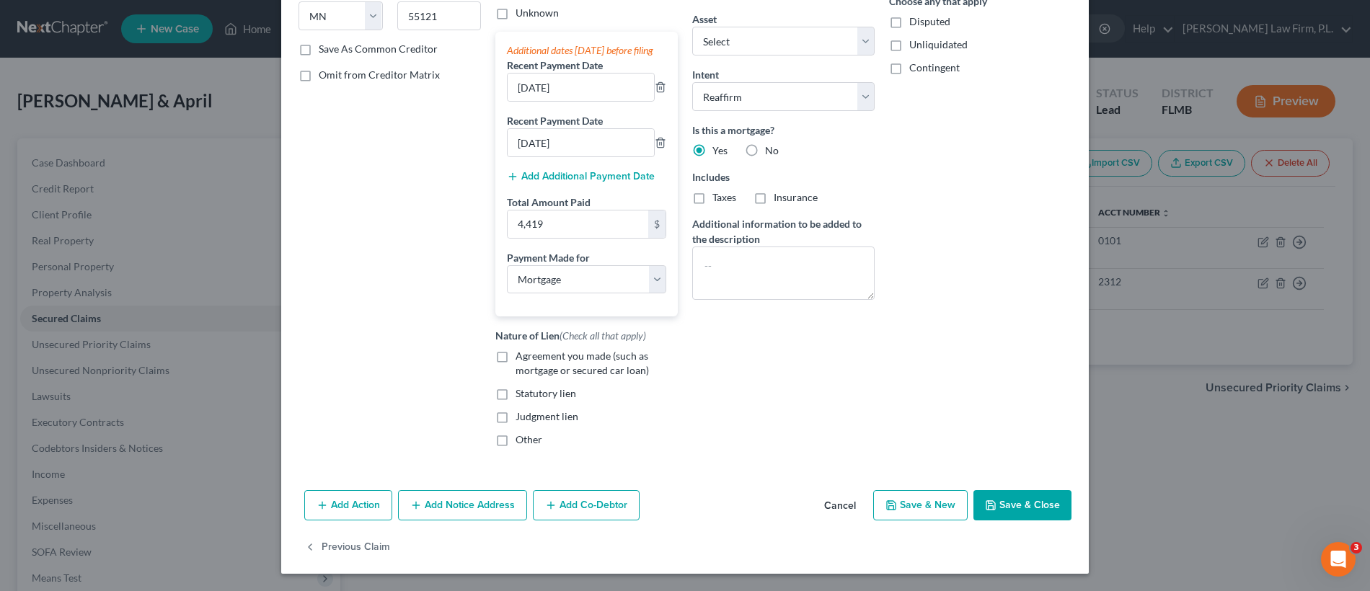
click at [515, 360] on label "Agreement you made (such as mortgage or secured car loan)" at bounding box center [596, 363] width 162 height 29
click at [521, 358] on input "Agreement you made (such as mortgage or secured car loan)" at bounding box center [525, 353] width 9 height 9
checkbox input "true"
click at [1032, 509] on button "Save & Close" at bounding box center [1022, 505] width 98 height 30
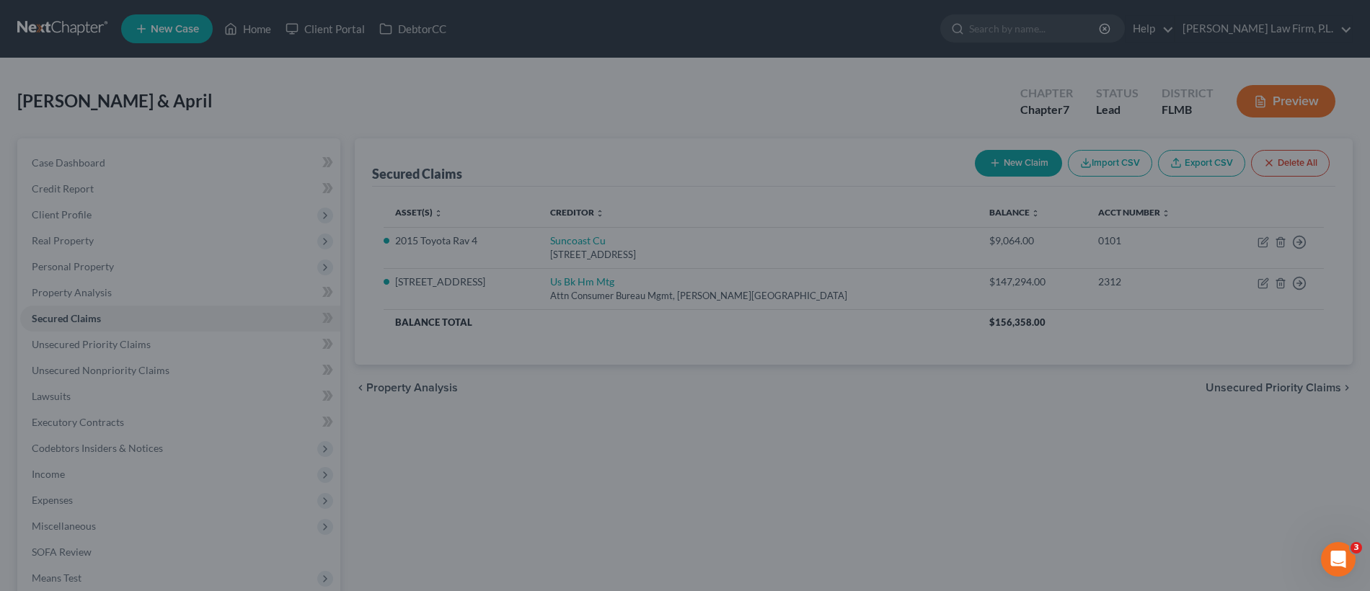
select select "9"
type input "4,419.00"
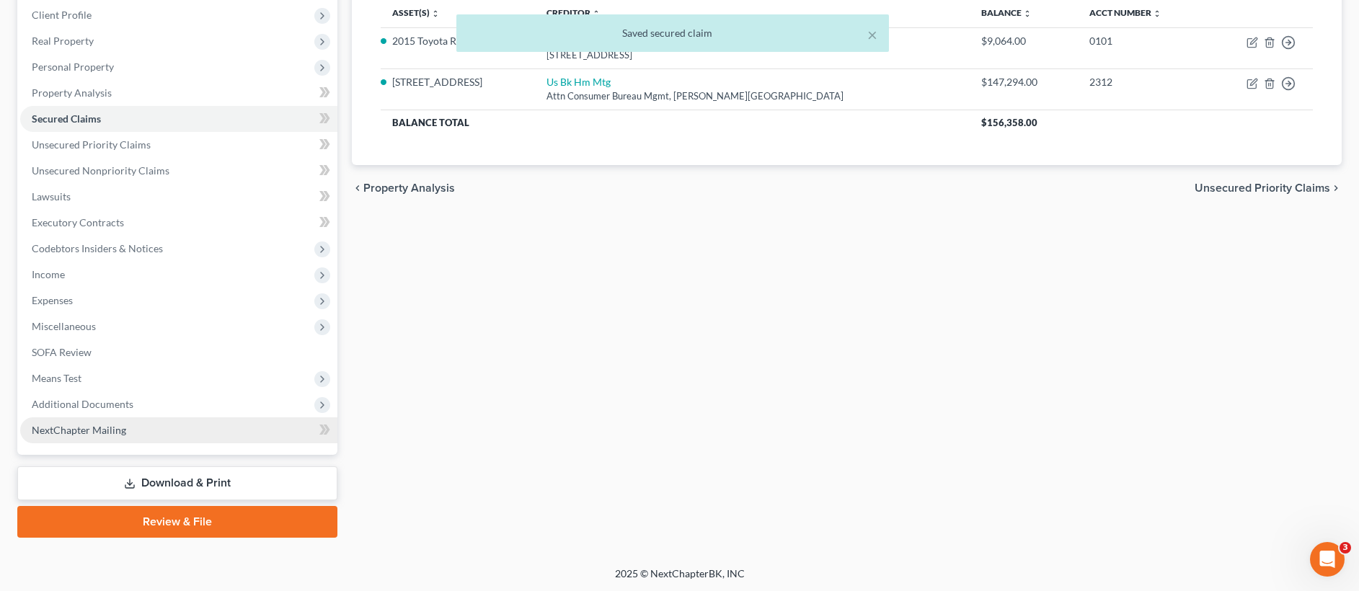
scroll to position [201, 0]
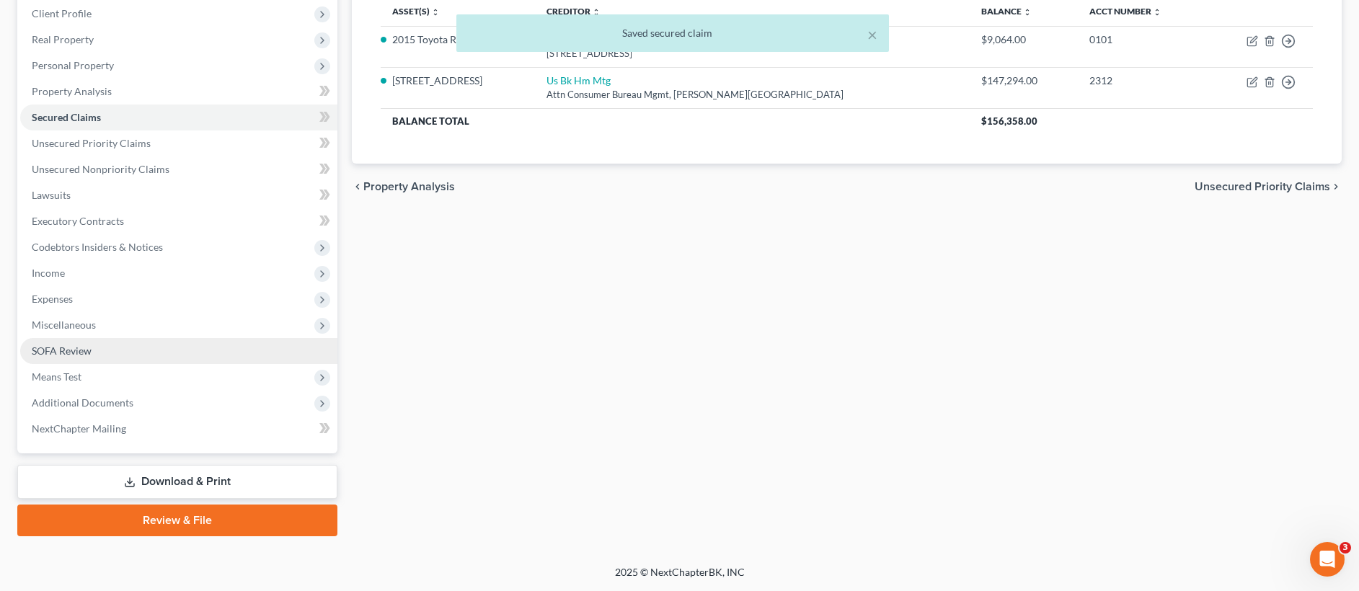
click at [107, 357] on link "SOFA Review" at bounding box center [178, 351] width 317 height 26
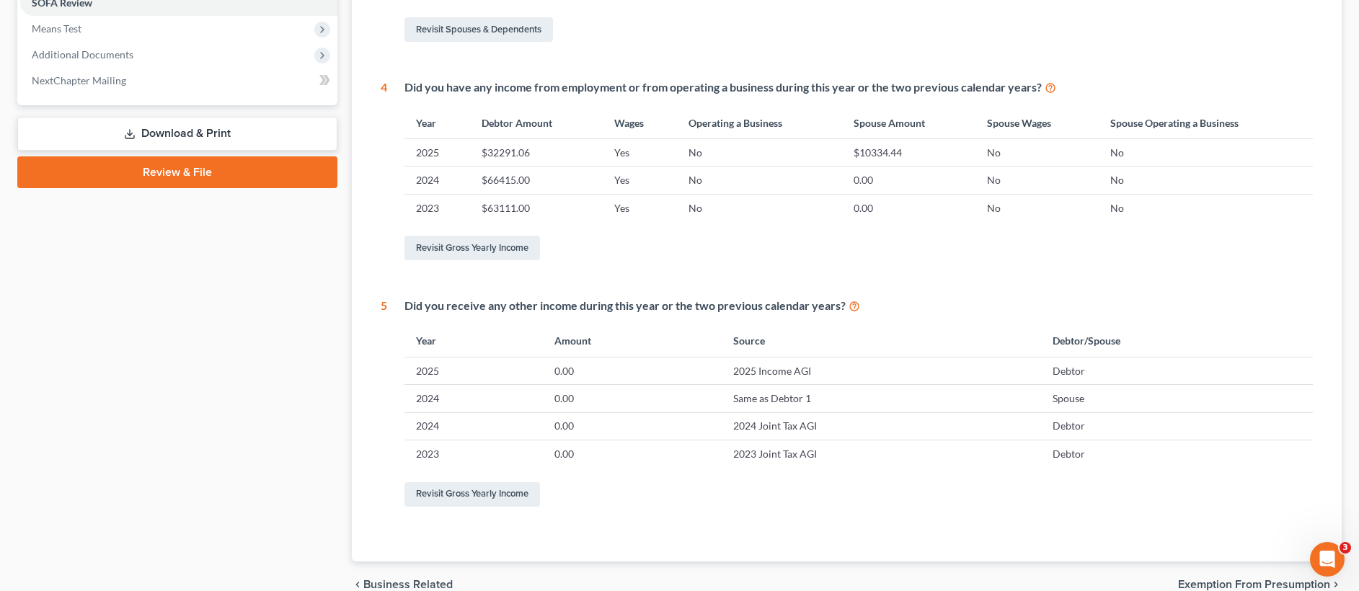
scroll to position [537, 0]
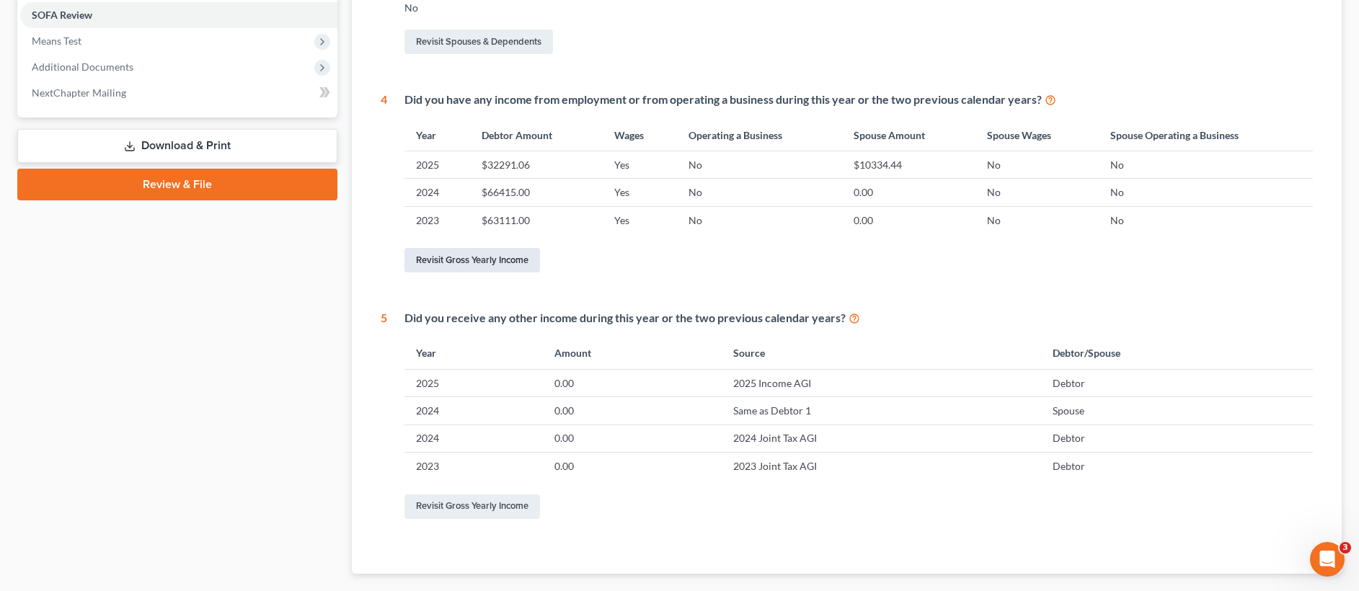
click at [484, 257] on link "Revisit Gross Yearly Income" at bounding box center [472, 260] width 136 height 25
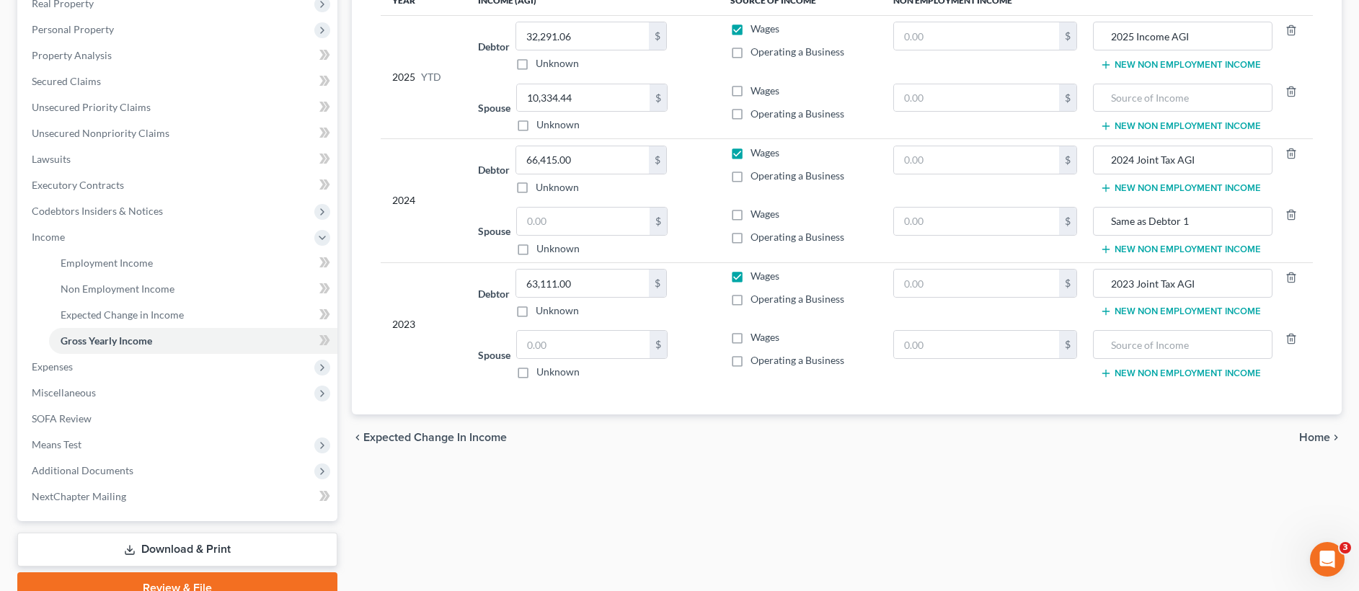
scroll to position [225, 0]
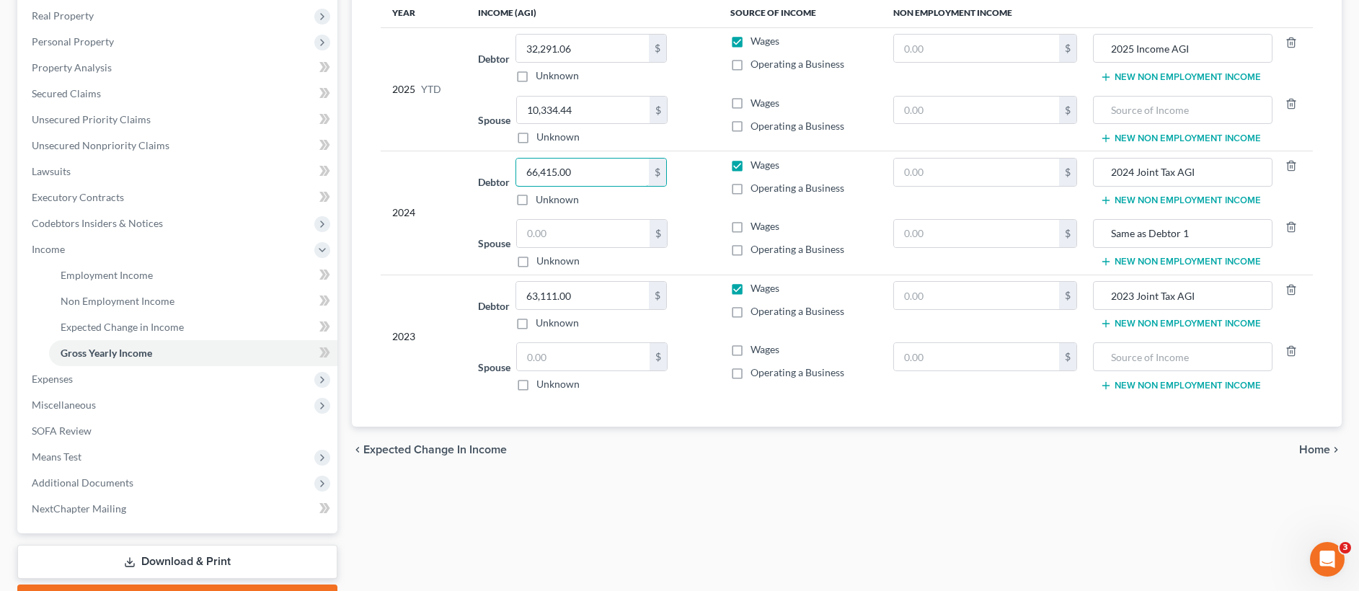
drag, startPoint x: 589, startPoint y: 173, endPoint x: 500, endPoint y: 175, distance: 88.7
click at [500, 175] on div "Debtor 66,415.00 $ Unknown Balance Undetermined 66,415.00 $ Unknown" at bounding box center [592, 182] width 229 height 49
click at [585, 201] on div "Unknown" at bounding box center [590, 199] width 151 height 14
click at [606, 168] on input "66,415.00" at bounding box center [582, 172] width 133 height 27
click at [605, 169] on input "66,415.00" at bounding box center [582, 172] width 133 height 27
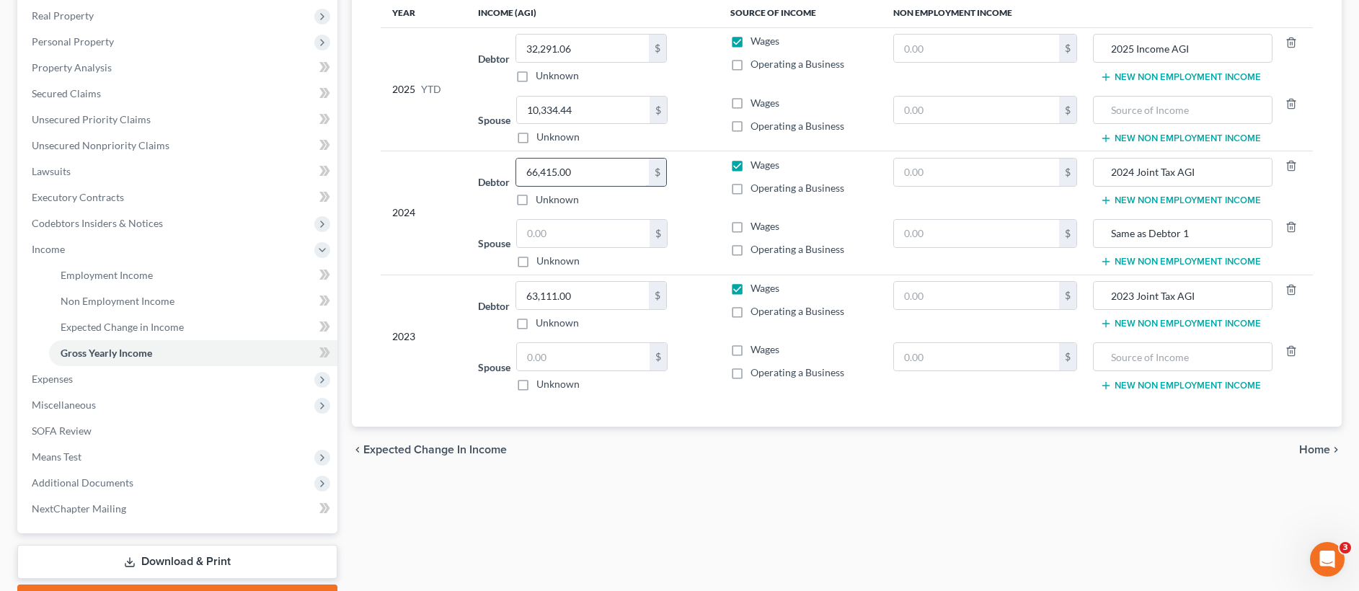
click at [605, 169] on input "66,415.00" at bounding box center [582, 172] width 133 height 27
drag, startPoint x: 605, startPoint y: 169, endPoint x: 539, endPoint y: 170, distance: 66.3
click at [539, 170] on input "66,415.00" at bounding box center [582, 172] width 133 height 27
click at [922, 183] on input "text" at bounding box center [976, 172] width 165 height 27
paste input "66,415.00"
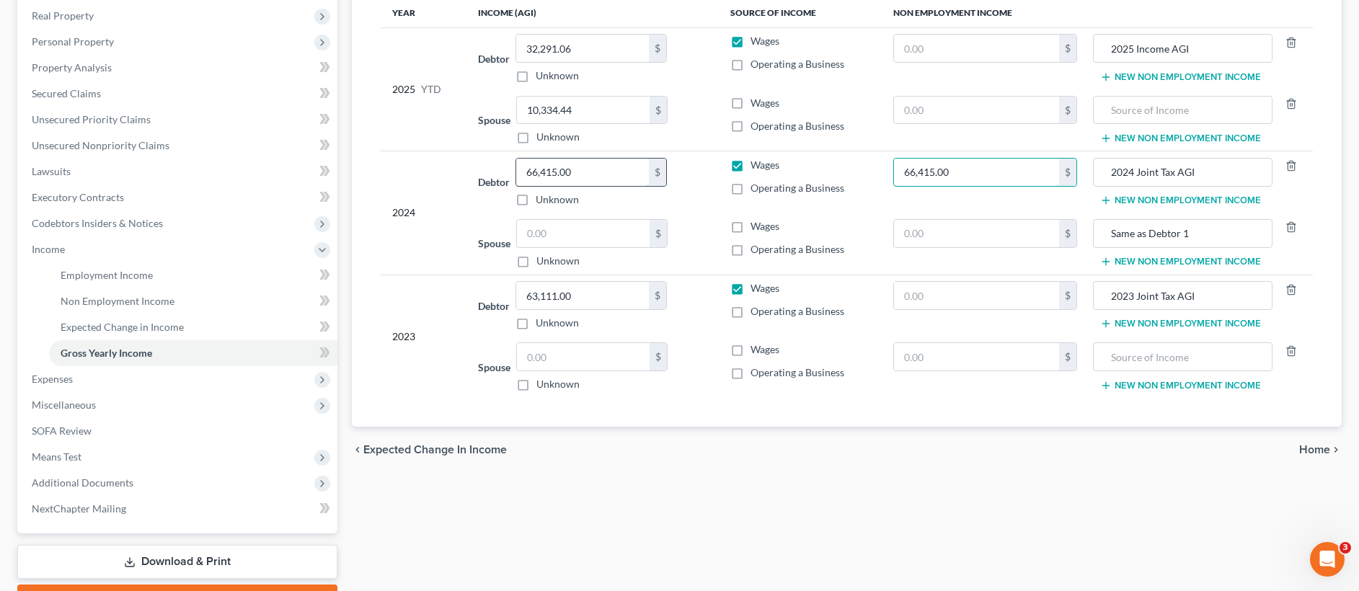
type input "66,415.00"
click at [595, 175] on input "66,415.00" at bounding box center [582, 172] width 133 height 27
click at [597, 291] on input "63,111.00" at bounding box center [582, 295] width 133 height 27
click at [942, 306] on input "text" at bounding box center [976, 295] width 165 height 27
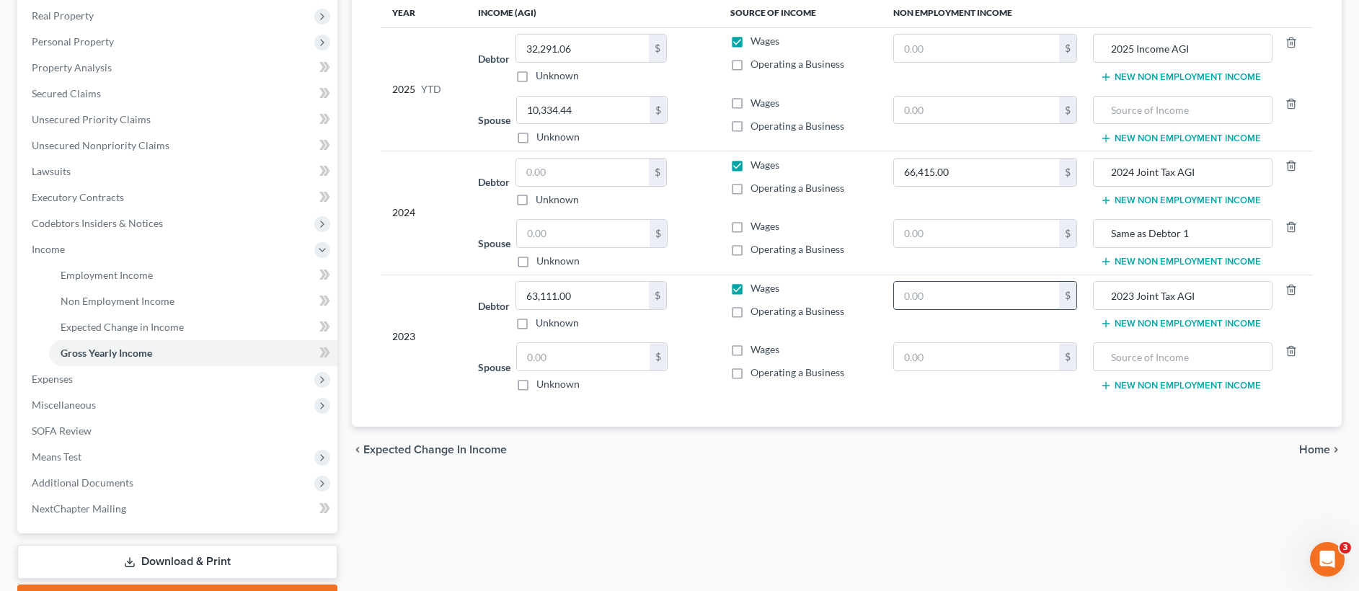
paste input "63,111.00"
type input "63,111.00"
drag, startPoint x: 595, startPoint y: 302, endPoint x: 614, endPoint y: 302, distance: 19.5
click at [614, 302] on input "63,111.00" at bounding box center [582, 295] width 133 height 27
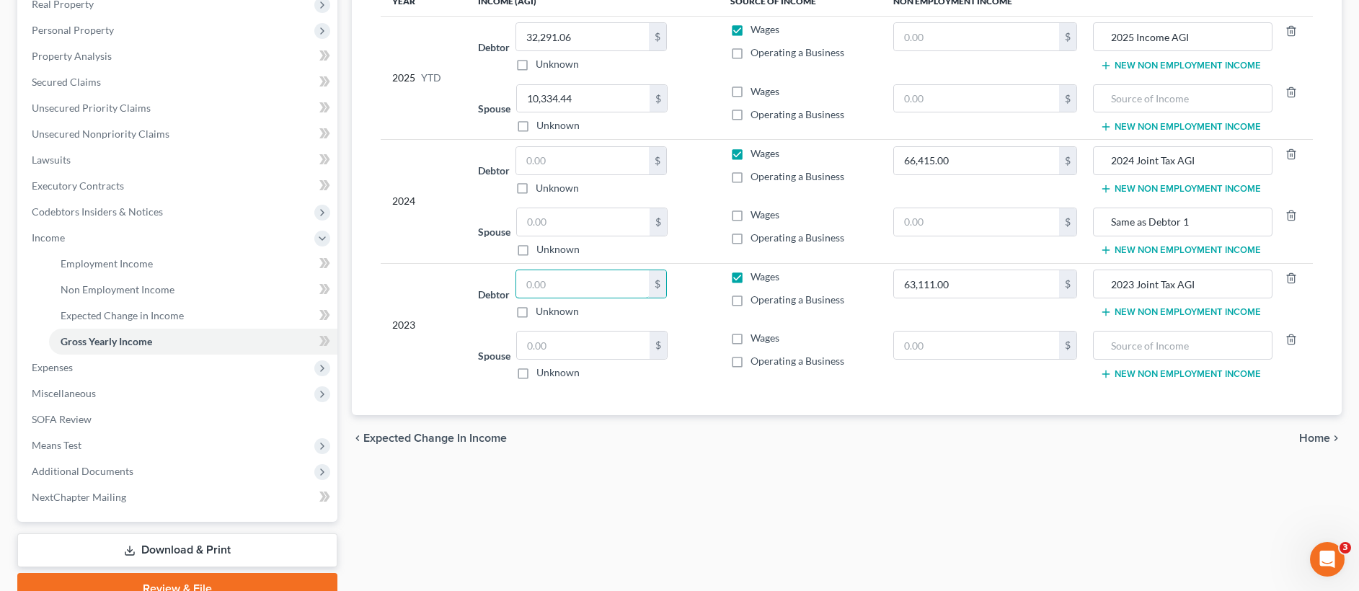
scroll to position [298, 0]
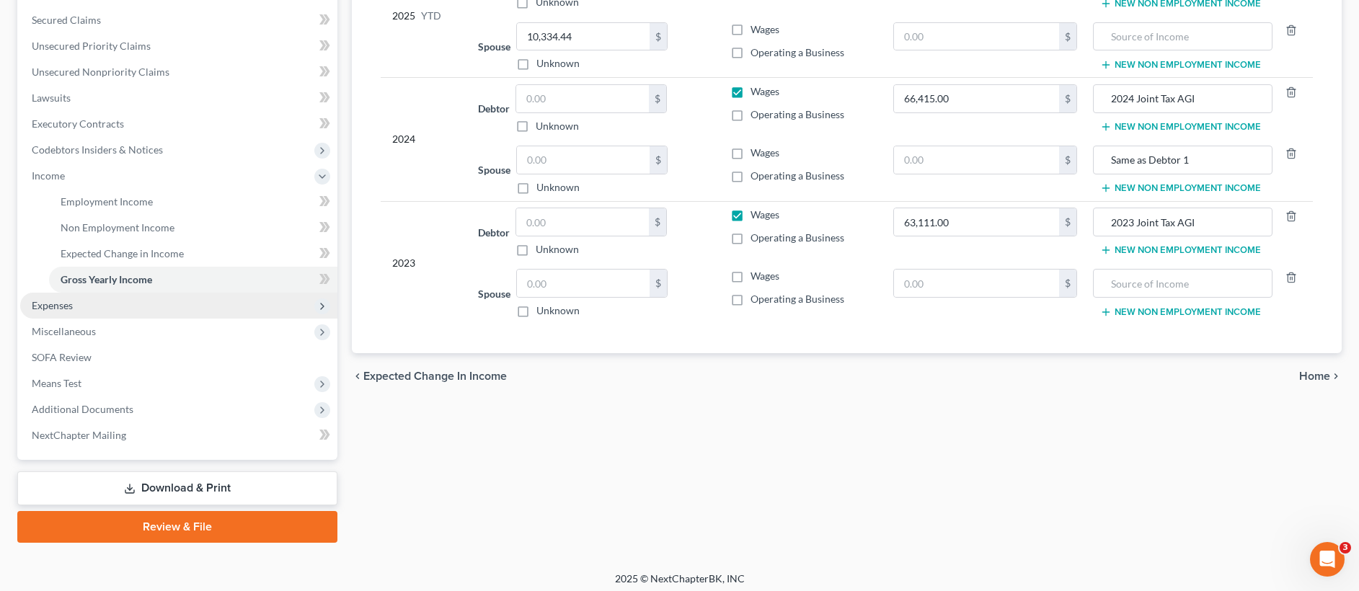
click at [172, 301] on span "Expenses" at bounding box center [178, 306] width 317 height 26
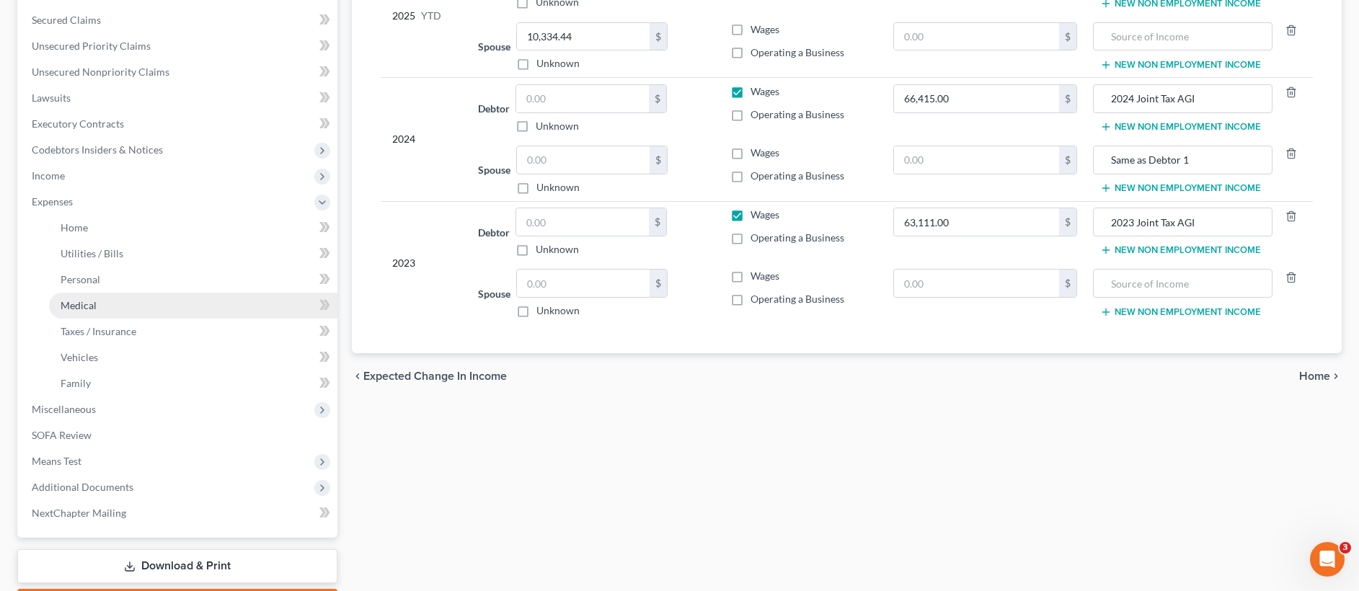
click at [198, 308] on link "Medical" at bounding box center [193, 306] width 288 height 26
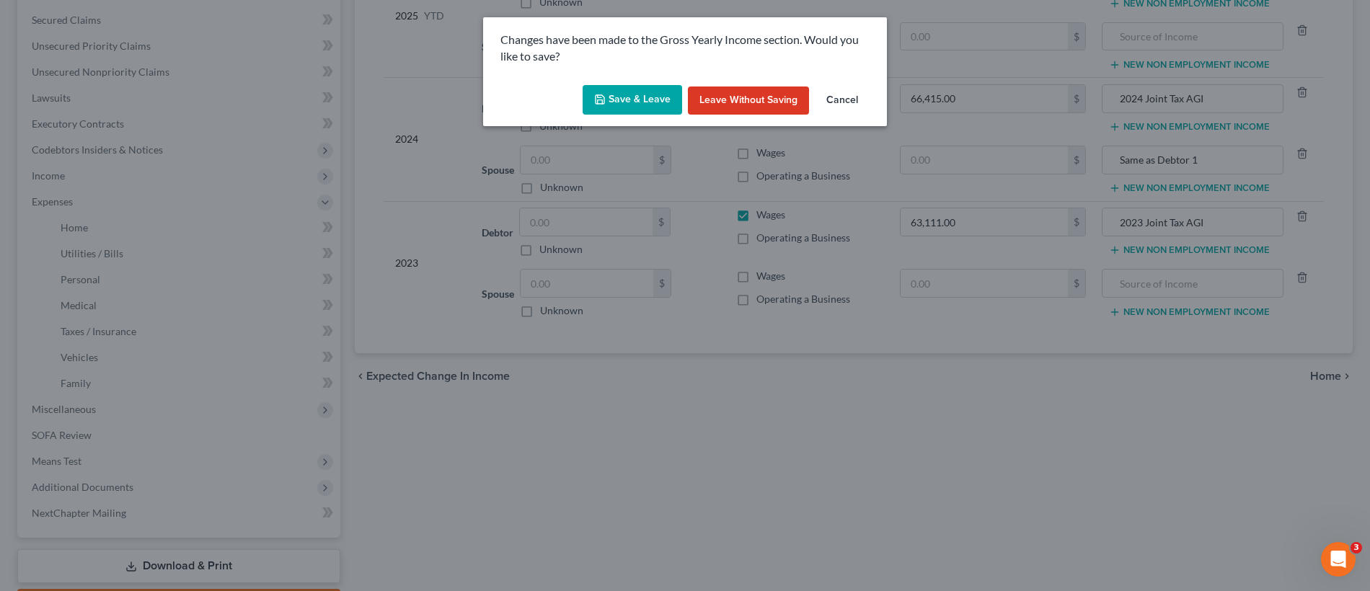
click at [629, 101] on button "Save & Leave" at bounding box center [631, 100] width 99 height 30
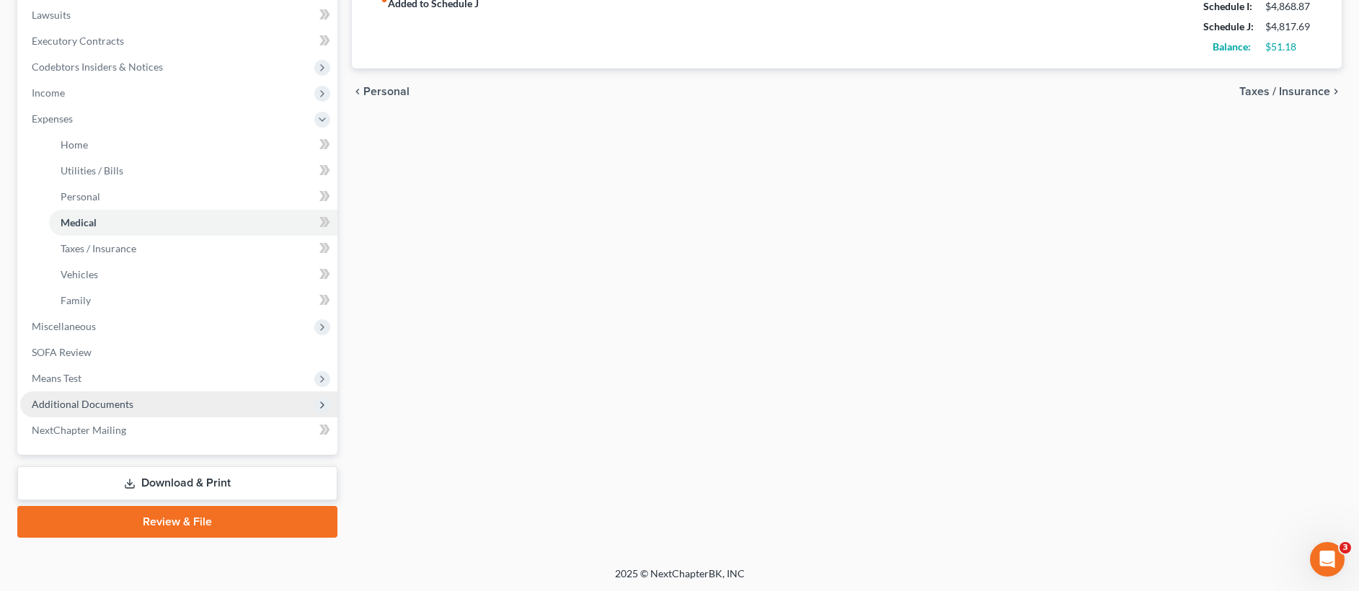
scroll to position [383, 0]
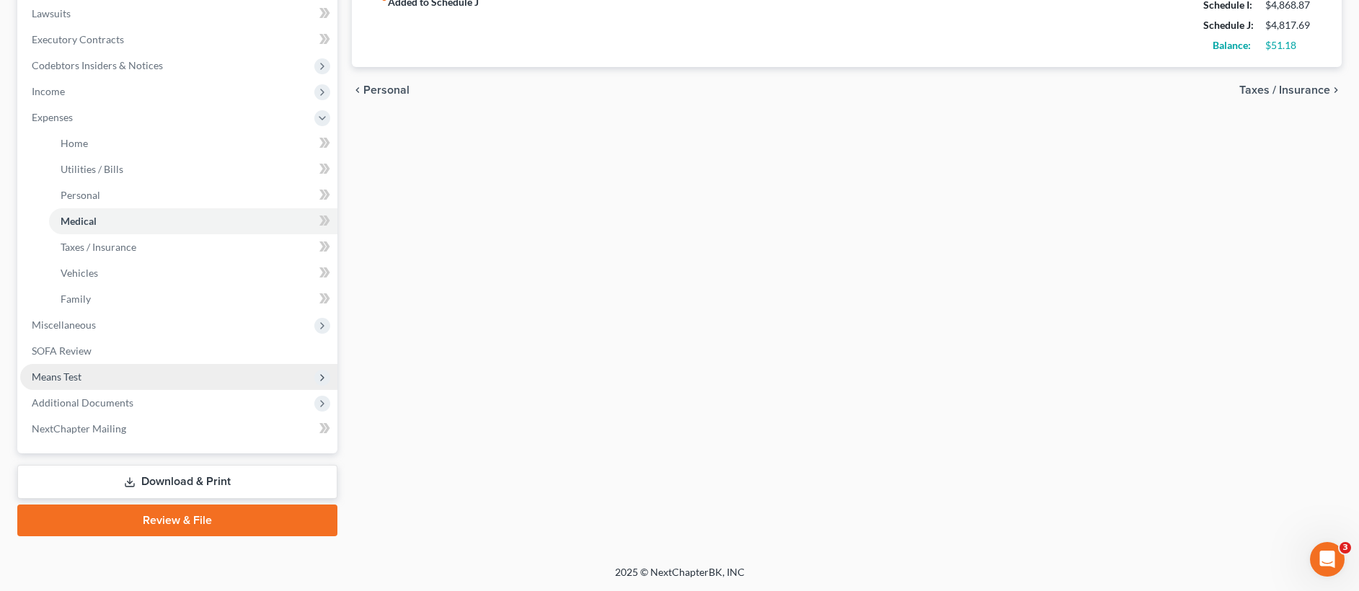
click at [150, 381] on span "Means Test" at bounding box center [178, 377] width 317 height 26
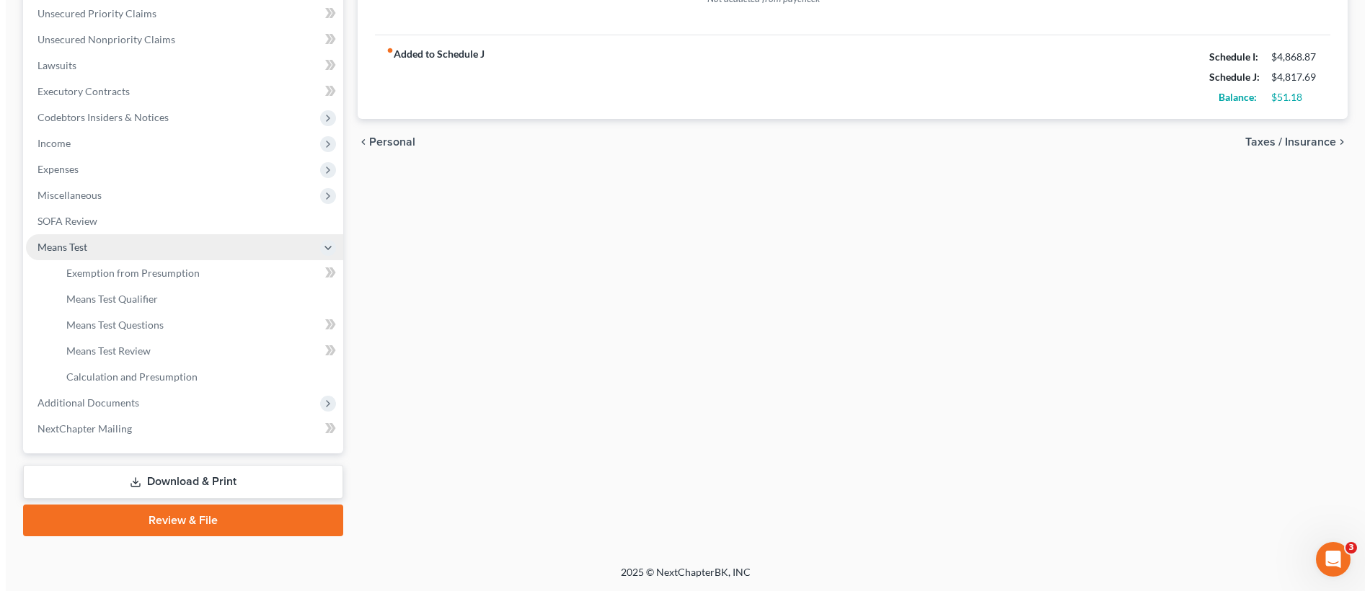
scroll to position [331, 0]
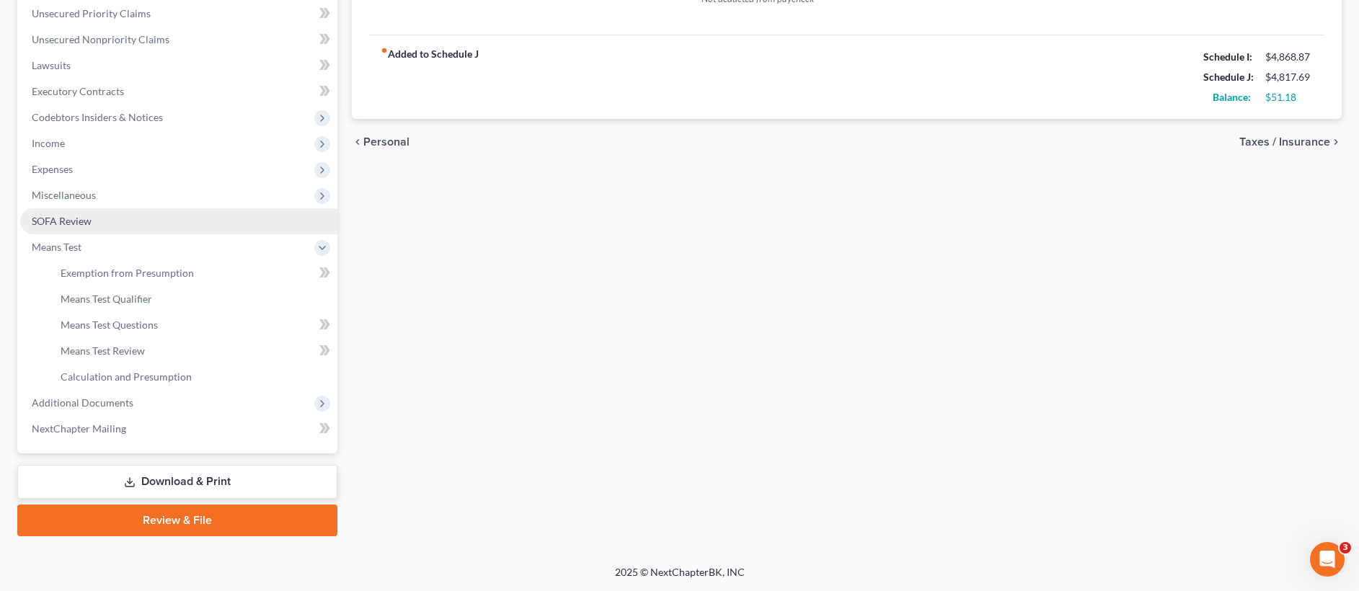
click at [131, 217] on link "SOFA Review" at bounding box center [178, 221] width 317 height 26
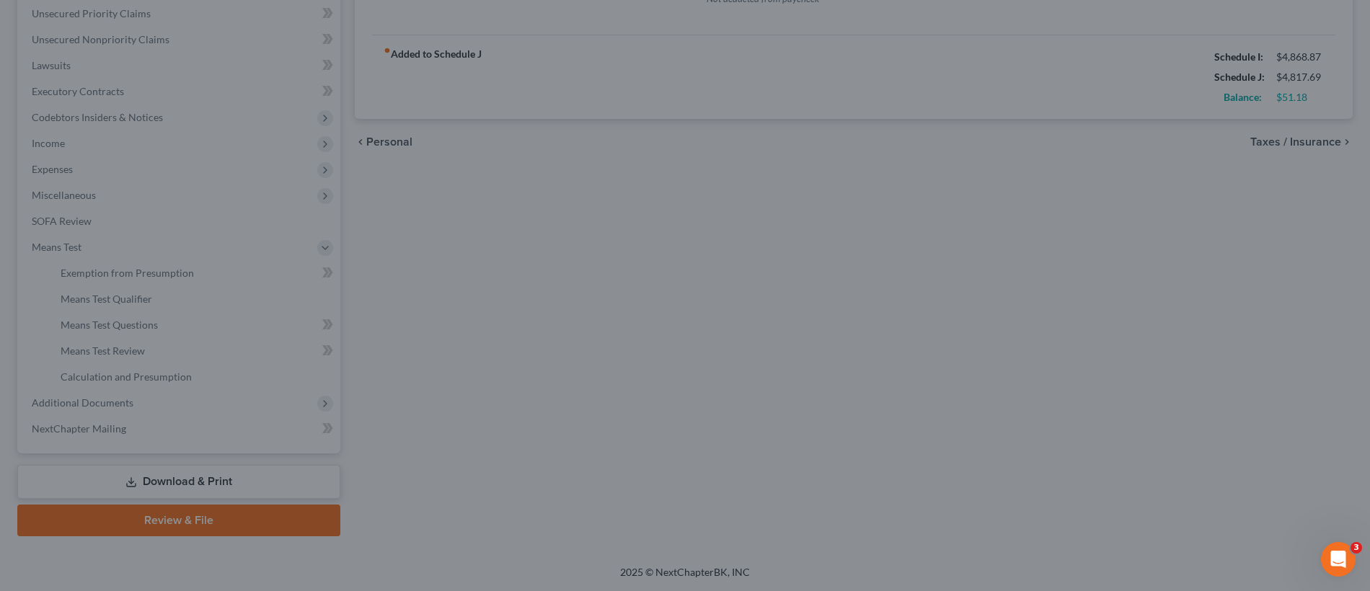
click at [735, 285] on div at bounding box center [685, 295] width 1370 height 591
click at [730, 285] on div at bounding box center [685, 295] width 1370 height 591
